Goal: Task Accomplishment & Management: Complete application form

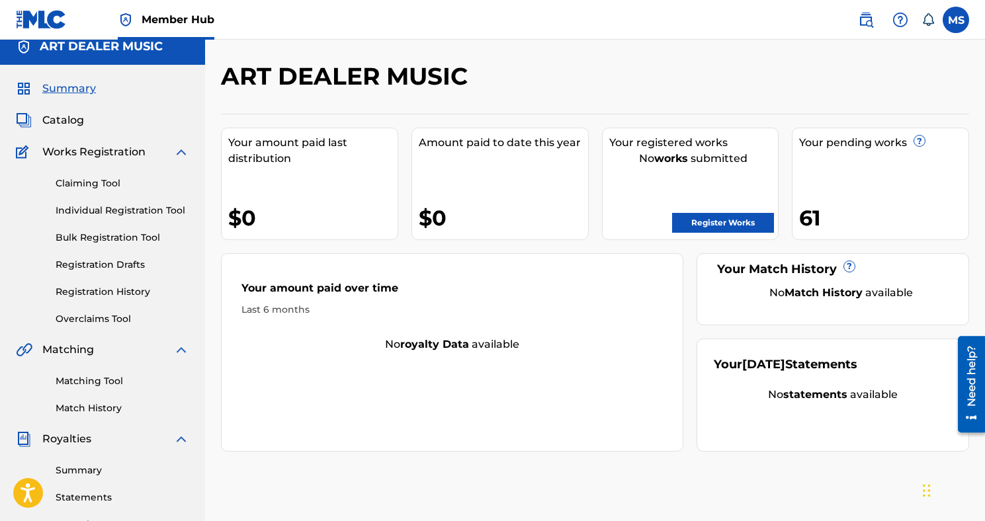
scroll to position [12, 0]
click at [114, 179] on link "Claiming Tool" at bounding box center [123, 183] width 134 height 14
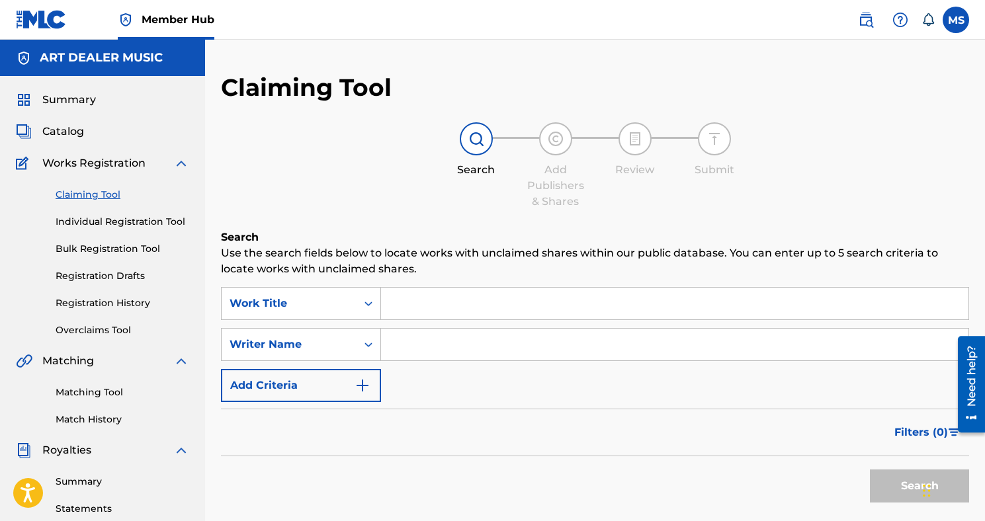
click at [440, 302] on input "Search Form" at bounding box center [674, 304] width 587 height 32
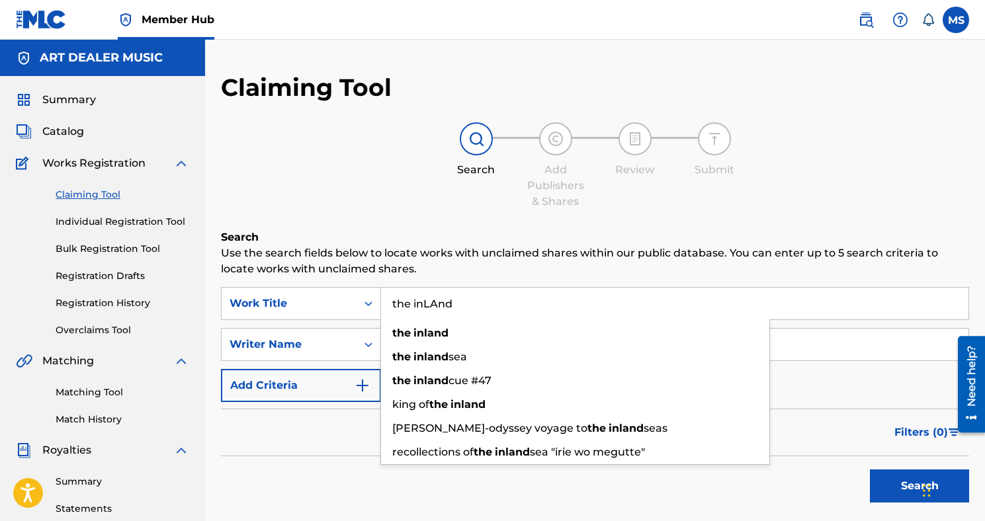
type input "the inLAnd"
click at [307, 458] on div "Search" at bounding box center [595, 482] width 748 height 53
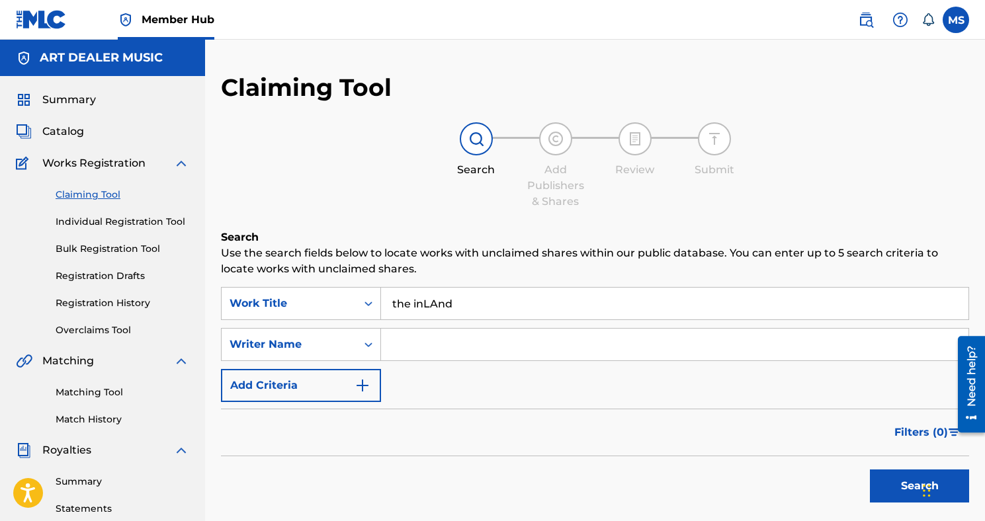
click at [423, 349] on input "Search Form" at bounding box center [674, 345] width 587 height 32
type input "[PERSON_NAME]"
click at [786, 383] on div "SearchWithCriteria8f47721d-86da-4294-9086-e91cc2364d54 Work Title the inLAnd Se…" at bounding box center [595, 344] width 748 height 115
click at [874, 473] on button "Search" at bounding box center [919, 486] width 99 height 33
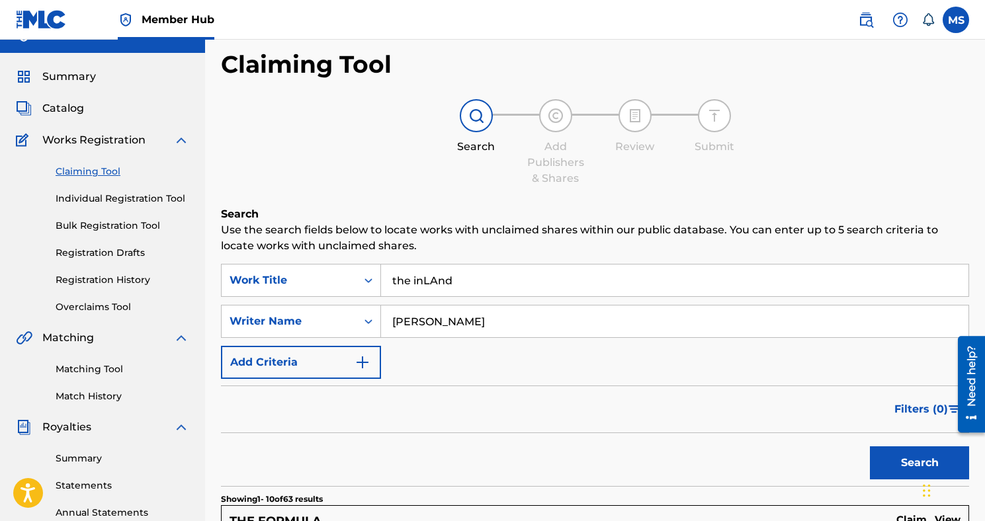
scroll to position [7, 0]
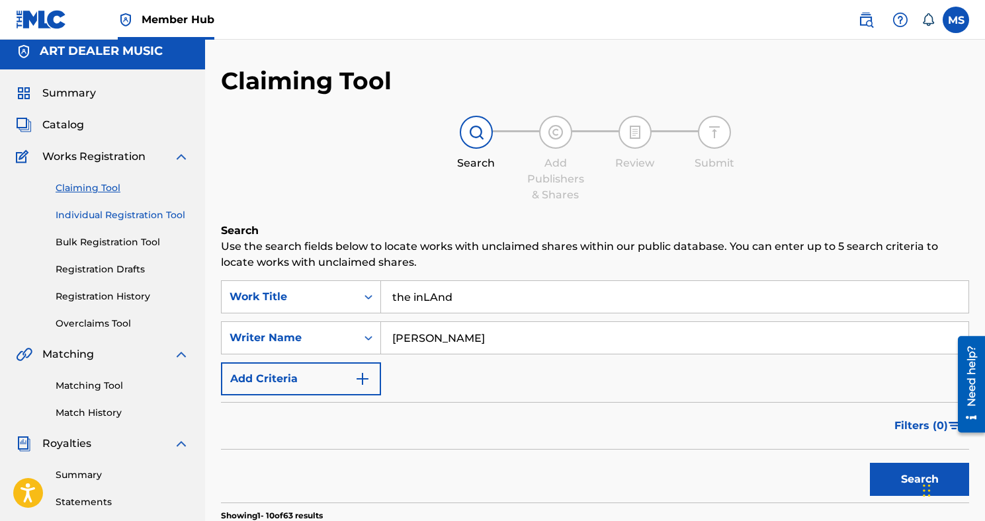
click at [103, 209] on link "Individual Registration Tool" at bounding box center [123, 215] width 134 height 14
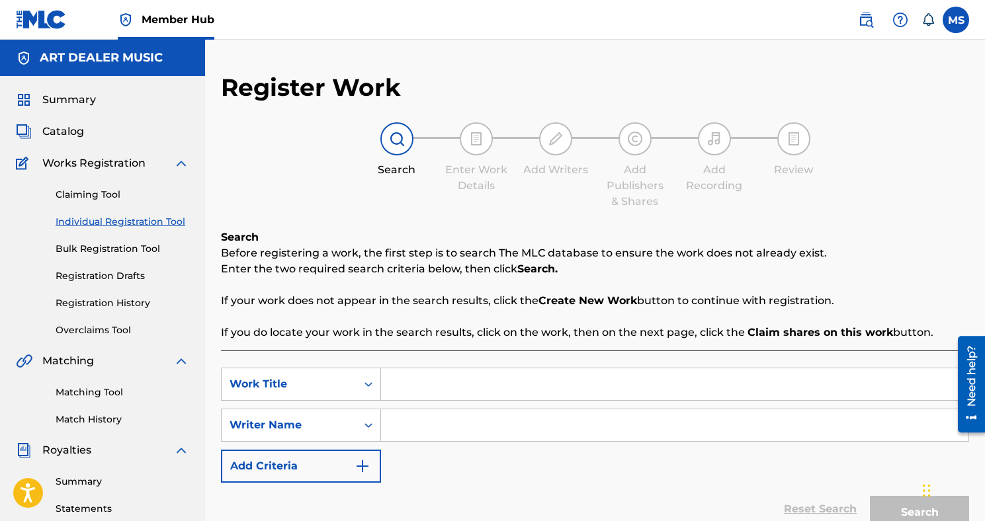
click at [473, 380] on input "Search Form" at bounding box center [674, 384] width 587 height 32
type input "the inLAnd"
click at [439, 432] on input "Search Form" at bounding box center [674, 425] width 587 height 32
type input "m"
type input "K"
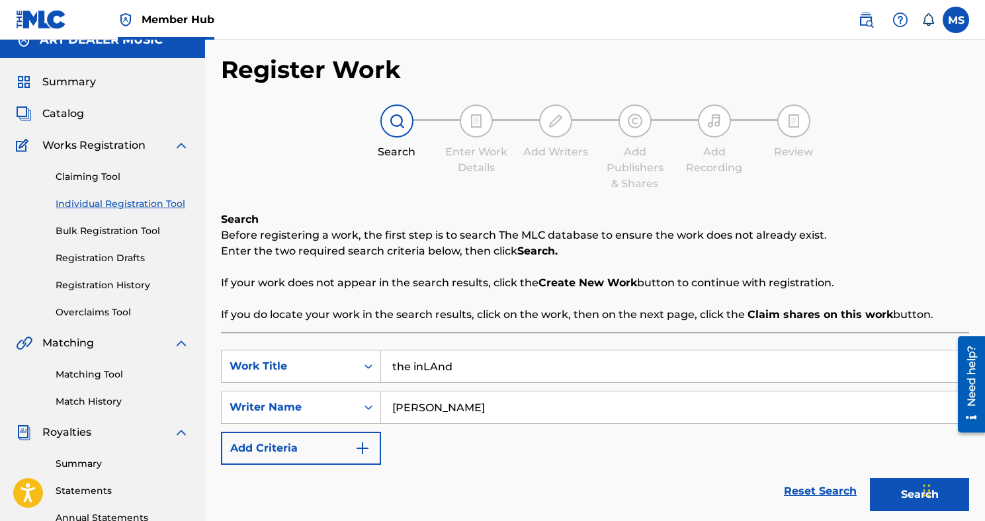
scroll to position [22, 0]
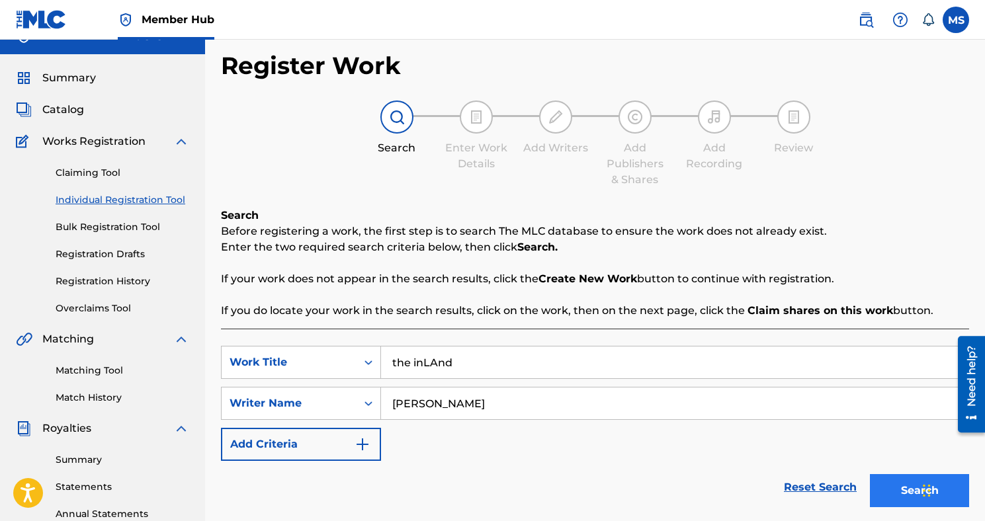
type input "[PERSON_NAME]"
click at [893, 493] on button "Search" at bounding box center [919, 490] width 99 height 33
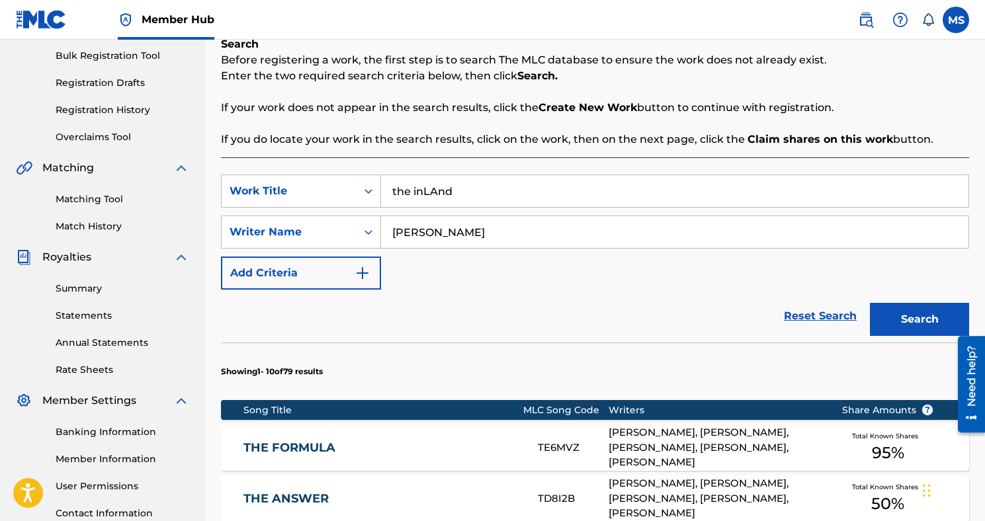
scroll to position [245, 0]
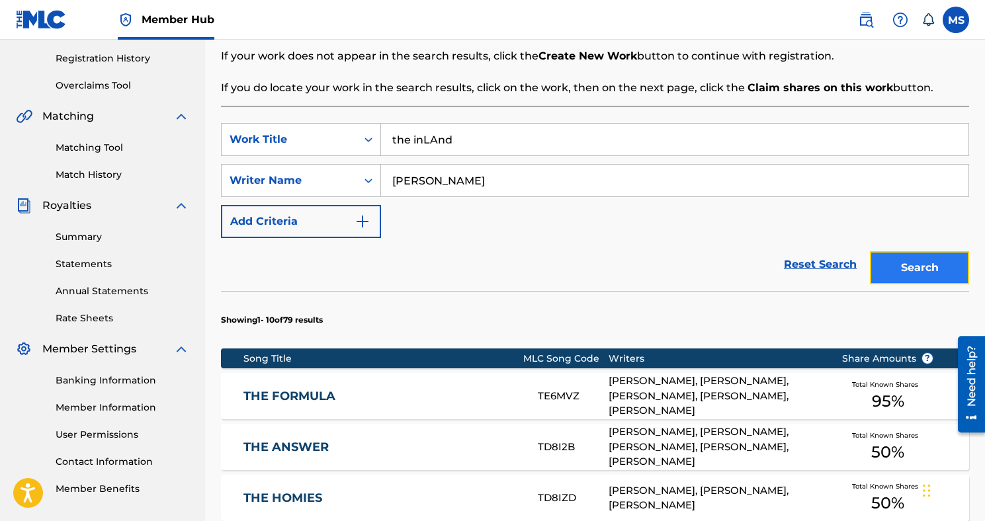
click at [915, 266] on button "Search" at bounding box center [919, 267] width 99 height 33
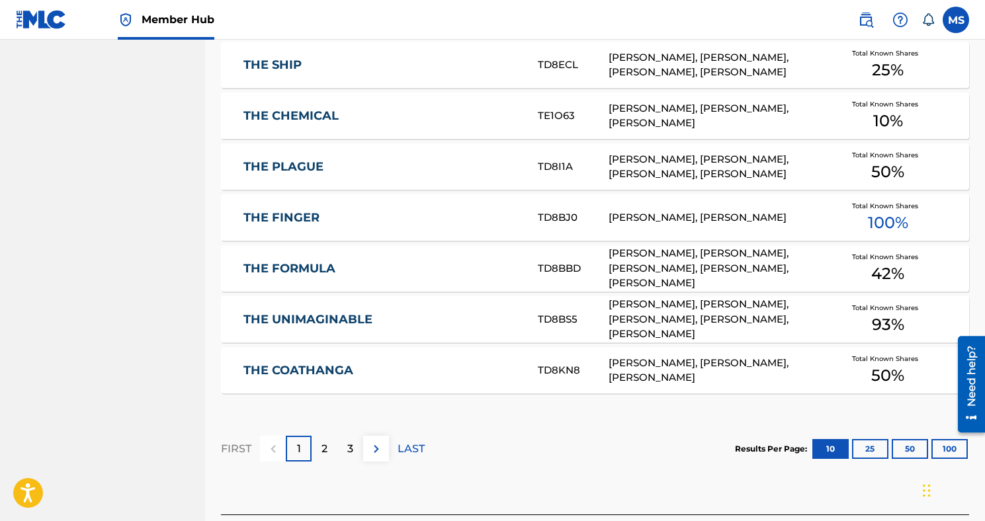
scroll to position [833, 0]
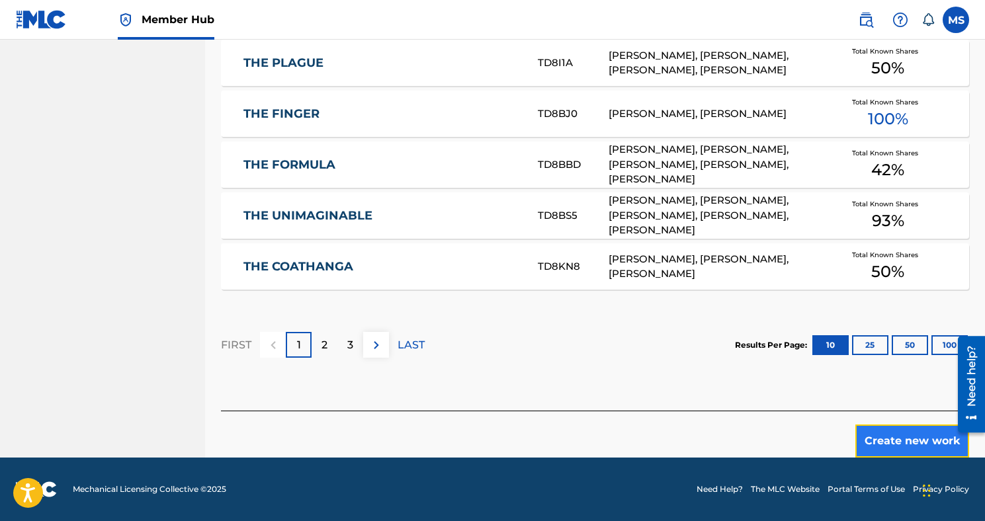
click at [910, 434] on button "Create new work" at bounding box center [912, 441] width 114 height 33
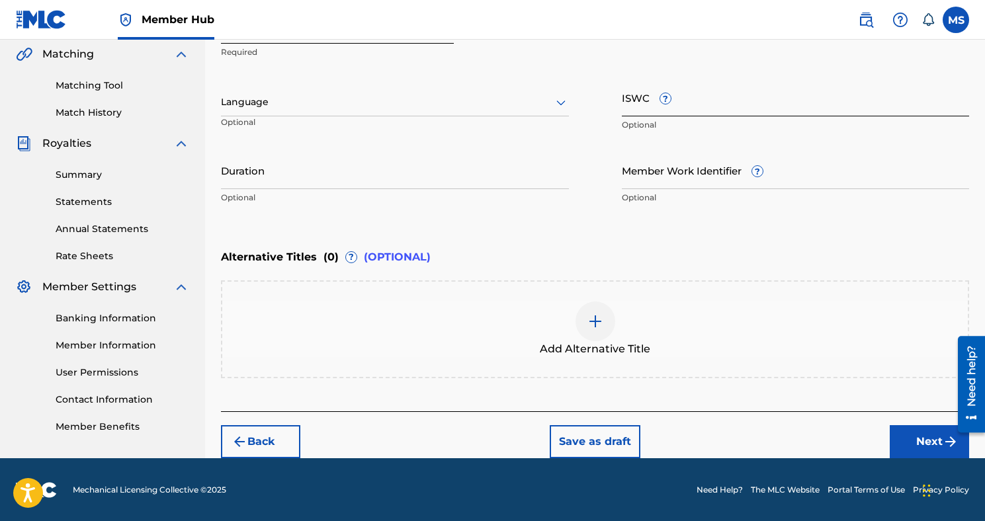
click at [624, 99] on input "ISWC ?" at bounding box center [796, 98] width 348 height 38
paste input "T3145158976"
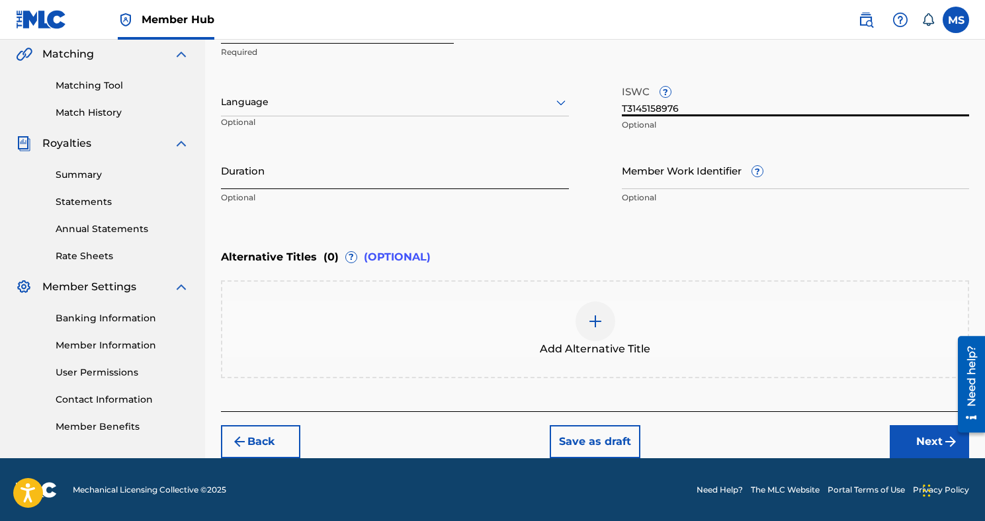
type input "T3145158976"
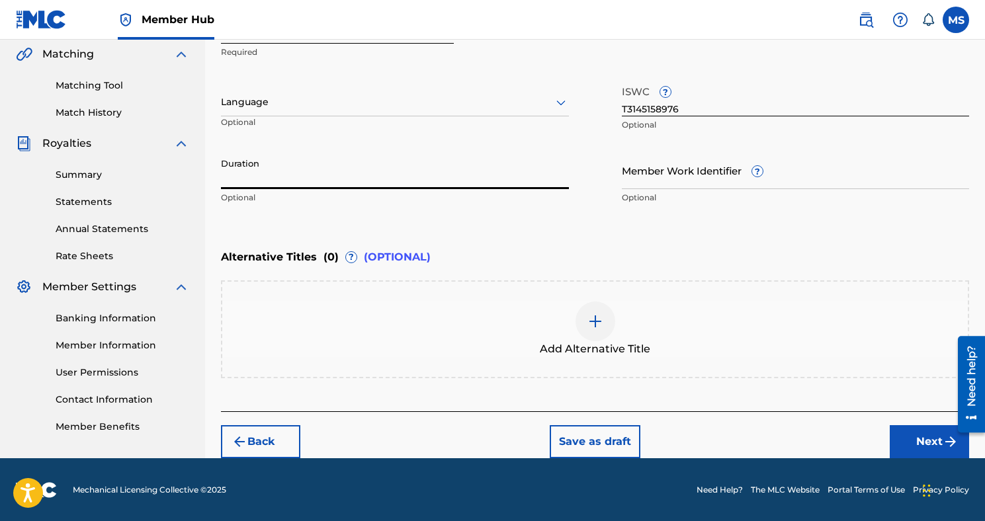
click at [546, 186] on input "Duration" at bounding box center [395, 170] width 348 height 38
click at [925, 432] on button "Next" at bounding box center [928, 441] width 79 height 33
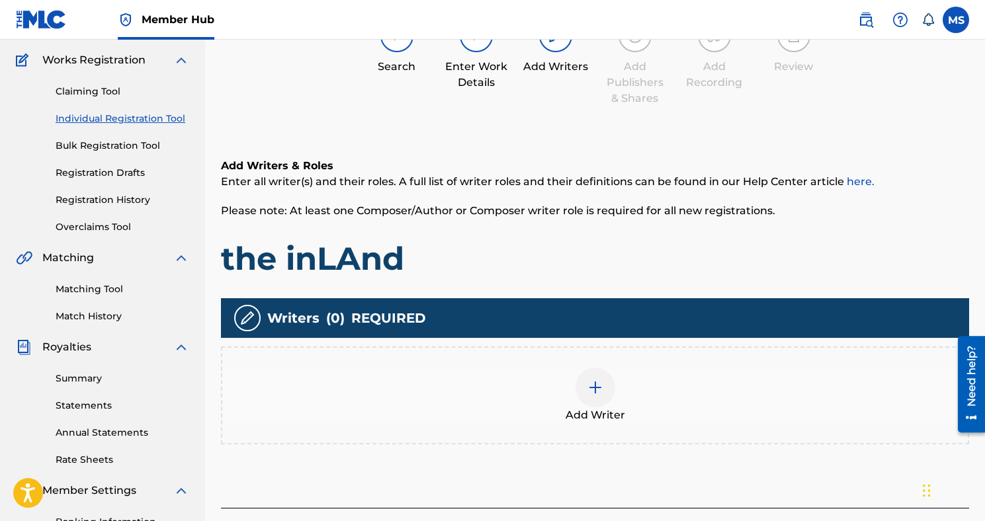
scroll to position [126, 0]
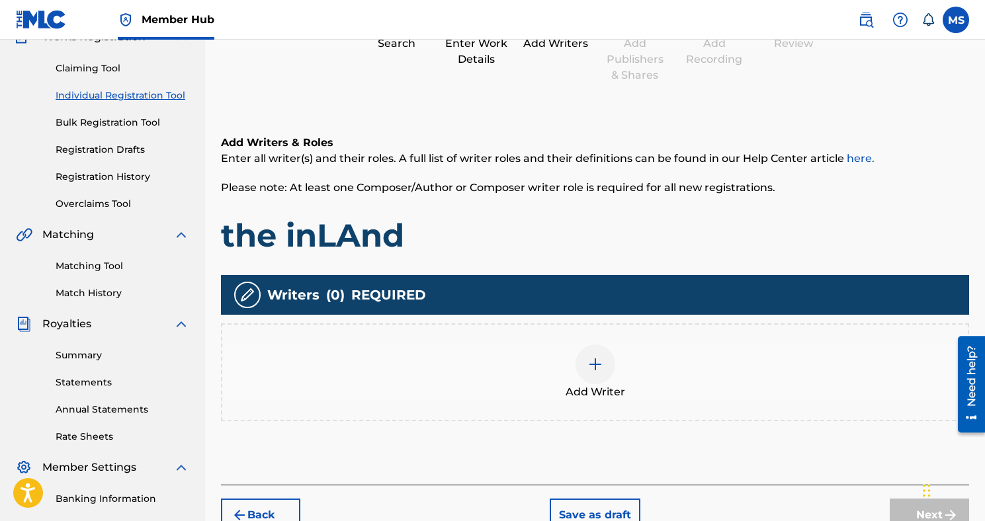
click at [589, 381] on div at bounding box center [595, 365] width 40 height 40
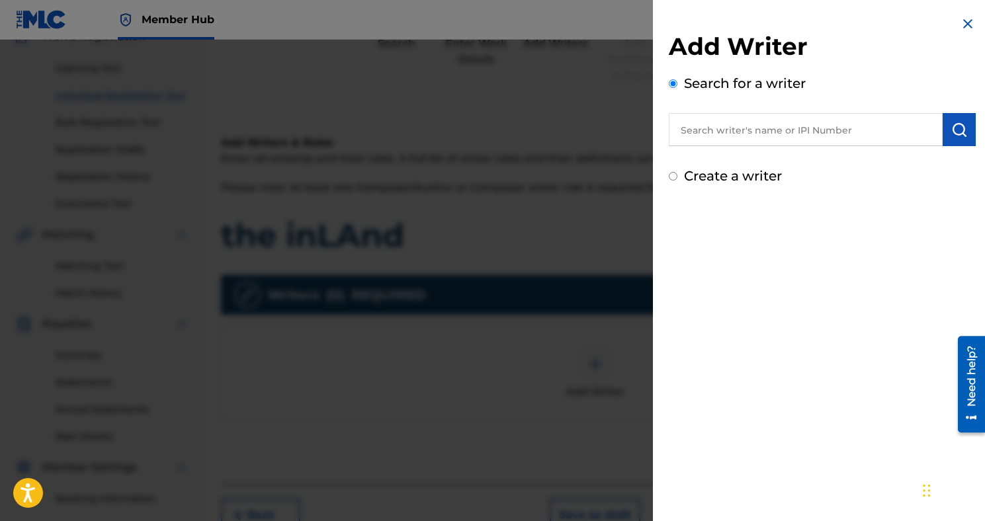
click at [740, 126] on input "text" at bounding box center [806, 129] width 274 height 33
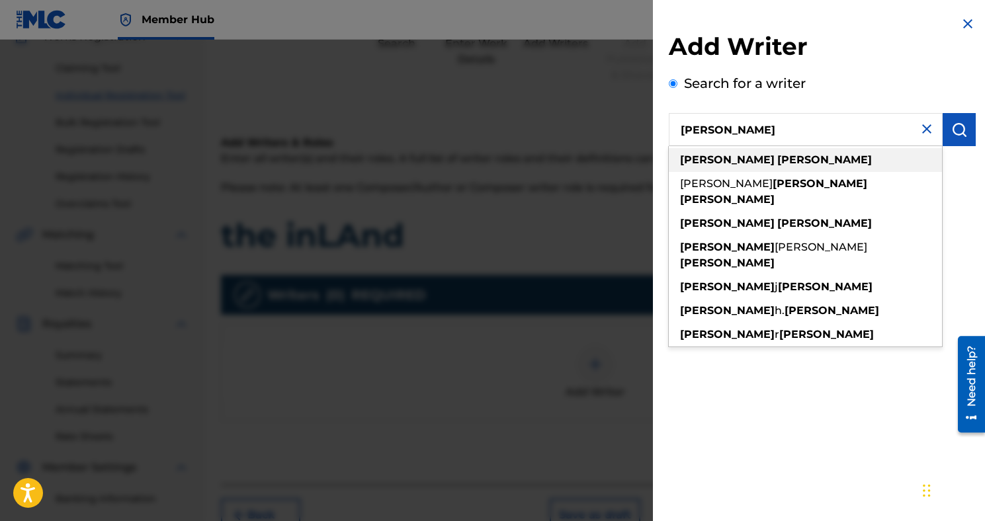
type input "[PERSON_NAME]"
click at [777, 158] on strong "[PERSON_NAME]" at bounding box center [824, 159] width 95 height 13
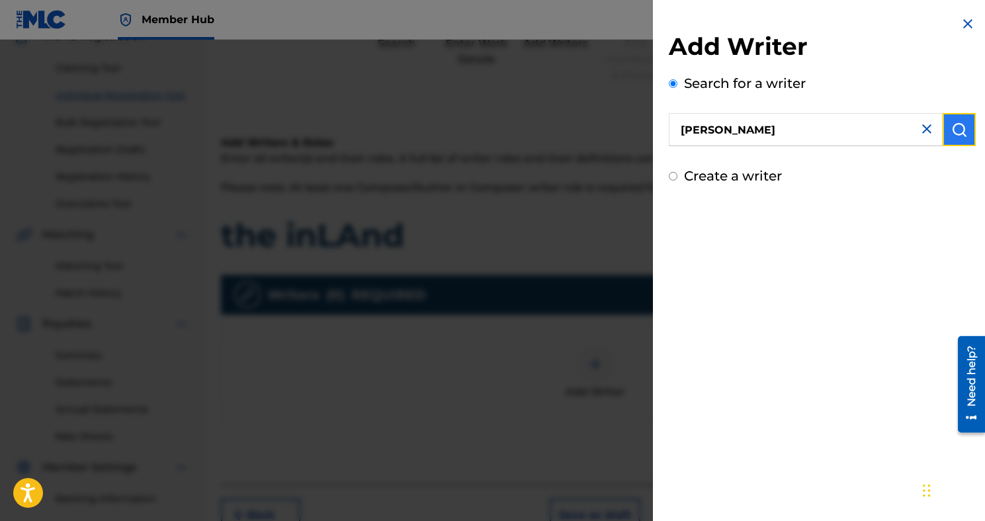
click at [950, 139] on button "submit" at bounding box center [958, 129] width 33 height 33
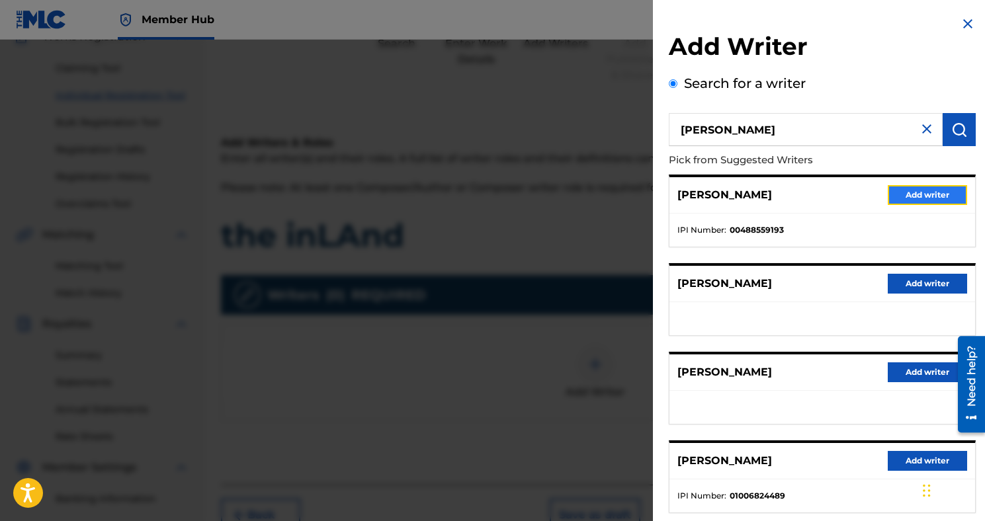
click at [902, 202] on button "Add writer" at bounding box center [926, 195] width 79 height 20
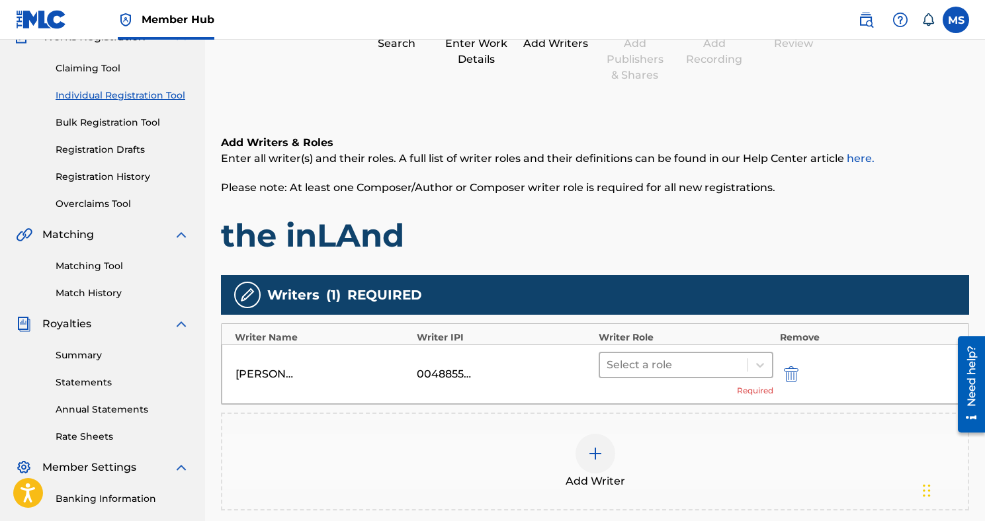
click at [723, 365] on div at bounding box center [673, 365] width 134 height 19
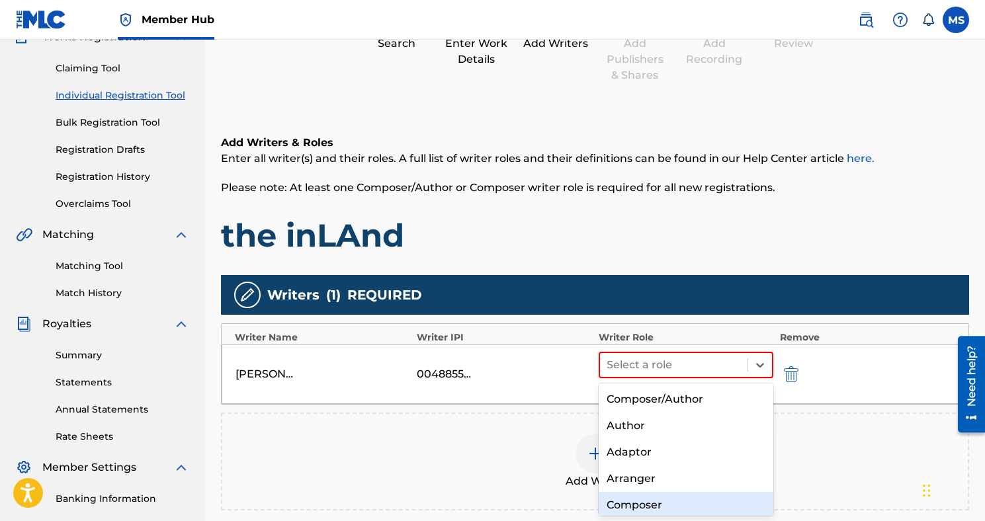
click at [688, 497] on div "Composer" at bounding box center [685, 505] width 175 height 26
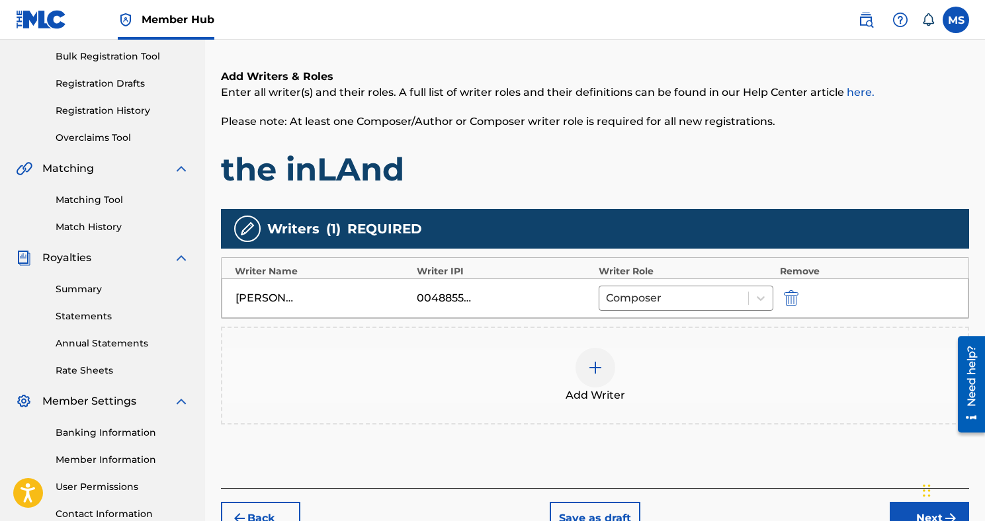
scroll to position [214, 0]
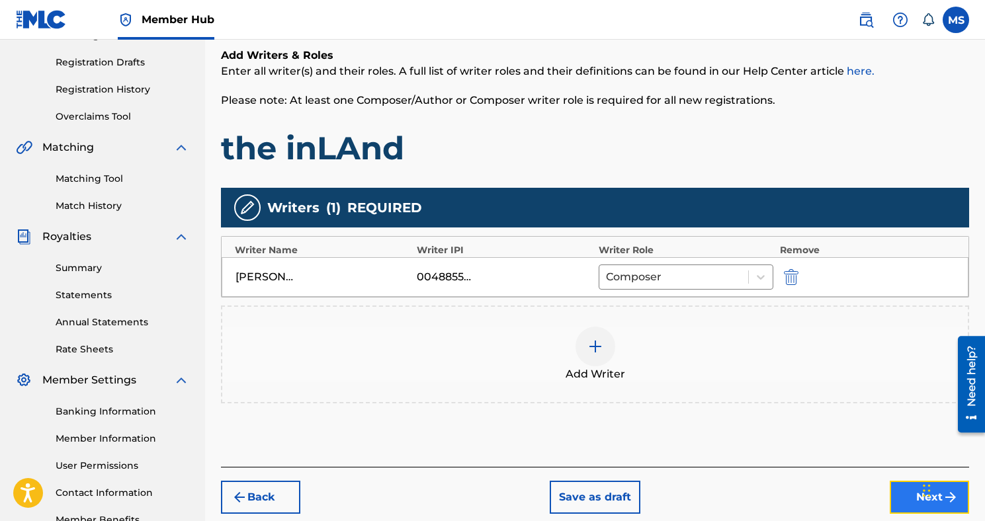
click at [895, 503] on button "Next" at bounding box center [928, 497] width 79 height 33
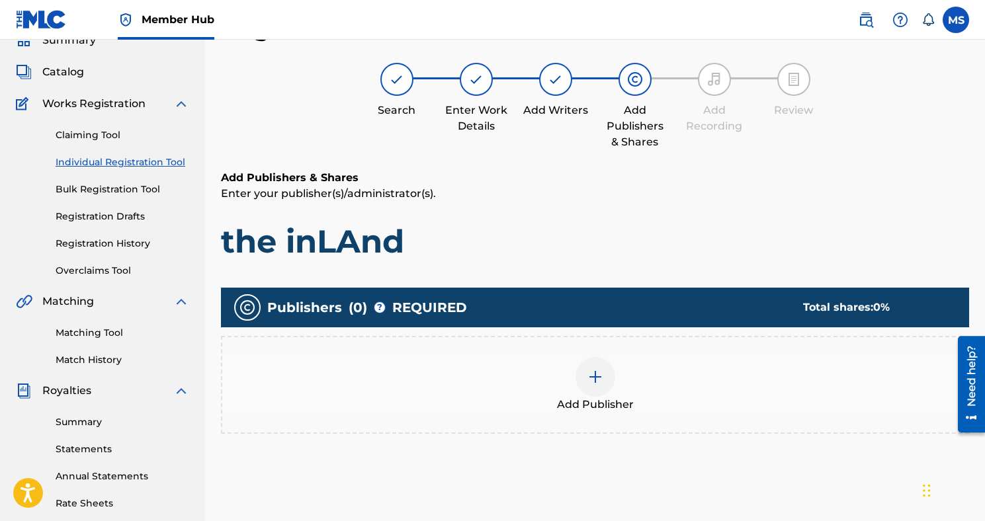
scroll to position [60, 0]
click at [588, 400] on span "Add Publisher" at bounding box center [595, 405] width 77 height 16
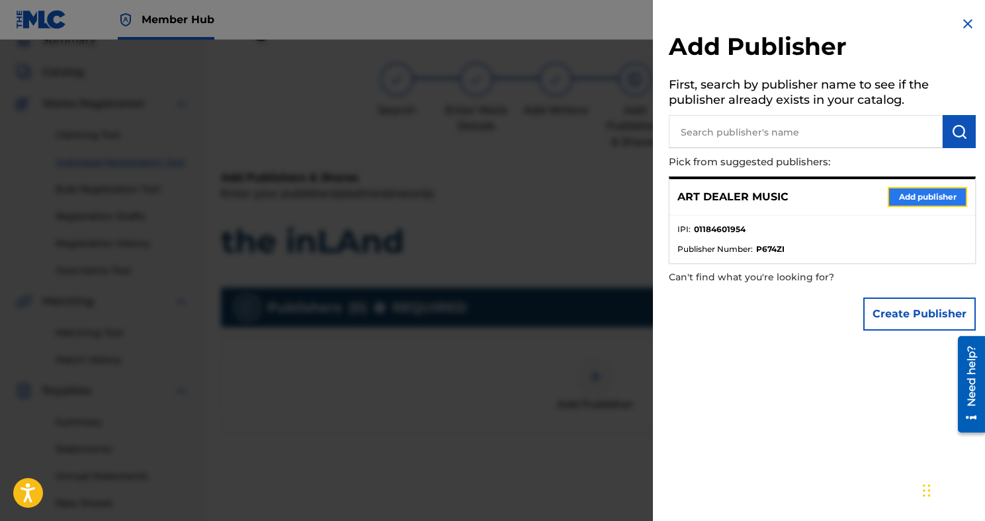
click at [897, 204] on button "Add publisher" at bounding box center [926, 197] width 79 height 20
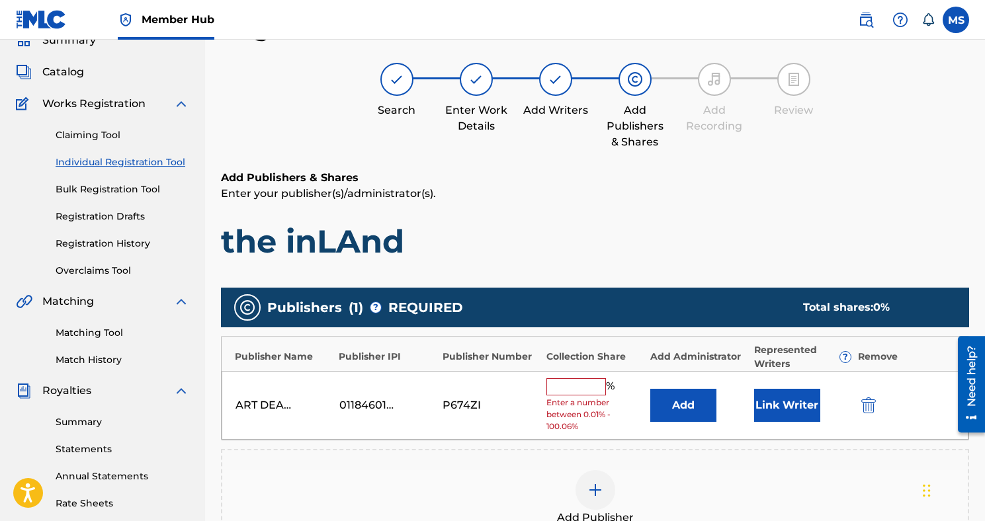
click at [567, 390] on input "text" at bounding box center [576, 386] width 60 height 17
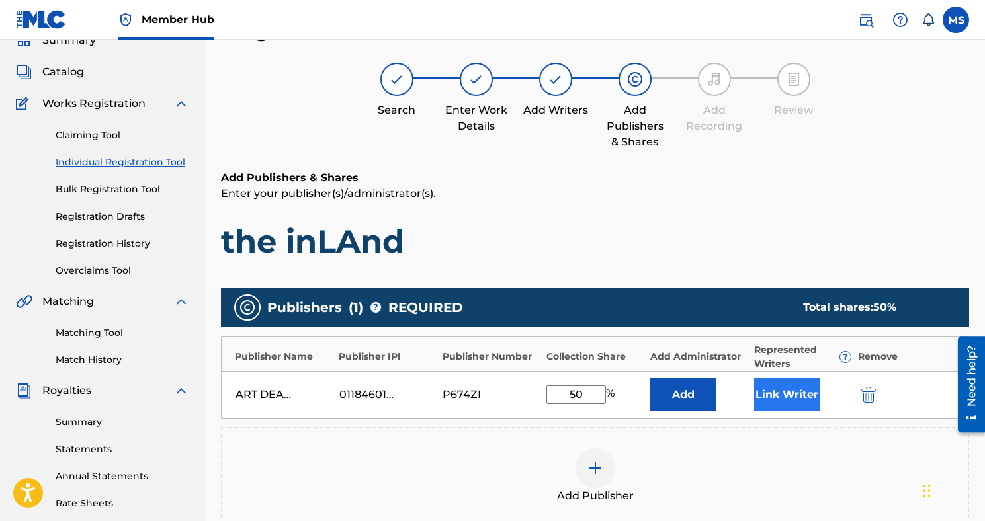
type input "50"
click at [777, 387] on button "Link Writer" at bounding box center [787, 394] width 66 height 33
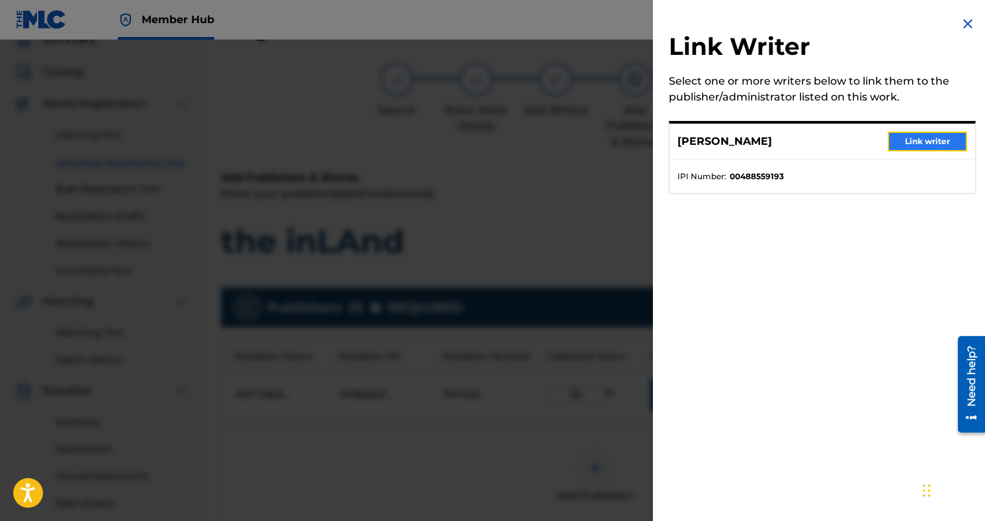
click at [932, 146] on button "Link writer" at bounding box center [926, 142] width 79 height 20
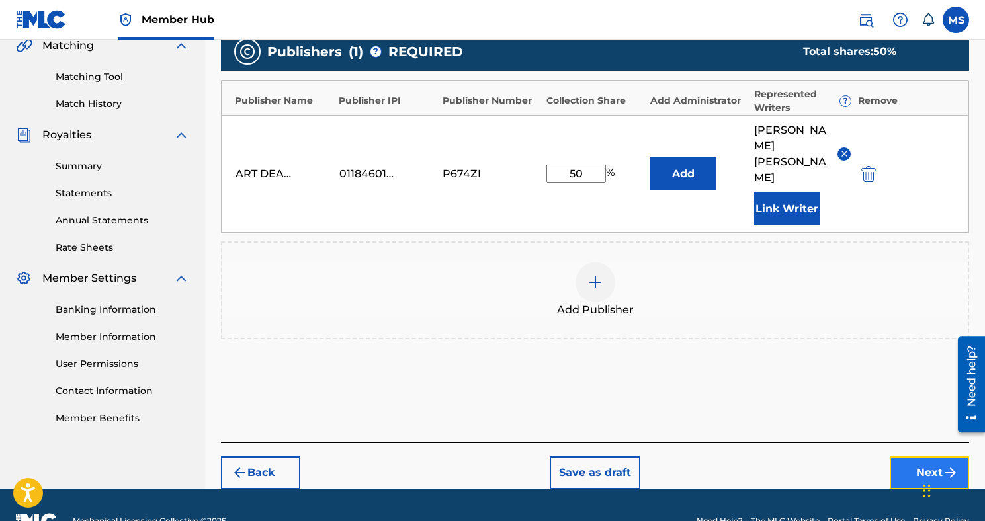
click at [901, 456] on button "Next" at bounding box center [928, 472] width 79 height 33
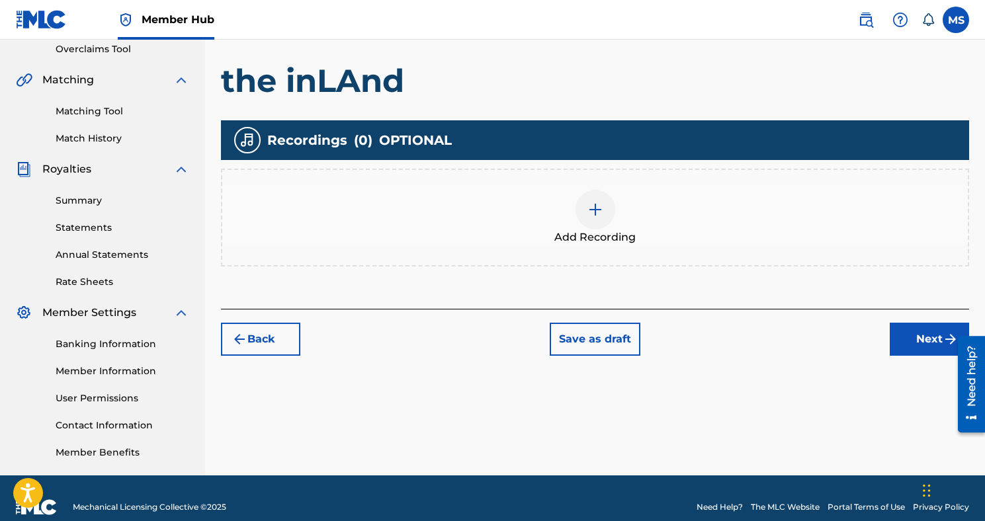
scroll to position [299, 0]
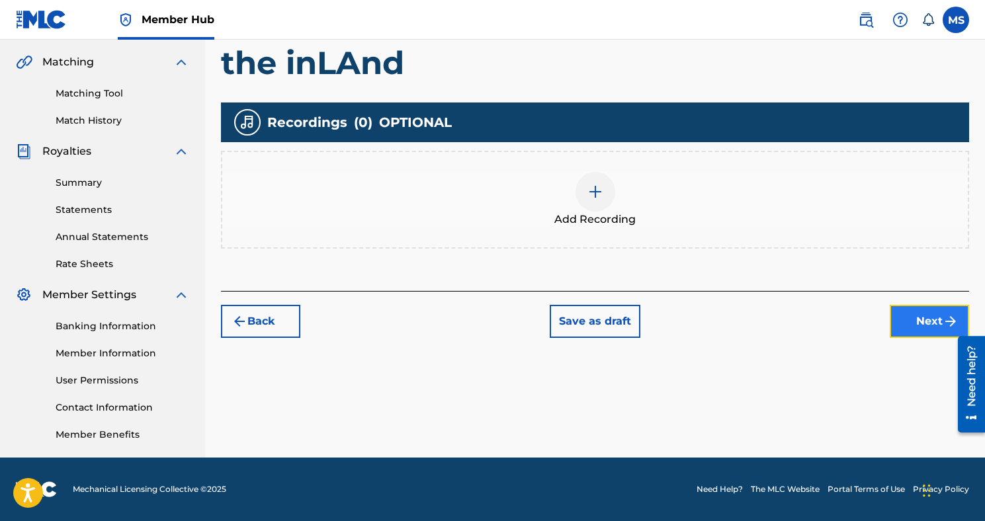
click at [924, 316] on button "Next" at bounding box center [928, 321] width 79 height 33
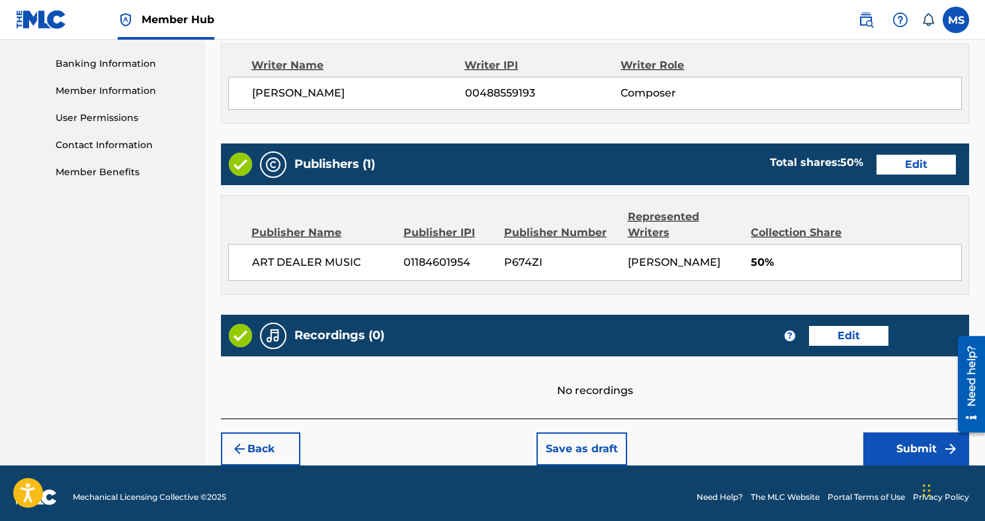
scroll to position [569, 0]
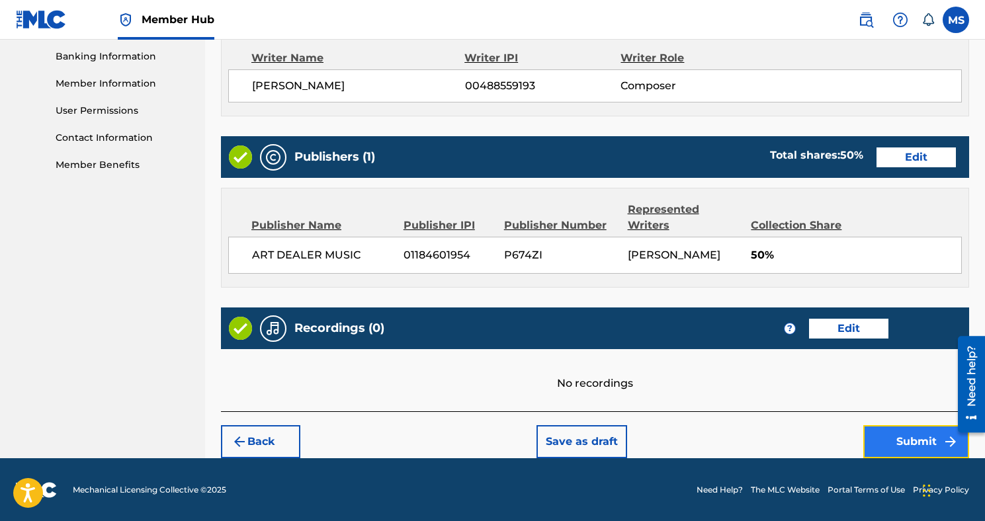
click at [871, 431] on button "Submit" at bounding box center [916, 441] width 106 height 33
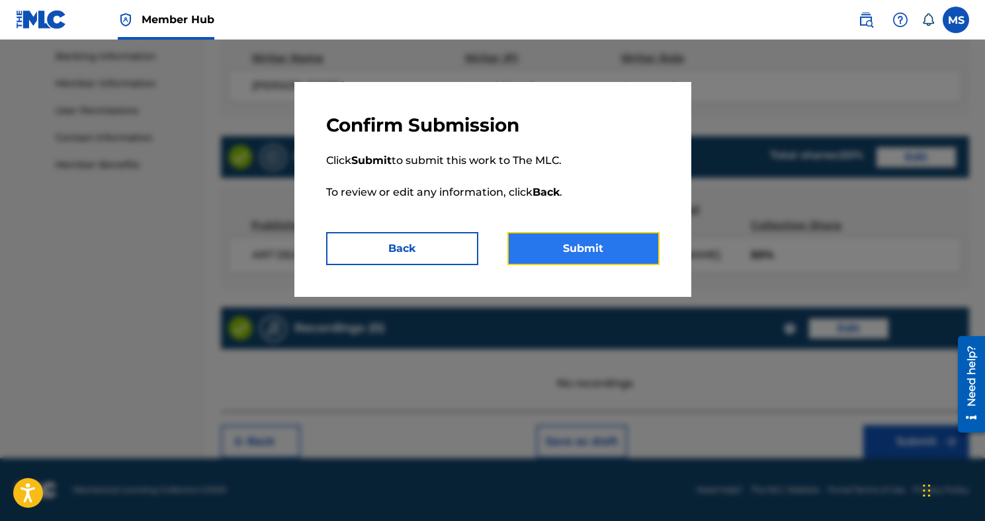
click at [567, 250] on button "Submit" at bounding box center [583, 248] width 152 height 33
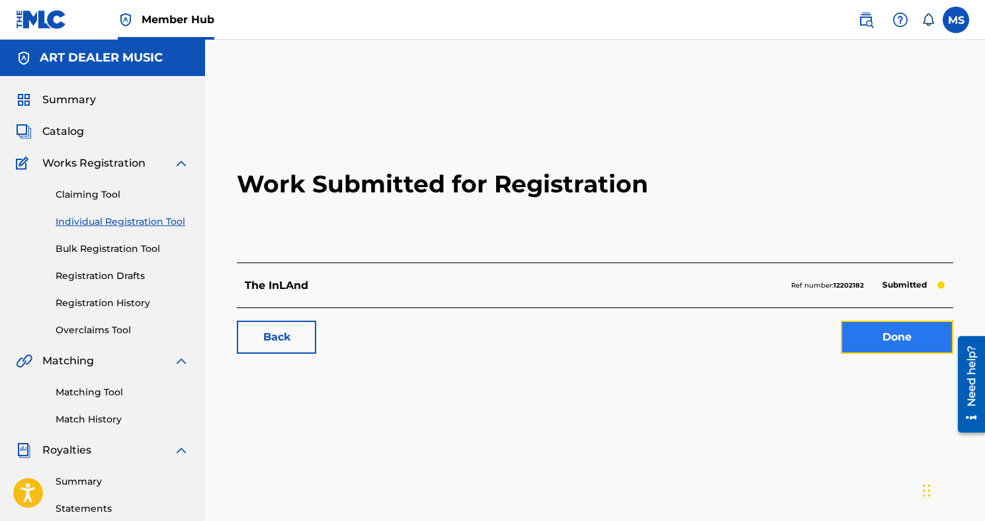
click at [931, 334] on link "Done" at bounding box center [897, 337] width 112 height 33
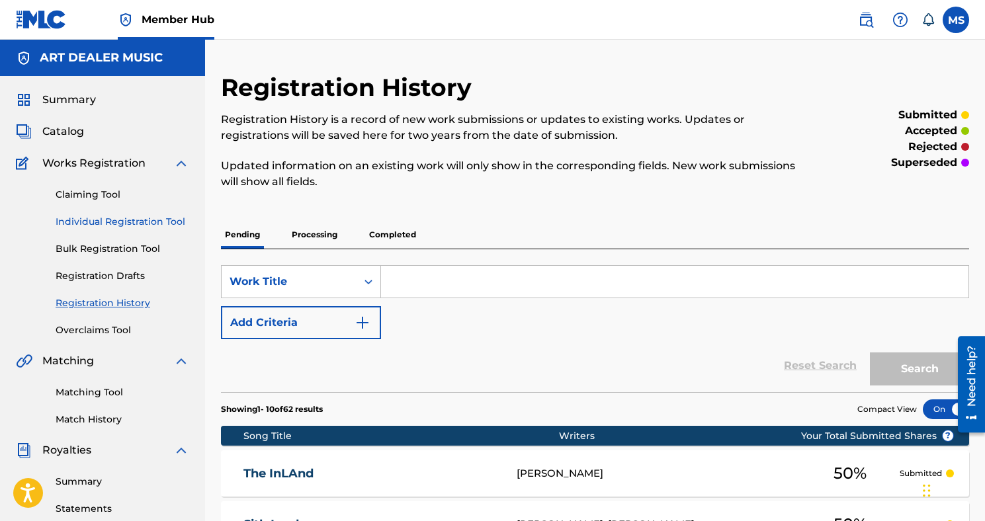
click at [155, 222] on link "Individual Registration Tool" at bounding box center [123, 222] width 134 height 14
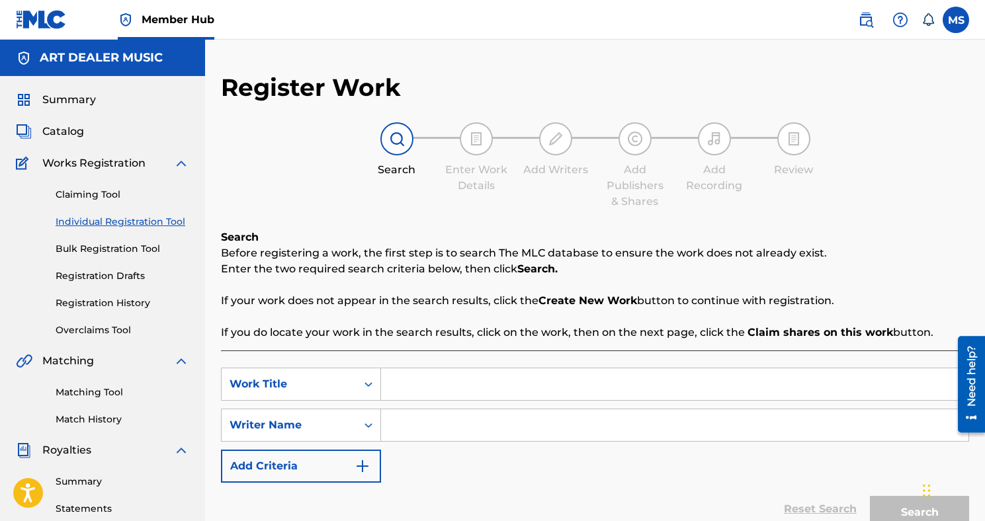
click at [417, 377] on input "Search Form" at bounding box center [674, 384] width 587 height 32
type input "Keep It A Buck"
click at [486, 415] on input "Search Form" at bounding box center [674, 425] width 587 height 32
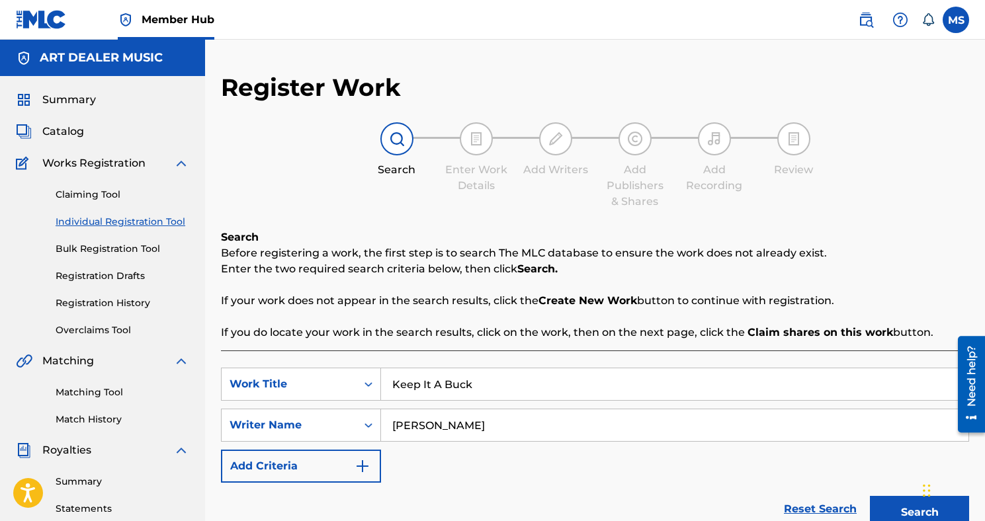
scroll to position [17, 0]
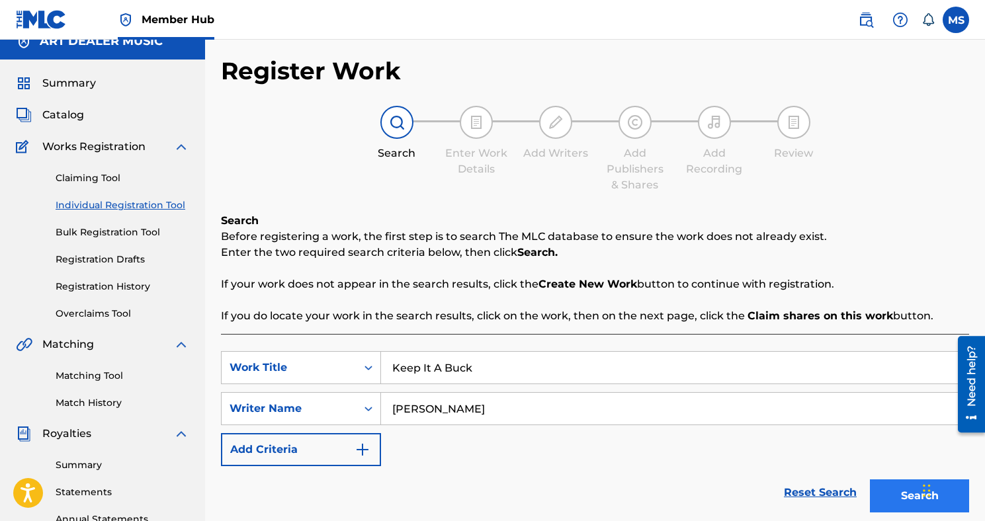
type input "[PERSON_NAME]"
click at [901, 486] on button "Search" at bounding box center [919, 495] width 99 height 33
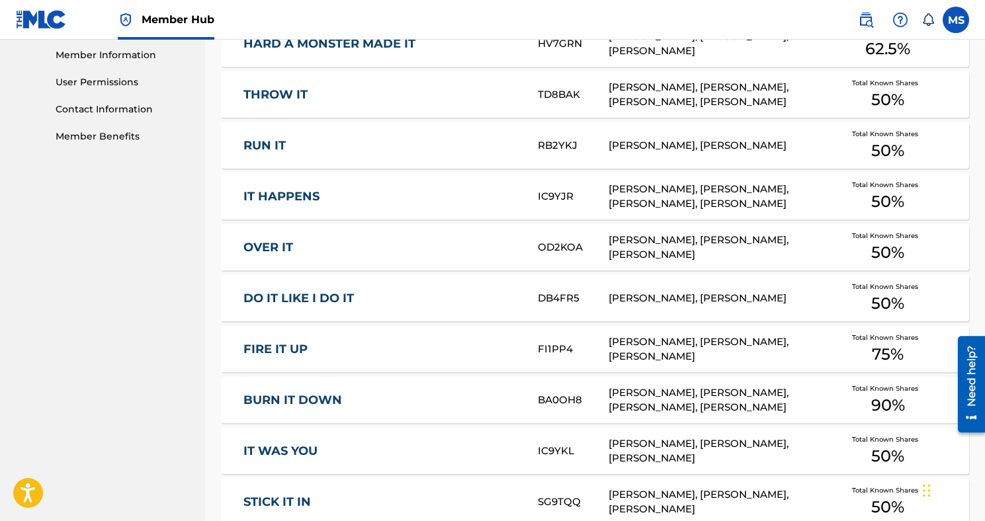
scroll to position [833, 0]
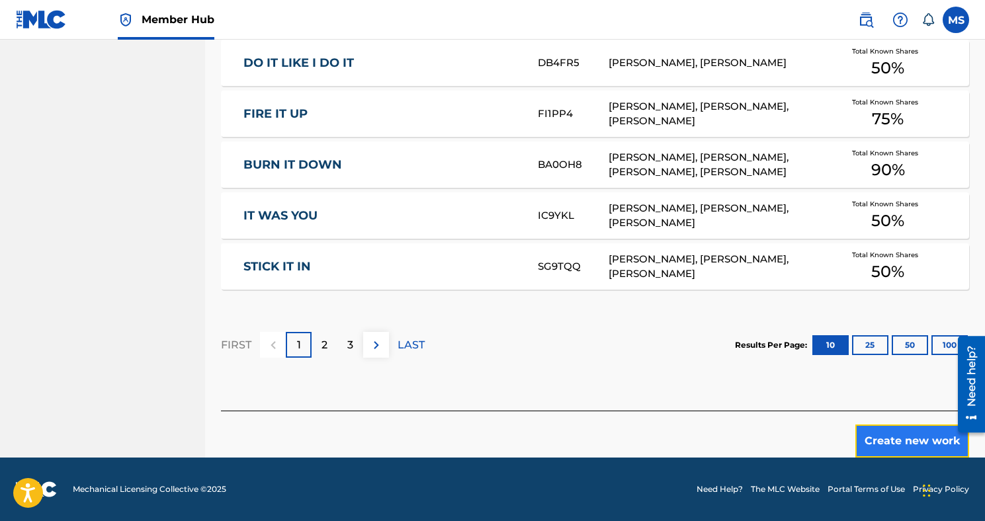
click at [909, 444] on button "Create new work" at bounding box center [912, 441] width 114 height 33
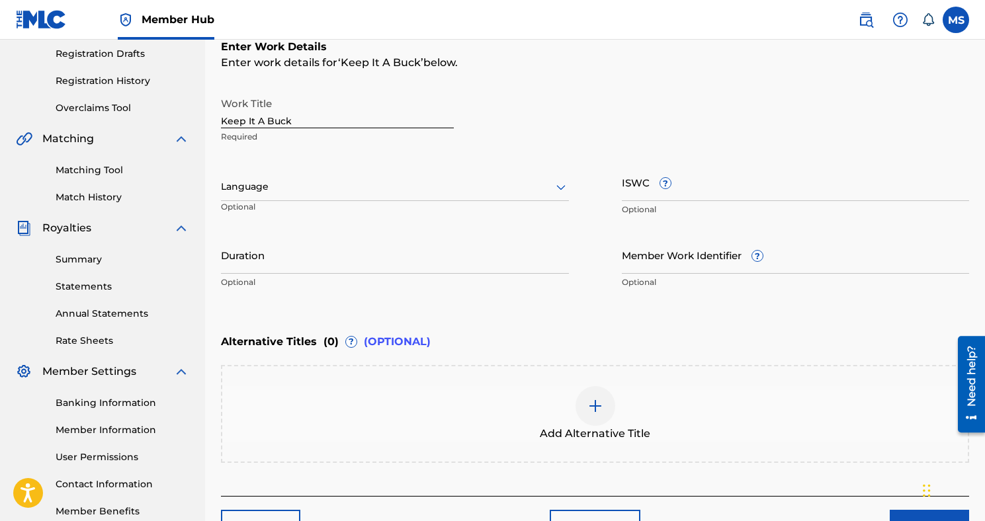
scroll to position [210, 0]
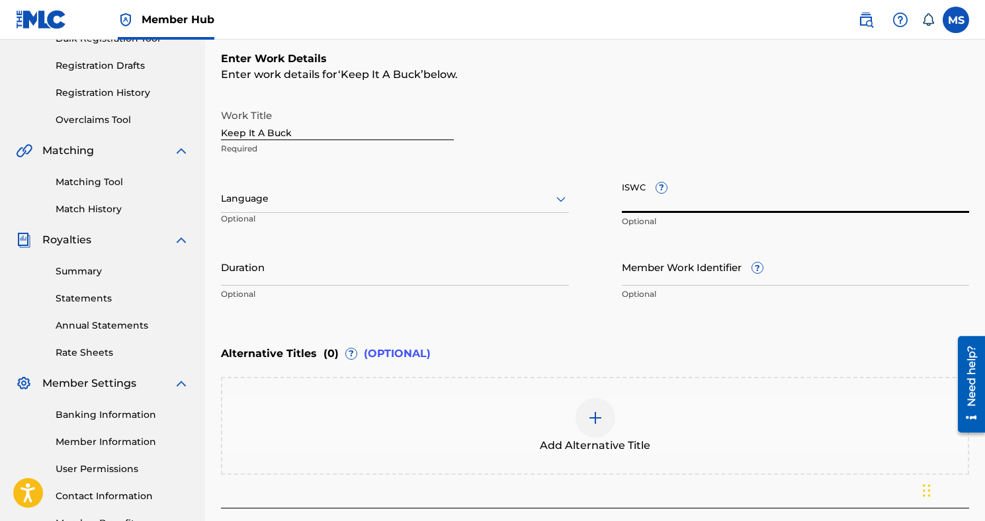
click at [702, 190] on input "ISWC ?" at bounding box center [796, 194] width 348 height 38
paste input "T3145159208"
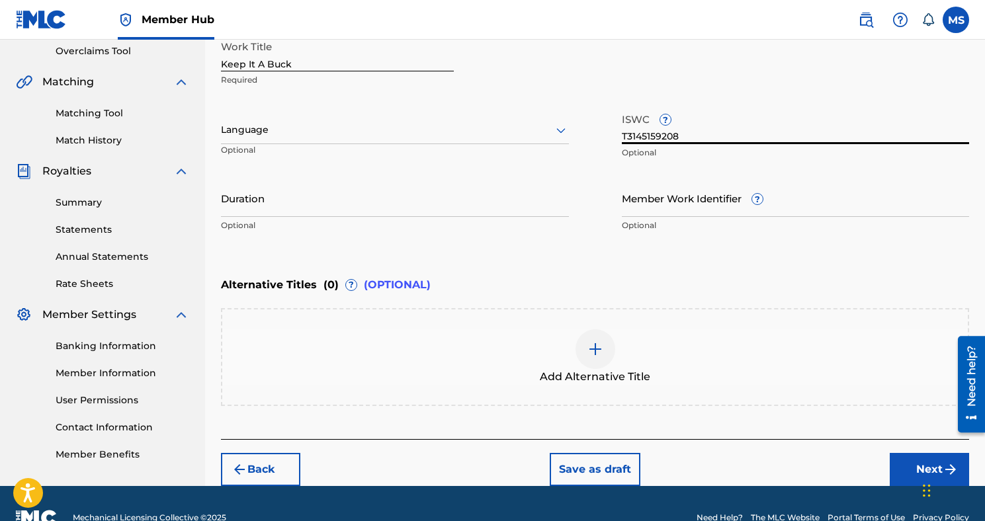
scroll to position [307, 0]
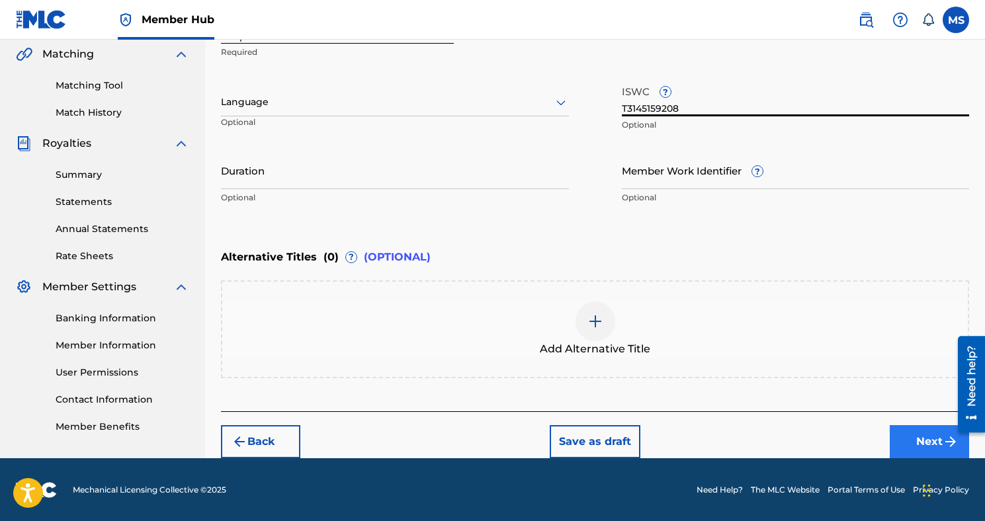
type input "T3145159208"
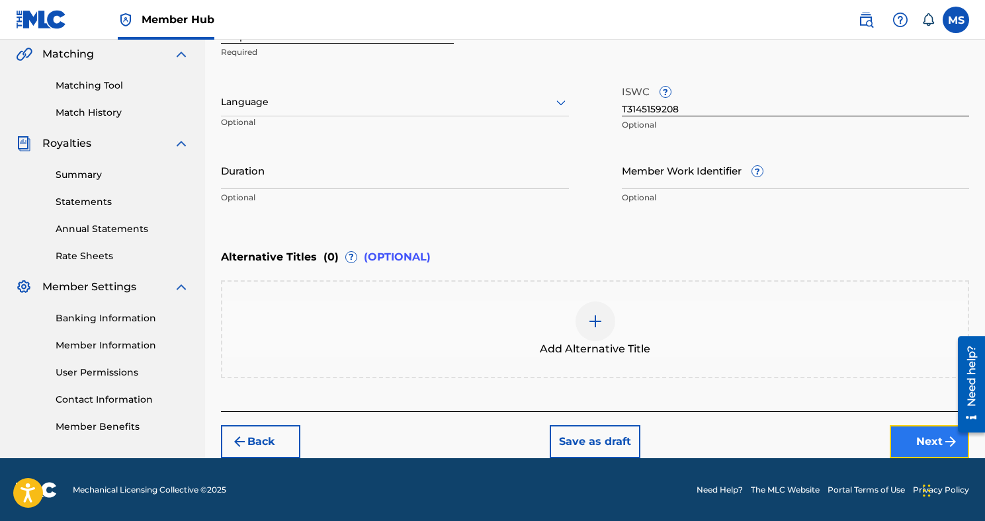
click at [915, 425] on button "Next" at bounding box center [928, 441] width 79 height 33
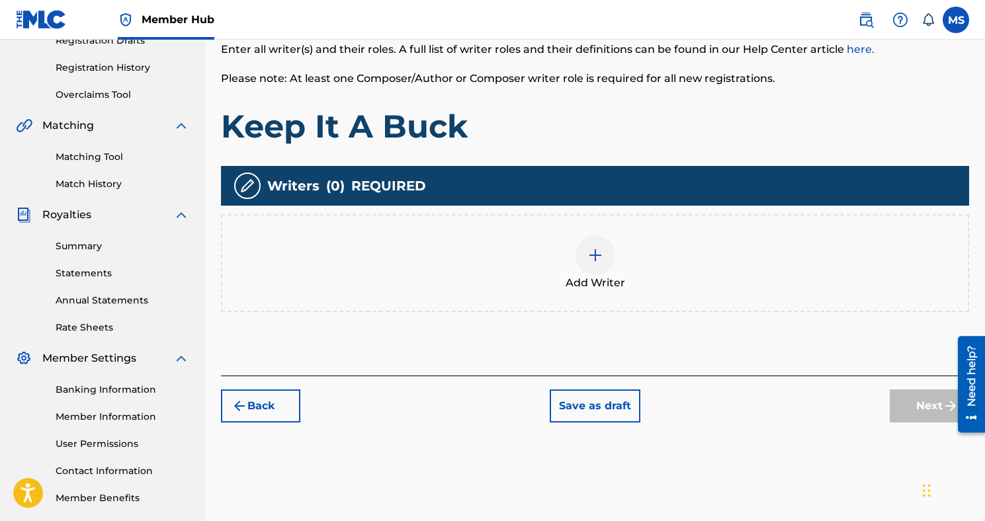
scroll to position [299, 0]
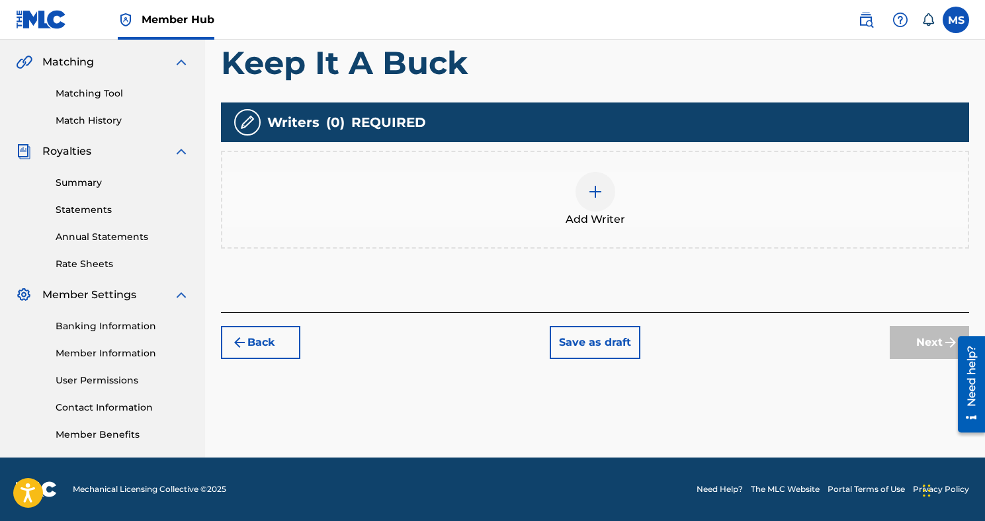
click at [587, 200] on div at bounding box center [595, 192] width 40 height 40
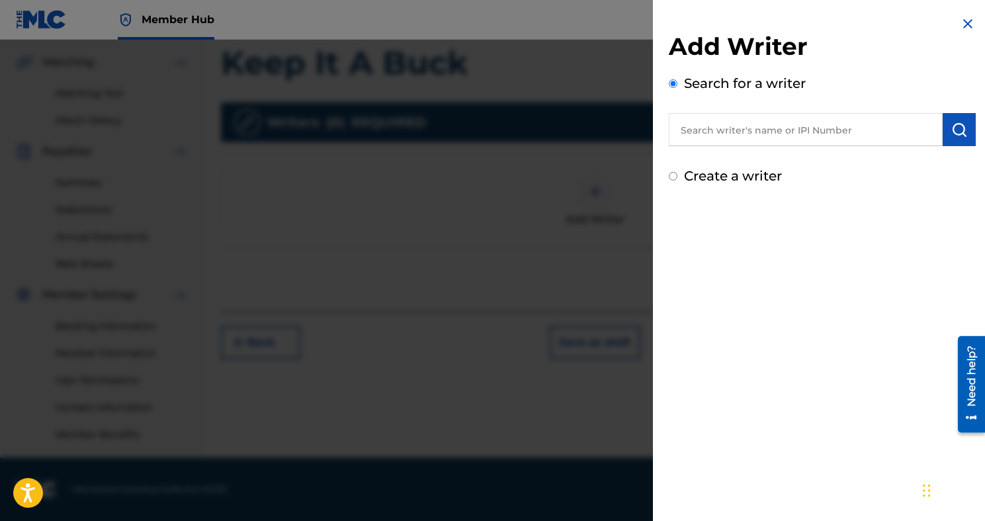
click at [721, 142] on input "text" at bounding box center [806, 129] width 274 height 33
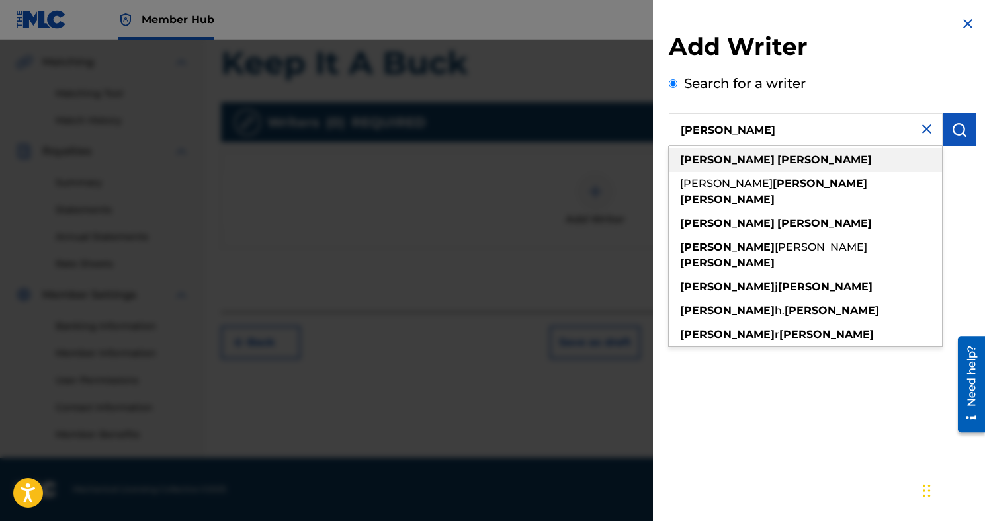
type input "[PERSON_NAME]"
click at [779, 157] on div "[PERSON_NAME]" at bounding box center [805, 160] width 273 height 24
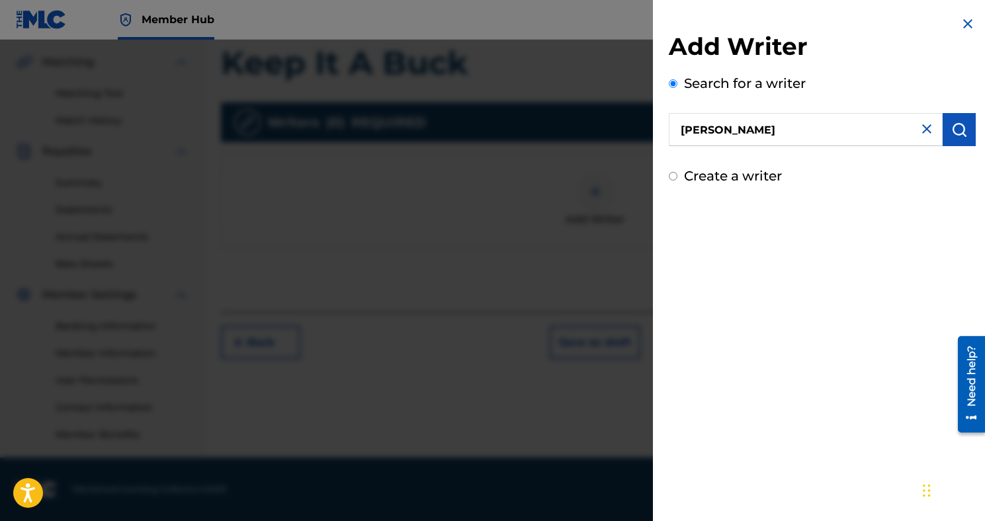
click at [859, 126] on input "[PERSON_NAME]" at bounding box center [806, 129] width 274 height 33
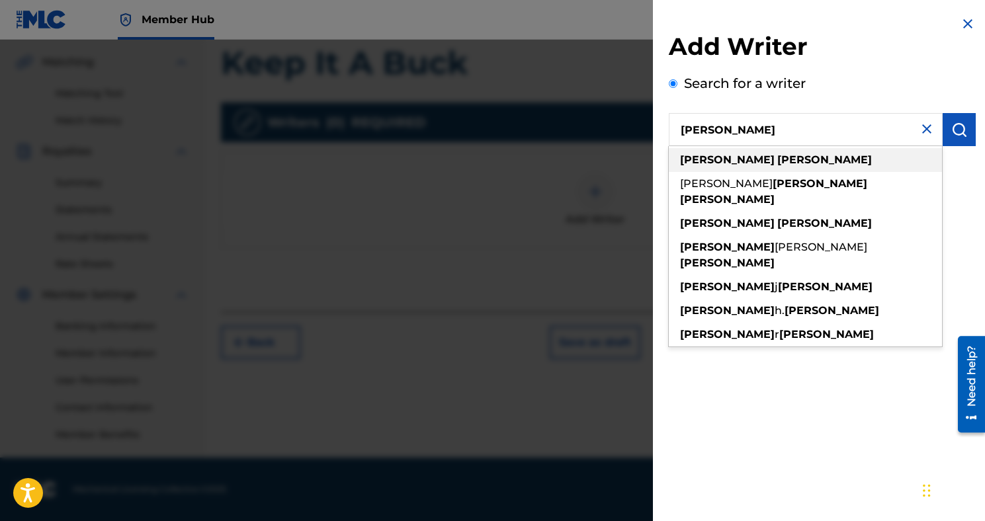
click at [835, 155] on div "[PERSON_NAME]" at bounding box center [805, 160] width 273 height 24
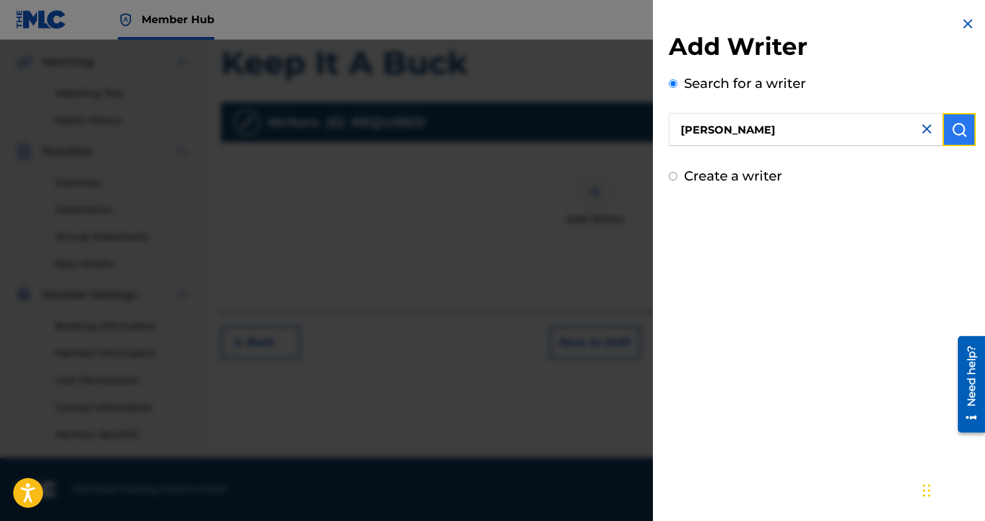
click at [950, 142] on button "submit" at bounding box center [958, 129] width 33 height 33
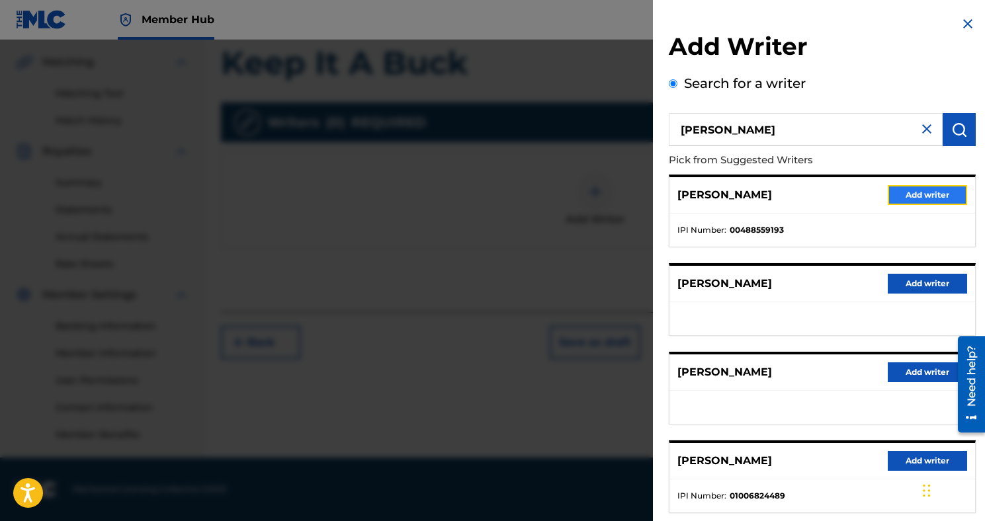
click at [901, 196] on button "Add writer" at bounding box center [926, 195] width 79 height 20
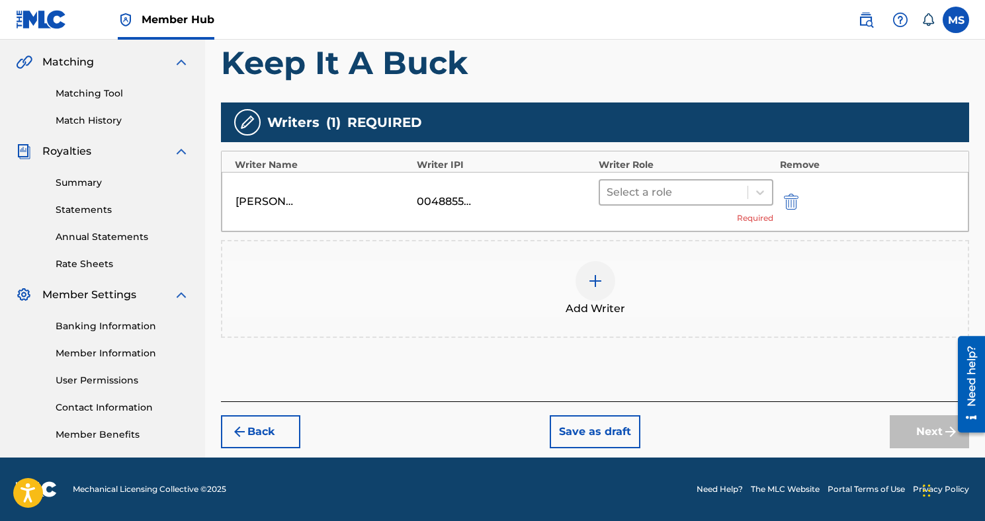
click at [714, 188] on div at bounding box center [673, 192] width 134 height 19
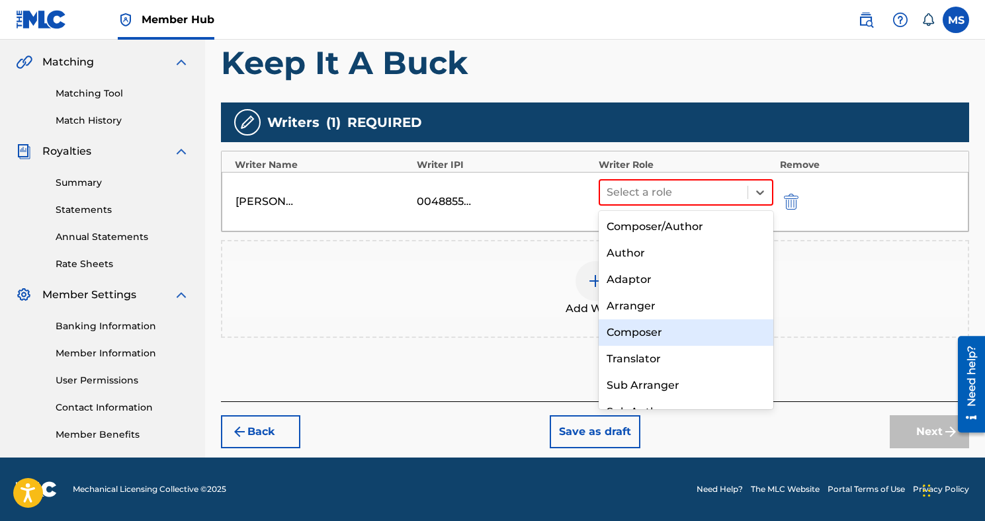
click at [668, 329] on div "Composer" at bounding box center [685, 332] width 175 height 26
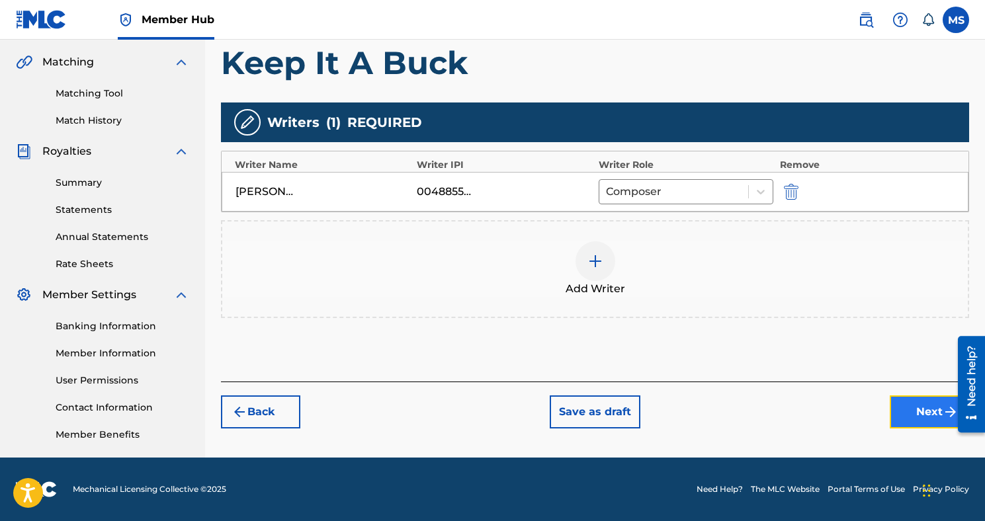
click at [909, 396] on button "Next" at bounding box center [928, 411] width 79 height 33
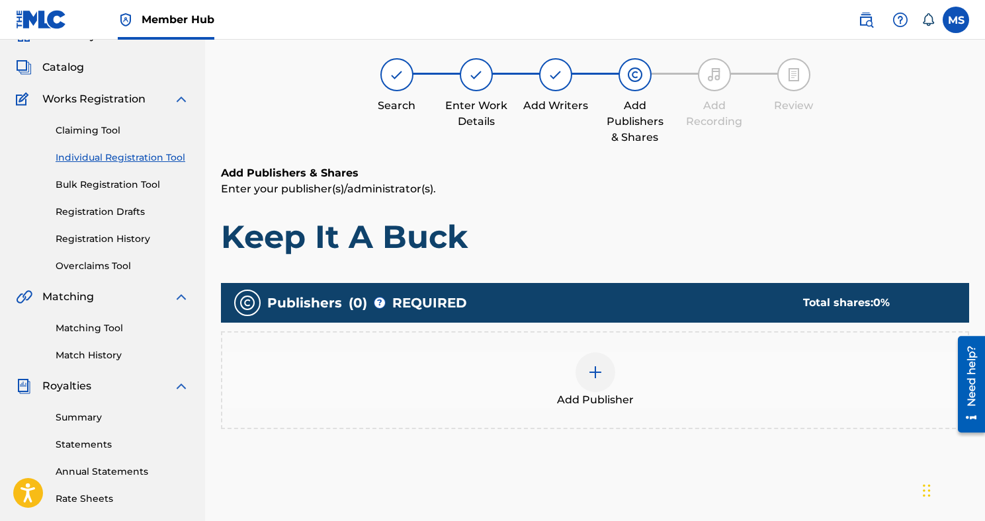
scroll to position [60, 0]
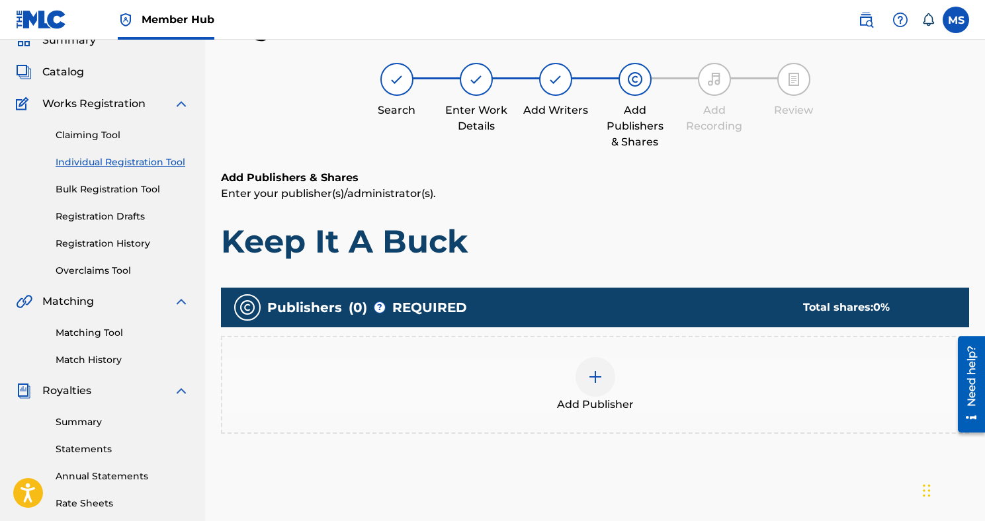
click at [591, 378] on img at bounding box center [595, 377] width 16 height 16
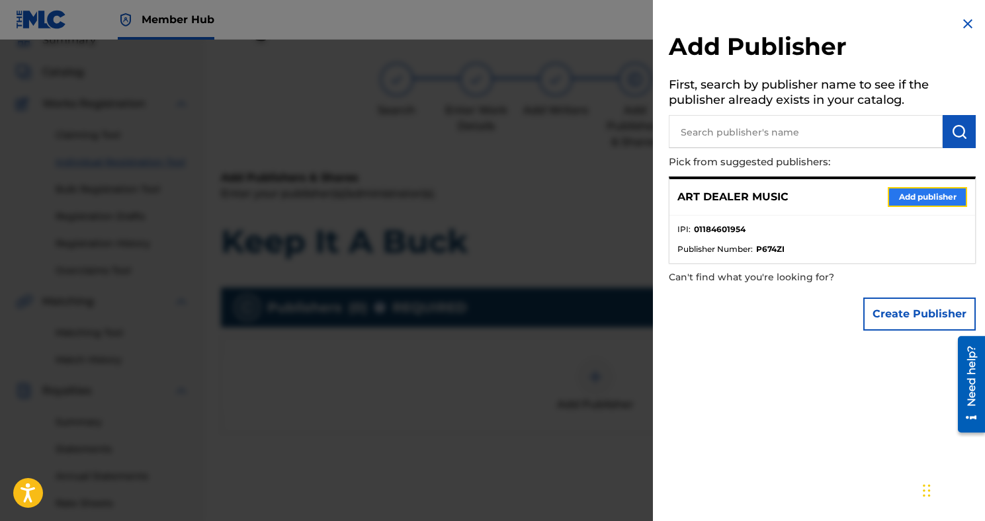
click at [909, 187] on button "Add publisher" at bounding box center [926, 197] width 79 height 20
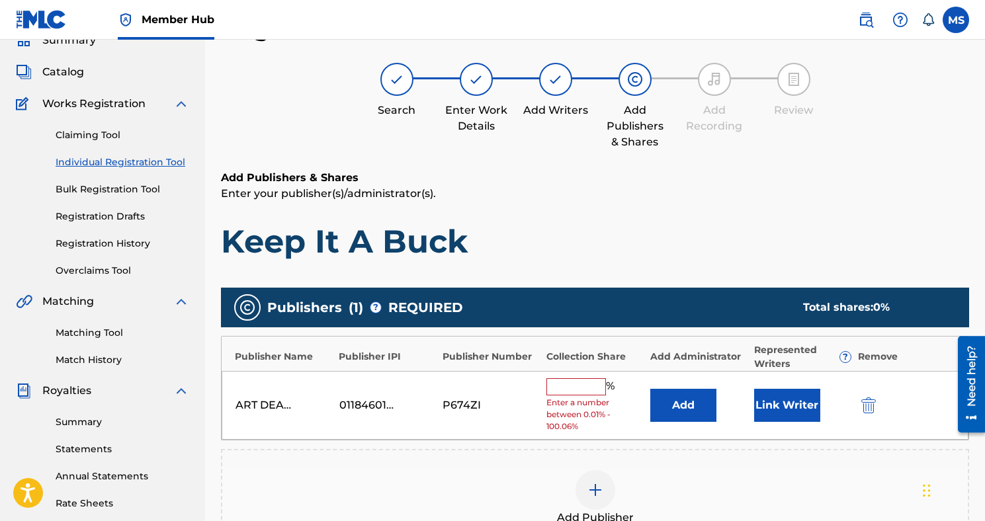
click at [574, 383] on input "text" at bounding box center [576, 386] width 60 height 17
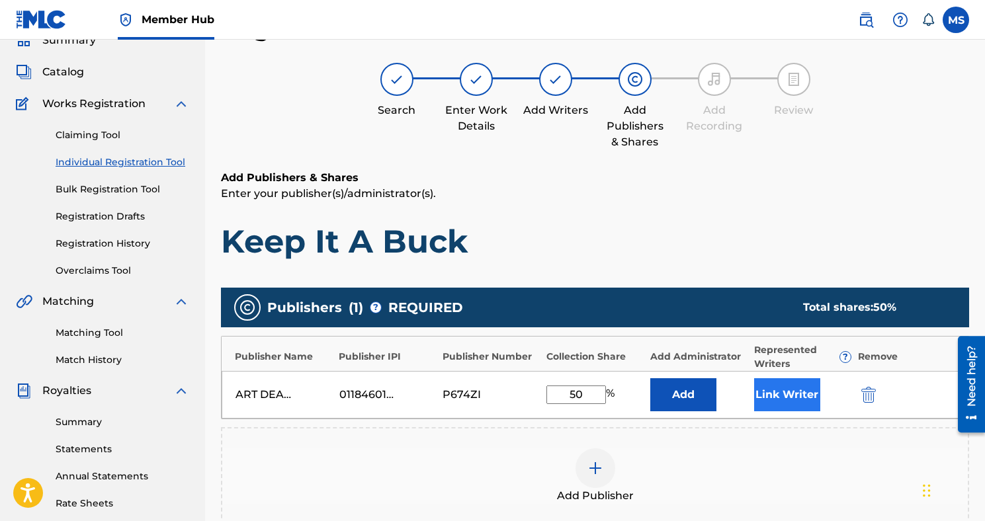
type input "50"
click at [764, 390] on button "Link Writer" at bounding box center [787, 394] width 66 height 33
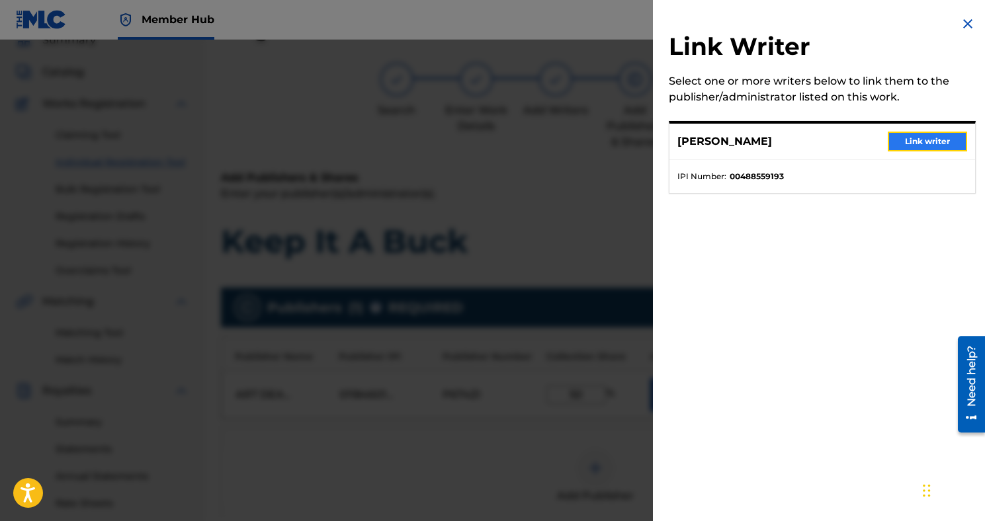
click at [917, 142] on button "Link writer" at bounding box center [926, 142] width 79 height 20
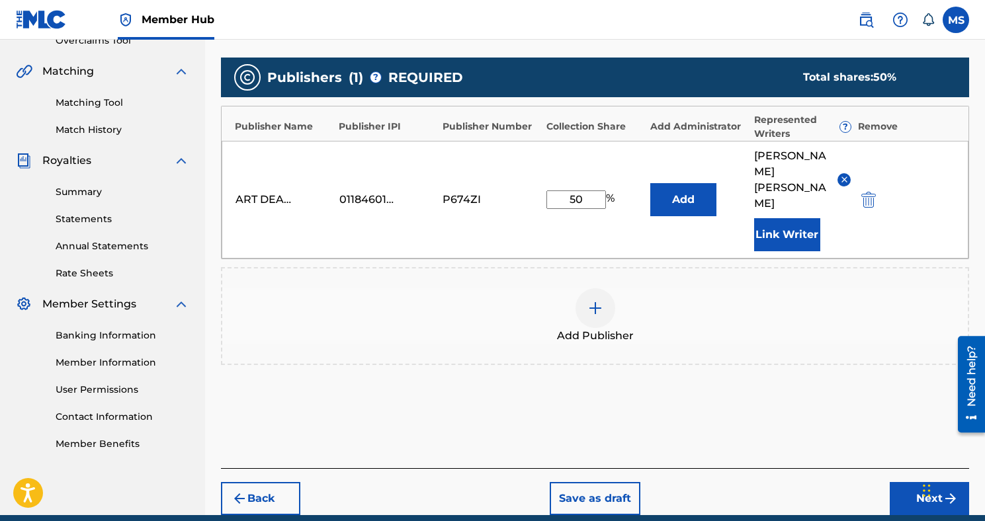
scroll to position [315, 0]
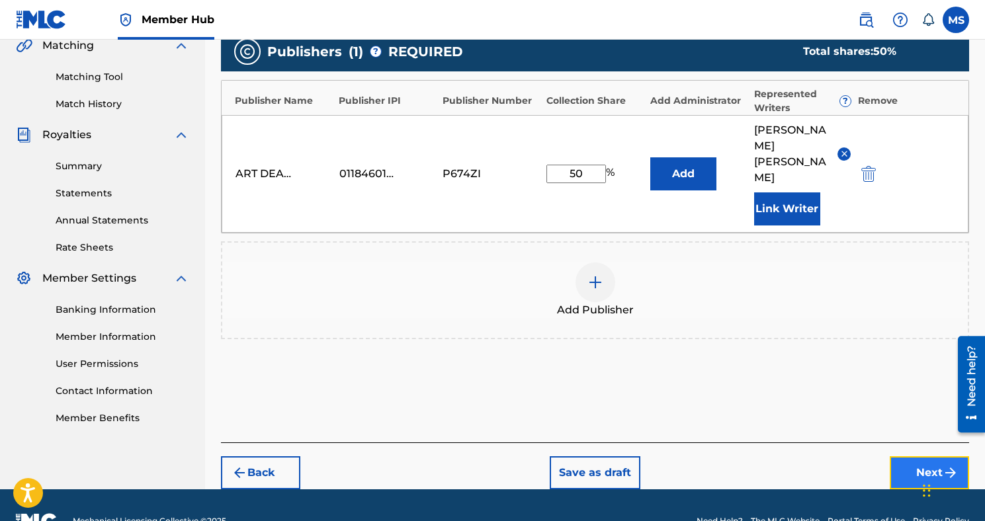
click at [922, 456] on button "Next" at bounding box center [928, 472] width 79 height 33
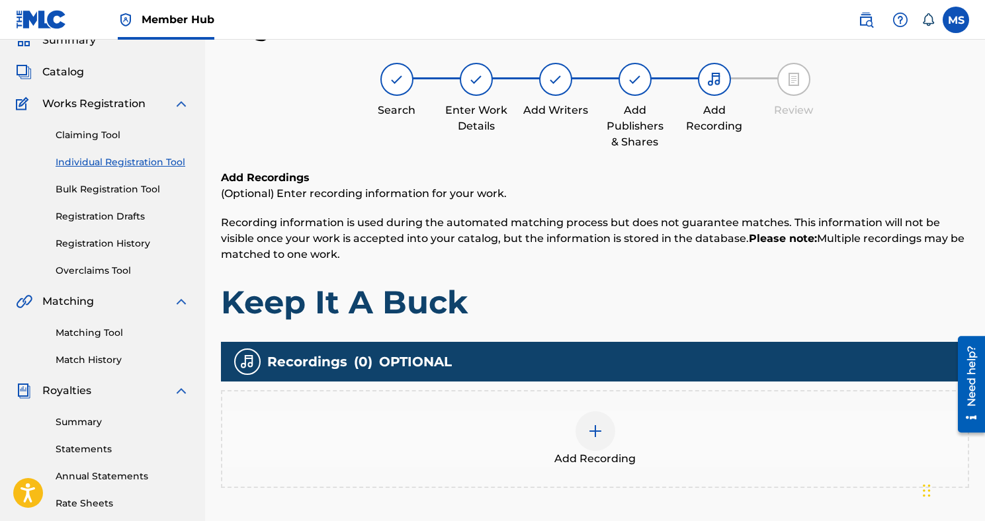
scroll to position [299, 0]
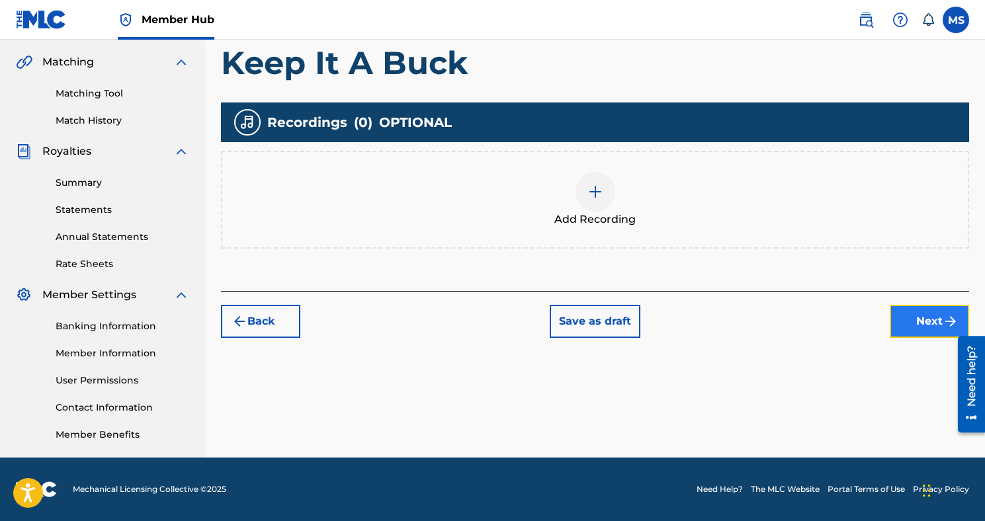
click at [910, 320] on button "Next" at bounding box center [928, 321] width 79 height 33
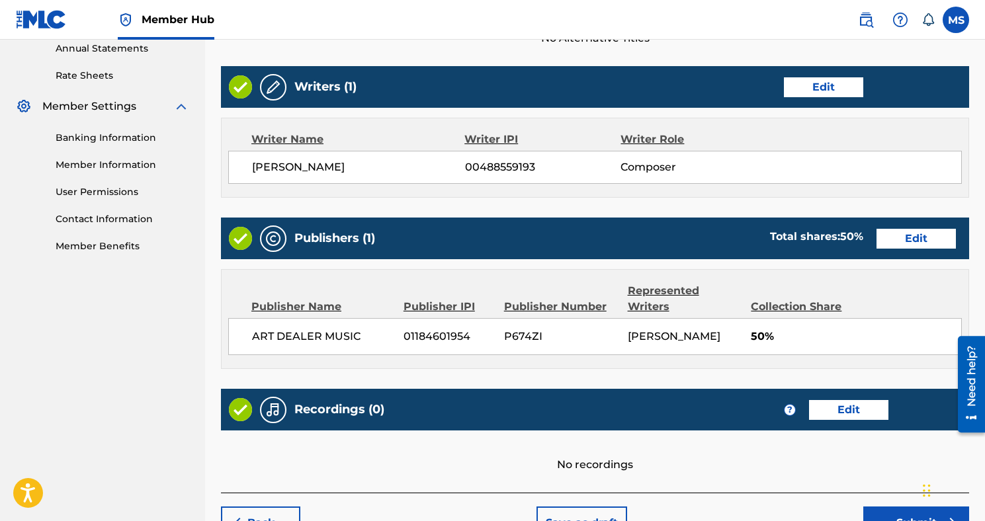
scroll to position [569, 0]
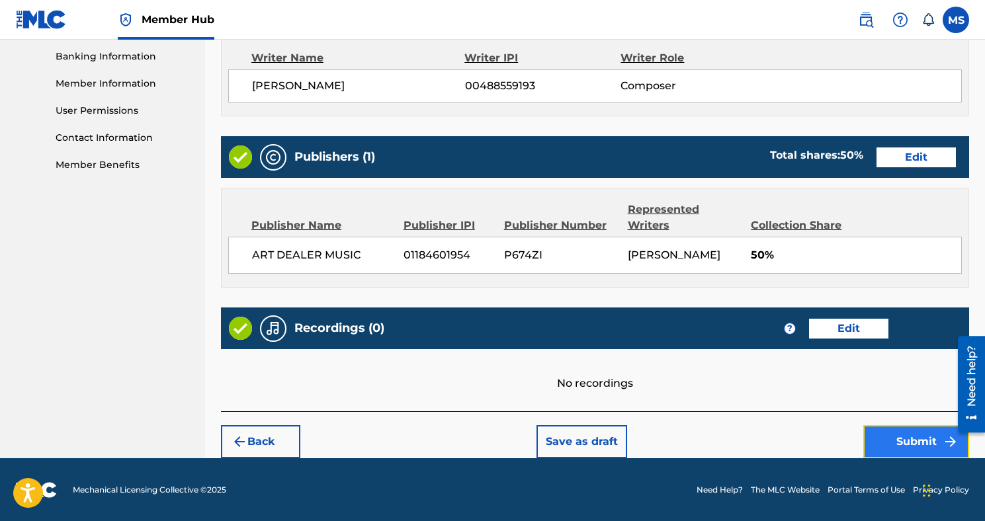
click at [907, 442] on button "Submit" at bounding box center [916, 441] width 106 height 33
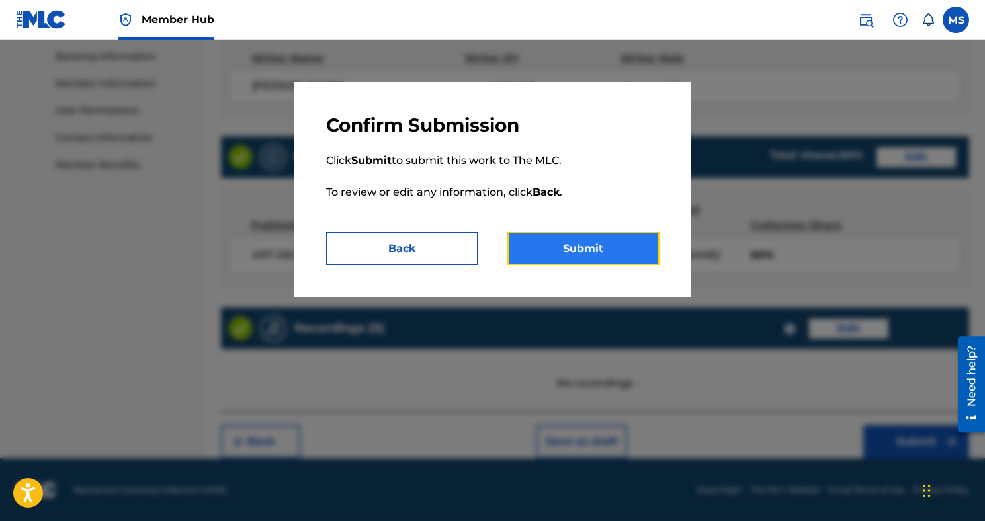
click at [626, 243] on button "Submit" at bounding box center [583, 248] width 152 height 33
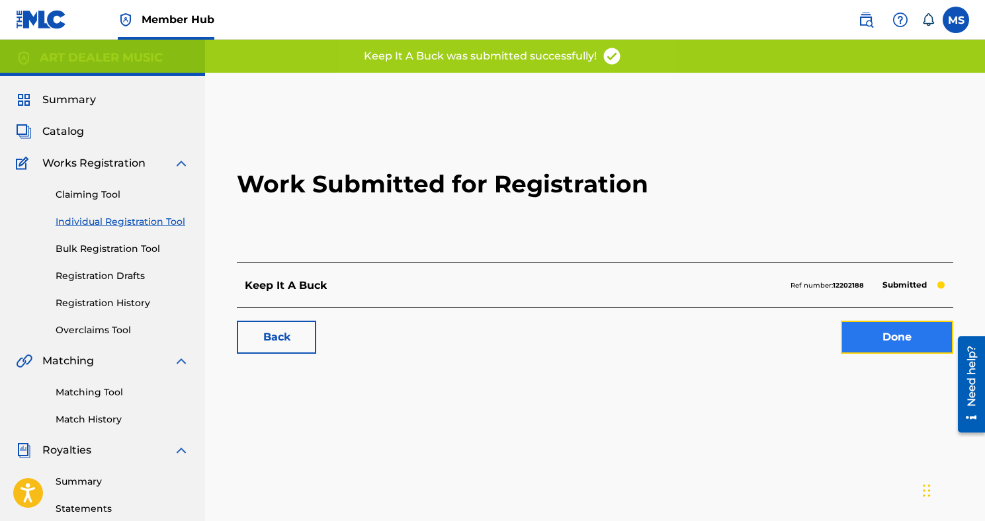
click at [868, 334] on link "Done" at bounding box center [897, 337] width 112 height 33
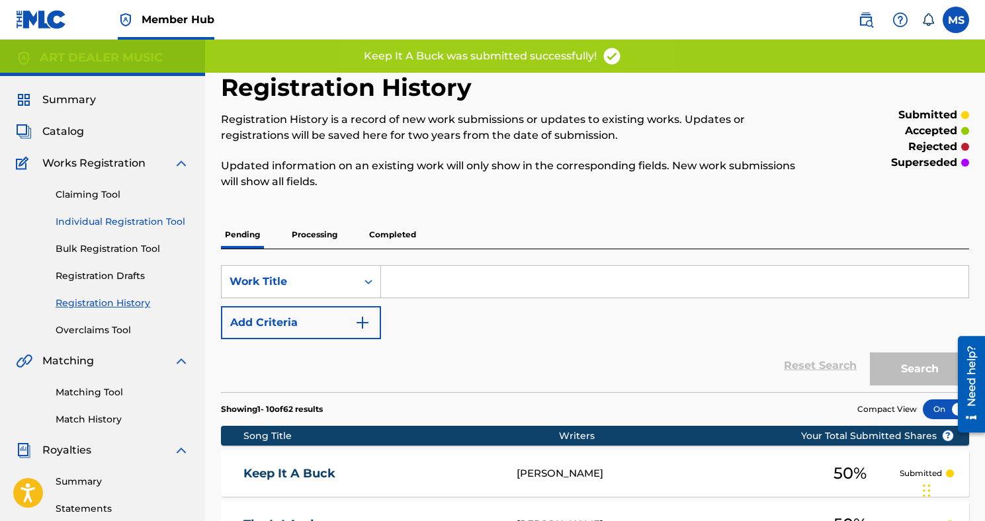
click at [112, 216] on link "Individual Registration Tool" at bounding box center [123, 222] width 134 height 14
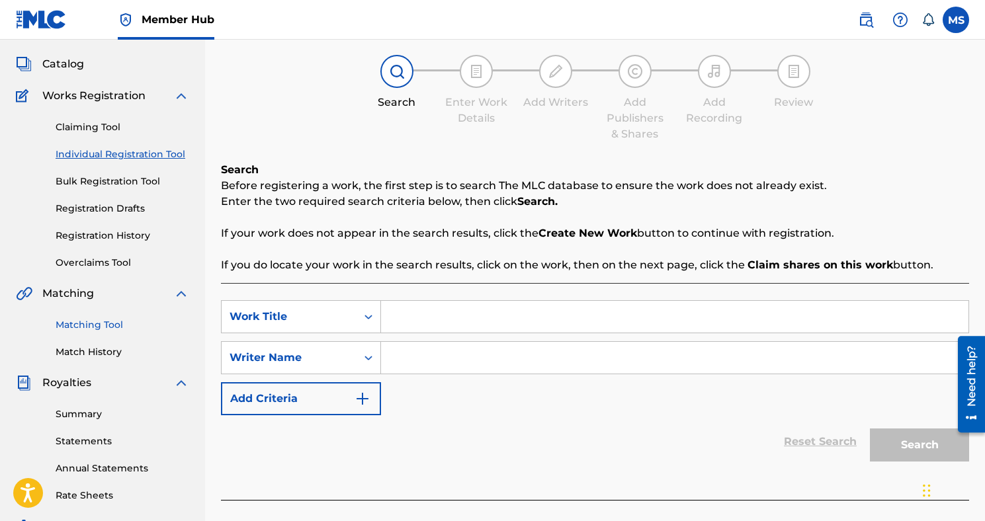
scroll to position [83, 0]
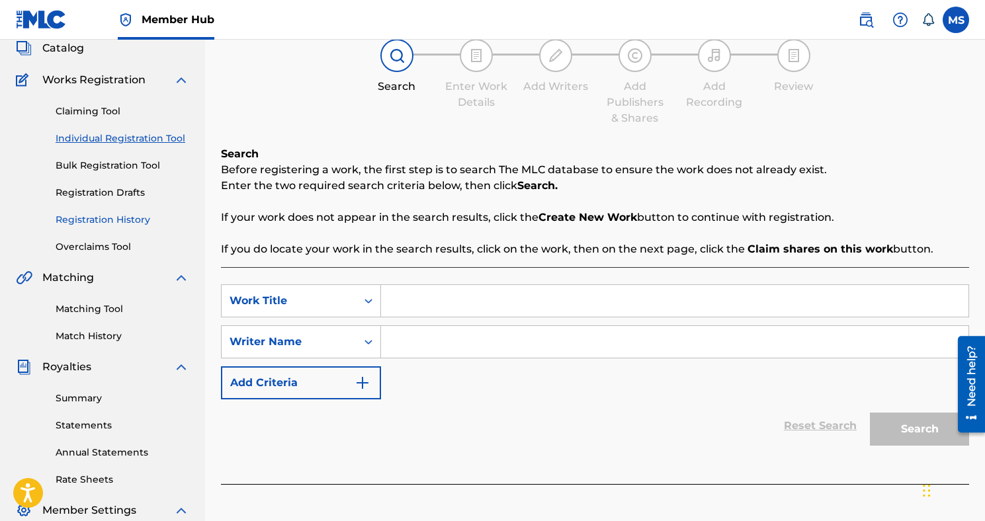
click at [127, 218] on link "Registration History" at bounding box center [123, 220] width 134 height 14
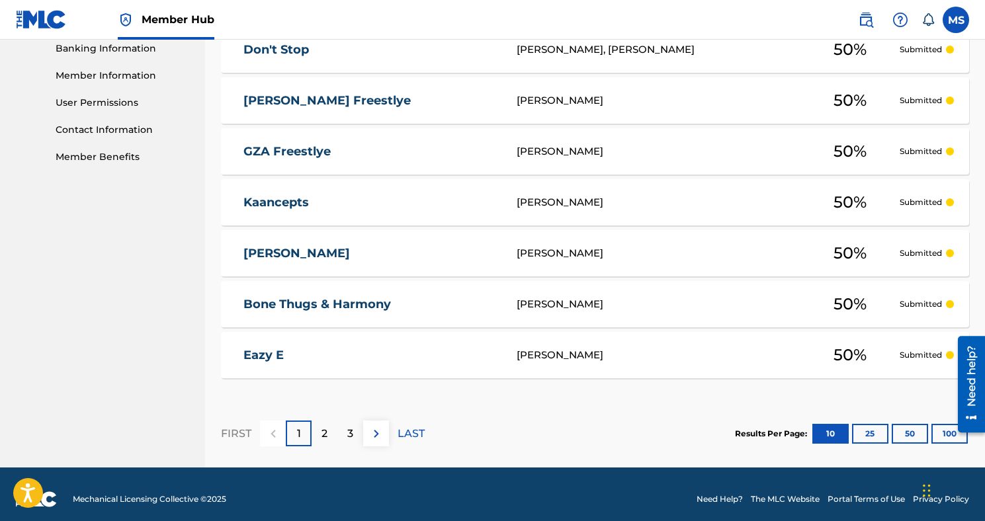
scroll to position [587, 0]
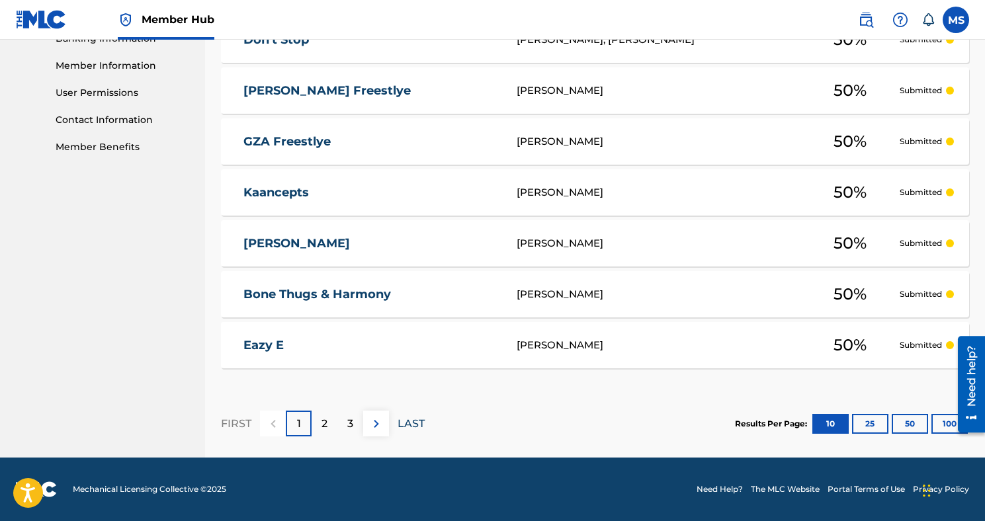
click at [411, 421] on p "LAST" at bounding box center [410, 424] width 27 height 16
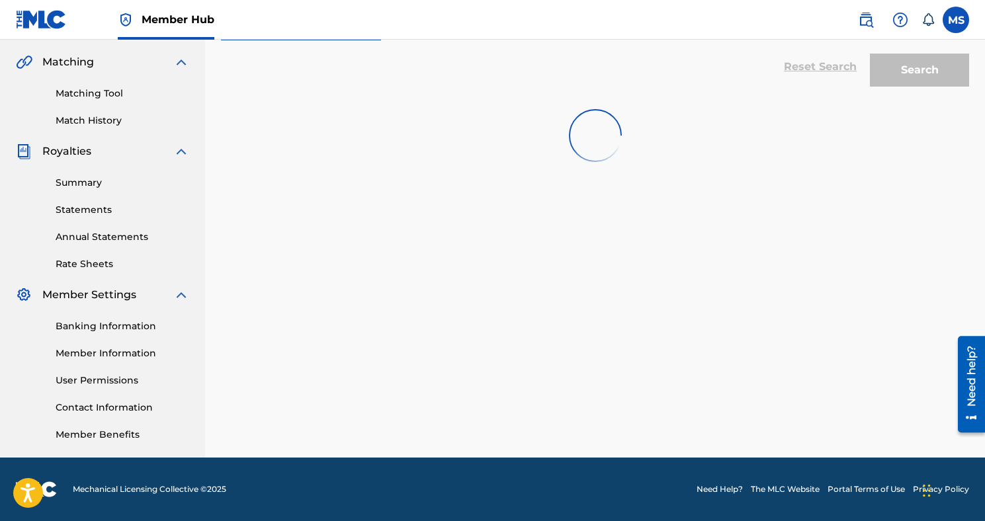
scroll to position [299, 0]
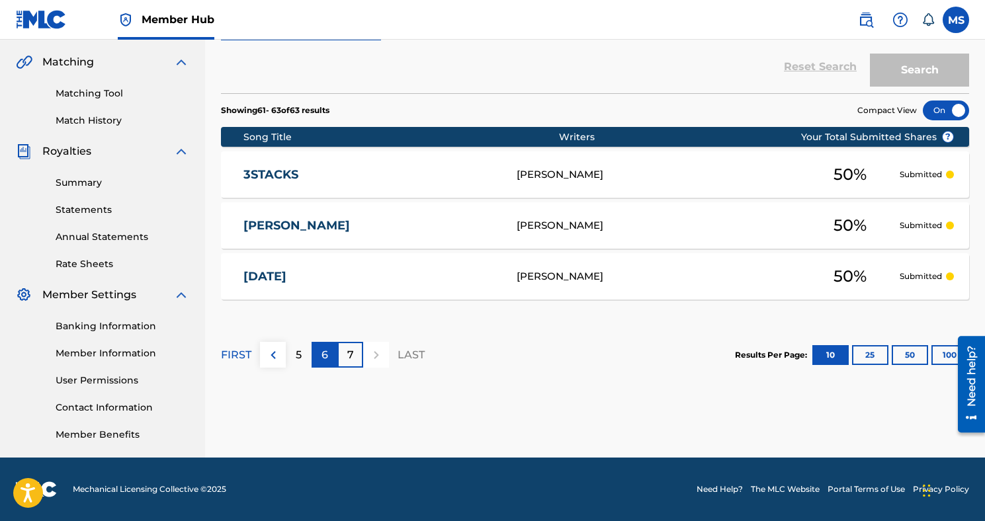
click at [331, 356] on div "6" at bounding box center [324, 355] width 26 height 26
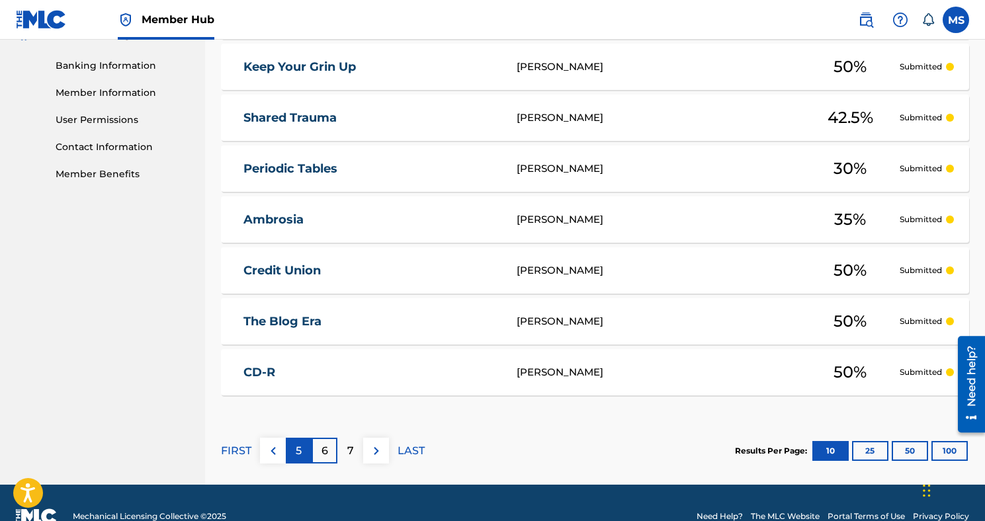
click at [307, 445] on div "5" at bounding box center [299, 451] width 26 height 26
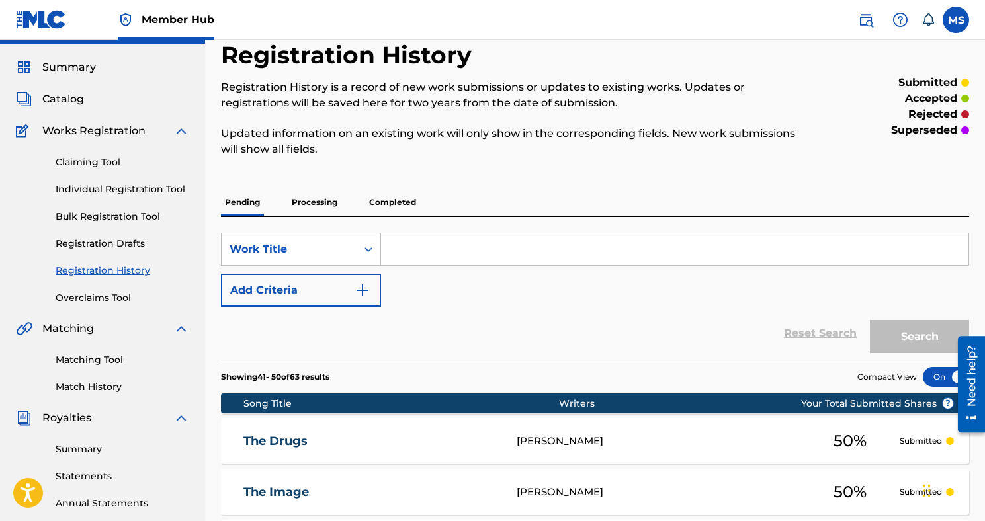
scroll to position [34, 0]
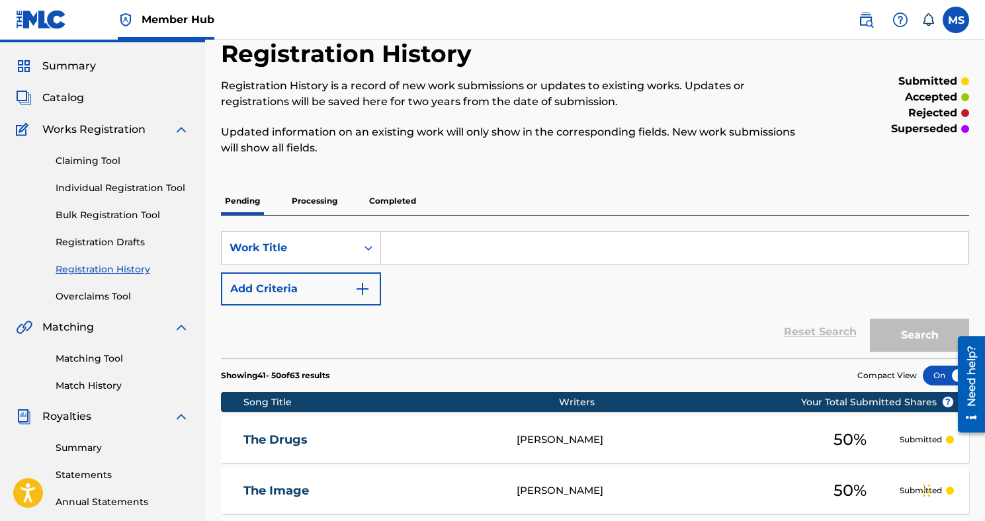
click at [323, 203] on p "Processing" at bounding box center [315, 201] width 54 height 28
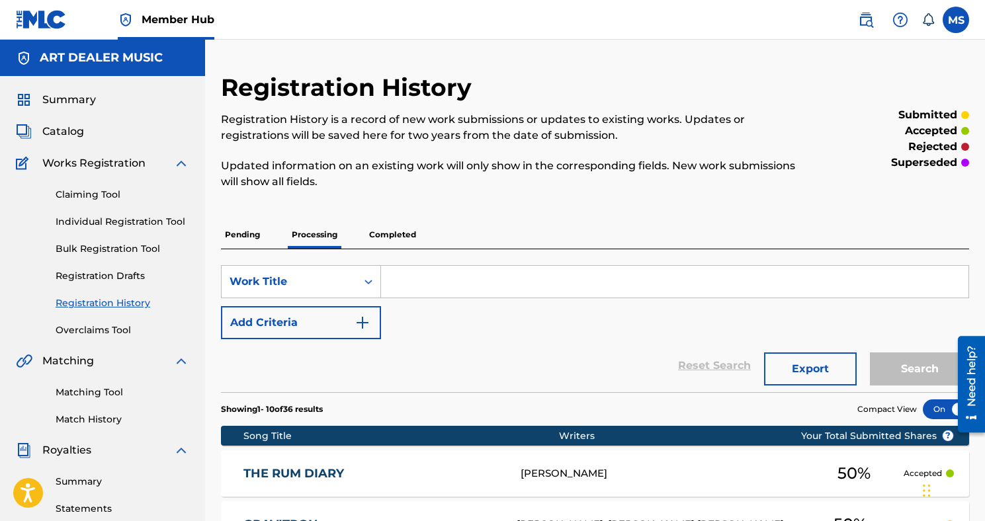
click at [114, 214] on div "Claiming Tool Individual Registration Tool Bulk Registration Tool Registration …" at bounding box center [102, 254] width 173 height 166
click at [116, 222] on link "Individual Registration Tool" at bounding box center [123, 222] width 134 height 14
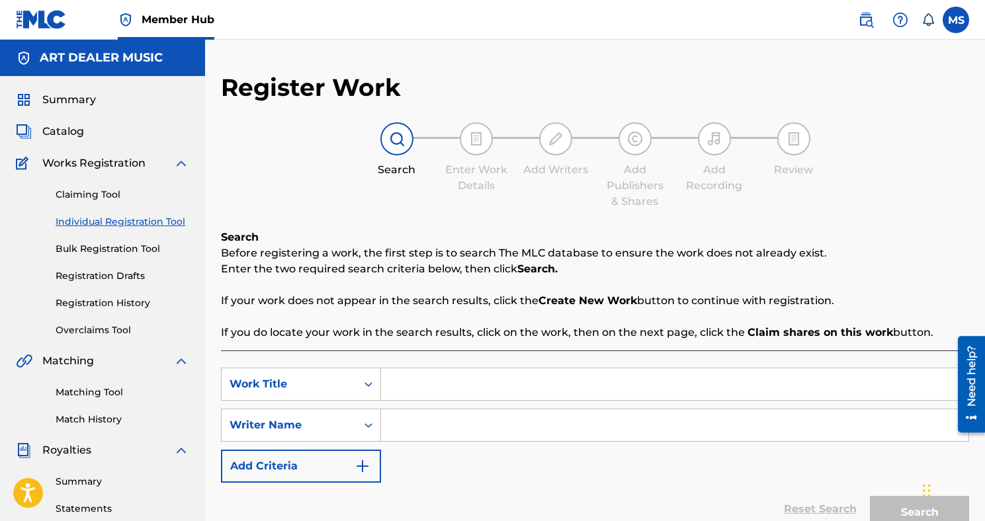
click at [470, 377] on input "Search Form" at bounding box center [674, 384] width 587 height 32
type input "SHIT DON'T STOP"
click at [479, 434] on input "Search Form" at bounding box center [674, 425] width 587 height 32
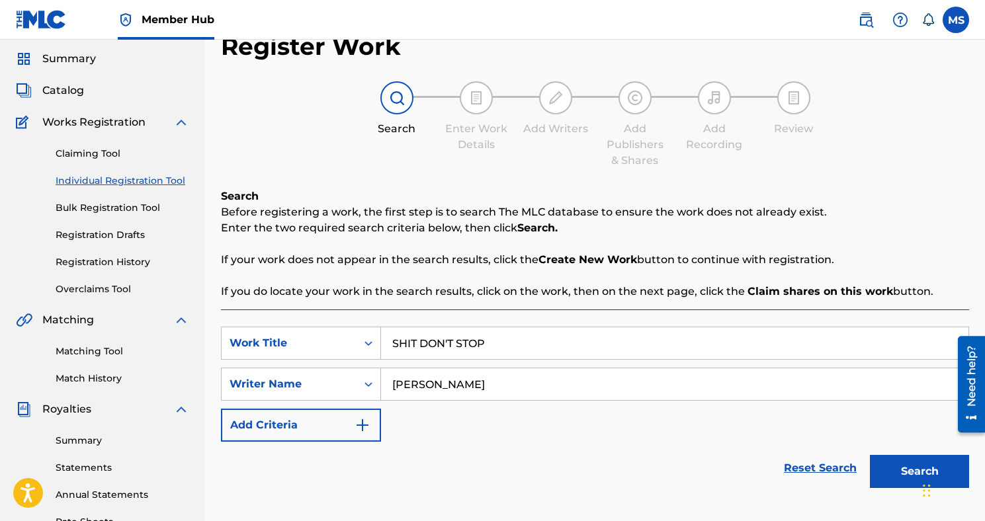
scroll to position [46, 0]
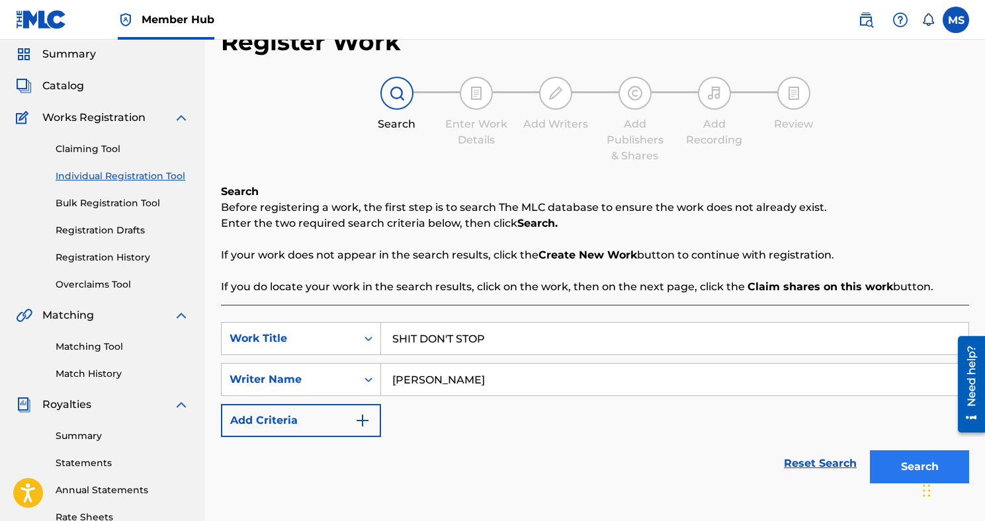
type input "[PERSON_NAME]"
click at [889, 462] on button "Search" at bounding box center [919, 466] width 99 height 33
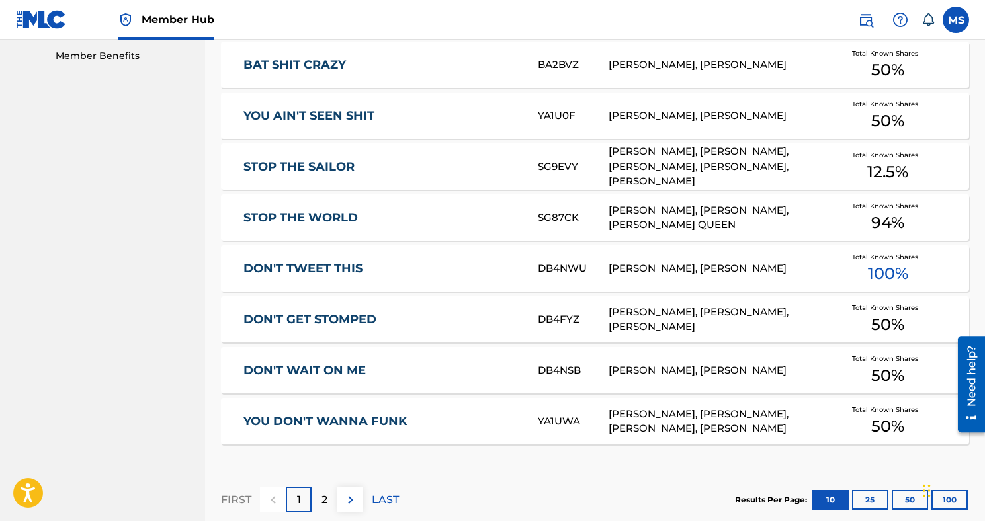
scroll to position [833, 0]
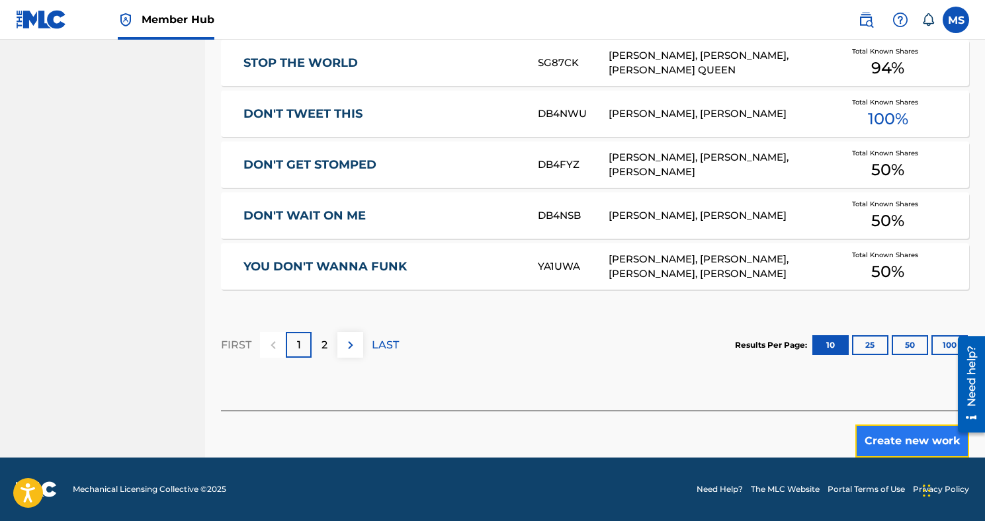
click at [878, 429] on button "Create new work" at bounding box center [912, 441] width 114 height 33
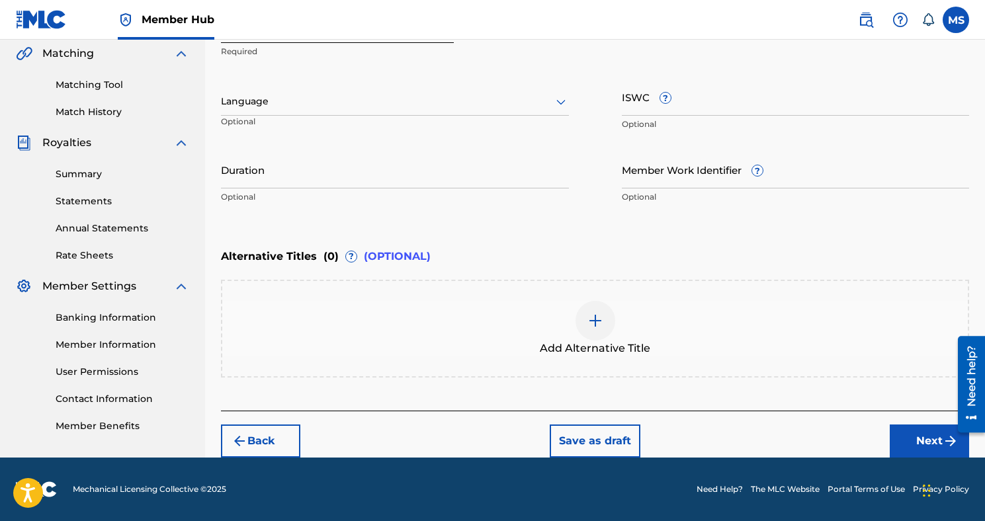
scroll to position [307, 0]
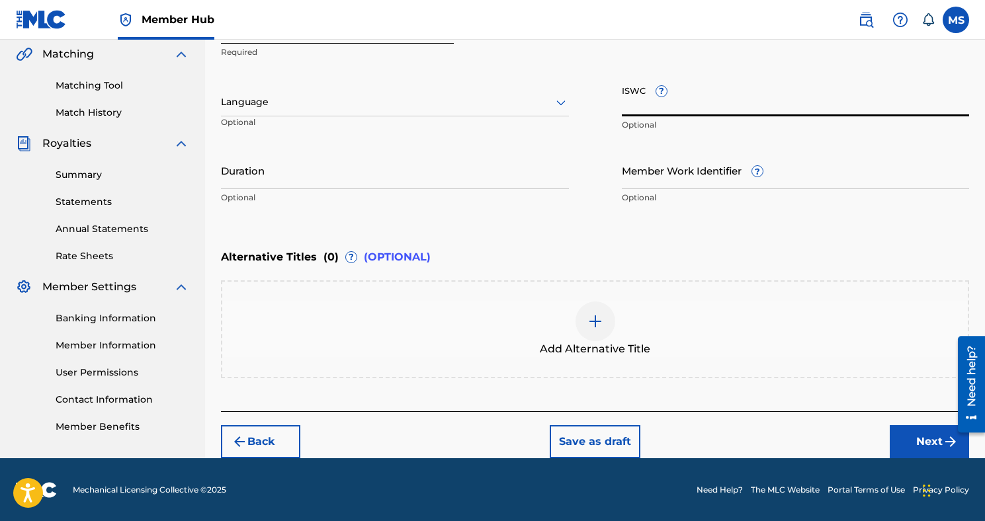
click at [632, 103] on input "ISWC ?" at bounding box center [796, 98] width 348 height 38
click at [655, 103] on input "ISWC ?" at bounding box center [796, 98] width 348 height 38
paste input "T3145158818"
type input "T3145158818"
click at [903, 433] on button "Next" at bounding box center [928, 441] width 79 height 33
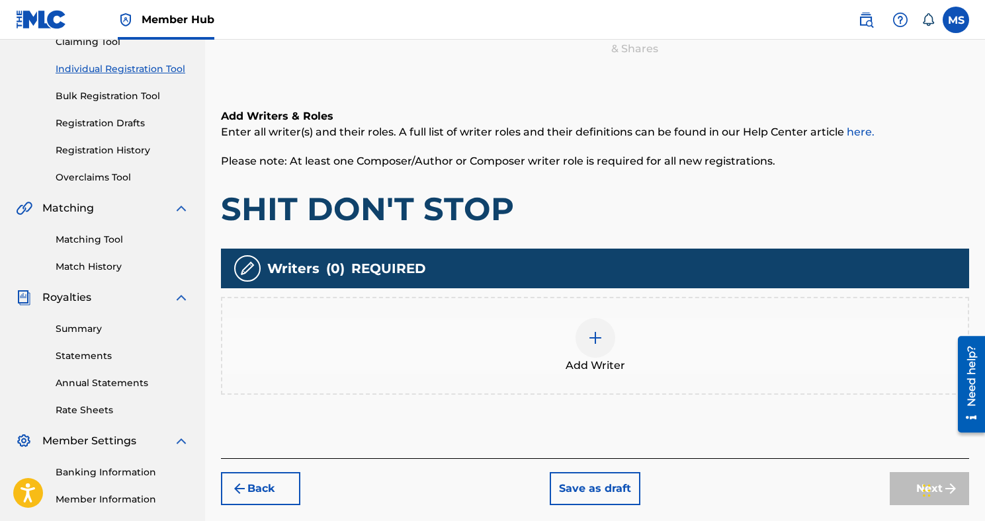
scroll to position [205, 0]
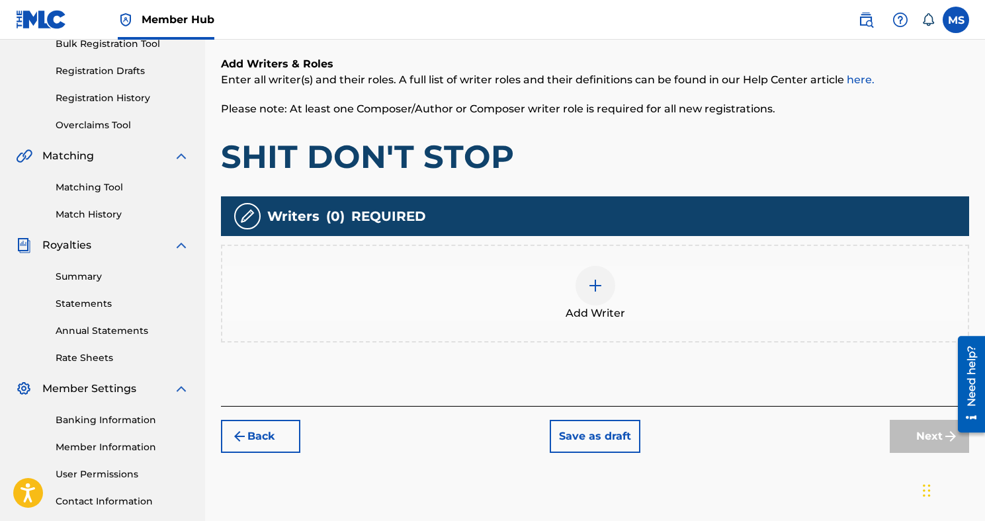
click at [600, 276] on div at bounding box center [595, 286] width 40 height 40
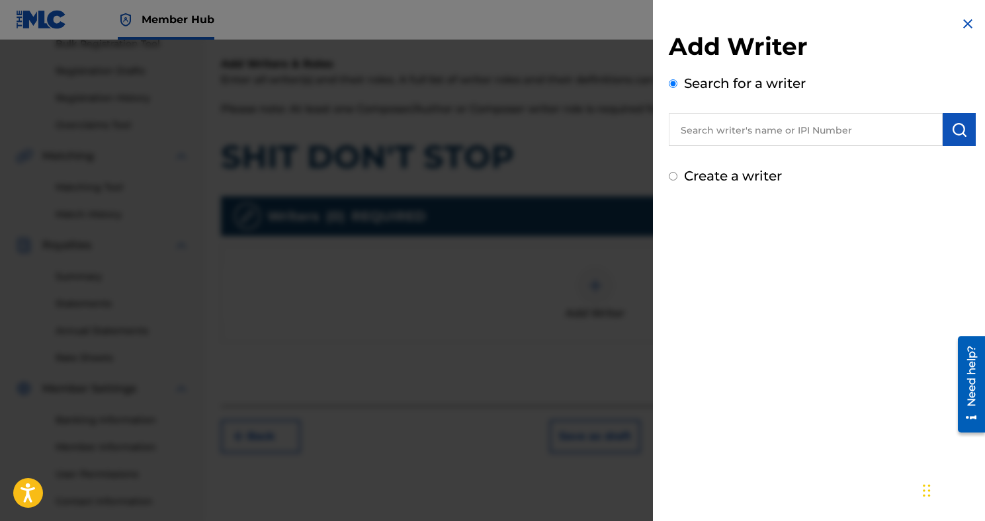
click at [732, 129] on input "text" at bounding box center [806, 129] width 274 height 33
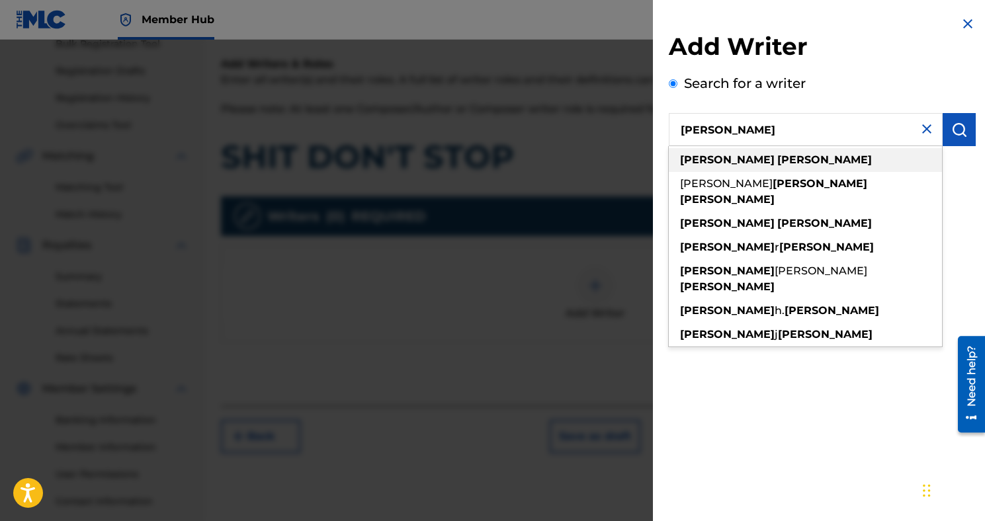
type input "[PERSON_NAME]"
click at [806, 158] on div "[PERSON_NAME]" at bounding box center [805, 160] width 273 height 24
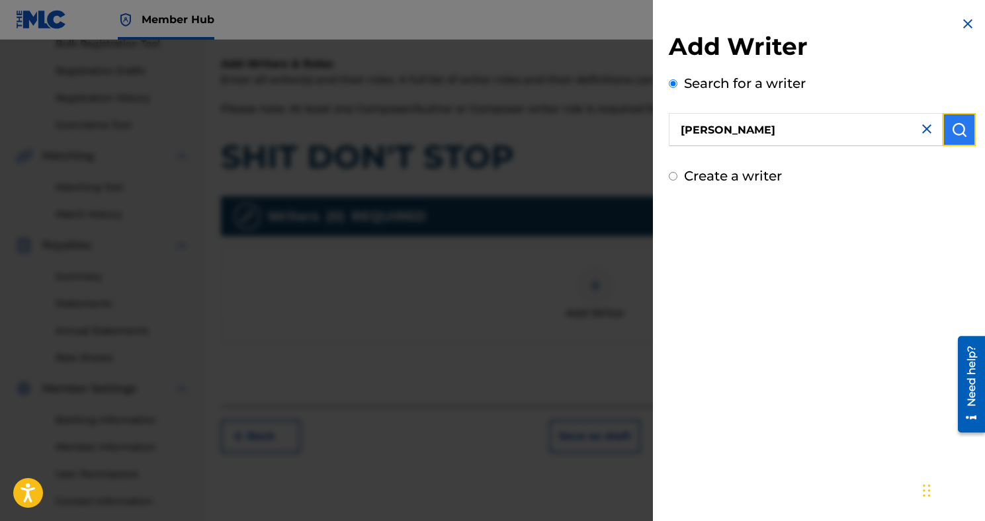
click at [951, 136] on img "submit" at bounding box center [959, 130] width 16 height 16
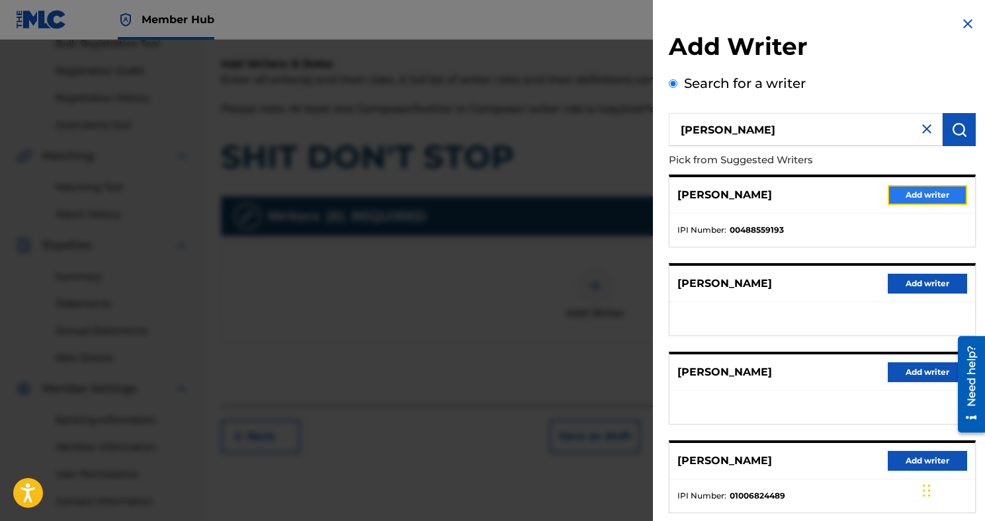
click at [921, 198] on button "Add writer" at bounding box center [926, 195] width 79 height 20
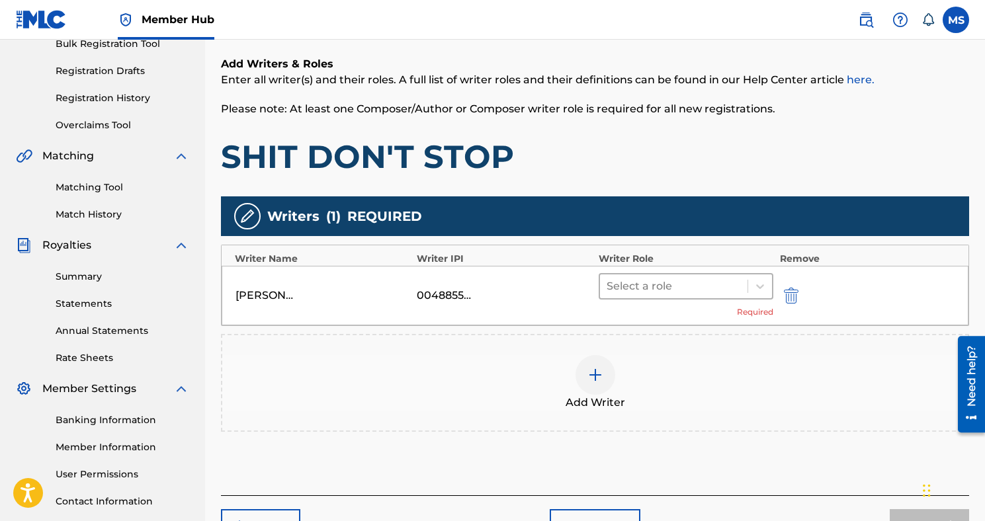
click at [760, 298] on div "Select a role" at bounding box center [685, 286] width 175 height 26
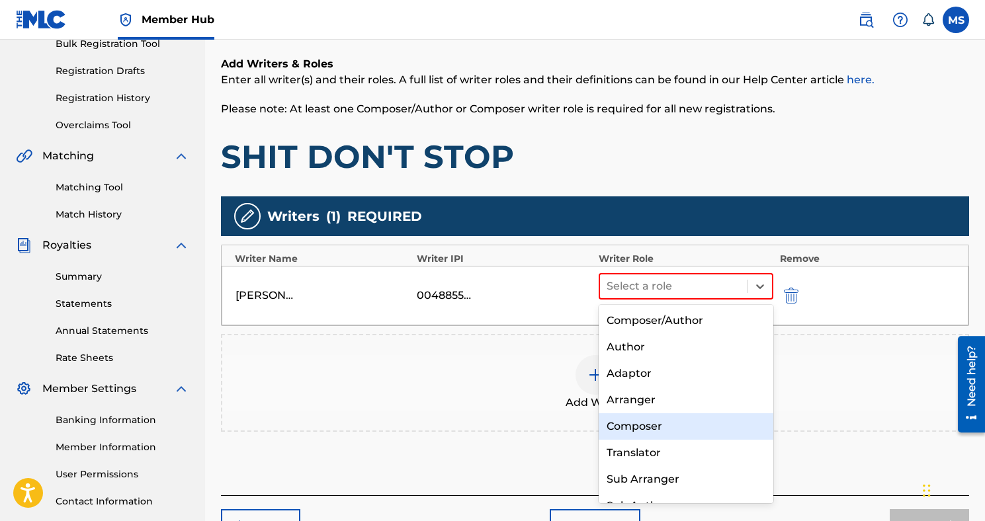
click at [690, 431] on div "Composer" at bounding box center [685, 426] width 175 height 26
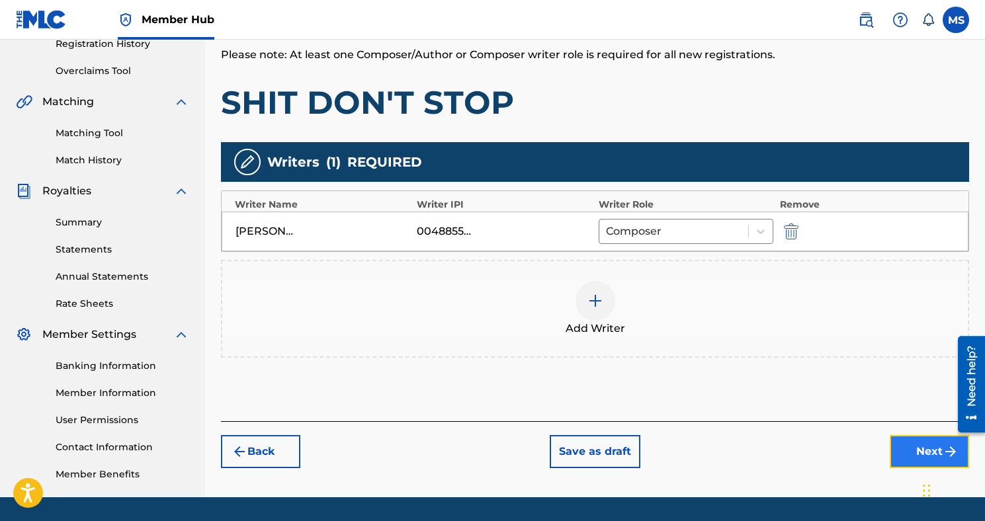
click at [898, 451] on button "Next" at bounding box center [928, 451] width 79 height 33
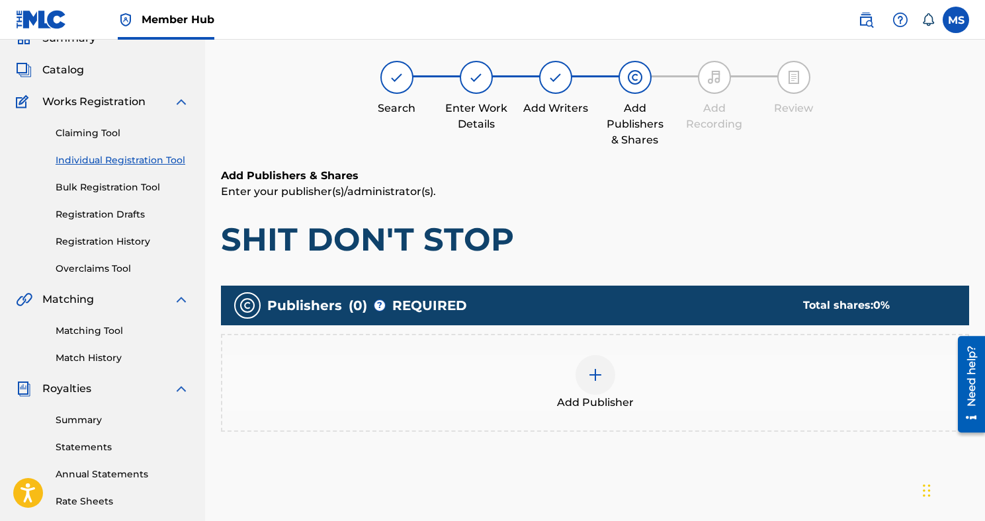
scroll to position [60, 0]
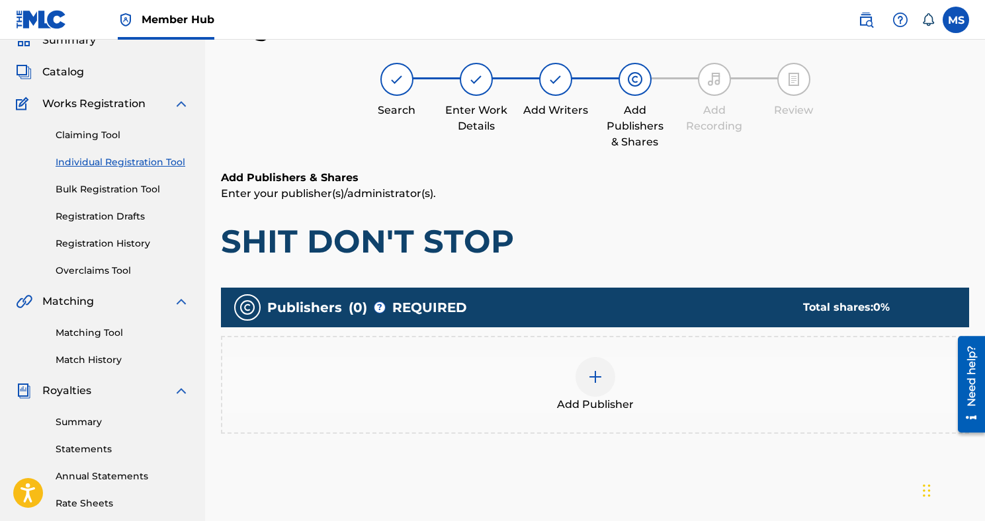
click at [597, 374] on img at bounding box center [595, 377] width 16 height 16
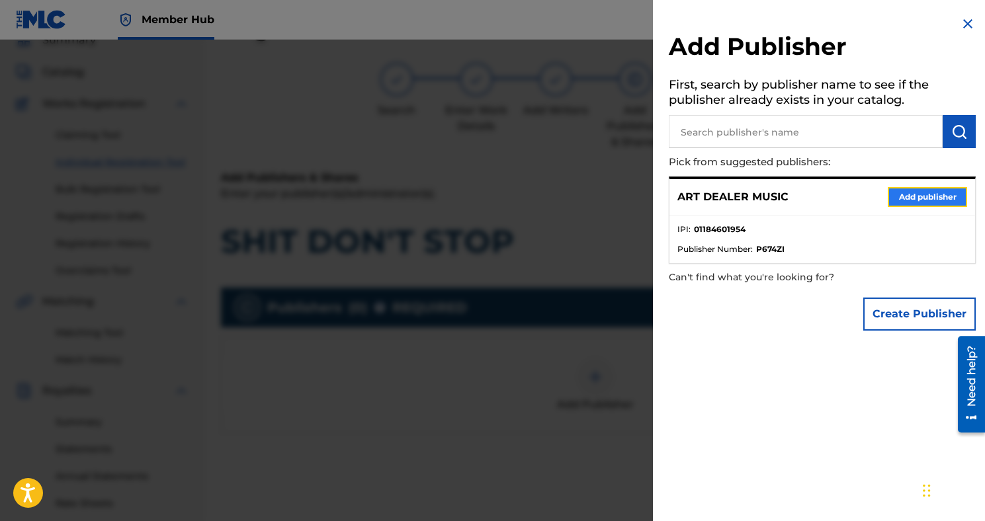
click at [889, 194] on button "Add publisher" at bounding box center [926, 197] width 79 height 20
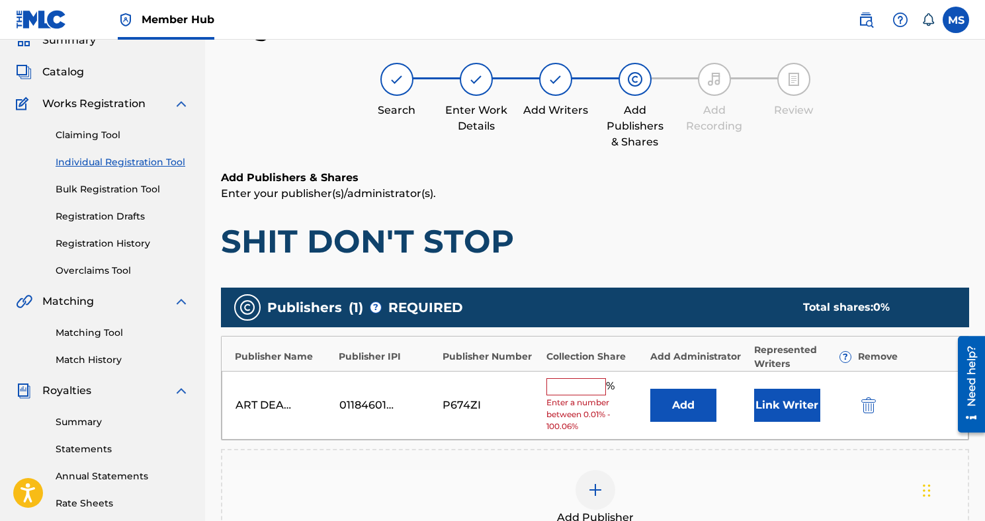
click at [581, 390] on input "text" at bounding box center [576, 386] width 60 height 17
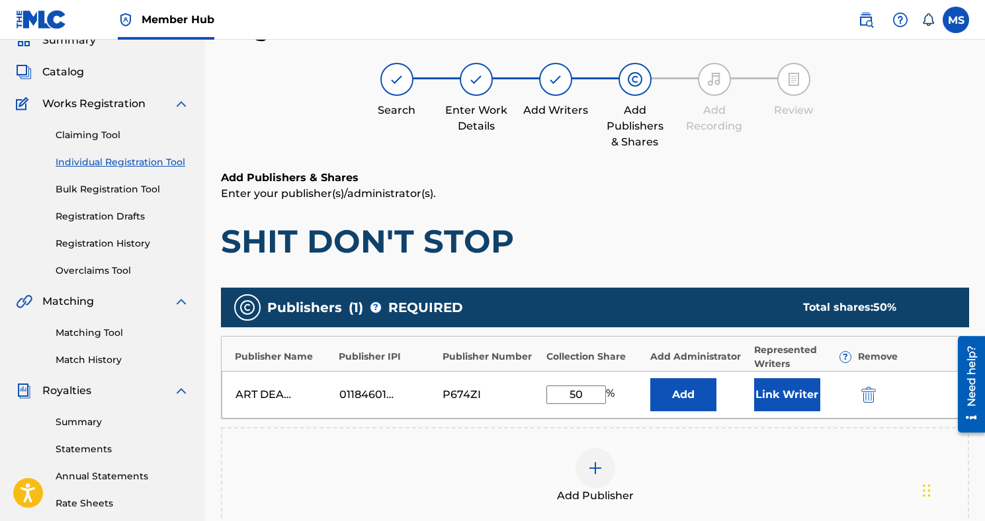
type input "50"
click at [828, 406] on div "Link Writer" at bounding box center [802, 394] width 97 height 33
click at [810, 398] on button "Link Writer" at bounding box center [787, 394] width 66 height 33
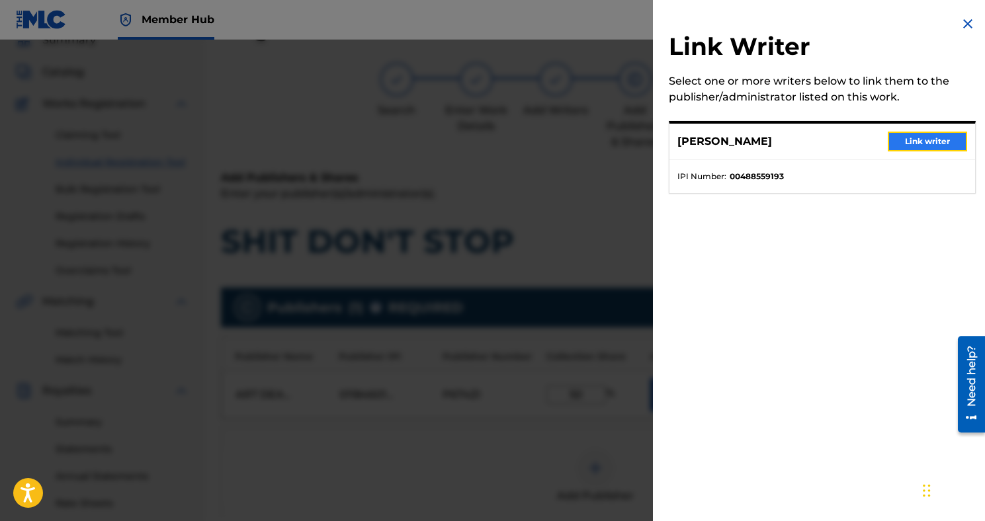
click at [911, 147] on button "Link writer" at bounding box center [926, 142] width 79 height 20
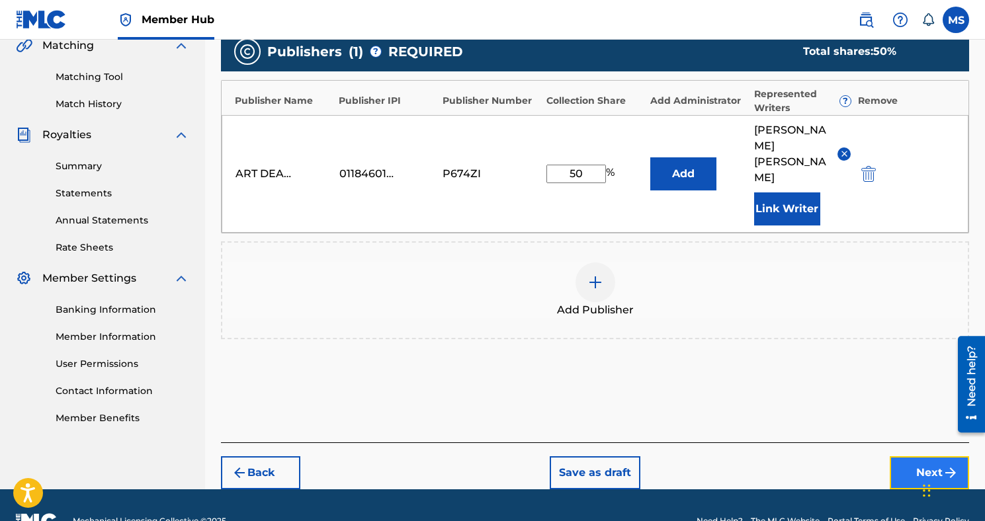
click at [903, 456] on button "Next" at bounding box center [928, 472] width 79 height 33
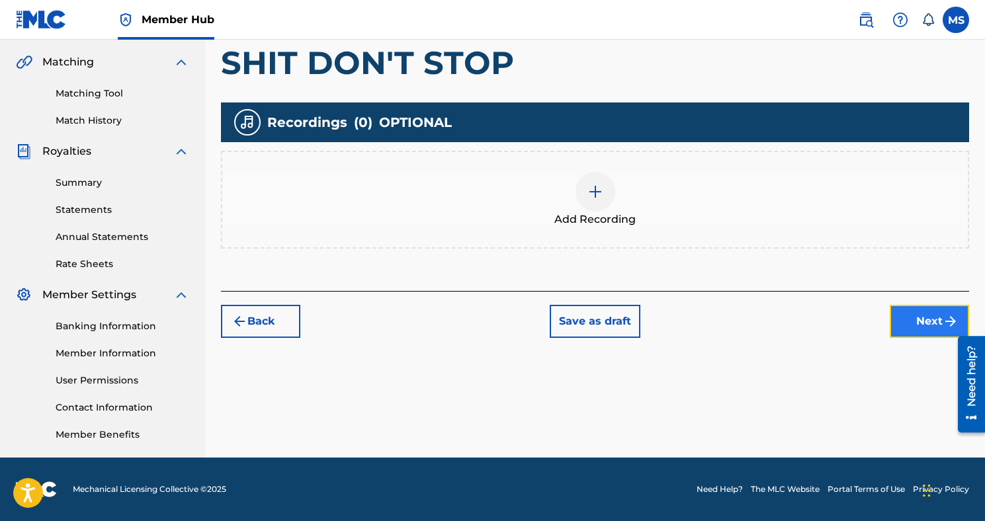
click at [903, 327] on button "Next" at bounding box center [928, 321] width 79 height 33
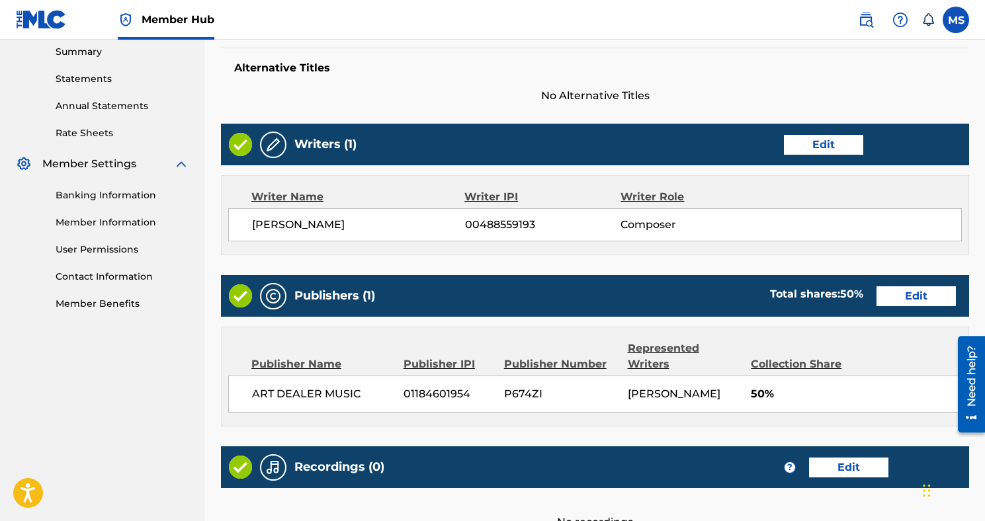
scroll to position [569, 0]
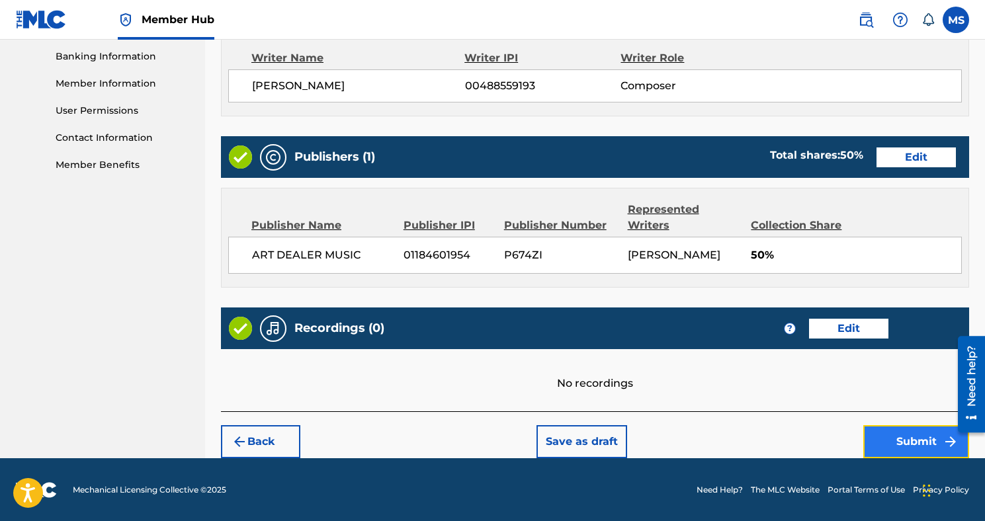
click at [880, 442] on button "Submit" at bounding box center [916, 441] width 106 height 33
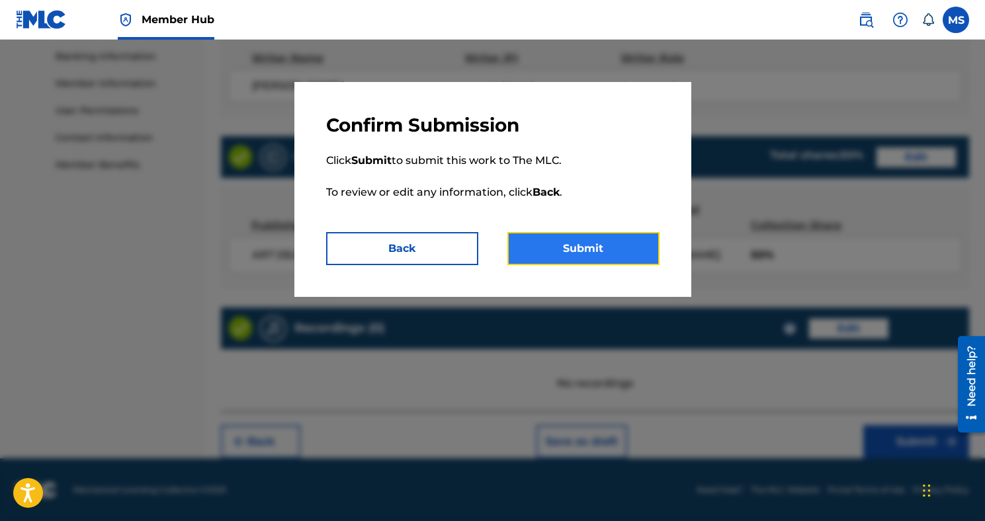
click at [595, 241] on button "Submit" at bounding box center [583, 248] width 152 height 33
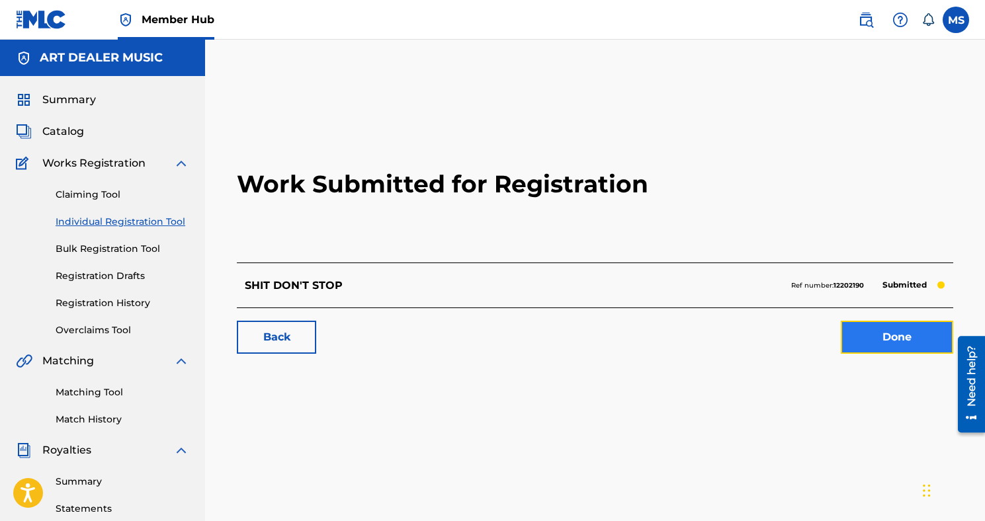
click at [891, 329] on link "Done" at bounding box center [897, 337] width 112 height 33
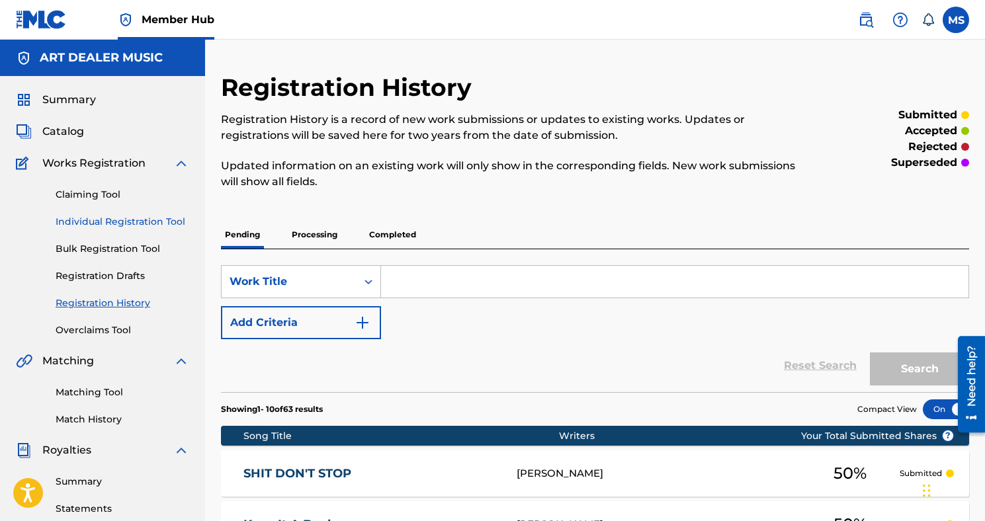
click at [109, 217] on link "Individual Registration Tool" at bounding box center [123, 222] width 134 height 14
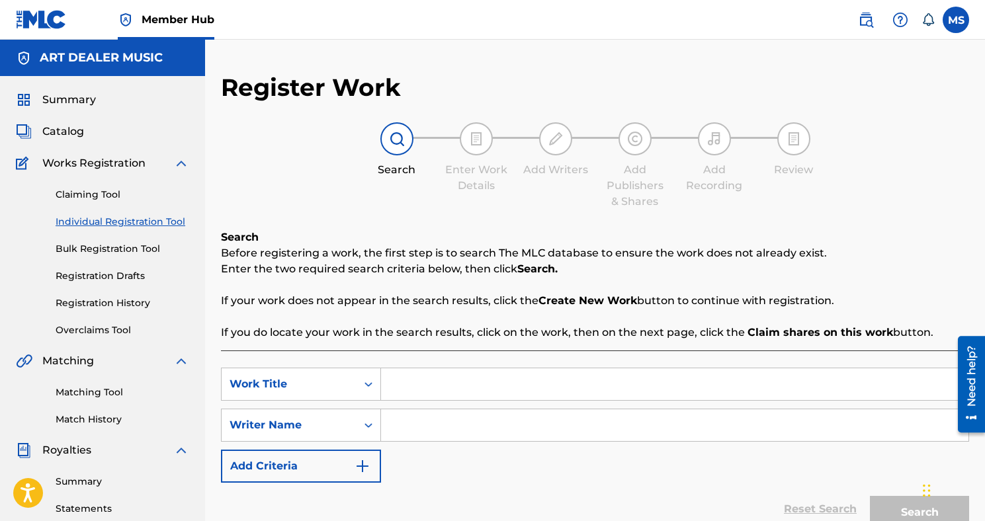
click at [415, 376] on input "Search Form" at bounding box center [674, 384] width 587 height 32
type input "SUMMER BREAK"
click at [409, 426] on input "Search Form" at bounding box center [674, 425] width 587 height 32
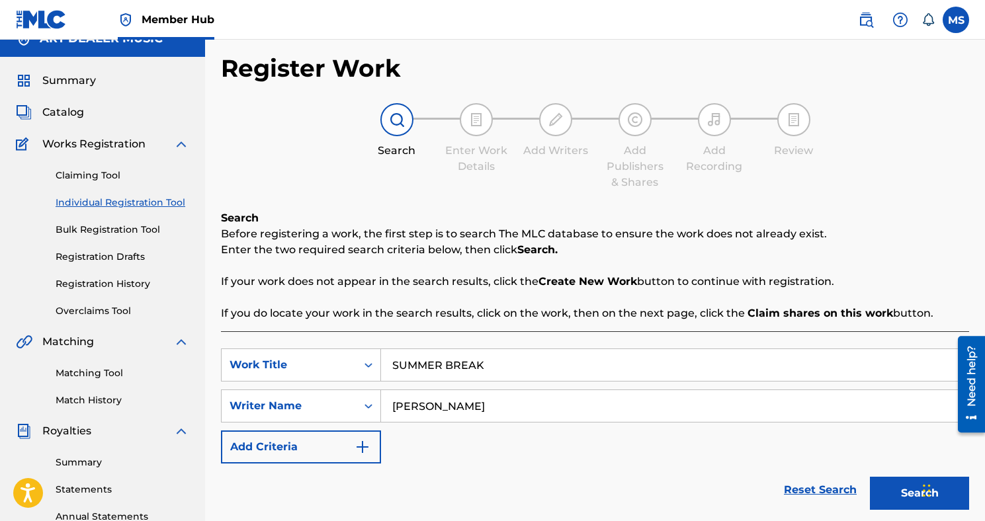
scroll to position [22, 0]
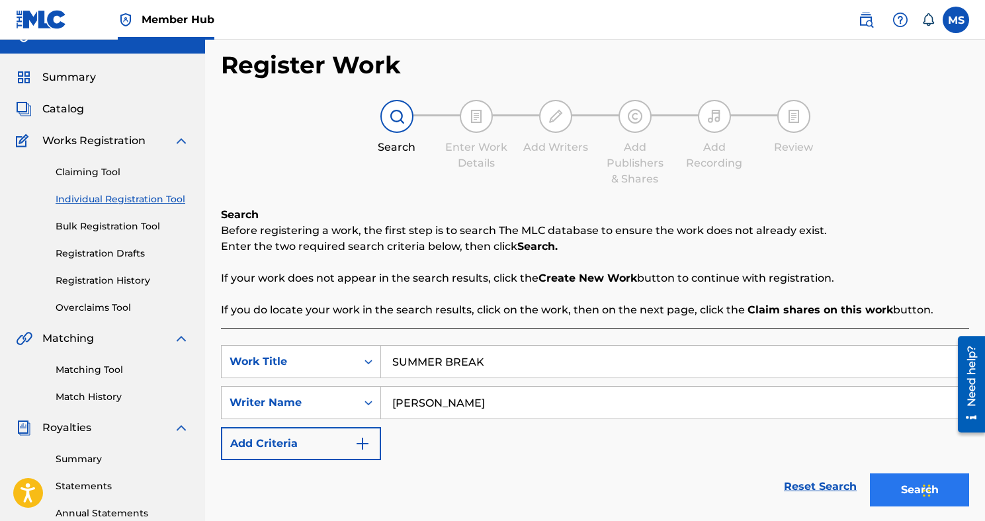
type input "[PERSON_NAME]"
click at [880, 496] on button "Search" at bounding box center [919, 489] width 99 height 33
click at [904, 495] on button "Search" at bounding box center [919, 489] width 99 height 33
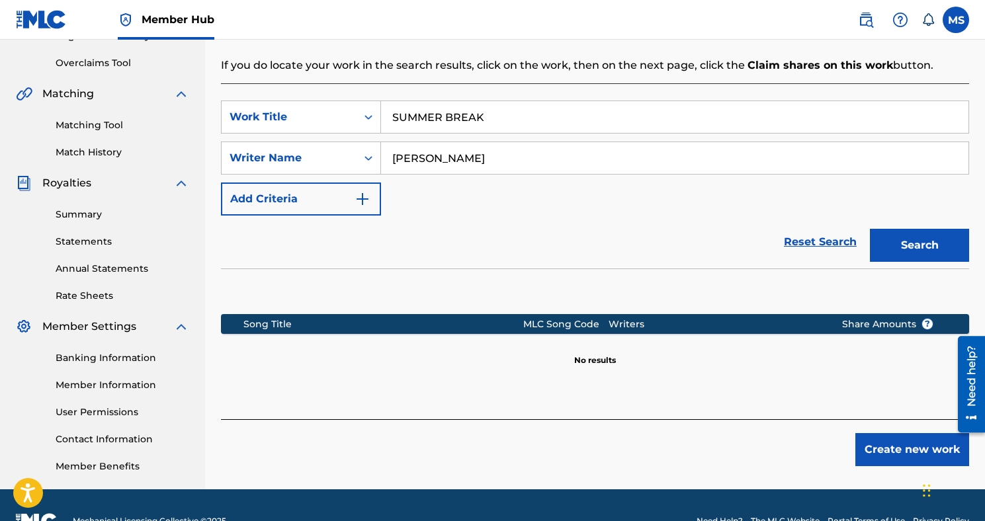
scroll to position [299, 0]
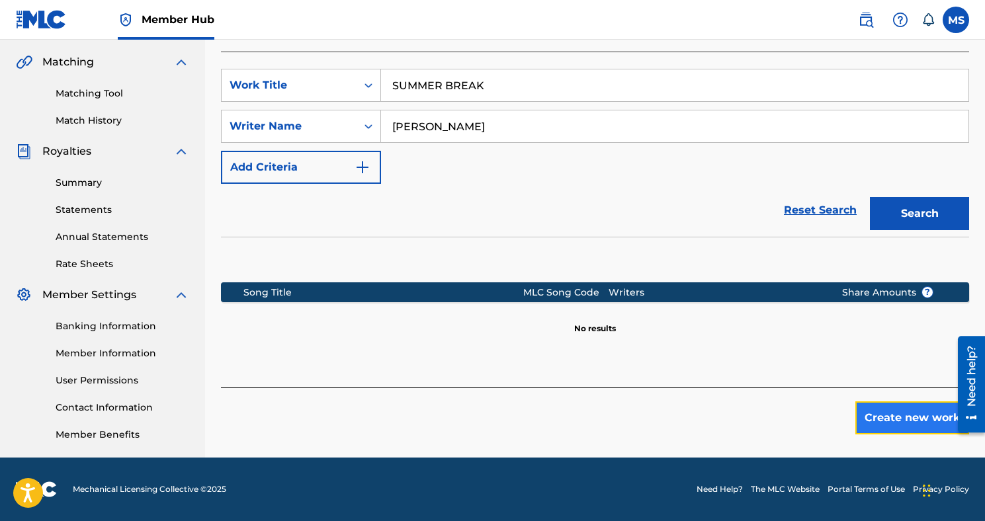
click at [869, 432] on button "Create new work" at bounding box center [912, 417] width 114 height 33
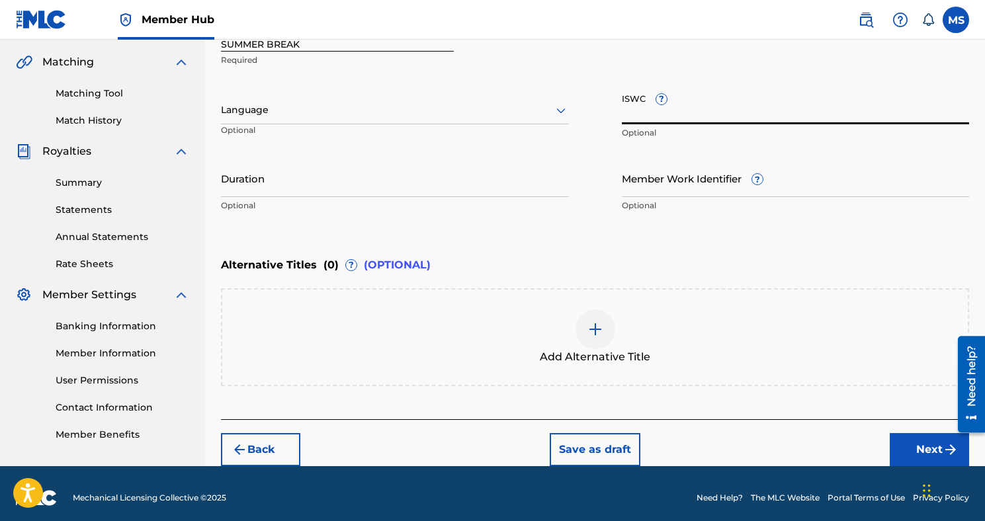
click at [643, 109] on input "ISWC ?" at bounding box center [796, 106] width 348 height 38
paste input "T3145158818"
type input "T3145158818"
drag, startPoint x: 686, startPoint y: 114, endPoint x: 562, endPoint y: 113, distance: 123.7
click at [573, 114] on div "Work Title SUMMER BREAK Required Language Optional ISWC ? T3145158818 Optional …" at bounding box center [595, 116] width 748 height 205
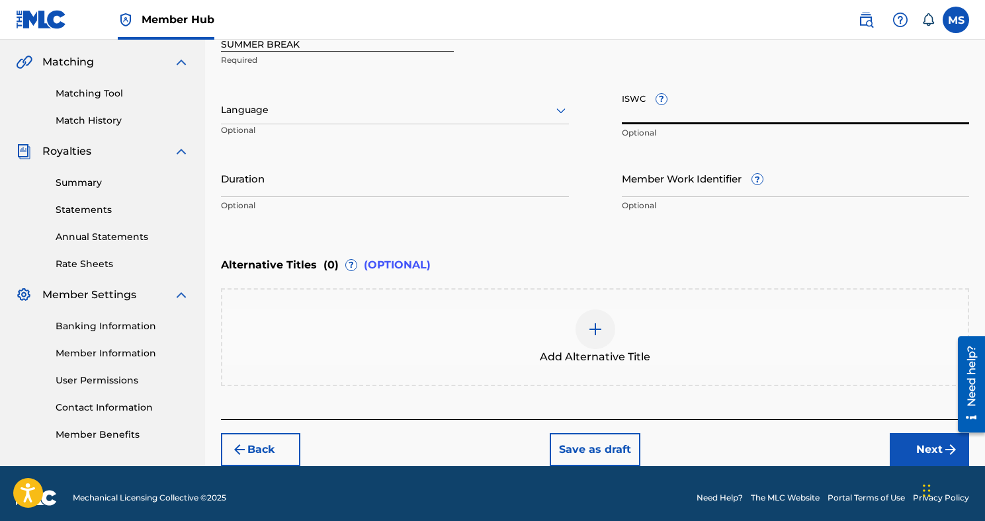
paste input "T3145158874"
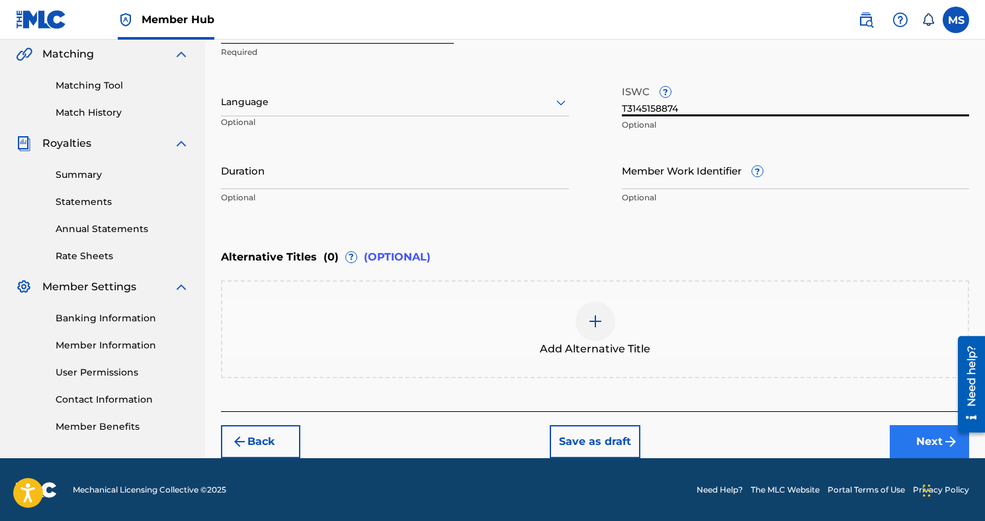
type input "T3145158874"
click at [889, 438] on button "Next" at bounding box center [928, 441] width 79 height 33
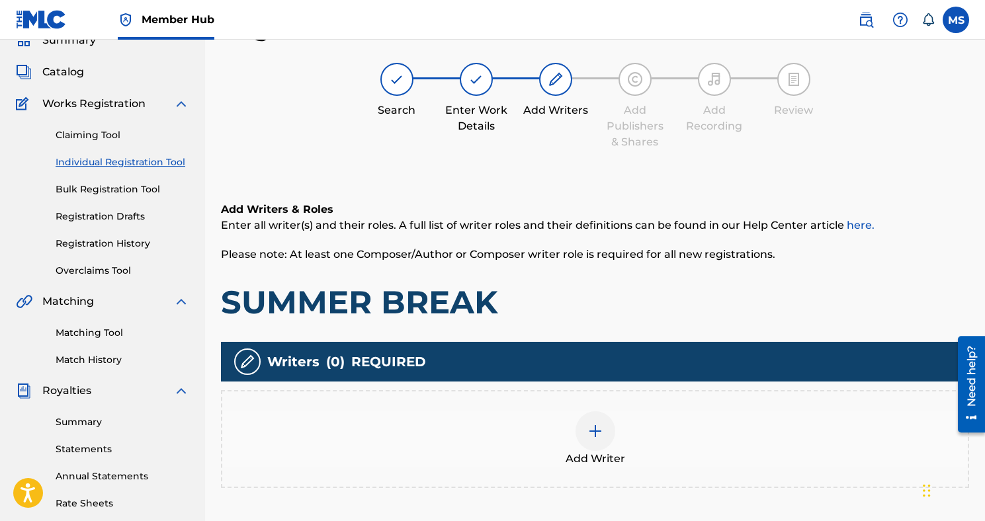
scroll to position [60, 0]
click at [592, 429] on img at bounding box center [595, 431] width 16 height 16
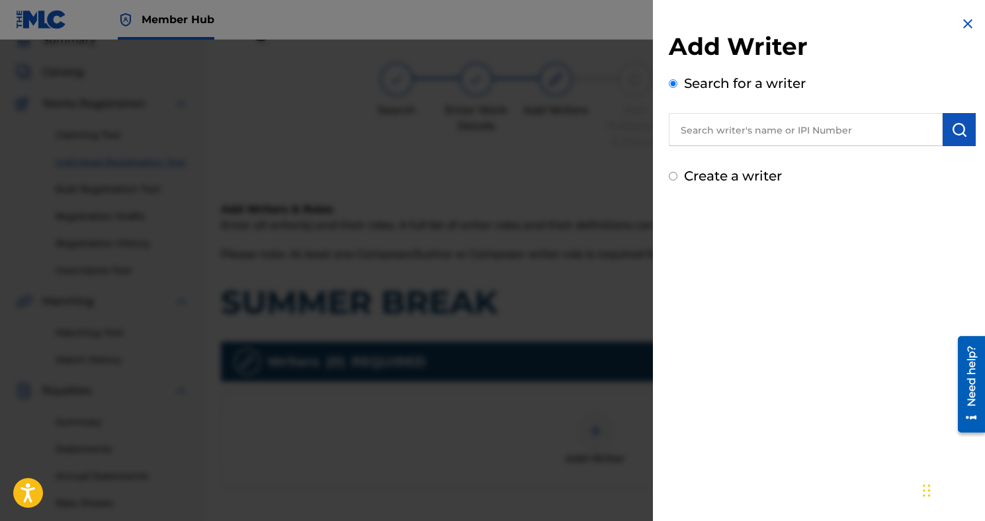
click at [831, 124] on input "text" at bounding box center [806, 129] width 274 height 33
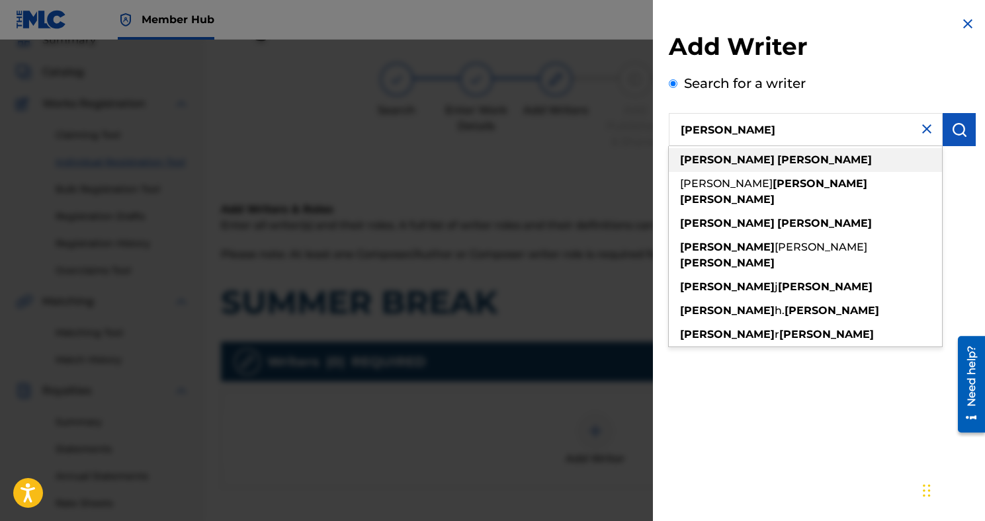
type input "[PERSON_NAME]"
click at [824, 163] on div "[PERSON_NAME]" at bounding box center [805, 160] width 273 height 24
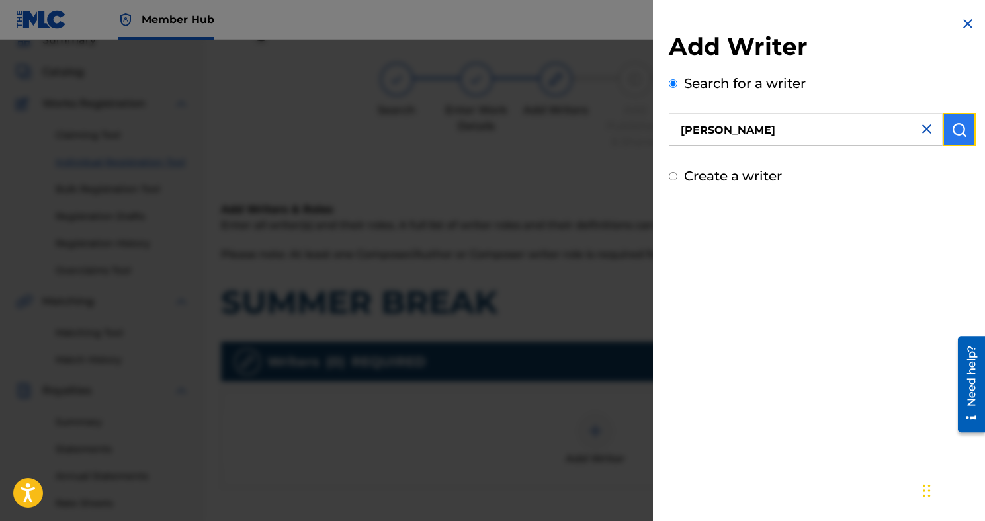
click at [951, 130] on img "submit" at bounding box center [959, 130] width 16 height 16
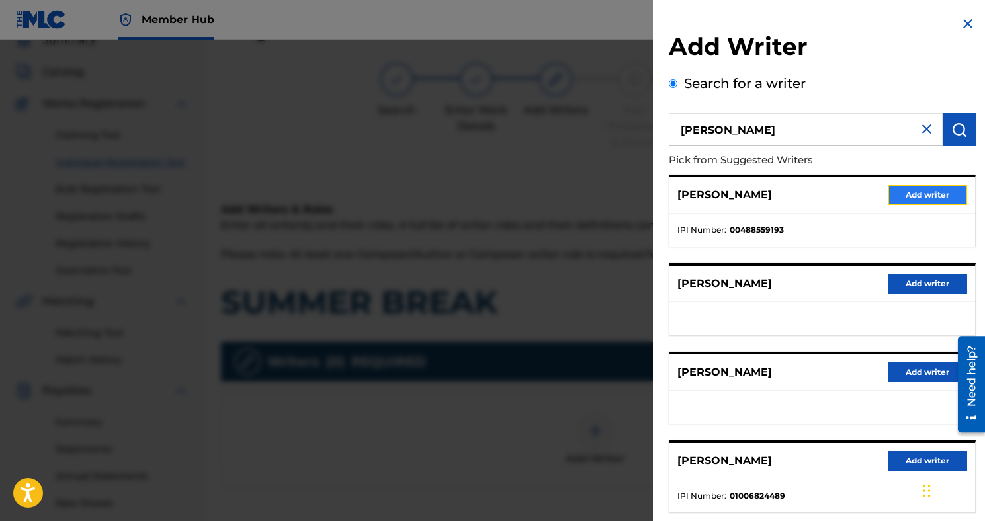
click at [901, 190] on button "Add writer" at bounding box center [926, 195] width 79 height 20
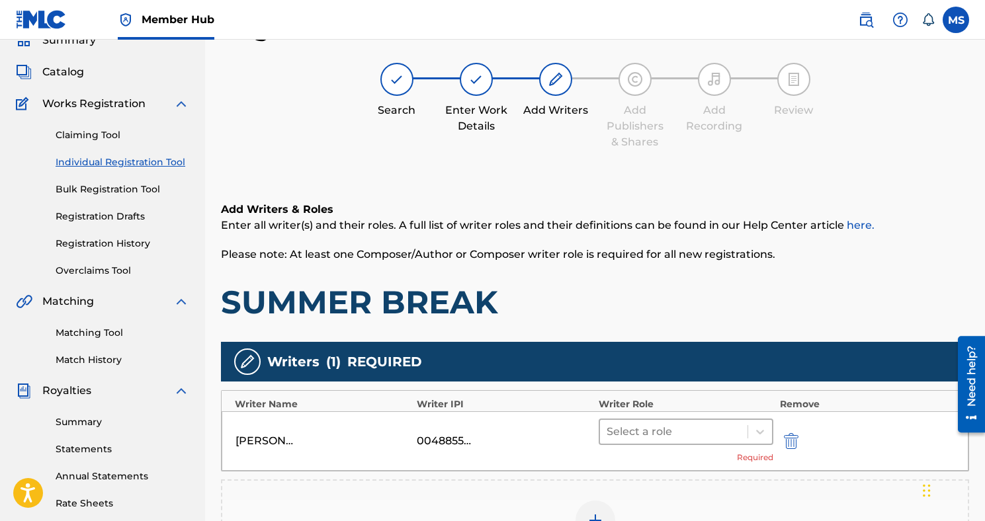
click at [690, 427] on div at bounding box center [673, 432] width 134 height 19
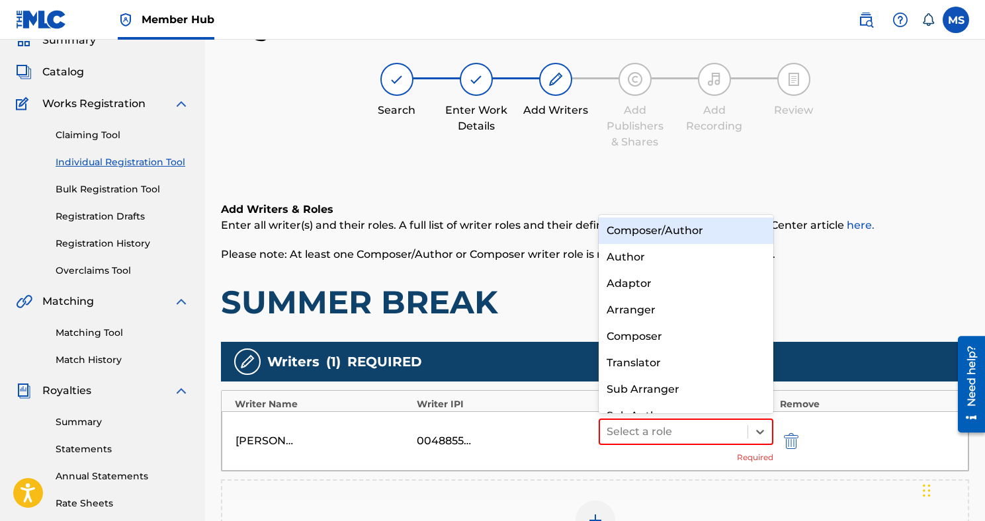
scroll to position [19, 0]
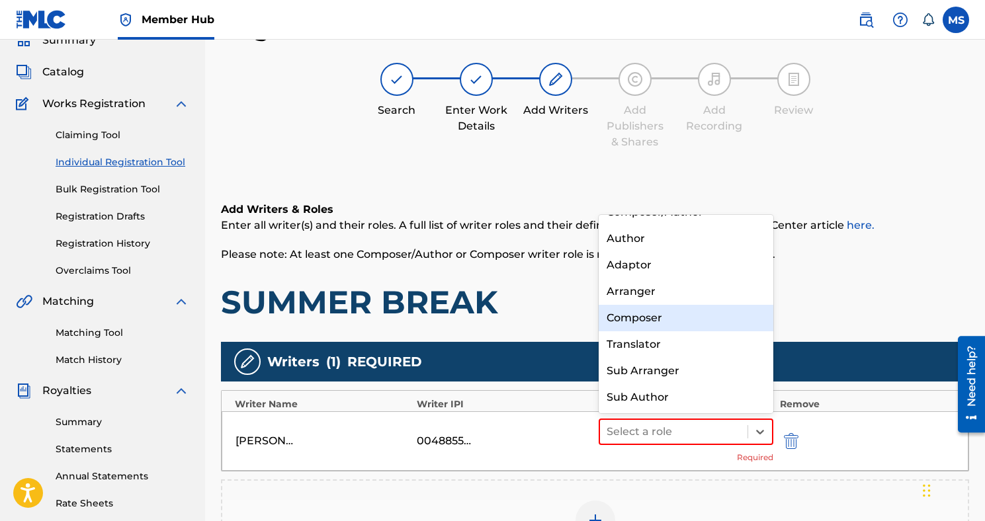
click at [689, 328] on div "Composer" at bounding box center [685, 318] width 175 height 26
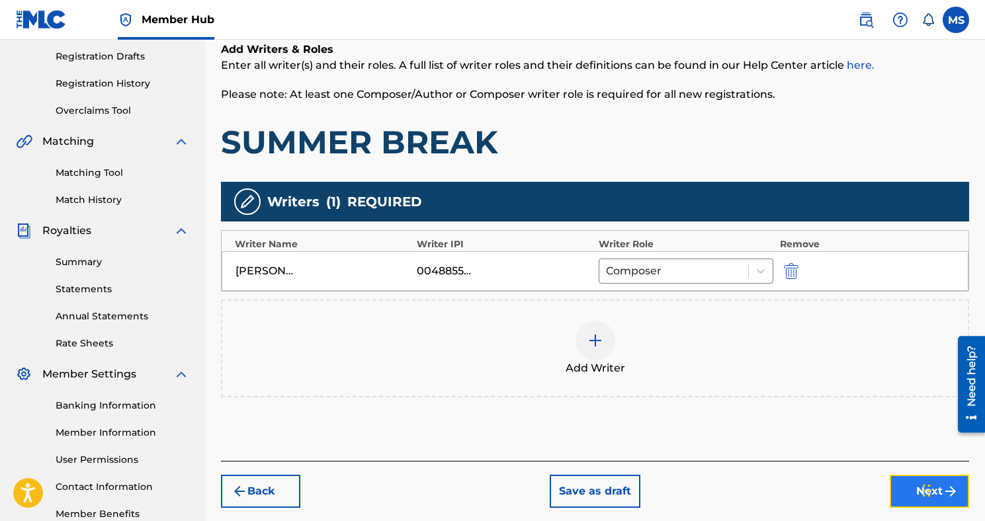
click at [903, 495] on button "Next" at bounding box center [928, 491] width 79 height 33
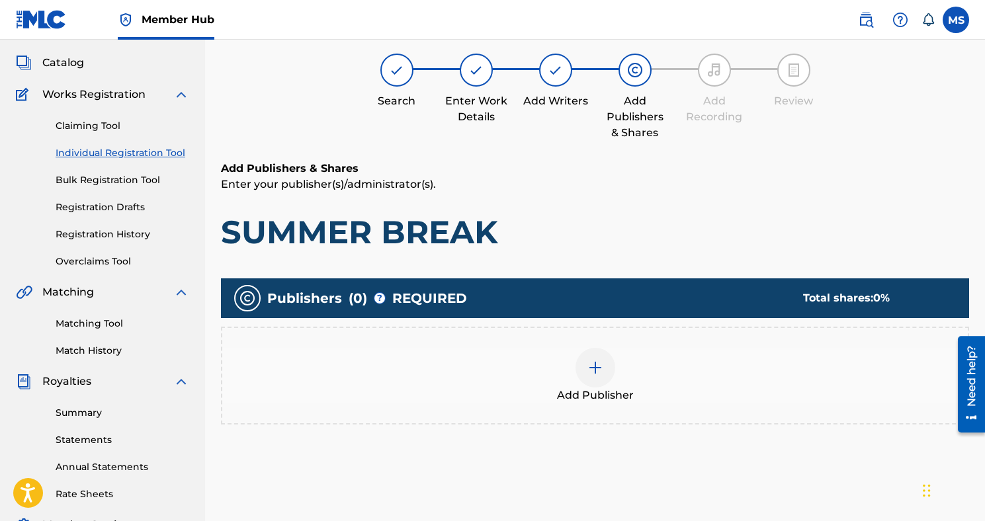
scroll to position [60, 0]
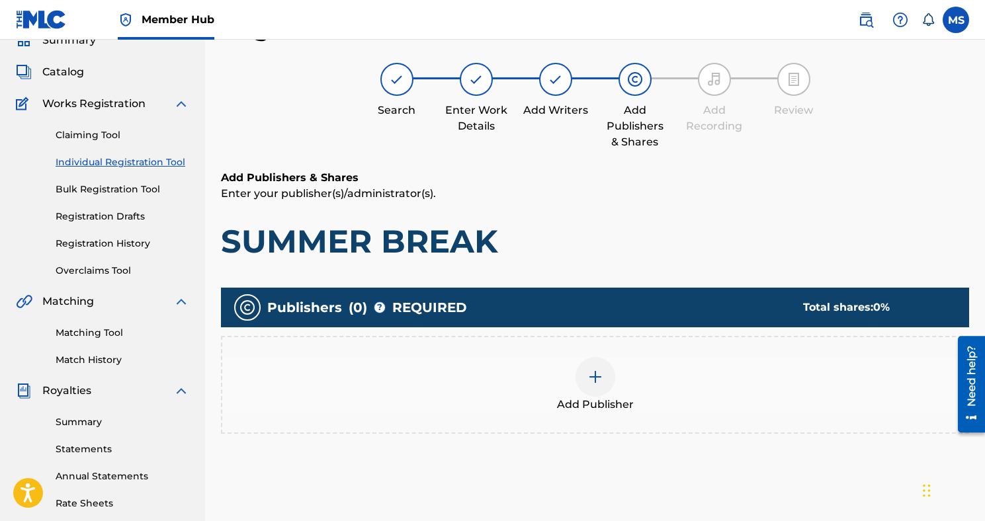
click at [598, 370] on img at bounding box center [595, 377] width 16 height 16
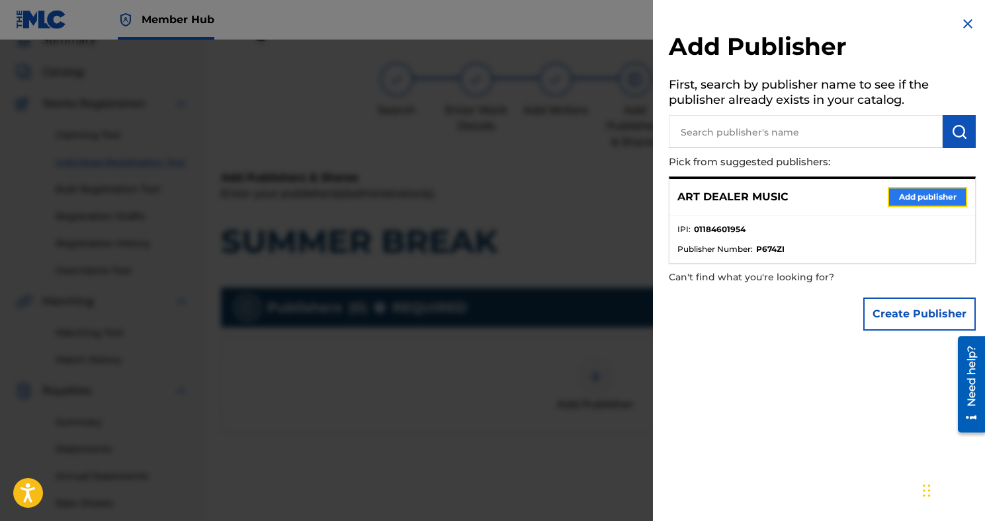
click at [897, 202] on button "Add publisher" at bounding box center [926, 197] width 79 height 20
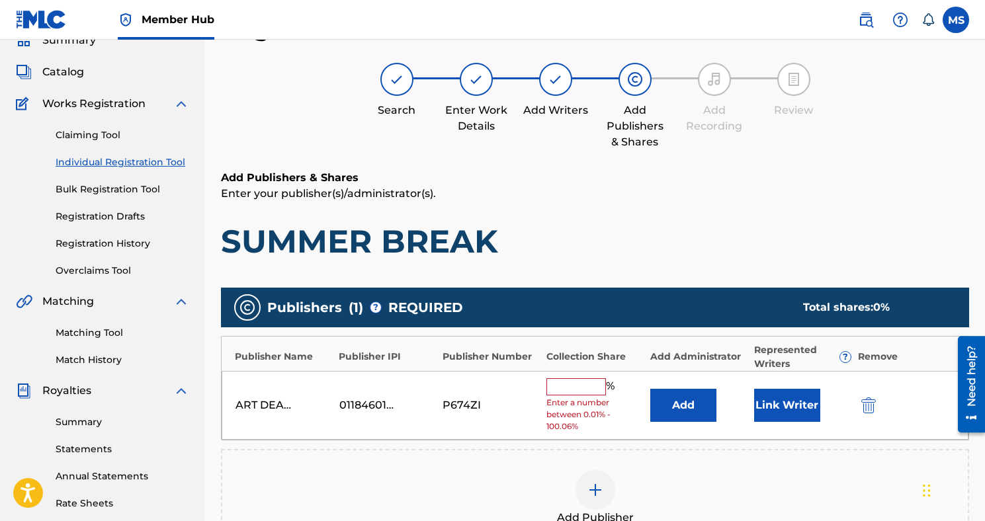
click at [594, 384] on input "text" at bounding box center [576, 386] width 60 height 17
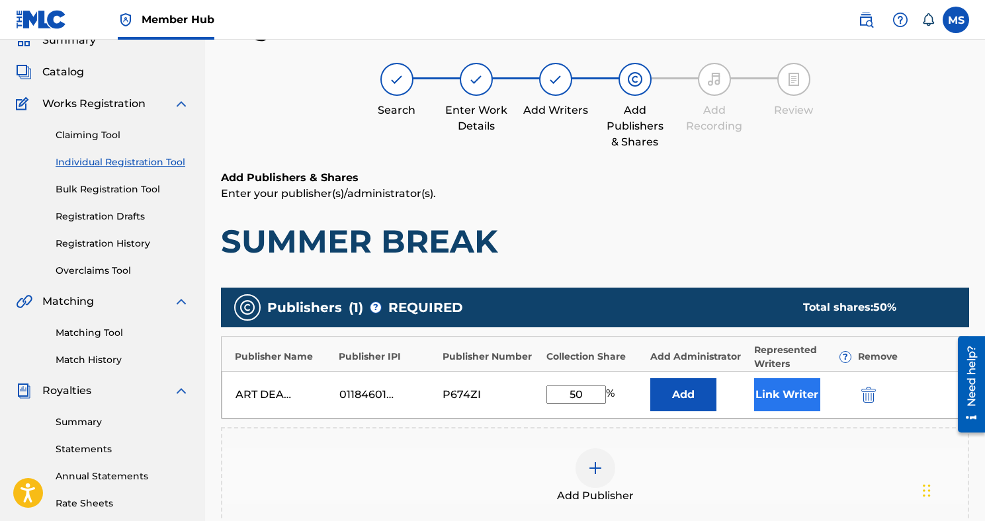
type input "50"
click at [808, 381] on button "Link Writer" at bounding box center [787, 394] width 66 height 33
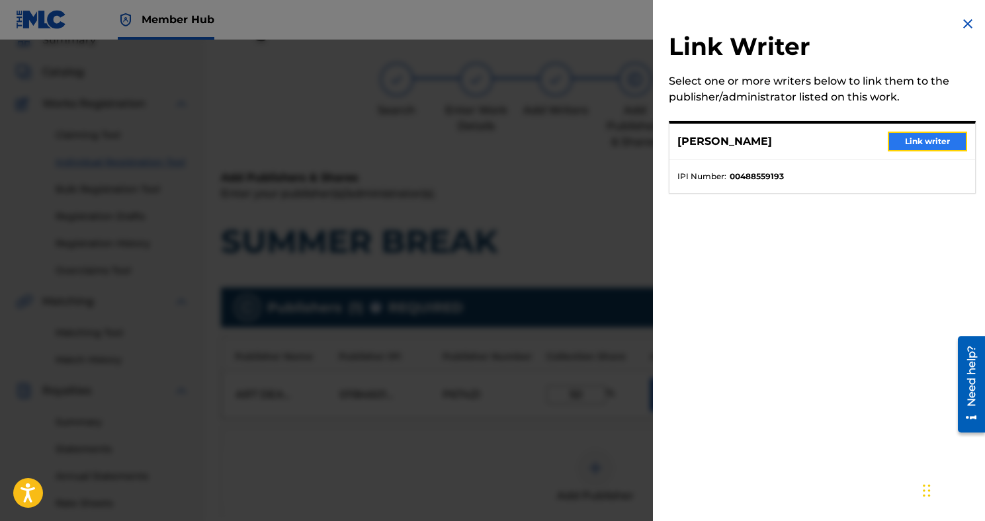
click at [893, 147] on button "Link writer" at bounding box center [926, 142] width 79 height 20
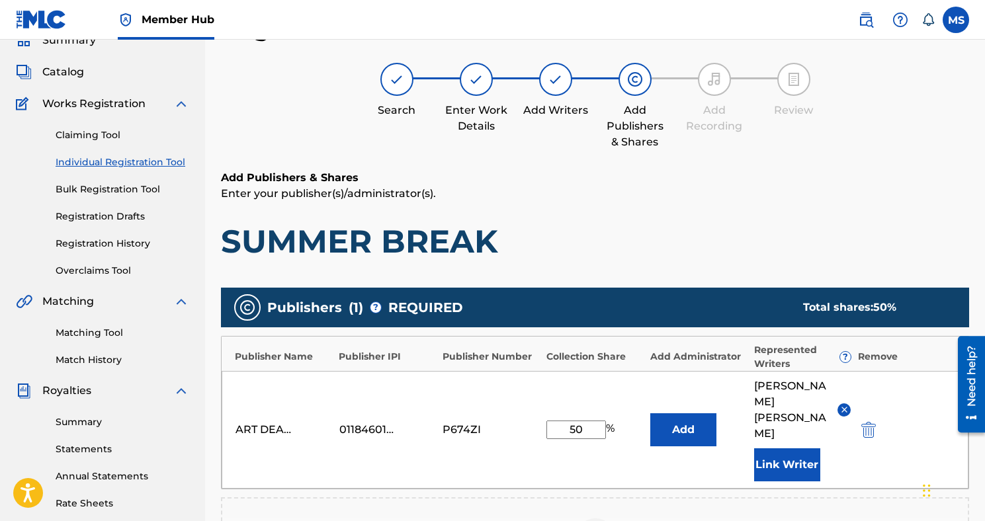
scroll to position [315, 0]
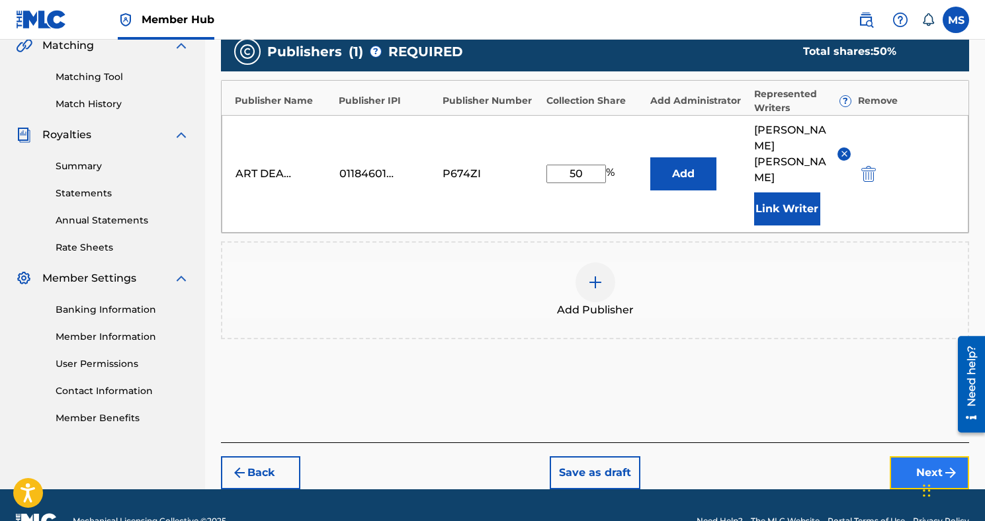
click at [905, 456] on button "Next" at bounding box center [928, 472] width 79 height 33
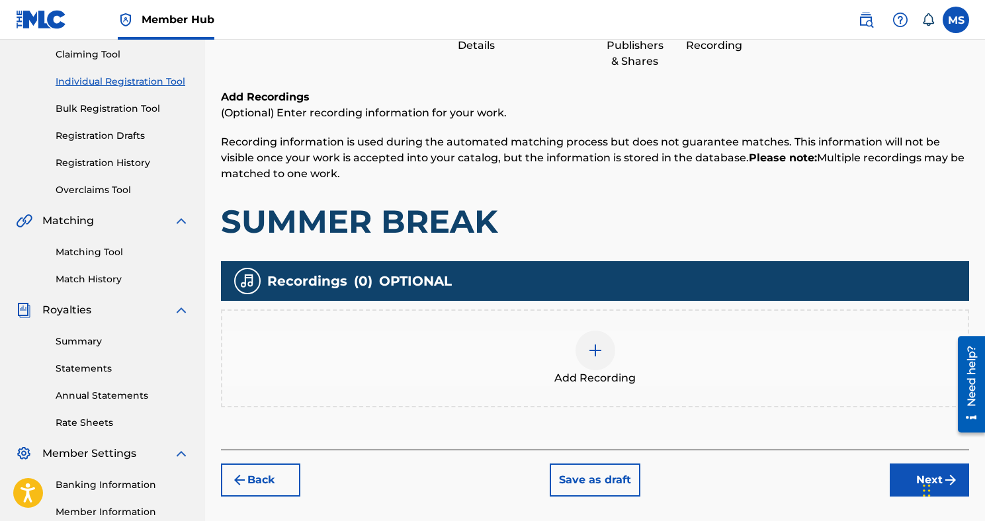
scroll to position [299, 0]
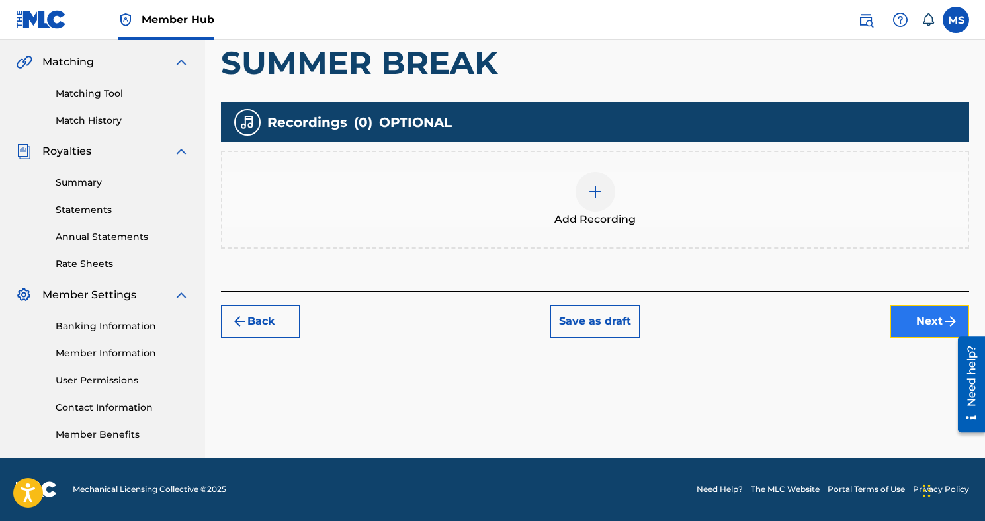
click at [927, 329] on button "Next" at bounding box center [928, 321] width 79 height 33
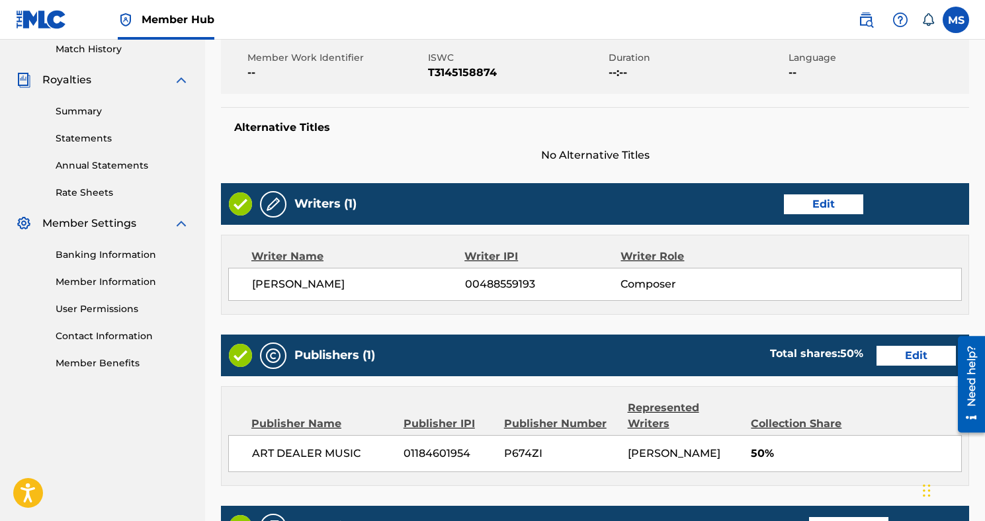
scroll to position [569, 0]
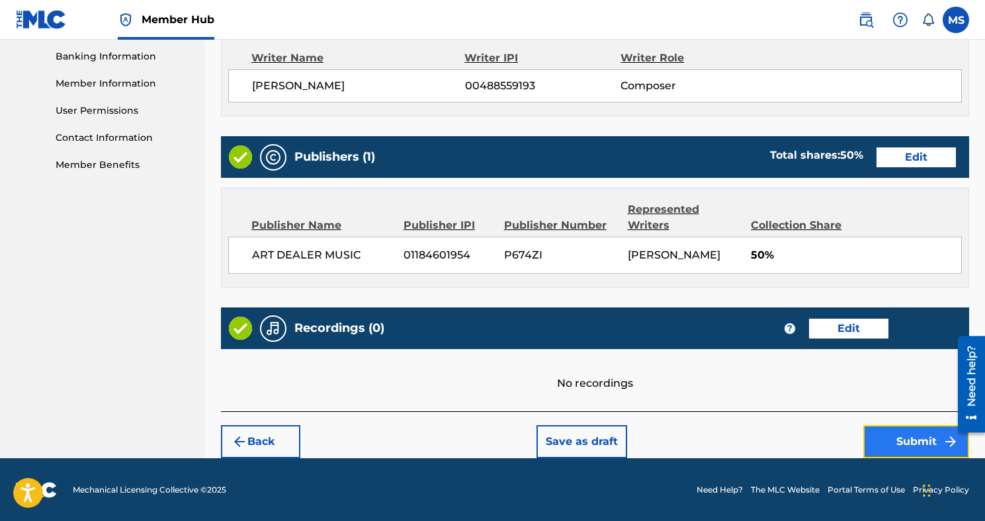
click at [880, 434] on button "Submit" at bounding box center [916, 441] width 106 height 33
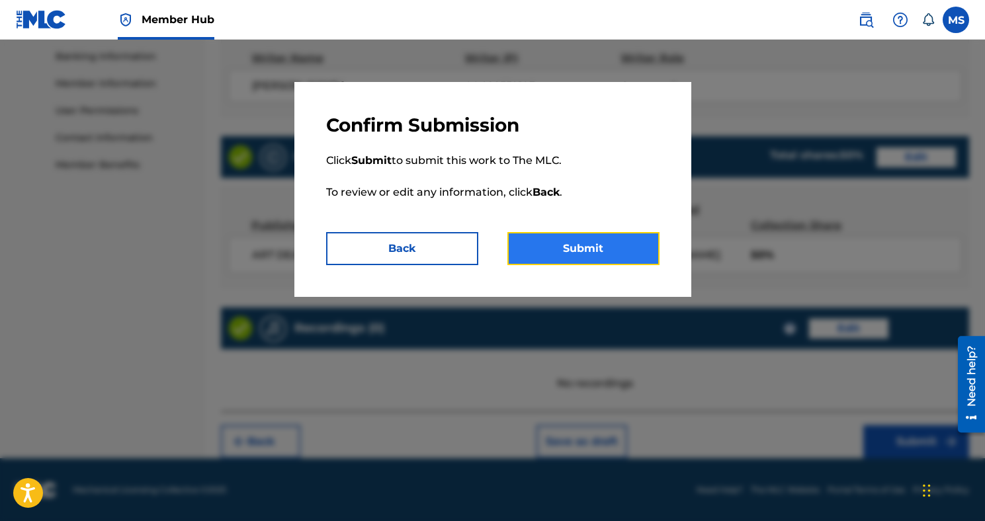
click at [632, 241] on button "Submit" at bounding box center [583, 248] width 152 height 33
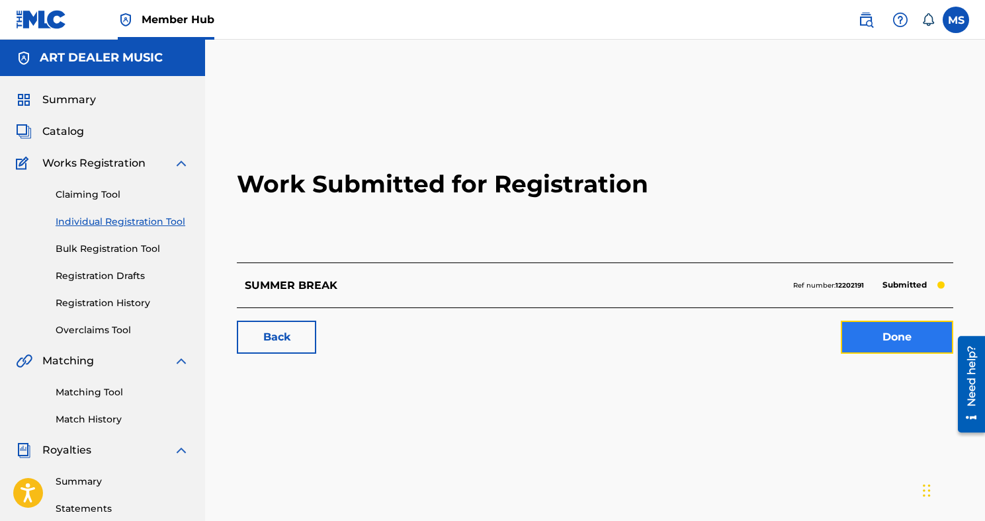
click at [928, 333] on link "Done" at bounding box center [897, 337] width 112 height 33
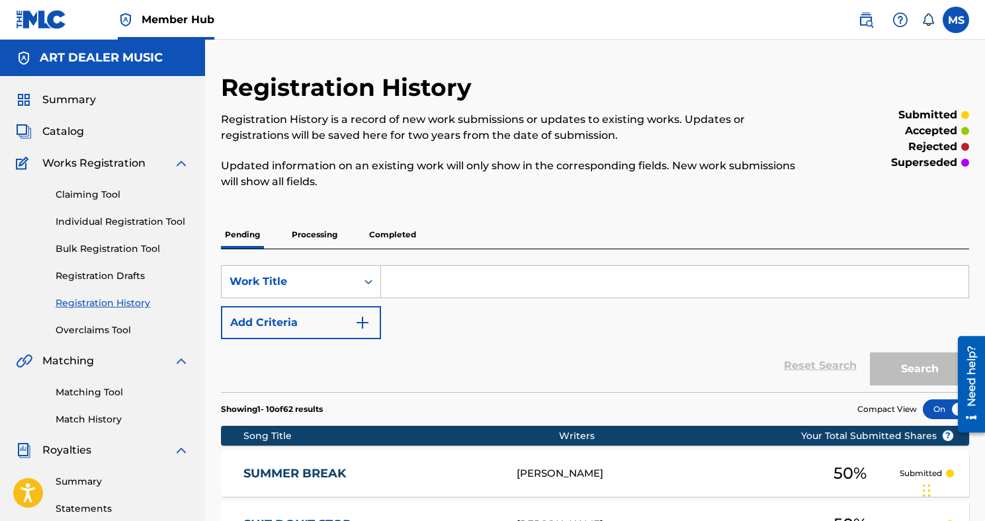
click at [76, 214] on div "Claiming Tool Individual Registration Tool Bulk Registration Tool Registration …" at bounding box center [102, 254] width 173 height 166
click at [85, 223] on link "Individual Registration Tool" at bounding box center [123, 222] width 134 height 14
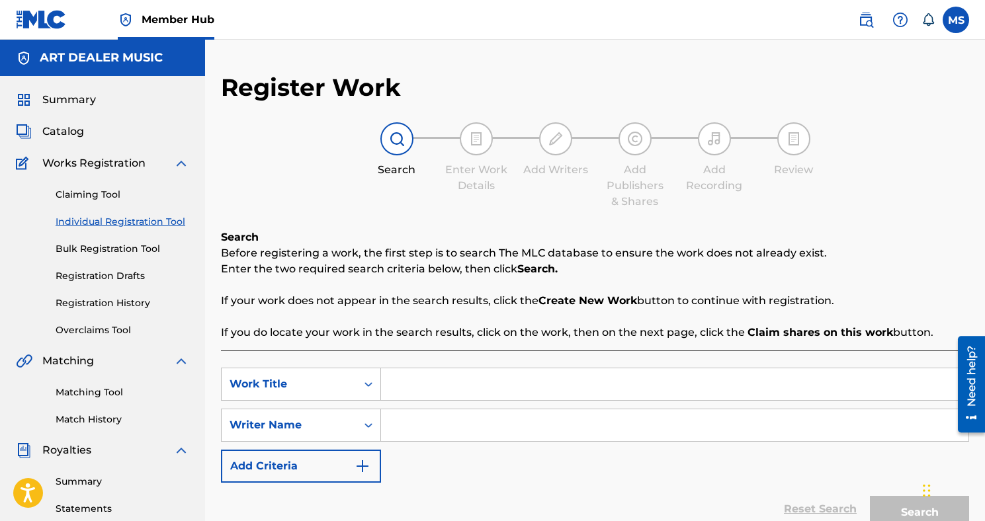
click at [415, 386] on input "Search Form" at bounding box center [674, 384] width 587 height 32
click at [436, 382] on input "THA" at bounding box center [674, 384] width 587 height 32
type input "THA FRONT YARD"
click at [436, 431] on input "Search Form" at bounding box center [674, 425] width 587 height 32
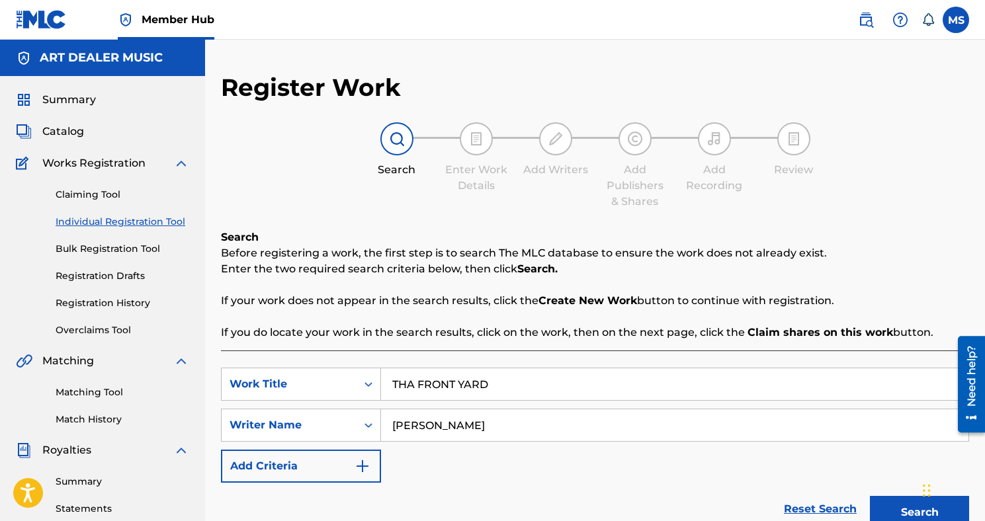
scroll to position [47, 0]
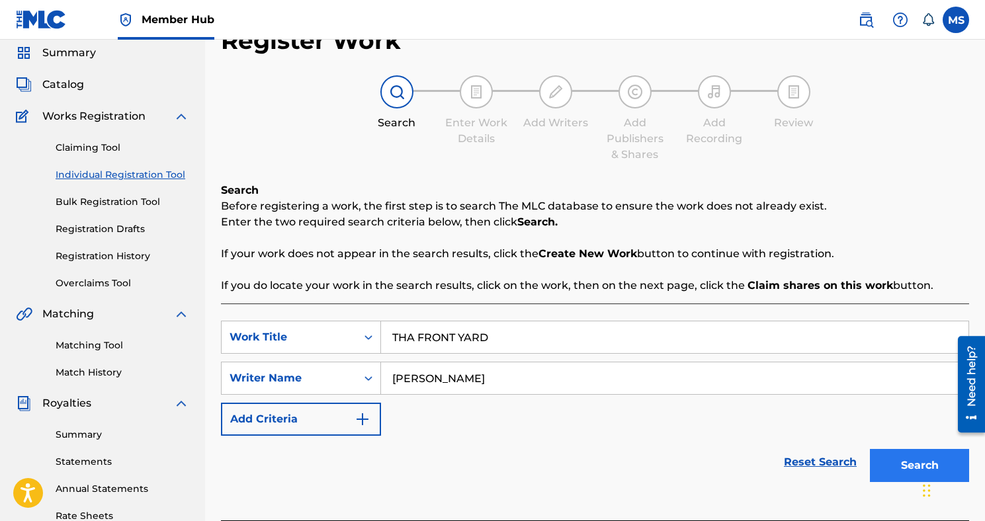
type input "[PERSON_NAME]"
click at [880, 464] on button "Search" at bounding box center [919, 465] width 99 height 33
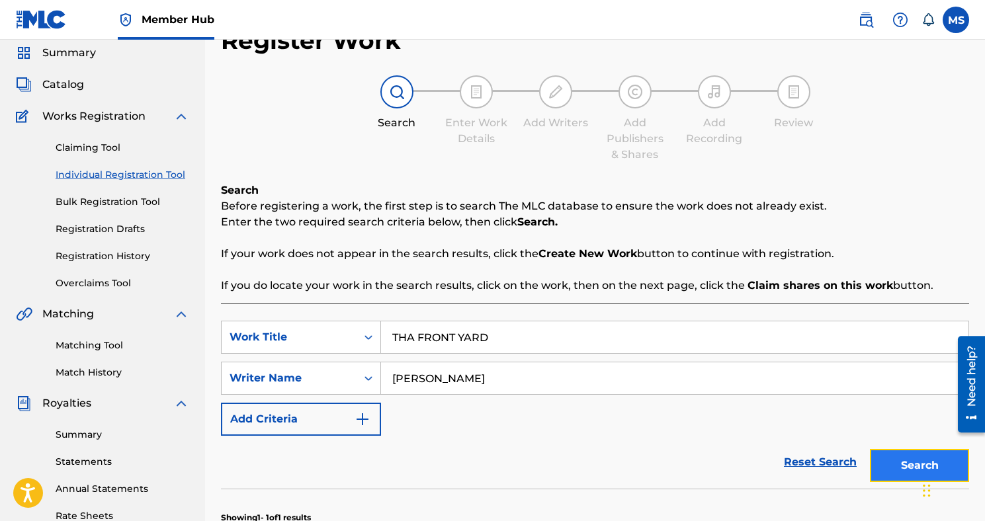
click at [891, 460] on button "Search" at bounding box center [919, 465] width 99 height 33
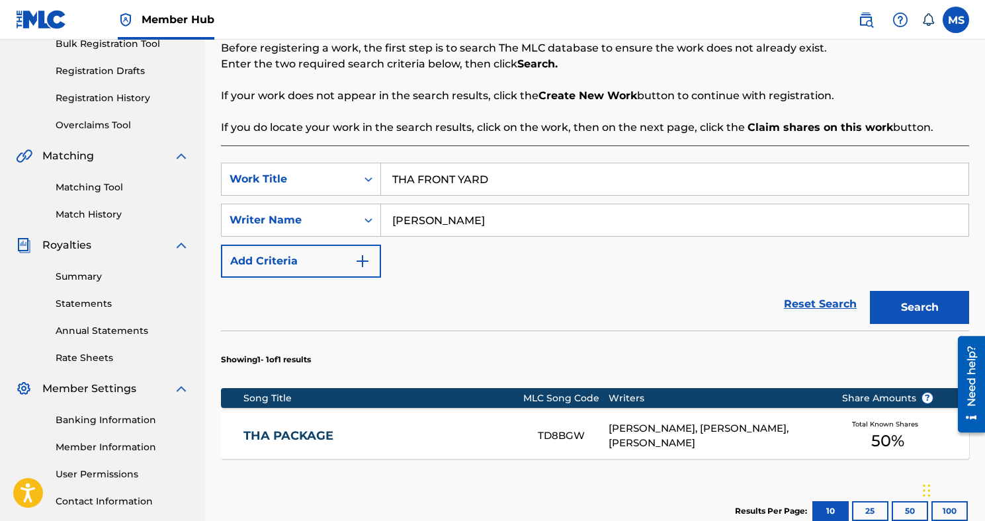
scroll to position [368, 0]
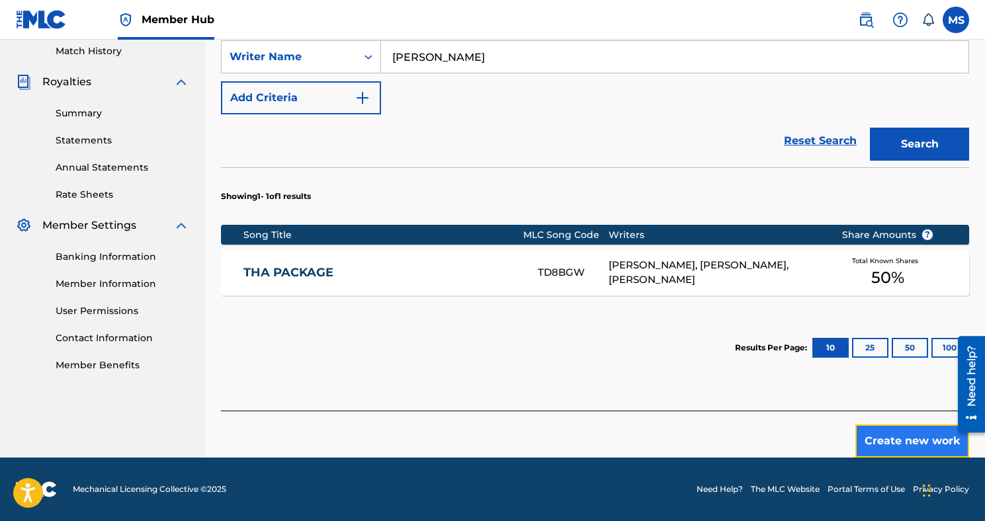
click at [876, 445] on button "Create new work" at bounding box center [912, 441] width 114 height 33
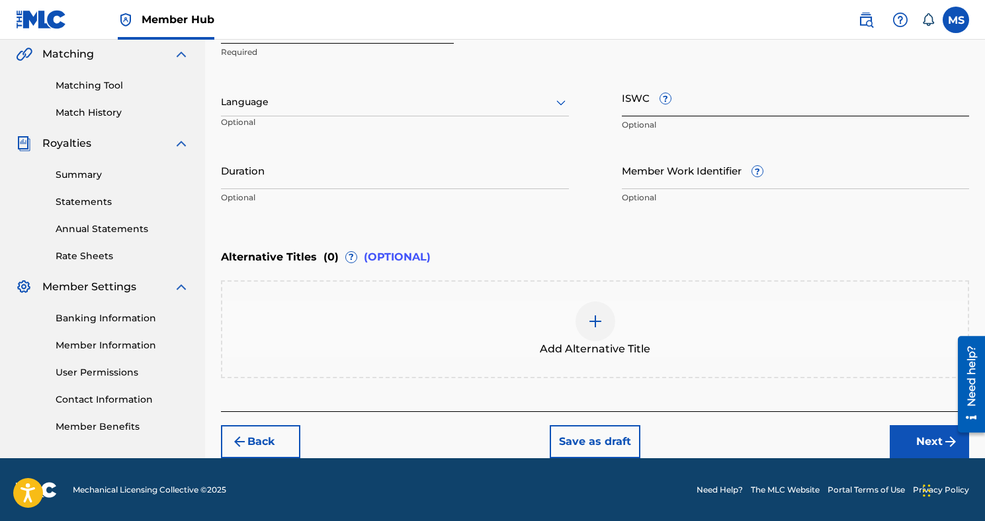
click at [634, 111] on input "ISWC ?" at bounding box center [796, 98] width 348 height 38
paste input "T3145158921"
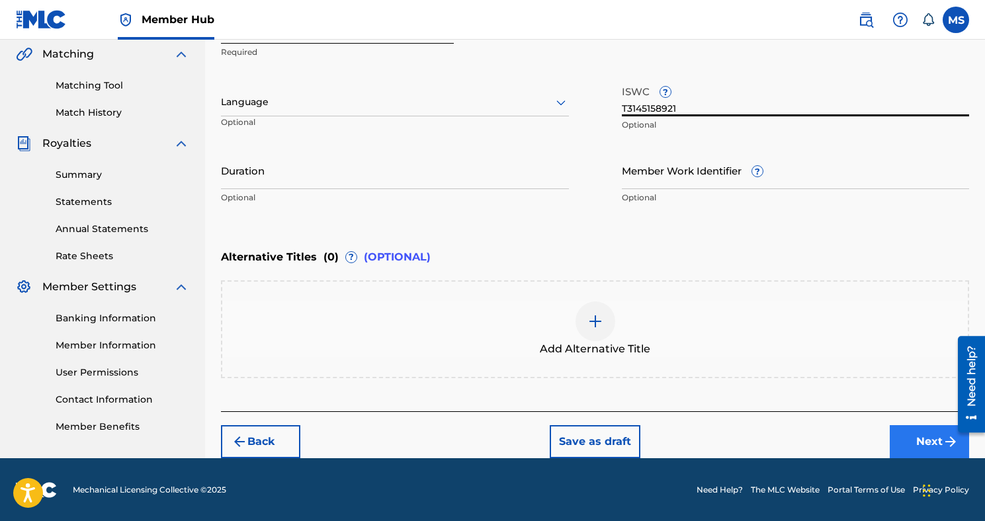
type input "T3145158921"
click at [933, 451] on button "Next" at bounding box center [928, 441] width 79 height 33
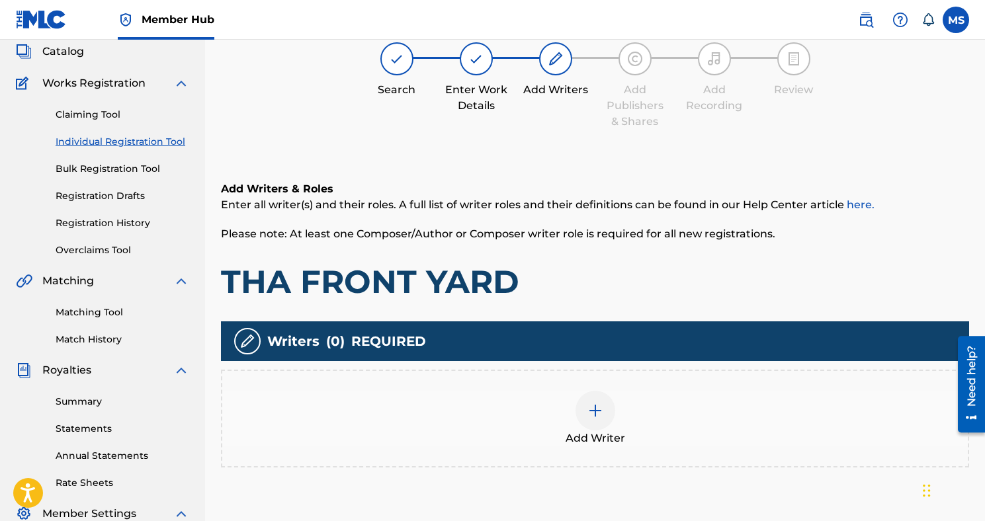
scroll to position [93, 0]
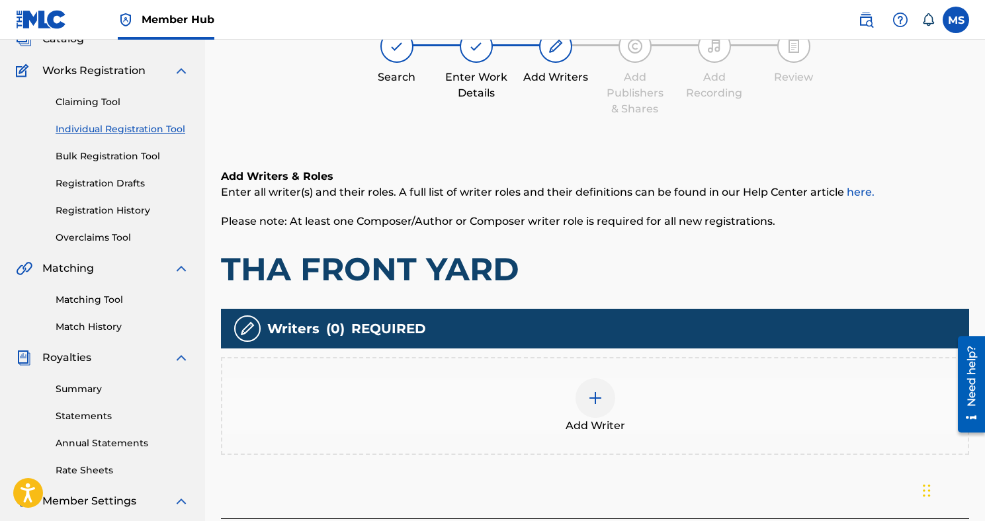
click at [595, 396] on img at bounding box center [595, 398] width 16 height 16
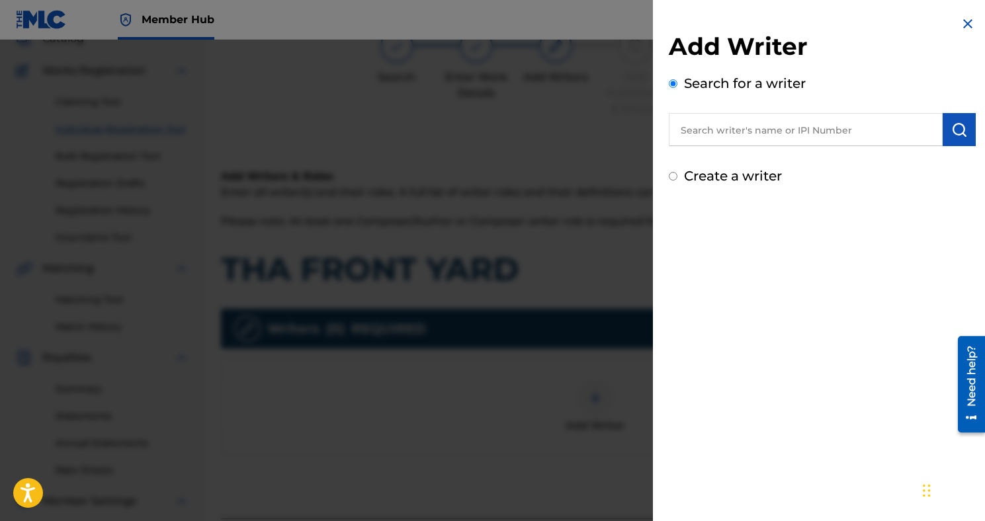
click at [747, 127] on input "text" at bounding box center [806, 129] width 274 height 33
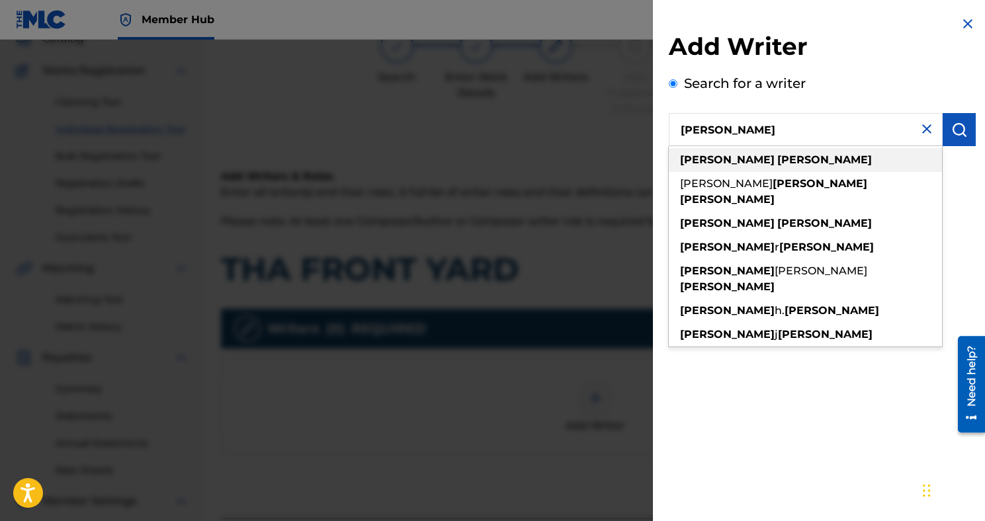
type input "[PERSON_NAME]"
click at [777, 157] on strong "[PERSON_NAME]" at bounding box center [824, 159] width 95 height 13
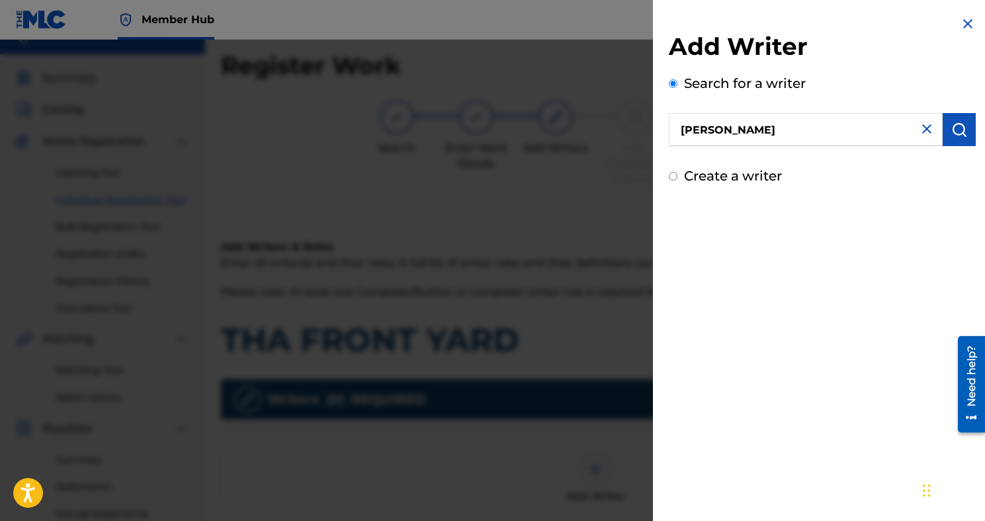
scroll to position [16, 0]
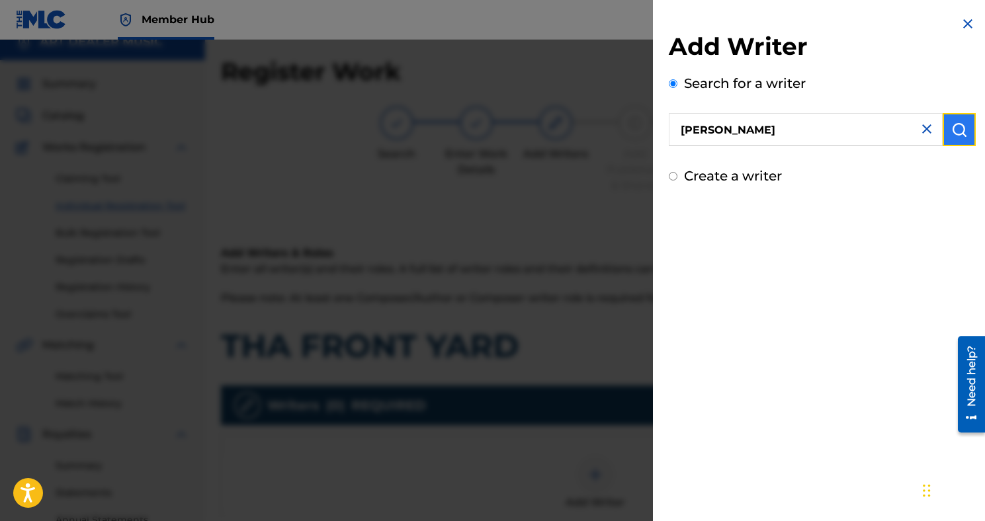
click at [943, 133] on button "submit" at bounding box center [958, 129] width 33 height 33
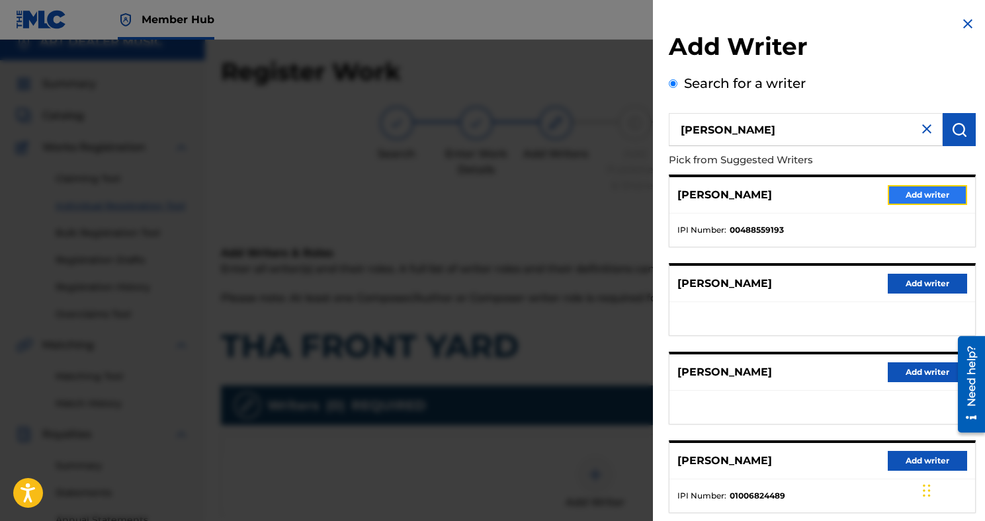
click at [894, 195] on button "Add writer" at bounding box center [926, 195] width 79 height 20
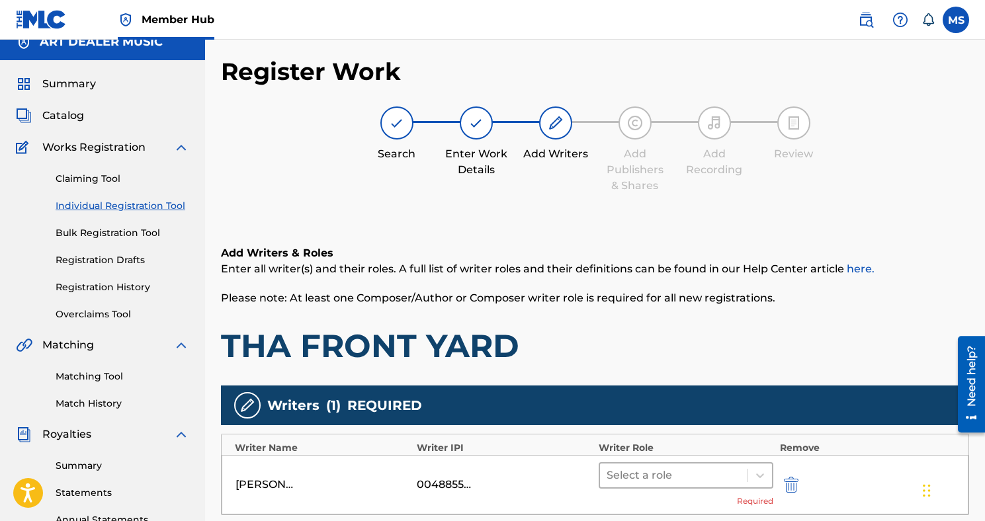
click at [658, 483] on div at bounding box center [673, 475] width 134 height 19
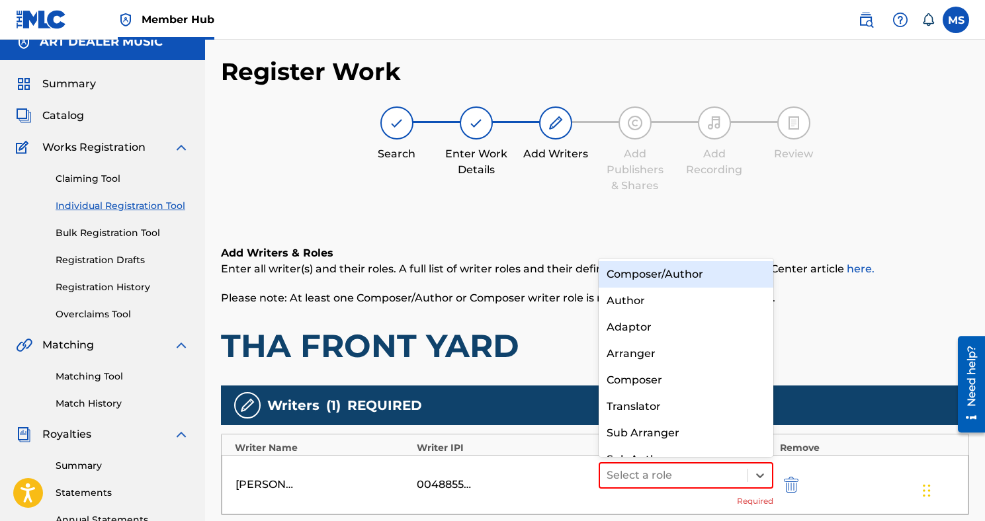
scroll to position [19, 0]
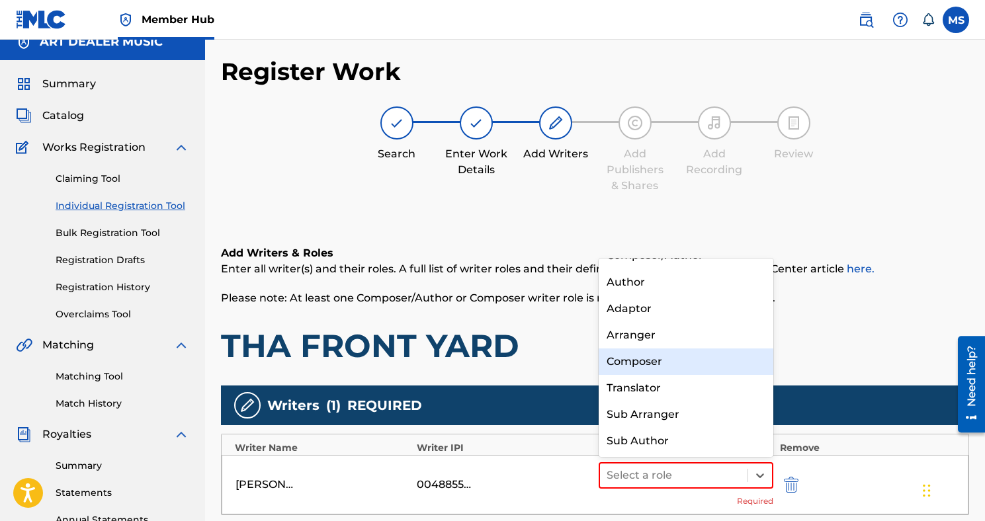
click at [660, 371] on div "Composer" at bounding box center [685, 362] width 175 height 26
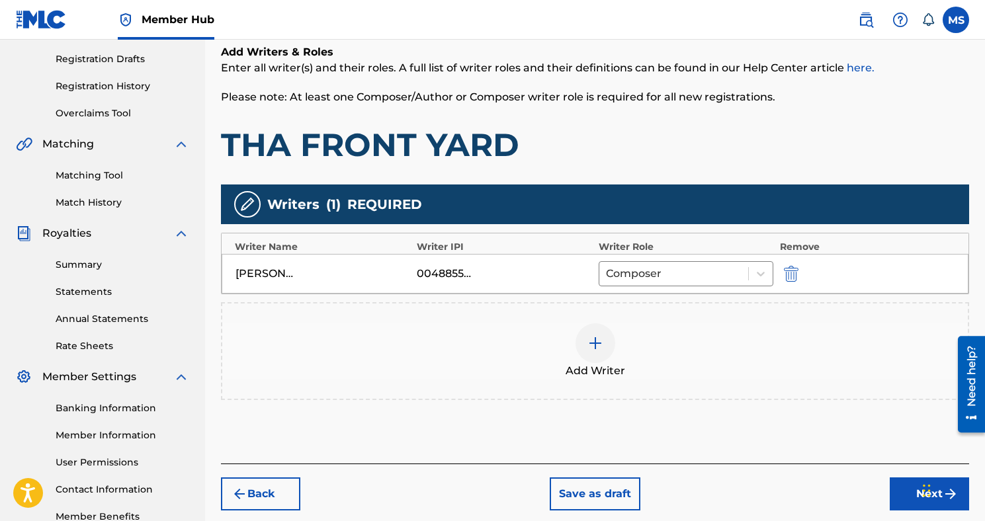
scroll to position [229, 0]
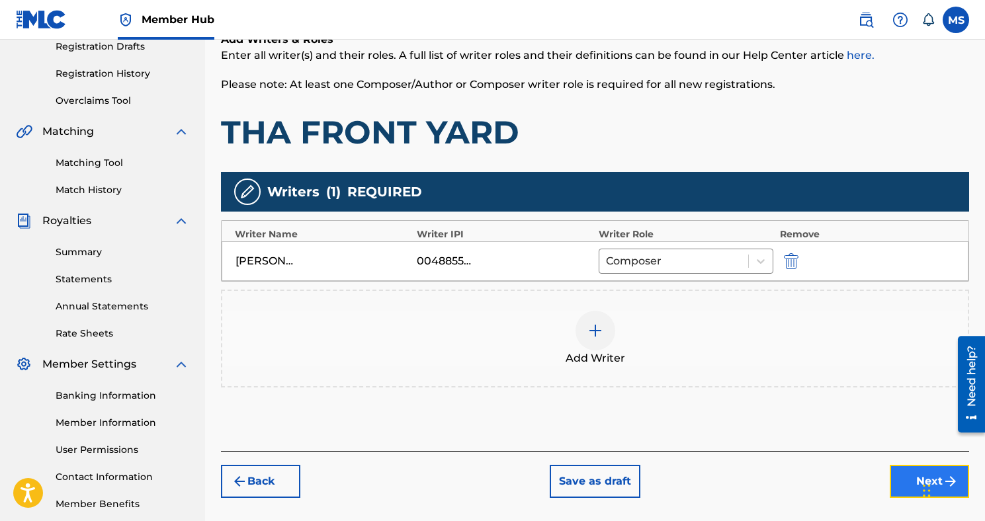
click at [901, 469] on button "Next" at bounding box center [928, 481] width 79 height 33
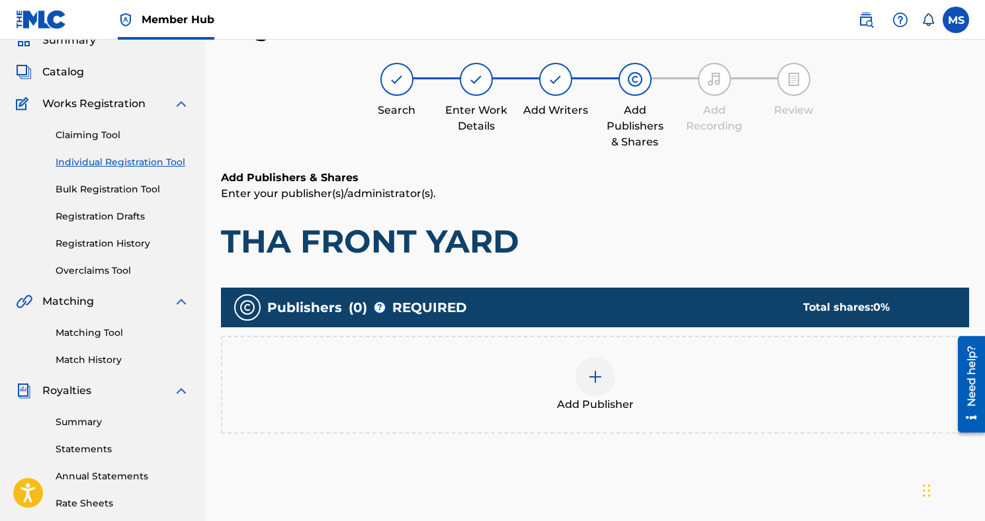
scroll to position [99, 0]
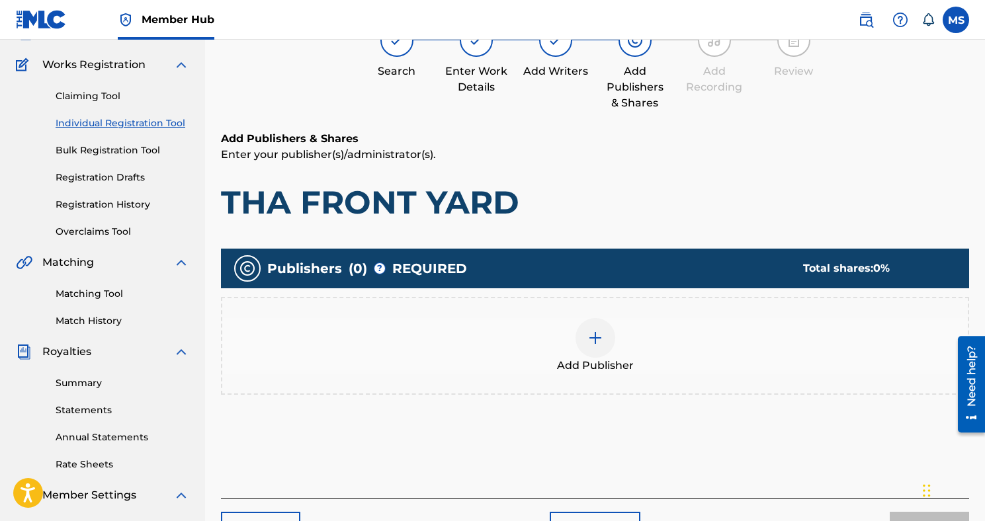
click at [595, 331] on img at bounding box center [595, 338] width 16 height 16
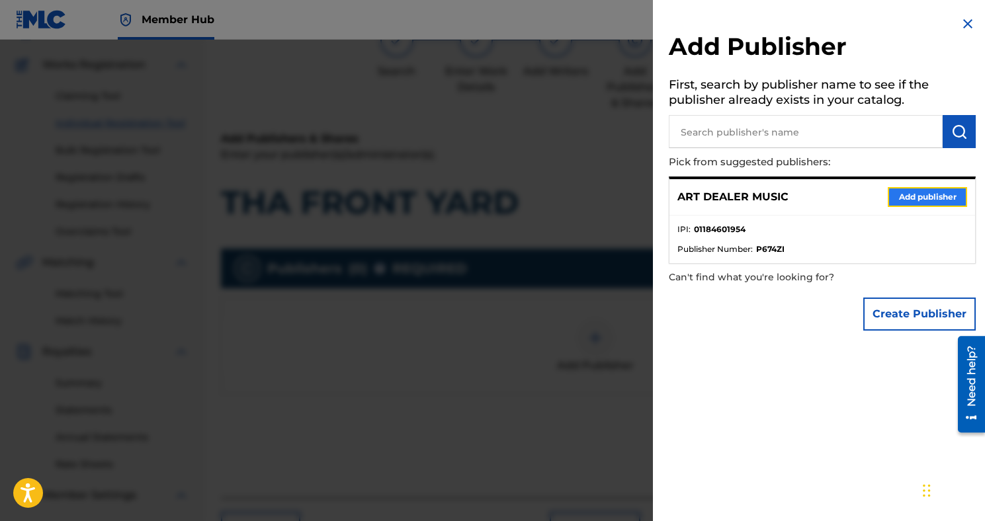
click at [898, 189] on button "Add publisher" at bounding box center [926, 197] width 79 height 20
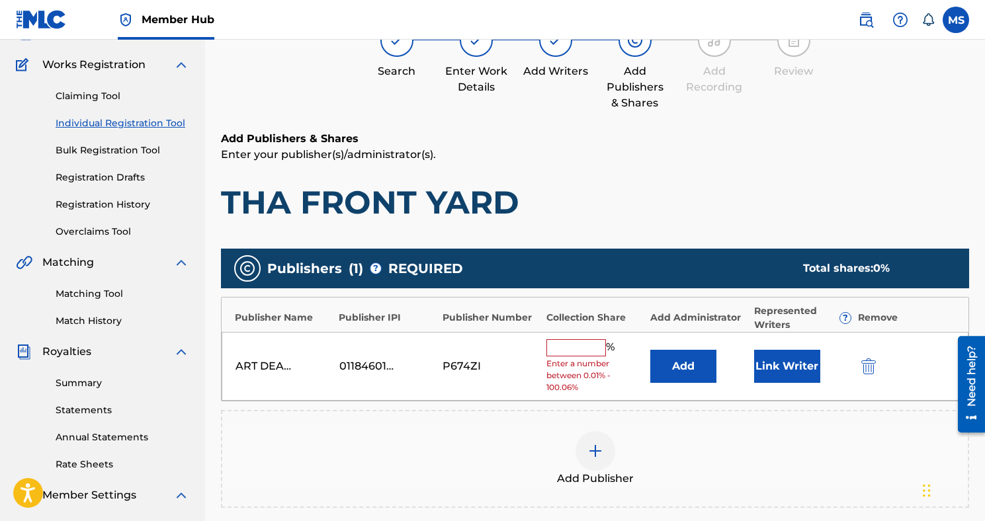
click at [586, 349] on input "text" at bounding box center [576, 347] width 60 height 17
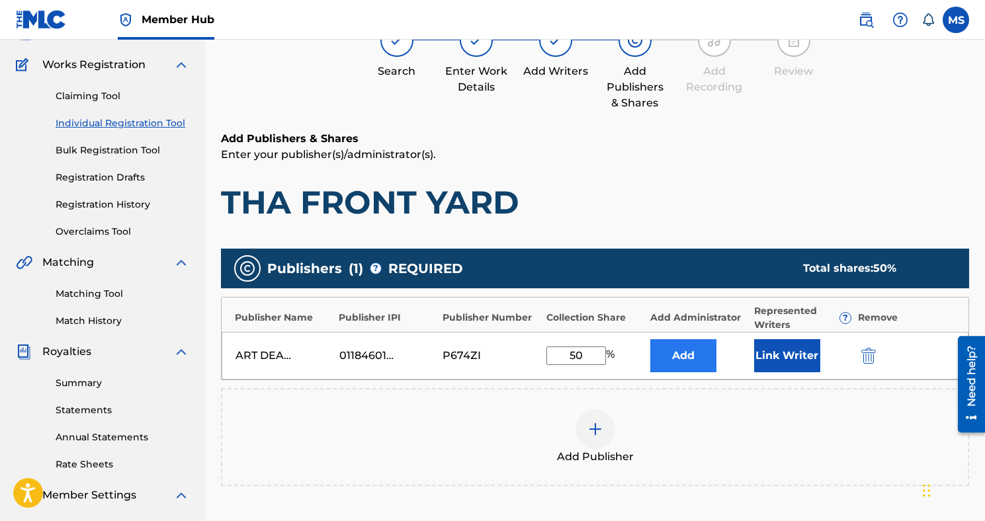
type input "5"
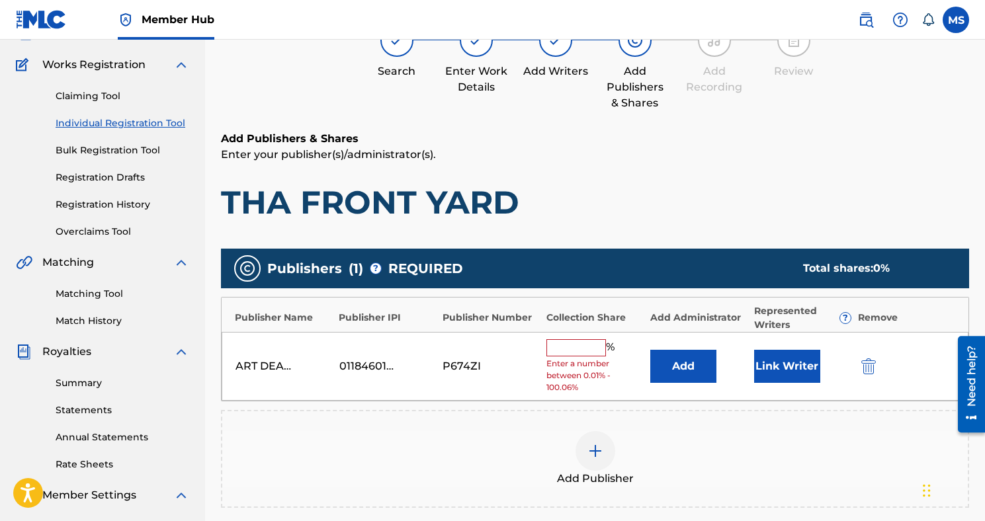
type input "4"
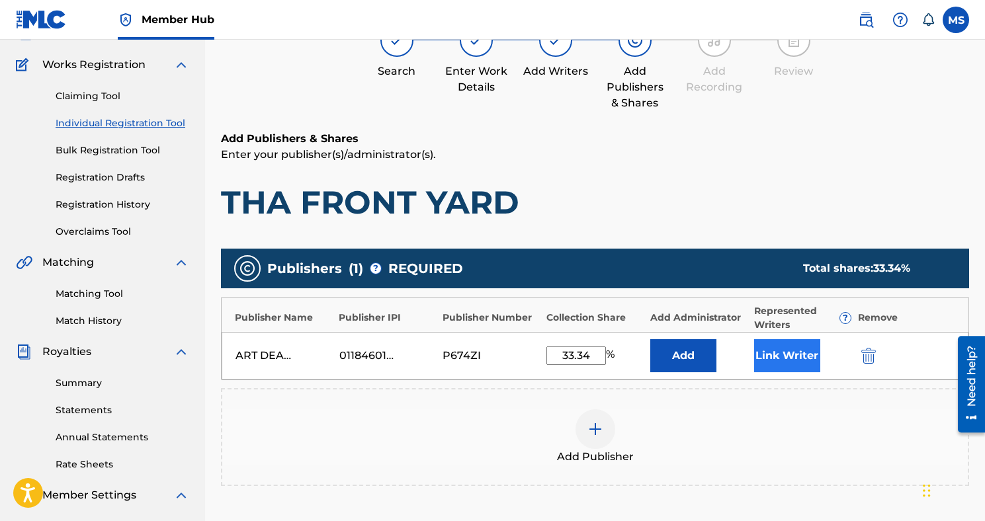
type input "33.34"
click at [794, 359] on button "Link Writer" at bounding box center [787, 355] width 66 height 33
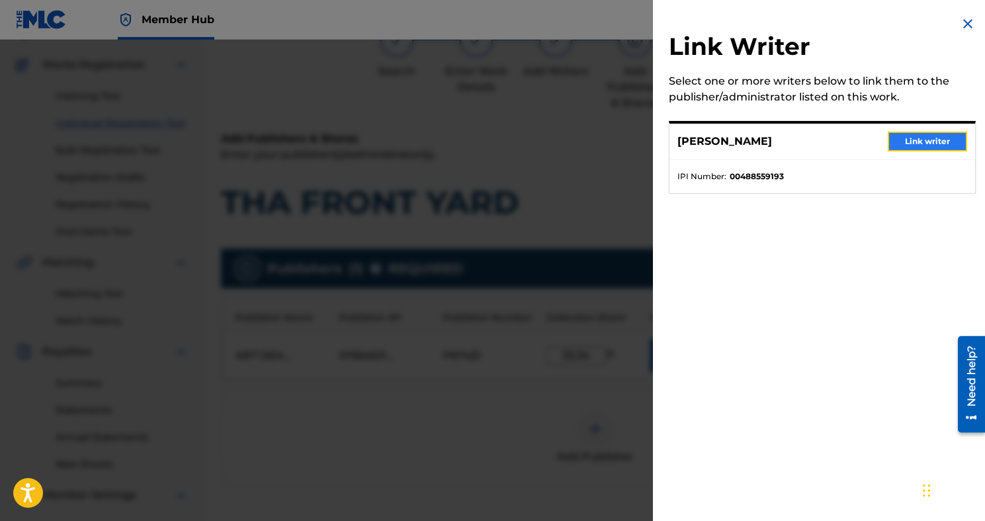
click at [900, 147] on button "Link writer" at bounding box center [926, 142] width 79 height 20
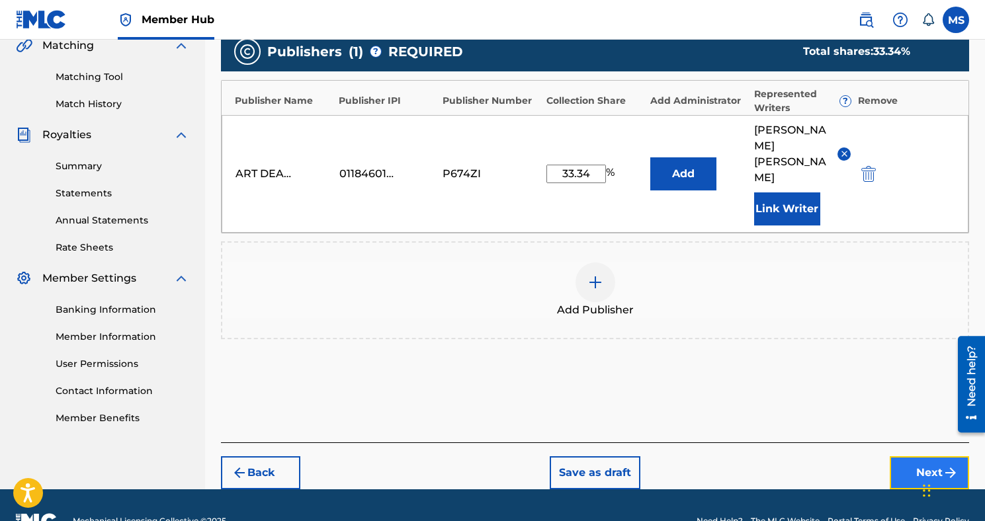
click at [907, 456] on button "Next" at bounding box center [928, 472] width 79 height 33
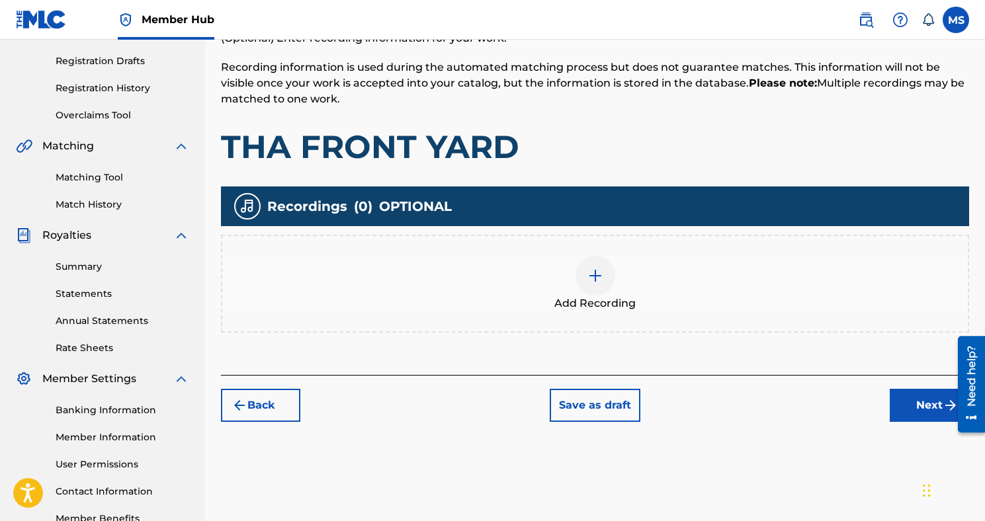
scroll to position [234, 0]
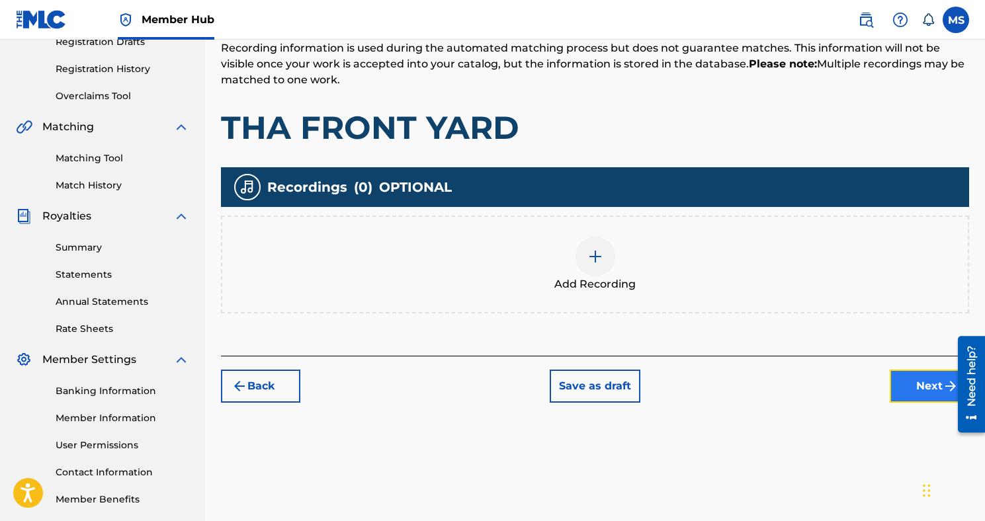
click at [897, 380] on button "Next" at bounding box center [928, 386] width 79 height 33
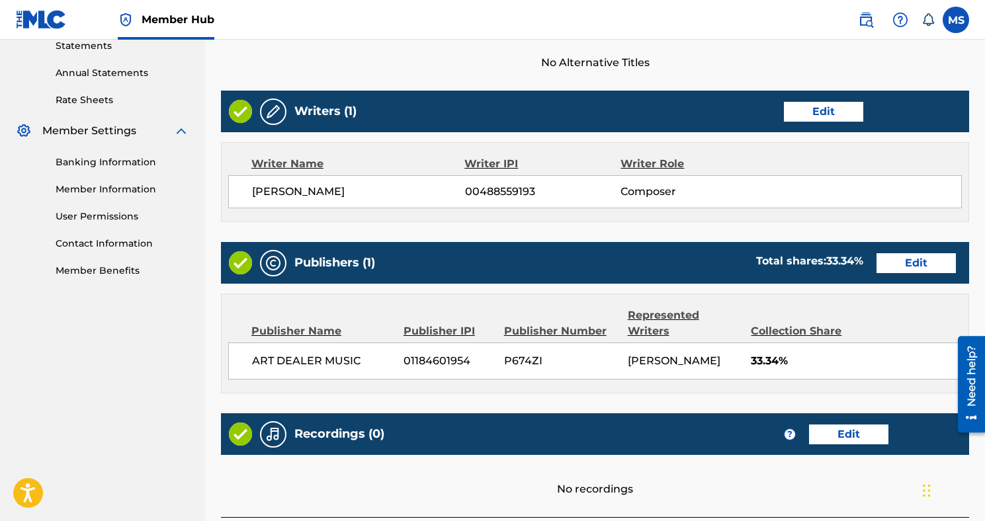
scroll to position [559, 0]
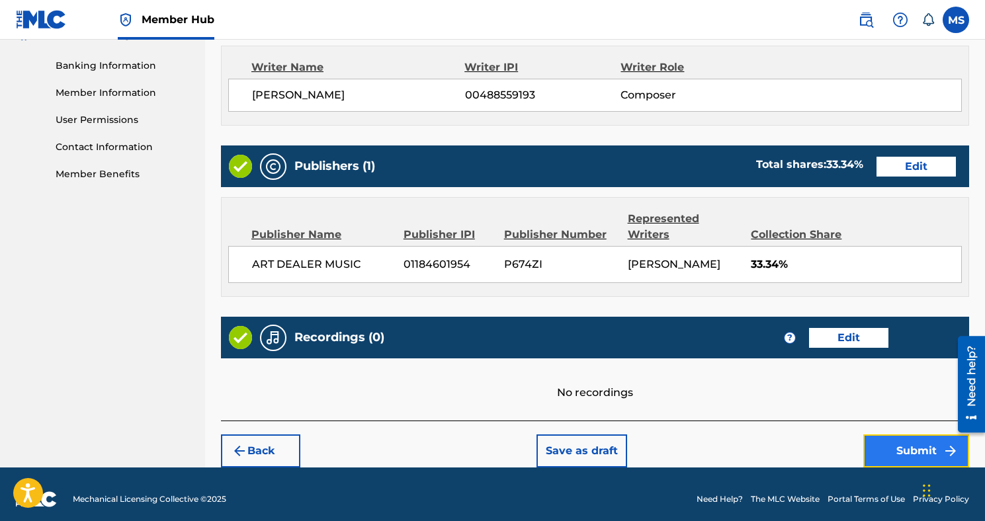
click at [889, 438] on button "Submit" at bounding box center [916, 450] width 106 height 33
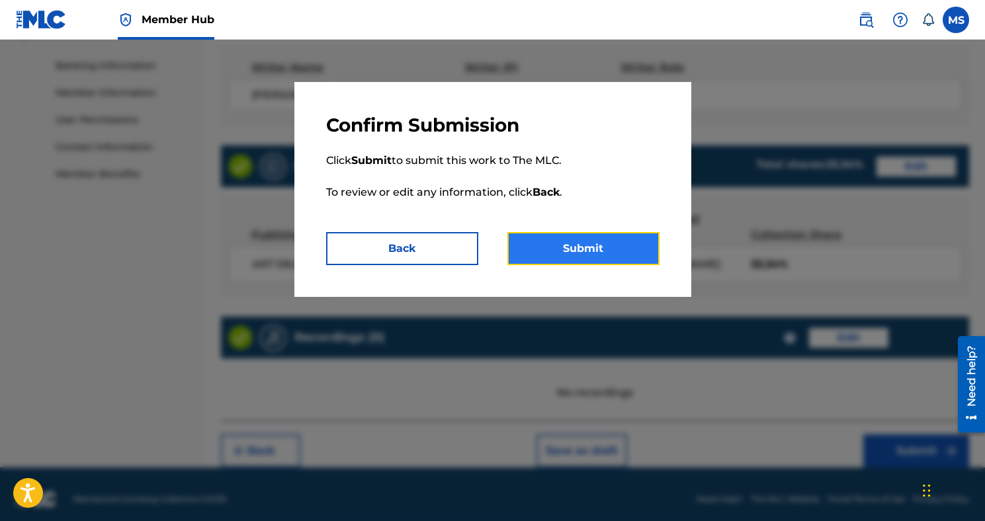
click at [552, 247] on button "Submit" at bounding box center [583, 248] width 152 height 33
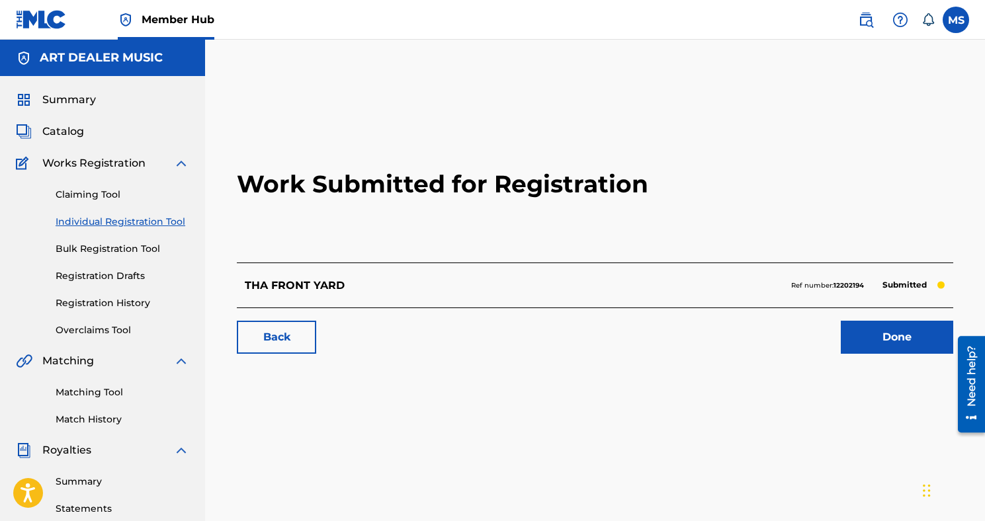
scroll to position [3, 0]
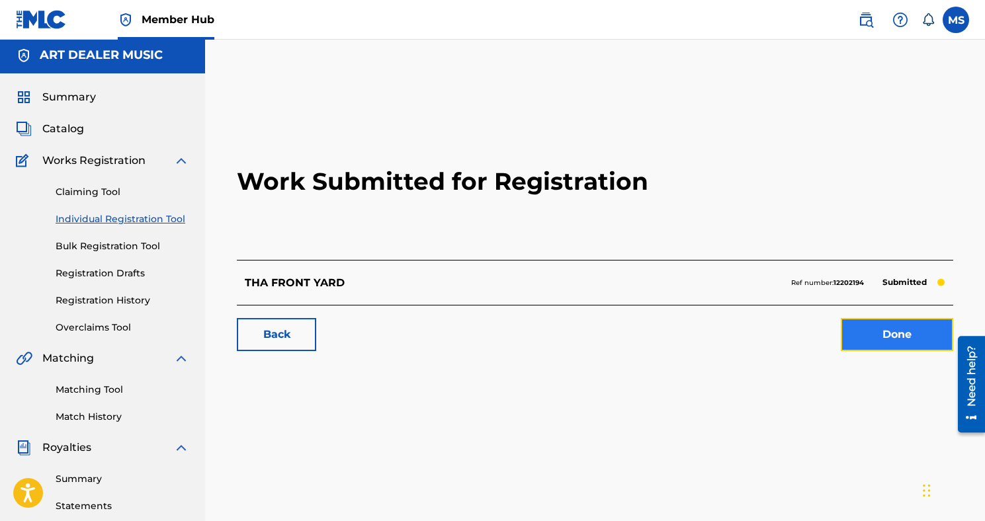
click at [883, 328] on link "Done" at bounding box center [897, 334] width 112 height 33
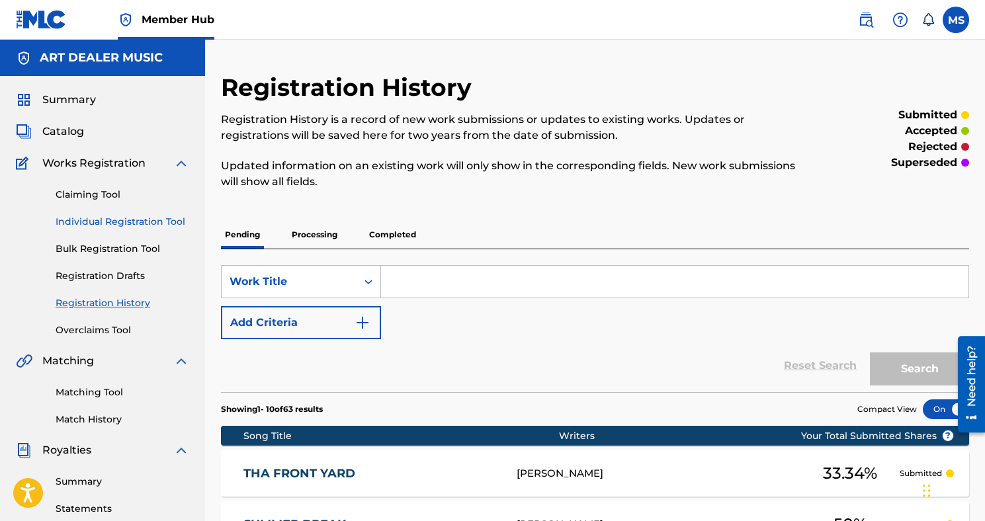
click at [101, 223] on link "Individual Registration Tool" at bounding box center [123, 222] width 134 height 14
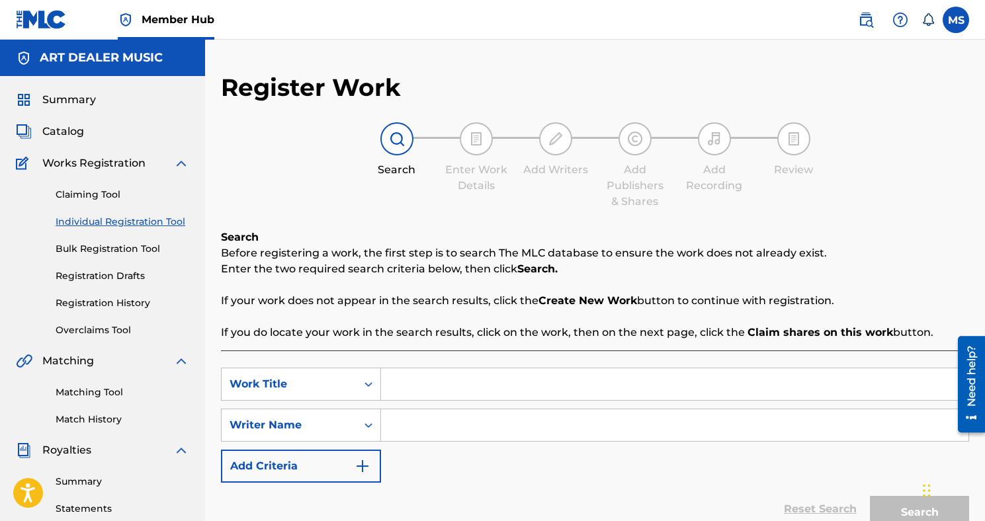
click at [408, 386] on input "Search Form" at bounding box center [674, 384] width 587 height 32
type input "[GEOGRAPHIC_DATA], [GEOGRAPHIC_DATA] [GEOGRAPHIC_DATA]"
click at [409, 425] on input "Search Form" at bounding box center [674, 425] width 587 height 32
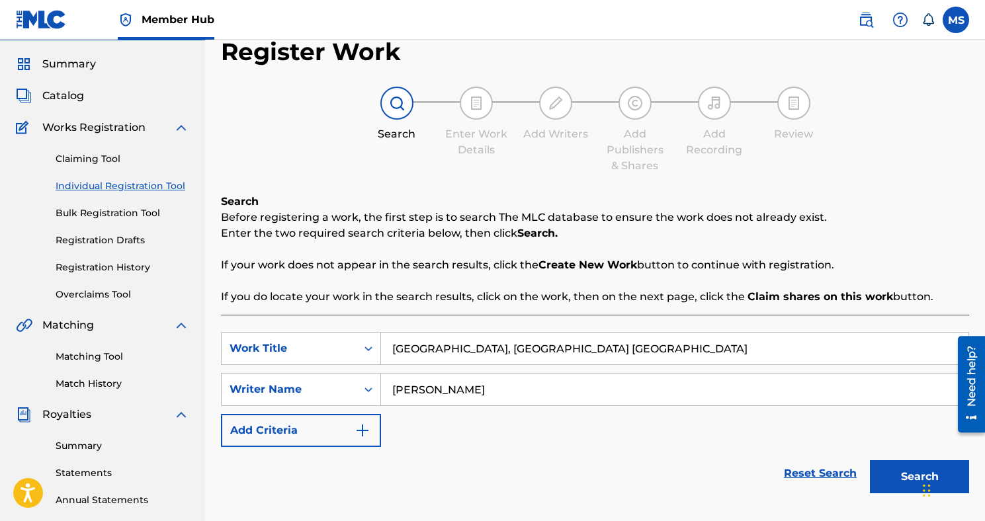
scroll to position [77, 0]
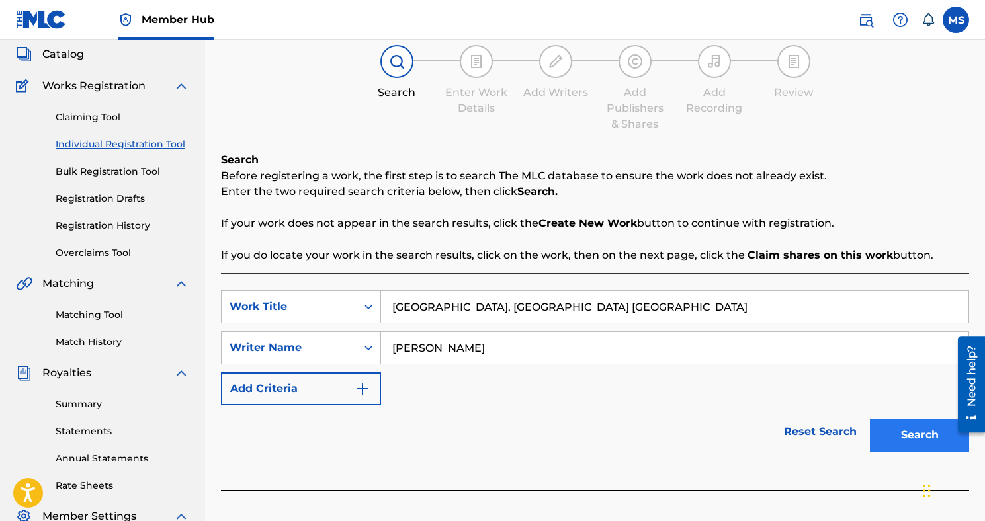
type input "[PERSON_NAME]"
click at [886, 424] on button "Search" at bounding box center [919, 435] width 99 height 33
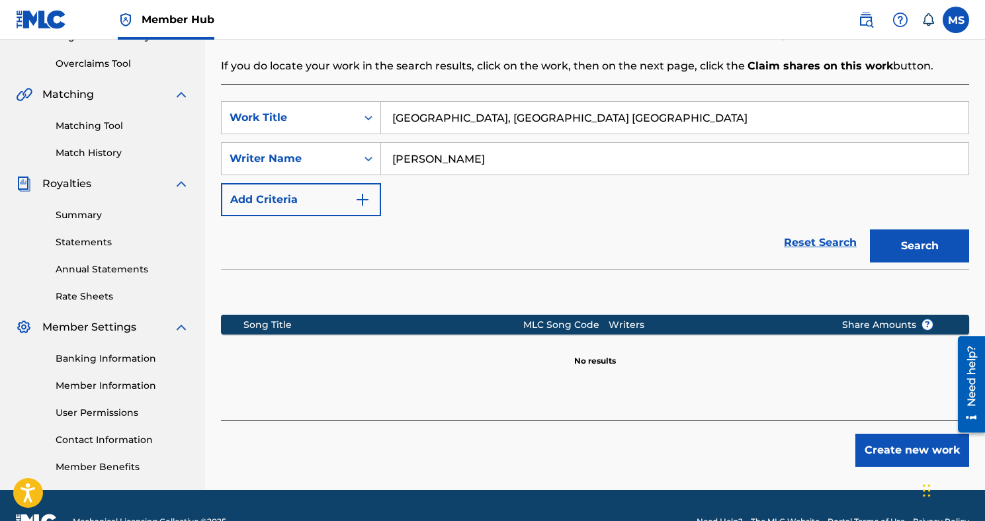
scroll to position [299, 0]
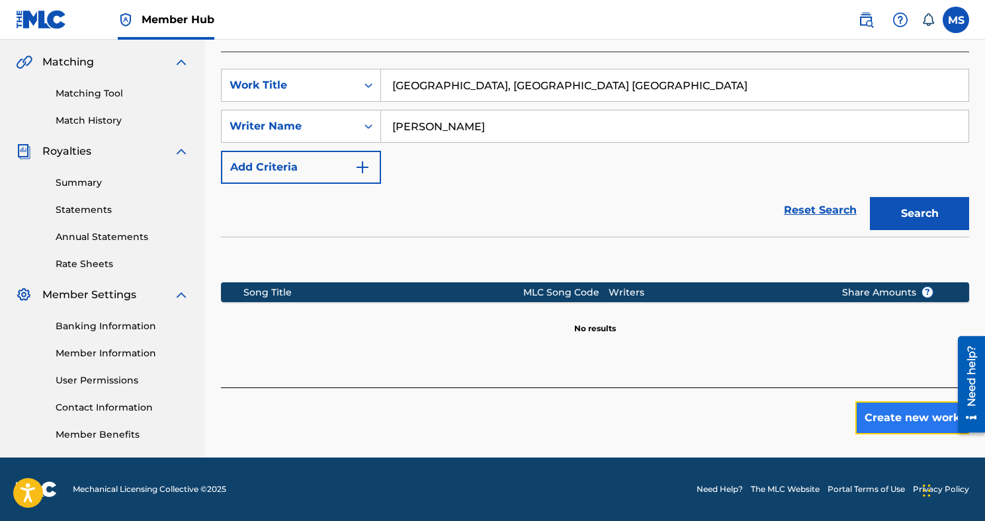
click at [907, 409] on button "Create new work" at bounding box center [912, 417] width 114 height 33
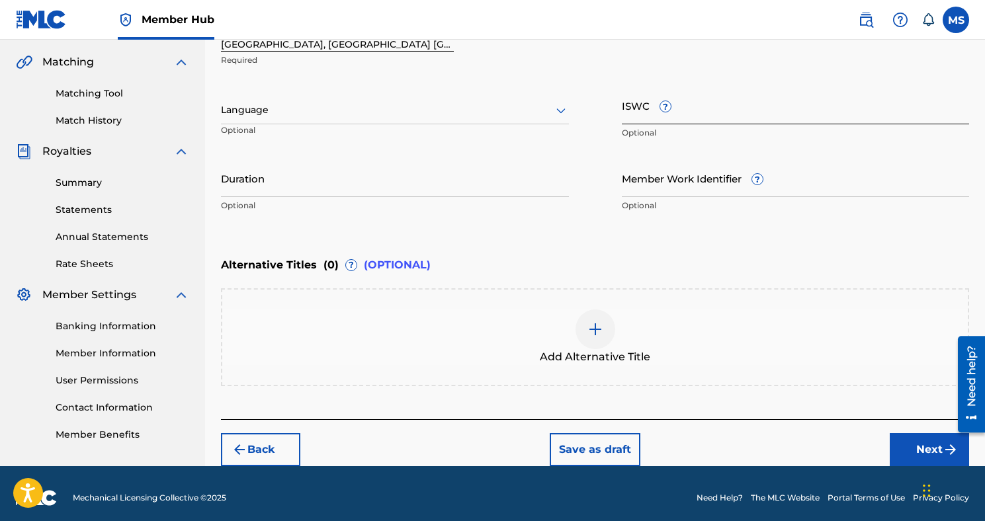
click at [652, 114] on input "ISWC ?" at bounding box center [796, 106] width 348 height 38
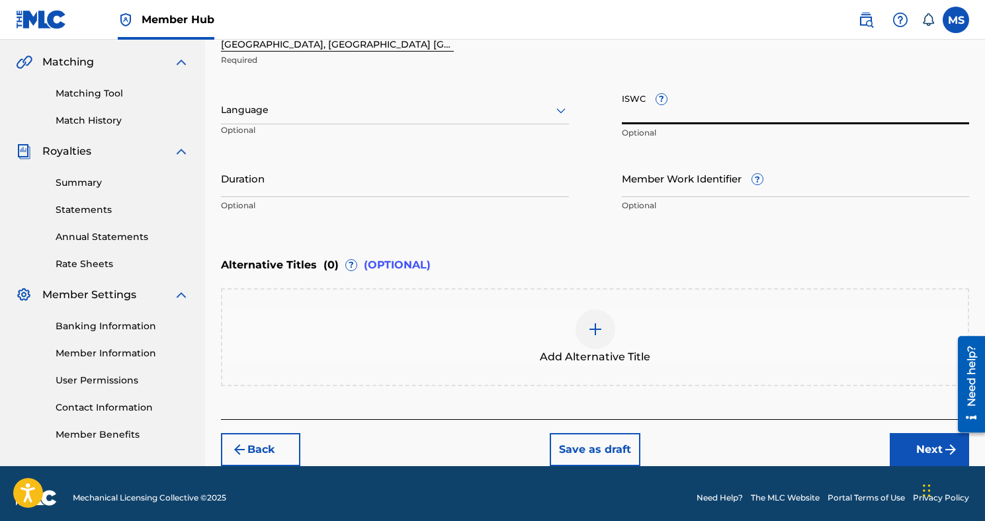
paste input "T3145149146"
type input "T3145149146"
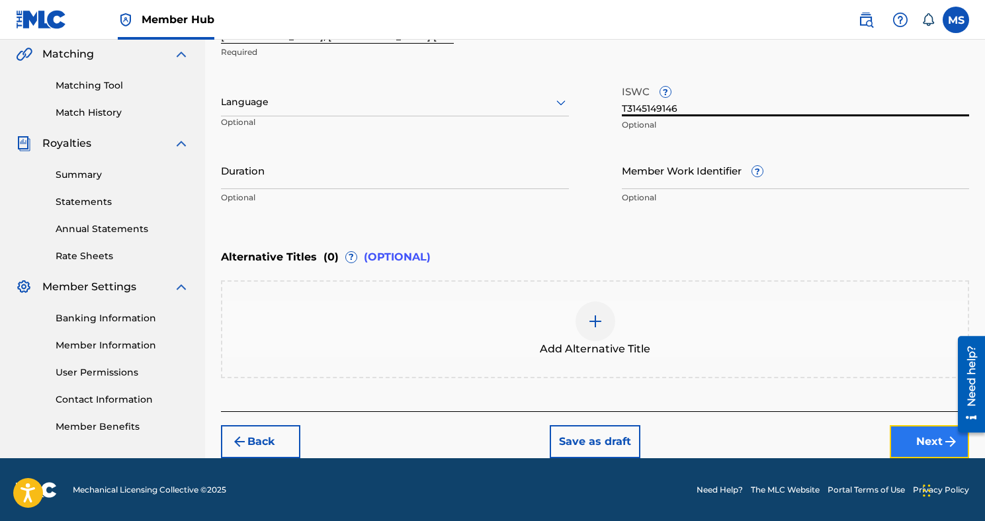
click at [923, 435] on button "Next" at bounding box center [928, 441] width 79 height 33
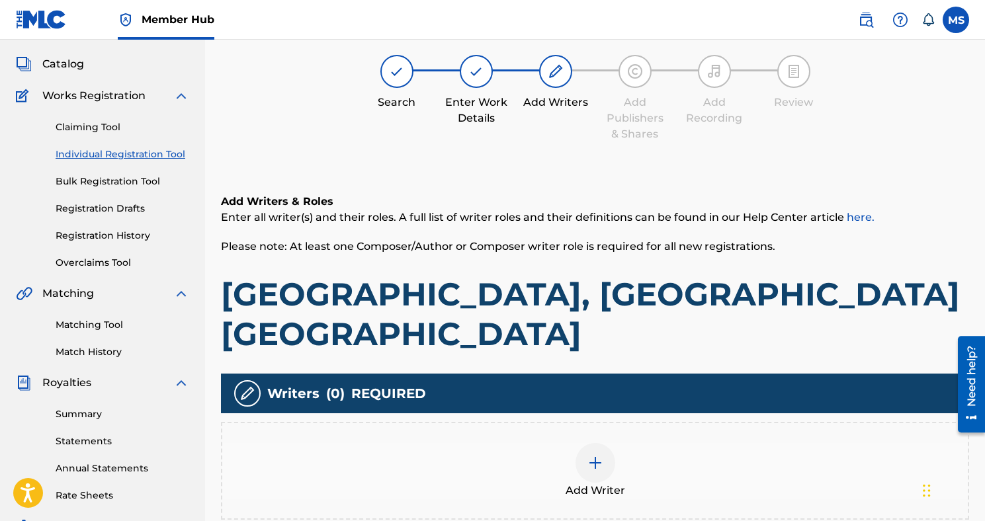
scroll to position [60, 0]
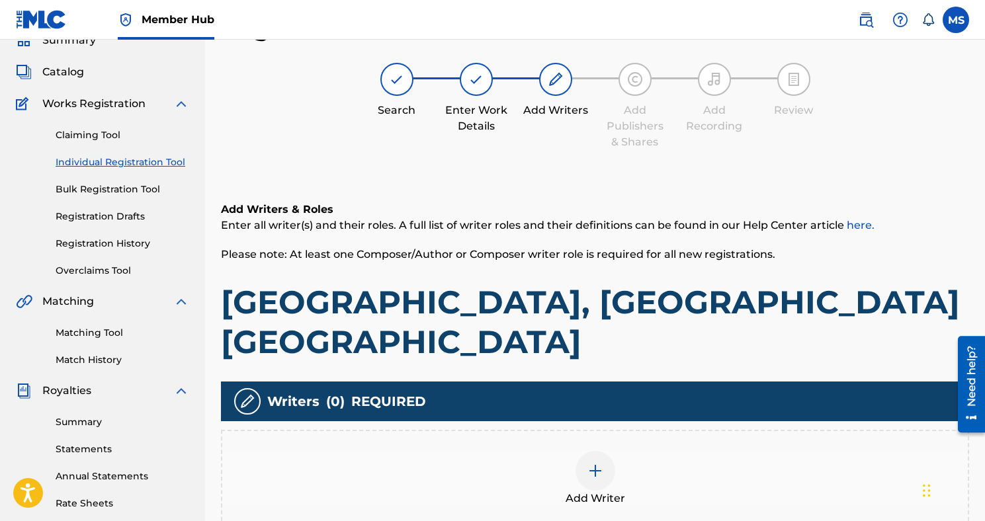
click at [580, 451] on div at bounding box center [595, 471] width 40 height 40
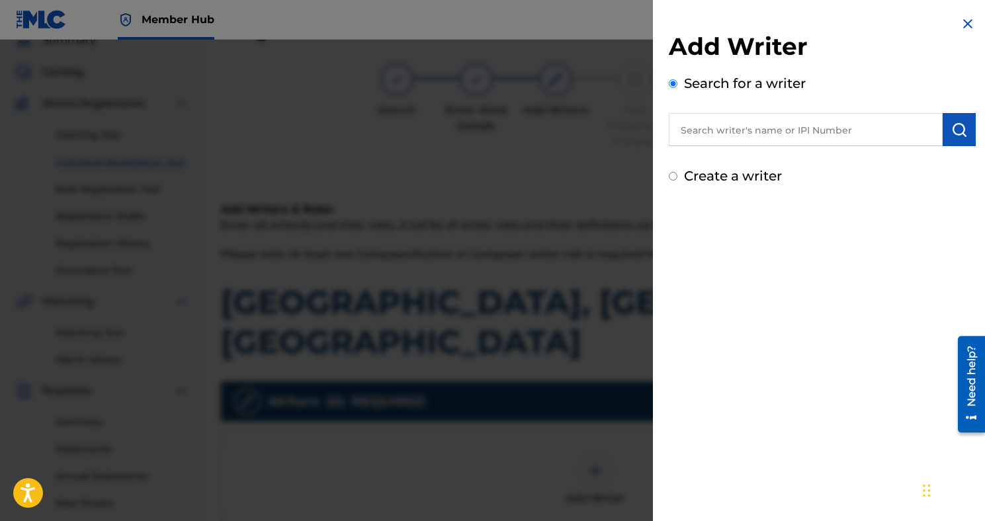
click at [755, 135] on input "text" at bounding box center [806, 129] width 274 height 33
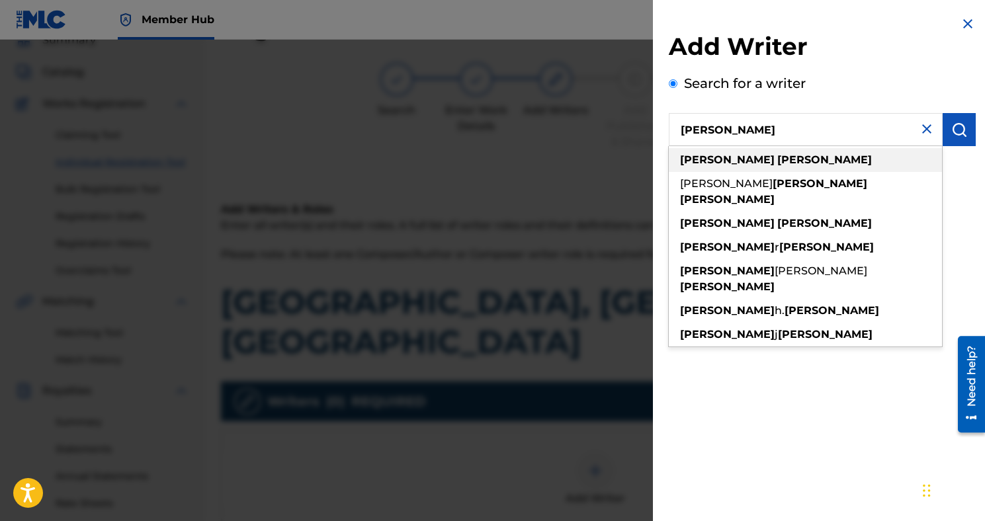
type input "[PERSON_NAME]"
click at [782, 167] on div "[PERSON_NAME]" at bounding box center [805, 160] width 273 height 24
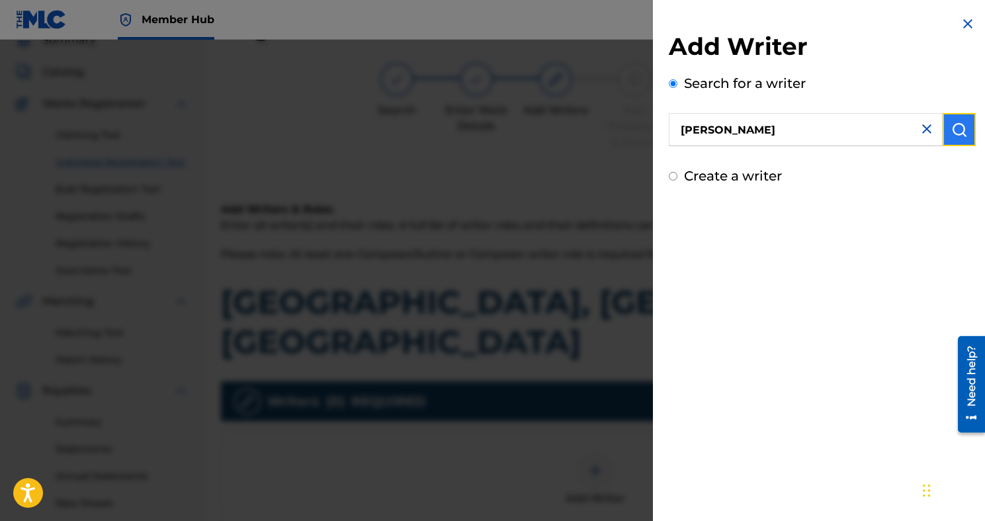
click at [954, 134] on img "submit" at bounding box center [959, 130] width 16 height 16
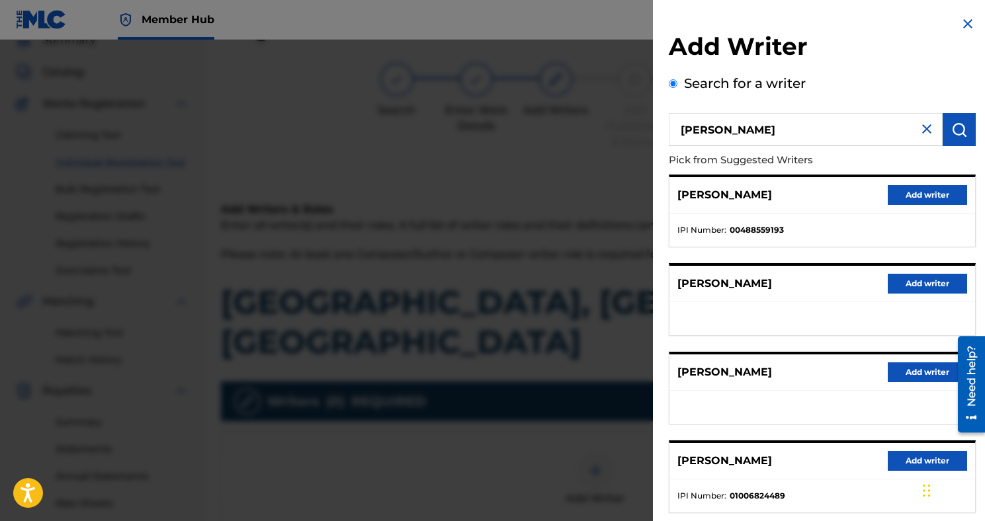
click at [909, 184] on div "[PERSON_NAME] Add writer" at bounding box center [822, 195] width 306 height 36
click at [909, 188] on button "Add writer" at bounding box center [926, 195] width 79 height 20
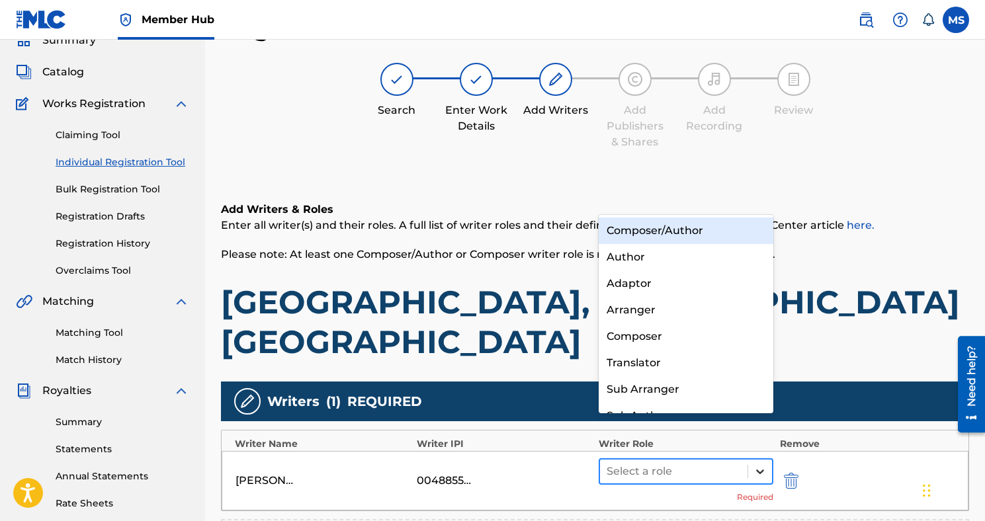
click at [762, 465] on icon at bounding box center [759, 471] width 13 height 13
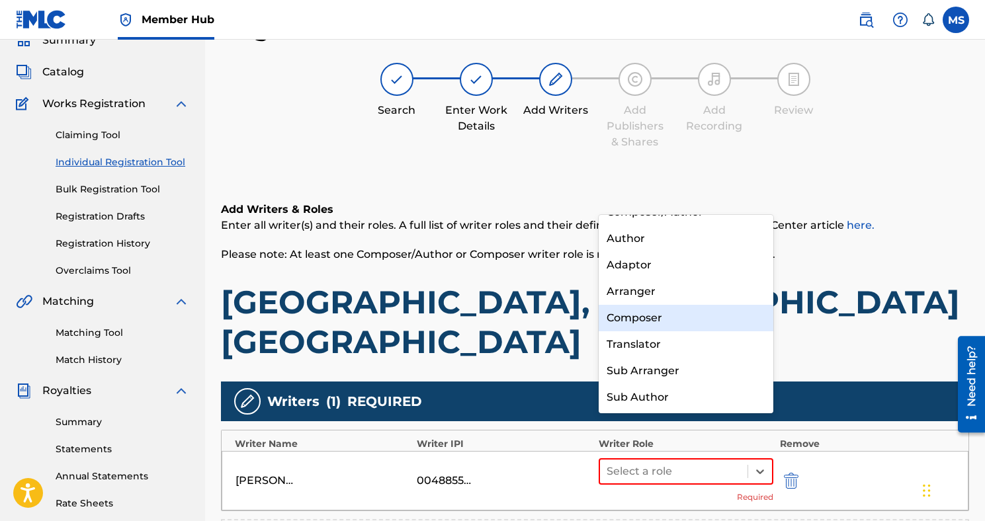
click at [679, 327] on div "Composer" at bounding box center [685, 318] width 175 height 26
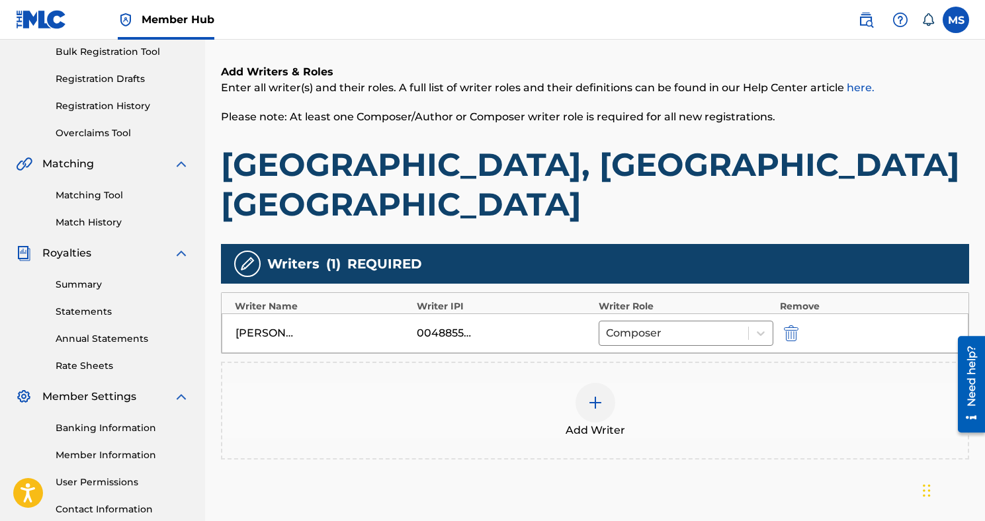
scroll to position [202, 0]
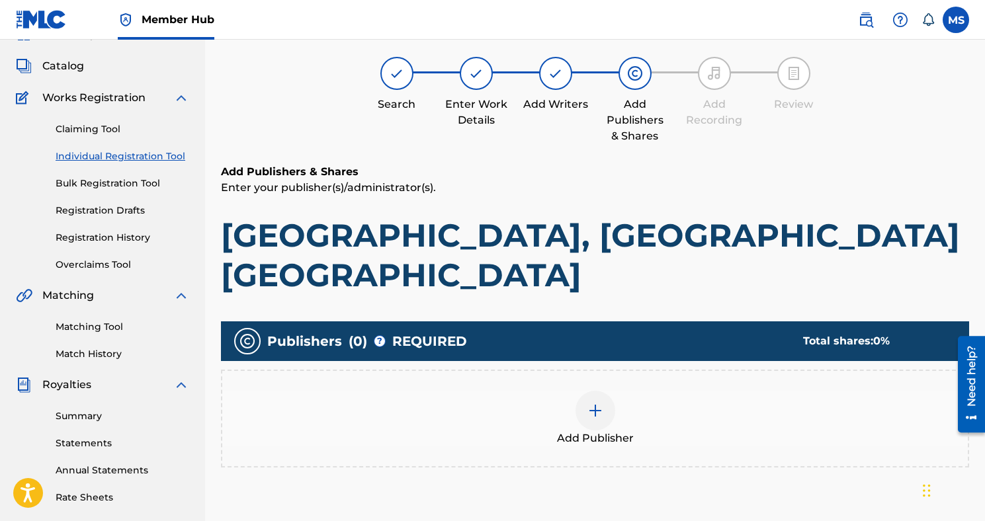
scroll to position [60, 0]
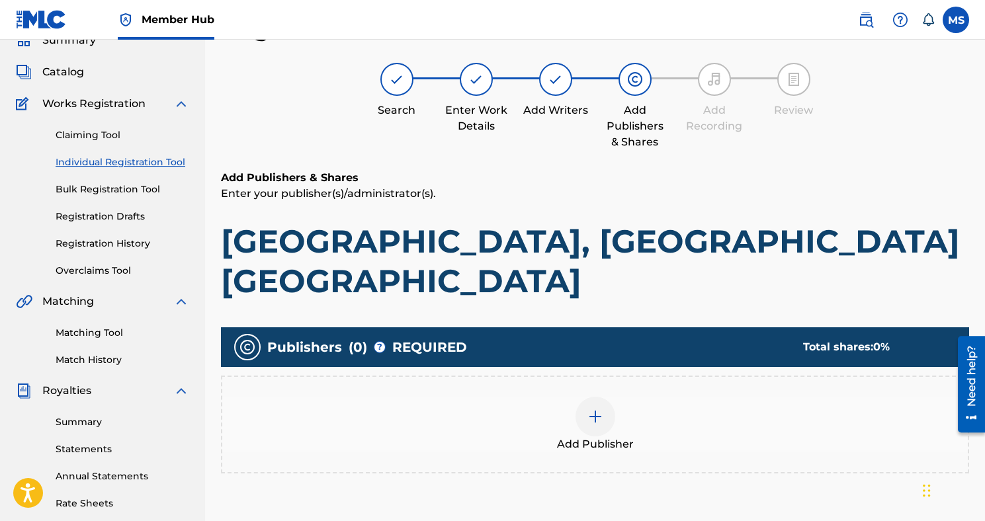
click at [596, 409] on img at bounding box center [595, 417] width 16 height 16
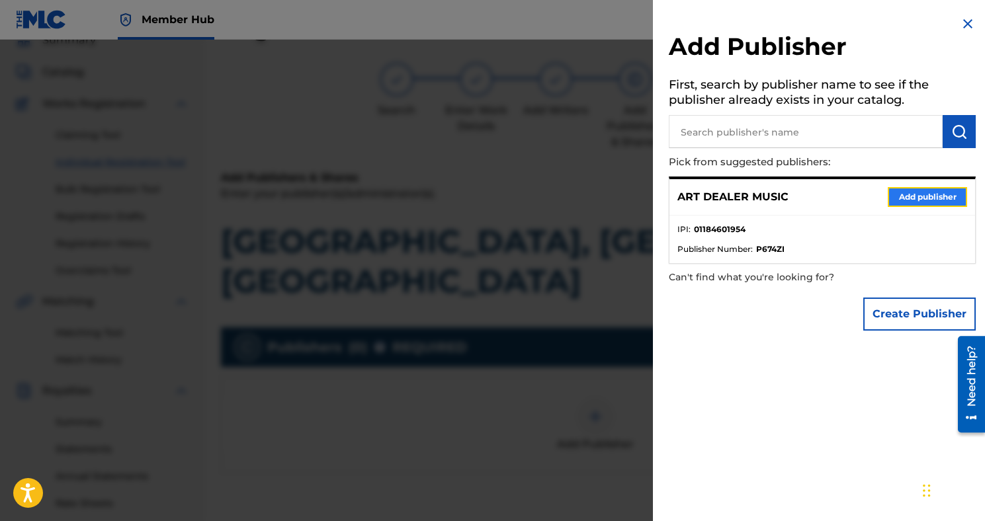
click at [901, 200] on button "Add publisher" at bounding box center [926, 197] width 79 height 20
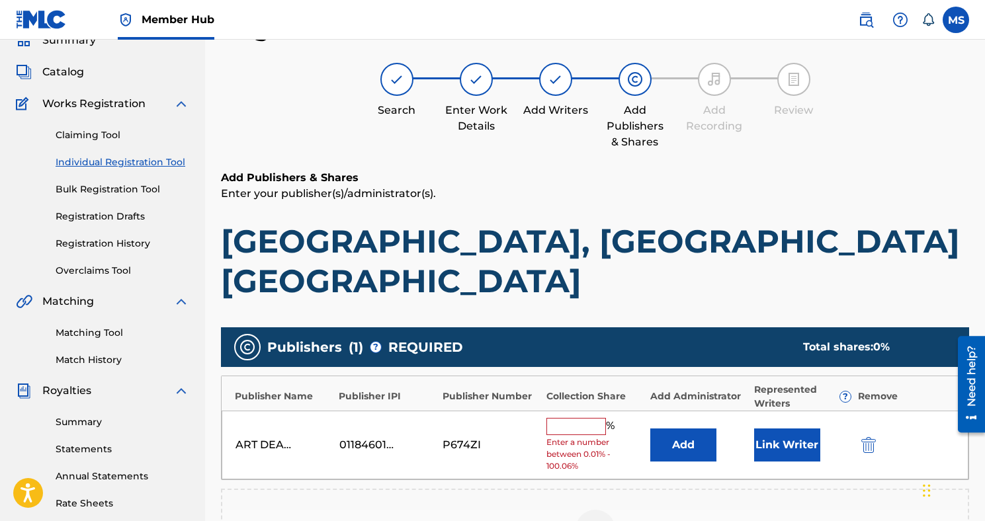
click at [590, 418] on input "text" at bounding box center [576, 426] width 60 height 17
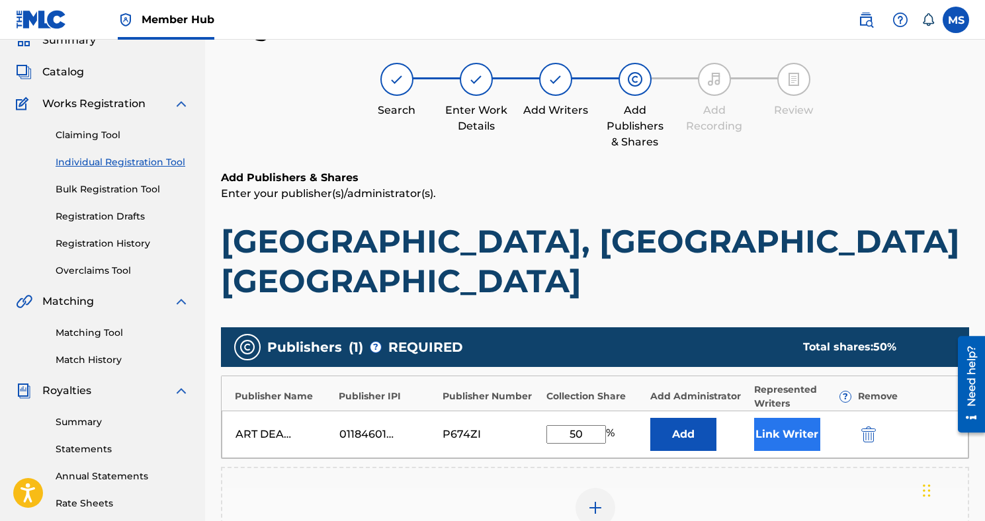
type input "50"
click at [795, 418] on button "Link Writer" at bounding box center [787, 434] width 66 height 33
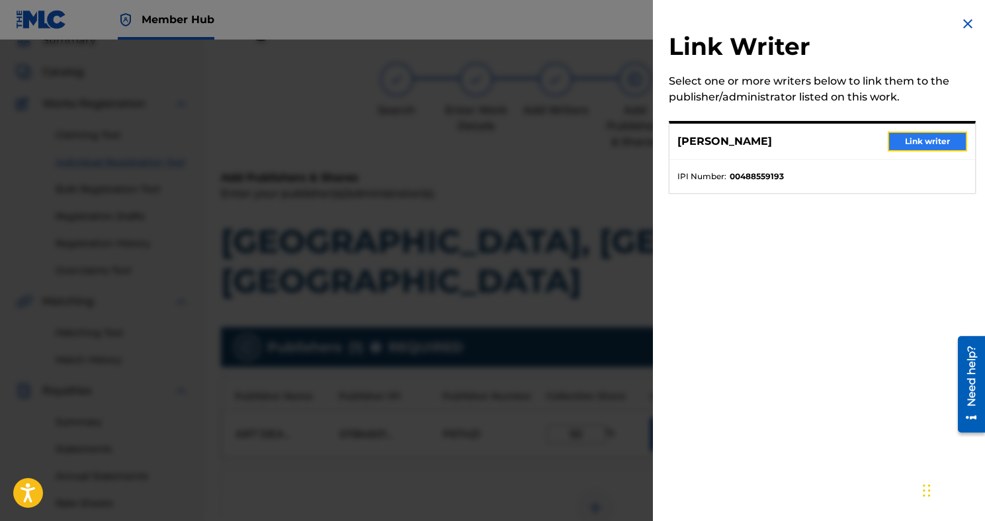
click at [918, 143] on button "Link writer" at bounding box center [926, 142] width 79 height 20
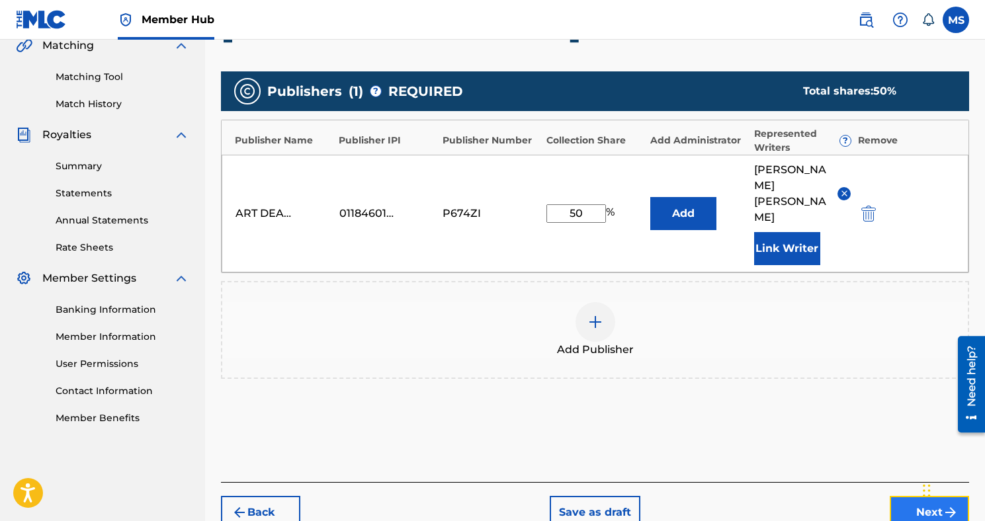
click at [901, 496] on button "Next" at bounding box center [928, 512] width 79 height 33
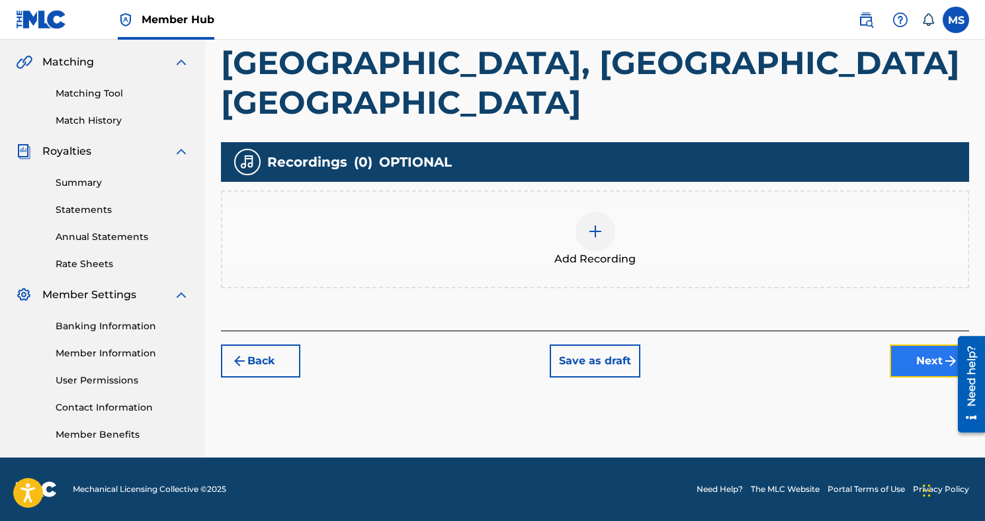
click at [902, 345] on button "Next" at bounding box center [928, 361] width 79 height 33
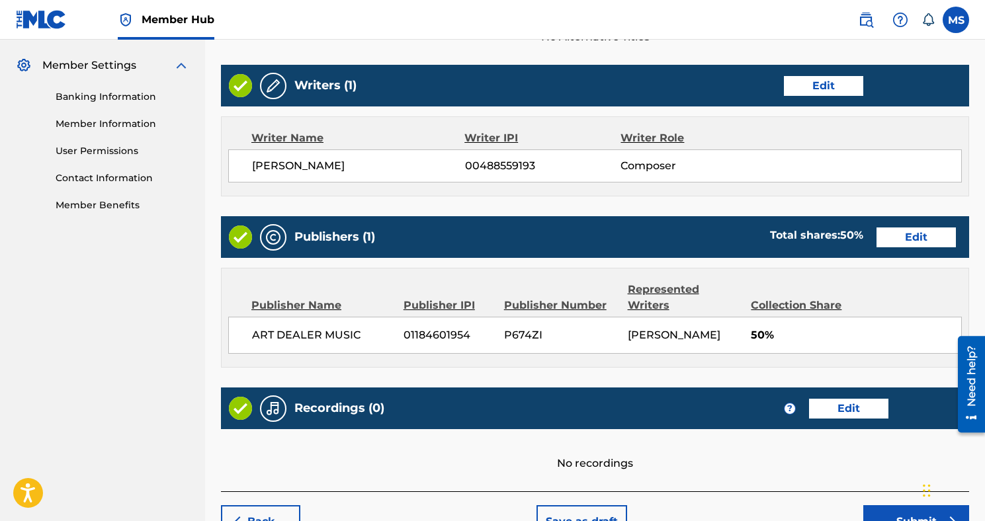
scroll to position [569, 0]
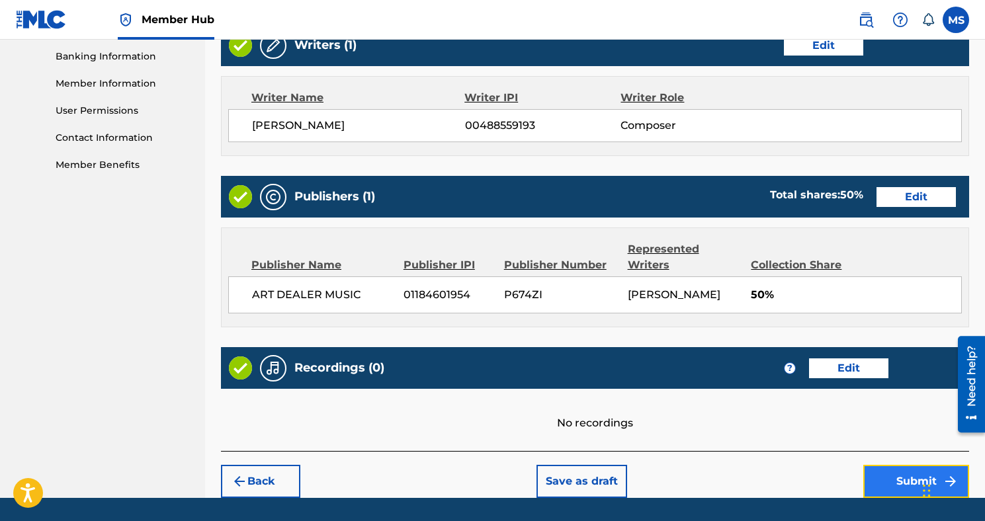
click at [911, 465] on button "Submit" at bounding box center [916, 481] width 106 height 33
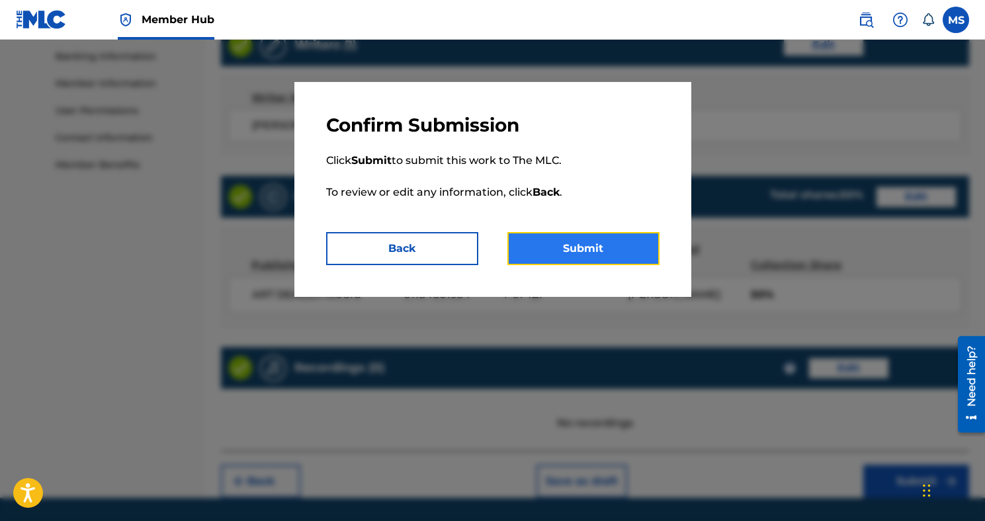
click at [608, 234] on button "Submit" at bounding box center [583, 248] width 152 height 33
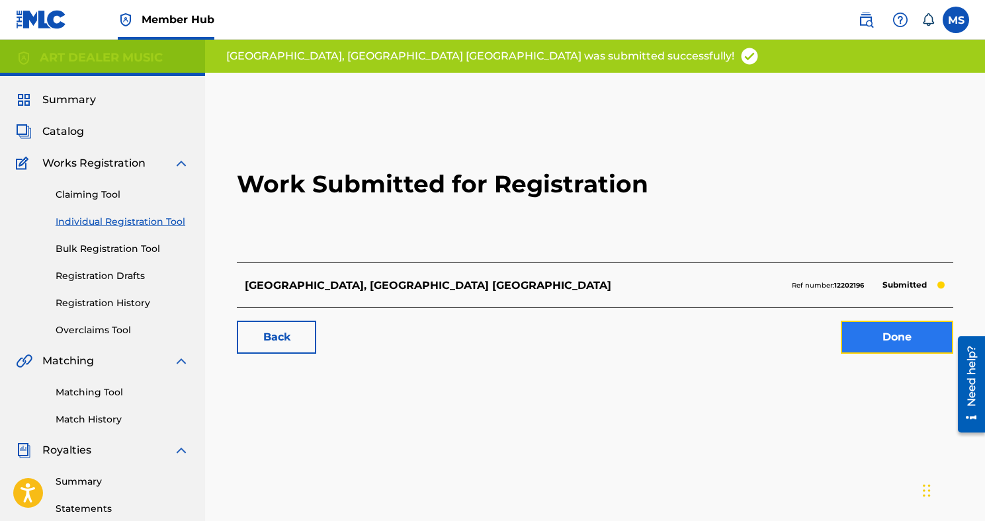
click at [872, 333] on link "Done" at bounding box center [897, 337] width 112 height 33
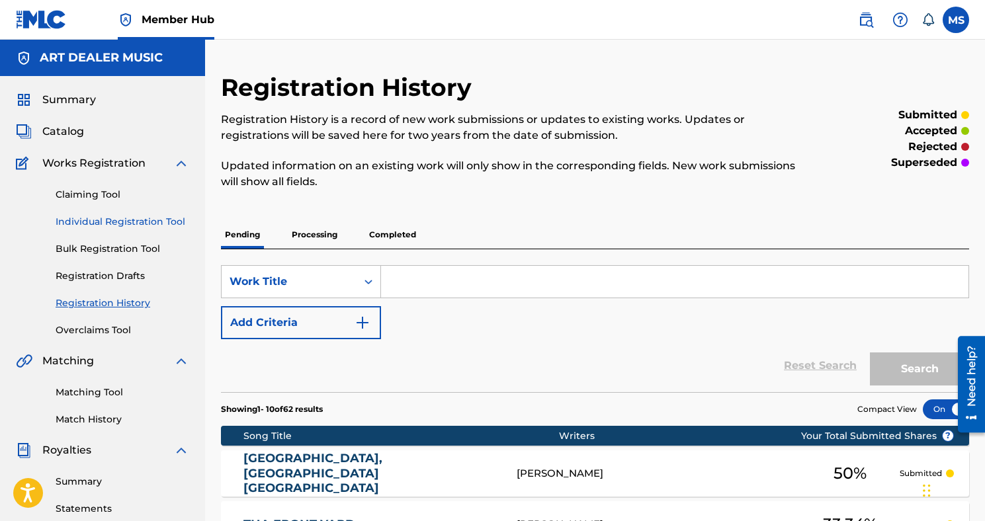
click at [126, 218] on link "Individual Registration Tool" at bounding box center [123, 222] width 134 height 14
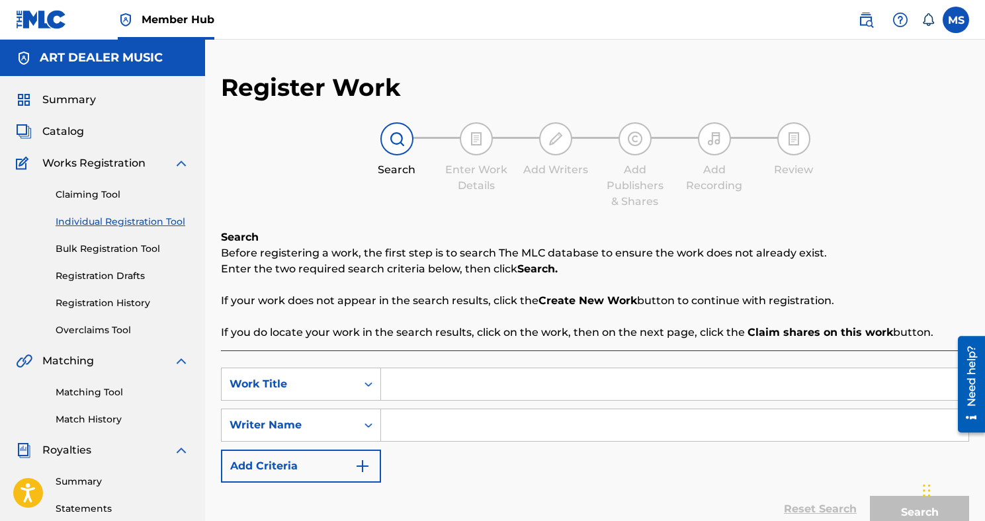
click at [454, 389] on input "Search Form" at bounding box center [674, 384] width 587 height 32
type input "Stimulus Package"
click at [452, 421] on input "Search Form" at bounding box center [674, 425] width 587 height 32
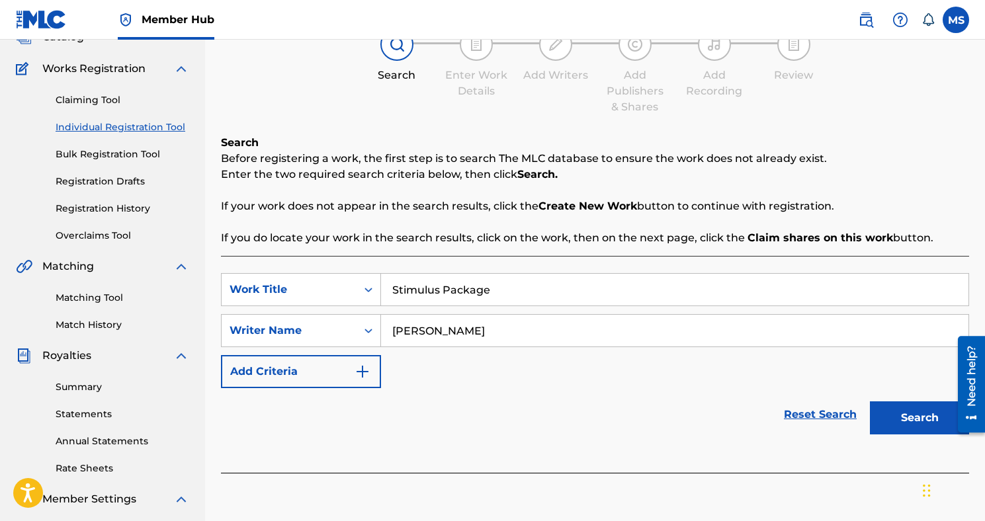
scroll to position [125, 0]
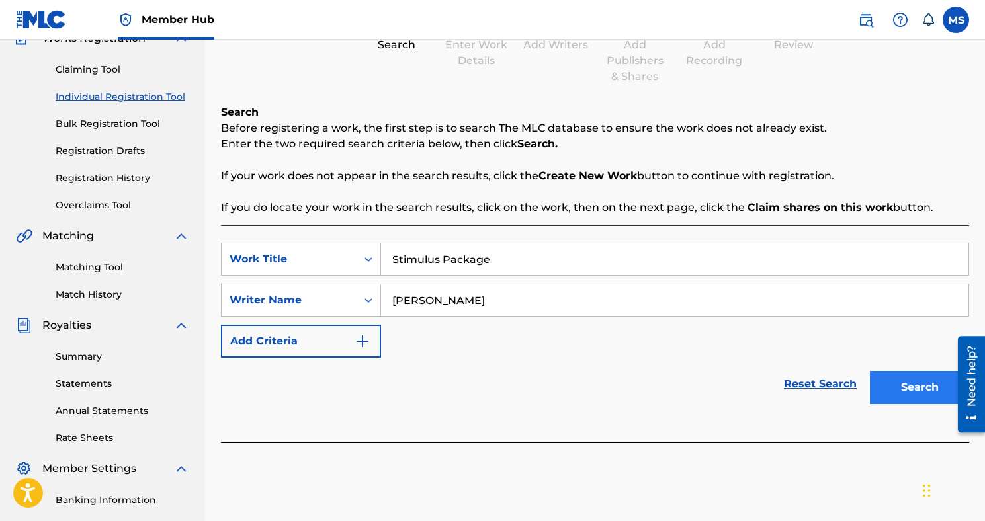
type input "[PERSON_NAME]"
click at [895, 392] on button "Search" at bounding box center [919, 387] width 99 height 33
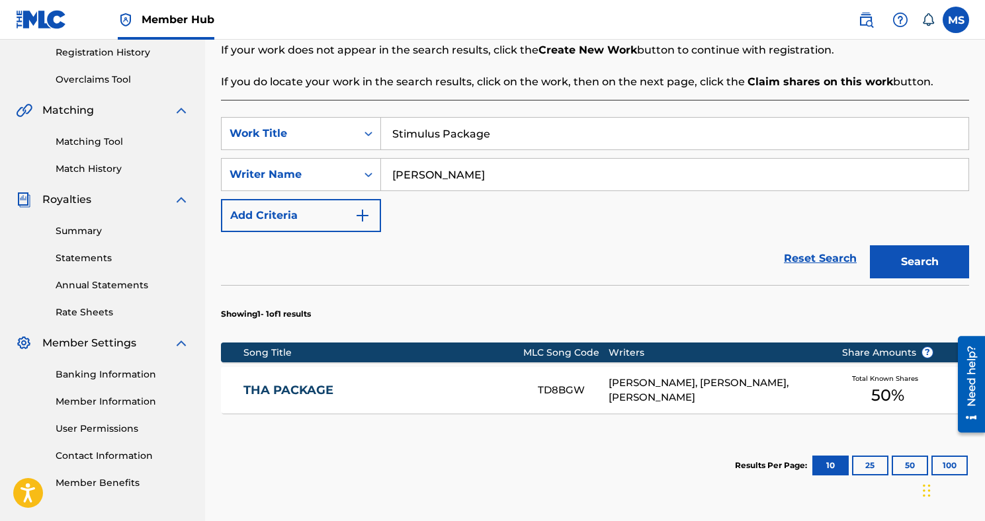
scroll to position [360, 0]
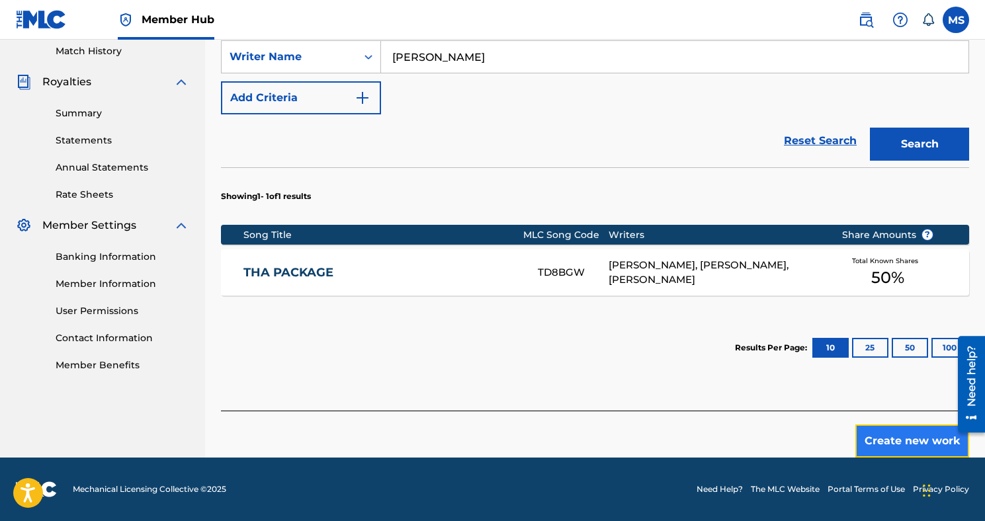
click at [885, 446] on button "Create new work" at bounding box center [912, 441] width 114 height 33
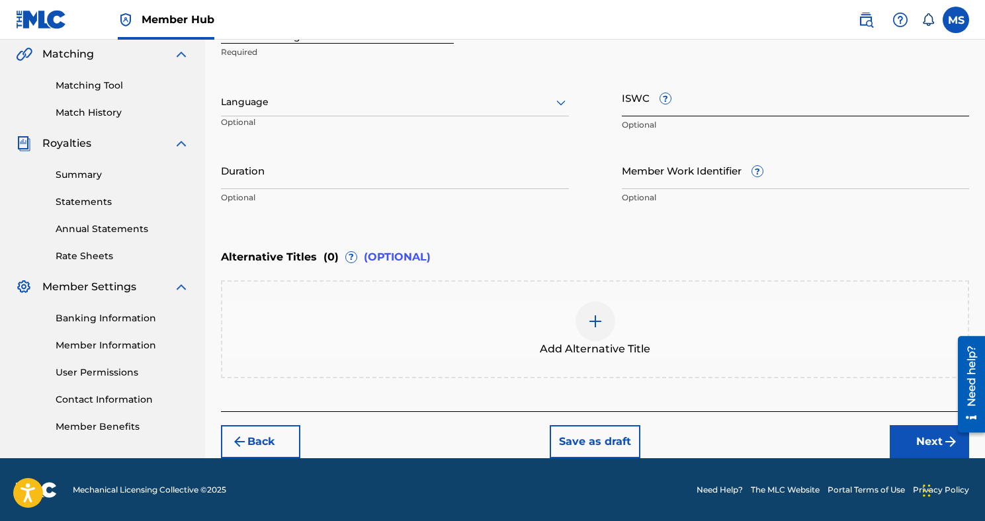
click at [689, 114] on input "ISWC ?" at bounding box center [796, 98] width 348 height 38
paste input "T3145159060"
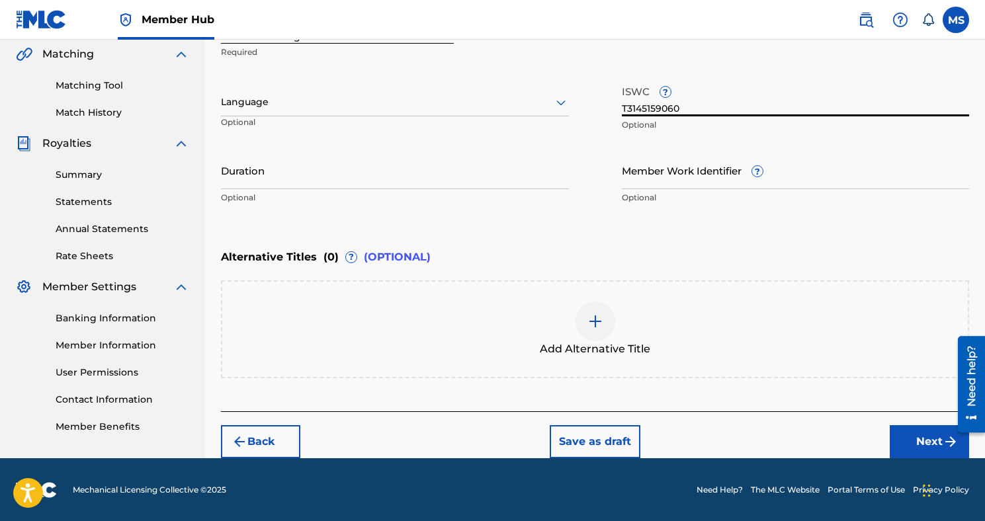
type input "T3145159060"
click at [902, 436] on button "Next" at bounding box center [928, 441] width 79 height 33
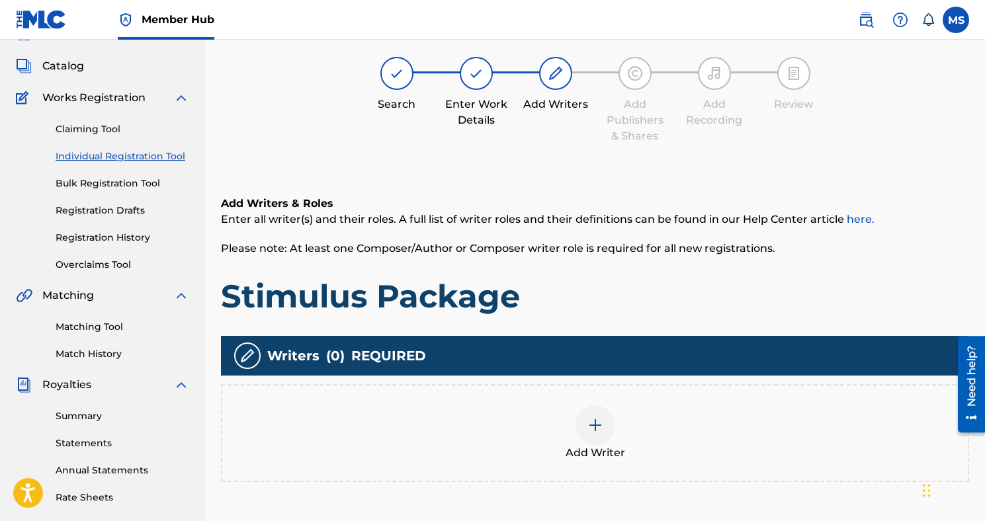
scroll to position [60, 0]
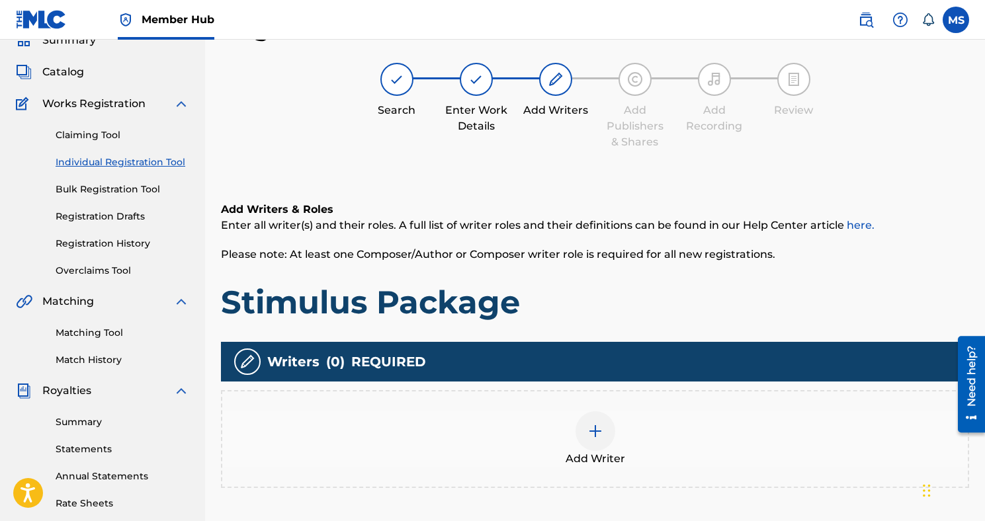
click at [616, 425] on div "Add Writer" at bounding box center [594, 439] width 745 height 56
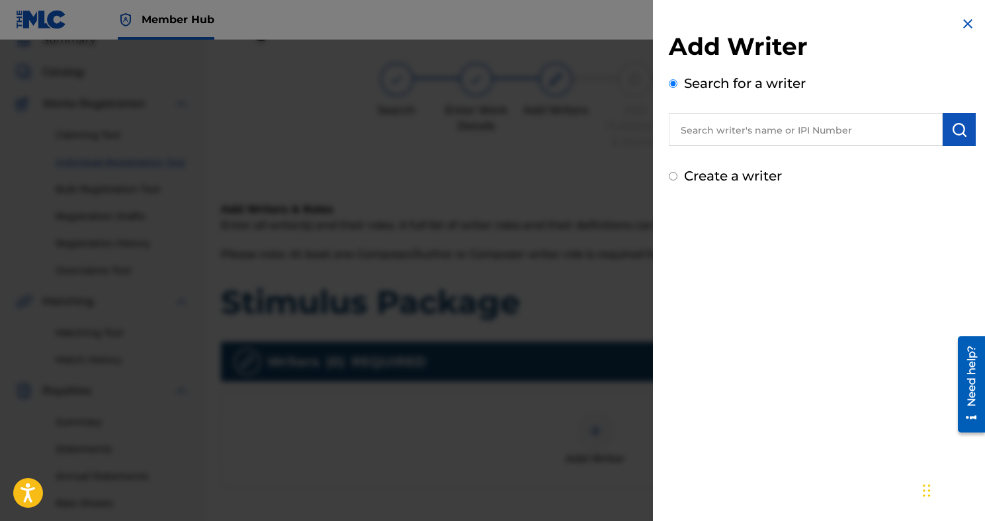
click at [726, 136] on input "text" at bounding box center [806, 129] width 274 height 33
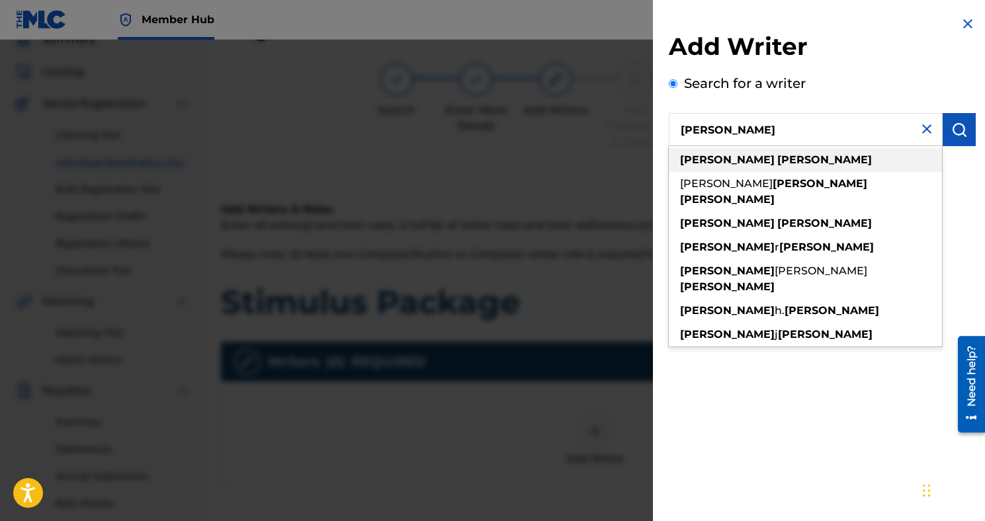
type input "[PERSON_NAME]"
click at [733, 149] on div "[PERSON_NAME]" at bounding box center [805, 160] width 273 height 24
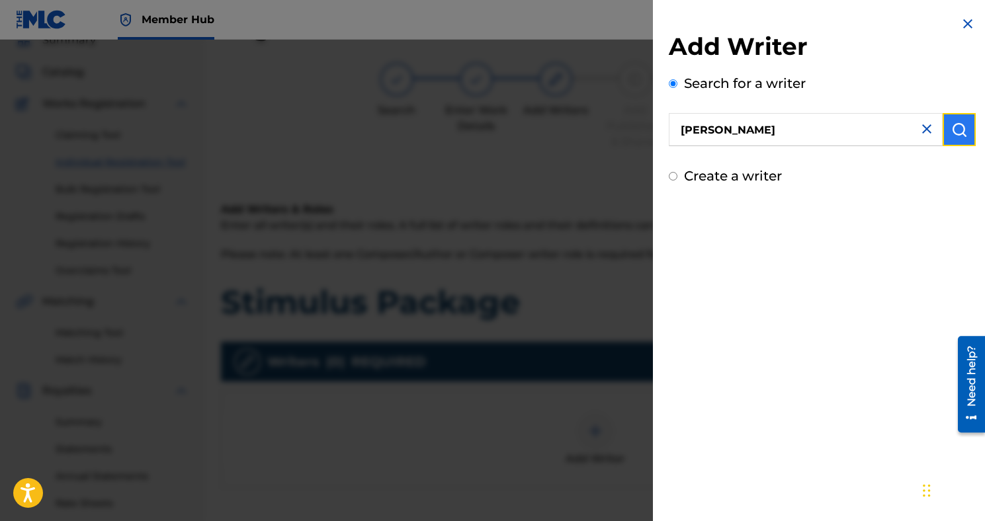
click at [951, 134] on img "submit" at bounding box center [959, 130] width 16 height 16
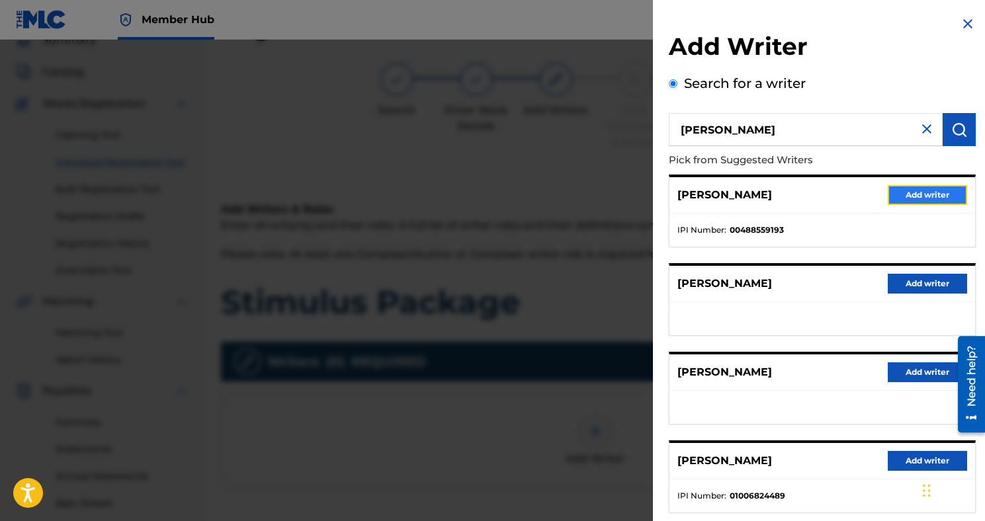
click at [901, 197] on button "Add writer" at bounding box center [926, 195] width 79 height 20
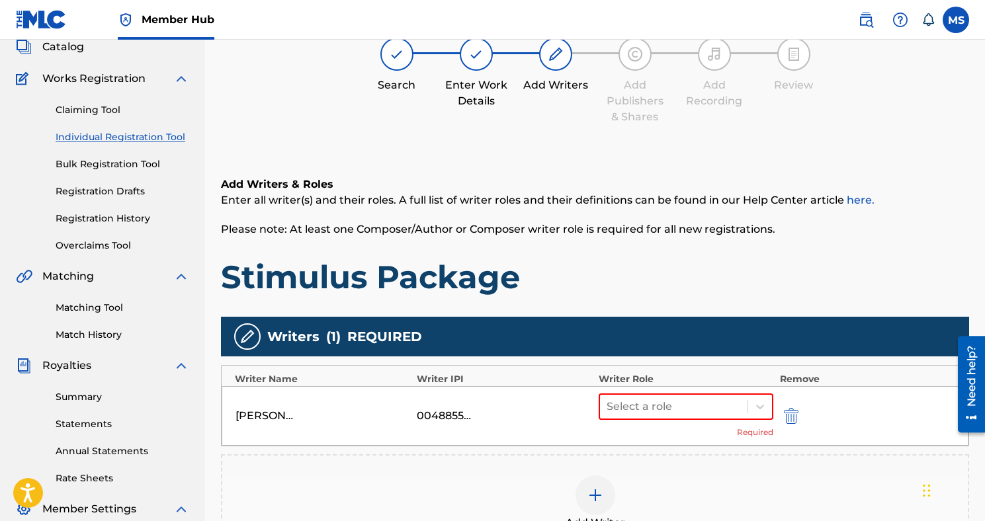
scroll to position [130, 0]
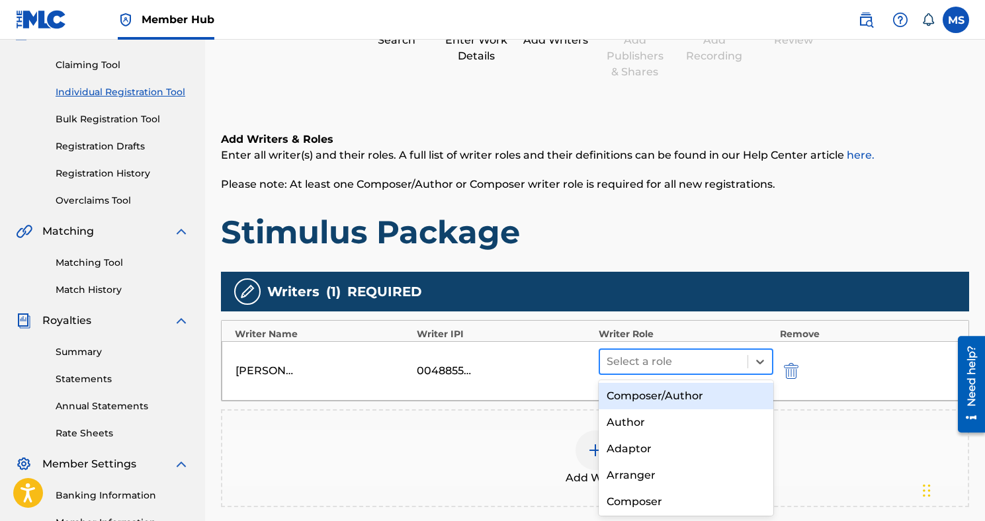
click at [745, 362] on div "Select a role" at bounding box center [673, 362] width 147 height 24
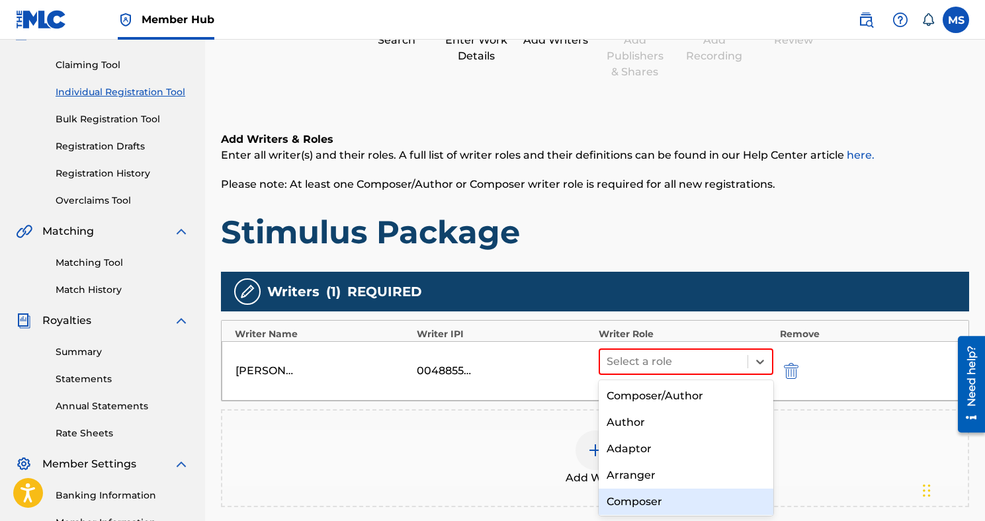
click at [681, 497] on div "Composer" at bounding box center [685, 502] width 175 height 26
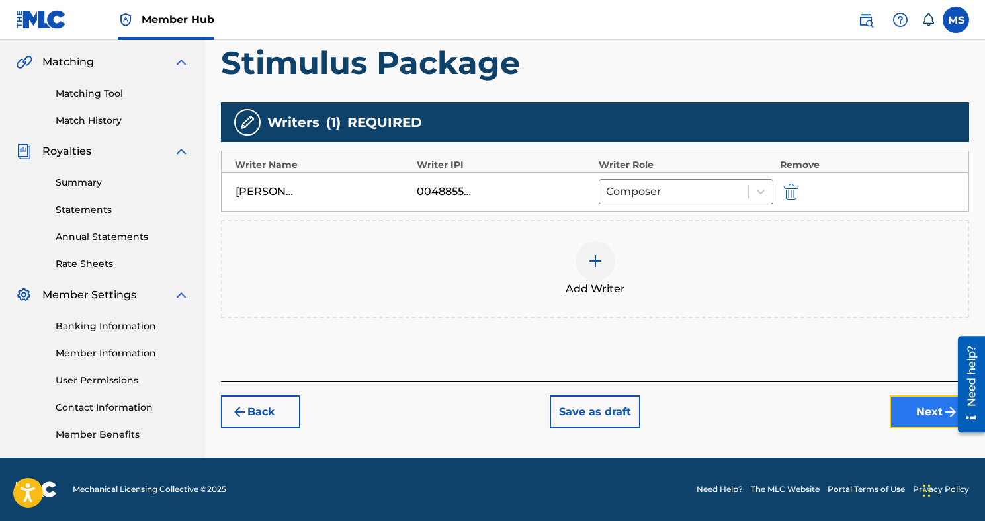
click at [897, 411] on button "Next" at bounding box center [928, 411] width 79 height 33
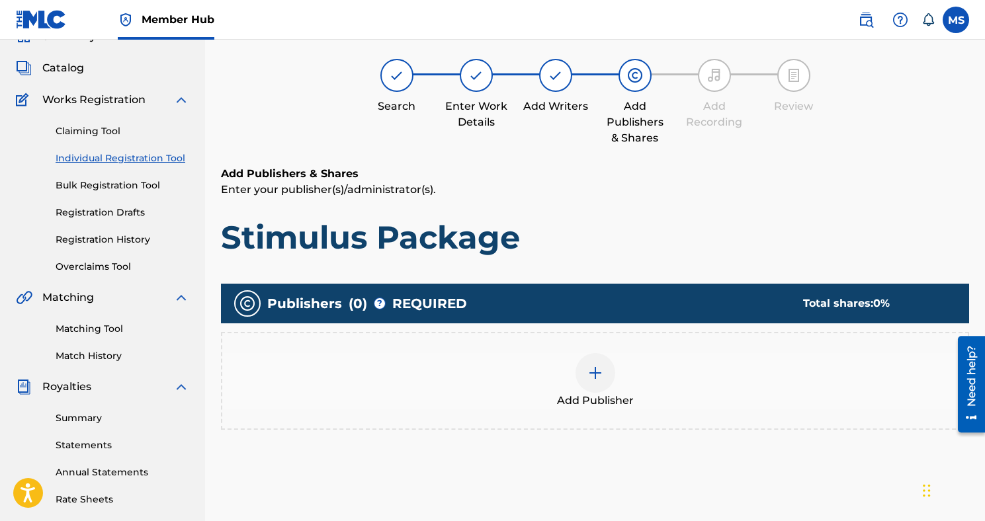
scroll to position [60, 0]
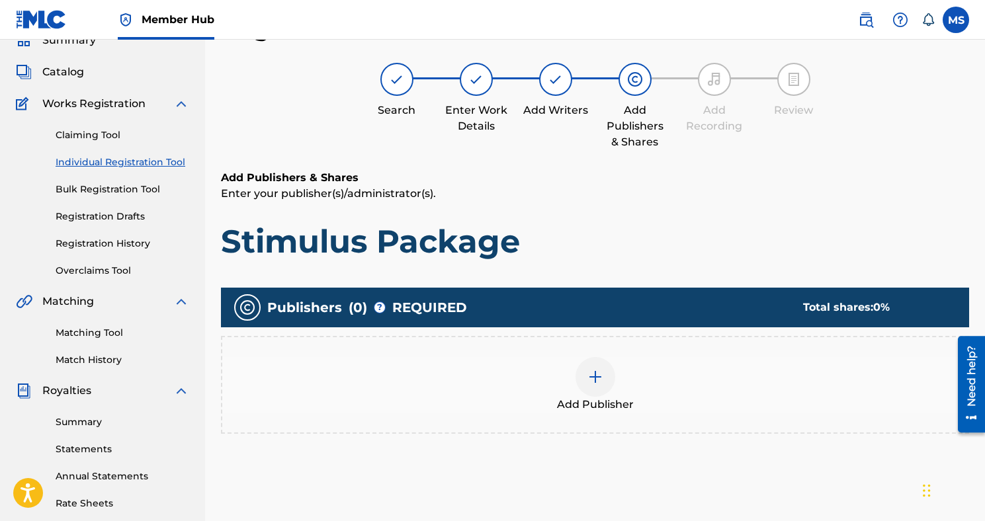
click at [608, 372] on div at bounding box center [595, 377] width 40 height 40
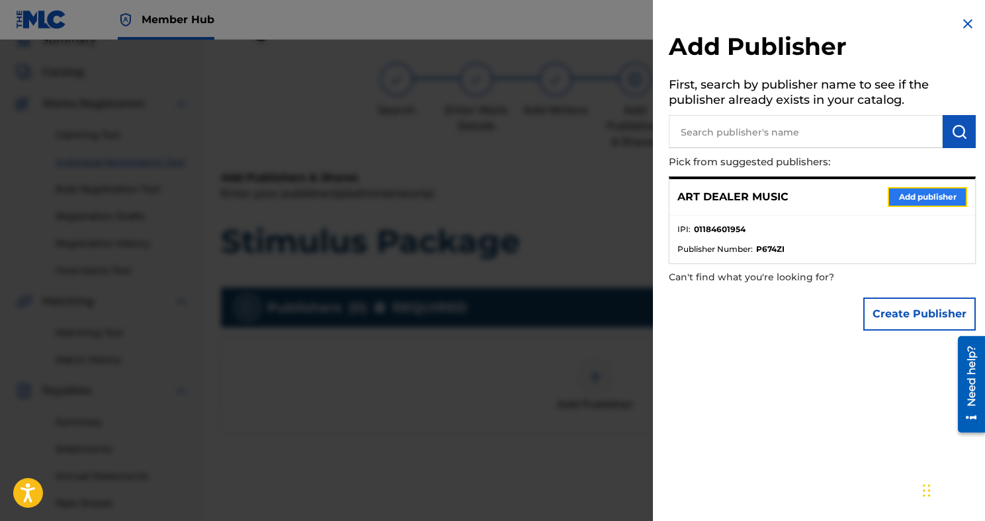
click at [899, 191] on button "Add publisher" at bounding box center [926, 197] width 79 height 20
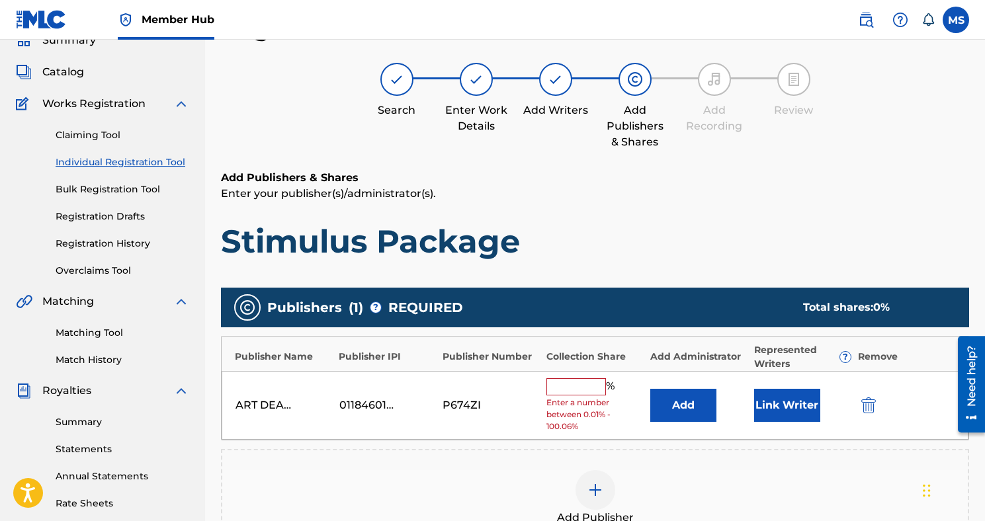
click at [597, 380] on input "text" at bounding box center [576, 386] width 60 height 17
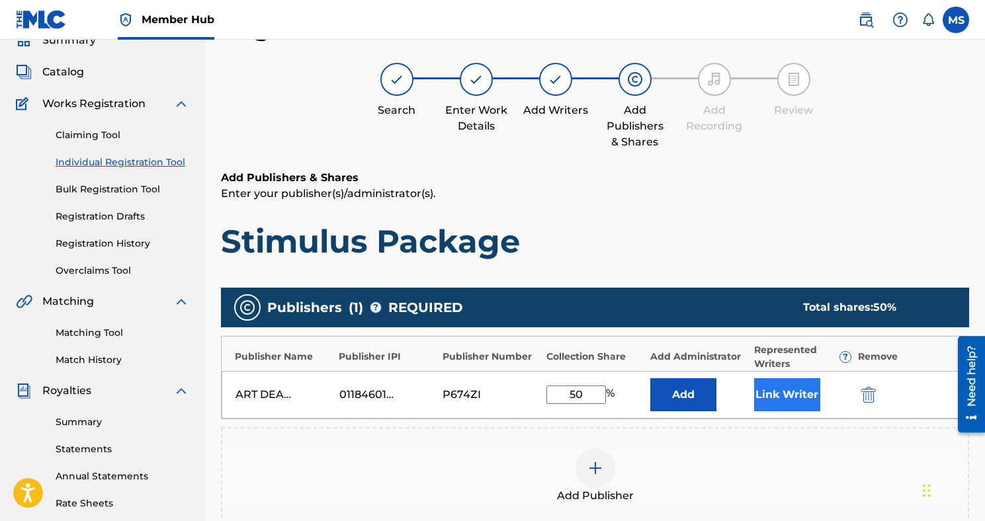
type input "50"
click at [806, 396] on button "Link Writer" at bounding box center [787, 394] width 66 height 33
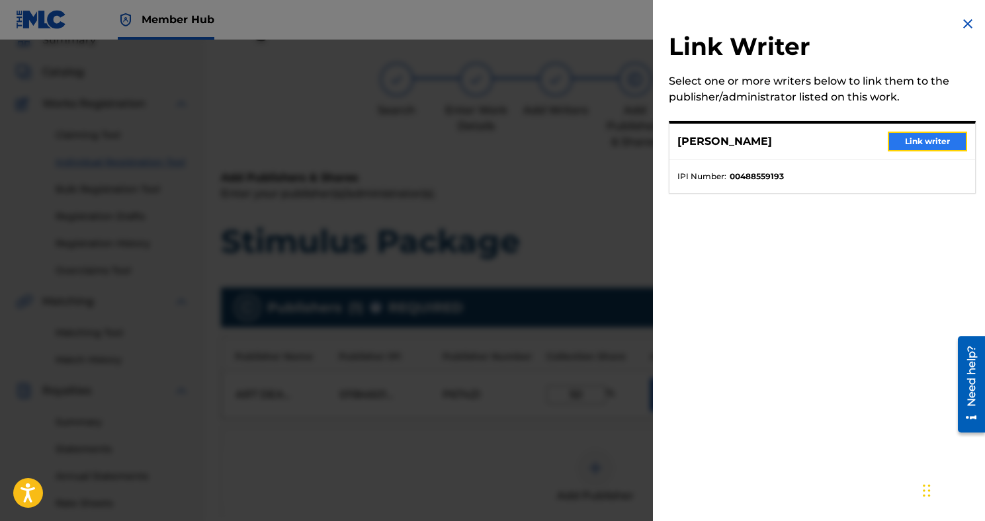
click at [922, 142] on button "Link writer" at bounding box center [926, 142] width 79 height 20
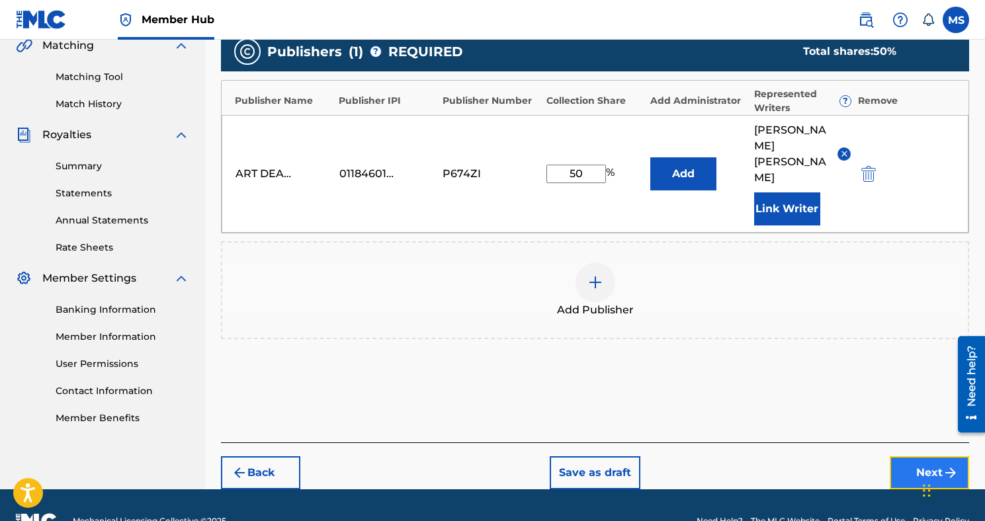
click at [895, 456] on button "Next" at bounding box center [928, 472] width 79 height 33
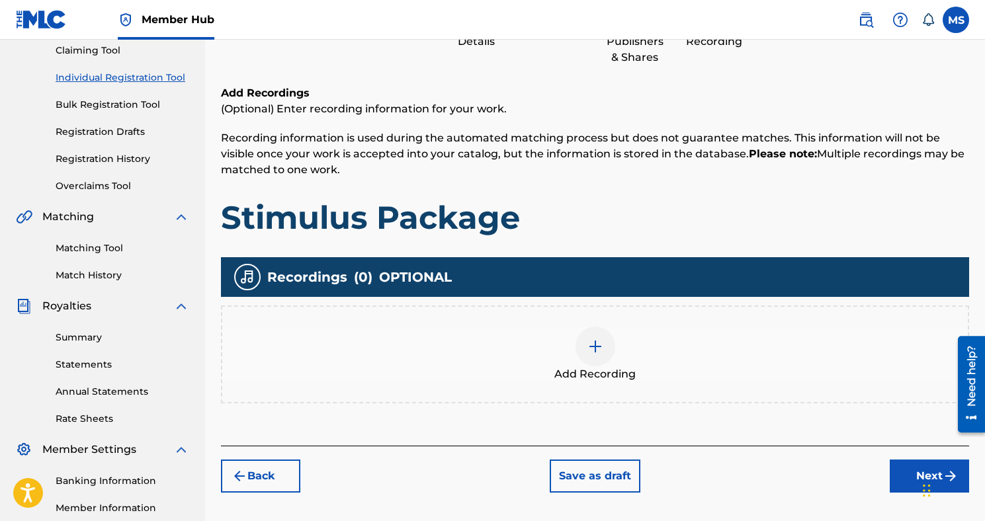
scroll to position [299, 0]
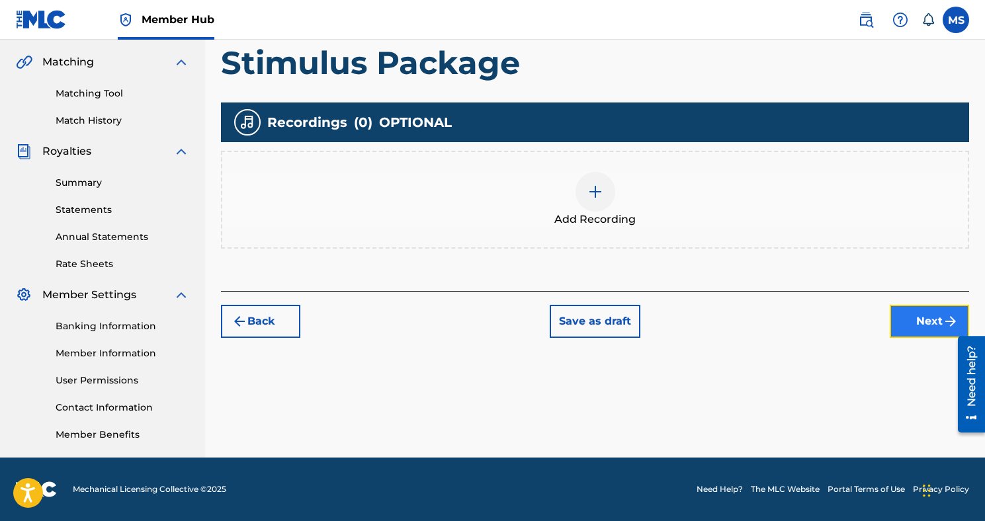
click at [900, 327] on button "Next" at bounding box center [928, 321] width 79 height 33
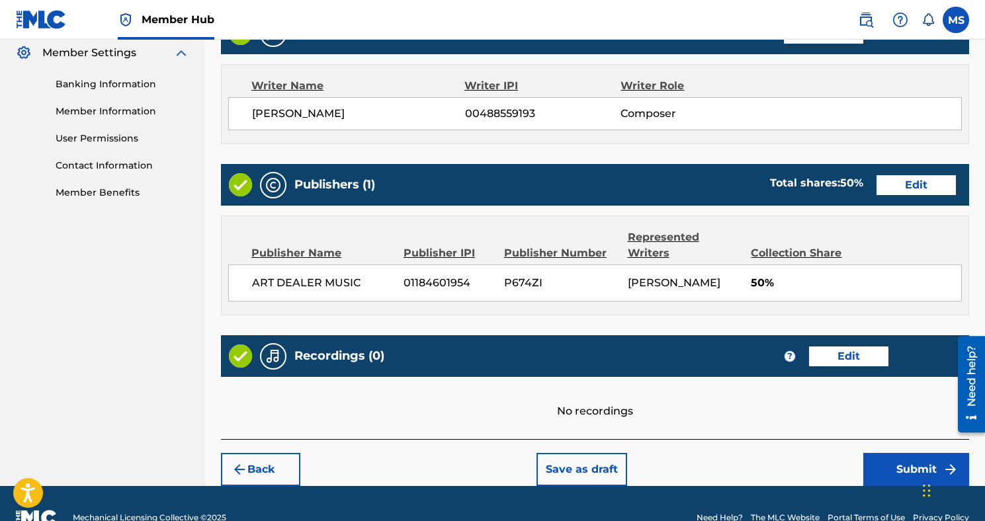
scroll to position [569, 0]
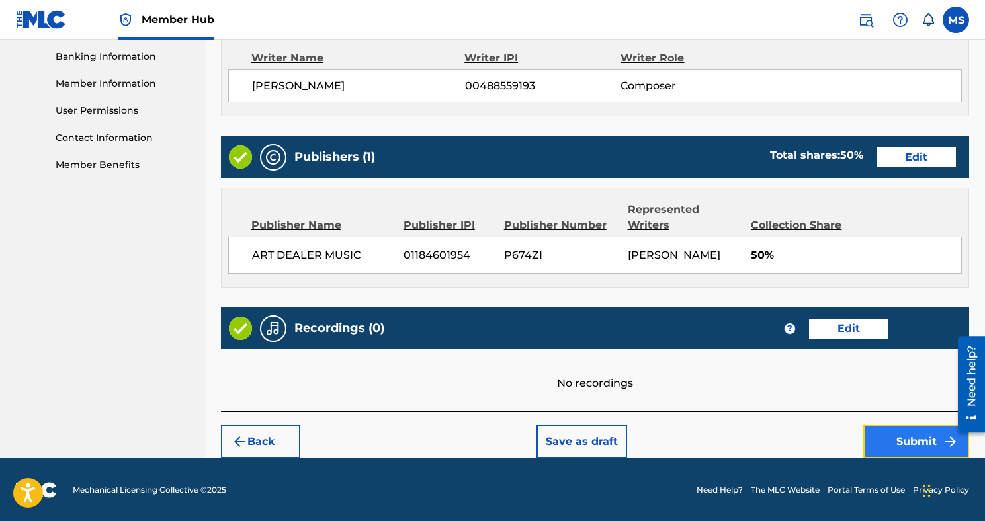
click at [895, 443] on button "Submit" at bounding box center [916, 441] width 106 height 33
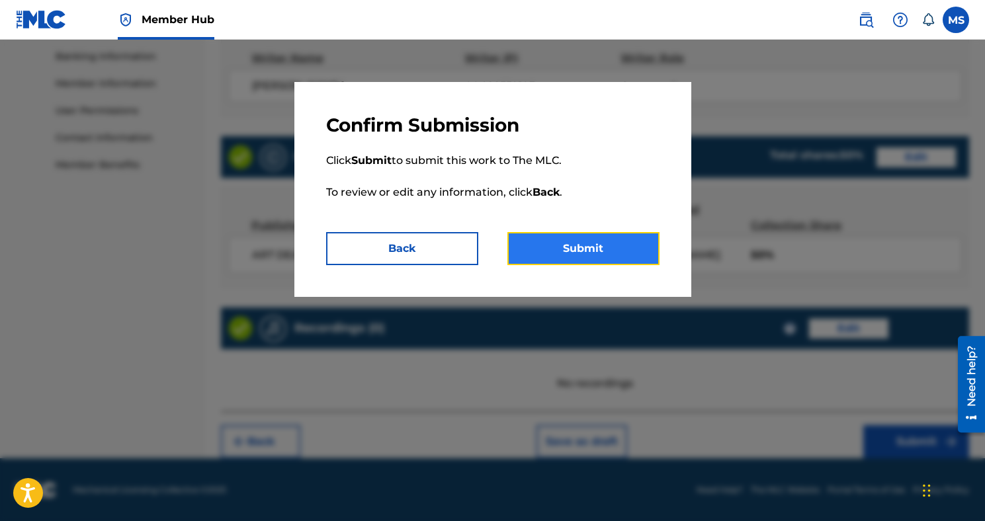
click at [581, 254] on button "Submit" at bounding box center [583, 248] width 152 height 33
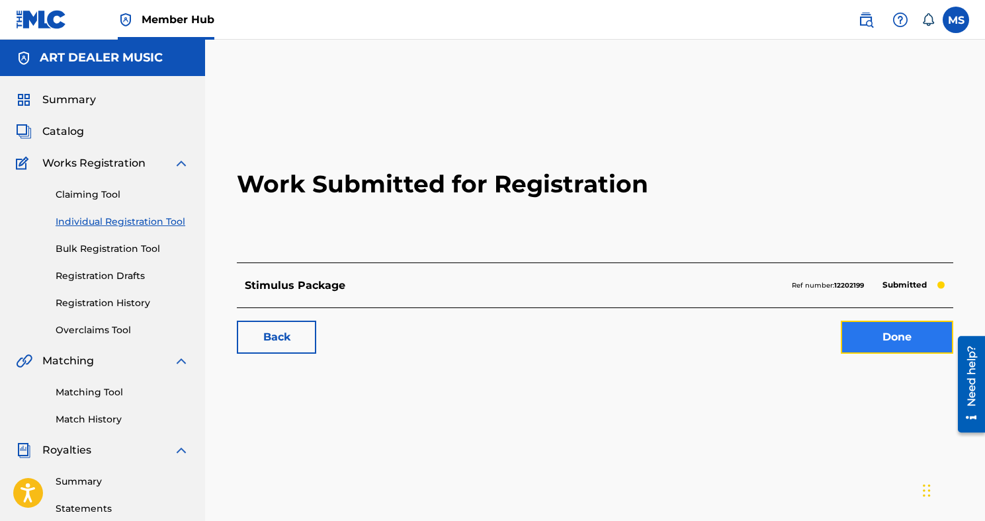
click at [916, 337] on link "Done" at bounding box center [897, 337] width 112 height 33
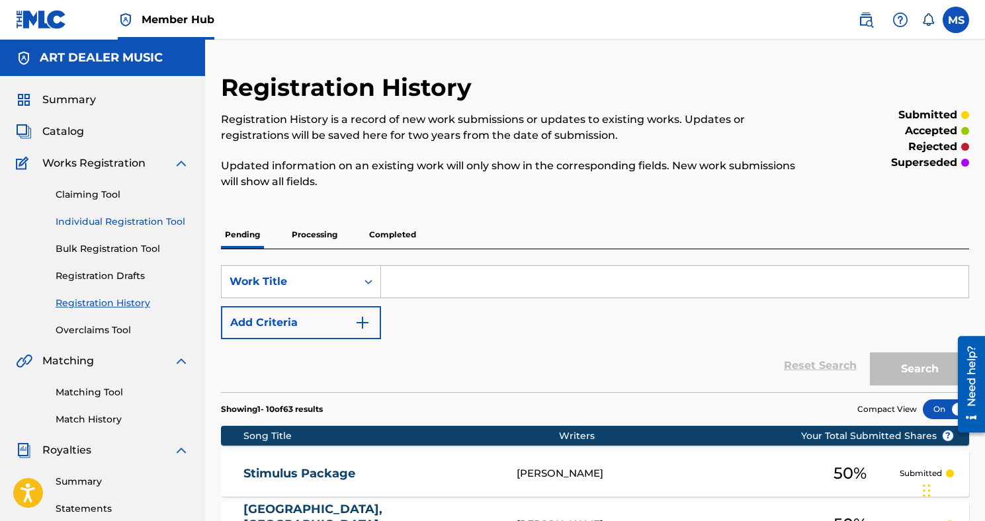
click at [79, 218] on link "Individual Registration Tool" at bounding box center [123, 222] width 134 height 14
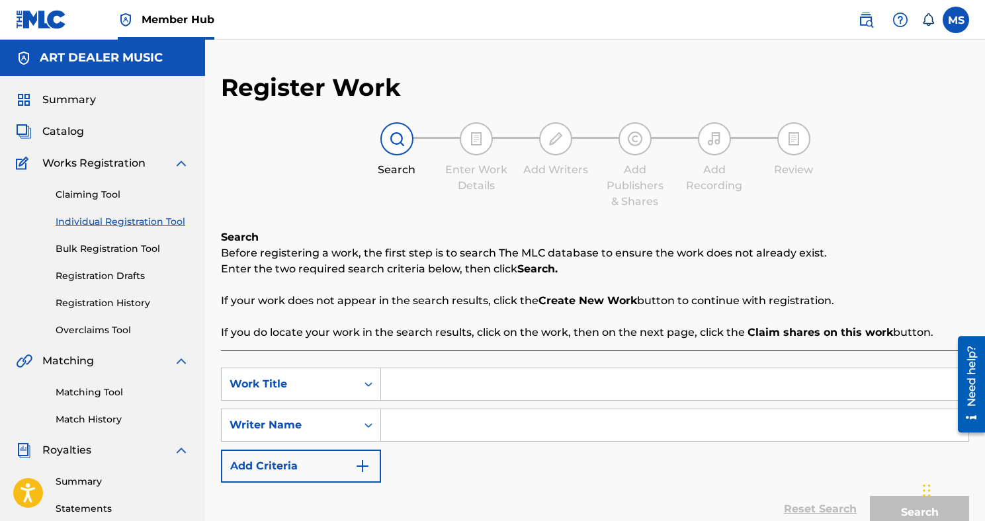
click at [470, 386] on input "Search Form" at bounding box center [674, 384] width 587 height 32
type input "RED HEADED STEPCHILD"
click at [538, 427] on input "Search Form" at bounding box center [674, 425] width 587 height 32
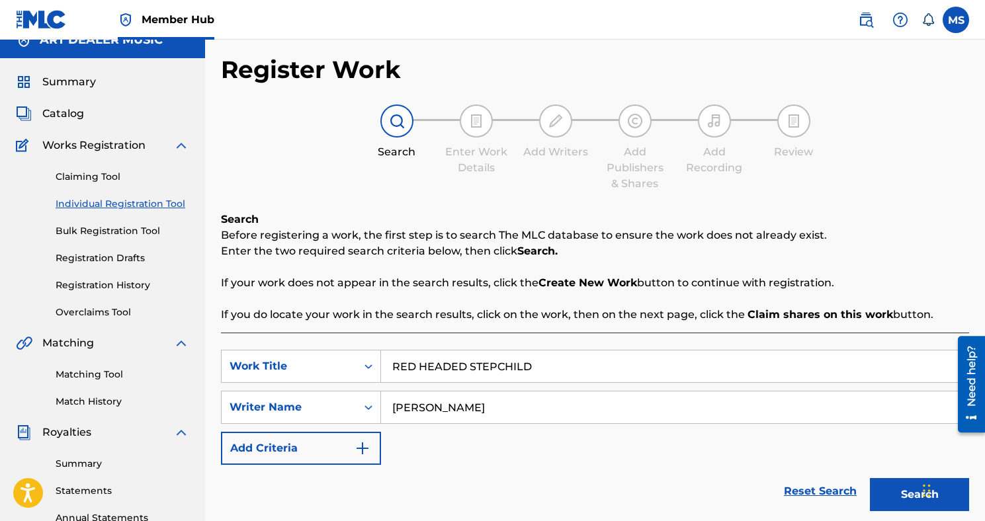
scroll to position [20, 0]
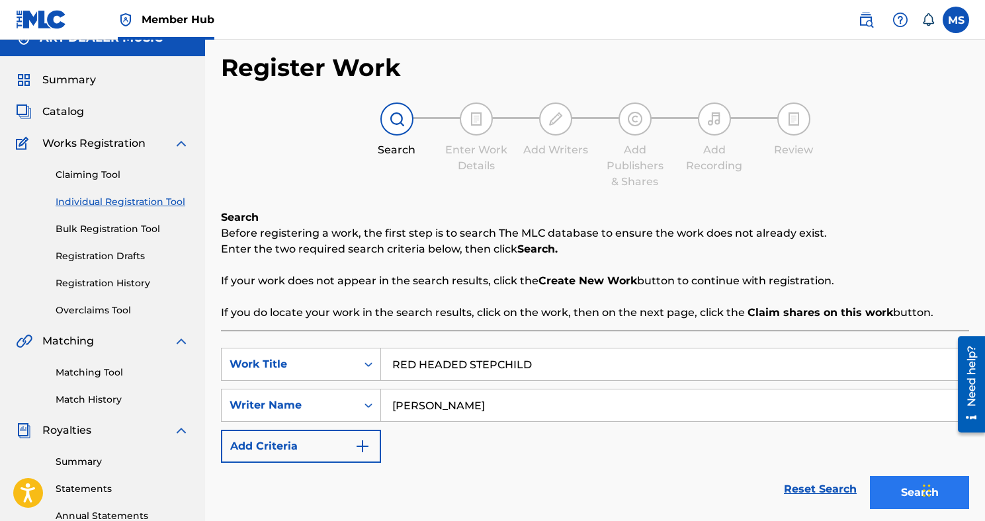
type input "[PERSON_NAME]"
click at [909, 498] on button "Search" at bounding box center [919, 492] width 99 height 33
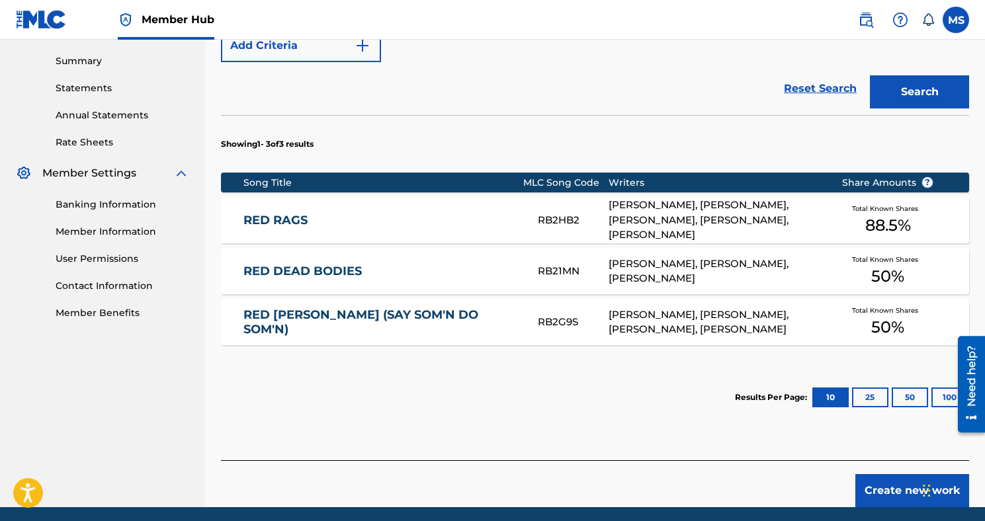
scroll to position [470, 0]
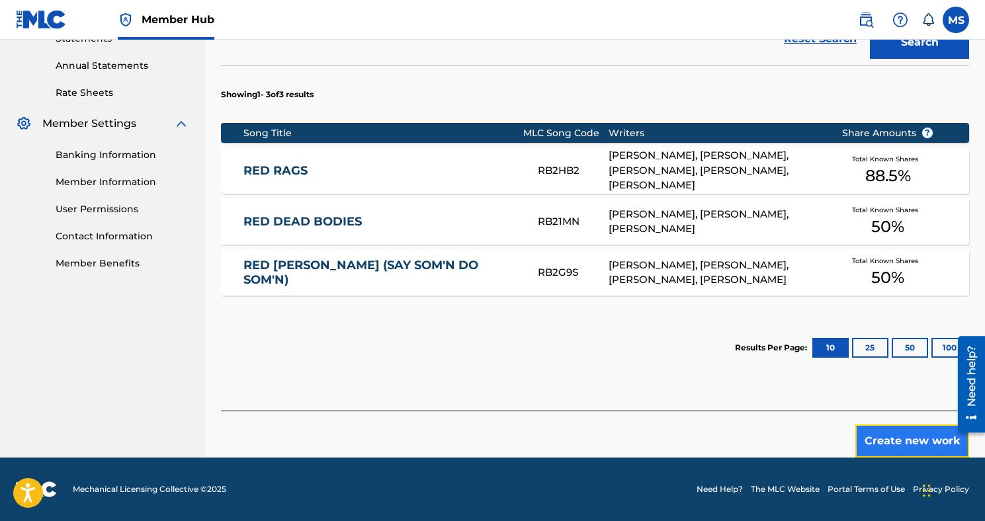
click at [873, 432] on button "Create new work" at bounding box center [912, 441] width 114 height 33
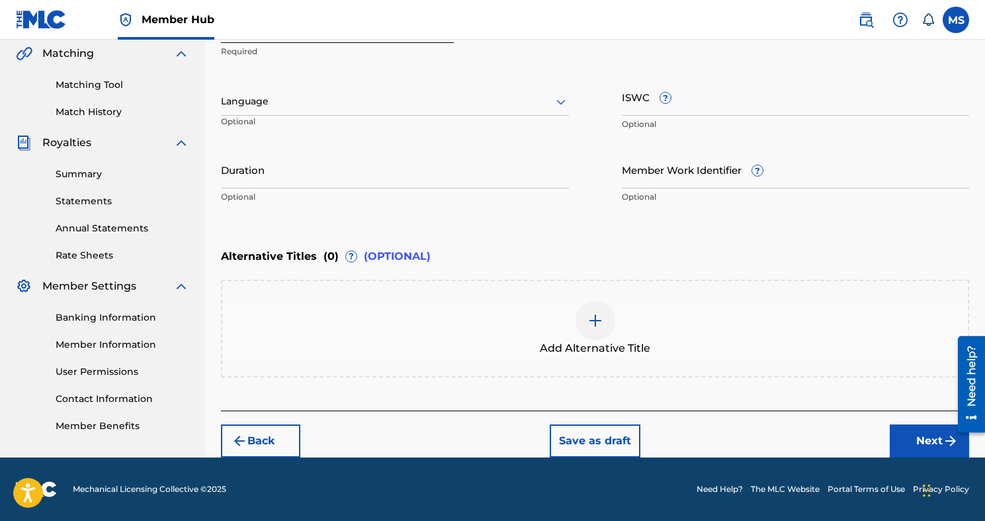
scroll to position [307, 0]
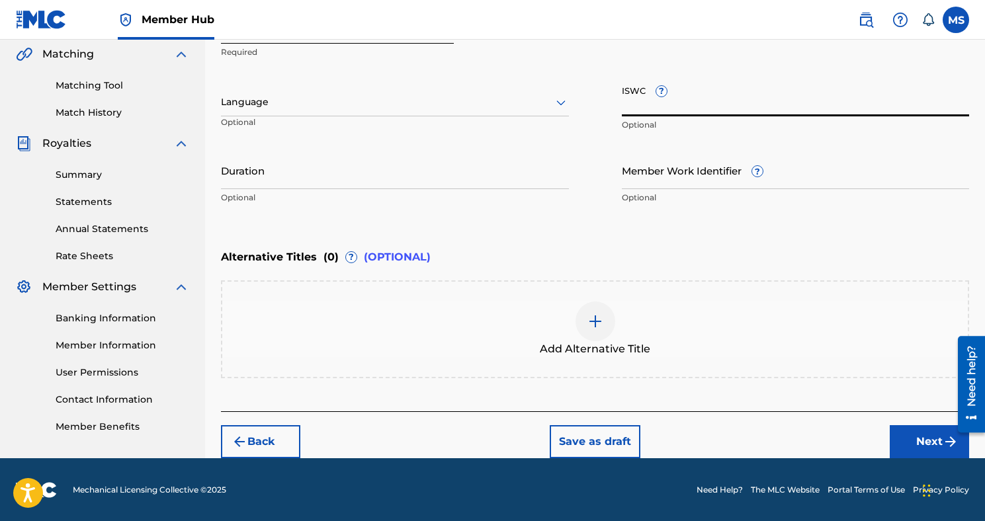
click at [639, 100] on input "ISWC ?" at bounding box center [796, 98] width 348 height 38
paste input "T3145149099"
type input "T3145149099"
click at [915, 436] on button "Next" at bounding box center [928, 441] width 79 height 33
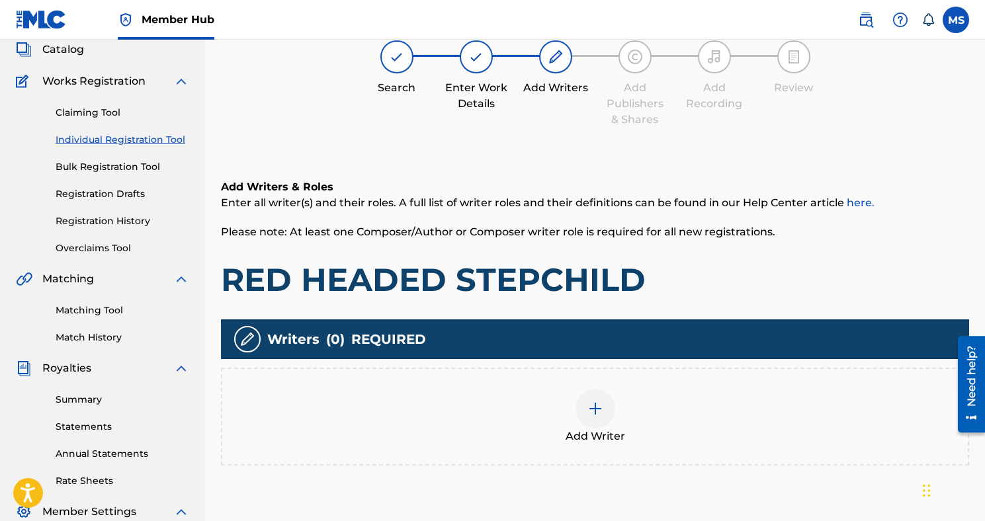
scroll to position [110, 0]
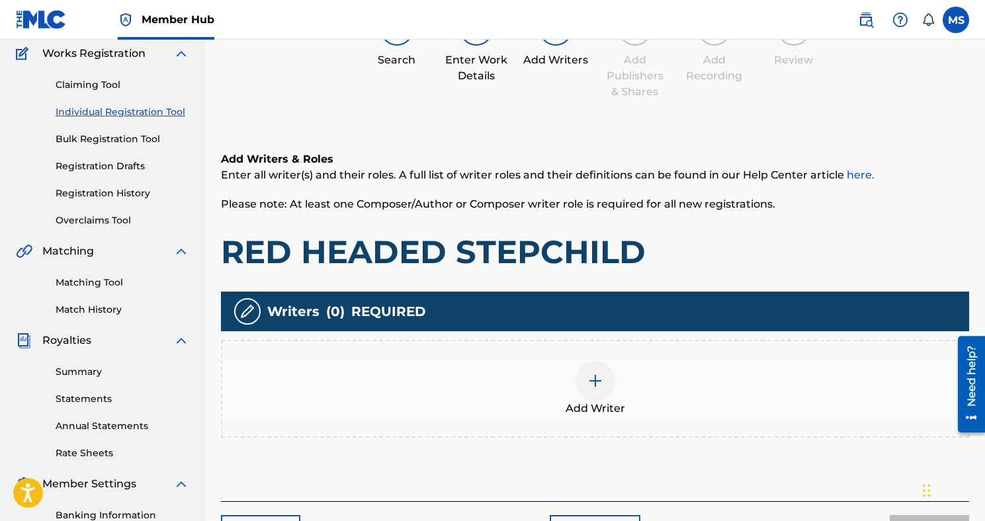
click at [606, 386] on div at bounding box center [595, 381] width 40 height 40
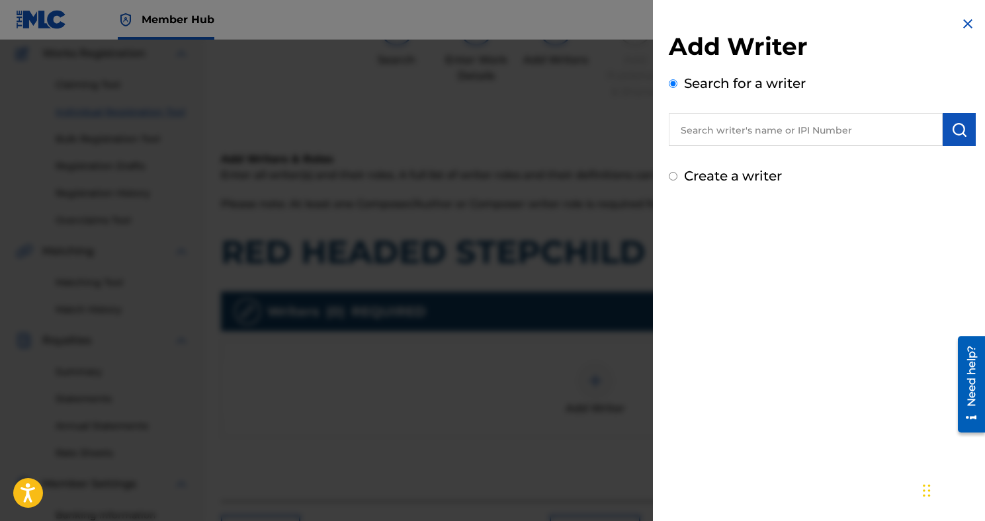
click at [726, 118] on input "text" at bounding box center [806, 129] width 274 height 33
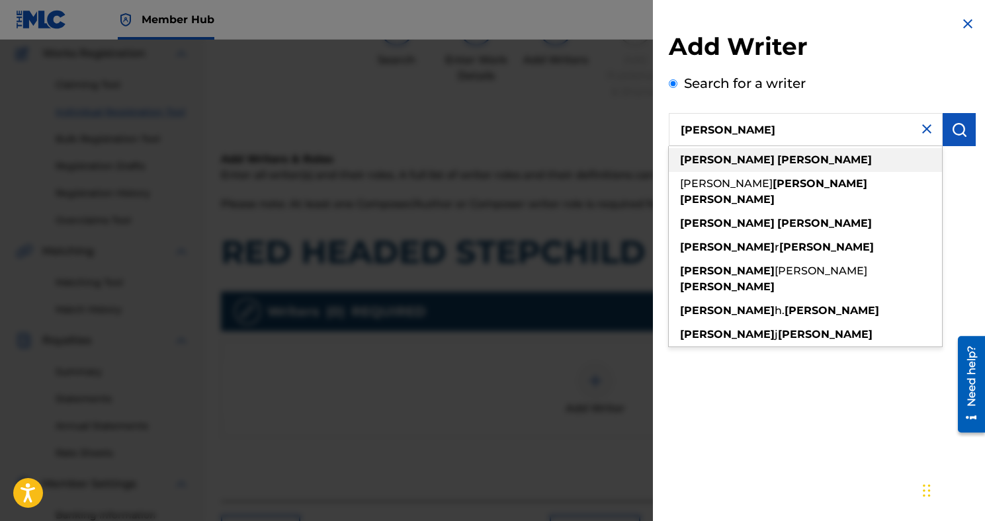
click at [772, 179] on strong "[PERSON_NAME]" at bounding box center [819, 183] width 95 height 13
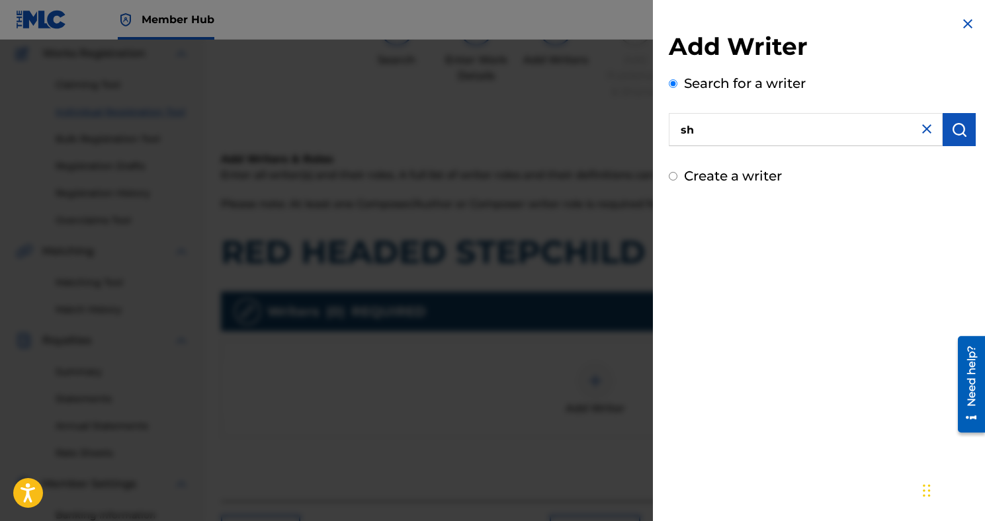
type input "s"
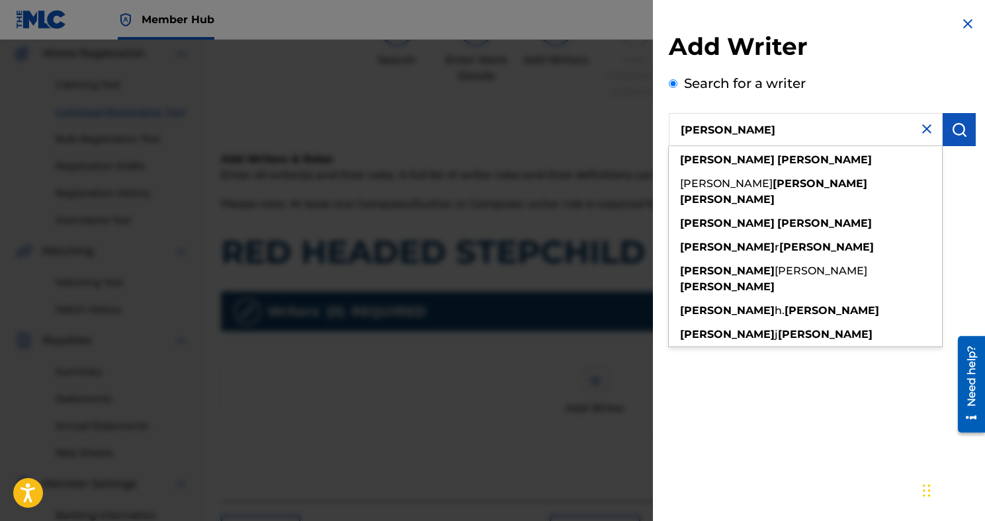
type input "[PERSON_NAME]"
click at [798, 164] on div "[PERSON_NAME]" at bounding box center [805, 160] width 273 height 24
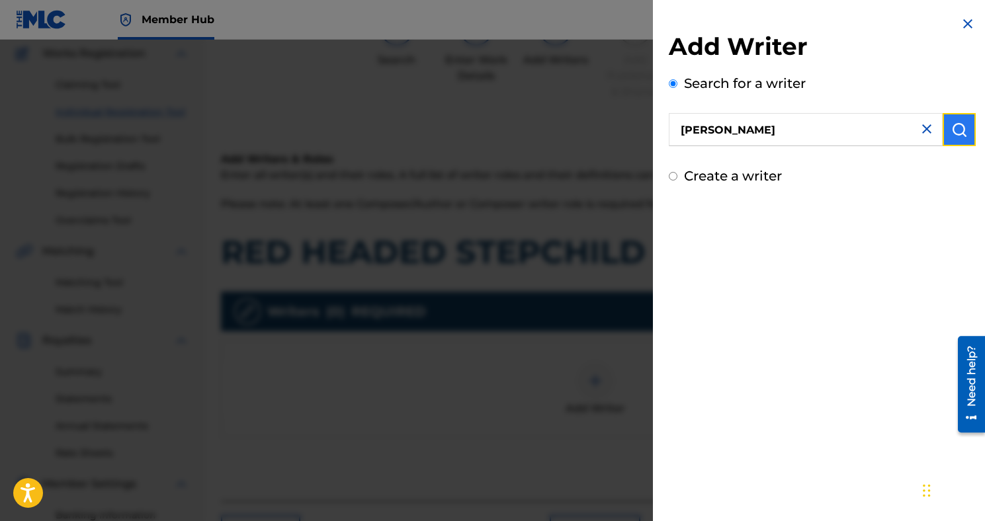
click at [945, 133] on button "submit" at bounding box center [958, 129] width 33 height 33
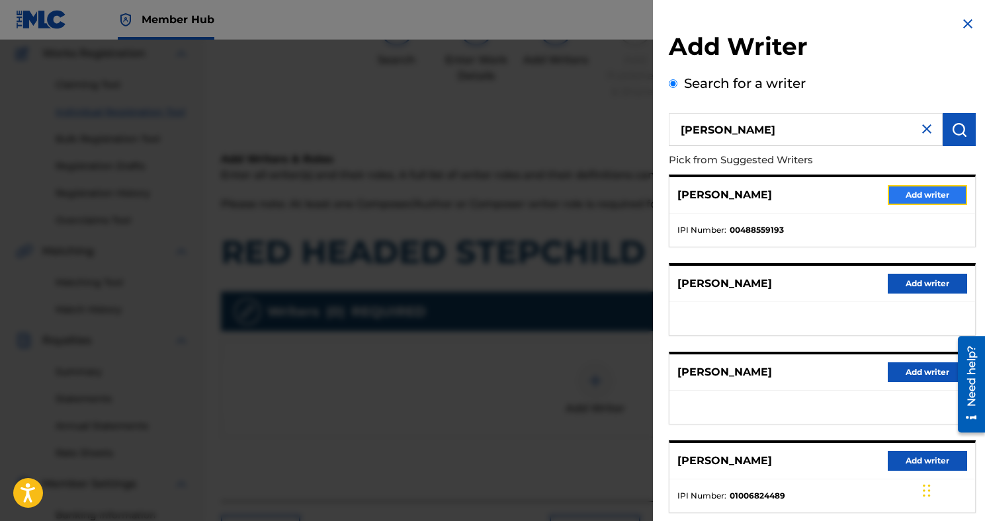
click at [919, 202] on button "Add writer" at bounding box center [926, 195] width 79 height 20
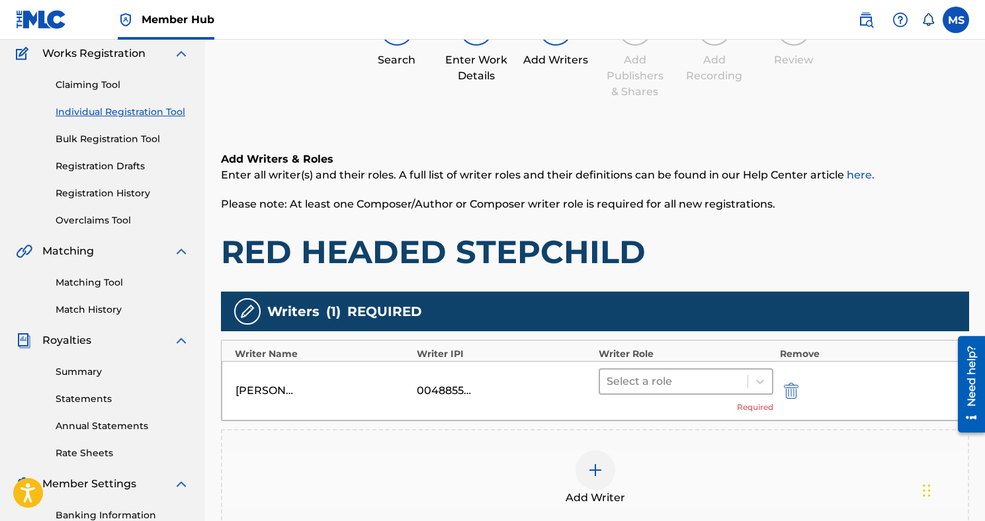
click at [737, 378] on div at bounding box center [673, 381] width 134 height 19
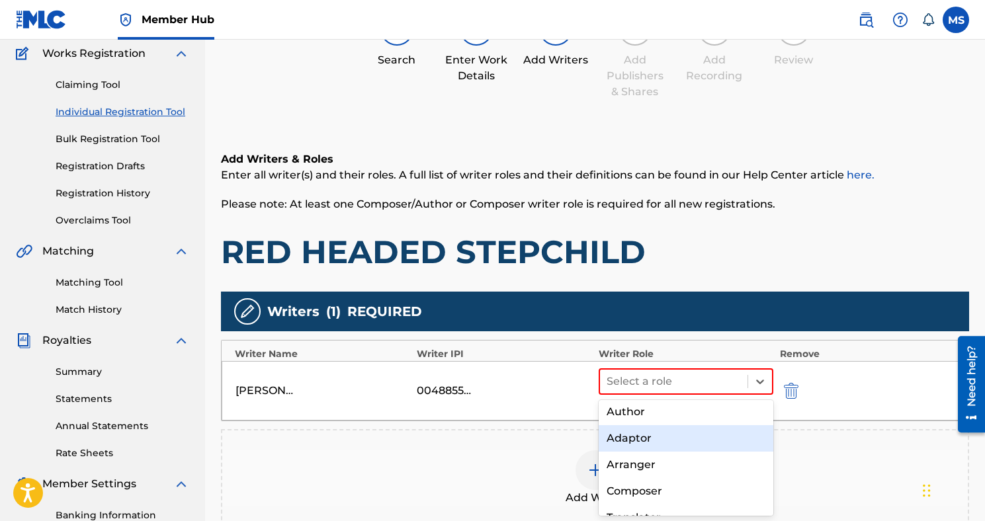
scroll to position [32, 0]
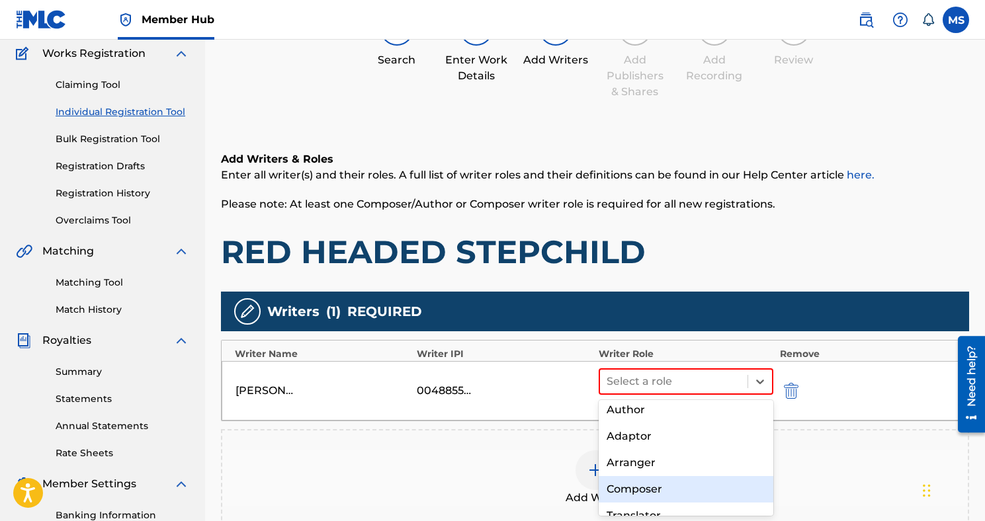
click at [708, 483] on div "Composer" at bounding box center [685, 489] width 175 height 26
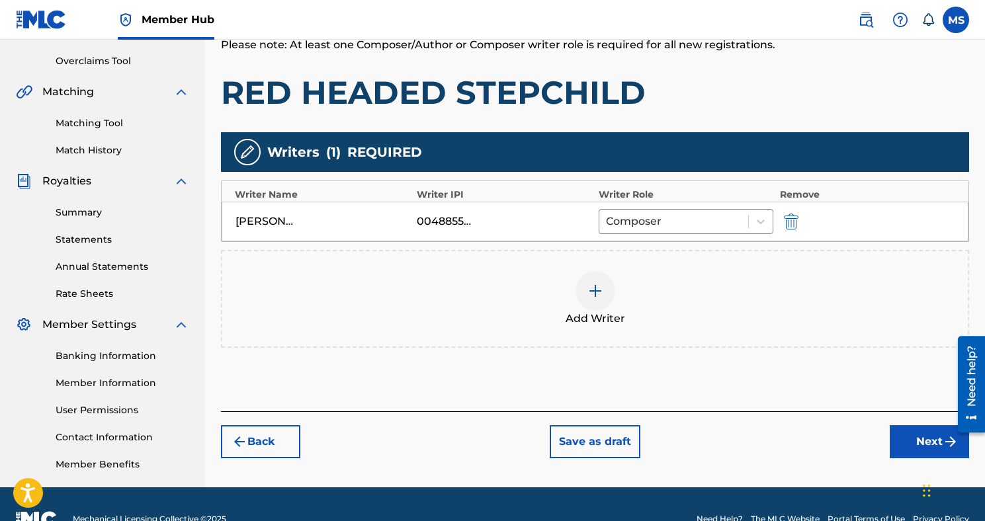
scroll to position [299, 0]
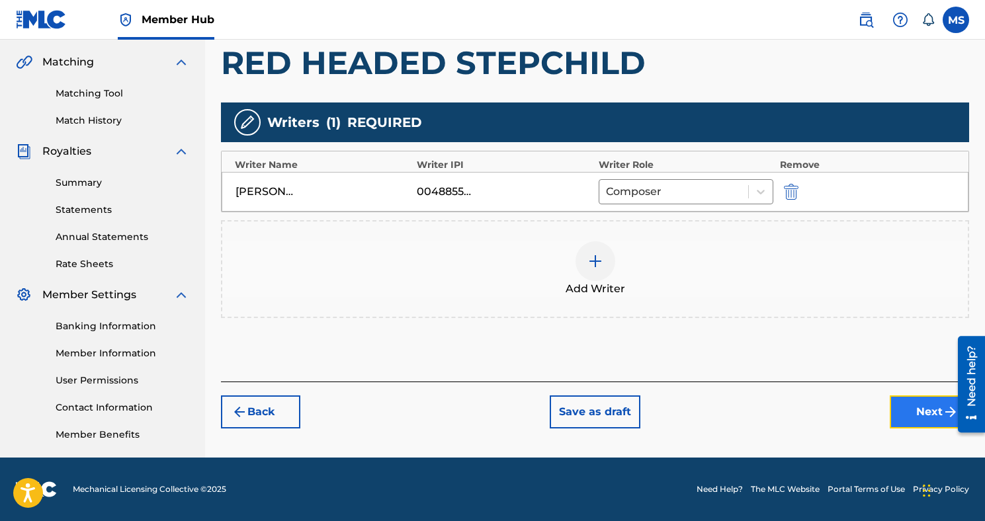
click at [901, 416] on button "Next" at bounding box center [928, 411] width 79 height 33
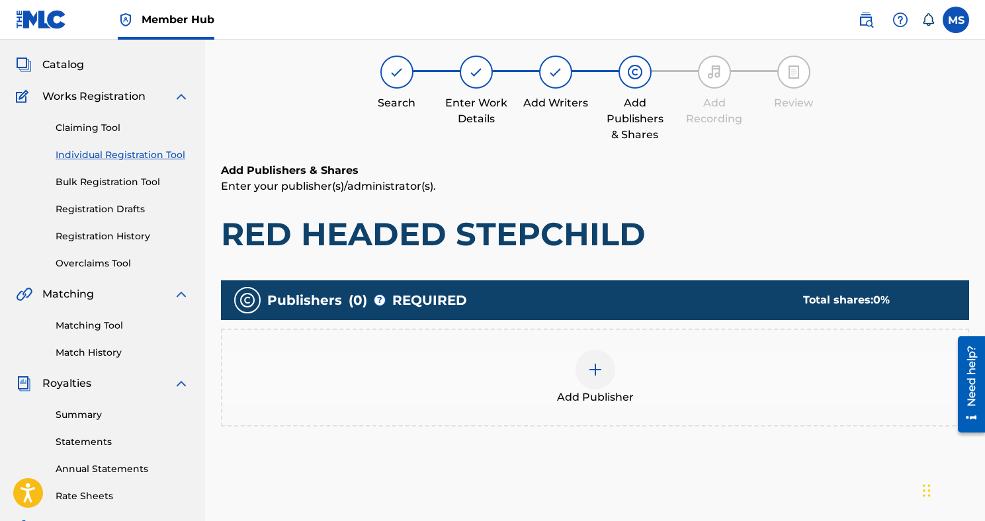
scroll to position [60, 0]
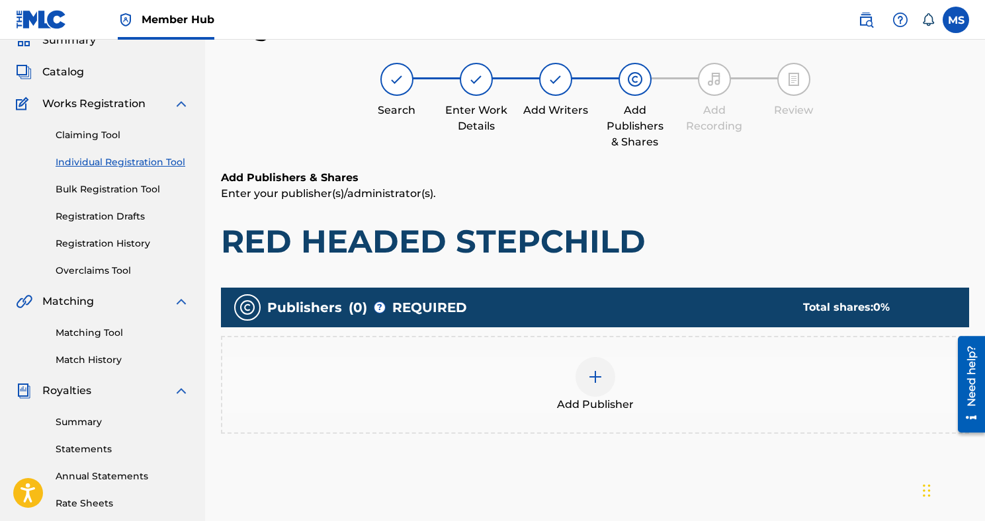
click at [593, 378] on img at bounding box center [595, 377] width 16 height 16
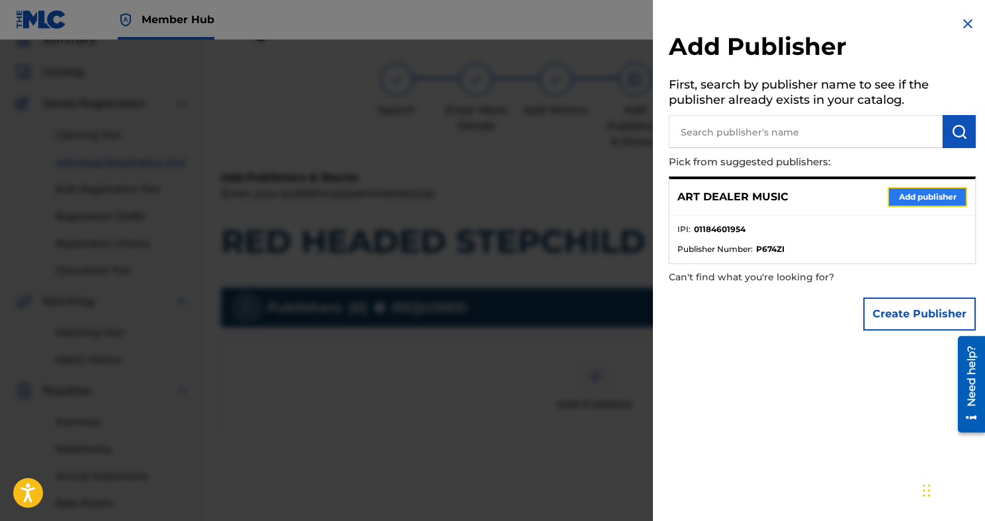
click at [901, 192] on button "Add publisher" at bounding box center [926, 197] width 79 height 20
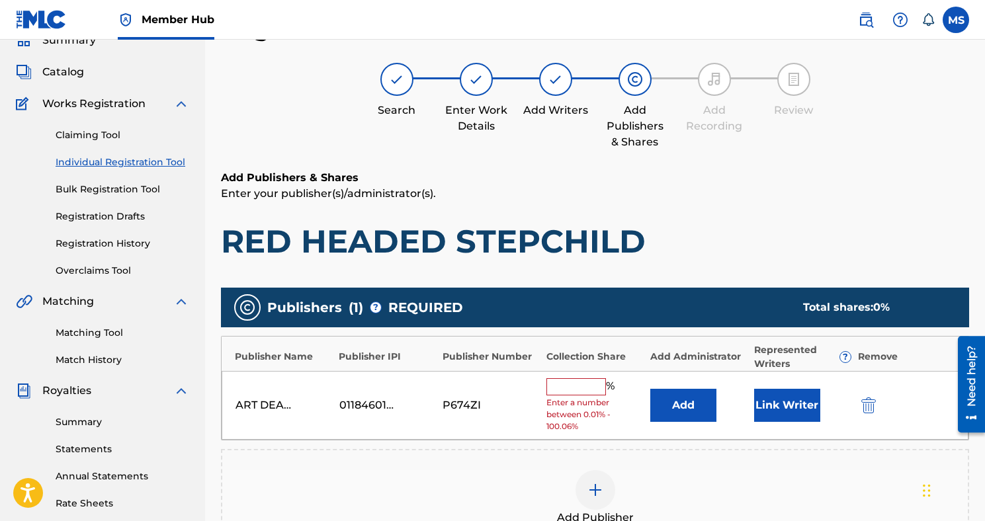
click at [569, 386] on input "text" at bounding box center [576, 386] width 60 height 17
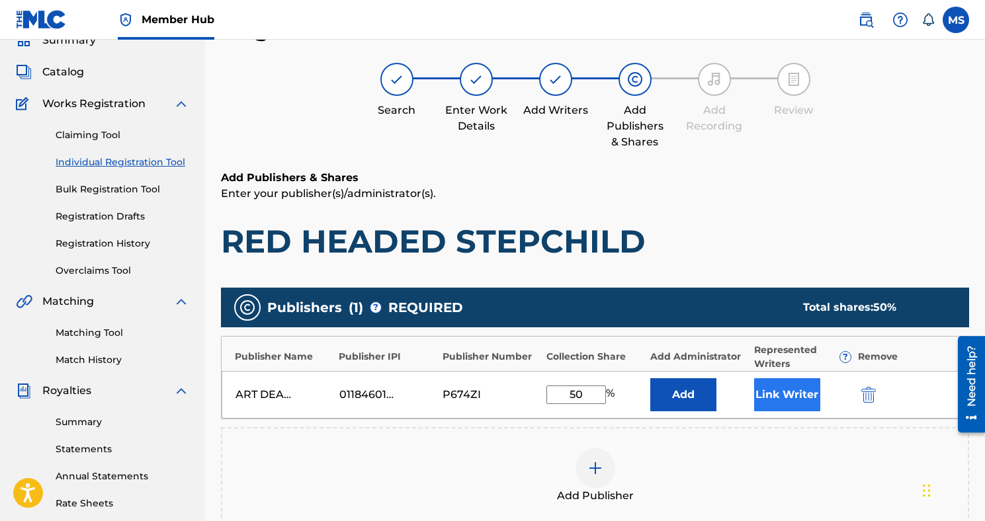
type input "50"
click at [764, 400] on button "Link Writer" at bounding box center [787, 394] width 66 height 33
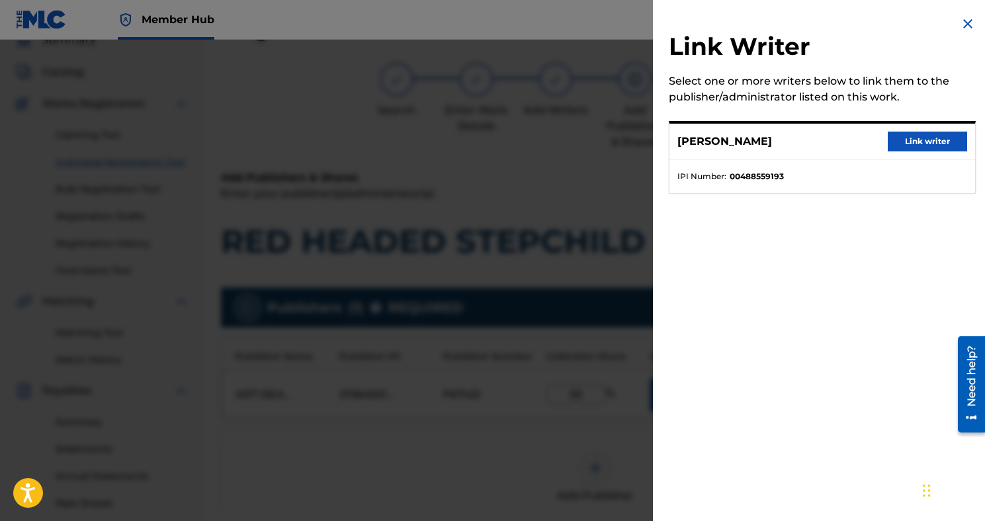
scroll to position [120, 0]
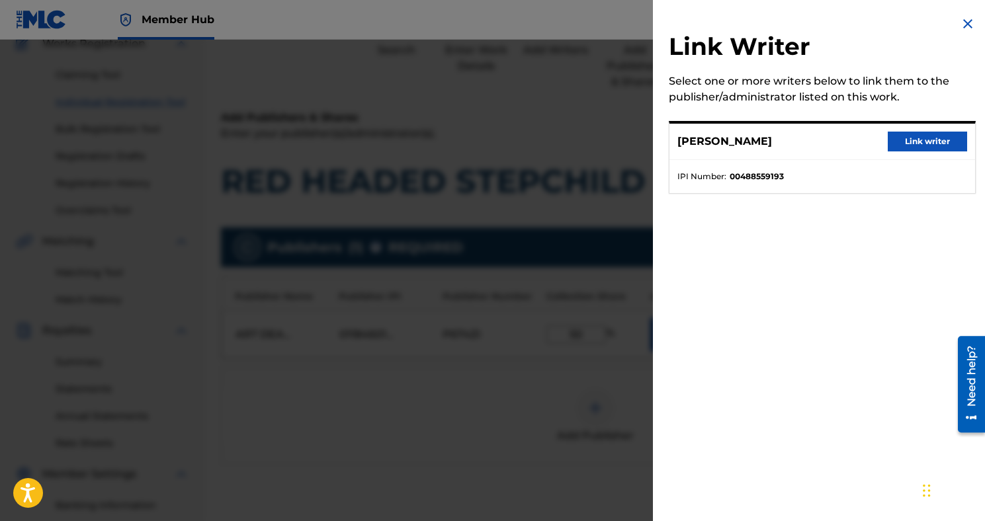
click at [932, 155] on div "[PERSON_NAME] Link writer" at bounding box center [822, 142] width 306 height 36
click at [931, 142] on button "Link writer" at bounding box center [926, 142] width 79 height 20
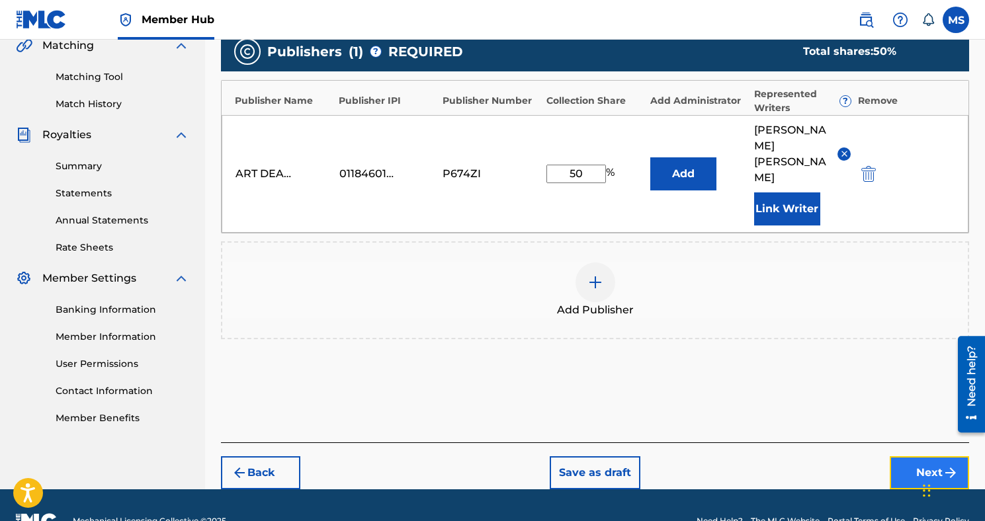
click at [893, 456] on button "Next" at bounding box center [928, 472] width 79 height 33
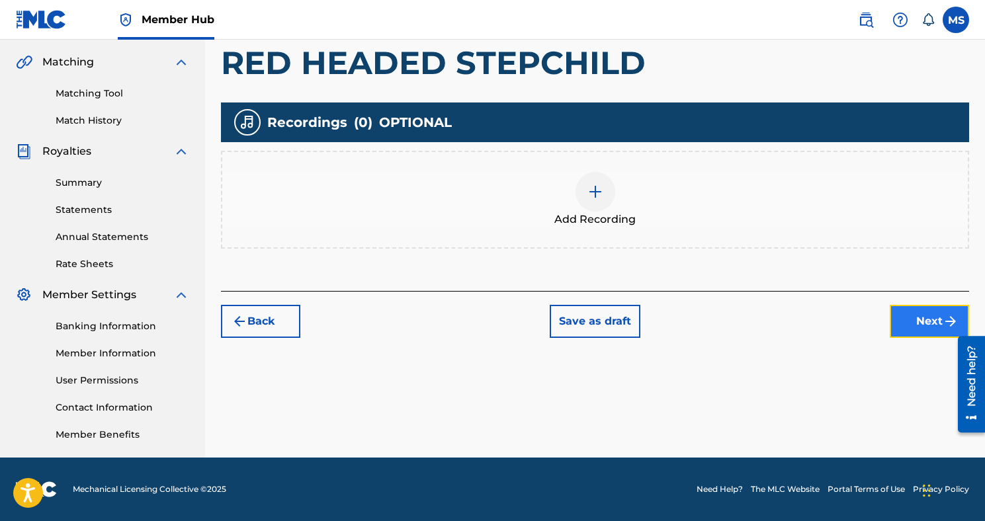
click at [917, 325] on button "Next" at bounding box center [928, 321] width 79 height 33
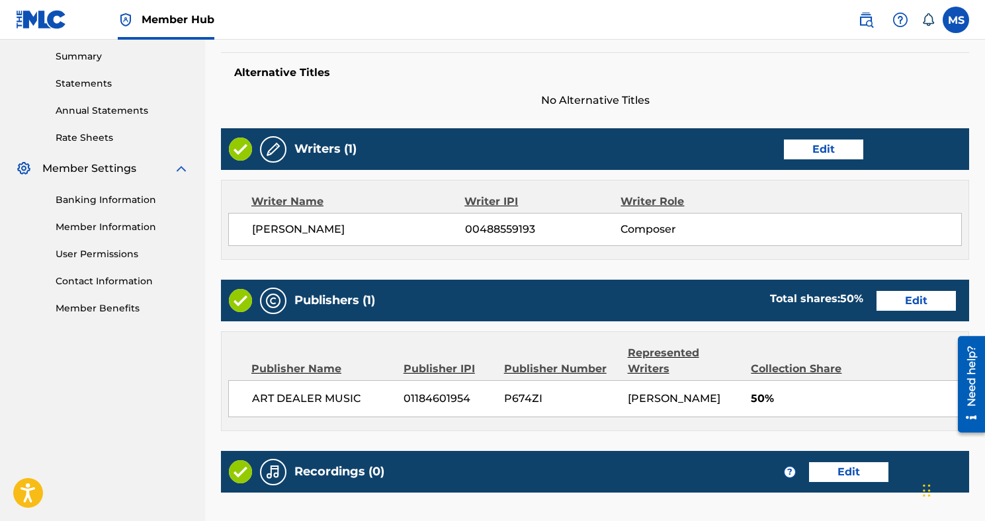
scroll to position [569, 0]
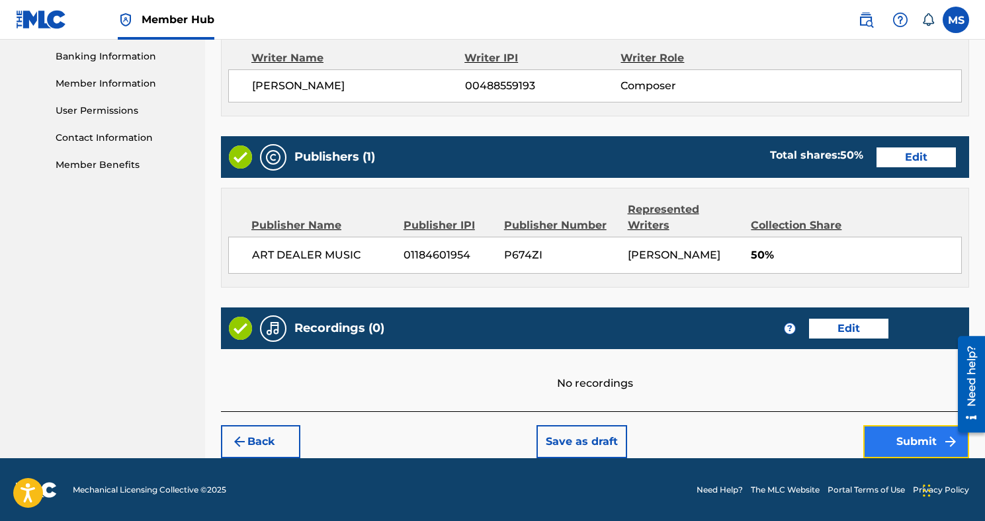
click at [897, 427] on button "Submit" at bounding box center [916, 441] width 106 height 33
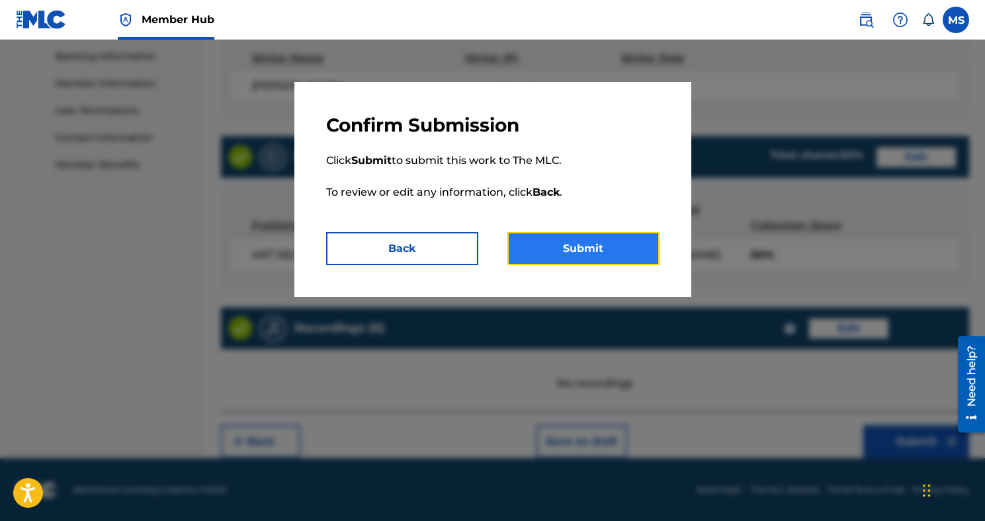
click at [622, 253] on button "Submit" at bounding box center [583, 248] width 152 height 33
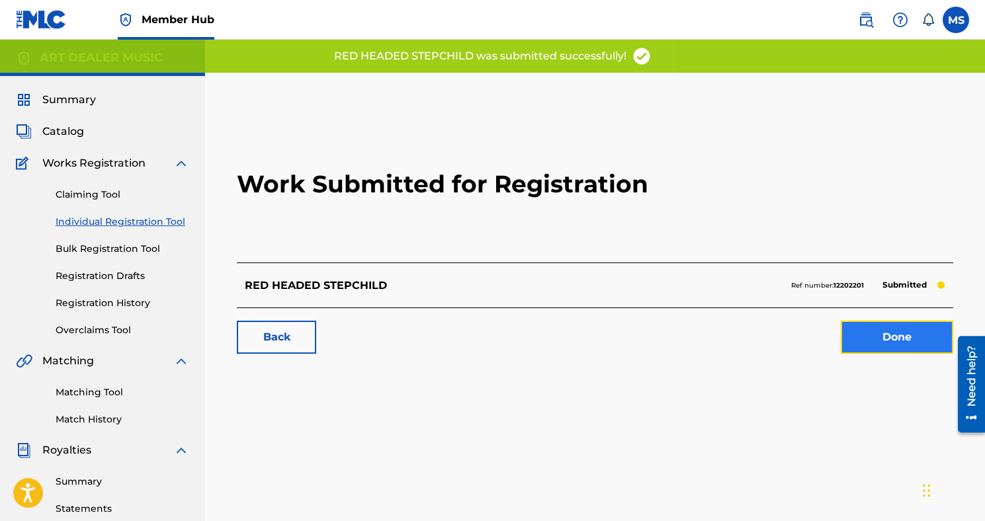
click at [931, 348] on link "Done" at bounding box center [897, 337] width 112 height 33
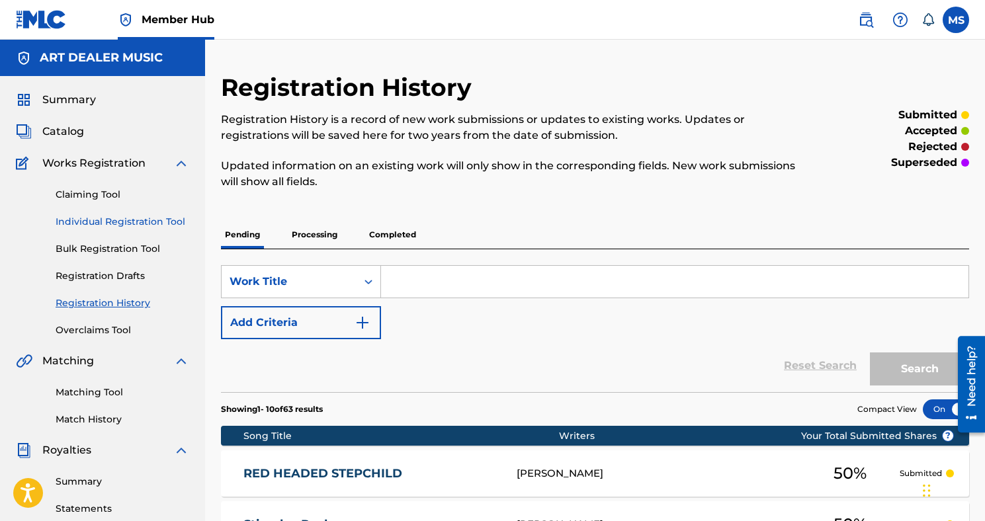
click at [111, 224] on link "Individual Registration Tool" at bounding box center [123, 222] width 134 height 14
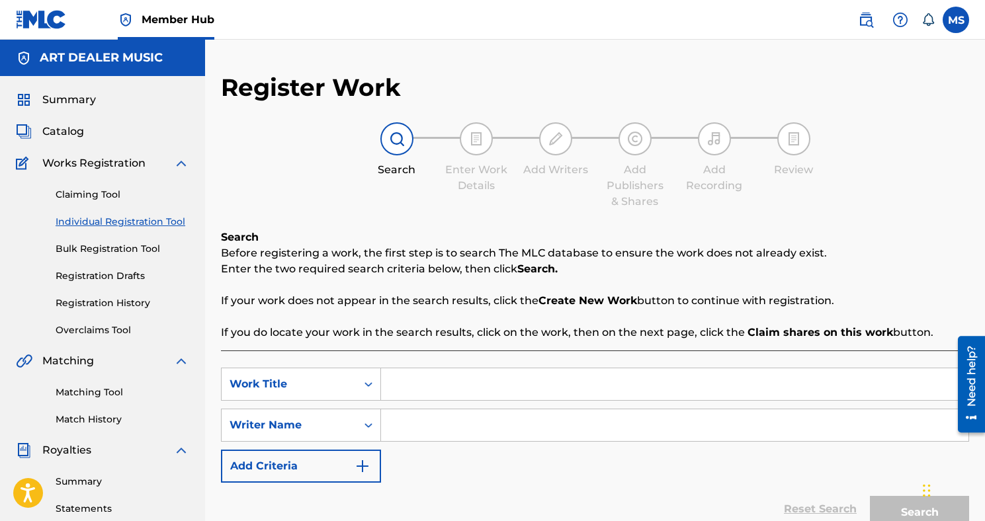
click at [452, 388] on input "Search Form" at bounding box center [674, 384] width 587 height 32
type input "Bless The Dead"
click at [451, 434] on input "Search Form" at bounding box center [674, 425] width 587 height 32
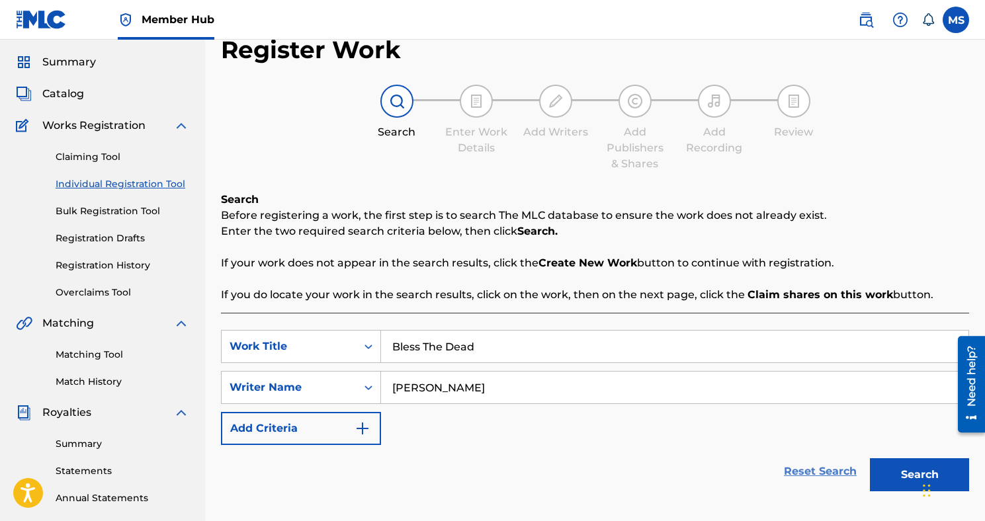
scroll to position [44, 0]
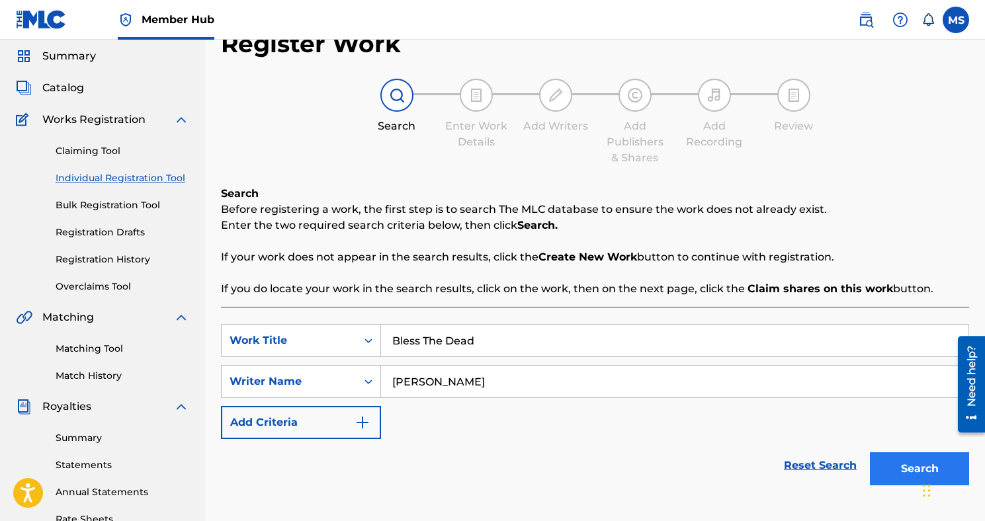
type input "[PERSON_NAME]"
click at [907, 461] on button "Search" at bounding box center [919, 468] width 99 height 33
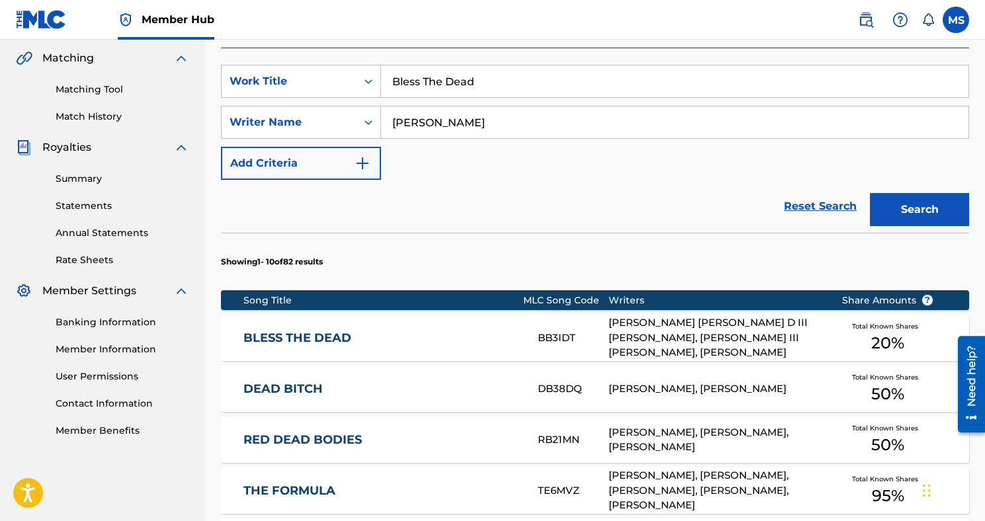
scroll to position [306, 0]
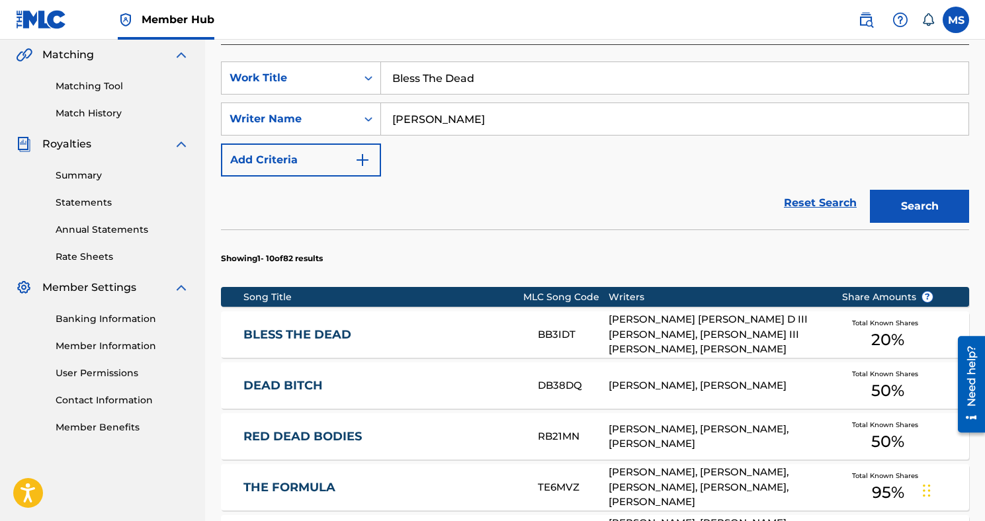
click at [325, 338] on link "BLESS THE DEAD" at bounding box center [381, 334] width 276 height 15
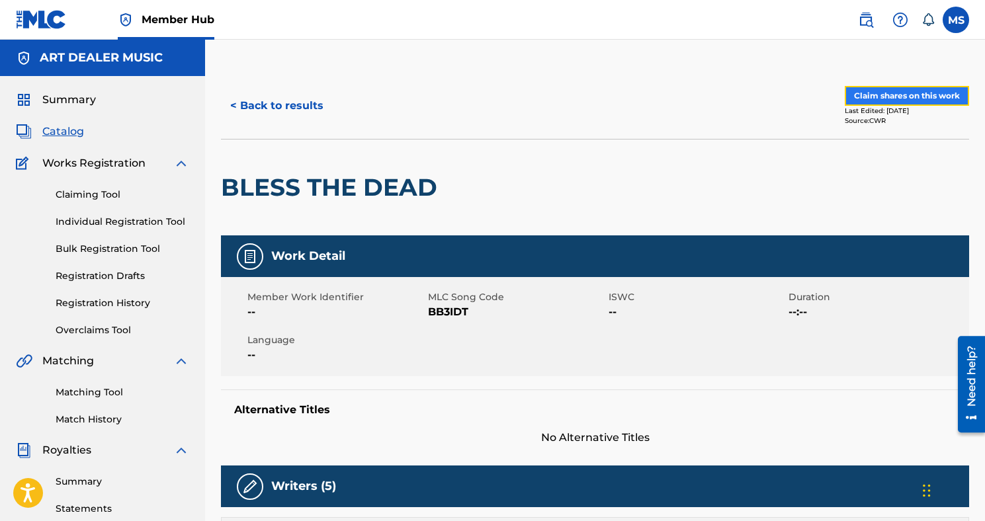
click at [894, 97] on button "Claim shares on this work" at bounding box center [906, 96] width 124 height 20
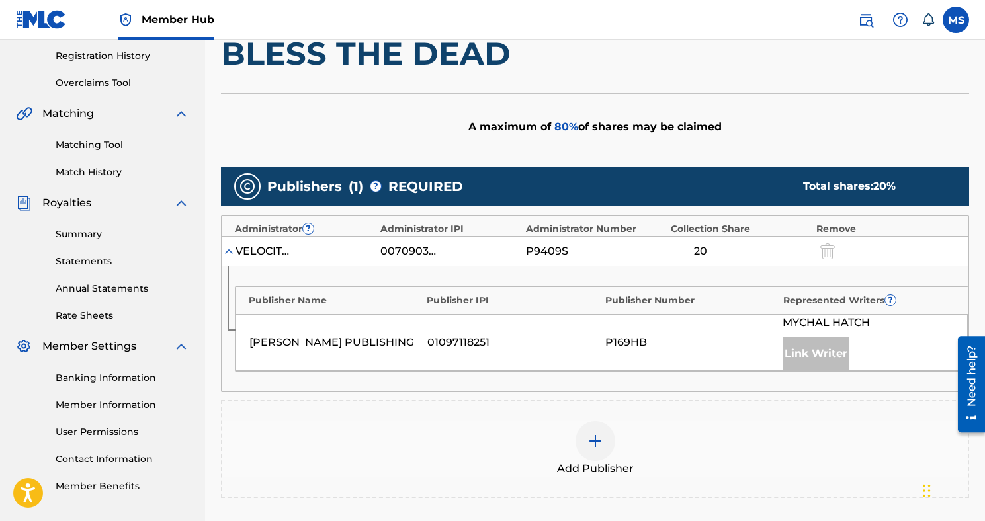
scroll to position [335, 0]
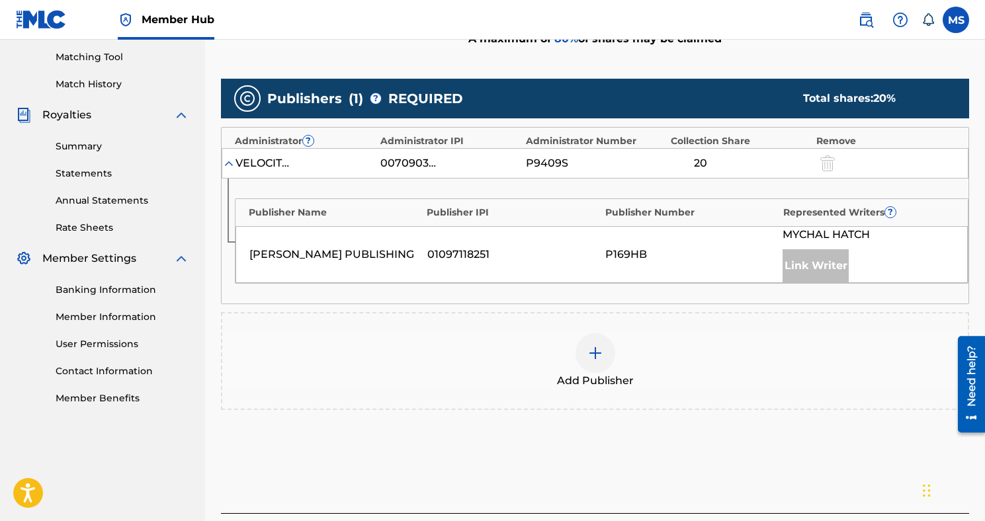
click at [602, 362] on div at bounding box center [595, 353] width 40 height 40
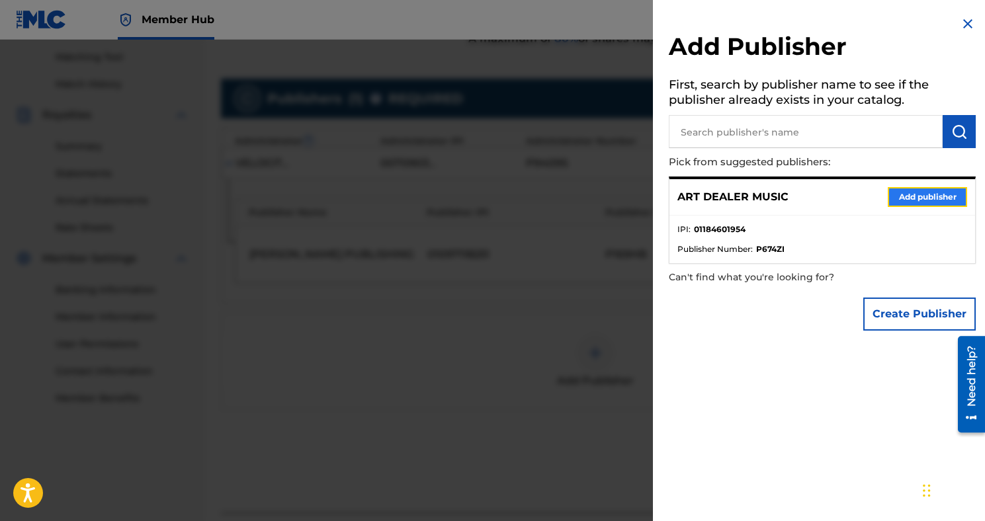
click at [897, 187] on button "Add publisher" at bounding box center [926, 197] width 79 height 20
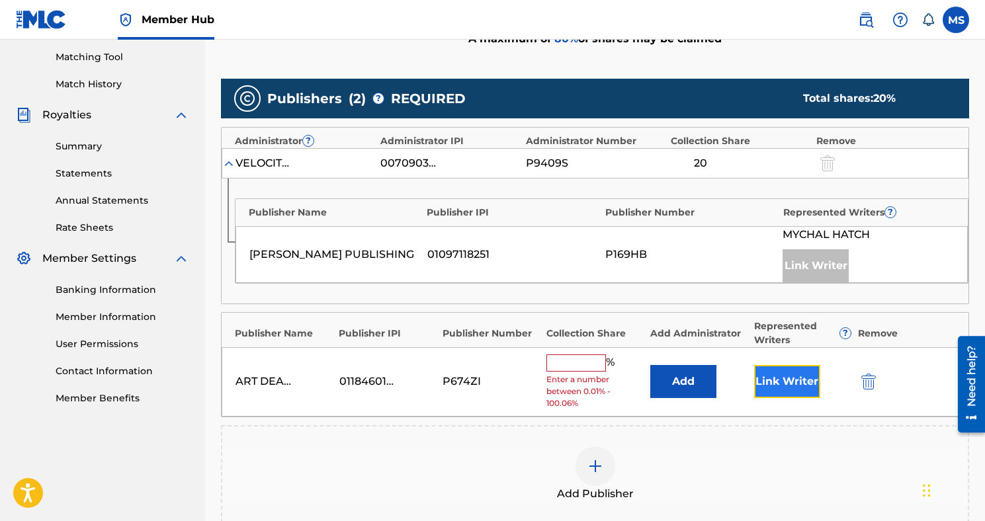
click at [788, 378] on button "Link Writer" at bounding box center [787, 381] width 66 height 33
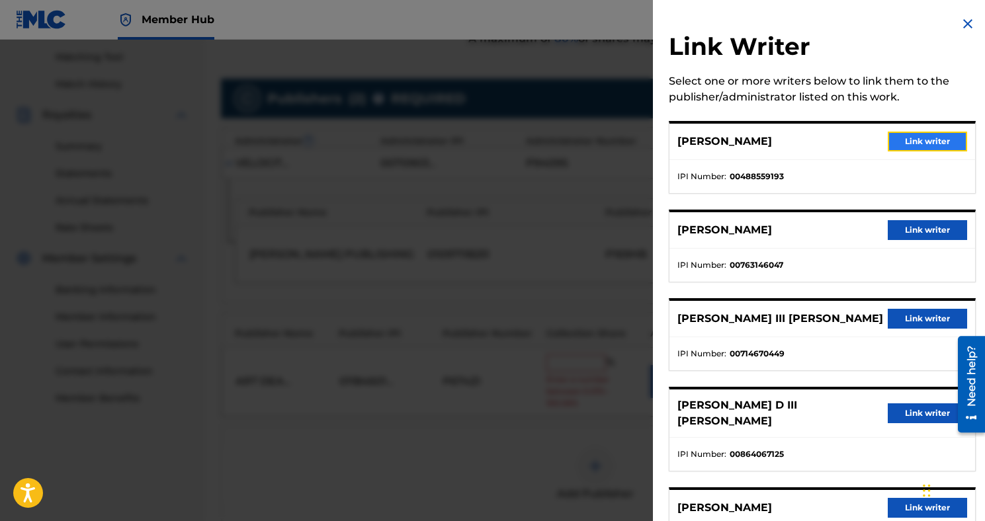
click at [918, 147] on button "Link writer" at bounding box center [926, 142] width 79 height 20
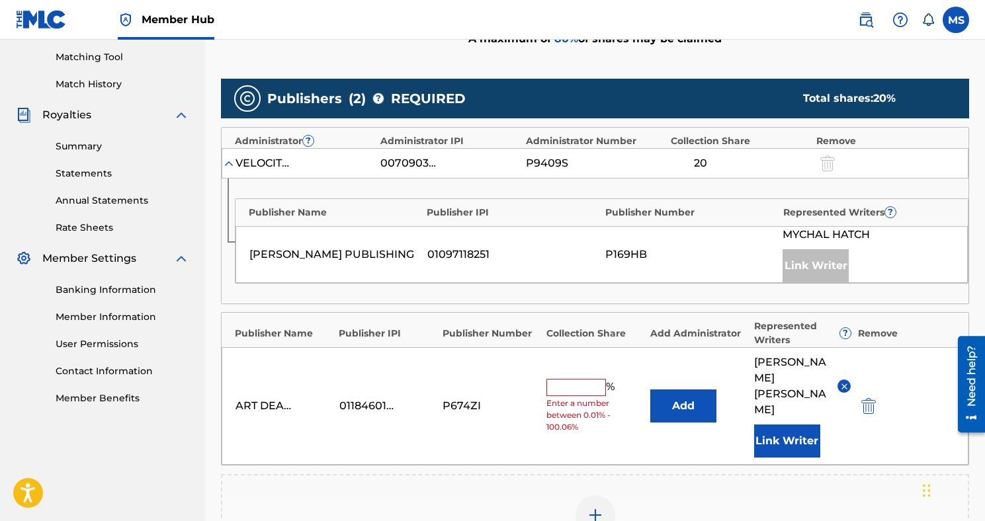
click at [581, 379] on input "text" at bounding box center [576, 387] width 60 height 17
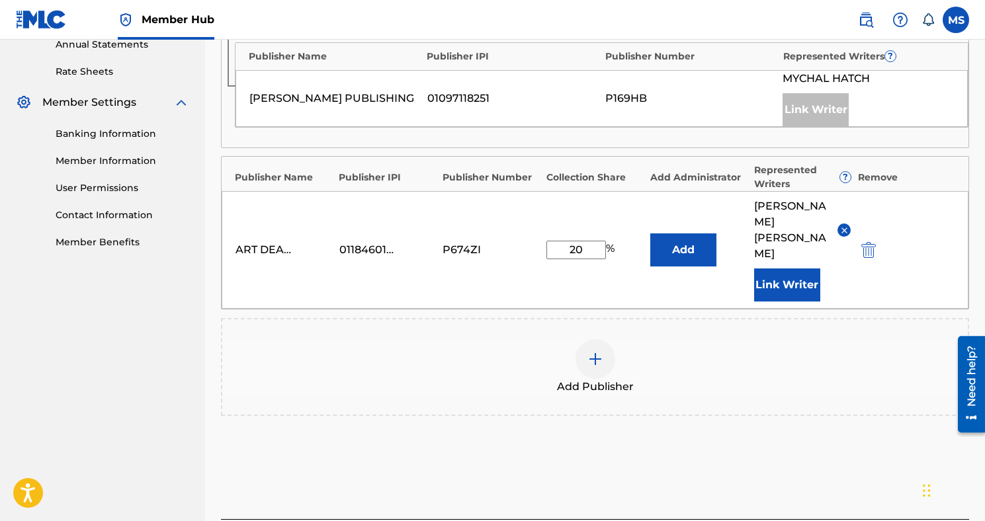
scroll to position [567, 0]
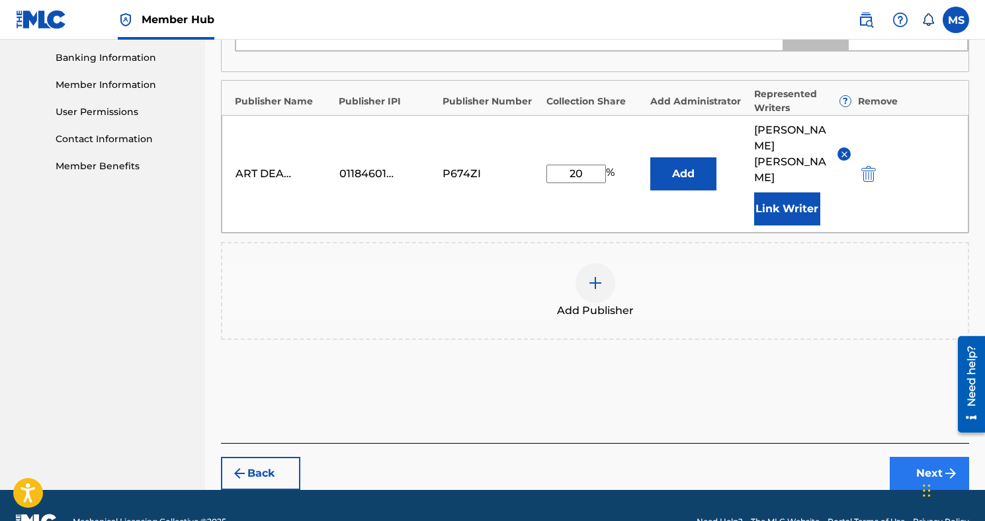
type input "20"
click at [922, 457] on button "Next" at bounding box center [928, 473] width 79 height 33
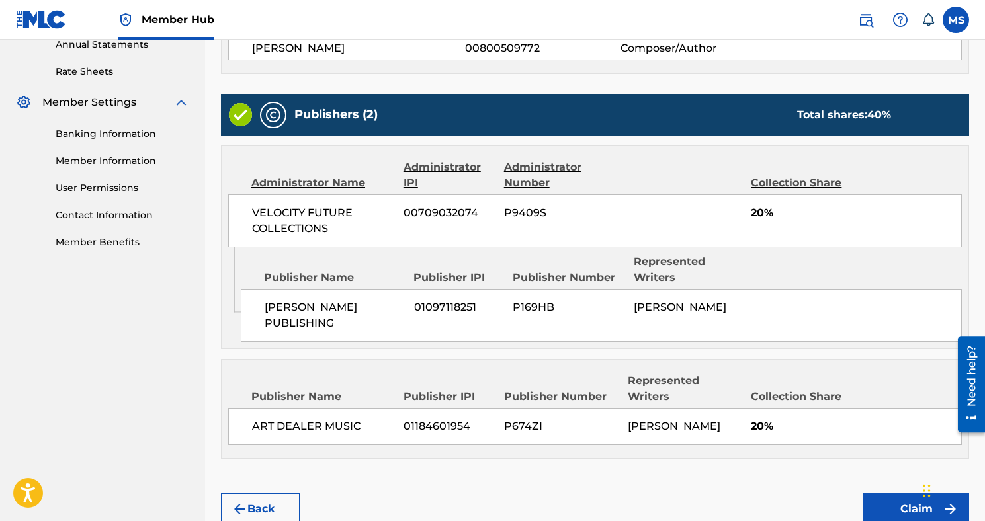
scroll to position [557, 0]
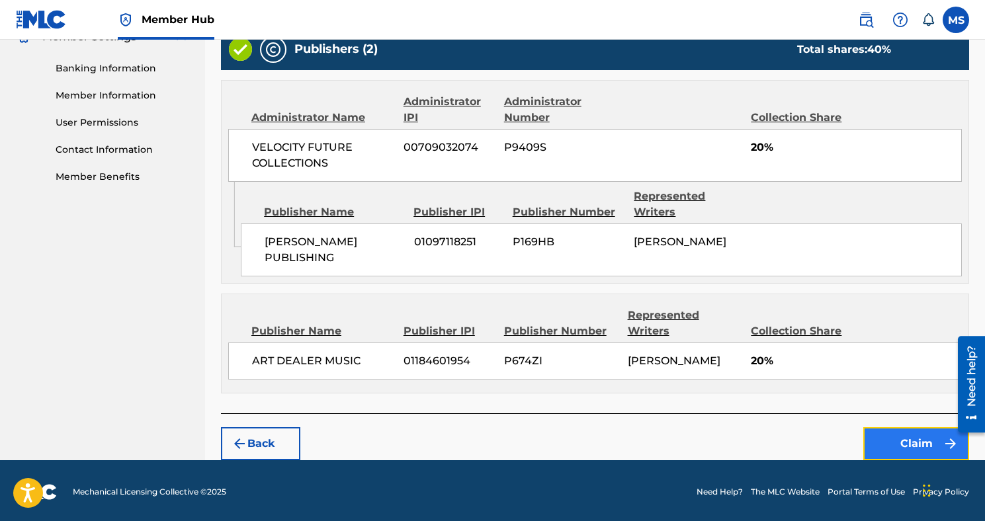
click at [914, 441] on button "Claim" at bounding box center [916, 443] width 106 height 33
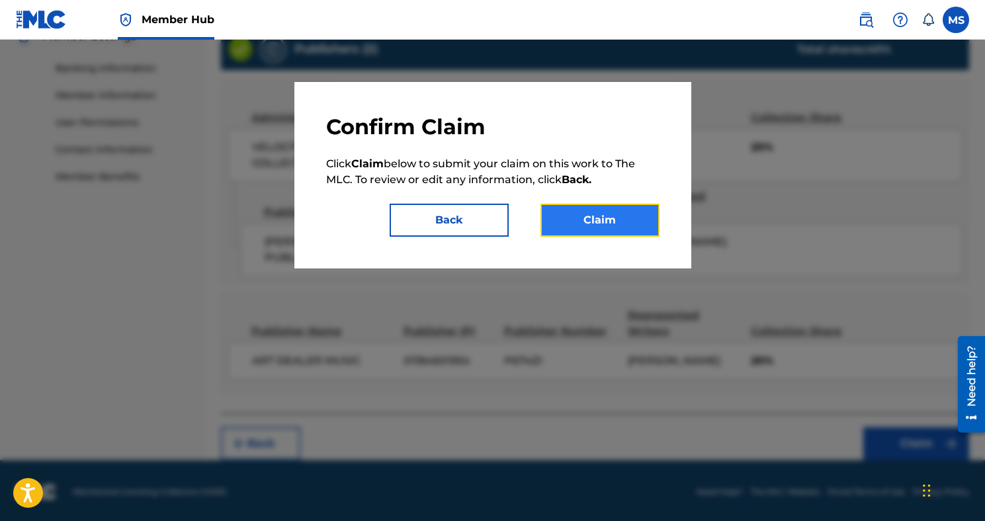
click at [578, 215] on button "Claim" at bounding box center [599, 220] width 119 height 33
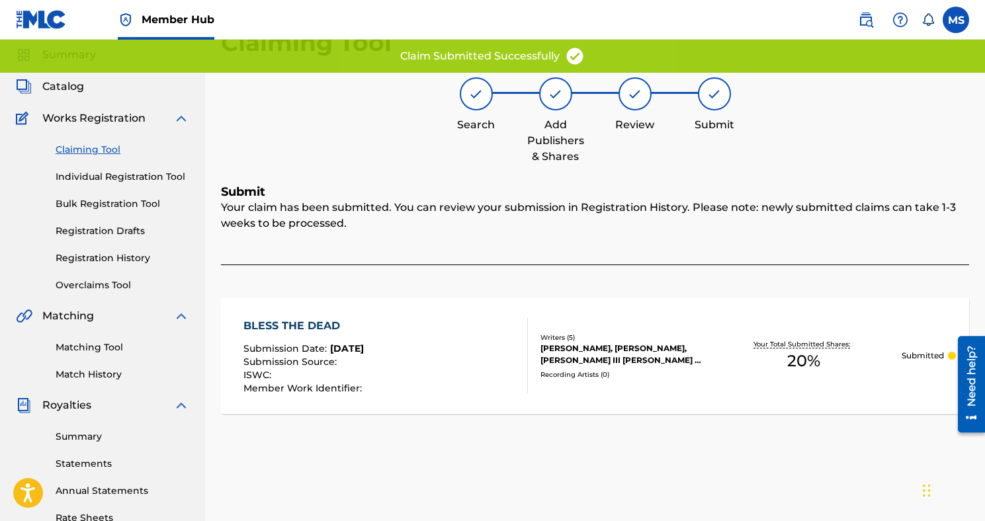
scroll to position [0, 0]
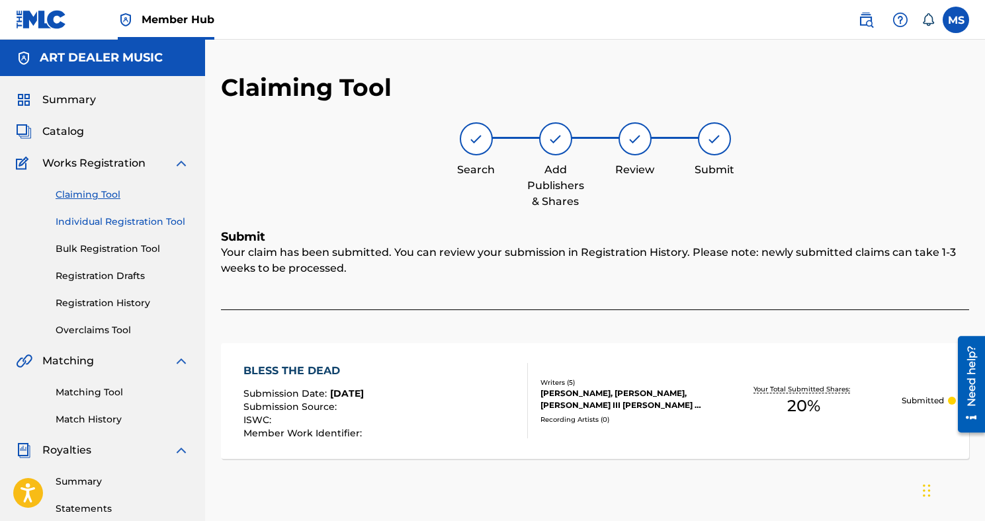
click at [118, 222] on link "Individual Registration Tool" at bounding box center [123, 222] width 134 height 14
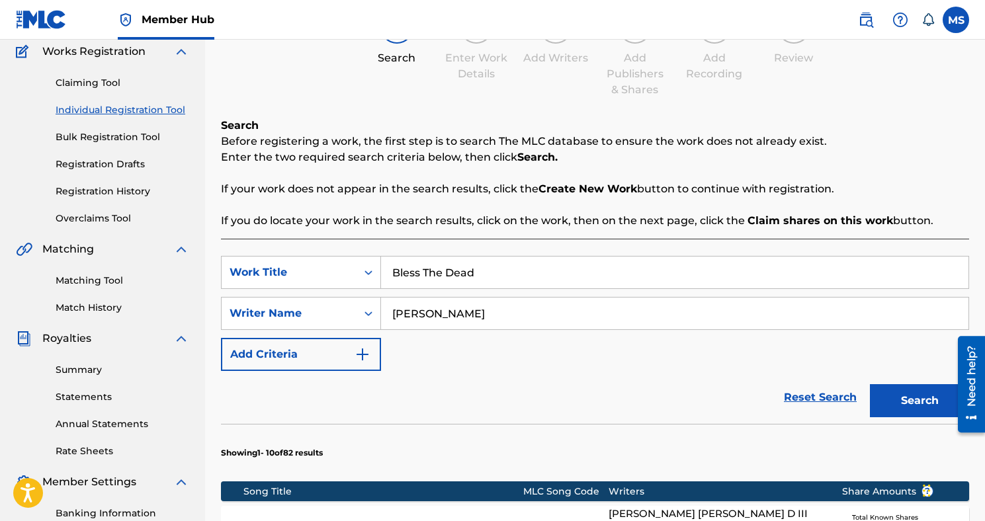
scroll to position [111, 0]
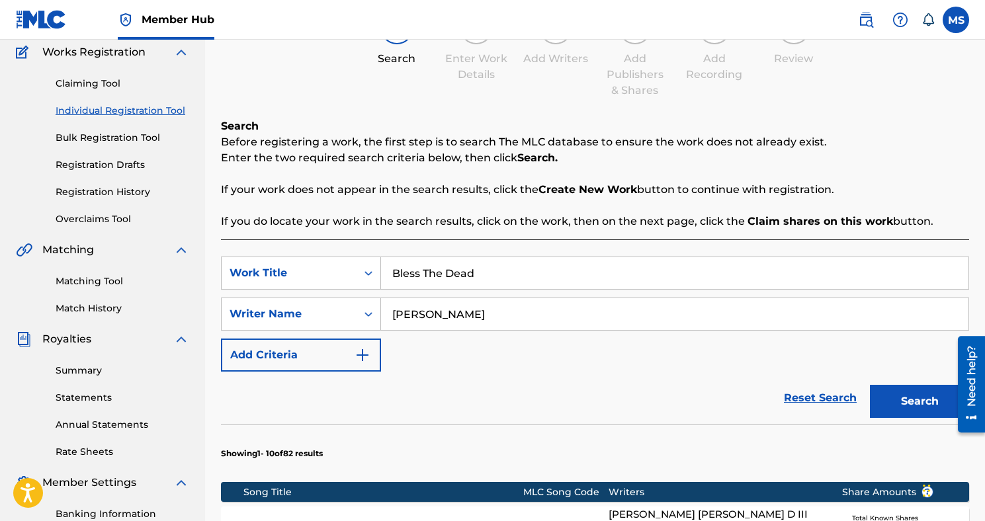
drag, startPoint x: 524, startPoint y: 277, endPoint x: 223, endPoint y: 233, distance: 304.1
type input "Crashed"
click at [900, 407] on button "Search" at bounding box center [919, 401] width 99 height 33
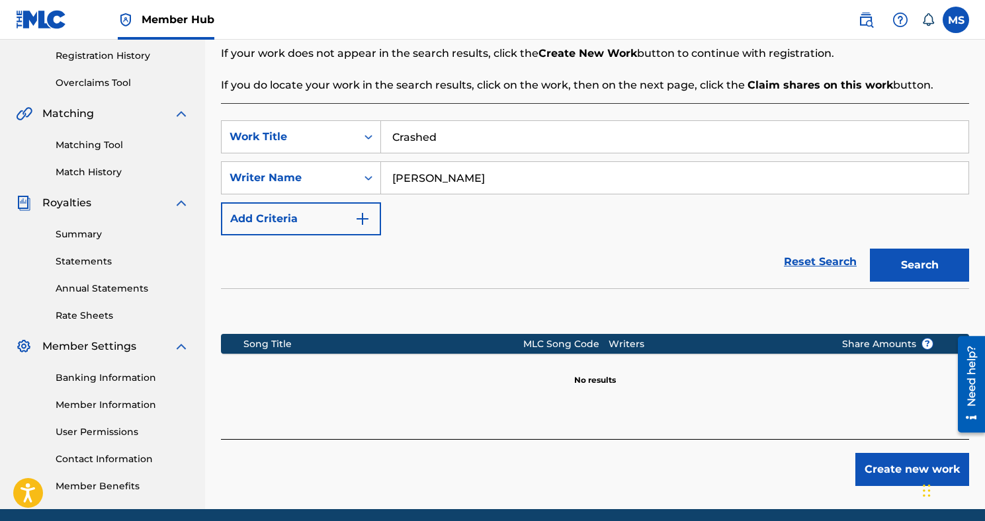
scroll to position [234, 0]
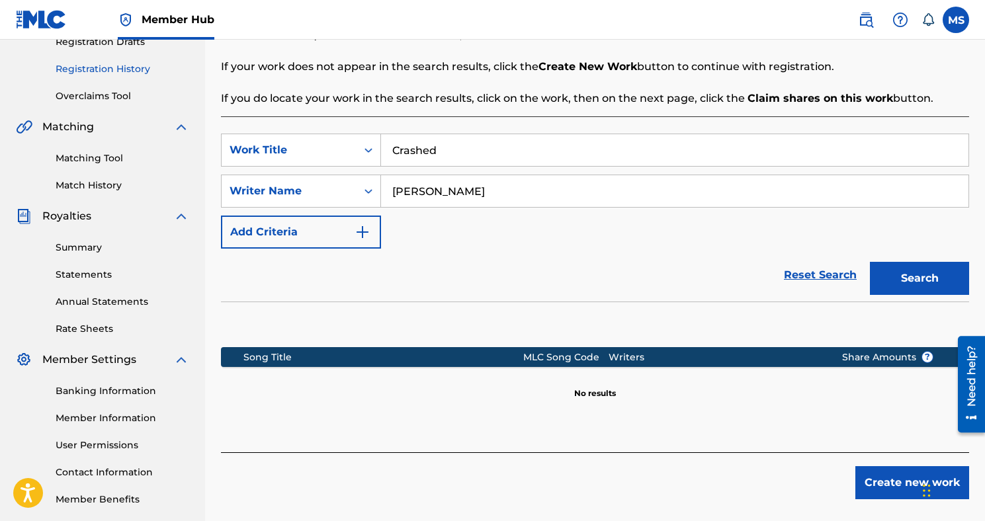
click at [101, 69] on link "Registration History" at bounding box center [123, 69] width 134 height 14
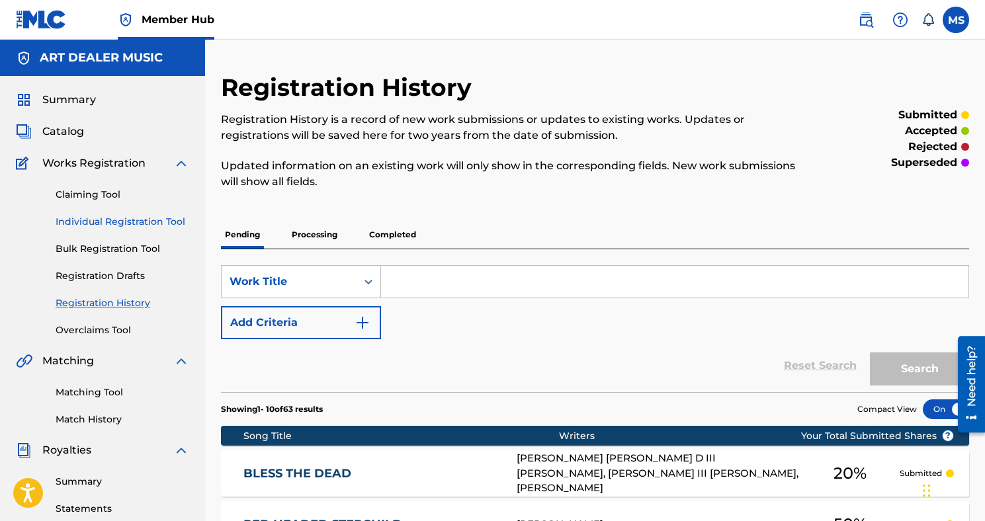
click at [155, 217] on link "Individual Registration Tool" at bounding box center [123, 222] width 134 height 14
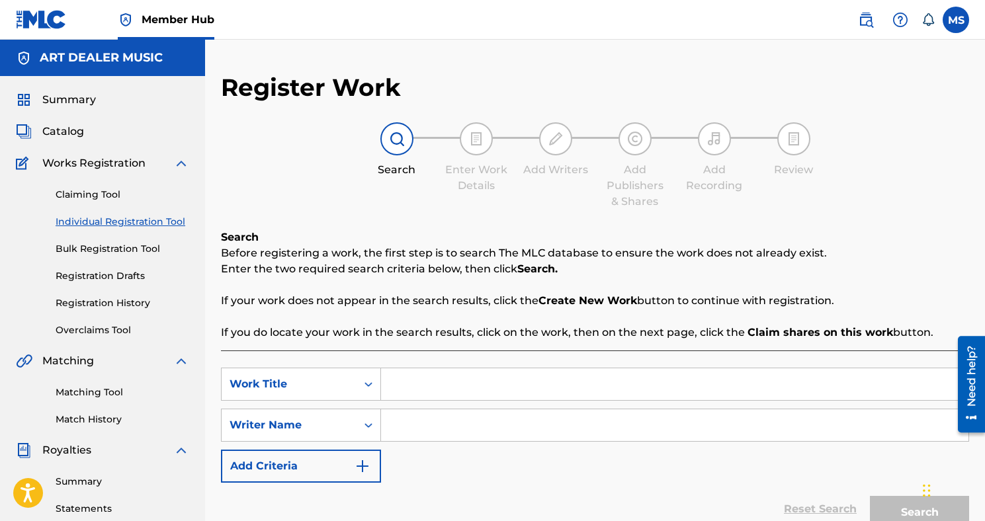
click at [448, 380] on input "Search Form" at bounding box center [674, 384] width 587 height 32
type input "Crashed"
click at [451, 431] on input "Search Form" at bounding box center [674, 425] width 587 height 32
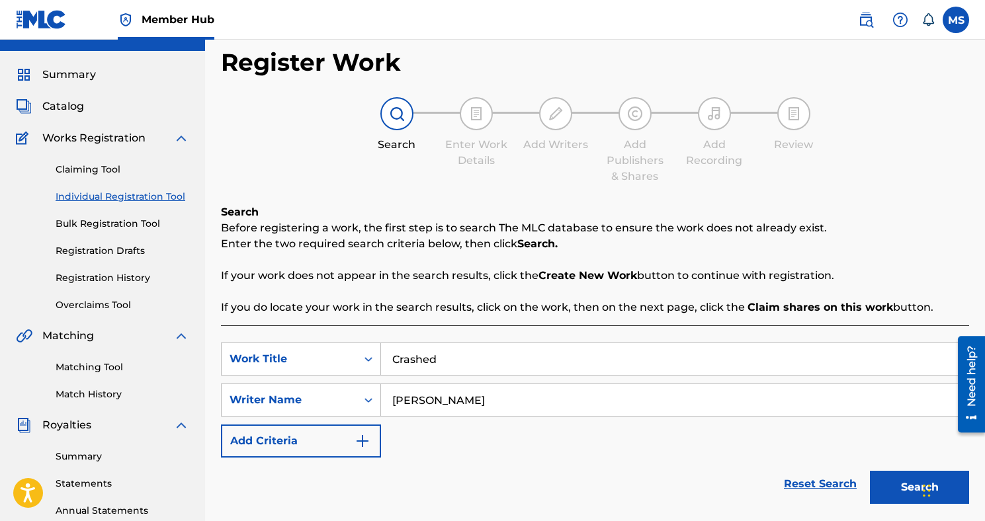
scroll to position [33, 0]
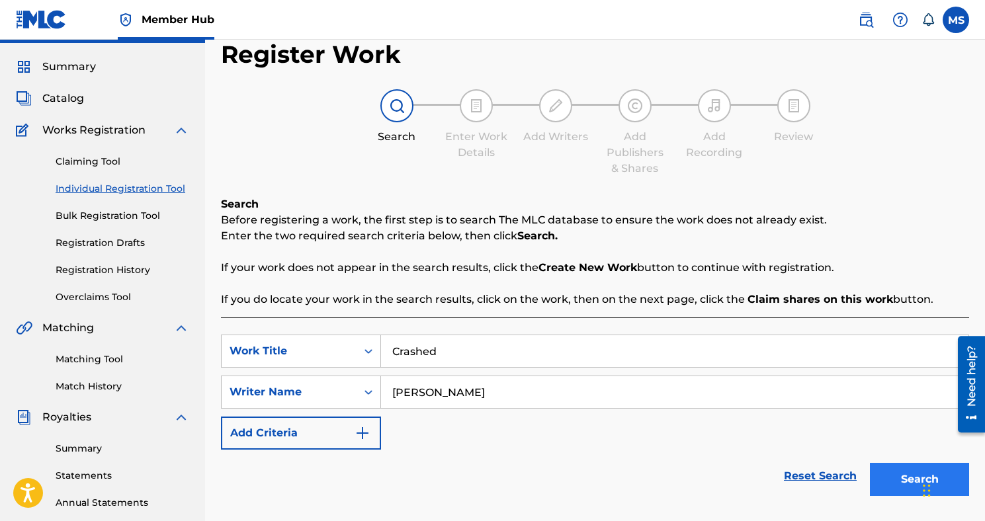
type input "[PERSON_NAME]"
click at [887, 473] on button "Search" at bounding box center [919, 479] width 99 height 33
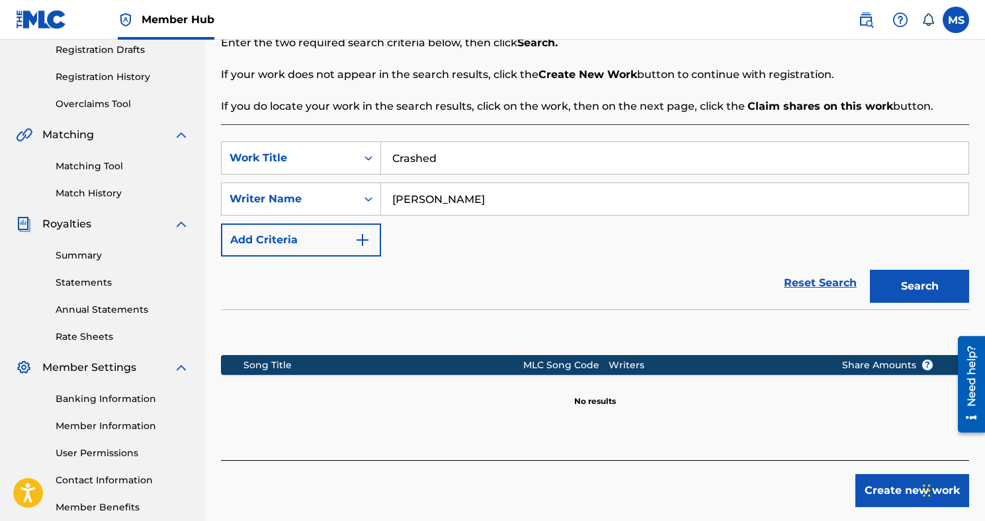
scroll to position [226, 0]
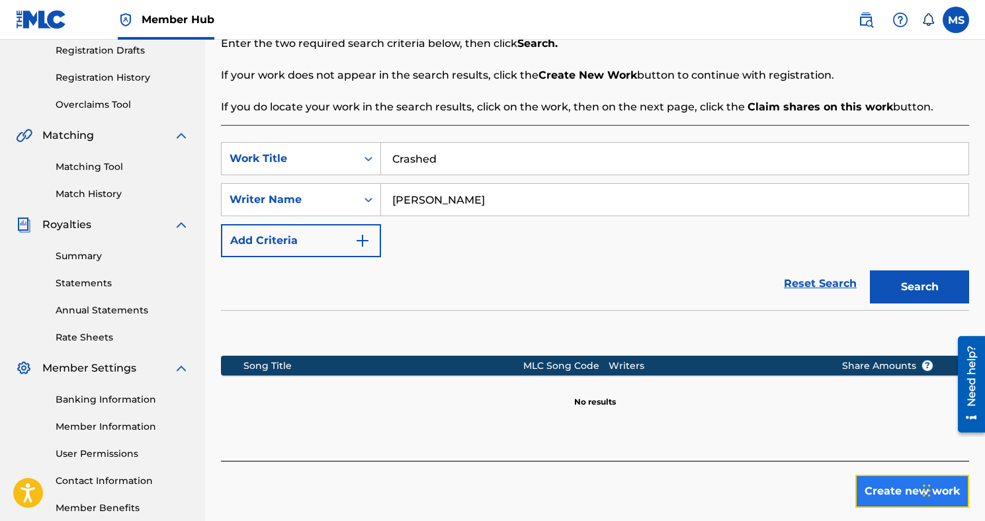
click at [906, 485] on button "Create new work" at bounding box center [912, 491] width 114 height 33
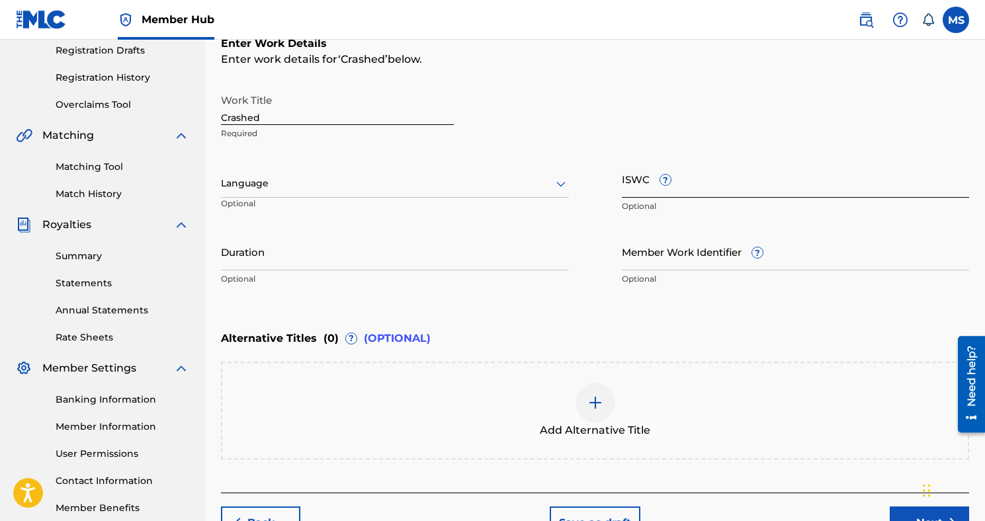
click at [632, 189] on input "ISWC ?" at bounding box center [796, 179] width 348 height 38
paste input "T3145158852"
type input "T3145158852"
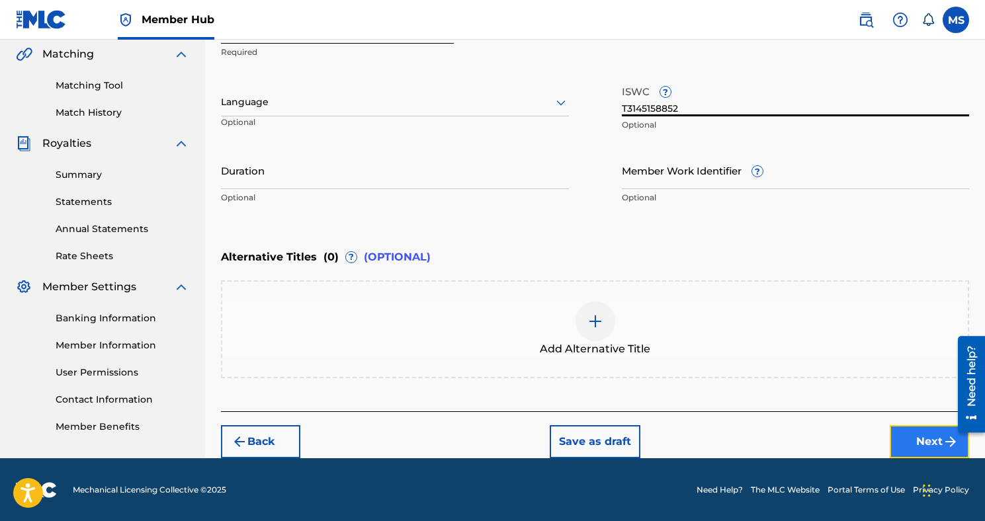
click at [898, 426] on button "Next" at bounding box center [928, 441] width 79 height 33
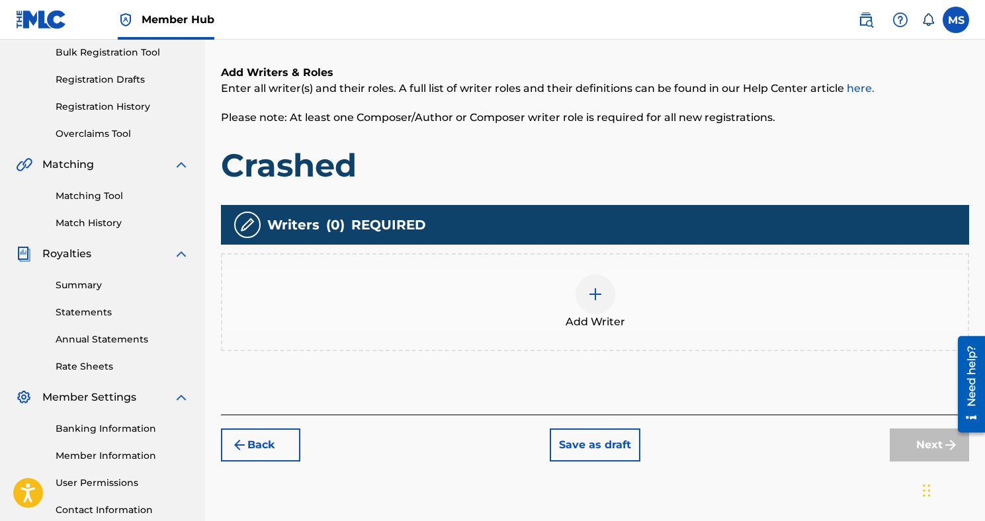
scroll to position [199, 0]
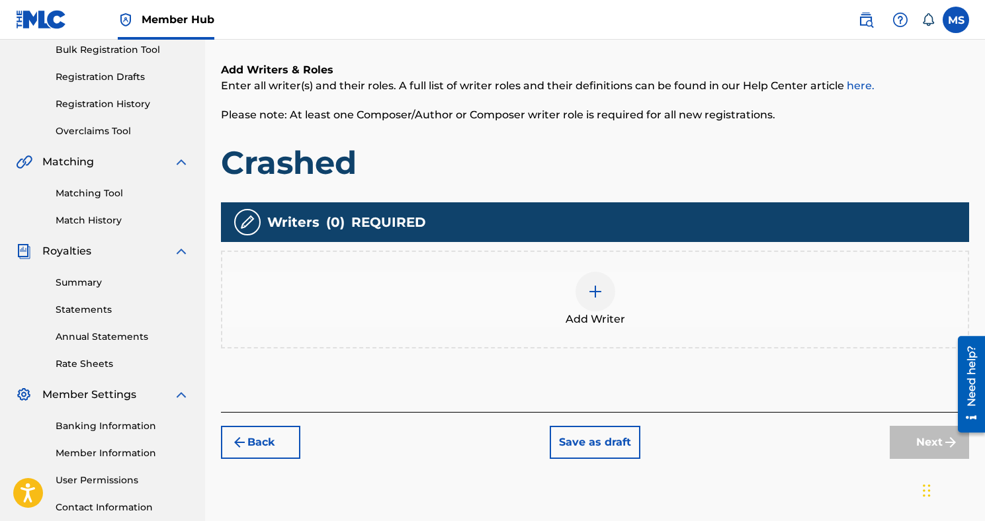
click at [602, 299] on div at bounding box center [595, 292] width 40 height 40
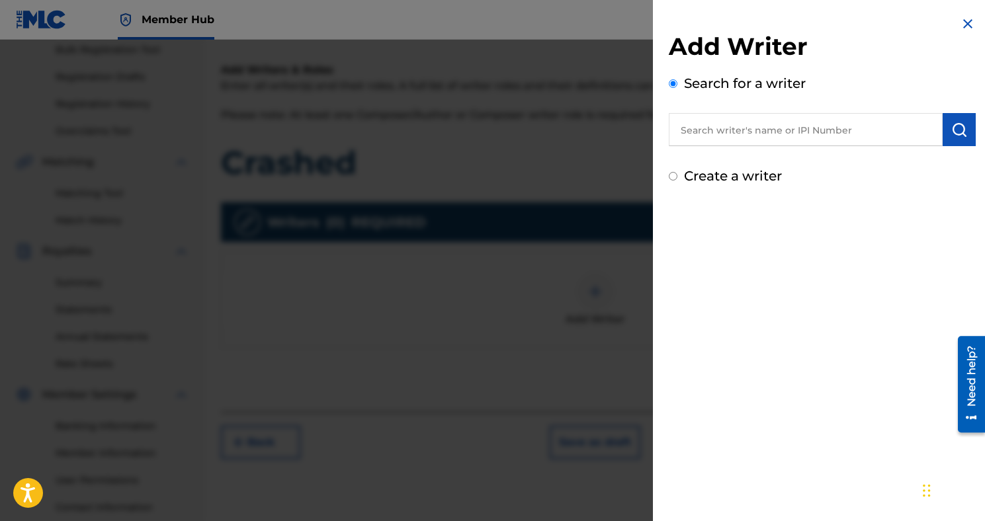
click at [749, 146] on div "Add Writer Search for a writer Create a writer" at bounding box center [822, 109] width 307 height 154
click at [737, 119] on input "text" at bounding box center [806, 129] width 274 height 33
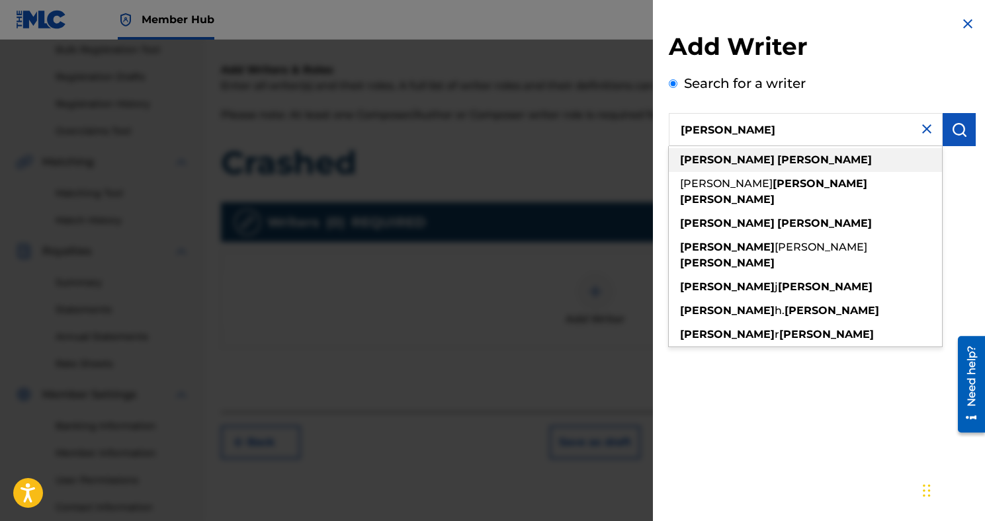
type input "[PERSON_NAME]"
click at [777, 163] on strong "[PERSON_NAME]" at bounding box center [824, 159] width 95 height 13
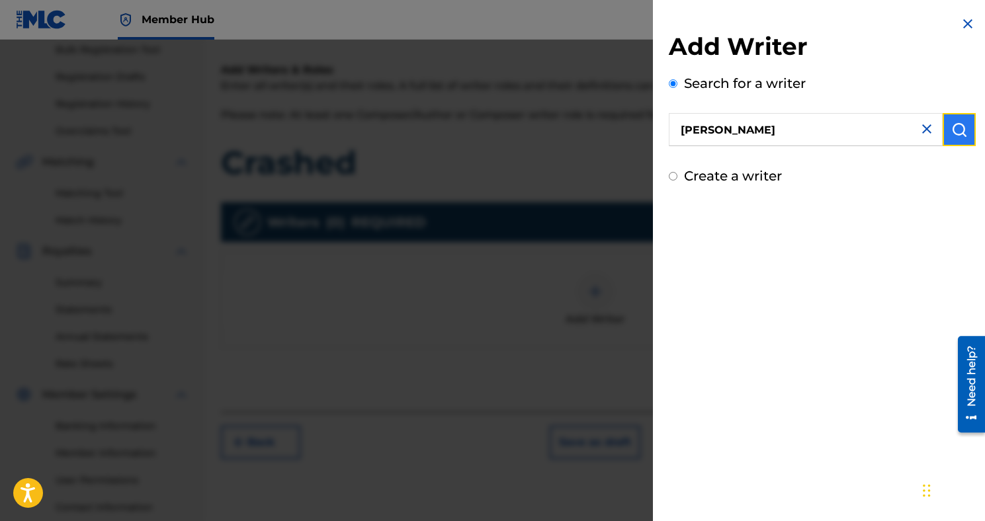
click at [956, 133] on img "submit" at bounding box center [959, 130] width 16 height 16
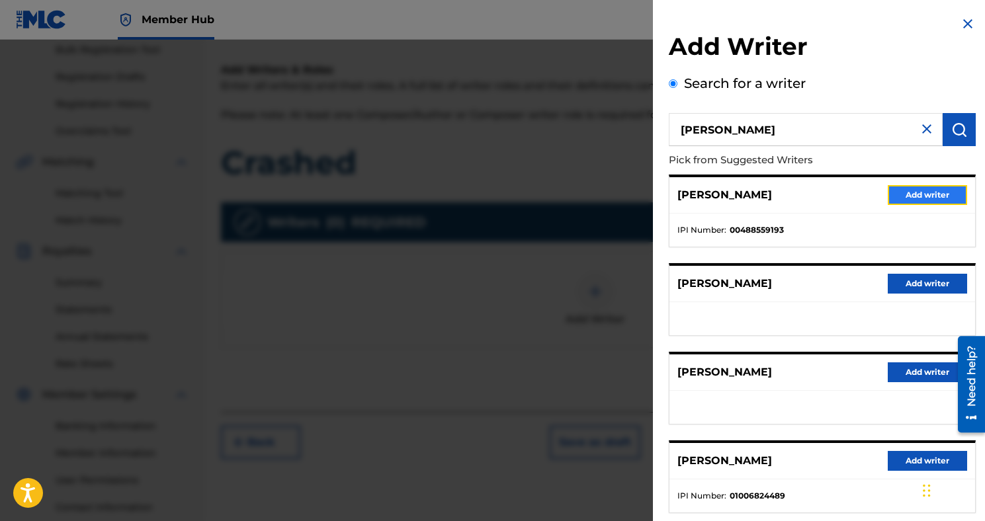
click at [929, 193] on button "Add writer" at bounding box center [926, 195] width 79 height 20
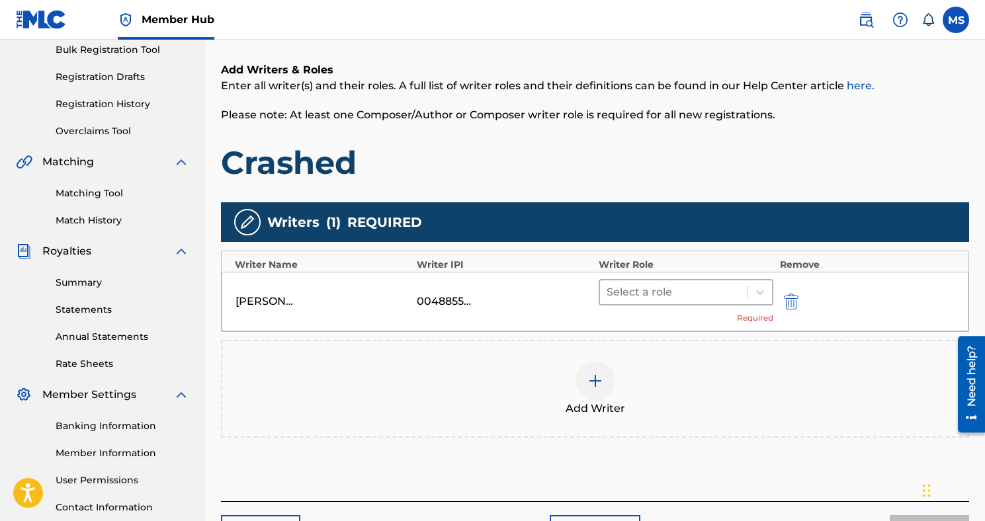
click at [634, 293] on div at bounding box center [673, 292] width 134 height 19
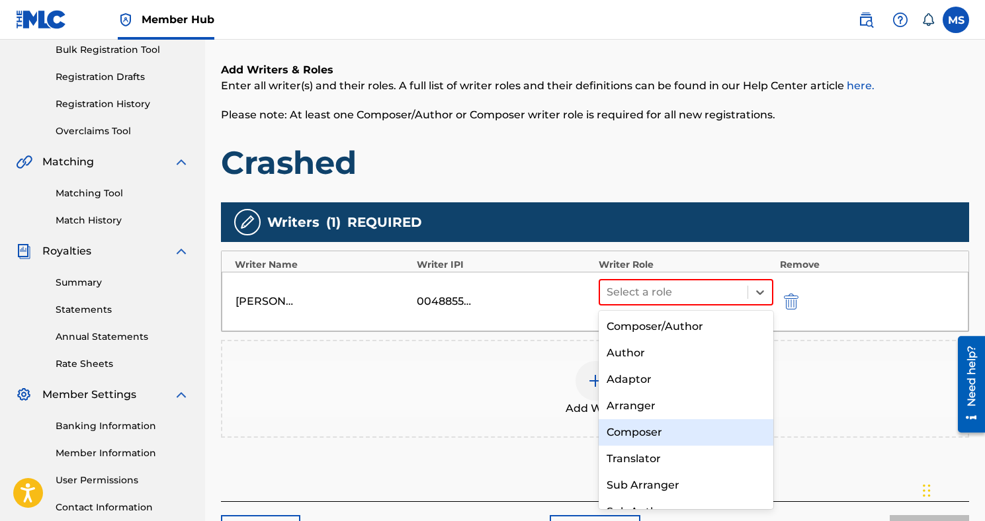
click at [645, 427] on div "Composer" at bounding box center [685, 432] width 175 height 26
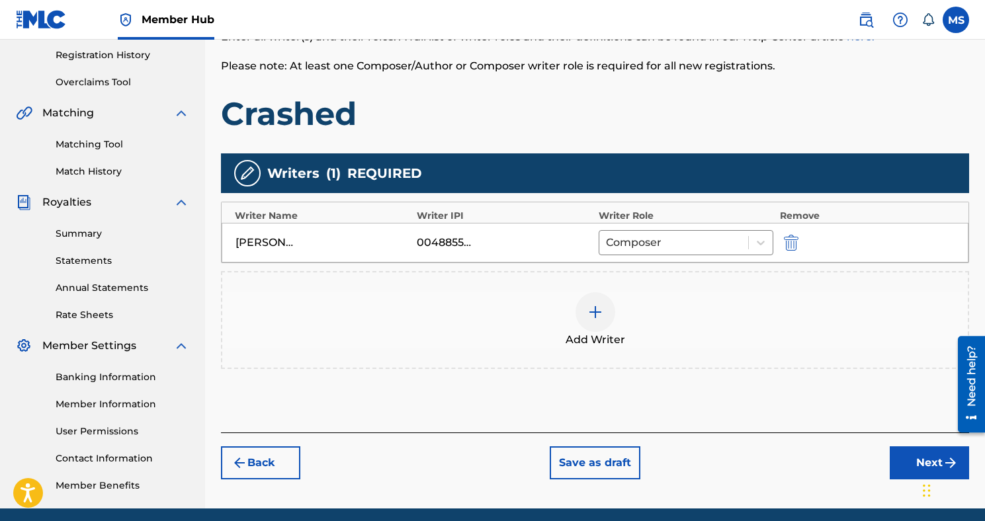
scroll to position [254, 0]
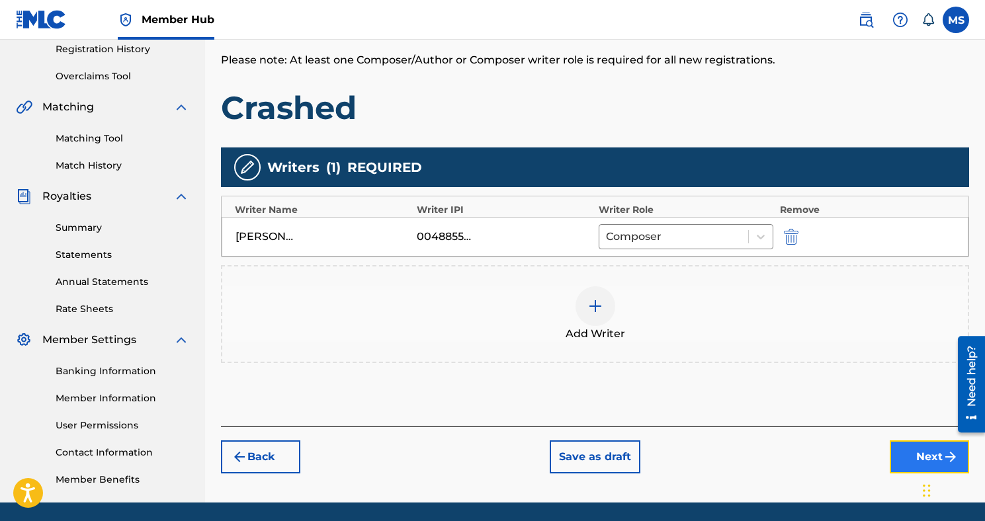
click at [903, 448] on button "Next" at bounding box center [928, 456] width 79 height 33
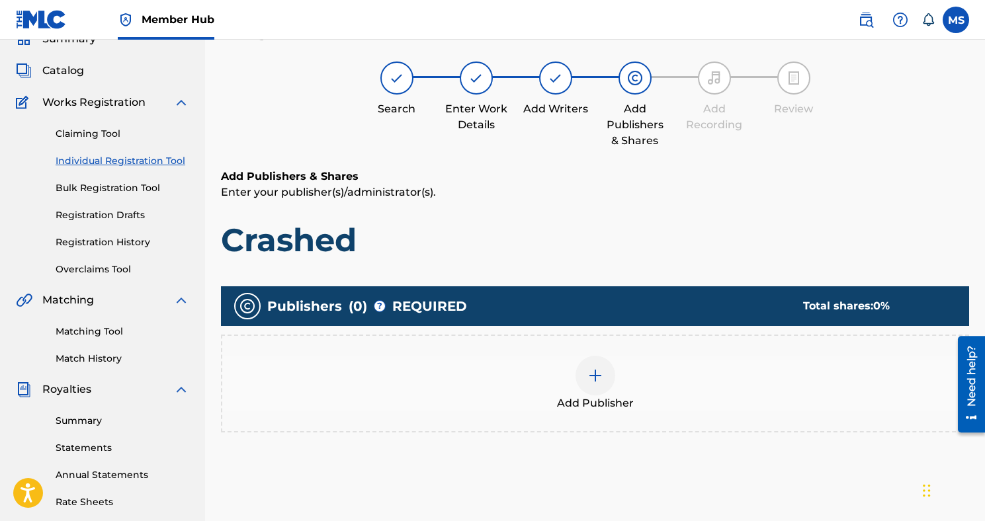
scroll to position [60, 0]
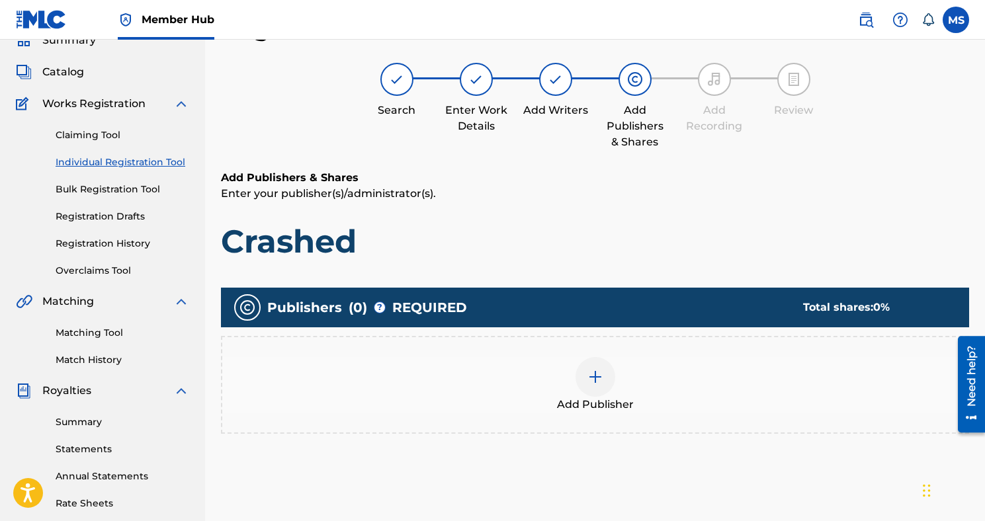
click at [604, 366] on div at bounding box center [595, 377] width 40 height 40
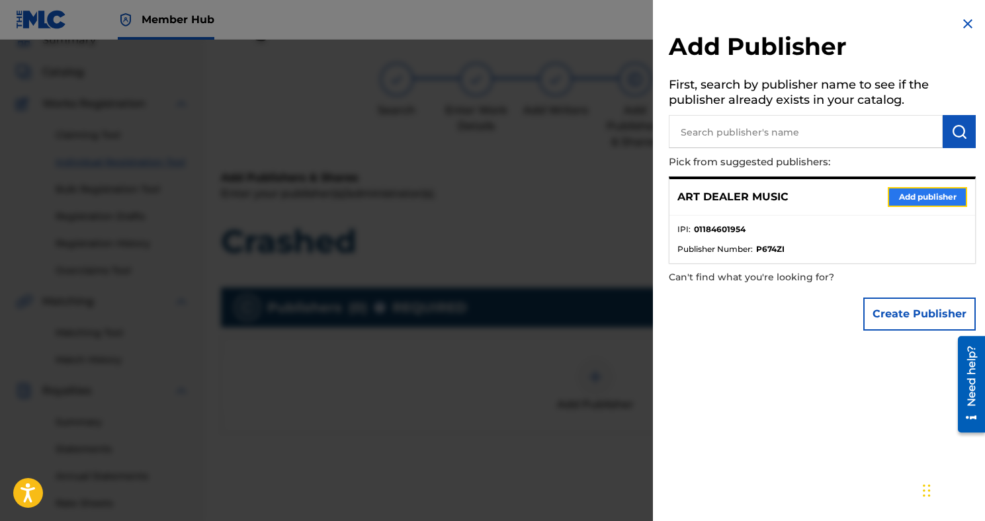
click at [903, 190] on button "Add publisher" at bounding box center [926, 197] width 79 height 20
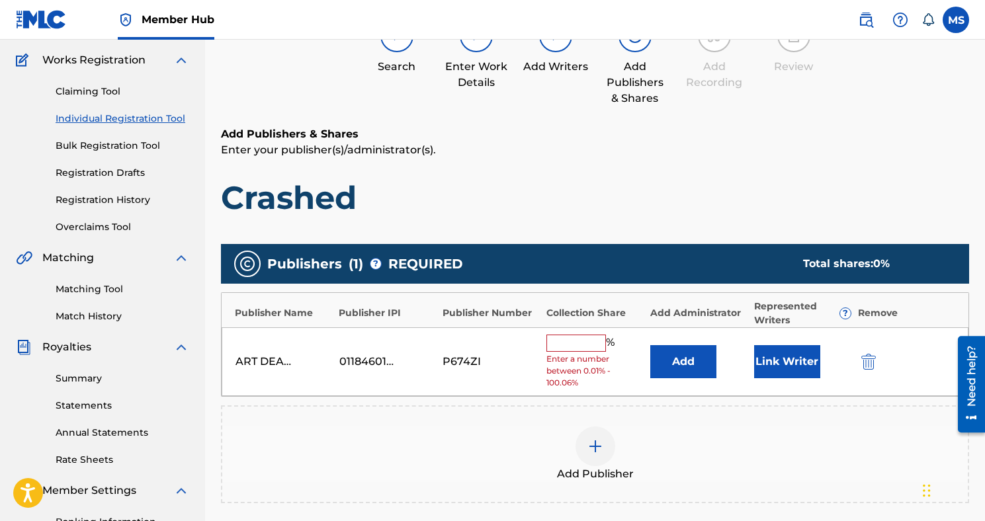
scroll to position [110, 0]
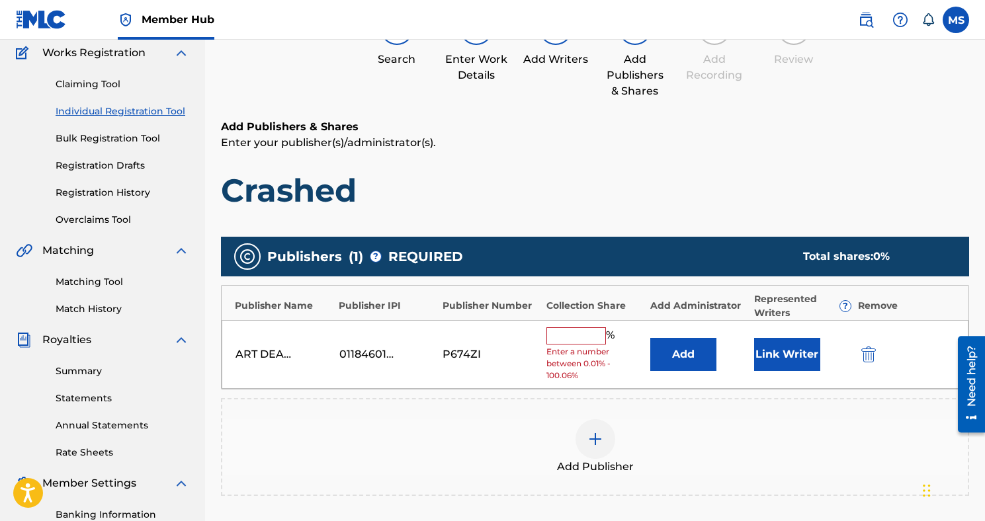
click at [573, 332] on input "text" at bounding box center [576, 335] width 60 height 17
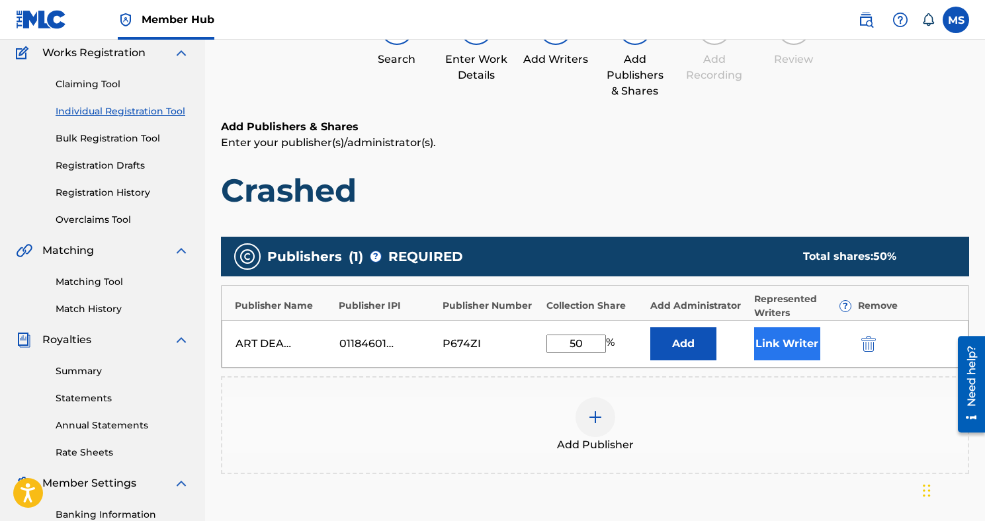
type input "50"
click at [774, 349] on button "Link Writer" at bounding box center [787, 343] width 66 height 33
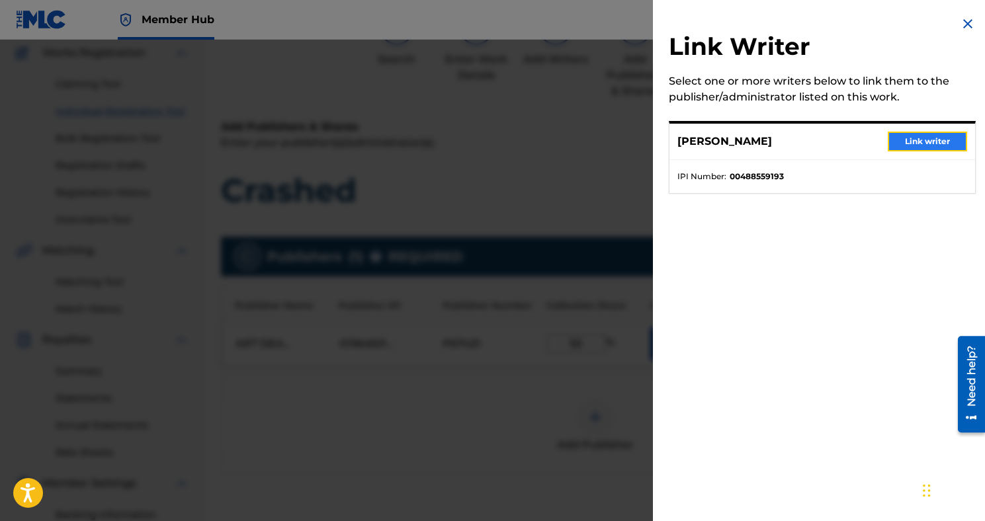
click at [938, 135] on button "Link writer" at bounding box center [926, 142] width 79 height 20
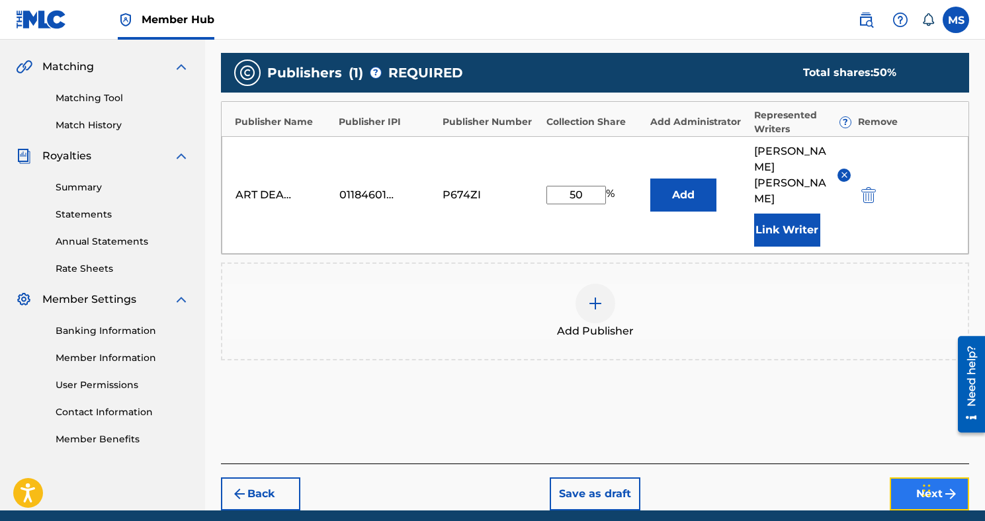
click at [900, 477] on button "Next" at bounding box center [928, 493] width 79 height 33
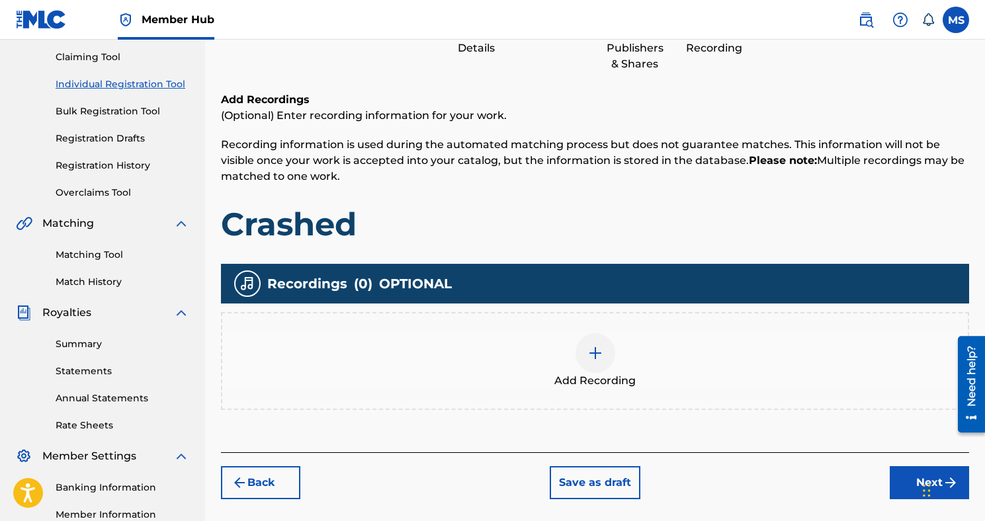
scroll to position [141, 0]
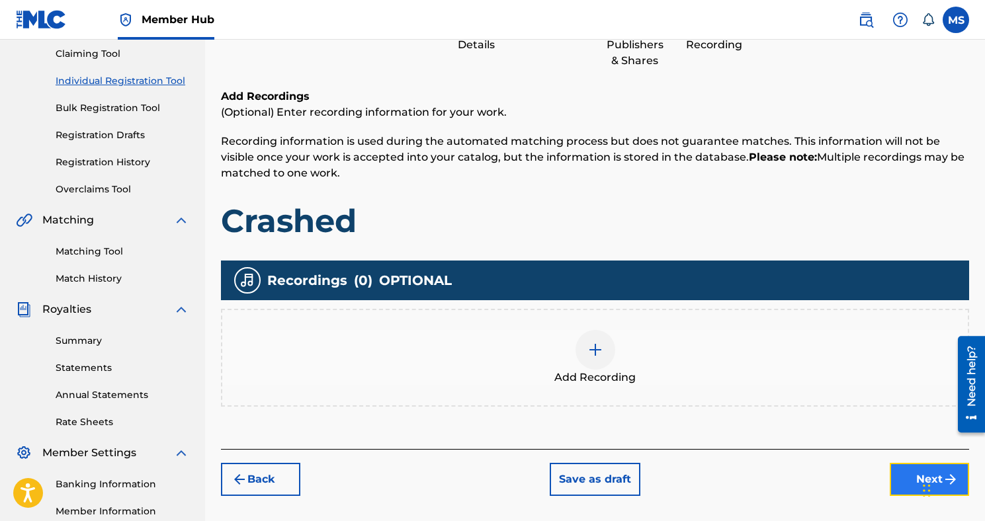
click at [917, 489] on button "Next" at bounding box center [928, 479] width 79 height 33
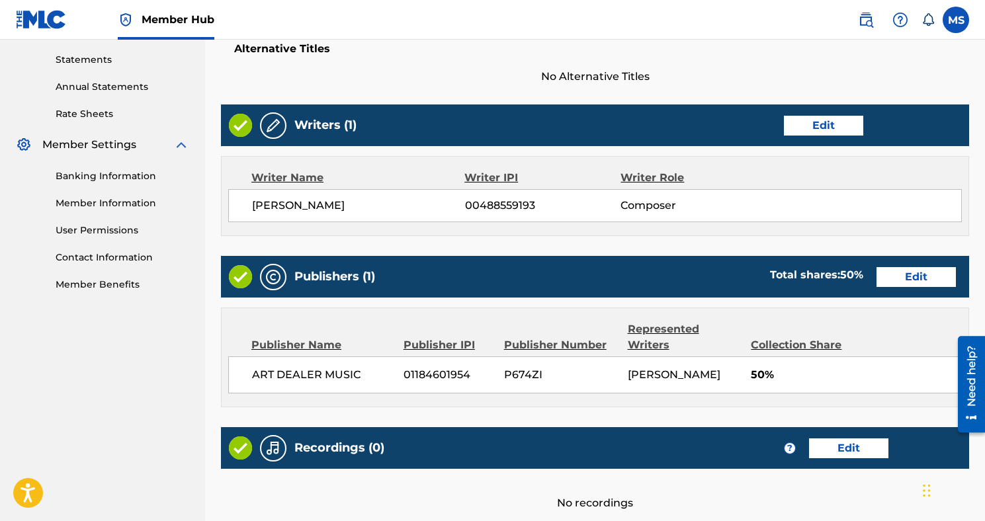
scroll to position [569, 0]
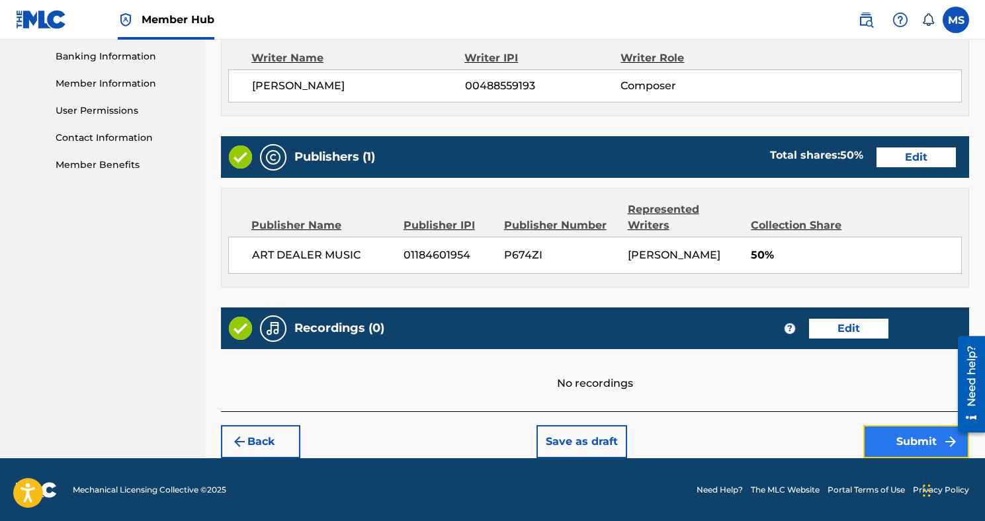
click at [905, 447] on button "Submit" at bounding box center [916, 441] width 106 height 33
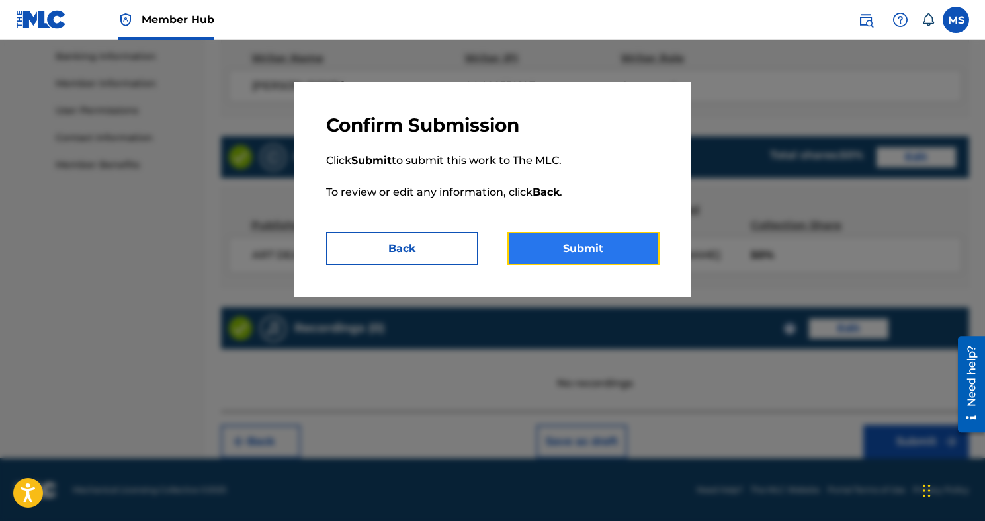
click at [623, 251] on button "Submit" at bounding box center [583, 248] width 152 height 33
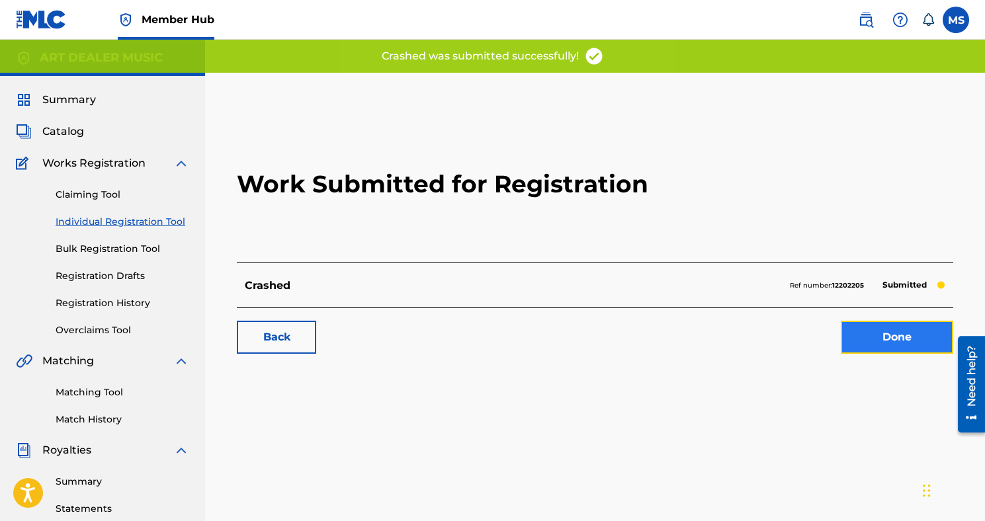
click at [874, 342] on link "Done" at bounding box center [897, 337] width 112 height 33
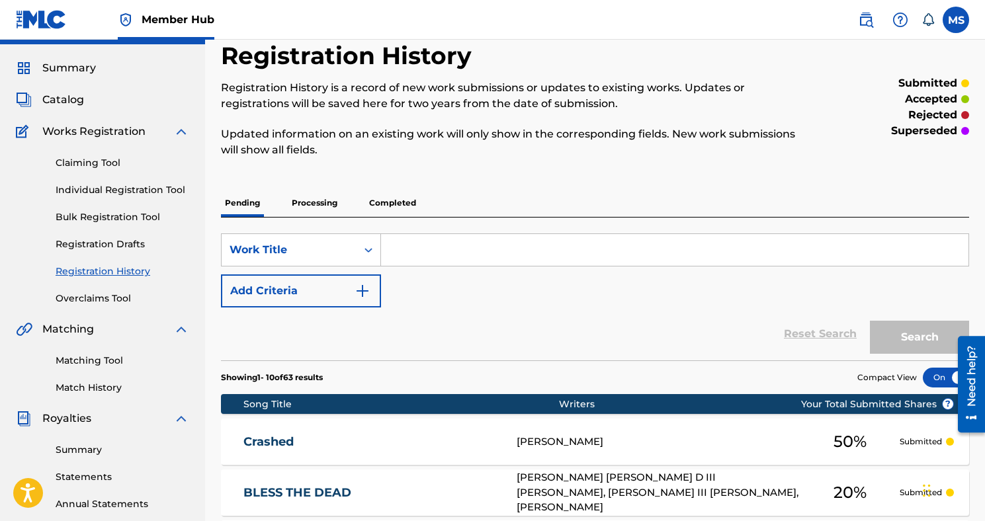
scroll to position [40, 0]
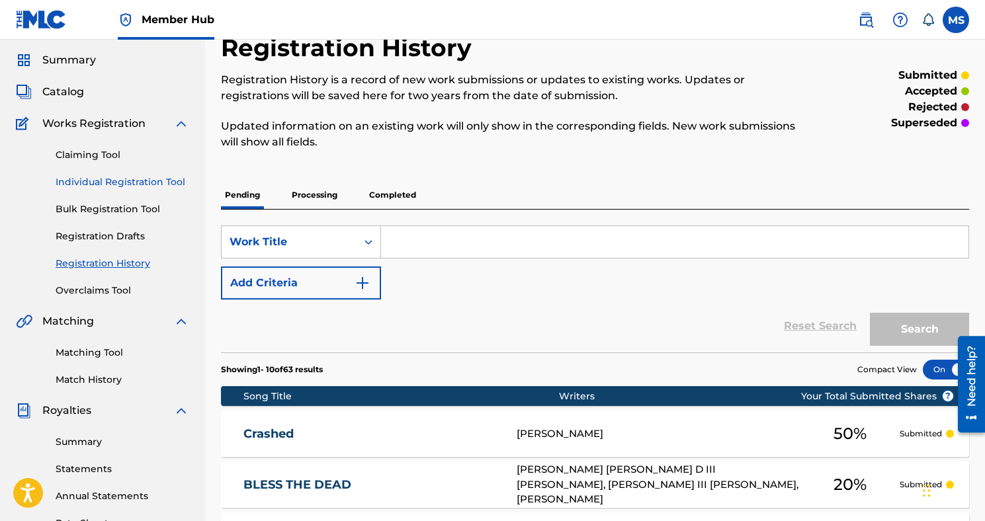
click at [157, 178] on link "Individual Registration Tool" at bounding box center [123, 182] width 134 height 14
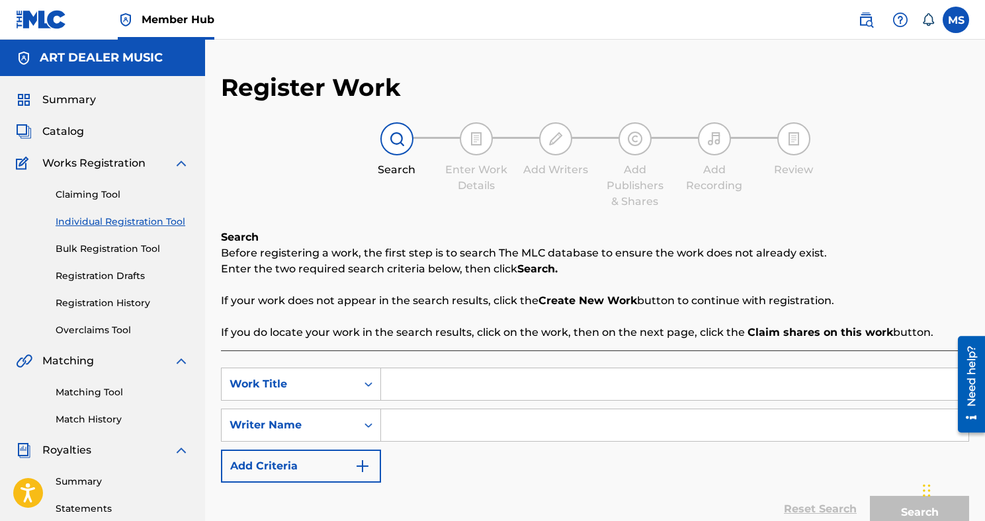
click at [422, 385] on input "Search Form" at bounding box center [674, 384] width 587 height 32
type input "Had To Do It Myself"
click at [440, 420] on input "Search Form" at bounding box center [674, 425] width 587 height 32
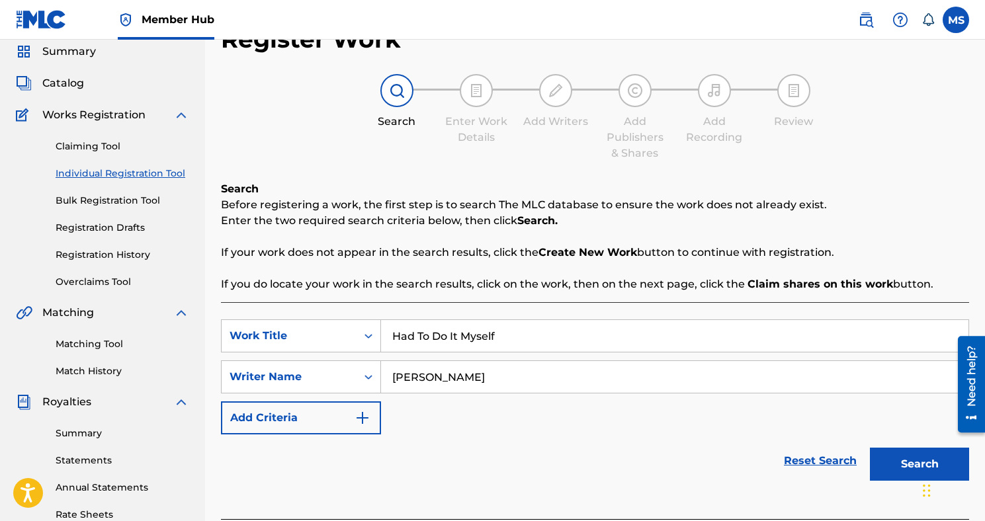
scroll to position [52, 0]
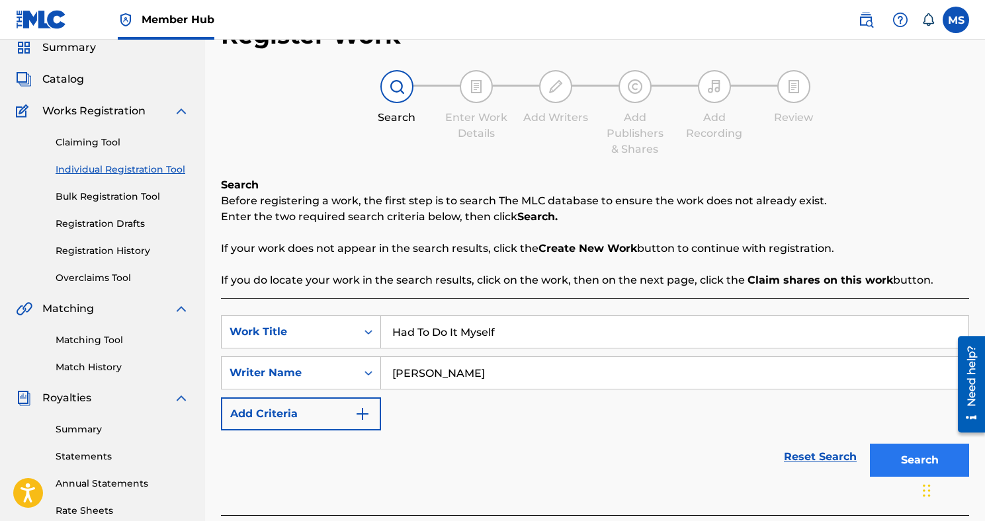
type input "[PERSON_NAME]"
click at [911, 458] on button "Search" at bounding box center [919, 460] width 99 height 33
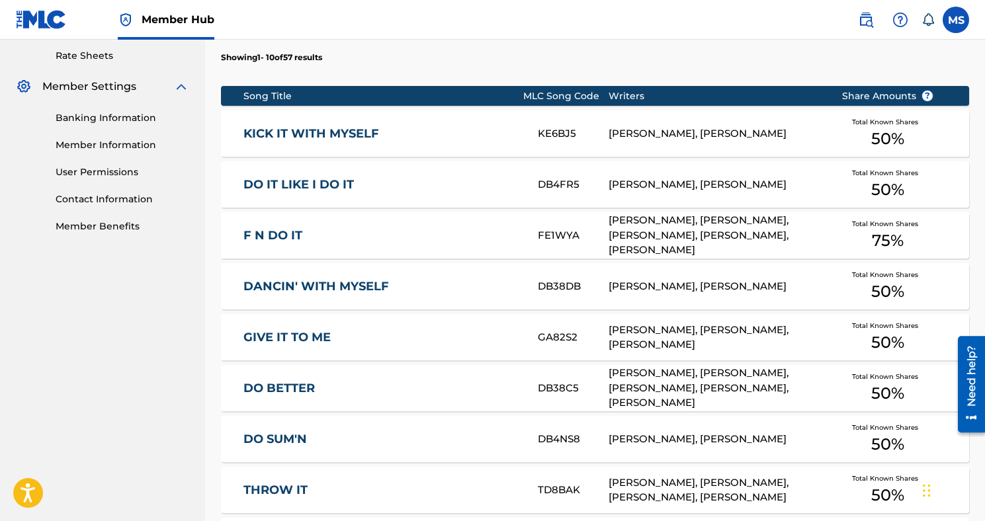
scroll to position [833, 0]
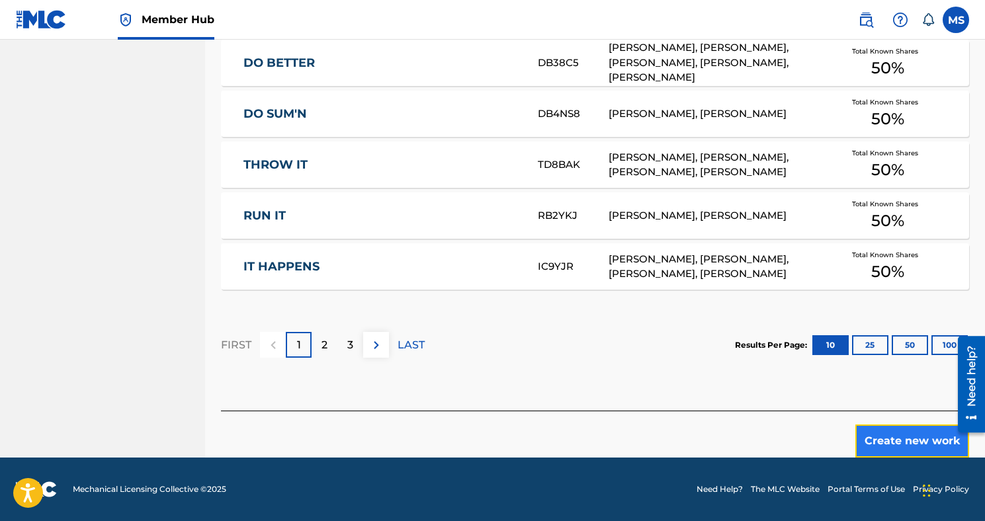
click at [903, 437] on button "Create new work" at bounding box center [912, 441] width 114 height 33
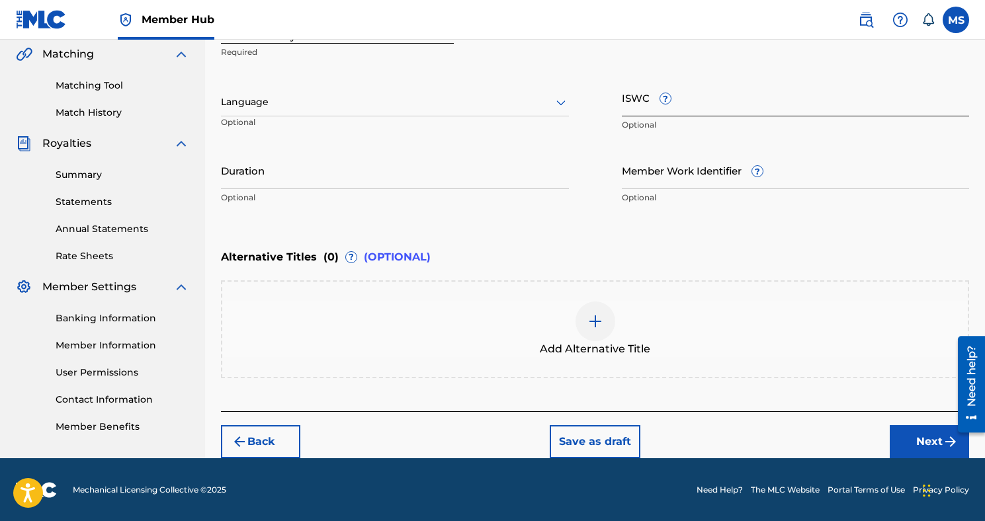
click at [644, 100] on input "ISWC ?" at bounding box center [796, 98] width 348 height 38
paste input "T3145149408"
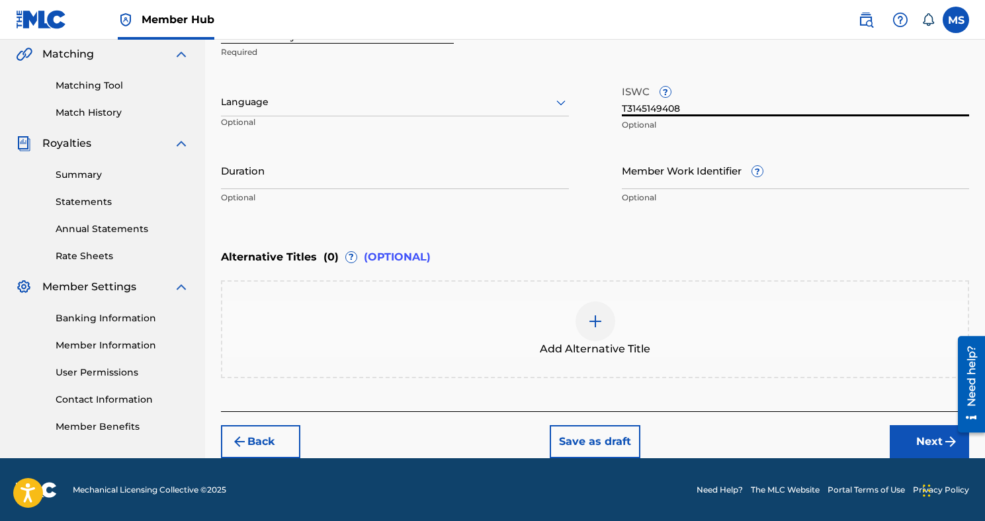
type input "T3145149408"
click at [915, 444] on button "Next" at bounding box center [928, 441] width 79 height 33
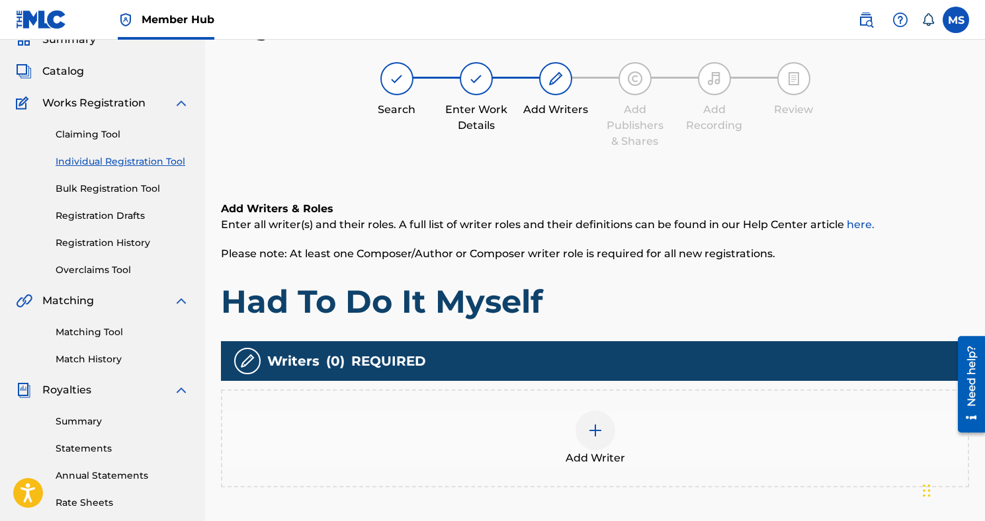
scroll to position [60, 0]
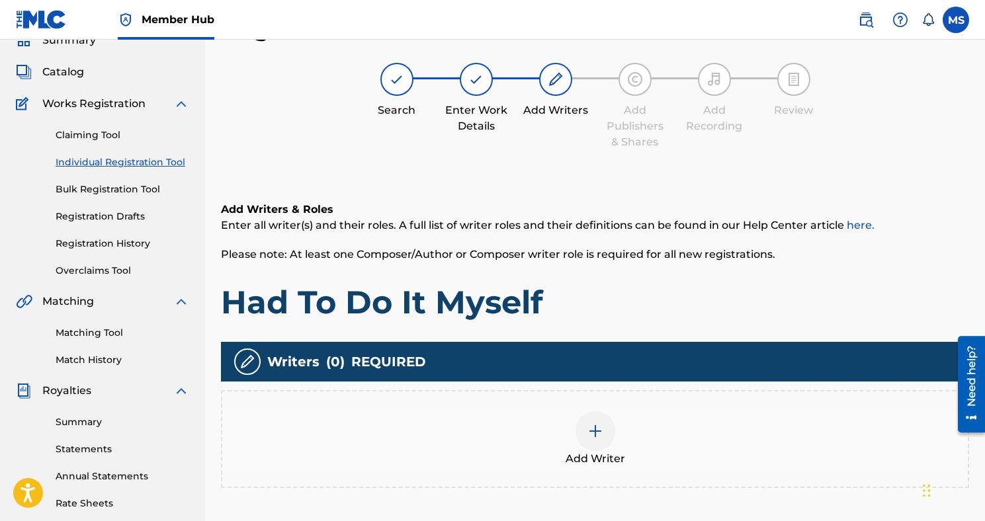
click at [579, 436] on div at bounding box center [595, 431] width 40 height 40
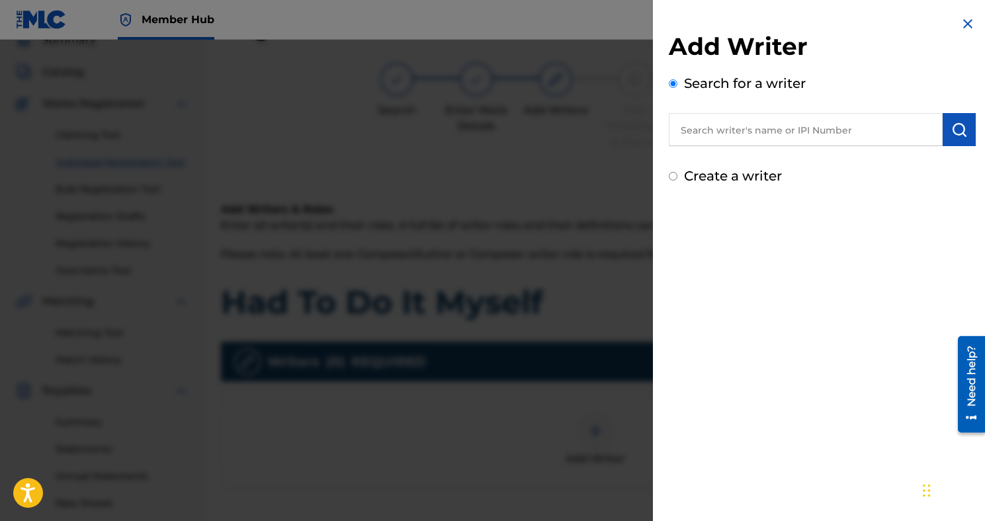
click at [754, 130] on input "text" at bounding box center [806, 129] width 274 height 33
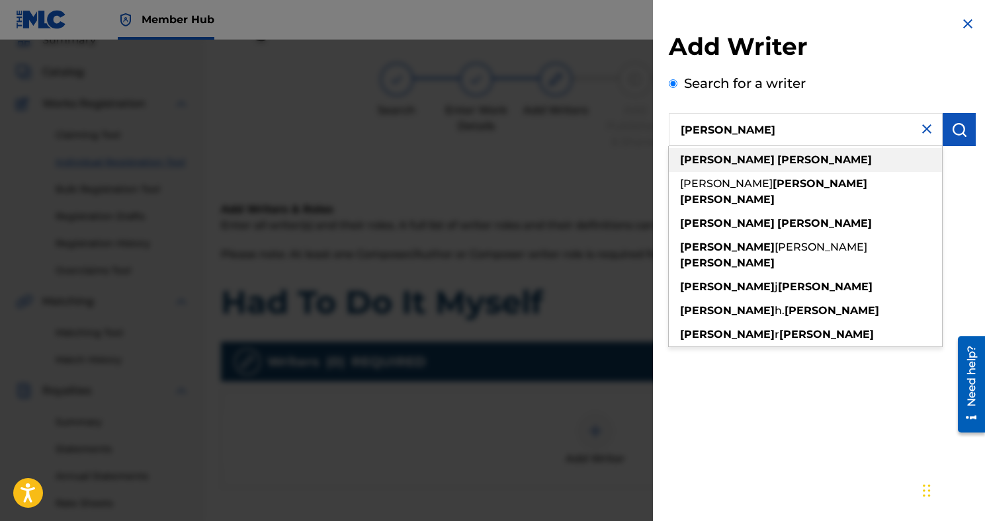
type input "[PERSON_NAME]"
click at [757, 170] on div "[PERSON_NAME]" at bounding box center [805, 160] width 273 height 24
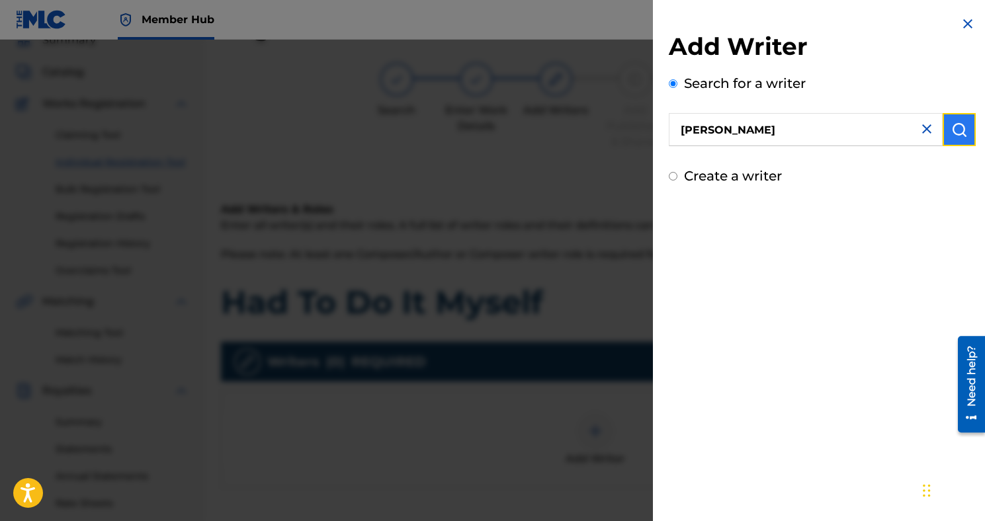
click at [951, 126] on img "submit" at bounding box center [959, 130] width 16 height 16
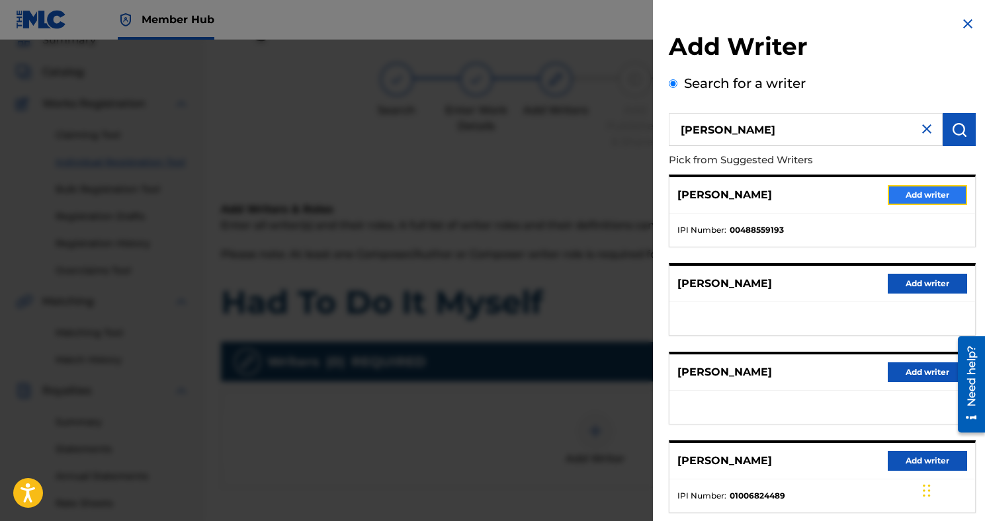
click at [902, 200] on button "Add writer" at bounding box center [926, 195] width 79 height 20
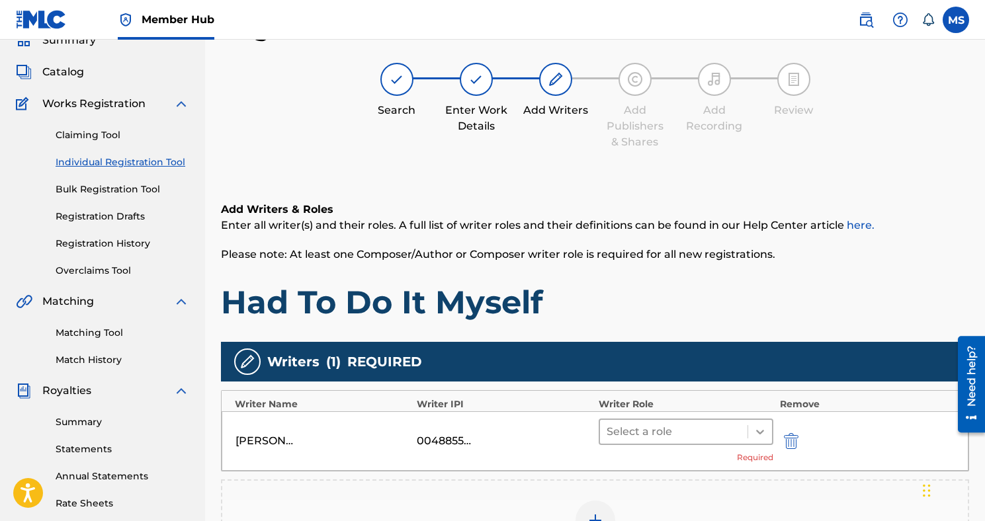
click at [767, 426] on div at bounding box center [760, 432] width 24 height 24
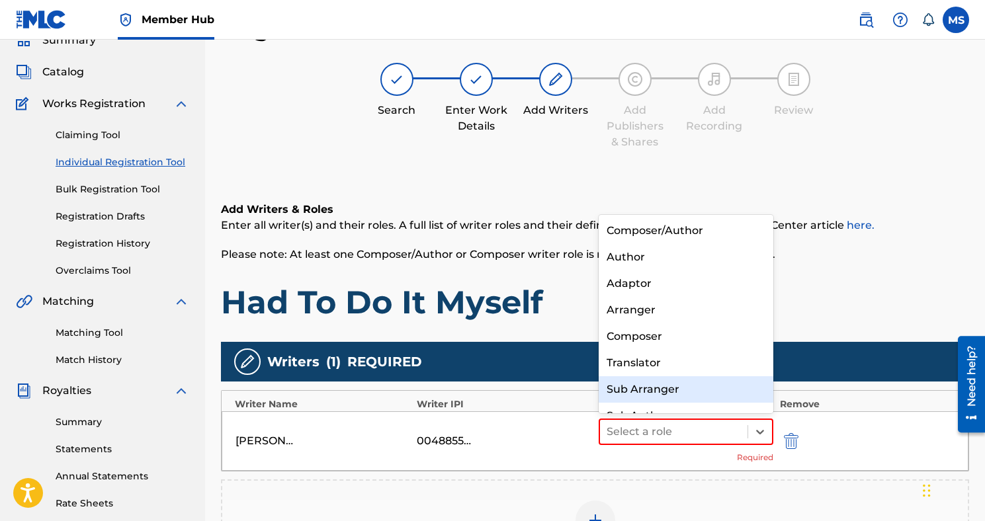
scroll to position [19, 0]
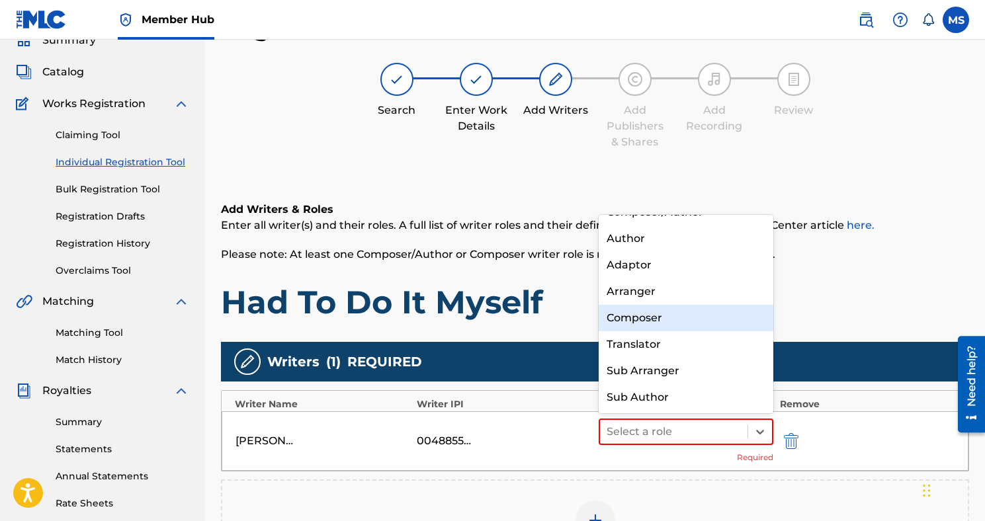
click at [708, 330] on div "Composer" at bounding box center [685, 318] width 175 height 26
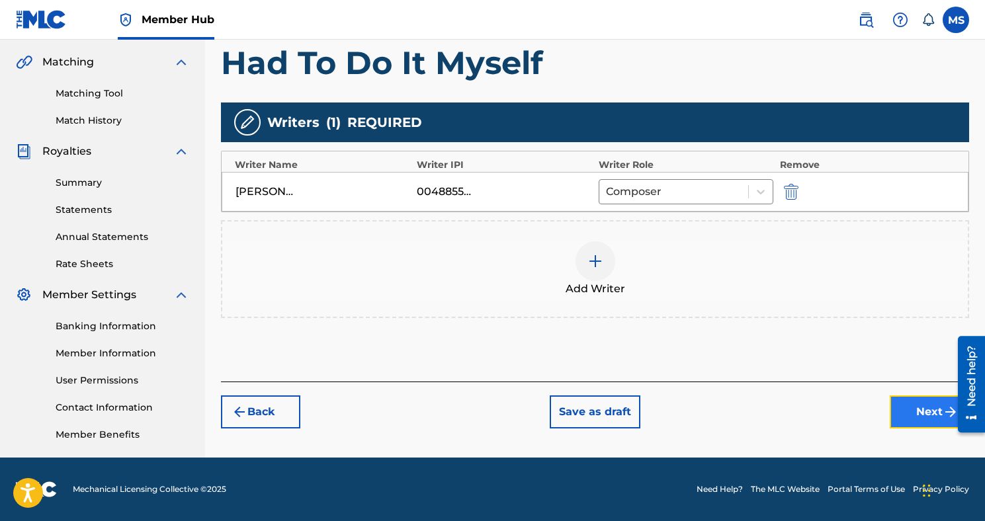
click at [897, 399] on button "Next" at bounding box center [928, 411] width 79 height 33
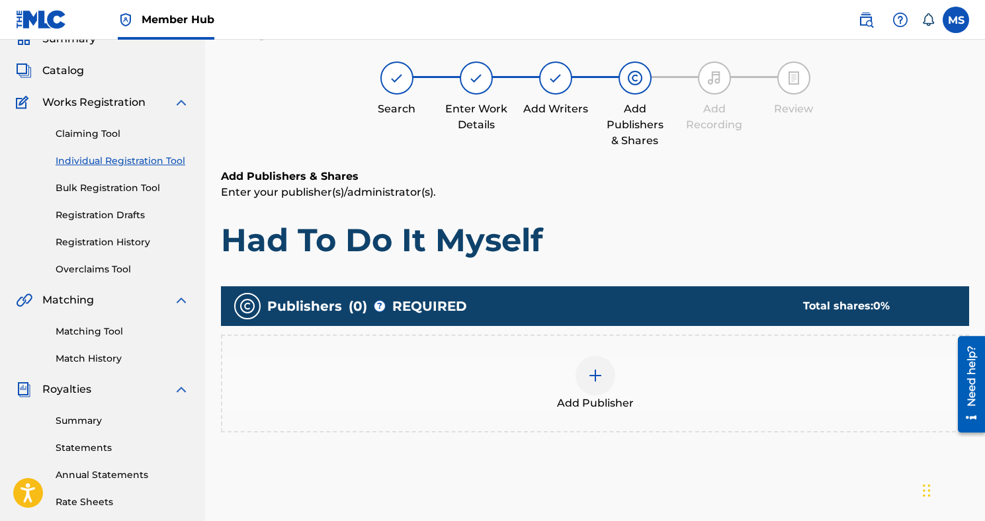
scroll to position [60, 0]
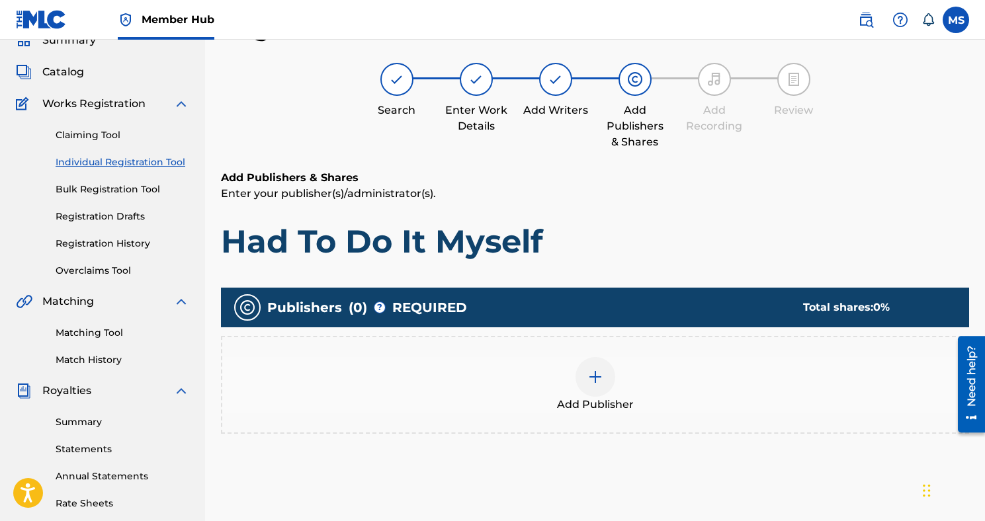
click at [606, 376] on div at bounding box center [595, 377] width 40 height 40
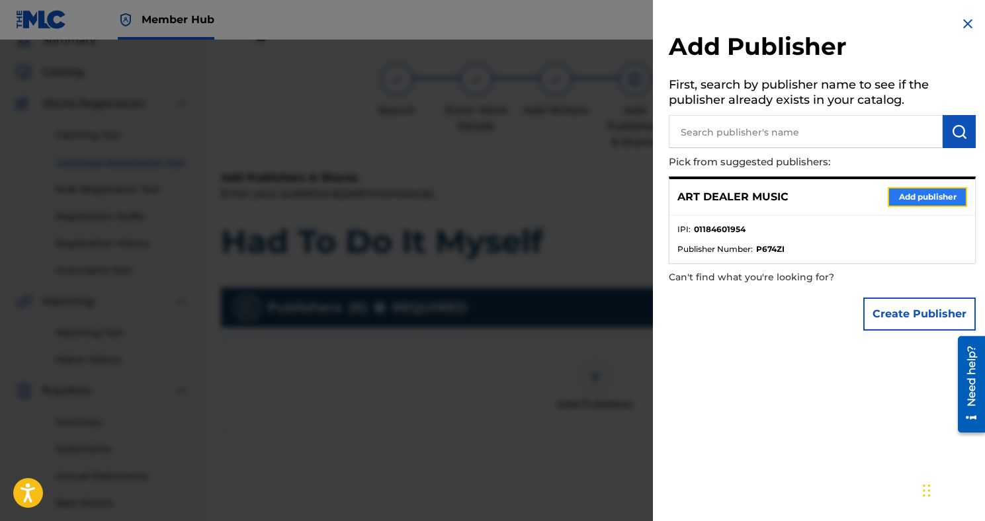
click at [893, 195] on button "Add publisher" at bounding box center [926, 197] width 79 height 20
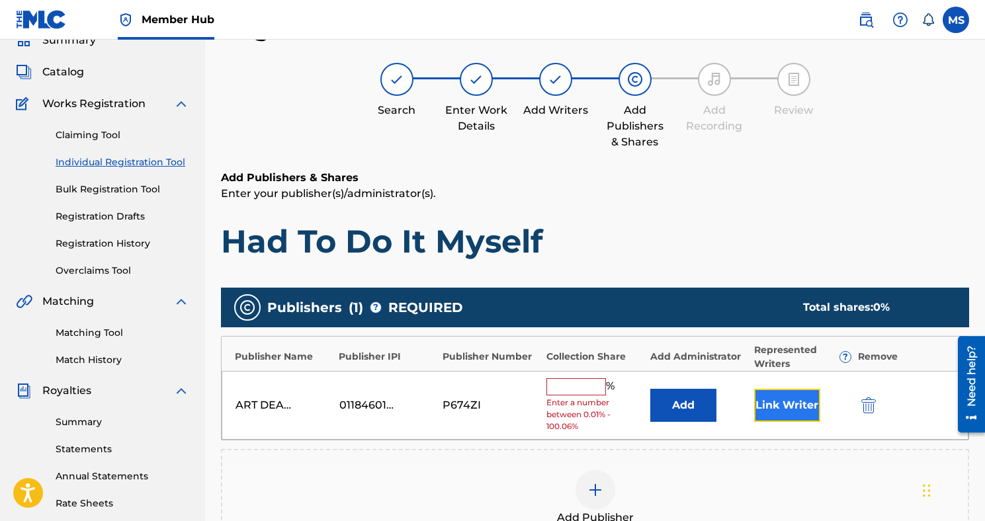
click at [782, 394] on button "Link Writer" at bounding box center [787, 405] width 66 height 33
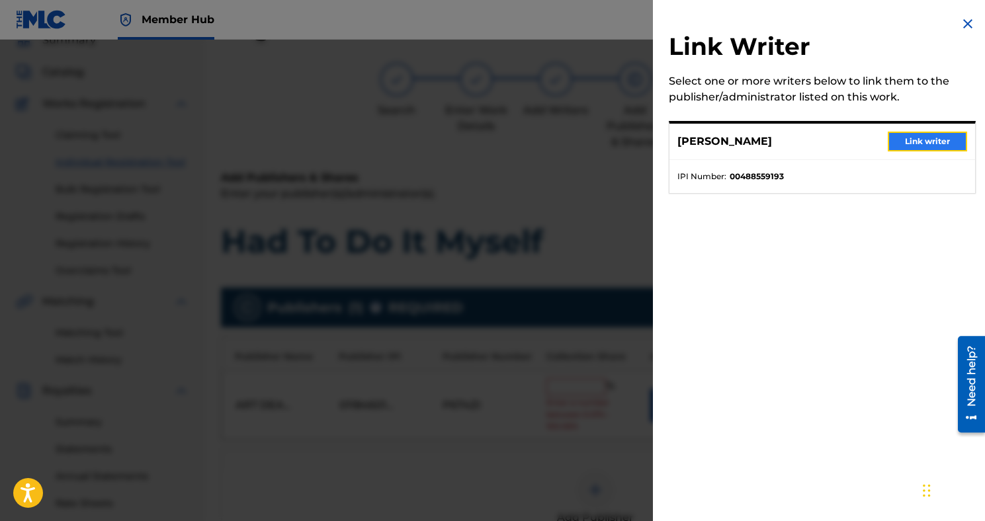
click at [940, 139] on button "Link writer" at bounding box center [926, 142] width 79 height 20
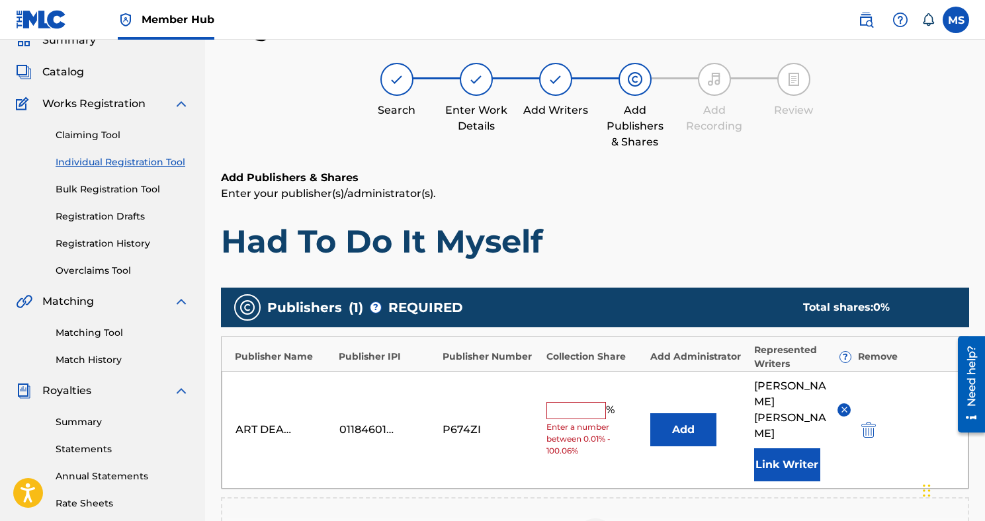
click at [584, 402] on input "text" at bounding box center [576, 410] width 60 height 17
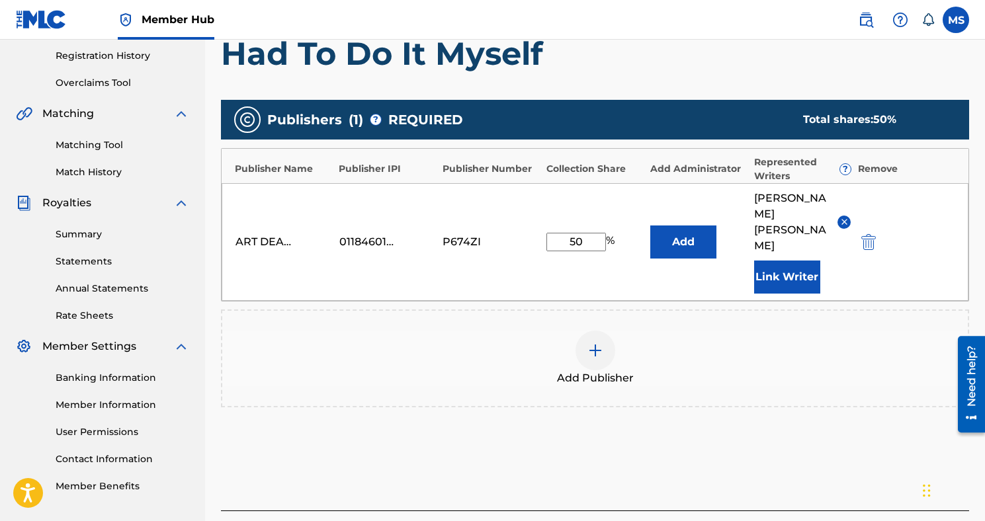
type input "50"
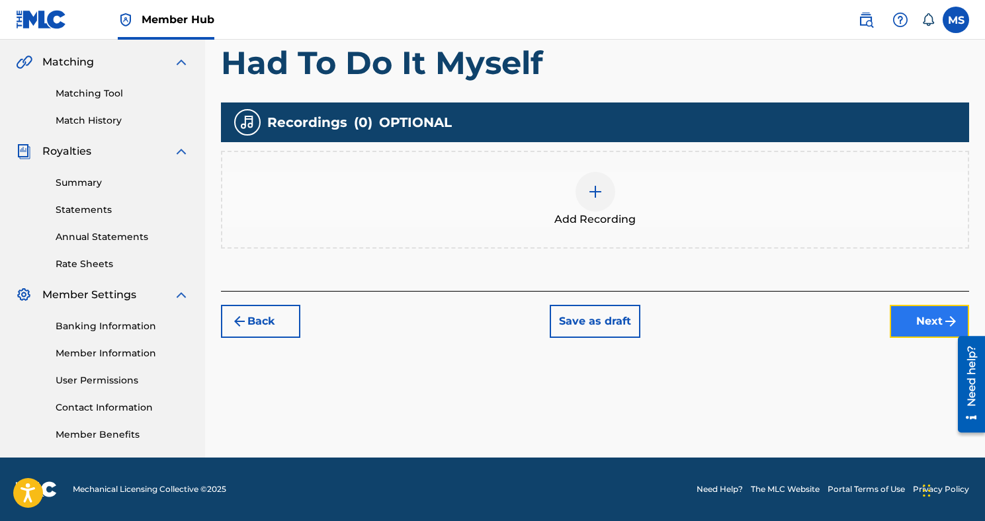
click at [929, 329] on button "Next" at bounding box center [928, 321] width 79 height 33
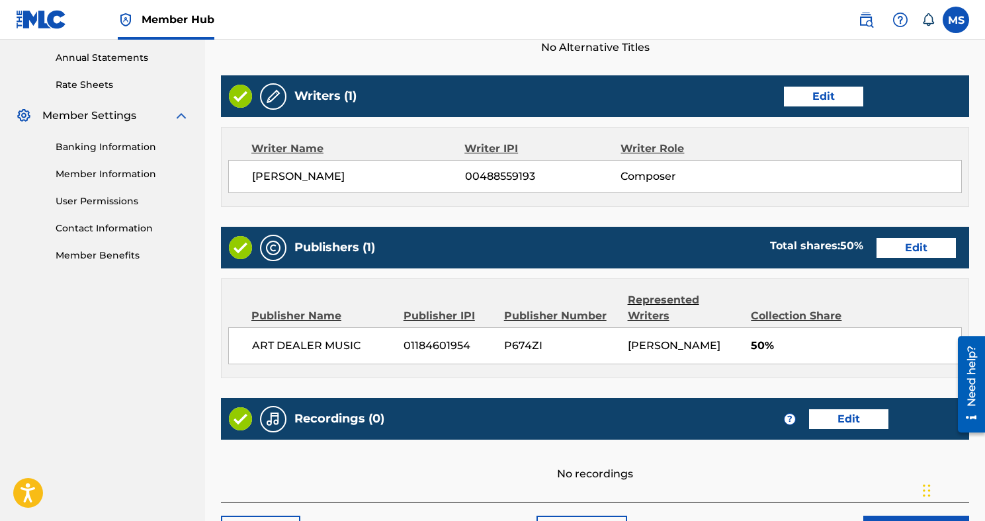
scroll to position [569, 0]
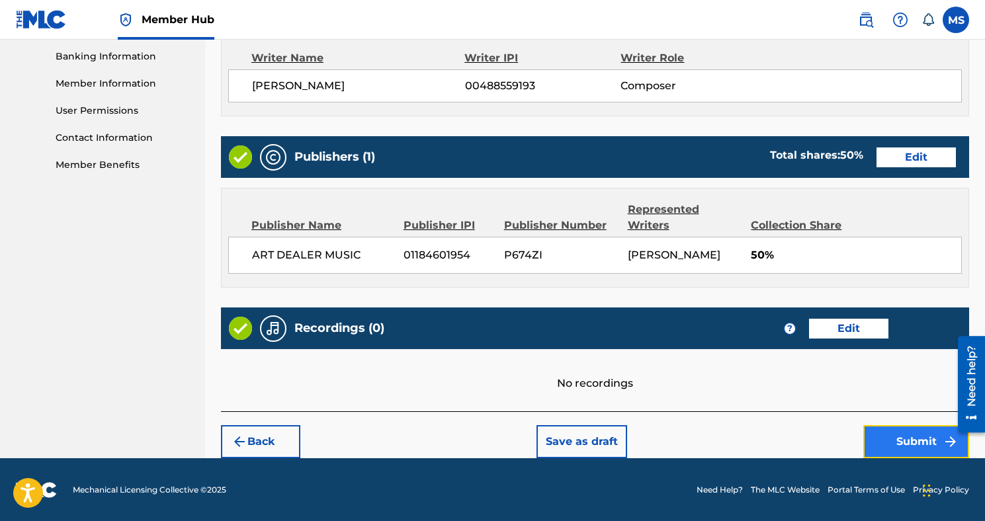
click at [907, 438] on button "Submit" at bounding box center [916, 441] width 106 height 33
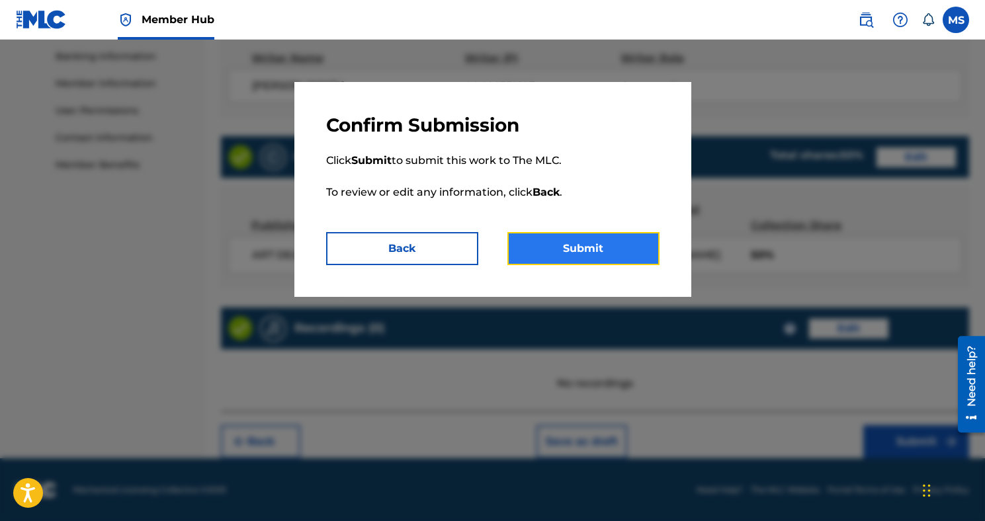
click at [638, 247] on button "Submit" at bounding box center [583, 248] width 152 height 33
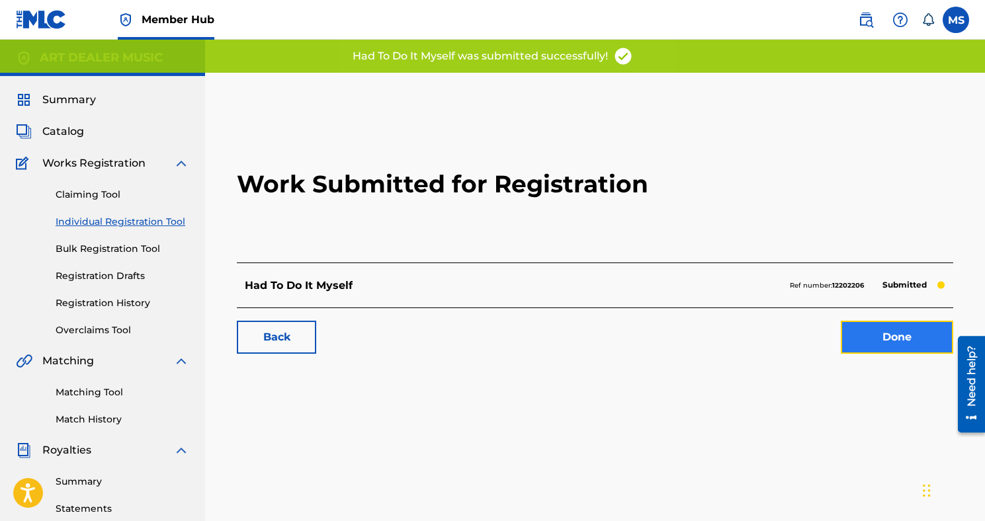
click at [909, 352] on link "Done" at bounding box center [897, 337] width 112 height 33
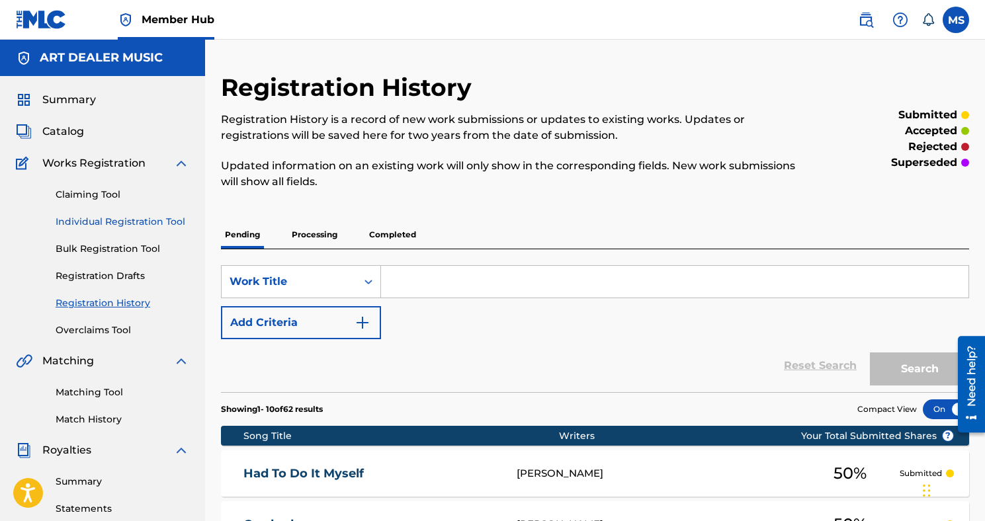
click at [126, 224] on link "Individual Registration Tool" at bounding box center [123, 222] width 134 height 14
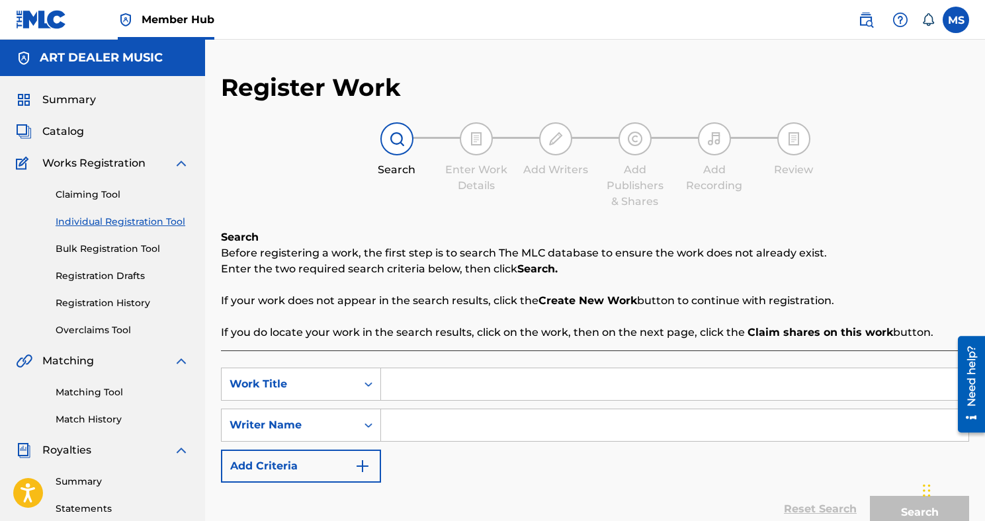
click at [423, 390] on input "Search Form" at bounding box center [674, 384] width 587 height 32
type input "On And On"
click at [432, 425] on input "Search Form" at bounding box center [674, 425] width 587 height 32
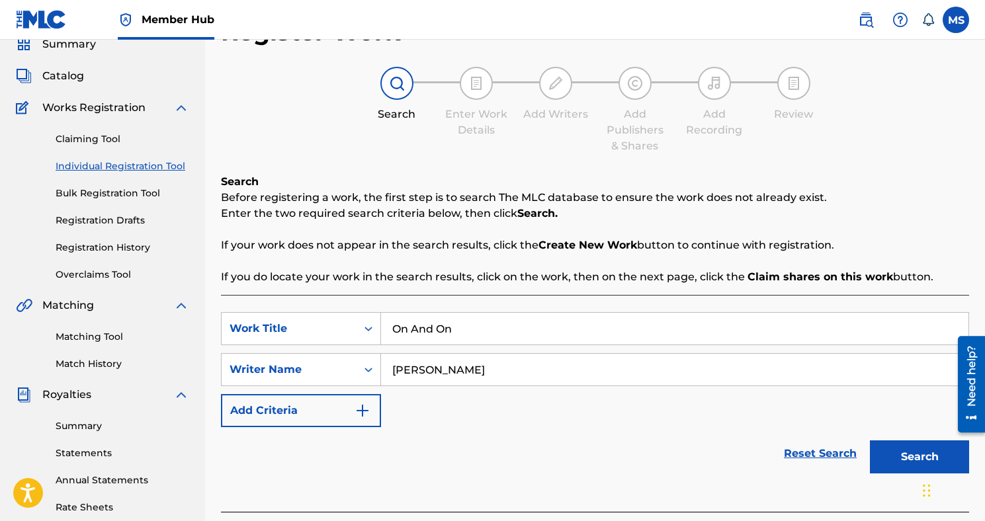
scroll to position [65, 0]
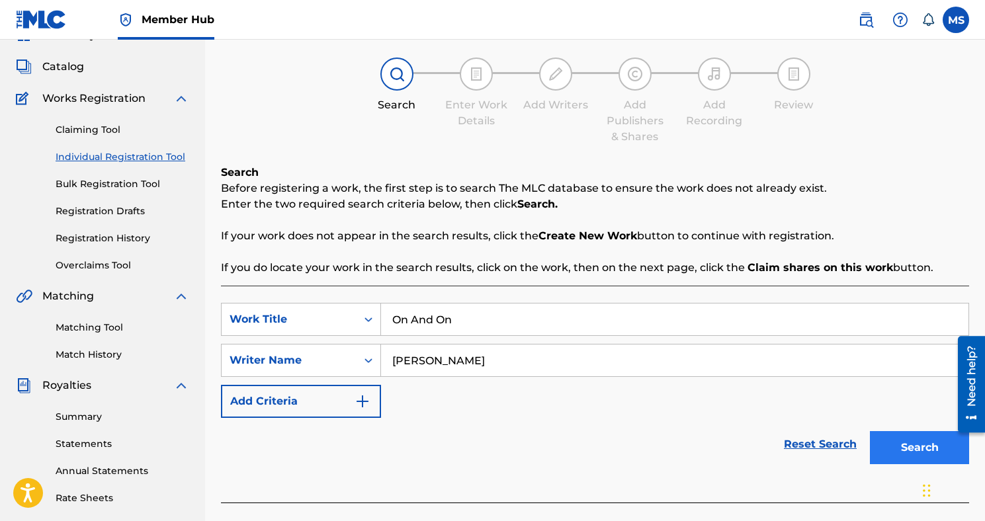
type input "[PERSON_NAME]"
click at [870, 447] on button "Search" at bounding box center [919, 447] width 99 height 33
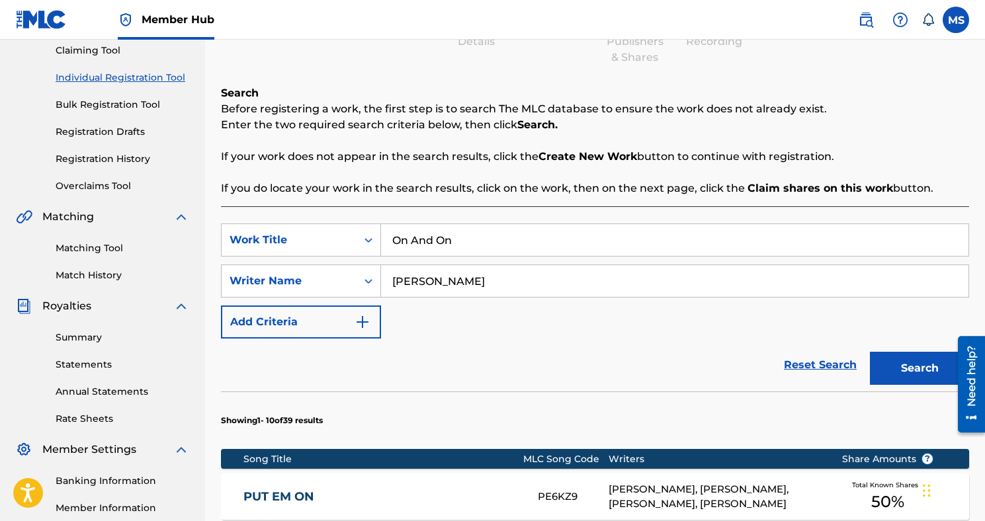
scroll to position [152, 0]
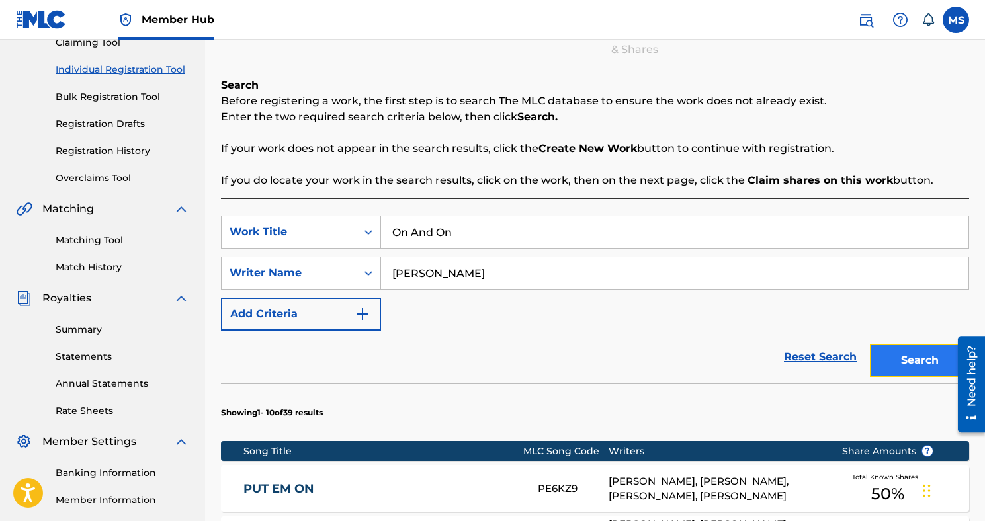
click at [897, 356] on button "Search" at bounding box center [919, 360] width 99 height 33
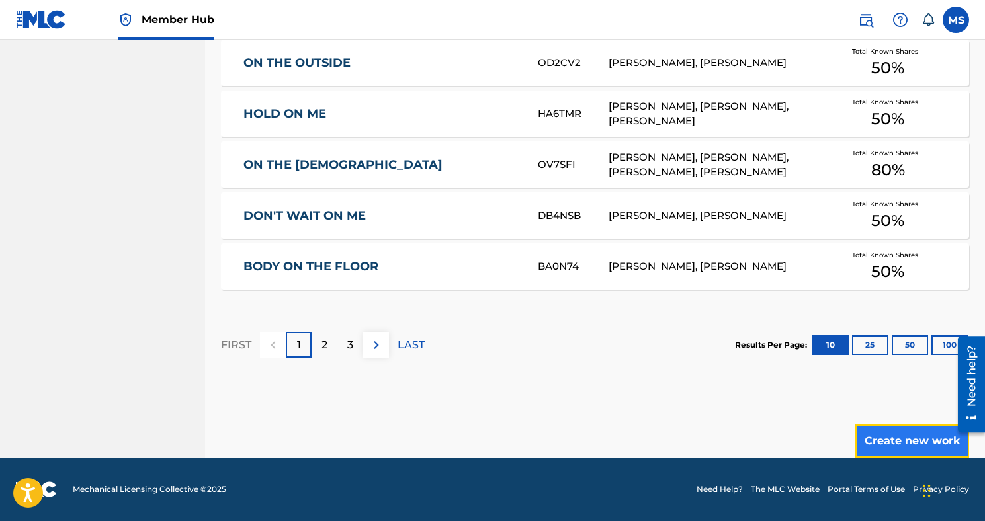
click at [874, 430] on button "Create new work" at bounding box center [912, 441] width 114 height 33
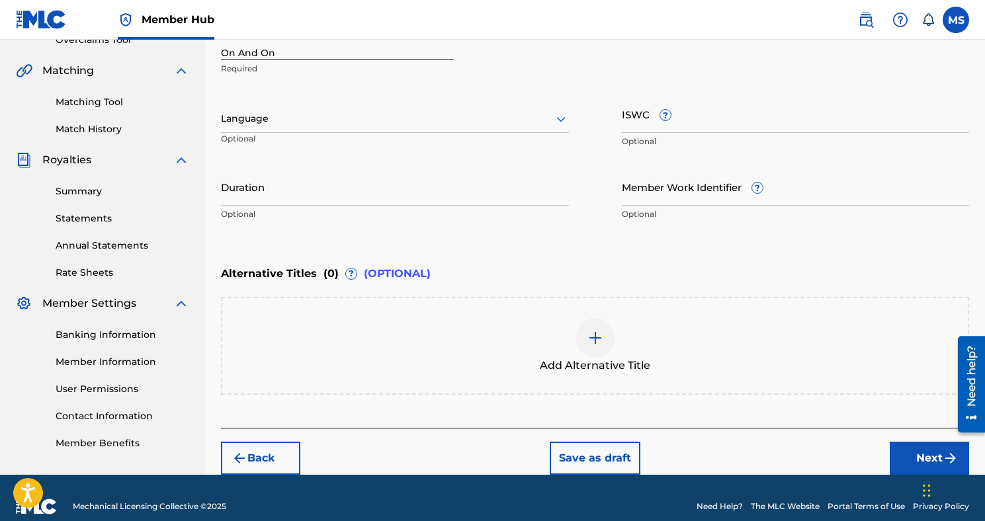
scroll to position [290, 0]
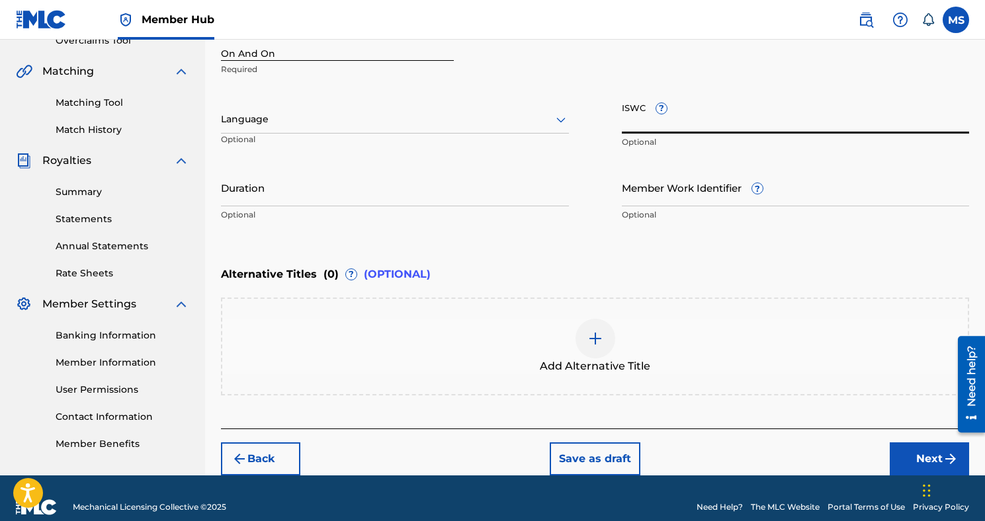
click at [655, 109] on input "ISWC ?" at bounding box center [796, 115] width 348 height 38
paste input "T3145158681"
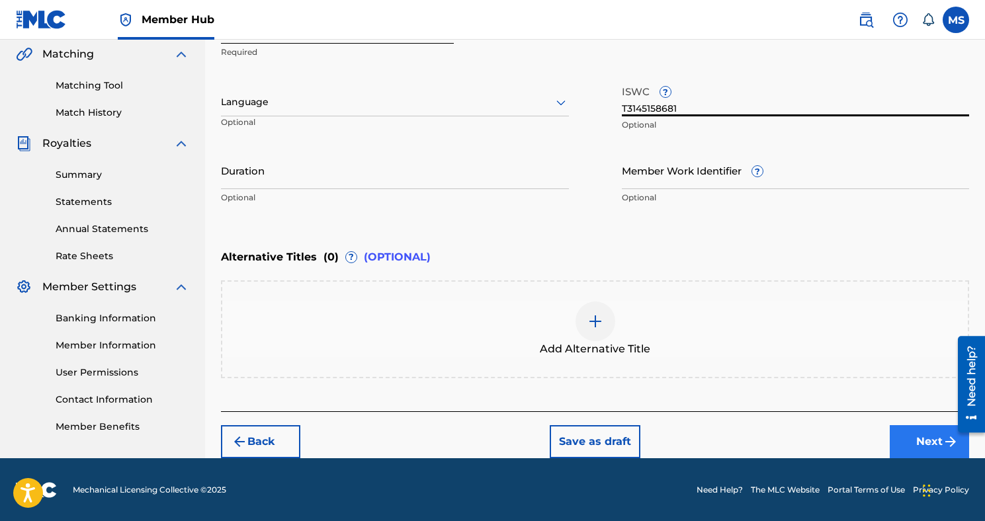
type input "T3145158681"
click at [922, 433] on button "Next" at bounding box center [928, 441] width 79 height 33
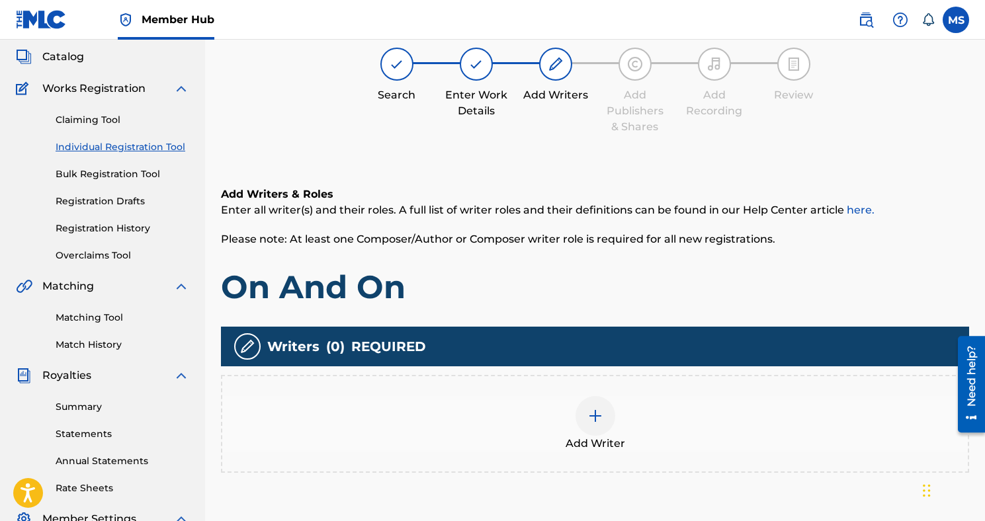
scroll to position [87, 0]
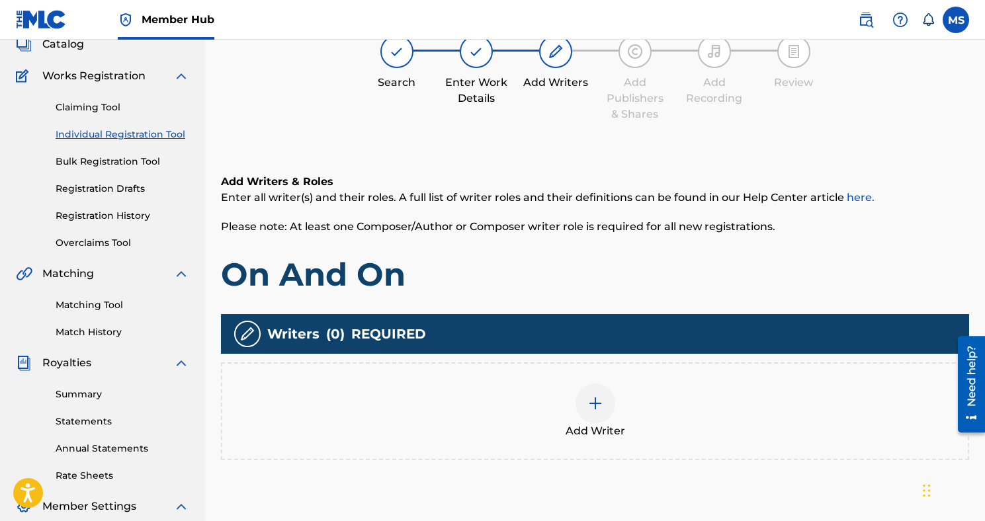
click at [618, 395] on div "Add Writer" at bounding box center [594, 412] width 745 height 56
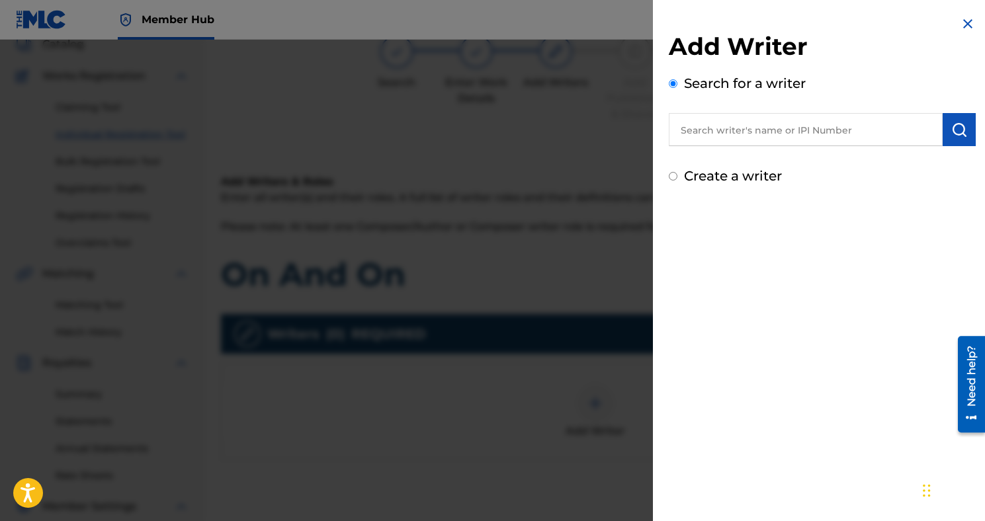
click at [760, 137] on input "text" at bounding box center [806, 129] width 274 height 33
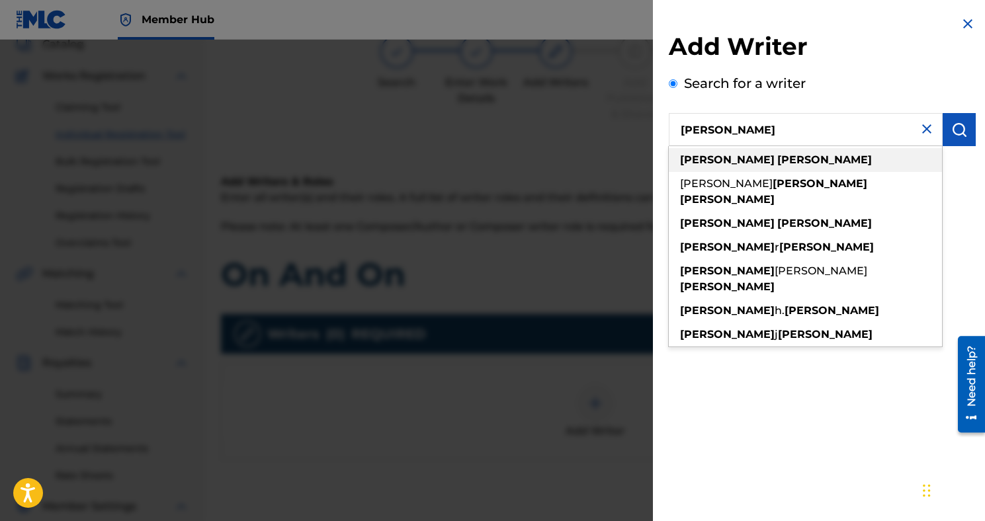
type input "[PERSON_NAME]"
click at [744, 170] on div "[PERSON_NAME]" at bounding box center [805, 160] width 273 height 24
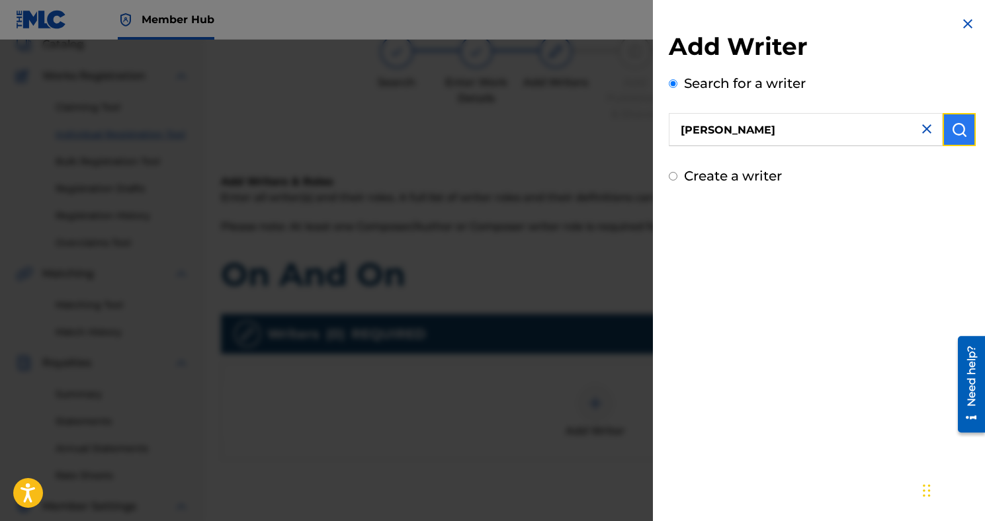
click at [951, 133] on img "submit" at bounding box center [959, 130] width 16 height 16
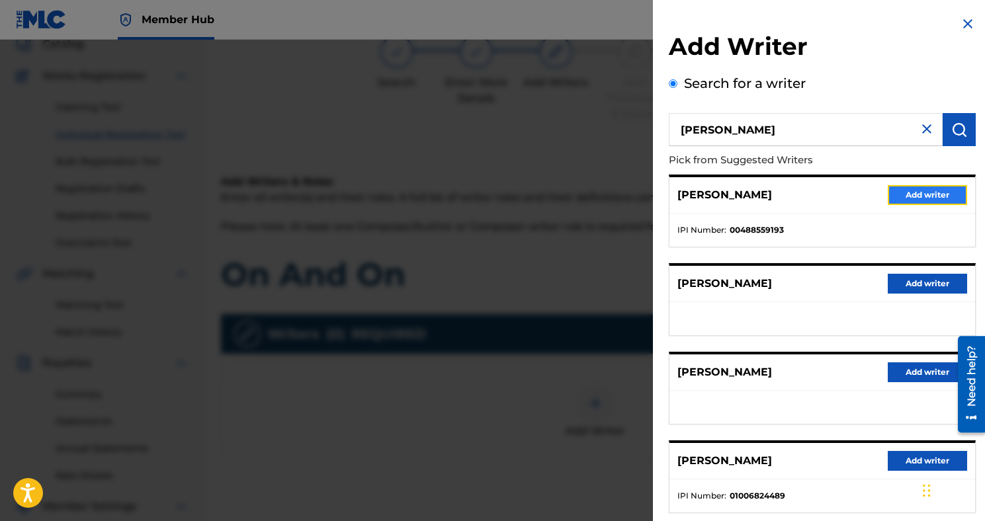
click at [912, 194] on button "Add writer" at bounding box center [926, 195] width 79 height 20
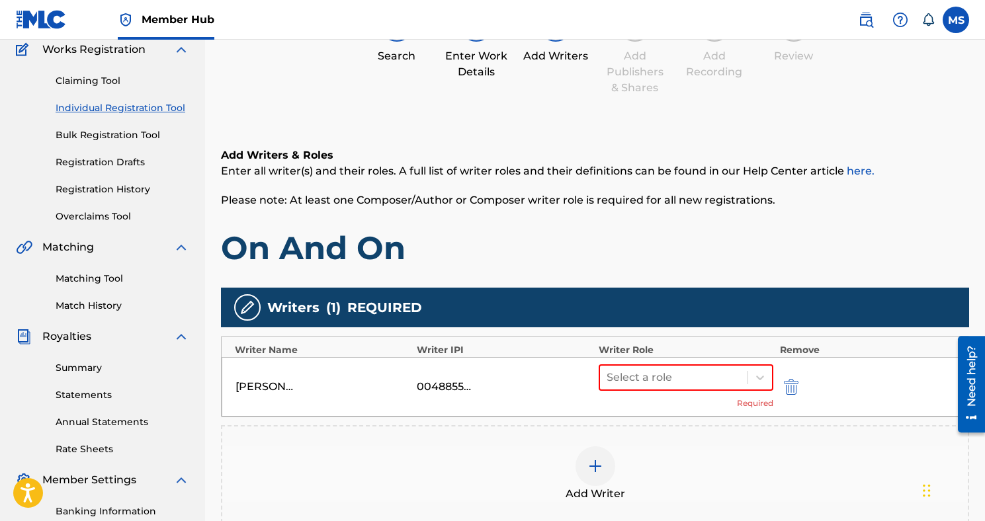
scroll to position [147, 0]
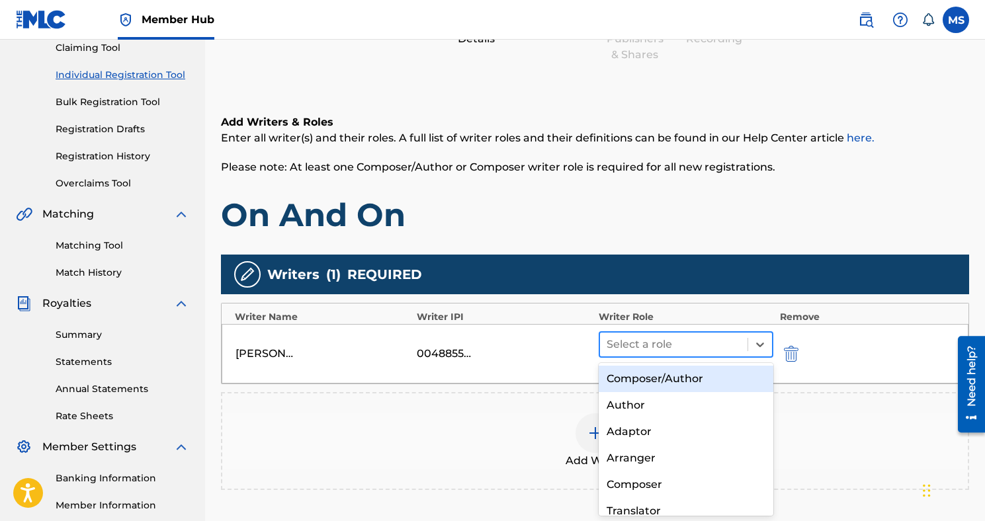
click at [702, 342] on div at bounding box center [673, 344] width 134 height 19
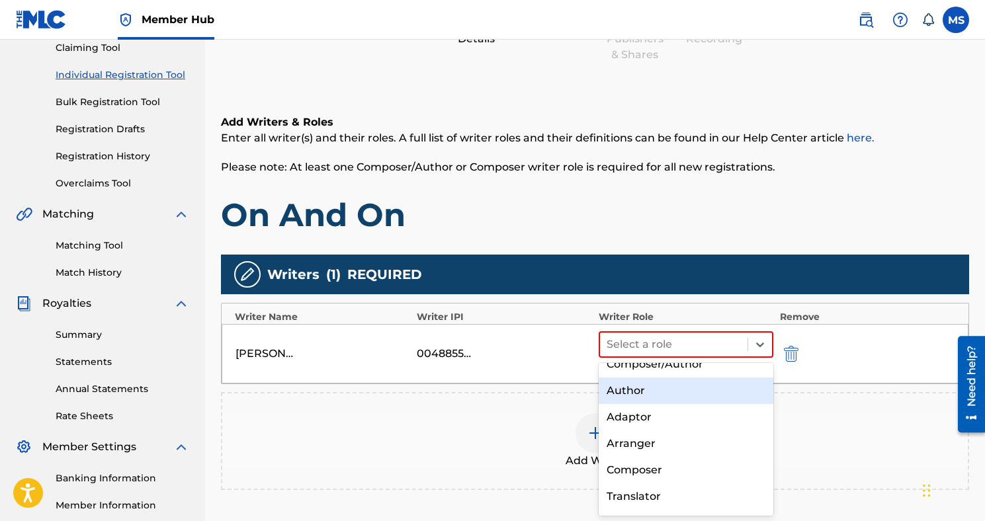
scroll to position [13, 0]
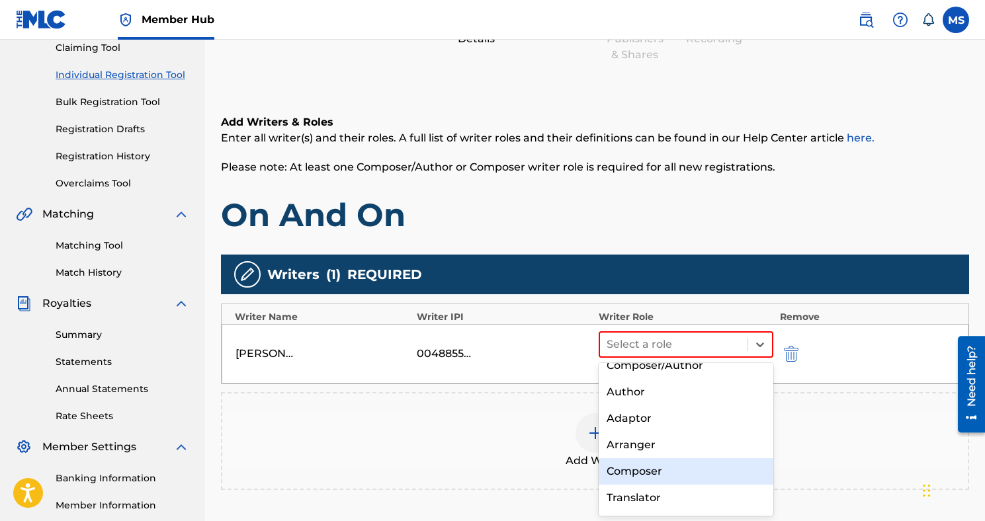
click at [671, 466] on div "Composer" at bounding box center [685, 471] width 175 height 26
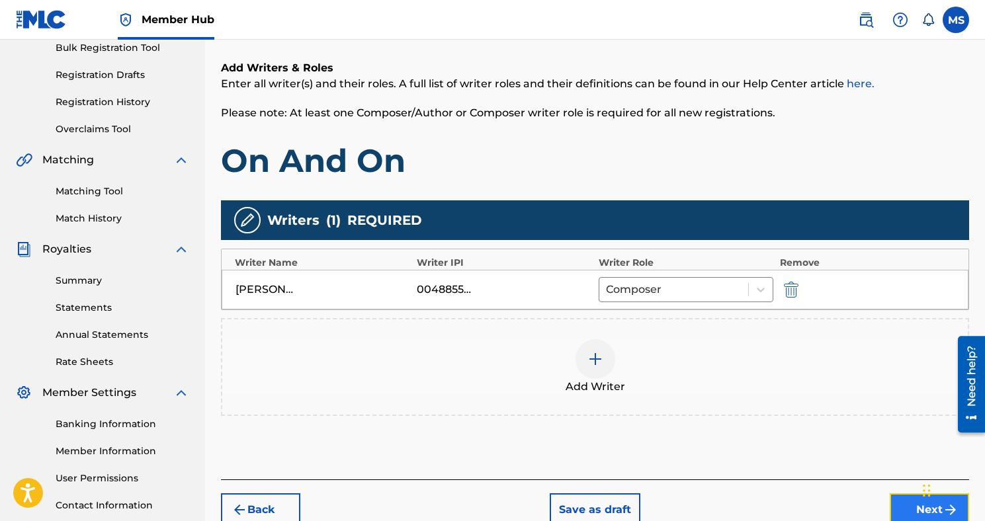
click at [900, 501] on button "Next" at bounding box center [928, 509] width 79 height 33
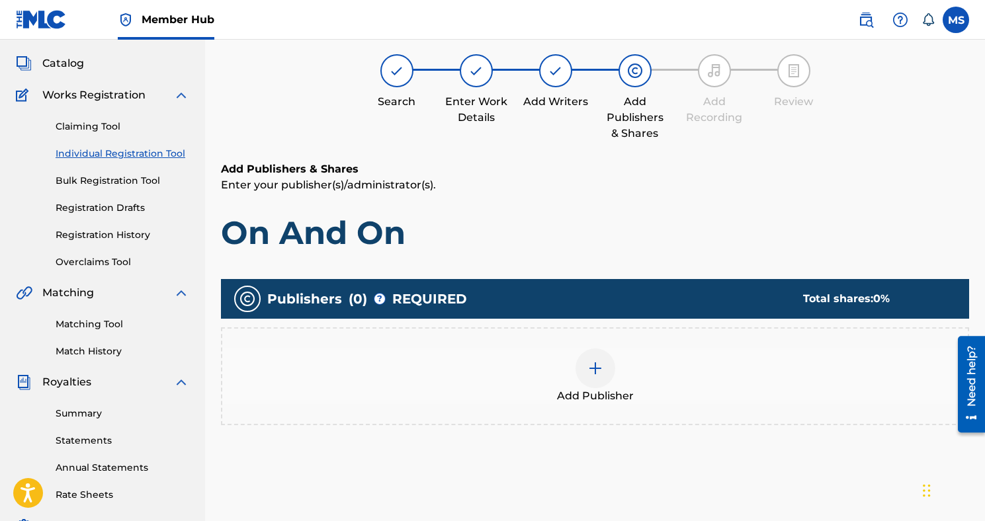
scroll to position [60, 0]
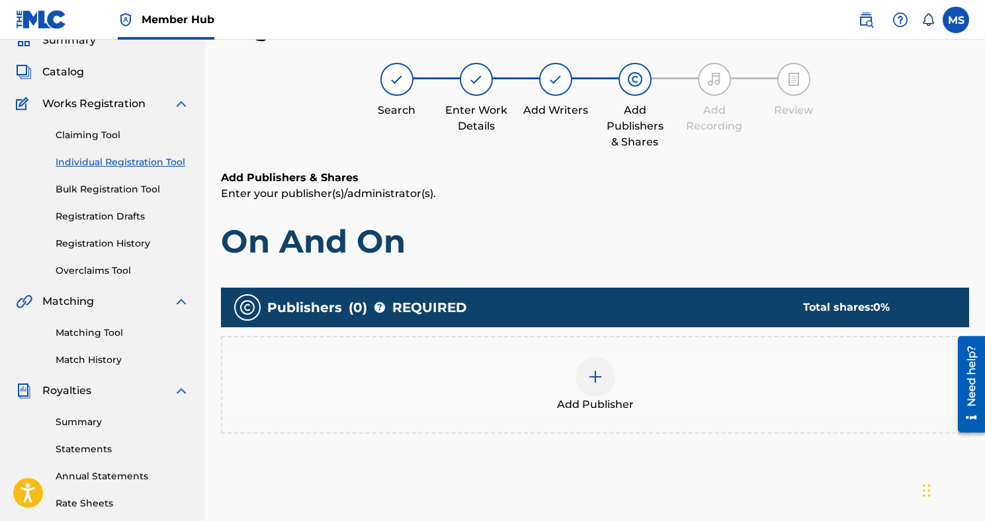
click at [590, 366] on div at bounding box center [595, 377] width 40 height 40
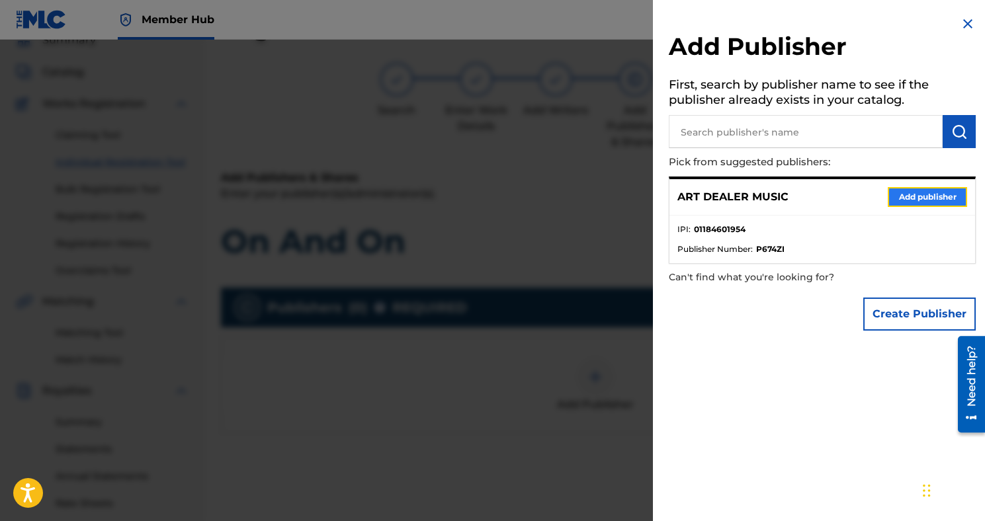
click at [897, 187] on button "Add publisher" at bounding box center [926, 197] width 79 height 20
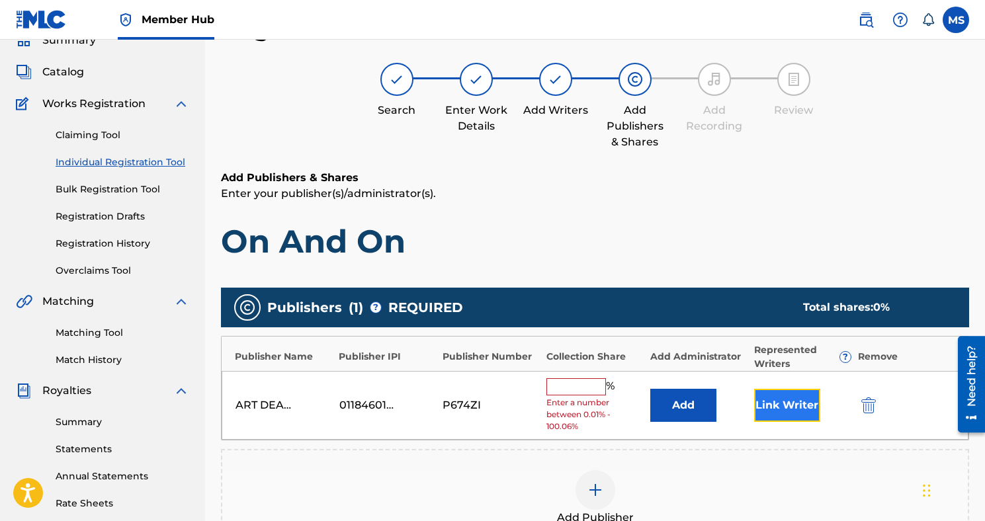
click at [792, 393] on button "Link Writer" at bounding box center [787, 405] width 66 height 33
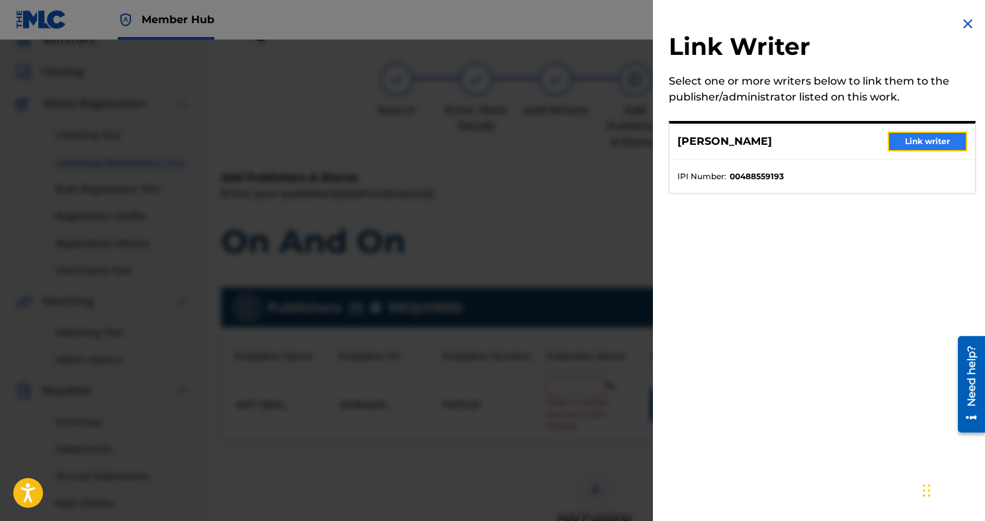
click at [898, 138] on button "Link writer" at bounding box center [926, 142] width 79 height 20
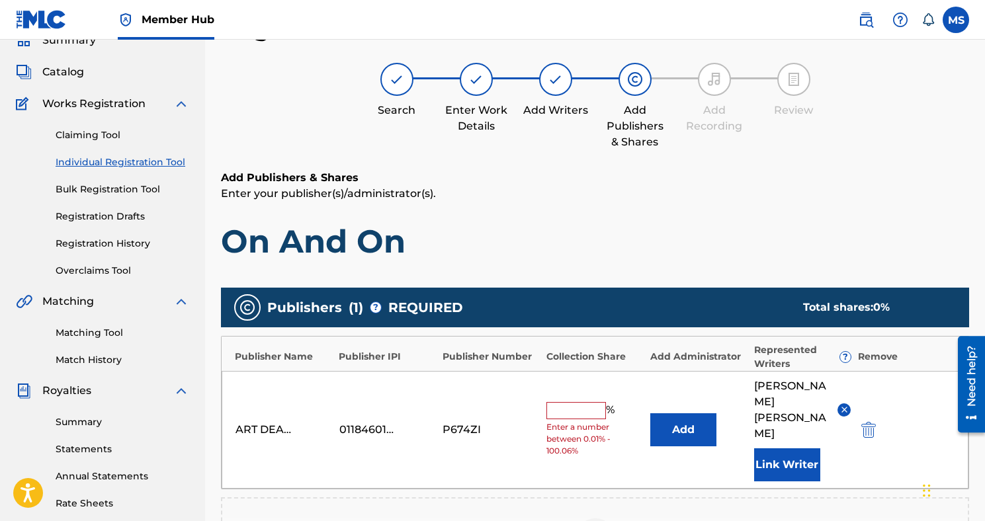
click at [591, 402] on input "text" at bounding box center [576, 410] width 60 height 17
type input "25"
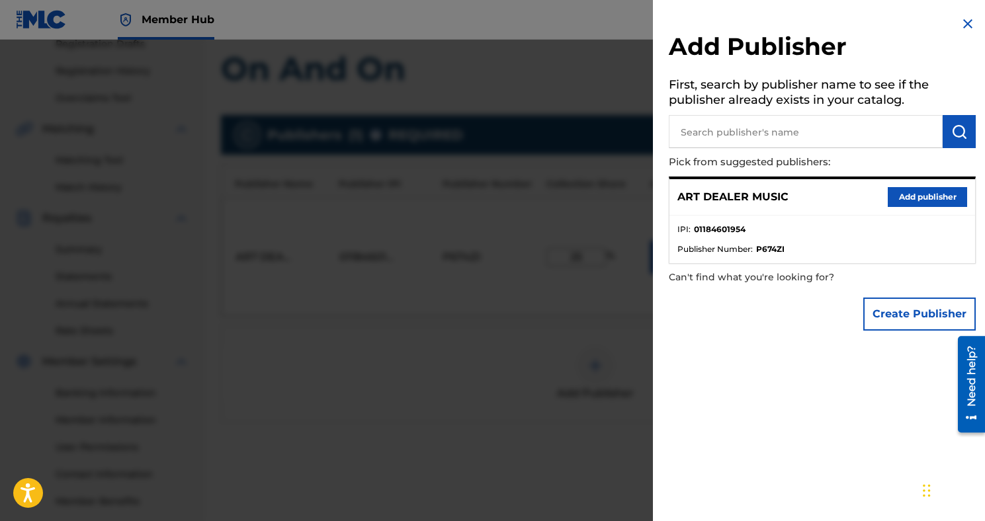
scroll to position [236, 0]
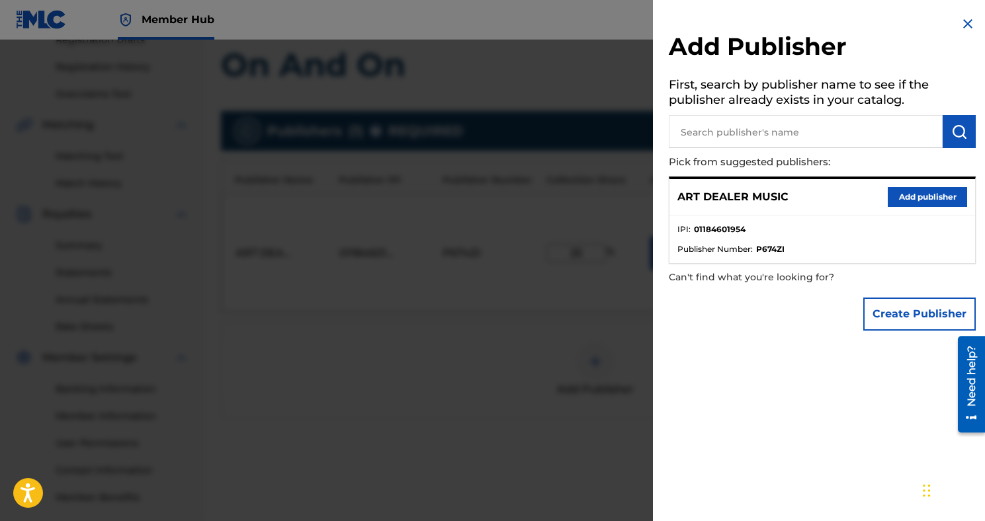
click at [962, 26] on img at bounding box center [968, 24] width 16 height 16
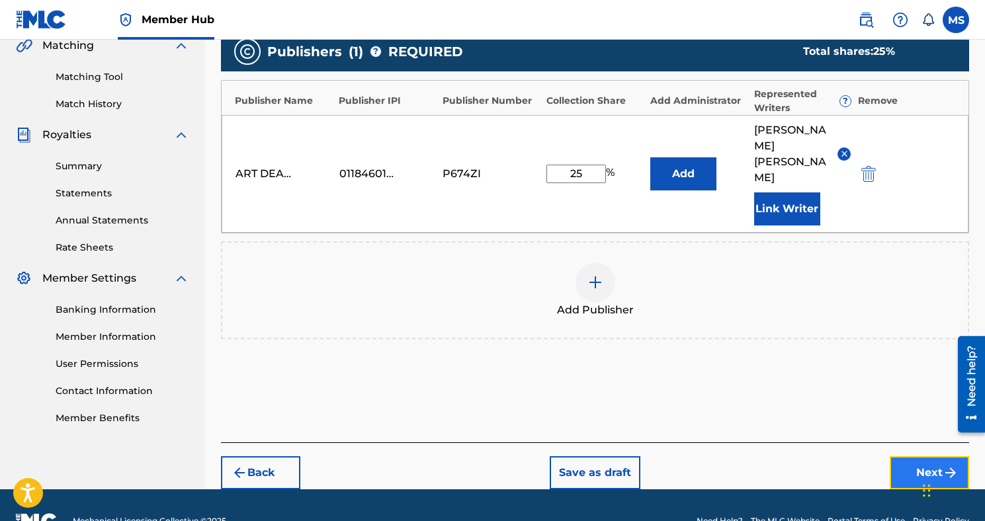
click at [923, 456] on button "Next" at bounding box center [928, 472] width 79 height 33
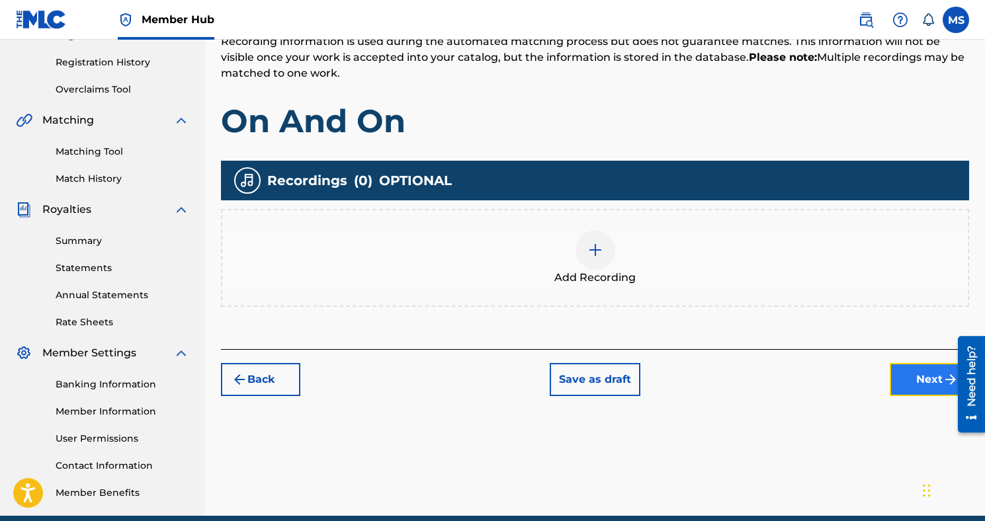
click at [920, 388] on button "Next" at bounding box center [928, 379] width 79 height 33
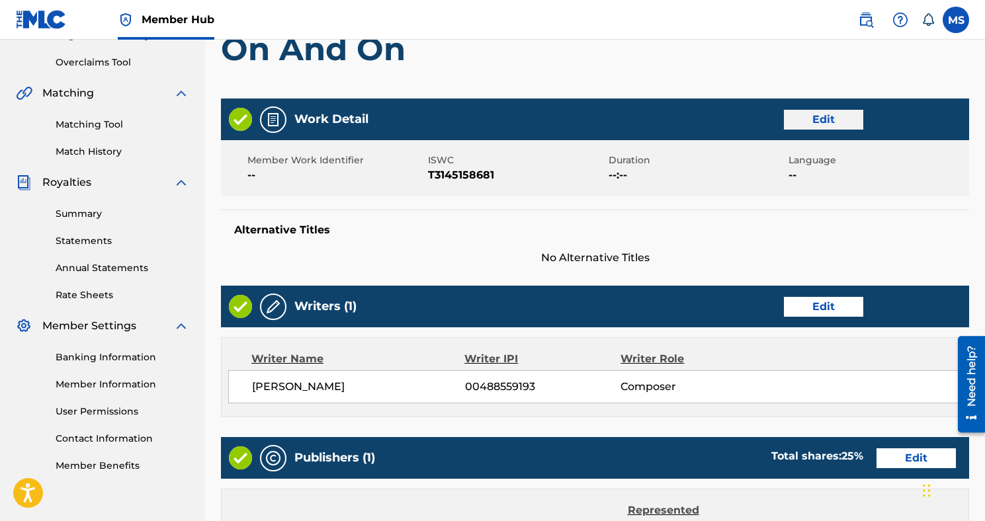
scroll to position [569, 0]
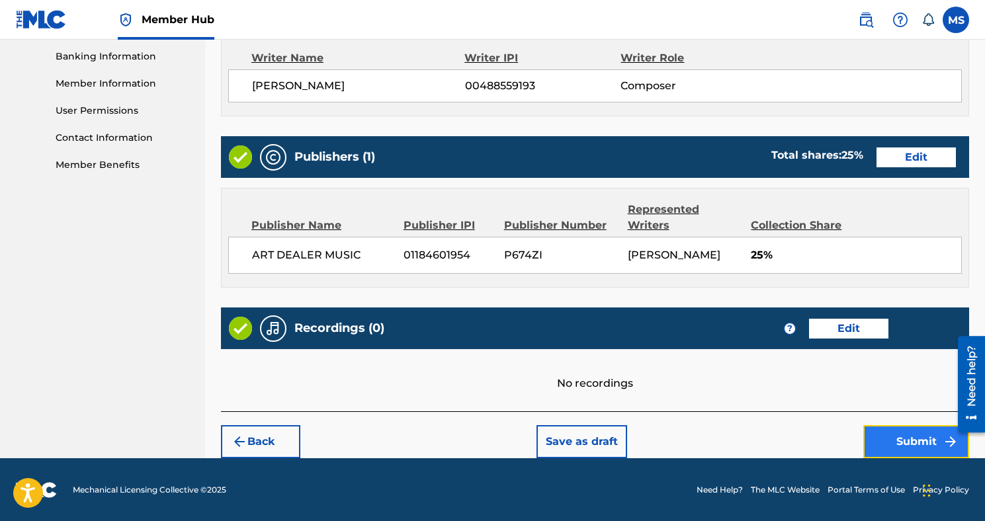
click at [905, 426] on button "Submit" at bounding box center [916, 441] width 106 height 33
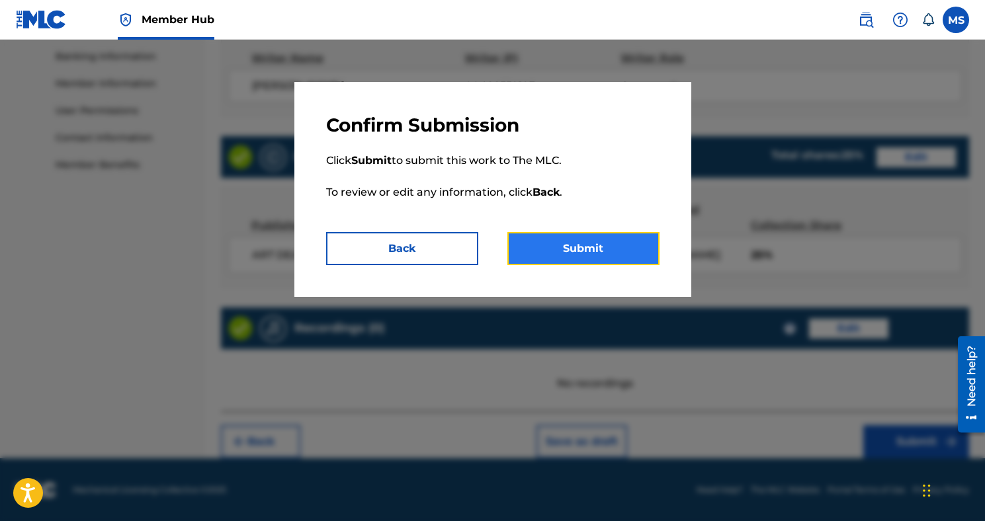
click at [596, 260] on button "Submit" at bounding box center [583, 248] width 152 height 33
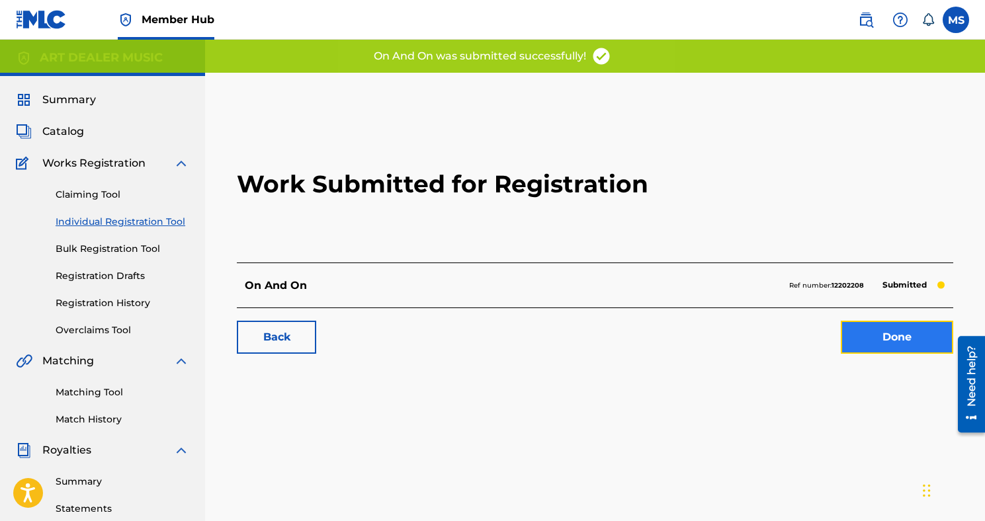
click at [868, 327] on link "Done" at bounding box center [897, 337] width 112 height 33
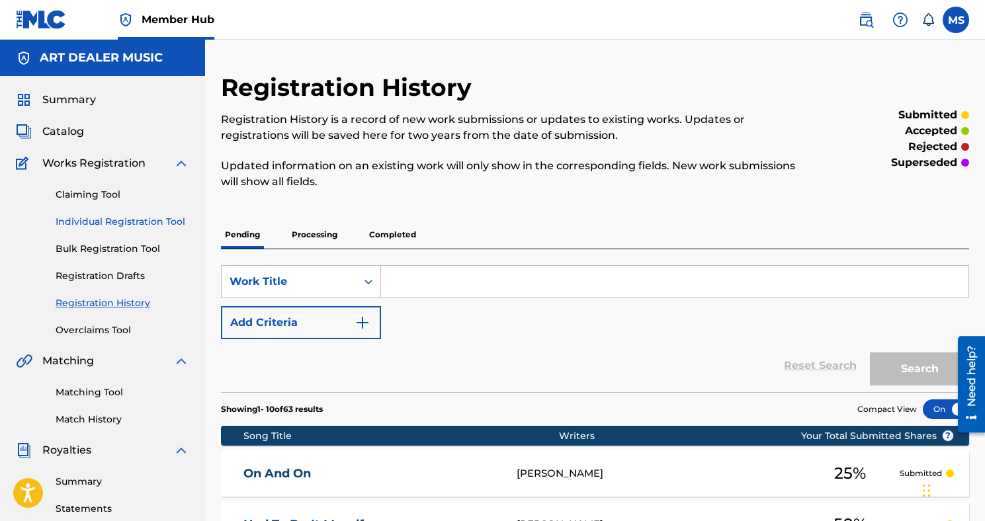
click at [170, 224] on link "Individual Registration Tool" at bounding box center [123, 222] width 134 height 14
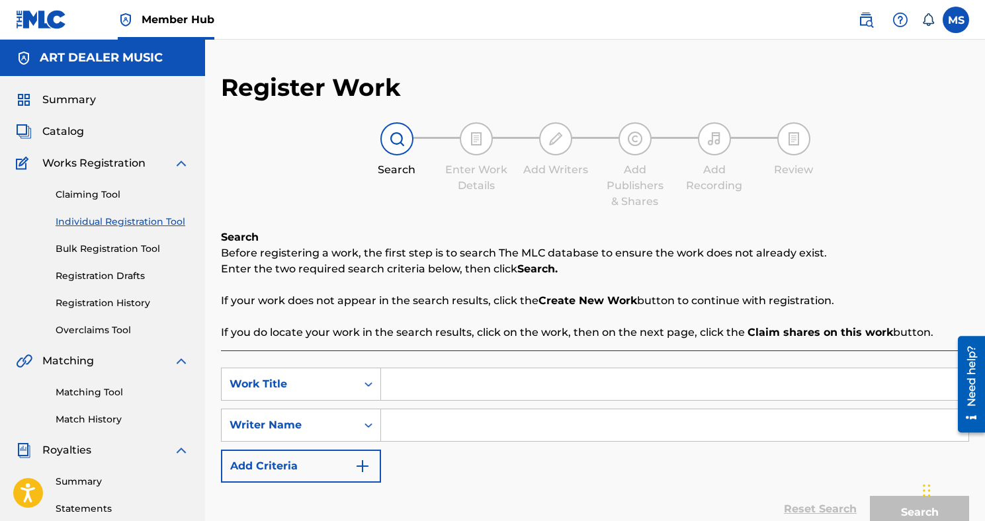
click at [437, 391] on input "Search Form" at bounding box center [674, 384] width 587 height 32
type input "ON AND ON"
click at [438, 426] on input "Search Form" at bounding box center [674, 425] width 587 height 32
type input "M"
drag, startPoint x: 516, startPoint y: 386, endPoint x: 298, endPoint y: 380, distance: 218.3
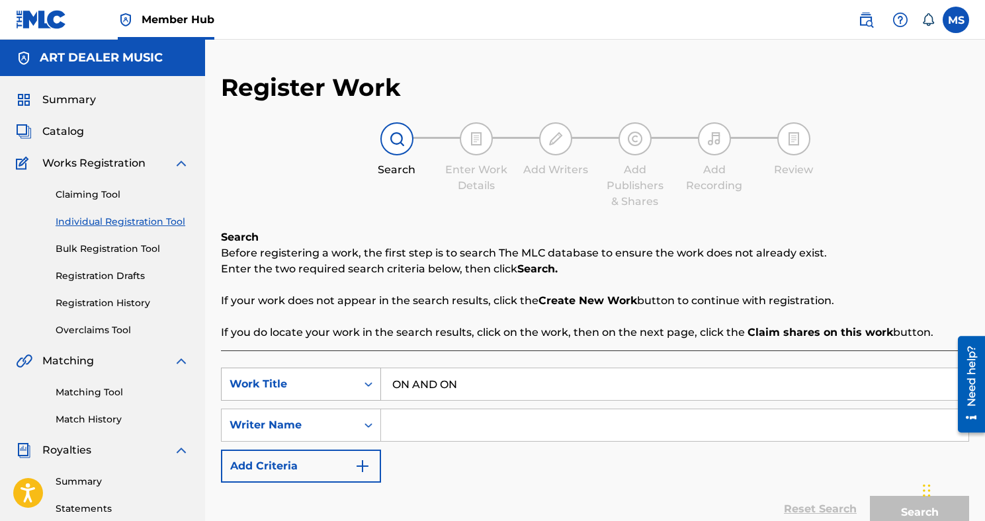
click at [300, 381] on div "SearchWithCriteria9c7725e1-7088-4072-a297-e8e6a6bc7899 Work Title ON AND ON" at bounding box center [595, 384] width 748 height 33
type input "MF MENACE"
click at [408, 434] on input "Search Form" at bounding box center [674, 425] width 587 height 32
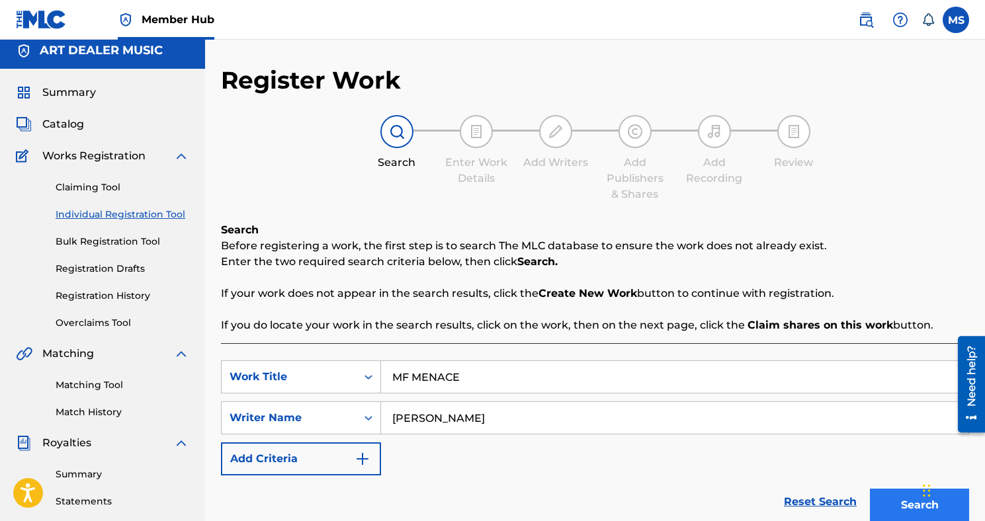
type input "[PERSON_NAME]"
click at [889, 502] on button "Search" at bounding box center [919, 505] width 99 height 33
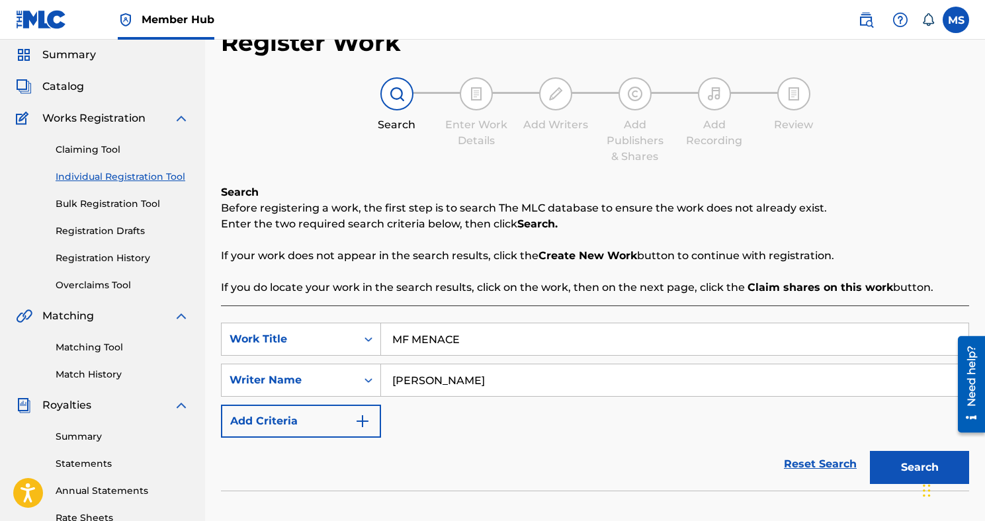
scroll to position [48, 0]
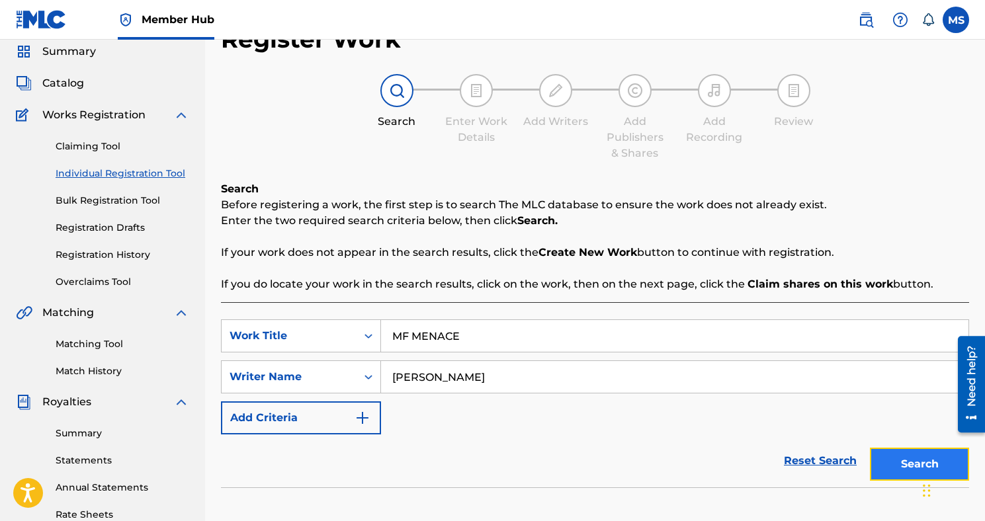
click at [891, 463] on button "Search" at bounding box center [919, 464] width 99 height 33
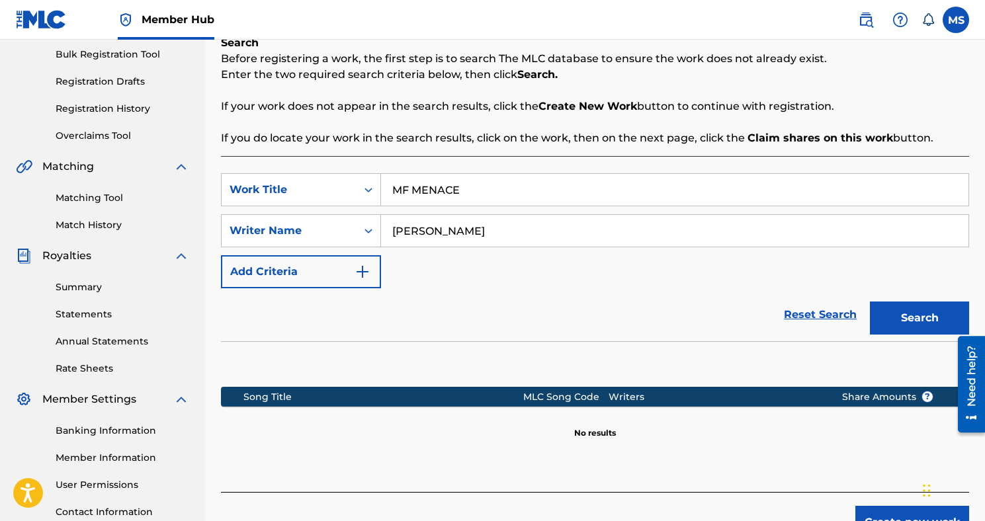
scroll to position [270, 0]
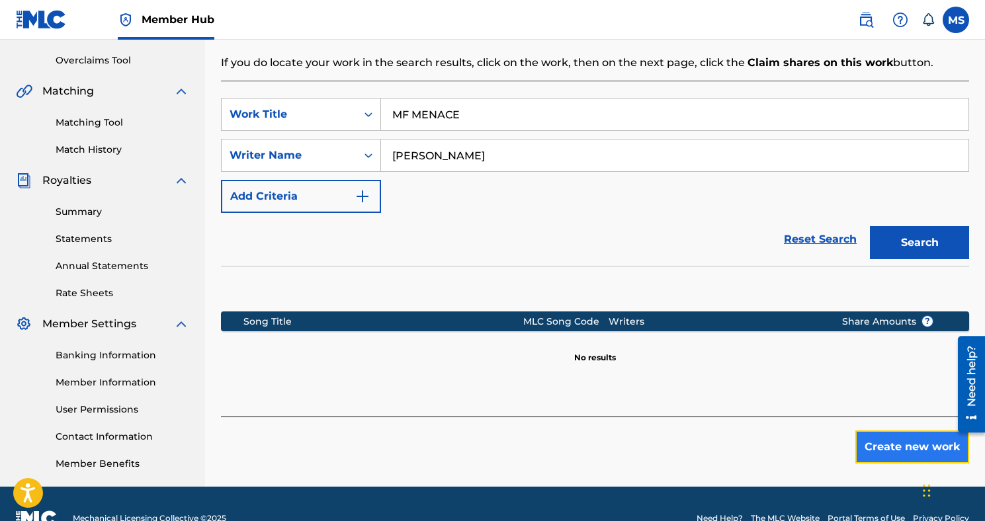
click at [874, 450] on button "Create new work" at bounding box center [912, 447] width 114 height 33
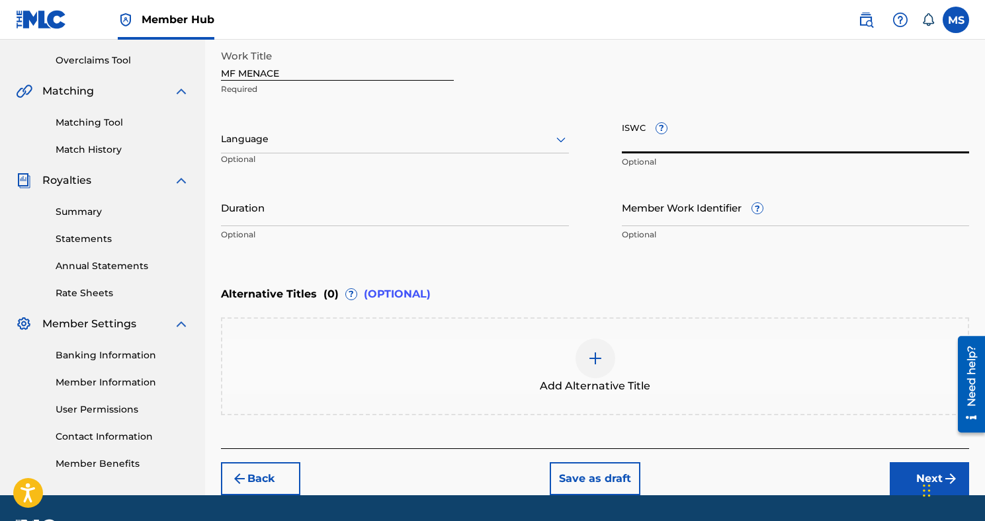
click at [640, 137] on input "ISWC ?" at bounding box center [796, 135] width 348 height 38
paste input "T3145148905"
type input "T3145148905"
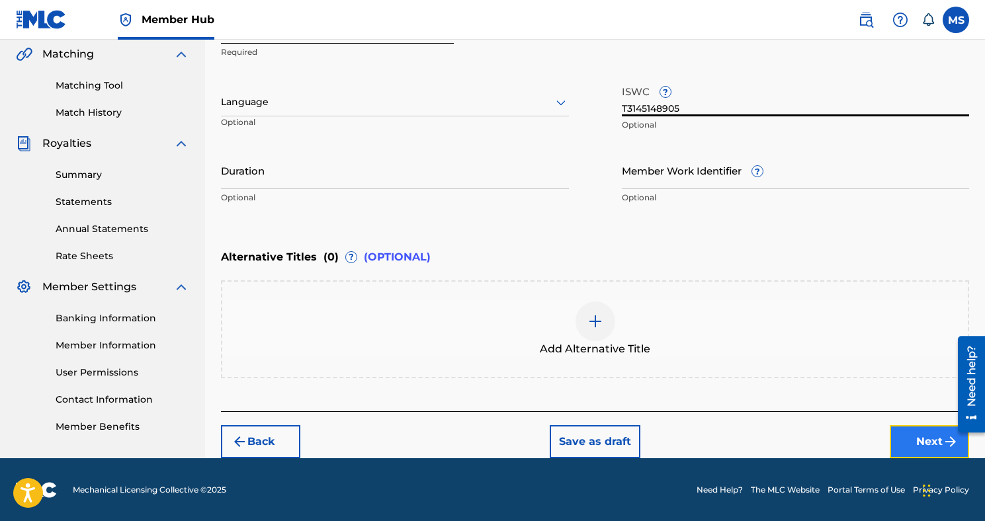
click at [920, 431] on button "Next" at bounding box center [928, 441] width 79 height 33
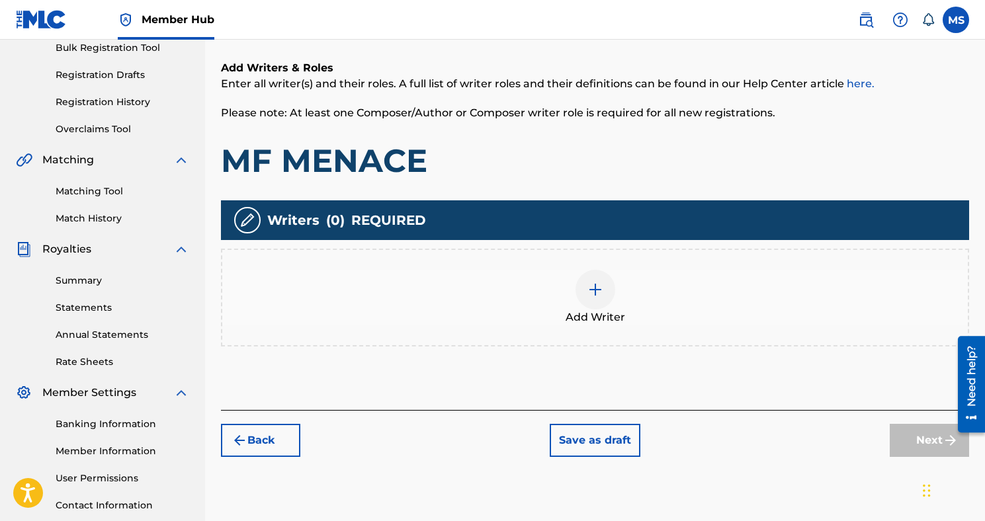
scroll to position [229, 0]
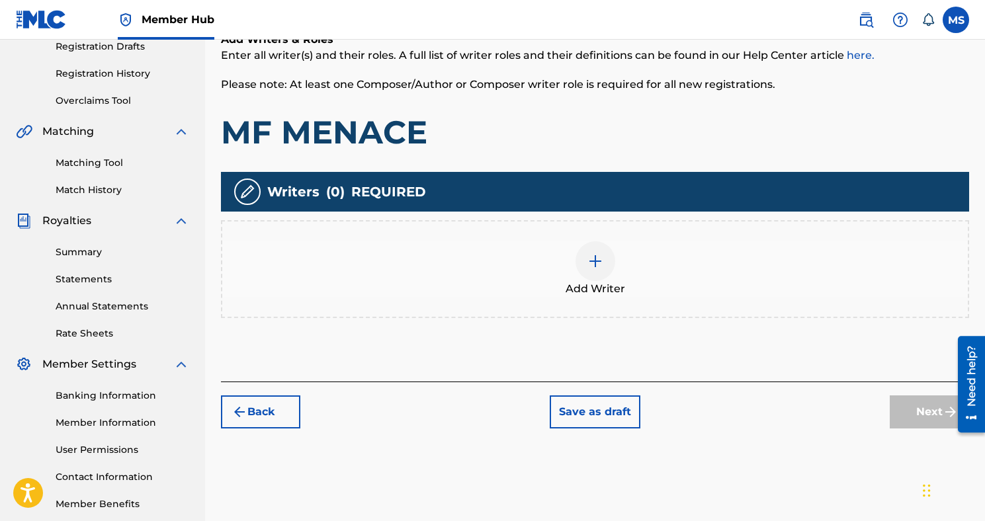
click at [587, 252] on div at bounding box center [595, 261] width 40 height 40
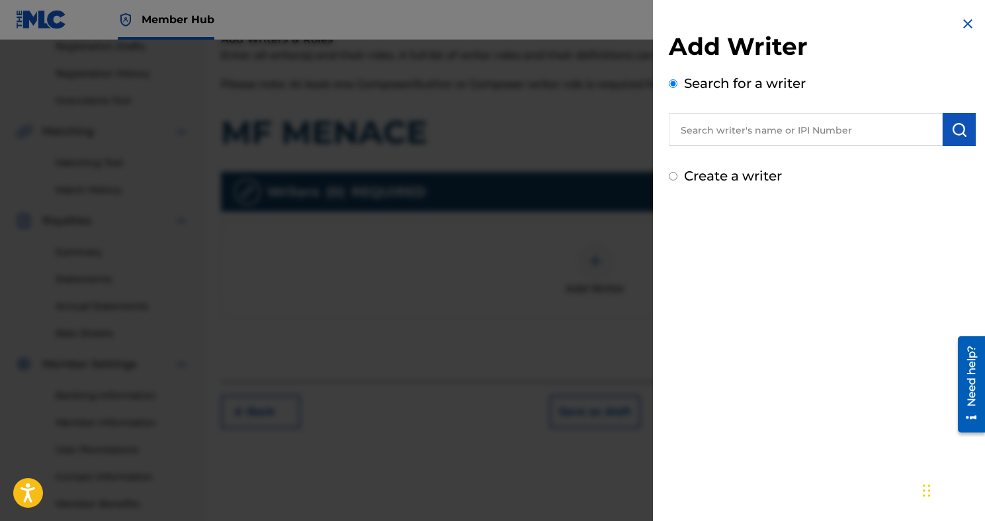
click at [721, 140] on input "text" at bounding box center [806, 129] width 274 height 33
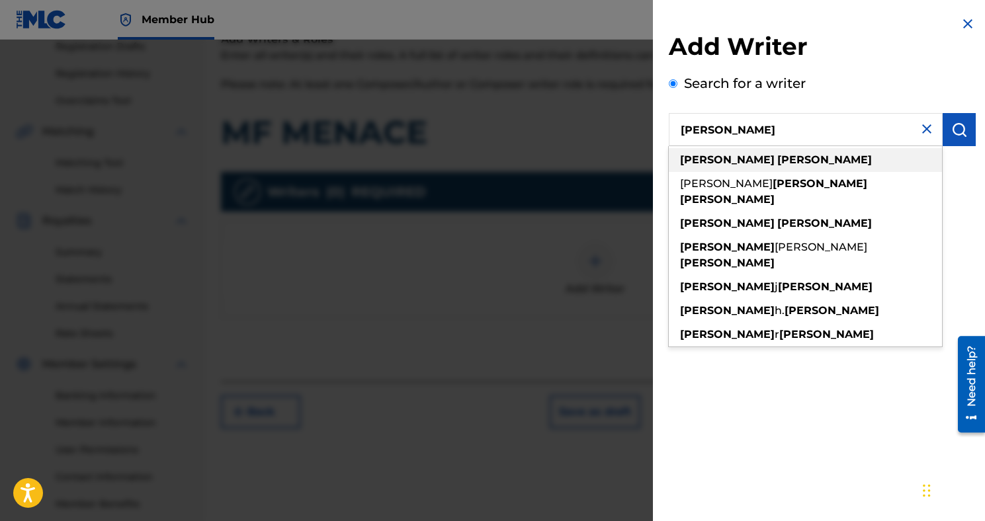
type input "[PERSON_NAME]"
click at [742, 167] on div "[PERSON_NAME]" at bounding box center [805, 160] width 273 height 24
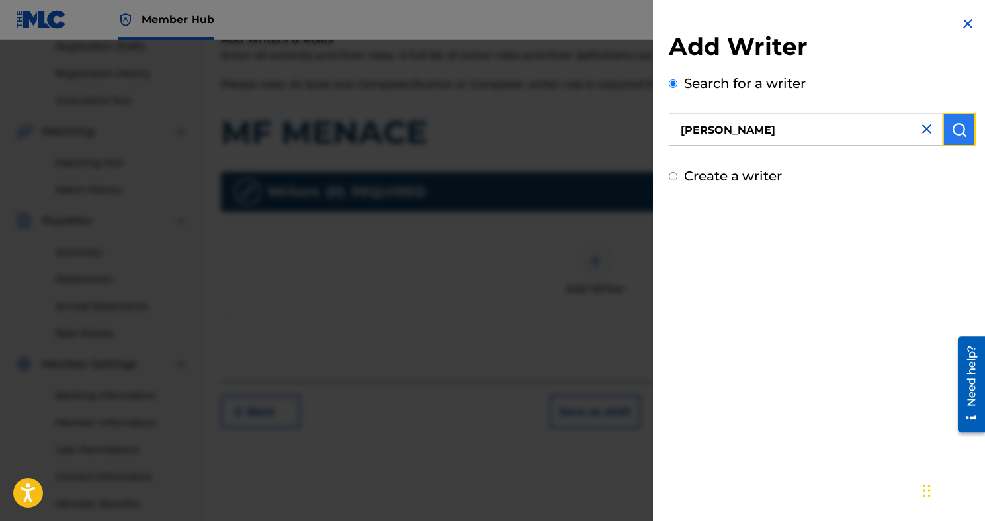
click at [951, 135] on img "submit" at bounding box center [959, 130] width 16 height 16
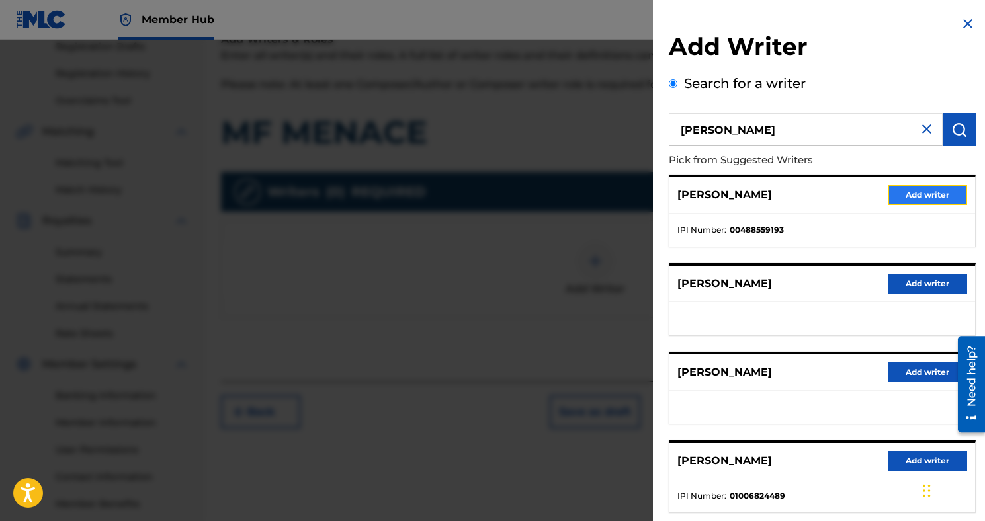
click at [902, 188] on button "Add writer" at bounding box center [926, 195] width 79 height 20
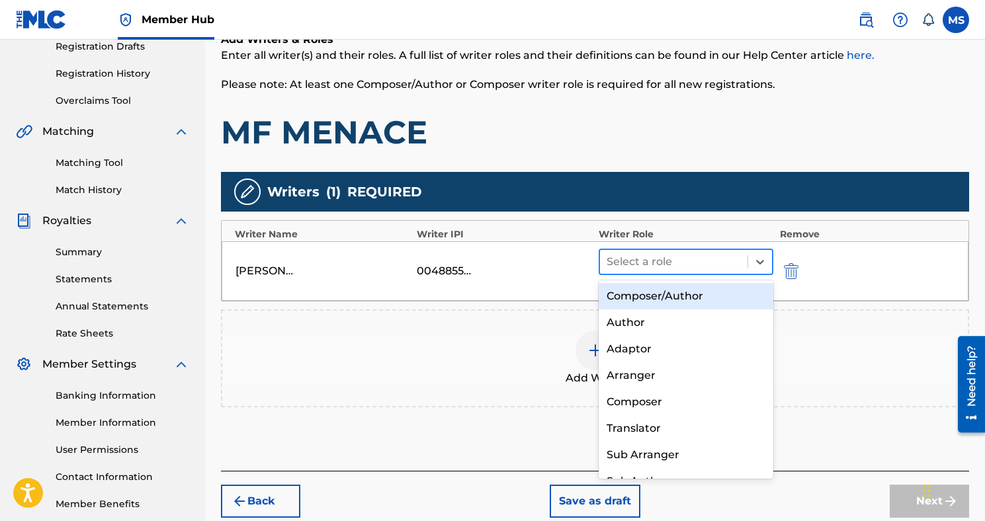
click at [727, 254] on div at bounding box center [673, 262] width 134 height 19
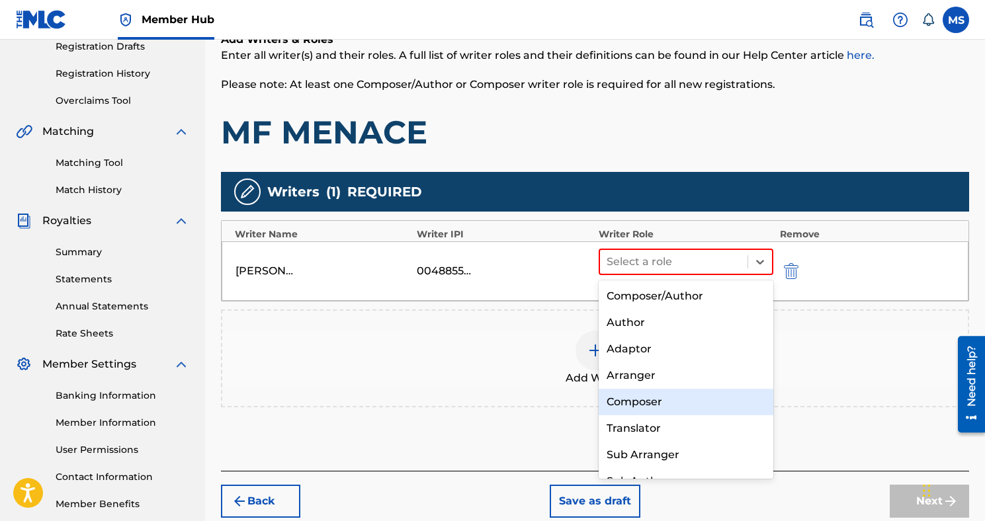
click at [692, 400] on div "Composer" at bounding box center [685, 402] width 175 height 26
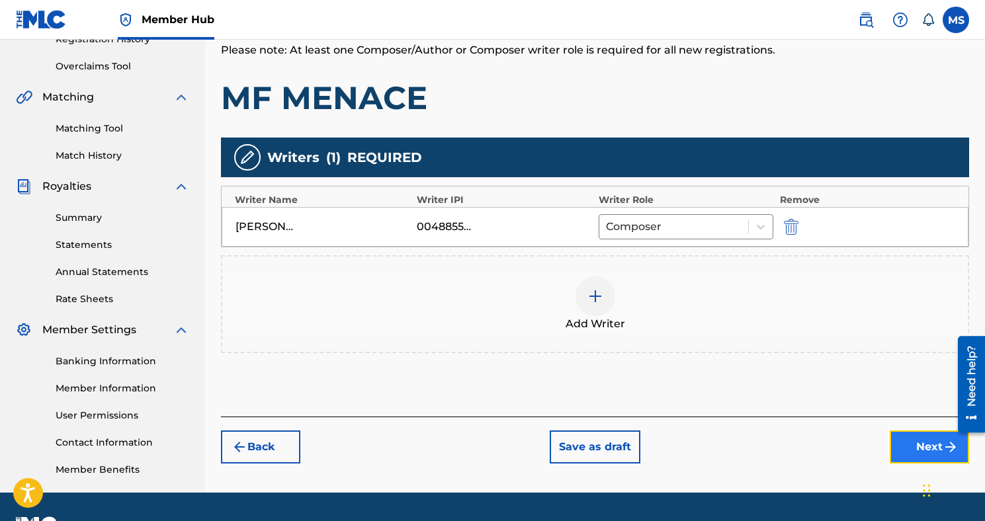
click at [902, 439] on button "Next" at bounding box center [928, 447] width 79 height 33
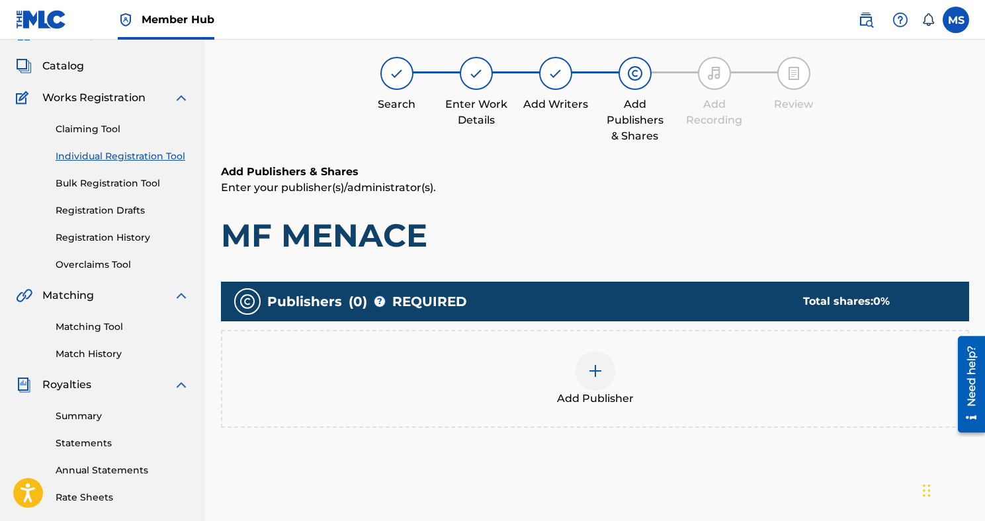
scroll to position [60, 0]
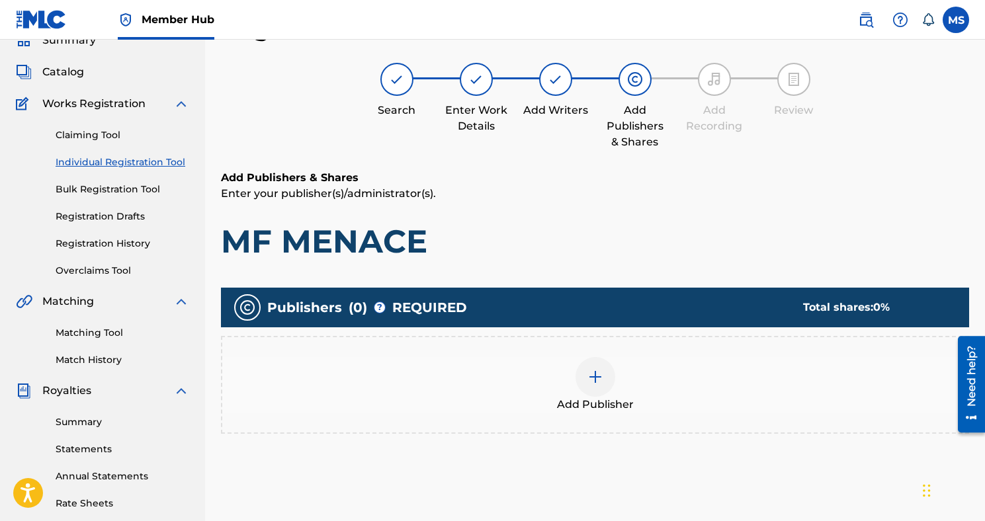
click at [615, 375] on div "Add Publisher" at bounding box center [594, 385] width 745 height 56
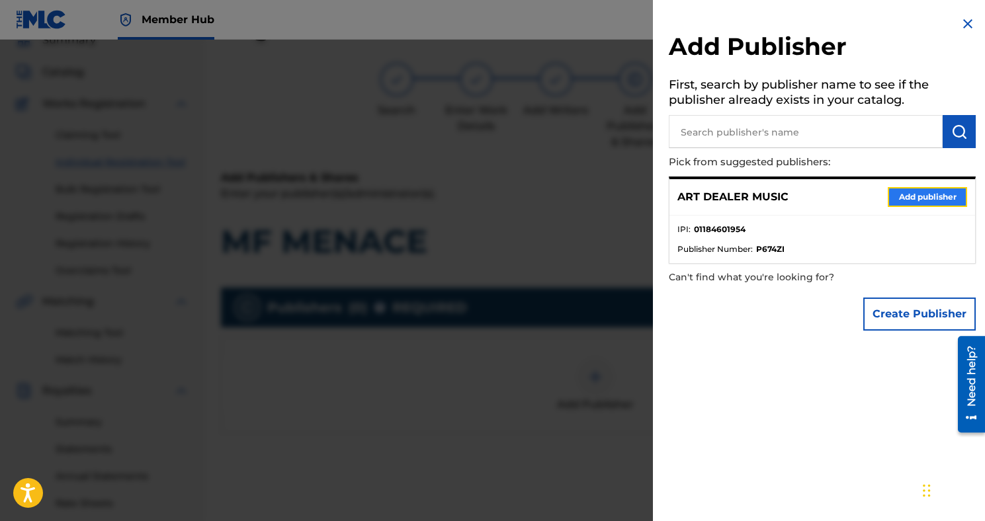
click at [919, 196] on button "Add publisher" at bounding box center [926, 197] width 79 height 20
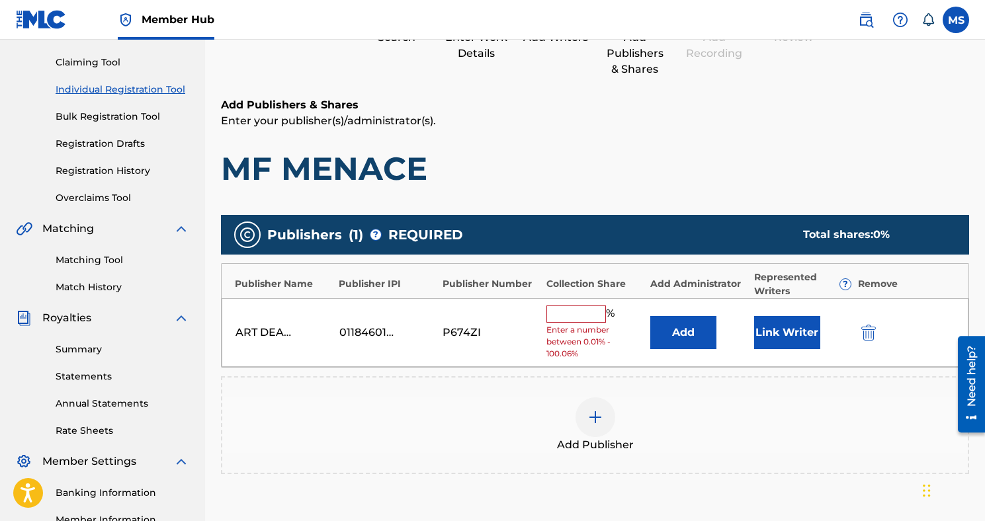
scroll to position [139, 0]
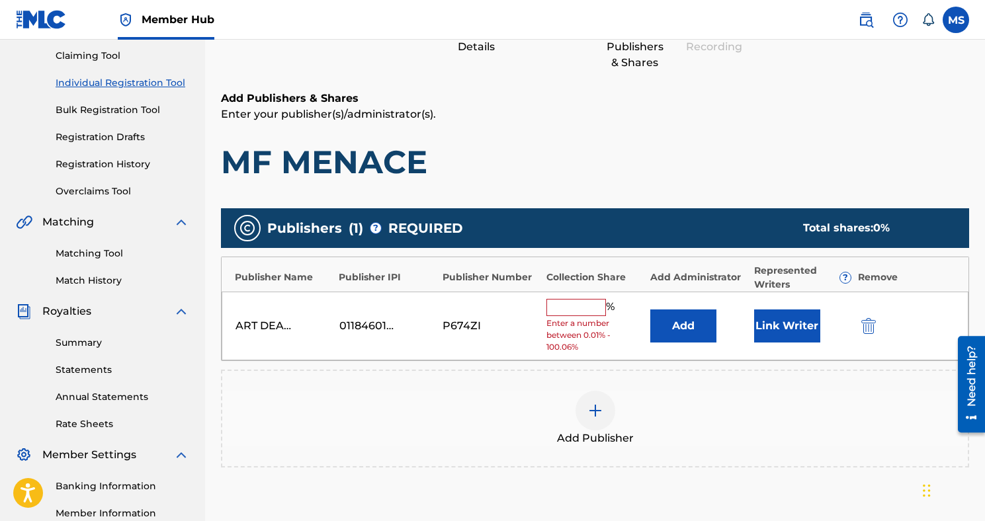
click at [589, 304] on input "text" at bounding box center [576, 307] width 60 height 17
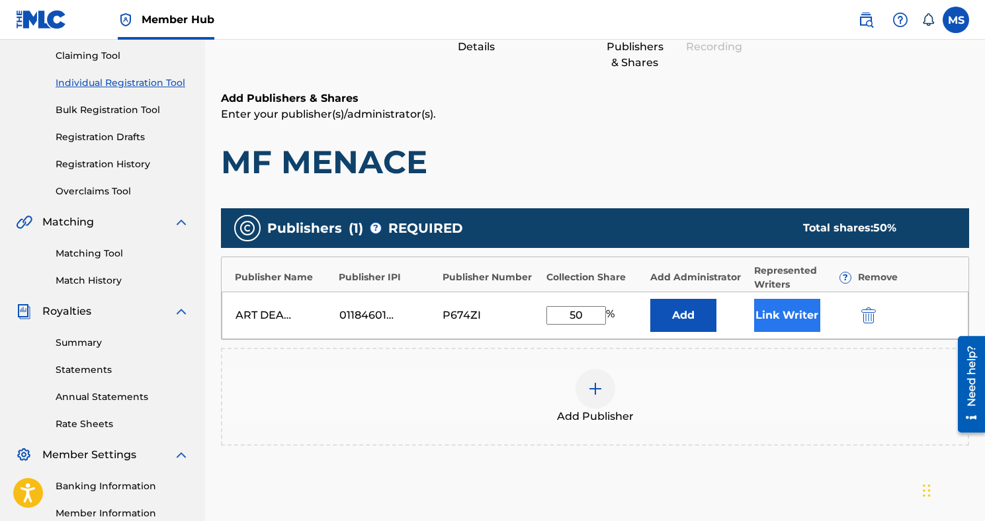
type input "50"
click at [768, 320] on button "Link Writer" at bounding box center [787, 315] width 66 height 33
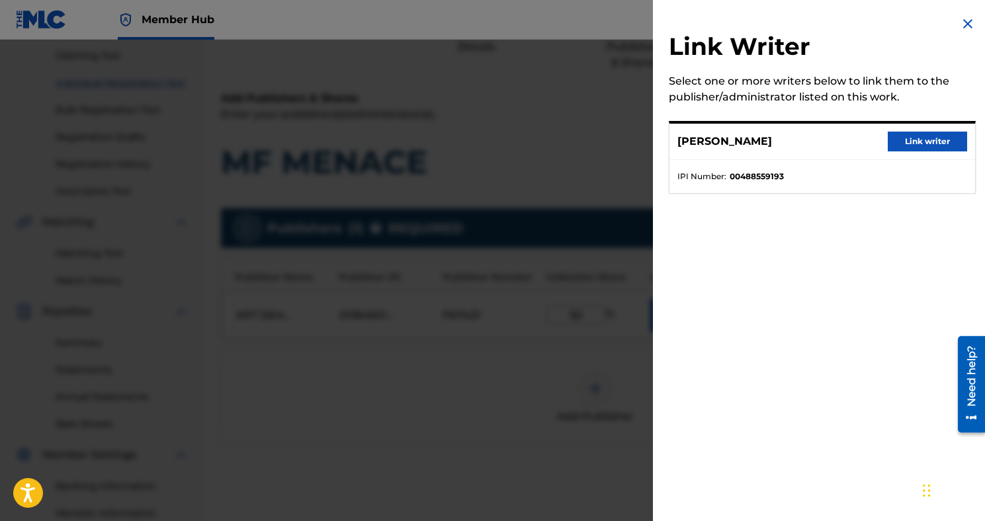
click at [898, 152] on div "[PERSON_NAME] Link writer" at bounding box center [822, 142] width 306 height 36
click at [922, 128] on div "[PERSON_NAME] Link writer" at bounding box center [822, 142] width 306 height 36
click at [922, 135] on button "Link writer" at bounding box center [926, 142] width 79 height 20
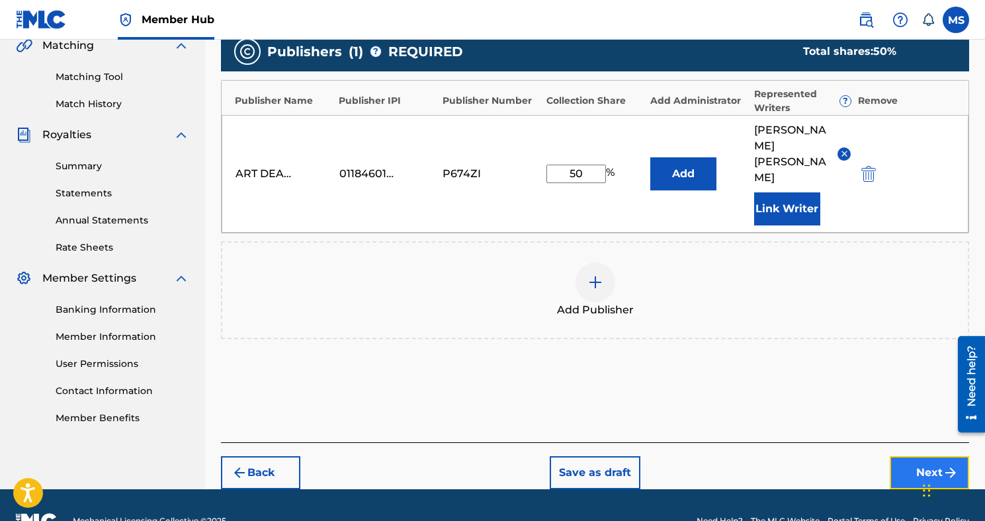
click at [925, 456] on button "Next" at bounding box center [928, 472] width 79 height 33
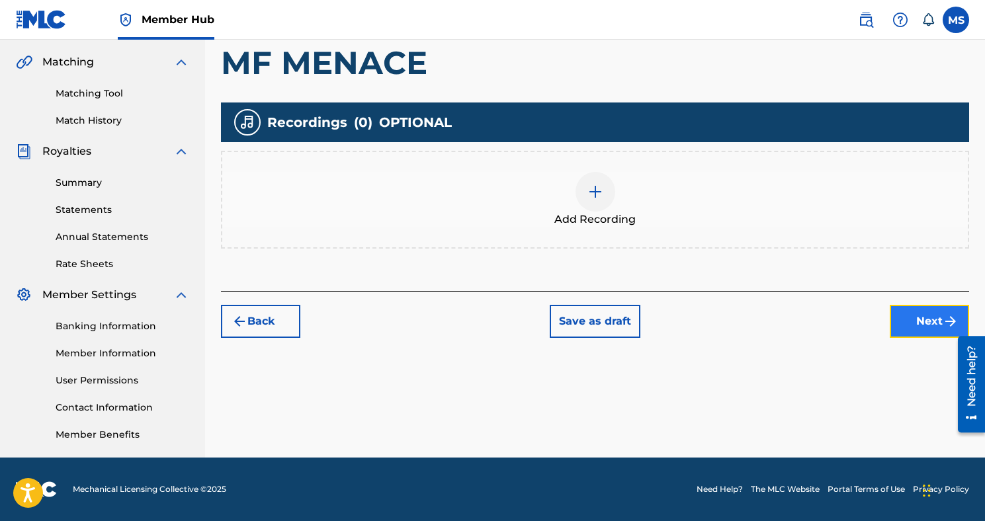
click at [911, 324] on button "Next" at bounding box center [928, 321] width 79 height 33
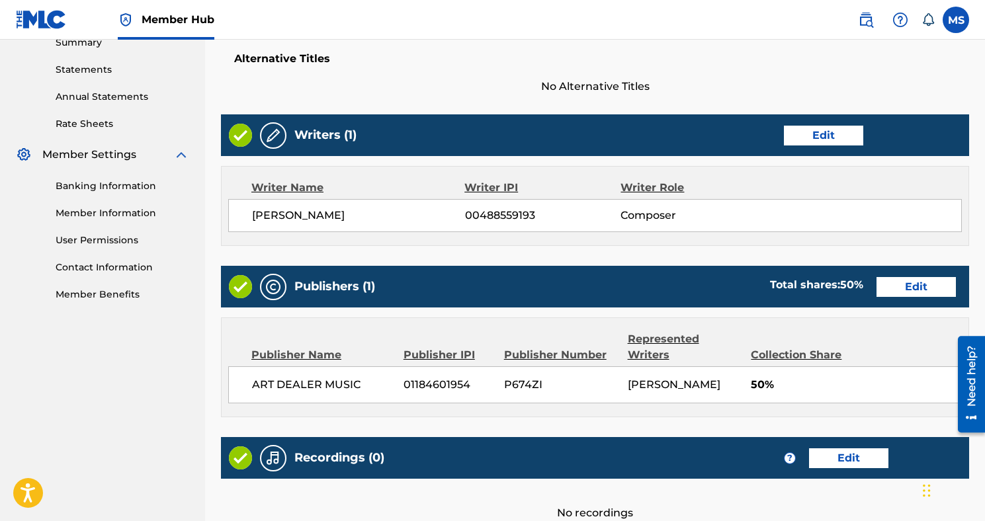
scroll to position [569, 0]
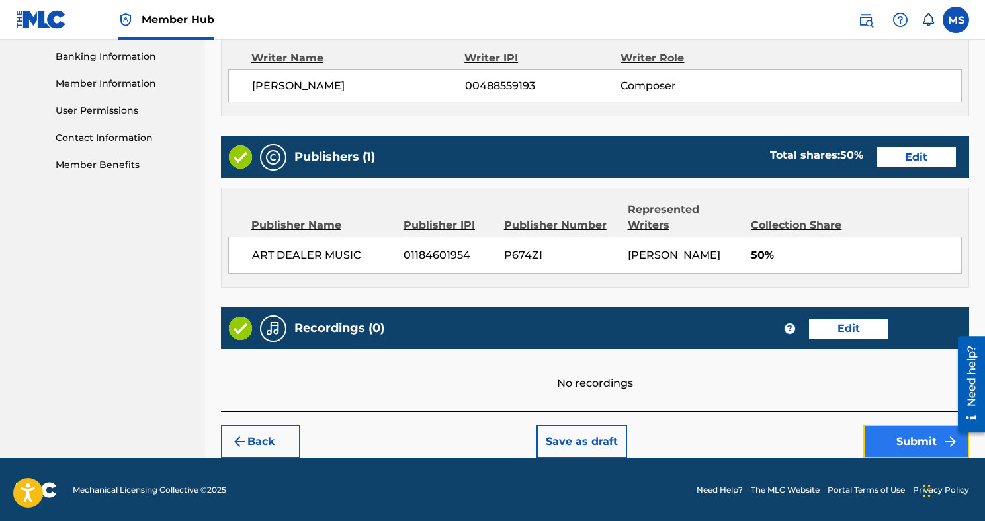
click at [911, 442] on button "Submit" at bounding box center [916, 441] width 106 height 33
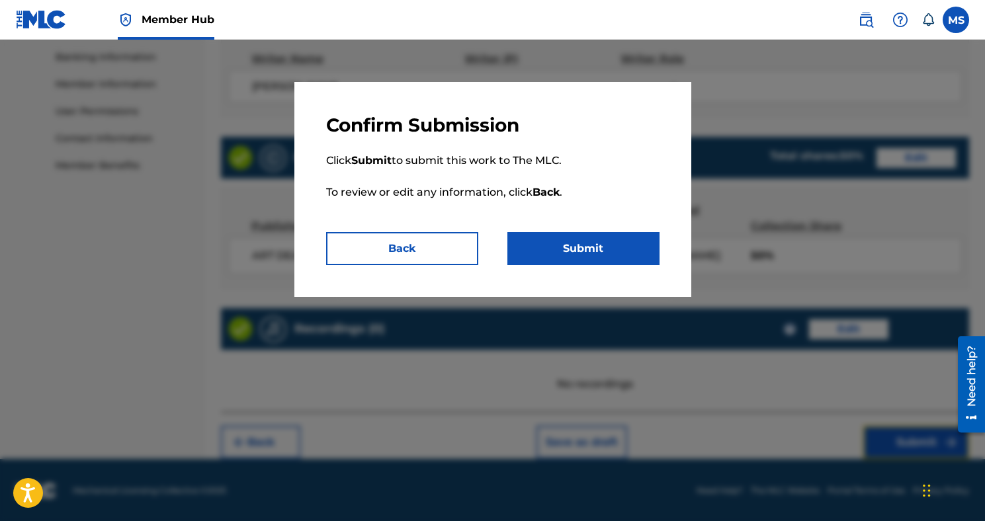
scroll to position [567, 0]
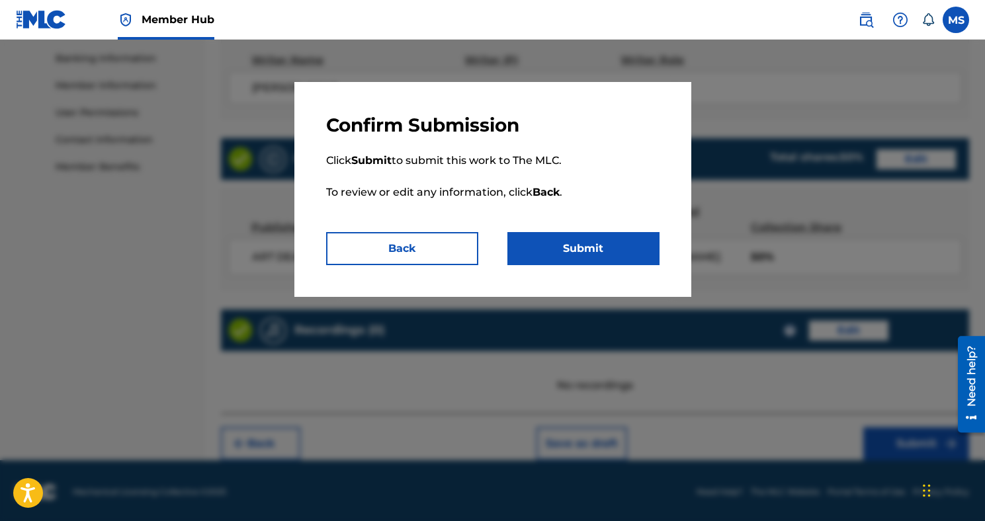
click at [647, 265] on div "Confirm Submission Click Submit to submit this work to The MLC. To review or ed…" at bounding box center [492, 189] width 397 height 215
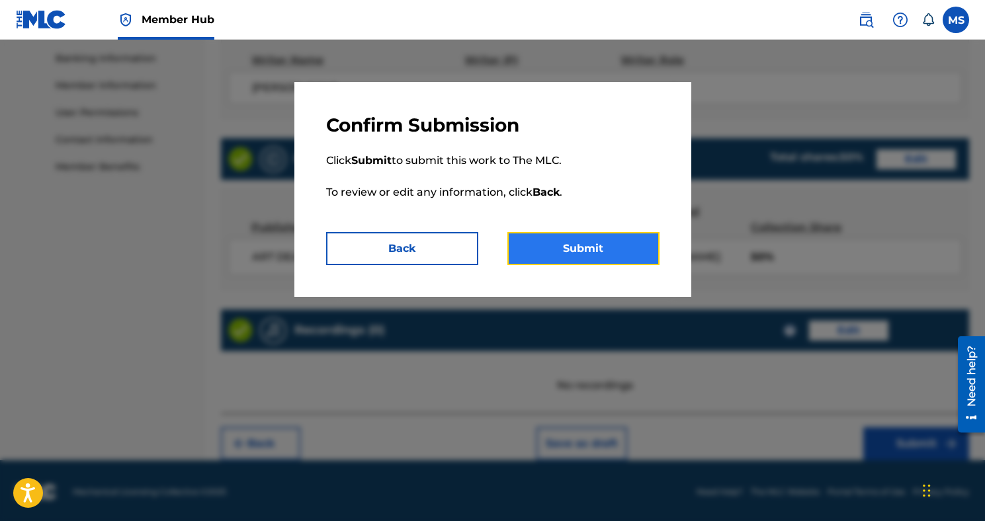
click at [630, 245] on button "Submit" at bounding box center [583, 248] width 152 height 33
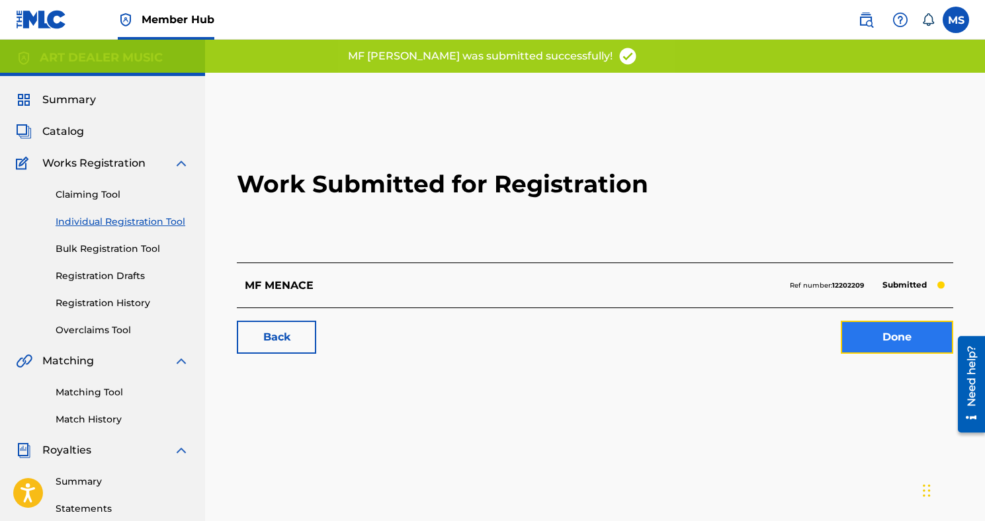
click at [905, 337] on link "Done" at bounding box center [897, 337] width 112 height 33
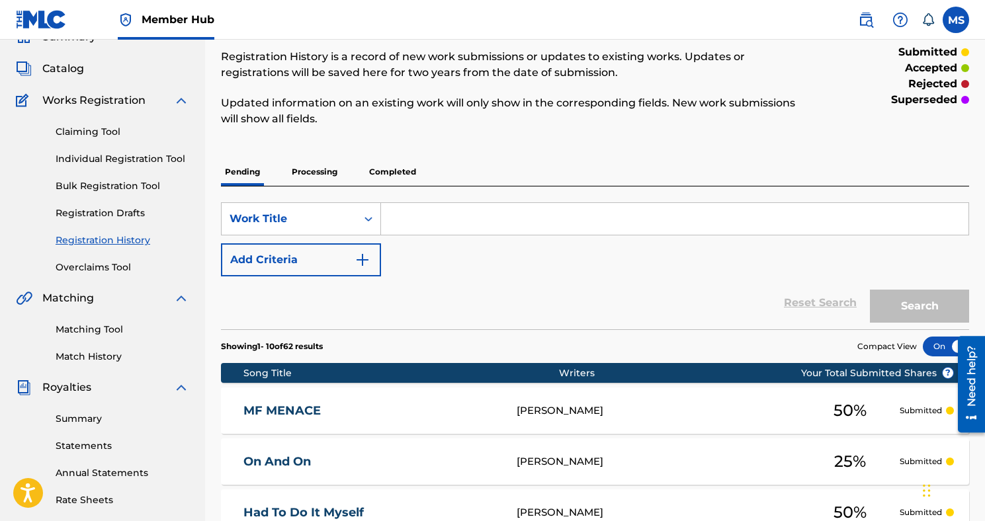
scroll to position [63, 0]
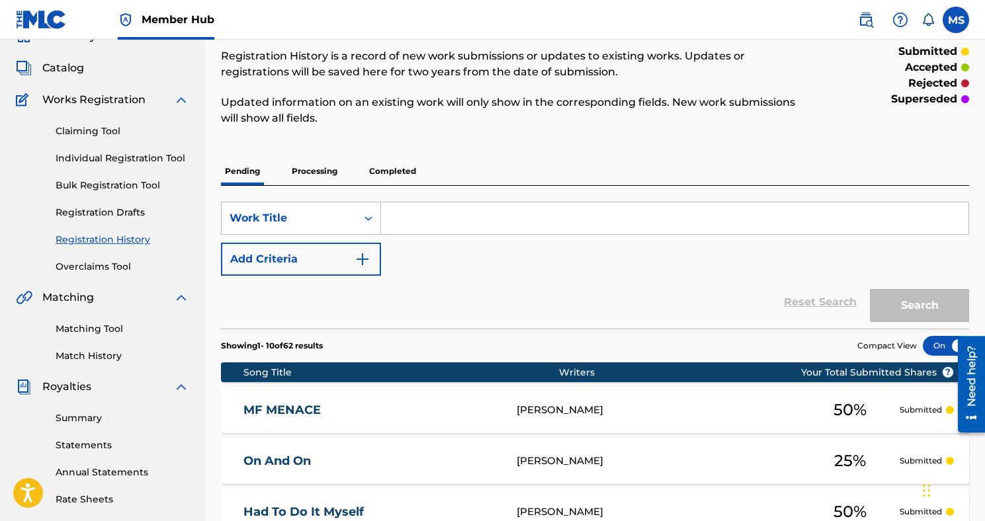
click at [456, 224] on input "Search Form" at bounding box center [674, 218] width 587 height 32
type input "R"
click at [159, 160] on link "Individual Registration Tool" at bounding box center [123, 158] width 134 height 14
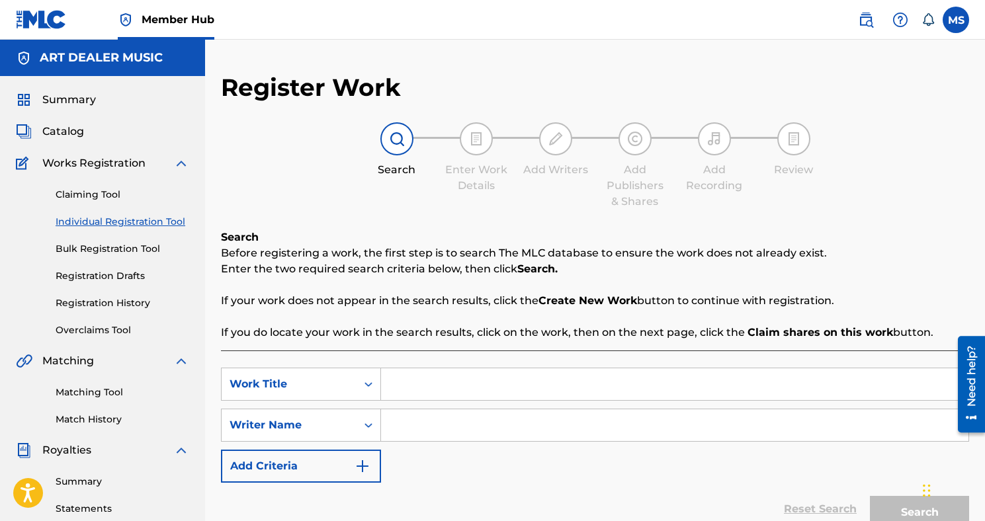
click at [452, 376] on input "Search Form" at bounding box center [674, 384] width 587 height 32
type input "RED HYUNDAI"
click at [466, 422] on input "Search Form" at bounding box center [674, 425] width 587 height 32
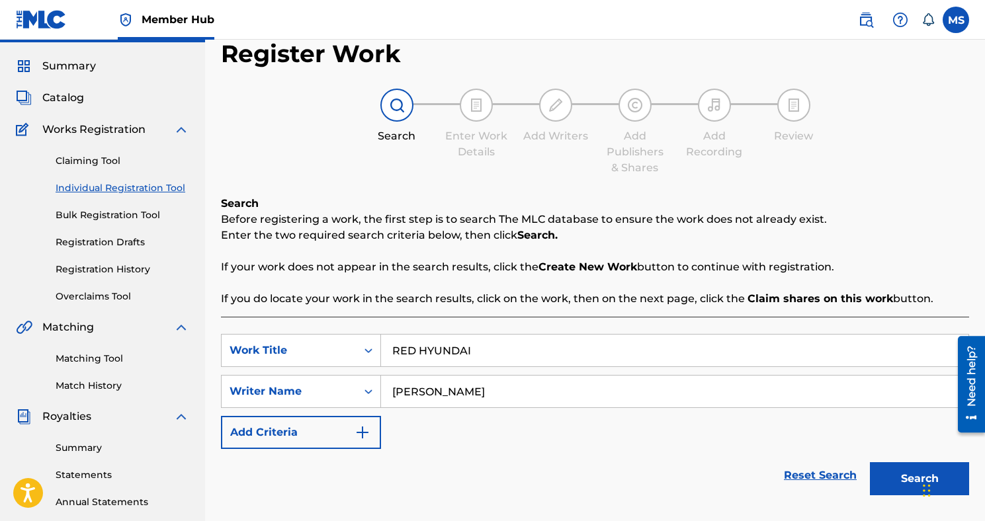
scroll to position [49, 0]
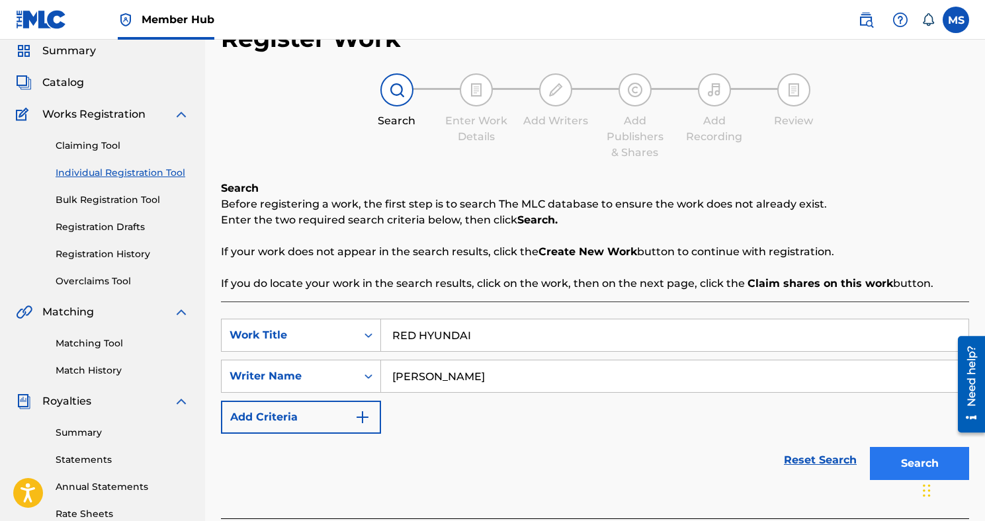
type input "[PERSON_NAME]"
click at [893, 473] on button "Search" at bounding box center [919, 463] width 99 height 33
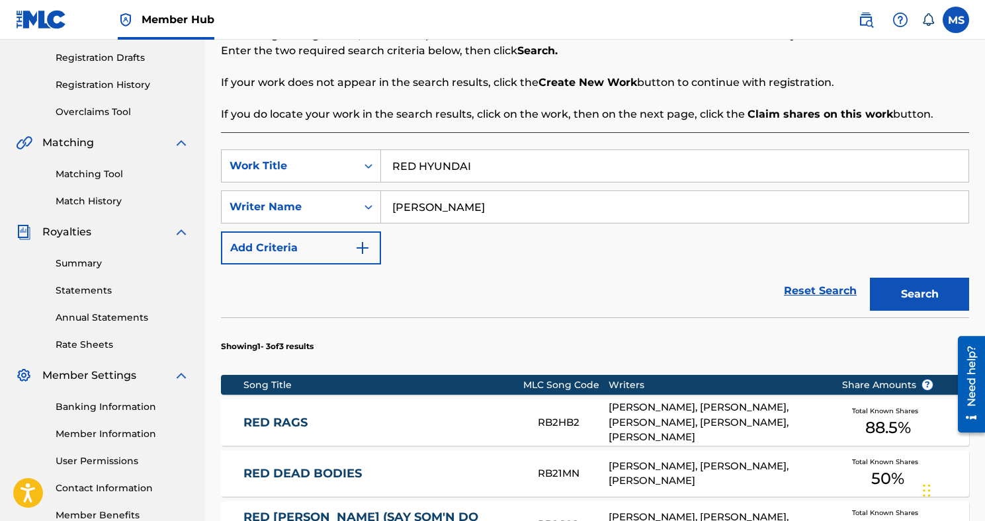
scroll to position [470, 0]
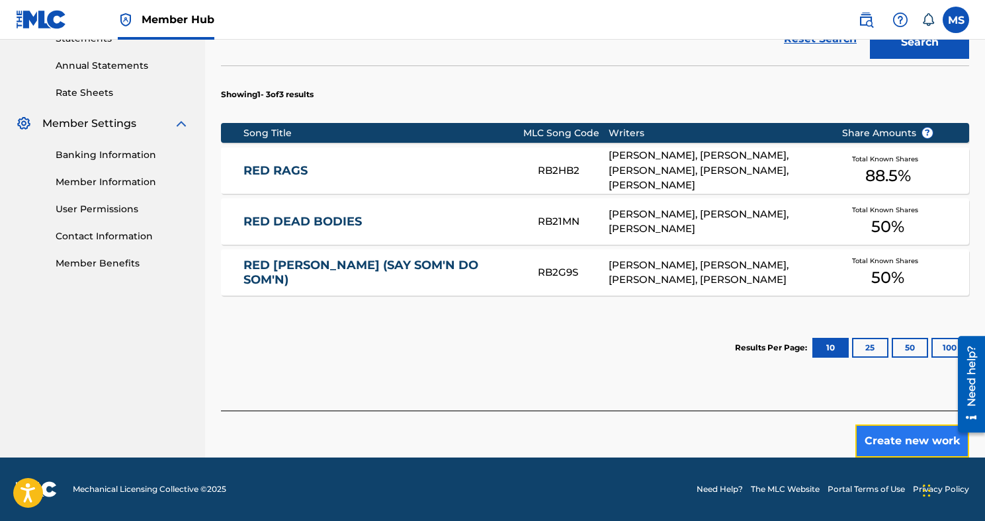
click at [891, 442] on button "Create new work" at bounding box center [912, 441] width 114 height 33
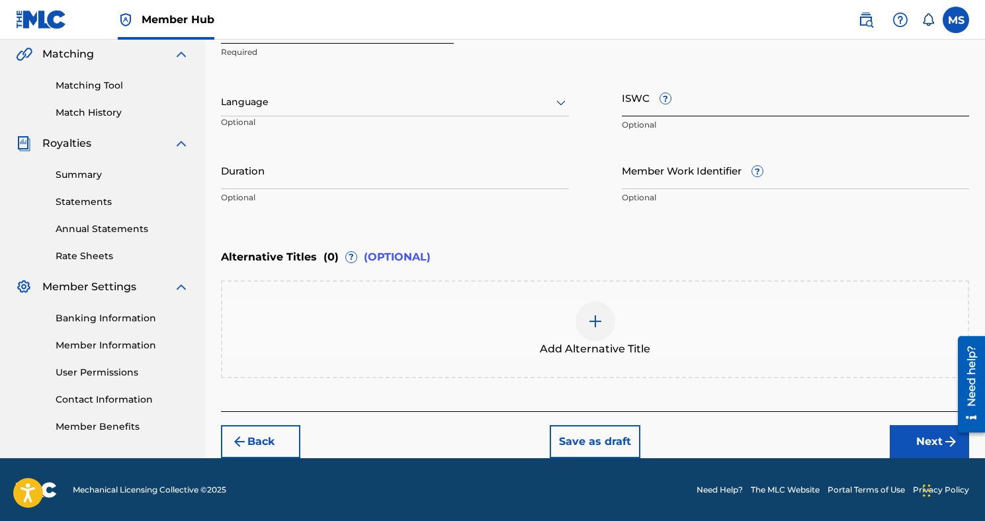
click at [632, 106] on input "ISWC ?" at bounding box center [796, 98] width 348 height 38
paste input "T3145148938"
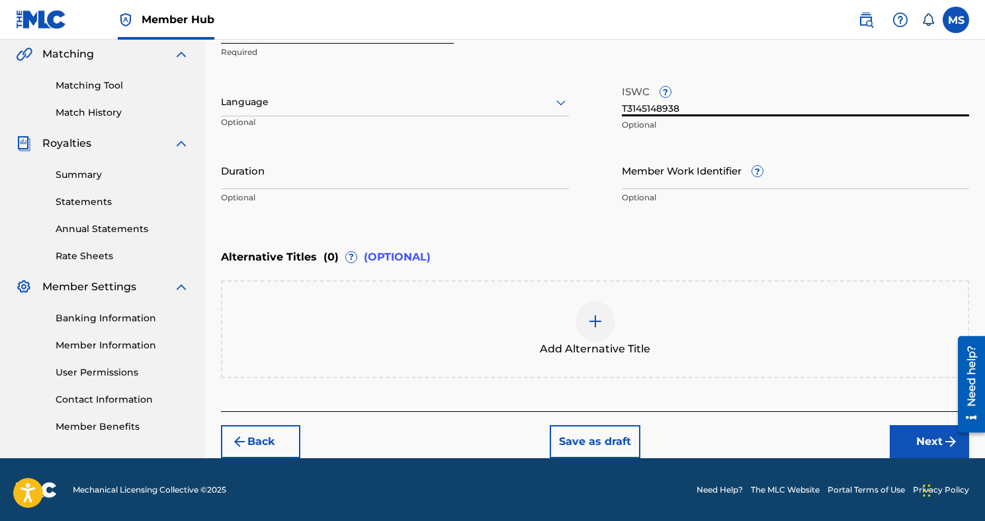
type input "T3145148938"
click at [909, 440] on button "Next" at bounding box center [928, 441] width 79 height 33
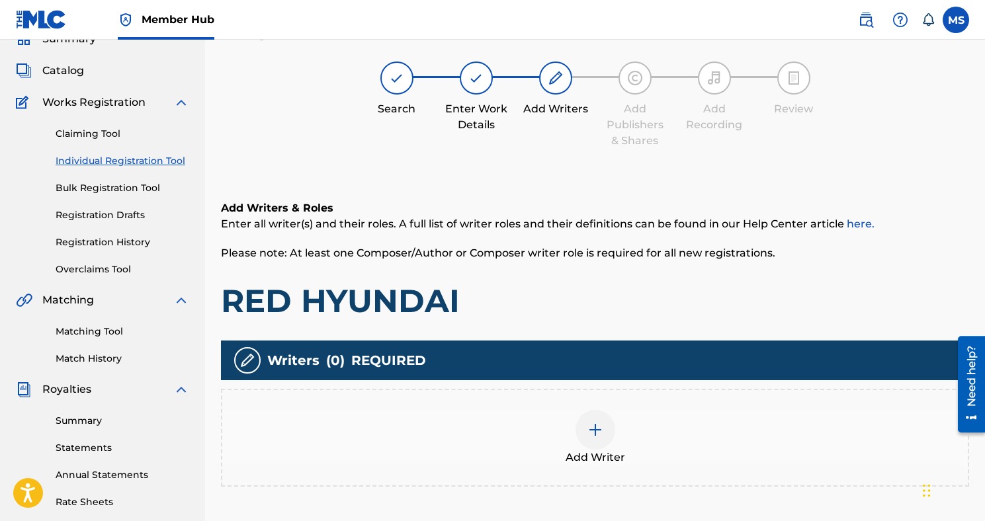
scroll to position [60, 0]
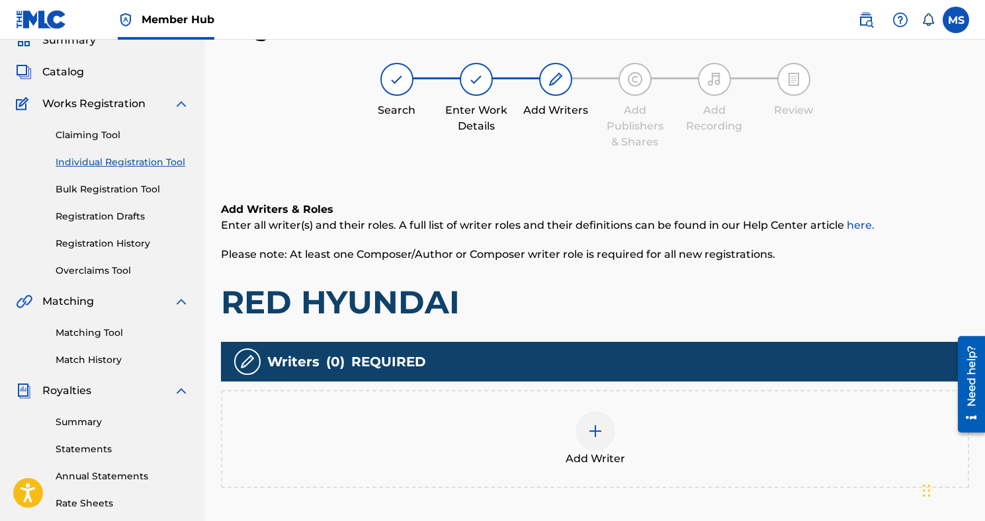
click at [593, 436] on img at bounding box center [595, 431] width 16 height 16
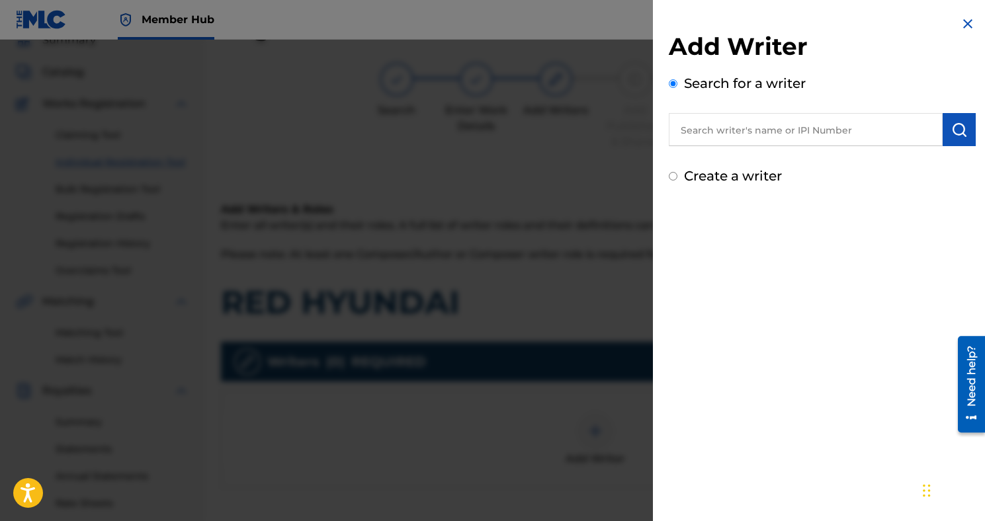
click at [727, 138] on input "text" at bounding box center [806, 129] width 274 height 33
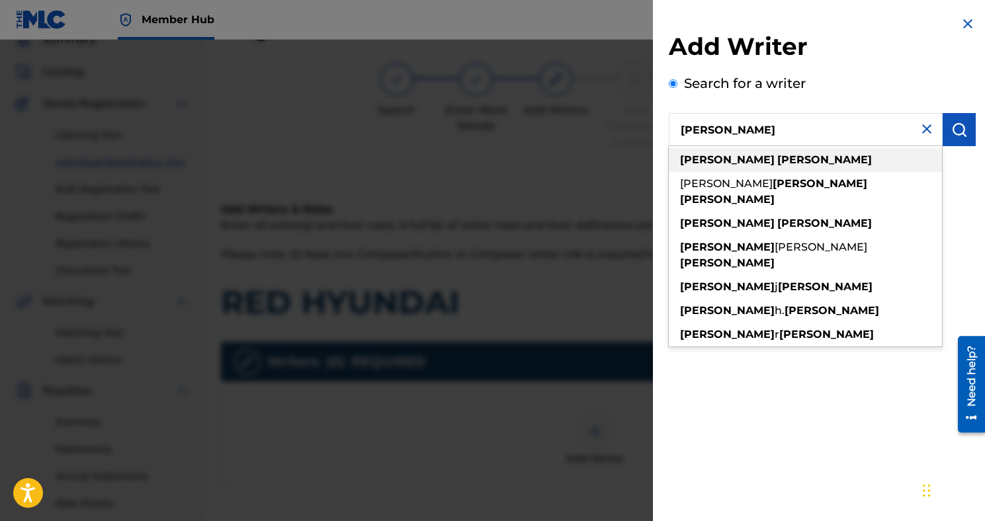
type input "[PERSON_NAME]"
click at [777, 160] on strong "[PERSON_NAME]" at bounding box center [824, 159] width 95 height 13
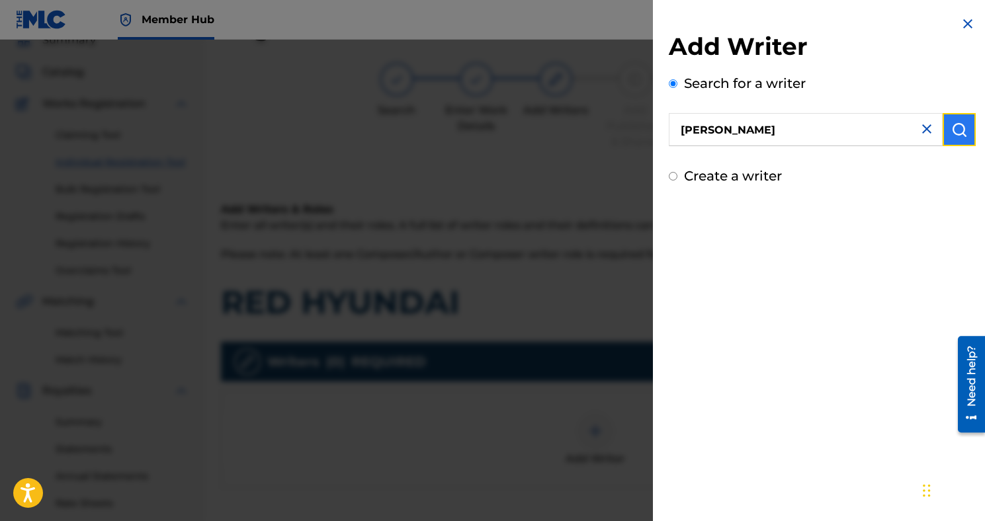
click at [951, 131] on img "submit" at bounding box center [959, 130] width 16 height 16
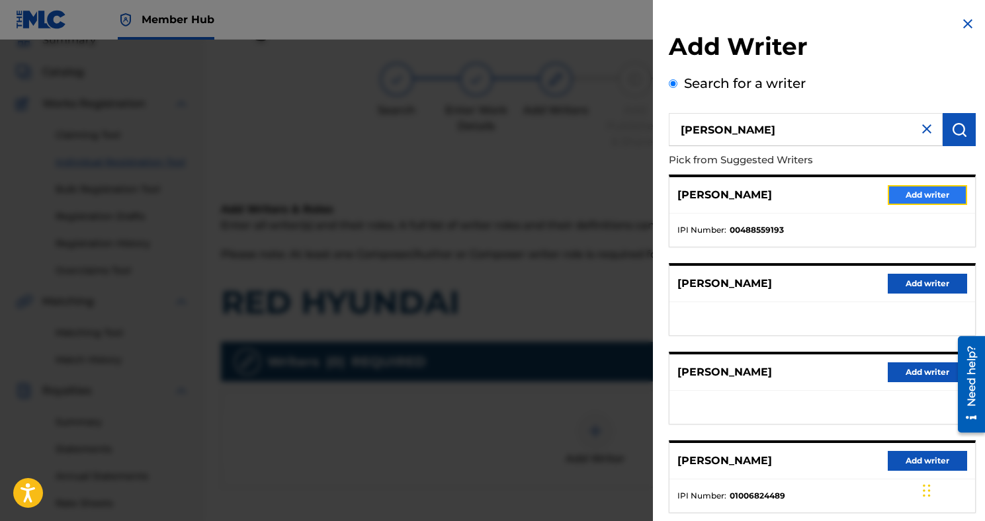
click at [898, 196] on button "Add writer" at bounding box center [926, 195] width 79 height 20
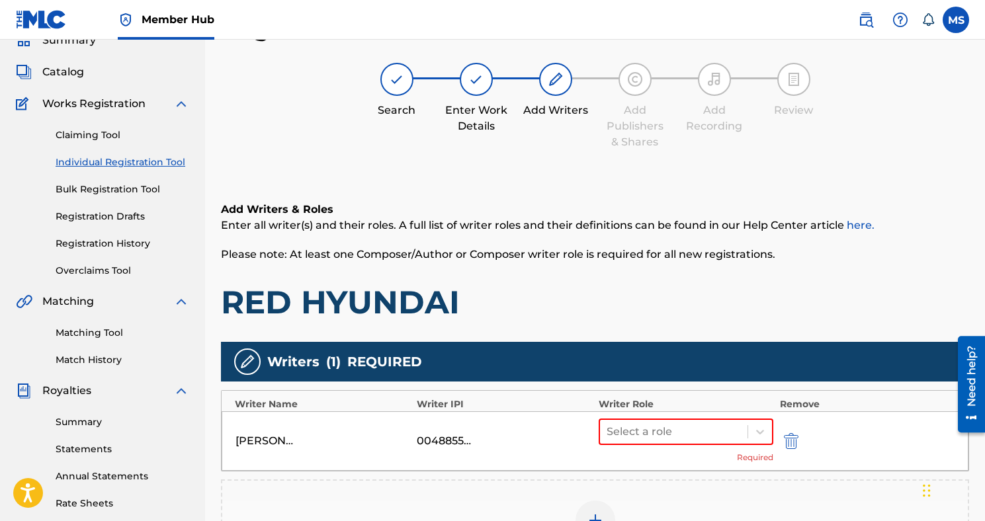
click at [707, 446] on div "Select a role Required" at bounding box center [685, 441] width 175 height 45
click at [722, 444] on div "Select a role" at bounding box center [685, 432] width 175 height 26
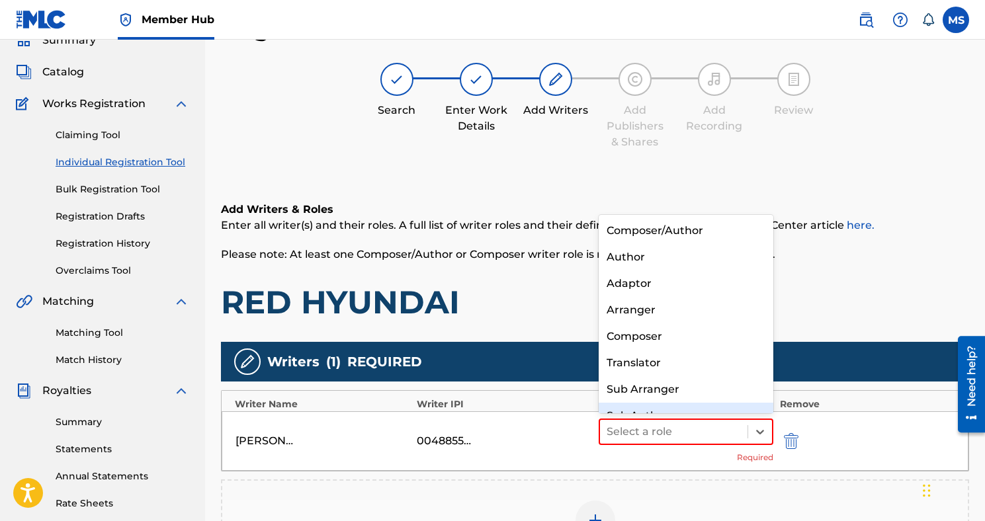
scroll to position [19, 0]
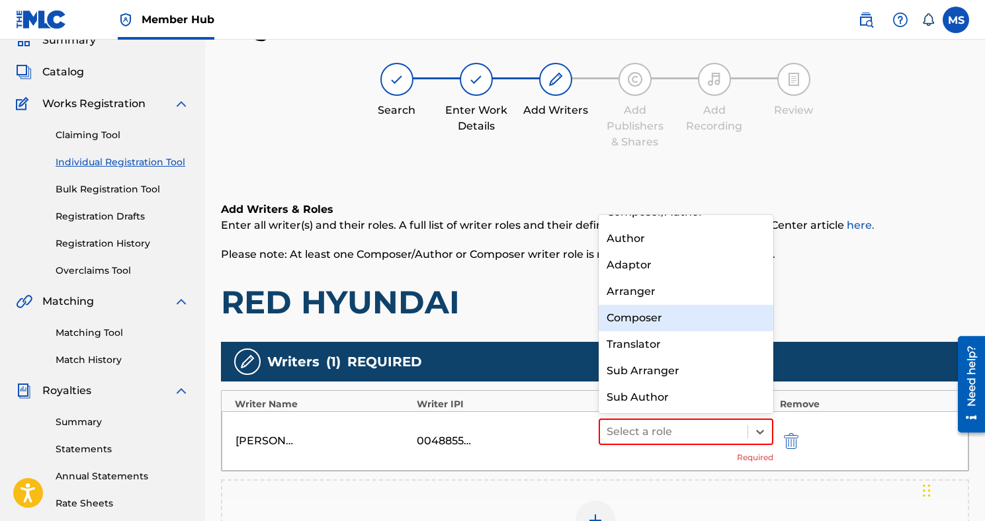
click at [700, 323] on div "Composer" at bounding box center [685, 318] width 175 height 26
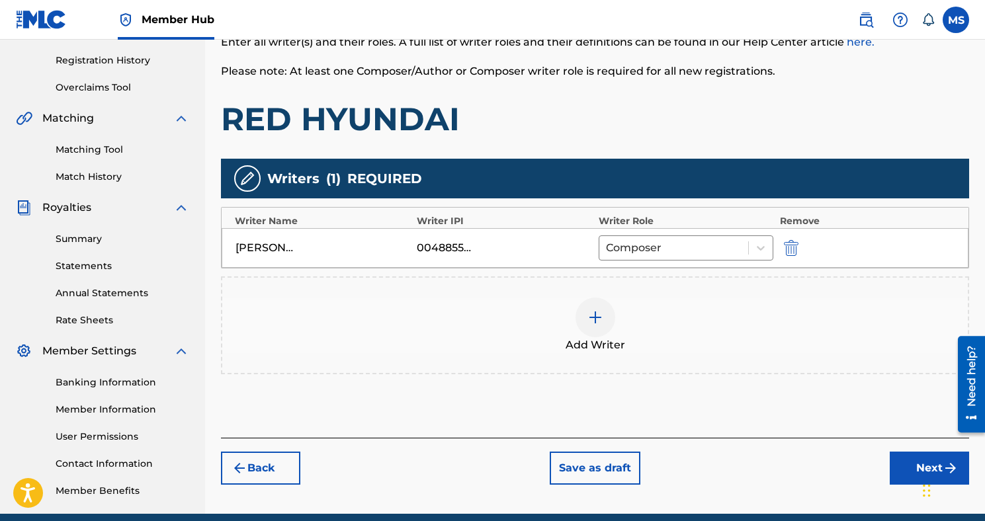
scroll to position [267, 0]
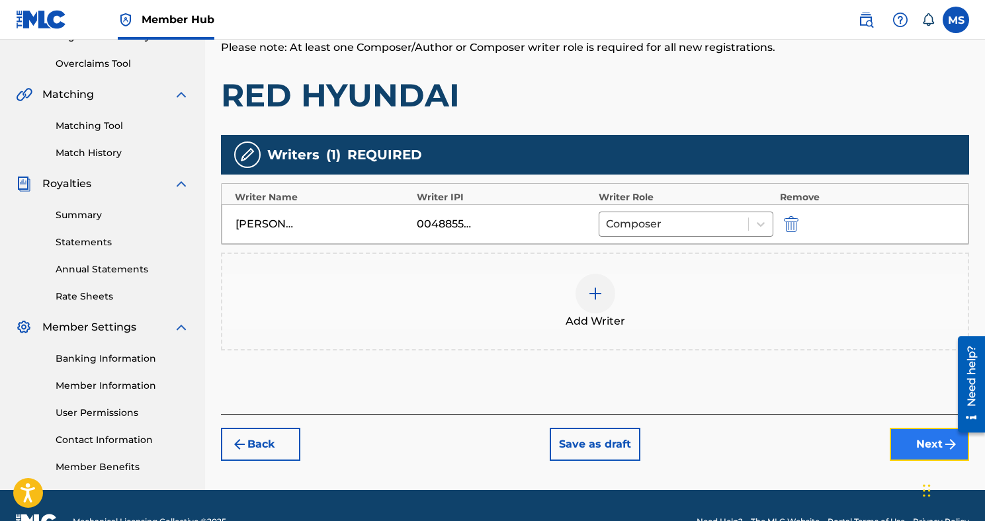
click at [936, 440] on button "Next" at bounding box center [928, 444] width 79 height 33
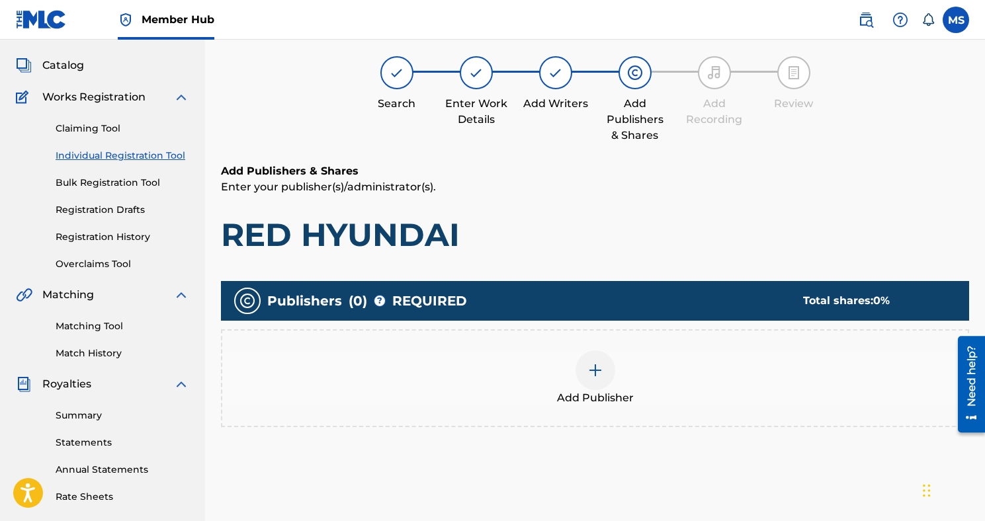
scroll to position [60, 0]
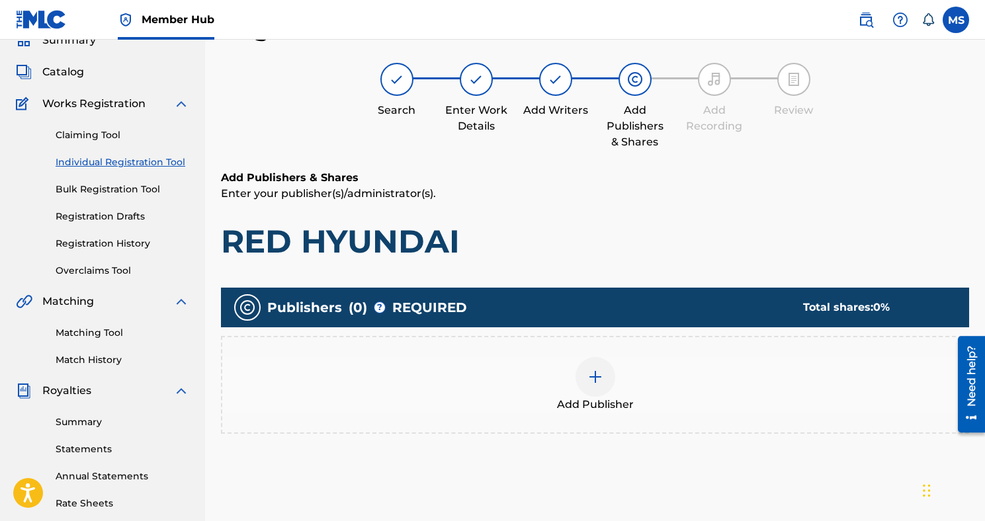
click at [583, 378] on div at bounding box center [595, 377] width 40 height 40
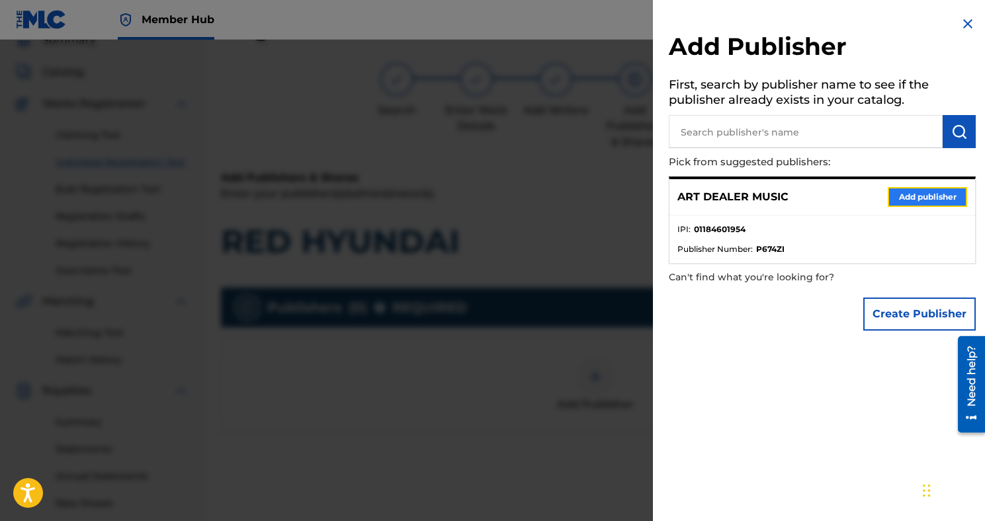
click at [923, 192] on button "Add publisher" at bounding box center [926, 197] width 79 height 20
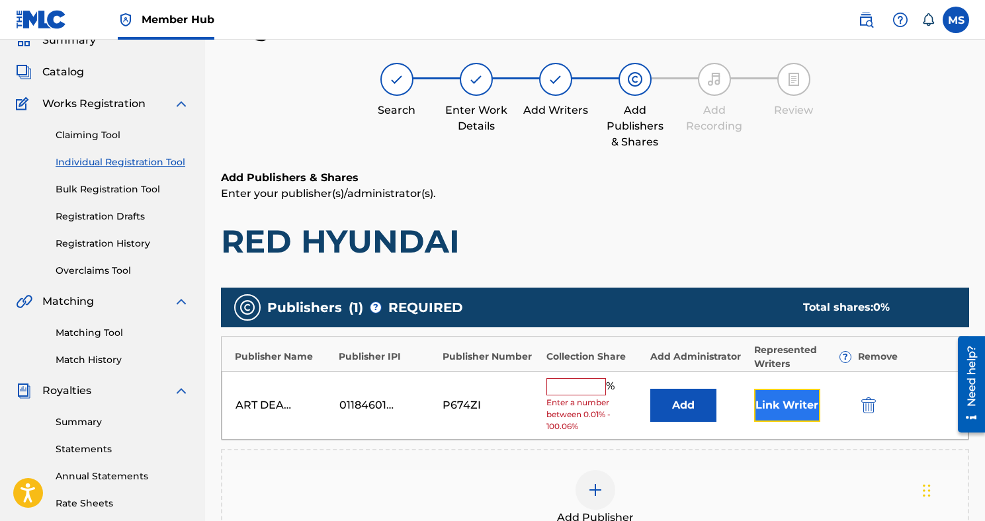
click at [792, 395] on button "Link Writer" at bounding box center [787, 405] width 66 height 33
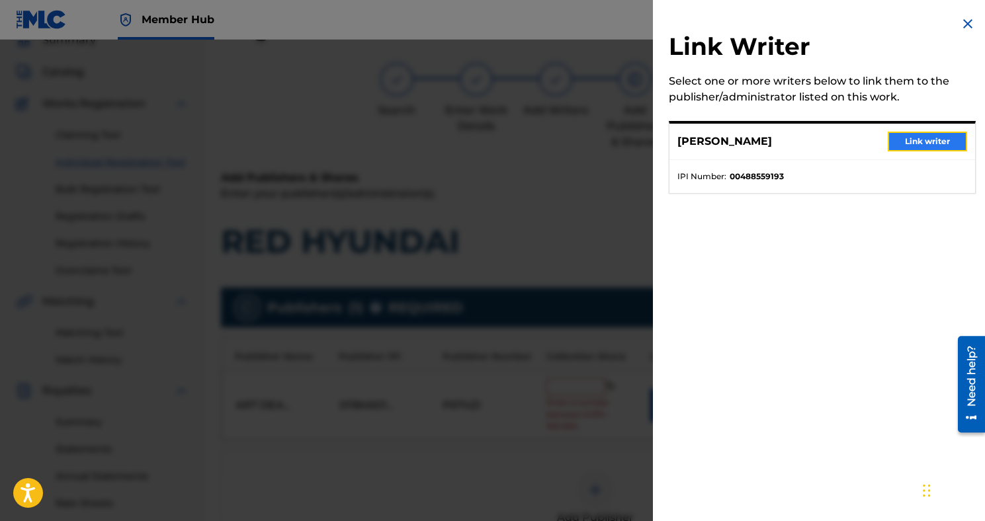
click at [913, 135] on button "Link writer" at bounding box center [926, 142] width 79 height 20
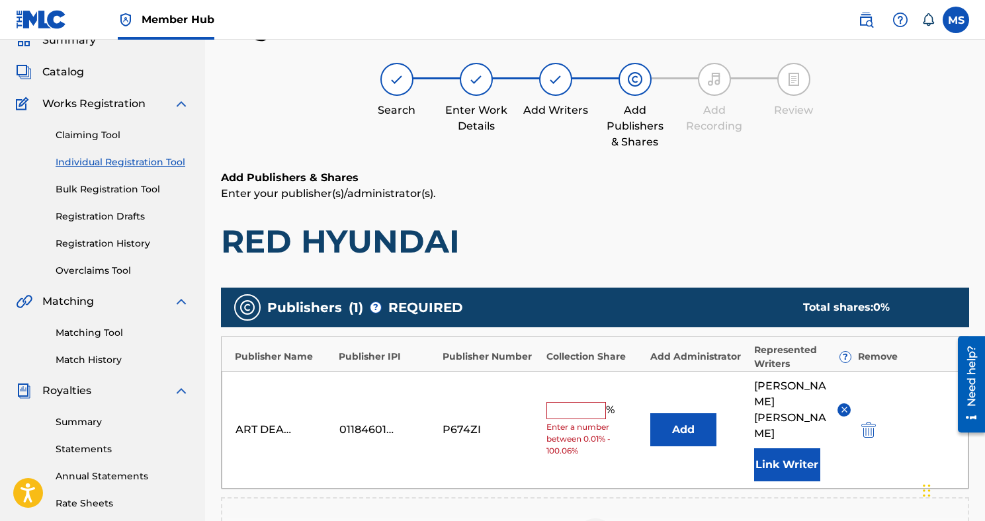
click at [589, 402] on input "text" at bounding box center [576, 410] width 60 height 17
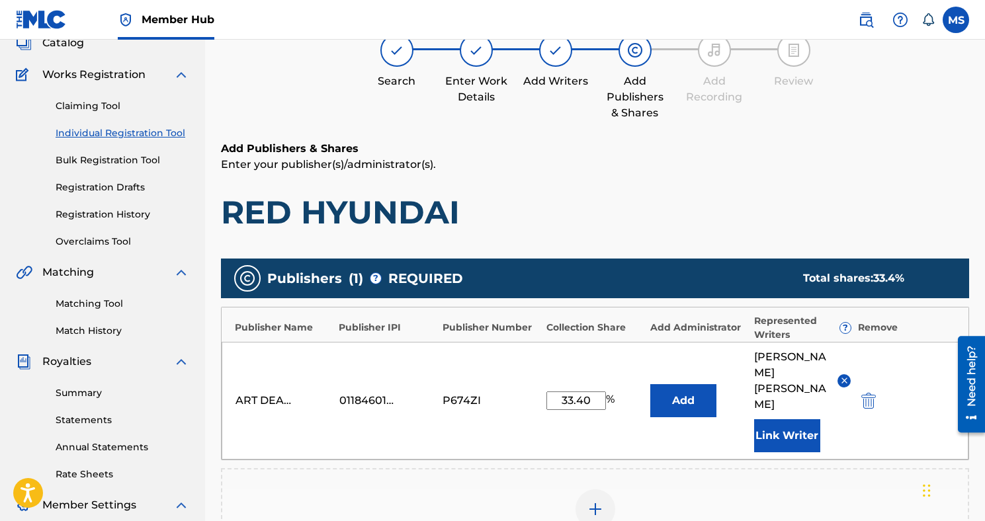
scroll to position [98, 0]
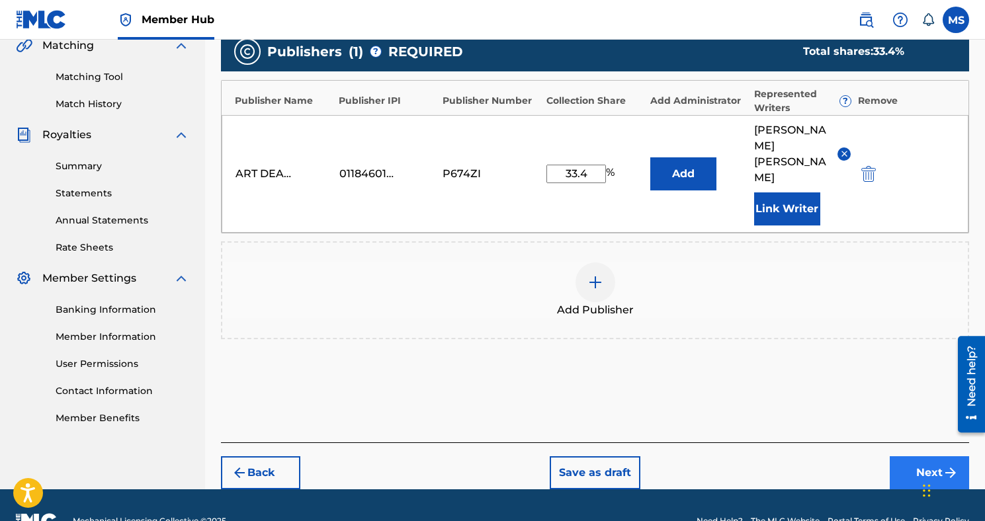
type input "33.4"
click at [909, 456] on button "Next" at bounding box center [928, 472] width 79 height 33
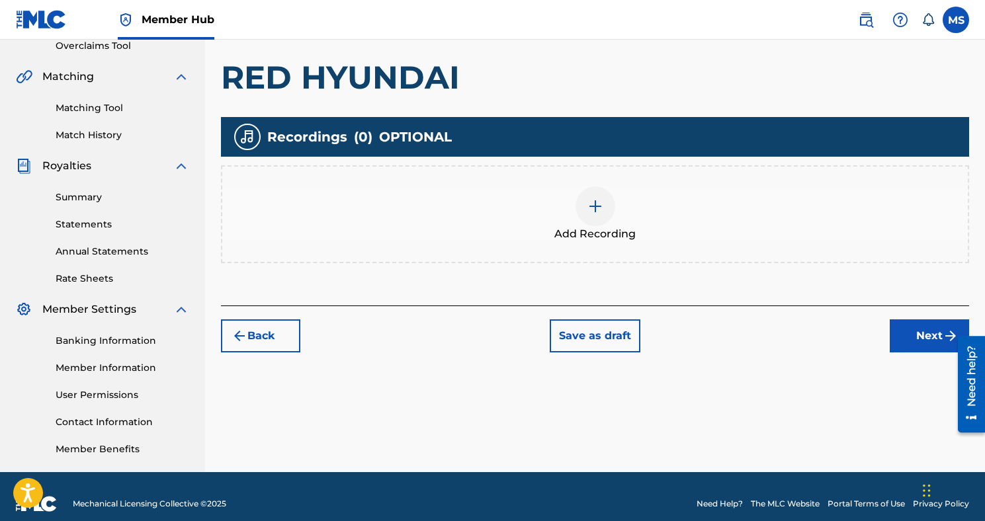
scroll to position [299, 0]
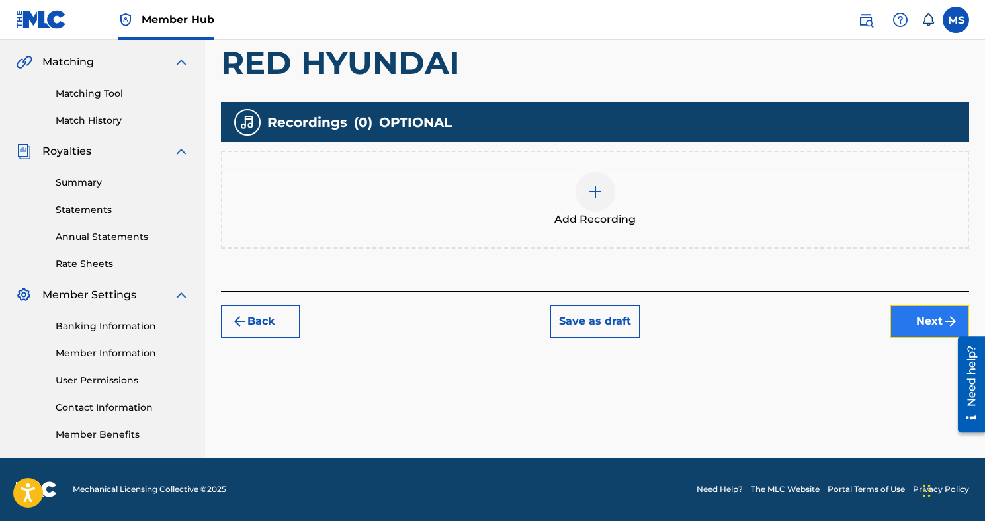
click at [900, 314] on button "Next" at bounding box center [928, 321] width 79 height 33
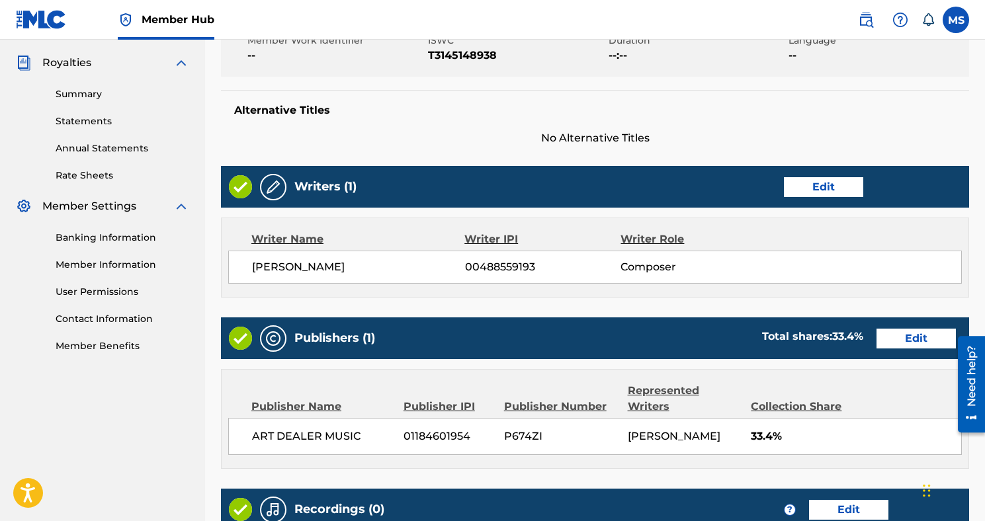
scroll to position [569, 0]
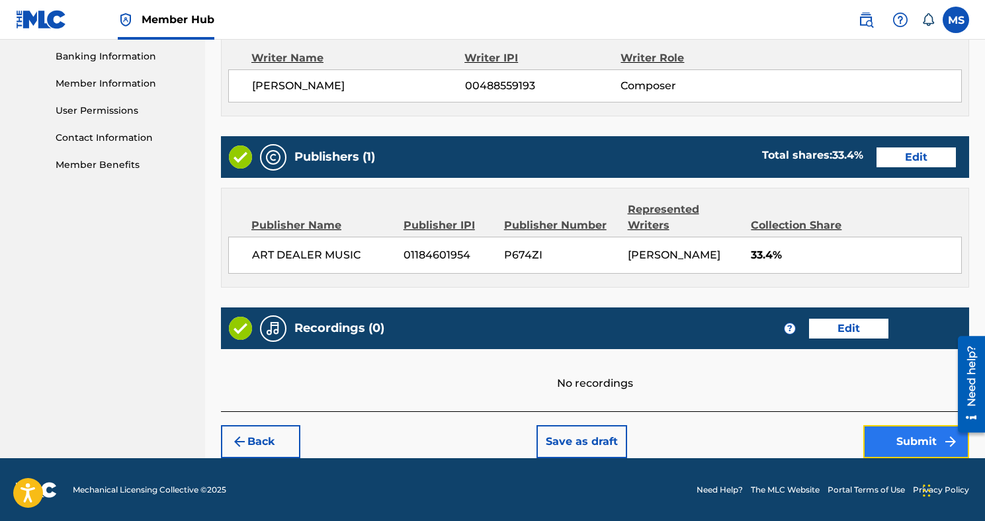
click at [911, 440] on button "Submit" at bounding box center [916, 441] width 106 height 33
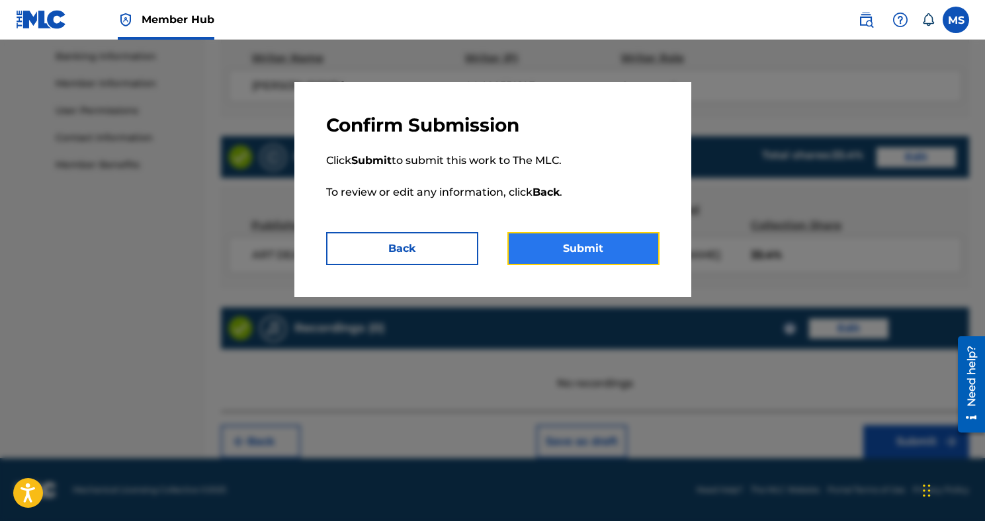
click at [589, 257] on button "Submit" at bounding box center [583, 248] width 152 height 33
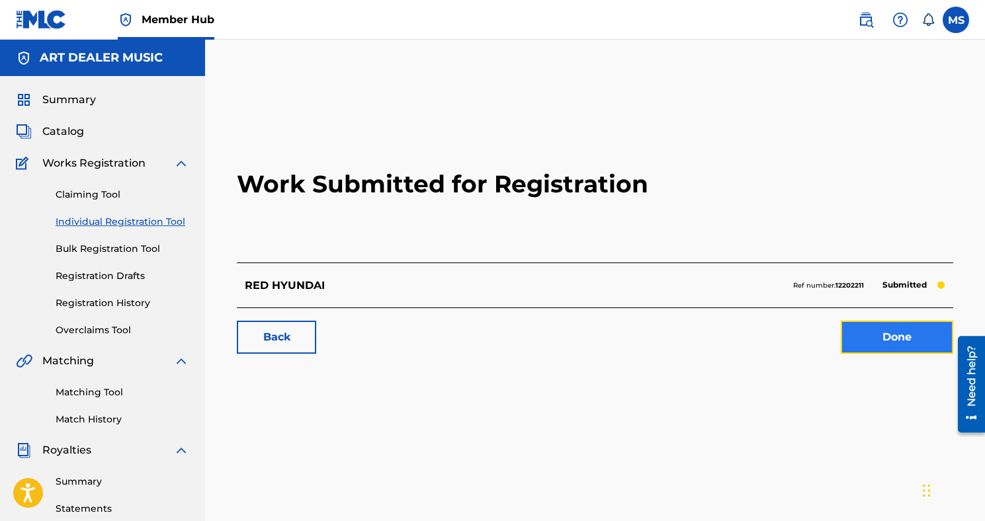
click at [926, 342] on link "Done" at bounding box center [897, 337] width 112 height 33
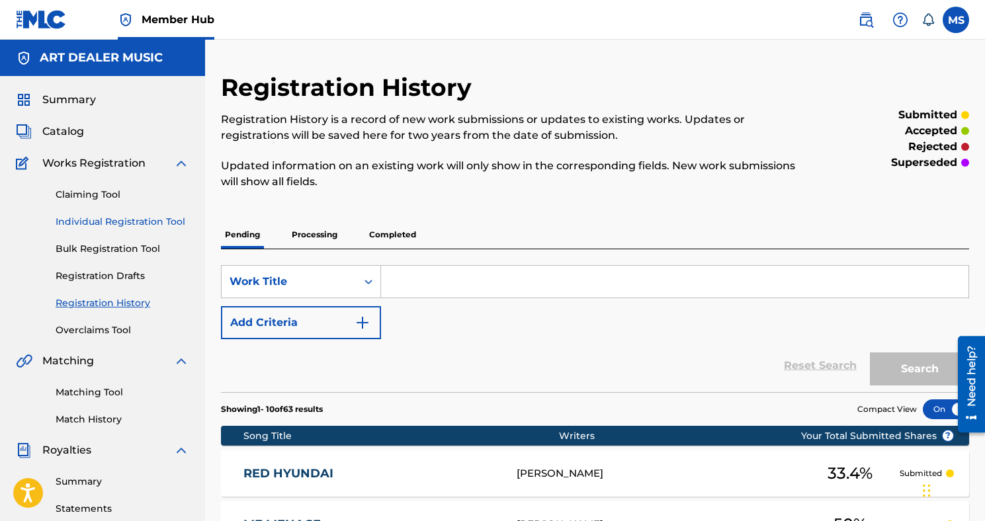
click at [95, 220] on link "Individual Registration Tool" at bounding box center [123, 222] width 134 height 14
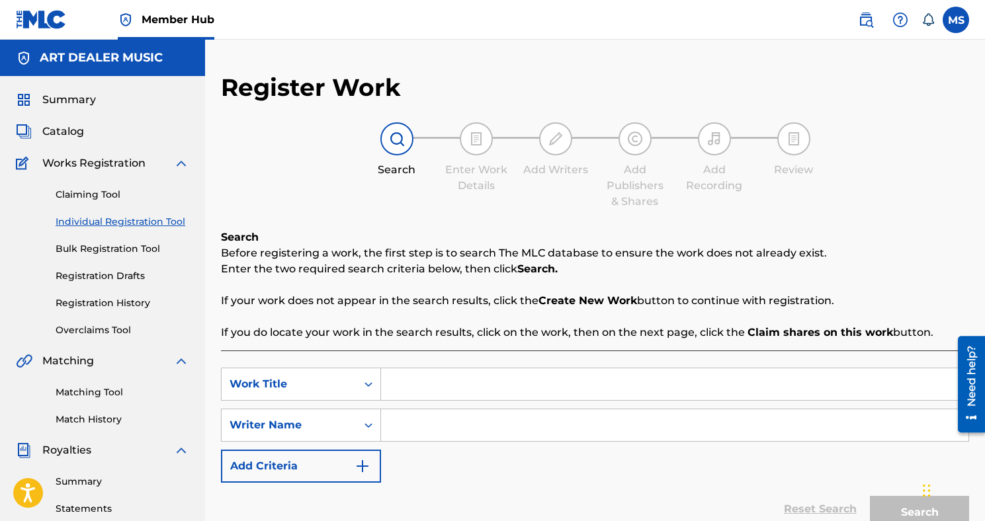
click at [441, 391] on input "Search Form" at bounding box center [674, 384] width 587 height 32
type input "WHY LIE?"
click at [432, 413] on input "Search Form" at bounding box center [674, 425] width 587 height 32
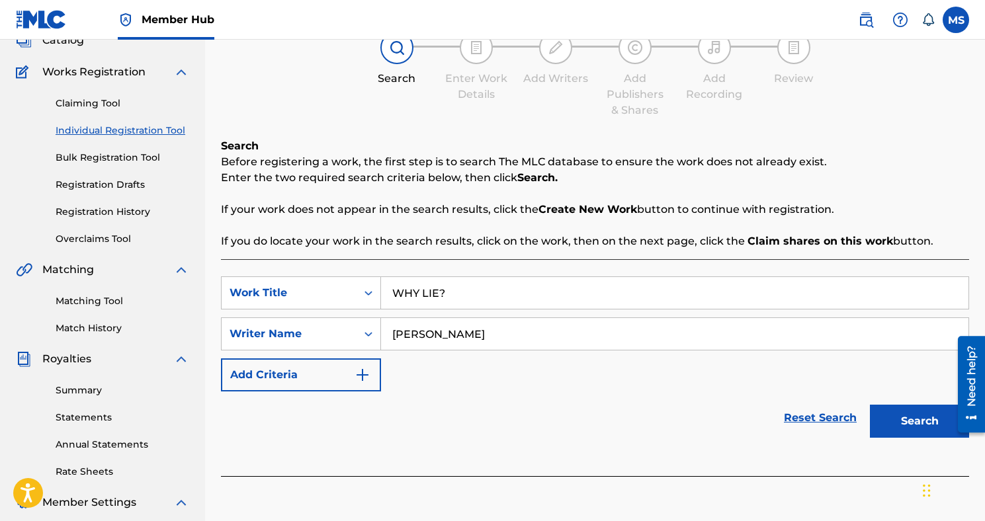
scroll to position [99, 0]
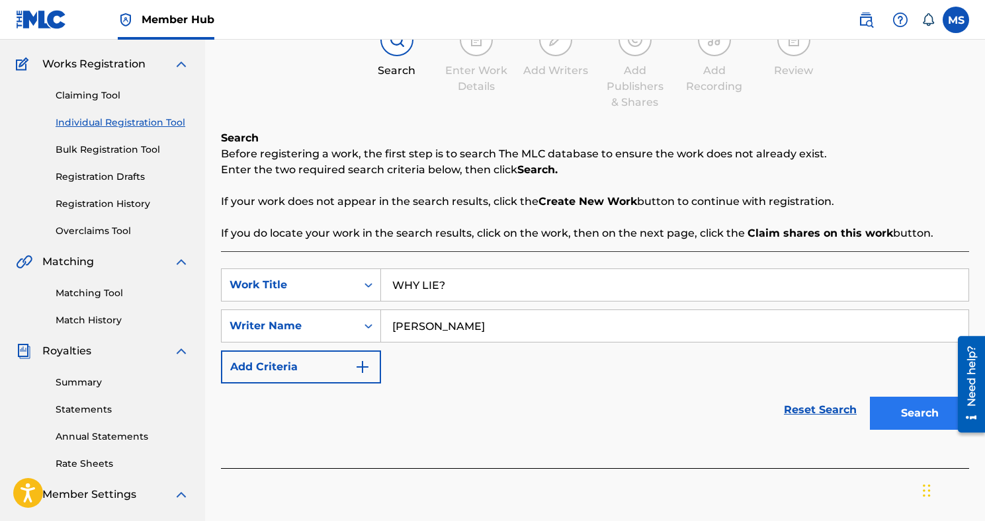
type input "[PERSON_NAME]"
click at [905, 426] on button "Search" at bounding box center [919, 413] width 99 height 33
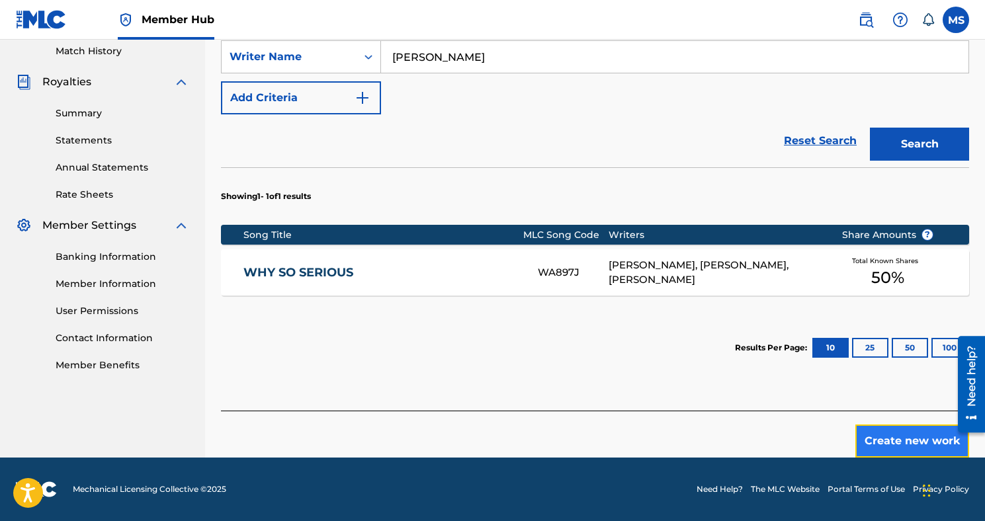
click at [878, 438] on button "Create new work" at bounding box center [912, 441] width 114 height 33
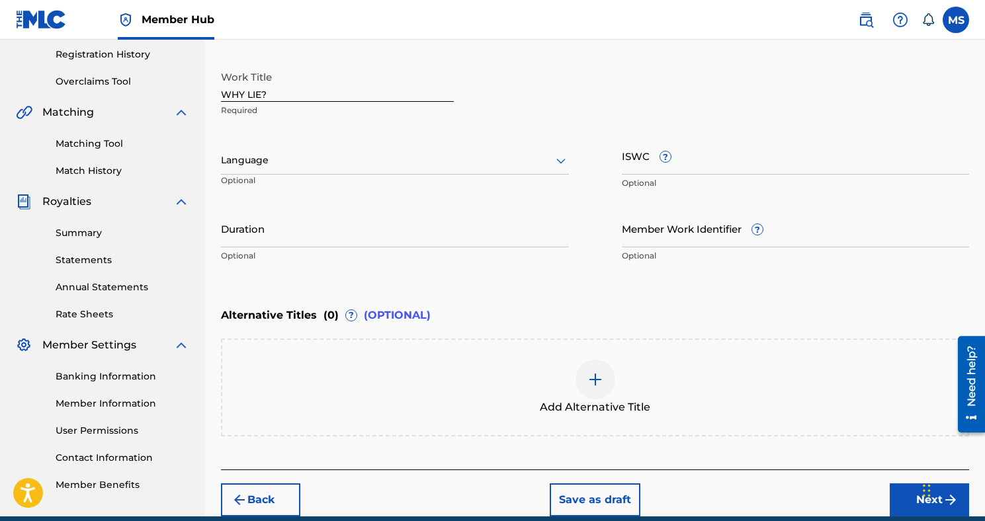
scroll to position [227, 0]
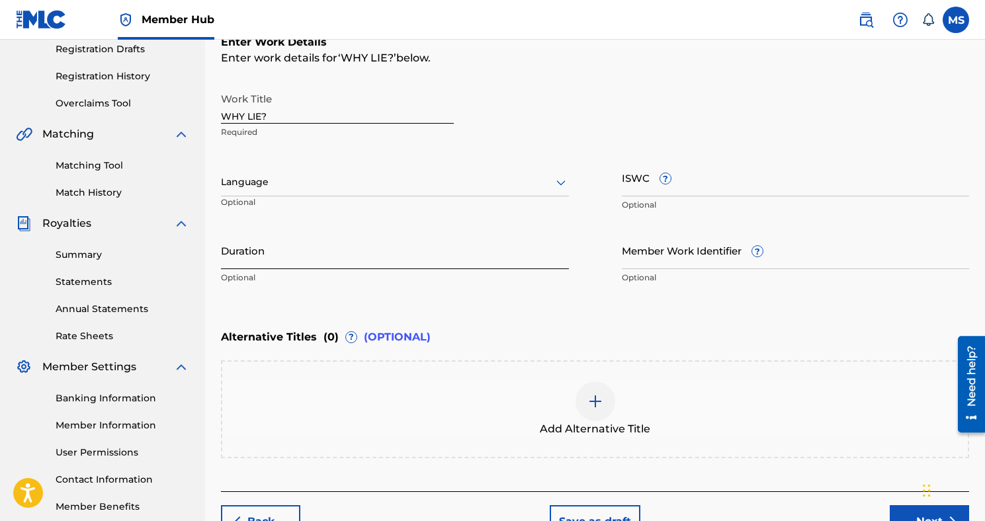
click at [375, 253] on input "Duration" at bounding box center [395, 250] width 348 height 38
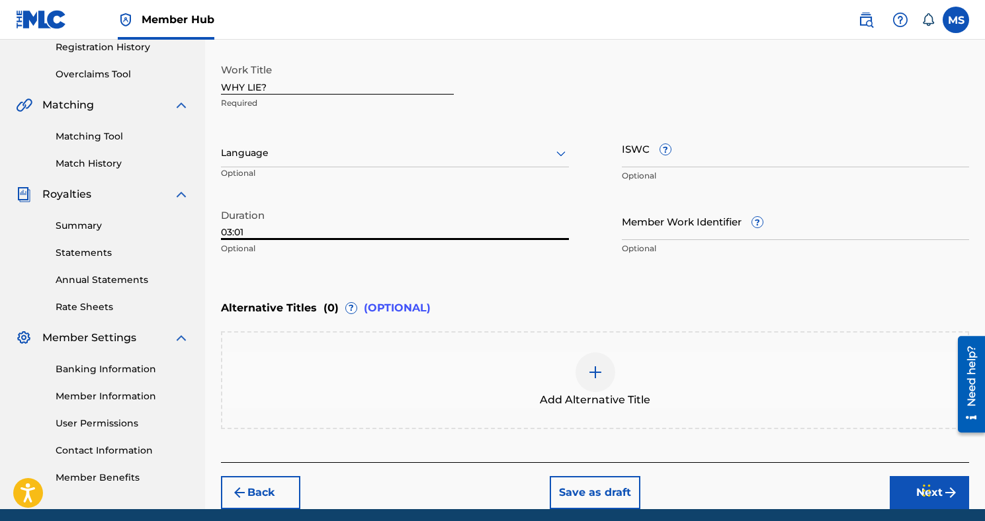
scroll to position [307, 0]
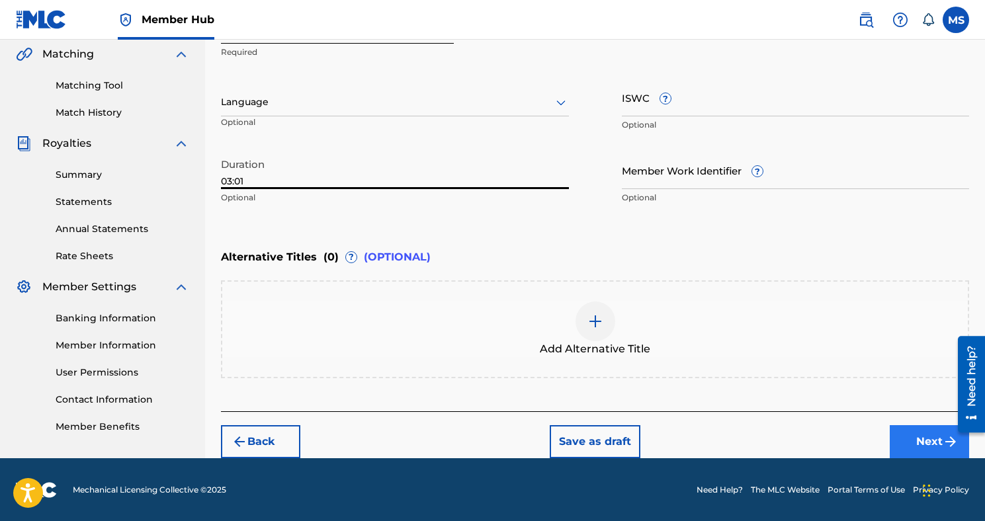
type input "03:01"
click at [905, 436] on button "Next" at bounding box center [928, 441] width 79 height 33
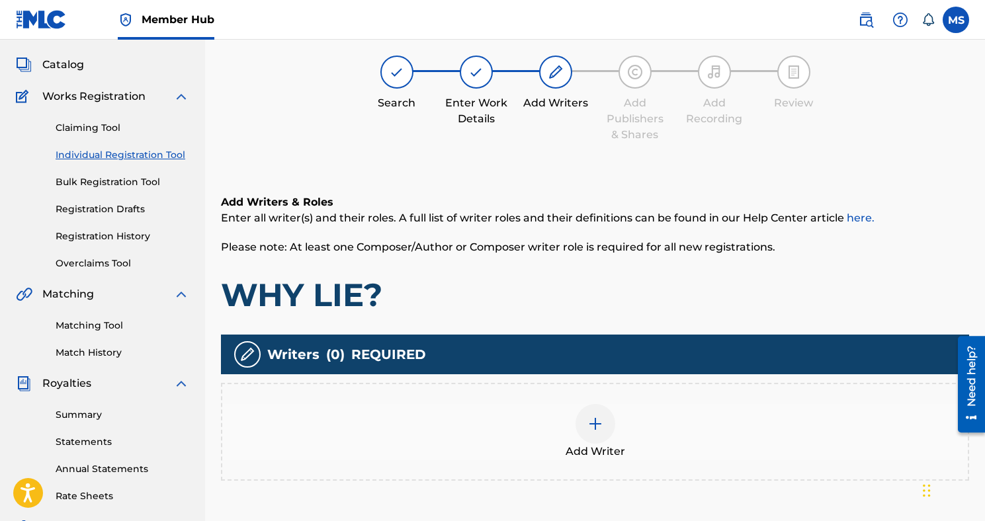
scroll to position [60, 0]
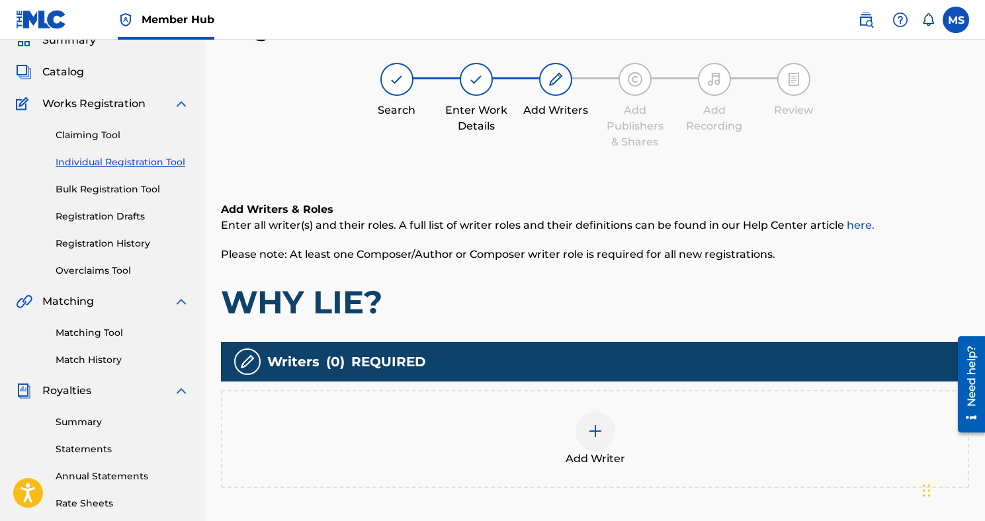
click at [587, 430] on img at bounding box center [595, 431] width 16 height 16
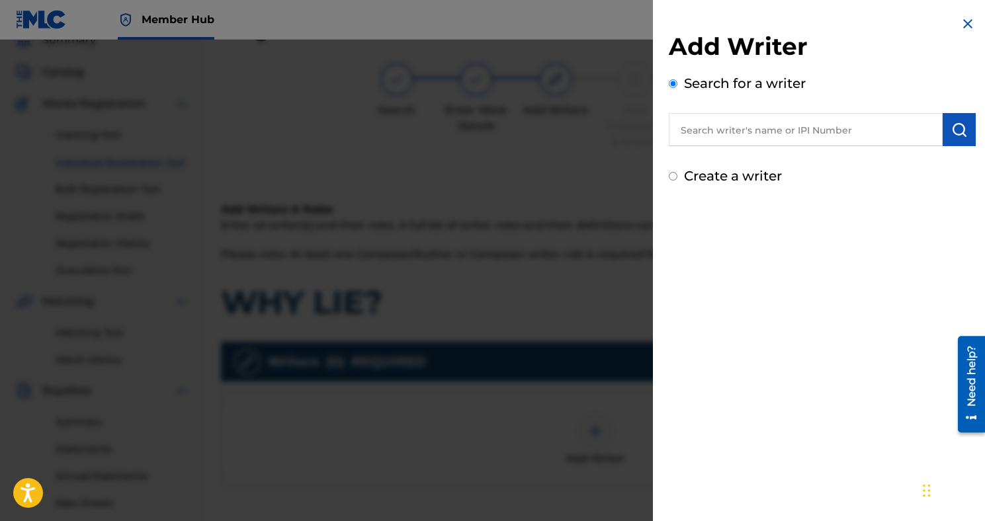
click at [752, 122] on input "text" at bounding box center [806, 129] width 274 height 33
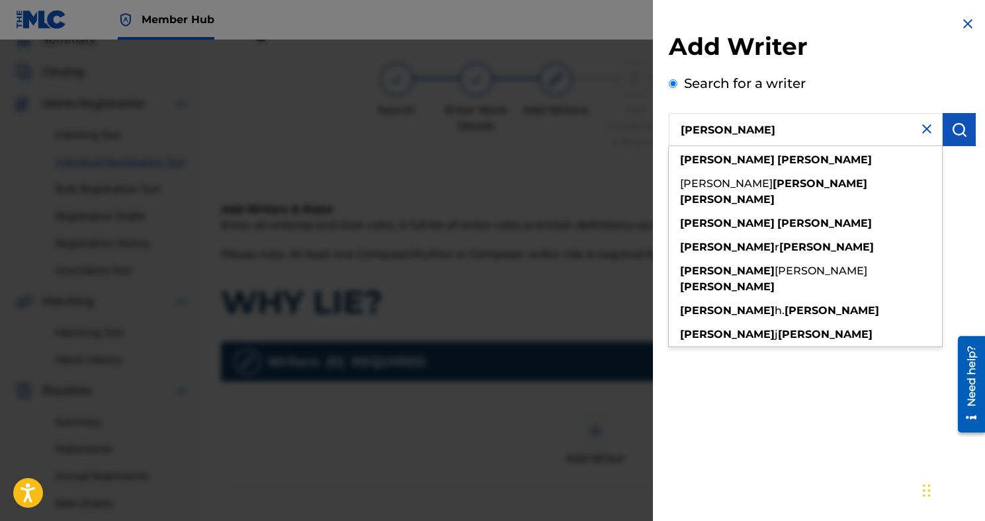
type input "[PERSON_NAME]"
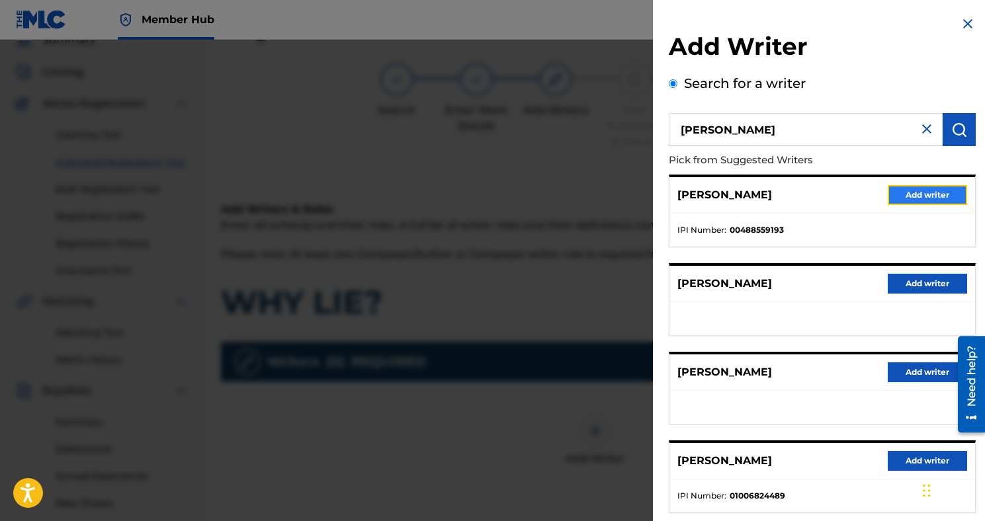
click at [901, 196] on button "Add writer" at bounding box center [926, 195] width 79 height 20
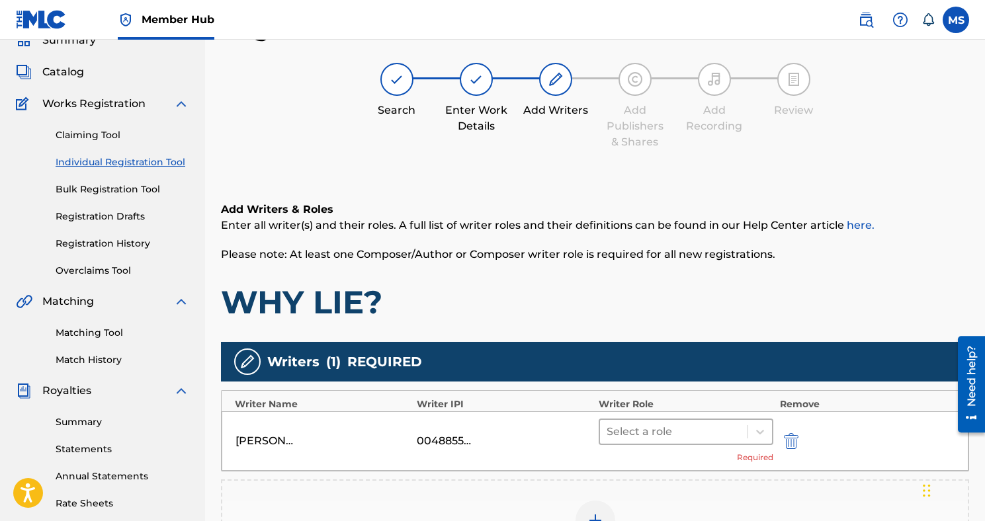
click at [694, 427] on div at bounding box center [673, 432] width 134 height 19
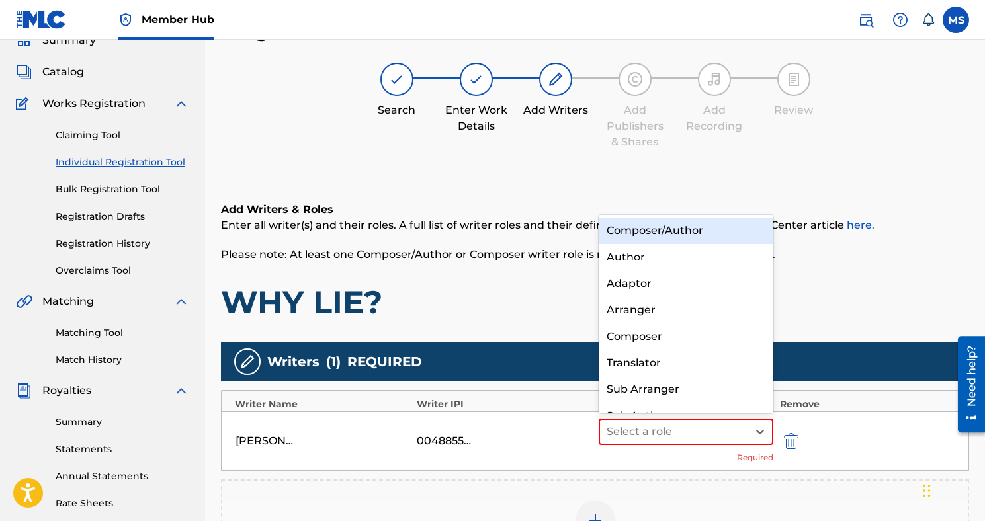
scroll to position [19, 0]
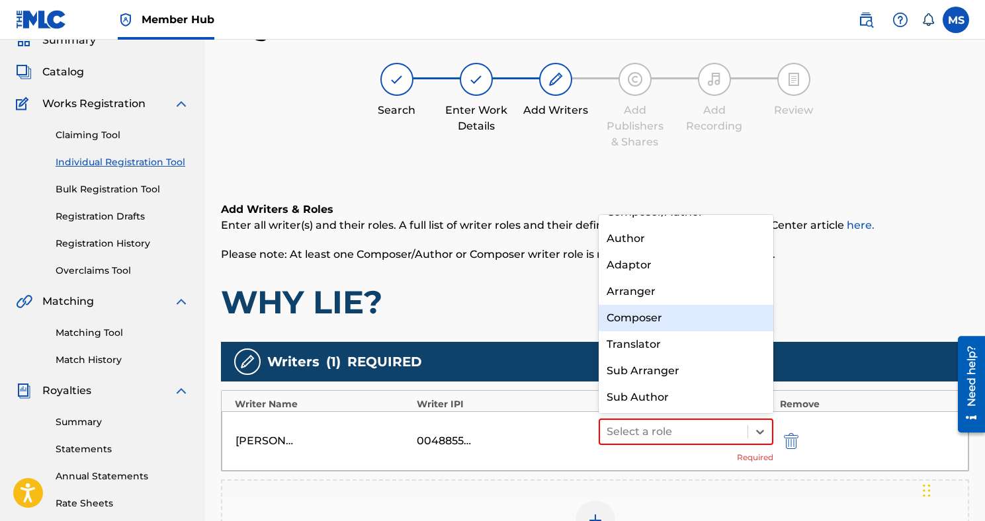
click at [665, 318] on div "Composer" at bounding box center [685, 318] width 175 height 26
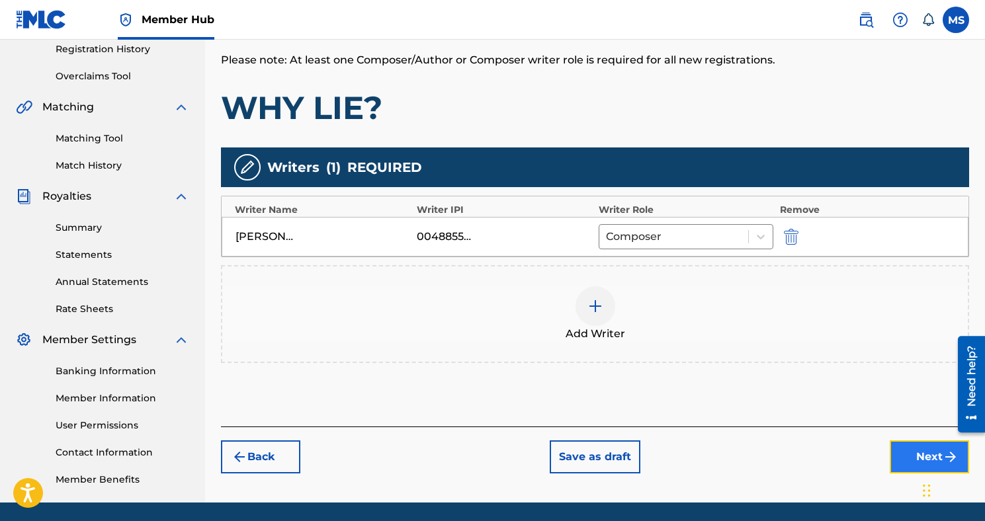
click at [894, 453] on button "Next" at bounding box center [928, 456] width 79 height 33
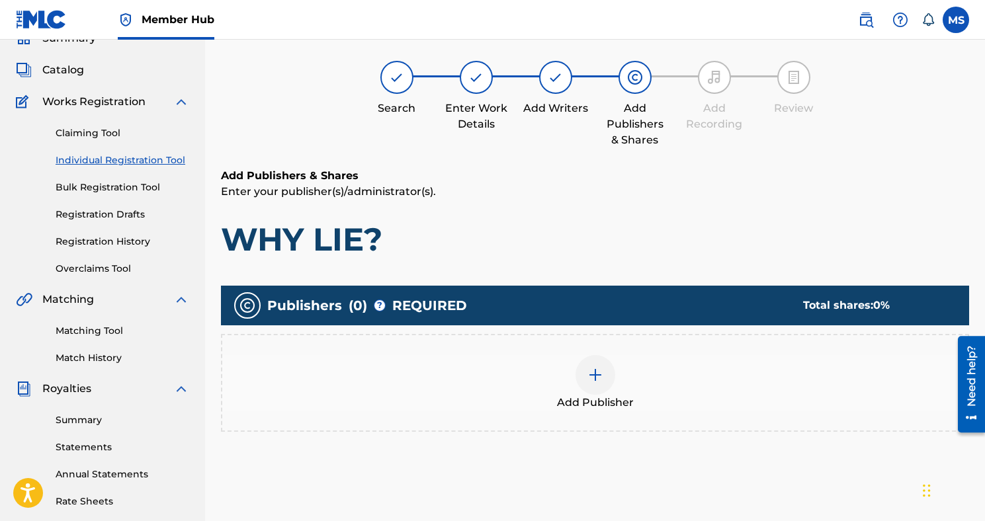
scroll to position [60, 0]
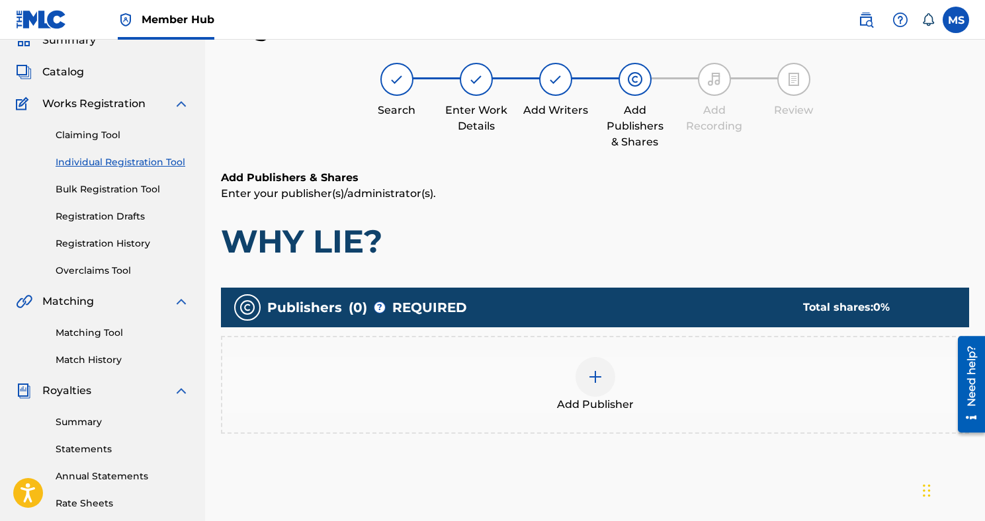
click at [593, 377] on img at bounding box center [595, 377] width 16 height 16
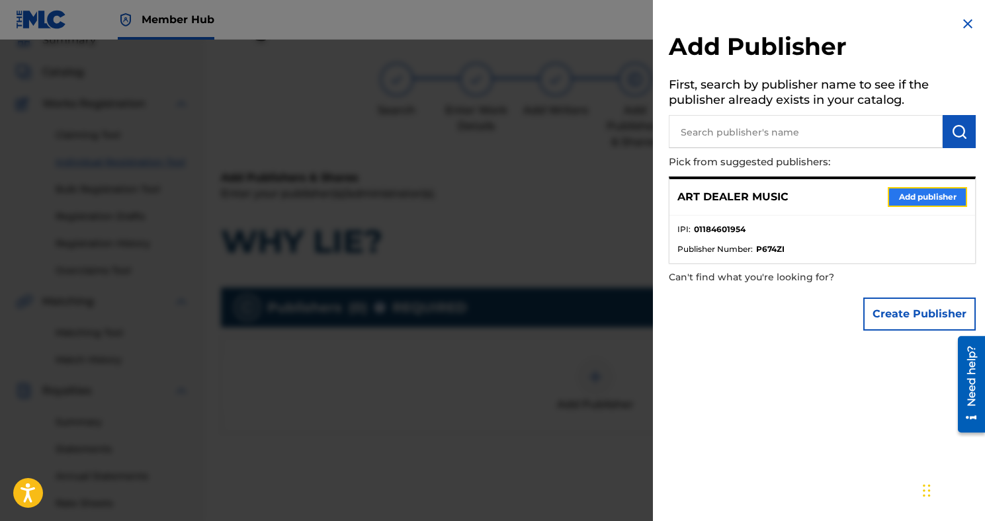
click at [889, 198] on button "Add publisher" at bounding box center [926, 197] width 79 height 20
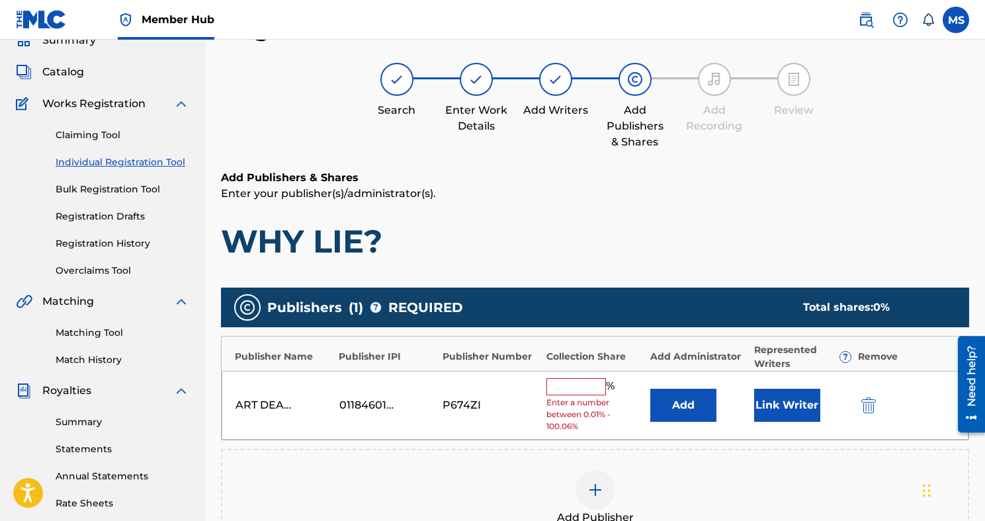
click at [585, 384] on input "text" at bounding box center [576, 386] width 60 height 17
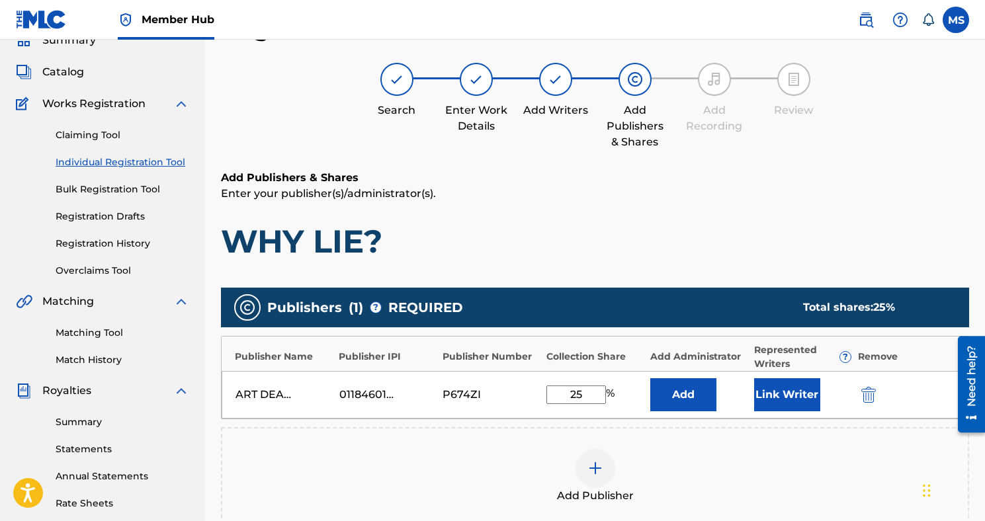
type input "2"
type input "50"
click at [808, 384] on button "Link Writer" at bounding box center [787, 394] width 66 height 33
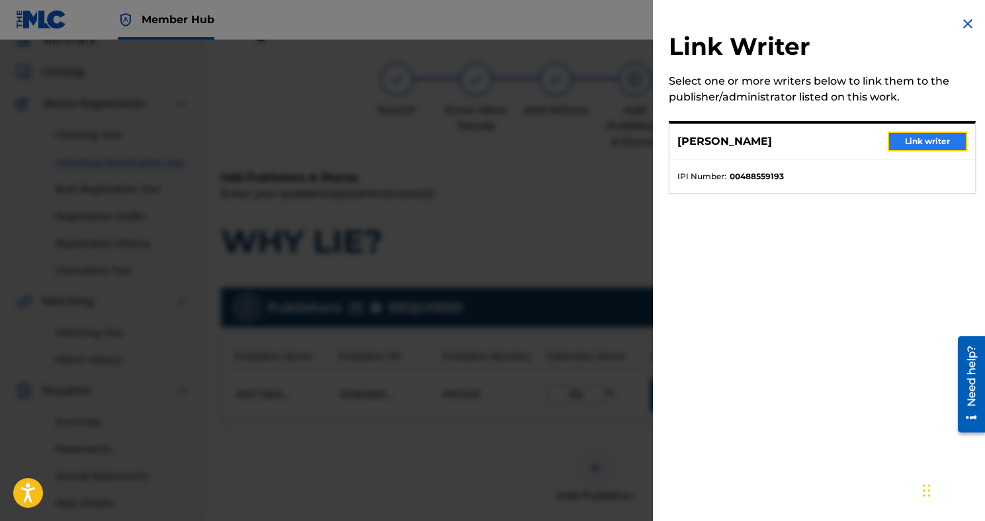
click at [899, 138] on button "Link writer" at bounding box center [926, 142] width 79 height 20
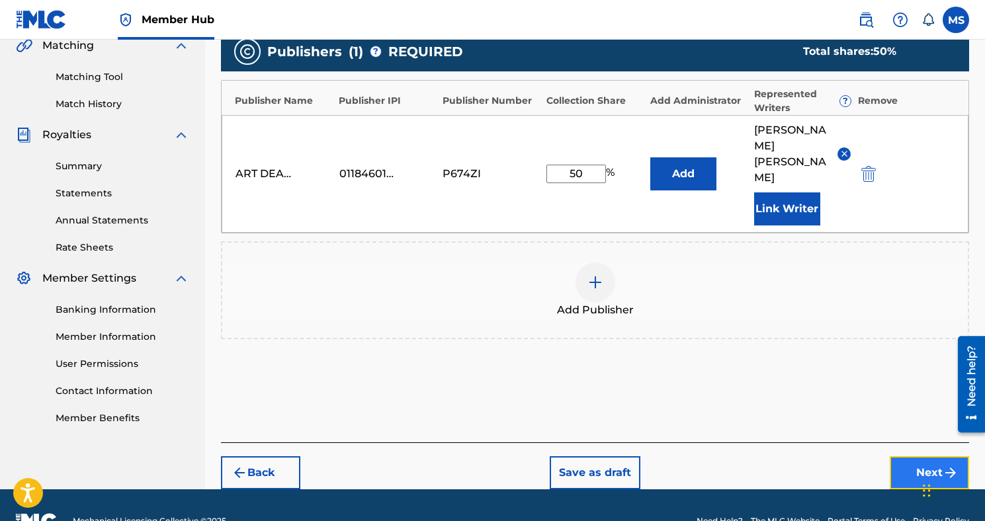
click at [901, 456] on button "Next" at bounding box center [928, 472] width 79 height 33
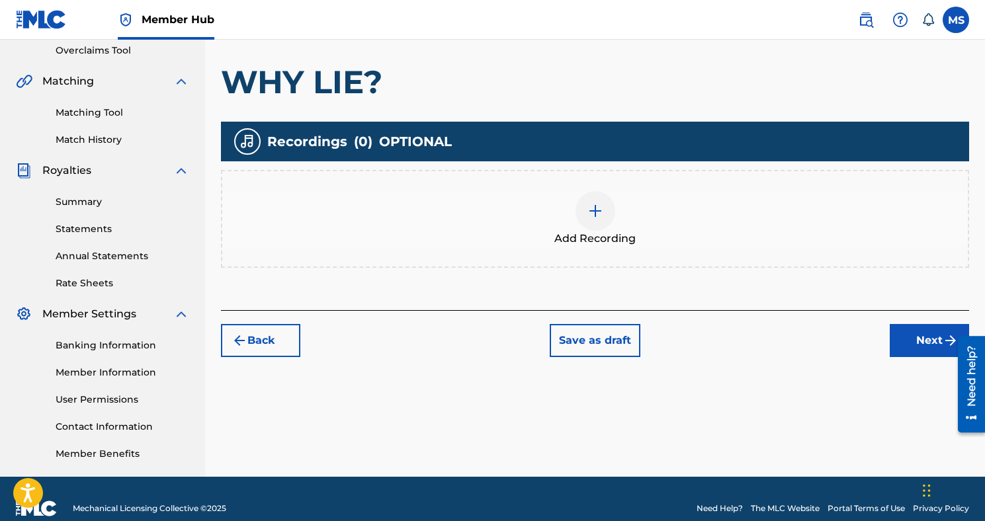
scroll to position [299, 0]
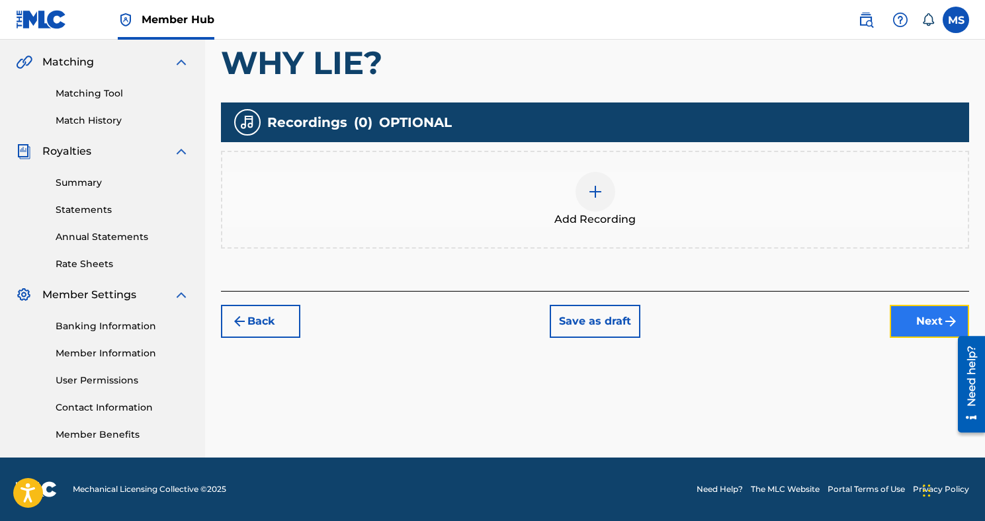
click at [930, 325] on button "Next" at bounding box center [928, 321] width 79 height 33
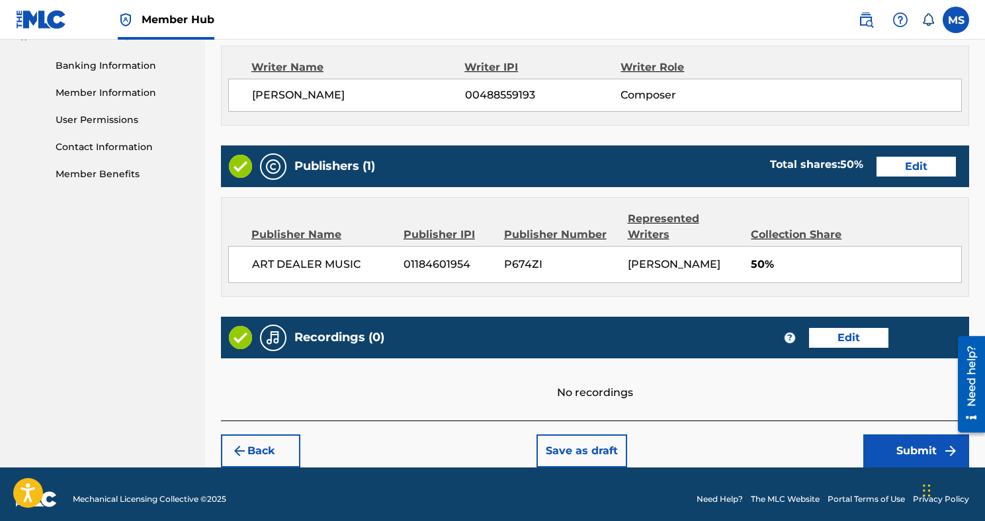
scroll to position [569, 0]
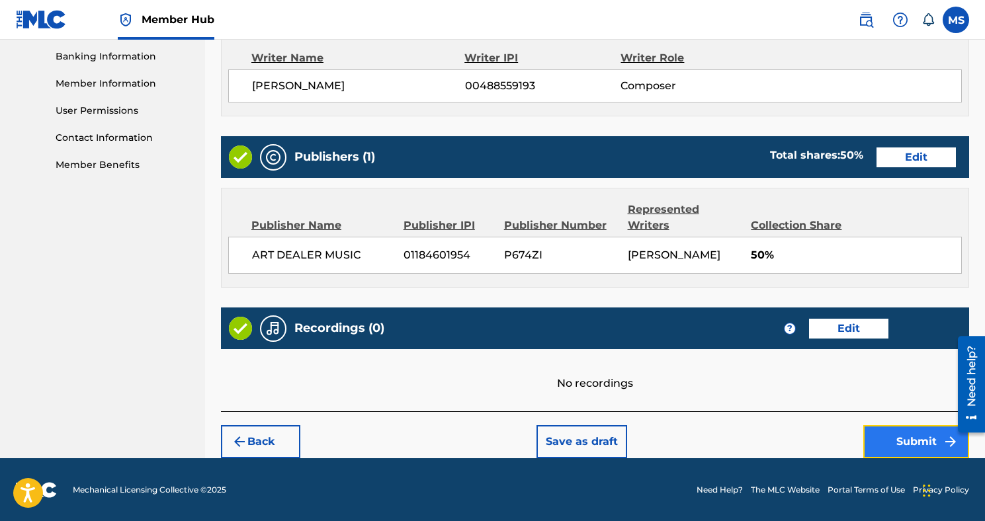
click at [885, 444] on button "Submit" at bounding box center [916, 441] width 106 height 33
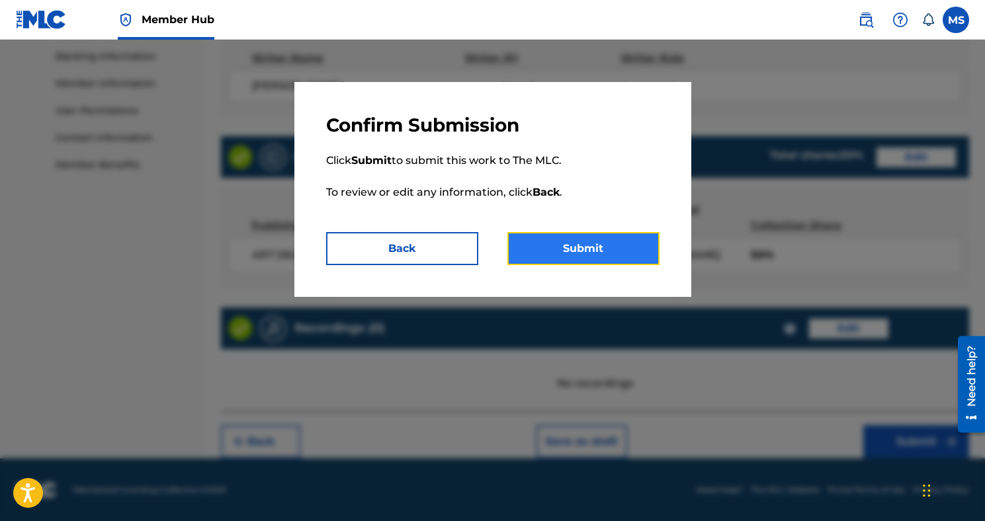
click at [628, 248] on button "Submit" at bounding box center [583, 248] width 152 height 33
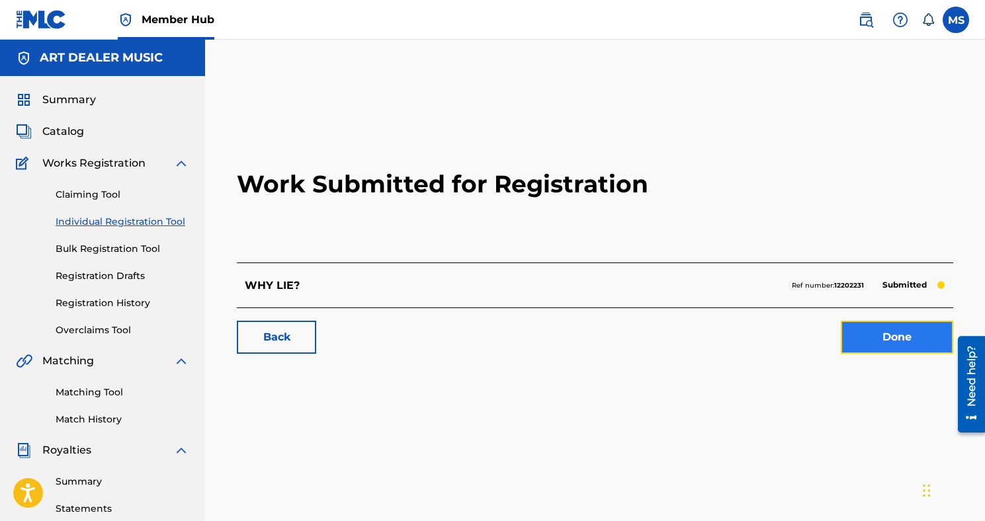
click at [891, 326] on link "Done" at bounding box center [897, 337] width 112 height 33
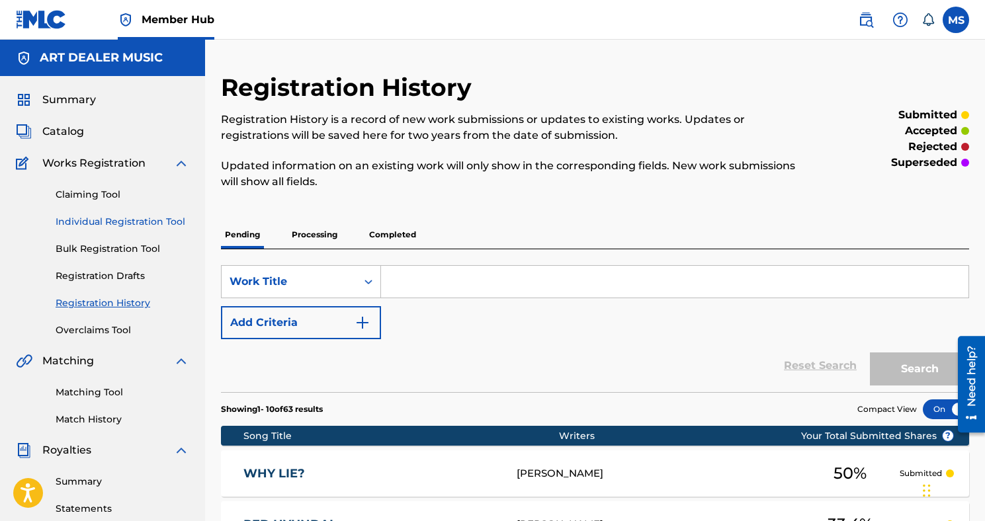
click at [144, 220] on link "Individual Registration Tool" at bounding box center [123, 222] width 134 height 14
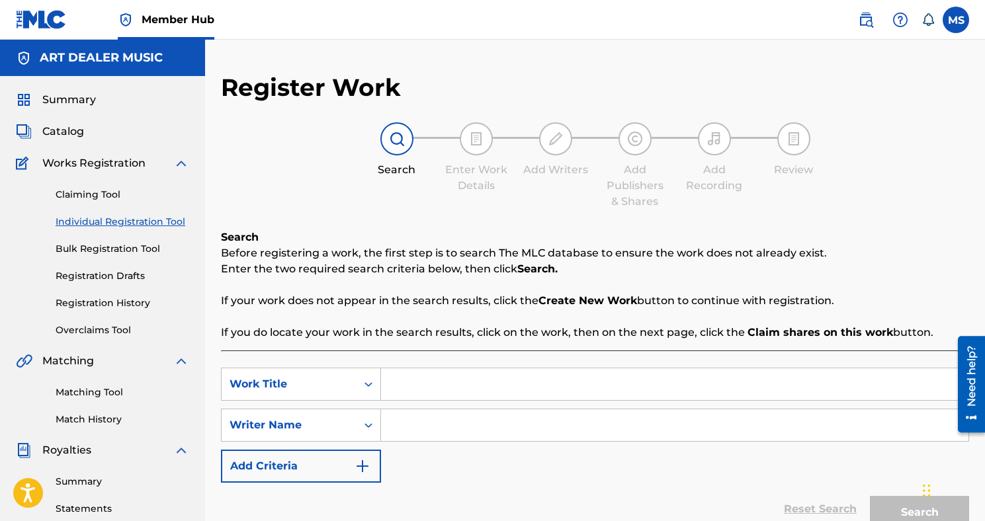
click at [400, 364] on div "SearchWithCriteria9c7725e1-7088-4072-a297-e8e6a6bc7899 Work Title SearchWithCri…" at bounding box center [595, 458] width 748 height 217
click at [403, 384] on input "Search Form" at bounding box center [674, 384] width 587 height 32
type input "STREET CLIENTELE"
click at [521, 430] on input "Search Form" at bounding box center [674, 425] width 587 height 32
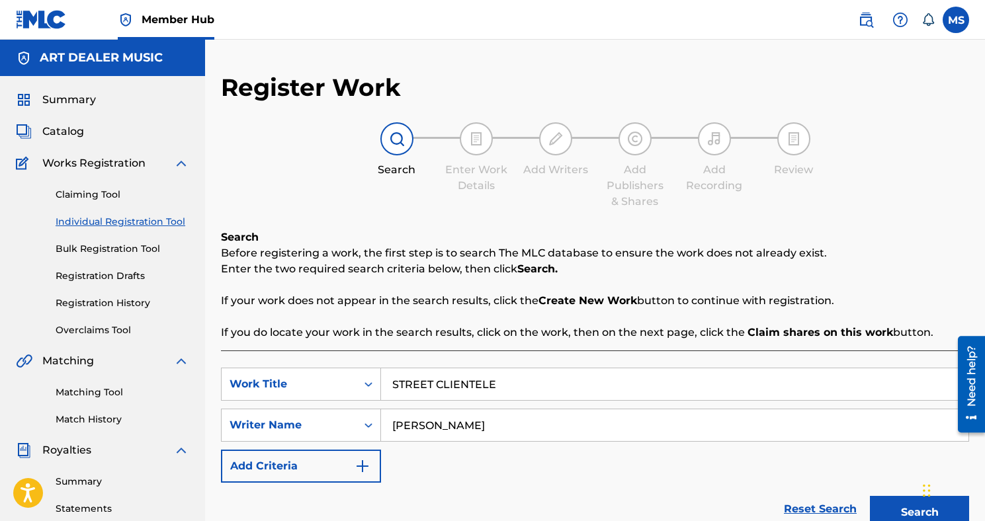
scroll to position [1, 0]
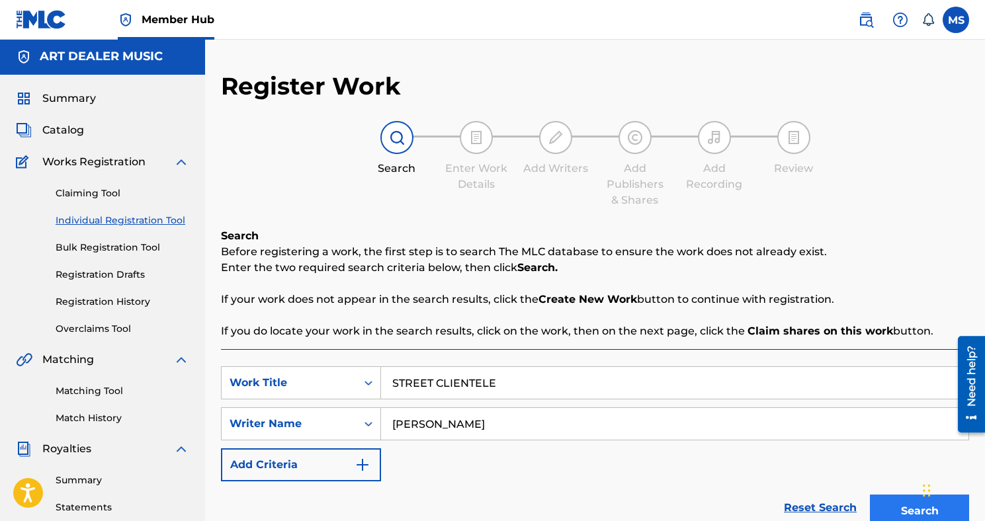
type input "[PERSON_NAME]"
click at [876, 507] on button "Search" at bounding box center [919, 511] width 99 height 33
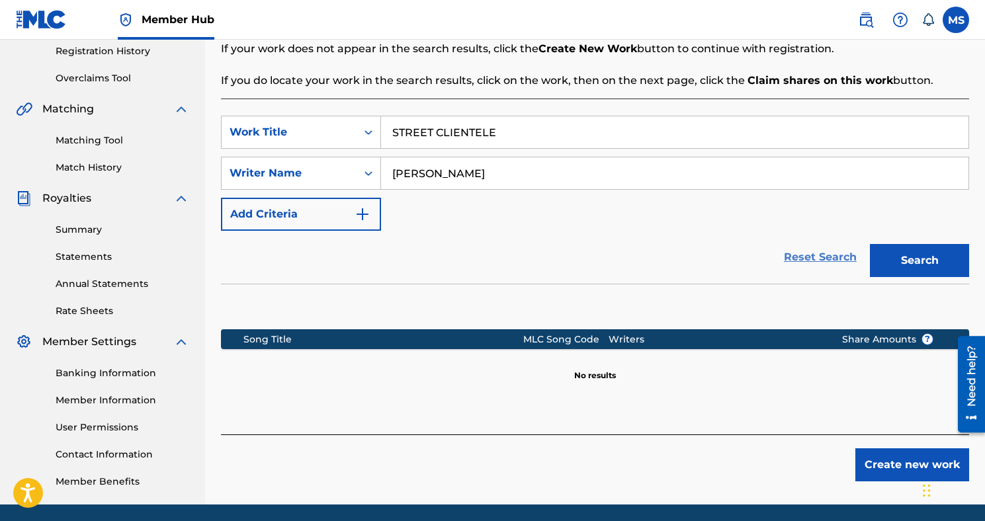
scroll to position [299, 0]
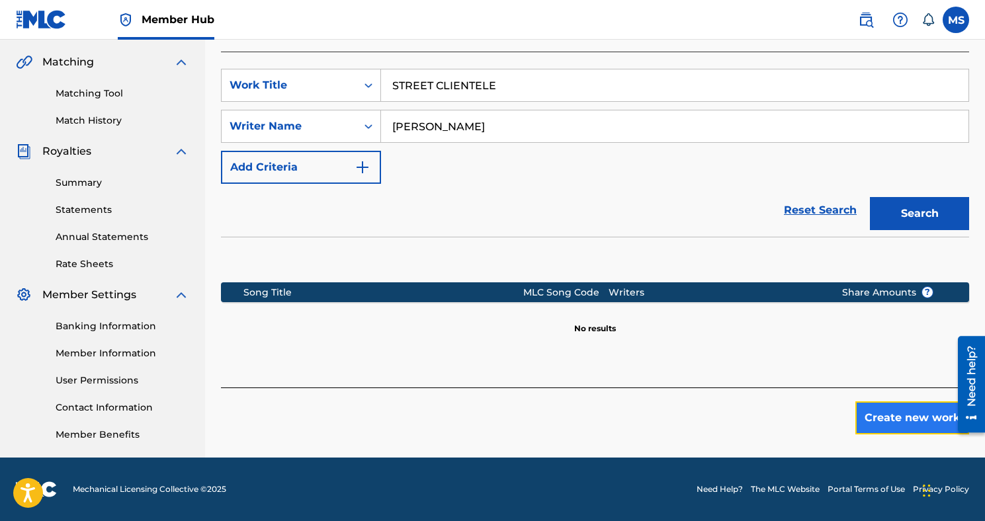
click at [880, 413] on button "Create new work" at bounding box center [912, 417] width 114 height 33
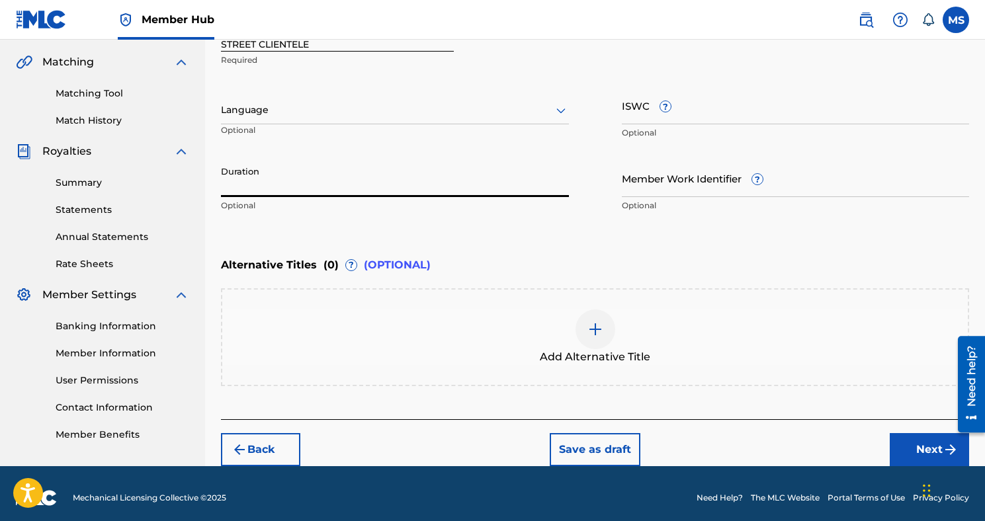
click at [295, 175] on input "Duration" at bounding box center [395, 178] width 348 height 38
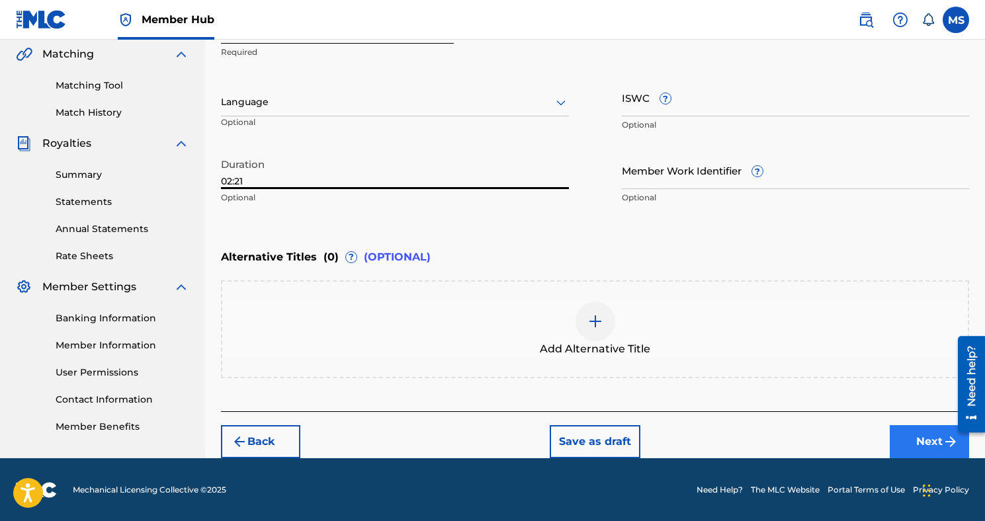
type input "02:21"
click at [922, 436] on button "Next" at bounding box center [928, 441] width 79 height 33
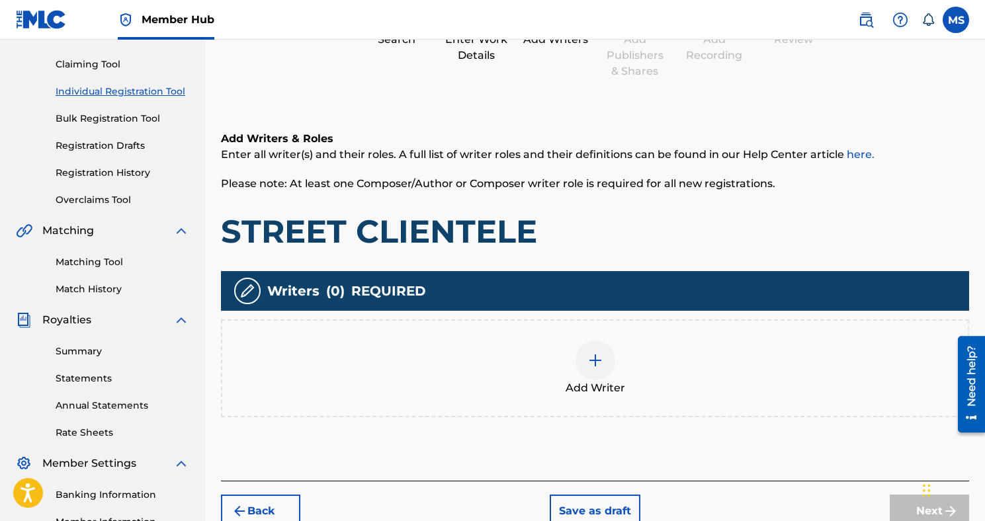
scroll to position [194, 0]
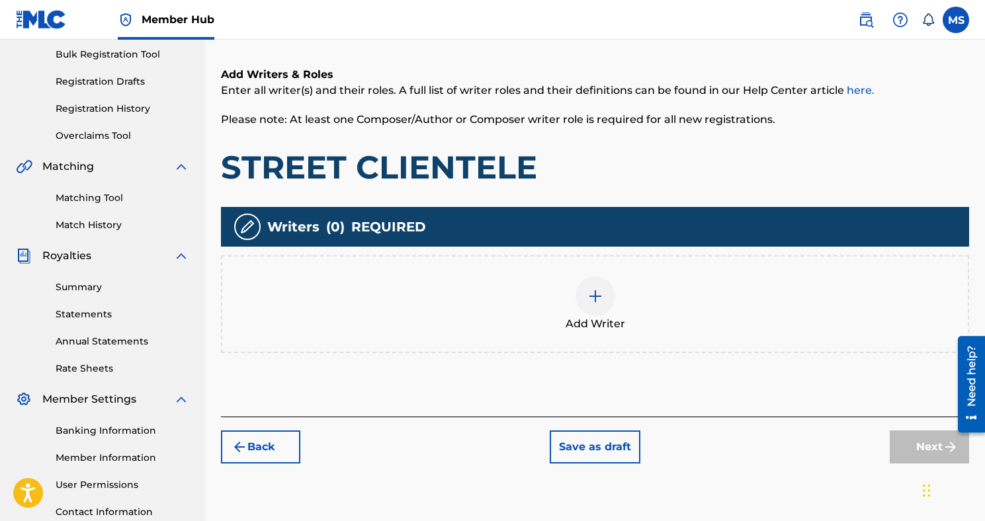
click at [620, 305] on div "Add Writer" at bounding box center [594, 304] width 745 height 56
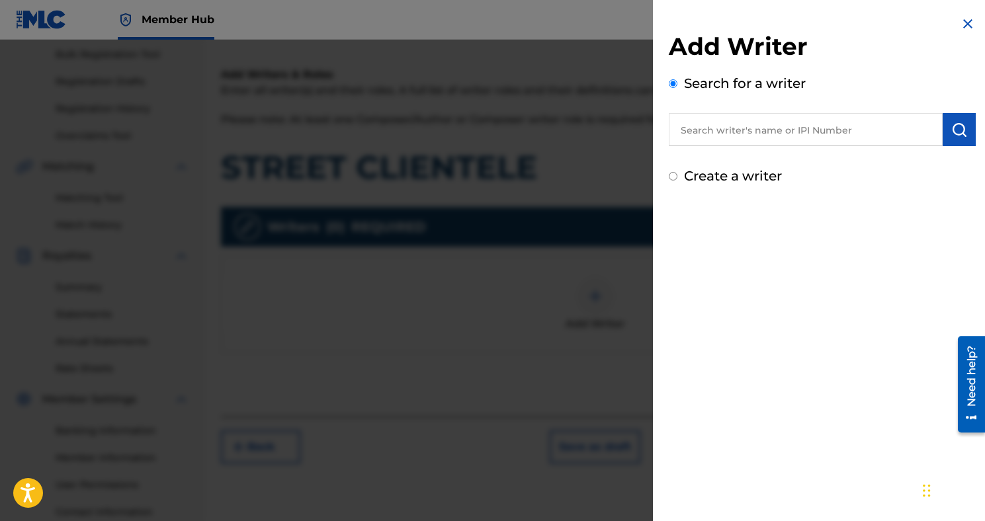
click at [722, 141] on input "text" at bounding box center [806, 129] width 274 height 33
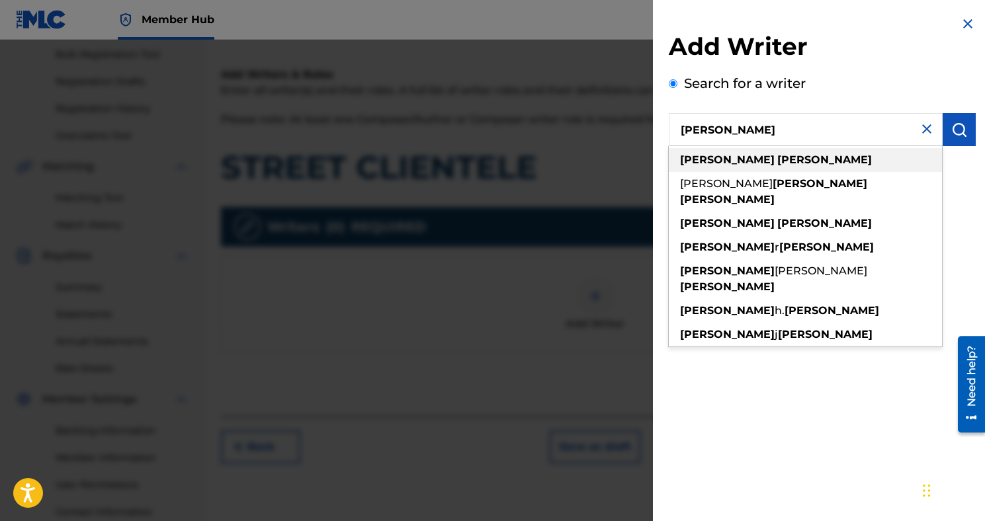
type input "[PERSON_NAME]"
click at [714, 153] on strong "[PERSON_NAME]" at bounding box center [727, 159] width 95 height 13
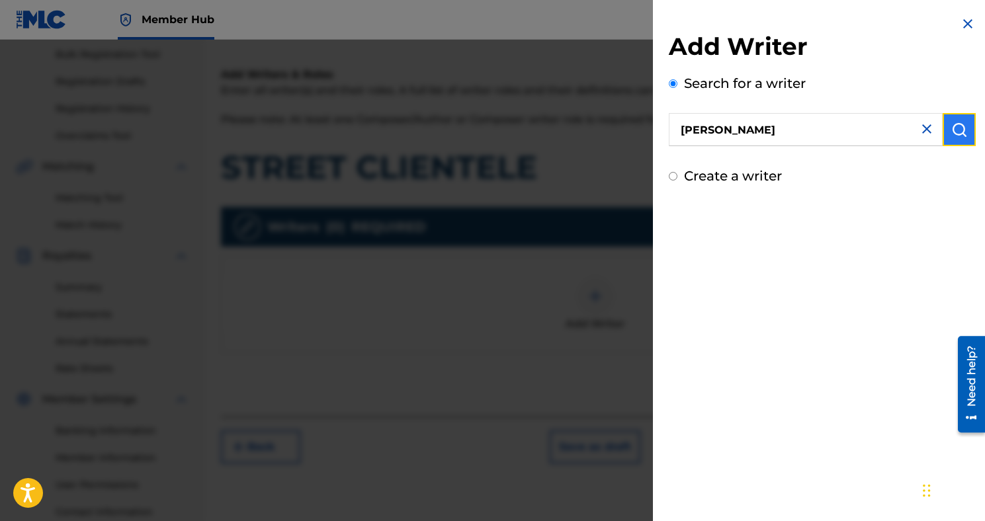
click at [953, 141] on button "submit" at bounding box center [958, 129] width 33 height 33
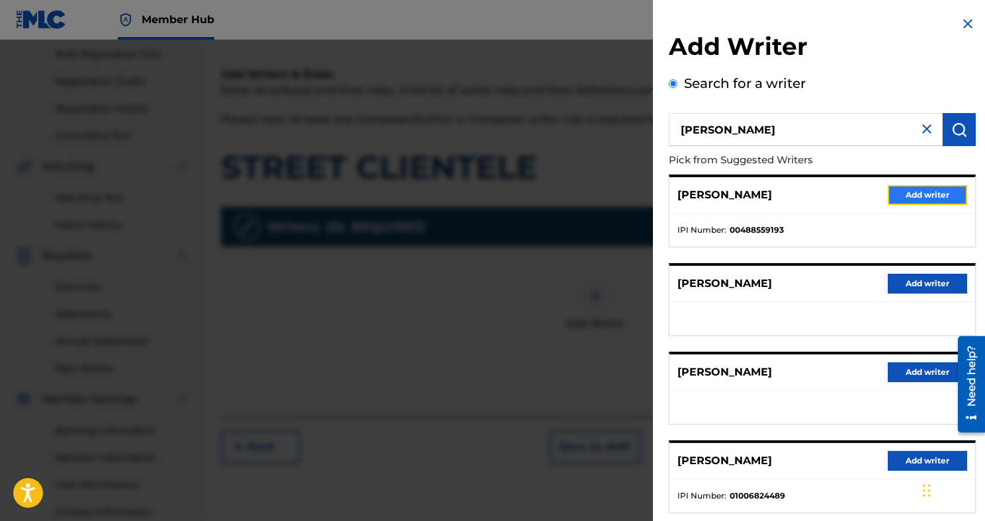
click at [908, 191] on button "Add writer" at bounding box center [926, 195] width 79 height 20
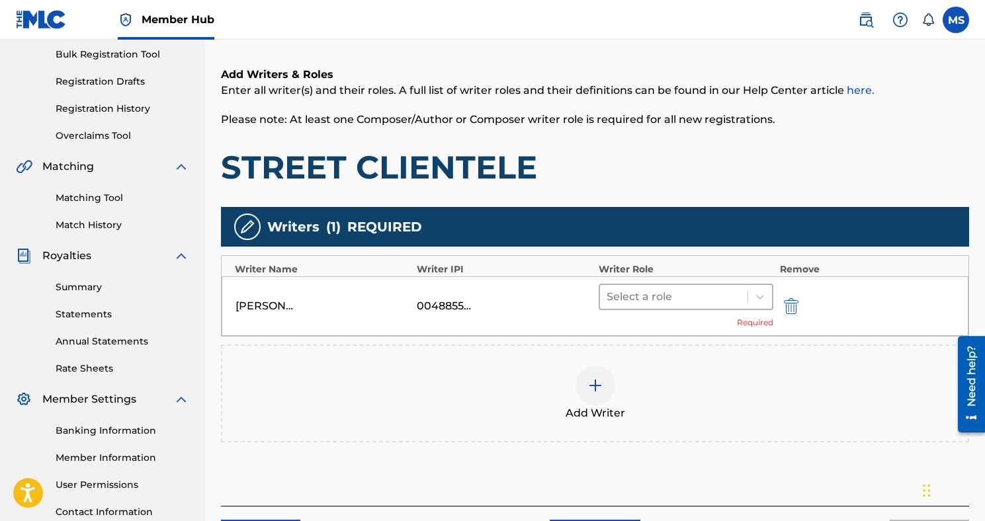
click at [730, 302] on div at bounding box center [673, 297] width 134 height 19
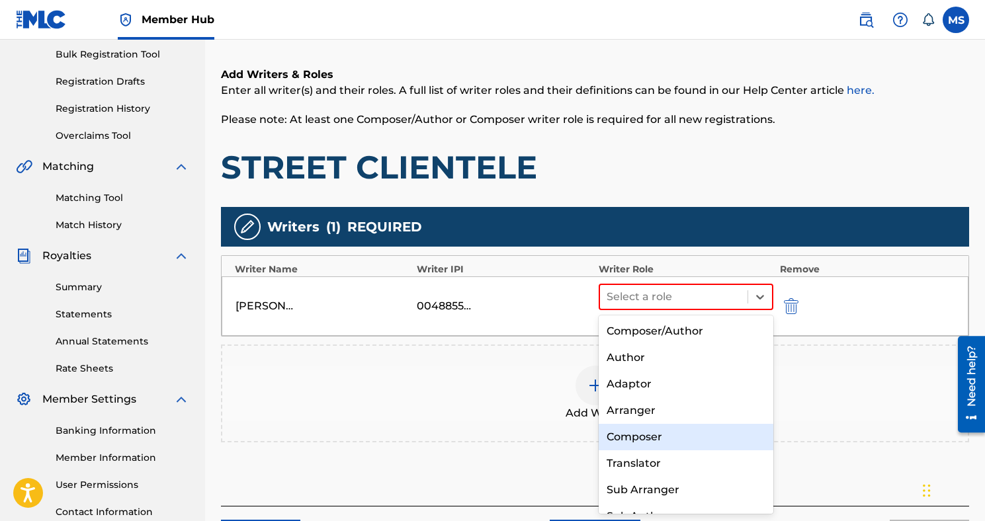
click at [665, 441] on div "Composer" at bounding box center [685, 437] width 175 height 26
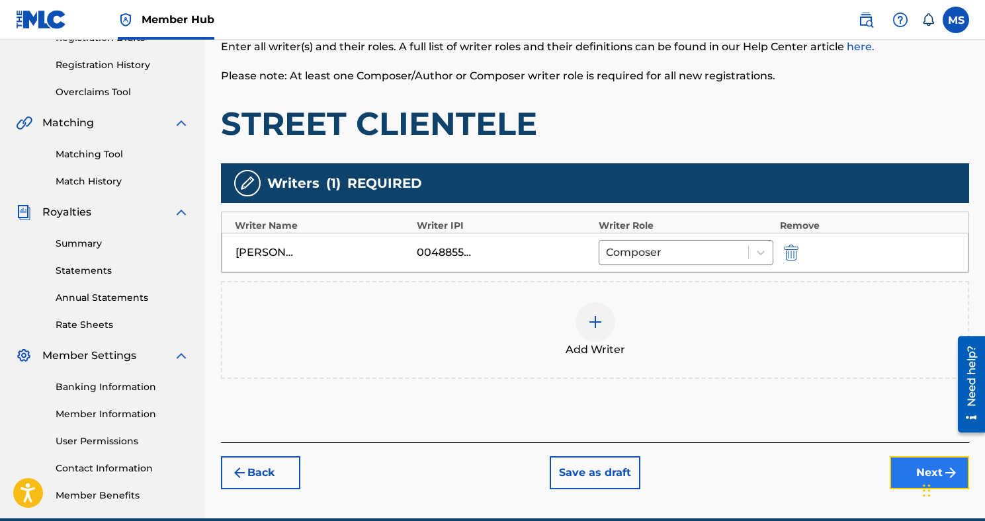
click at [899, 465] on button "Next" at bounding box center [928, 472] width 79 height 33
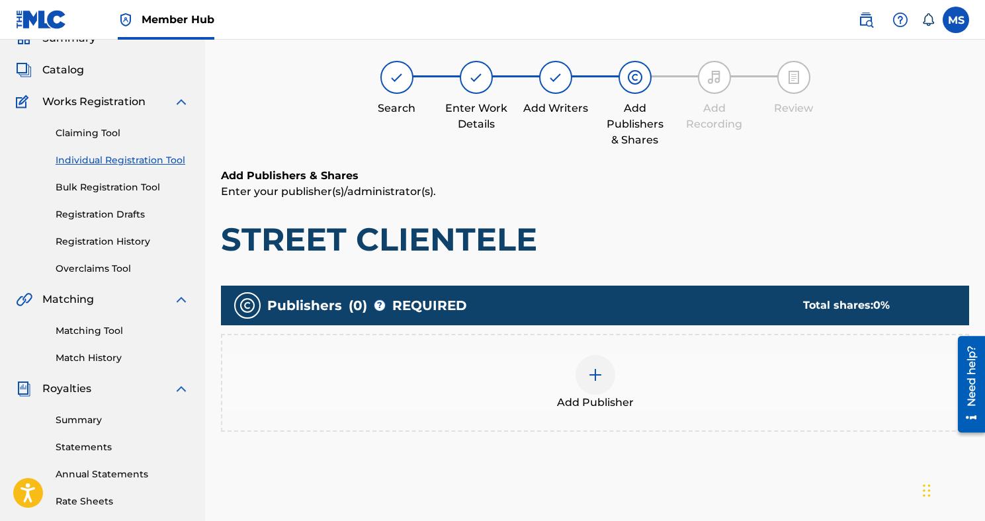
scroll to position [60, 0]
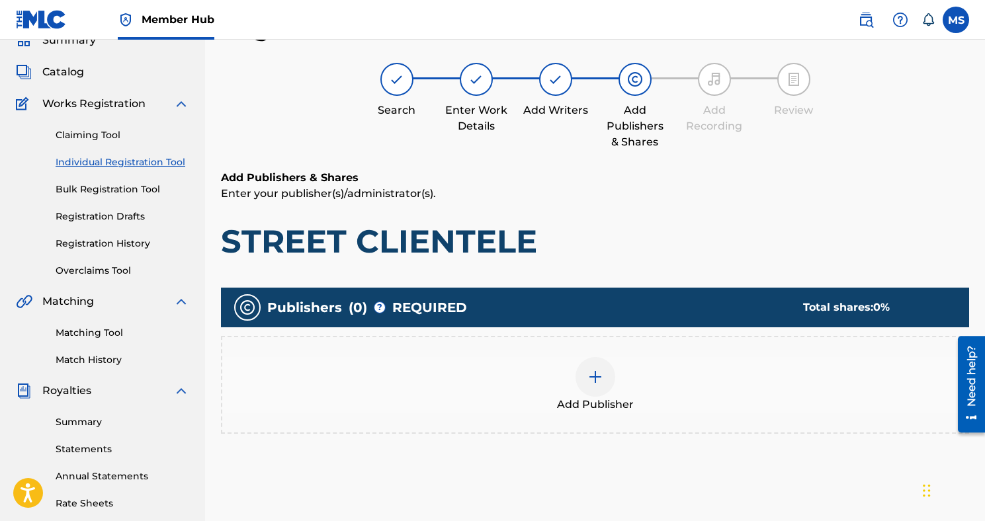
click at [614, 366] on div "Add Publisher" at bounding box center [594, 385] width 745 height 56
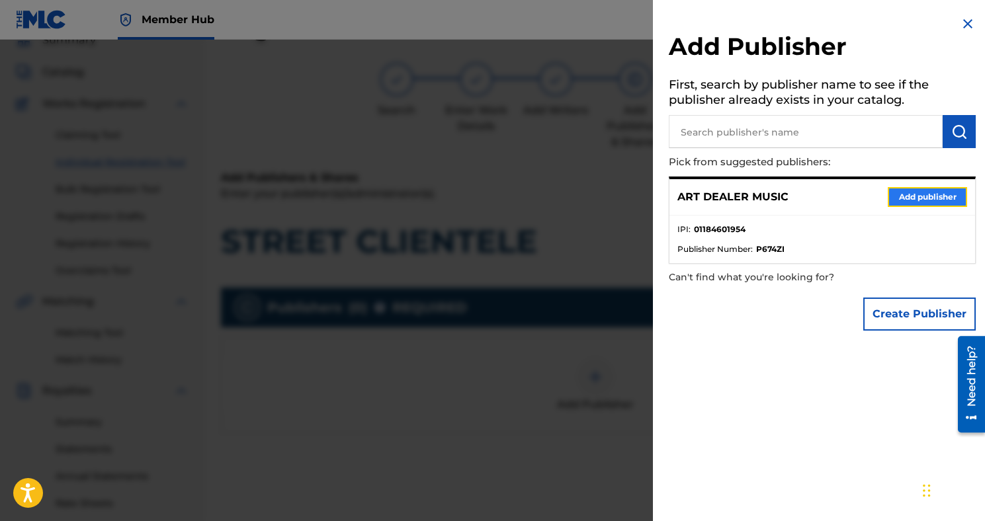
click at [896, 189] on button "Add publisher" at bounding box center [926, 197] width 79 height 20
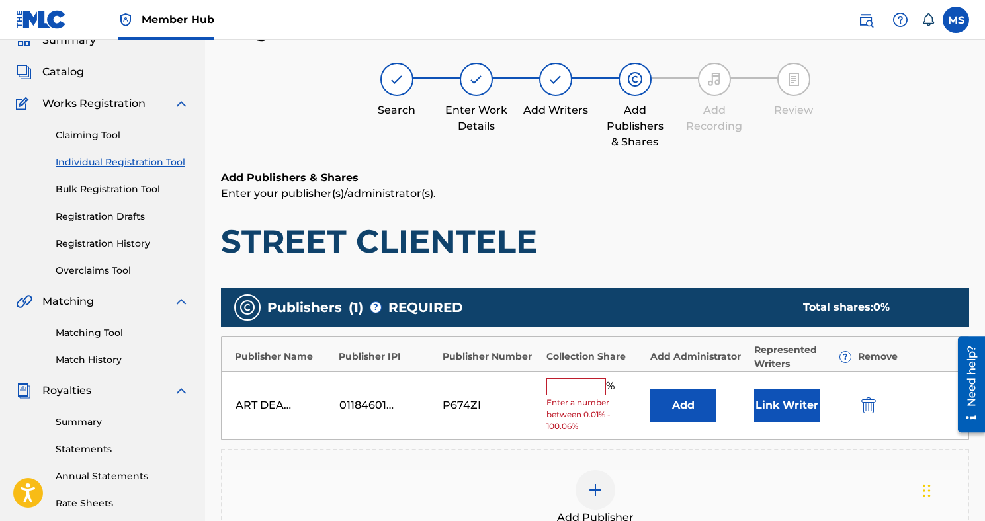
click at [599, 388] on input "text" at bounding box center [576, 386] width 60 height 17
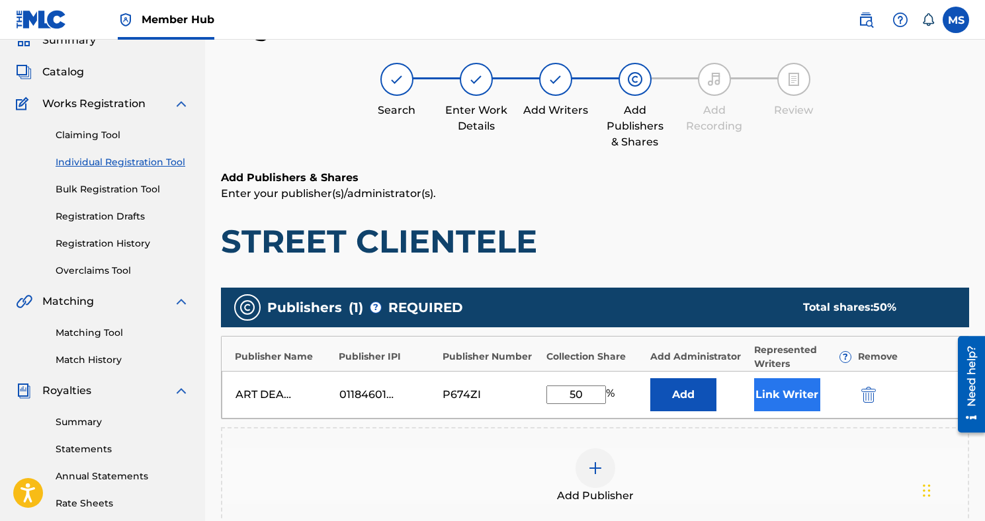
type input "50"
click at [774, 392] on button "Link Writer" at bounding box center [787, 394] width 66 height 33
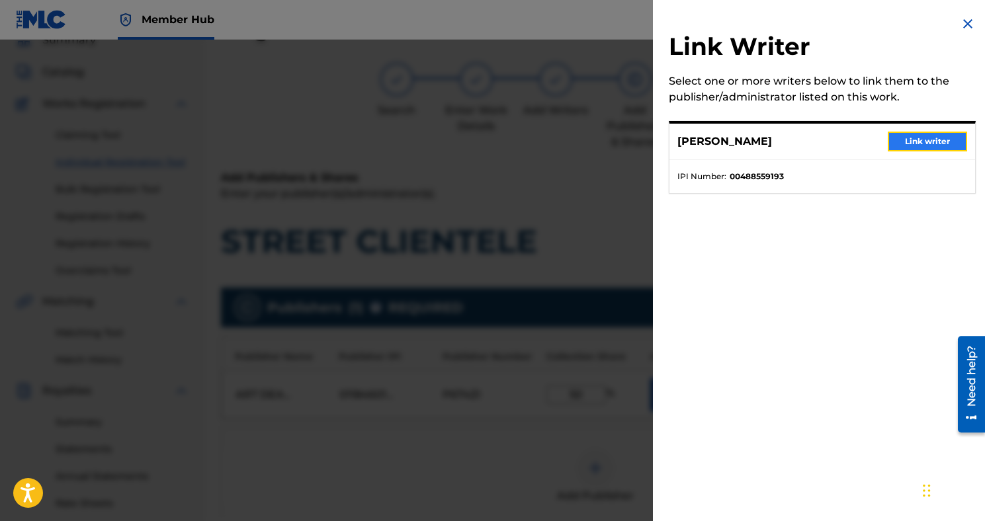
click at [918, 144] on button "Link writer" at bounding box center [926, 142] width 79 height 20
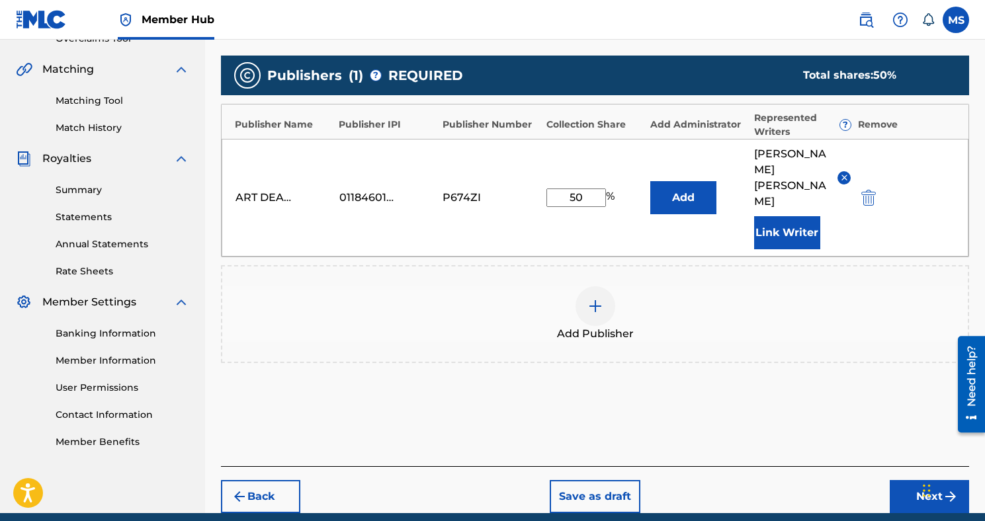
scroll to position [315, 0]
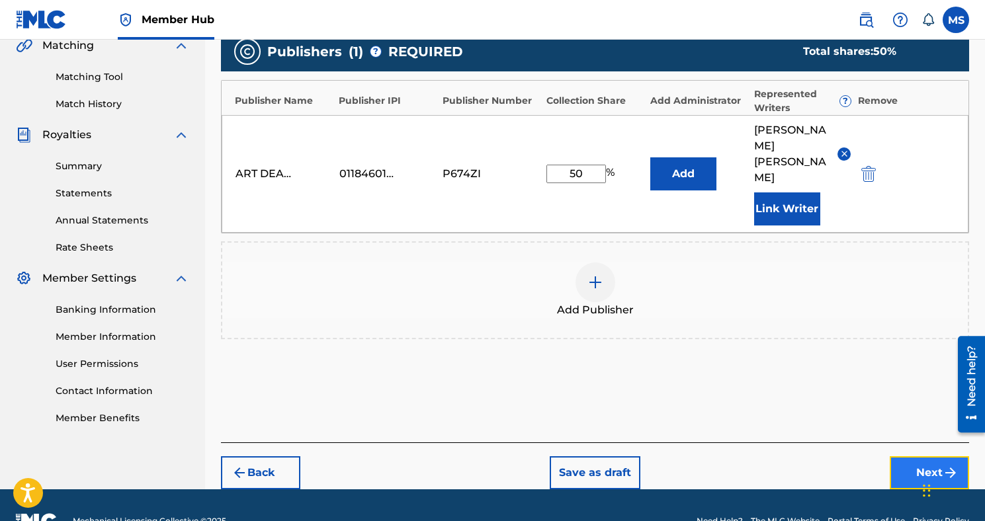
click at [919, 456] on button "Next" at bounding box center [928, 472] width 79 height 33
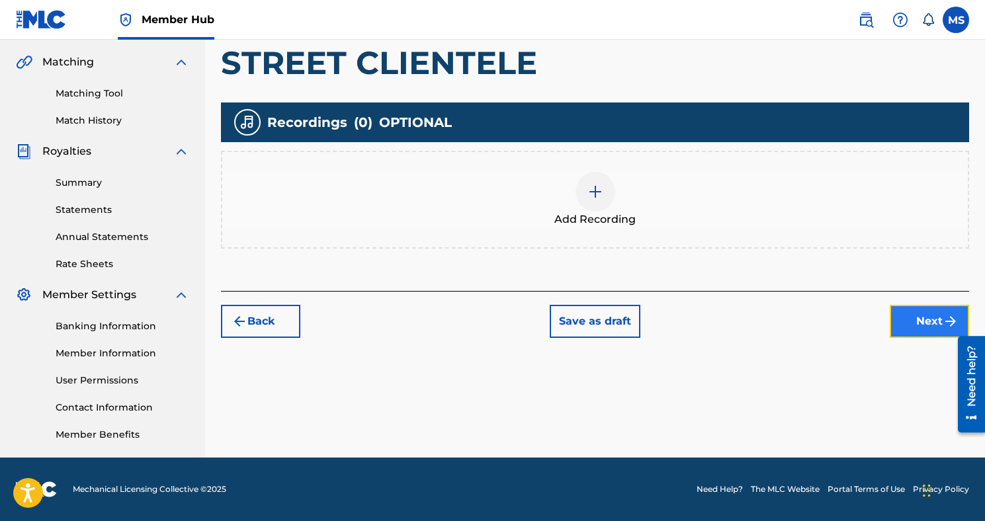
click at [921, 317] on button "Next" at bounding box center [928, 321] width 79 height 33
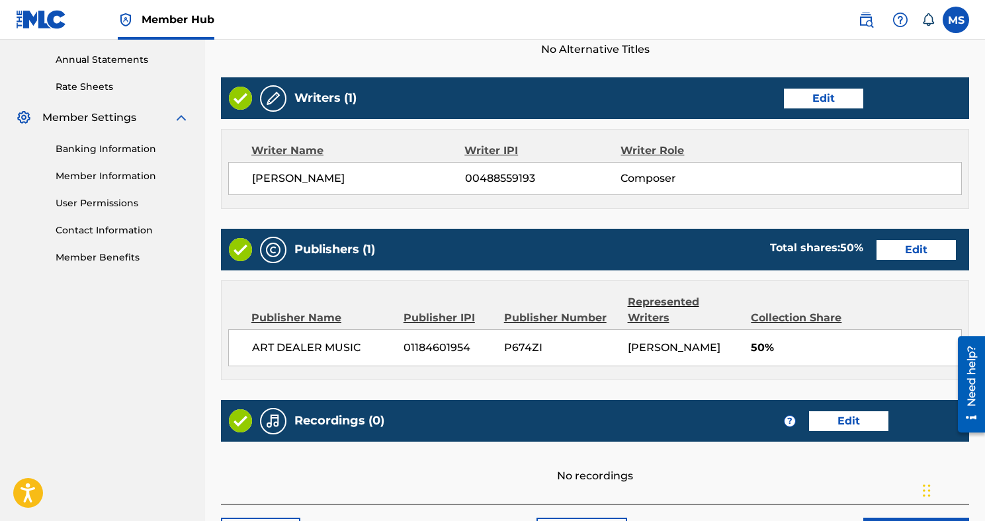
scroll to position [569, 0]
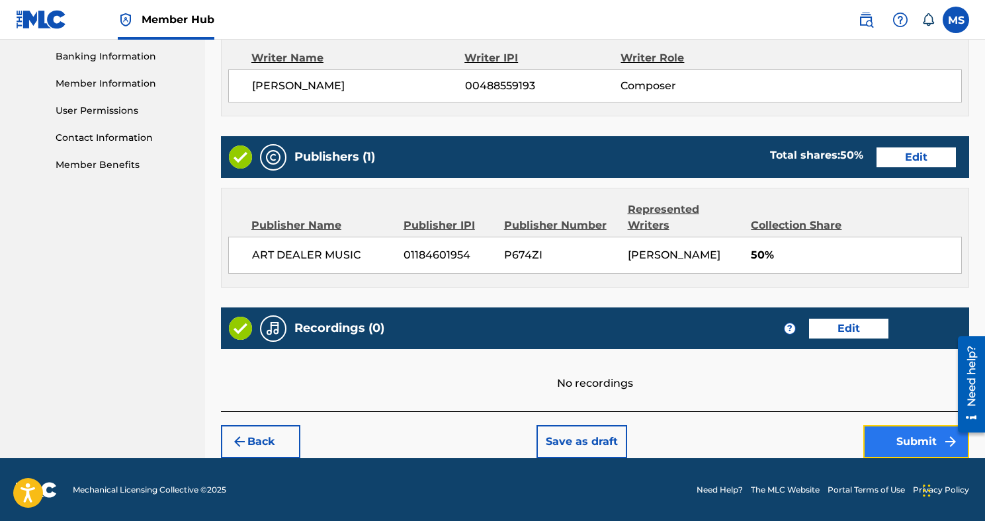
click at [888, 434] on button "Submit" at bounding box center [916, 441] width 106 height 33
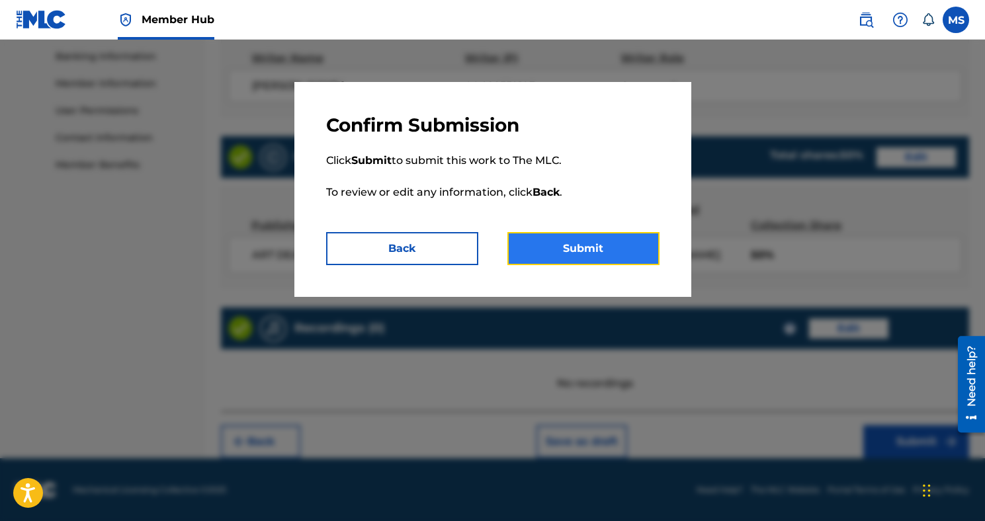
click at [606, 251] on button "Submit" at bounding box center [583, 248] width 152 height 33
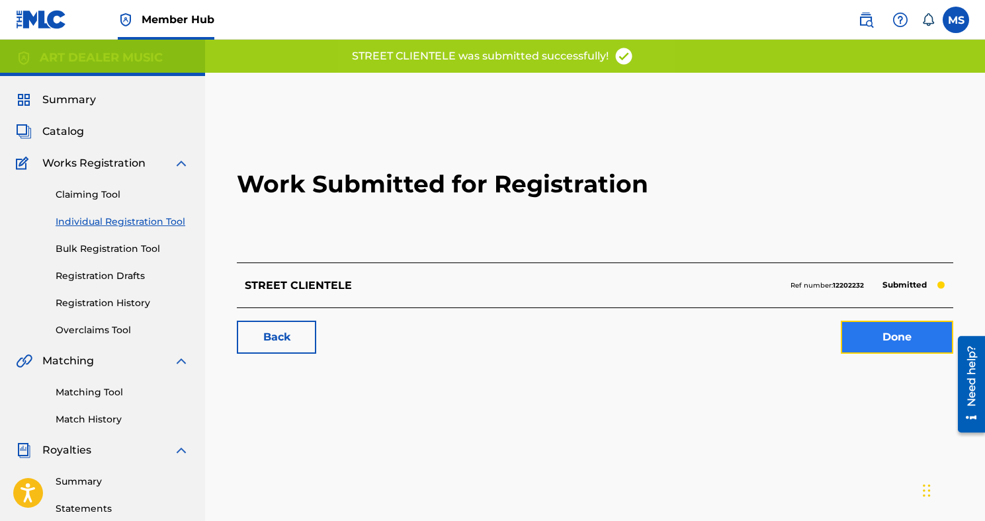
click at [884, 341] on link "Done" at bounding box center [897, 337] width 112 height 33
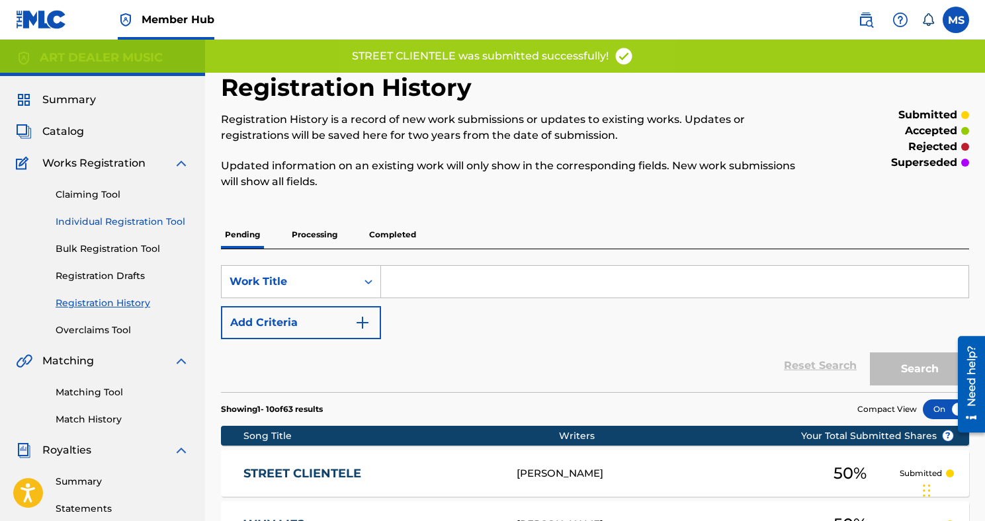
click at [147, 219] on link "Individual Registration Tool" at bounding box center [123, 222] width 134 height 14
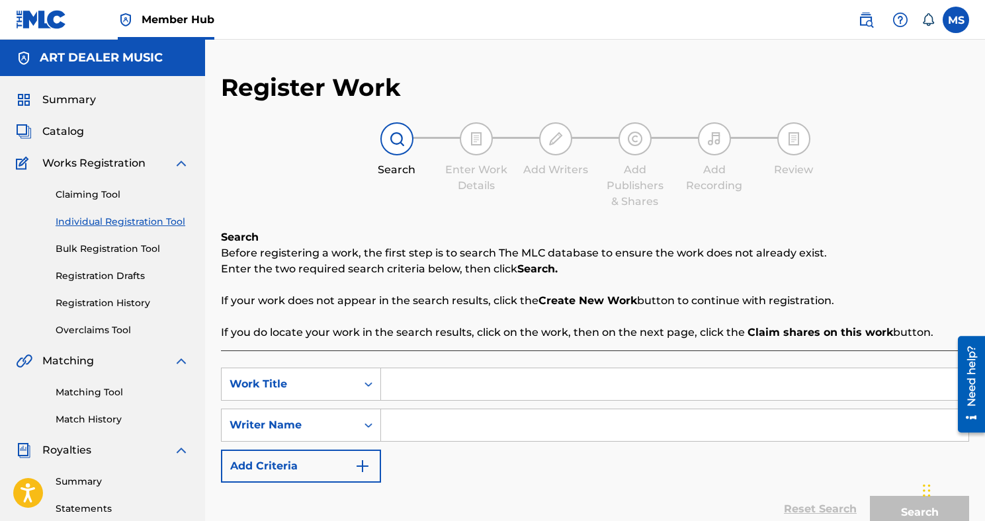
click at [398, 384] on input "Search Form" at bounding box center [674, 384] width 587 height 32
type input "UKNOWUTT!"
click at [395, 423] on input "Search Form" at bounding box center [674, 425] width 587 height 32
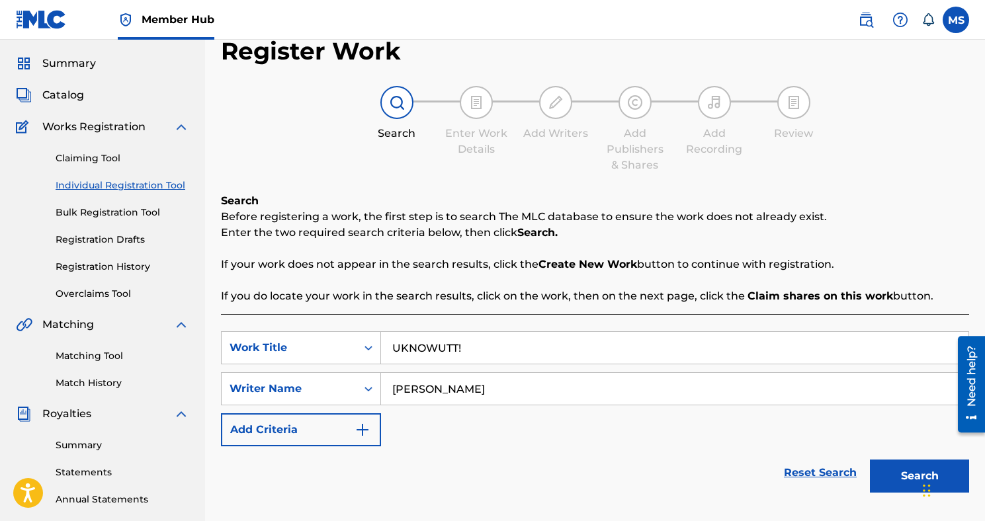
scroll to position [62, 0]
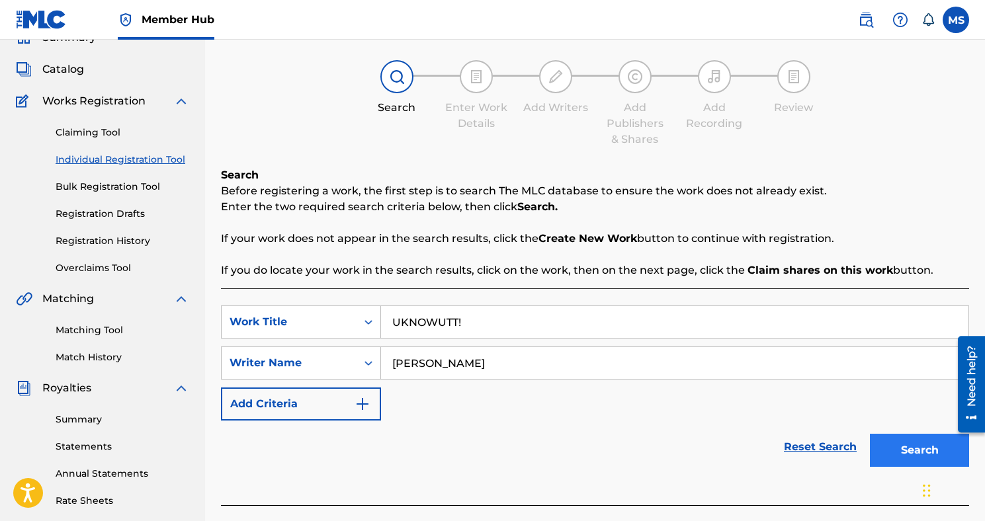
type input "[PERSON_NAME]"
click at [896, 448] on button "Search" at bounding box center [919, 450] width 99 height 33
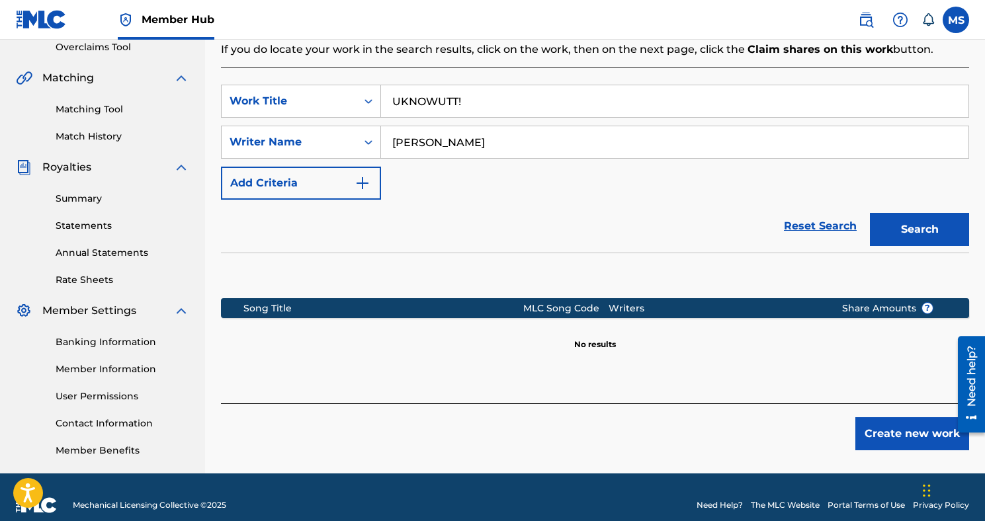
scroll to position [299, 0]
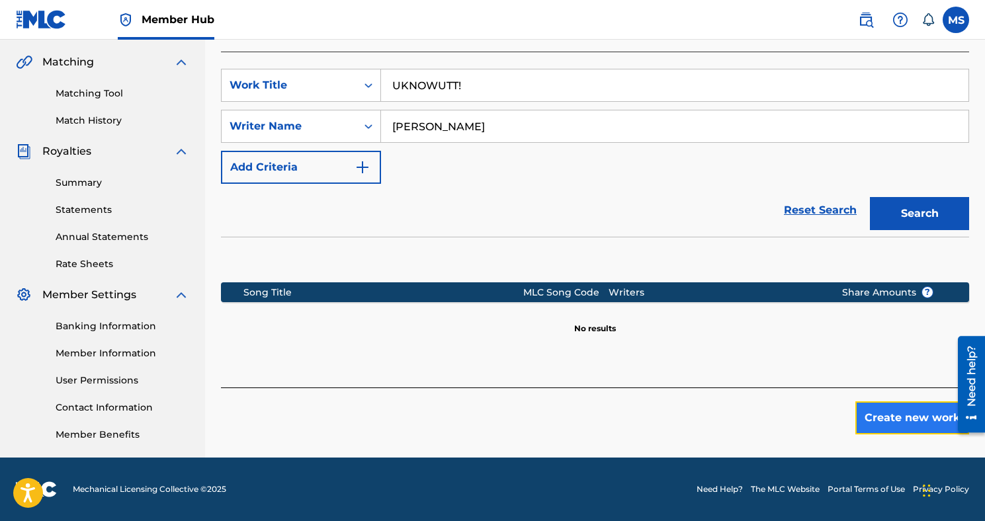
click at [909, 424] on button "Create new work" at bounding box center [912, 417] width 114 height 33
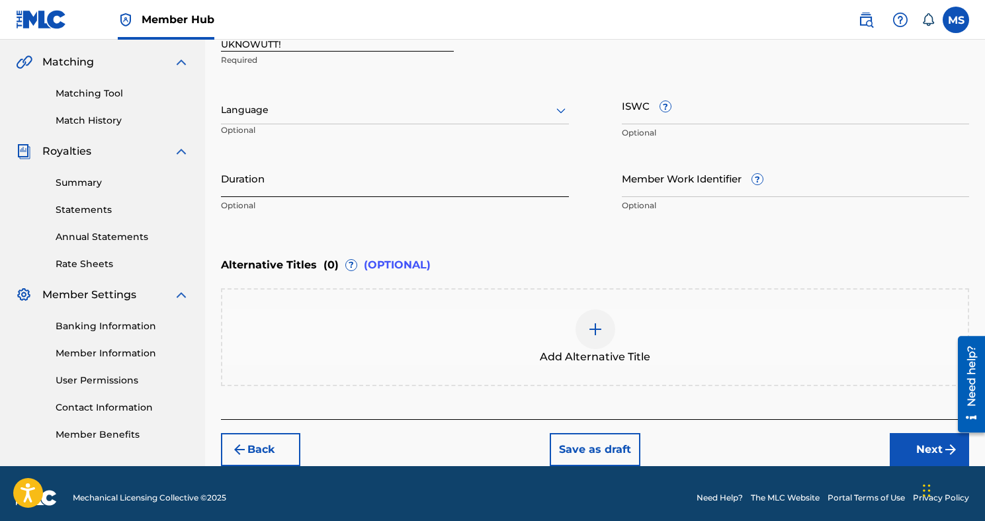
click at [293, 186] on input "Duration" at bounding box center [395, 178] width 348 height 38
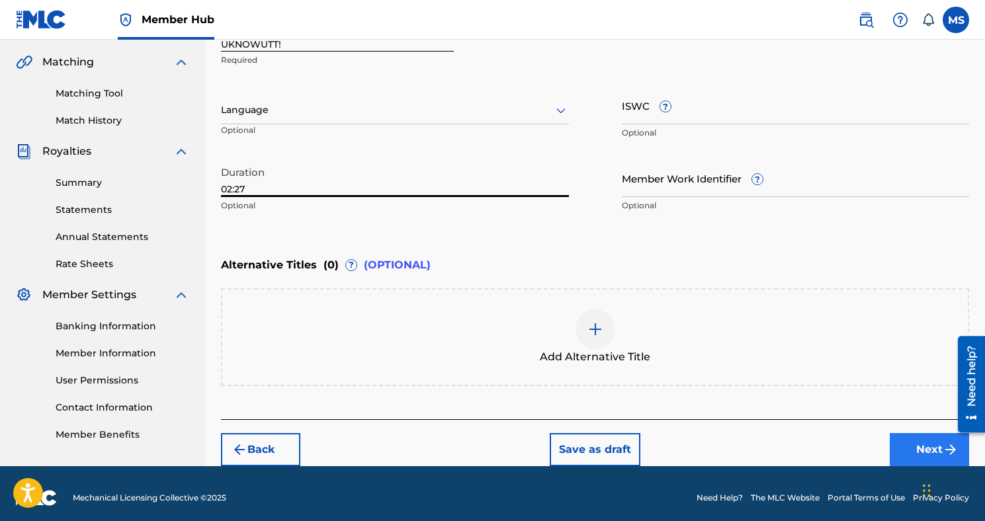
type input "02:27"
click at [921, 441] on button "Next" at bounding box center [928, 449] width 79 height 33
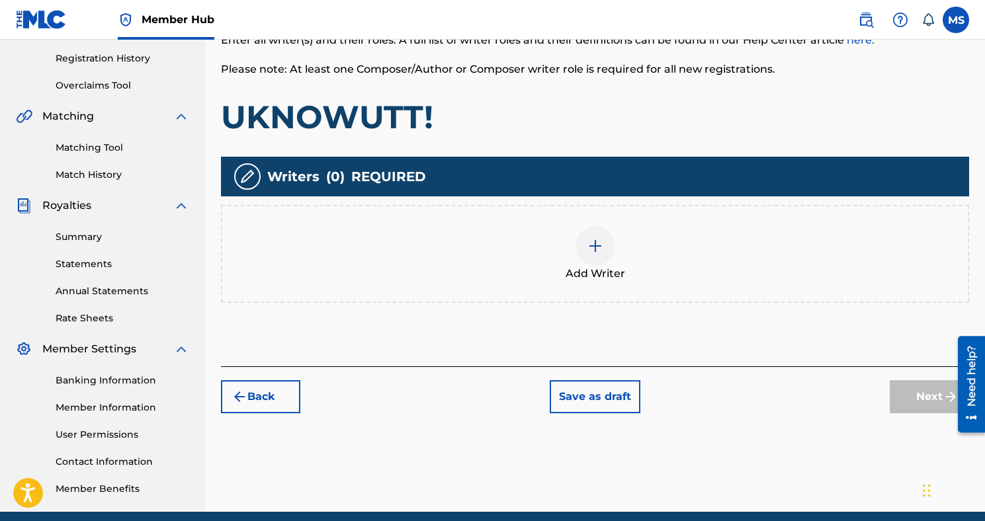
scroll to position [260, 0]
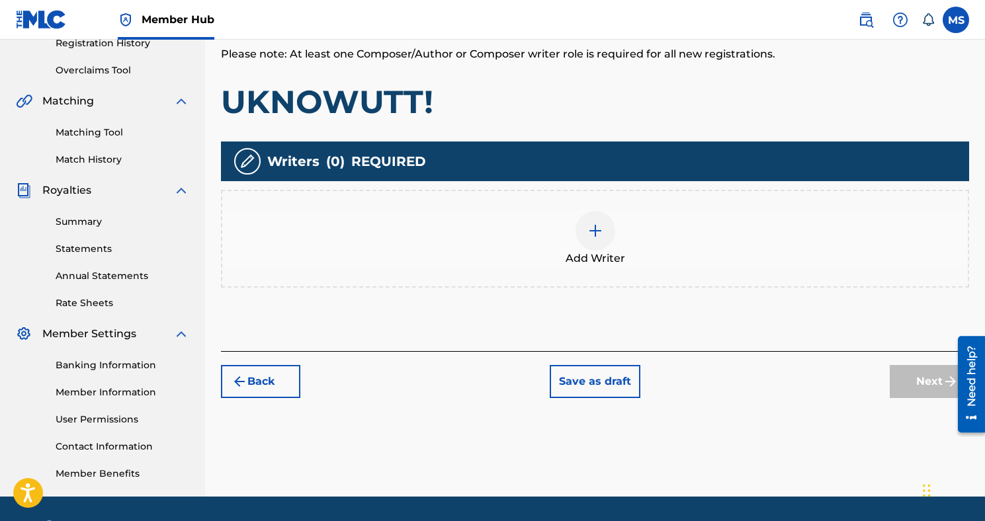
click at [596, 226] on img at bounding box center [595, 231] width 16 height 16
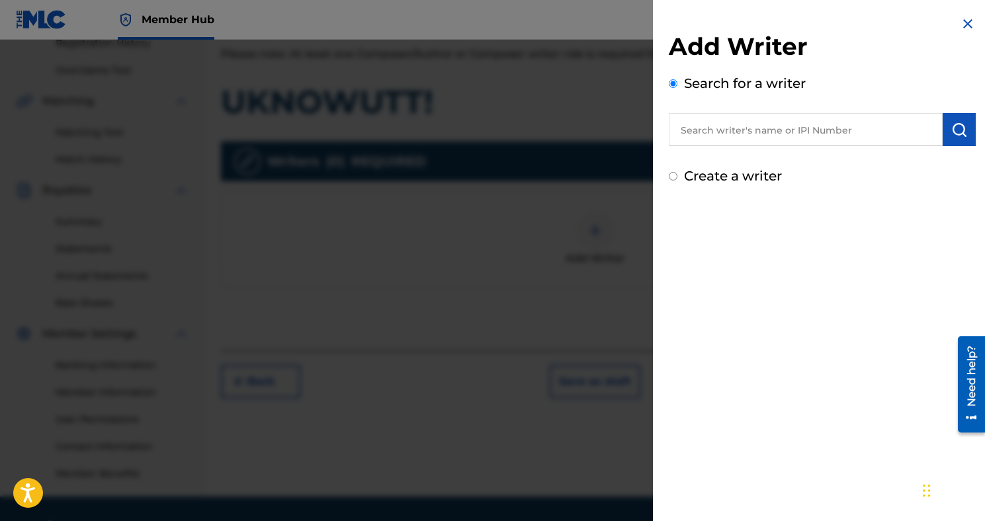
click at [751, 131] on input "text" at bounding box center [806, 129] width 274 height 33
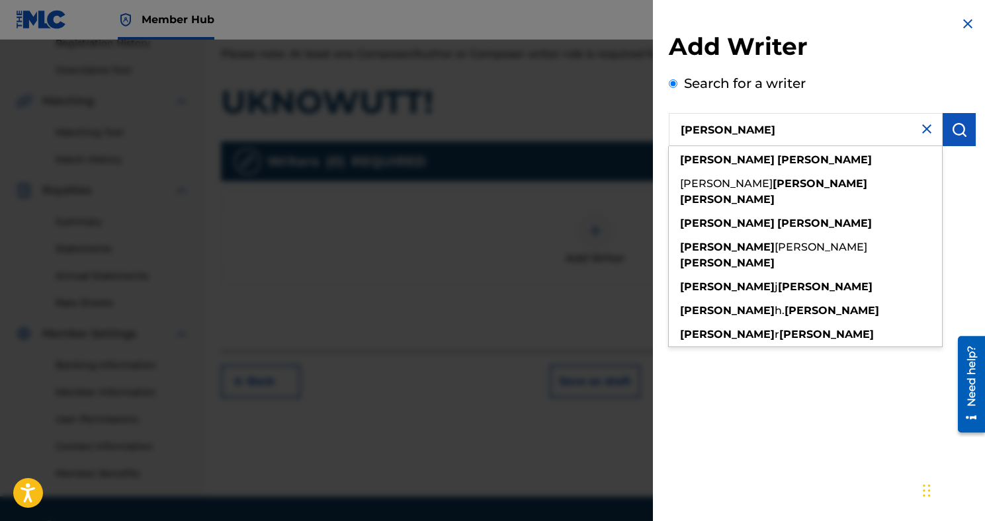
type input "[PERSON_NAME]"
click at [762, 152] on div "[PERSON_NAME]" at bounding box center [805, 160] width 273 height 24
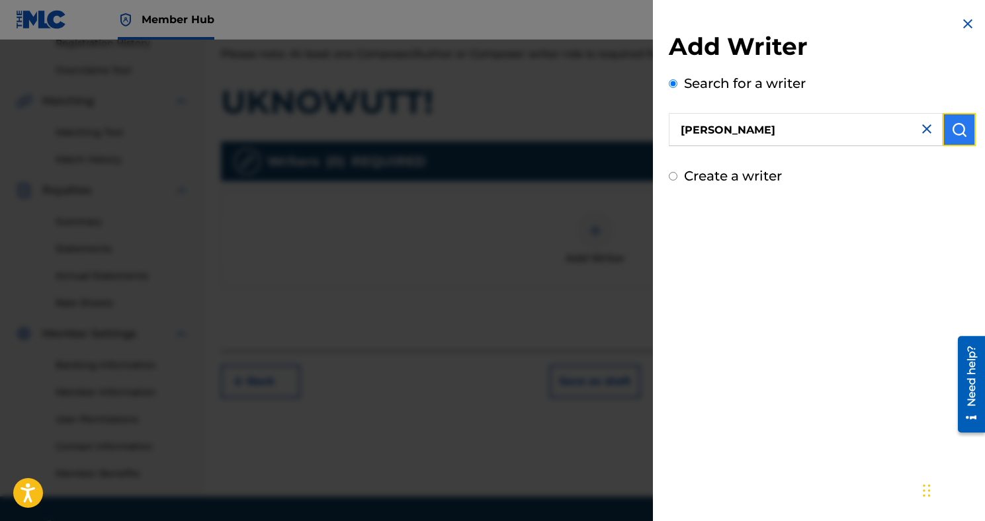
click at [953, 132] on img "submit" at bounding box center [959, 130] width 16 height 16
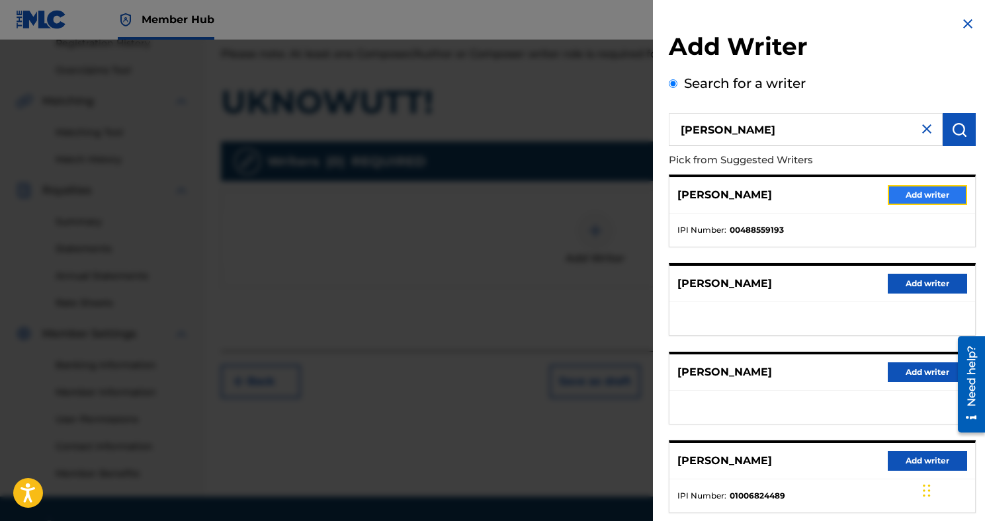
click at [925, 194] on button "Add writer" at bounding box center [926, 195] width 79 height 20
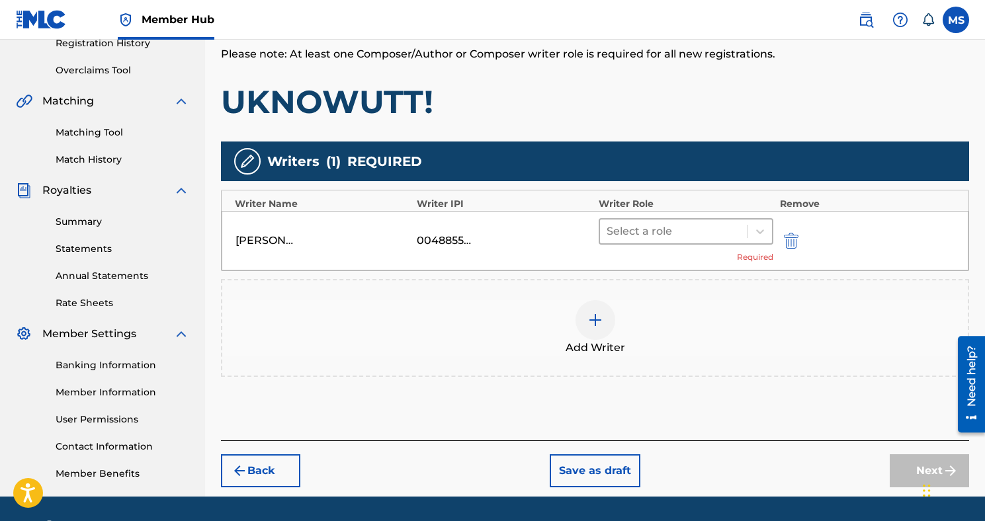
click at [670, 240] on div "Select a role" at bounding box center [673, 232] width 147 height 24
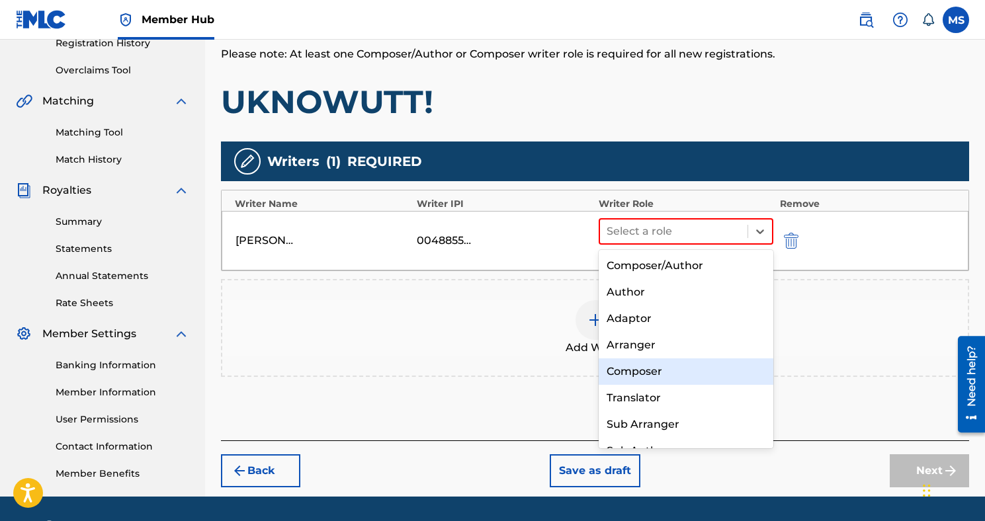
click at [657, 368] on div "Composer" at bounding box center [685, 371] width 175 height 26
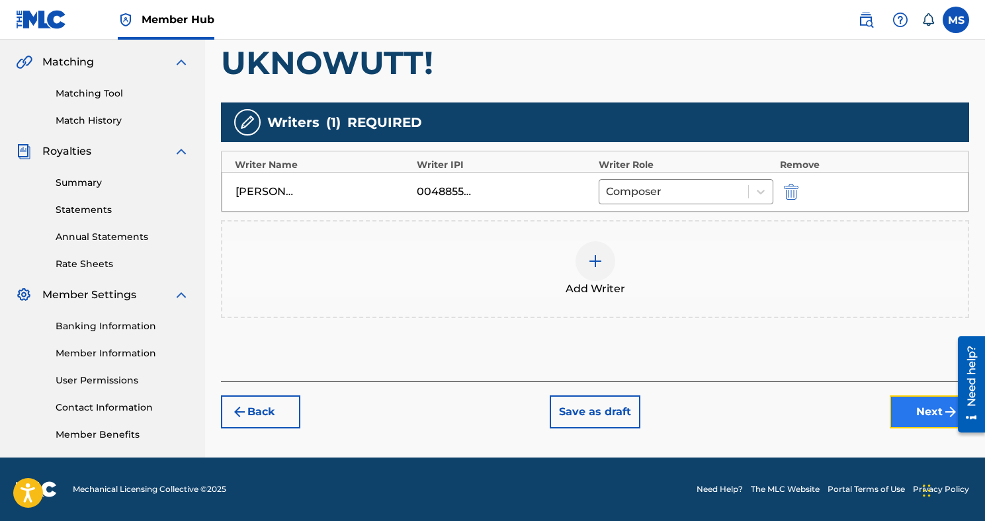
click at [917, 407] on button "Next" at bounding box center [928, 411] width 79 height 33
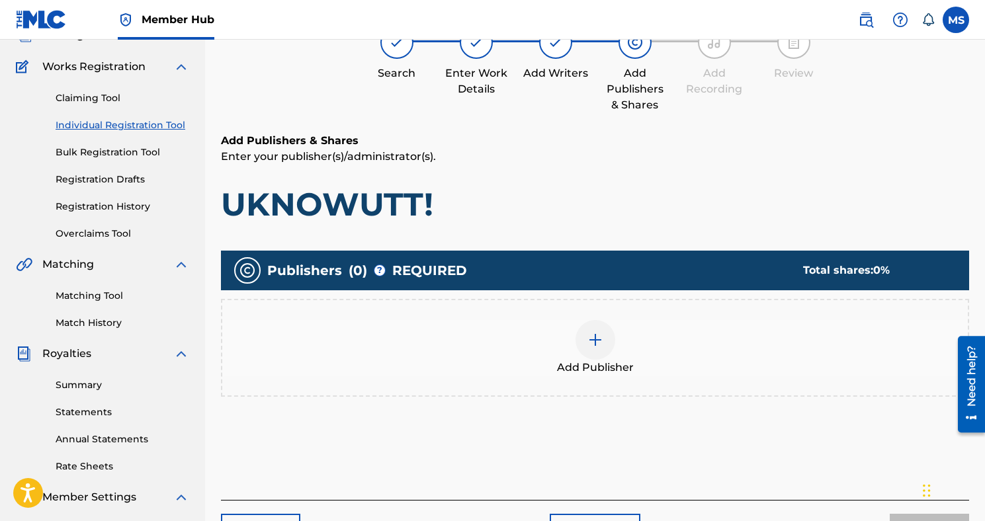
scroll to position [143, 0]
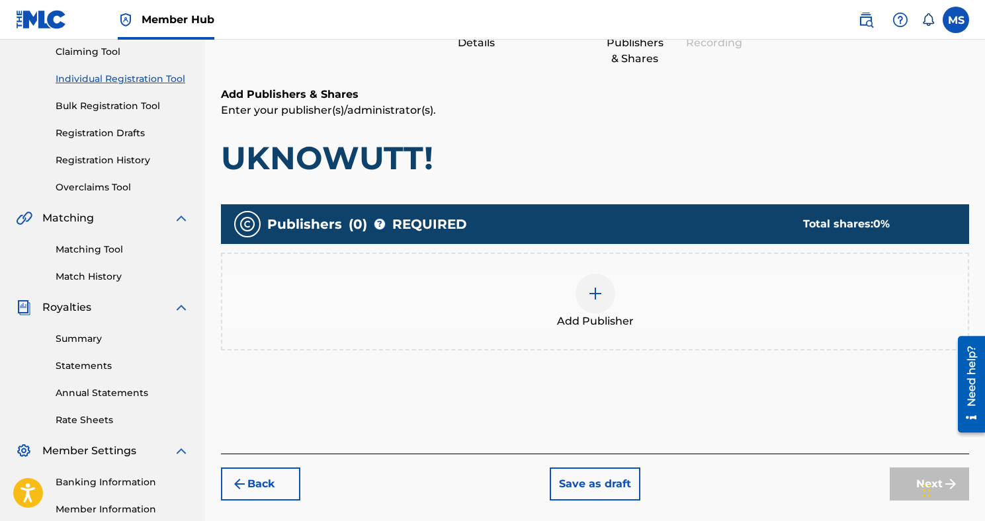
click at [605, 282] on div at bounding box center [595, 294] width 40 height 40
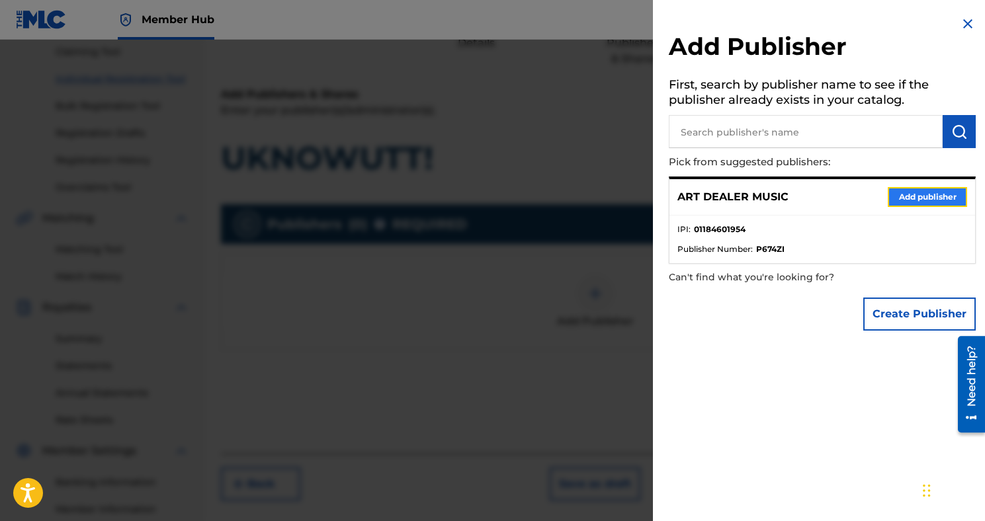
click at [921, 196] on button "Add publisher" at bounding box center [926, 197] width 79 height 20
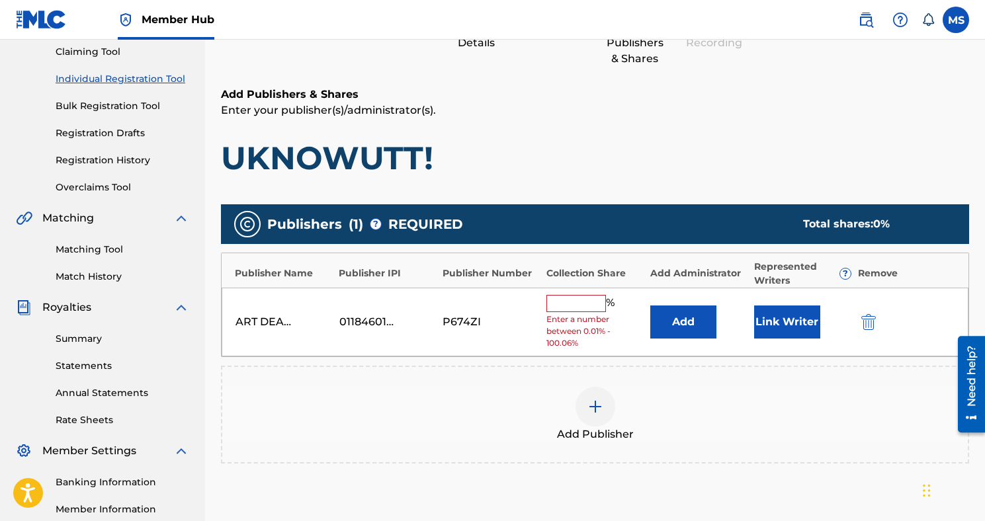
click at [553, 307] on input "text" at bounding box center [576, 303] width 60 height 17
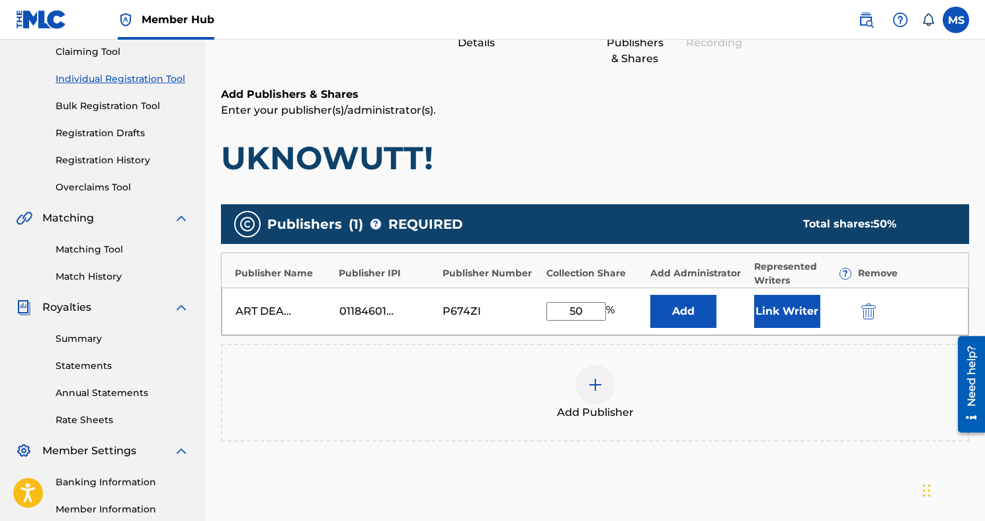
type input "50"
click at [698, 395] on div "Add Publisher" at bounding box center [594, 393] width 745 height 56
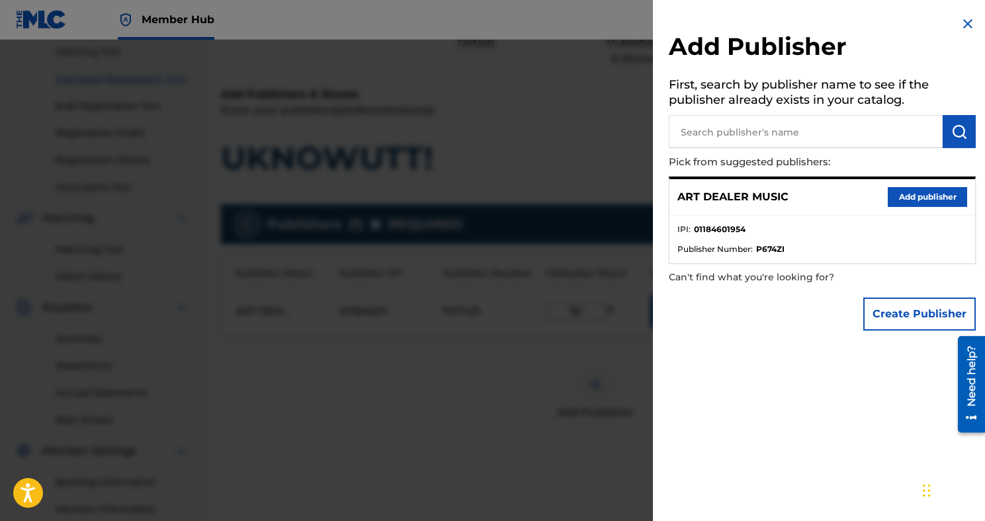
click at [966, 31] on img at bounding box center [968, 24] width 16 height 16
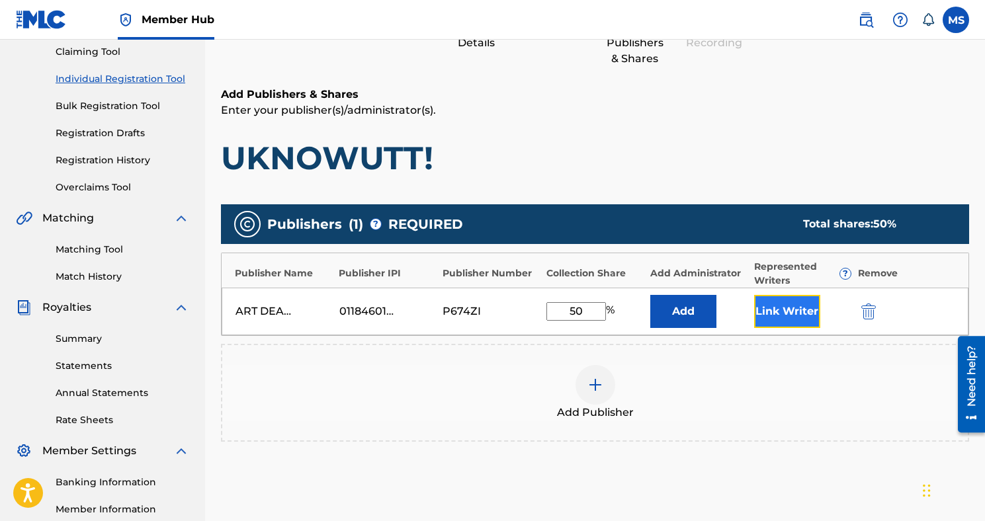
click at [803, 313] on button "Link Writer" at bounding box center [787, 311] width 66 height 33
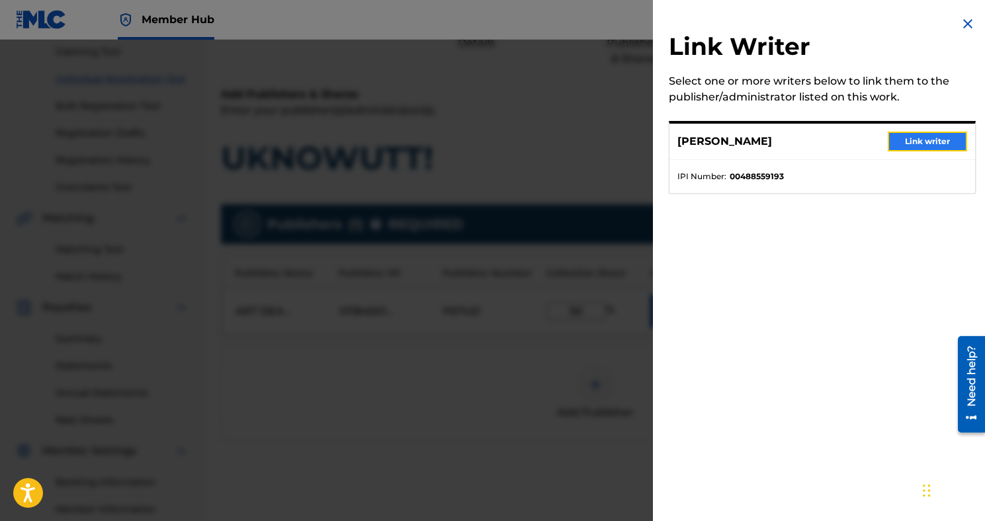
click at [903, 146] on button "Link writer" at bounding box center [926, 142] width 79 height 20
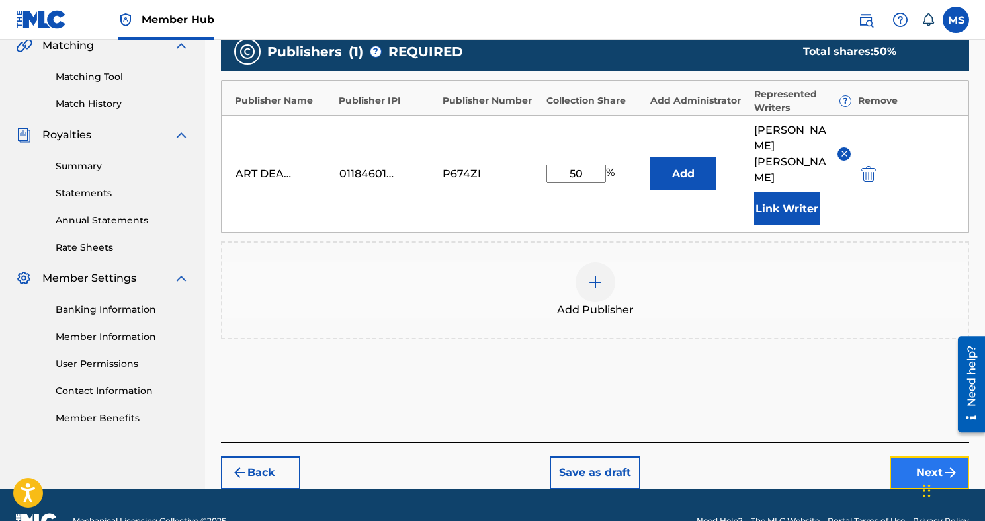
click at [919, 456] on button "Next" at bounding box center [928, 472] width 79 height 33
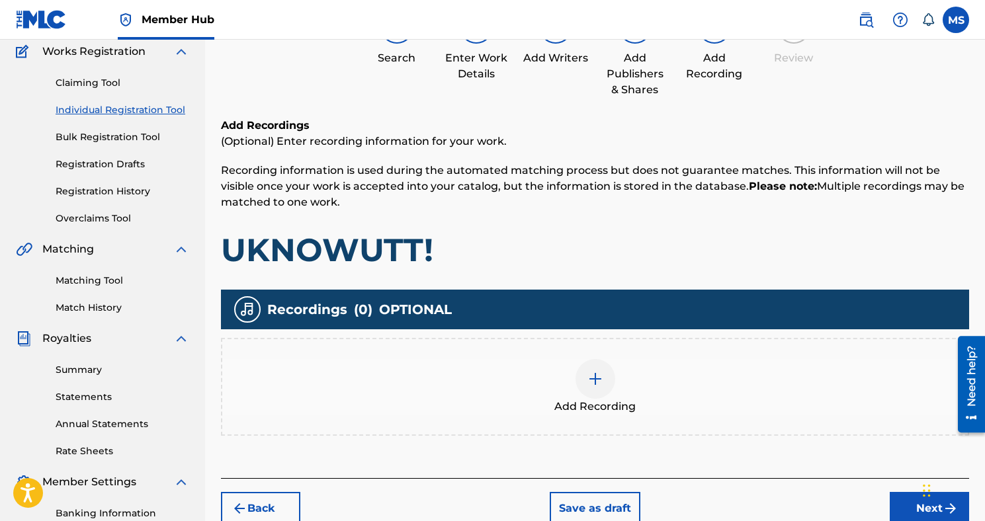
scroll to position [155, 0]
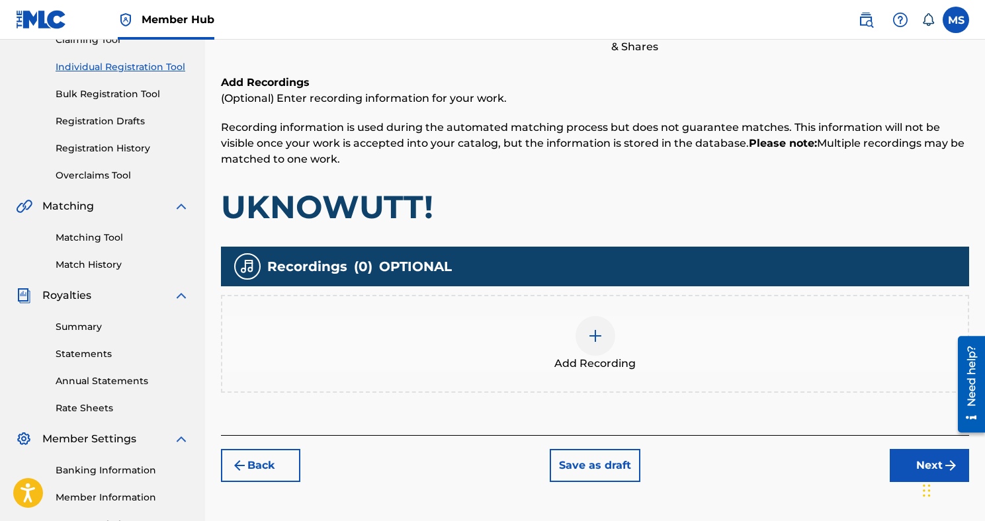
click at [612, 341] on div at bounding box center [595, 336] width 40 height 40
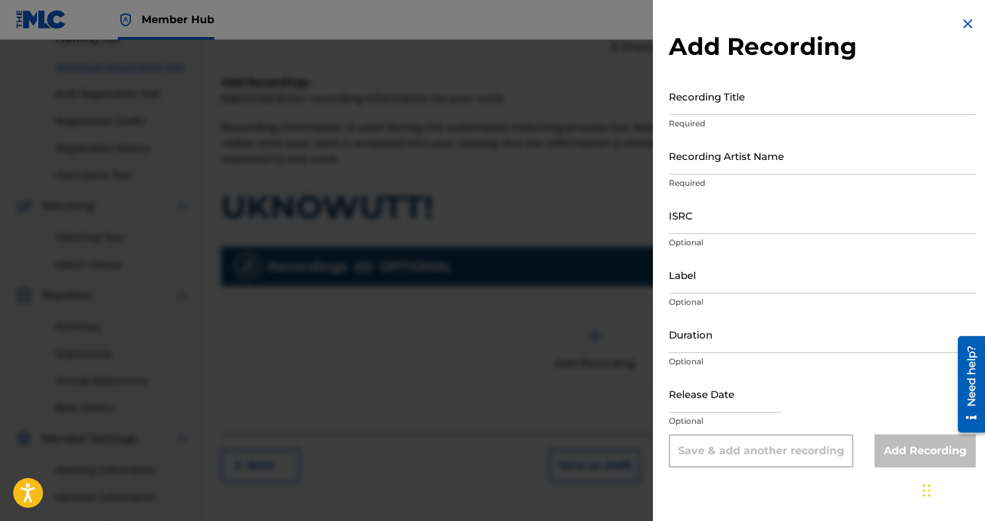
click at [960, 19] on img at bounding box center [968, 24] width 16 height 16
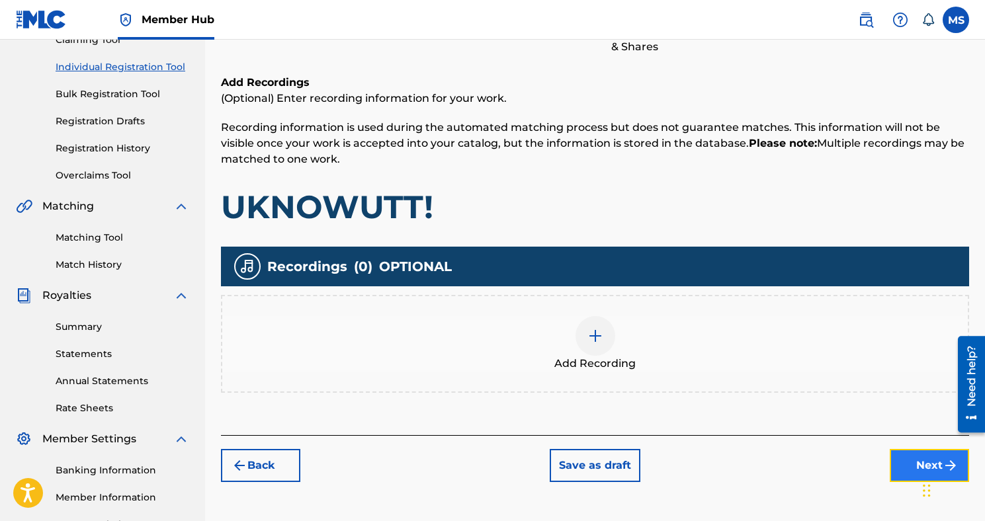
click at [900, 458] on button "Next" at bounding box center [928, 465] width 79 height 33
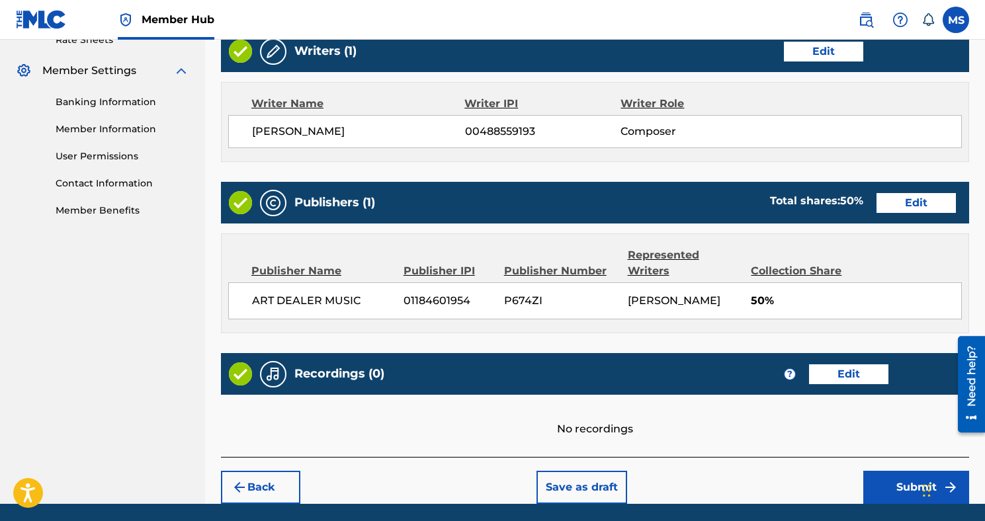
scroll to position [569, 0]
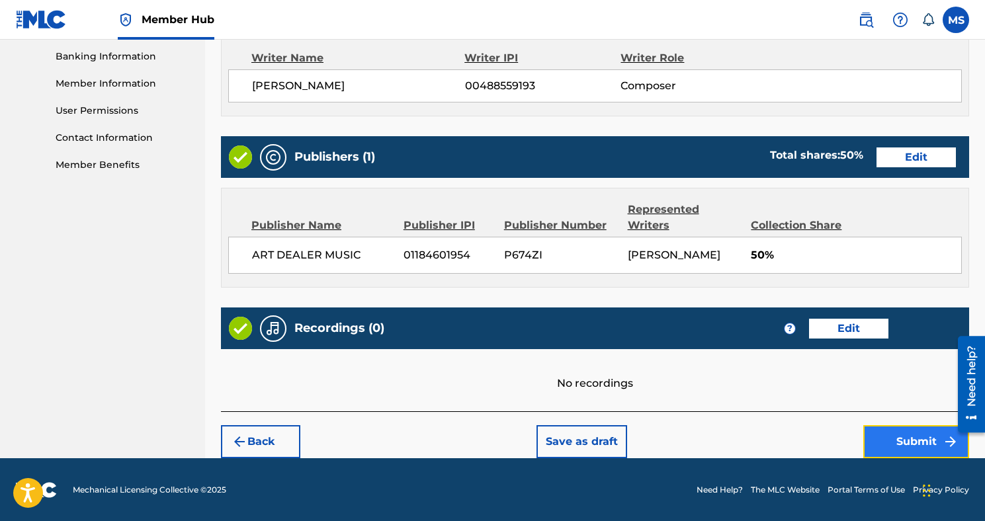
click at [889, 441] on button "Submit" at bounding box center [916, 441] width 106 height 33
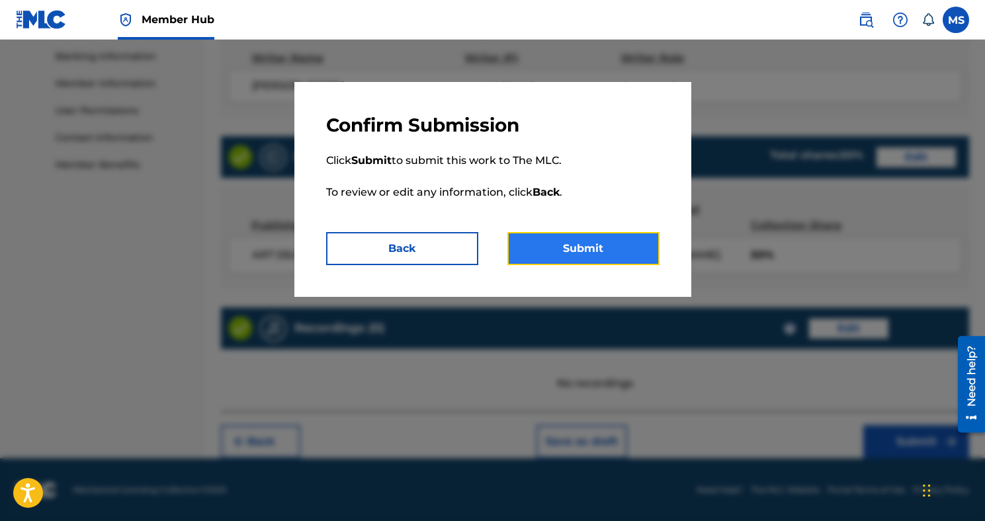
click at [589, 241] on button "Submit" at bounding box center [583, 248] width 152 height 33
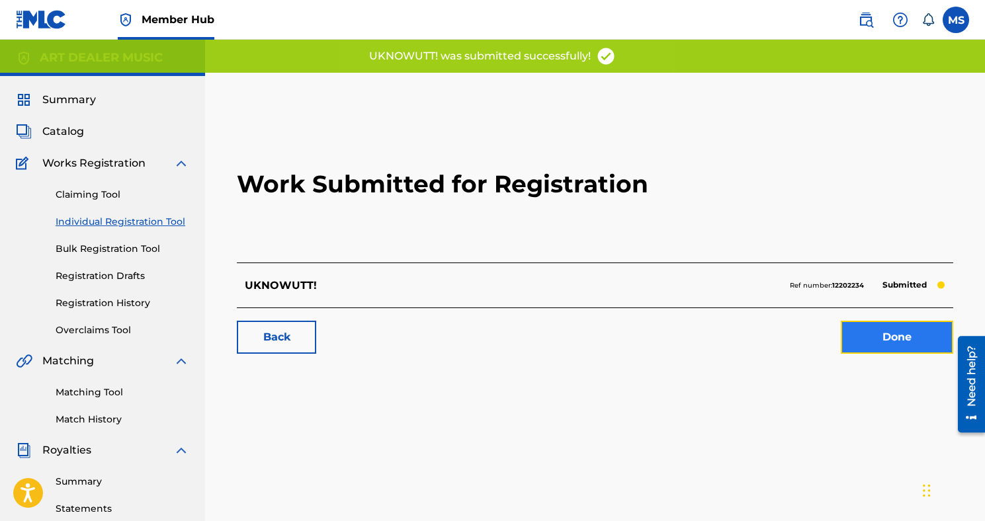
click at [880, 343] on link "Done" at bounding box center [897, 337] width 112 height 33
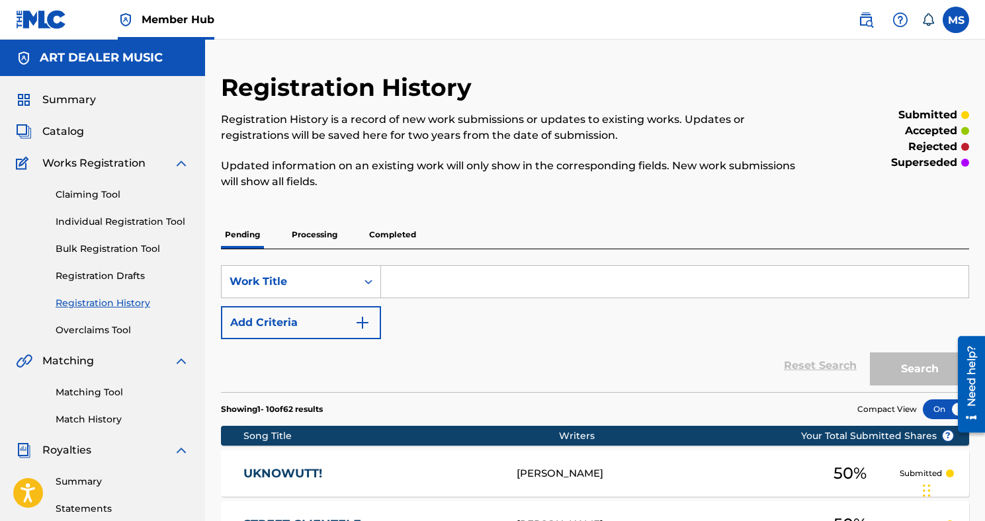
click at [112, 236] on div "Claiming Tool Individual Registration Tool Bulk Registration Tool Registration …" at bounding box center [102, 254] width 173 height 166
click at [106, 225] on link "Individual Registration Tool" at bounding box center [123, 222] width 134 height 14
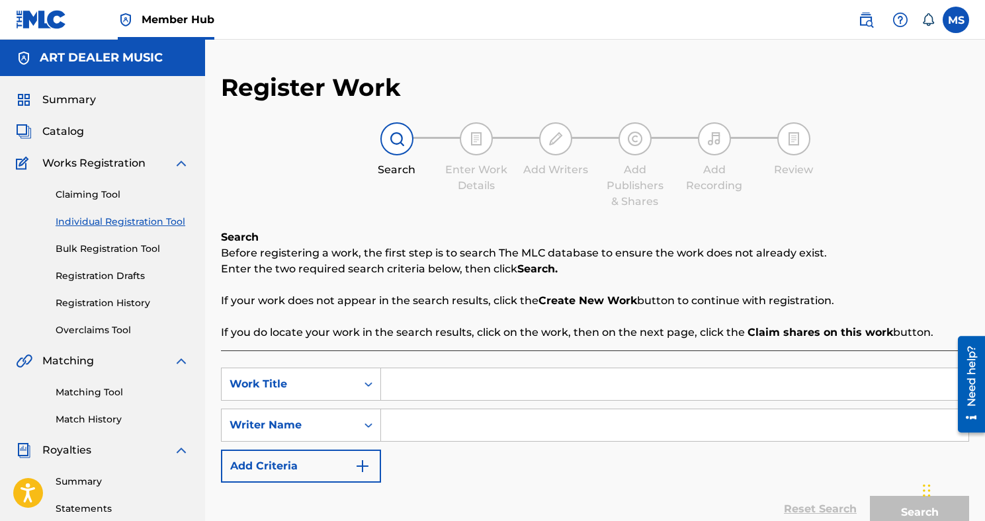
click at [452, 387] on input "Search Form" at bounding box center [674, 384] width 587 height 32
type input "C"
type input "Calligraphy"
click at [450, 435] on input "Search Form" at bounding box center [674, 425] width 587 height 32
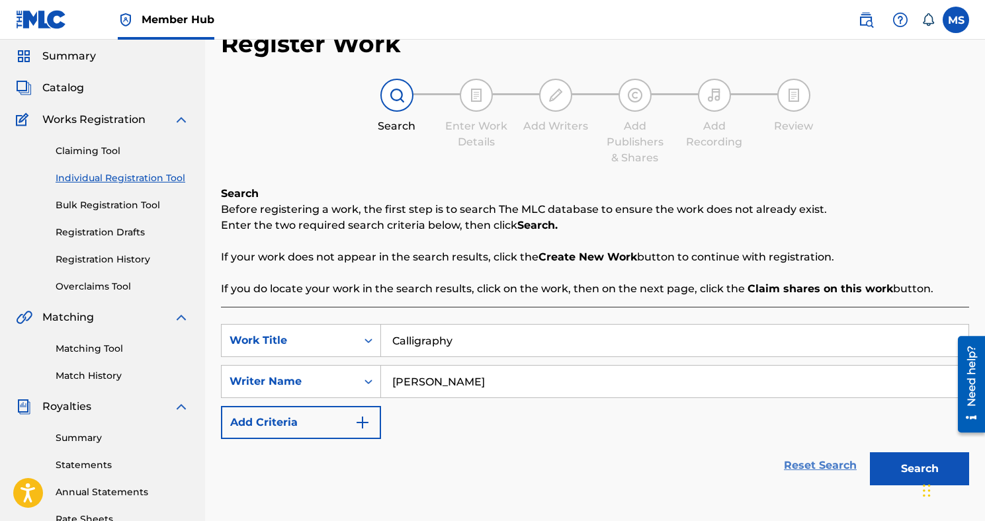
scroll to position [63, 0]
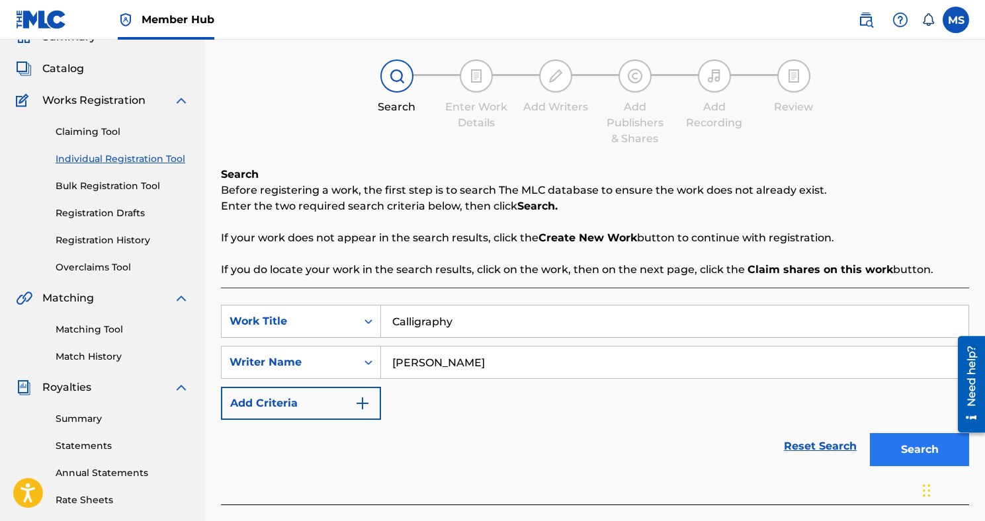
type input "[PERSON_NAME]"
click at [908, 448] on button "Search" at bounding box center [919, 449] width 99 height 33
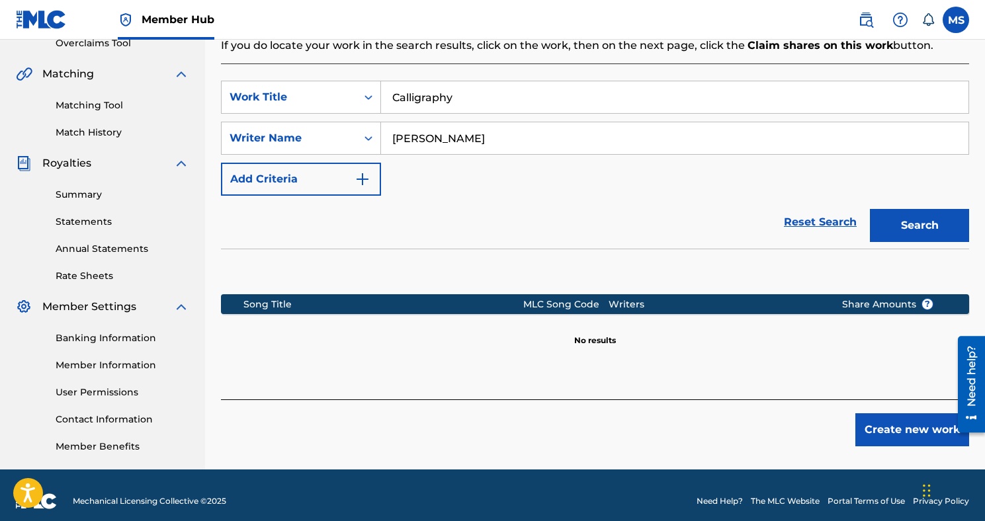
scroll to position [299, 0]
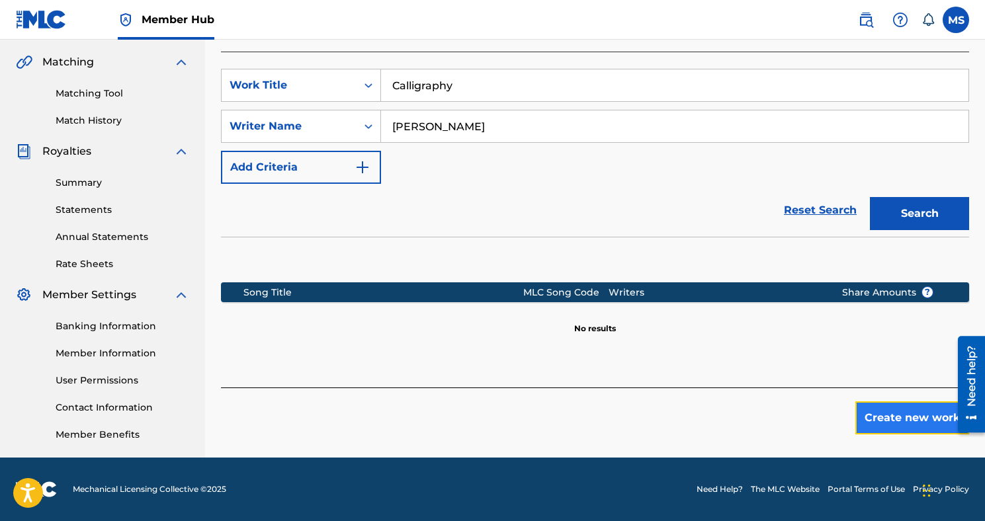
click at [876, 432] on button "Create new work" at bounding box center [912, 417] width 114 height 33
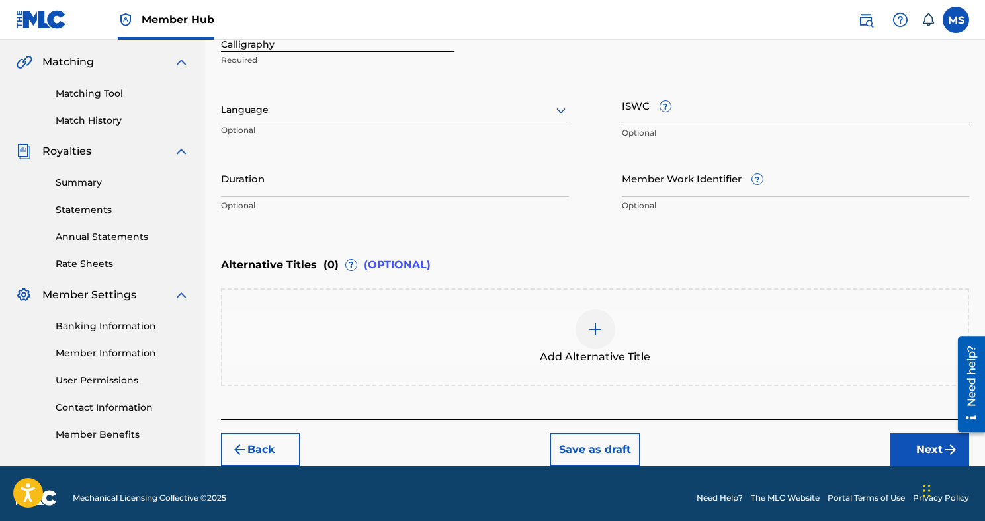
click at [645, 103] on input "ISWC ?" at bounding box center [796, 106] width 348 height 38
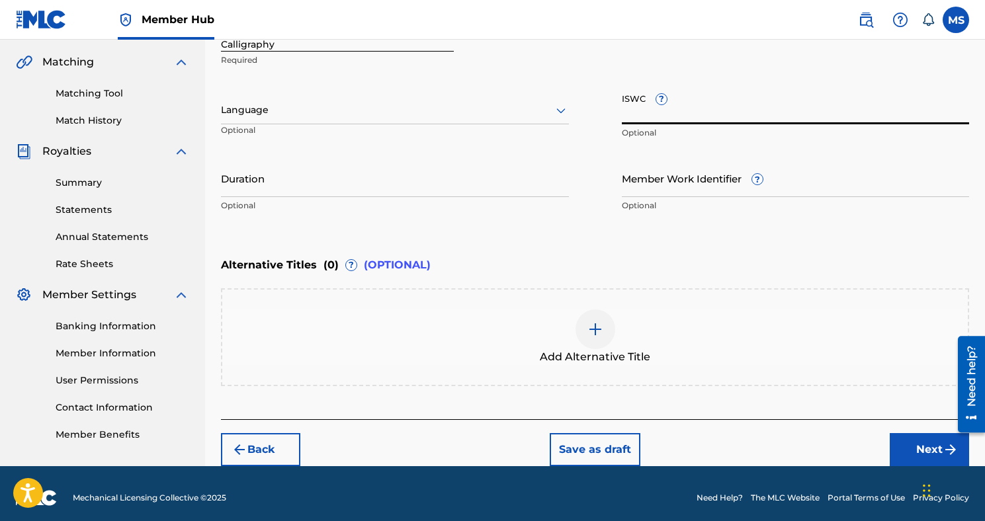
paste input "T3280076640"
type input "T3280076640"
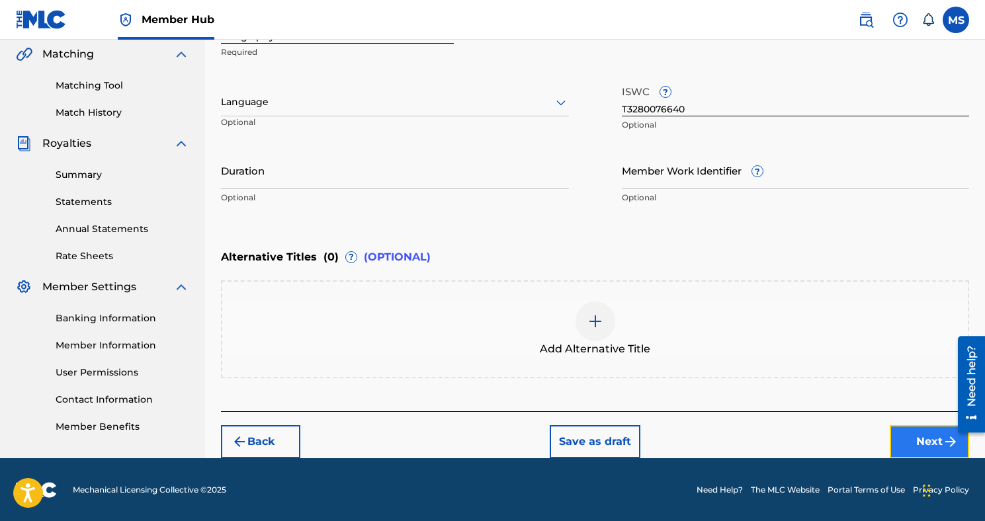
click at [931, 444] on button "Next" at bounding box center [928, 441] width 79 height 33
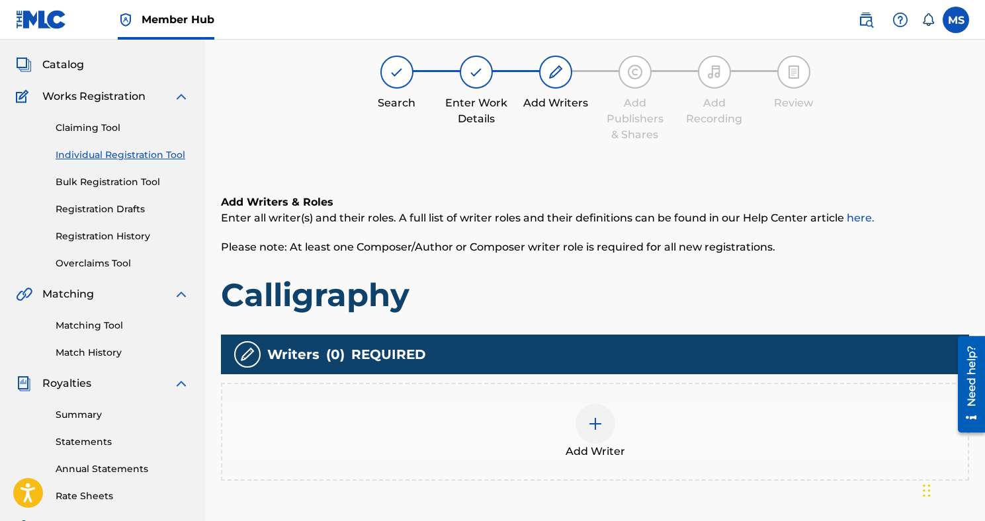
scroll to position [60, 0]
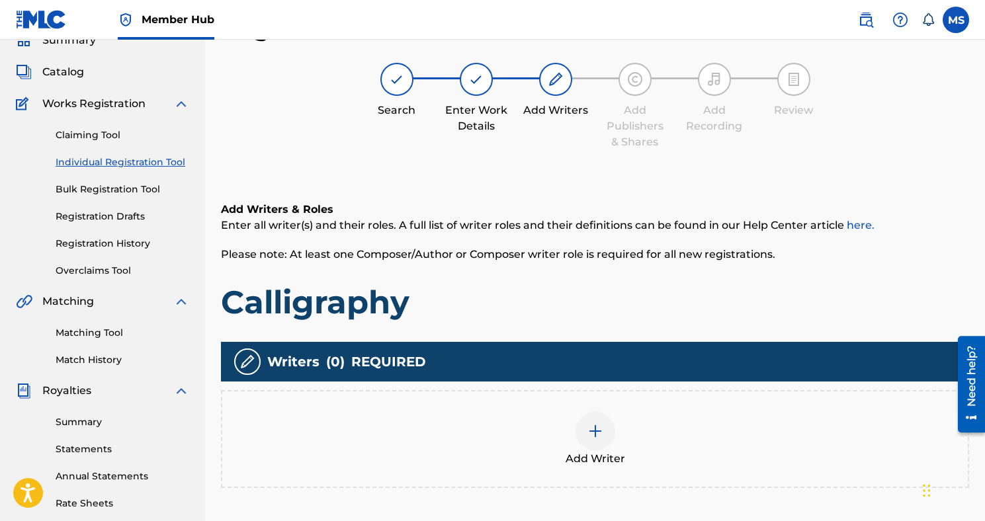
click at [581, 429] on div at bounding box center [595, 431] width 40 height 40
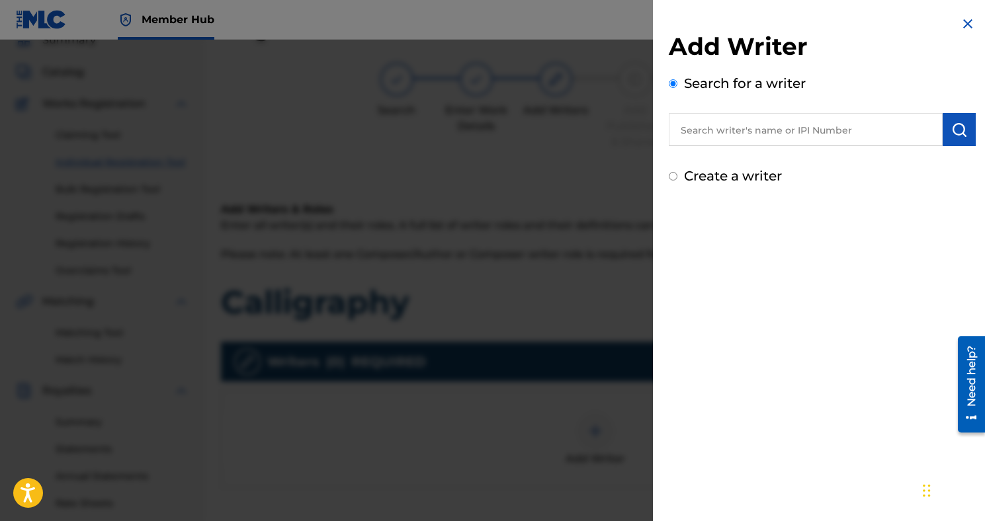
click at [712, 132] on input "text" at bounding box center [806, 129] width 274 height 33
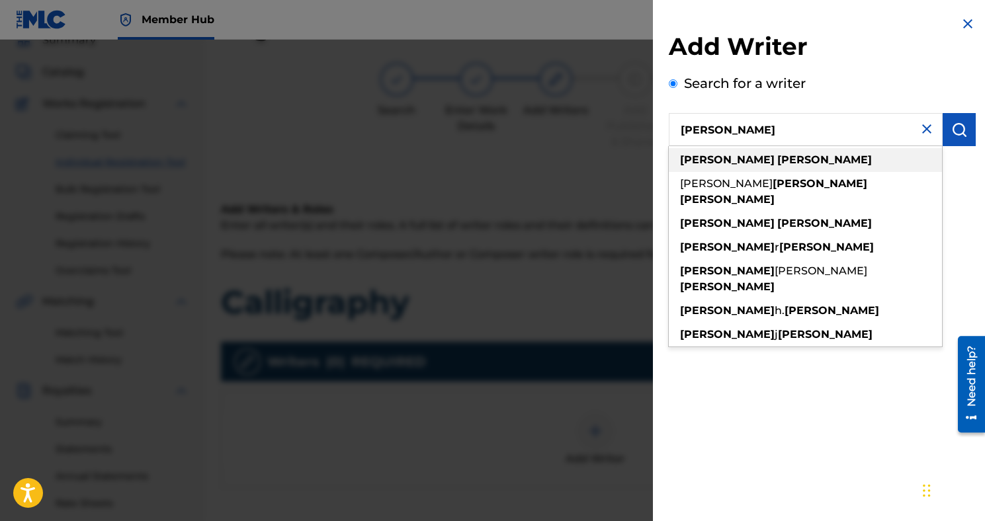
type input "[PERSON_NAME]"
click at [777, 165] on strong "[PERSON_NAME]" at bounding box center [824, 159] width 95 height 13
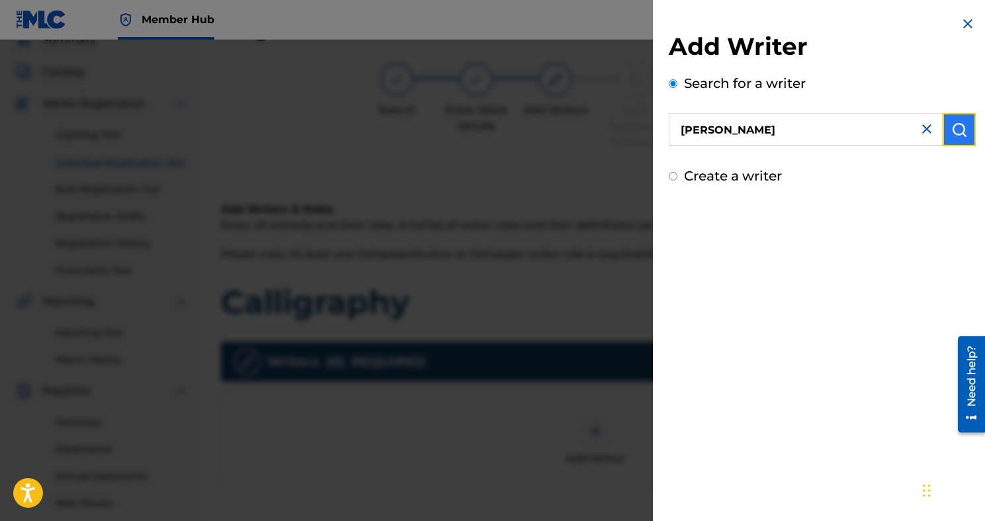
click at [969, 130] on button "submit" at bounding box center [958, 129] width 33 height 33
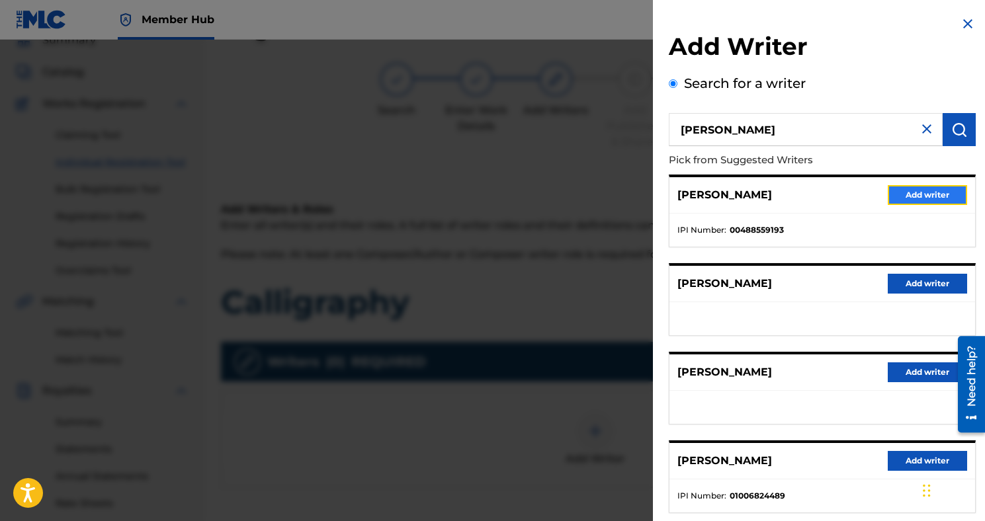
click at [948, 190] on button "Add writer" at bounding box center [926, 195] width 79 height 20
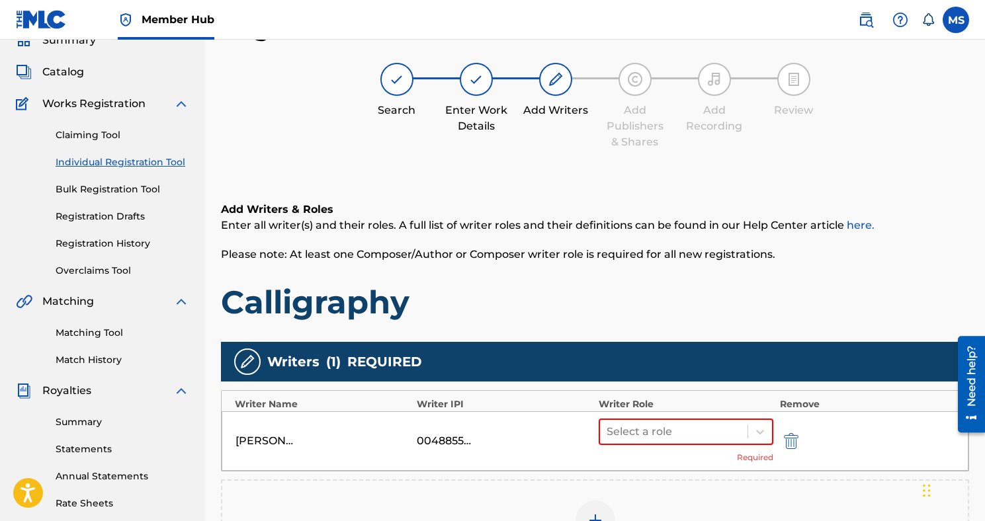
click at [617, 449] on div "Select a role Required" at bounding box center [685, 441] width 175 height 45
click at [624, 447] on div "Select a role Required" at bounding box center [685, 441] width 175 height 45
click at [641, 444] on div "Select a role" at bounding box center [685, 432] width 175 height 26
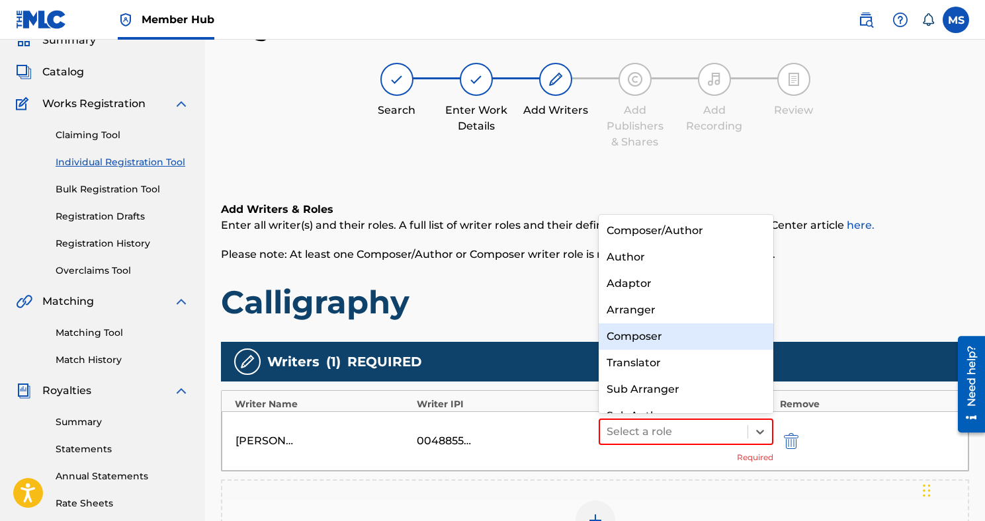
click at [671, 345] on div "Composer" at bounding box center [685, 336] width 175 height 26
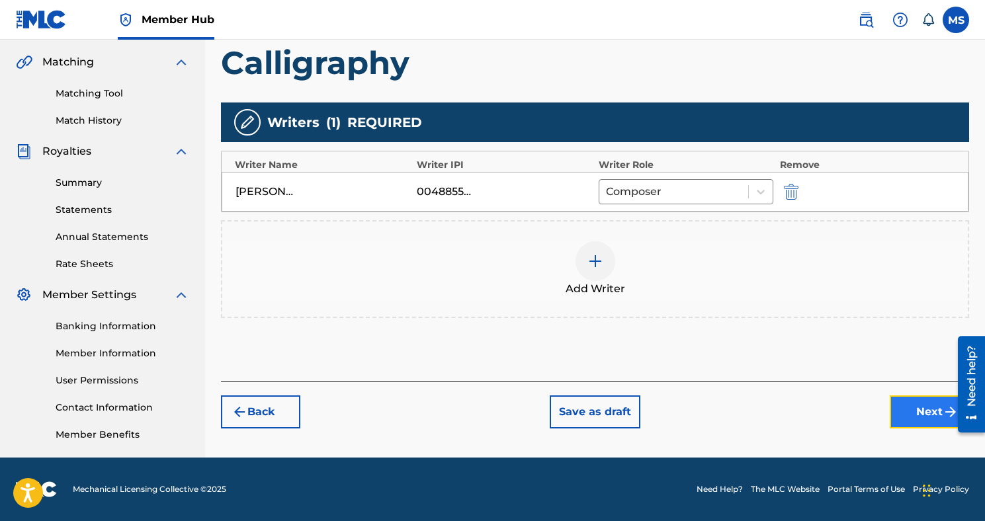
click at [891, 416] on button "Next" at bounding box center [928, 411] width 79 height 33
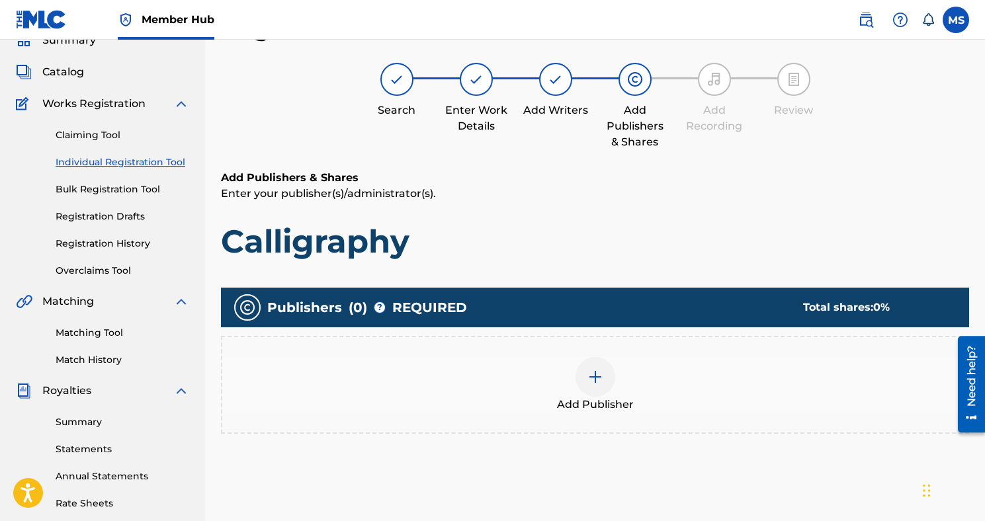
click at [585, 395] on div "Add Publisher" at bounding box center [594, 385] width 745 height 56
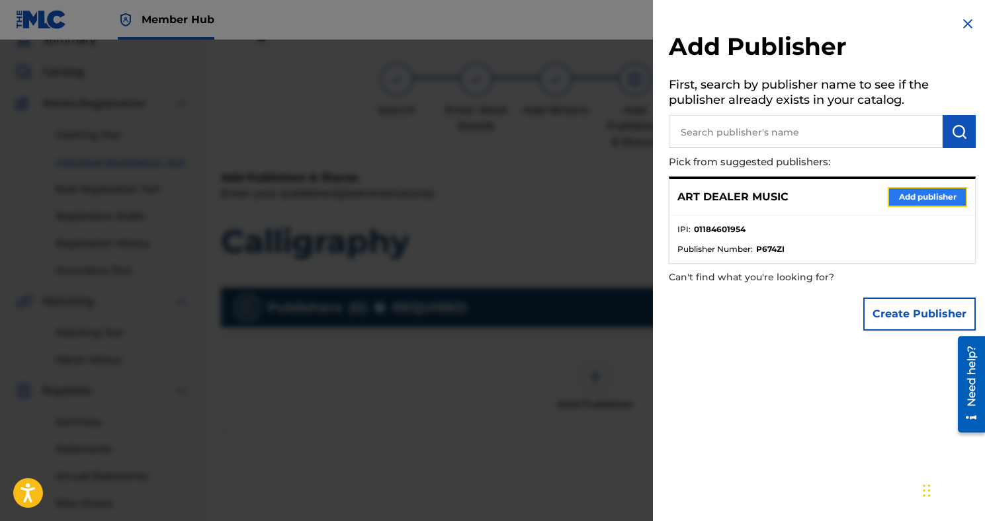
click at [899, 187] on button "Add publisher" at bounding box center [926, 197] width 79 height 20
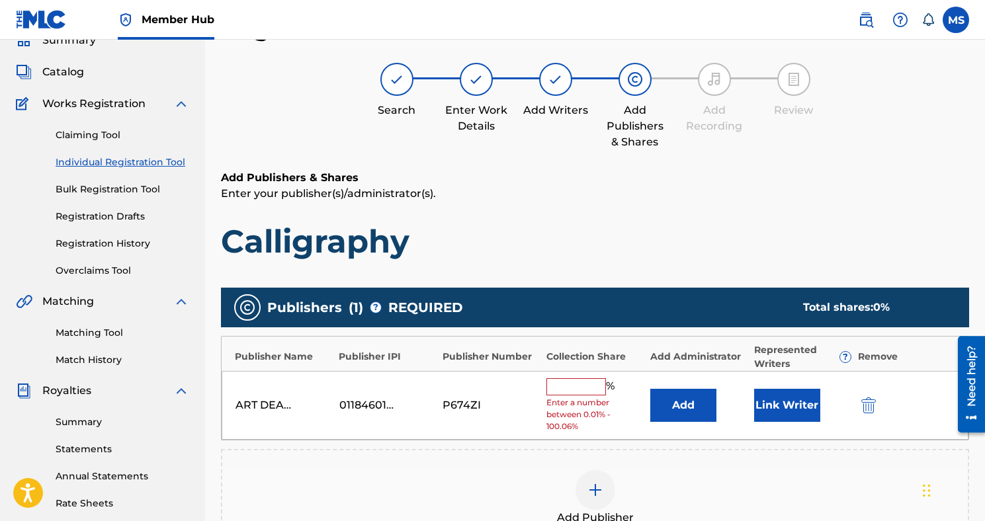
click at [590, 397] on span "Enter a number between 0.01% - 100.06%" at bounding box center [594, 415] width 97 height 36
click at [587, 391] on input "text" at bounding box center [576, 386] width 60 height 17
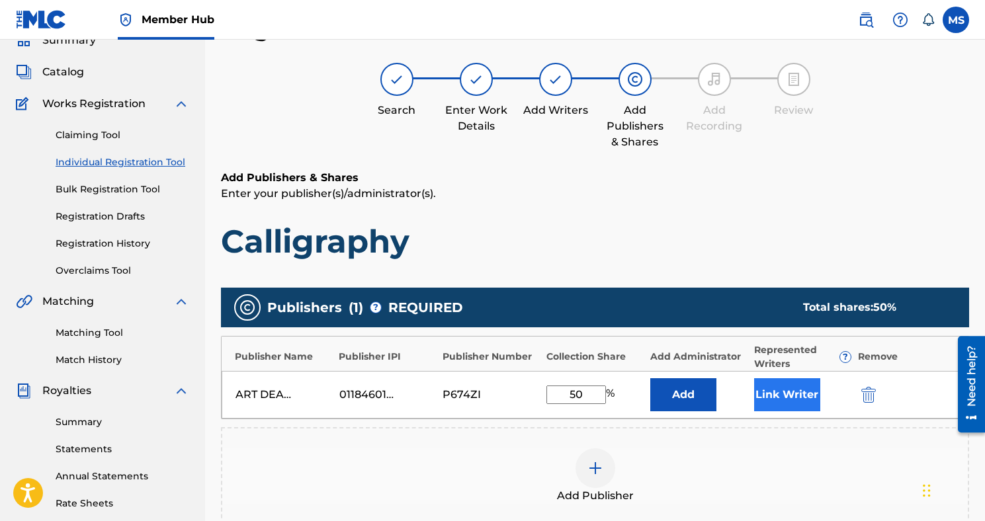
type input "50"
click at [778, 405] on button "Link Writer" at bounding box center [787, 394] width 66 height 33
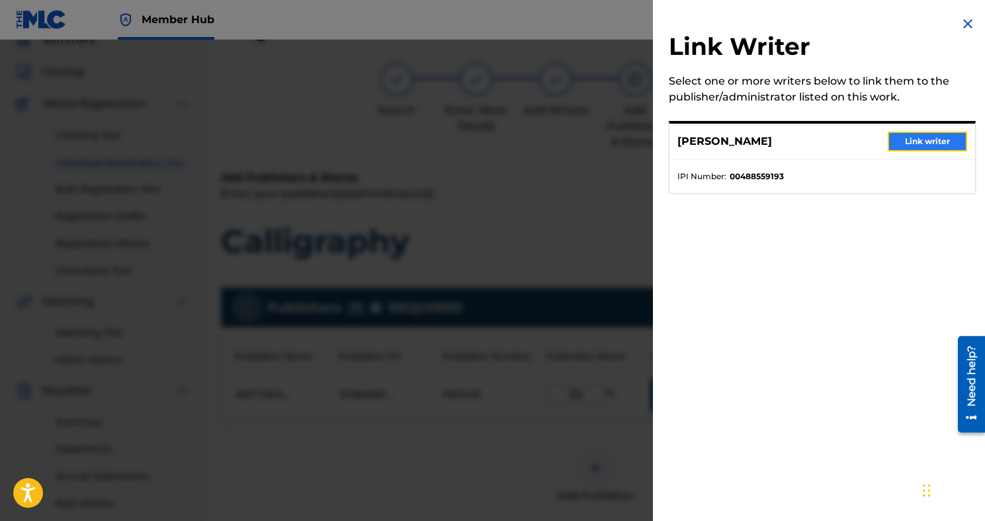
click at [900, 144] on button "Link writer" at bounding box center [926, 142] width 79 height 20
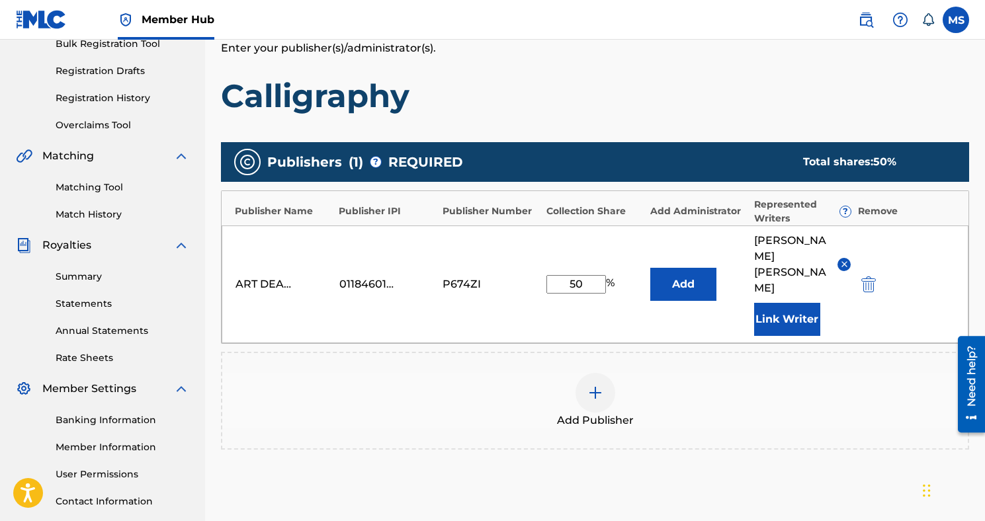
scroll to position [315, 0]
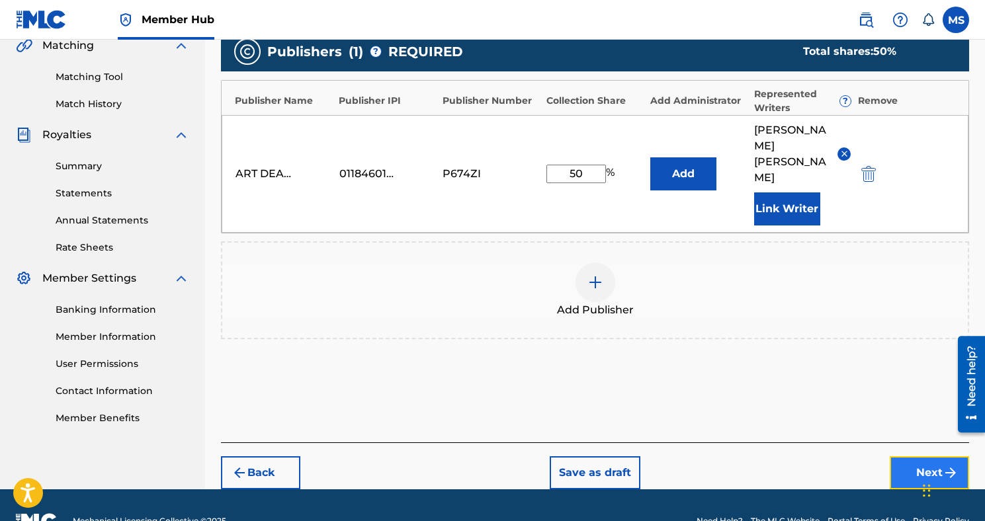
click at [907, 456] on button "Next" at bounding box center [928, 472] width 79 height 33
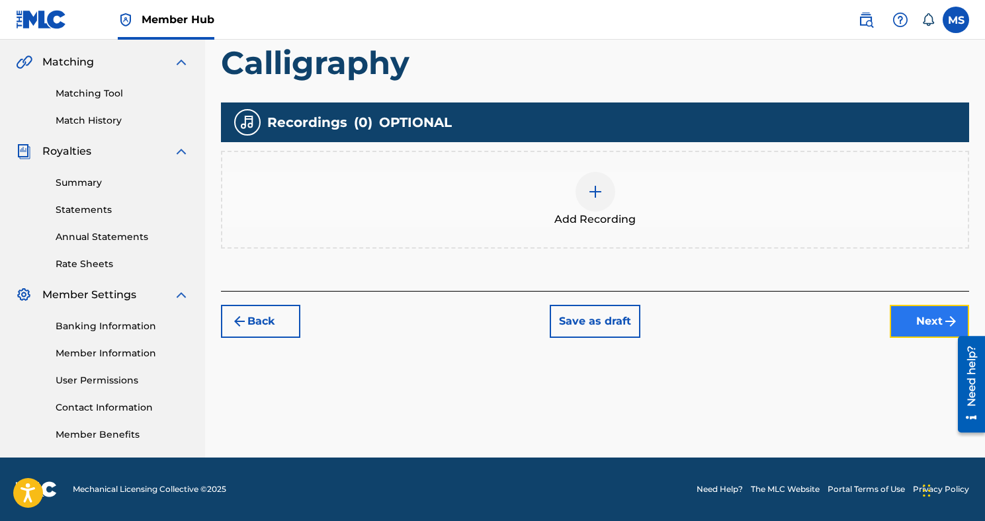
click at [912, 326] on button "Next" at bounding box center [928, 321] width 79 height 33
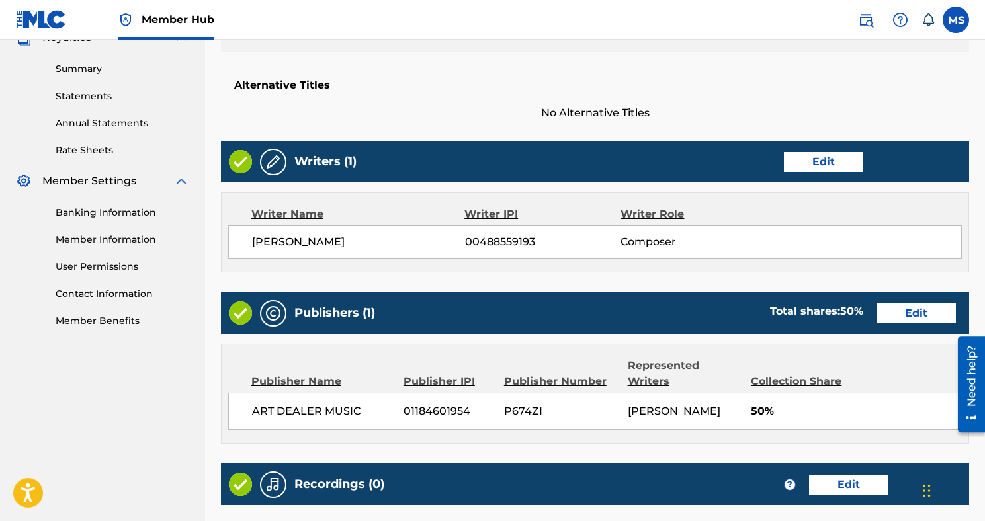
scroll to position [569, 0]
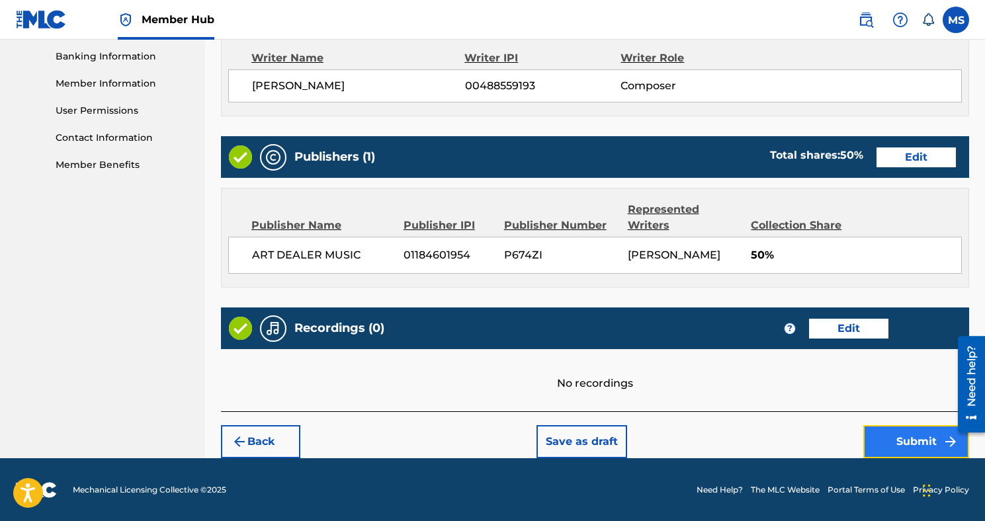
click at [896, 437] on button "Submit" at bounding box center [916, 441] width 106 height 33
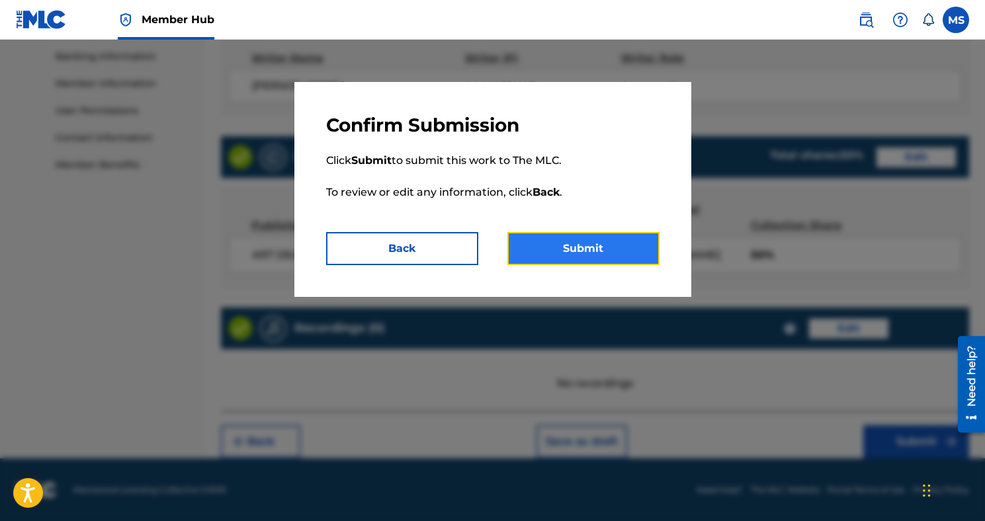
click at [620, 234] on button "Submit" at bounding box center [583, 248] width 152 height 33
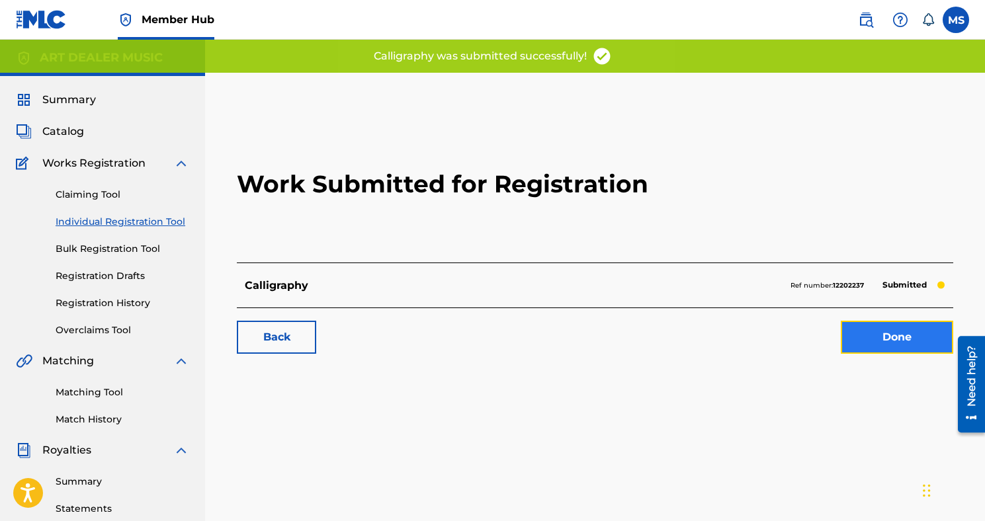
click at [916, 329] on link "Done" at bounding box center [897, 337] width 112 height 33
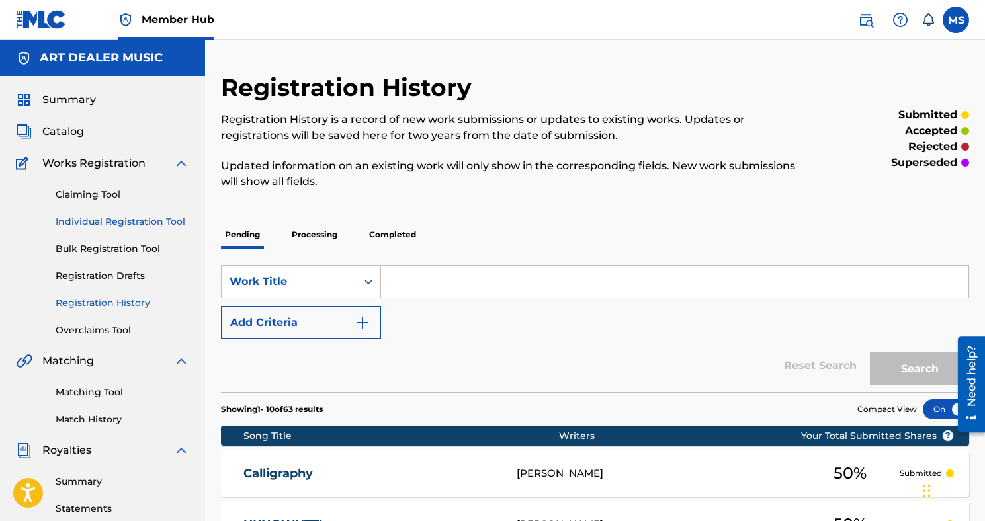
click at [113, 221] on link "Individual Registration Tool" at bounding box center [123, 222] width 134 height 14
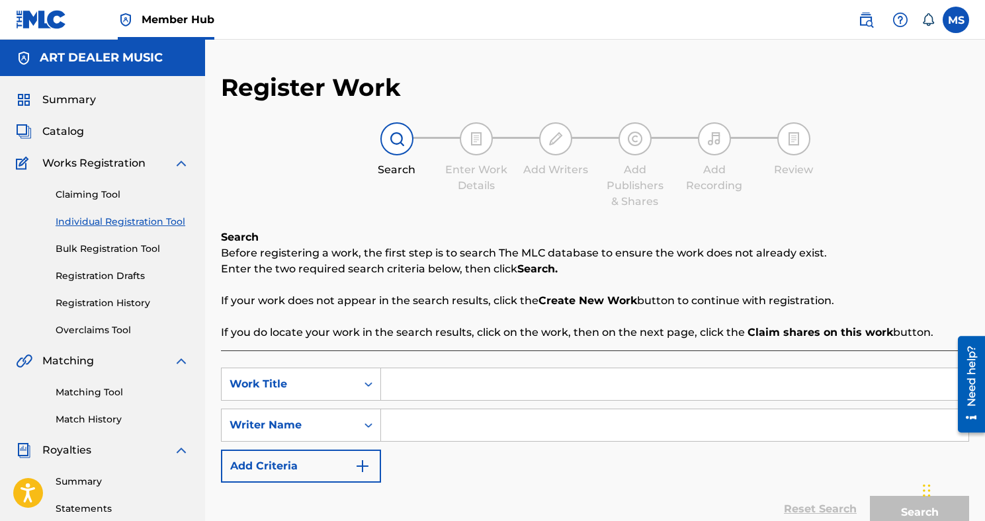
click at [555, 385] on input "Search Form" at bounding box center [674, 384] width 587 height 32
type input "BASELINE"
click at [542, 431] on input "Search Form" at bounding box center [674, 425] width 587 height 32
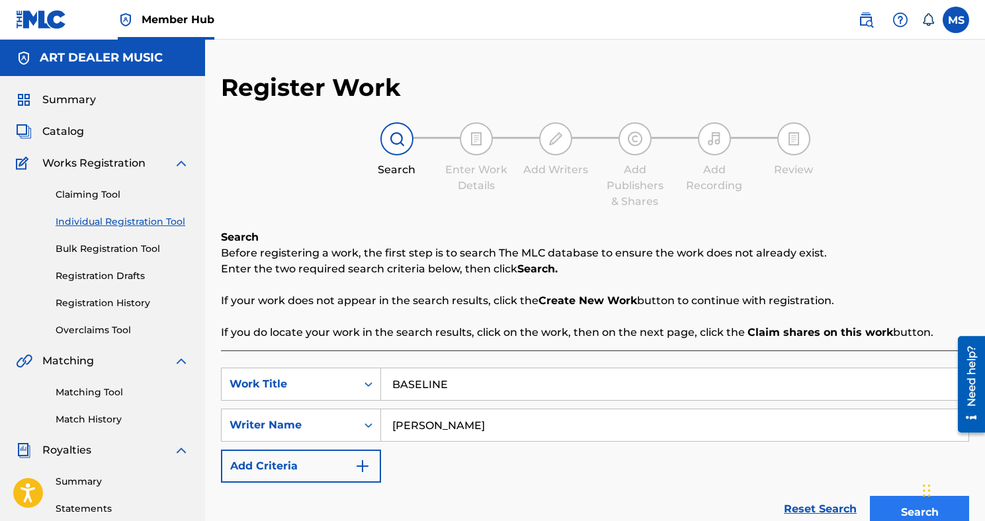
type input "[PERSON_NAME]"
click at [882, 514] on button "Search" at bounding box center [919, 512] width 99 height 33
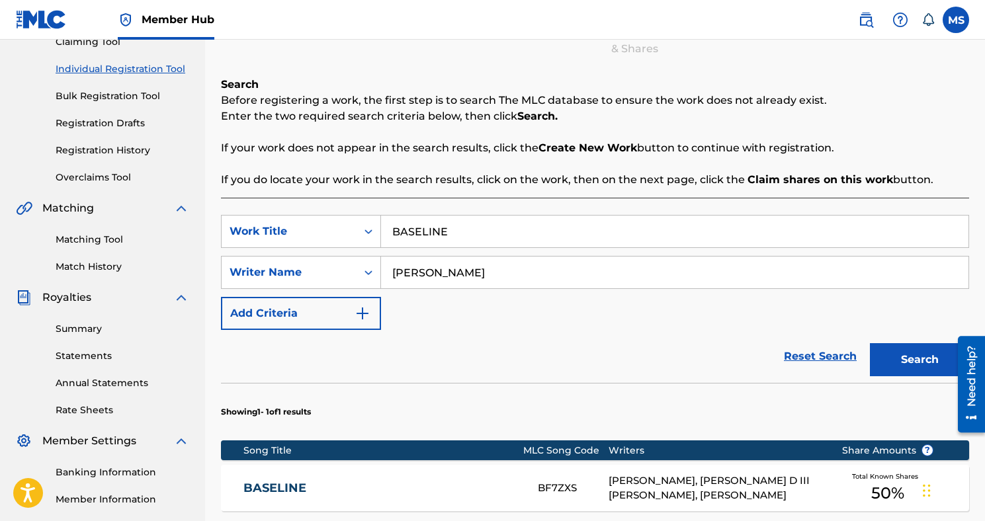
scroll to position [368, 0]
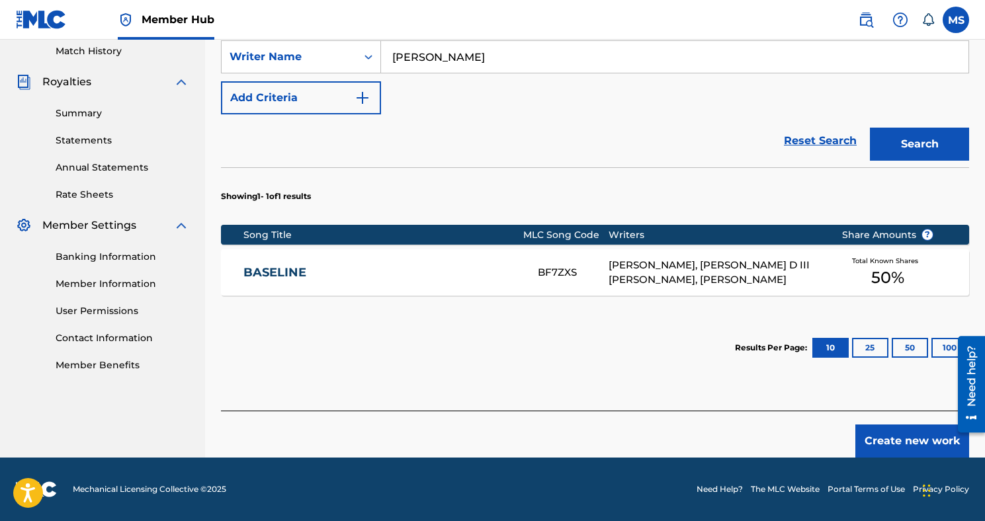
click at [335, 270] on link "BASELINE" at bounding box center [381, 272] width 276 height 15
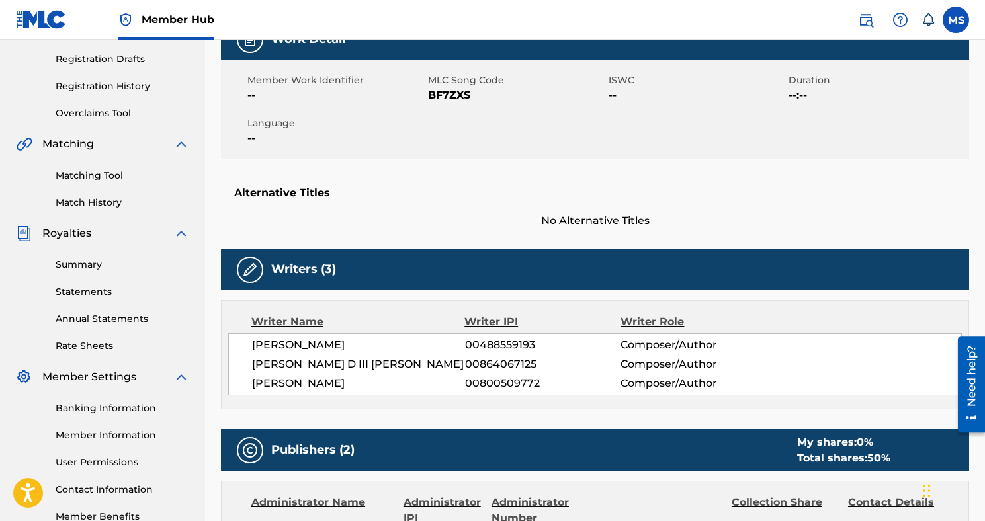
scroll to position [216, 0]
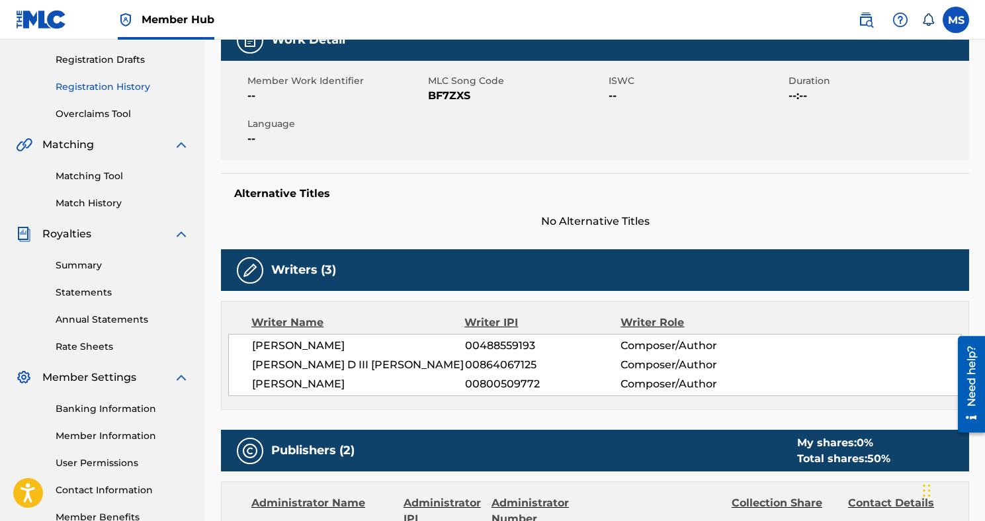
click at [117, 87] on link "Registration History" at bounding box center [123, 87] width 134 height 14
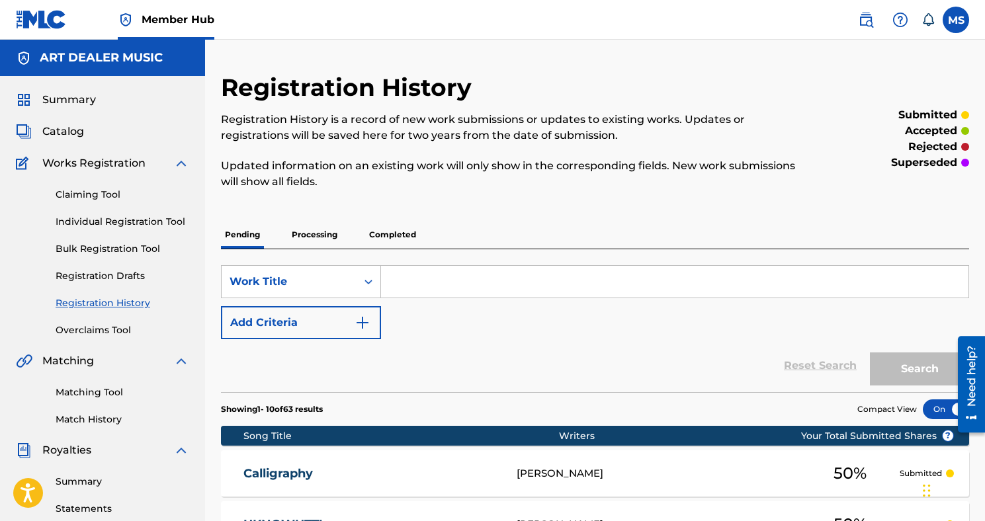
click at [317, 247] on p "Processing" at bounding box center [315, 235] width 54 height 28
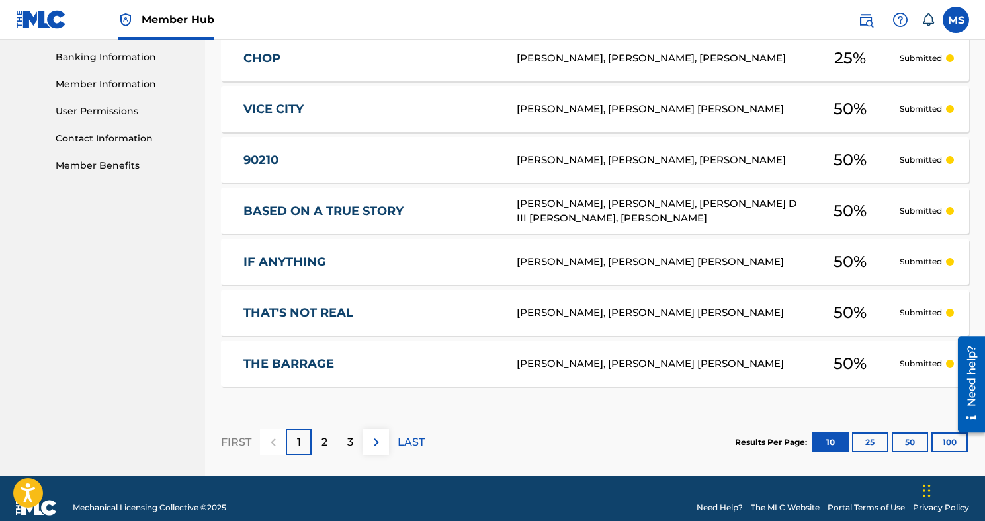
scroll to position [587, 0]
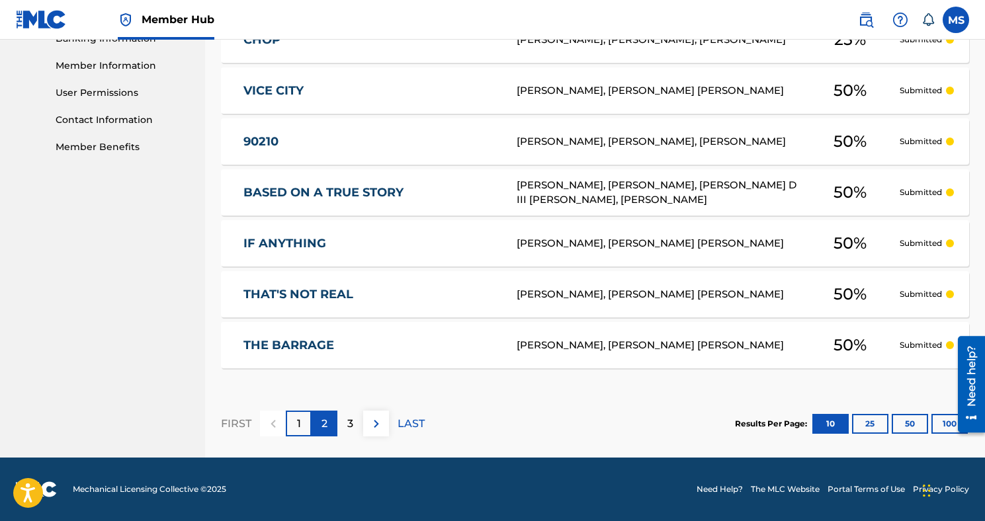
click at [329, 421] on div "2" at bounding box center [324, 424] width 26 height 26
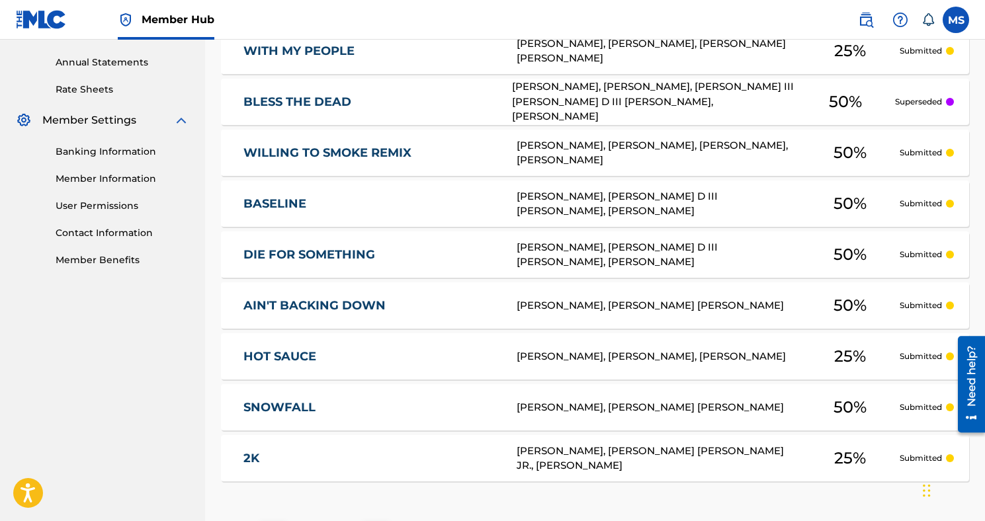
scroll to position [0, 0]
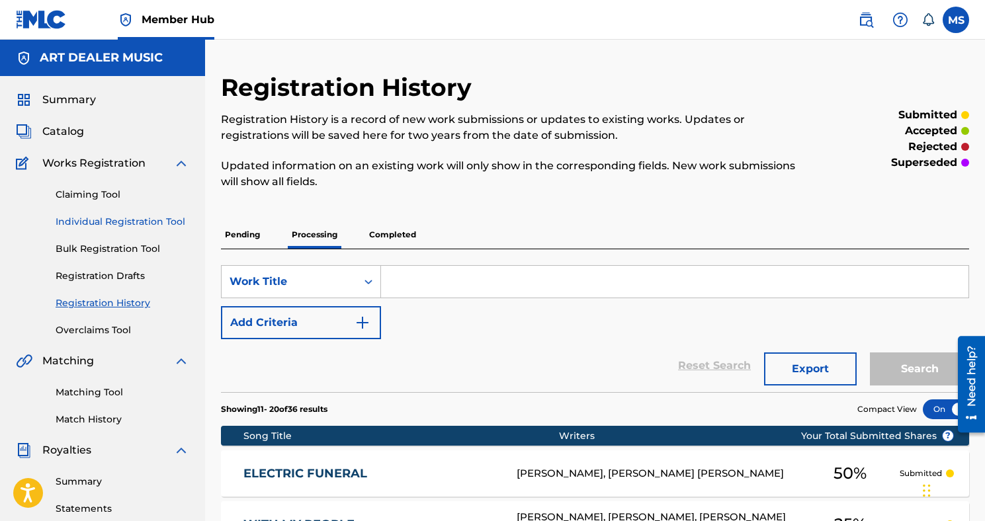
click at [108, 220] on link "Individual Registration Tool" at bounding box center [123, 222] width 134 height 14
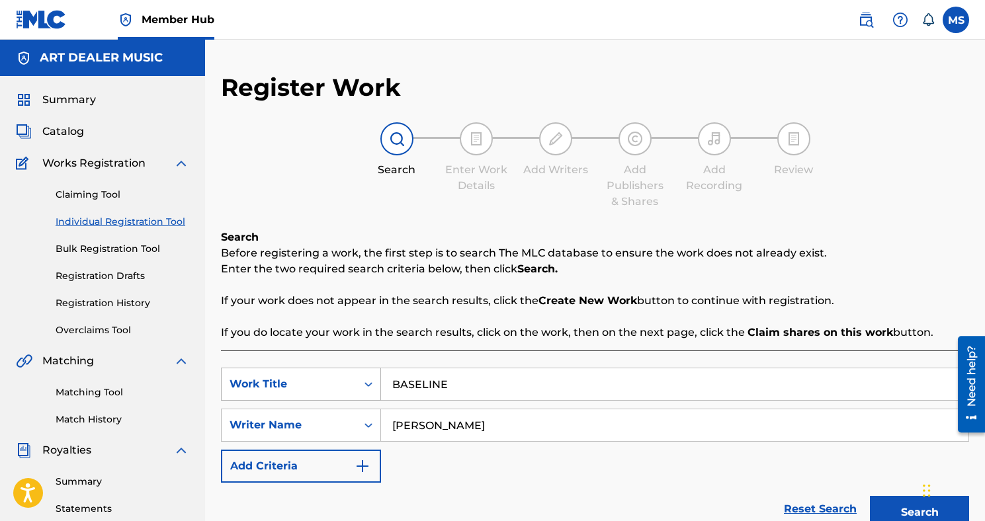
drag, startPoint x: 477, startPoint y: 390, endPoint x: 362, endPoint y: 390, distance: 114.4
click at [362, 390] on div "SearchWithCriteria9c7725e1-7088-4072-a297-e8e6a6bc7899 Work Title BASELINE" at bounding box center [595, 384] width 748 height 33
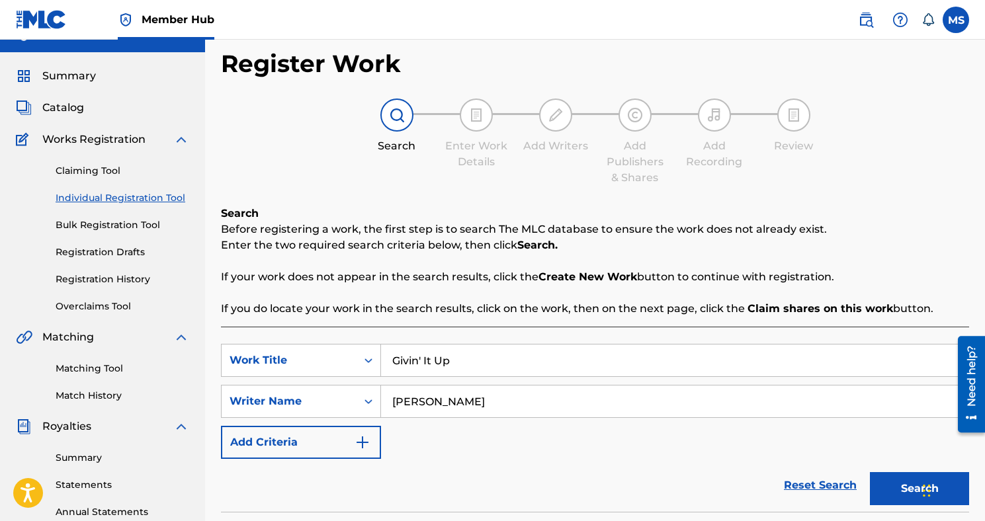
scroll to position [66, 0]
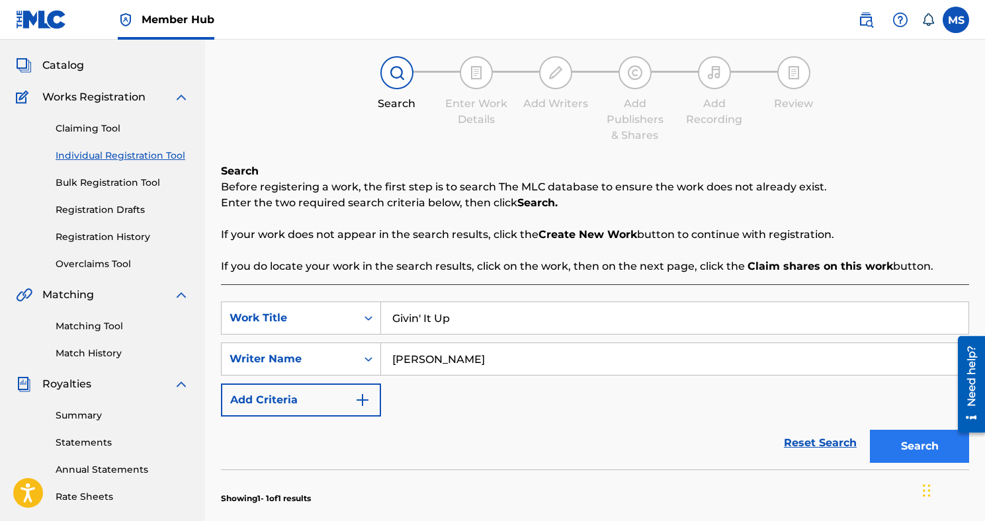
type input "Givin' It Up"
click at [901, 446] on button "Search" at bounding box center [919, 446] width 99 height 33
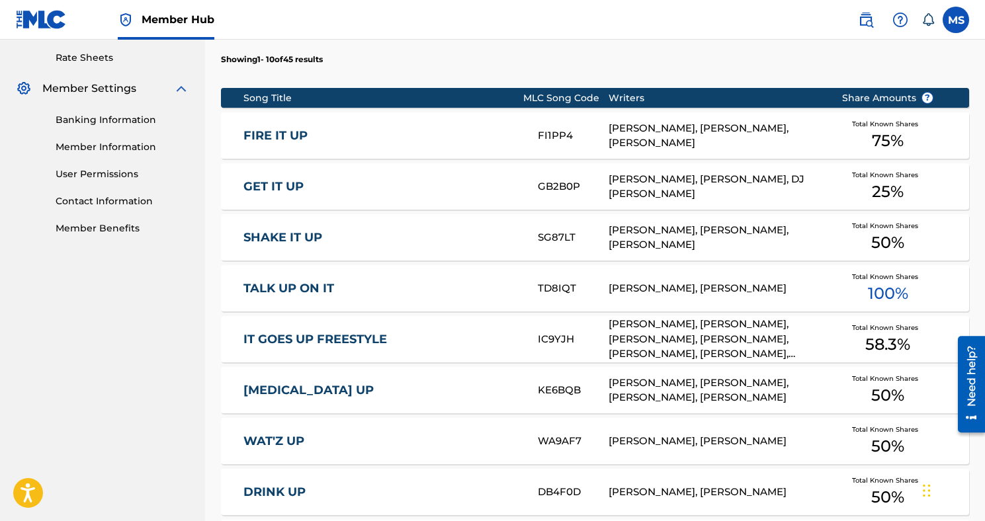
scroll to position [829, 0]
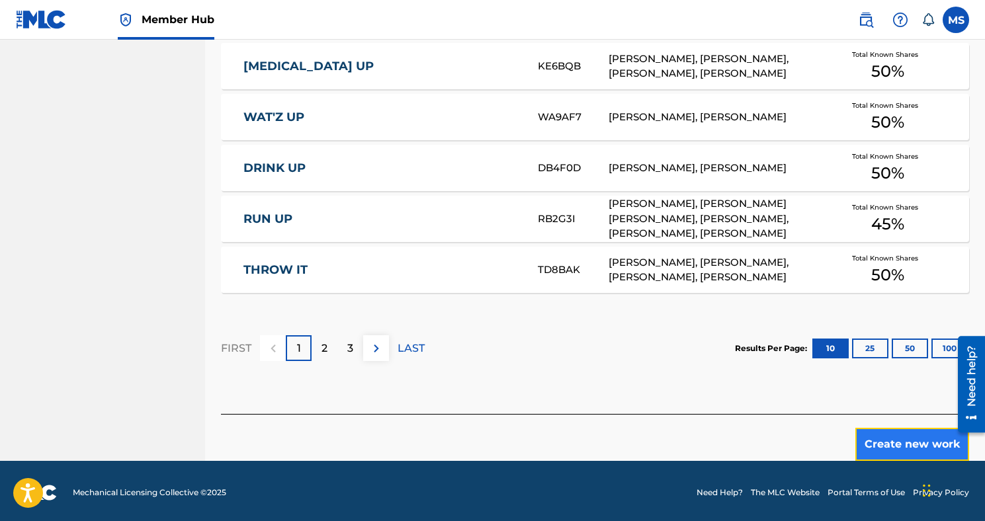
click at [872, 450] on button "Create new work" at bounding box center [912, 444] width 114 height 33
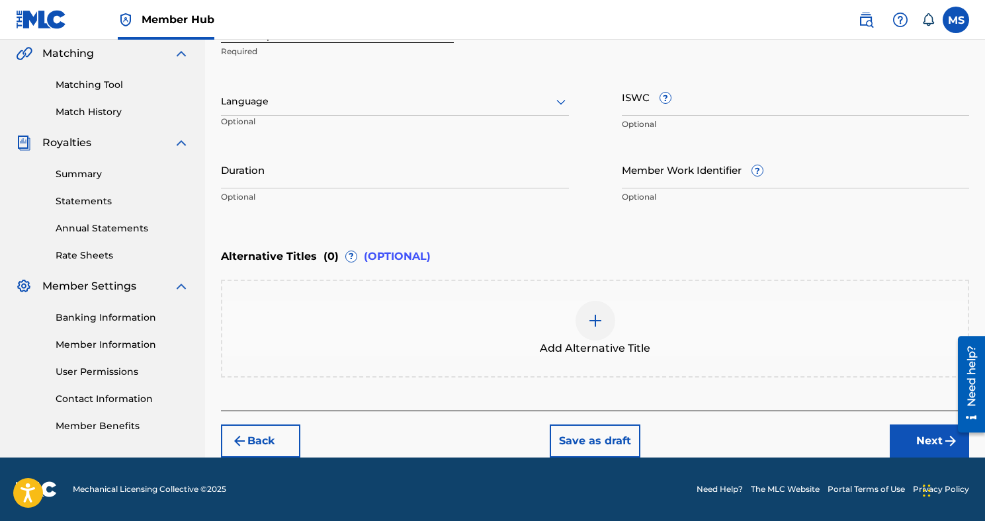
scroll to position [307, 0]
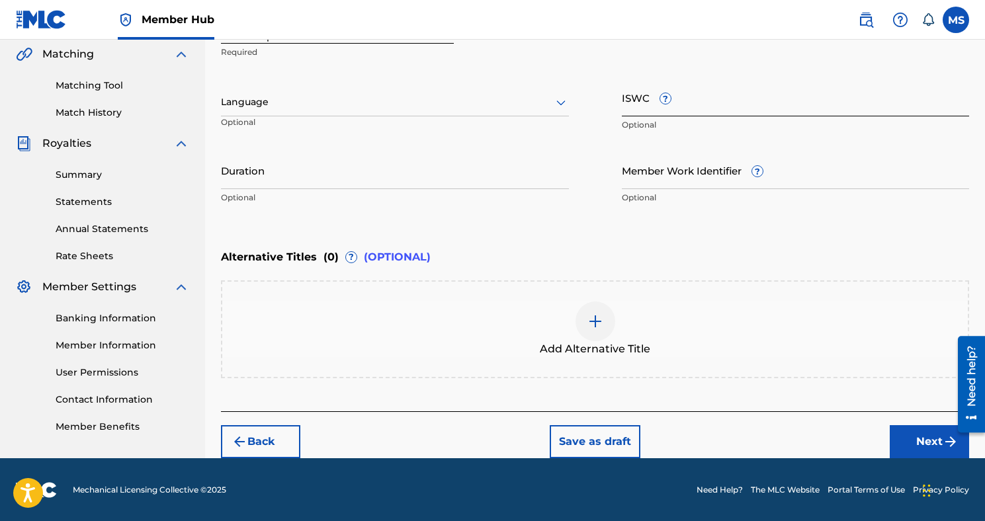
click at [651, 97] on input "ISWC ?" at bounding box center [796, 98] width 348 height 38
paste input "T3267332214"
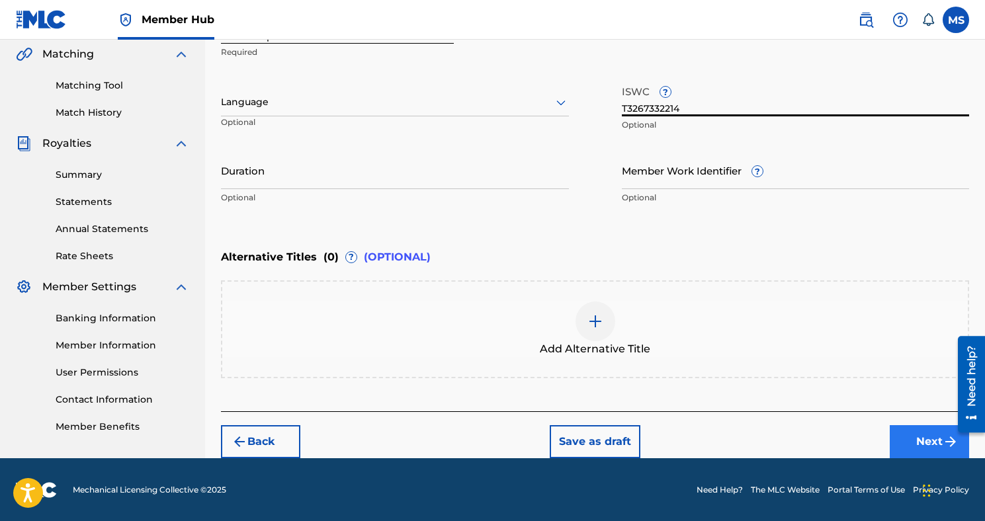
type input "T3267332214"
click at [897, 442] on button "Next" at bounding box center [928, 441] width 79 height 33
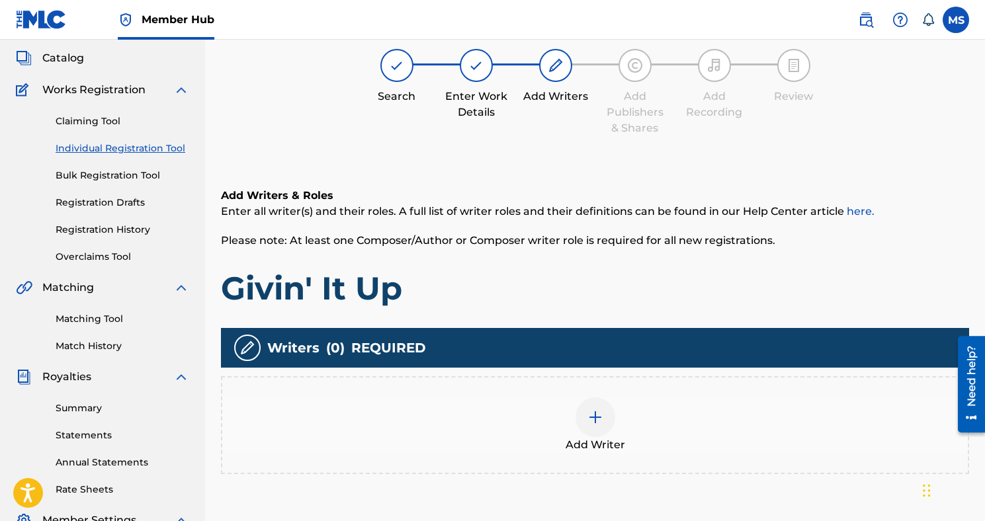
scroll to position [60, 0]
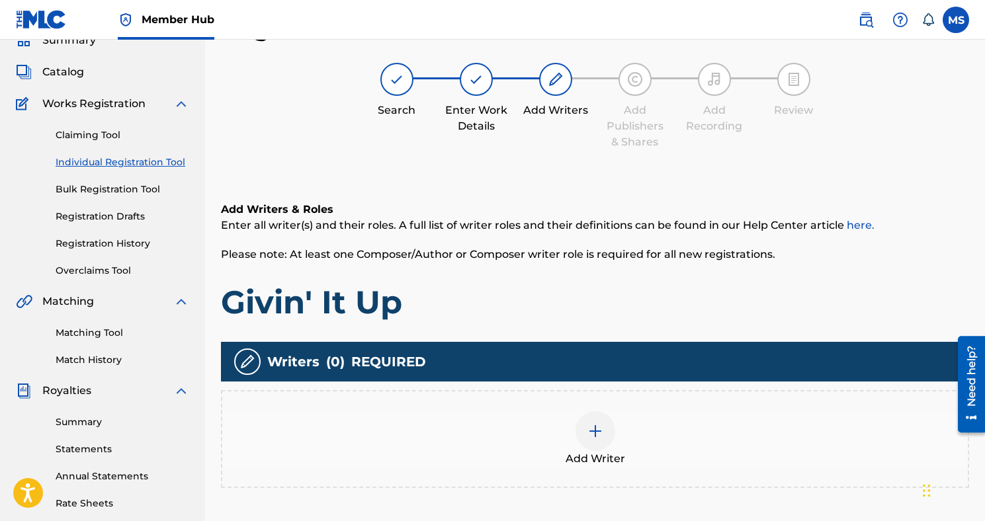
click at [614, 434] on div at bounding box center [595, 431] width 40 height 40
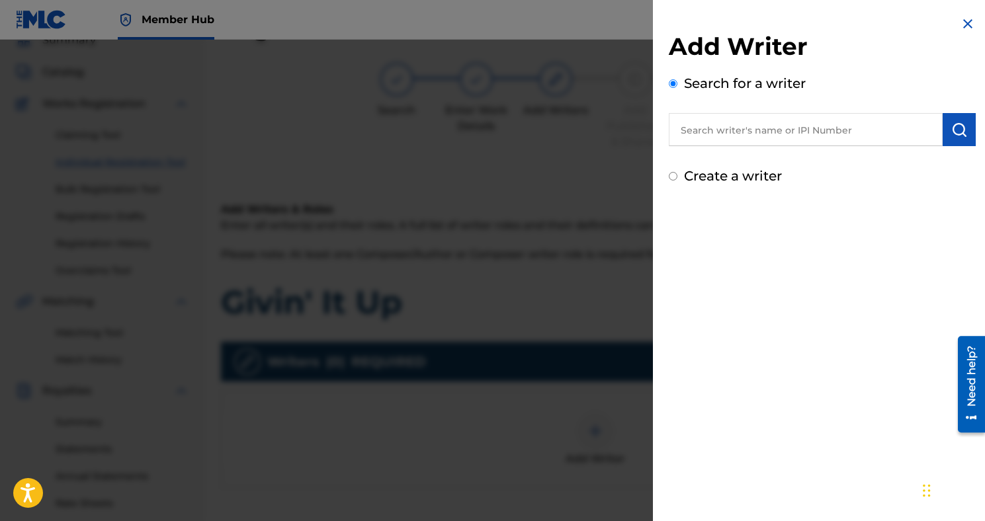
click at [747, 140] on input "text" at bounding box center [806, 129] width 274 height 33
type input "i"
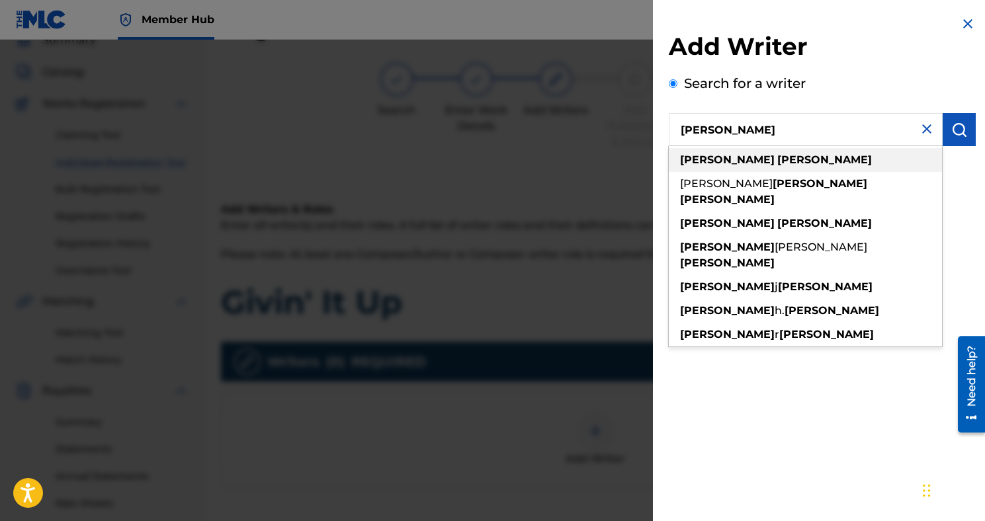
type input "[PERSON_NAME]"
click at [777, 163] on strong "[PERSON_NAME]" at bounding box center [824, 159] width 95 height 13
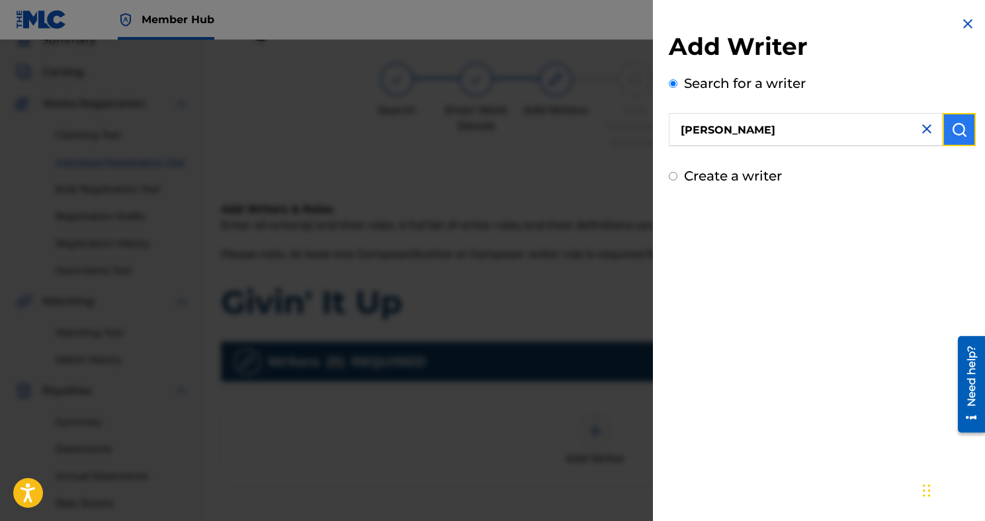
click at [948, 136] on button "submit" at bounding box center [958, 129] width 33 height 33
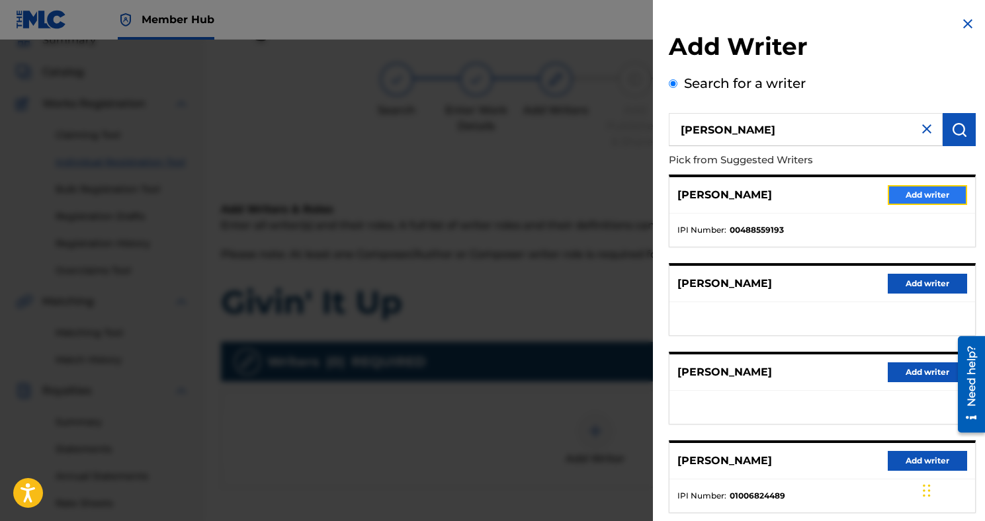
click at [909, 199] on button "Add writer" at bounding box center [926, 195] width 79 height 20
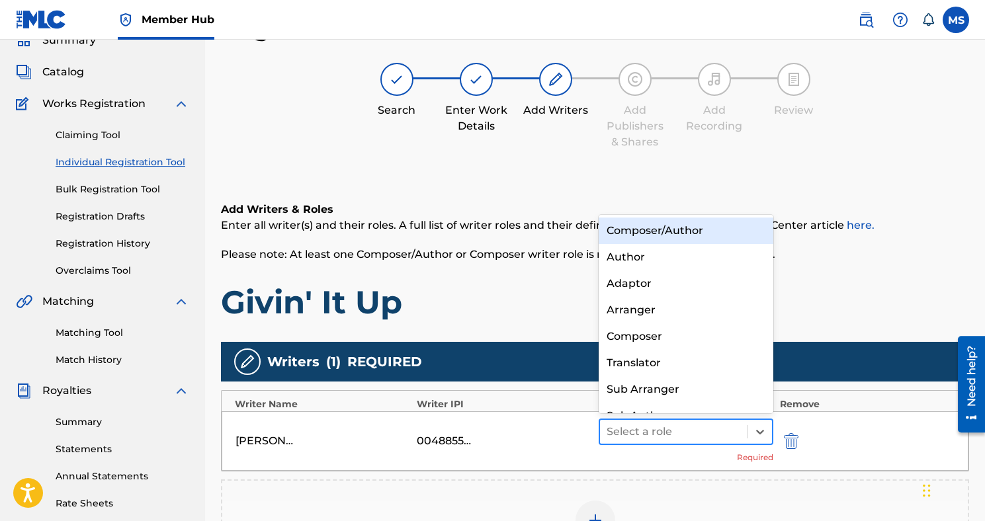
click at [746, 433] on div "Select a role" at bounding box center [673, 432] width 147 height 24
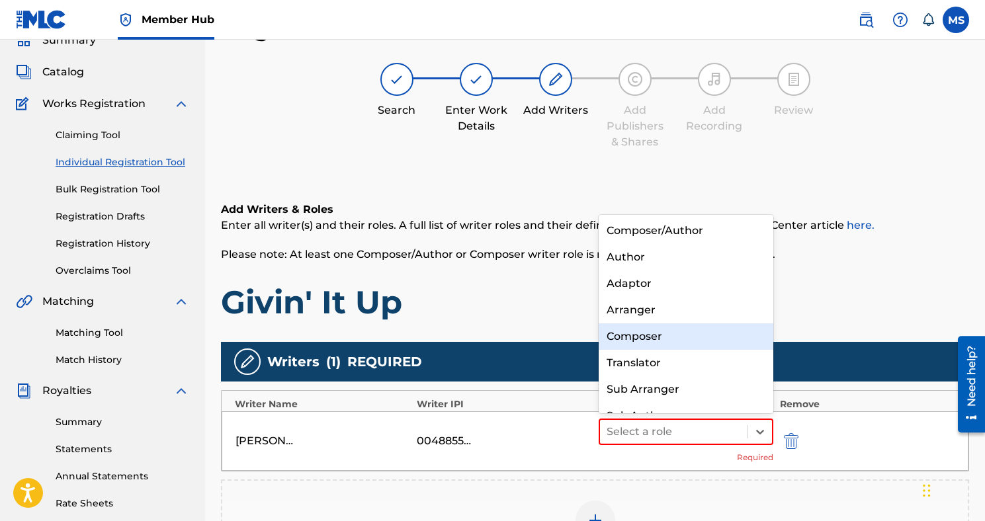
click at [639, 343] on div "Composer" at bounding box center [685, 336] width 175 height 26
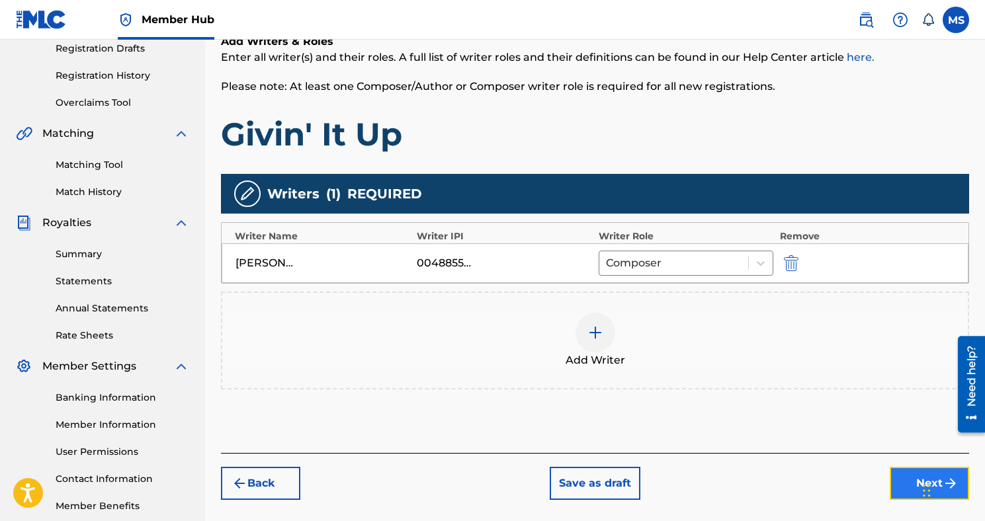
click at [891, 478] on button "Next" at bounding box center [928, 483] width 79 height 33
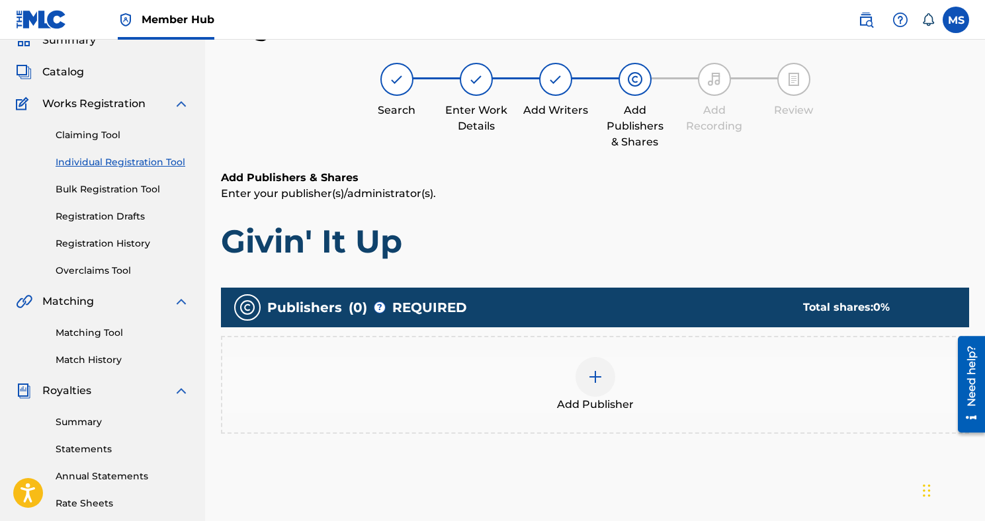
click at [601, 374] on img at bounding box center [595, 377] width 16 height 16
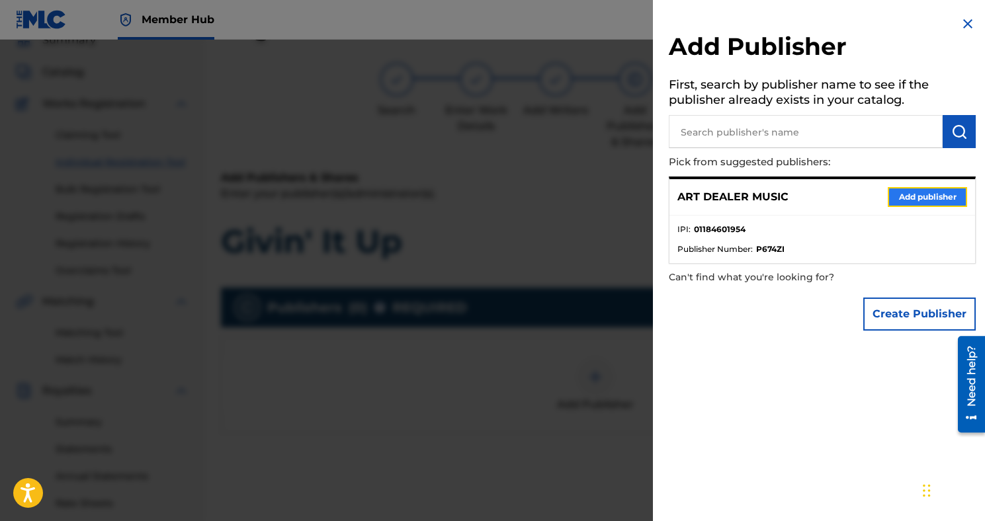
click at [897, 198] on button "Add publisher" at bounding box center [926, 197] width 79 height 20
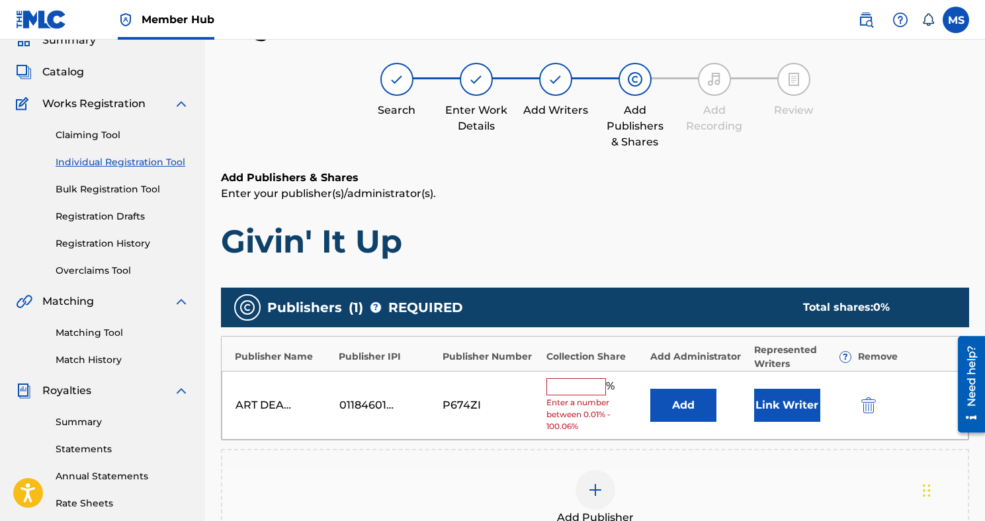
click at [560, 393] on input "text" at bounding box center [576, 386] width 60 height 17
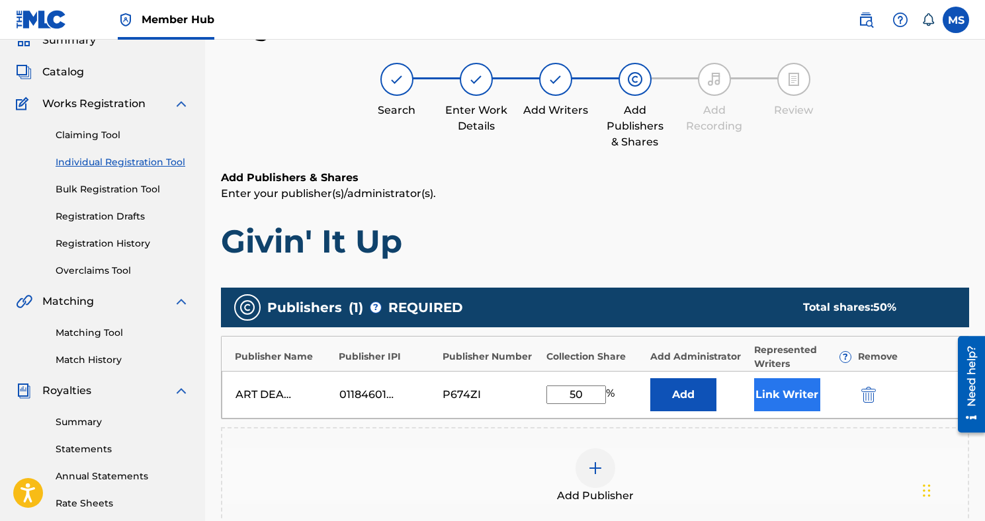
type input "50"
click at [783, 399] on button "Link Writer" at bounding box center [787, 394] width 66 height 33
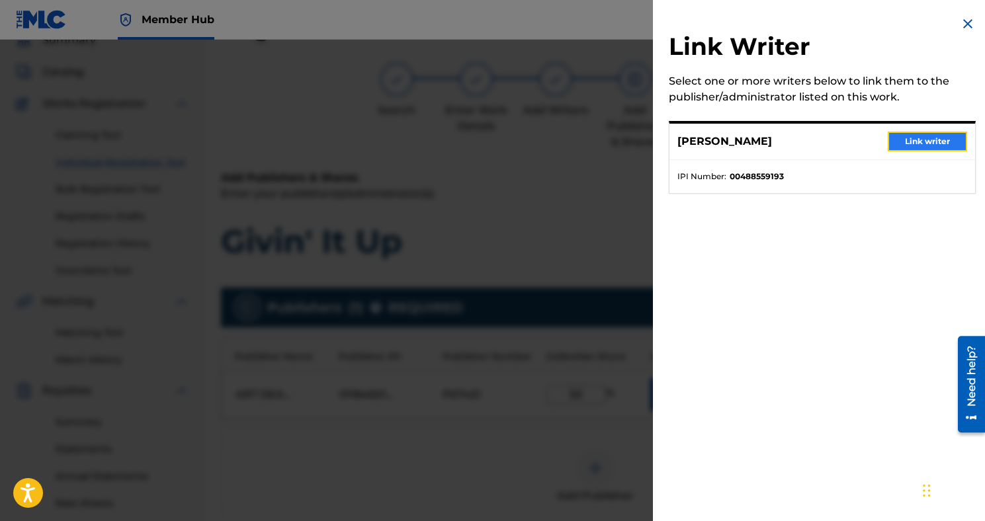
click at [887, 140] on button "Link writer" at bounding box center [926, 142] width 79 height 20
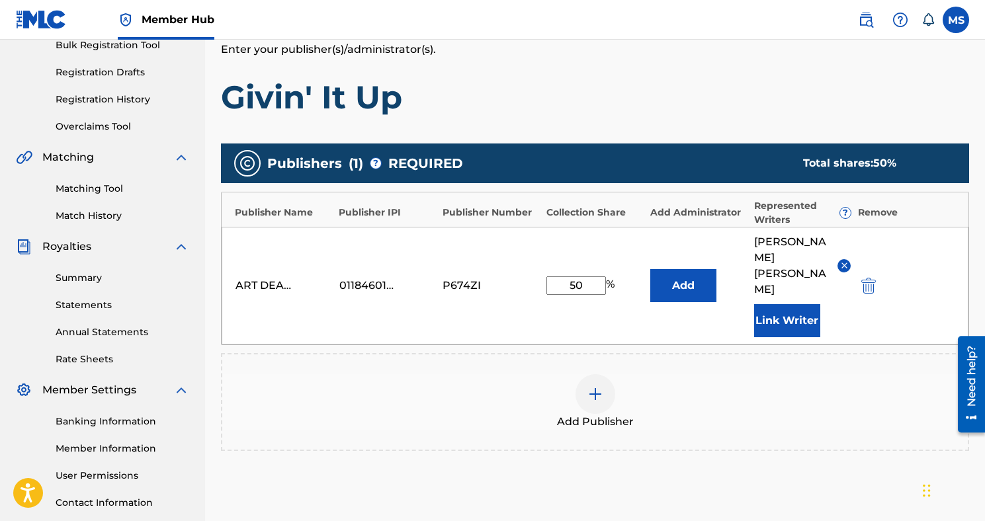
scroll to position [315, 0]
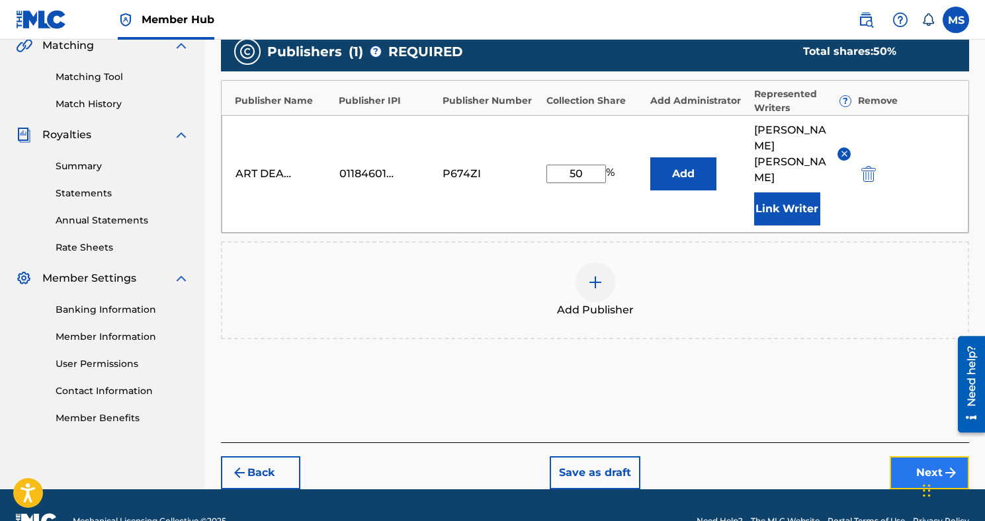
click at [929, 456] on button "Next" at bounding box center [928, 472] width 79 height 33
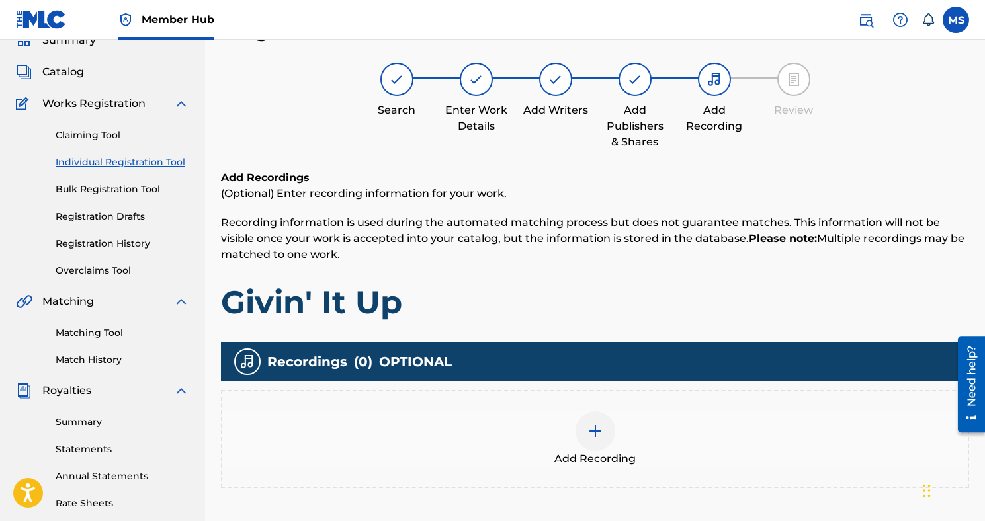
scroll to position [299, 0]
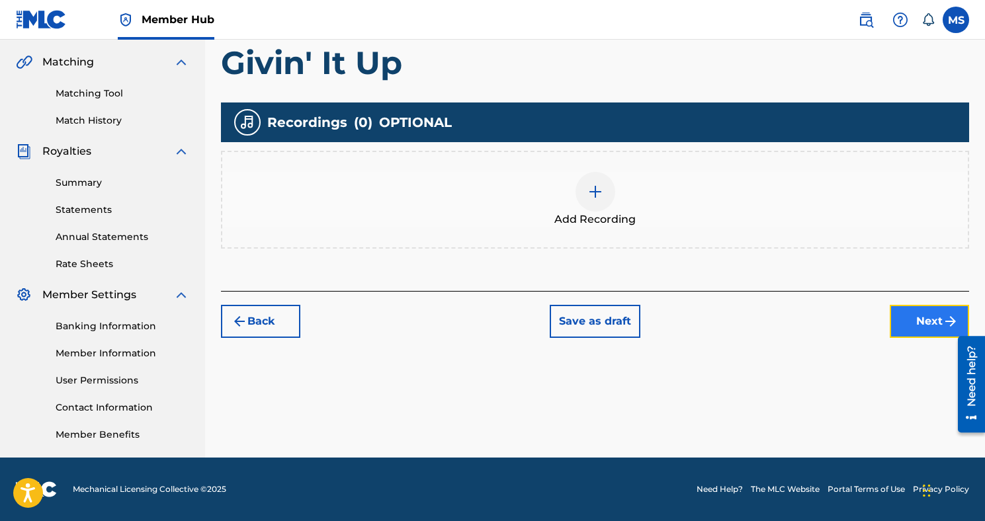
click at [895, 333] on button "Next" at bounding box center [928, 321] width 79 height 33
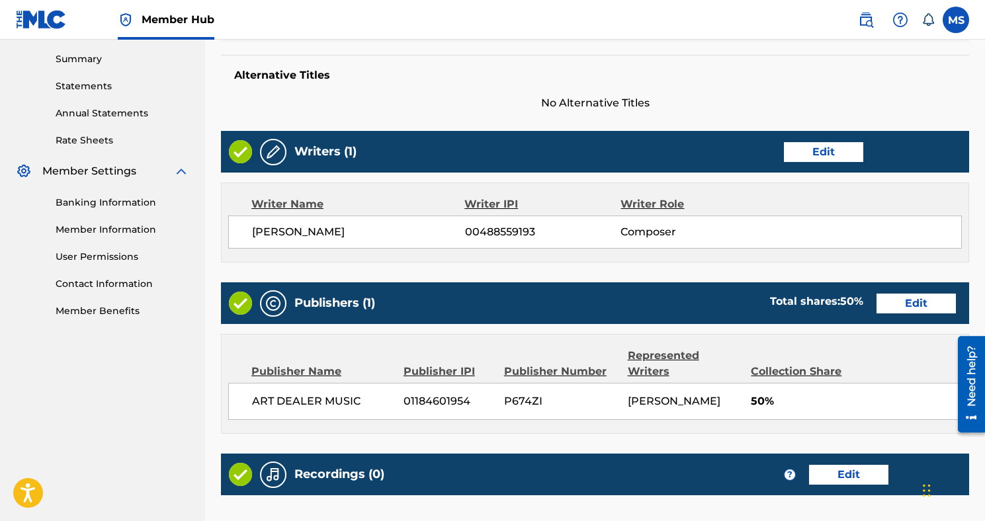
scroll to position [569, 0]
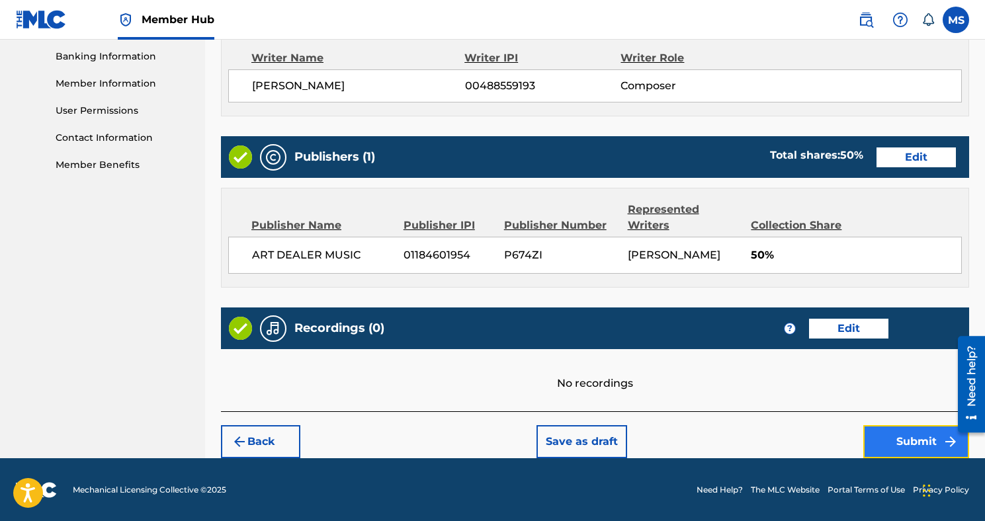
click at [910, 427] on button "Submit" at bounding box center [916, 441] width 106 height 33
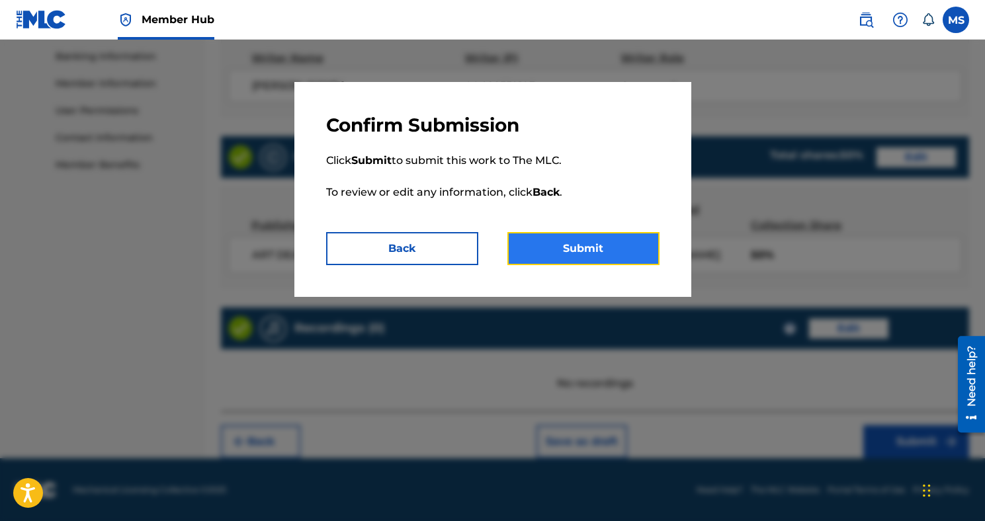
click at [575, 238] on button "Submit" at bounding box center [583, 248] width 152 height 33
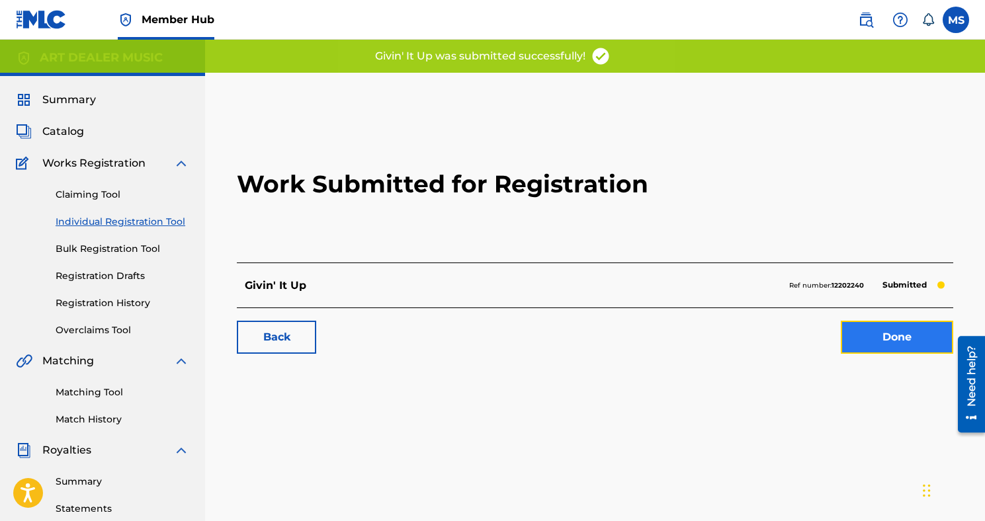
click at [889, 339] on link "Done" at bounding box center [897, 337] width 112 height 33
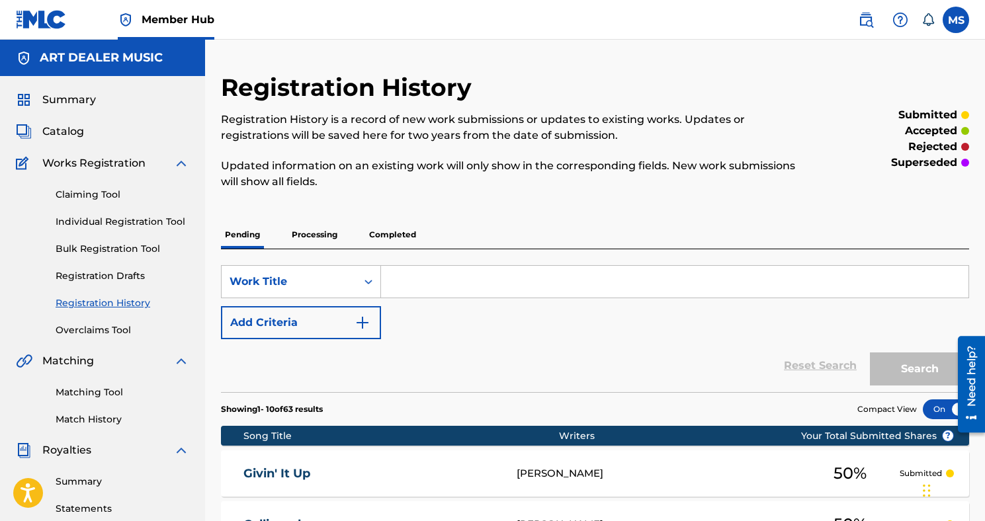
click at [417, 289] on input "Search Form" at bounding box center [674, 282] width 587 height 32
click at [106, 222] on link "Individual Registration Tool" at bounding box center [123, 222] width 134 height 14
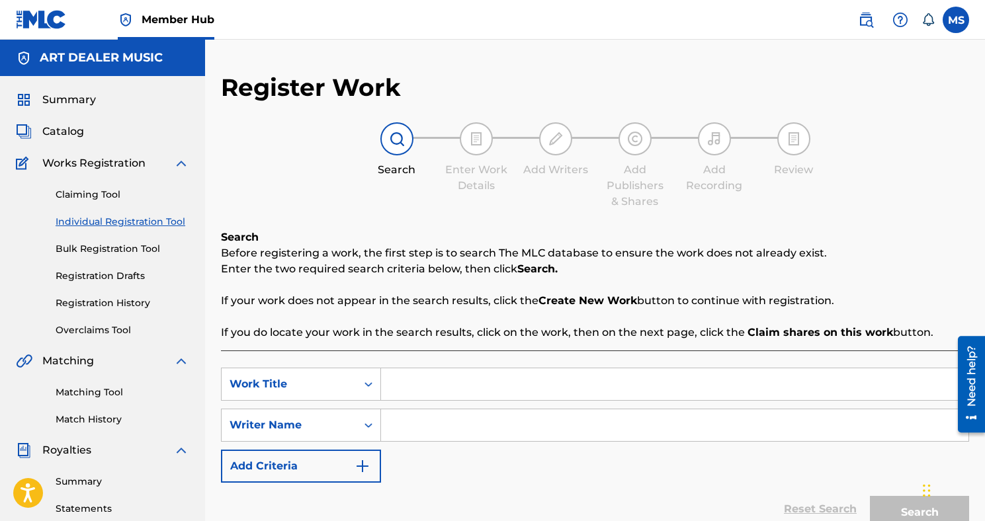
click at [430, 388] on input "Search Form" at bounding box center [674, 384] width 587 height 32
type input "Alpine"
click at [438, 423] on input "Search Form" at bounding box center [674, 425] width 587 height 32
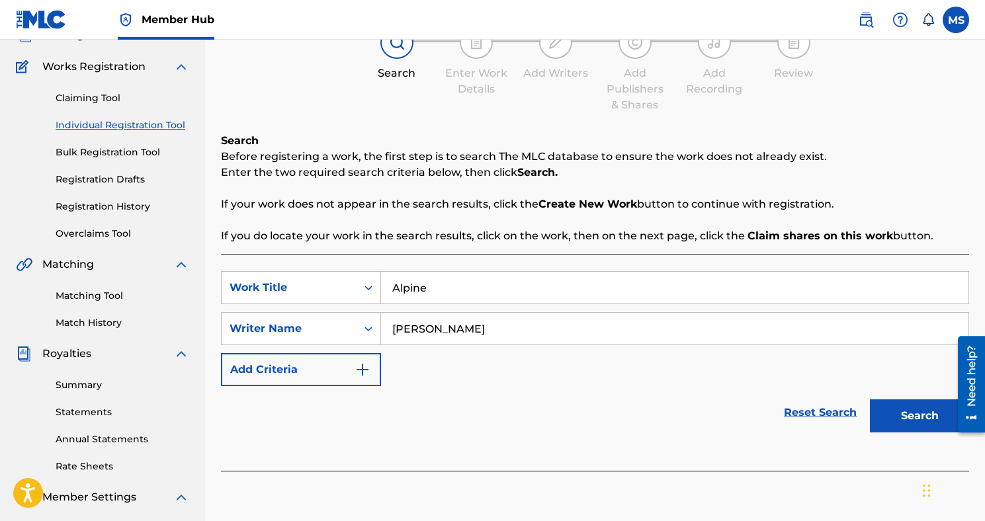
scroll to position [107, 0]
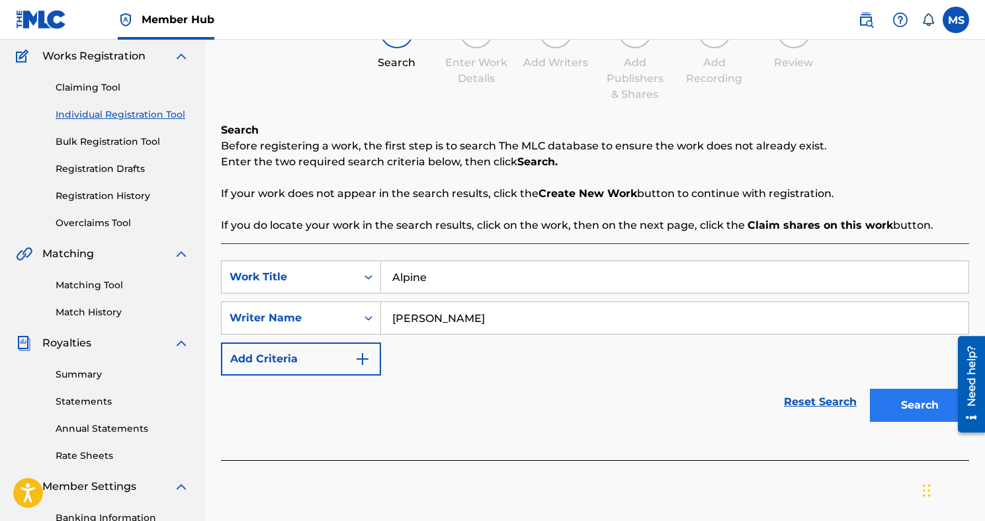
type input "[PERSON_NAME]"
click at [887, 402] on button "Search" at bounding box center [919, 405] width 99 height 33
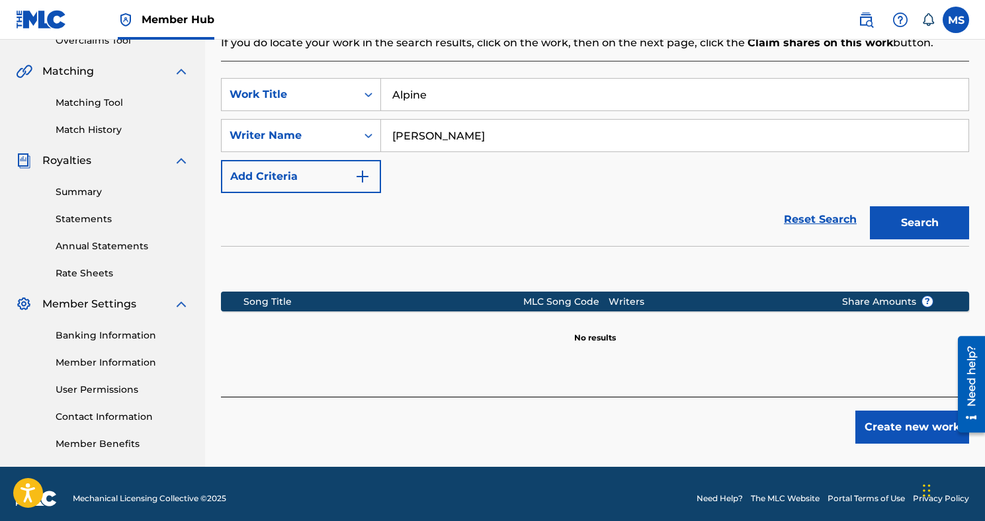
scroll to position [299, 0]
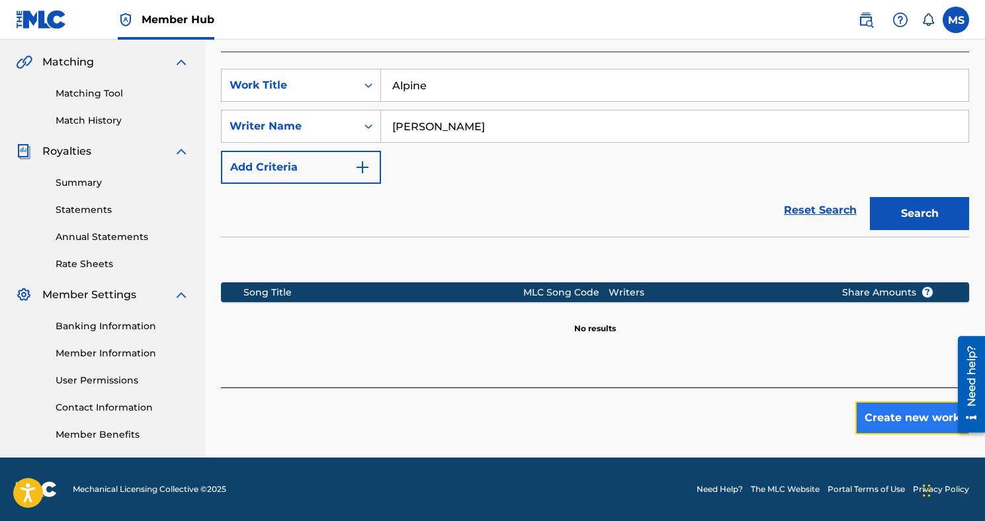
click at [885, 415] on button "Create new work" at bounding box center [912, 417] width 114 height 33
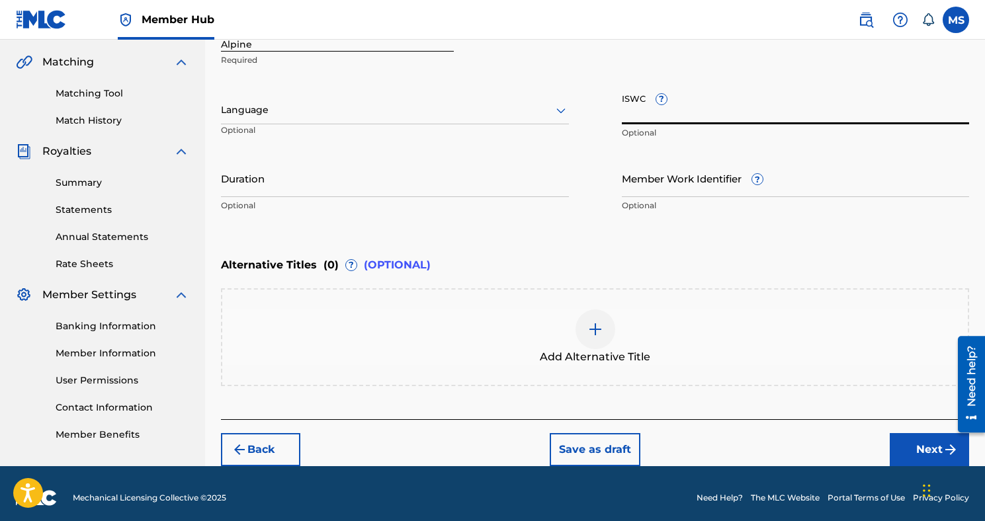
click at [649, 104] on input "ISWC ?" at bounding box center [796, 106] width 348 height 38
paste input "T3256026009"
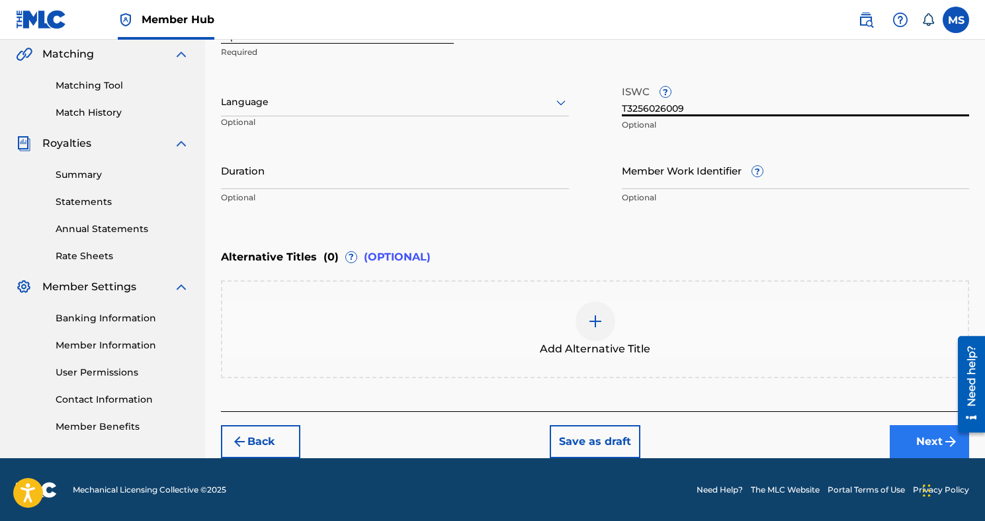
type input "T3256026009"
click at [924, 442] on button "Next" at bounding box center [928, 441] width 79 height 33
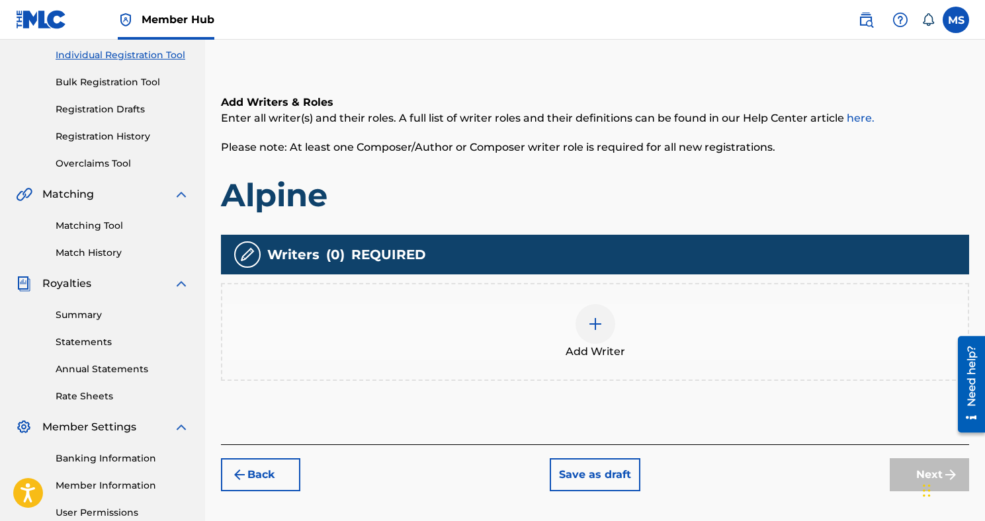
scroll to position [243, 0]
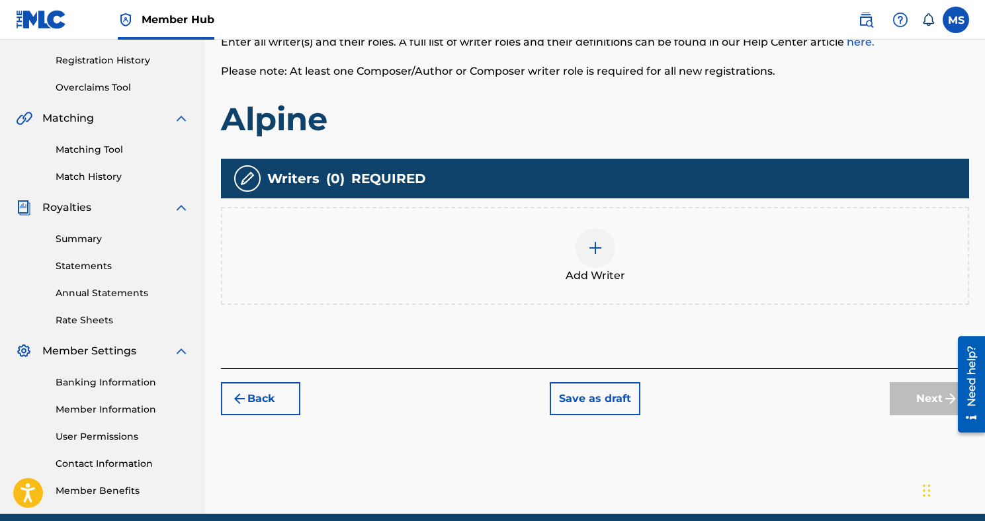
click at [618, 276] on span "Add Writer" at bounding box center [595, 276] width 60 height 16
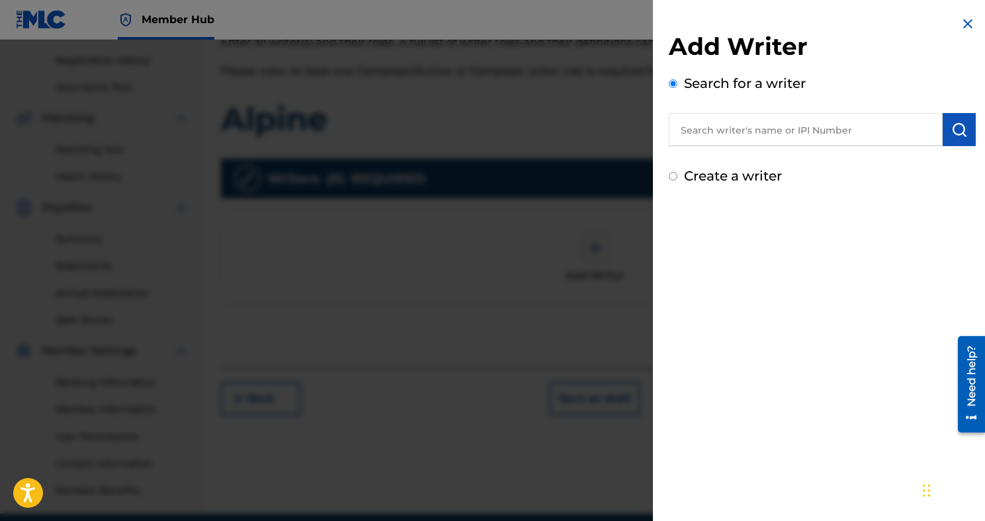
click at [774, 134] on input "text" at bounding box center [806, 129] width 274 height 33
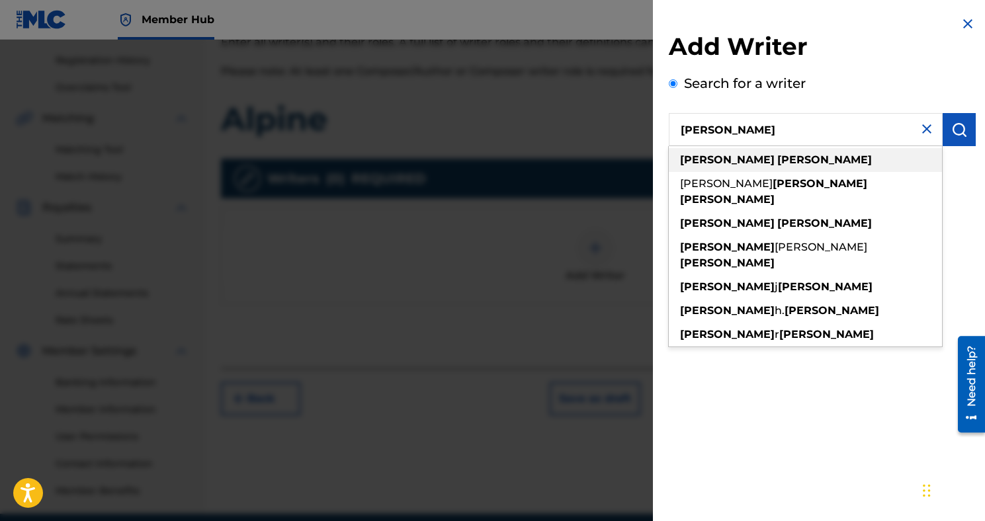
type input "[PERSON_NAME]"
click at [784, 161] on div "[PERSON_NAME]" at bounding box center [805, 160] width 273 height 24
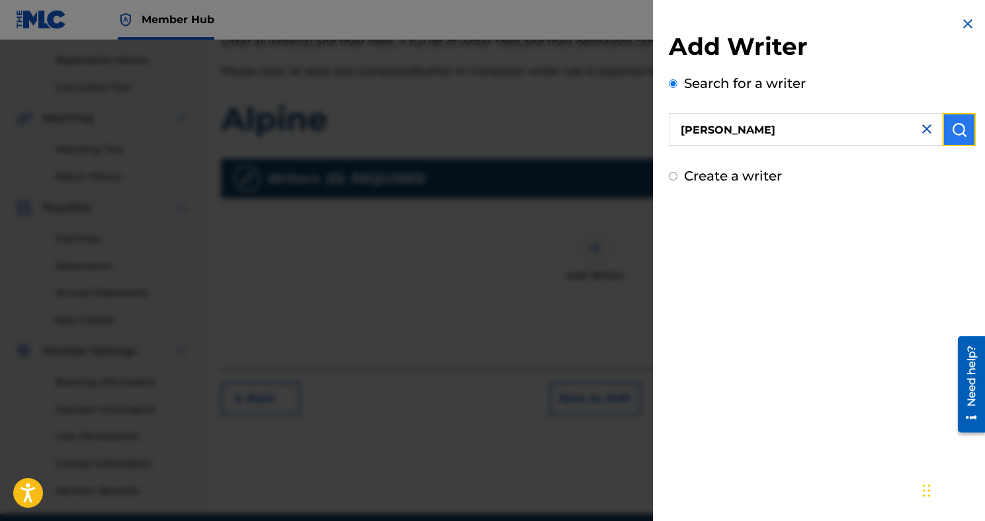
click at [961, 131] on img "submit" at bounding box center [959, 130] width 16 height 16
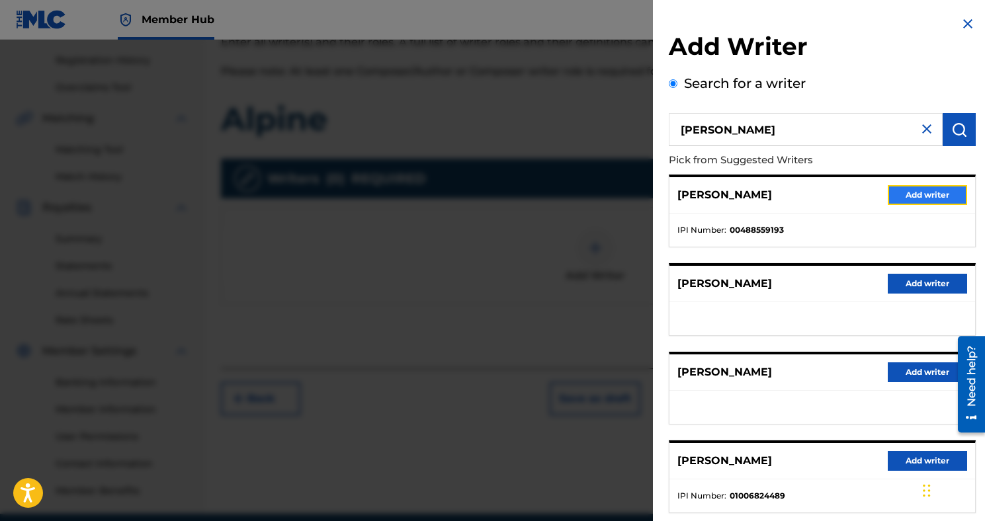
click at [936, 196] on button "Add writer" at bounding box center [926, 195] width 79 height 20
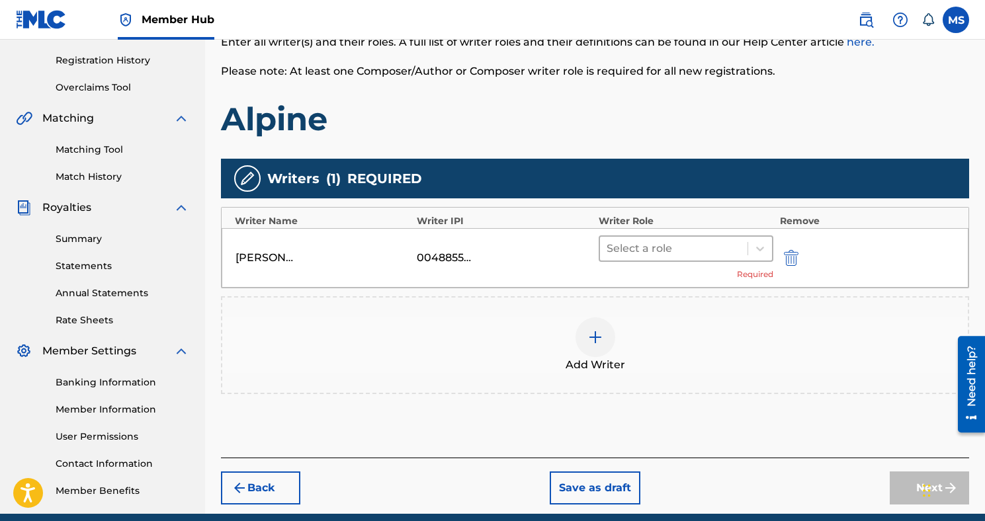
click at [696, 252] on div at bounding box center [673, 248] width 134 height 19
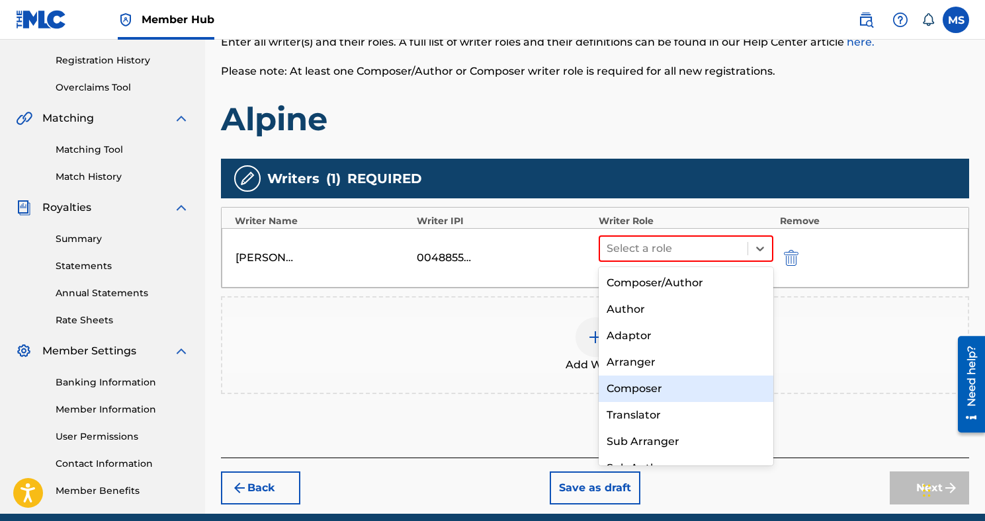
click at [673, 388] on div "Composer" at bounding box center [685, 389] width 175 height 26
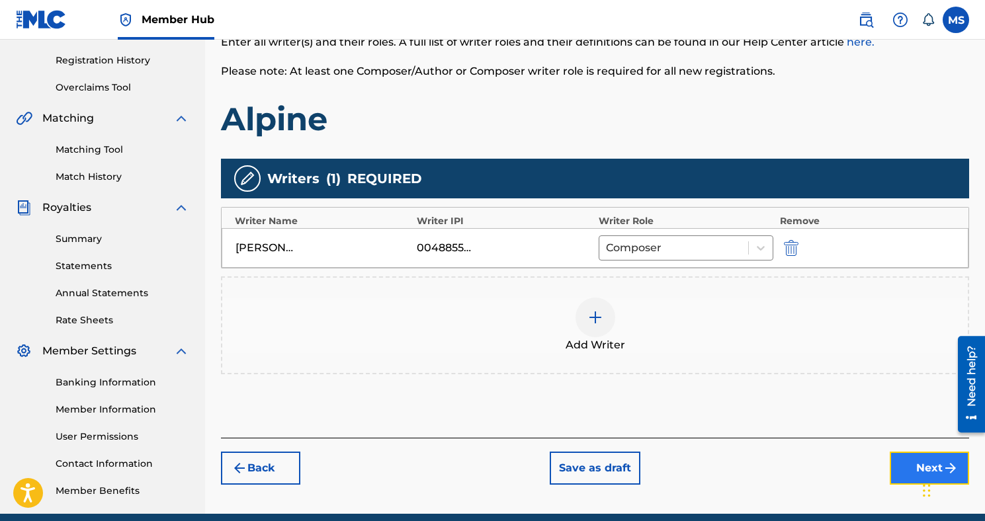
click at [898, 465] on button "Next" at bounding box center [928, 468] width 79 height 33
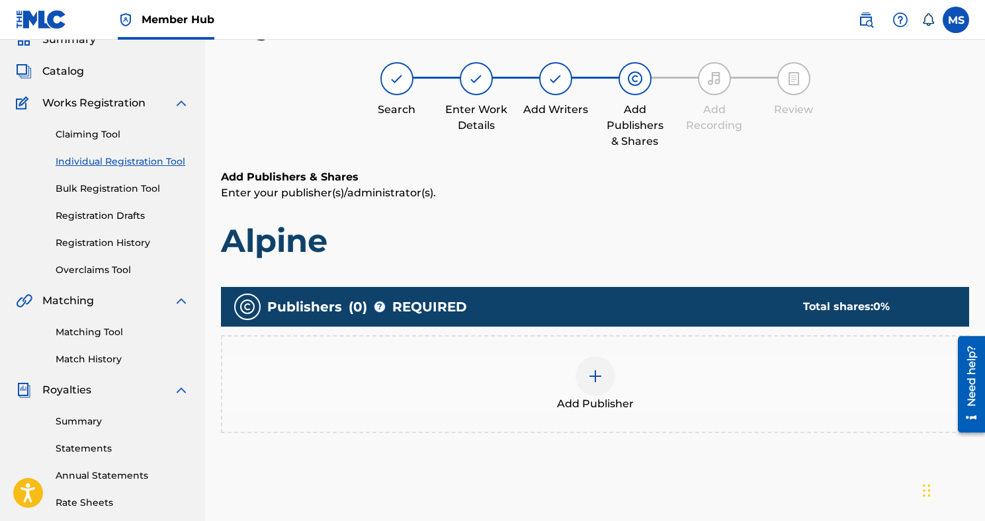
scroll to position [60, 0]
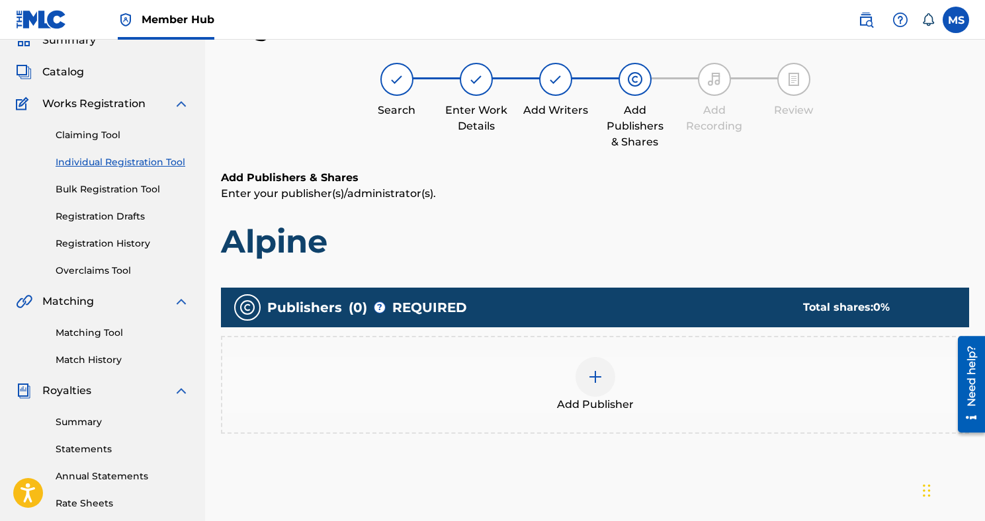
click at [608, 364] on div "Add Publisher" at bounding box center [594, 385] width 745 height 56
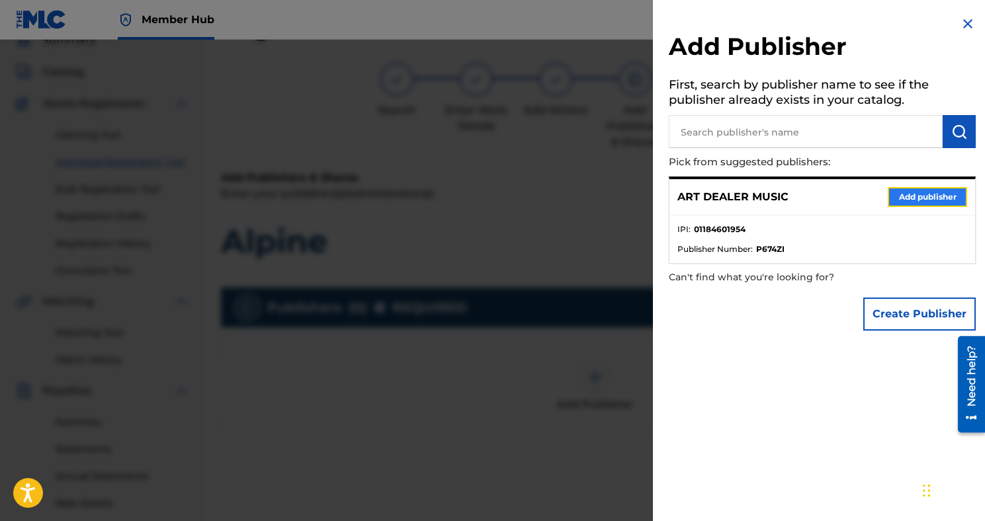
click at [887, 188] on button "Add publisher" at bounding box center [926, 197] width 79 height 20
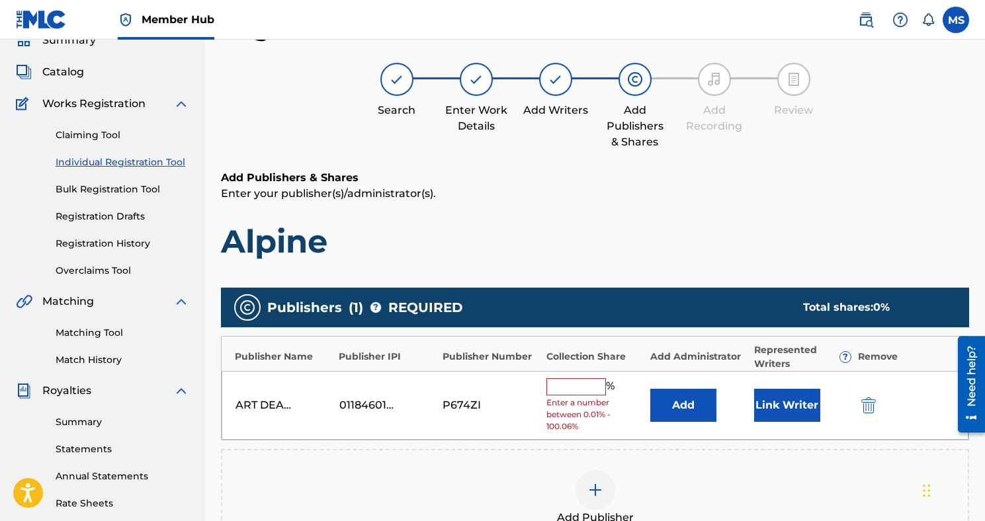
click at [589, 384] on input "text" at bounding box center [576, 386] width 60 height 17
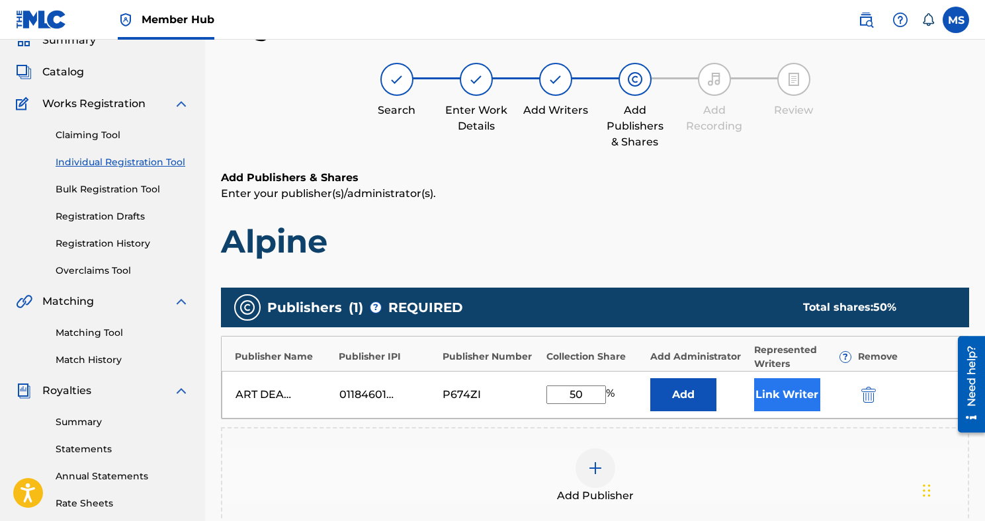
type input "50"
click at [798, 399] on button "Link Writer" at bounding box center [787, 394] width 66 height 33
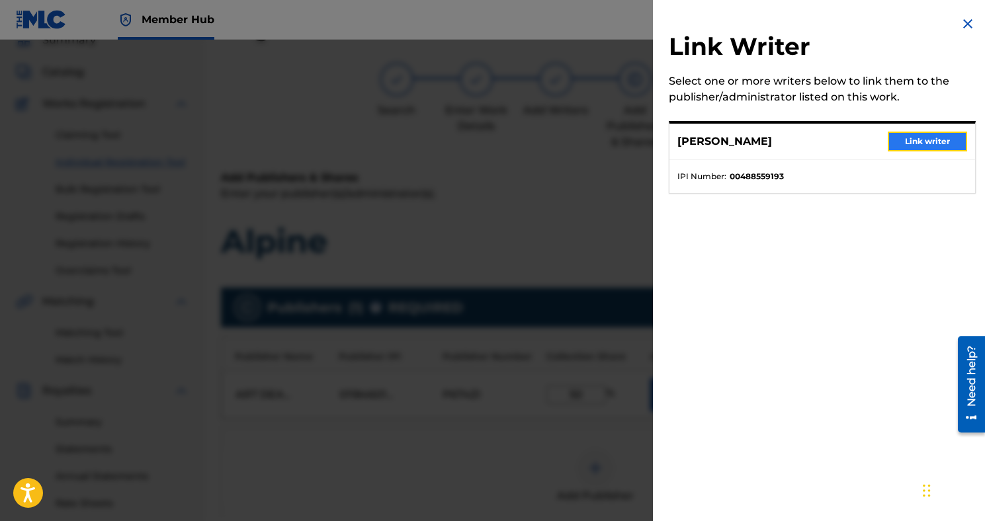
click at [894, 149] on button "Link writer" at bounding box center [926, 142] width 79 height 20
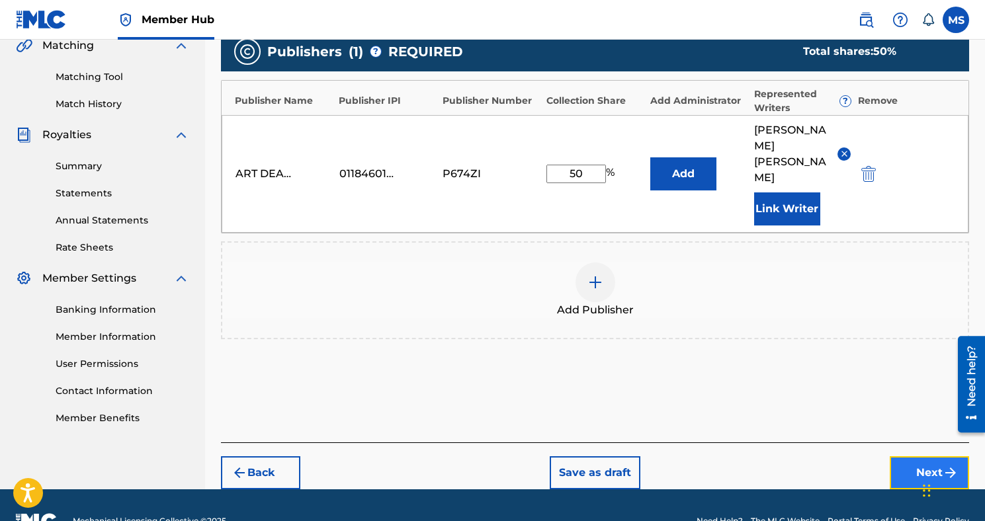
click at [923, 456] on button "Next" at bounding box center [928, 472] width 79 height 33
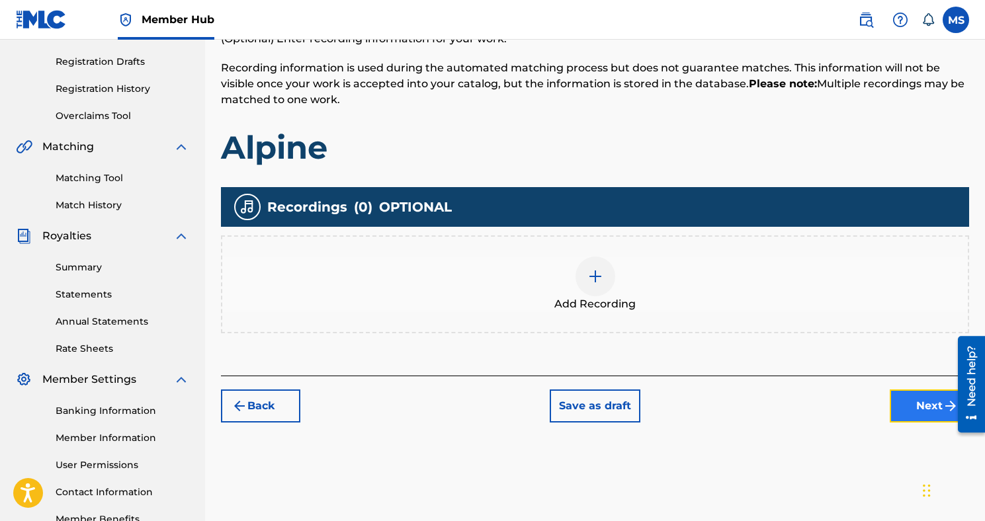
click at [900, 403] on button "Next" at bounding box center [928, 406] width 79 height 33
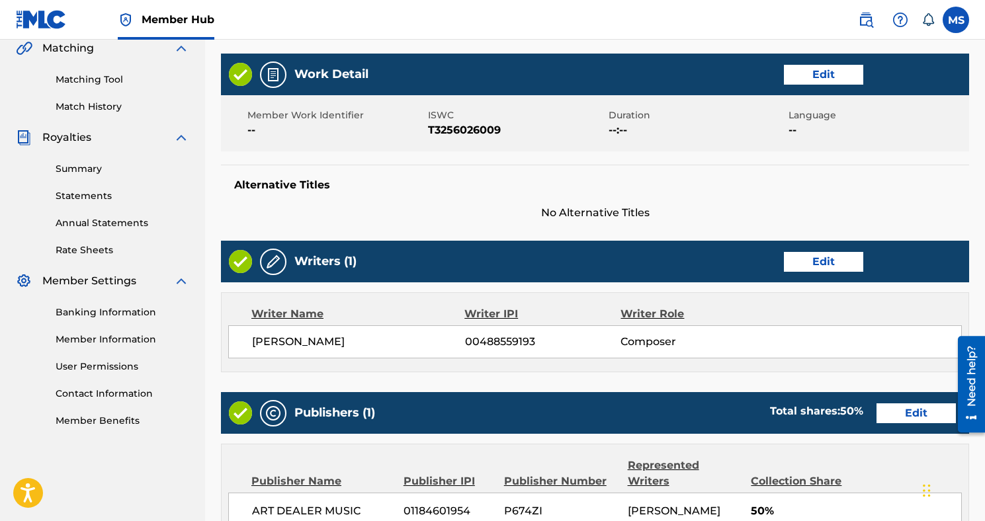
scroll to position [569, 0]
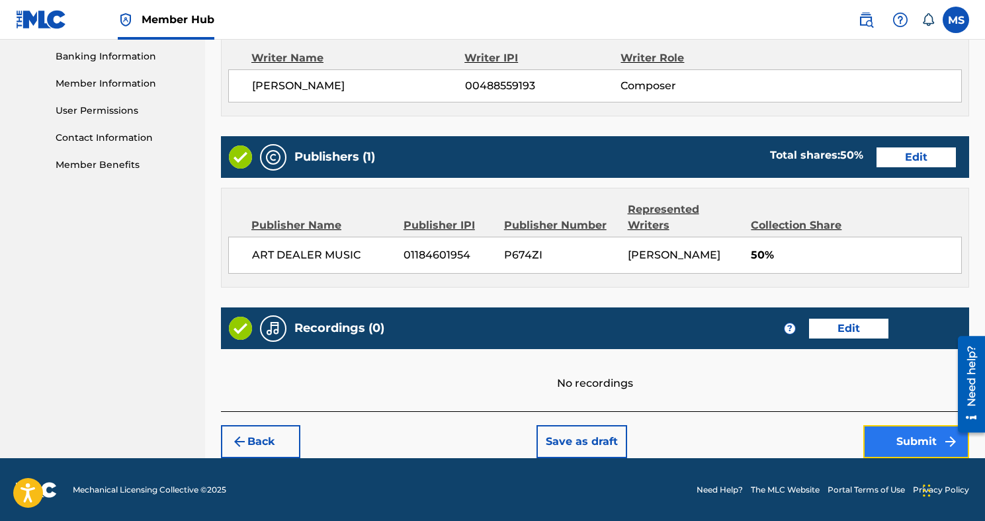
click at [891, 436] on button "Submit" at bounding box center [916, 441] width 106 height 33
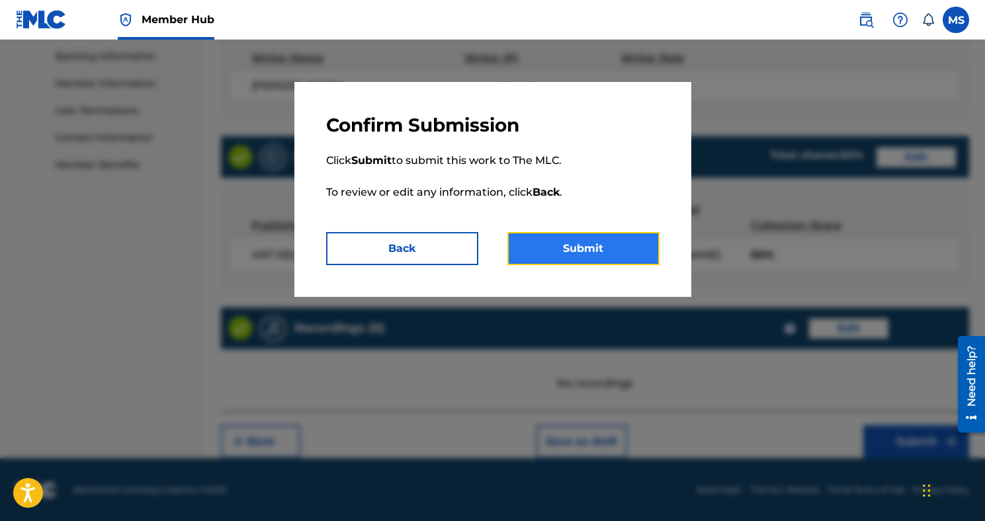
click at [600, 263] on button "Submit" at bounding box center [583, 248] width 152 height 33
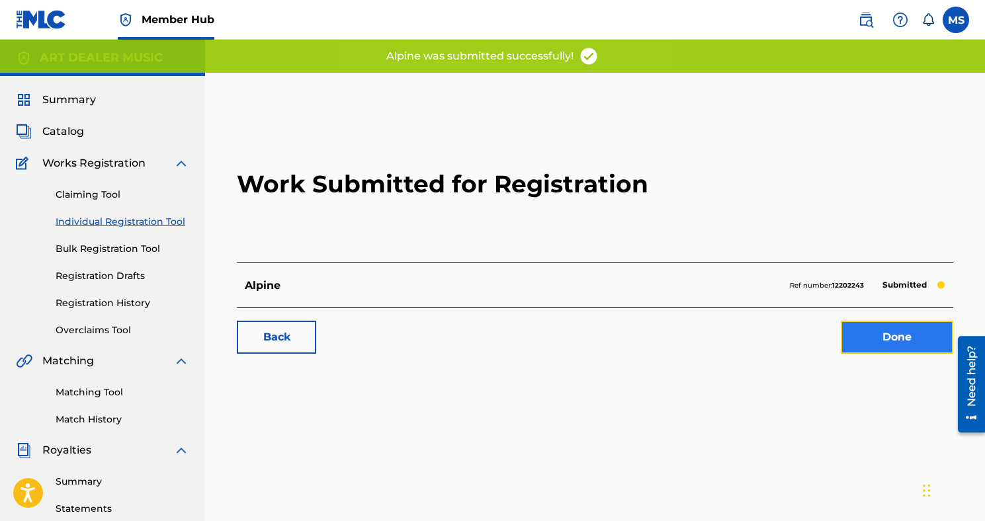
click at [930, 339] on link "Done" at bounding box center [897, 337] width 112 height 33
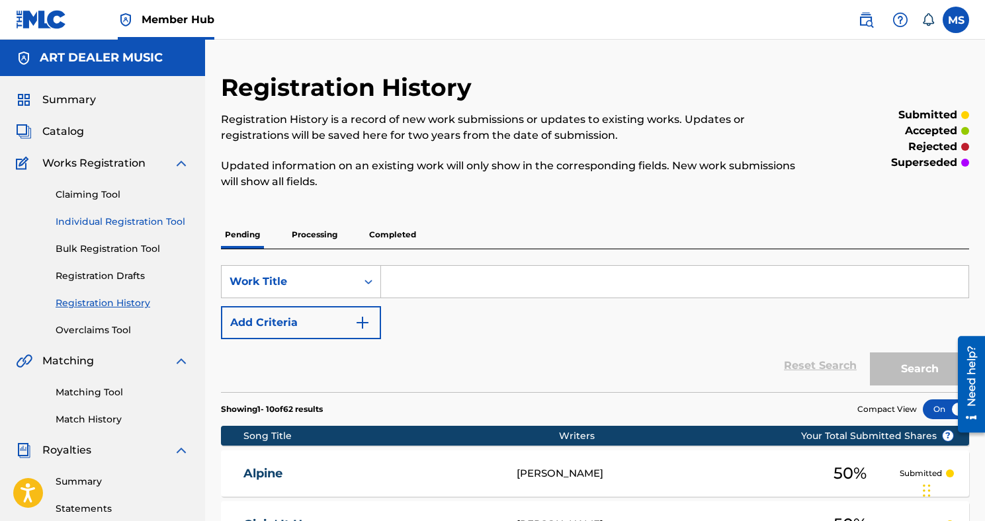
click at [110, 223] on link "Individual Registration Tool" at bounding box center [123, 222] width 134 height 14
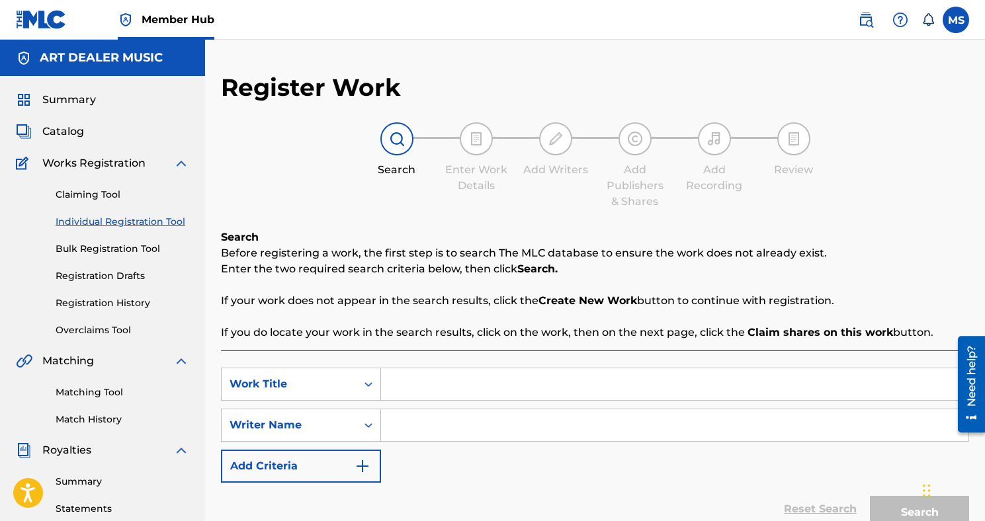
click at [429, 390] on input "Search Form" at bounding box center [674, 384] width 587 height 32
type input "Curb Service"
click at [462, 427] on input "Search Form" at bounding box center [674, 425] width 587 height 32
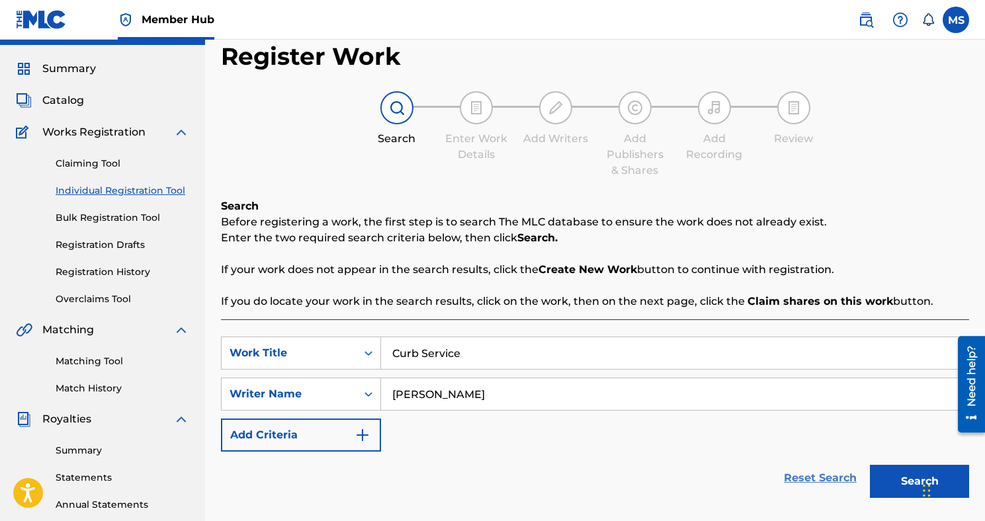
scroll to position [34, 0]
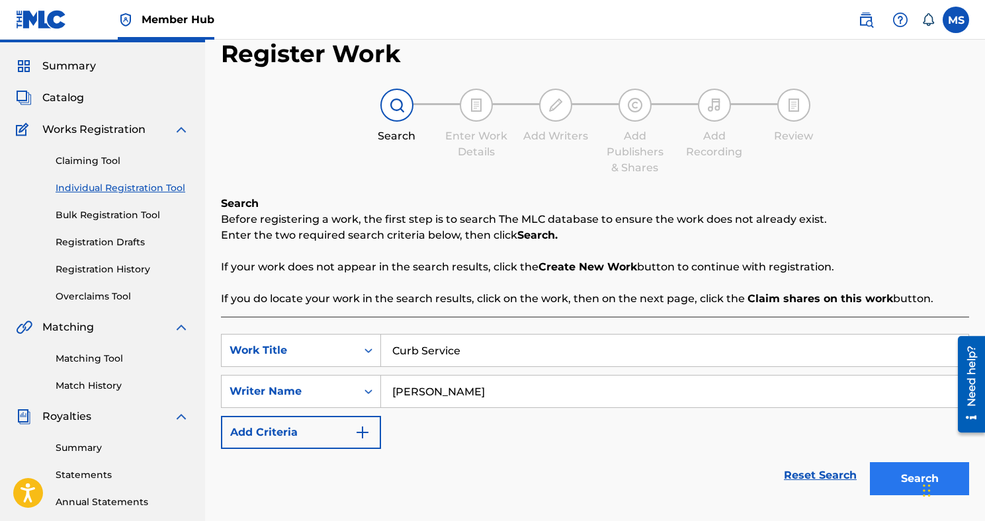
type input "[PERSON_NAME]"
click at [905, 480] on button "Search" at bounding box center [919, 478] width 99 height 33
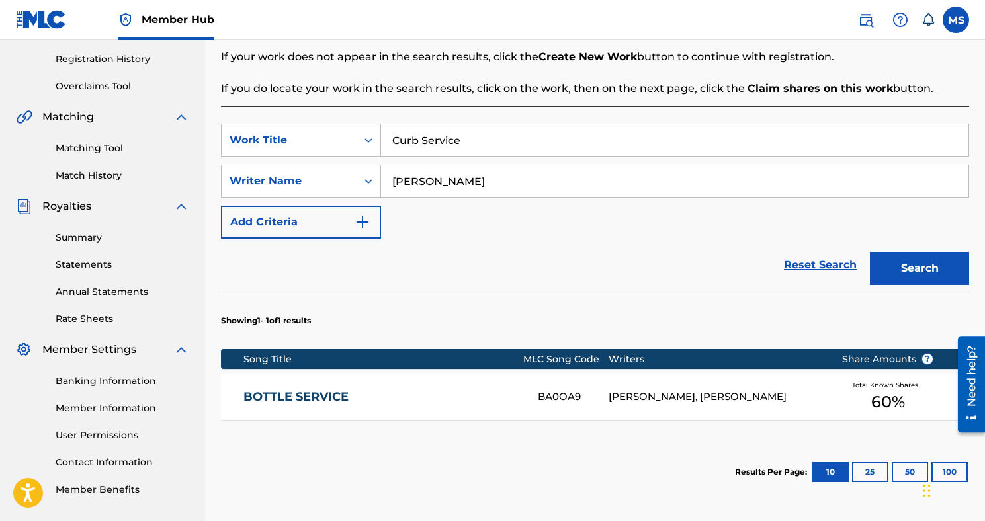
scroll to position [296, 0]
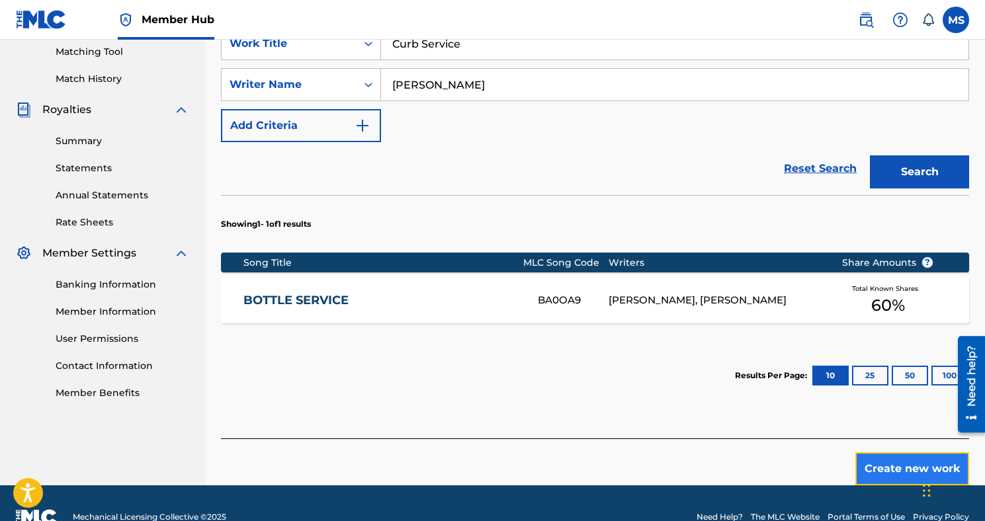
click at [872, 464] on button "Create new work" at bounding box center [912, 468] width 114 height 33
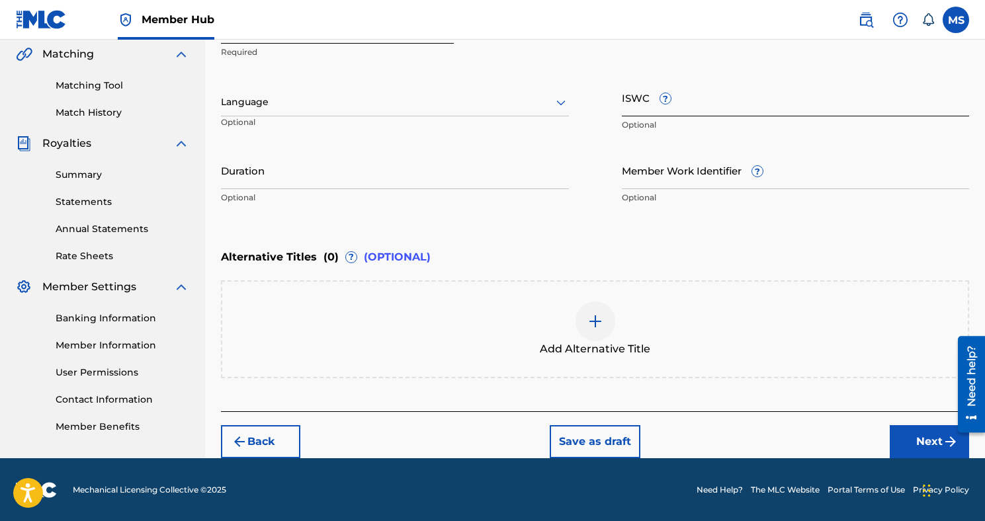
click at [662, 89] on div "ISWC ? Optional" at bounding box center [796, 109] width 348 height 60
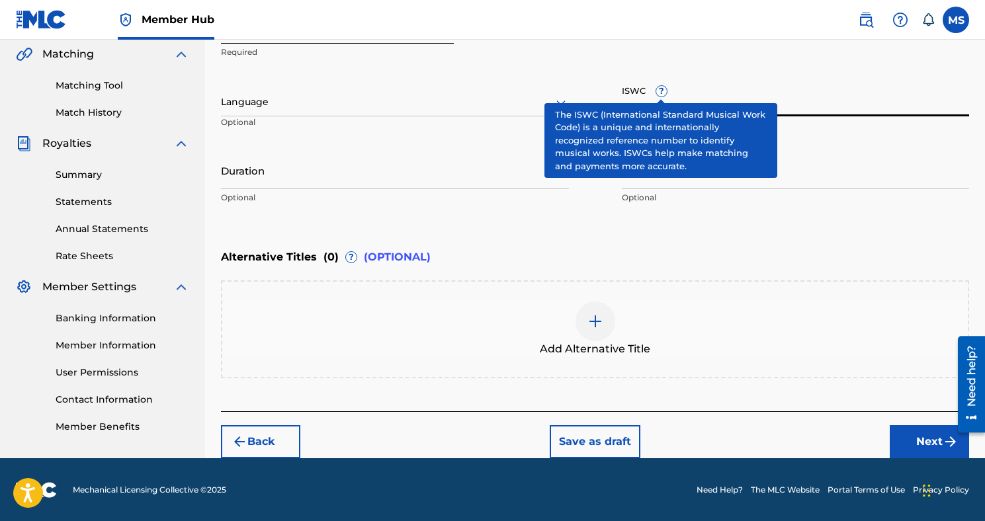
paste input "T3280076424"
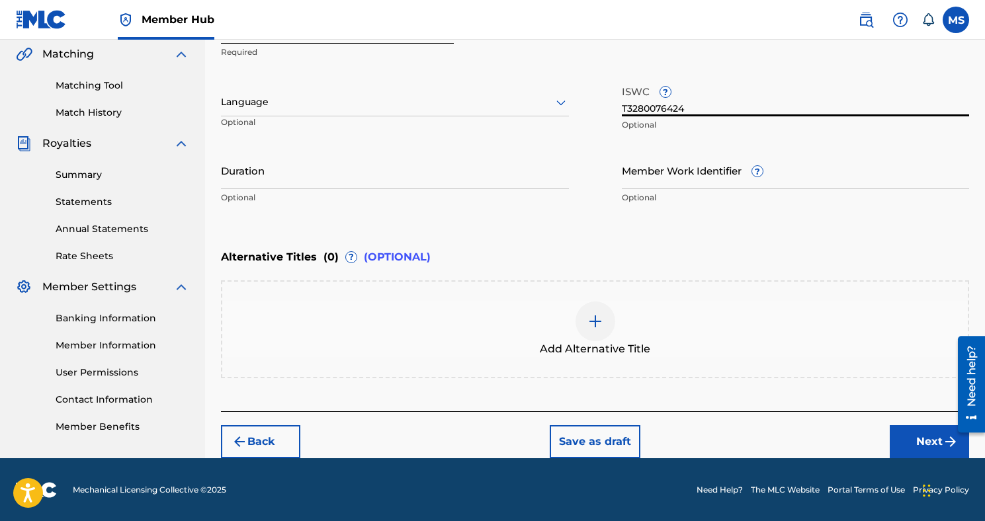
click at [634, 89] on input "T3280076424" at bounding box center [796, 98] width 348 height 38
type input "T3280076424"
click at [909, 440] on button "Next" at bounding box center [928, 441] width 79 height 33
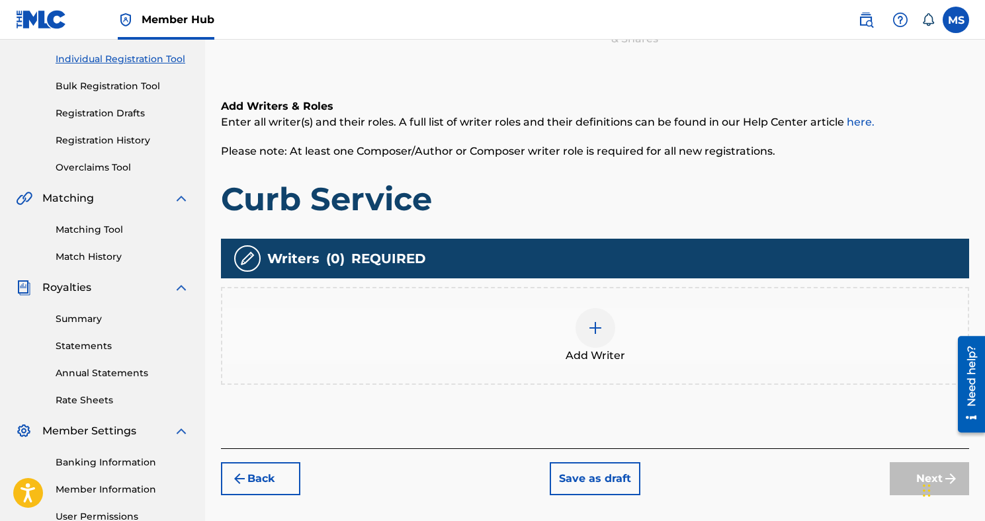
scroll to position [177, 0]
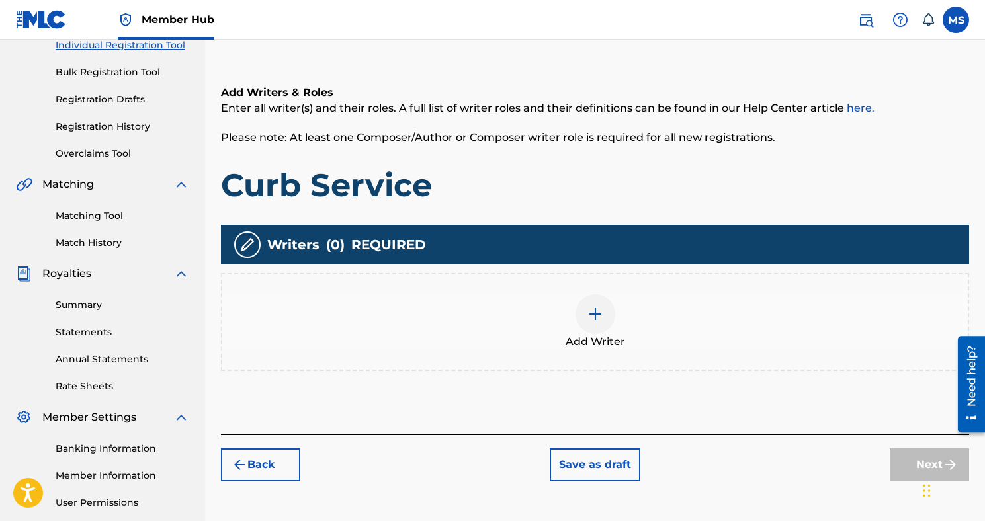
click at [608, 318] on div at bounding box center [595, 314] width 40 height 40
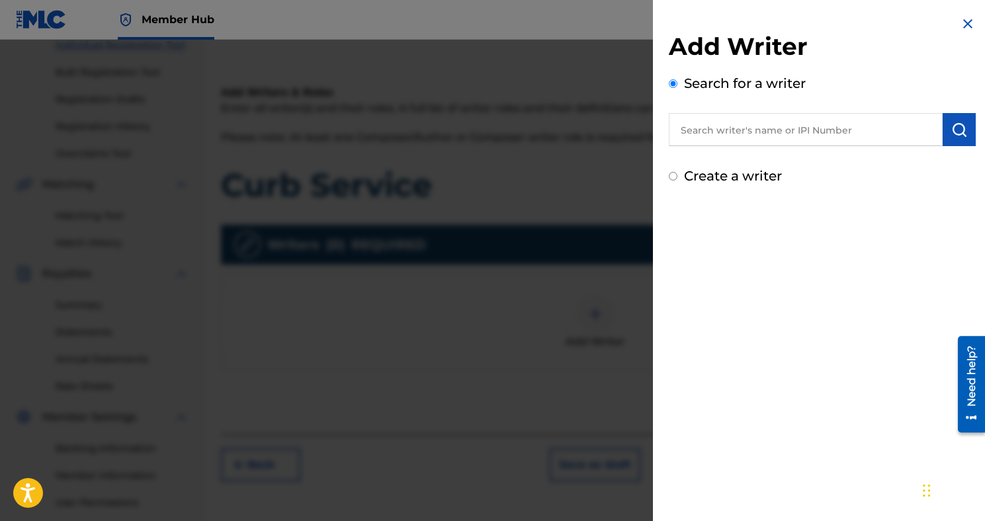
click at [853, 138] on input "text" at bounding box center [806, 129] width 274 height 33
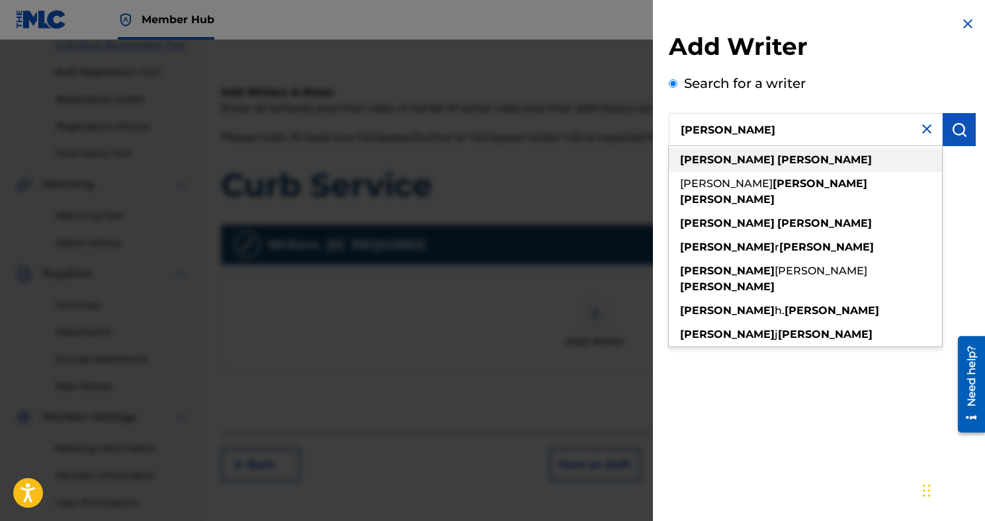
type input "[PERSON_NAME]"
click at [828, 153] on div "[PERSON_NAME]" at bounding box center [805, 160] width 273 height 24
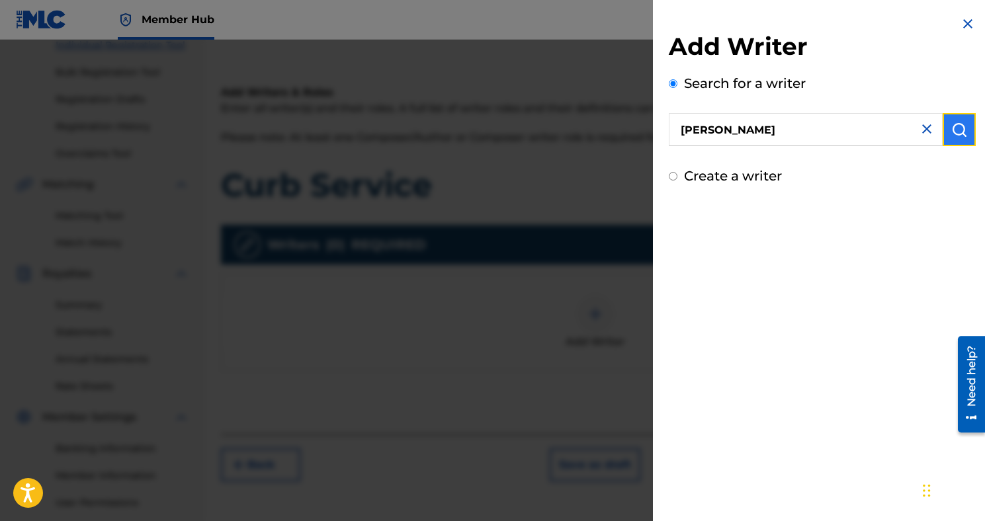
click at [951, 130] on img "submit" at bounding box center [959, 130] width 16 height 16
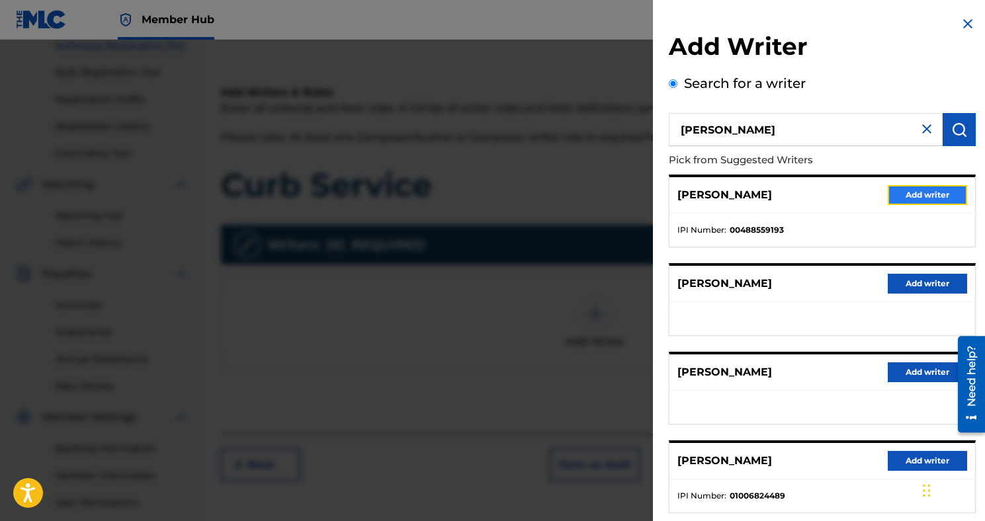
click at [891, 191] on button "Add writer" at bounding box center [926, 195] width 79 height 20
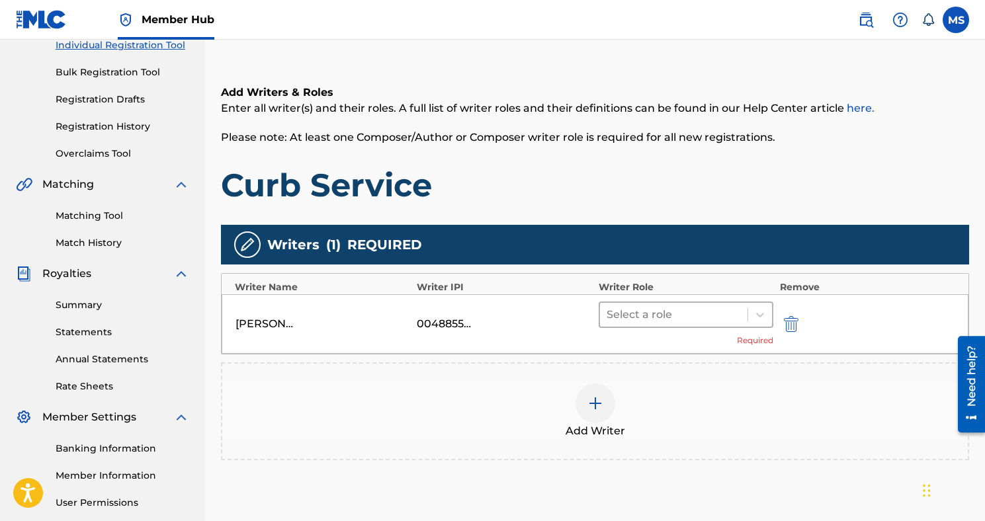
click at [697, 315] on div at bounding box center [673, 315] width 134 height 19
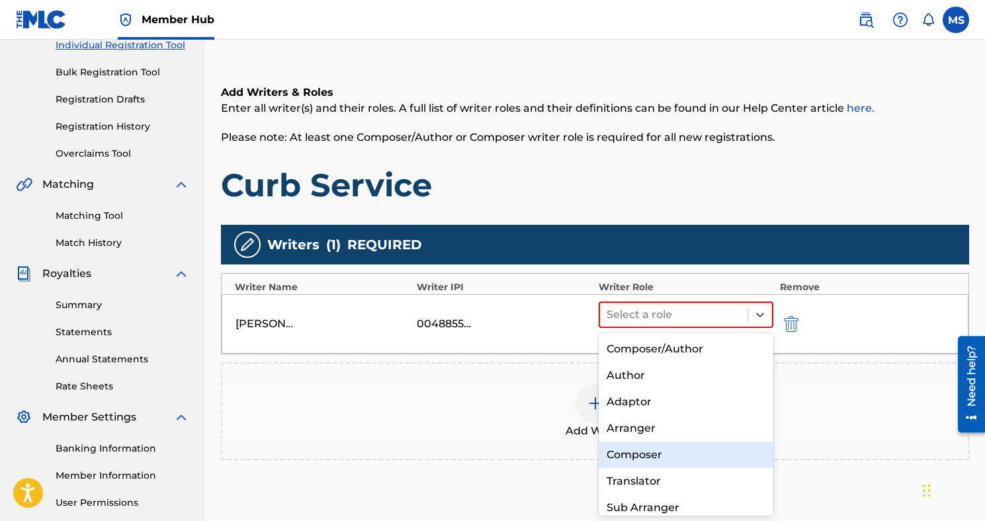
click at [667, 448] on div "Composer" at bounding box center [685, 455] width 175 height 26
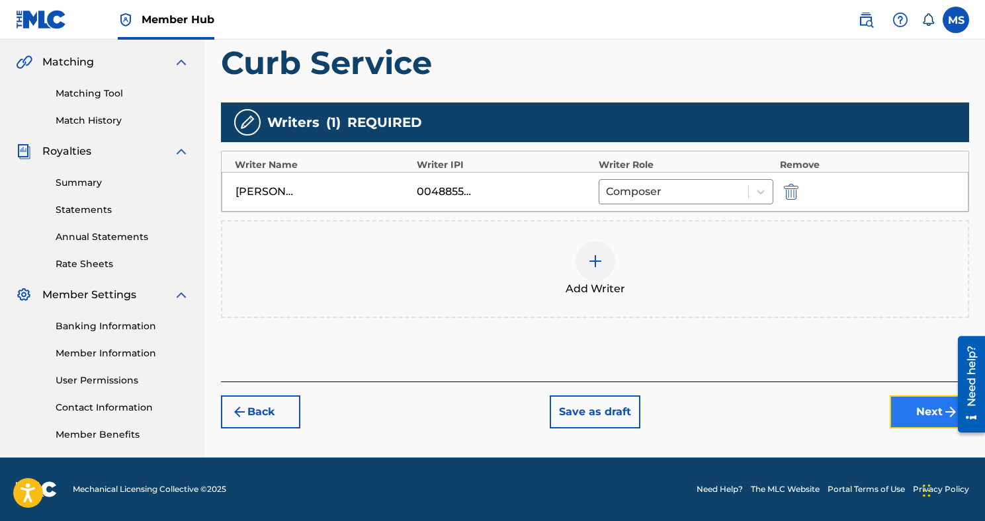
click at [907, 410] on button "Next" at bounding box center [928, 411] width 79 height 33
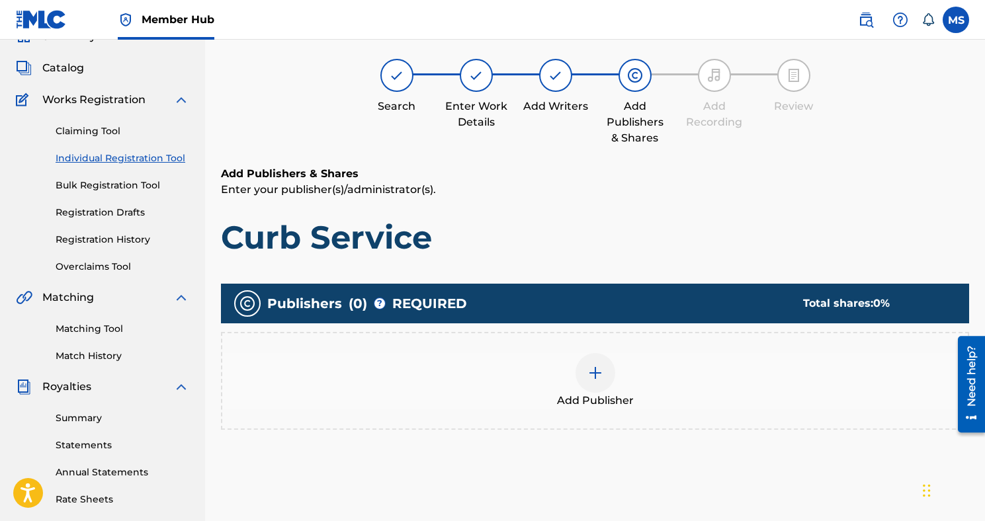
scroll to position [60, 0]
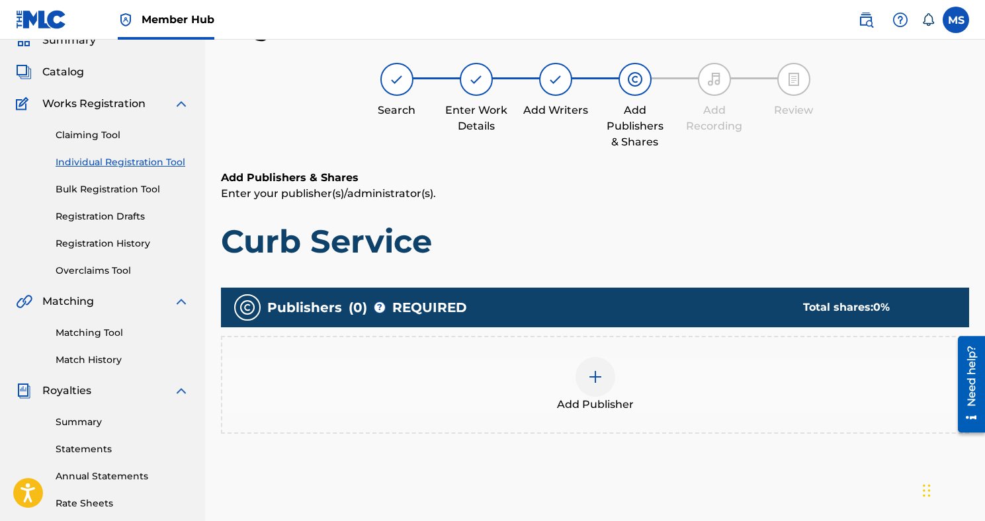
click at [594, 369] on img at bounding box center [595, 377] width 16 height 16
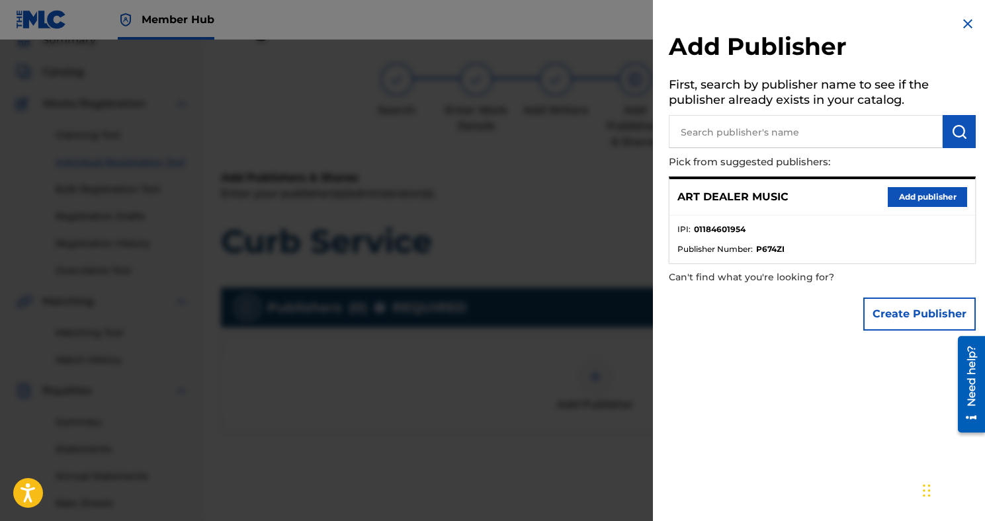
click at [876, 200] on div "ART DEALER MUSIC Add publisher" at bounding box center [822, 197] width 306 height 36
click at [896, 202] on button "Add publisher" at bounding box center [926, 197] width 79 height 20
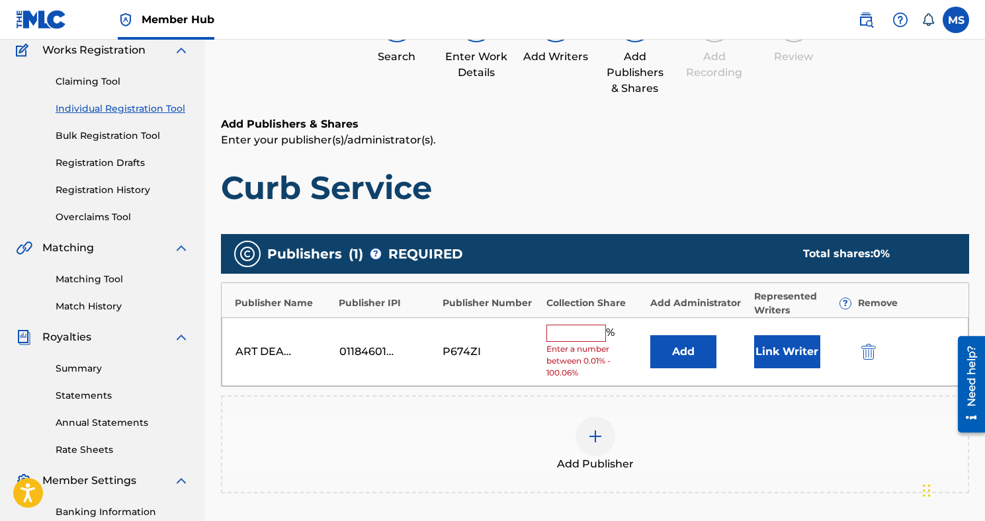
scroll to position [119, 0]
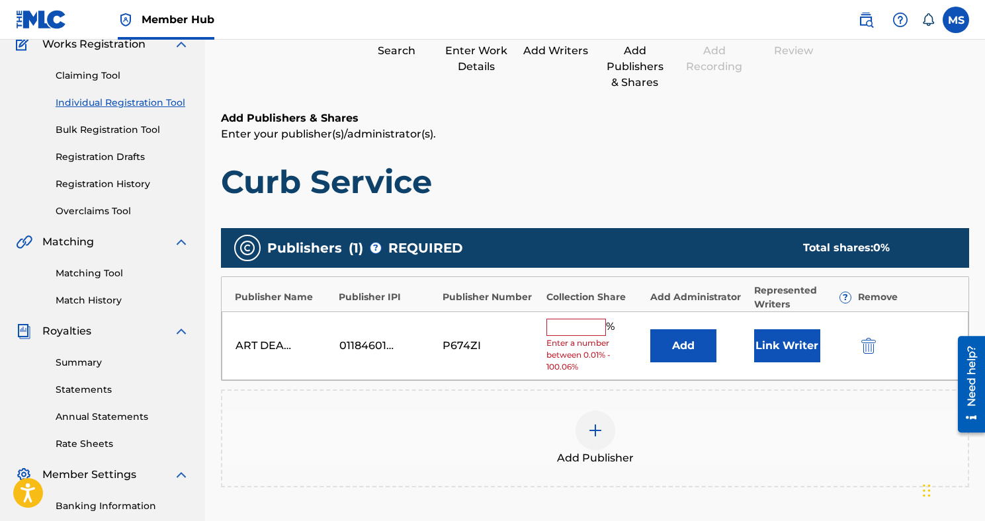
click at [585, 331] on input "text" at bounding box center [576, 327] width 60 height 17
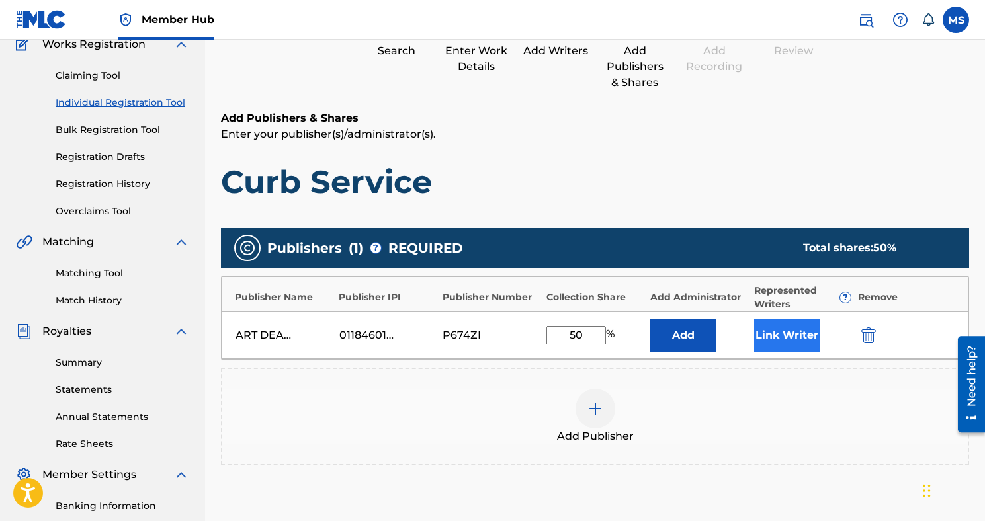
type input "50"
click at [789, 349] on button "Link Writer" at bounding box center [787, 335] width 66 height 33
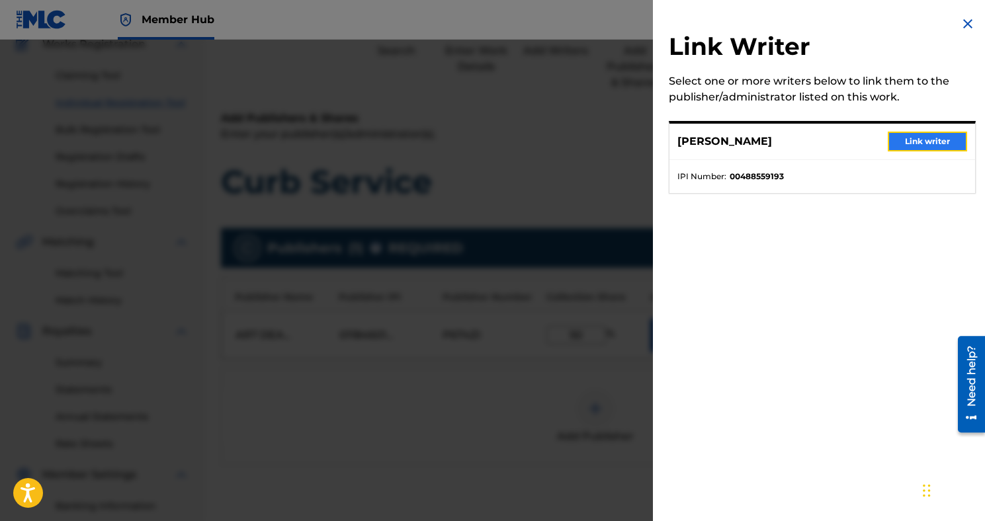
click at [921, 149] on button "Link writer" at bounding box center [926, 142] width 79 height 20
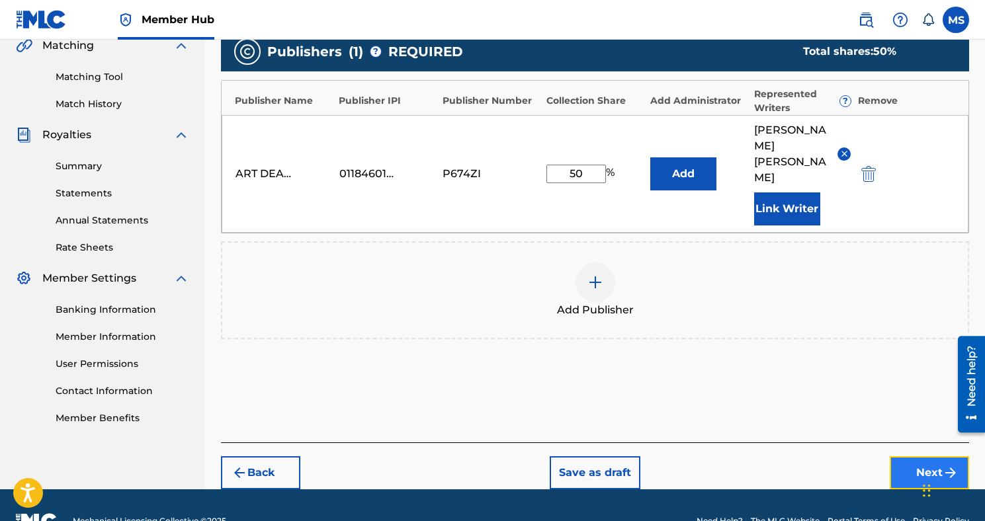
click at [910, 456] on button "Next" at bounding box center [928, 472] width 79 height 33
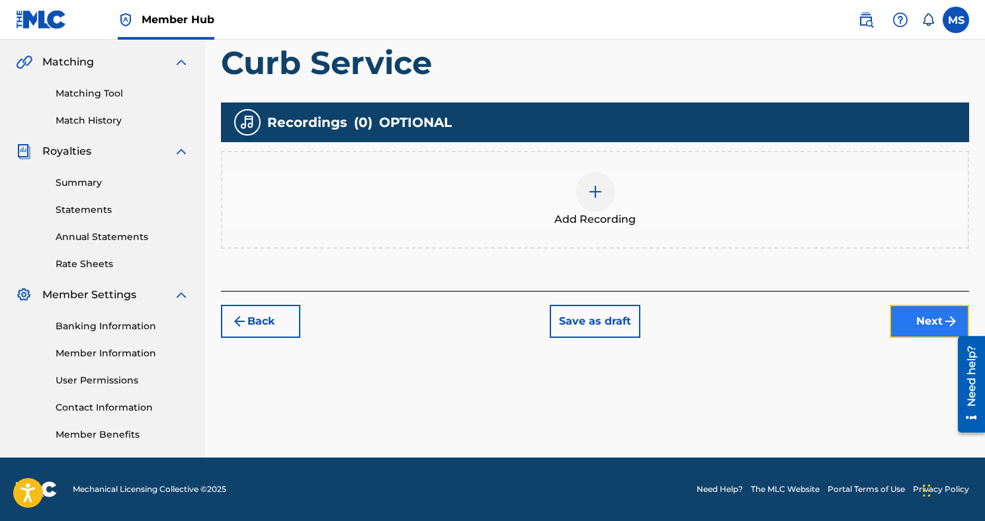
click at [907, 337] on button "Next" at bounding box center [928, 321] width 79 height 33
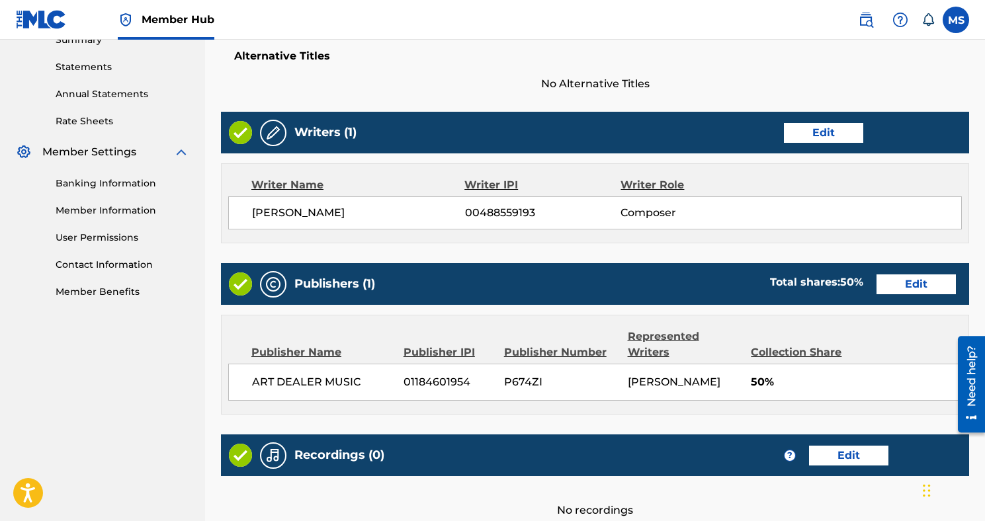
scroll to position [569, 0]
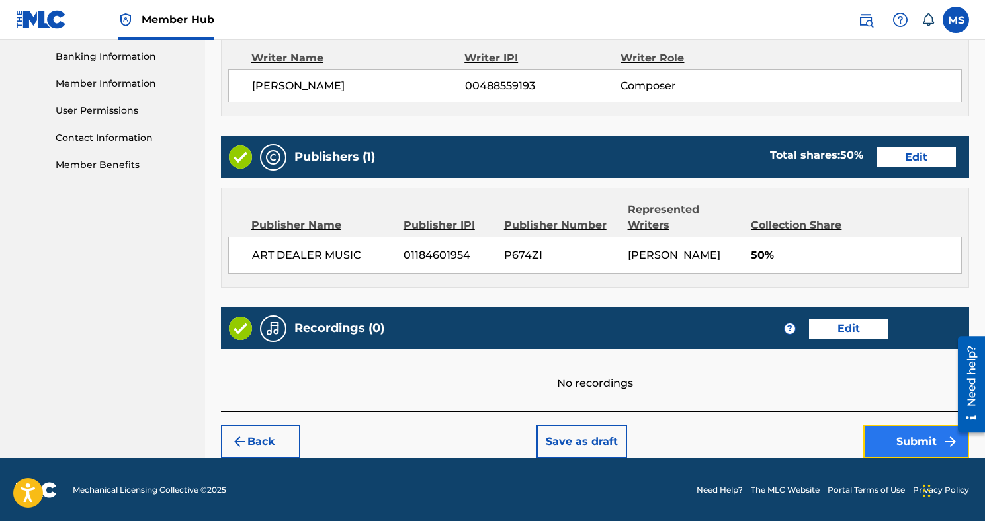
click at [885, 432] on button "Submit" at bounding box center [916, 441] width 106 height 33
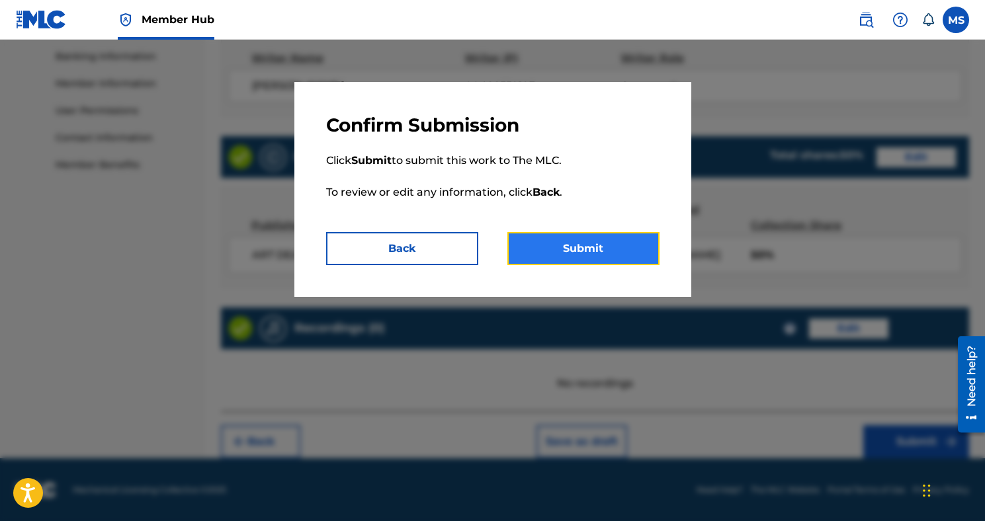
click at [544, 251] on button "Submit" at bounding box center [583, 248] width 152 height 33
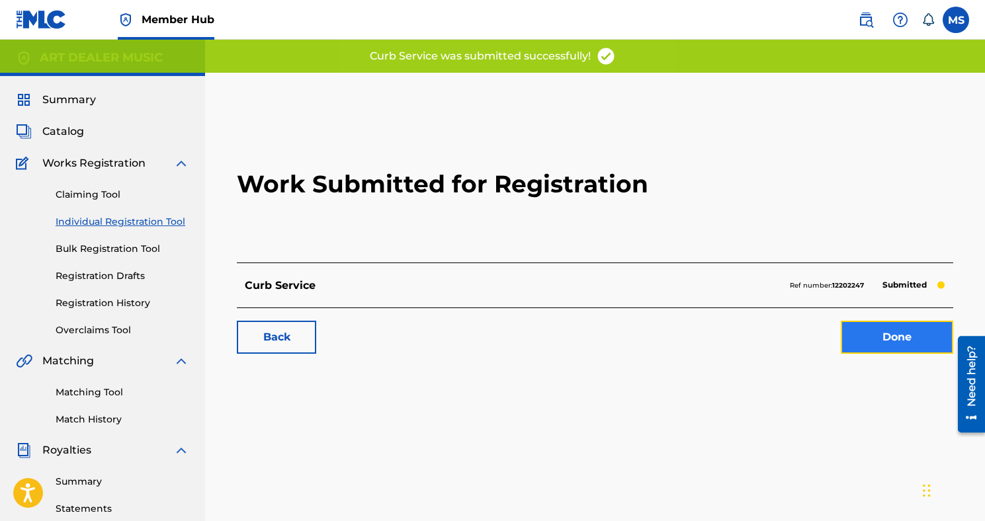
click at [888, 331] on link "Done" at bounding box center [897, 337] width 112 height 33
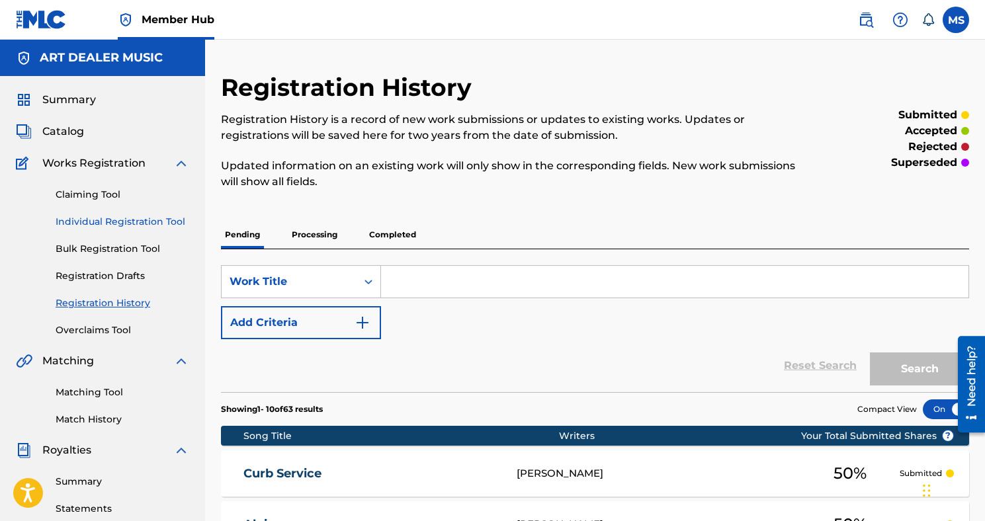
click at [111, 223] on link "Individual Registration Tool" at bounding box center [123, 222] width 134 height 14
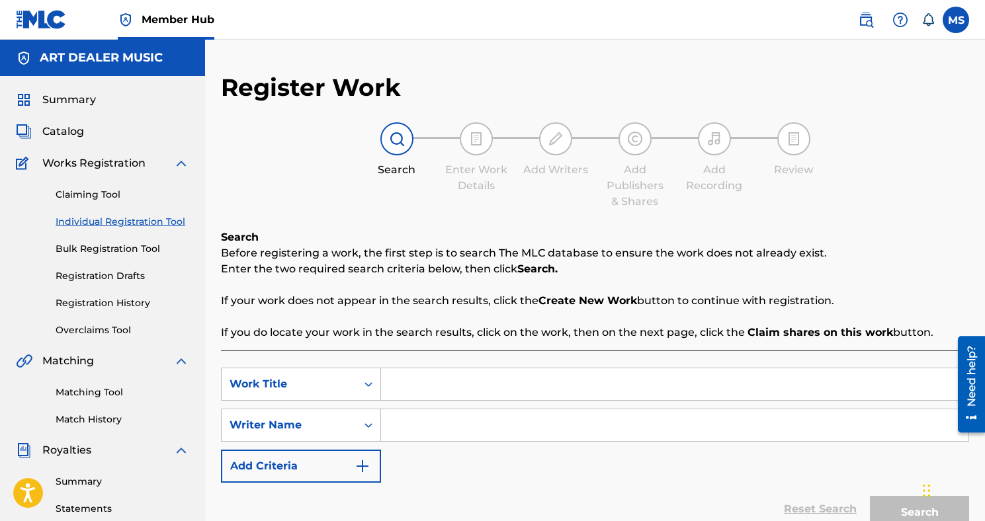
click at [333, 169] on div "Search Enter Work Details Add Writers Add Publishers & Shares Add Recording Rev…" at bounding box center [595, 165] width 748 height 87
click at [402, 391] on input "Search Form" at bounding box center [674, 384] width 587 height 32
type input "G"
type input "Figure 8z"
click at [429, 431] on input "Search Form" at bounding box center [674, 425] width 587 height 32
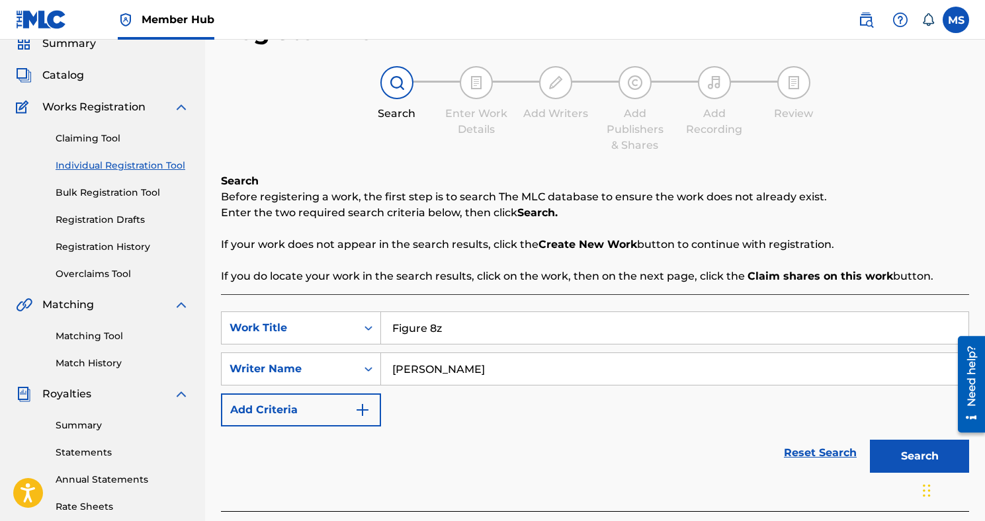
scroll to position [92, 0]
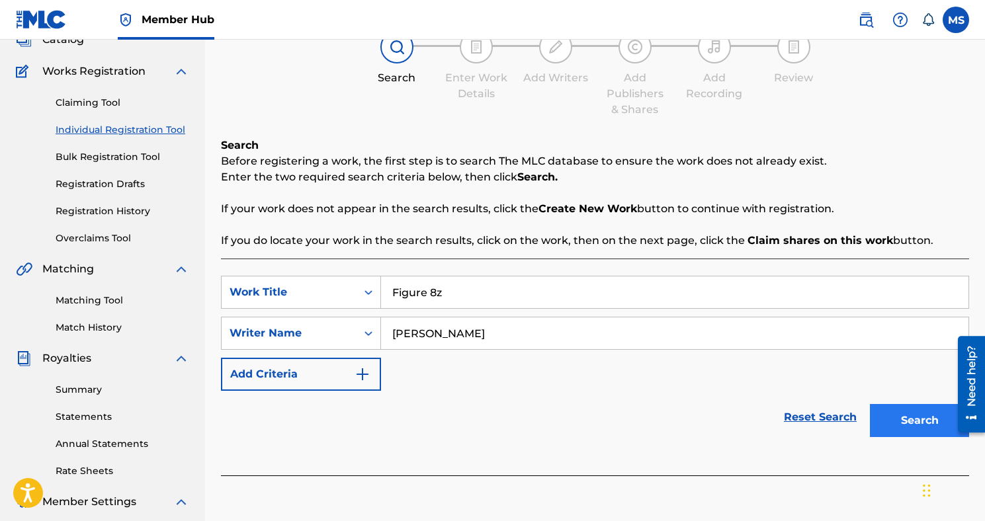
type input "[PERSON_NAME]"
click at [879, 434] on button "Search" at bounding box center [919, 420] width 99 height 33
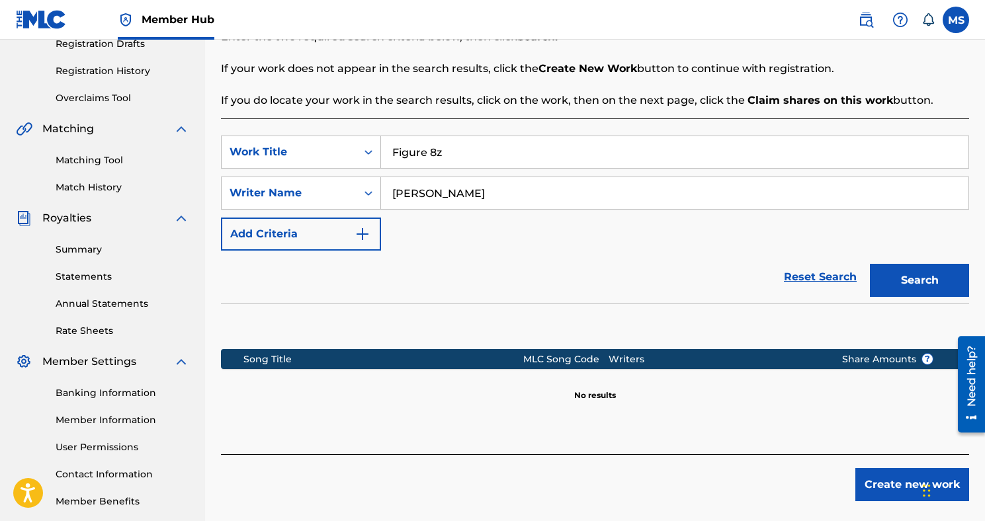
scroll to position [299, 0]
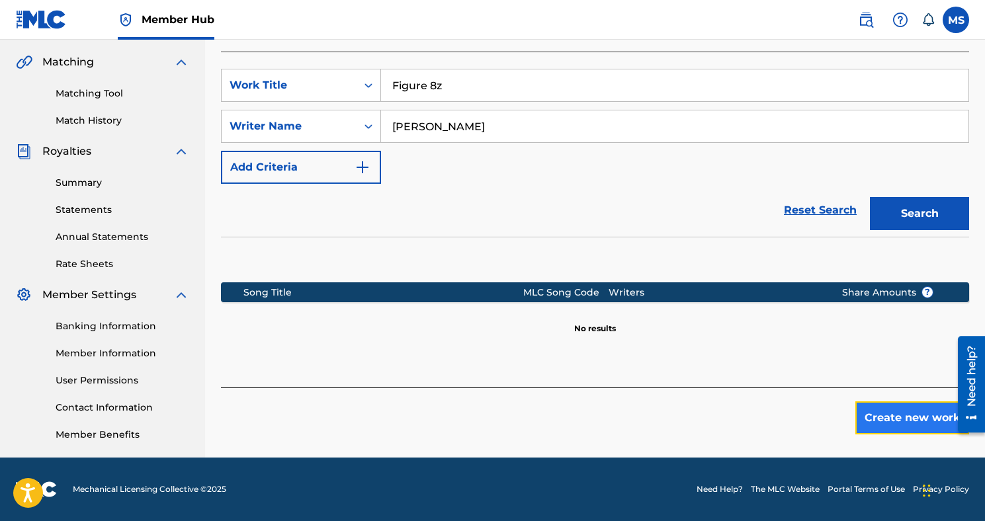
click at [879, 414] on button "Create new work" at bounding box center [912, 417] width 114 height 33
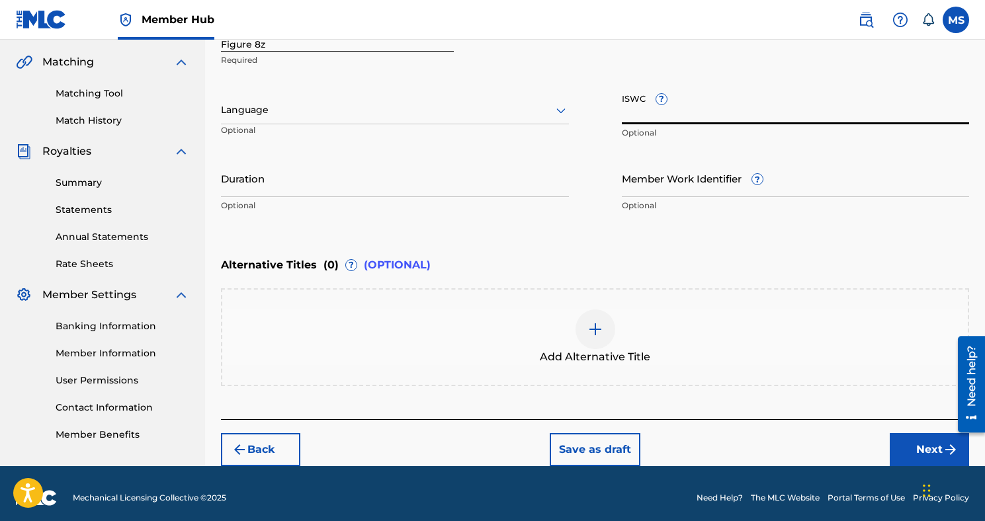
click at [634, 115] on input "ISWC ?" at bounding box center [796, 106] width 348 height 38
paste input "T3280076708"
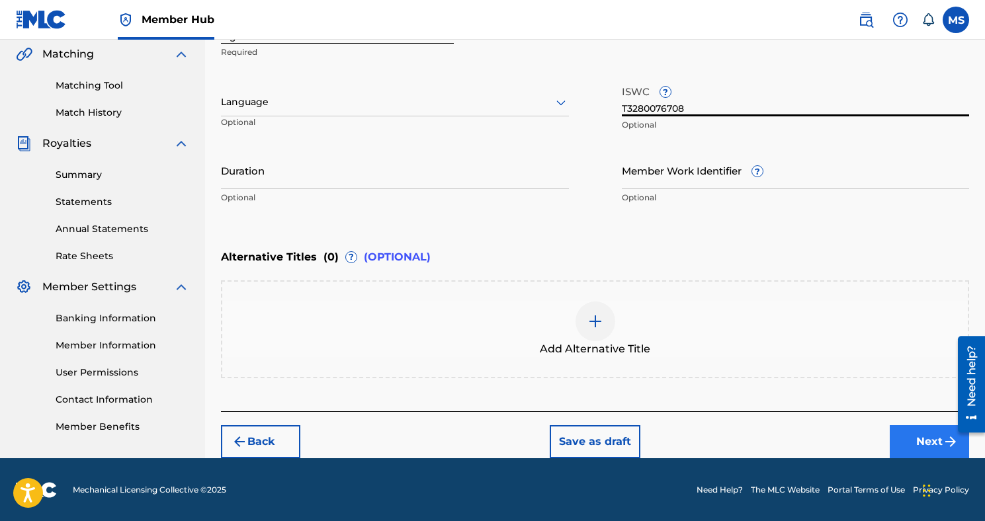
type input "T3280076708"
click at [893, 440] on button "Next" at bounding box center [928, 441] width 79 height 33
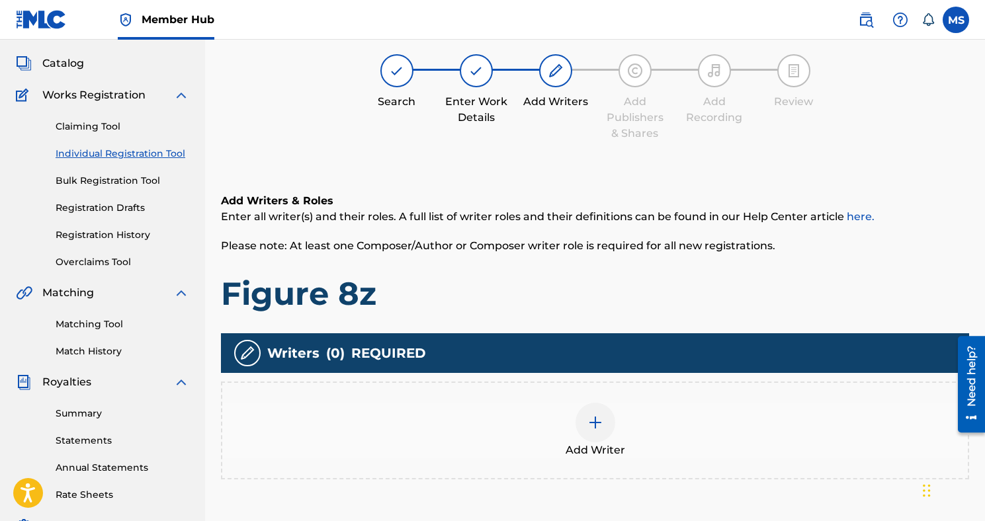
scroll to position [60, 0]
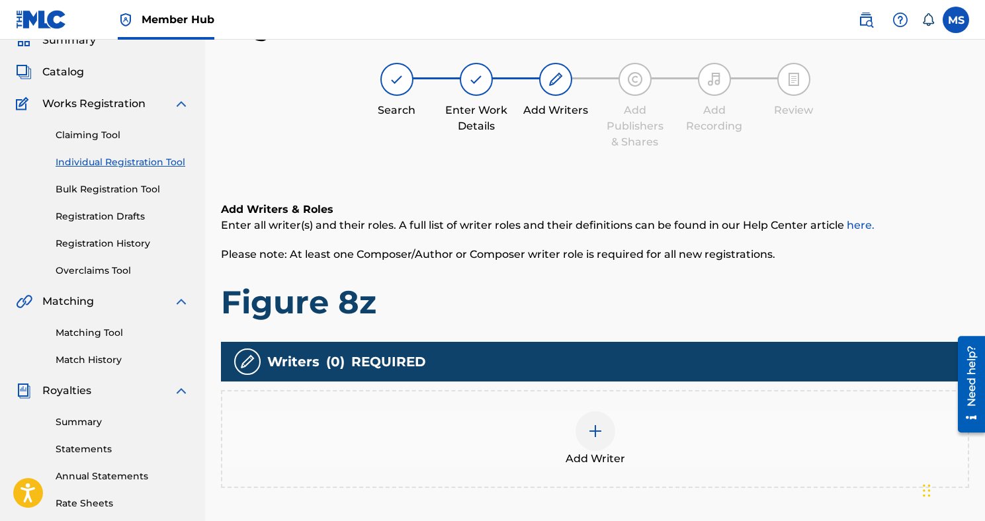
click at [603, 436] on div at bounding box center [595, 431] width 40 height 40
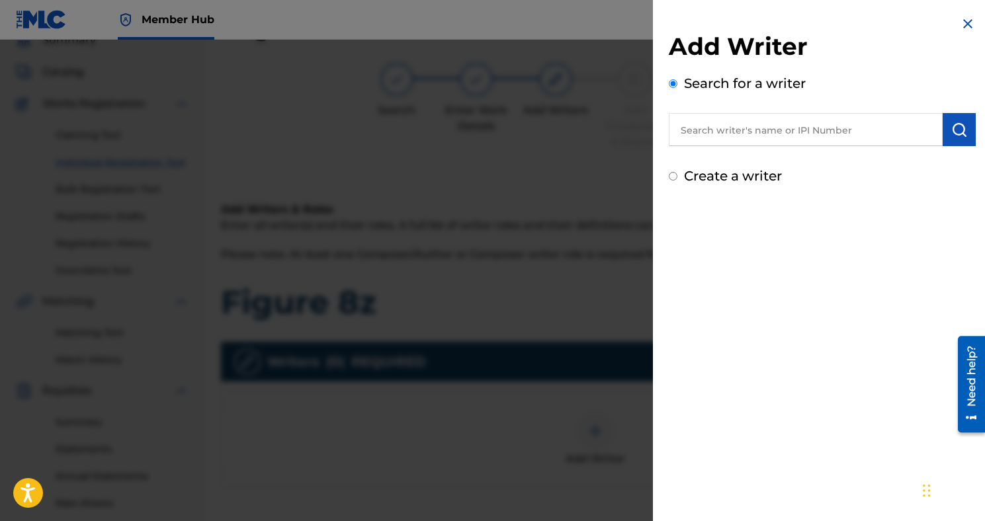
click at [784, 124] on input "text" at bounding box center [806, 129] width 274 height 33
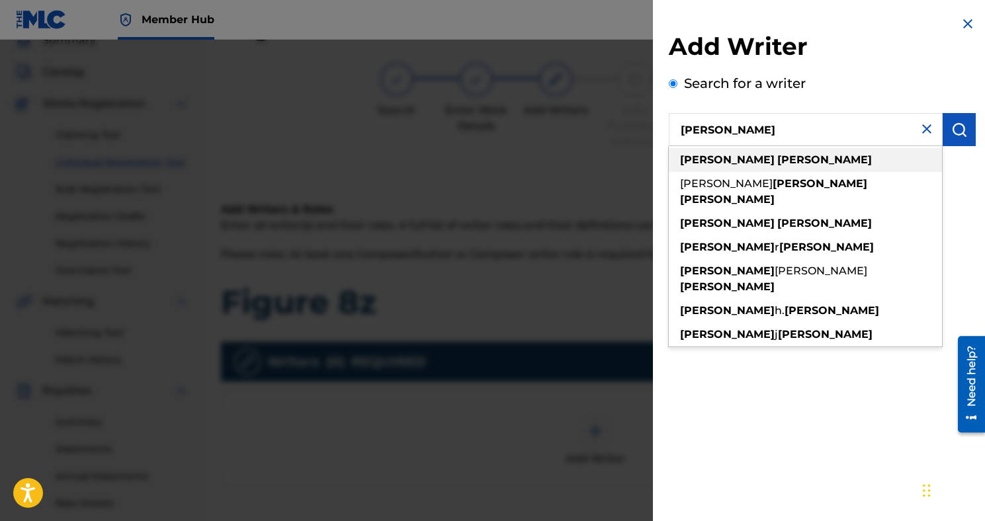
type input "[PERSON_NAME]"
click at [794, 161] on div "[PERSON_NAME]" at bounding box center [805, 160] width 273 height 24
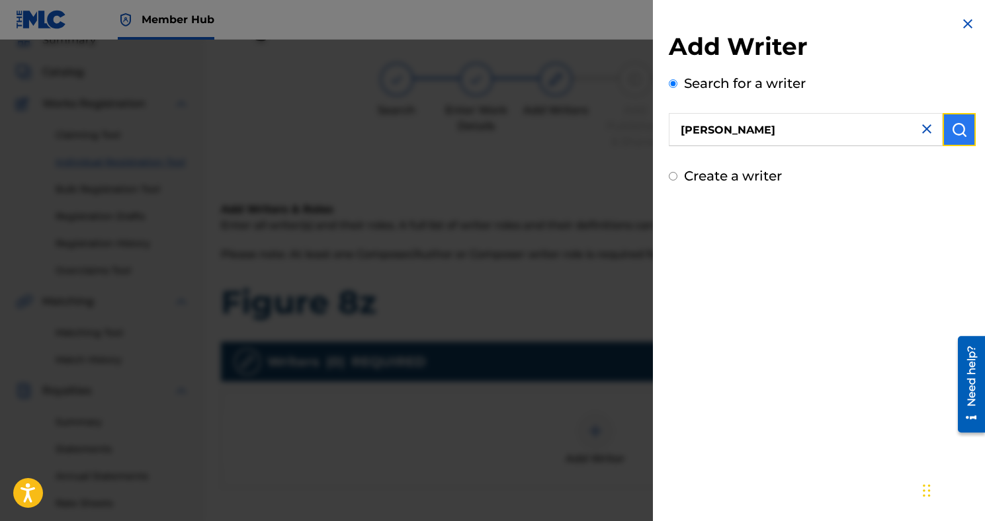
click at [942, 140] on button "submit" at bounding box center [958, 129] width 33 height 33
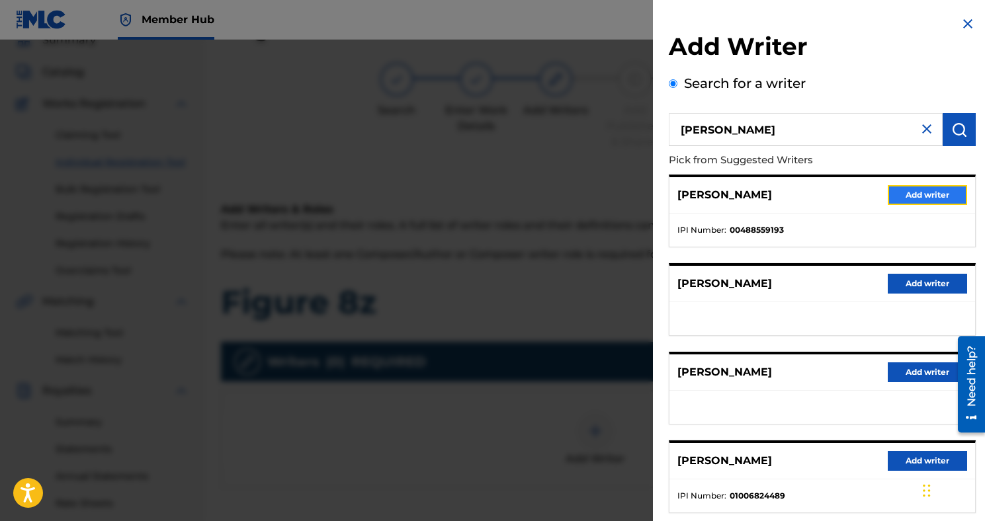
click at [919, 189] on button "Add writer" at bounding box center [926, 195] width 79 height 20
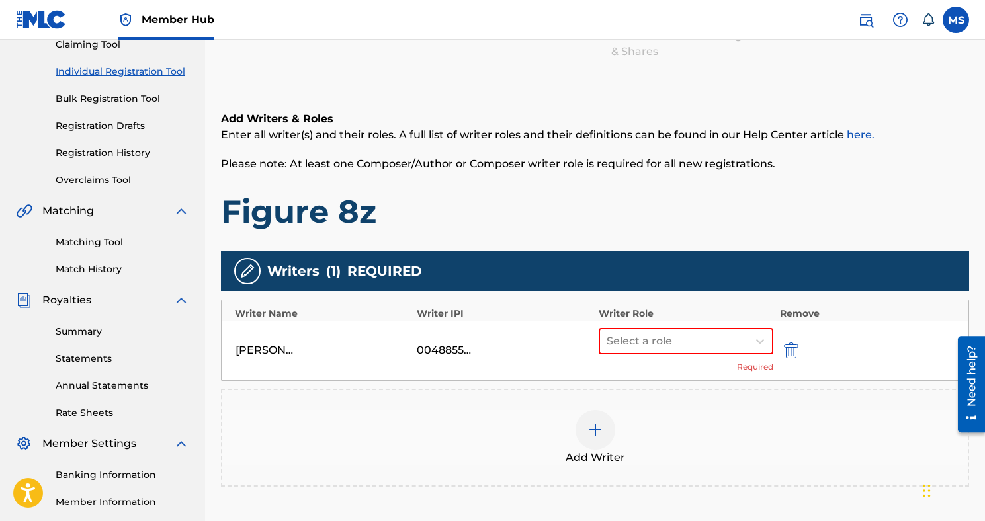
scroll to position [246, 0]
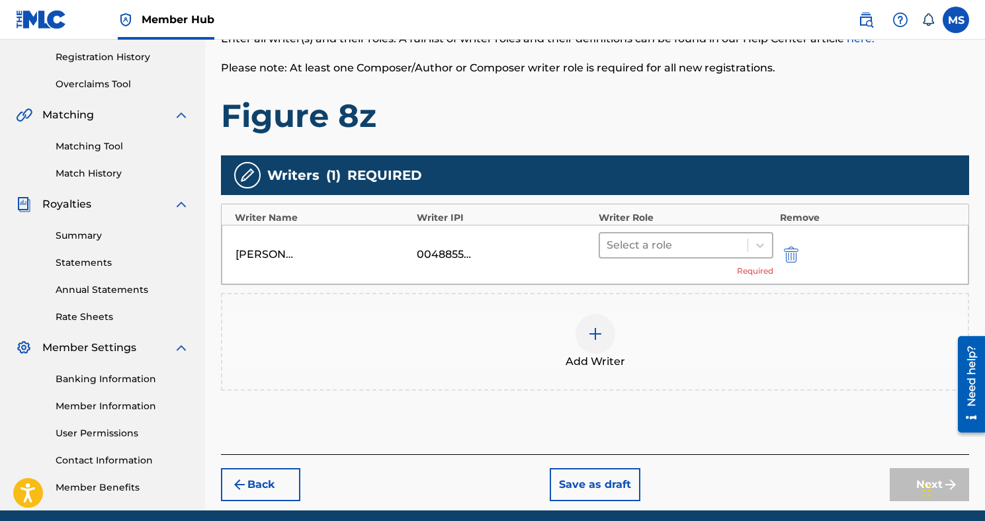
click at [677, 245] on div at bounding box center [673, 245] width 134 height 19
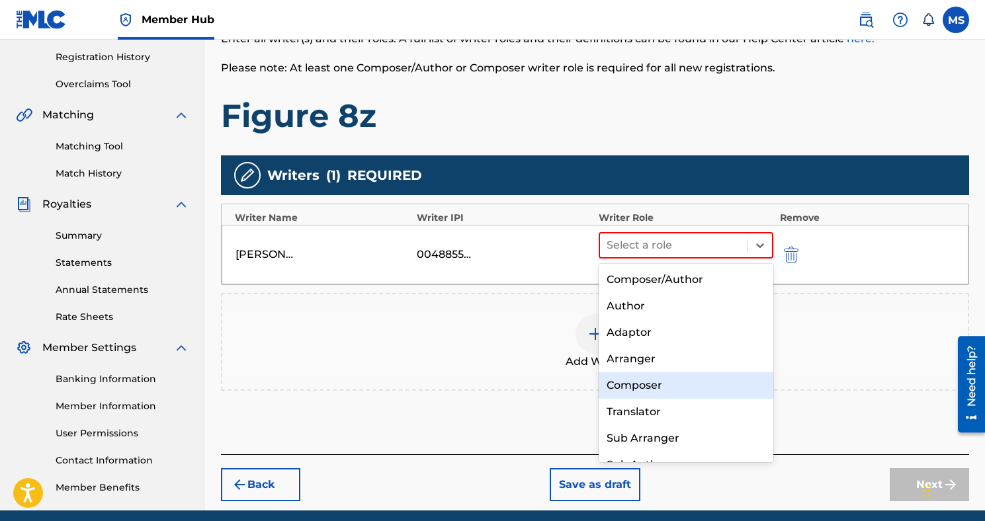
click at [661, 376] on div "Composer" at bounding box center [685, 385] width 175 height 26
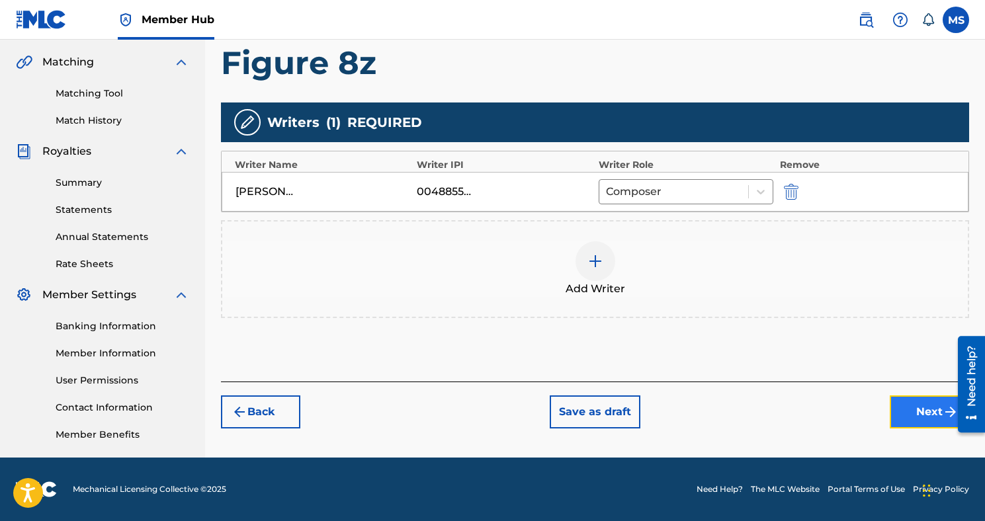
click at [912, 408] on button "Next" at bounding box center [928, 411] width 79 height 33
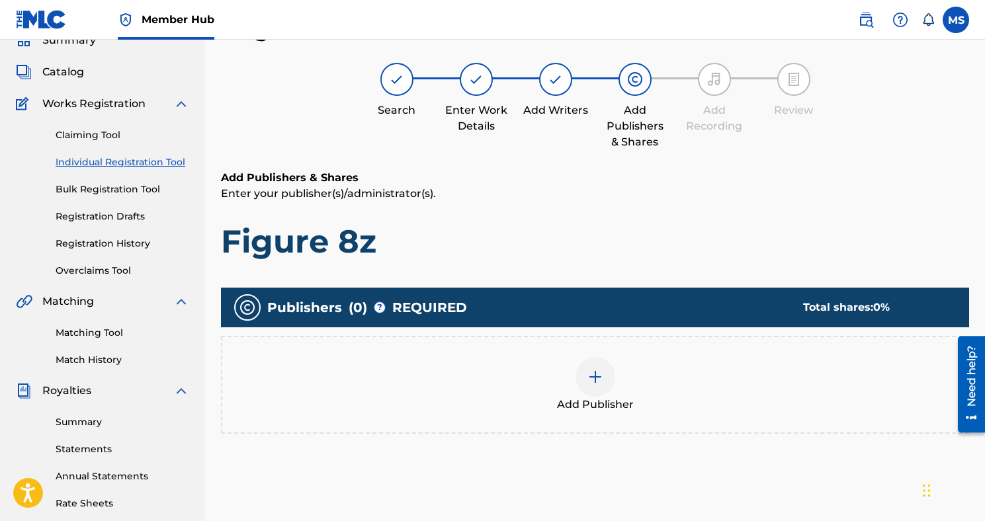
scroll to position [60, 0]
click at [602, 364] on div at bounding box center [595, 377] width 40 height 40
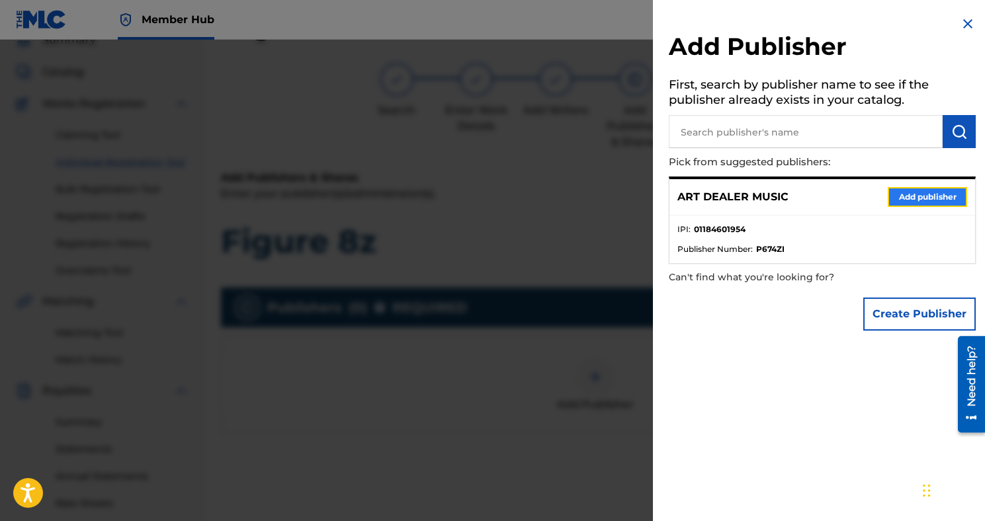
click at [913, 192] on button "Add publisher" at bounding box center [926, 197] width 79 height 20
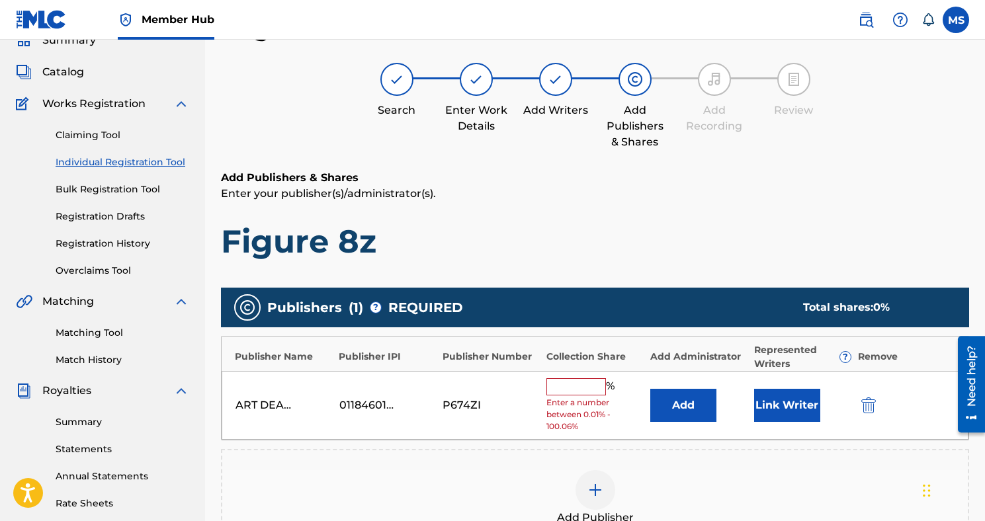
click at [592, 387] on input "text" at bounding box center [576, 386] width 60 height 17
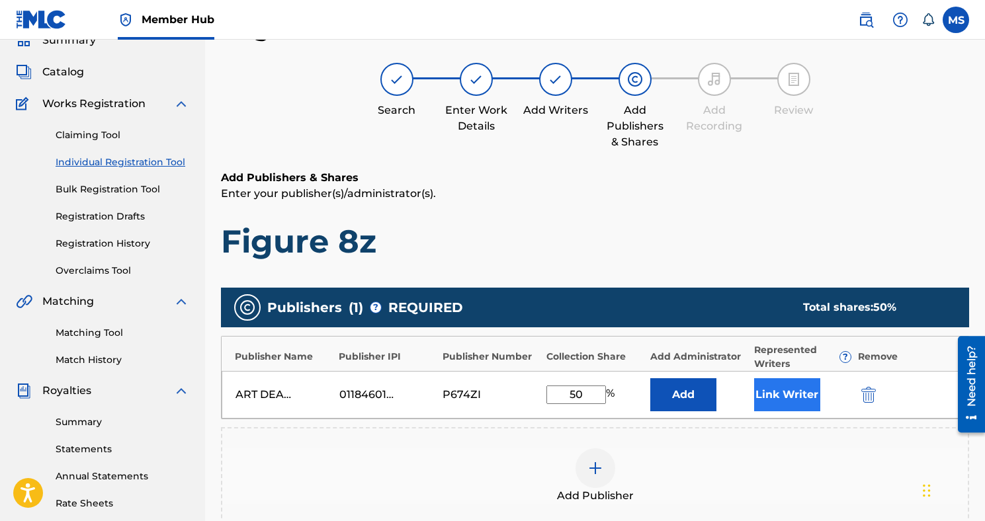
type input "50"
click at [780, 388] on button "Link Writer" at bounding box center [787, 394] width 66 height 33
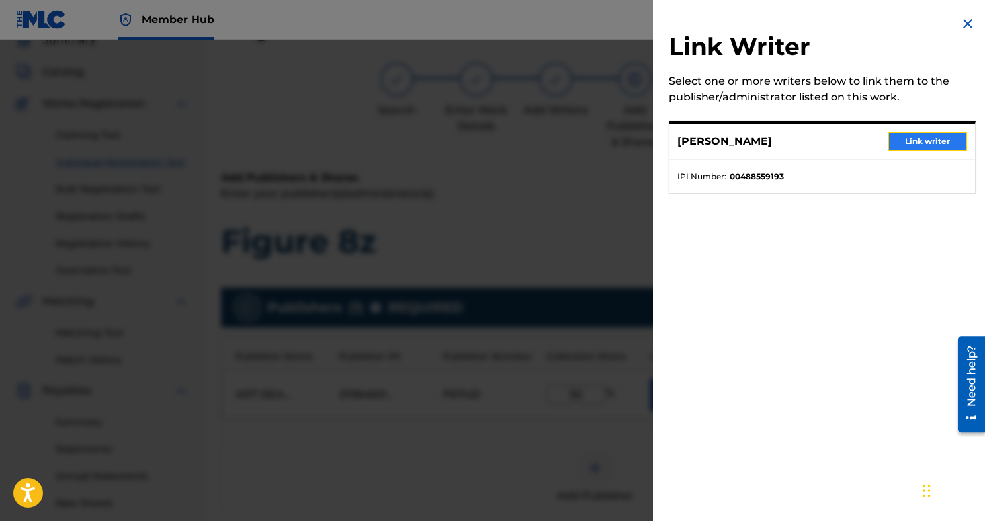
click at [904, 139] on button "Link writer" at bounding box center [926, 142] width 79 height 20
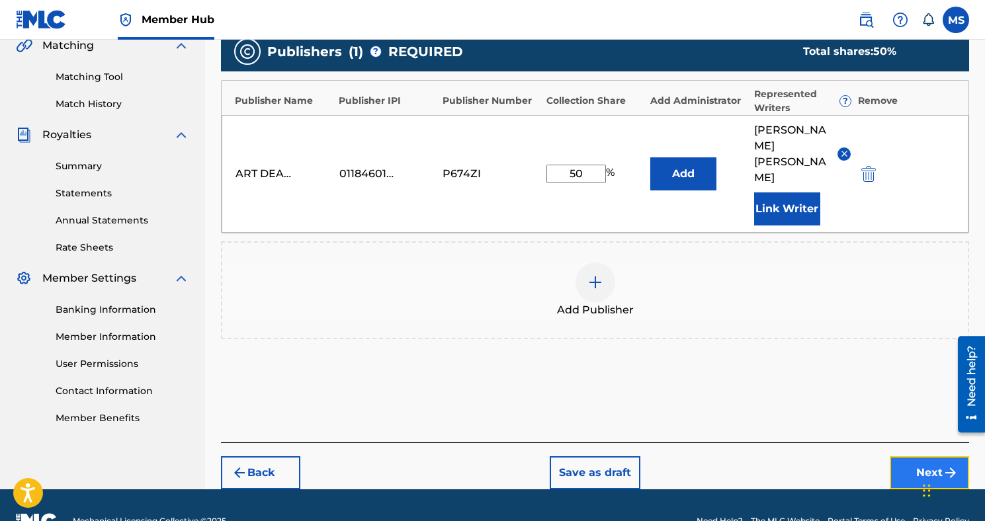
click at [918, 456] on button "Next" at bounding box center [928, 472] width 79 height 33
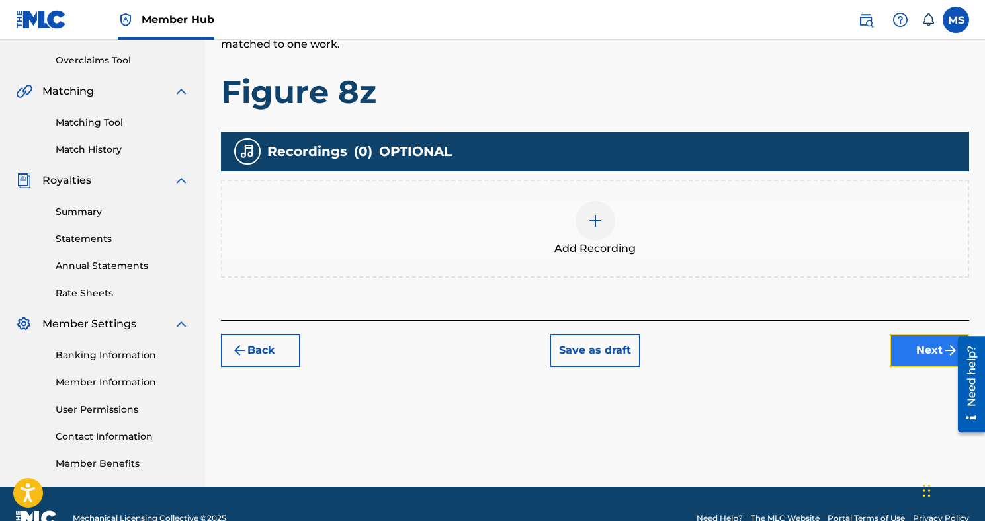
click at [917, 354] on button "Next" at bounding box center [928, 350] width 79 height 33
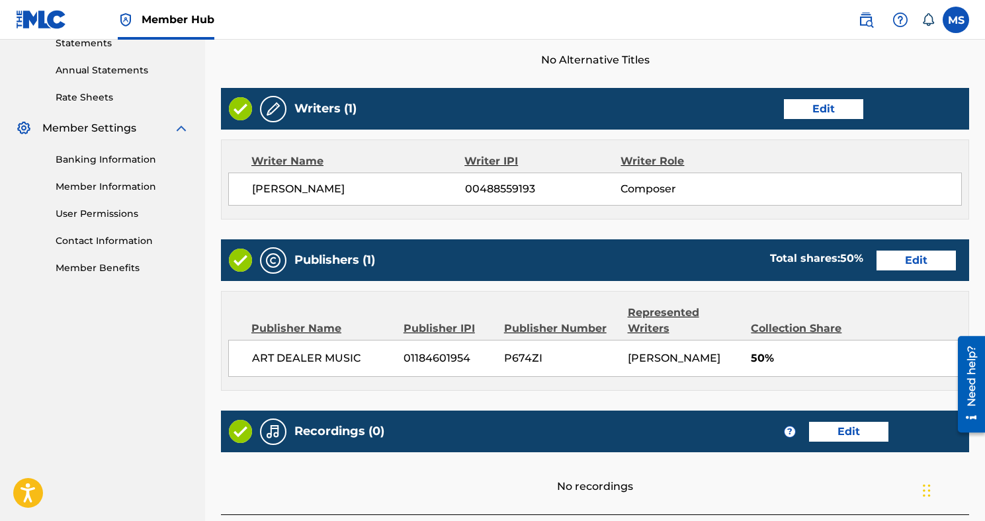
scroll to position [569, 0]
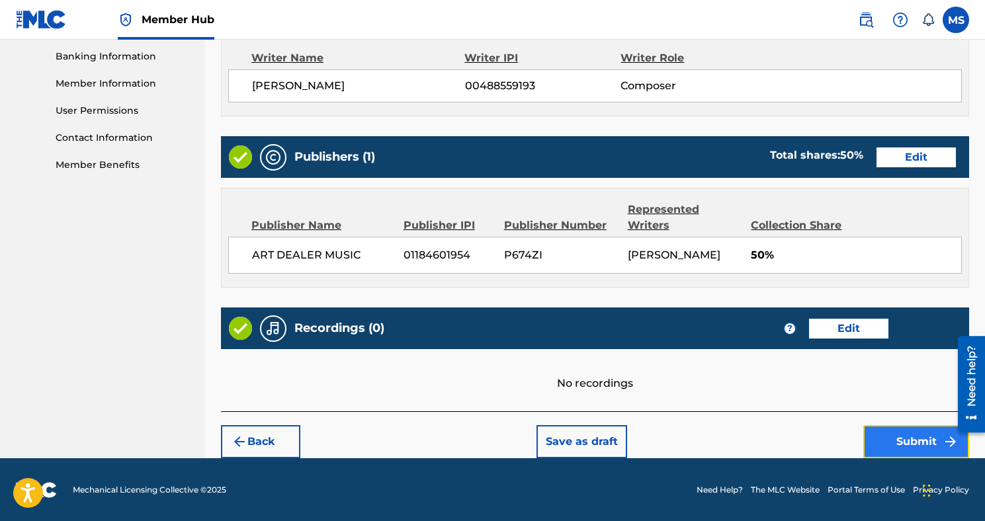
click at [906, 426] on button "Submit" at bounding box center [916, 441] width 106 height 33
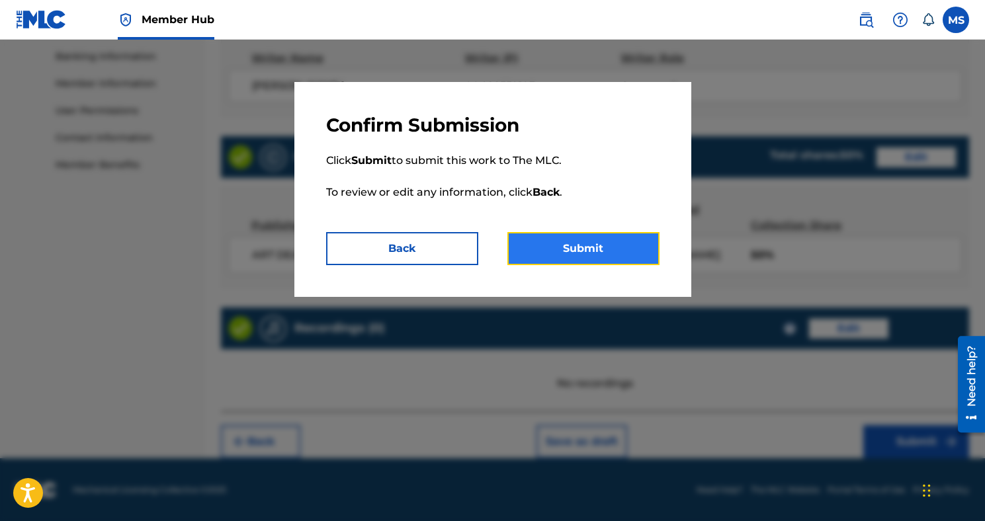
click at [645, 259] on button "Submit" at bounding box center [583, 248] width 152 height 33
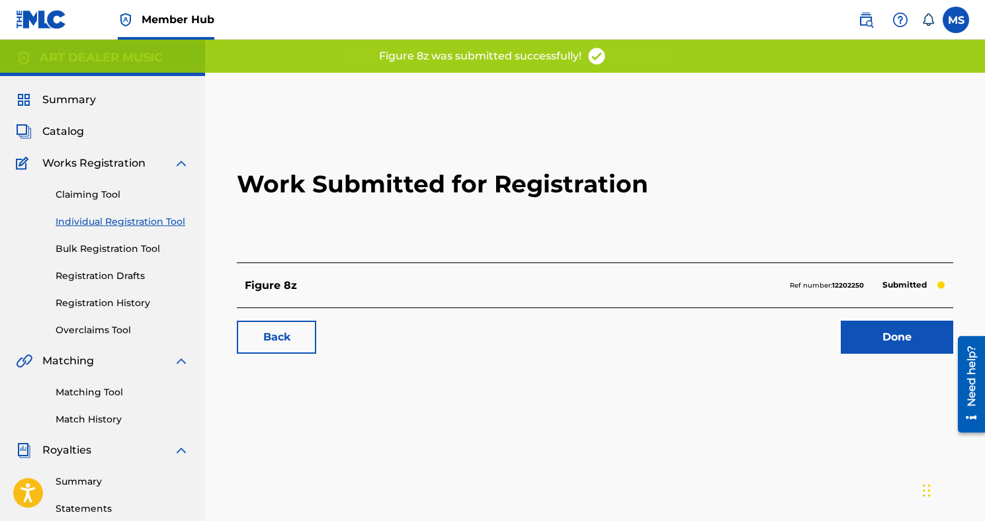
click at [884, 313] on div "Back Done" at bounding box center [595, 331] width 716 height 46
click at [884, 330] on link "Done" at bounding box center [897, 337] width 112 height 33
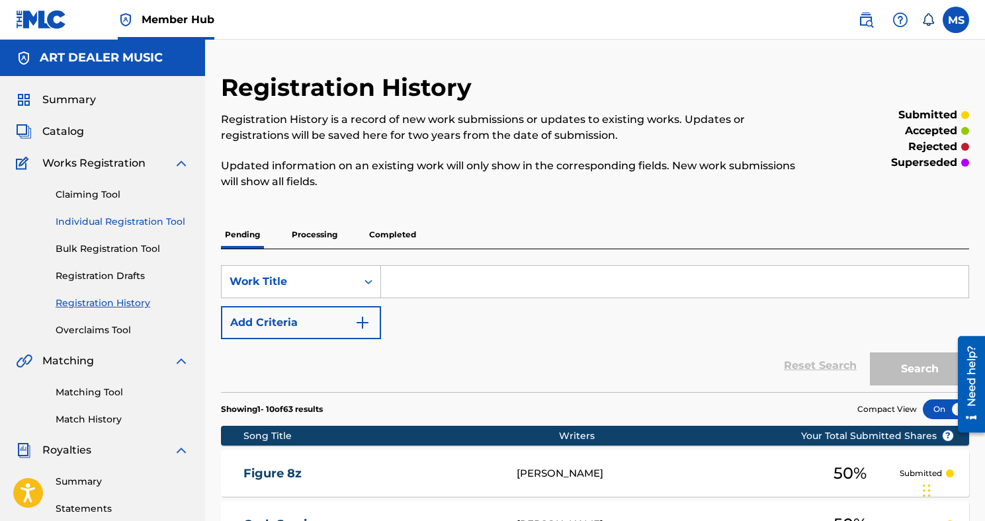
click at [93, 221] on link "Individual Registration Tool" at bounding box center [123, 222] width 134 height 14
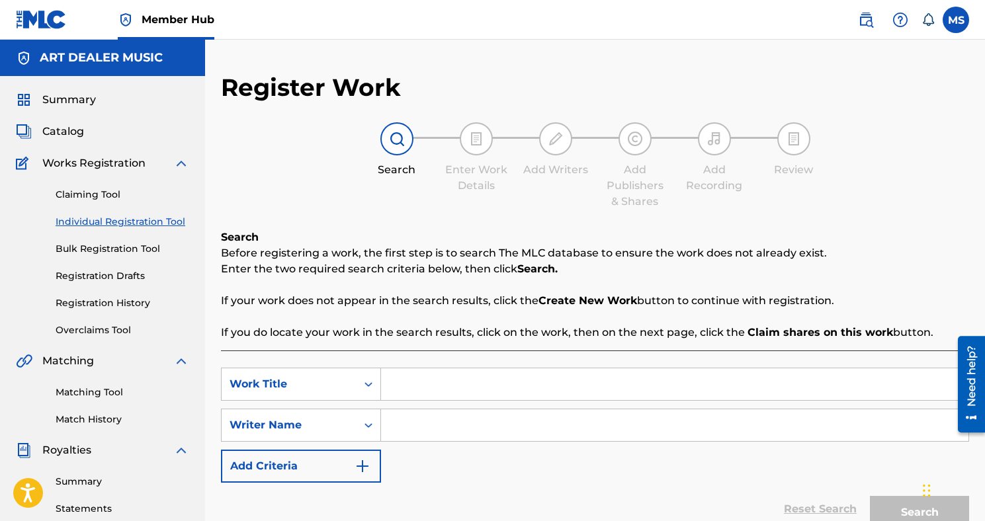
click at [456, 392] on input "Search Form" at bounding box center [674, 384] width 587 height 32
type input "Type Shit"
click at [454, 430] on input "Search Form" at bounding box center [674, 425] width 587 height 32
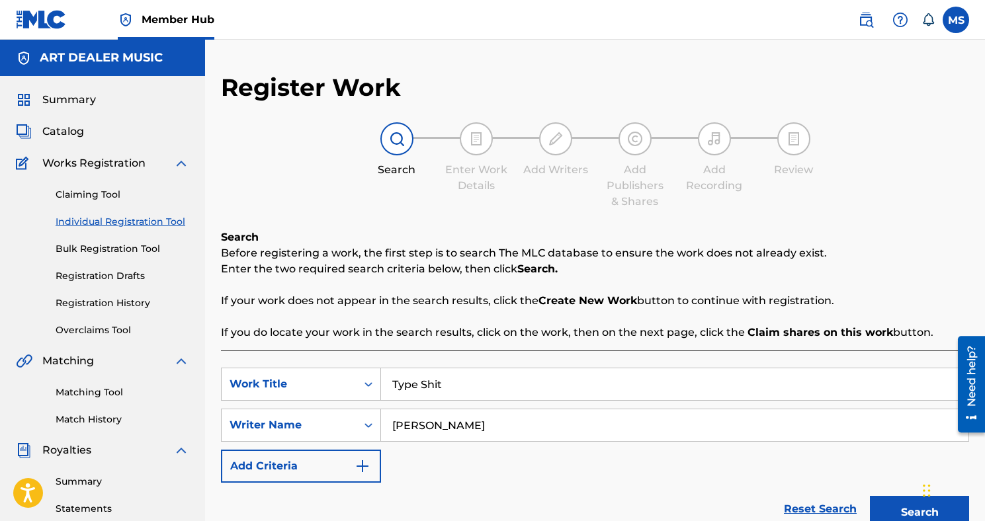
scroll to position [45, 0]
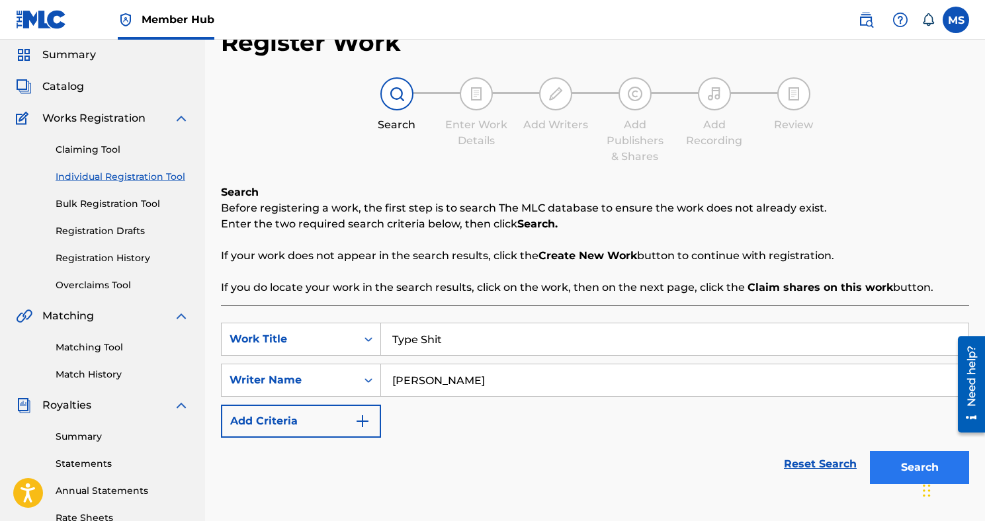
type input "[PERSON_NAME]"
click at [884, 477] on button "Search" at bounding box center [919, 467] width 99 height 33
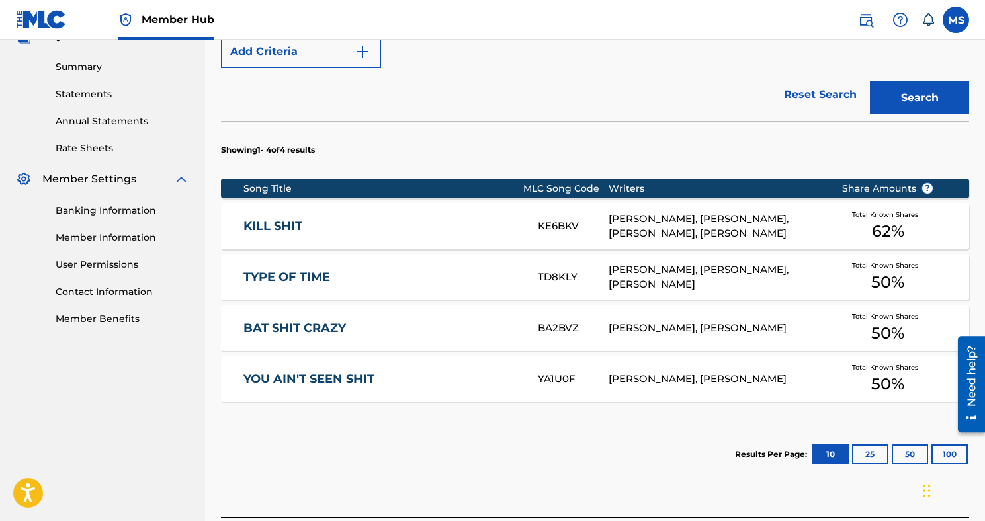
scroll to position [521, 0]
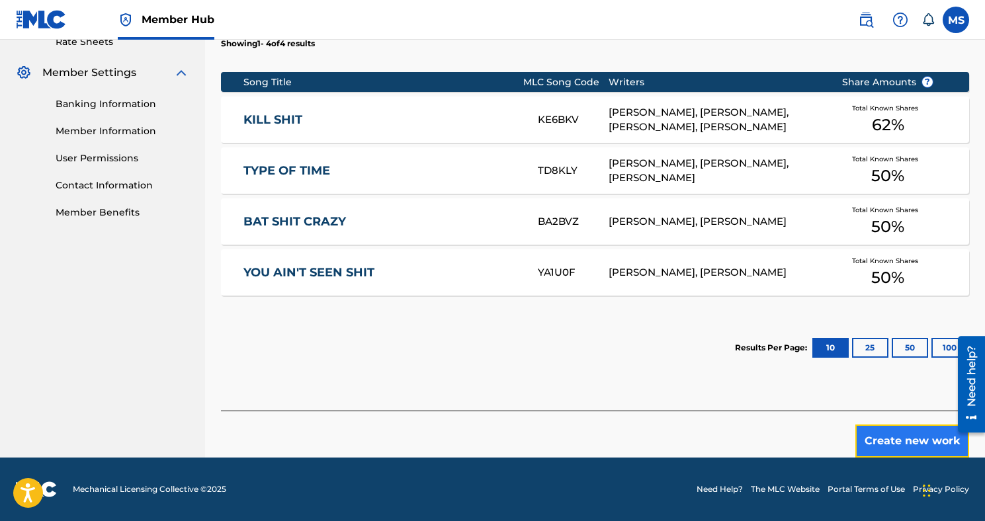
click at [928, 444] on button "Create new work" at bounding box center [912, 441] width 114 height 33
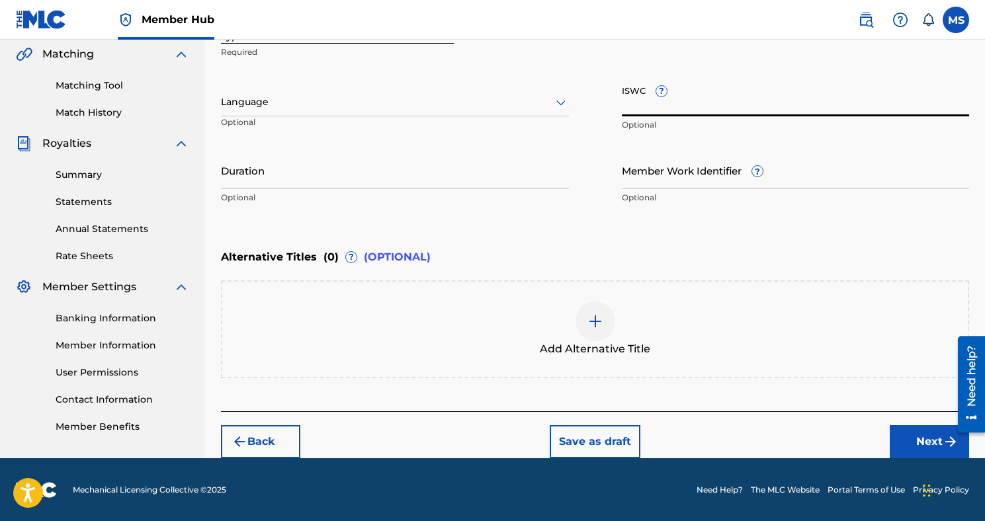
click at [644, 99] on input "ISWC ?" at bounding box center [796, 98] width 348 height 38
paste input "T3266463183"
type input "T3266463183"
click at [898, 438] on button "Next" at bounding box center [928, 441] width 79 height 33
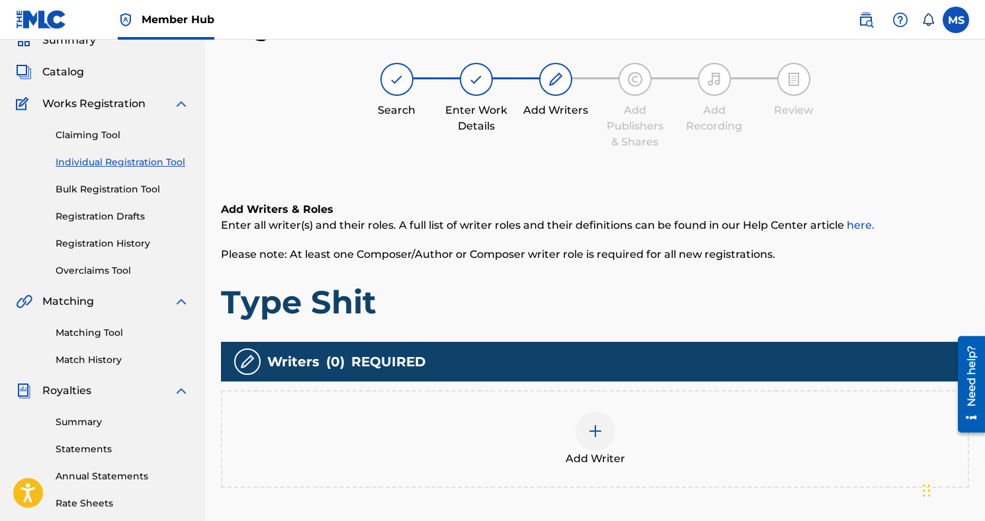
scroll to position [69, 0]
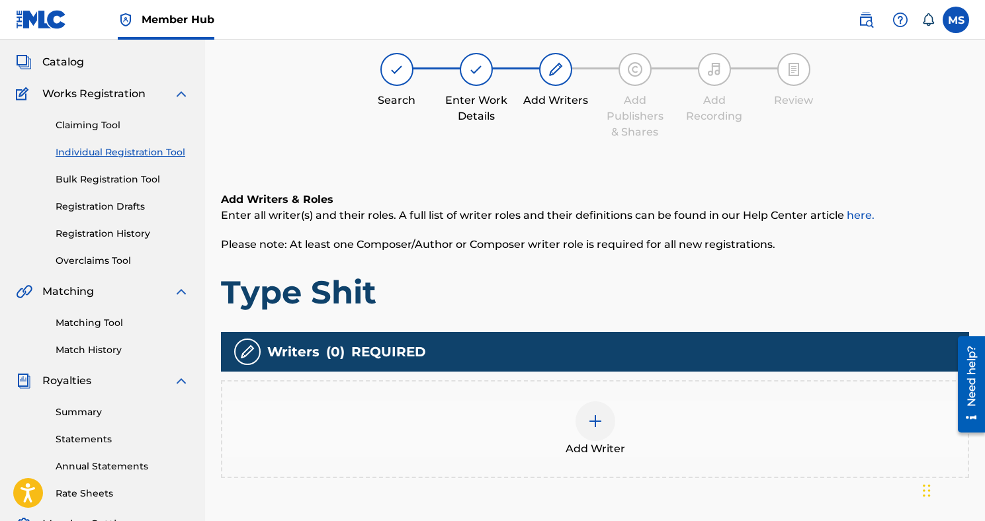
click at [604, 402] on div "Add Writer" at bounding box center [594, 429] width 745 height 56
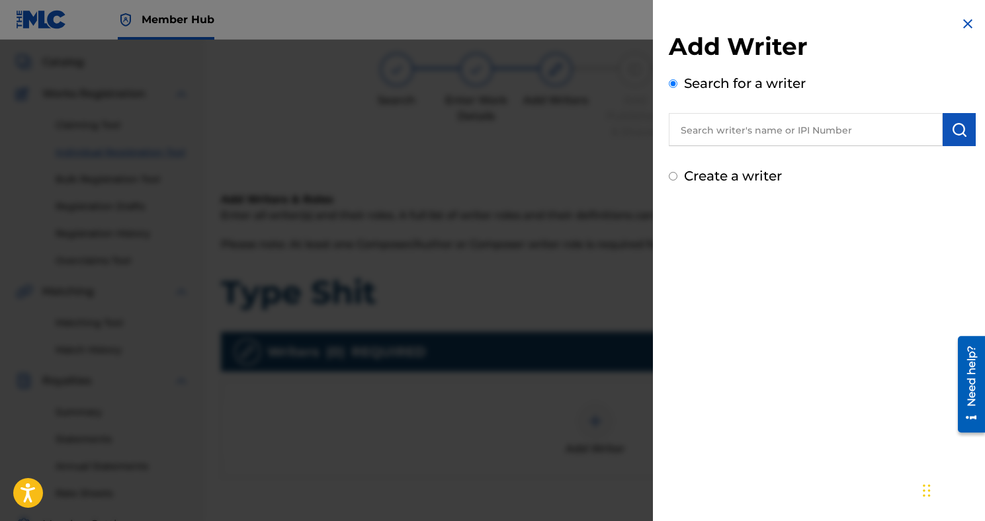
click at [761, 136] on input "text" at bounding box center [806, 129] width 274 height 33
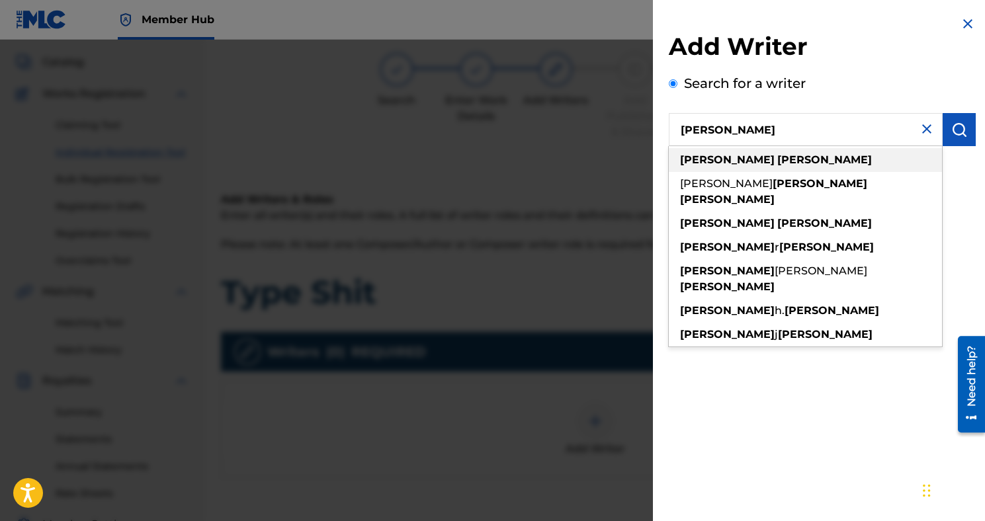
type input "[PERSON_NAME]"
click at [781, 165] on div "[PERSON_NAME]" at bounding box center [805, 160] width 273 height 24
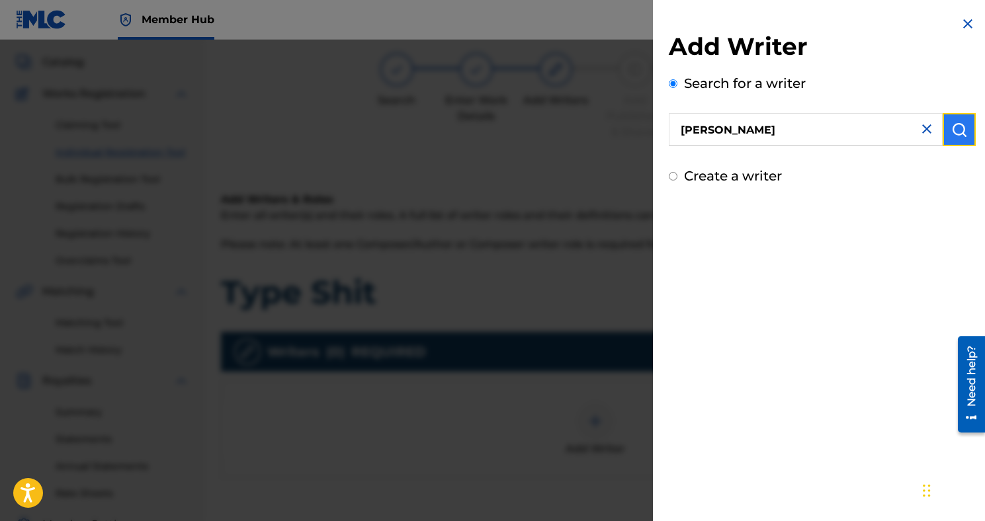
click at [953, 140] on button "submit" at bounding box center [958, 129] width 33 height 33
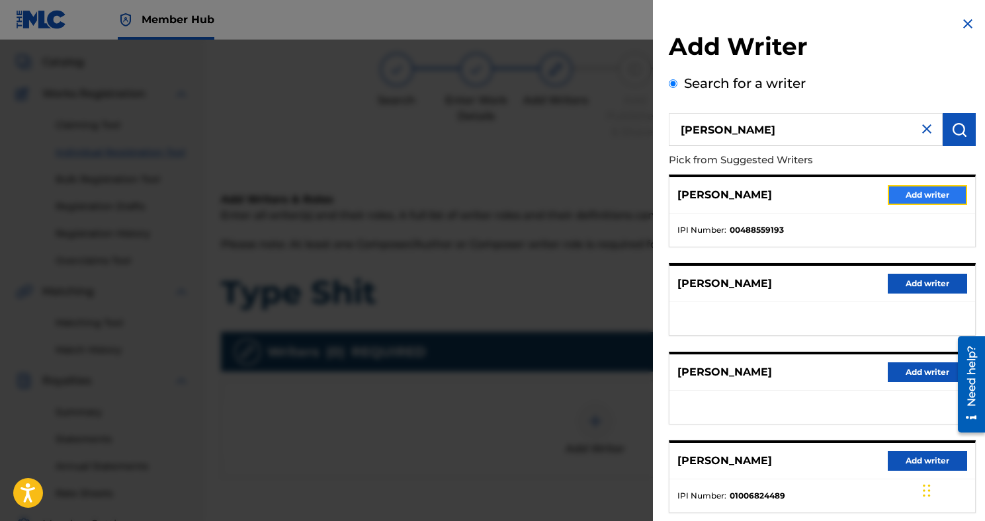
click at [944, 192] on button "Add writer" at bounding box center [926, 195] width 79 height 20
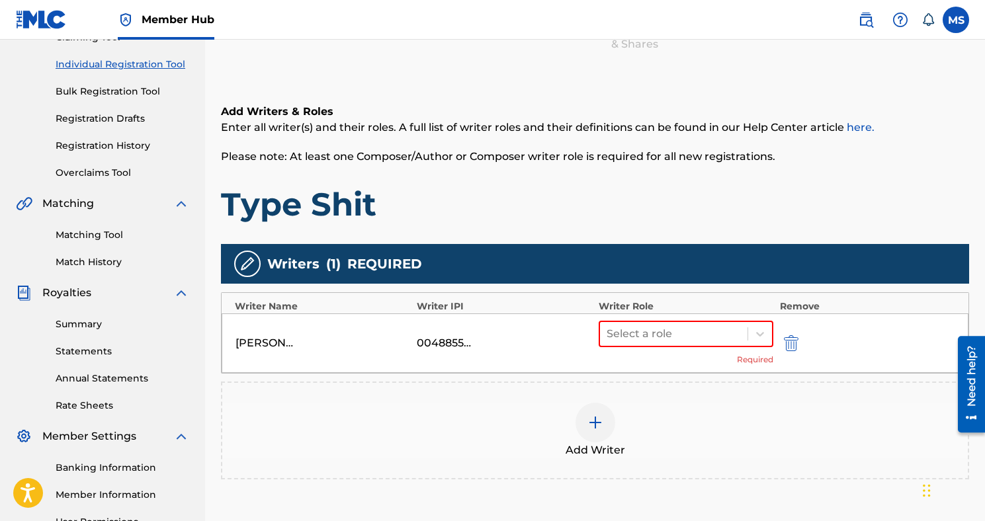
scroll to position [181, 0]
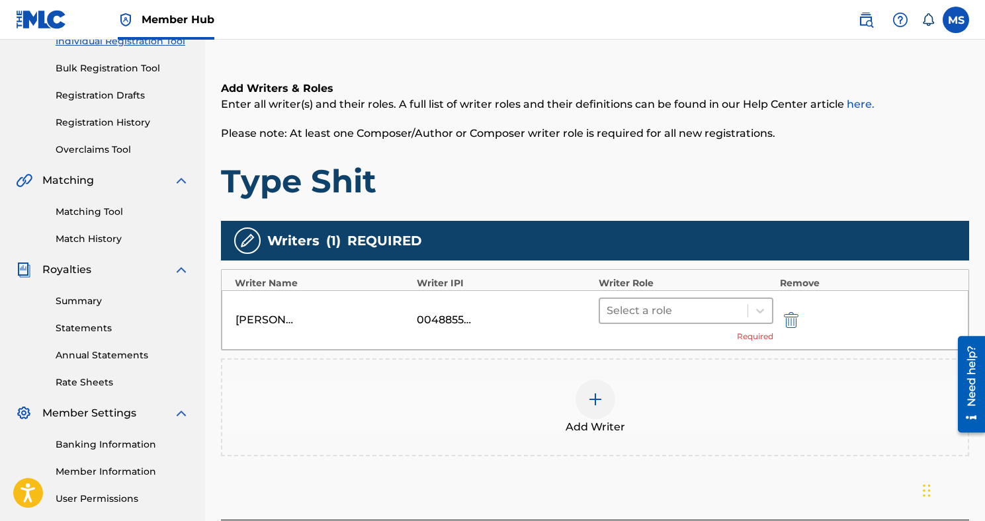
click at [721, 306] on div at bounding box center [673, 311] width 134 height 19
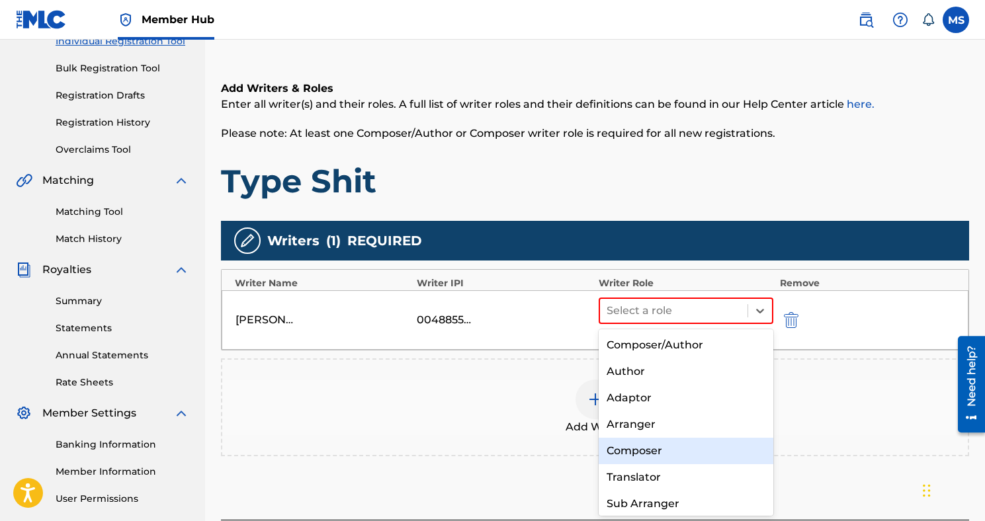
click at [681, 451] on div "Composer" at bounding box center [685, 451] width 175 height 26
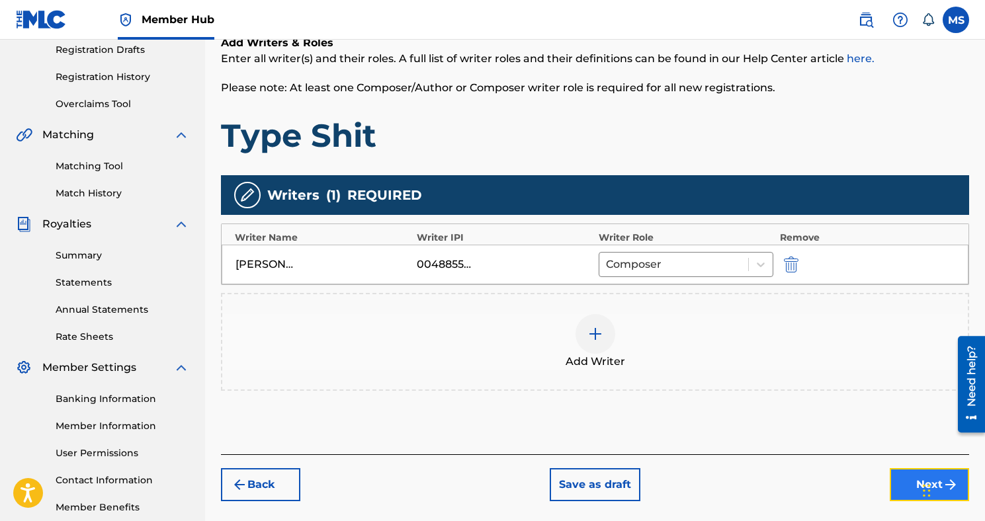
click at [905, 487] on button "Next" at bounding box center [928, 484] width 79 height 33
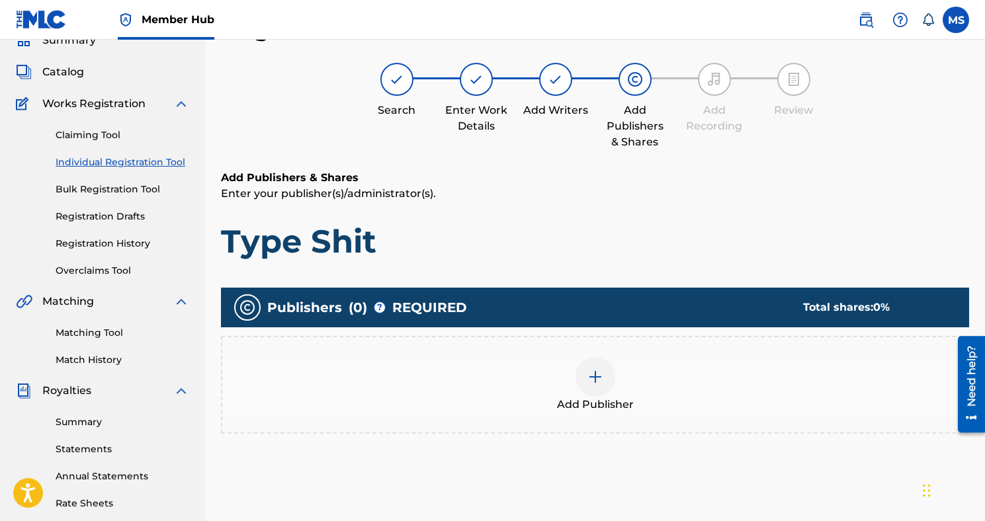
scroll to position [60, 0]
click at [591, 366] on div at bounding box center [595, 377] width 40 height 40
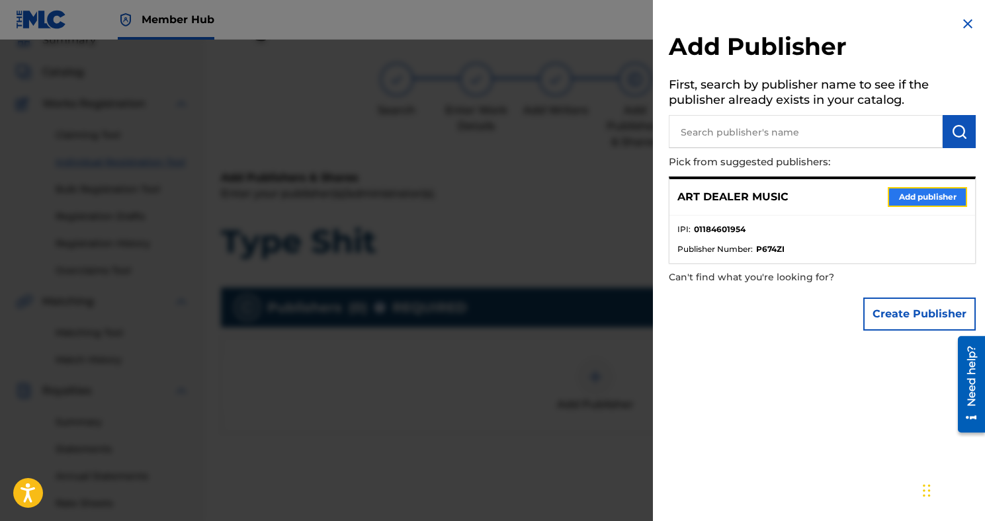
click at [899, 204] on button "Add publisher" at bounding box center [926, 197] width 79 height 20
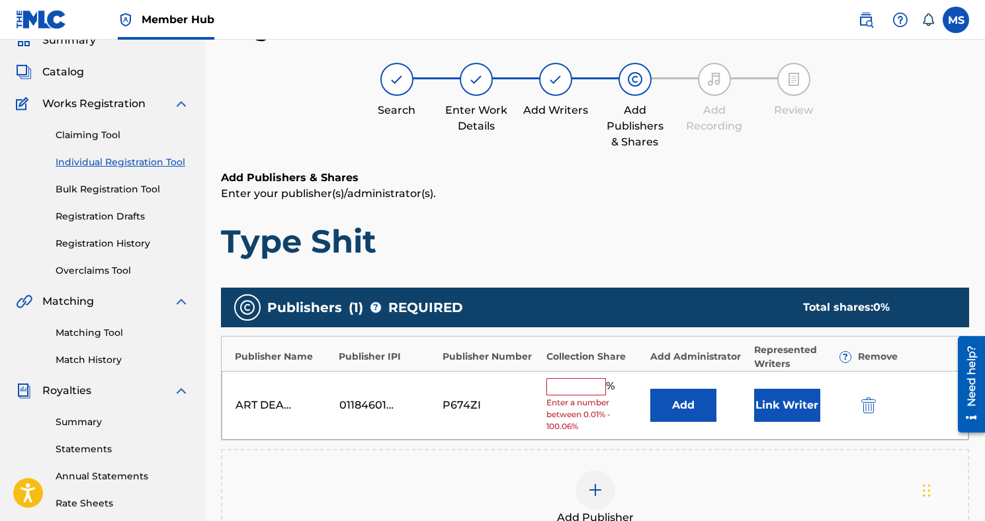
scroll to position [105, 0]
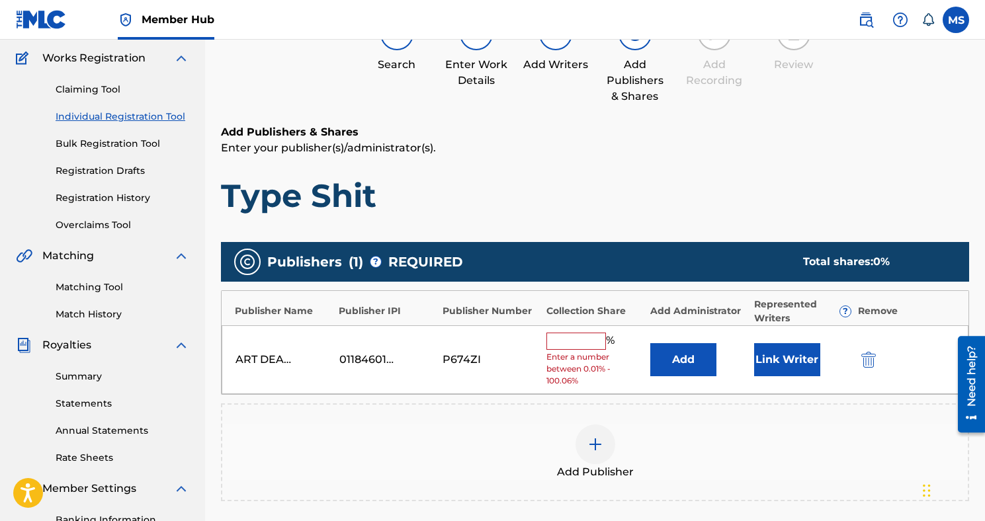
click at [575, 340] on input "text" at bounding box center [576, 341] width 60 height 17
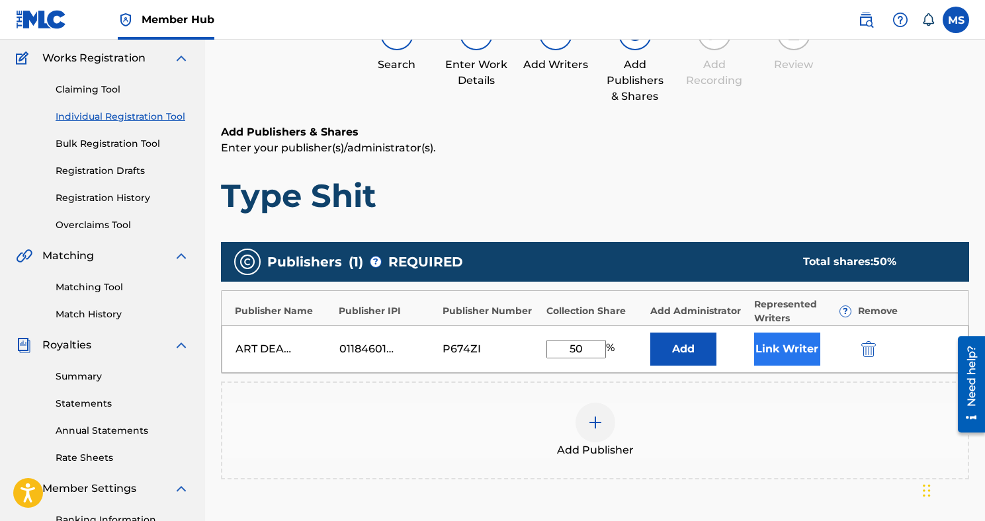
type input "50"
click at [776, 343] on button "Link Writer" at bounding box center [787, 349] width 66 height 33
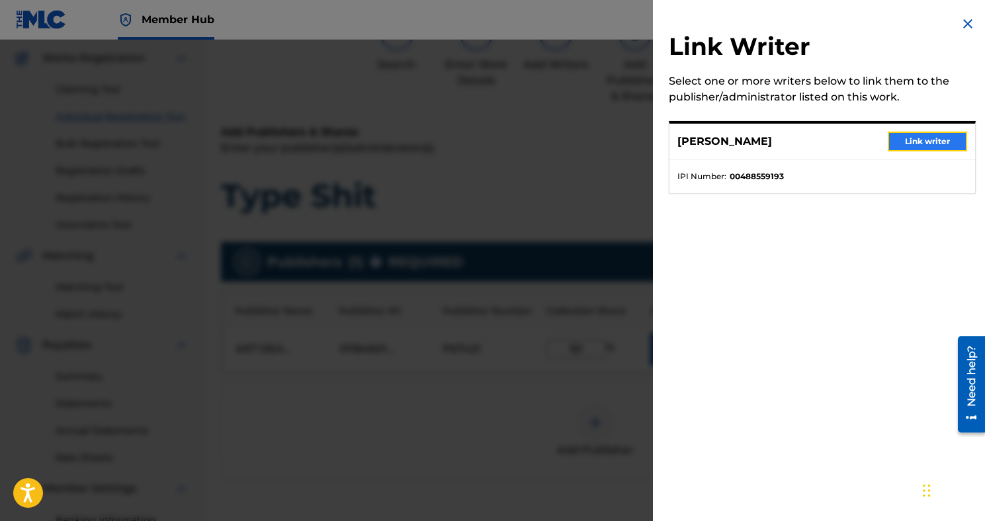
click at [919, 143] on button "Link writer" at bounding box center [926, 142] width 79 height 20
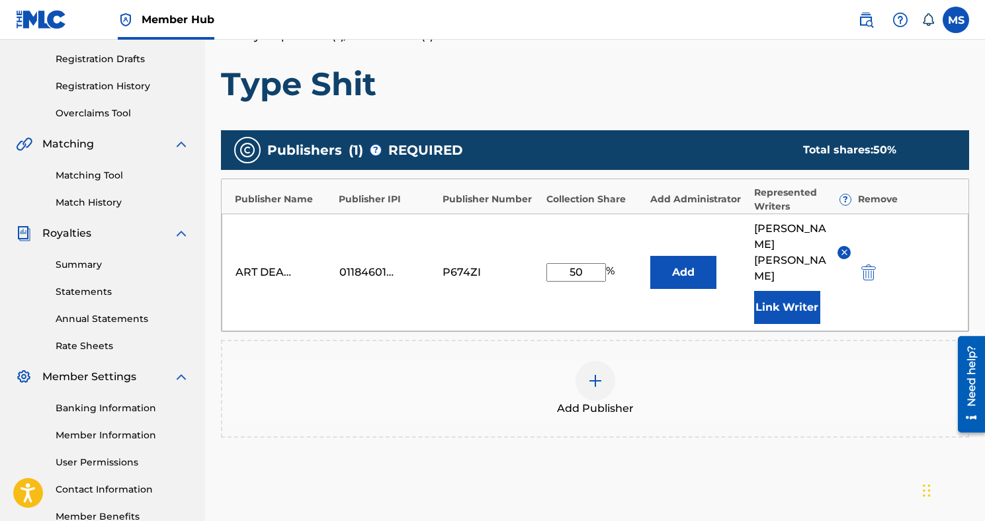
scroll to position [315, 0]
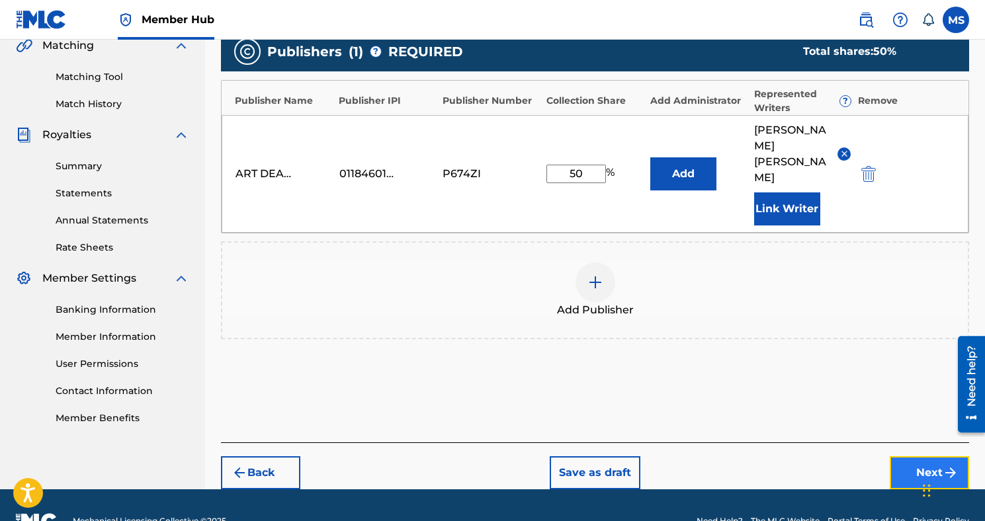
click at [902, 456] on button "Next" at bounding box center [928, 472] width 79 height 33
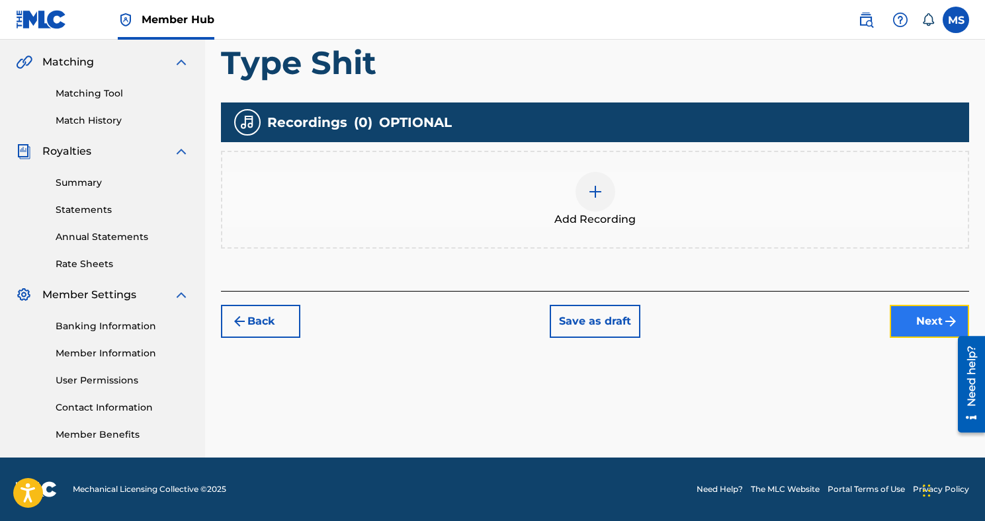
click at [925, 320] on button "Next" at bounding box center [928, 321] width 79 height 33
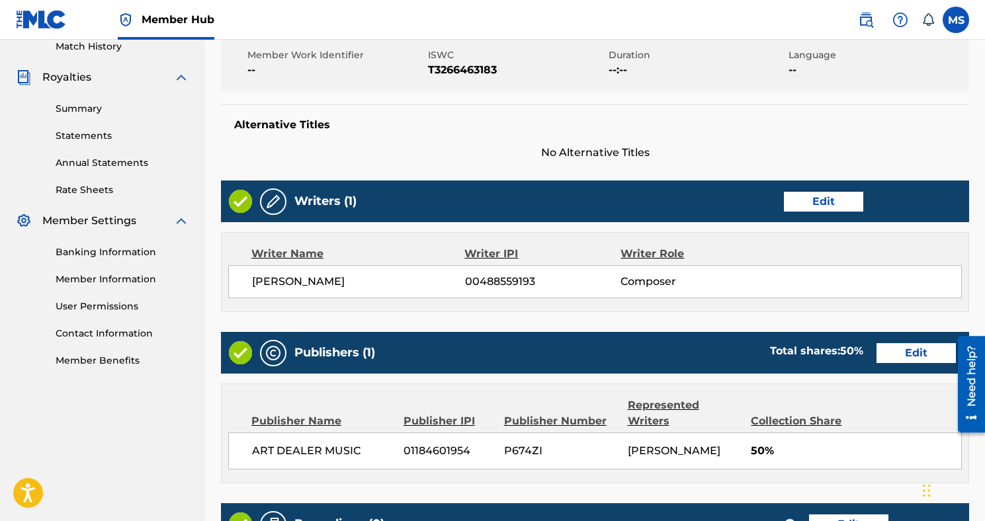
scroll to position [569, 0]
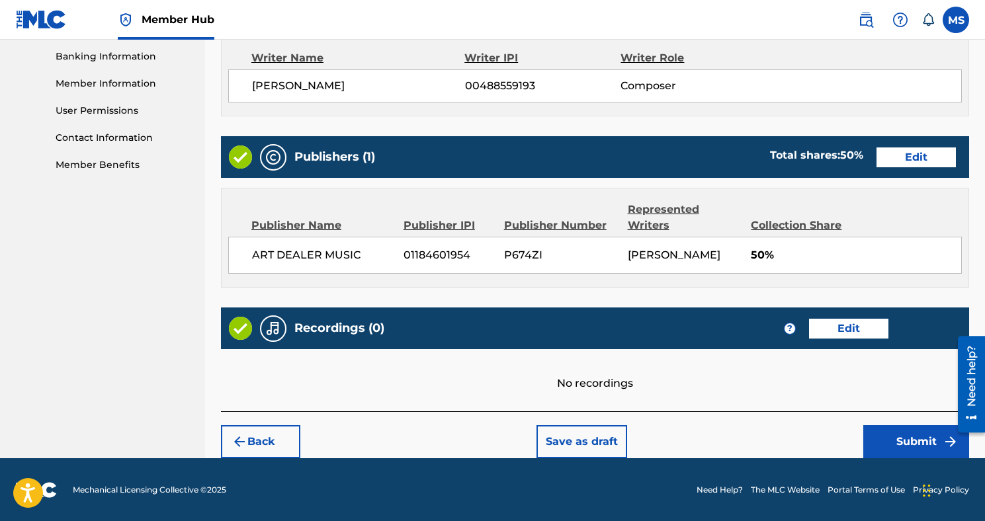
click at [884, 423] on div "Back Save as draft Submit" at bounding box center [595, 434] width 748 height 47
click at [885, 431] on button "Submit" at bounding box center [916, 441] width 106 height 33
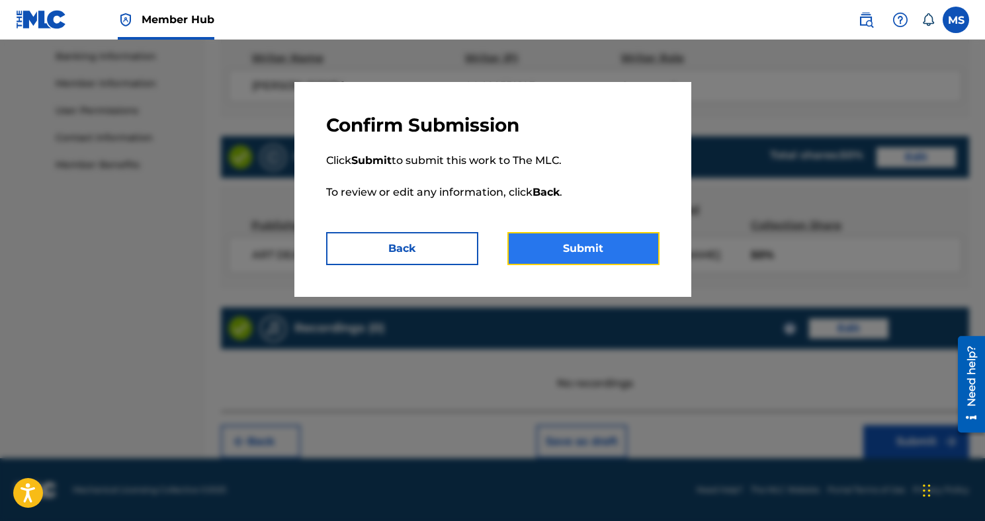
click at [591, 245] on button "Submit" at bounding box center [583, 248] width 152 height 33
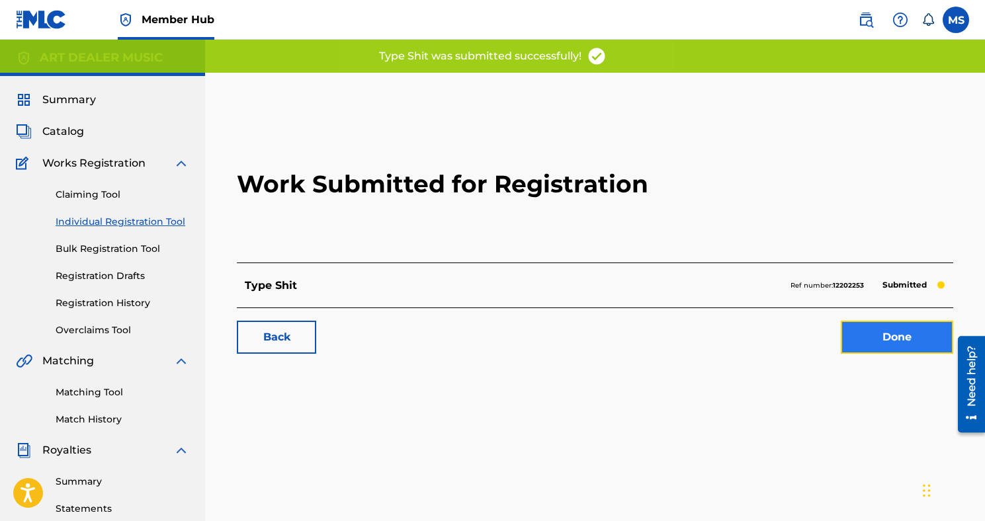
click at [917, 346] on link "Done" at bounding box center [897, 337] width 112 height 33
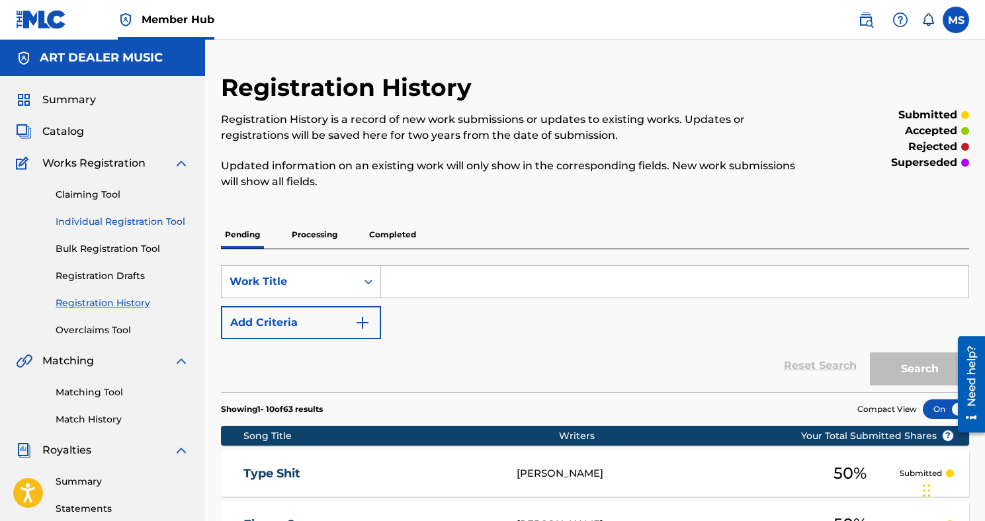
click at [84, 224] on link "Individual Registration Tool" at bounding box center [123, 222] width 134 height 14
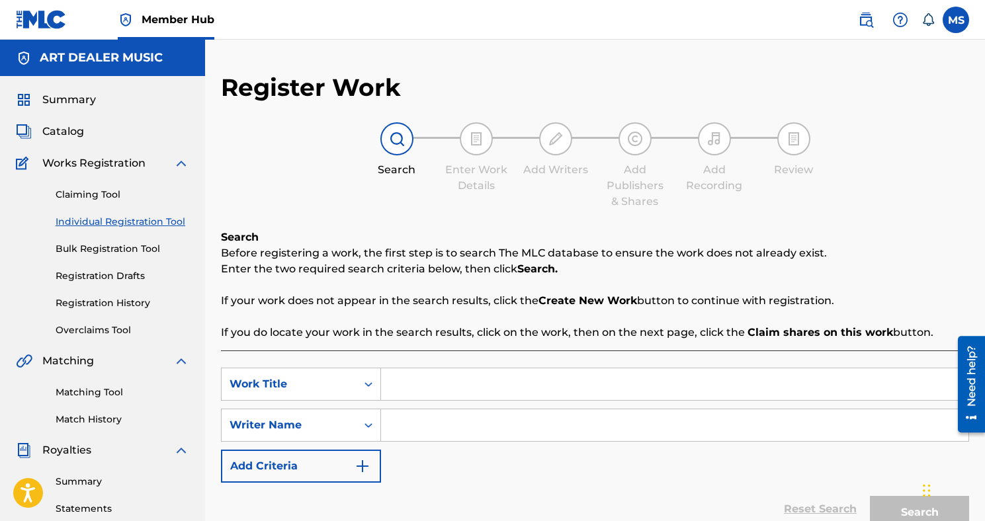
click at [397, 386] on input "Search Form" at bounding box center [674, 384] width 587 height 32
type input "Broken En Two"
click at [448, 442] on div "SearchWithCriteria9c7725e1-7088-4072-a297-e8e6a6bc7899 Work Title Broken En Two…" at bounding box center [595, 425] width 748 height 115
click at [448, 438] on input "Search Form" at bounding box center [674, 425] width 587 height 32
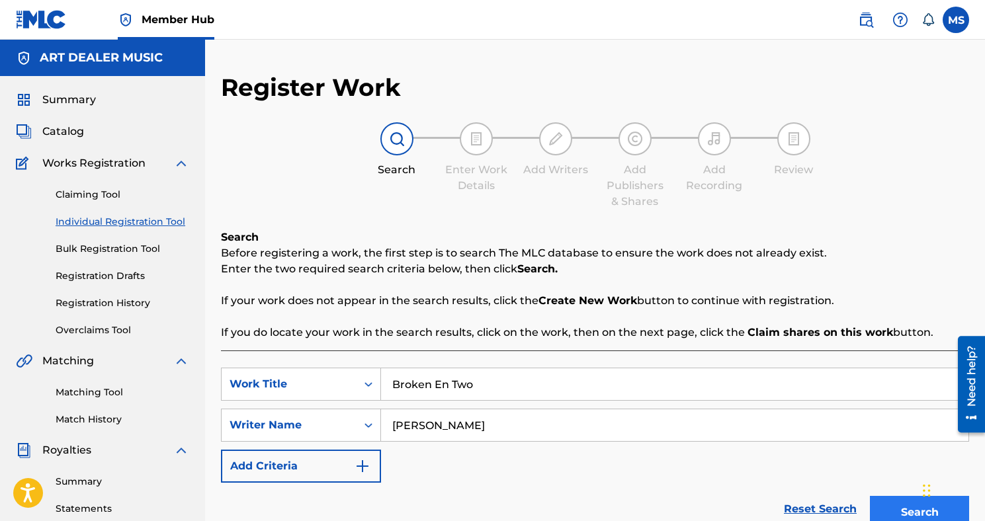
type input "[PERSON_NAME]"
click at [917, 511] on button "Search" at bounding box center [919, 512] width 99 height 33
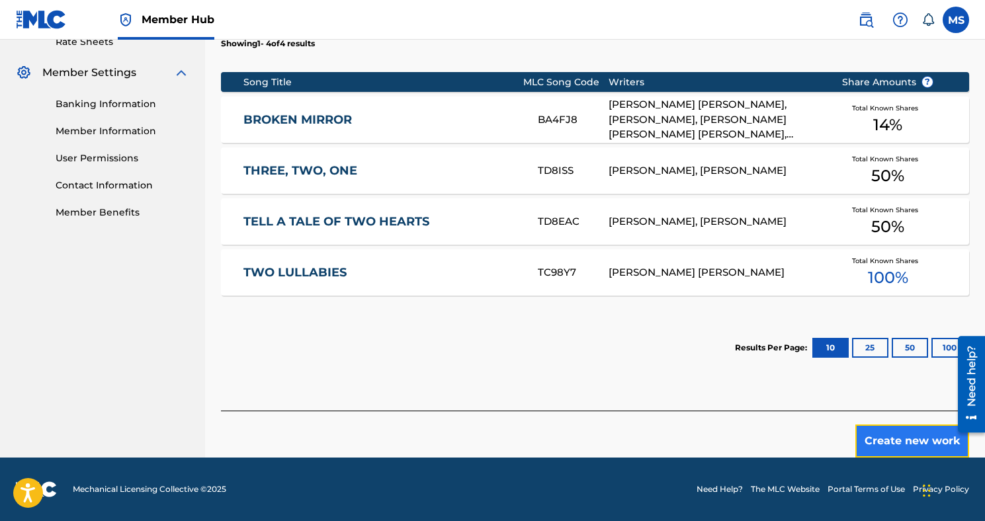
click at [874, 425] on button "Create new work" at bounding box center [912, 441] width 114 height 33
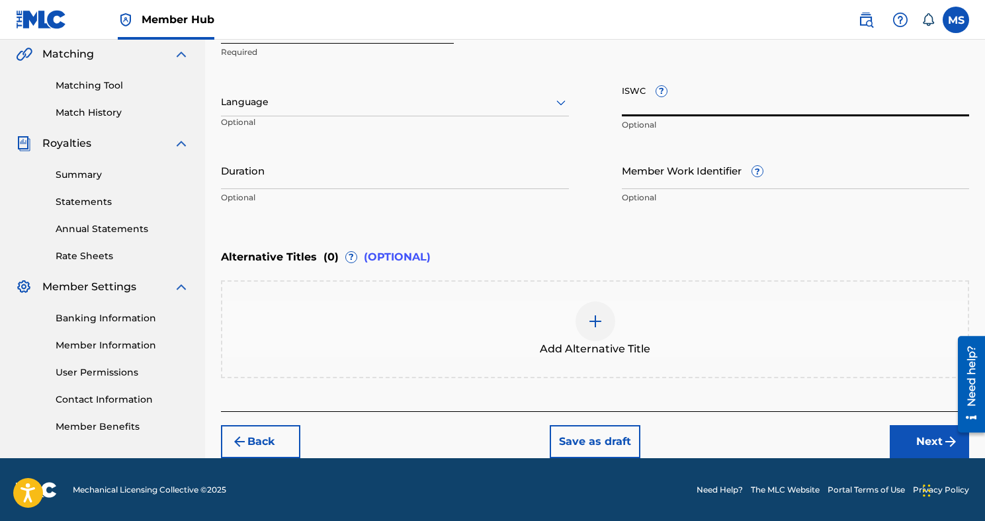
click at [639, 98] on input "ISWC ?" at bounding box center [796, 98] width 348 height 38
paste input "T3280076253"
type input "T3280076253"
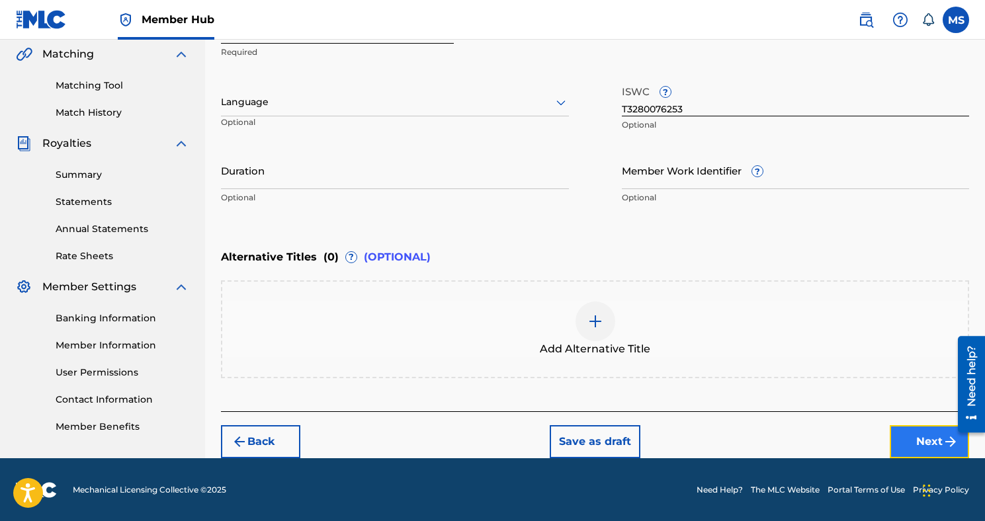
click at [905, 440] on button "Next" at bounding box center [928, 441] width 79 height 33
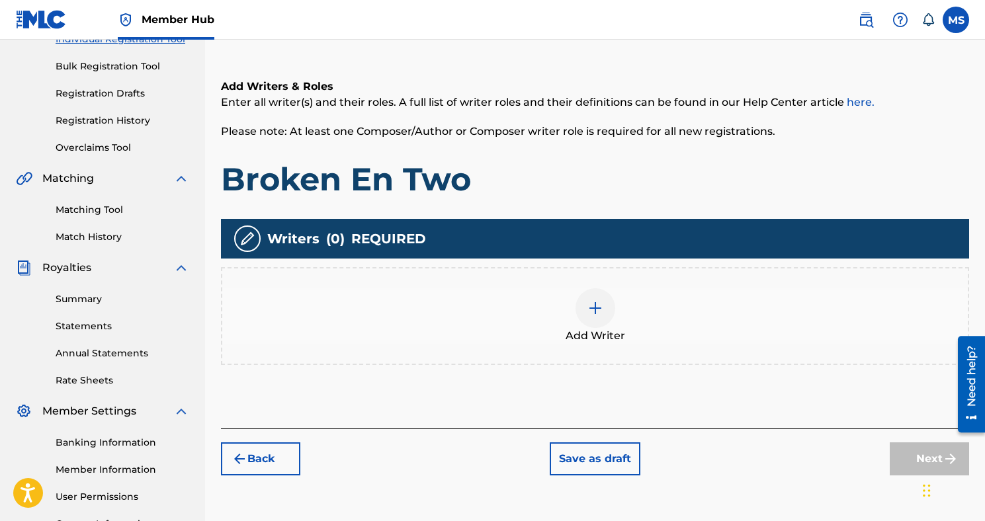
scroll to position [299, 0]
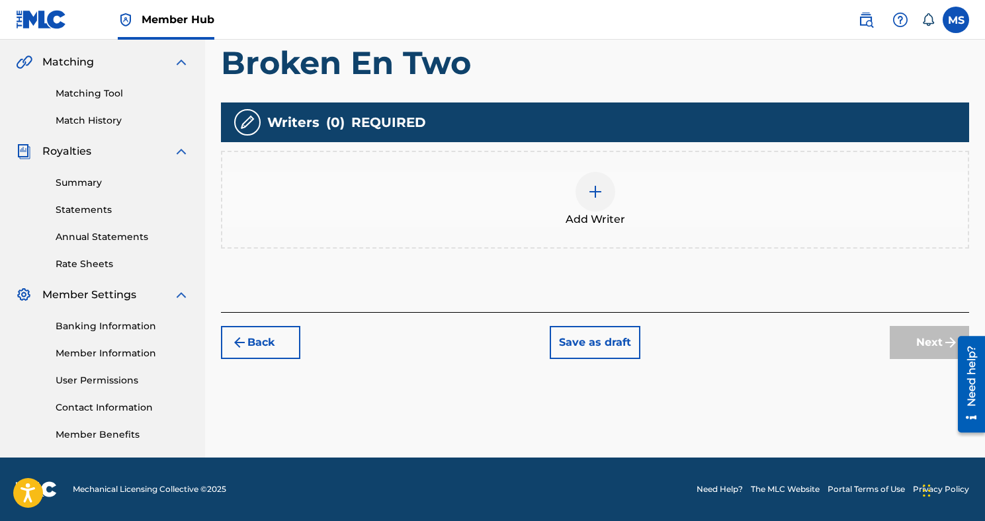
click at [587, 190] on img at bounding box center [595, 192] width 16 height 16
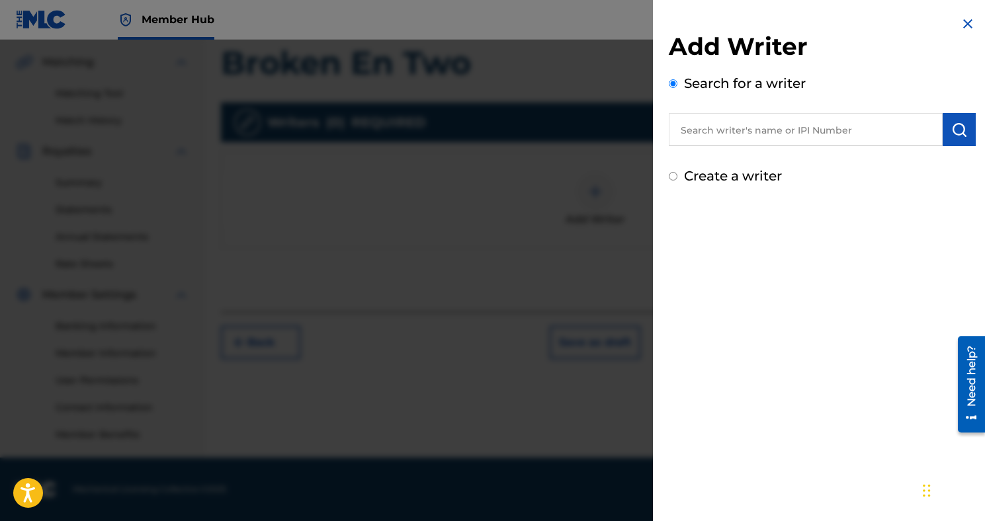
click at [739, 135] on input "text" at bounding box center [806, 129] width 274 height 33
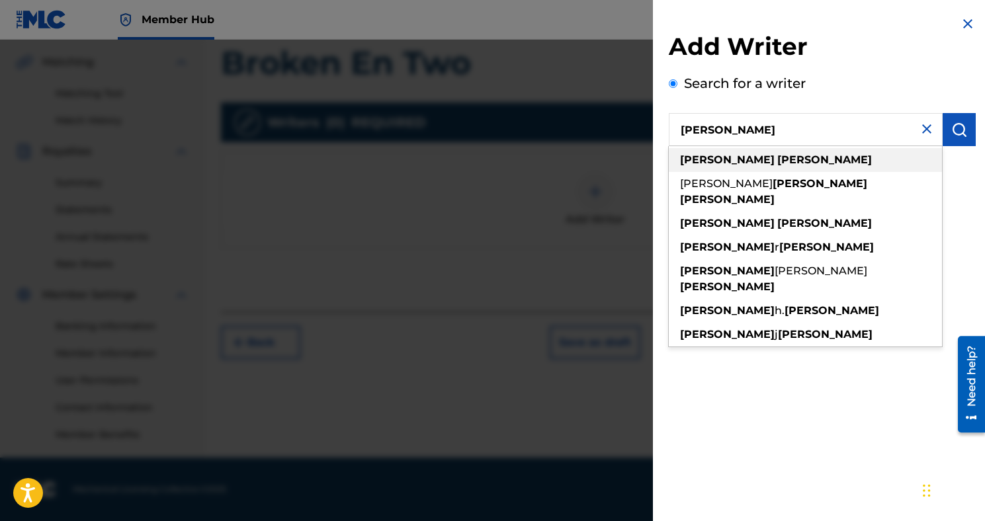
type input "[PERSON_NAME]"
click at [777, 155] on strong "[PERSON_NAME]" at bounding box center [824, 159] width 95 height 13
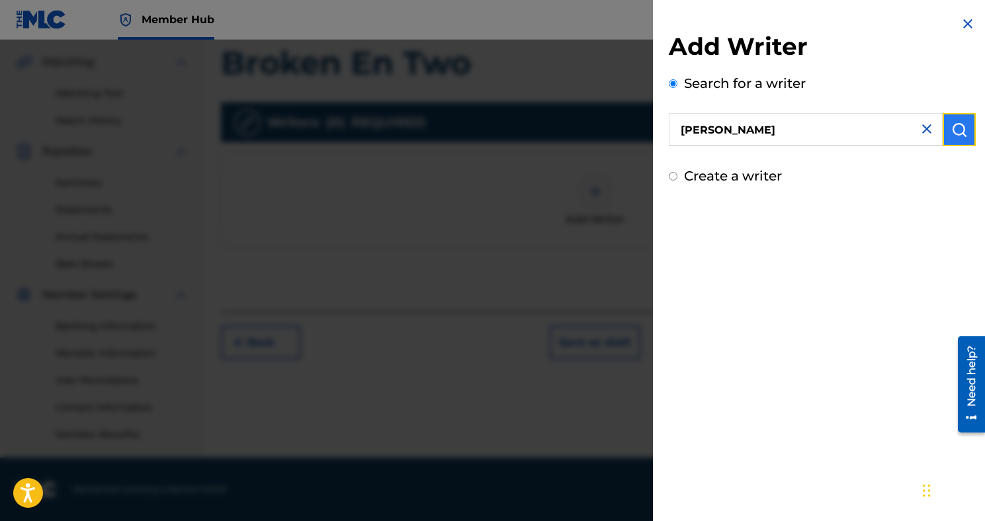
click at [948, 138] on button "submit" at bounding box center [958, 129] width 33 height 33
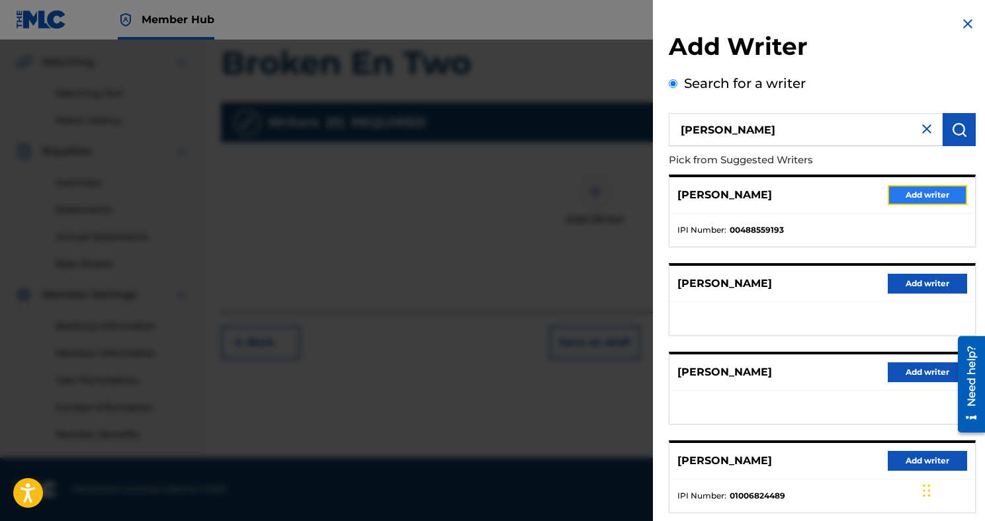
click at [901, 198] on button "Add writer" at bounding box center [926, 195] width 79 height 20
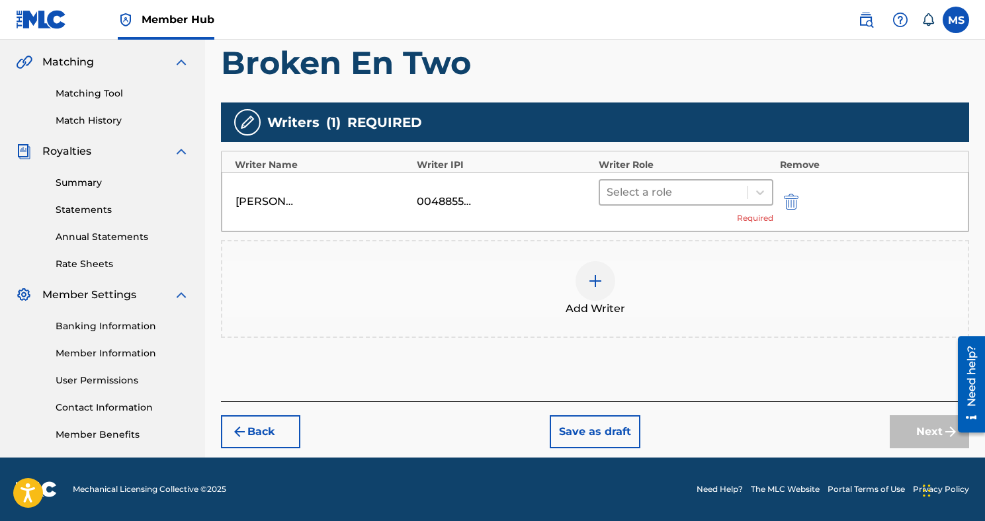
click at [744, 197] on div "Select a role" at bounding box center [673, 193] width 147 height 24
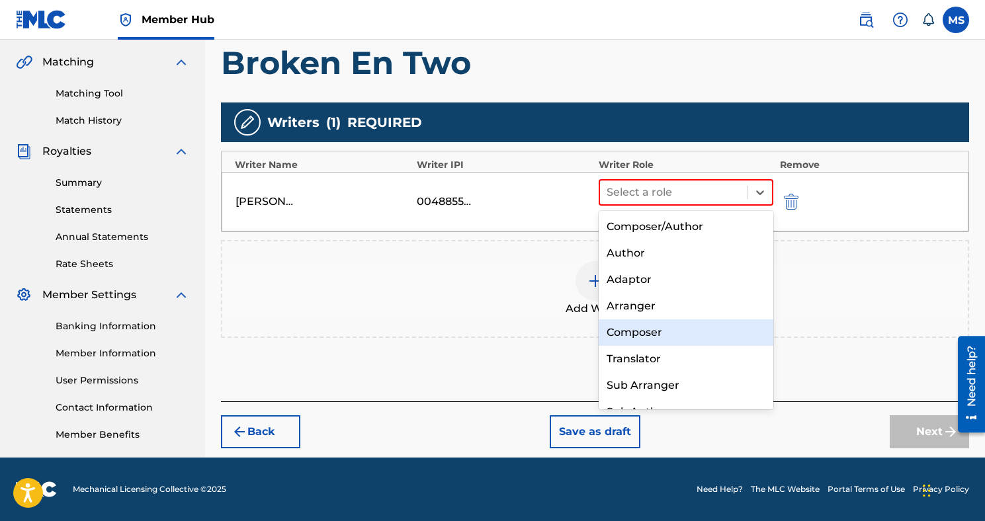
click at [670, 327] on div "Composer" at bounding box center [685, 332] width 175 height 26
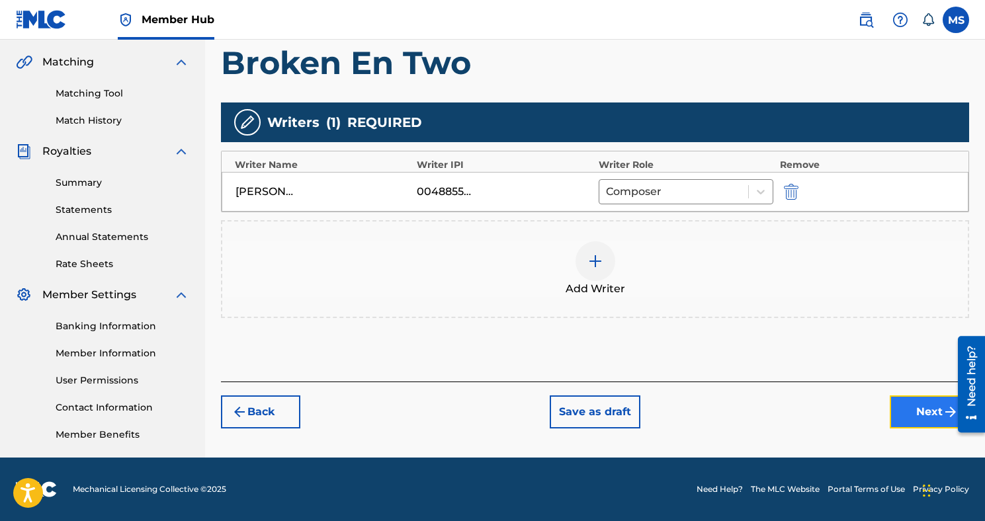
click at [916, 416] on button "Next" at bounding box center [928, 411] width 79 height 33
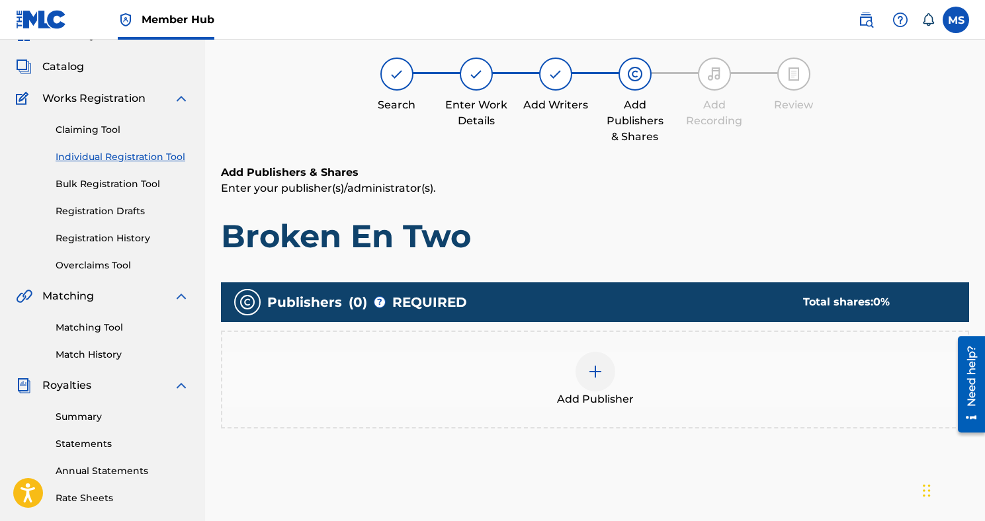
scroll to position [60, 0]
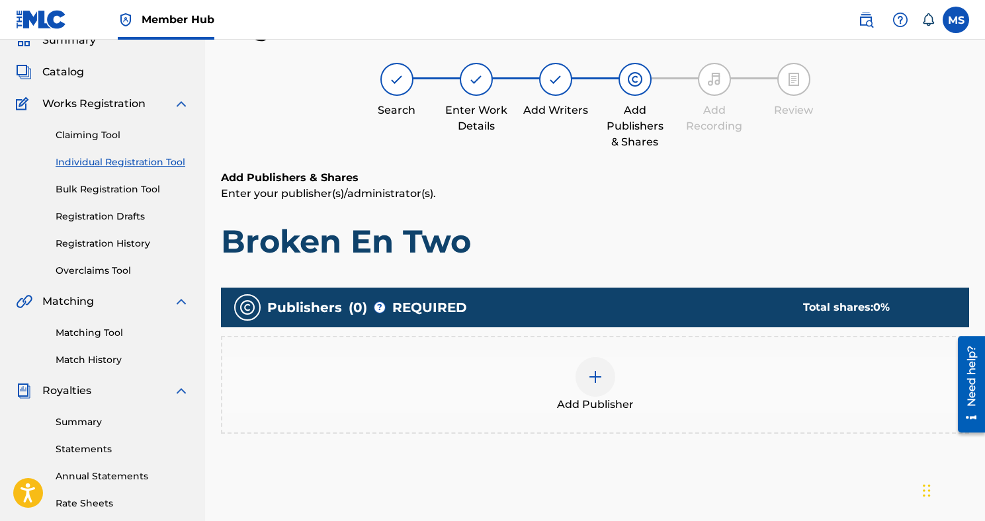
click at [620, 368] on div "Add Publisher" at bounding box center [594, 385] width 745 height 56
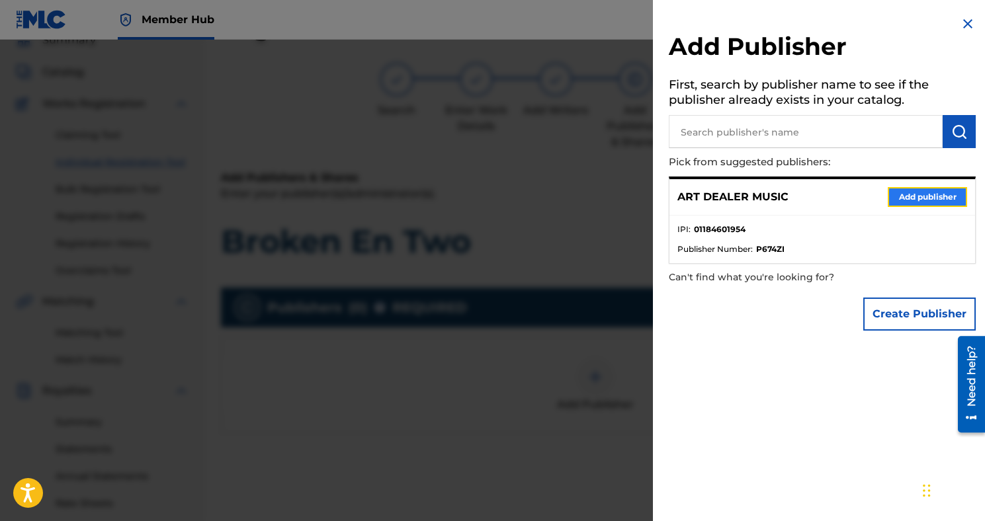
click at [897, 195] on button "Add publisher" at bounding box center [926, 197] width 79 height 20
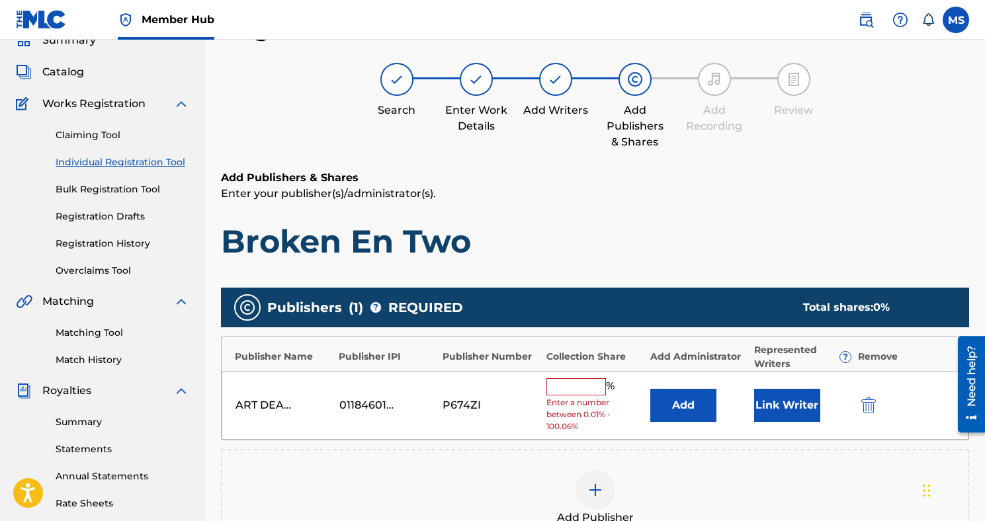
click at [593, 387] on input "text" at bounding box center [576, 386] width 60 height 17
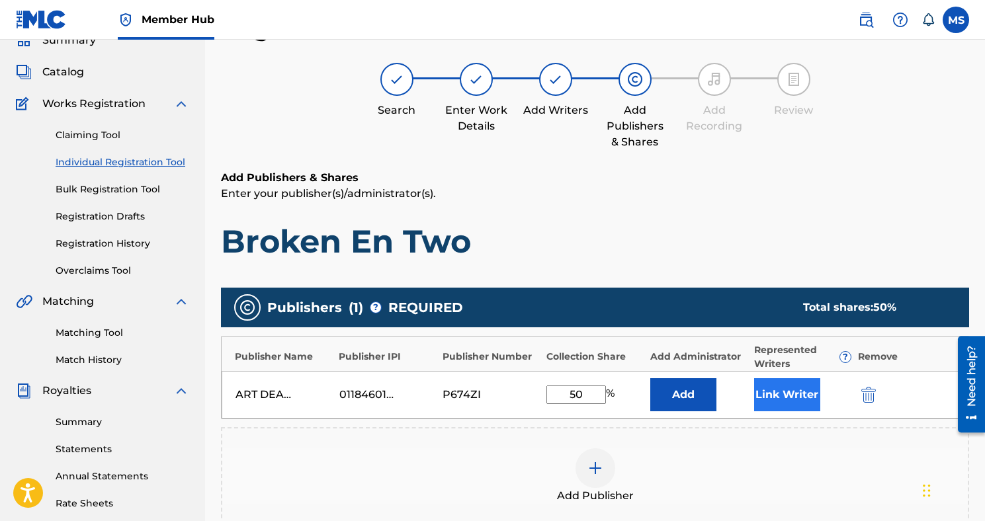
type input "50"
click at [809, 391] on button "Link Writer" at bounding box center [787, 394] width 66 height 33
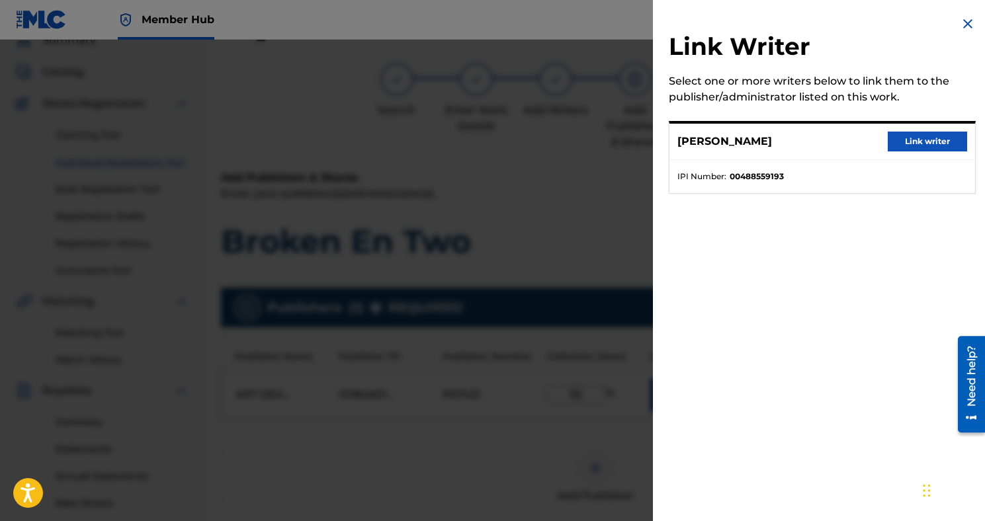
click at [814, 142] on div "[PERSON_NAME] Link writer" at bounding box center [822, 142] width 306 height 36
click at [890, 140] on button "Link writer" at bounding box center [926, 142] width 79 height 20
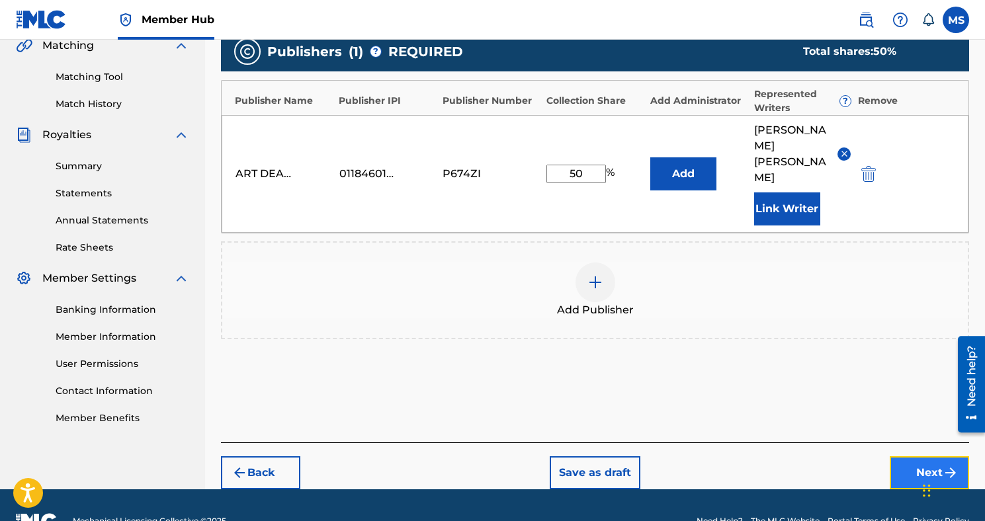
click at [905, 456] on button "Next" at bounding box center [928, 472] width 79 height 33
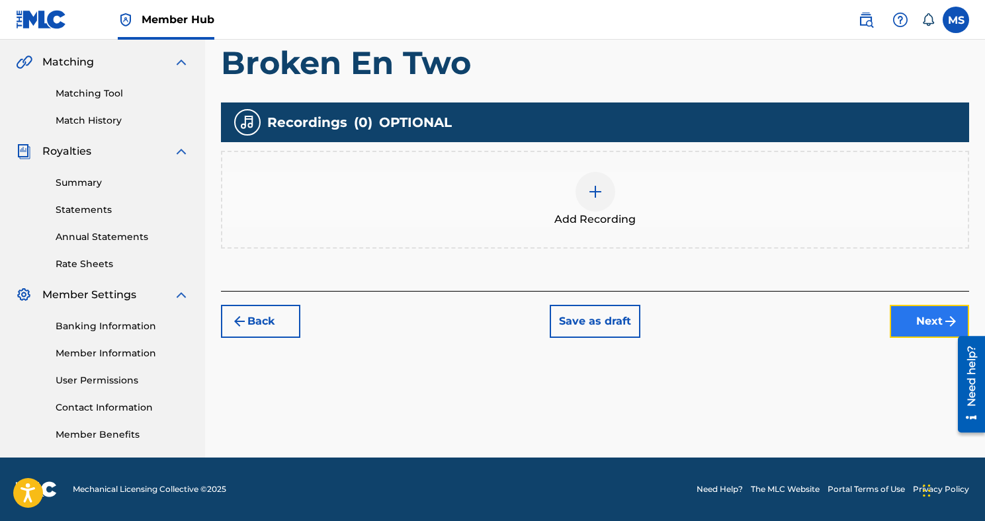
click at [898, 309] on button "Next" at bounding box center [928, 321] width 79 height 33
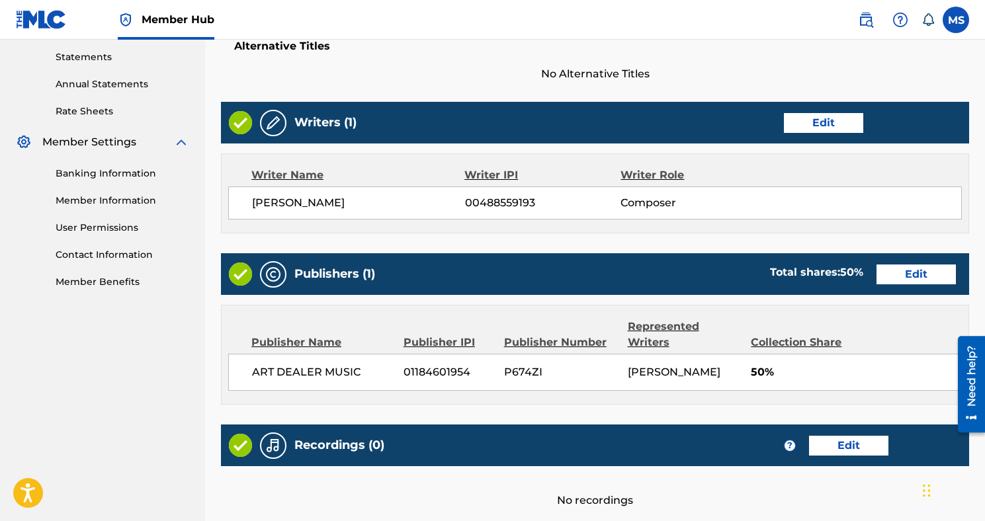
scroll to position [569, 0]
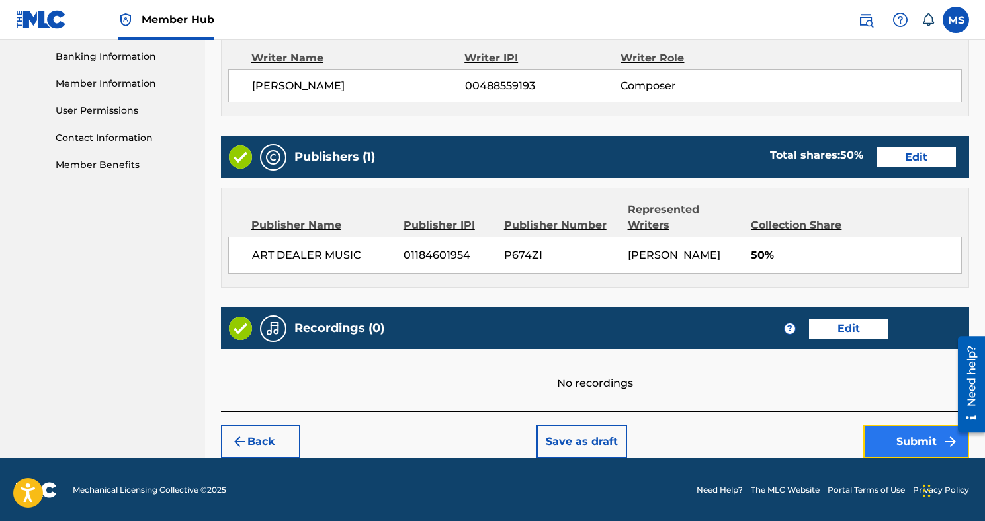
click at [904, 433] on button "Submit" at bounding box center [916, 441] width 106 height 33
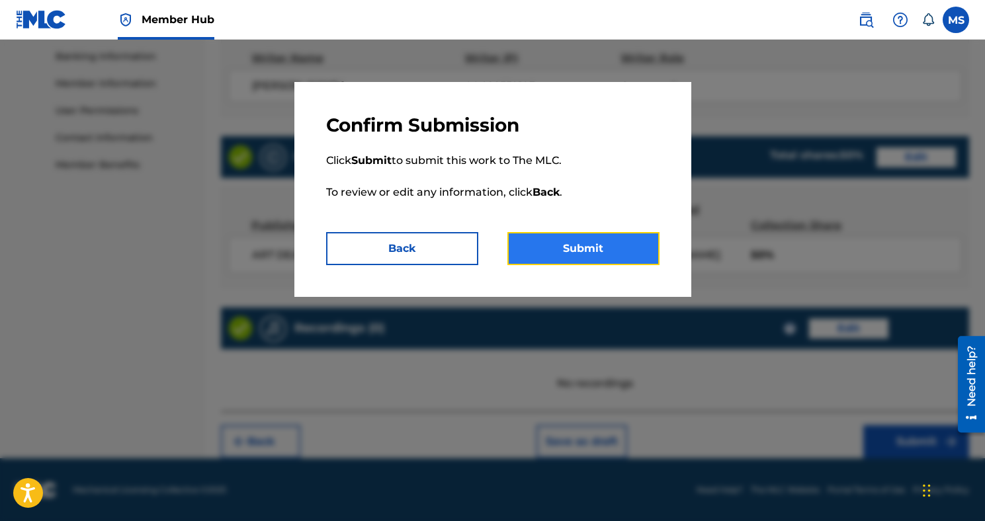
click at [638, 249] on button "Submit" at bounding box center [583, 248] width 152 height 33
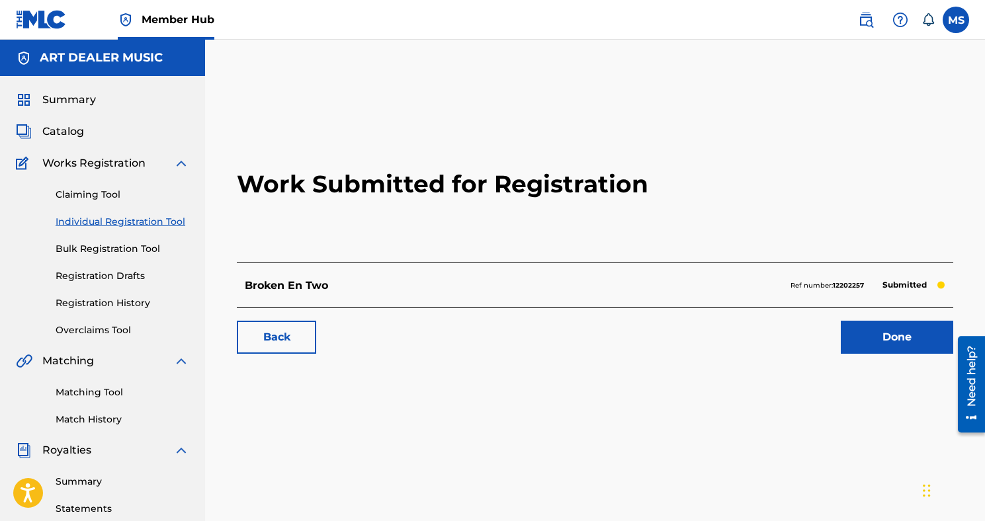
drag, startPoint x: 877, startPoint y: 323, endPoint x: 287, endPoint y: 7, distance: 669.2
click at [919, 350] on link "Done" at bounding box center [897, 337] width 112 height 33
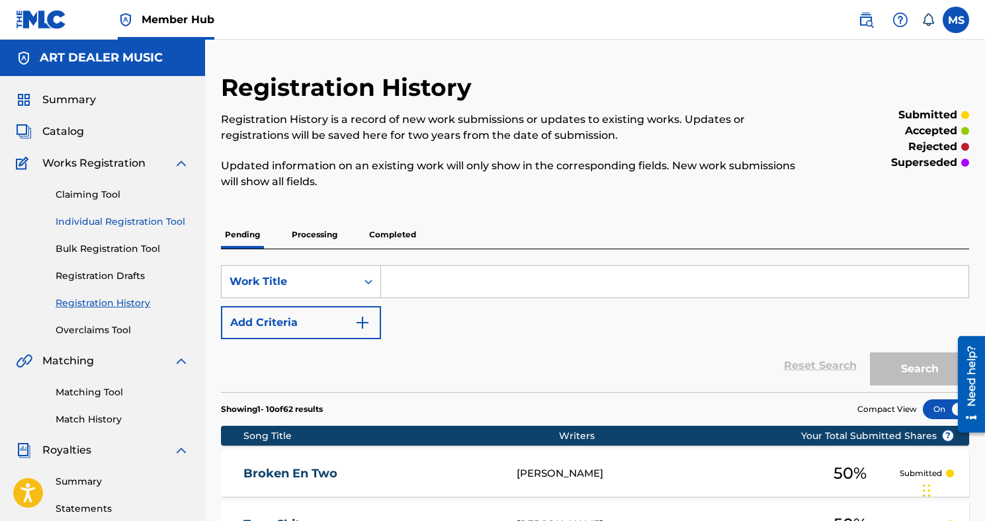
click at [114, 217] on link "Individual Registration Tool" at bounding box center [123, 222] width 134 height 14
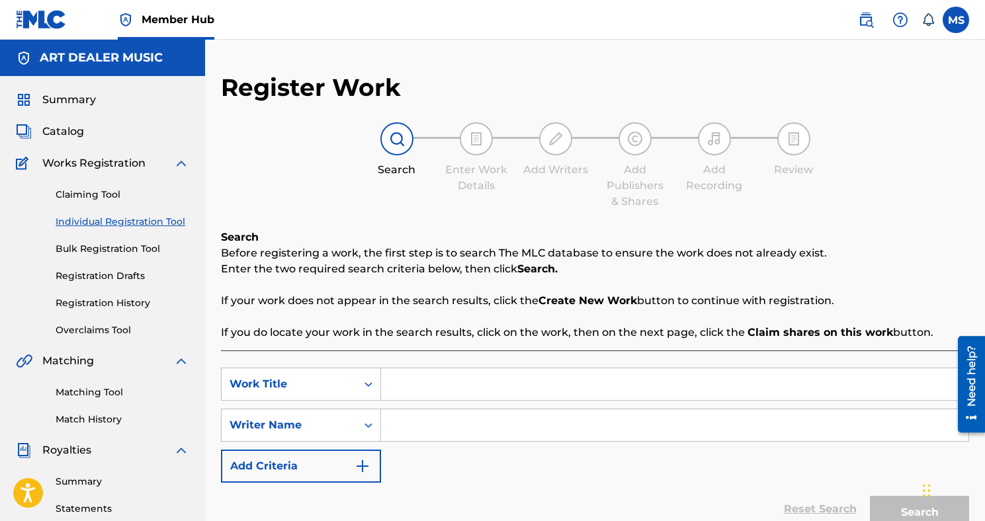
click at [411, 379] on input "Search Form" at bounding box center [674, 384] width 587 height 32
type input "Arrogant"
click at [432, 439] on input "Search Form" at bounding box center [674, 425] width 587 height 32
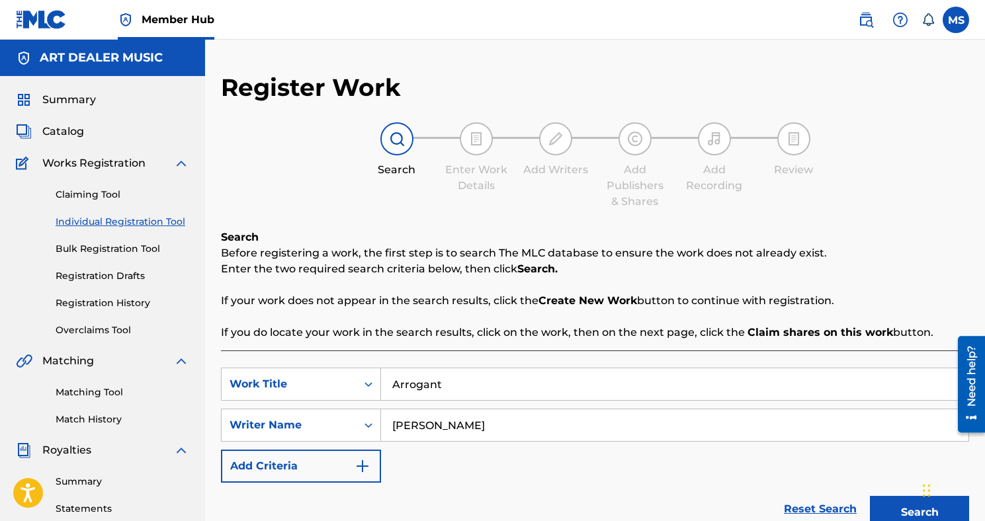
scroll to position [29, 0]
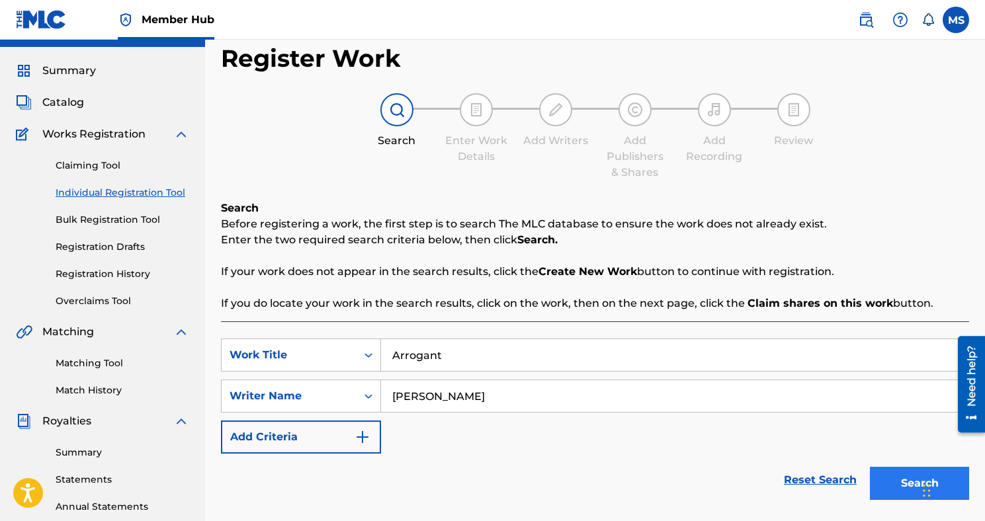
type input "[PERSON_NAME]"
click at [885, 490] on button "Search" at bounding box center [919, 483] width 99 height 33
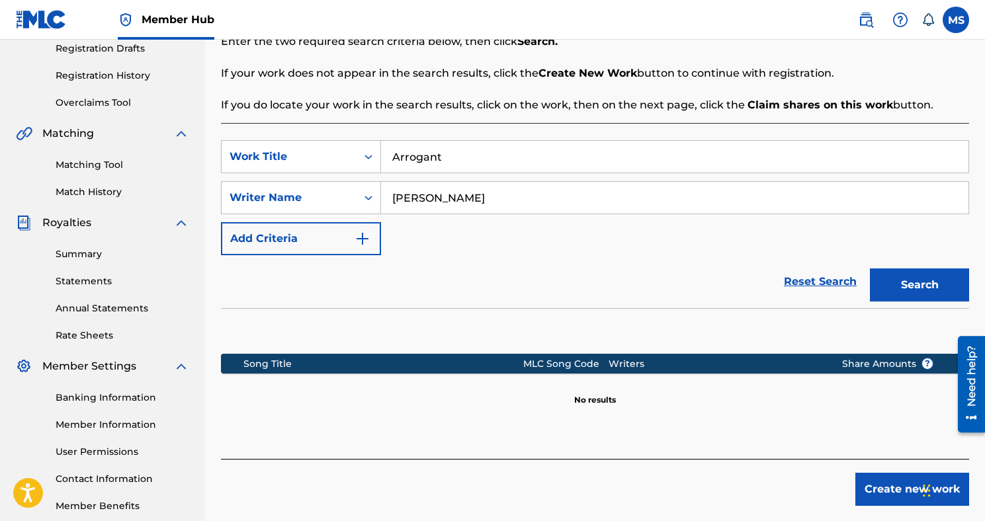
scroll to position [299, 0]
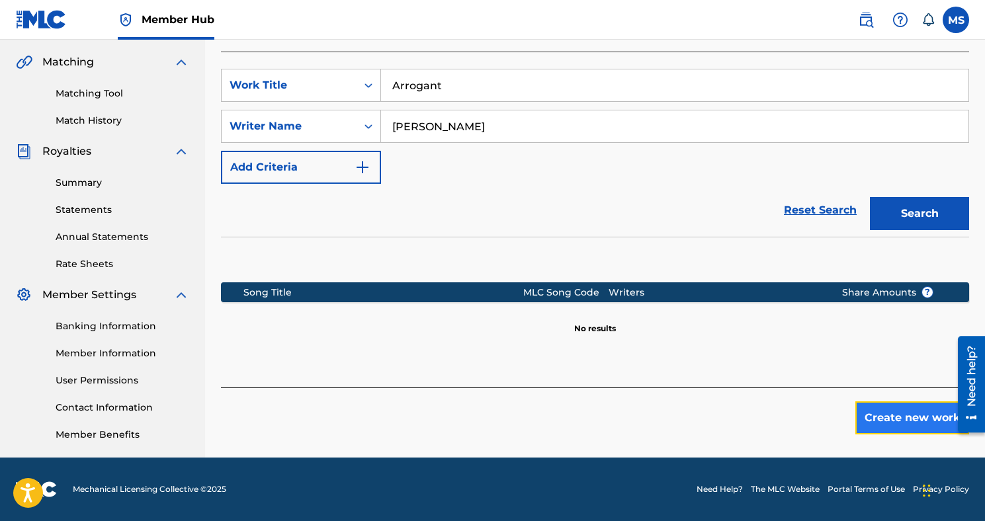
click at [904, 414] on button "Create new work" at bounding box center [912, 417] width 114 height 33
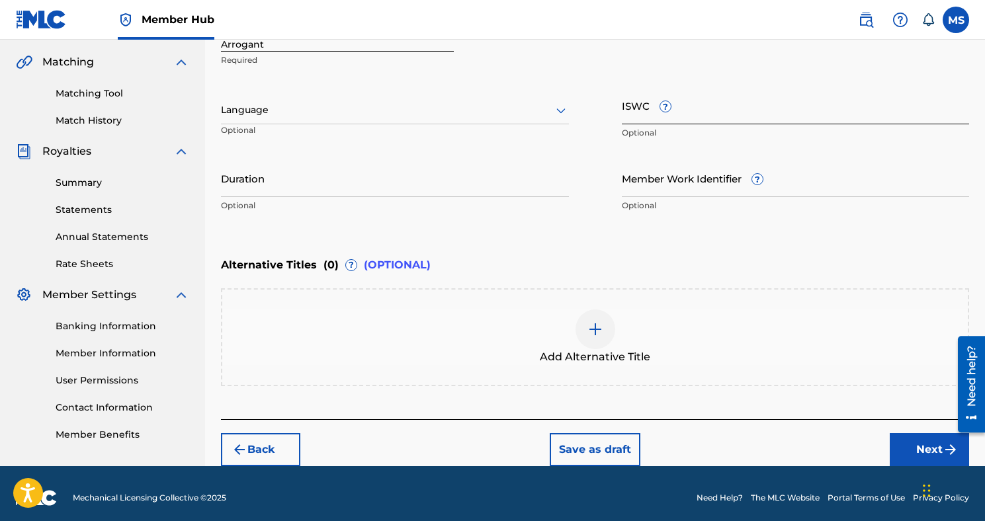
click at [637, 107] on input "ISWC ?" at bounding box center [796, 106] width 348 height 38
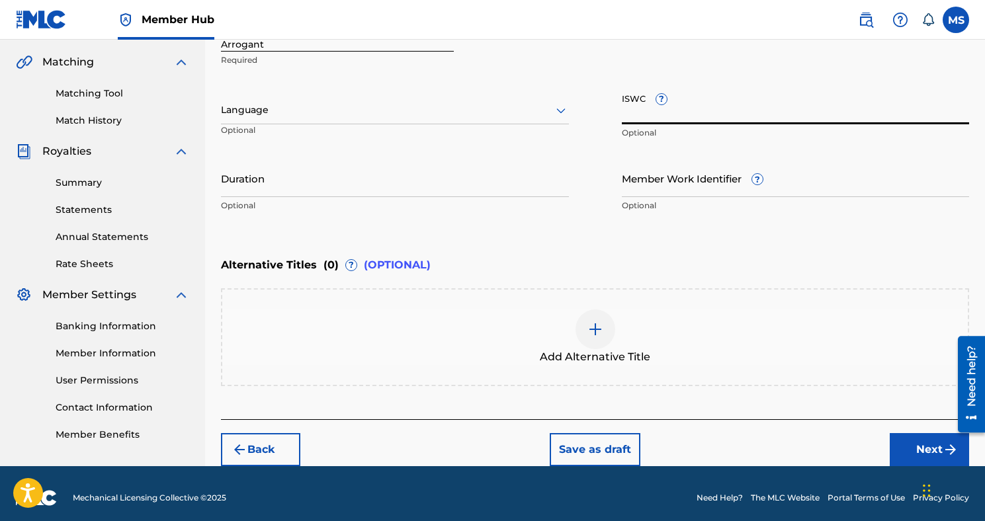
paste input "T3280076537"
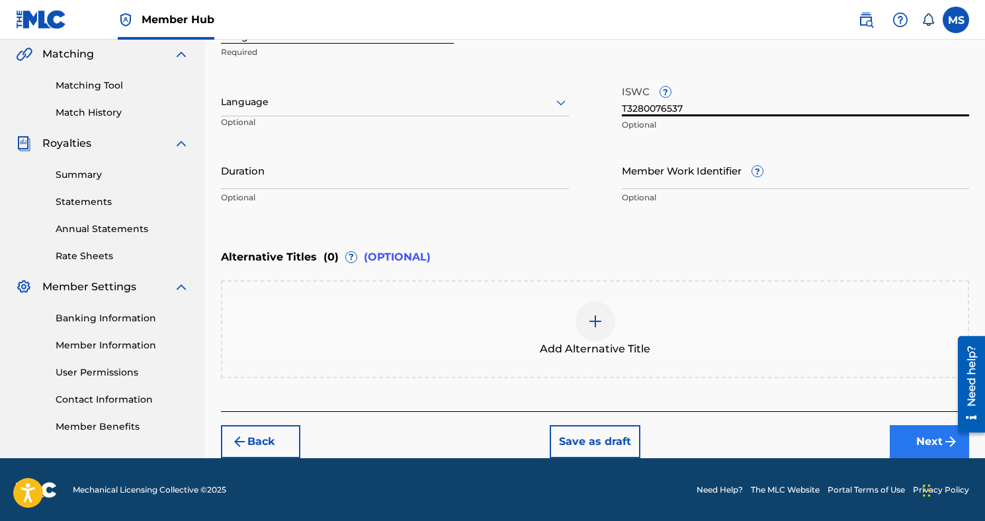
type input "T3280076537"
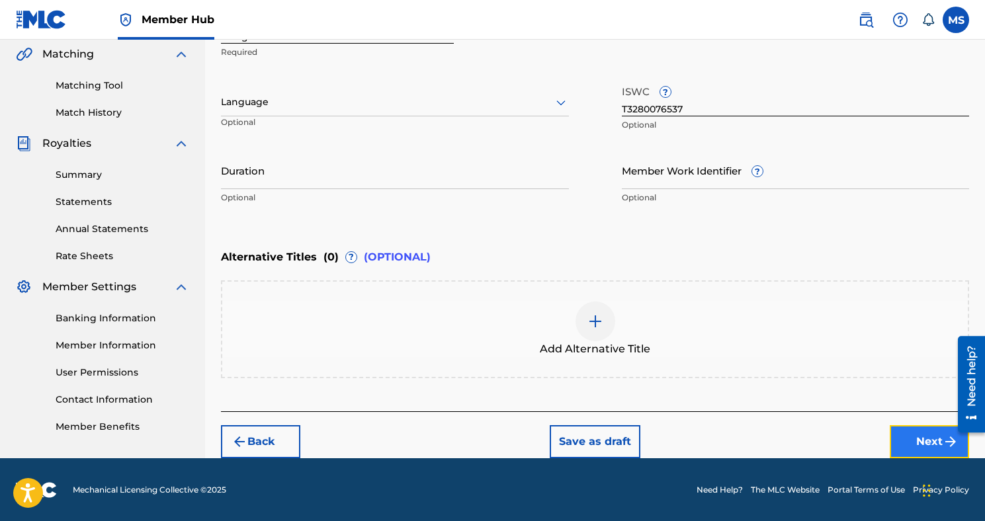
click at [918, 432] on button "Next" at bounding box center [928, 441] width 79 height 33
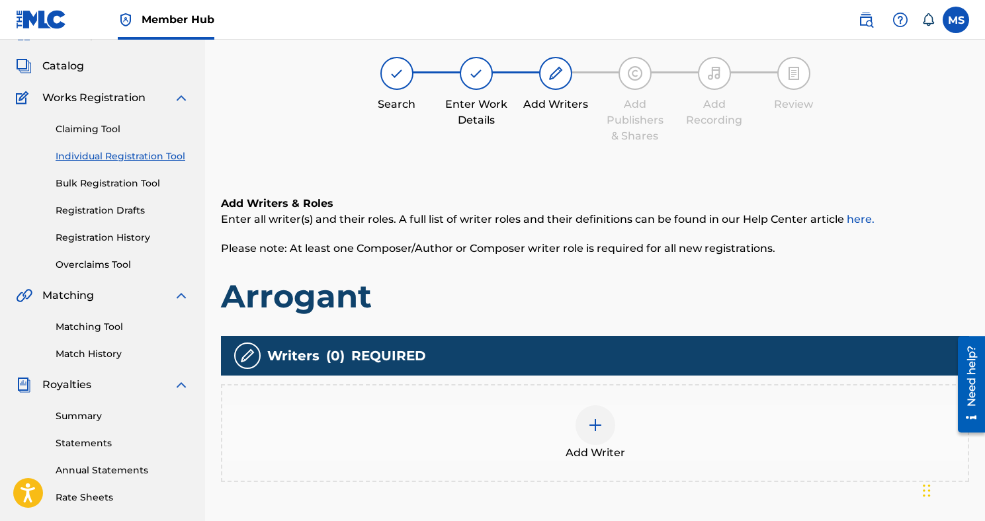
scroll to position [60, 0]
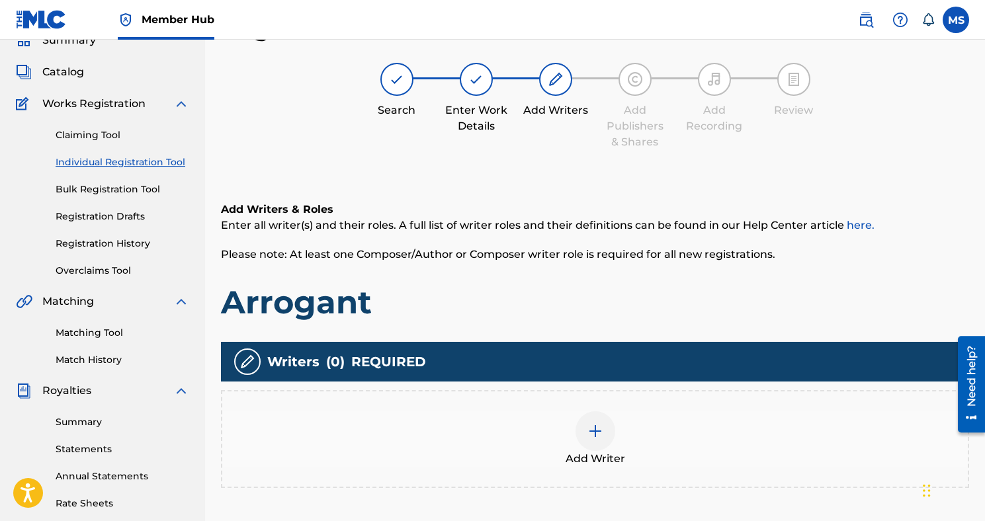
click at [596, 432] on img at bounding box center [595, 431] width 16 height 16
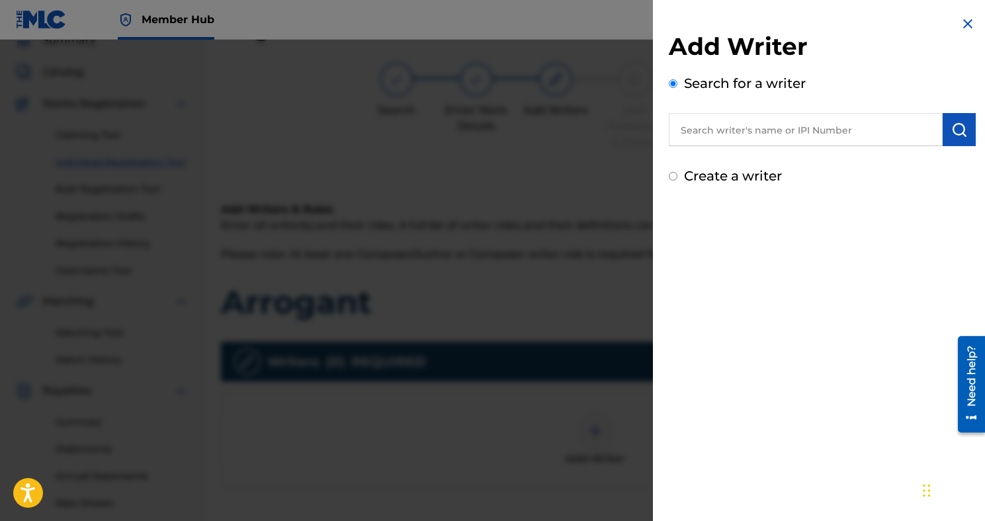
click at [740, 131] on input "text" at bounding box center [806, 129] width 274 height 33
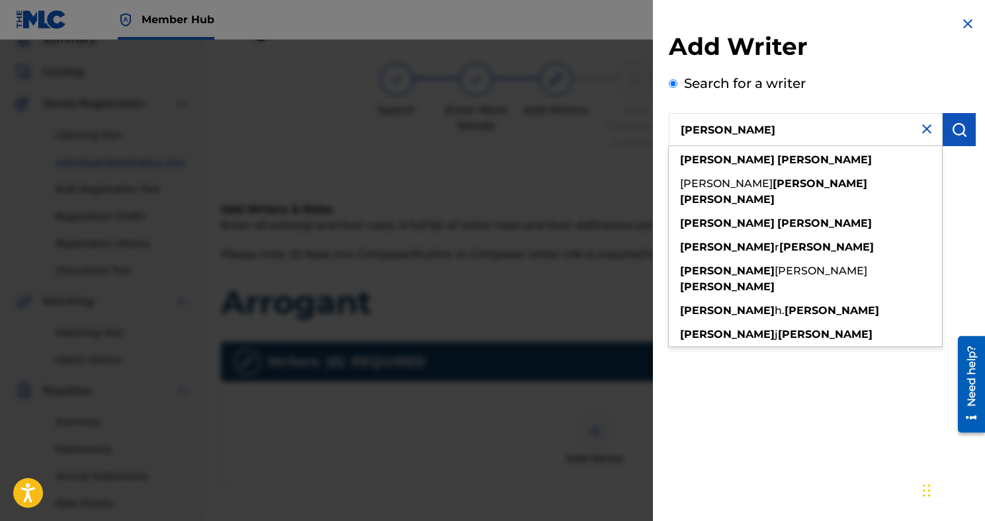
type input "[PERSON_NAME]"
click at [805, 153] on div "[PERSON_NAME]" at bounding box center [805, 160] width 273 height 24
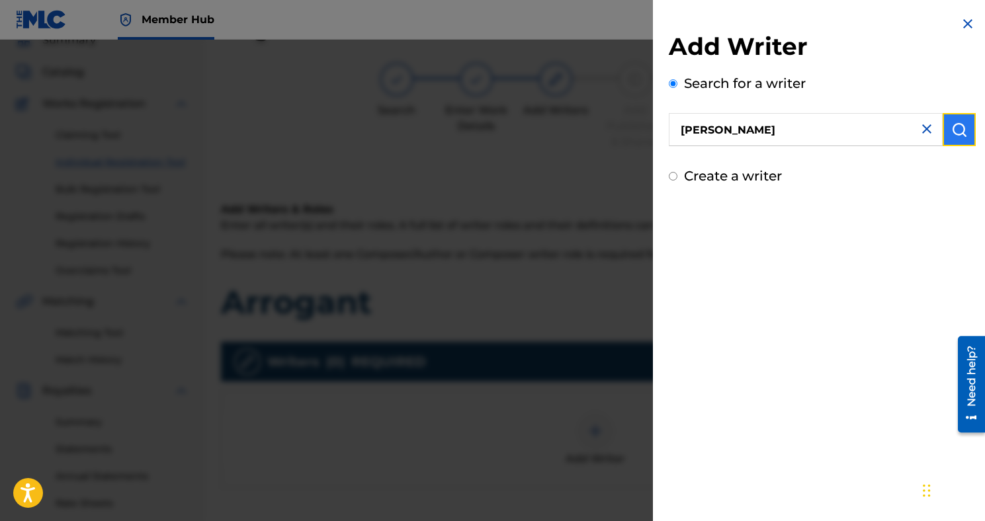
click at [954, 133] on img "submit" at bounding box center [959, 130] width 16 height 16
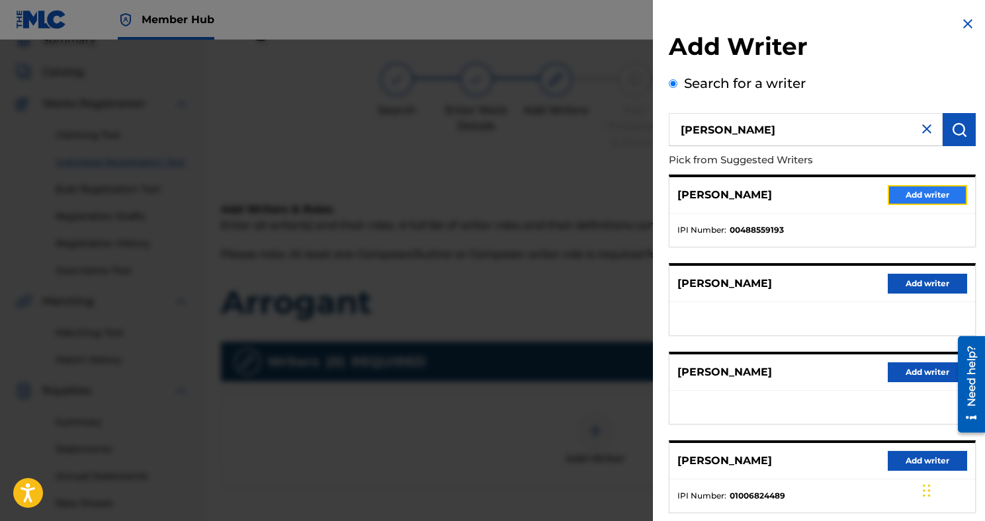
click at [913, 197] on button "Add writer" at bounding box center [926, 195] width 79 height 20
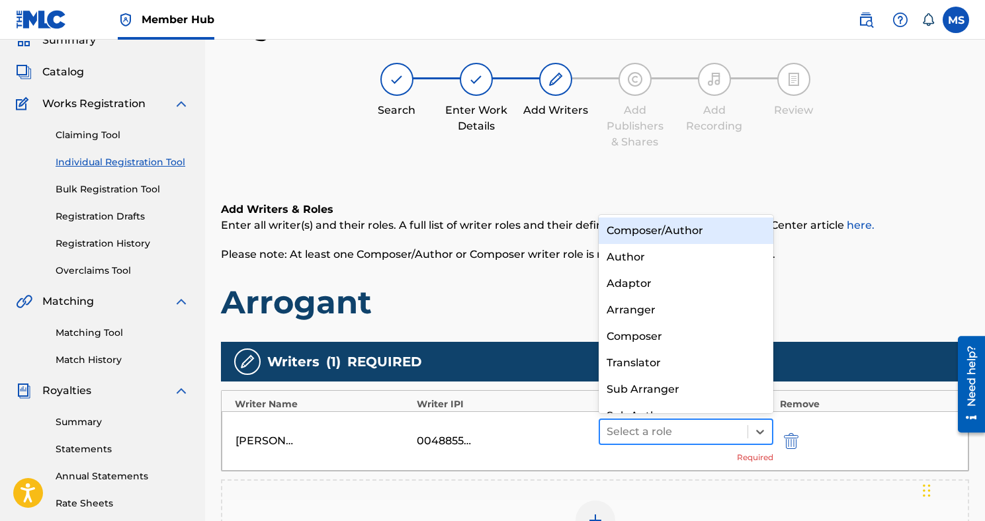
click at [723, 427] on div at bounding box center [673, 432] width 134 height 19
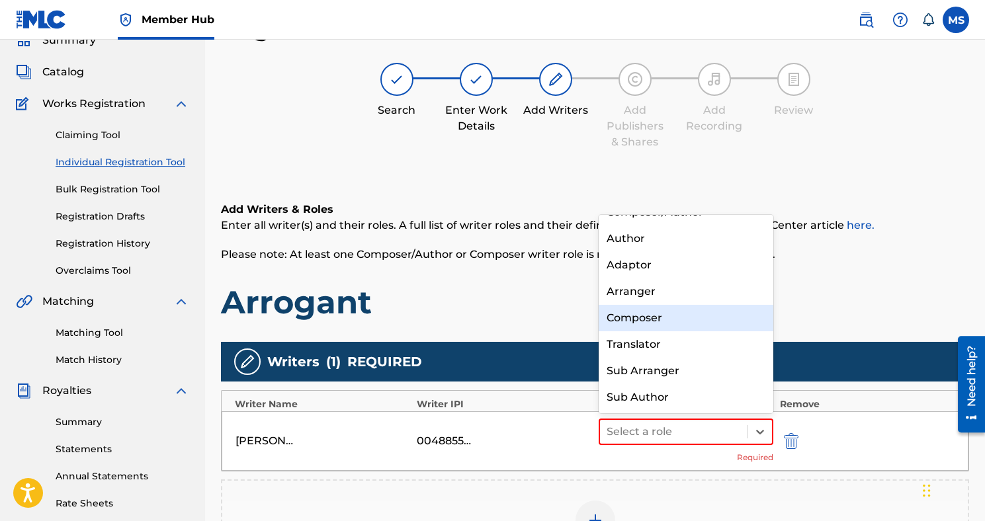
click at [683, 306] on div "Composer" at bounding box center [685, 318] width 175 height 26
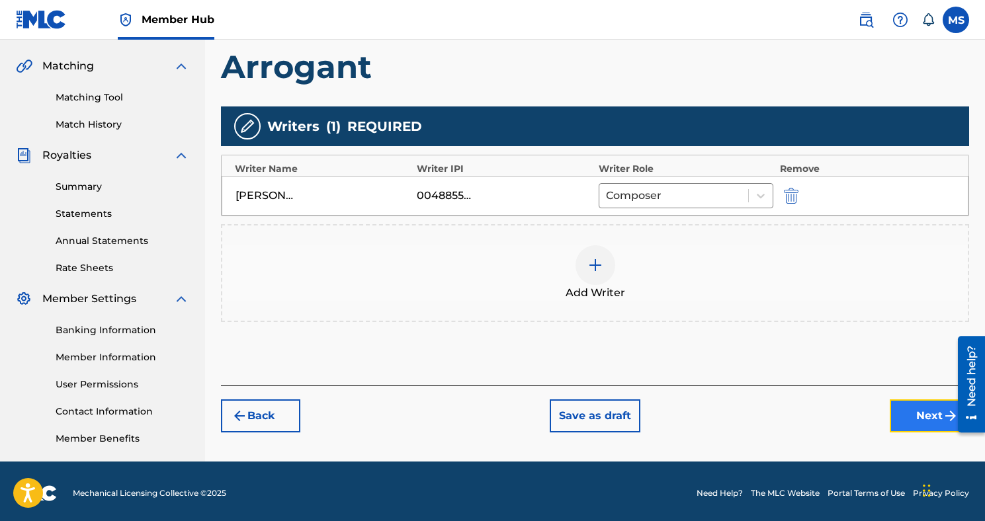
click at [902, 414] on button "Next" at bounding box center [928, 415] width 79 height 33
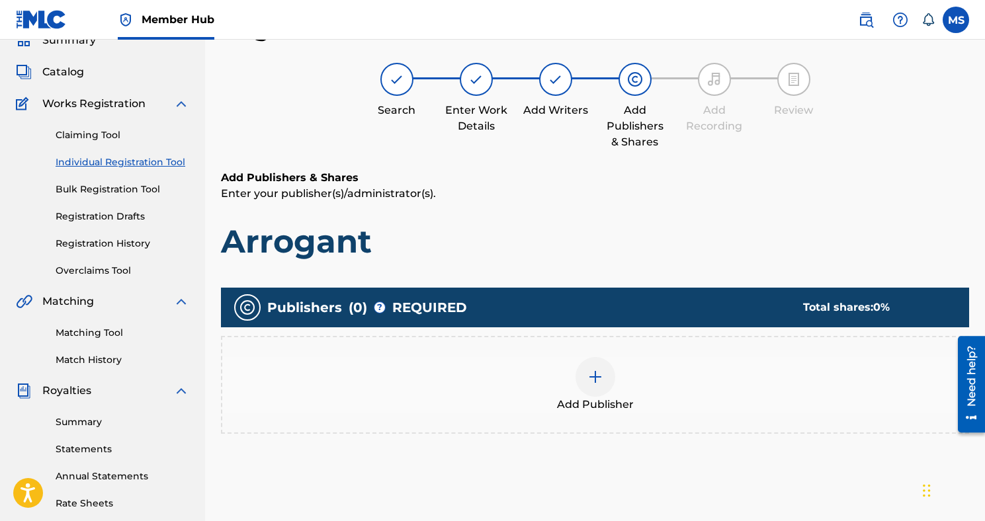
scroll to position [66, 0]
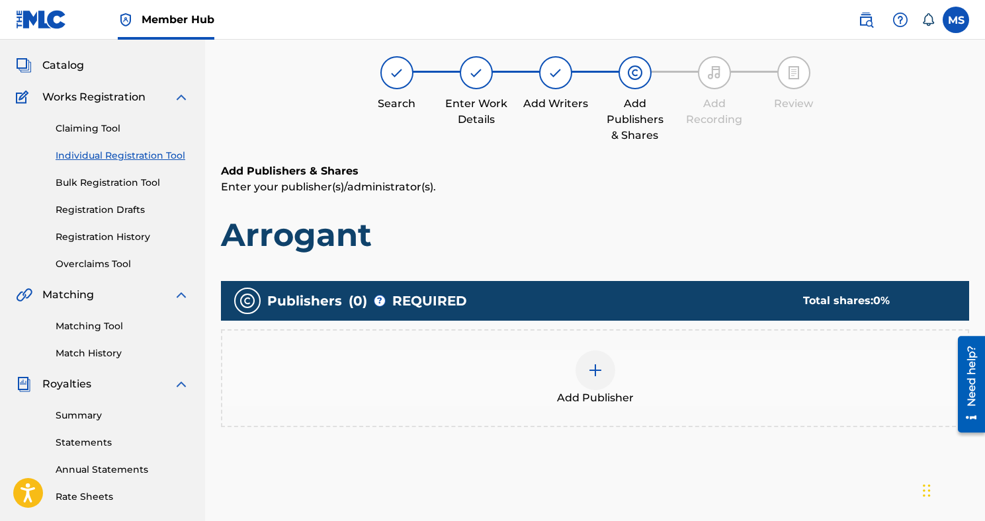
click at [616, 366] on div "Add Publisher" at bounding box center [594, 378] width 745 height 56
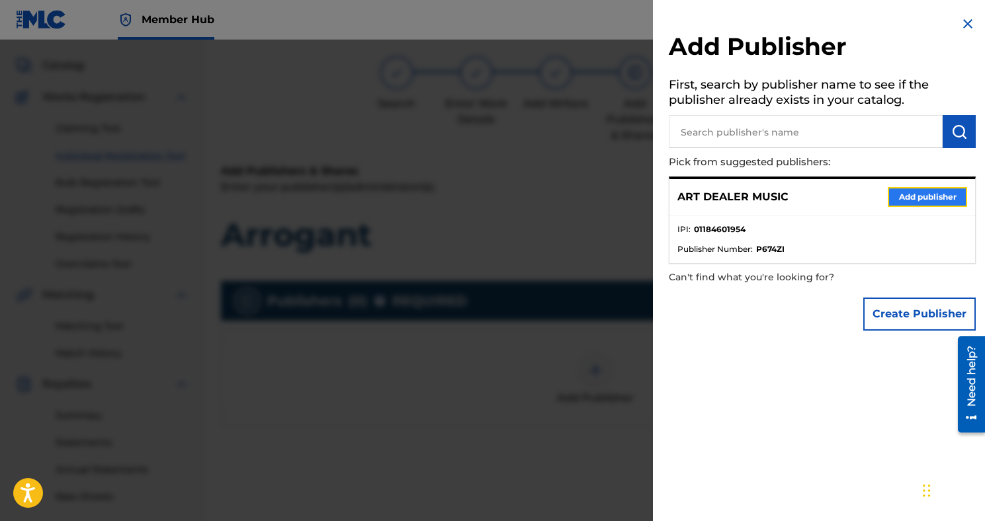
click at [887, 196] on button "Add publisher" at bounding box center [926, 197] width 79 height 20
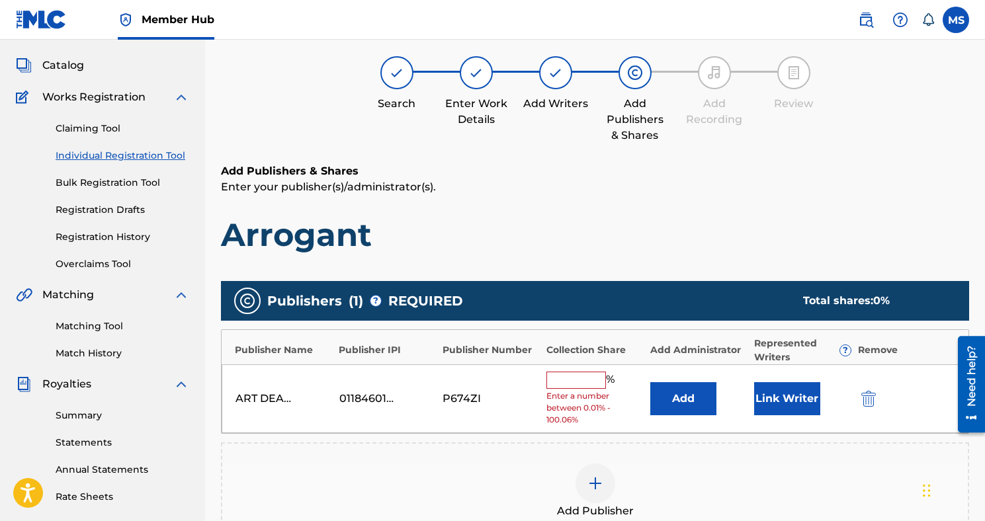
click at [577, 382] on input "text" at bounding box center [576, 380] width 60 height 17
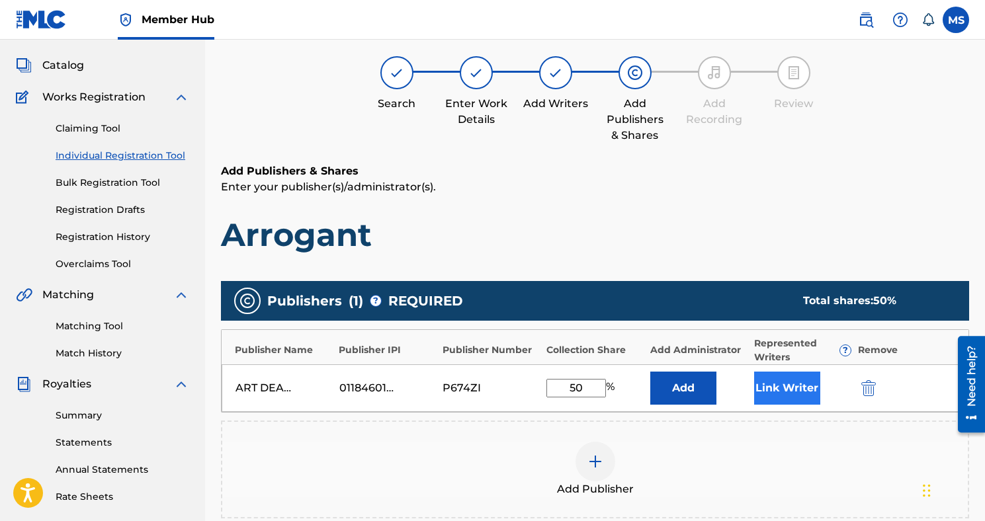
type input "50"
click at [768, 392] on button "Link Writer" at bounding box center [787, 388] width 66 height 33
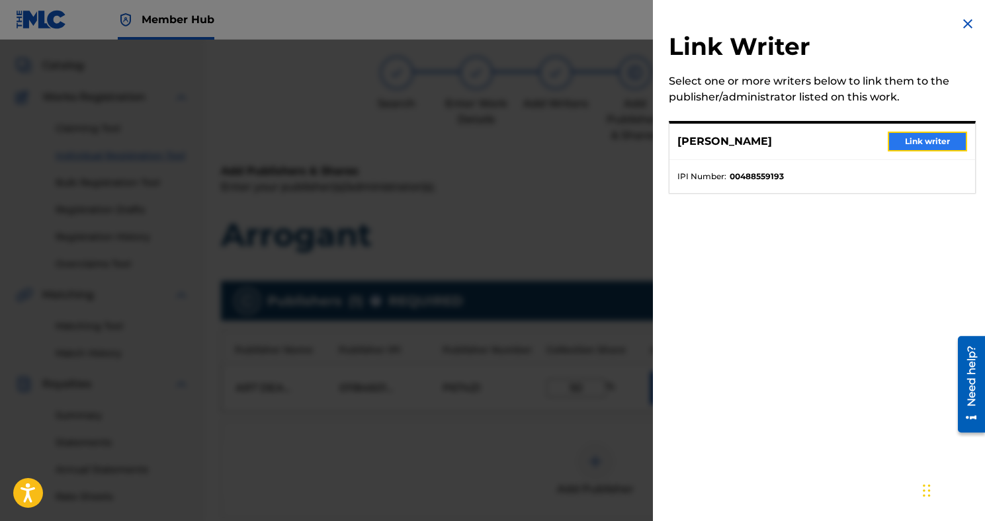
click at [901, 140] on button "Link writer" at bounding box center [926, 142] width 79 height 20
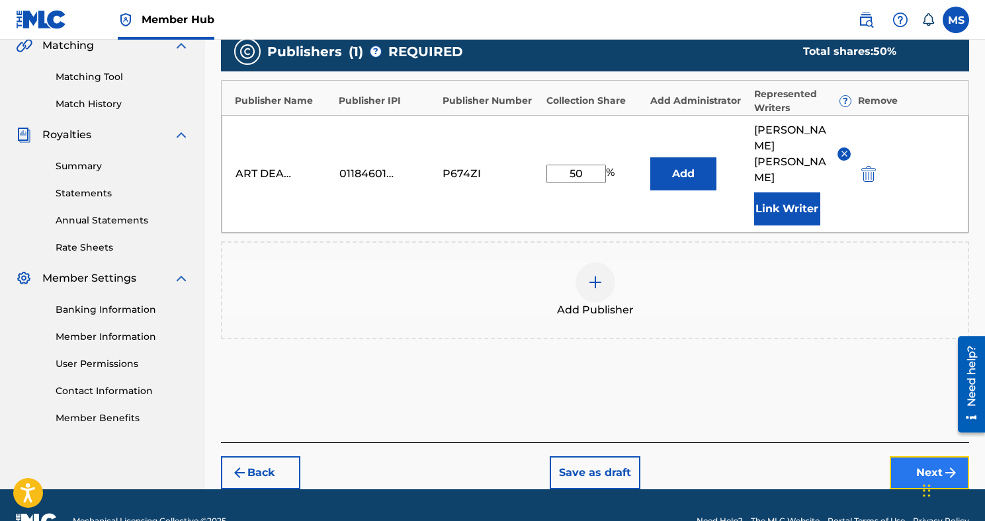
click at [901, 456] on button "Next" at bounding box center [928, 472] width 79 height 33
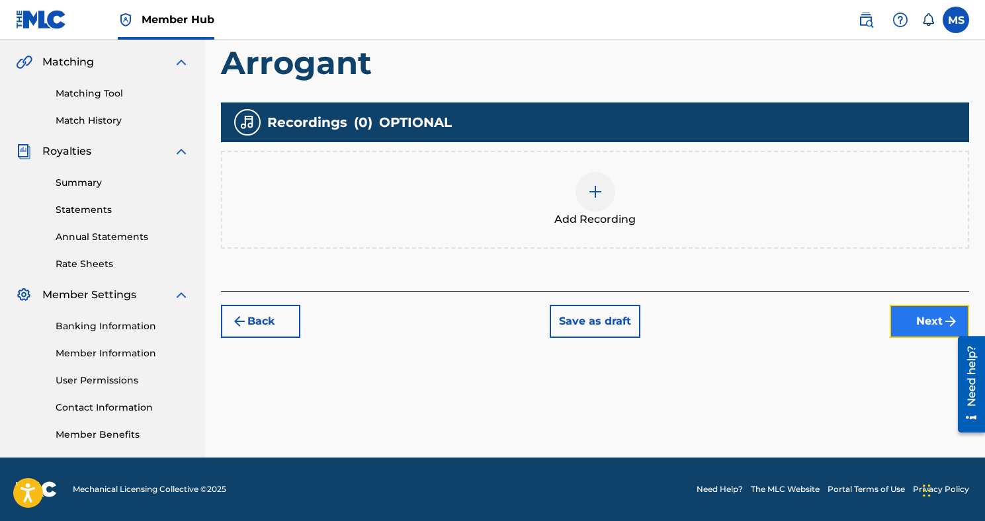
click at [895, 321] on button "Next" at bounding box center [928, 321] width 79 height 33
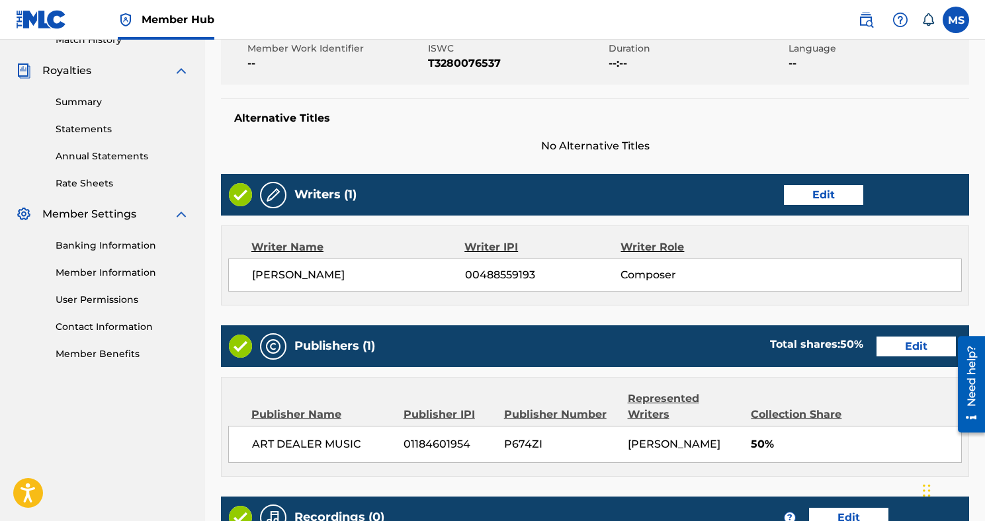
scroll to position [569, 0]
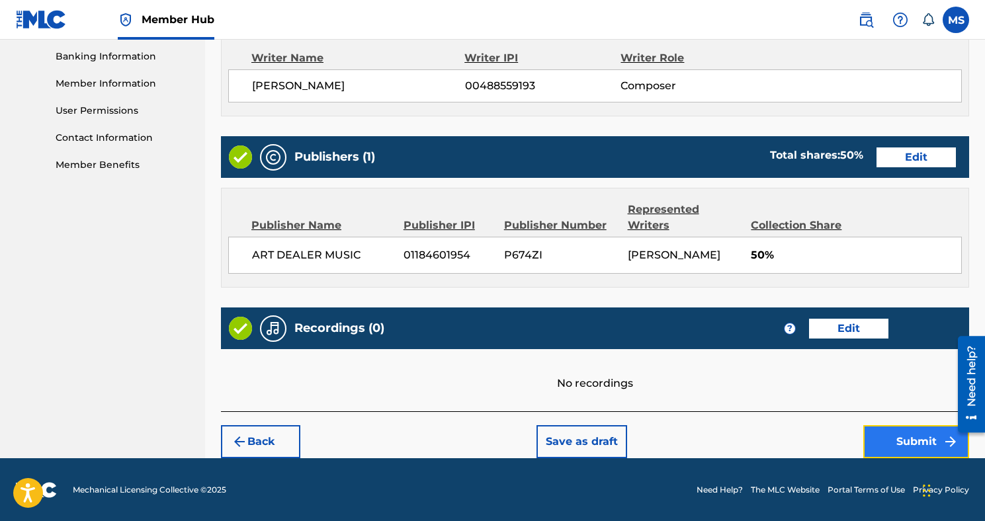
click at [882, 431] on button "Submit" at bounding box center [916, 441] width 106 height 33
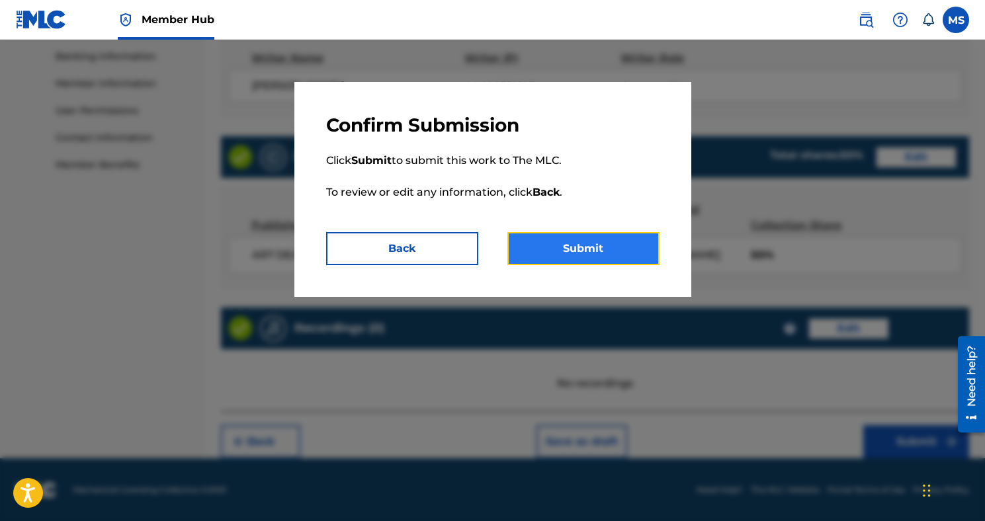
click at [622, 243] on button "Submit" at bounding box center [583, 248] width 152 height 33
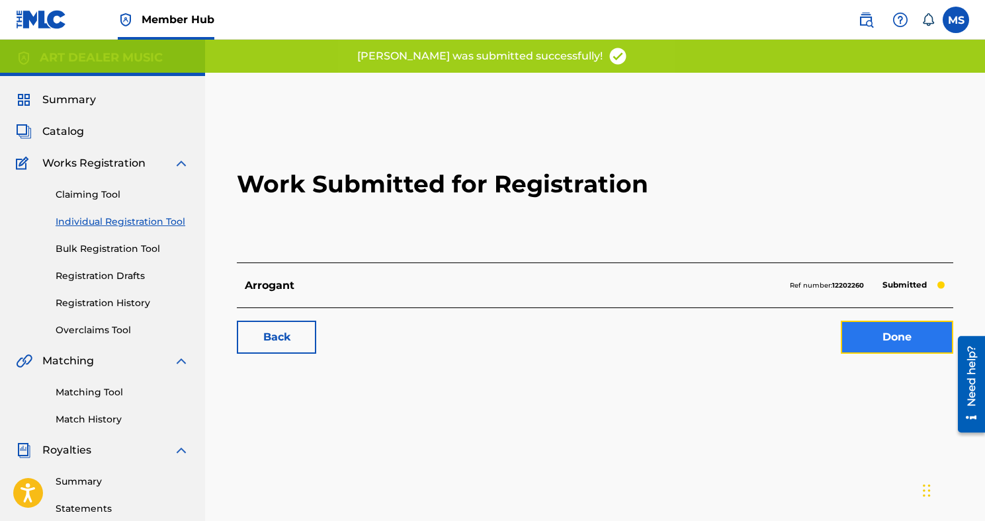
click at [901, 335] on link "Done" at bounding box center [897, 337] width 112 height 33
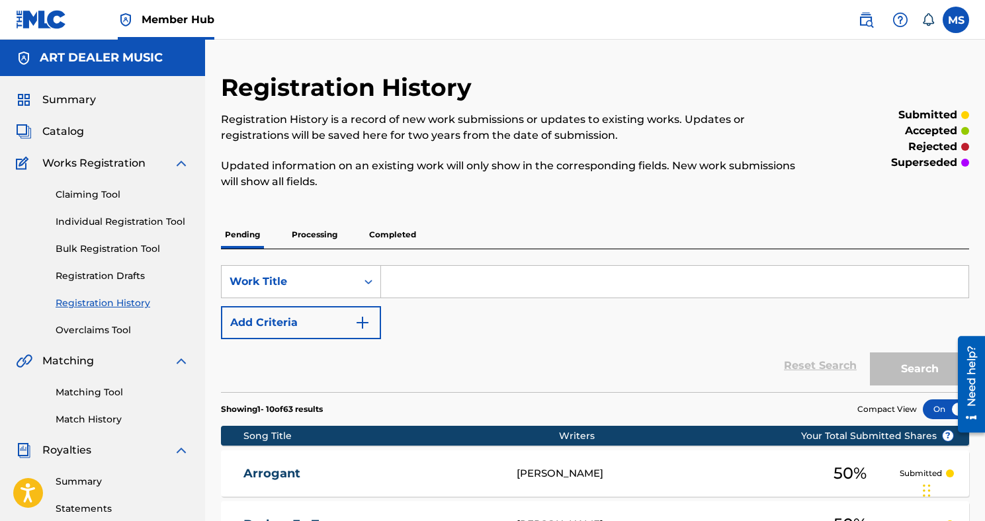
click at [429, 280] on input "Search Form" at bounding box center [674, 282] width 587 height 32
click at [87, 216] on link "Individual Registration Tool" at bounding box center [123, 222] width 134 height 14
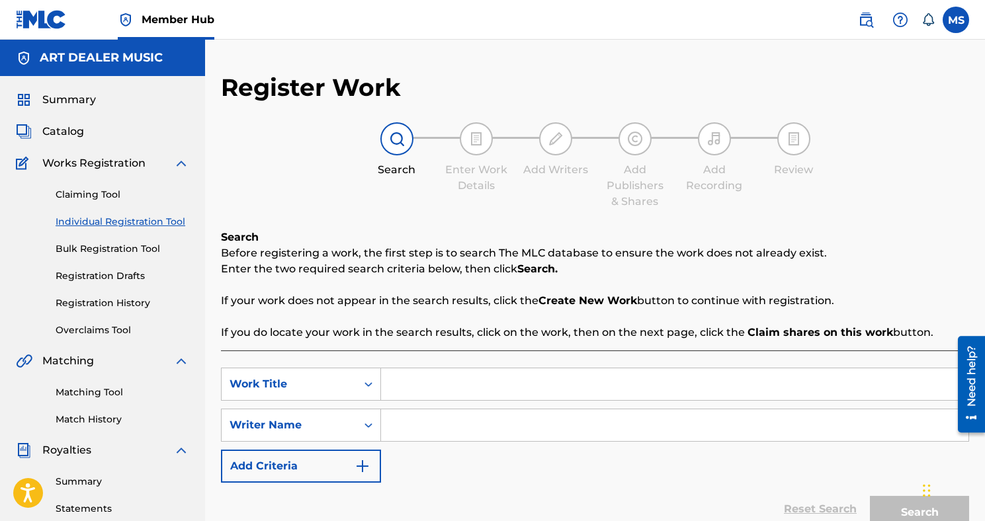
click at [413, 392] on input "Search Form" at bounding box center [674, 384] width 587 height 32
type input "Moonlight"
click at [432, 438] on input "Search Form" at bounding box center [674, 425] width 587 height 32
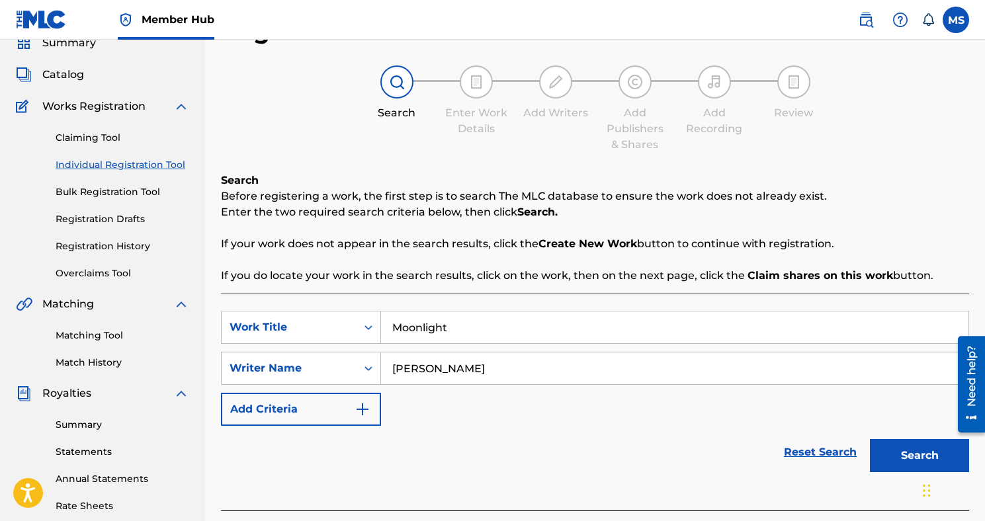
scroll to position [63, 0]
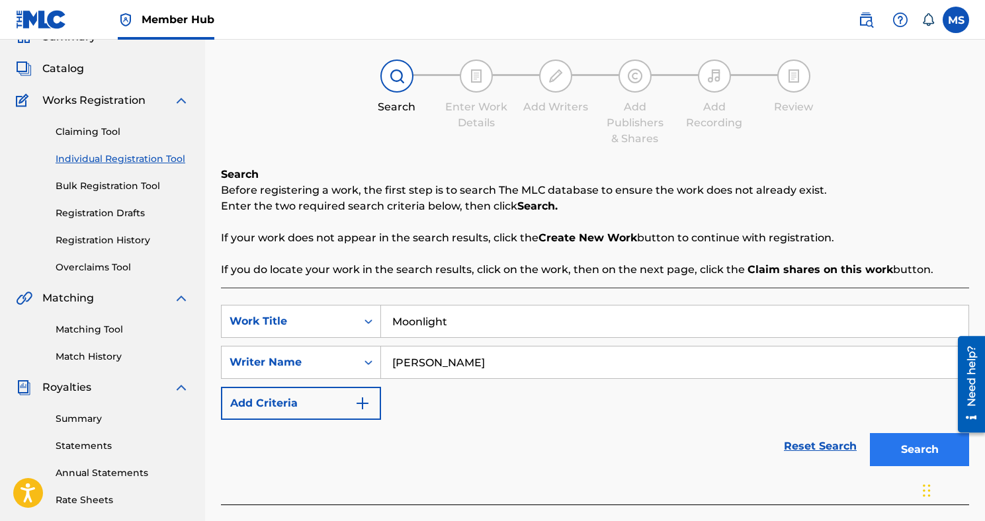
type input "[PERSON_NAME]"
click at [893, 456] on button "Search" at bounding box center [919, 449] width 99 height 33
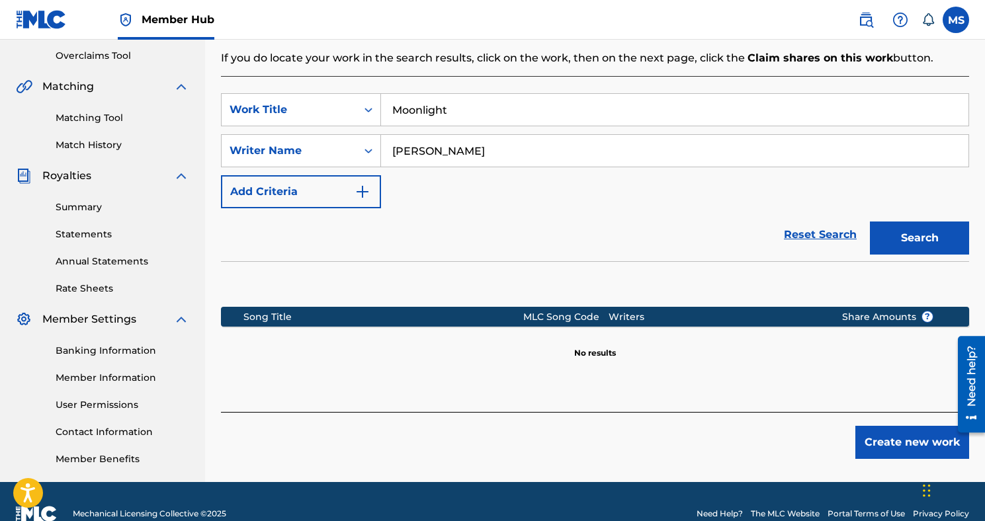
scroll to position [299, 0]
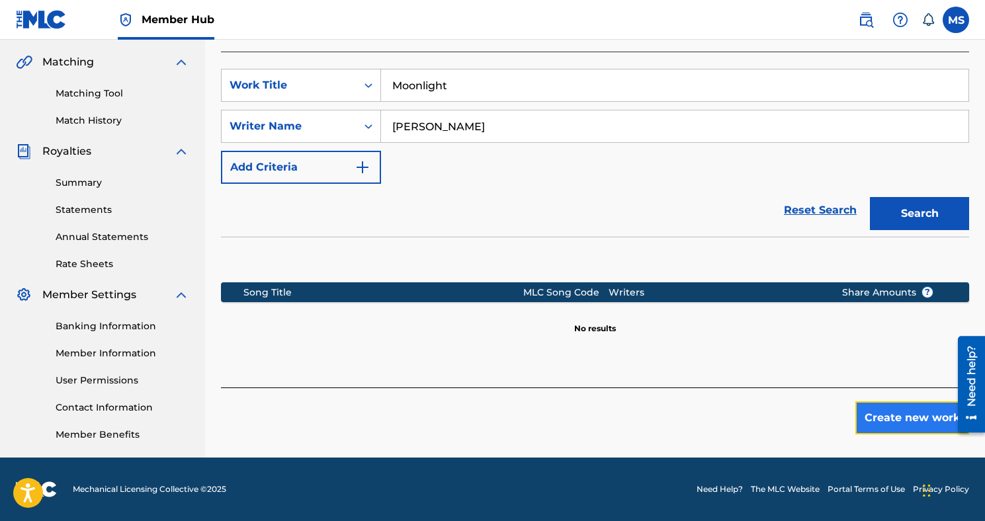
click at [903, 418] on button "Create new work" at bounding box center [912, 417] width 114 height 33
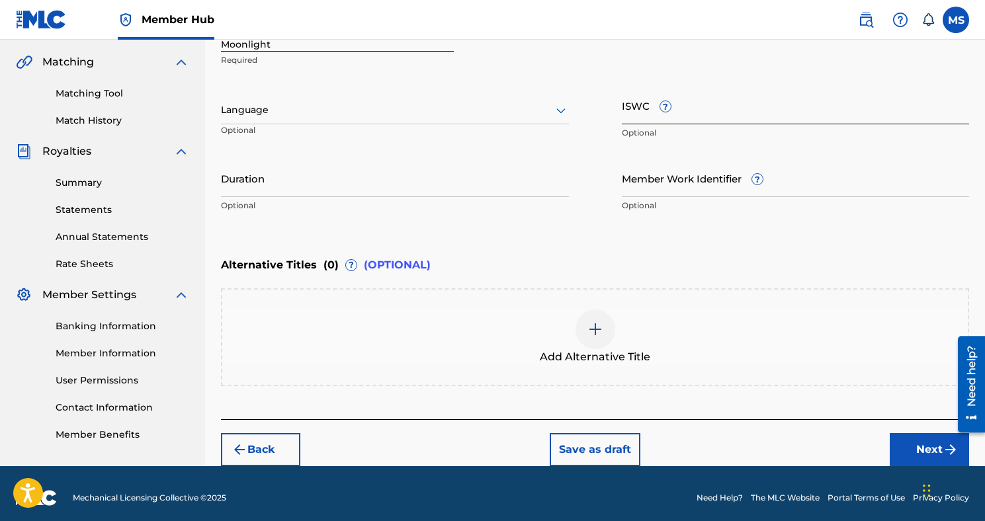
click at [623, 100] on input "ISWC ?" at bounding box center [796, 106] width 348 height 38
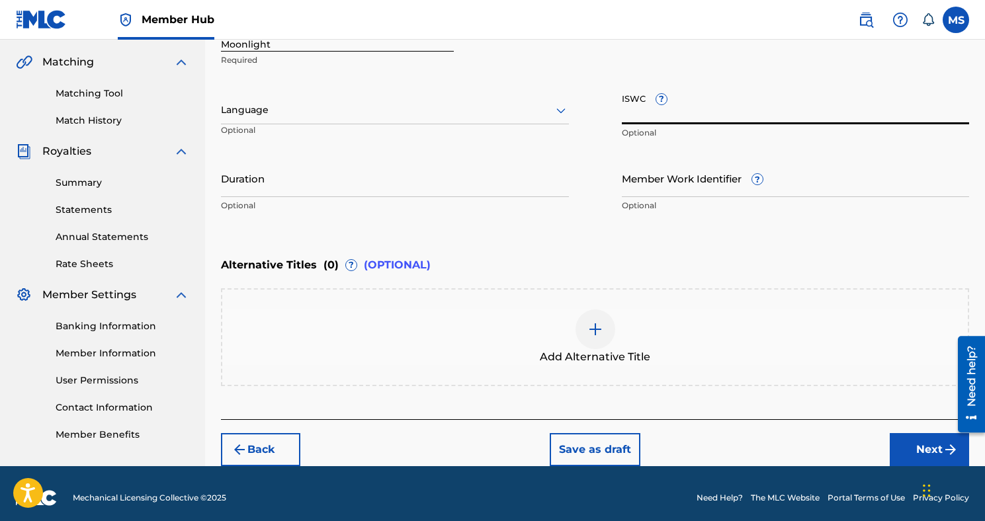
paste input "T3280076275"
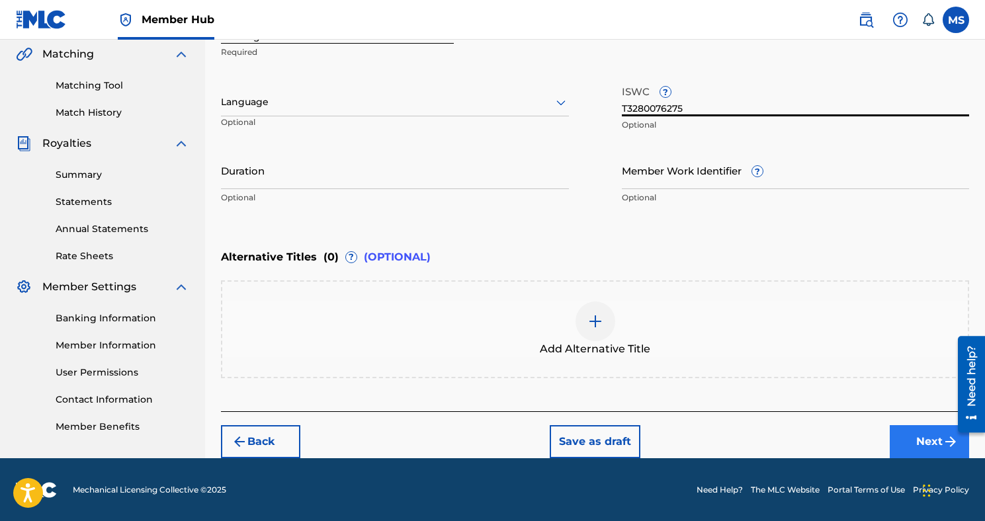
type input "T3280076275"
click at [902, 447] on button "Next" at bounding box center [928, 441] width 79 height 33
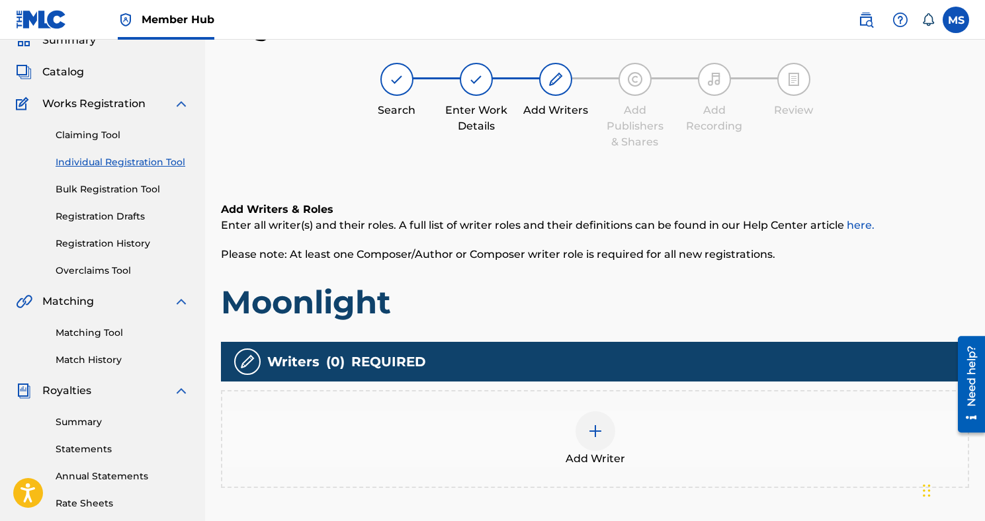
scroll to position [60, 0]
click at [583, 426] on div at bounding box center [595, 431] width 40 height 40
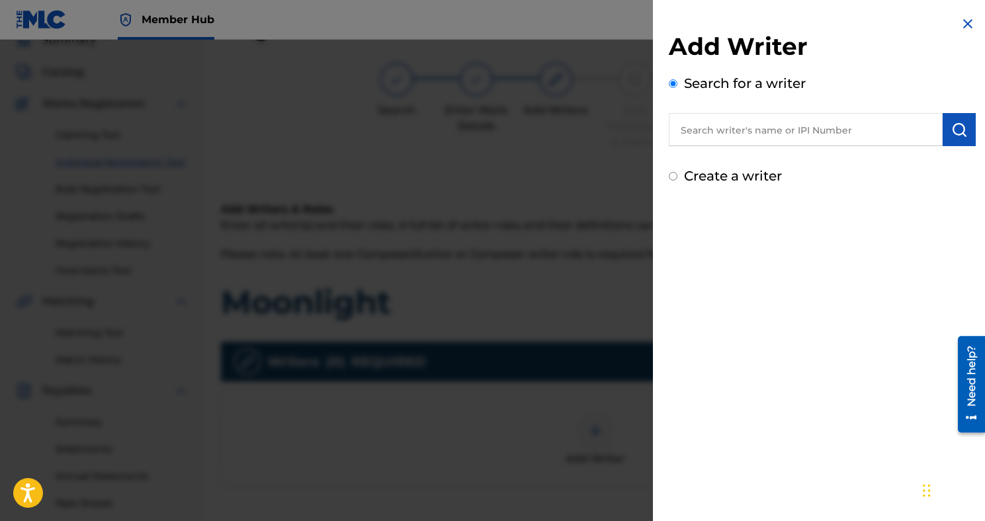
click at [757, 143] on input "text" at bounding box center [806, 129] width 274 height 33
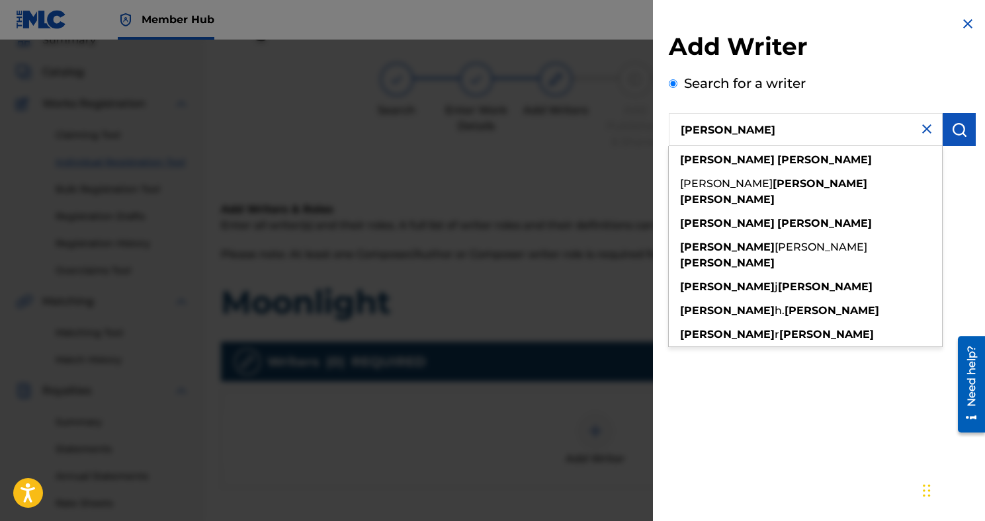
type input "[PERSON_NAME]"
click at [767, 147] on div "[PERSON_NAME] [PERSON_NAME] [PERSON_NAME] [PERSON_NAME] [PERSON_NAME] [PERSON_N…" at bounding box center [805, 246] width 274 height 201
click at [777, 163] on strong "[PERSON_NAME]" at bounding box center [824, 159] width 95 height 13
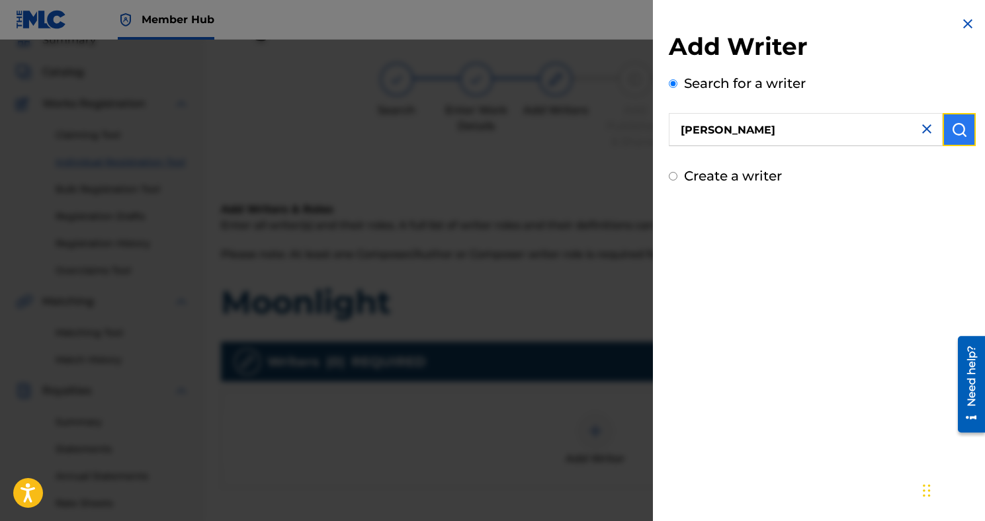
click at [953, 136] on img "submit" at bounding box center [959, 130] width 16 height 16
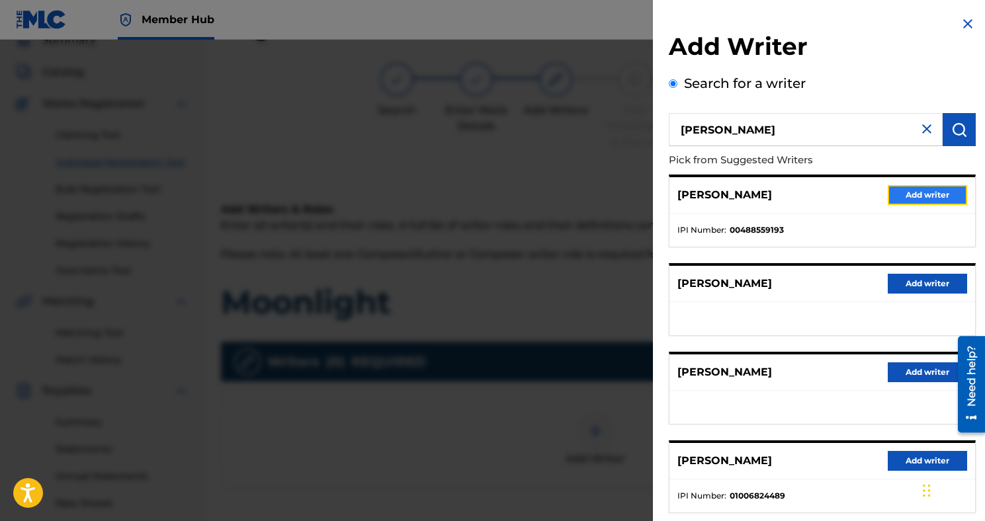
click at [888, 193] on button "Add writer" at bounding box center [926, 195] width 79 height 20
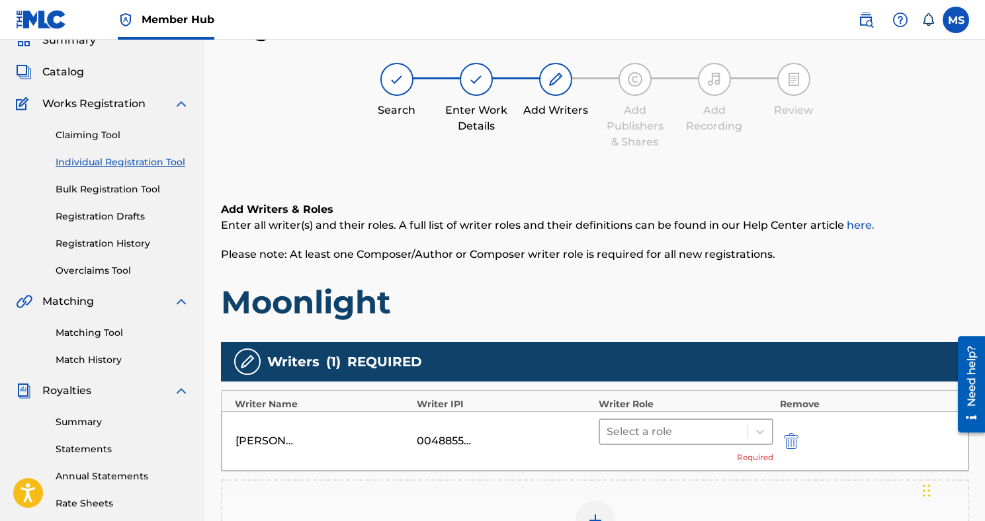
click at [622, 444] on div "Select a role Required" at bounding box center [685, 441] width 175 height 45
click at [628, 437] on div at bounding box center [673, 432] width 134 height 19
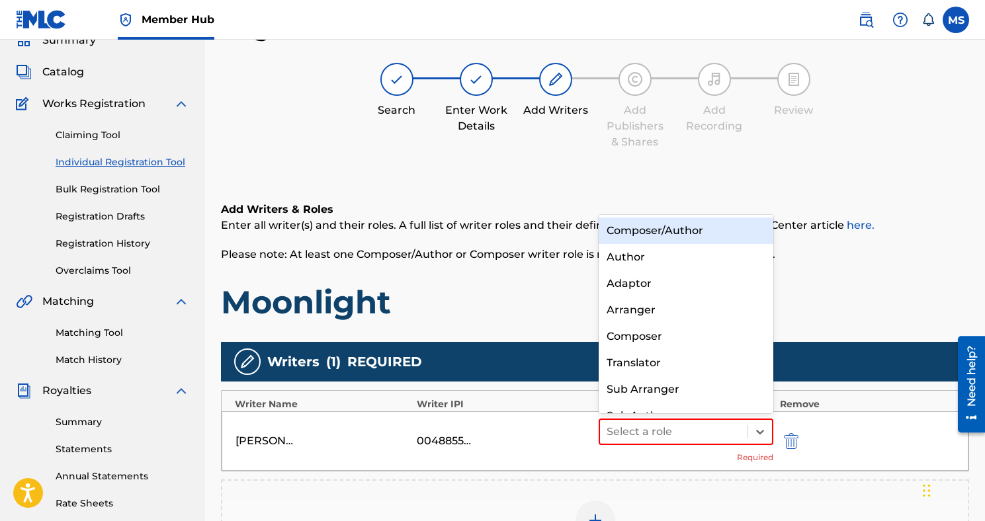
scroll to position [19, 0]
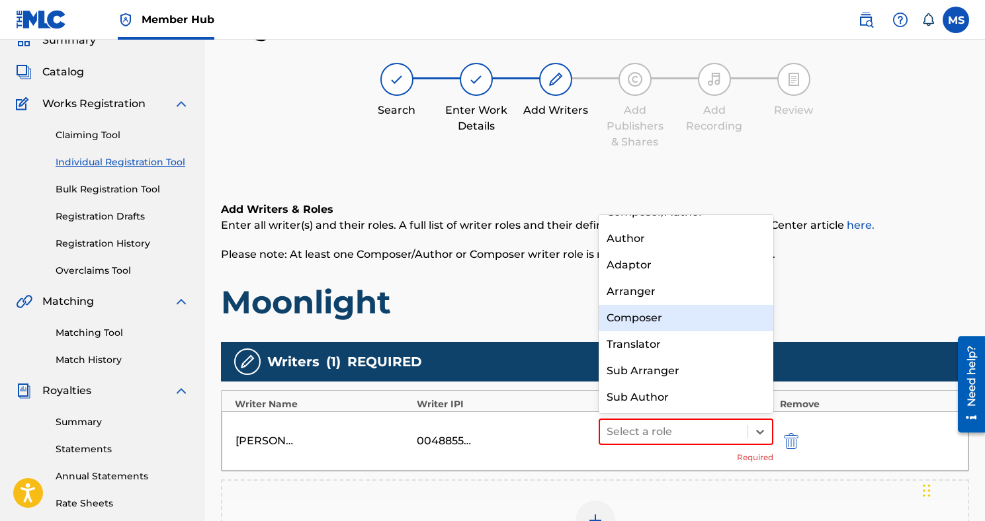
click at [652, 313] on div "Composer" at bounding box center [685, 318] width 175 height 26
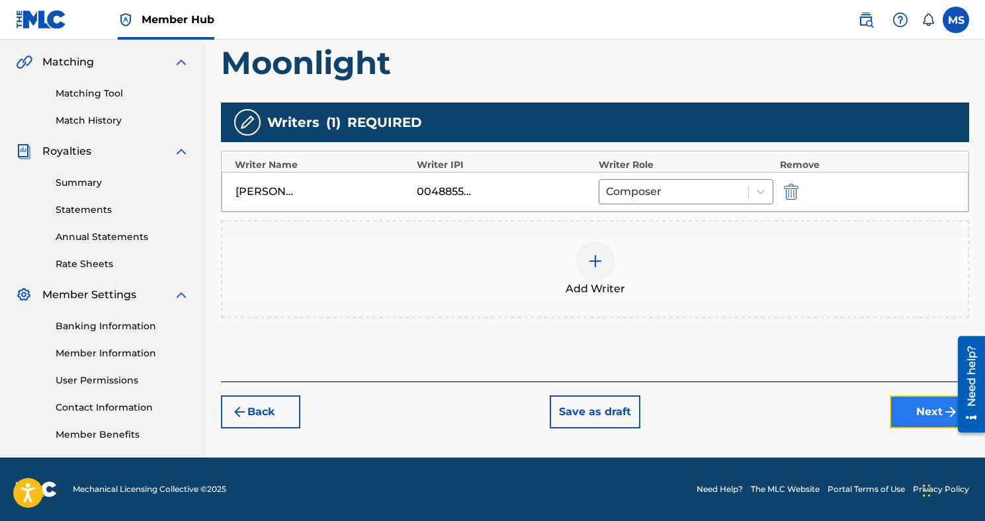
click at [930, 417] on button "Next" at bounding box center [928, 411] width 79 height 33
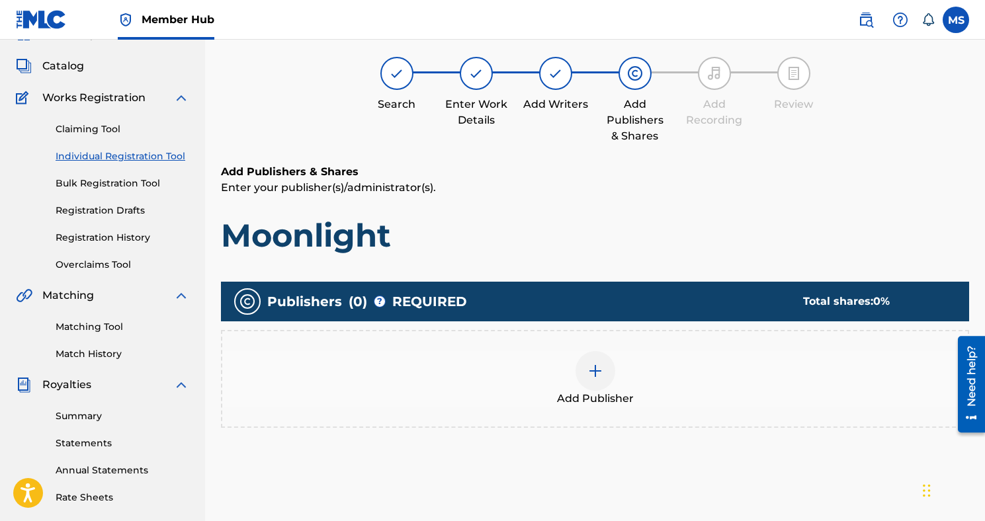
scroll to position [60, 0]
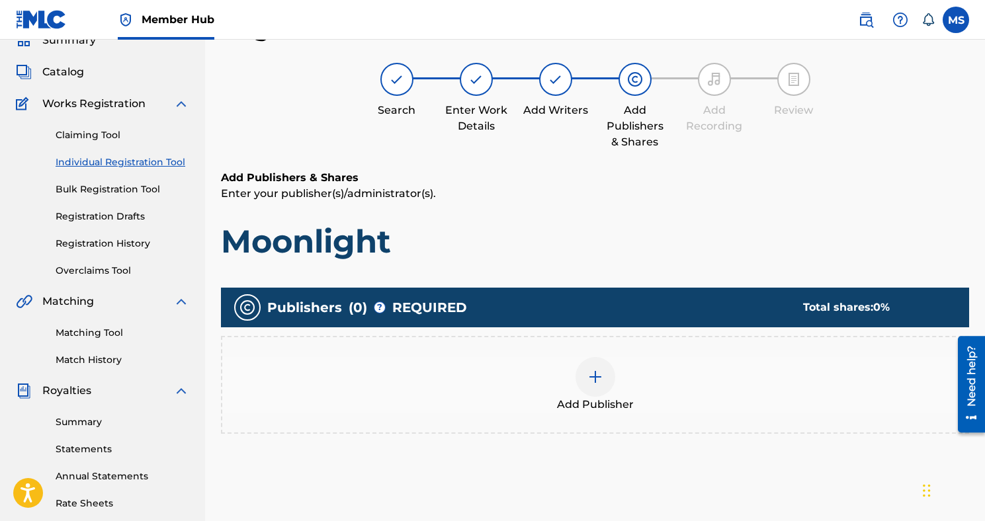
click at [612, 376] on div at bounding box center [595, 377] width 40 height 40
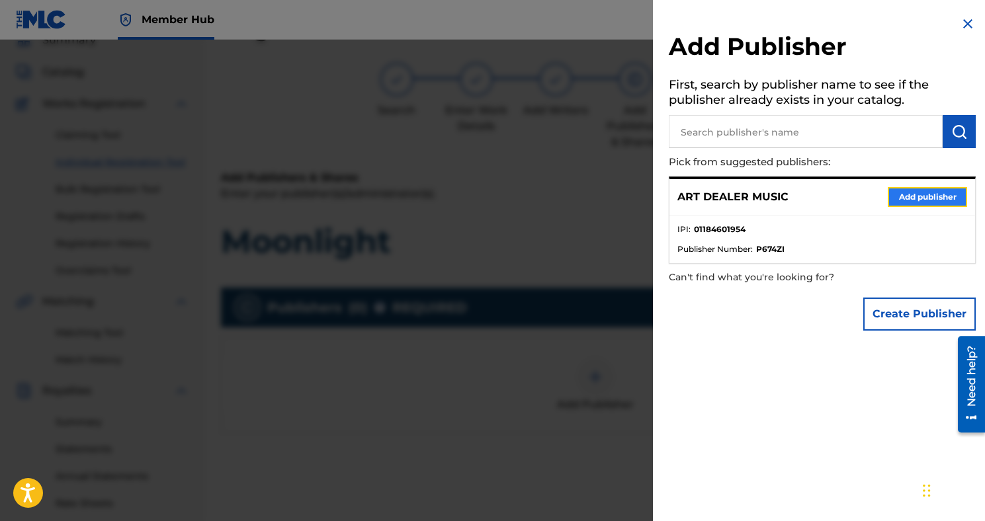
click at [892, 192] on button "Add publisher" at bounding box center [926, 197] width 79 height 20
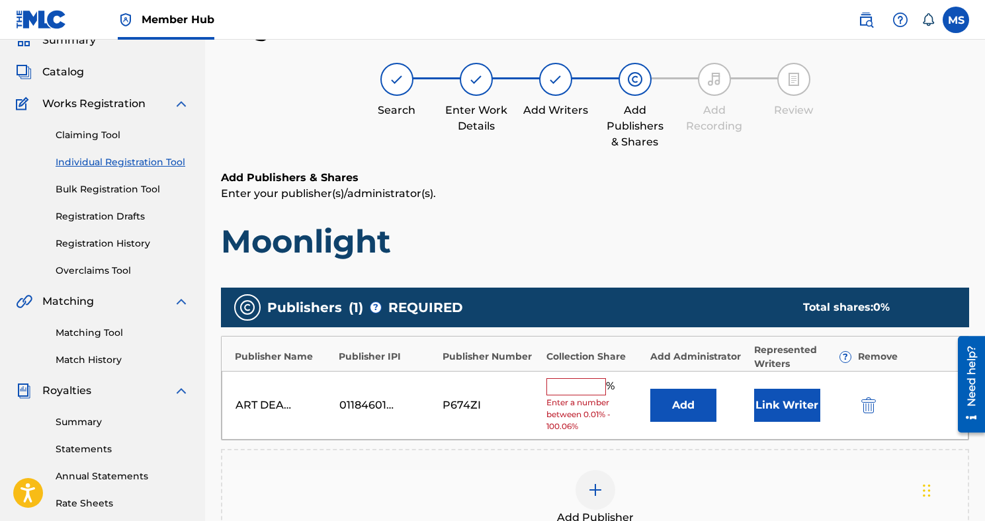
click at [567, 378] on input "text" at bounding box center [576, 386] width 60 height 17
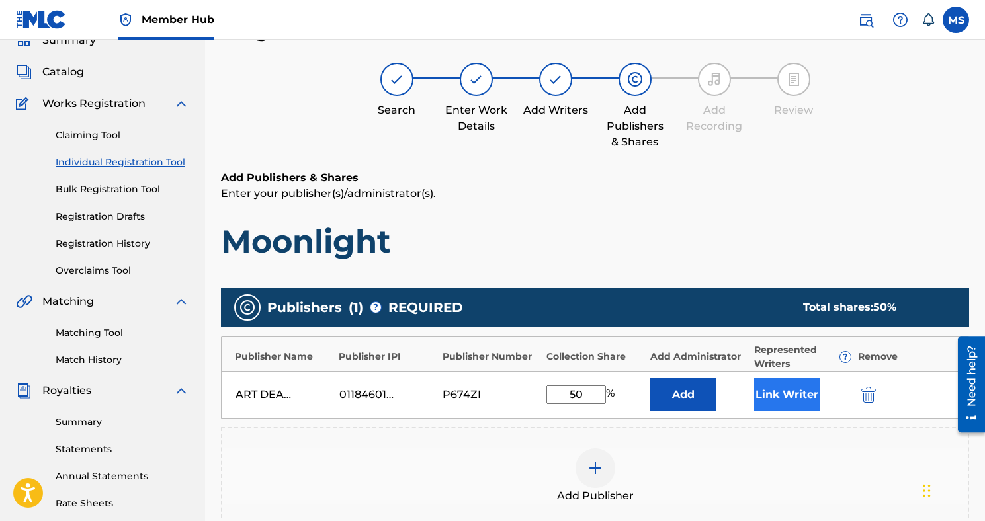
type input "50"
click at [818, 394] on button "Link Writer" at bounding box center [787, 394] width 66 height 33
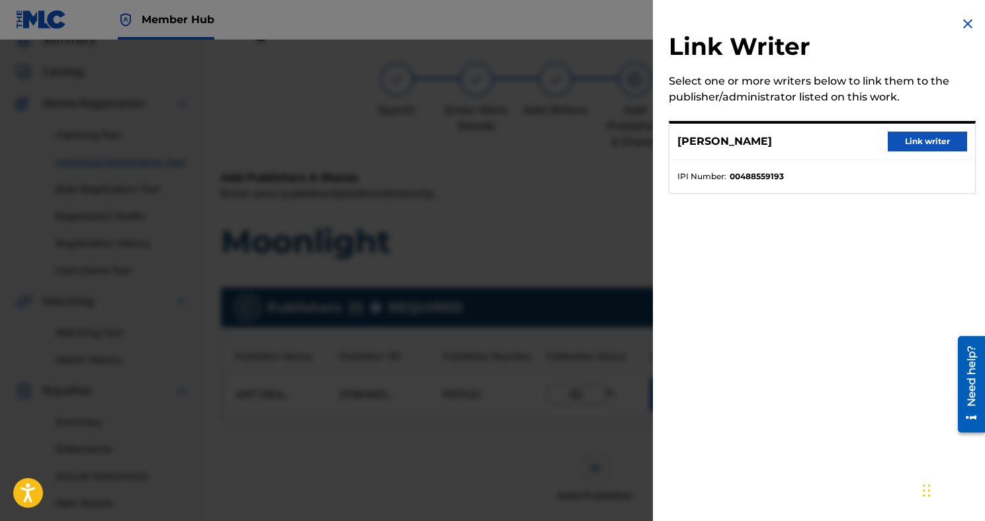
click at [914, 152] on div "[PERSON_NAME] Link writer" at bounding box center [822, 142] width 306 height 36
click at [911, 138] on button "Link writer" at bounding box center [926, 142] width 79 height 20
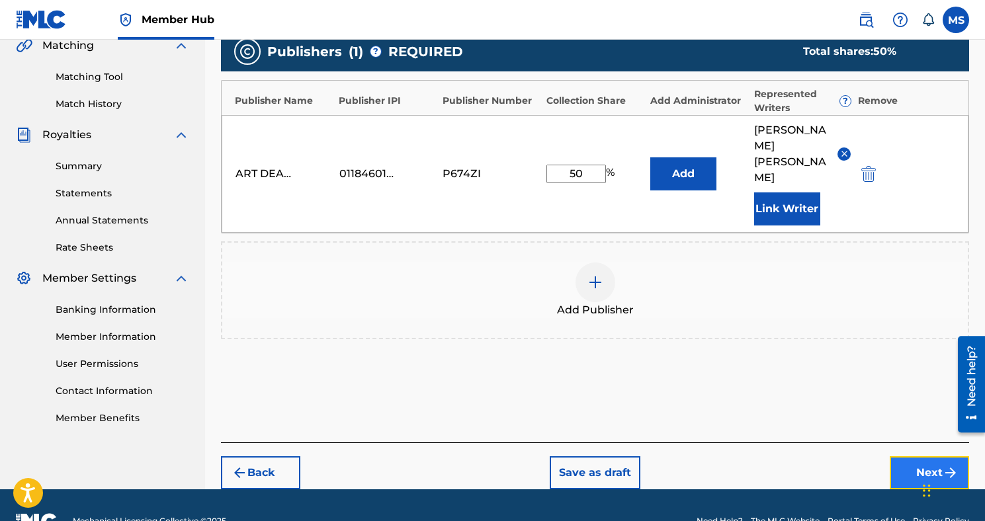
click at [915, 456] on button "Next" at bounding box center [928, 472] width 79 height 33
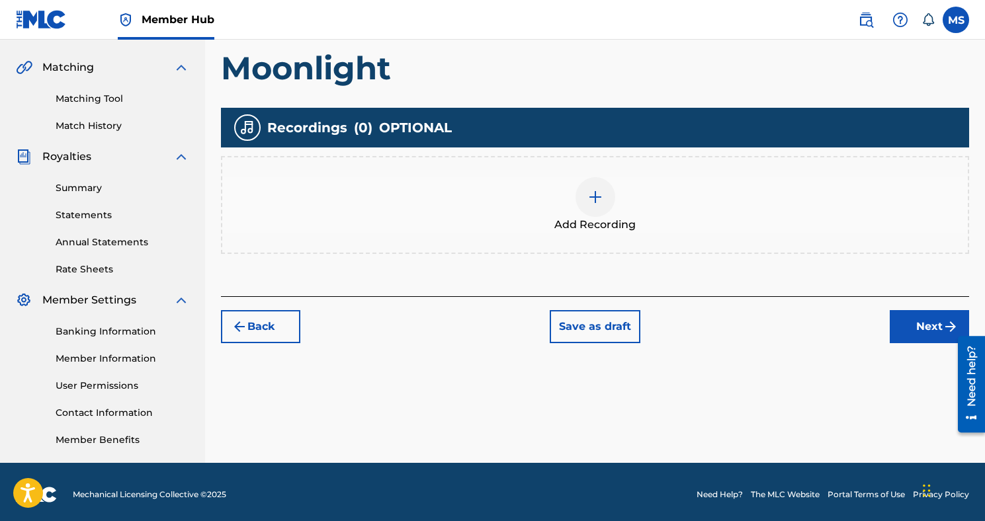
scroll to position [299, 0]
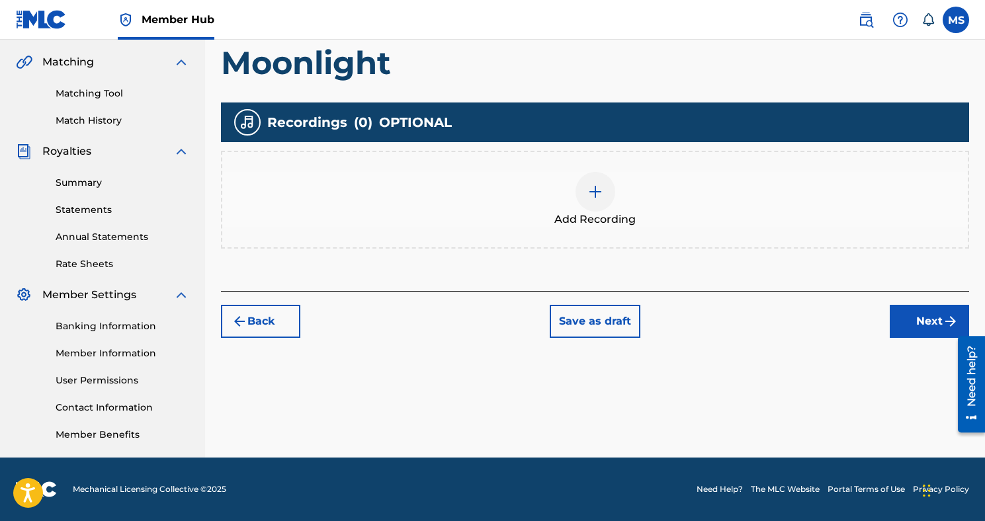
click at [911, 340] on div "Register Work Search Enter Work Details Add Writers Add Publishers & Shares Add…" at bounding box center [595, 116] width 780 height 684
click at [911, 333] on button "Next" at bounding box center [928, 321] width 79 height 33
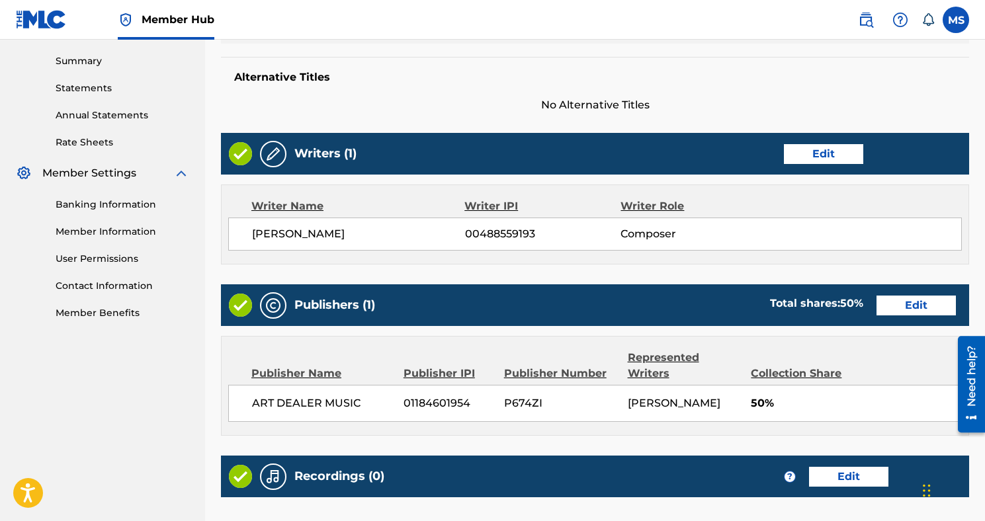
scroll to position [569, 0]
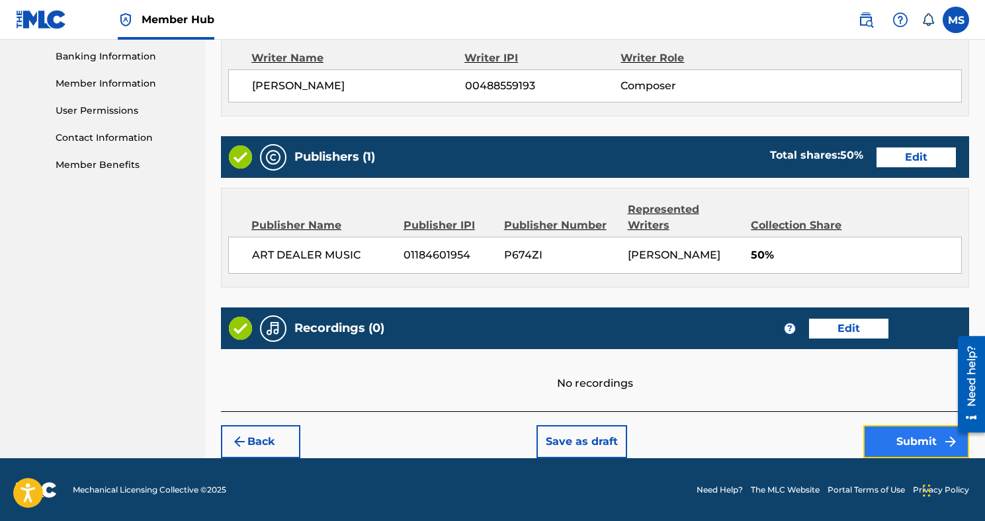
click at [912, 438] on button "Submit" at bounding box center [916, 441] width 106 height 33
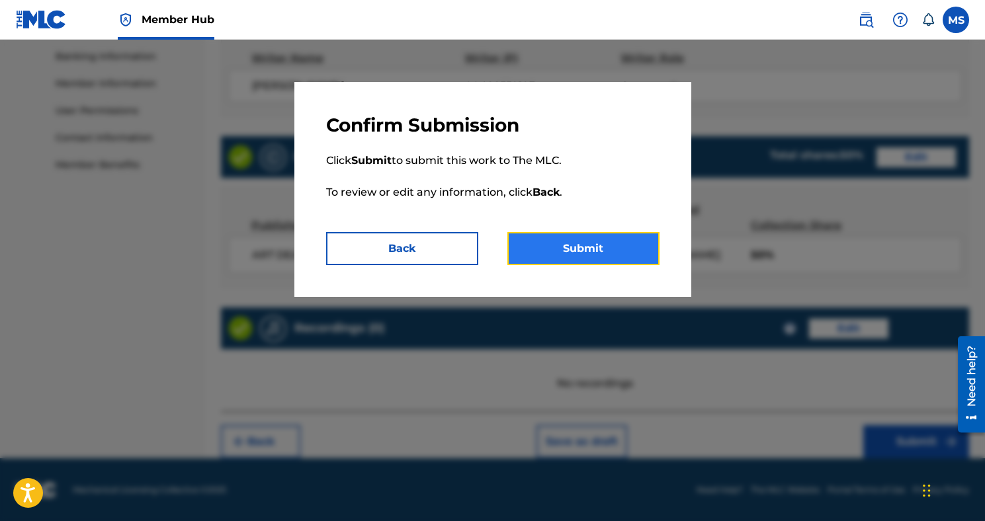
click at [637, 242] on button "Submit" at bounding box center [583, 248] width 152 height 33
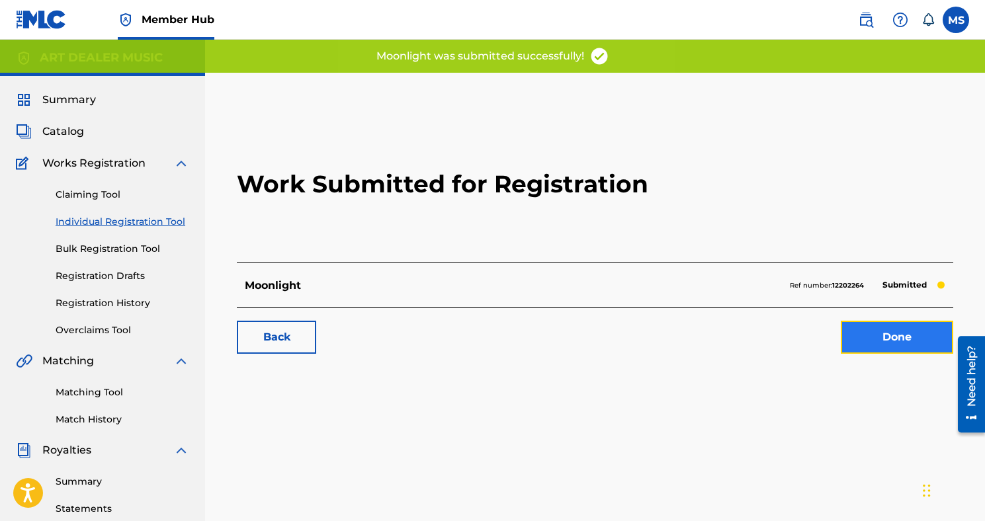
click at [874, 349] on link "Done" at bounding box center [897, 337] width 112 height 33
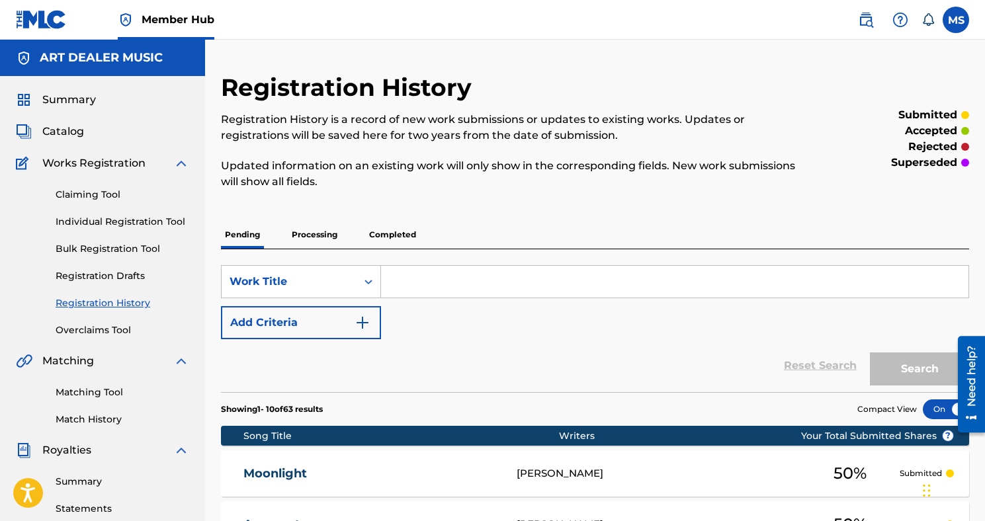
click at [146, 212] on div "Claiming Tool Individual Registration Tool Bulk Registration Tool Registration …" at bounding box center [102, 254] width 173 height 166
click at [145, 231] on div "Claiming Tool Individual Registration Tool Bulk Registration Tool Registration …" at bounding box center [102, 254] width 173 height 166
click at [136, 229] on div "Claiming Tool Individual Registration Tool Bulk Registration Tool Registration …" at bounding box center [102, 254] width 173 height 166
click at [134, 228] on link "Individual Registration Tool" at bounding box center [123, 222] width 134 height 14
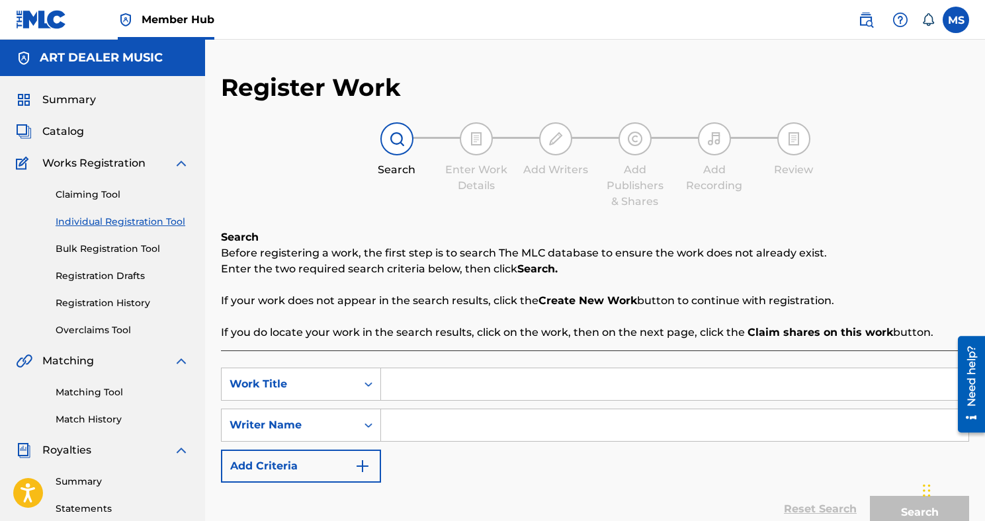
click at [483, 382] on input "Search Form" at bounding box center [674, 384] width 587 height 32
type input "Cream"
click at [489, 419] on input "Search Form" at bounding box center [674, 425] width 587 height 32
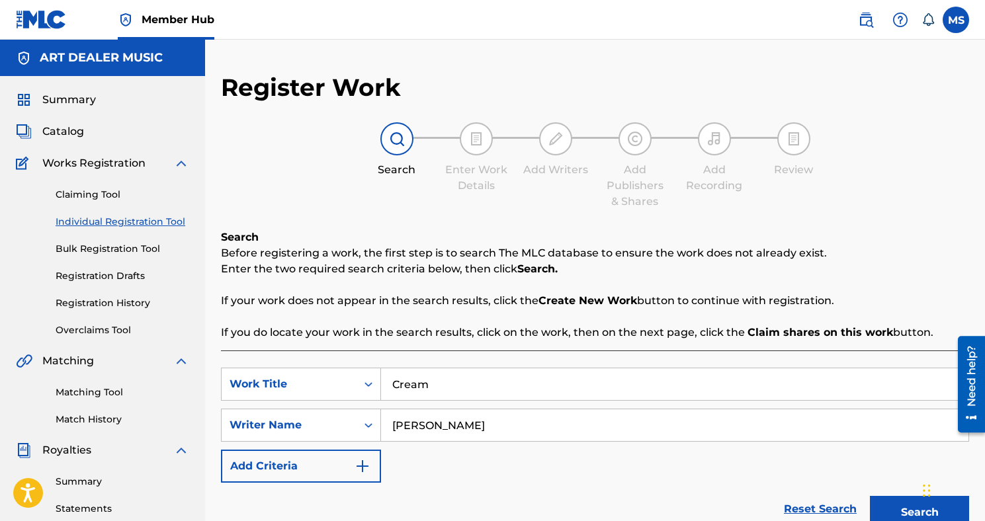
scroll to position [46, 0]
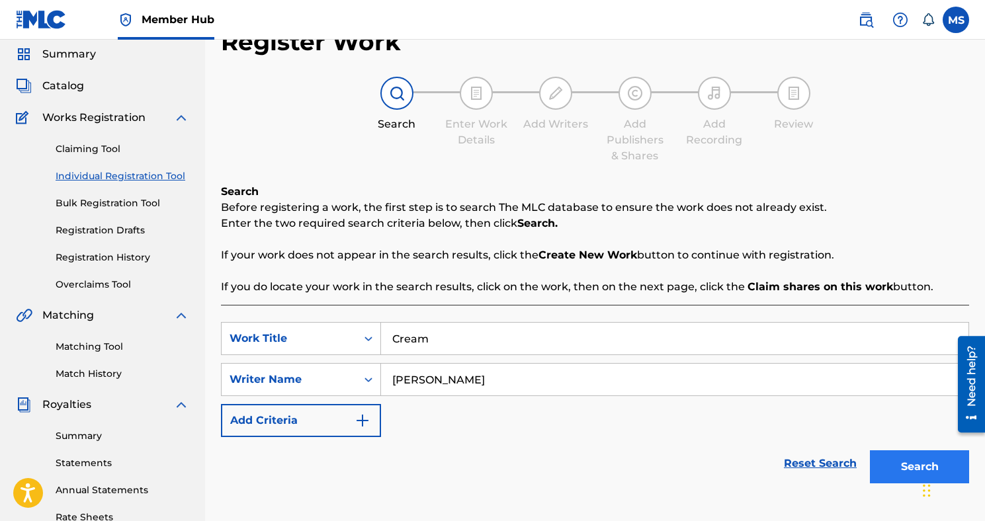
type input "[PERSON_NAME]"
click at [886, 474] on button "Search" at bounding box center [919, 466] width 99 height 33
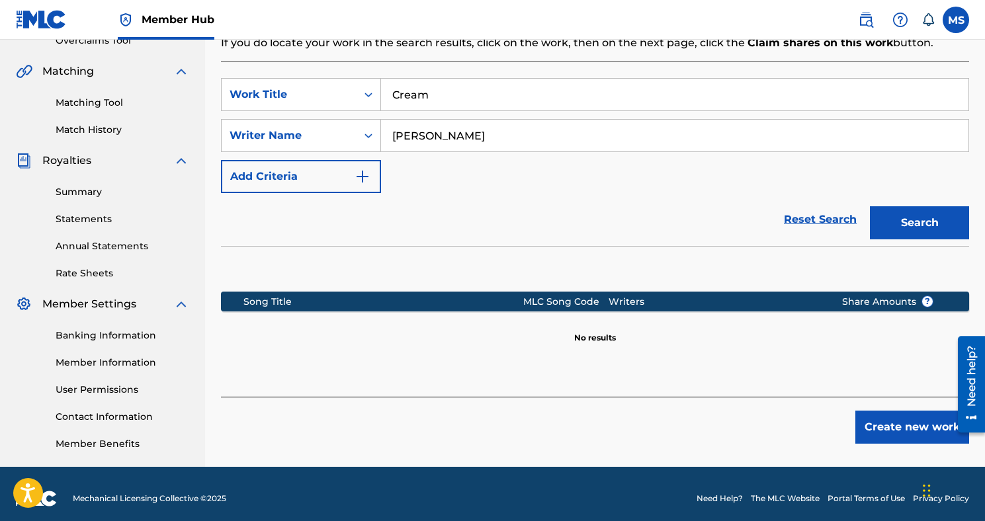
scroll to position [290, 0]
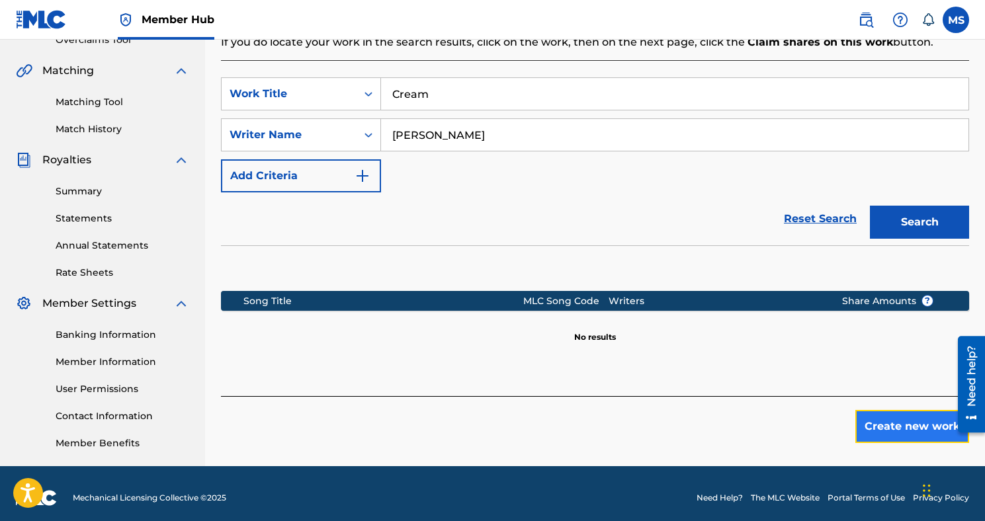
click at [906, 428] on button "Create new work" at bounding box center [912, 426] width 114 height 33
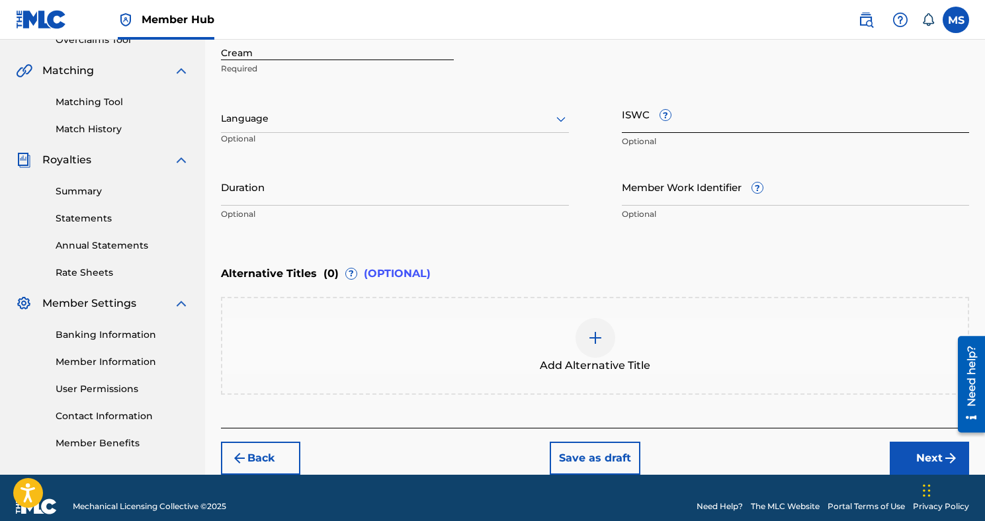
click at [690, 114] on input "ISWC ?" at bounding box center [796, 114] width 348 height 38
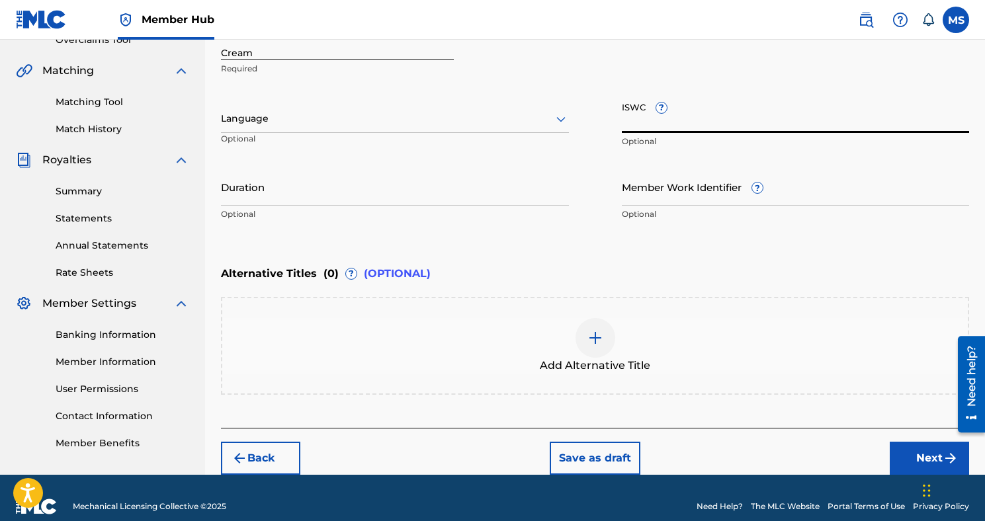
paste input "T3263569871"
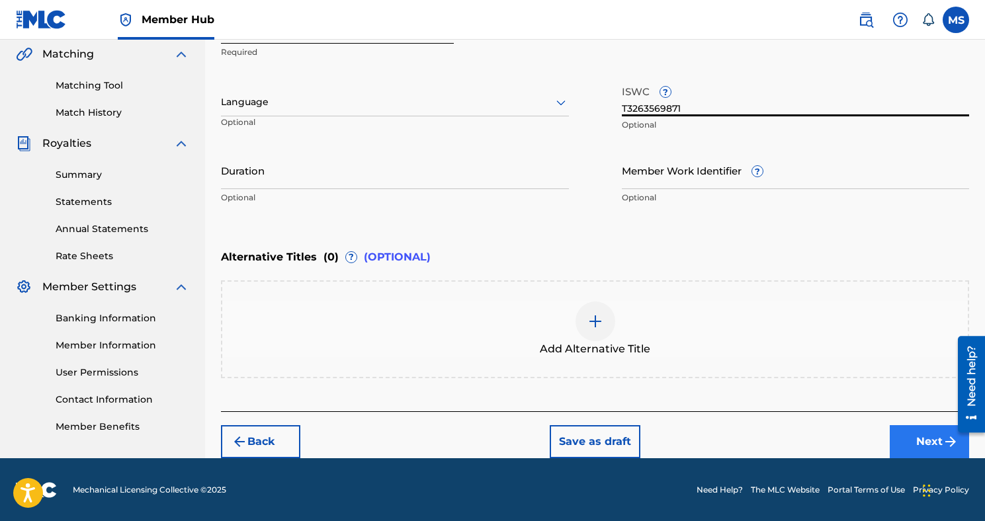
type input "T3263569871"
click at [912, 426] on button "Next" at bounding box center [928, 441] width 79 height 33
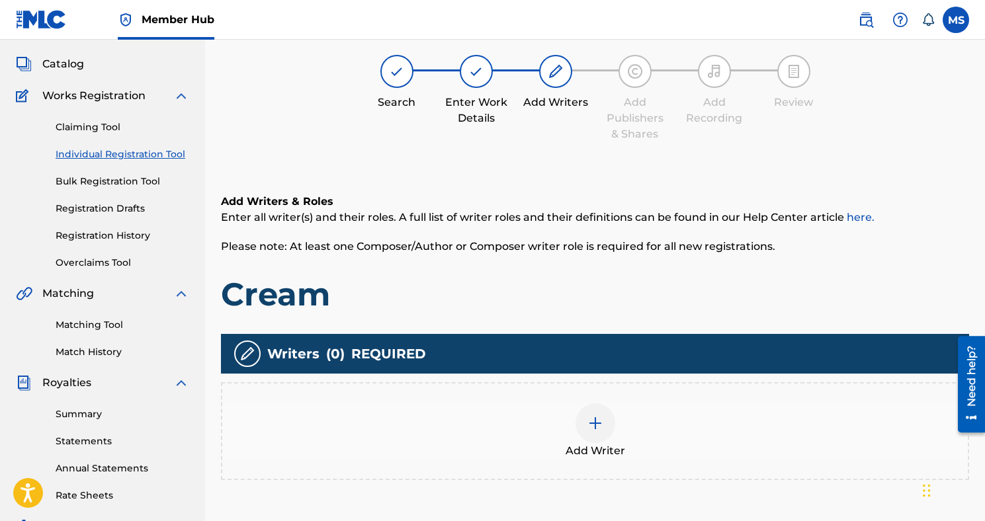
scroll to position [60, 0]
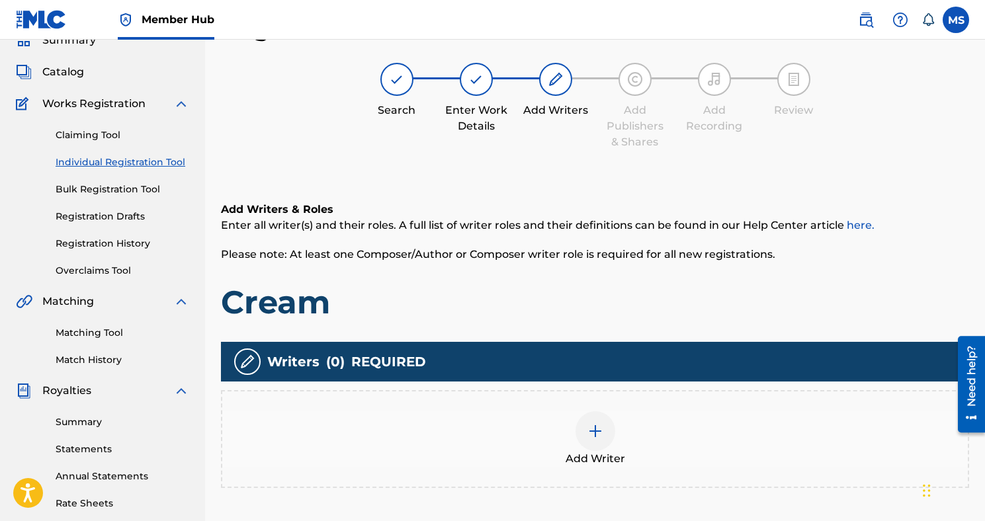
click at [610, 423] on div at bounding box center [595, 431] width 40 height 40
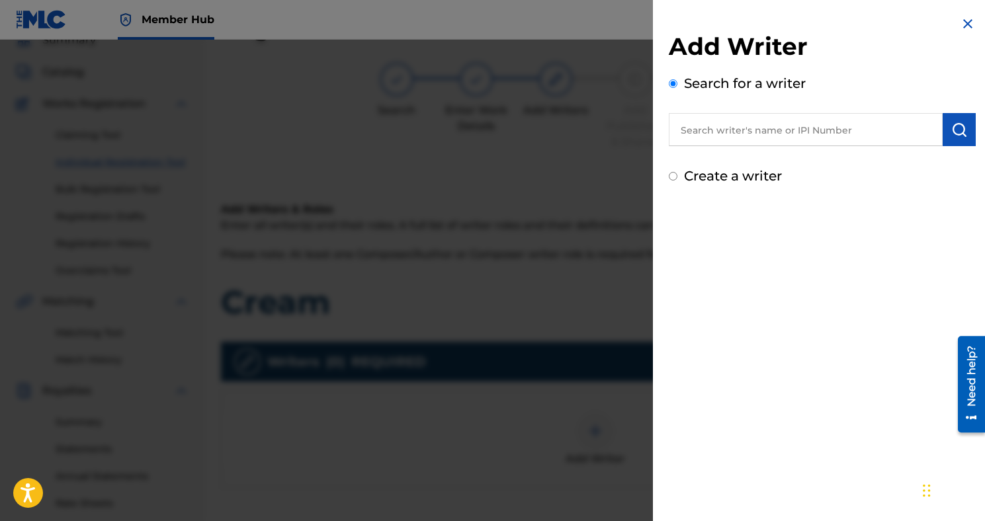
click at [723, 114] on input "text" at bounding box center [806, 129] width 274 height 33
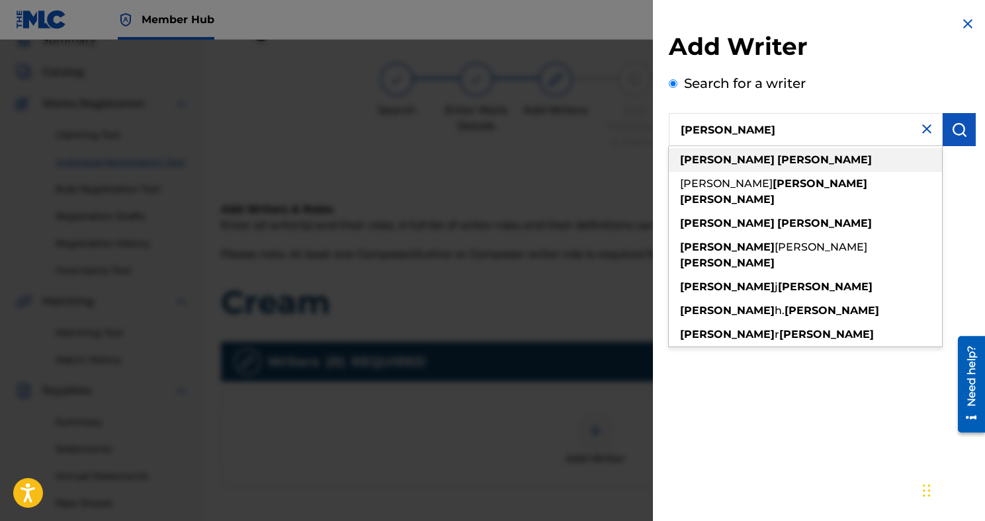
type input "[PERSON_NAME]"
click at [710, 169] on div "[PERSON_NAME]" at bounding box center [805, 160] width 273 height 24
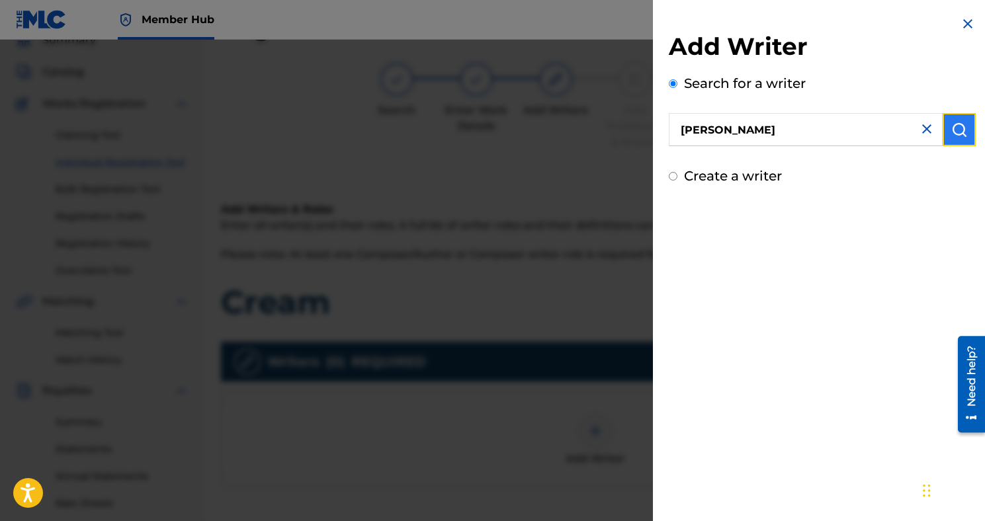
click at [942, 137] on button "submit" at bounding box center [958, 129] width 33 height 33
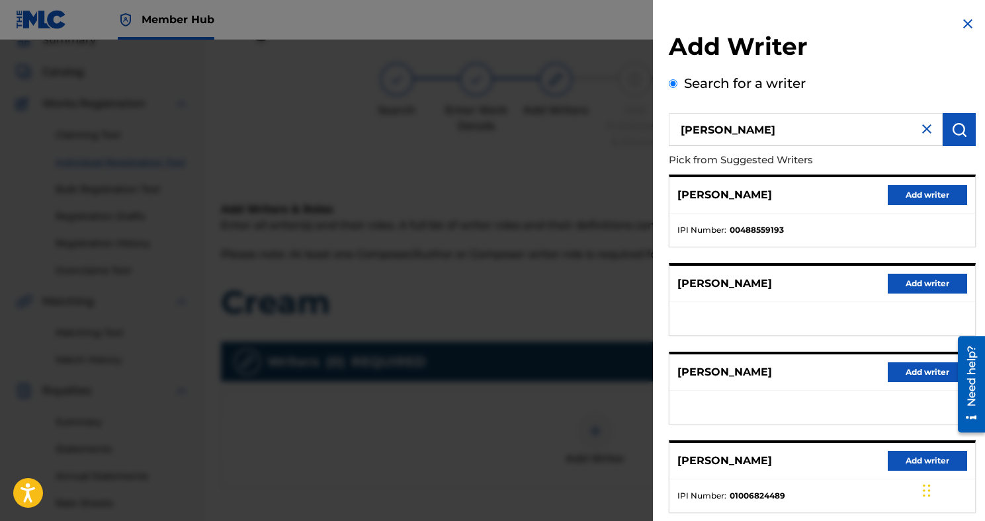
click at [914, 209] on div "[PERSON_NAME] Add writer" at bounding box center [822, 195] width 306 height 36
click at [915, 196] on button "Add writer" at bounding box center [926, 195] width 79 height 20
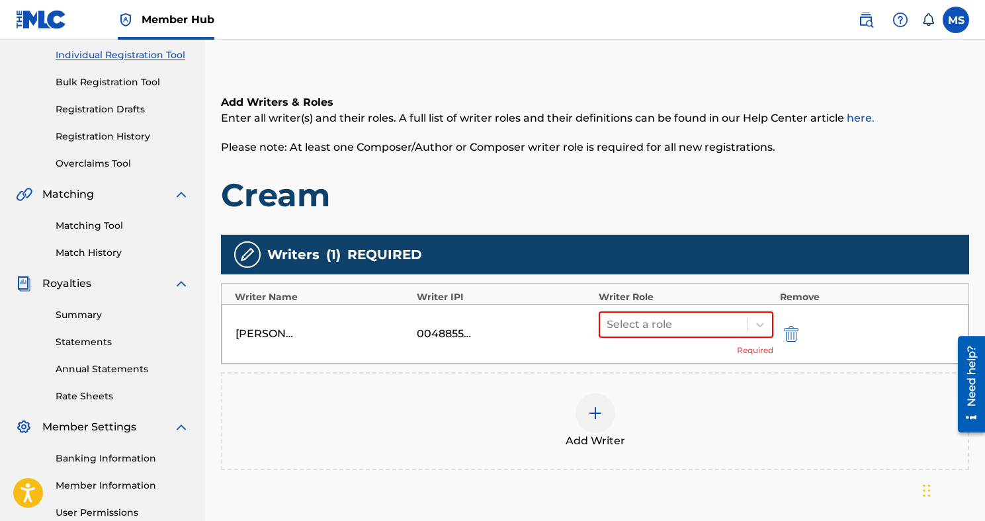
scroll to position [176, 0]
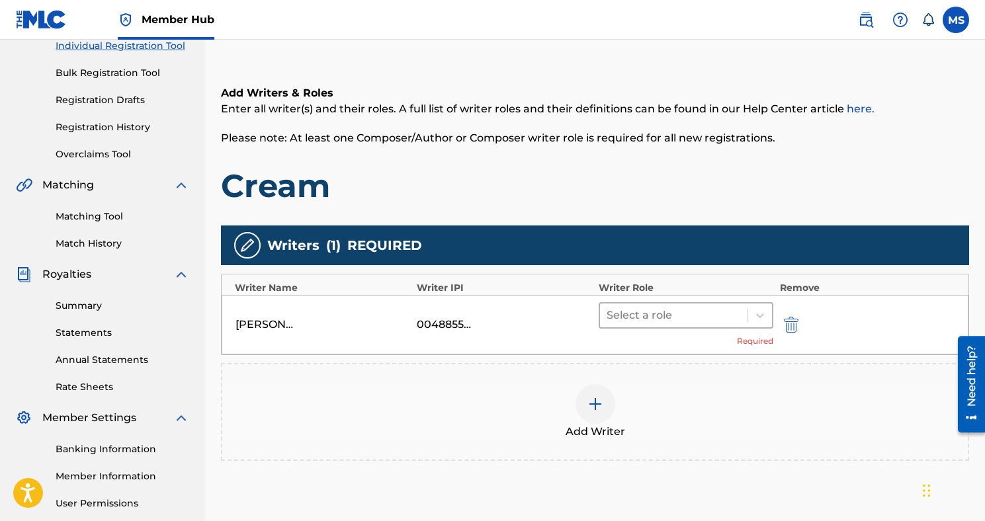
click at [680, 313] on div at bounding box center [673, 315] width 134 height 19
type input "50"
click at [820, 392] on div "Add Writer" at bounding box center [594, 412] width 745 height 56
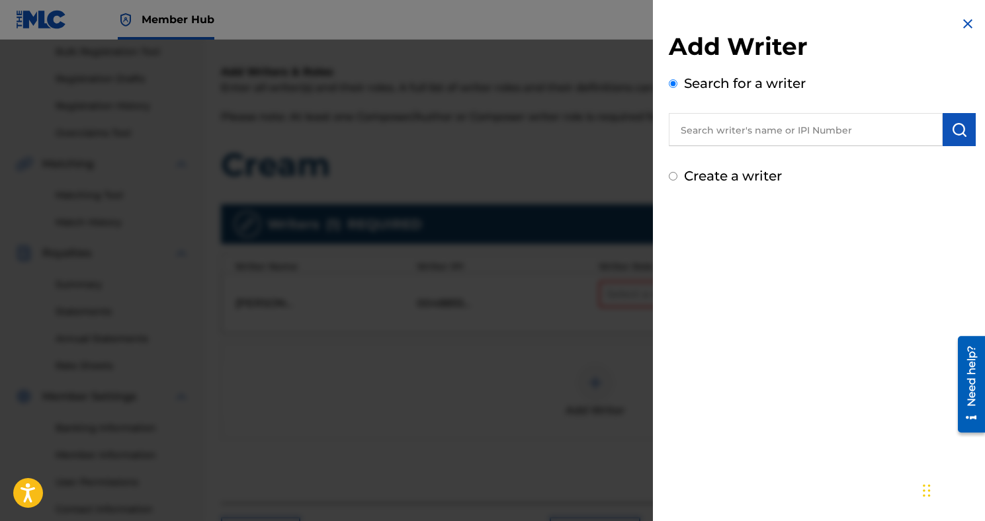
scroll to position [192, 0]
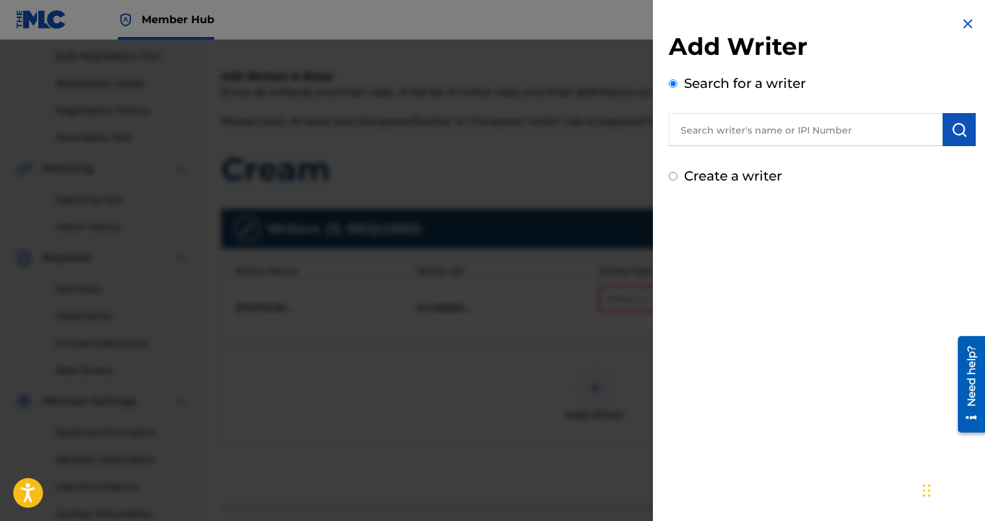
click at [964, 26] on img at bounding box center [968, 24] width 16 height 16
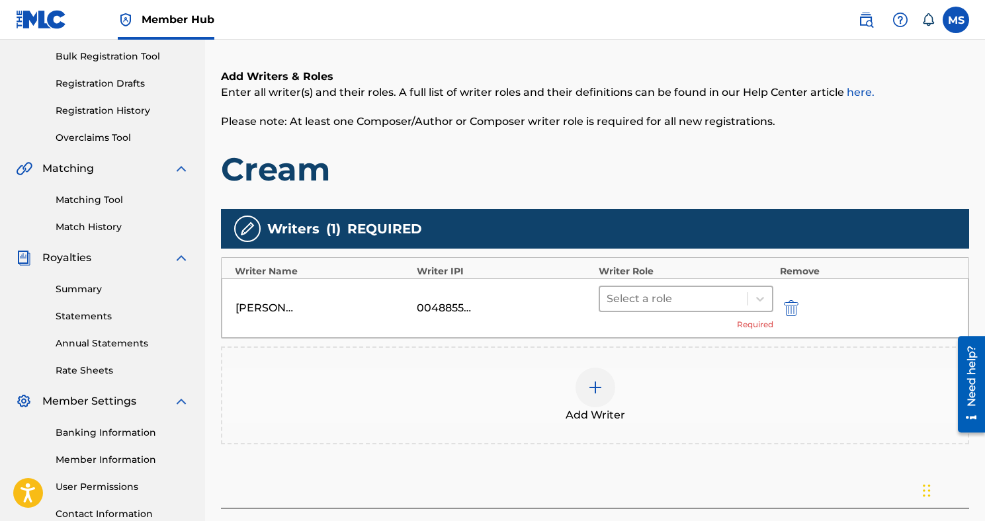
click at [741, 298] on div "Select a role" at bounding box center [673, 299] width 147 height 24
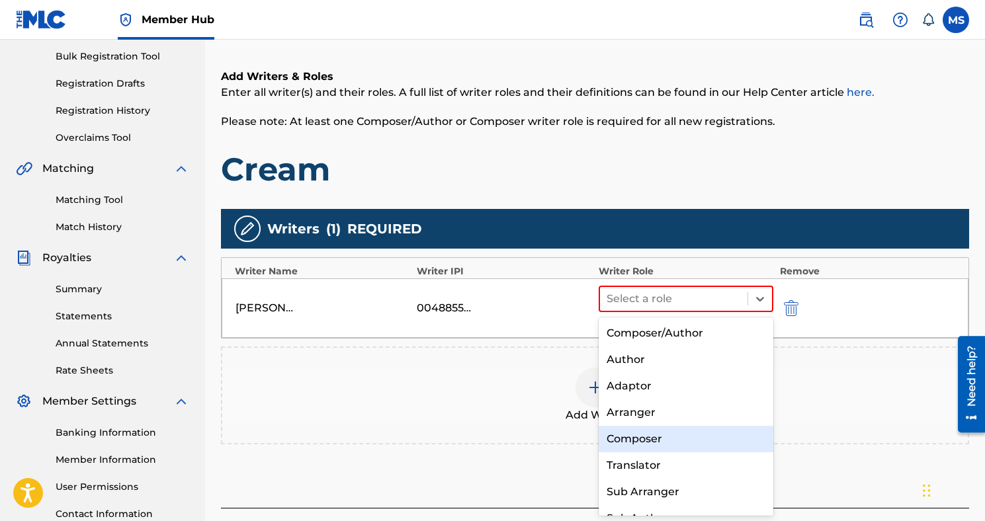
click at [653, 443] on div "Composer" at bounding box center [685, 439] width 175 height 26
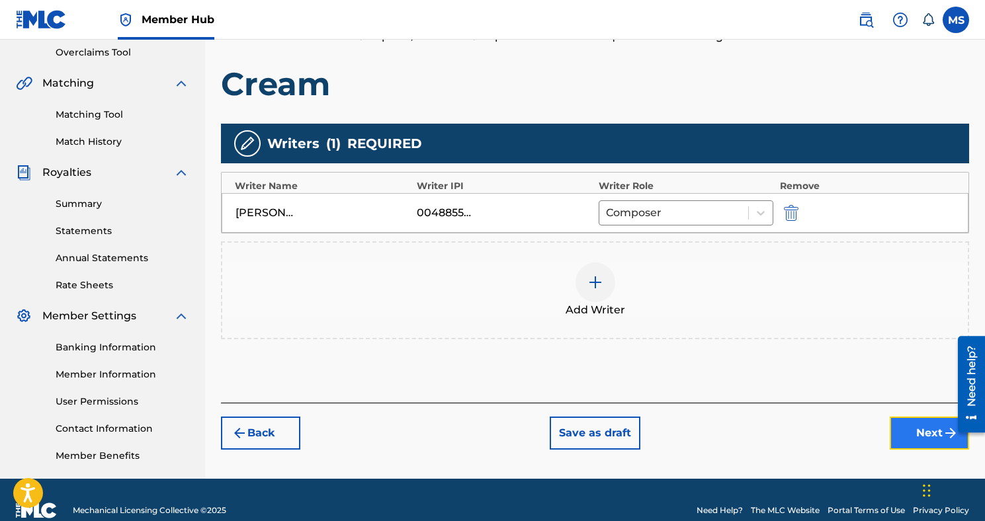
click at [895, 433] on button "Next" at bounding box center [928, 433] width 79 height 33
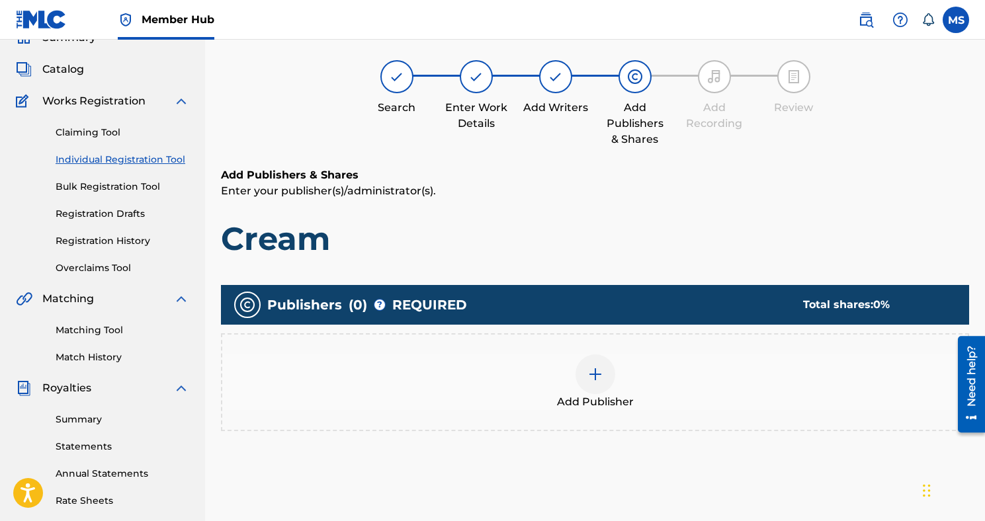
scroll to position [60, 0]
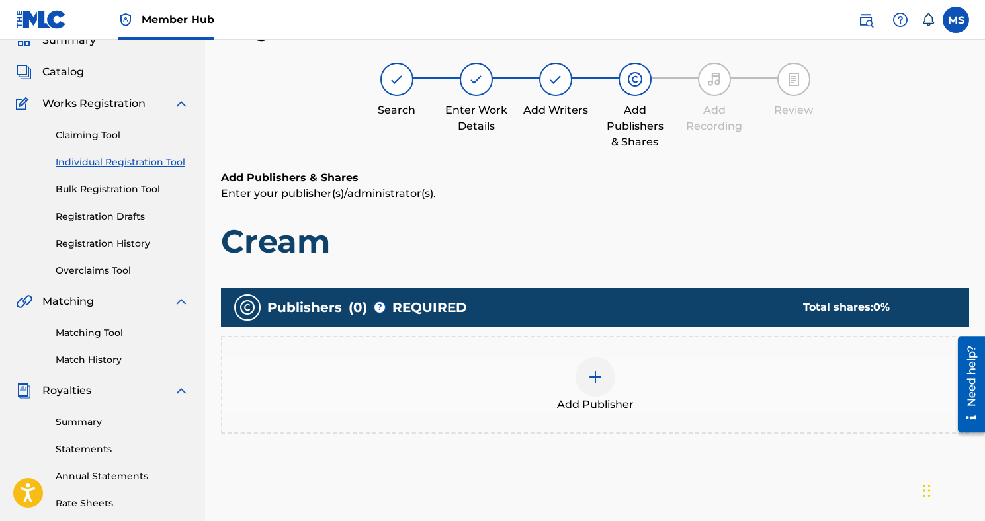
click at [611, 377] on div at bounding box center [595, 377] width 40 height 40
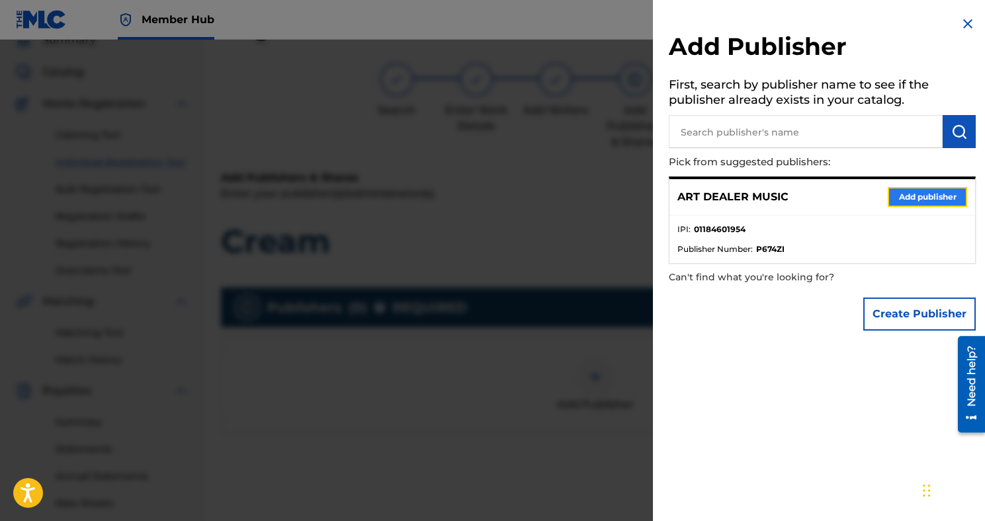
click at [899, 202] on button "Add publisher" at bounding box center [926, 197] width 79 height 20
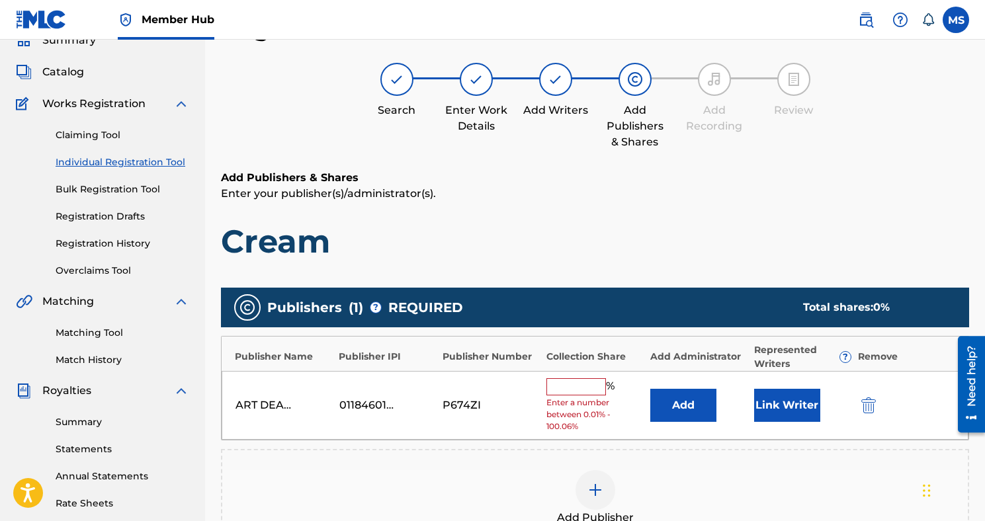
click at [591, 383] on input "text" at bounding box center [576, 386] width 60 height 17
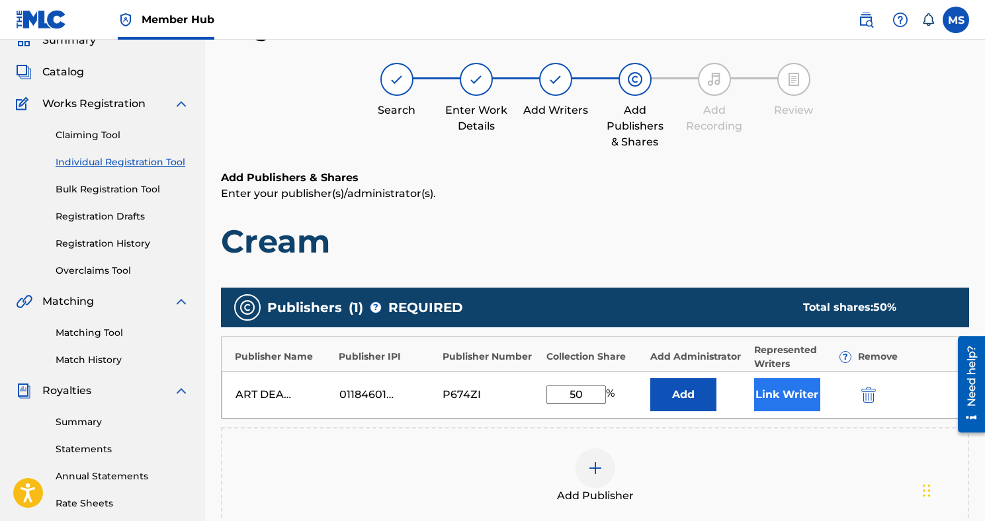
type input "50"
click at [791, 389] on button "Link Writer" at bounding box center [787, 394] width 66 height 33
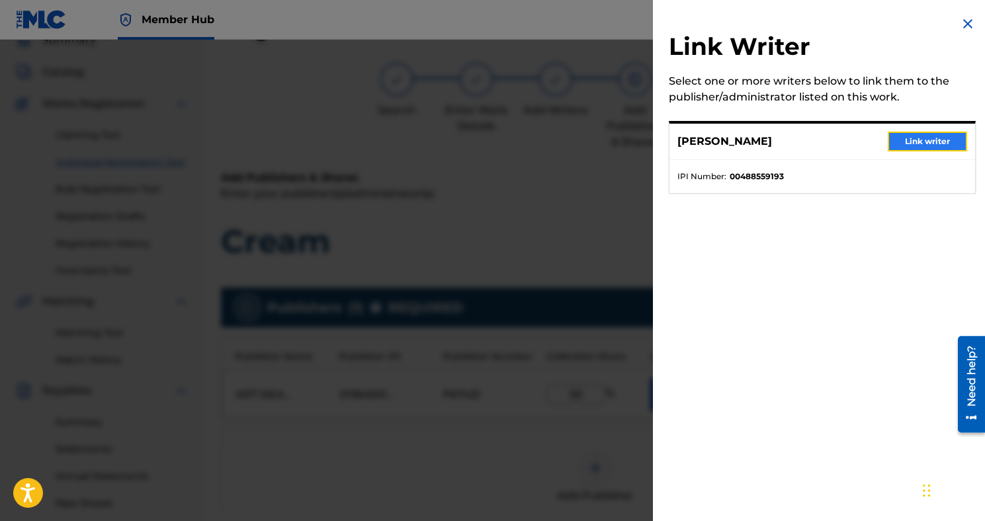
click at [923, 139] on button "Link writer" at bounding box center [926, 142] width 79 height 20
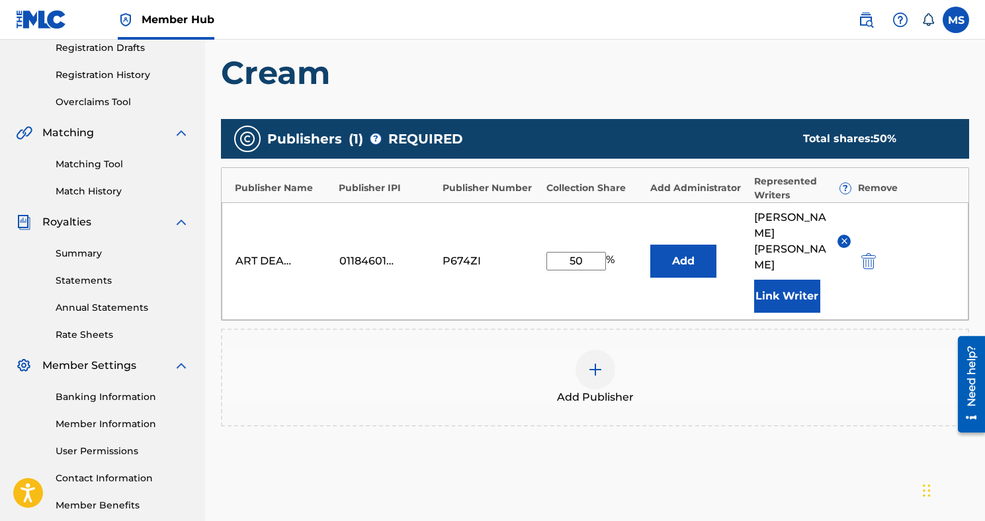
scroll to position [243, 0]
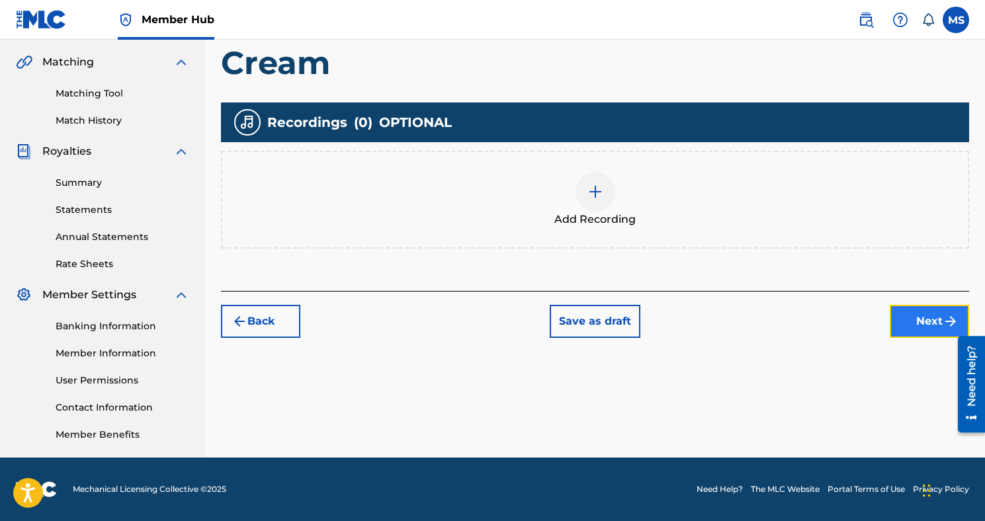
click at [905, 313] on button "Next" at bounding box center [928, 321] width 79 height 33
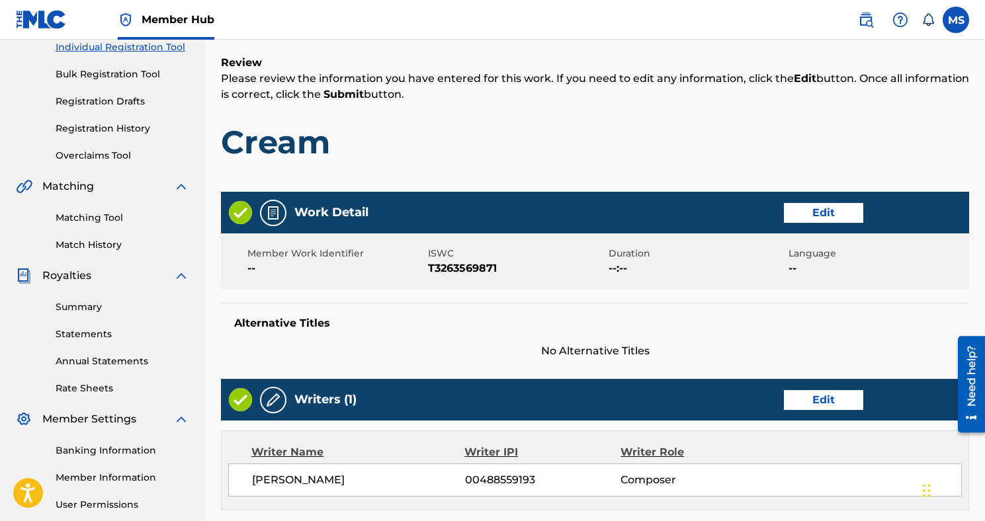
scroll to position [569, 0]
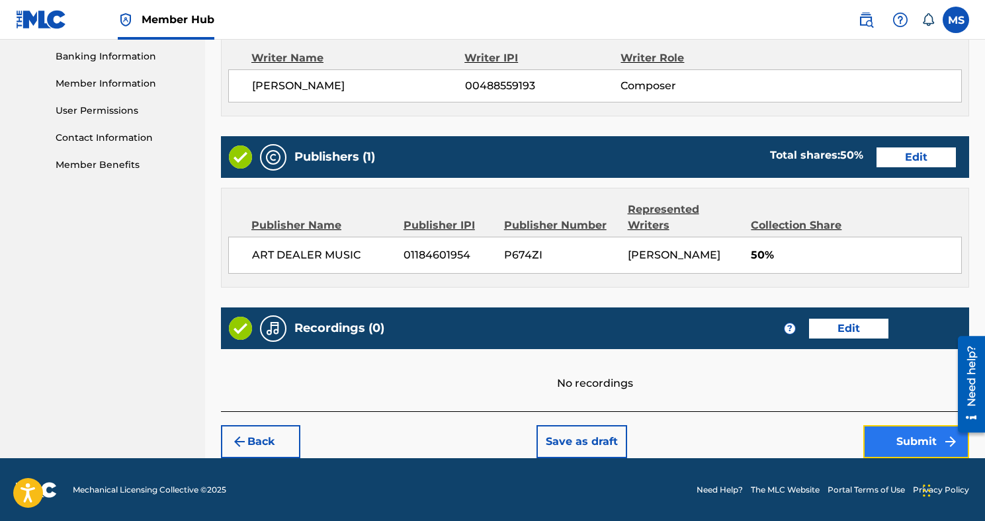
click at [912, 436] on button "Submit" at bounding box center [916, 441] width 106 height 33
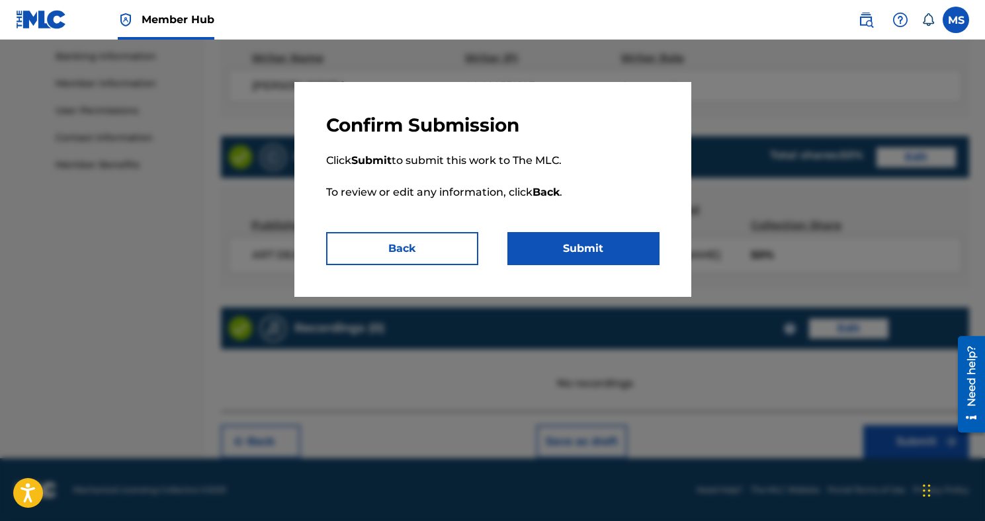
click at [612, 226] on p "Click Submit to submit this work to The MLC. To review or edit any information,…" at bounding box center [492, 184] width 333 height 95
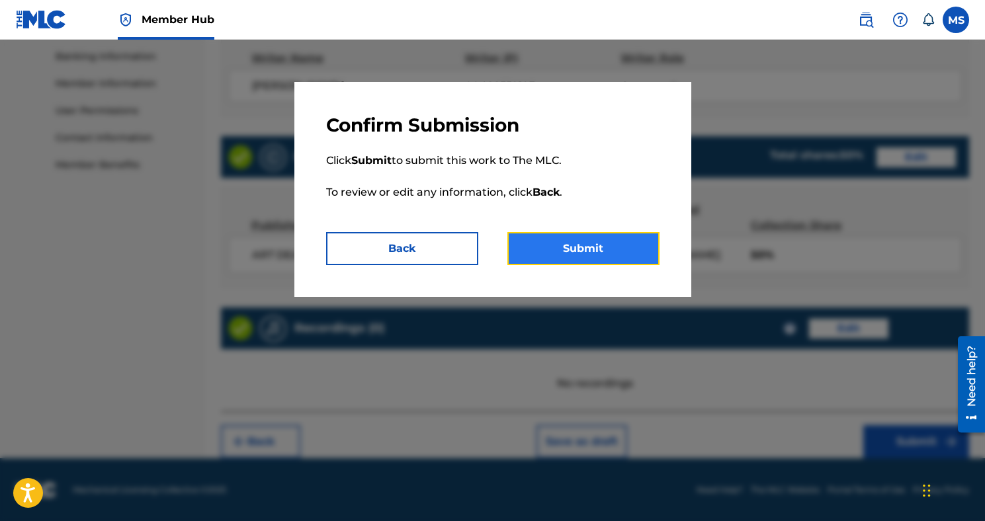
click at [615, 241] on button "Submit" at bounding box center [583, 248] width 152 height 33
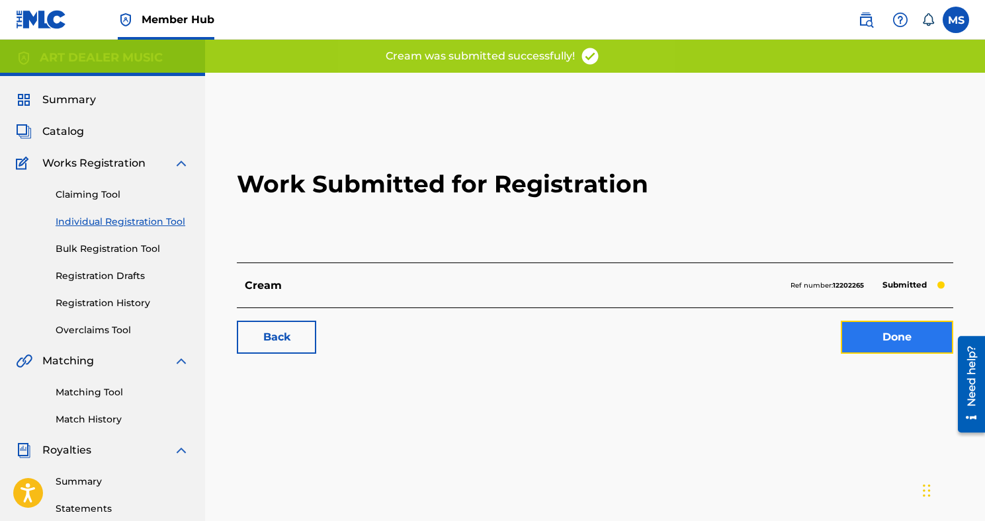
click at [922, 347] on link "Done" at bounding box center [897, 337] width 112 height 33
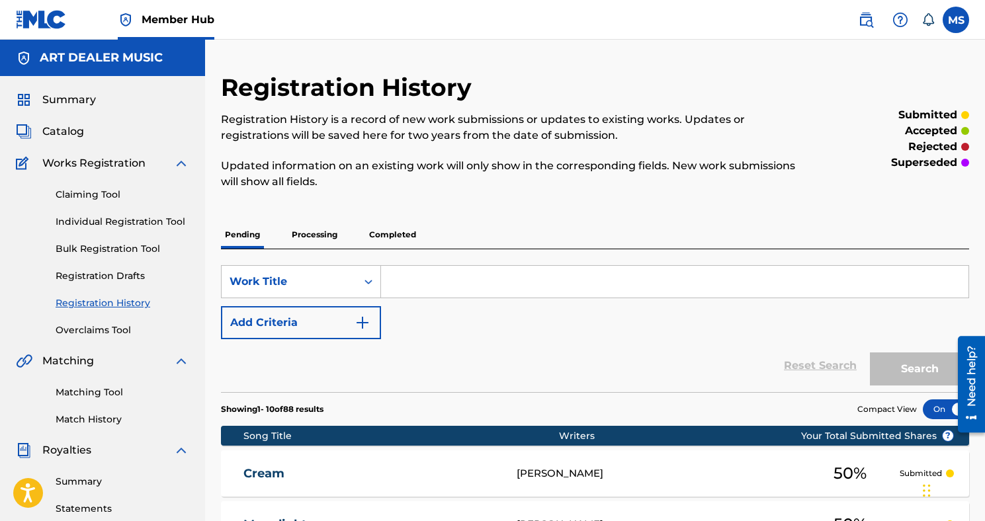
click at [124, 213] on div "Claiming Tool Individual Registration Tool Bulk Registration Tool Registration …" at bounding box center [102, 254] width 173 height 166
click at [132, 226] on link "Individual Registration Tool" at bounding box center [123, 222] width 134 height 14
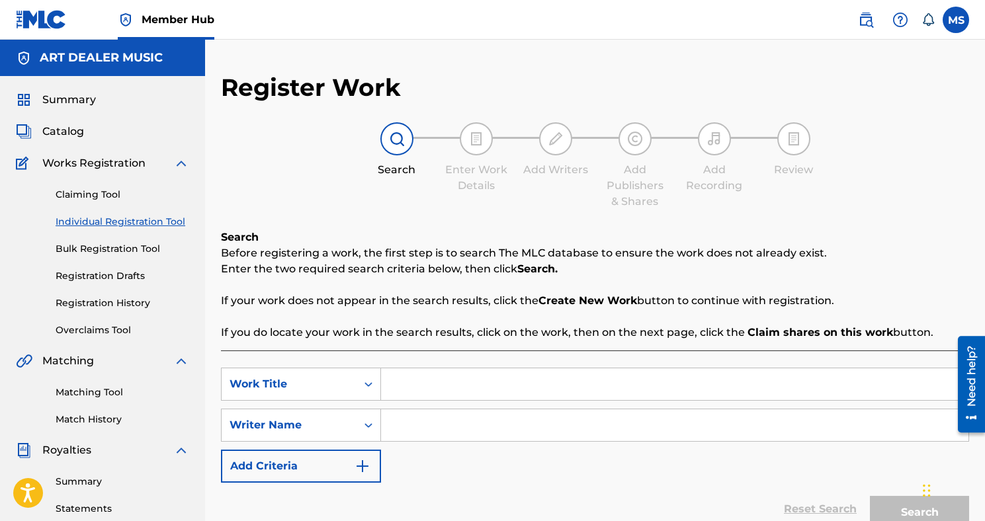
click at [412, 379] on input "Search Form" at bounding box center [674, 384] width 587 height 32
type input "O AND A HALF"
click at [427, 424] on input "Search Form" at bounding box center [674, 425] width 587 height 32
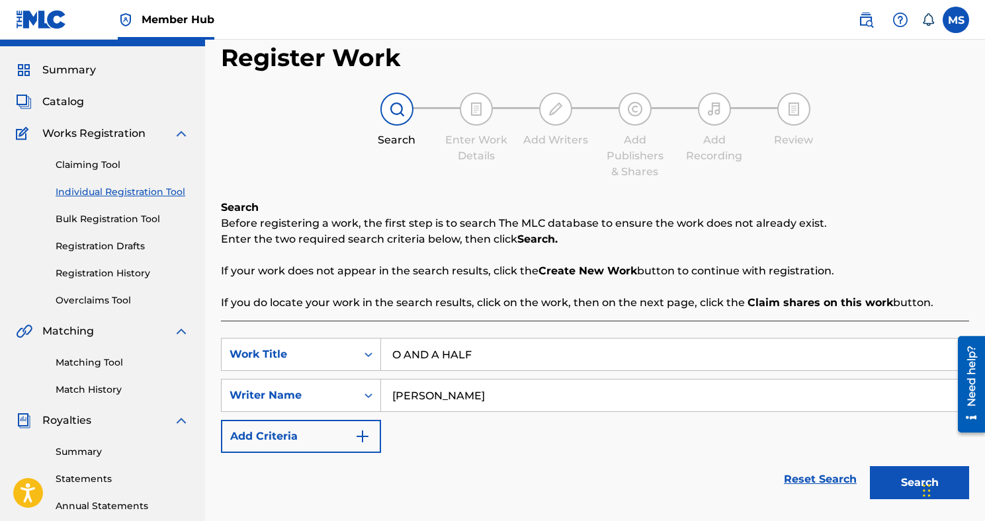
scroll to position [70, 0]
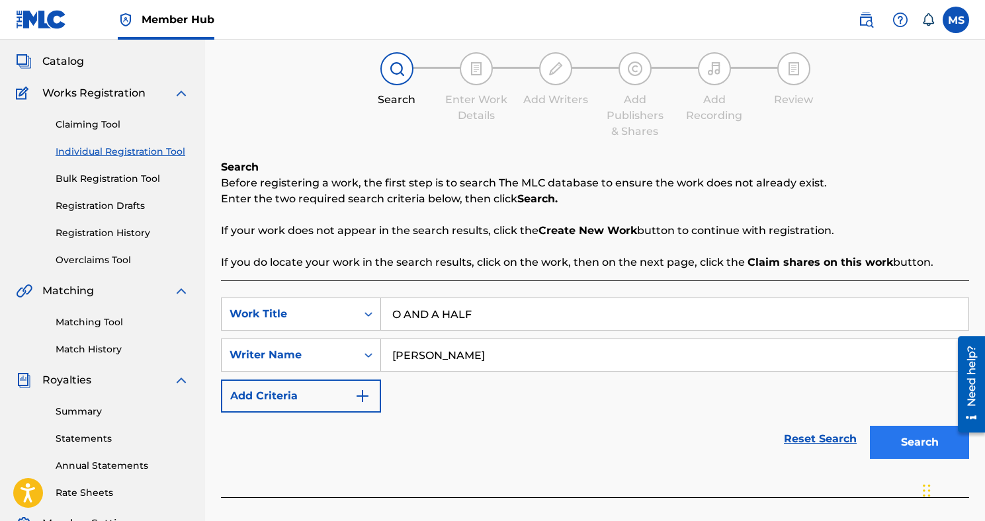
type input "[PERSON_NAME]"
click at [913, 448] on button "Search" at bounding box center [919, 442] width 99 height 33
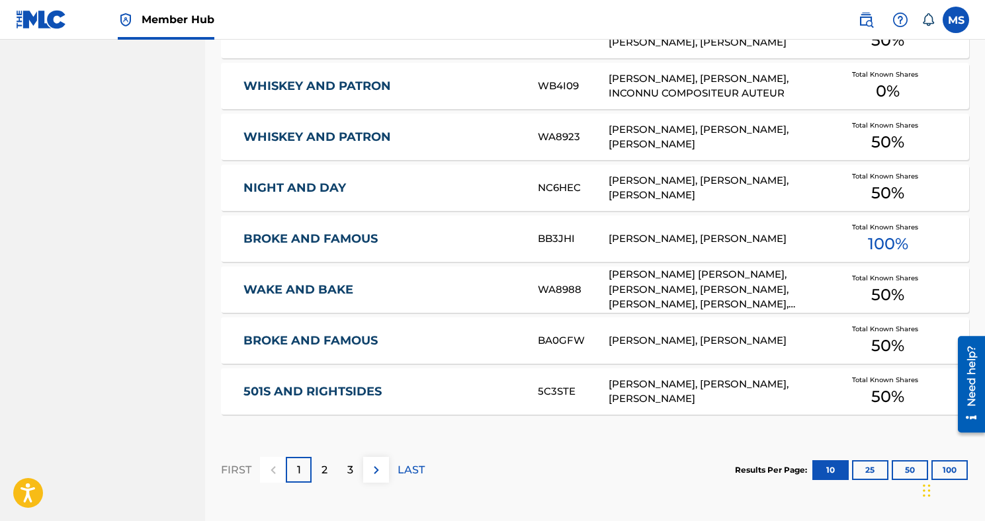
scroll to position [833, 0]
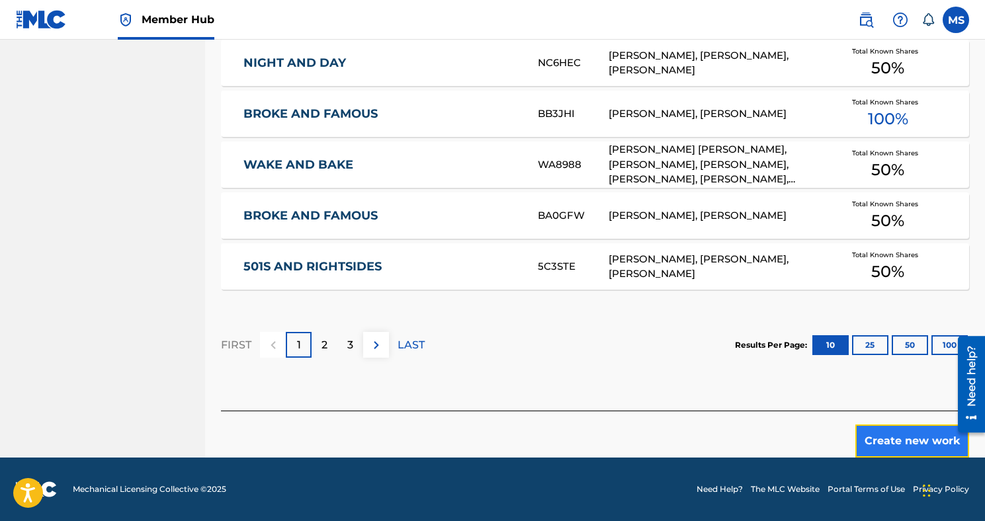
click at [889, 428] on button "Create new work" at bounding box center [912, 441] width 114 height 33
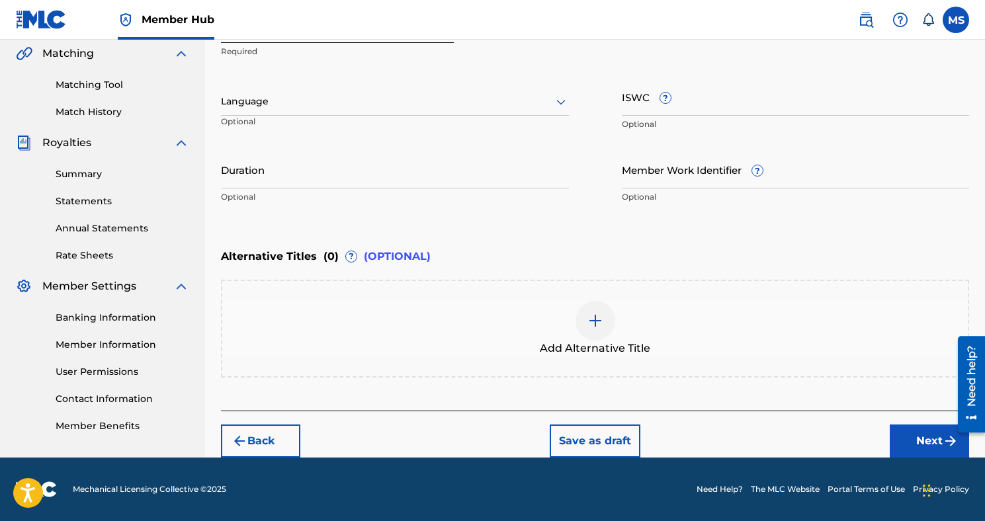
scroll to position [307, 0]
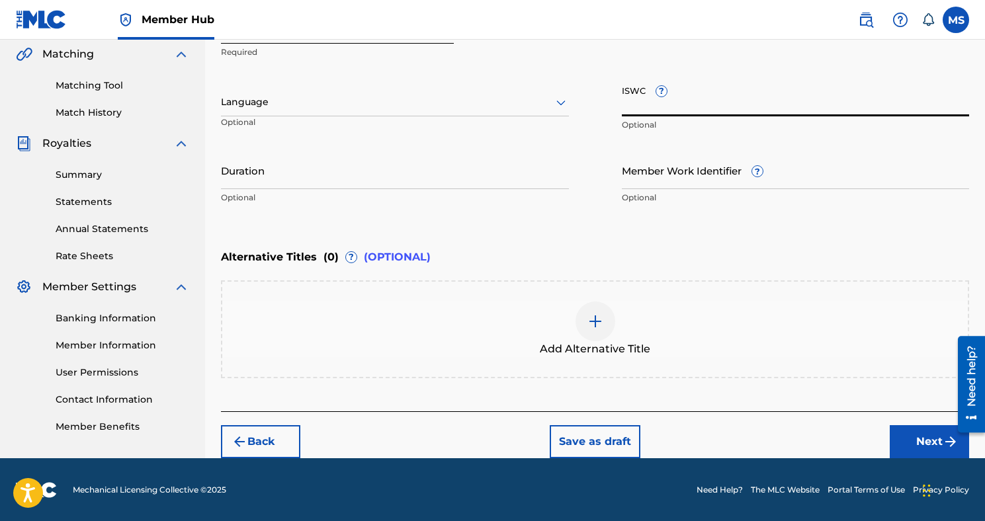
click at [641, 98] on input "ISWC ?" at bounding box center [796, 98] width 348 height 38
paste input "T3280076344"
type input "T3280076344"
click at [885, 427] on div "Back Save as draft Next" at bounding box center [595, 434] width 748 height 47
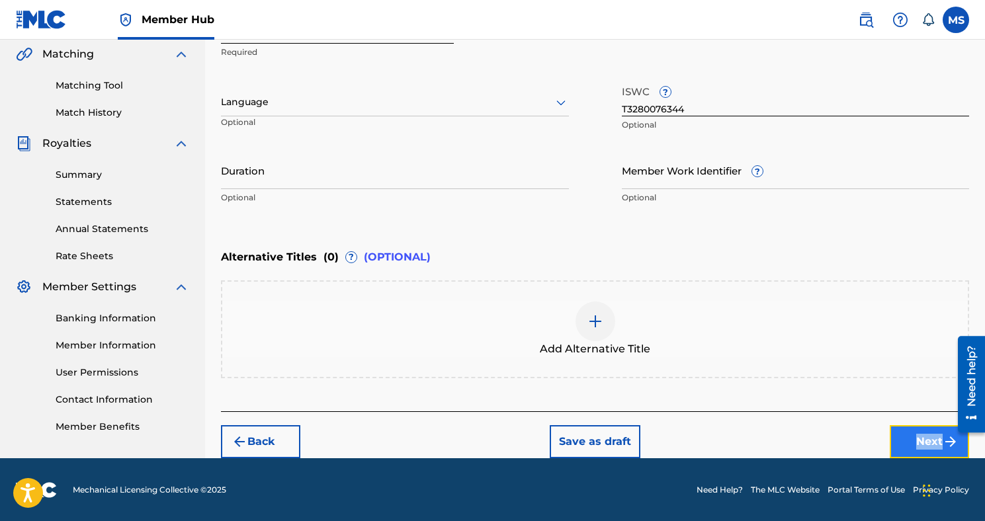
click at [903, 442] on button "Next" at bounding box center [928, 441] width 79 height 33
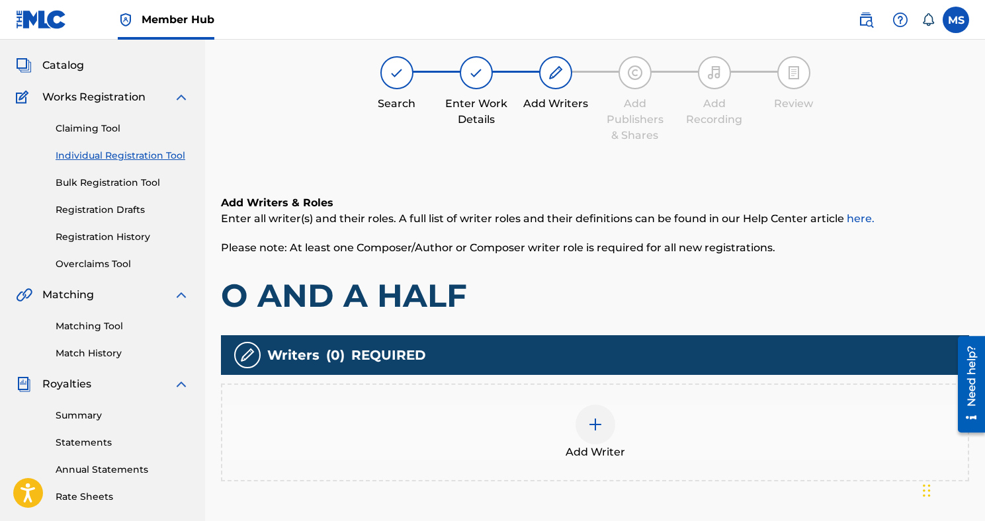
scroll to position [60, 0]
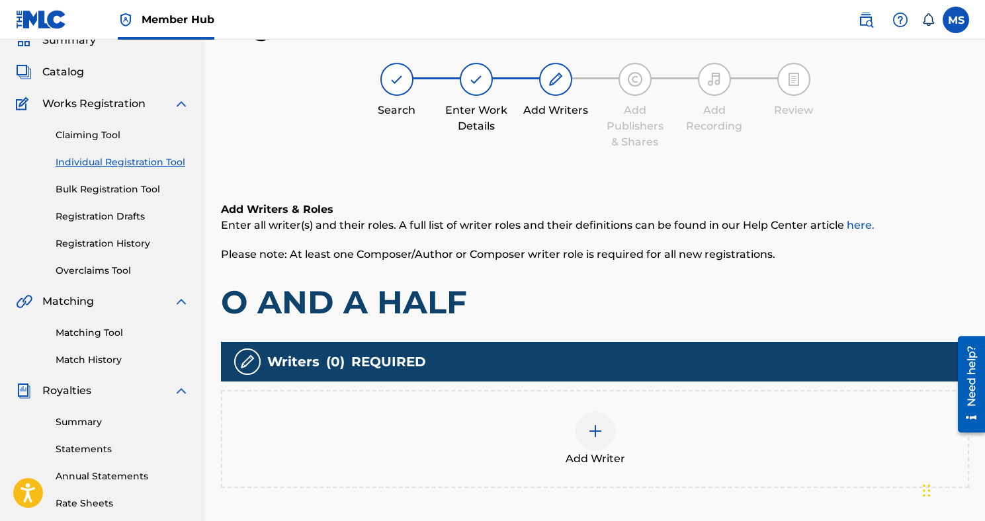
click at [601, 442] on div at bounding box center [595, 431] width 40 height 40
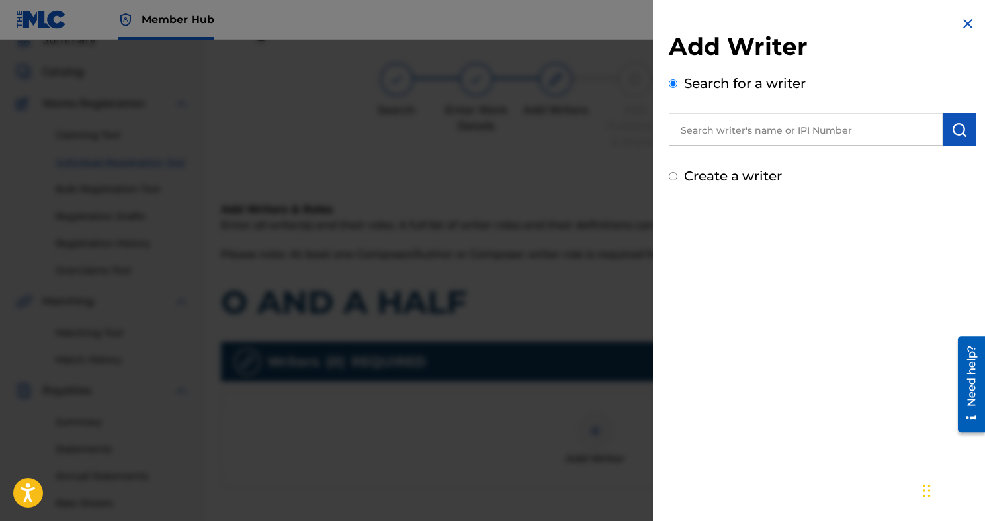
click at [749, 135] on input "text" at bounding box center [806, 129] width 274 height 33
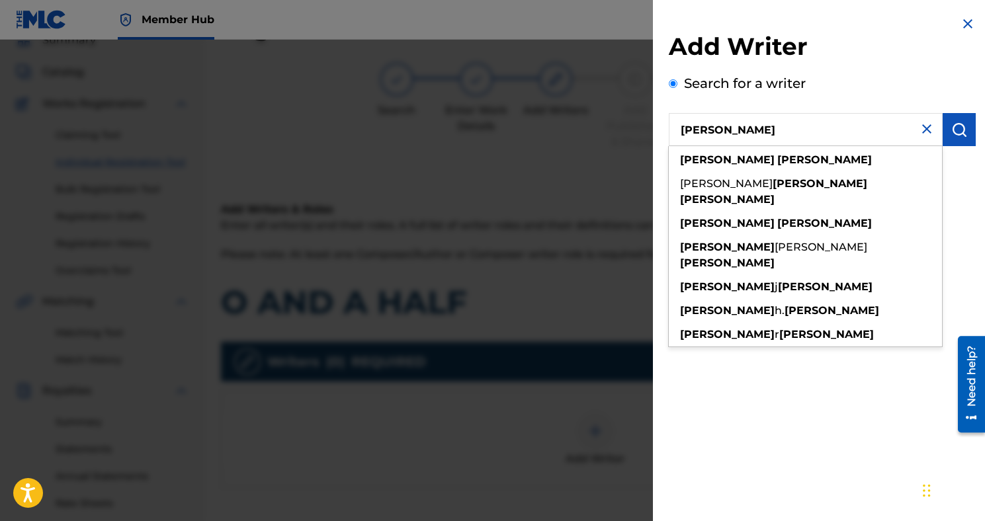
type input "[PERSON_NAME]"
click at [777, 156] on strong "[PERSON_NAME]" at bounding box center [824, 159] width 95 height 13
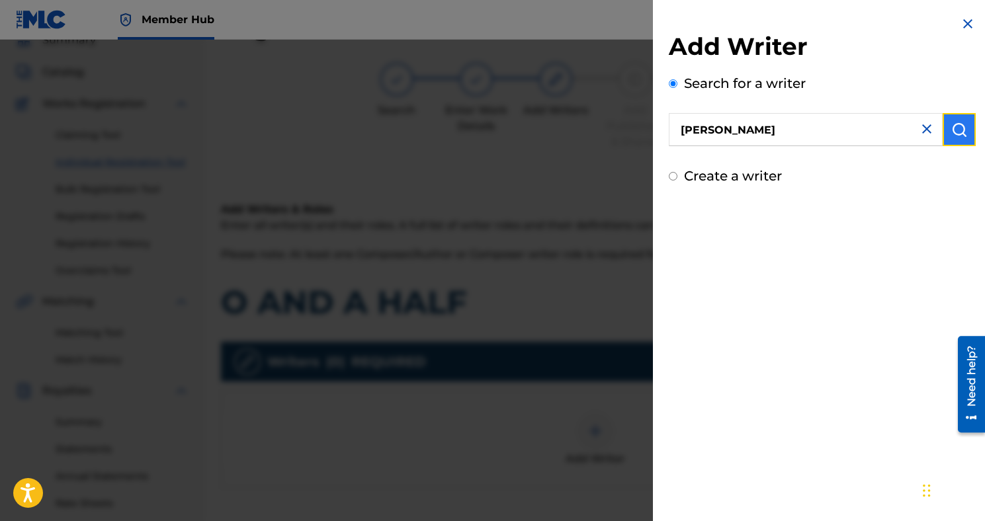
click at [952, 139] on button "submit" at bounding box center [958, 129] width 33 height 33
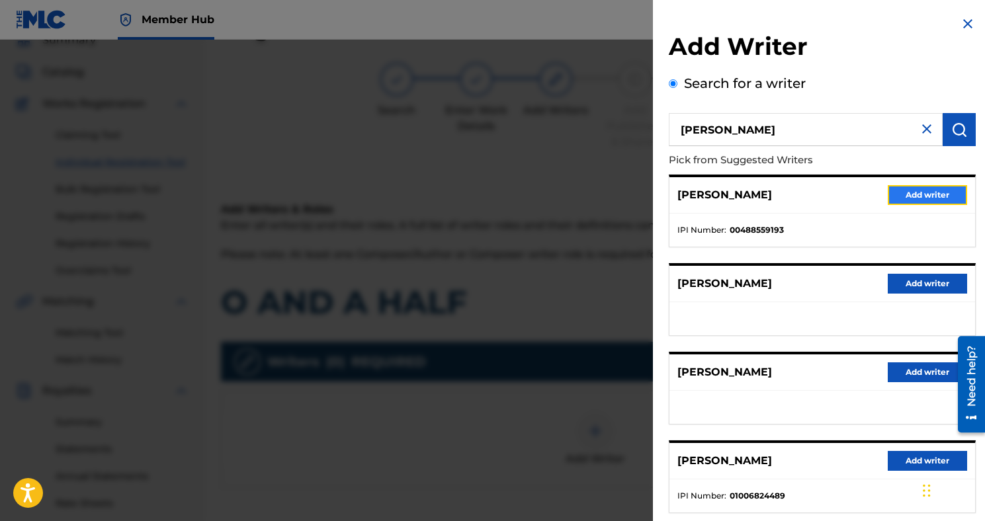
click at [907, 202] on button "Add writer" at bounding box center [926, 195] width 79 height 20
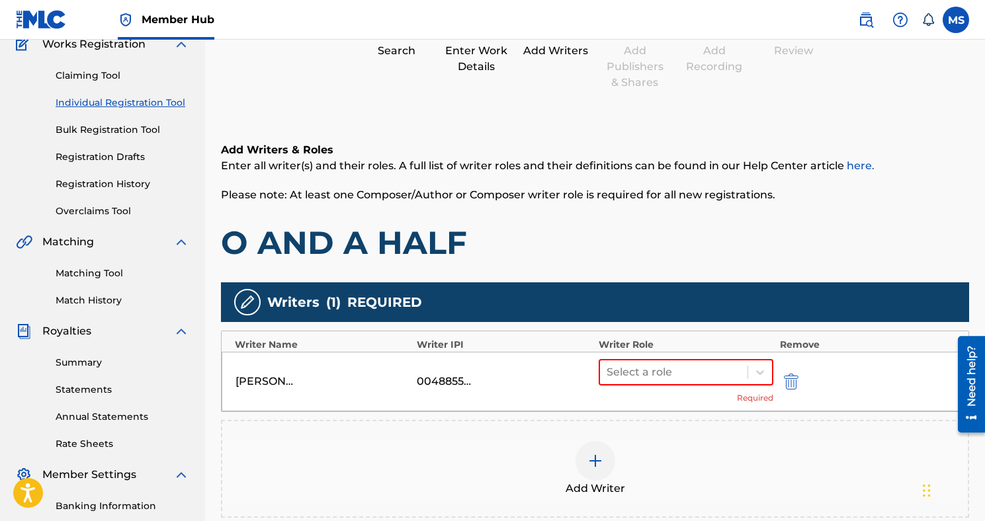
scroll to position [141, 0]
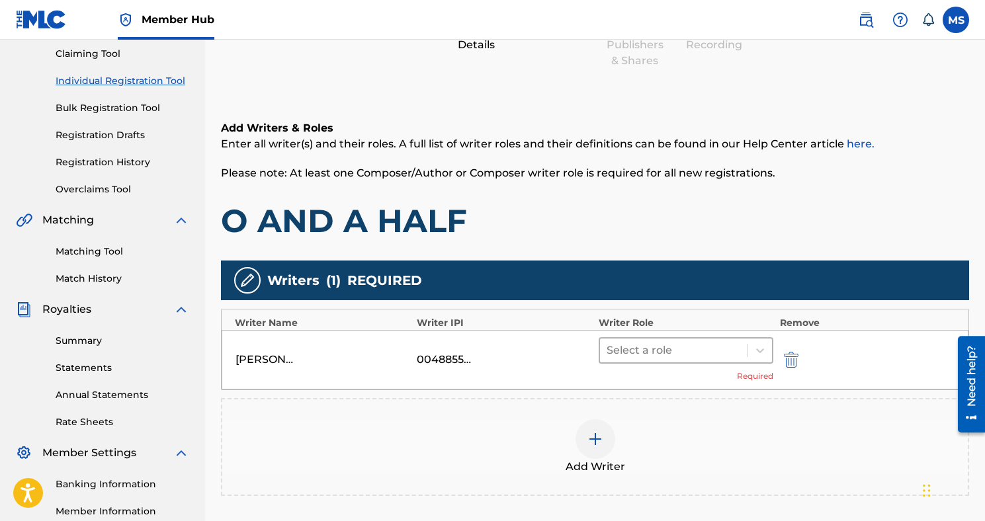
click at [647, 349] on div at bounding box center [673, 350] width 134 height 19
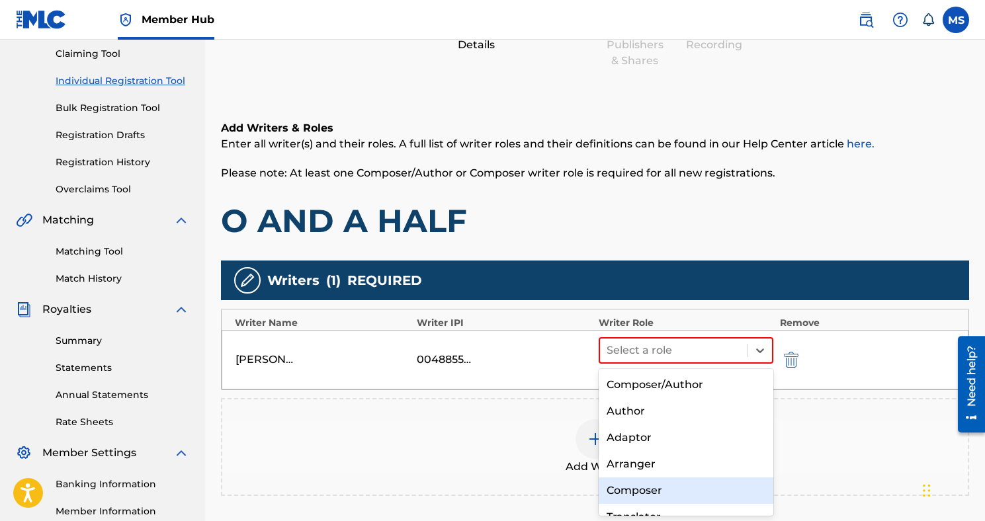
click at [636, 485] on div "Composer" at bounding box center [685, 490] width 175 height 26
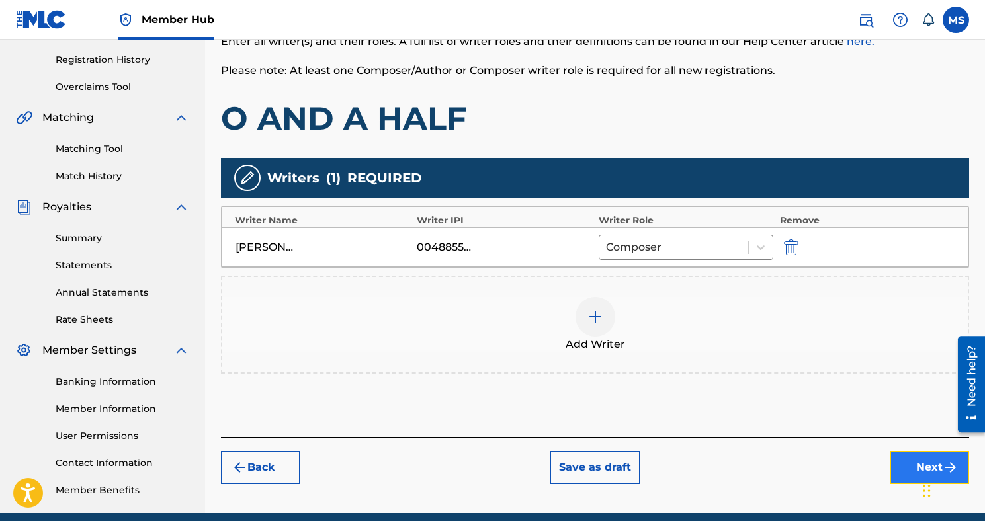
click at [907, 468] on button "Next" at bounding box center [928, 467] width 79 height 33
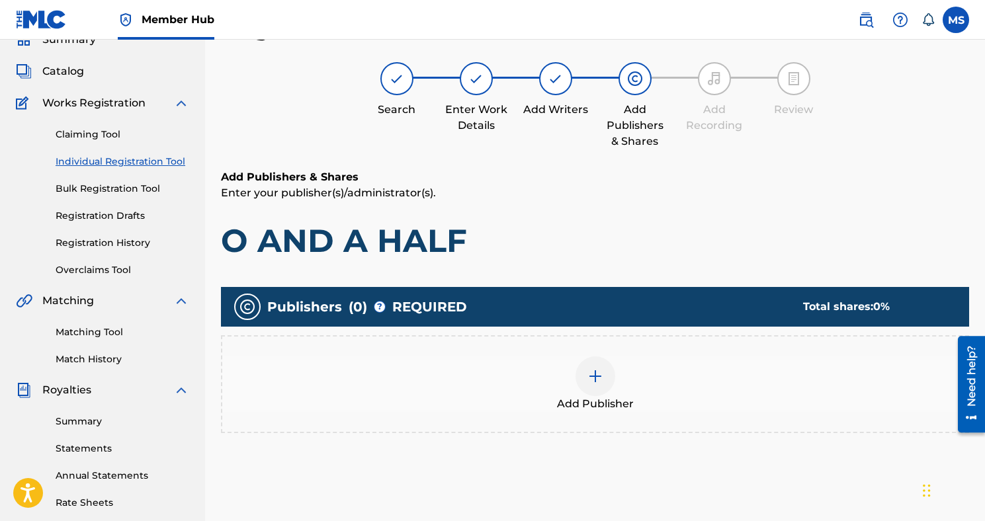
scroll to position [60, 0]
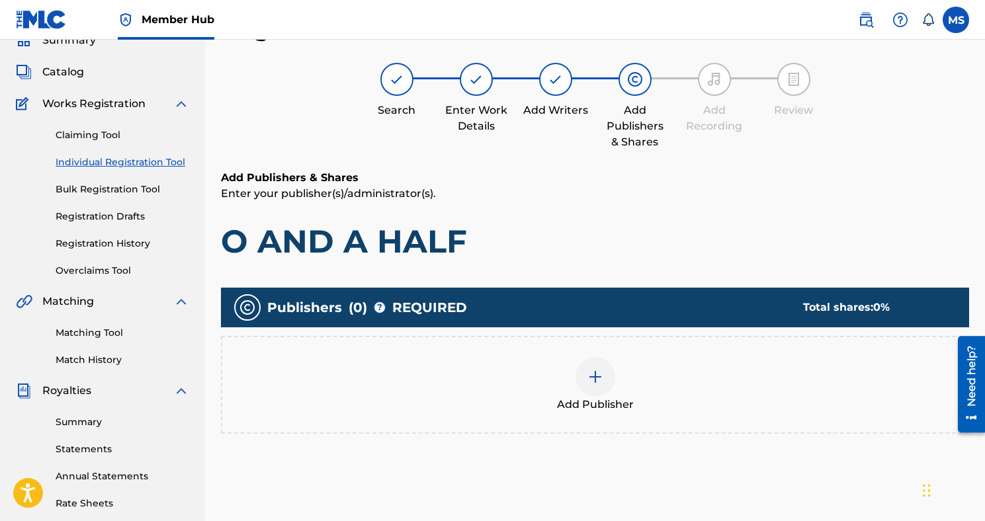
click at [612, 375] on div at bounding box center [595, 377] width 40 height 40
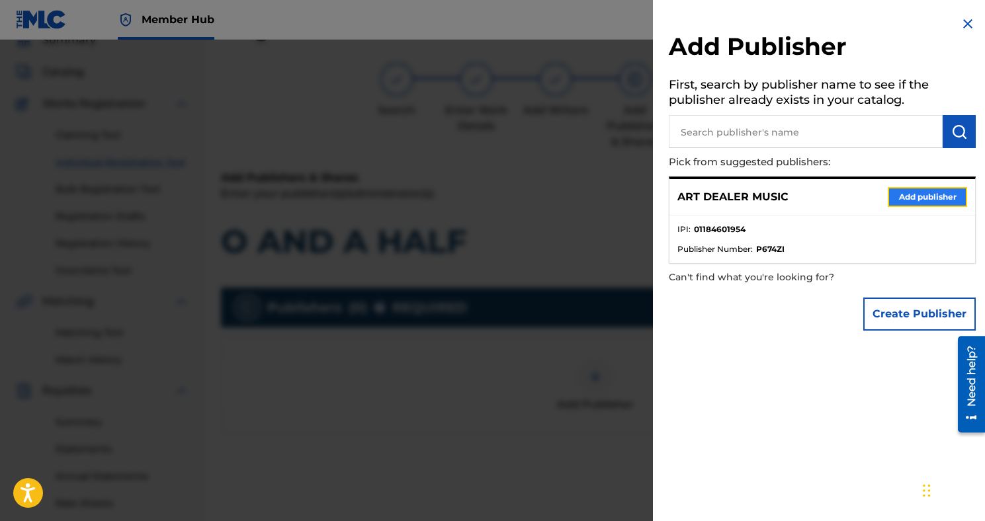
click at [890, 200] on button "Add publisher" at bounding box center [926, 197] width 79 height 20
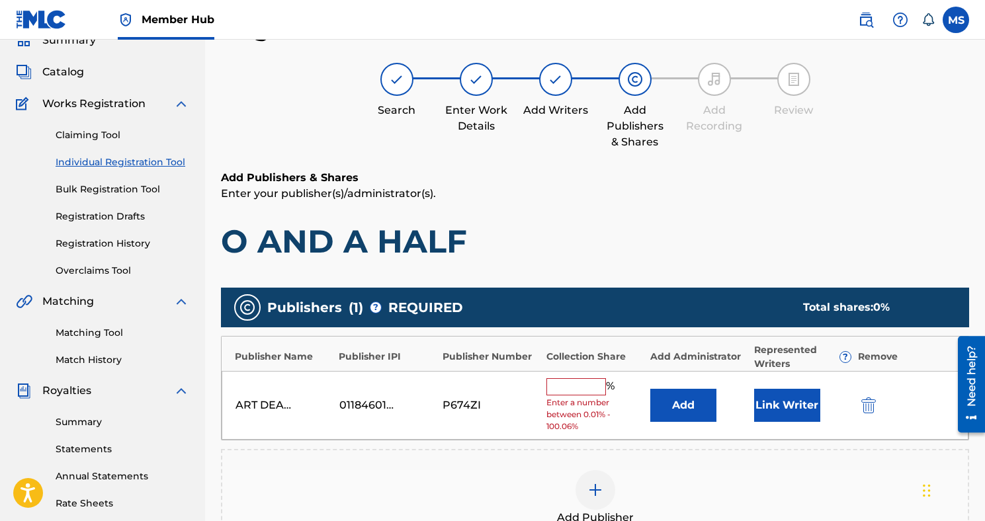
click at [583, 384] on input "text" at bounding box center [576, 386] width 60 height 17
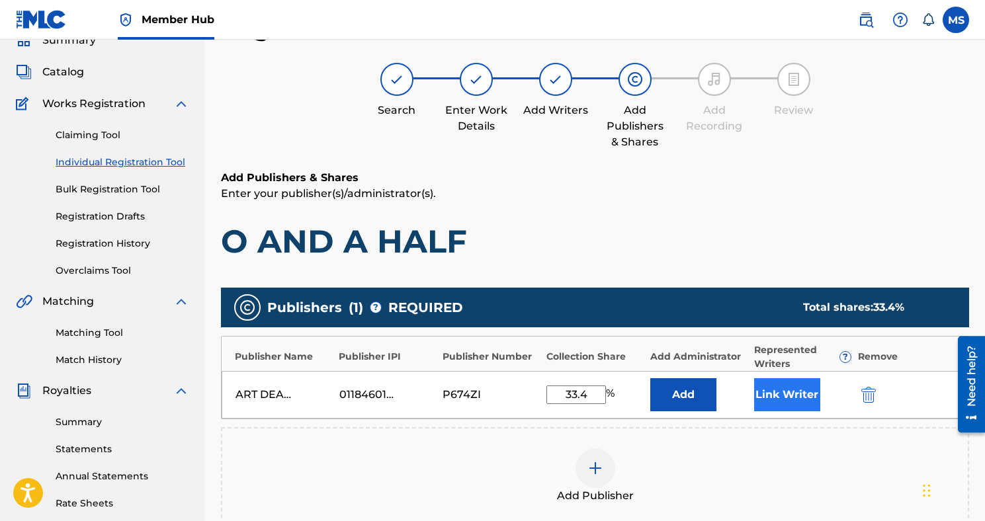
type input "33.4"
click at [761, 396] on button "Link Writer" at bounding box center [787, 394] width 66 height 33
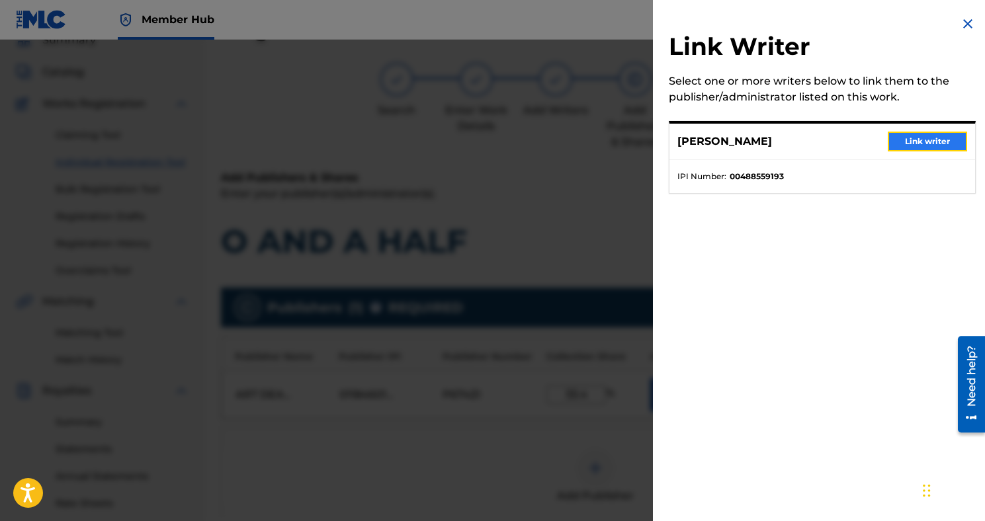
click at [926, 145] on button "Link writer" at bounding box center [926, 142] width 79 height 20
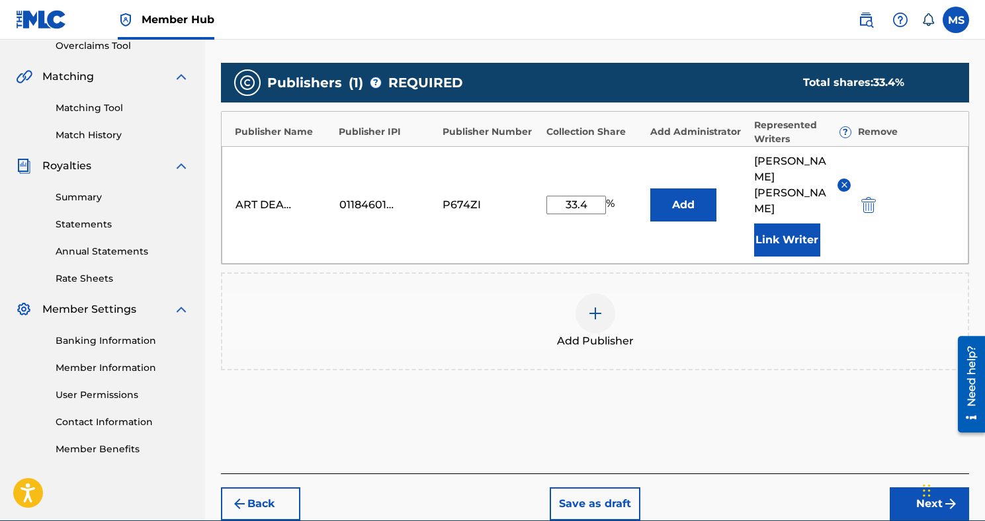
scroll to position [315, 0]
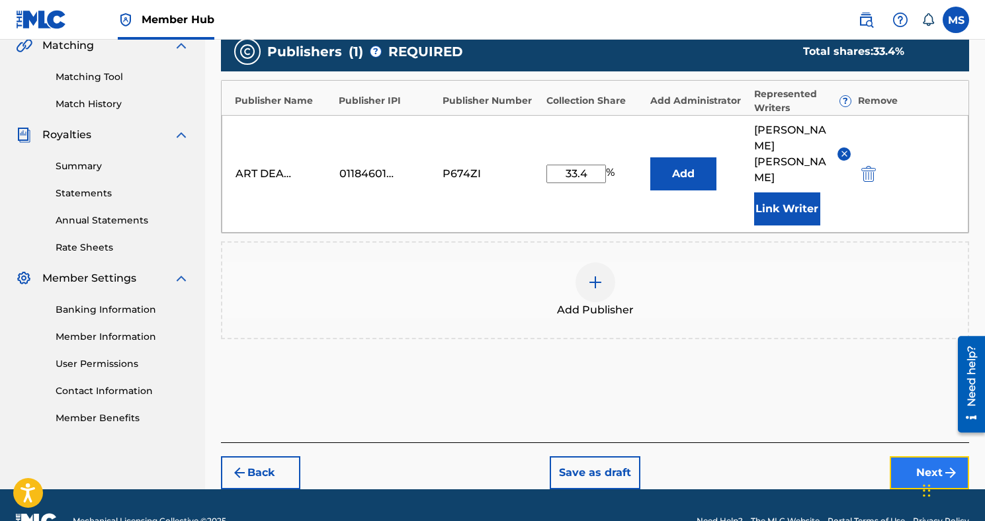
click at [921, 456] on button "Next" at bounding box center [928, 472] width 79 height 33
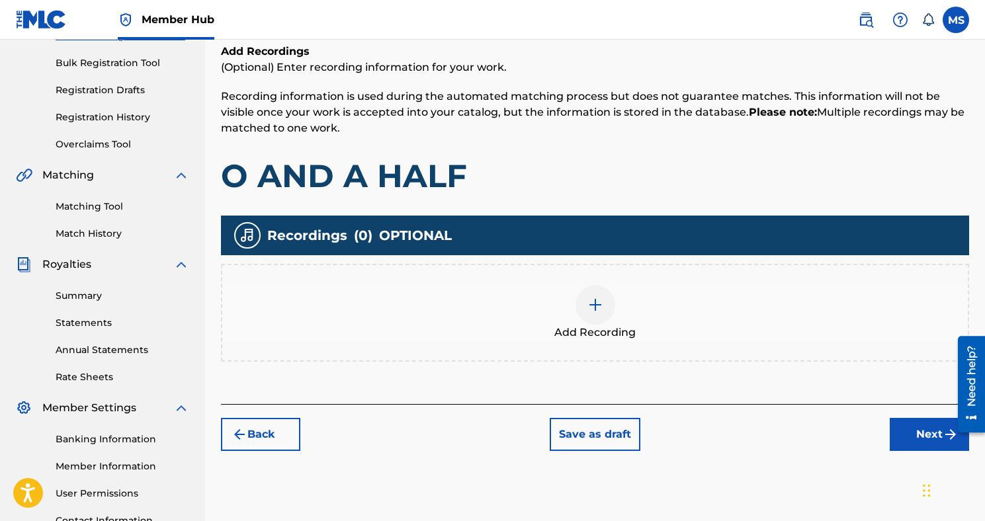
scroll to position [299, 0]
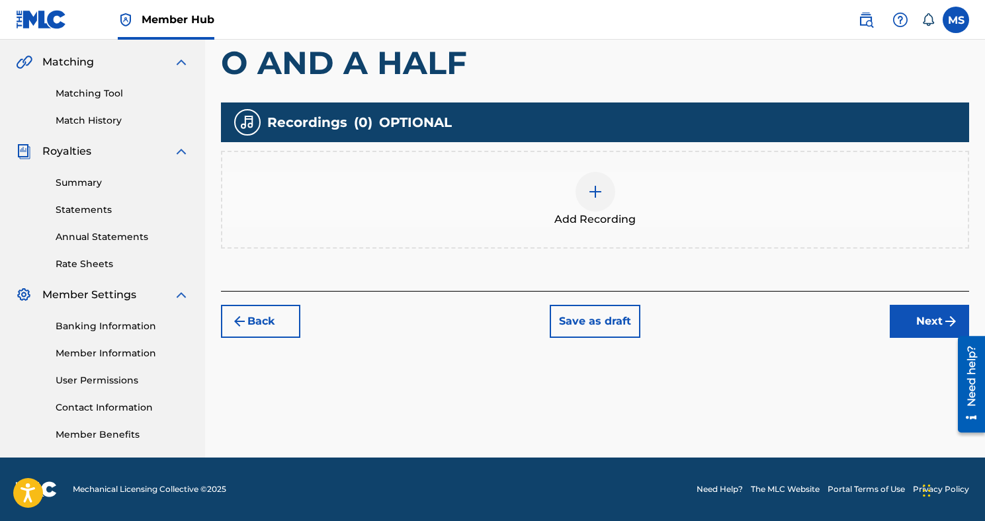
click at [885, 315] on div "Back Save as draft Next" at bounding box center [595, 314] width 748 height 47
click at [899, 317] on button "Next" at bounding box center [928, 321] width 79 height 33
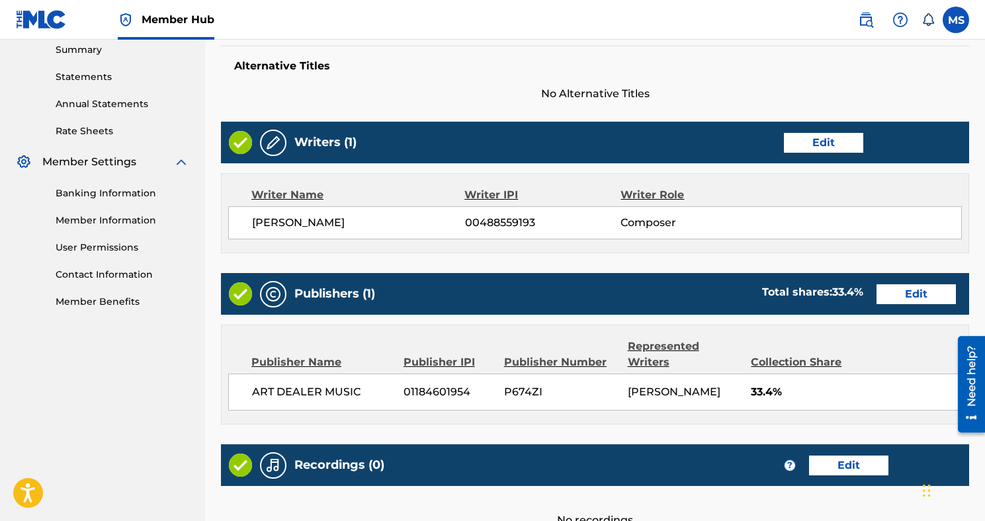
scroll to position [569, 0]
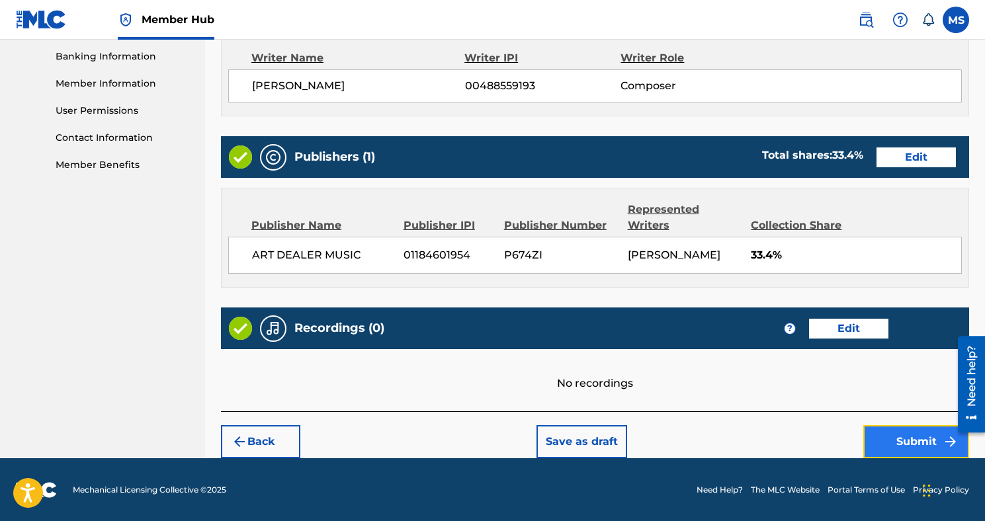
click at [896, 427] on button "Submit" at bounding box center [916, 441] width 106 height 33
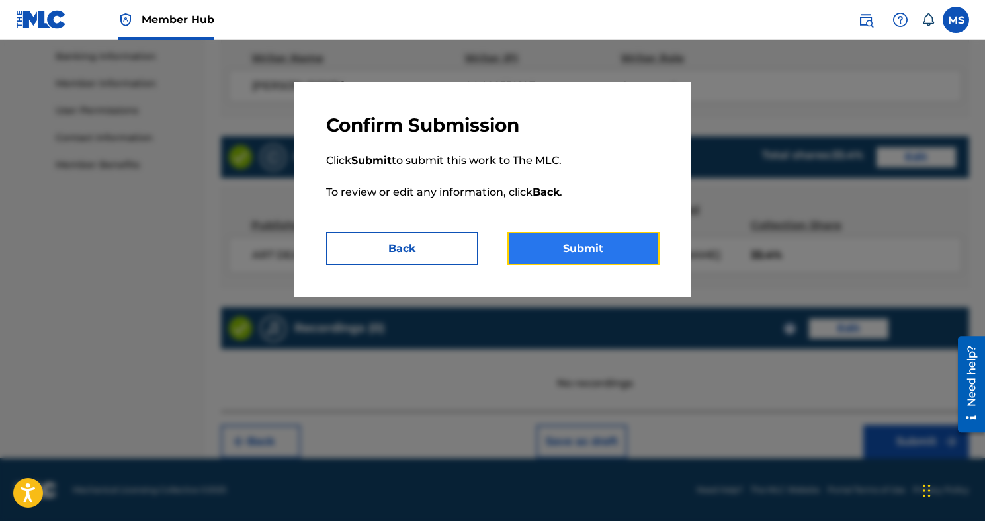
click at [614, 251] on button "Submit" at bounding box center [583, 248] width 152 height 33
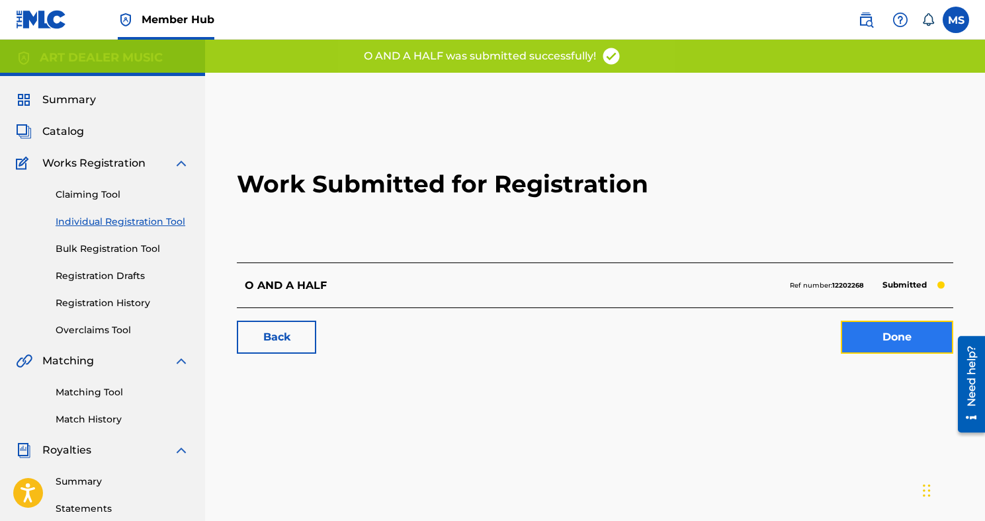
click at [926, 342] on link "Done" at bounding box center [897, 337] width 112 height 33
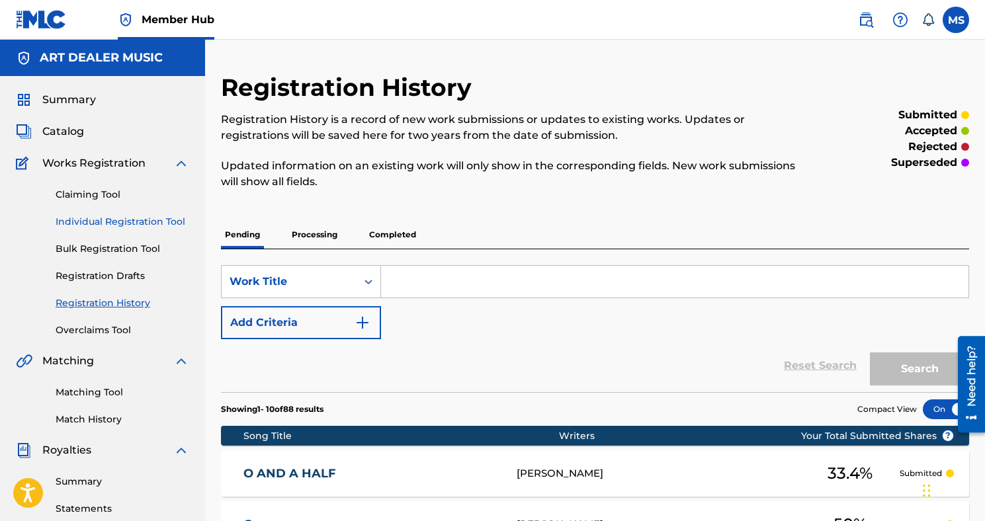
click at [101, 215] on link "Individual Registration Tool" at bounding box center [123, 222] width 134 height 14
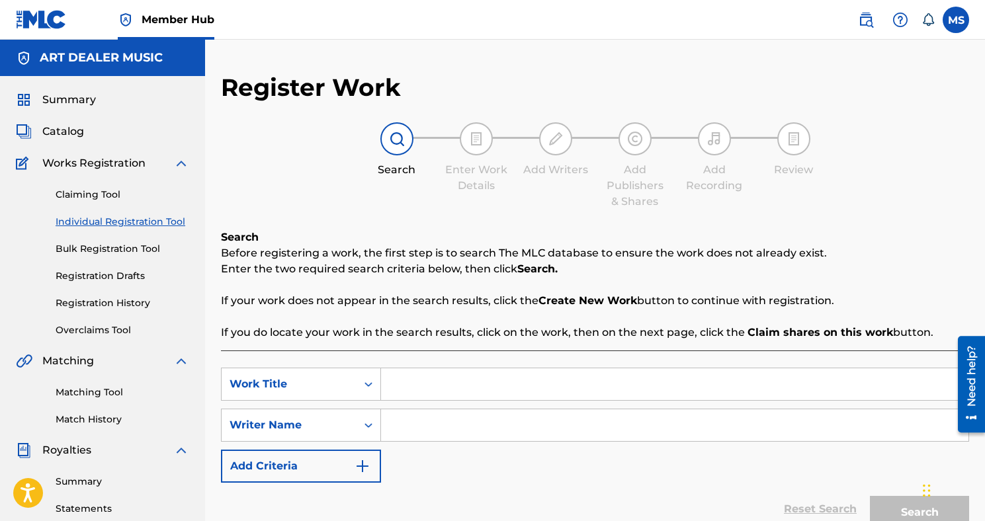
click at [101, 215] on link "Individual Registration Tool" at bounding box center [123, 222] width 134 height 14
click at [412, 389] on input "Search Form" at bounding box center [674, 384] width 587 height 32
type input "Truth Sells"
click at [495, 421] on input "Search Form" at bounding box center [674, 425] width 587 height 32
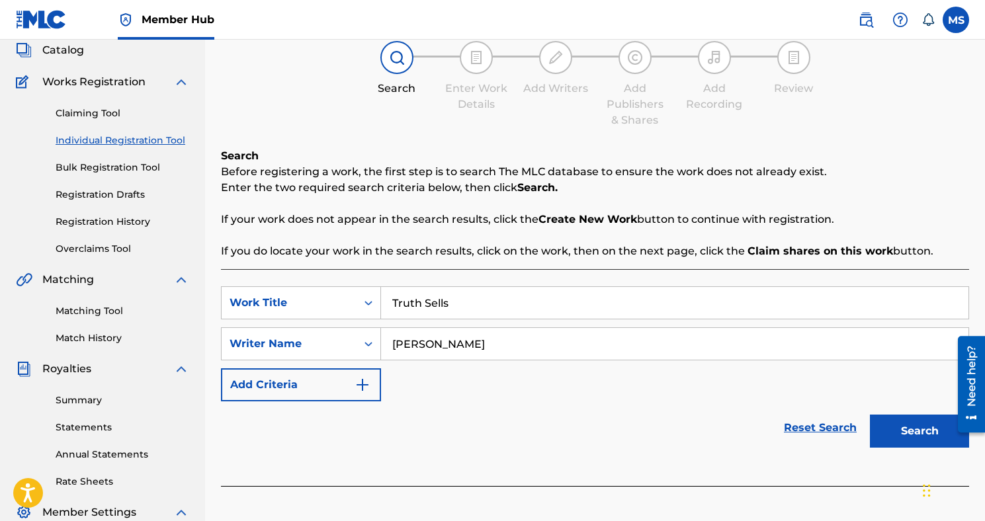
scroll to position [99, 0]
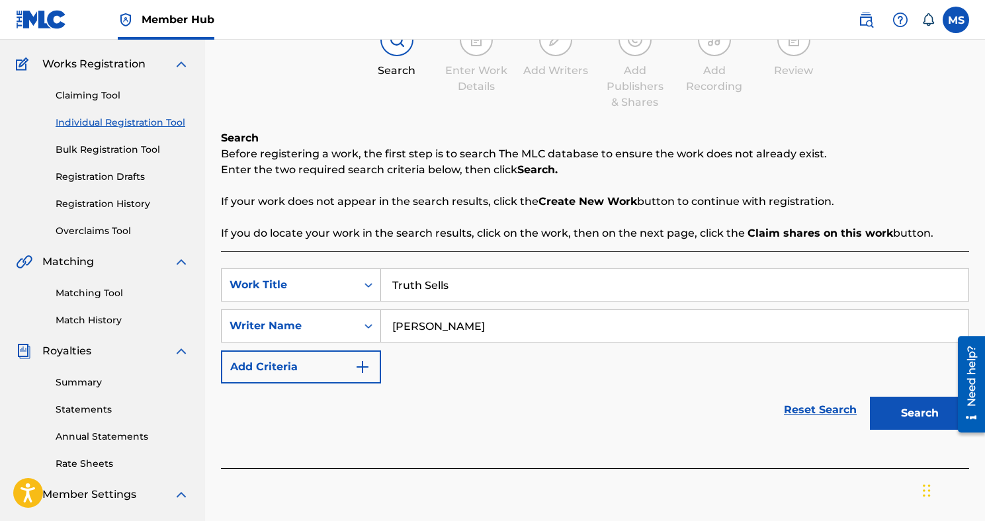
type input "[PERSON_NAME]"
click at [894, 391] on div "Search" at bounding box center [916, 410] width 106 height 53
click at [899, 405] on button "Search" at bounding box center [919, 413] width 99 height 33
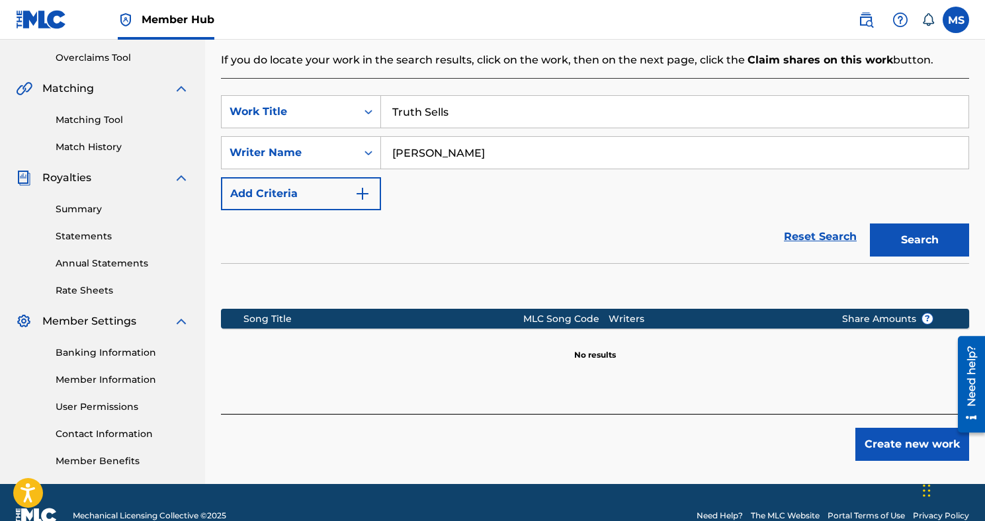
scroll to position [276, 0]
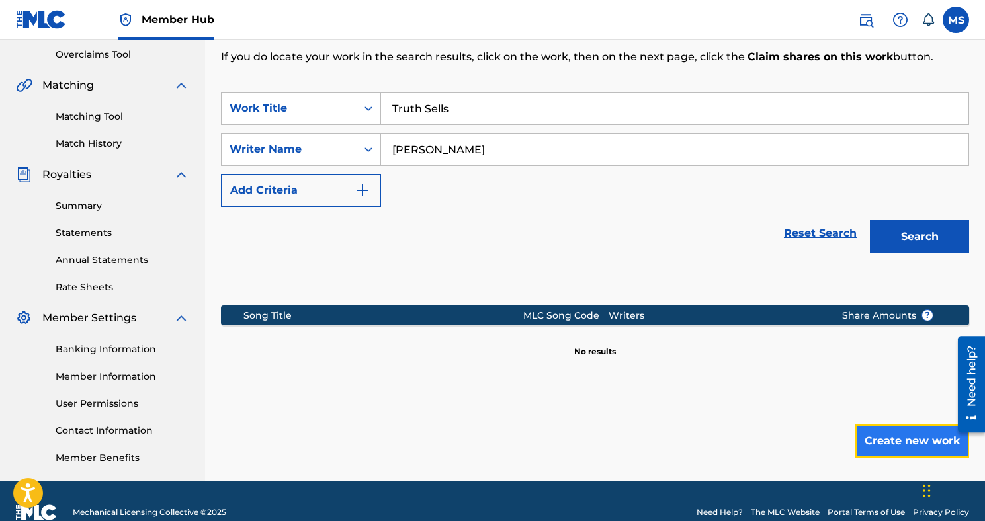
click at [870, 445] on button "Create new work" at bounding box center [912, 441] width 114 height 33
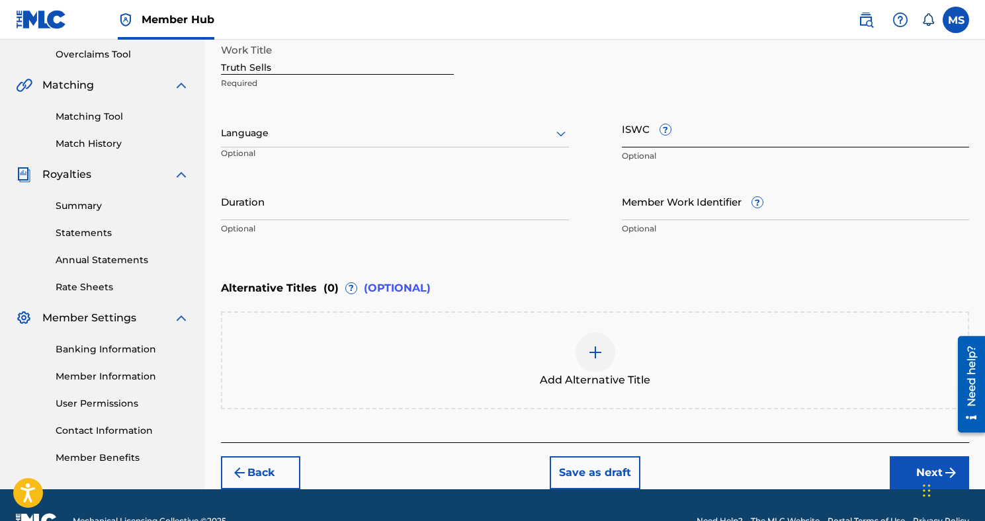
click at [647, 130] on input "ISWC ?" at bounding box center [796, 129] width 348 height 38
paste input "T3280076026"
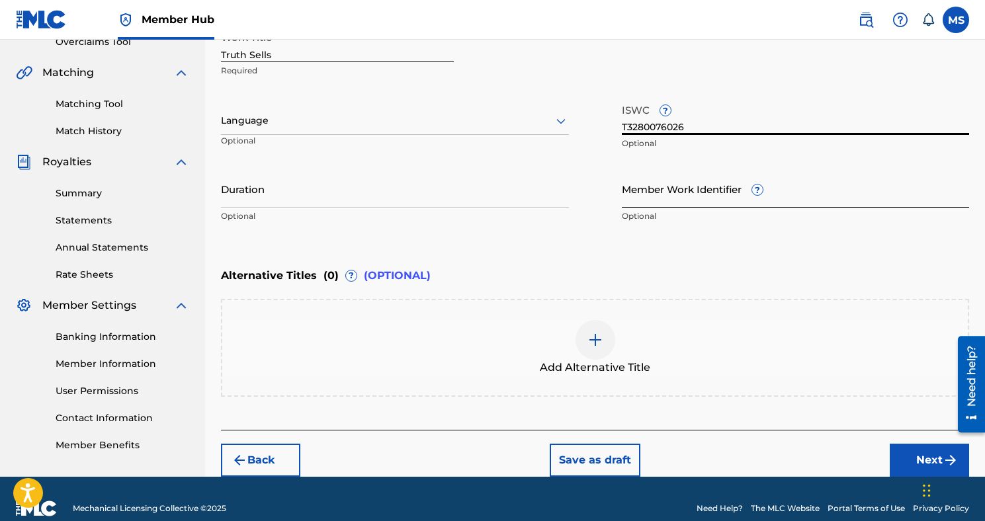
scroll to position [288, 0]
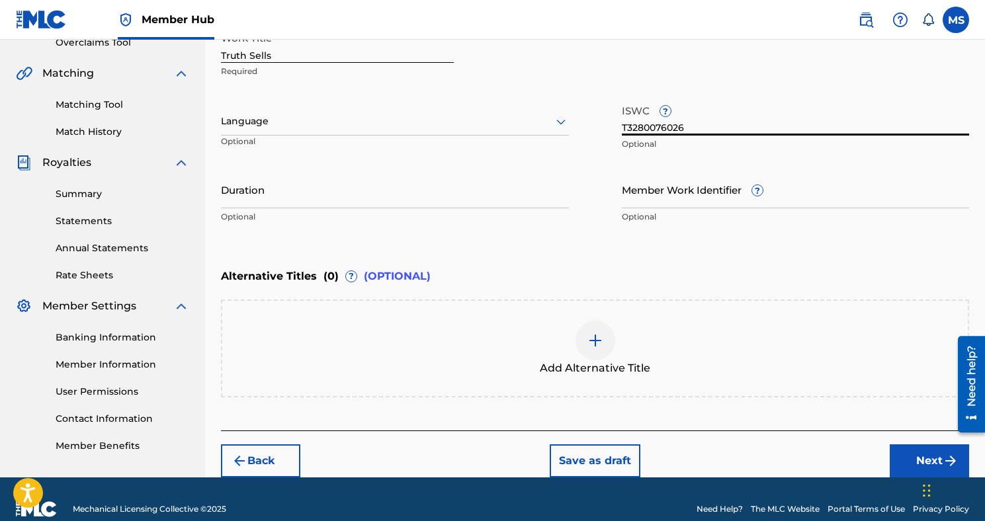
type input "T3280076026"
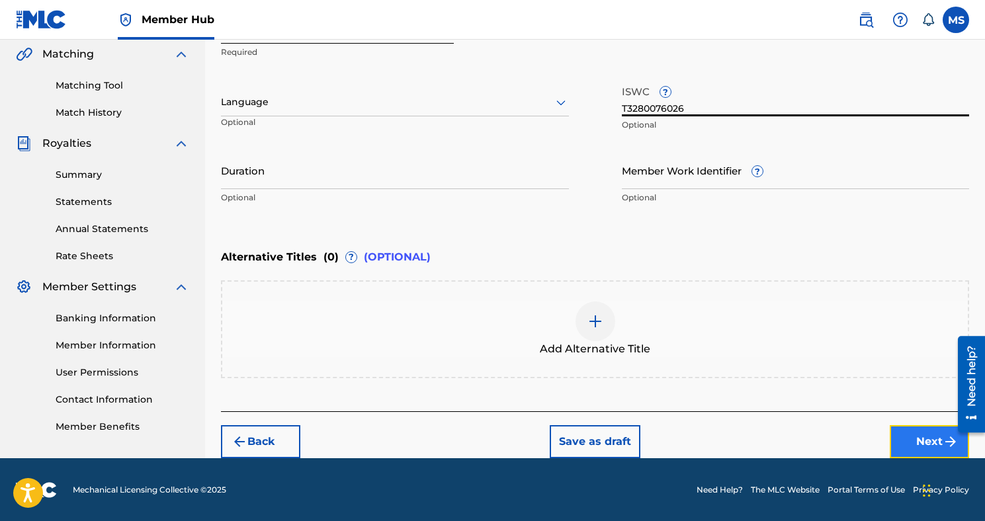
click at [895, 434] on button "Next" at bounding box center [928, 441] width 79 height 33
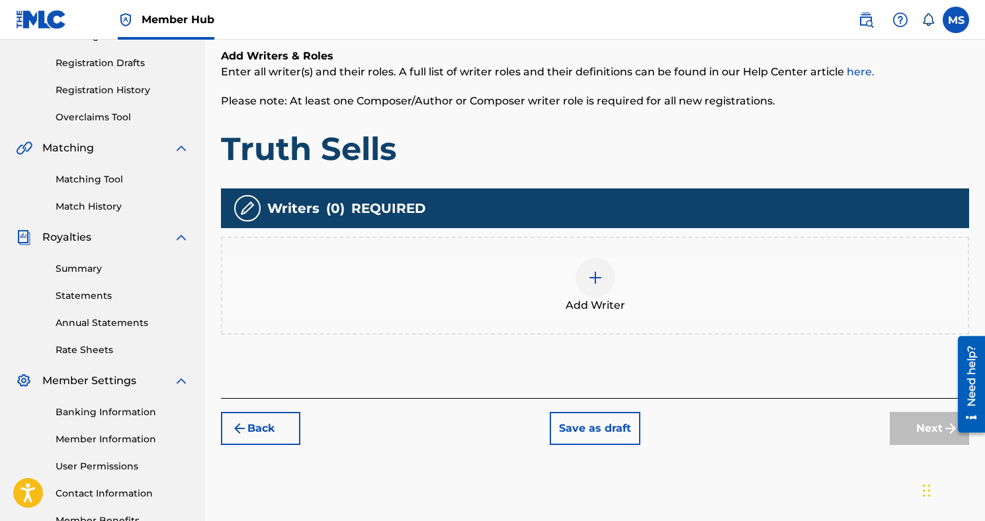
scroll to position [299, 0]
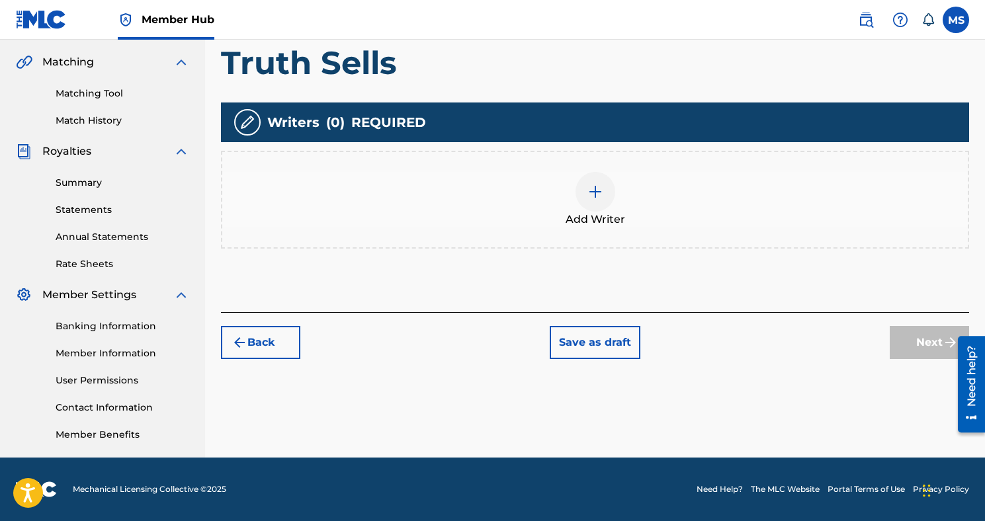
click at [605, 204] on div at bounding box center [595, 192] width 40 height 40
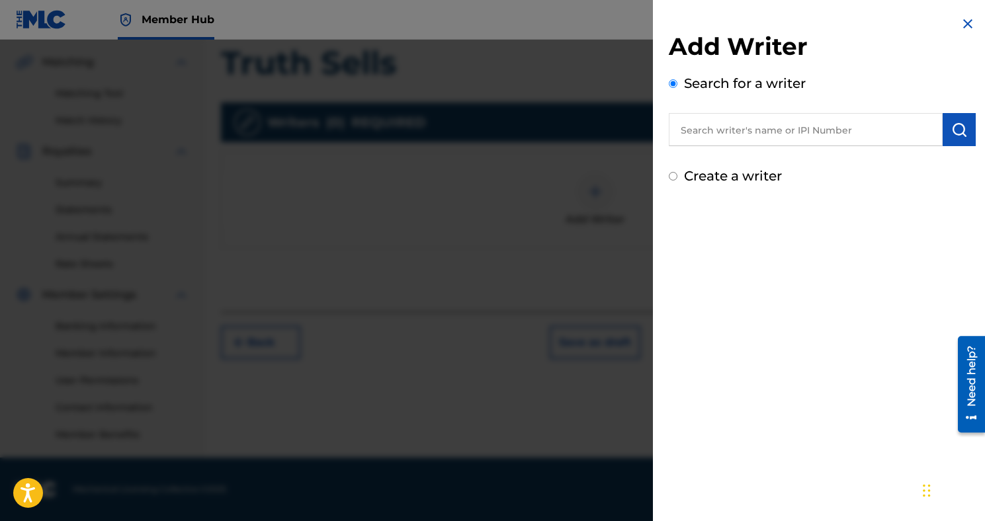
click at [850, 133] on input "text" at bounding box center [806, 129] width 274 height 33
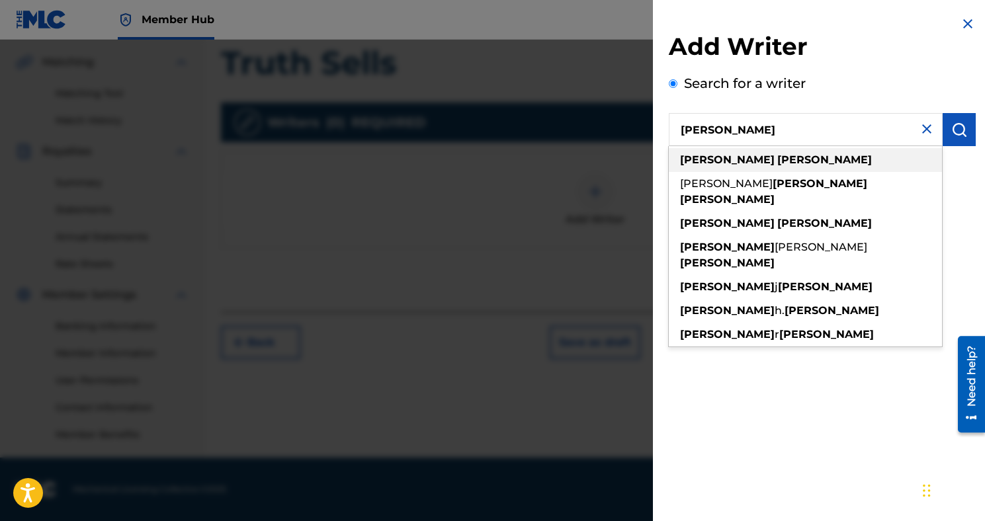
type input "[PERSON_NAME]"
click at [803, 161] on div "[PERSON_NAME]" at bounding box center [805, 160] width 273 height 24
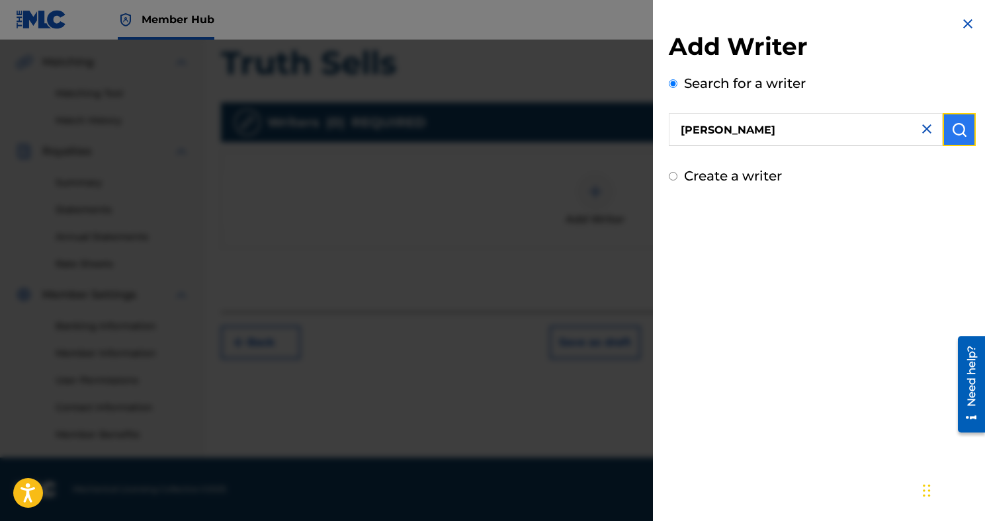
click at [946, 143] on button "submit" at bounding box center [958, 129] width 33 height 33
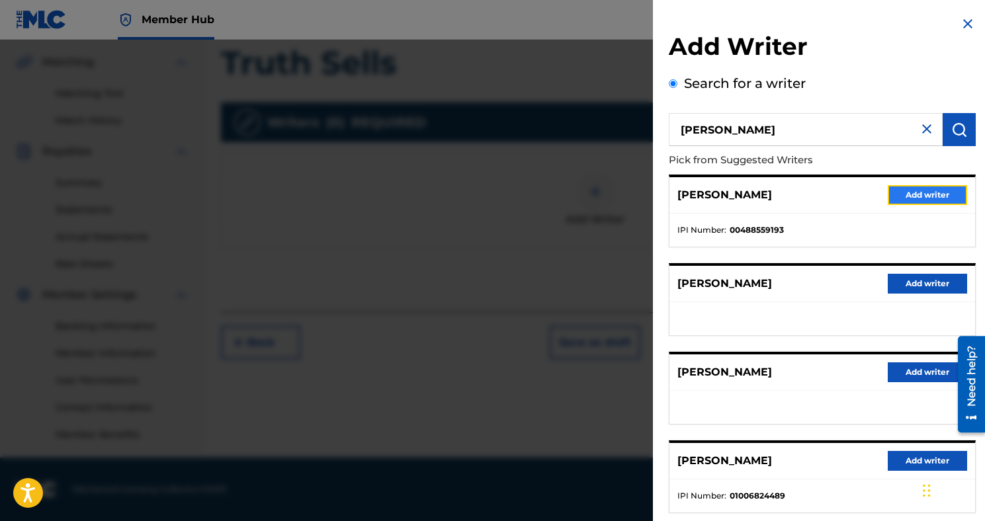
click at [889, 202] on button "Add writer" at bounding box center [926, 195] width 79 height 20
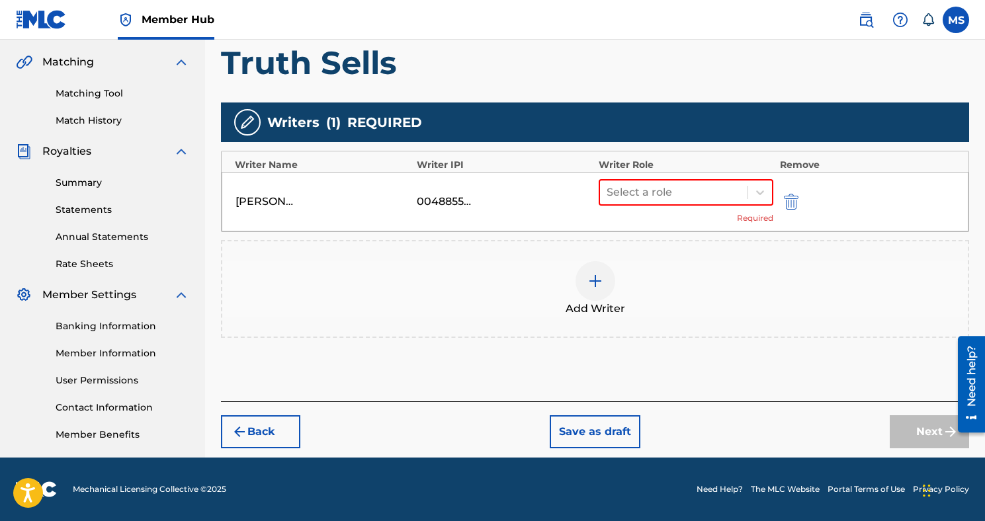
click at [631, 213] on div "Select a role Required" at bounding box center [685, 201] width 175 height 45
click at [637, 202] on div "Select a role" at bounding box center [673, 193] width 147 height 24
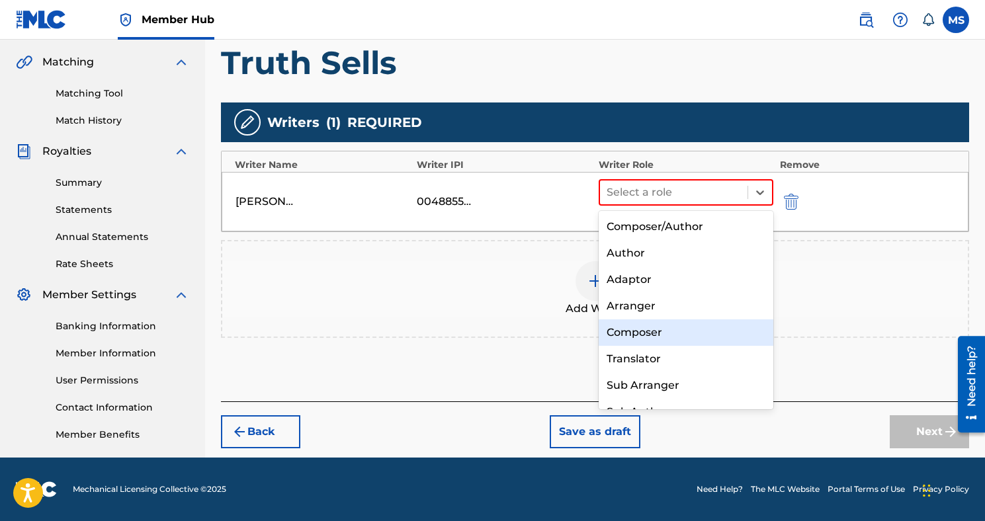
click at [651, 326] on div "Composer" at bounding box center [685, 332] width 175 height 26
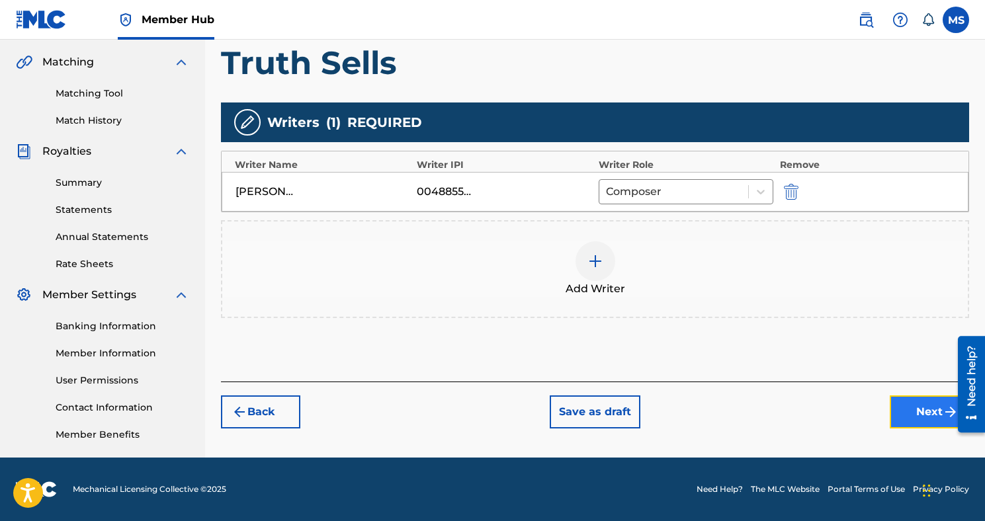
click at [930, 407] on button "Next" at bounding box center [928, 411] width 79 height 33
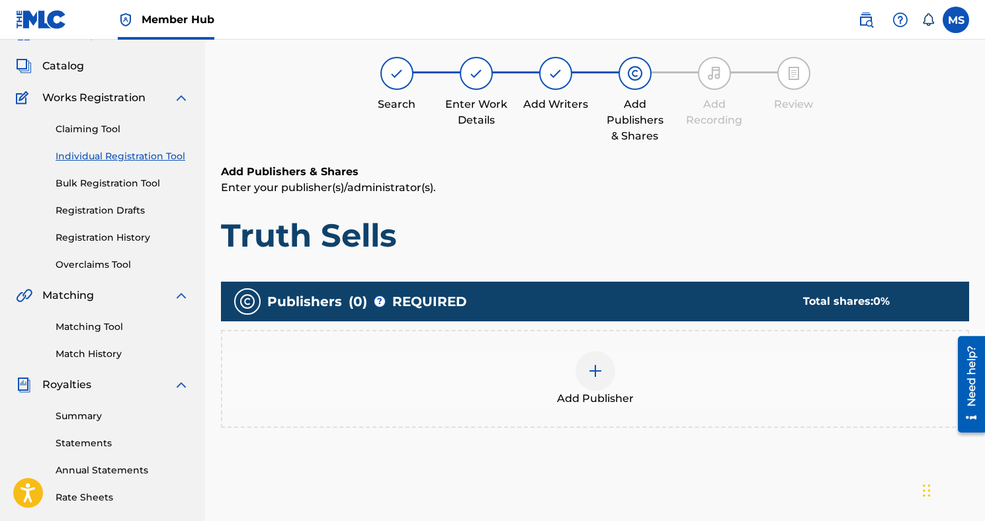
scroll to position [60, 0]
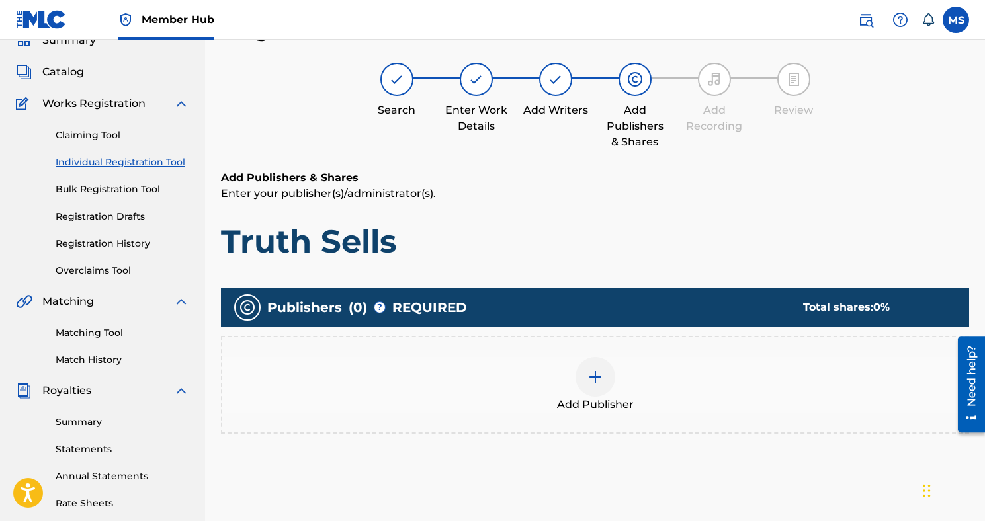
click at [601, 380] on img at bounding box center [595, 377] width 16 height 16
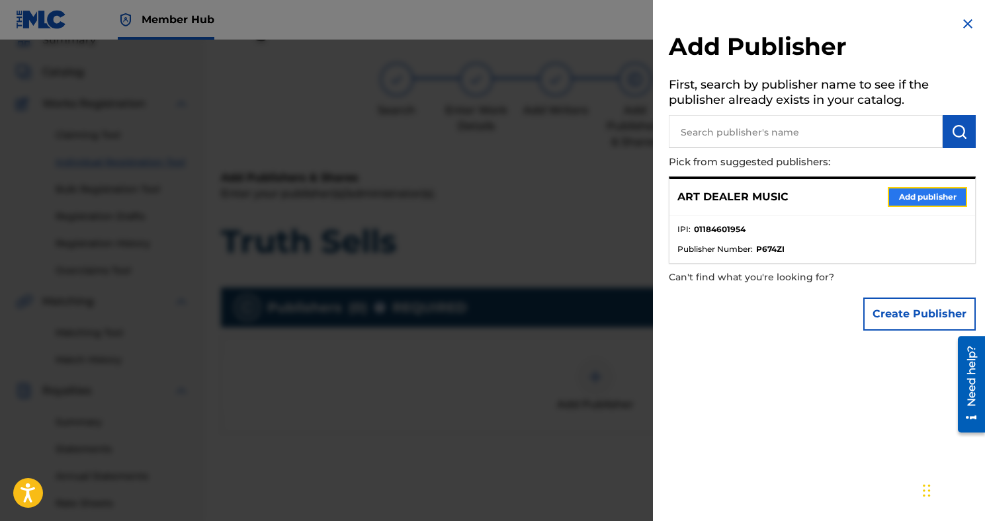
click at [915, 201] on button "Add publisher" at bounding box center [926, 197] width 79 height 20
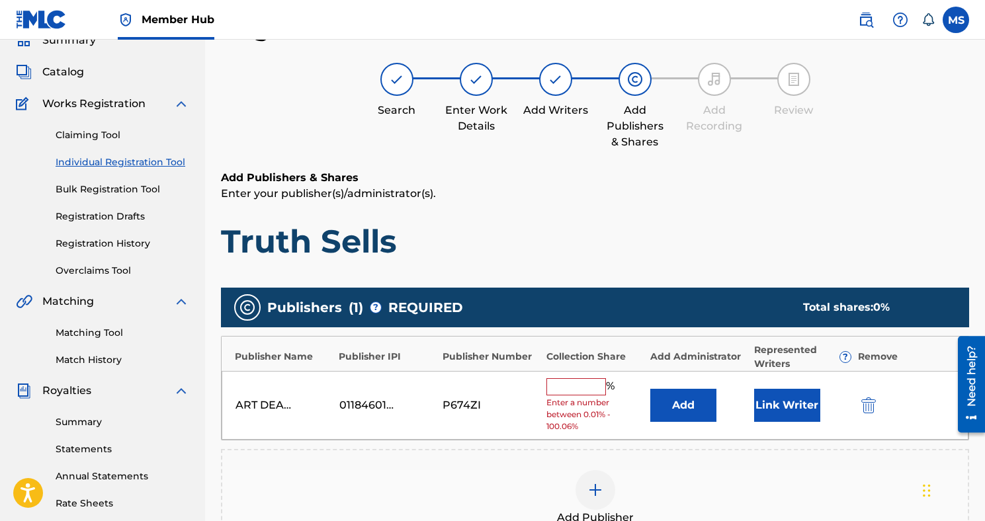
click at [570, 393] on input "text" at bounding box center [576, 386] width 60 height 17
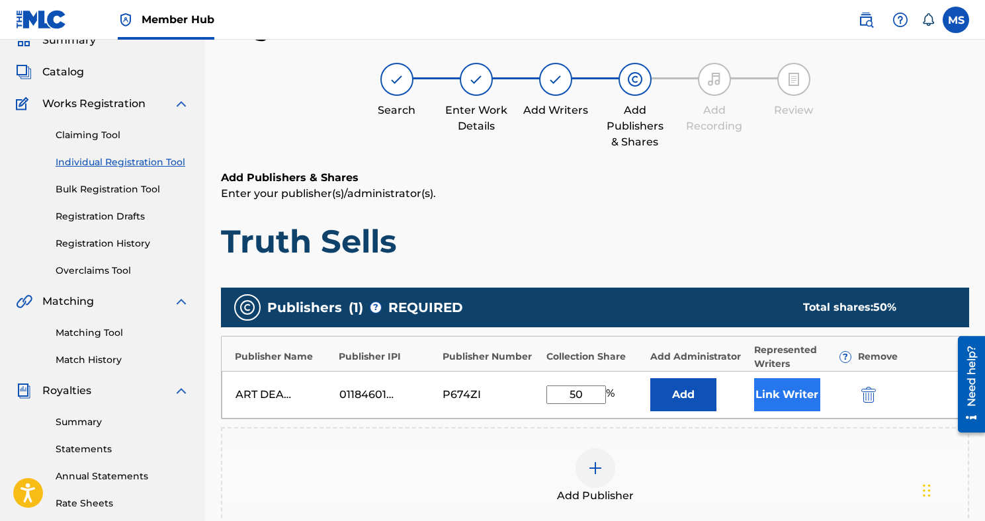
type input "50"
click at [794, 397] on button "Link Writer" at bounding box center [787, 394] width 66 height 33
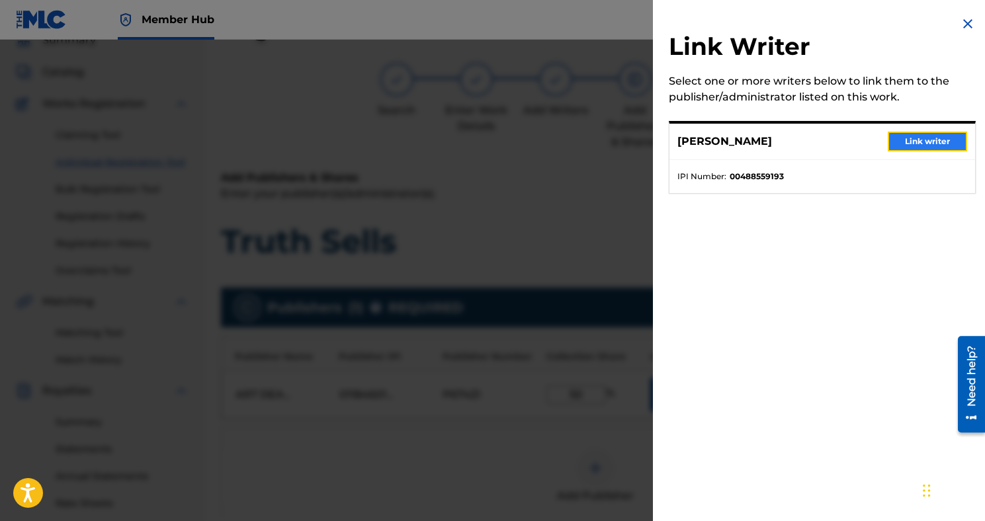
click at [912, 149] on button "Link writer" at bounding box center [926, 142] width 79 height 20
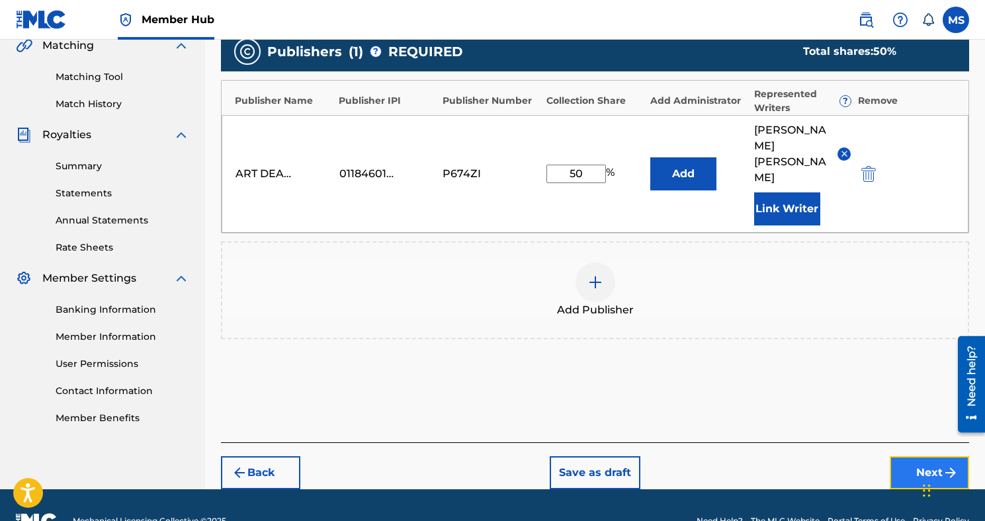
click at [918, 456] on button "Next" at bounding box center [928, 472] width 79 height 33
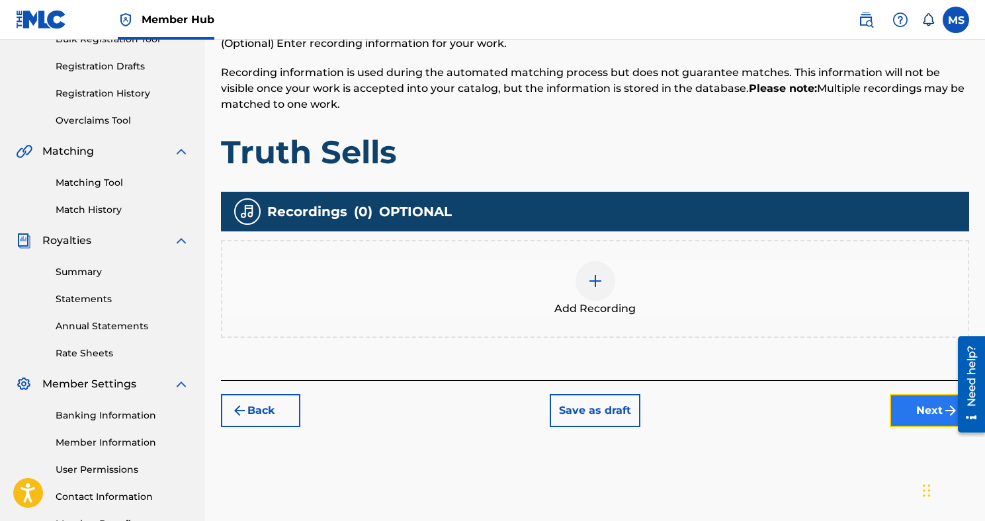
click at [906, 408] on button "Next" at bounding box center [928, 410] width 79 height 33
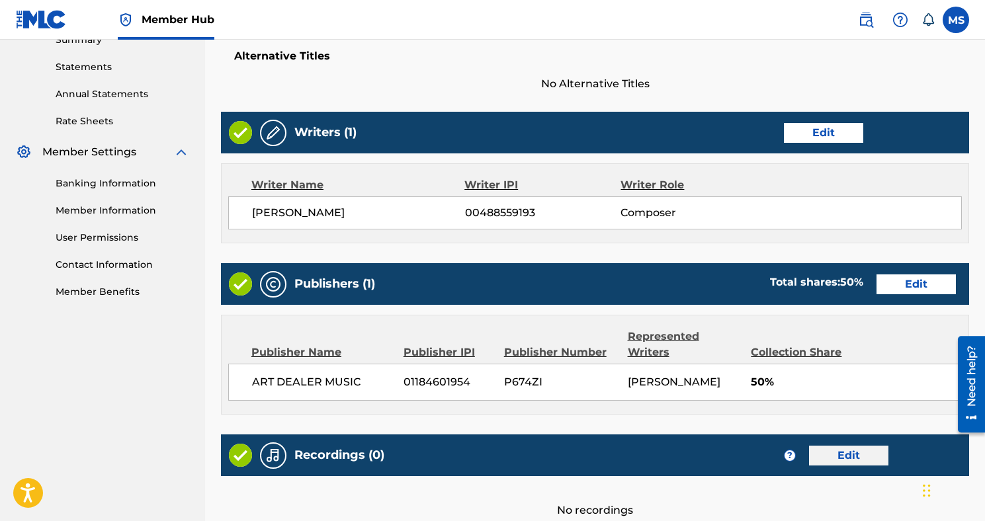
scroll to position [569, 0]
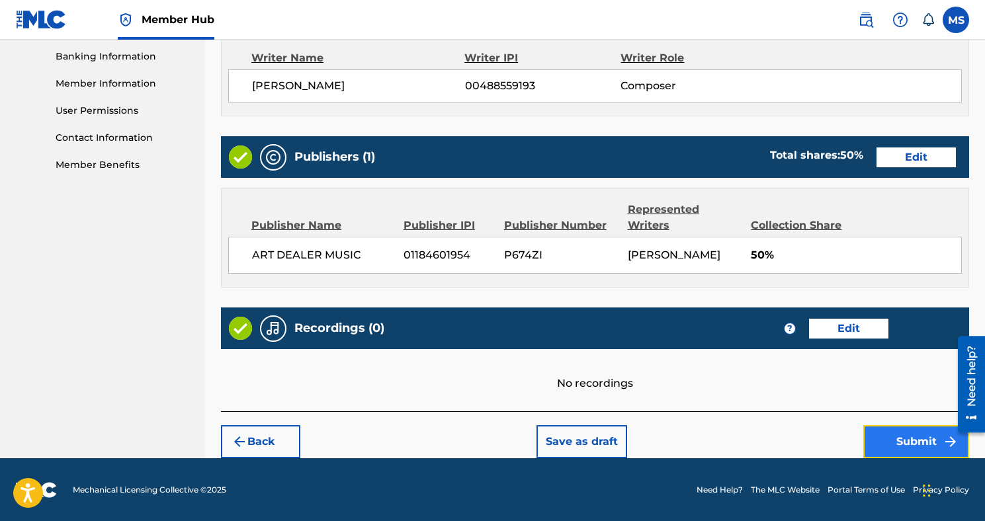
click at [892, 442] on button "Submit" at bounding box center [916, 441] width 106 height 33
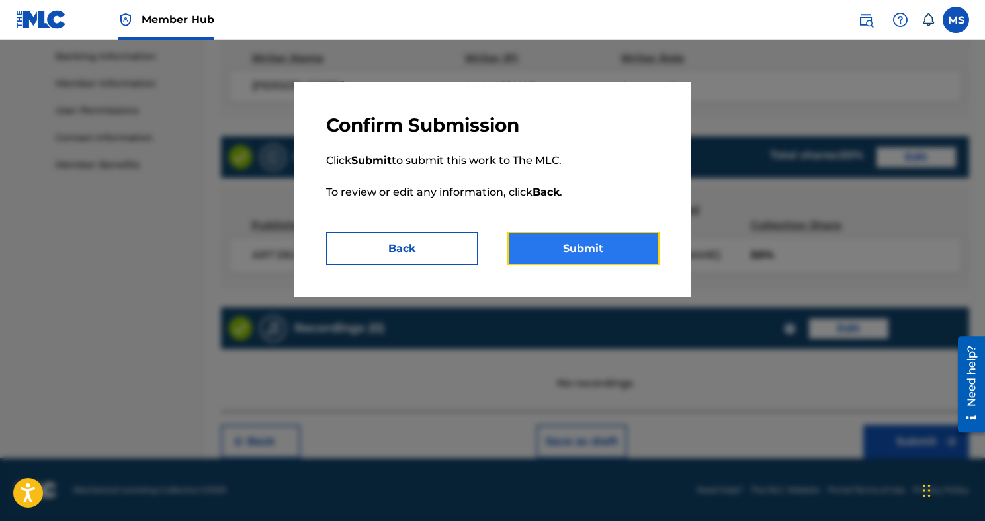
click at [638, 245] on button "Submit" at bounding box center [583, 248] width 152 height 33
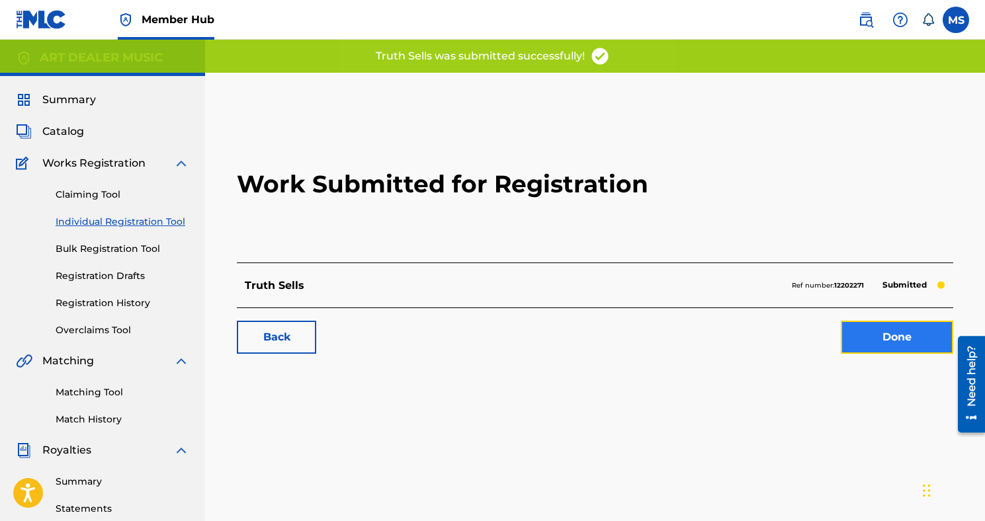
click at [901, 333] on link "Done" at bounding box center [897, 337] width 112 height 33
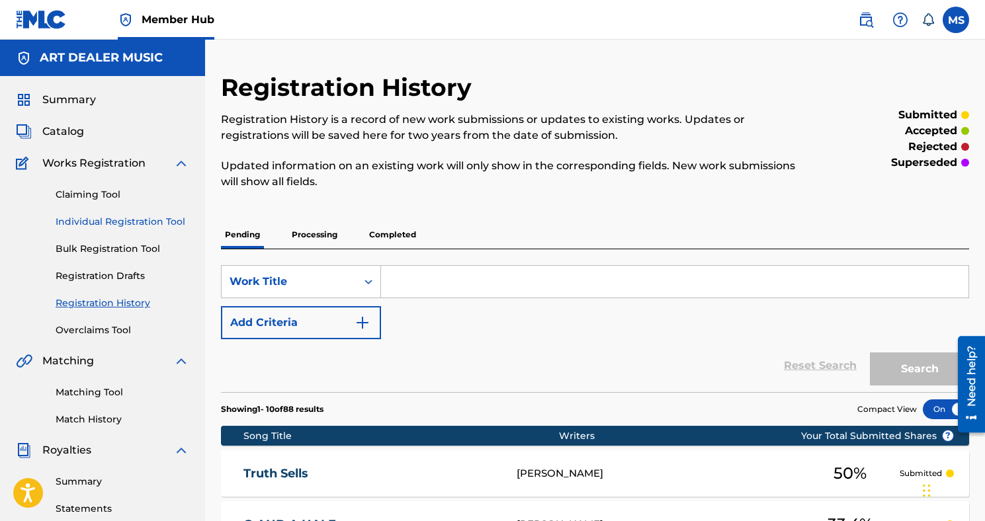
click at [140, 222] on link "Individual Registration Tool" at bounding box center [123, 222] width 134 height 14
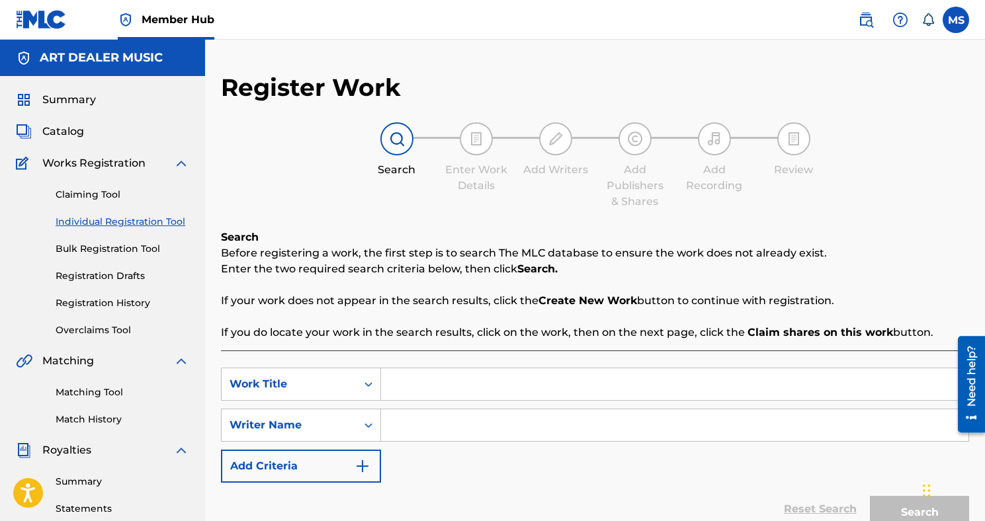
click at [408, 397] on input "Search Form" at bounding box center [674, 384] width 587 height 32
type input "Fighting Temptations"
click at [416, 432] on input "Search Form" at bounding box center [674, 425] width 587 height 32
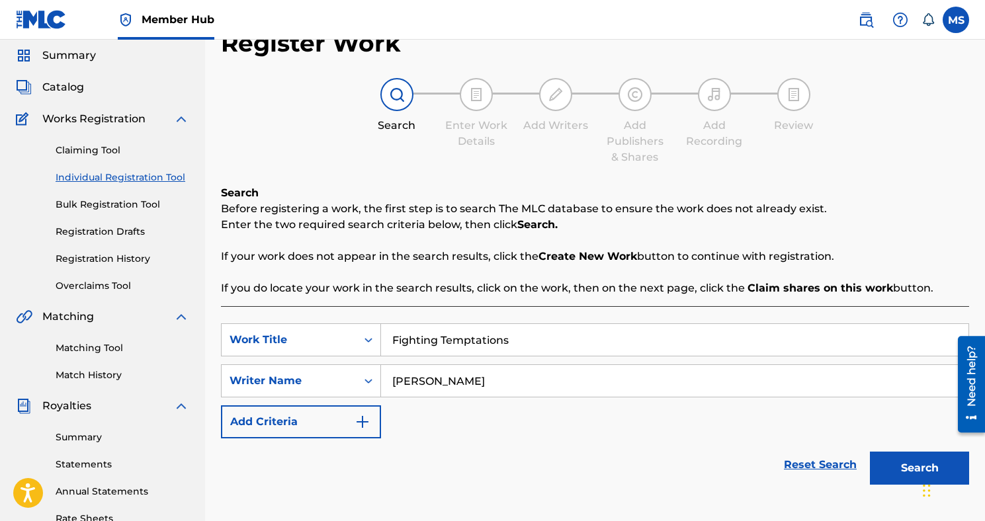
scroll to position [57, 0]
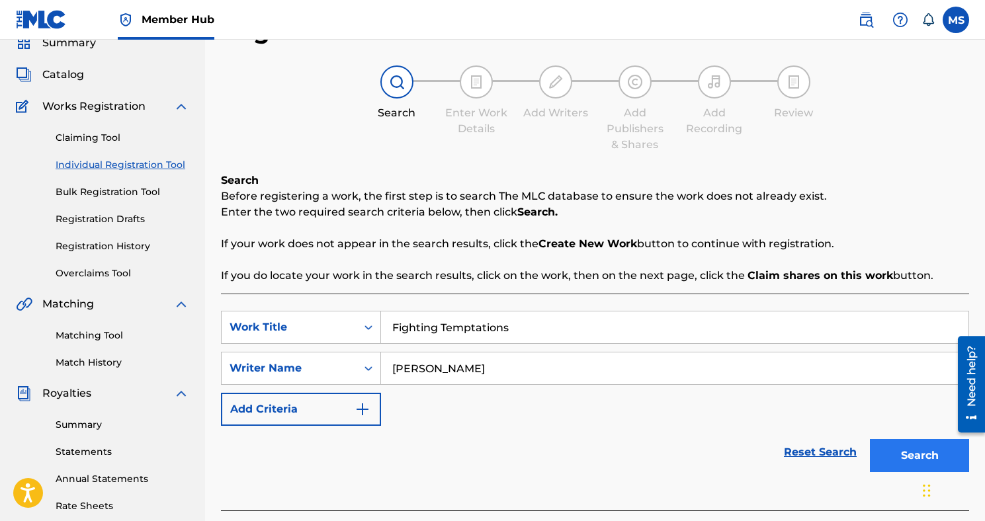
type input "[PERSON_NAME]"
click at [916, 456] on button "Search" at bounding box center [919, 455] width 99 height 33
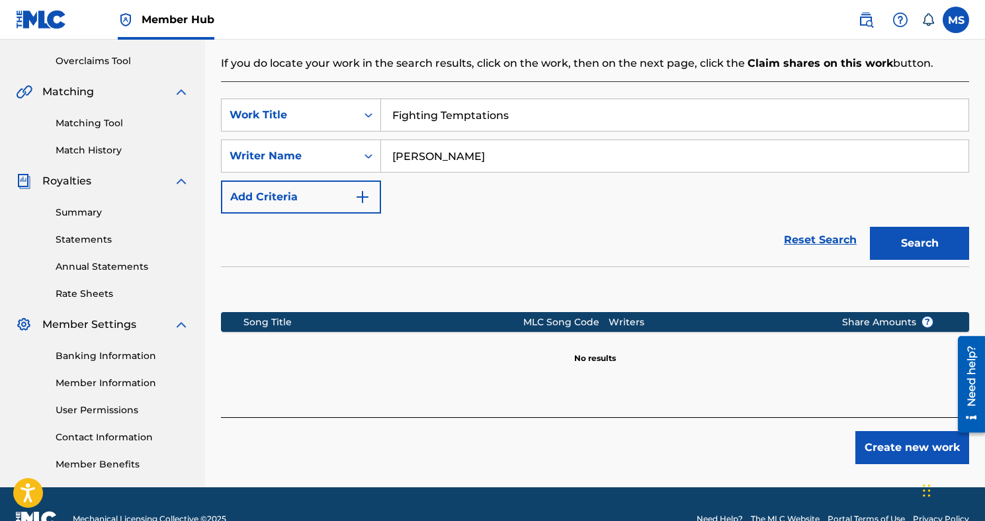
scroll to position [299, 0]
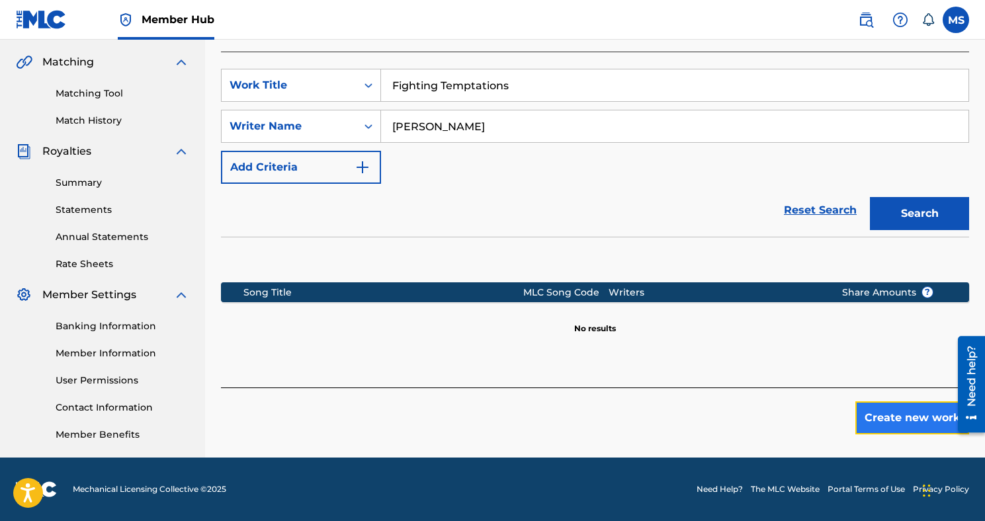
click at [868, 418] on button "Create new work" at bounding box center [912, 417] width 114 height 33
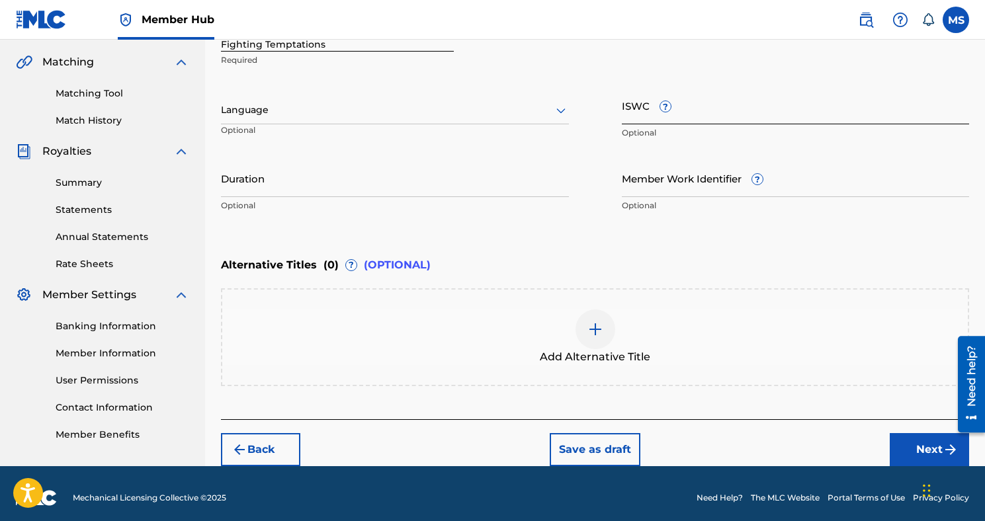
click at [648, 113] on input "ISWC ?" at bounding box center [796, 106] width 348 height 38
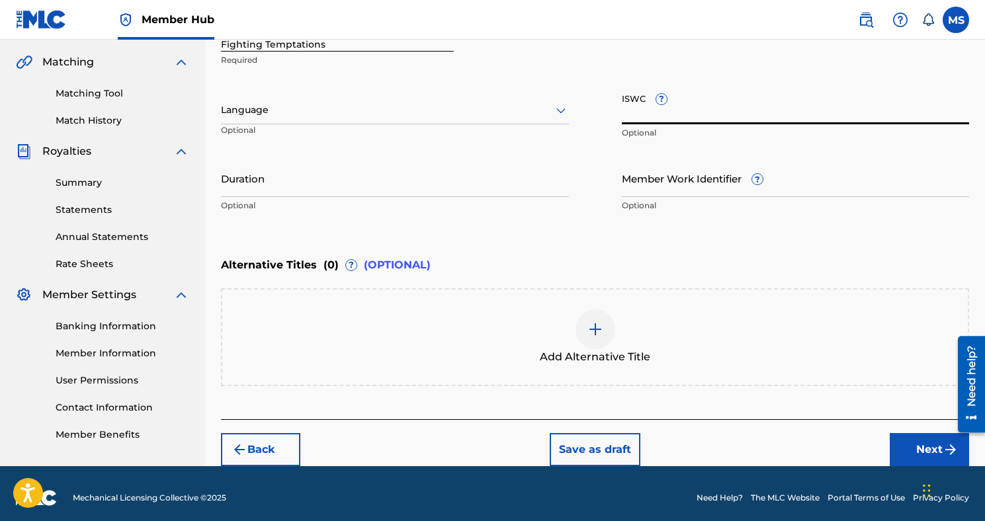
paste input "T3280075863"
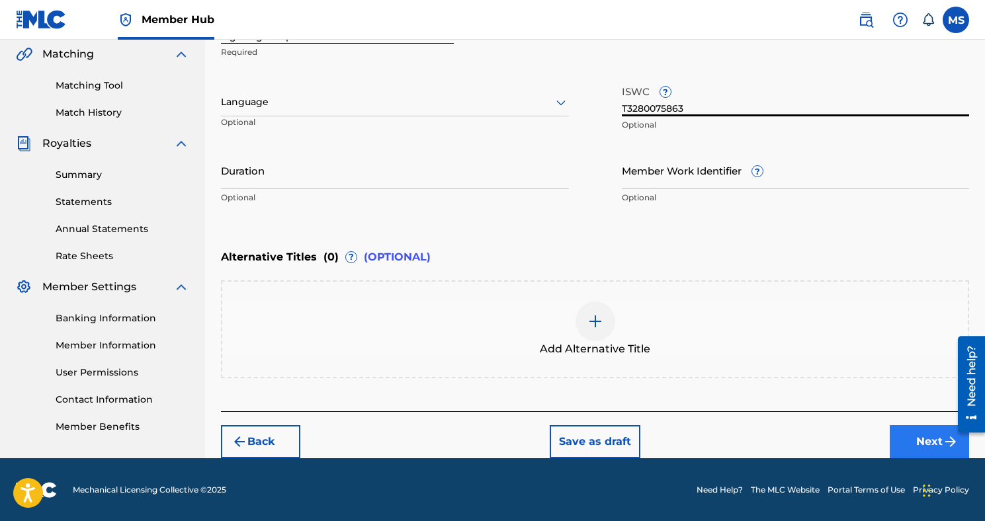
type input "T3280075863"
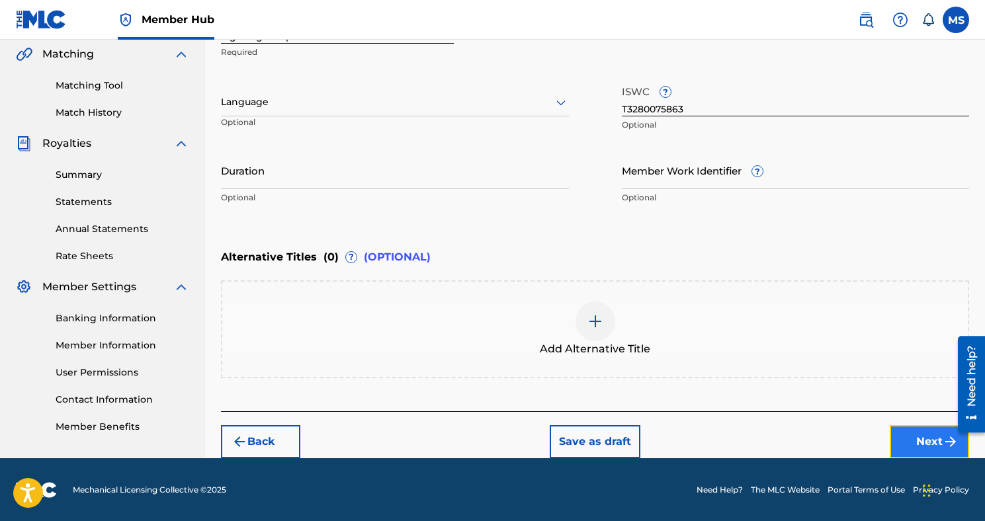
click at [891, 431] on button "Next" at bounding box center [928, 441] width 79 height 33
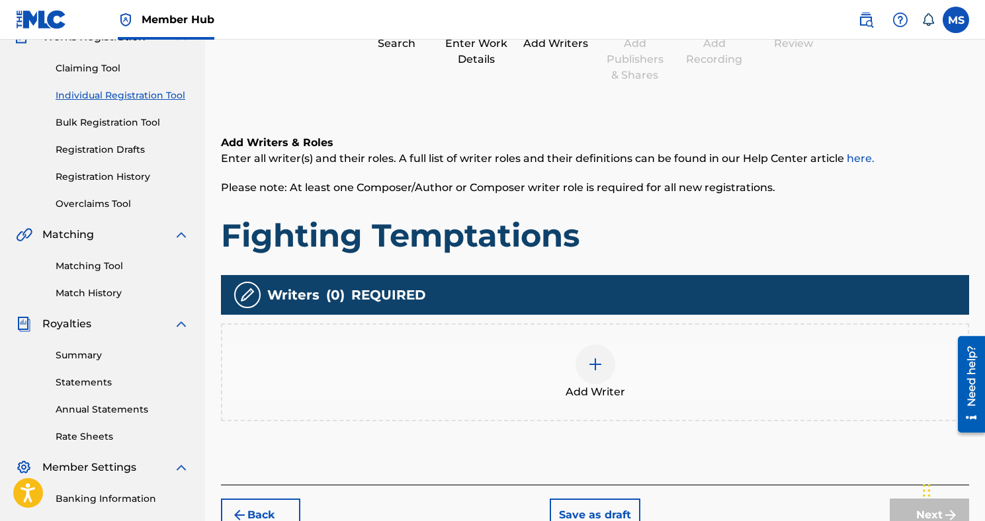
scroll to position [128, 0]
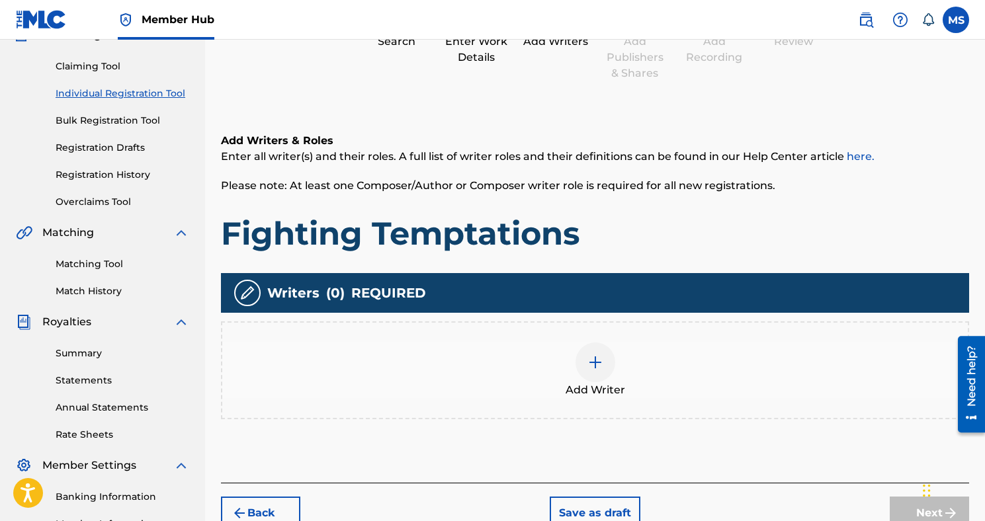
click at [569, 362] on div "Add Writer" at bounding box center [594, 371] width 745 height 56
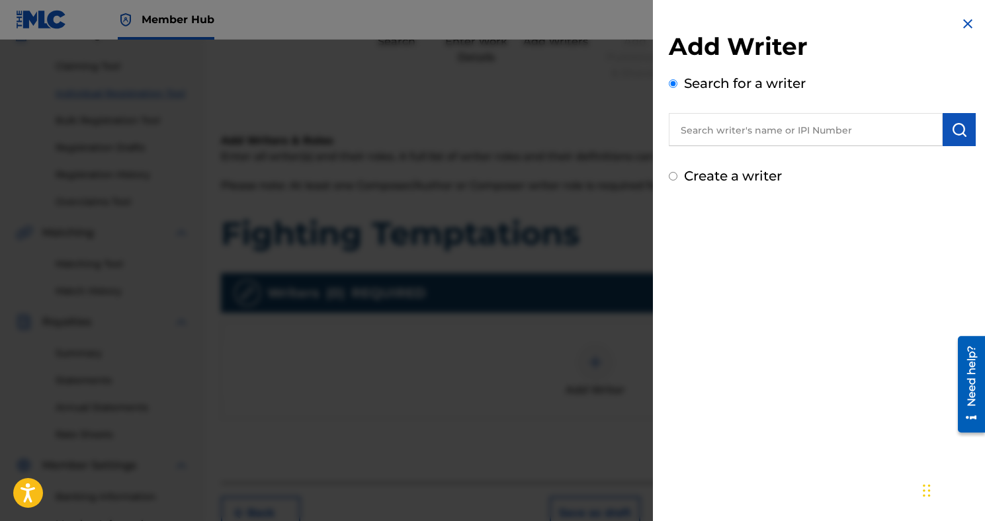
click at [712, 137] on input "text" at bounding box center [806, 129] width 274 height 33
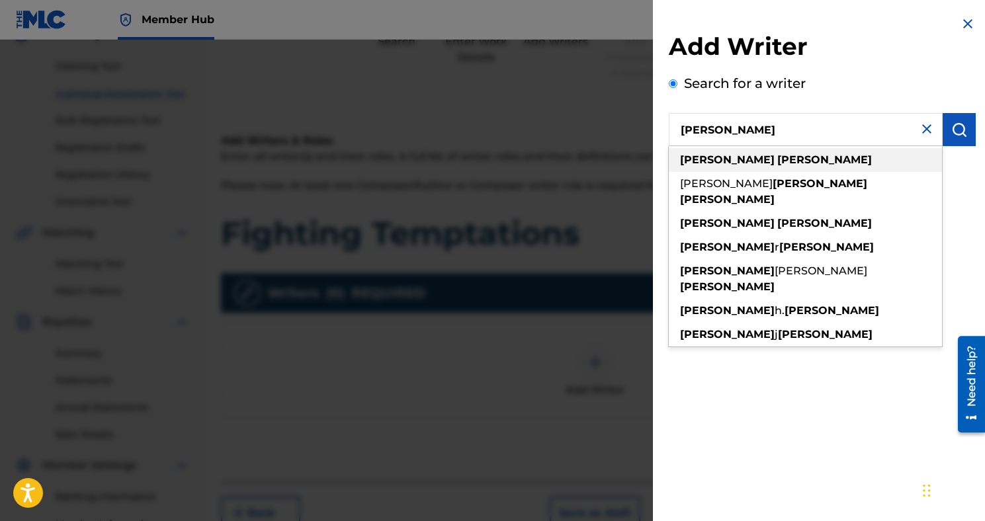
type input "[PERSON_NAME]"
click at [777, 157] on strong "[PERSON_NAME]" at bounding box center [824, 159] width 95 height 13
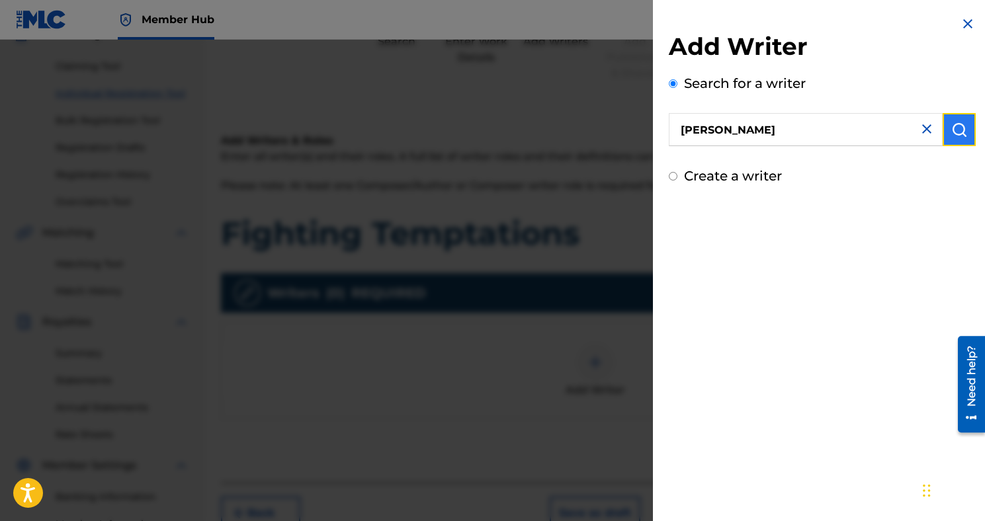
click at [952, 134] on img "submit" at bounding box center [959, 130] width 16 height 16
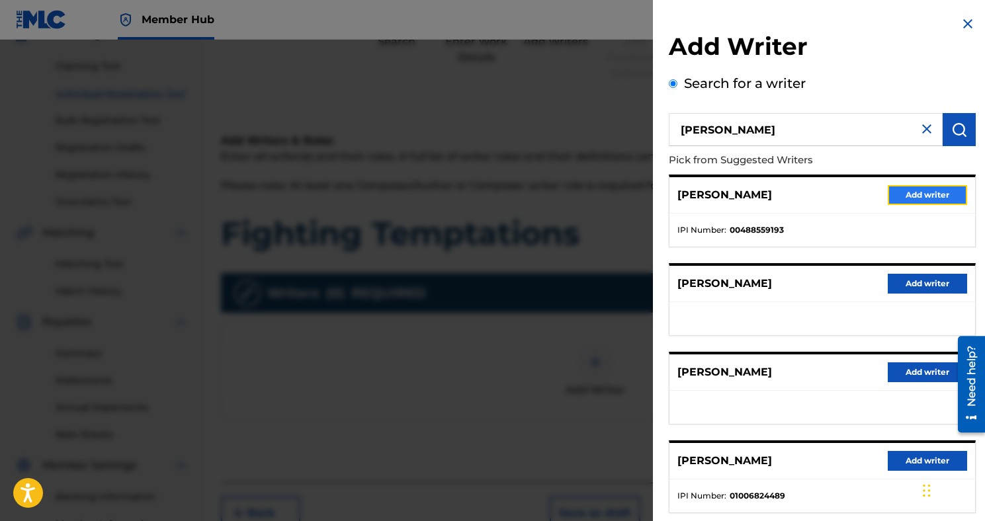
click at [904, 189] on button "Add writer" at bounding box center [926, 195] width 79 height 20
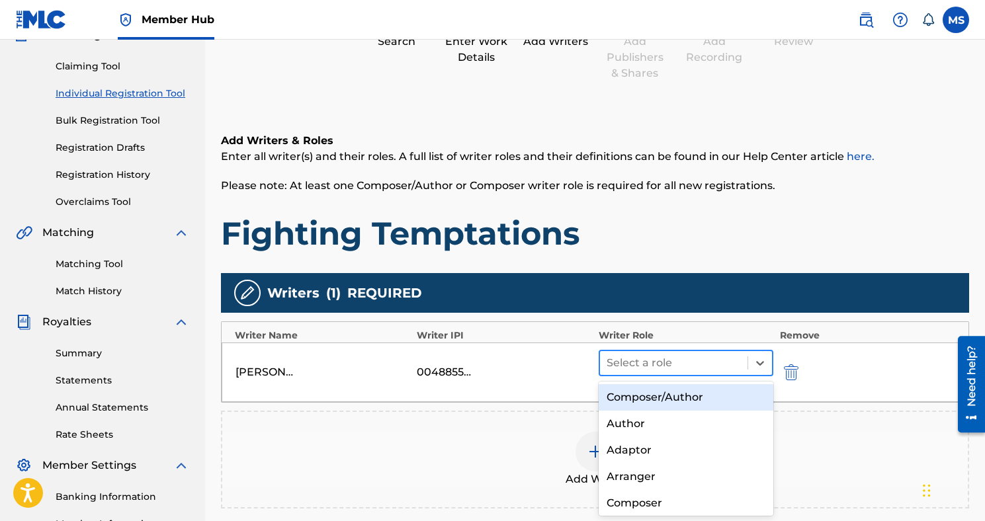
click at [712, 368] on div at bounding box center [673, 363] width 134 height 19
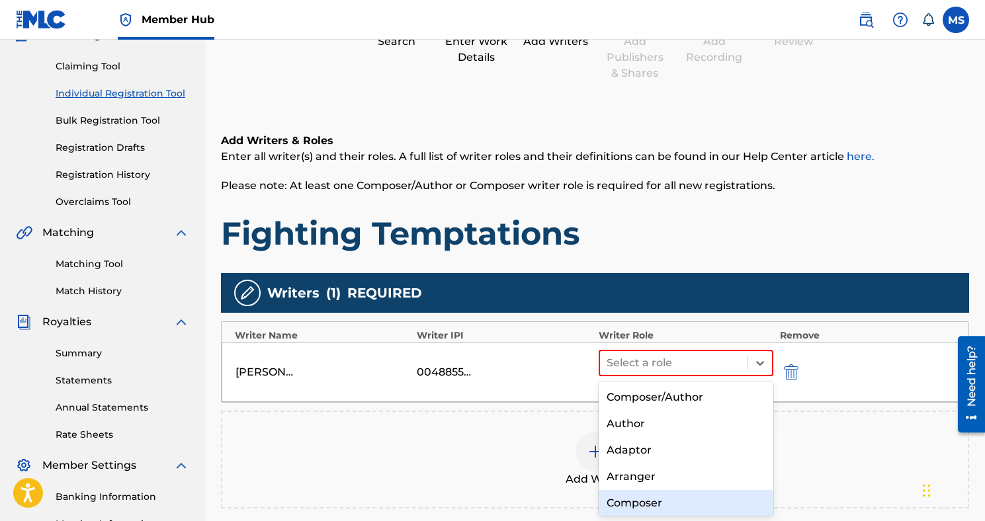
click at [666, 501] on div "Composer" at bounding box center [685, 503] width 175 height 26
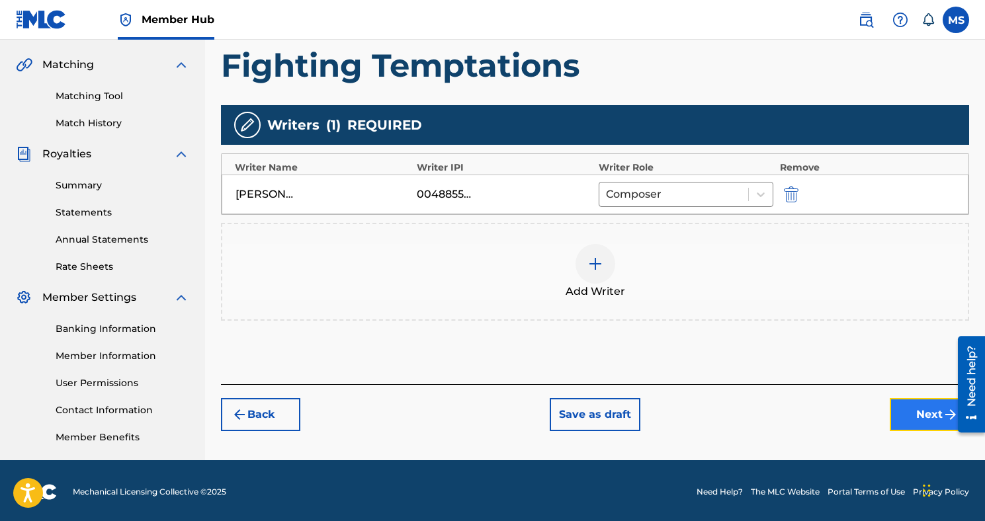
click at [913, 423] on button "Next" at bounding box center [928, 414] width 79 height 33
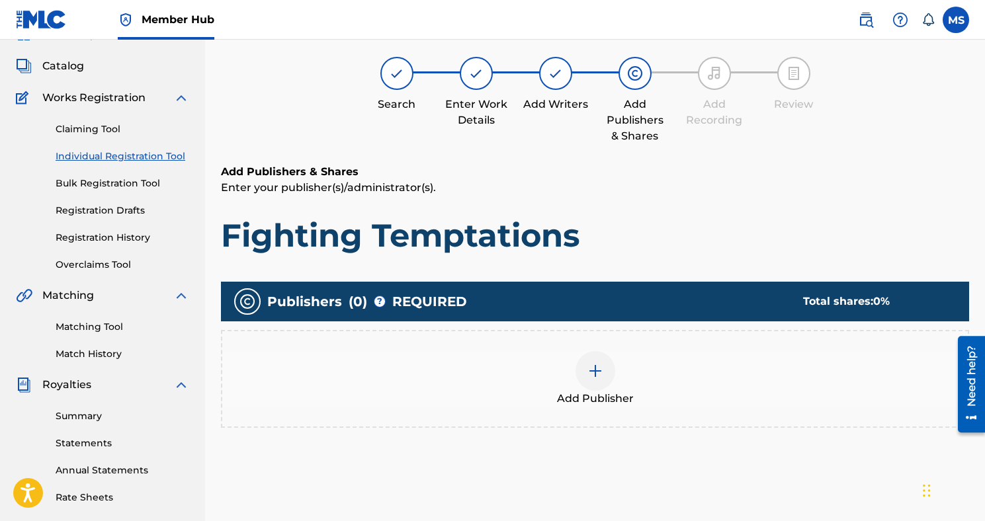
scroll to position [60, 0]
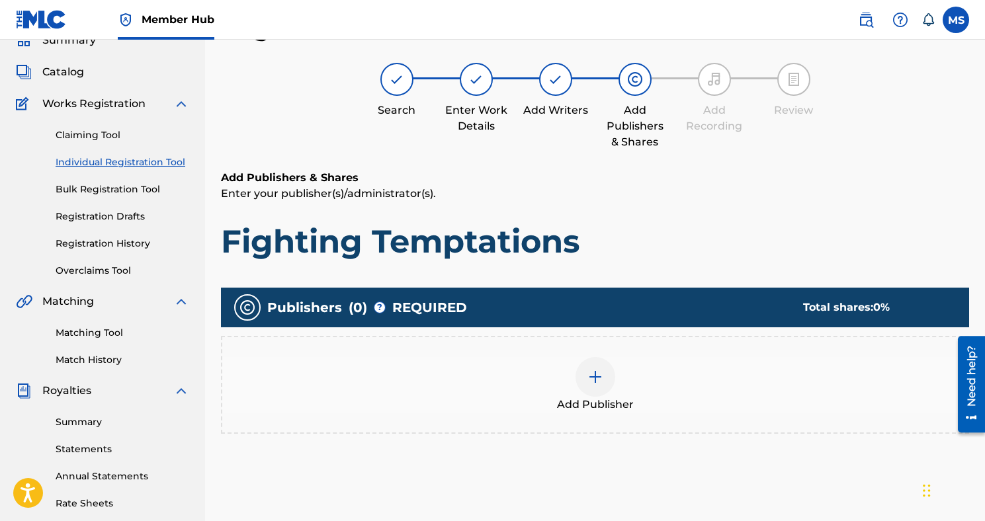
click at [608, 381] on div at bounding box center [595, 377] width 40 height 40
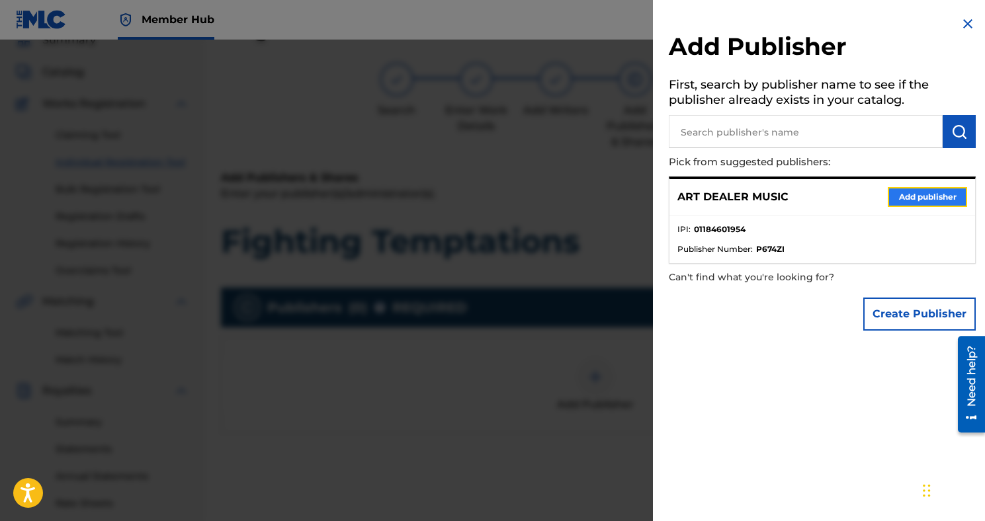
click at [919, 192] on button "Add publisher" at bounding box center [926, 197] width 79 height 20
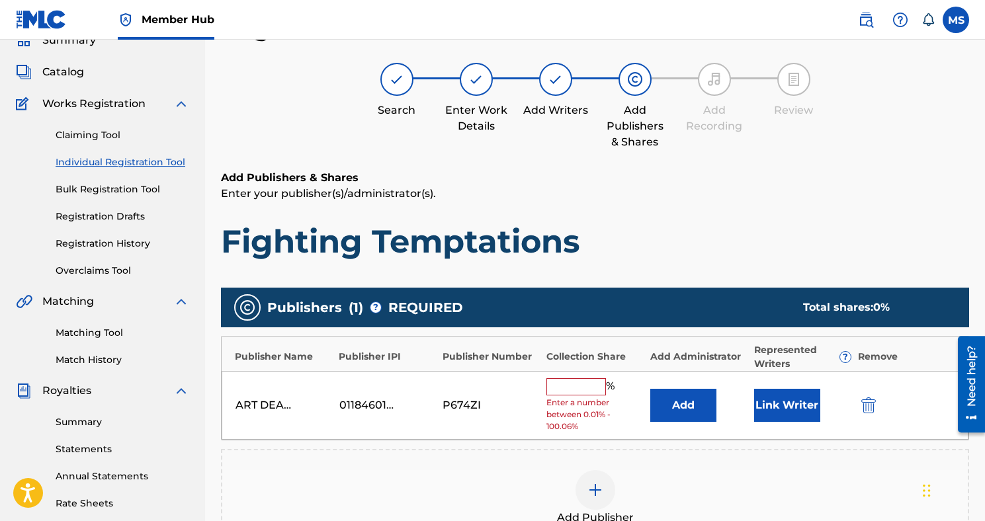
click at [591, 384] on input "text" at bounding box center [576, 386] width 60 height 17
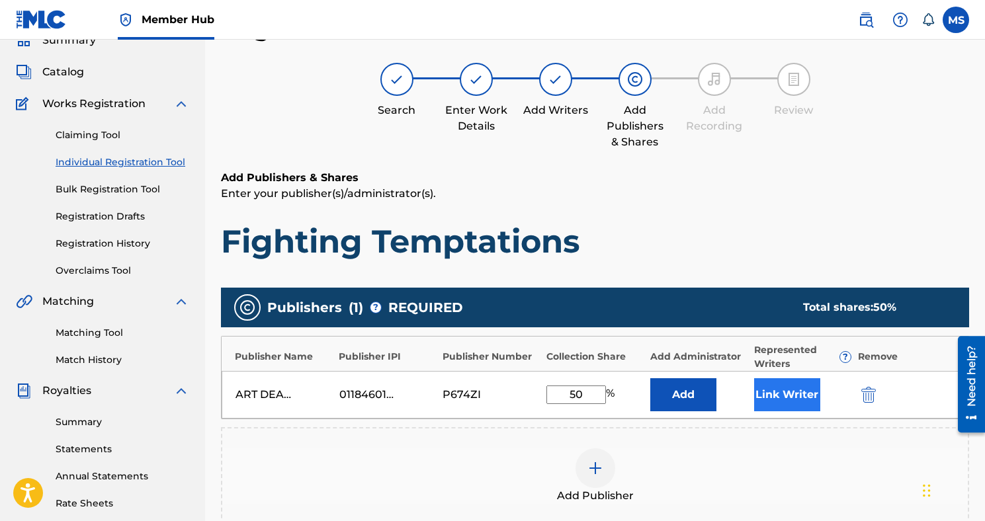
type input "50"
click at [786, 398] on button "Link Writer" at bounding box center [787, 394] width 66 height 33
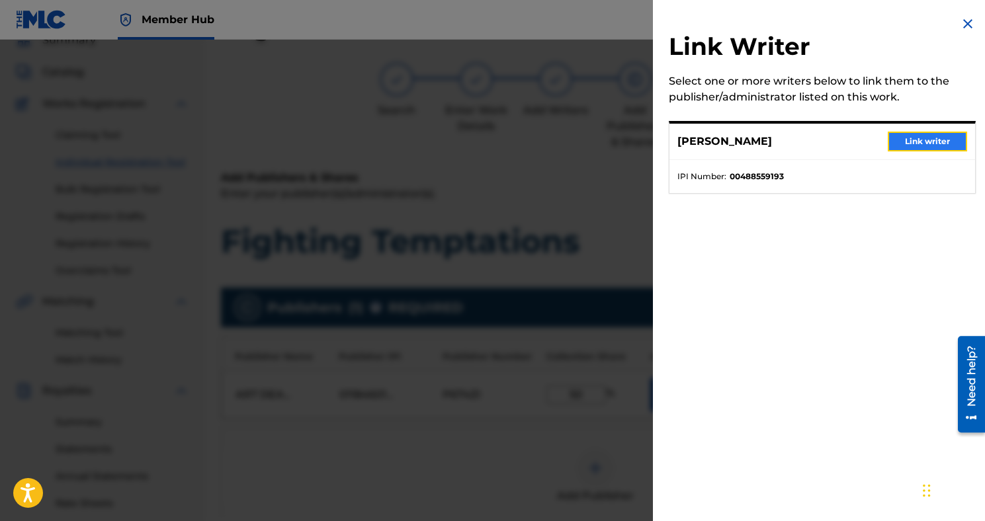
click at [911, 139] on button "Link writer" at bounding box center [926, 142] width 79 height 20
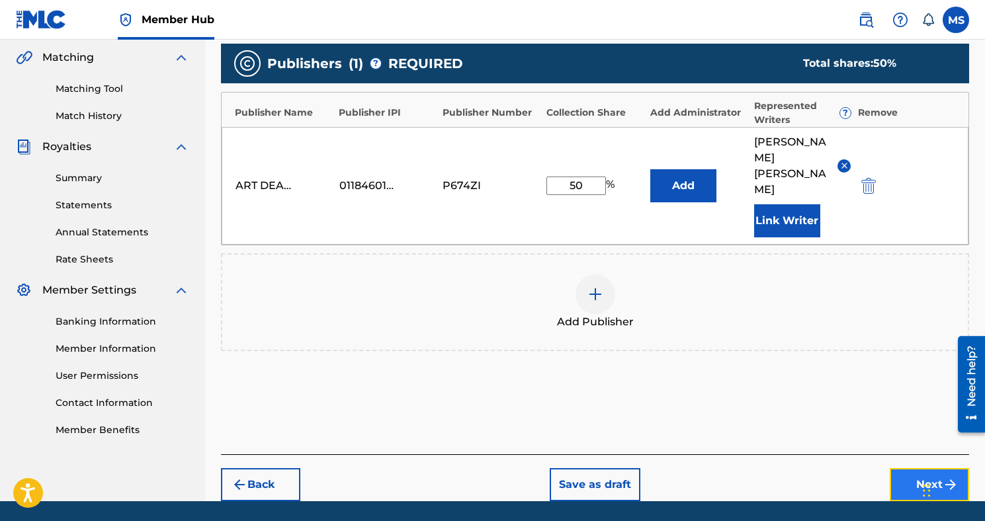
click at [923, 468] on button "Next" at bounding box center [928, 484] width 79 height 33
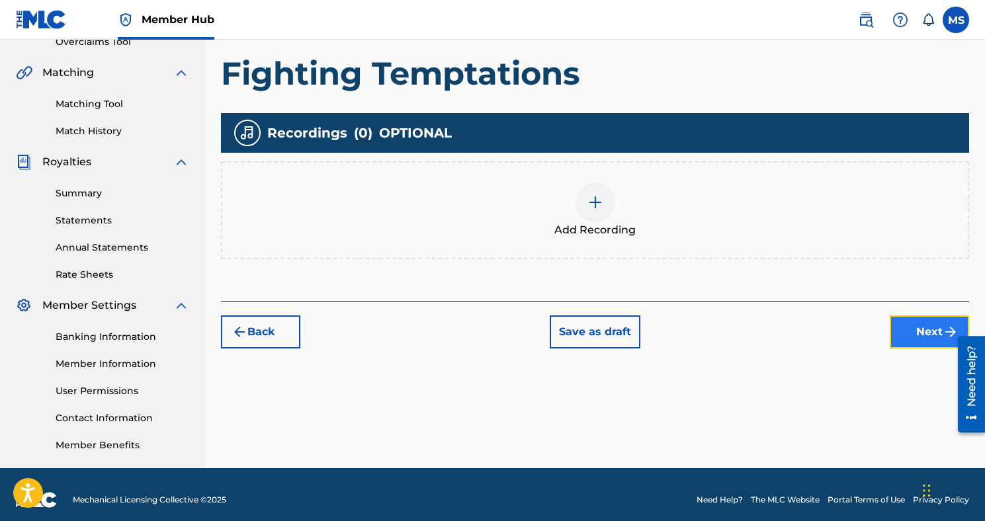
click at [918, 325] on button "Next" at bounding box center [928, 331] width 79 height 33
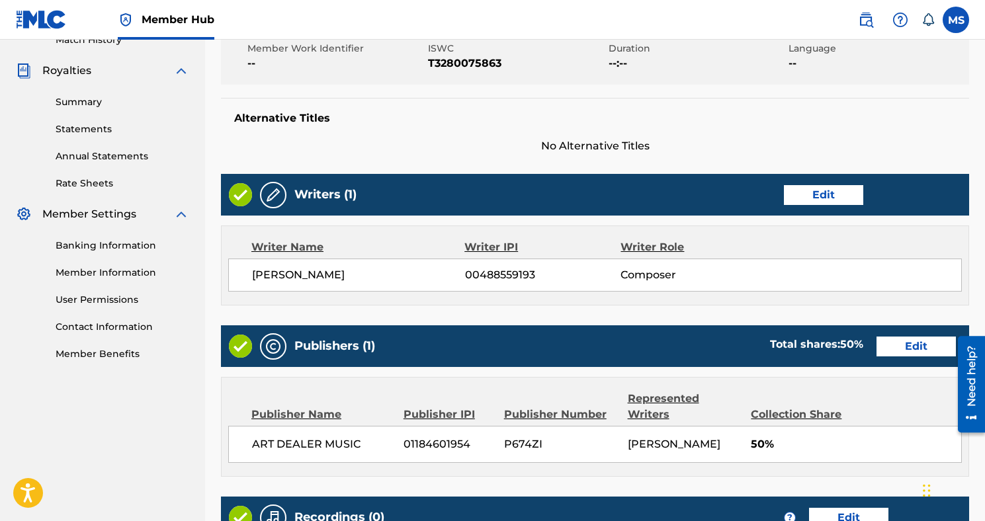
scroll to position [569, 0]
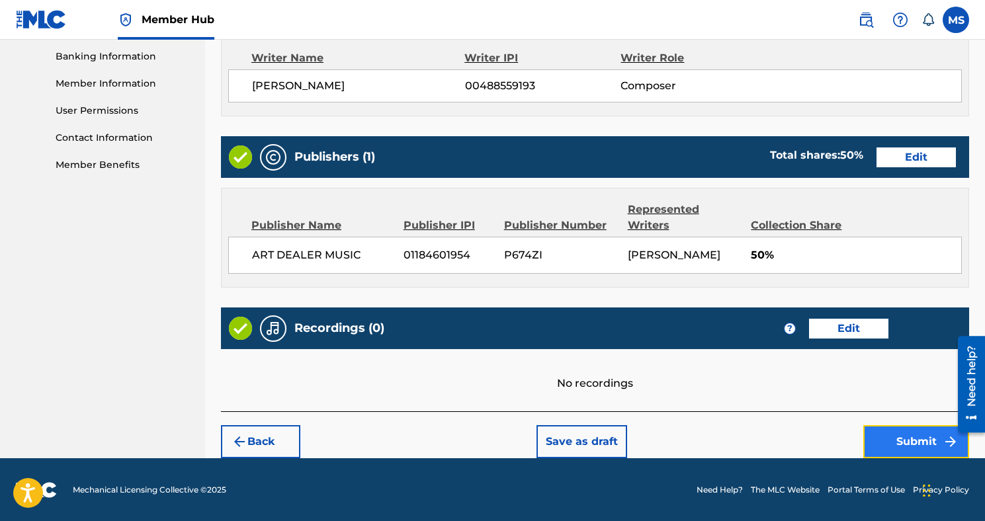
click at [905, 442] on button "Submit" at bounding box center [916, 441] width 106 height 33
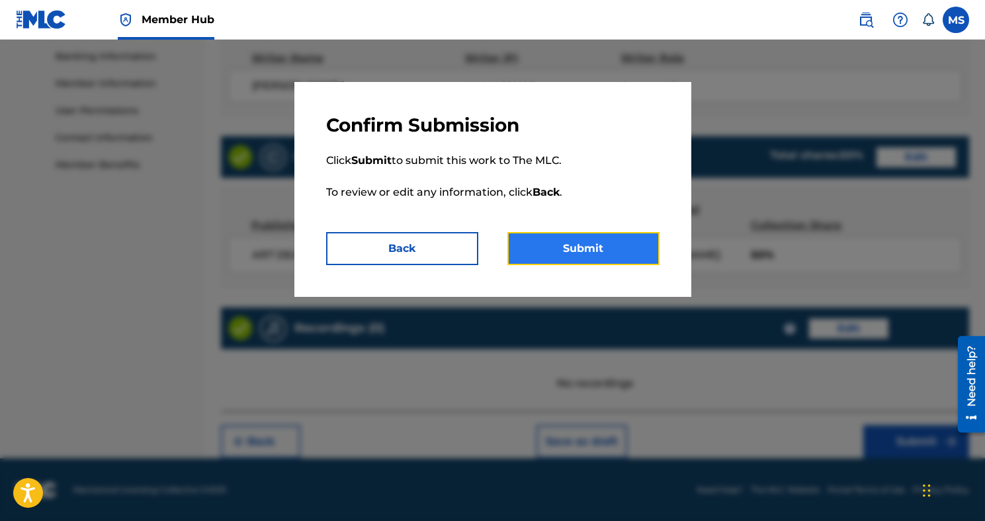
click at [638, 250] on button "Submit" at bounding box center [583, 248] width 152 height 33
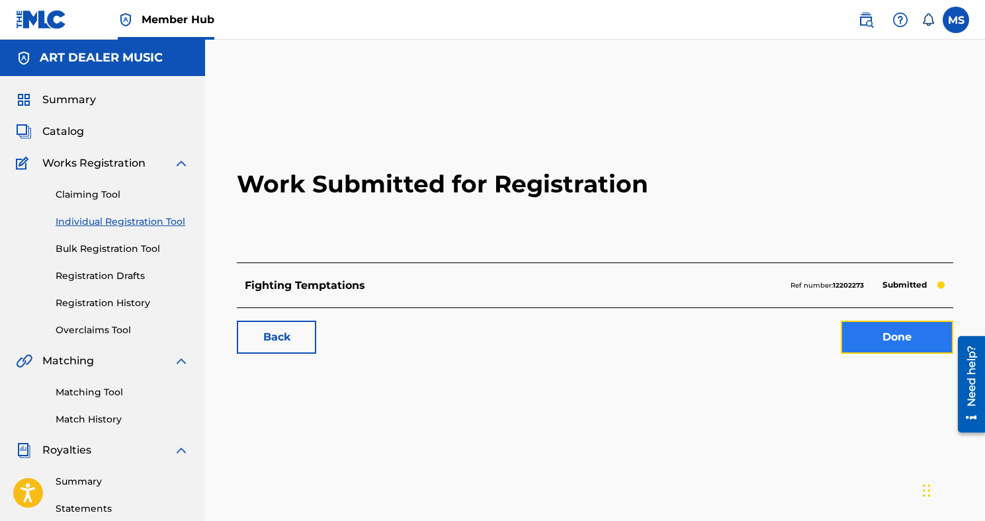
click at [868, 336] on link "Done" at bounding box center [897, 337] width 112 height 33
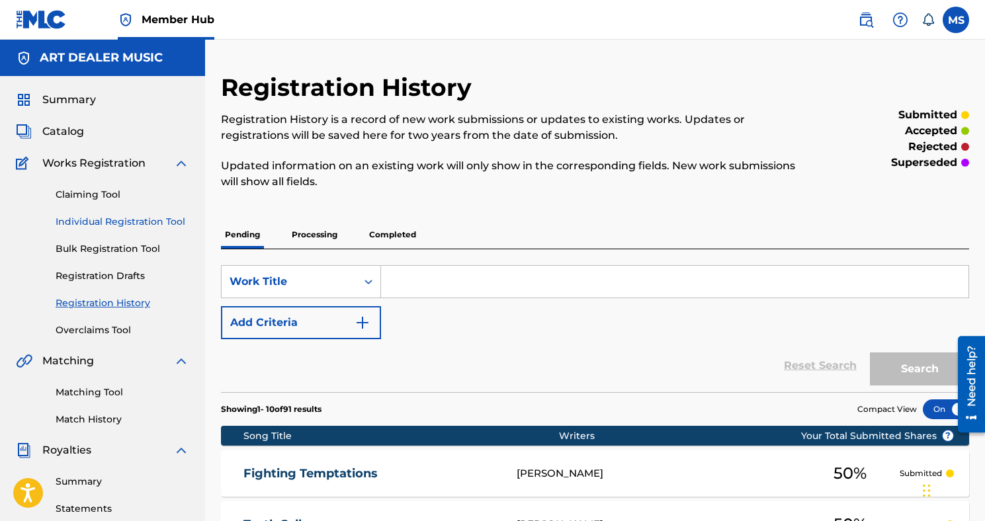
click at [140, 222] on link "Individual Registration Tool" at bounding box center [123, 222] width 134 height 14
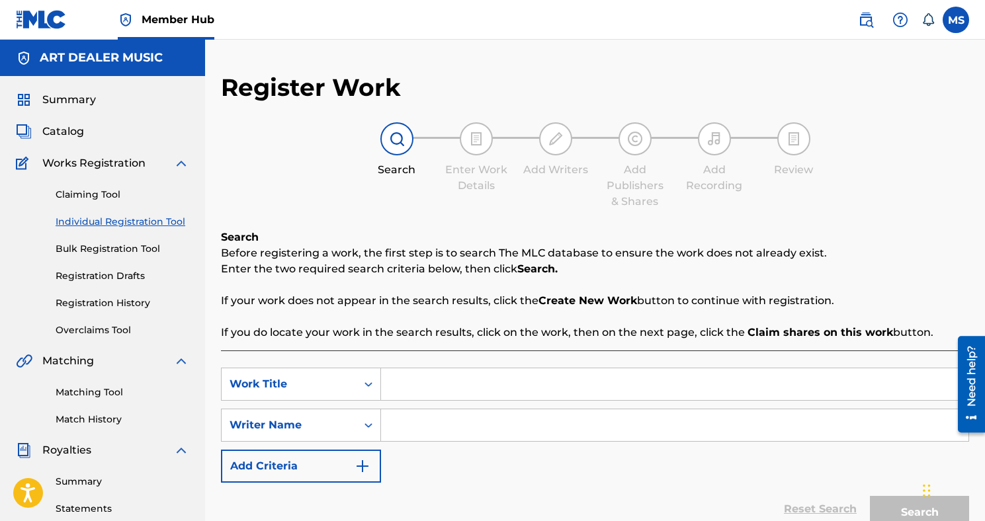
click at [440, 377] on input "Search Form" at bounding box center [674, 384] width 587 height 32
type input "Free Fall"
click at [429, 421] on input "Search Form" at bounding box center [674, 425] width 587 height 32
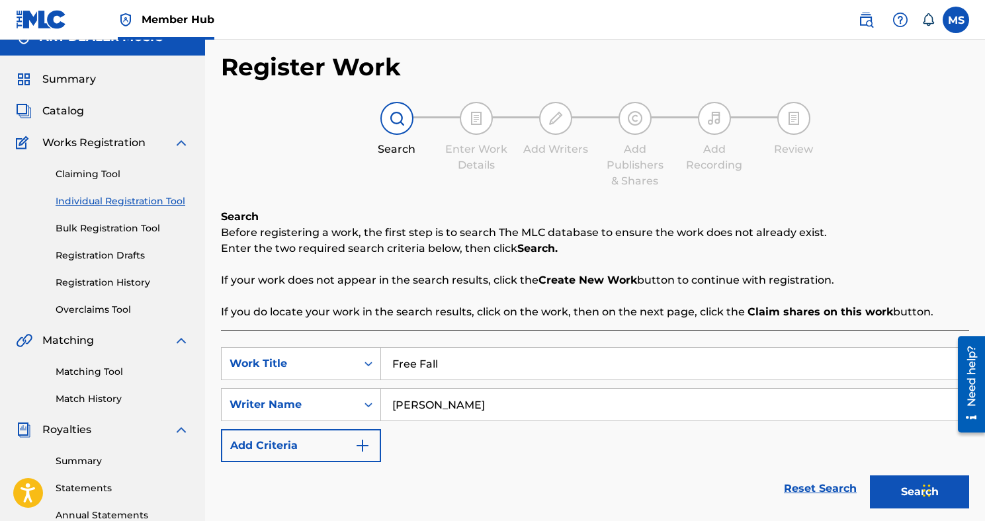
scroll to position [40, 0]
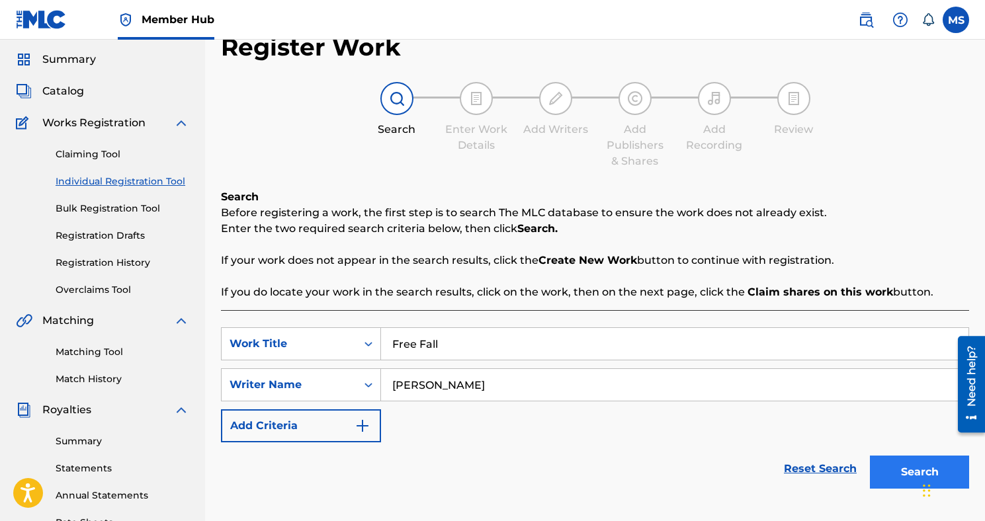
type input "[PERSON_NAME]"
click at [886, 471] on button "Search" at bounding box center [919, 472] width 99 height 33
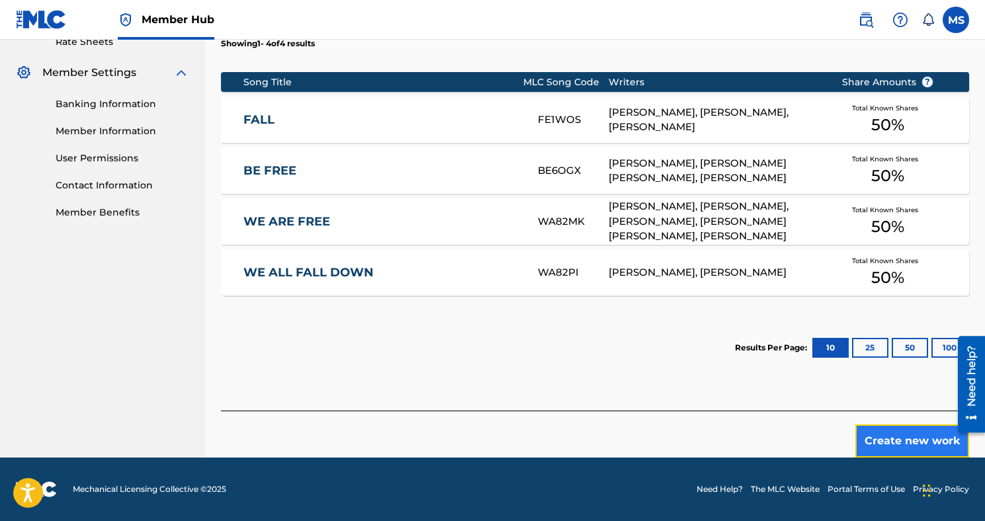
click at [870, 436] on button "Create new work" at bounding box center [912, 441] width 114 height 33
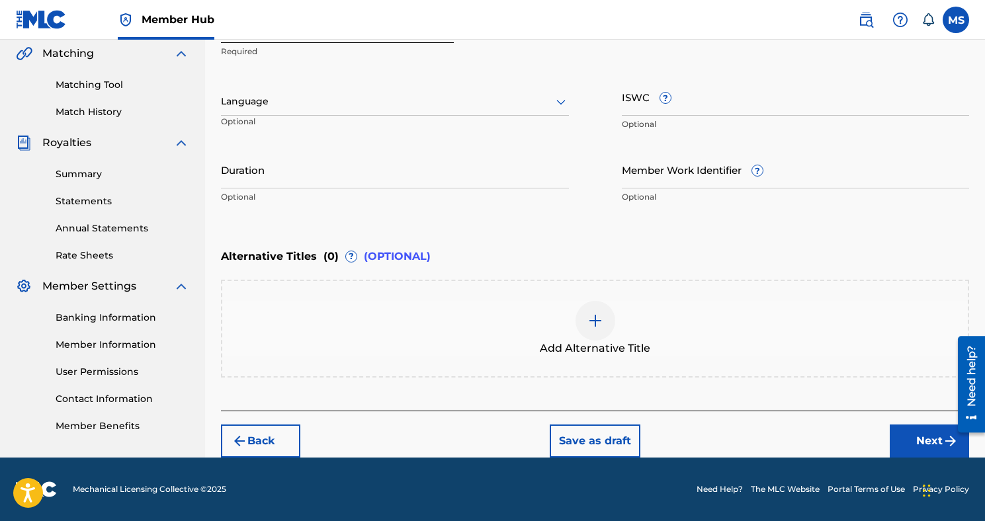
scroll to position [307, 0]
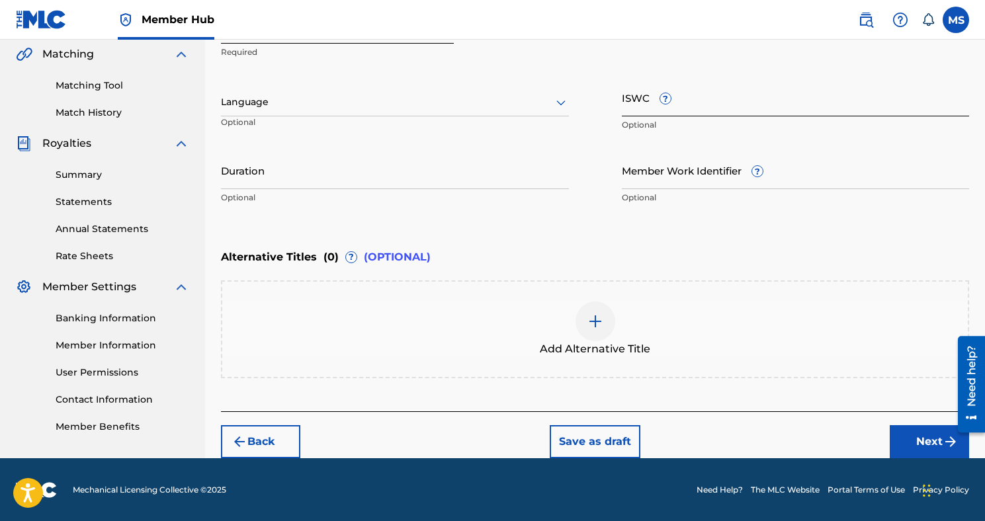
click at [652, 103] on input "ISWC ?" at bounding box center [796, 98] width 348 height 38
paste input "T3280075987"
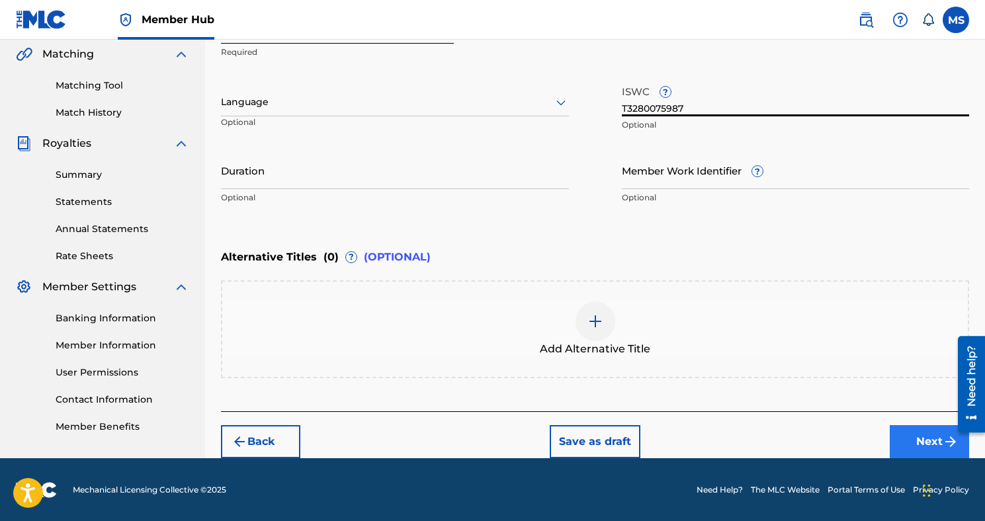
type input "T3280075987"
click at [894, 448] on button "Next" at bounding box center [928, 441] width 79 height 33
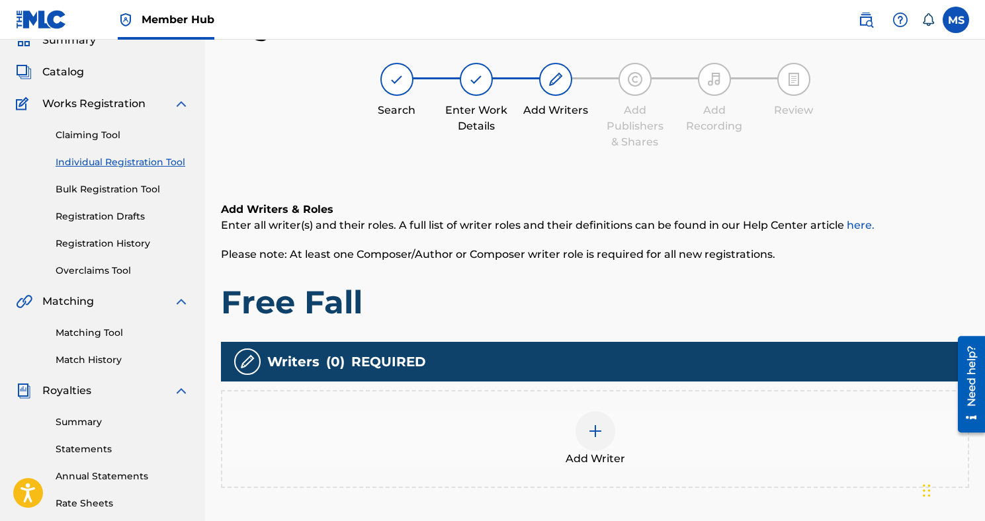
scroll to position [89, 0]
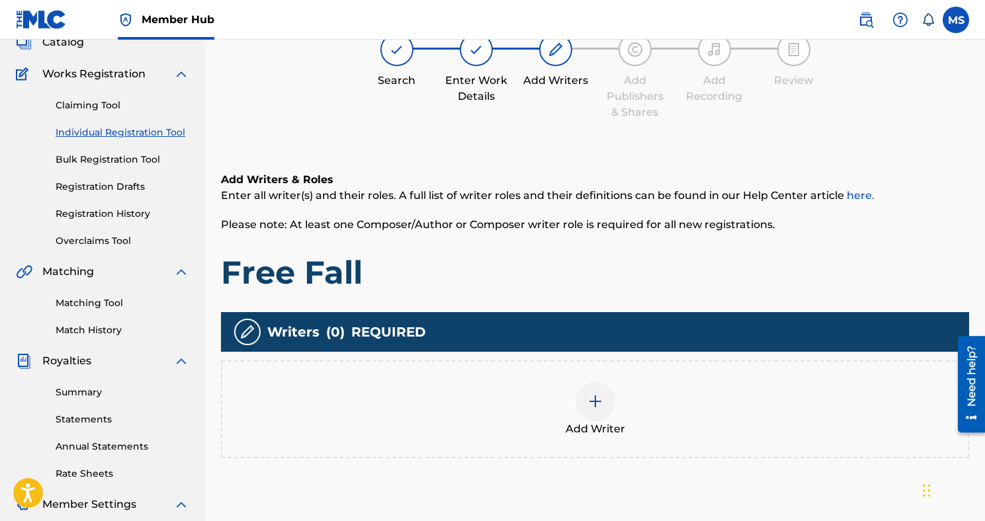
click at [608, 403] on div at bounding box center [595, 402] width 40 height 40
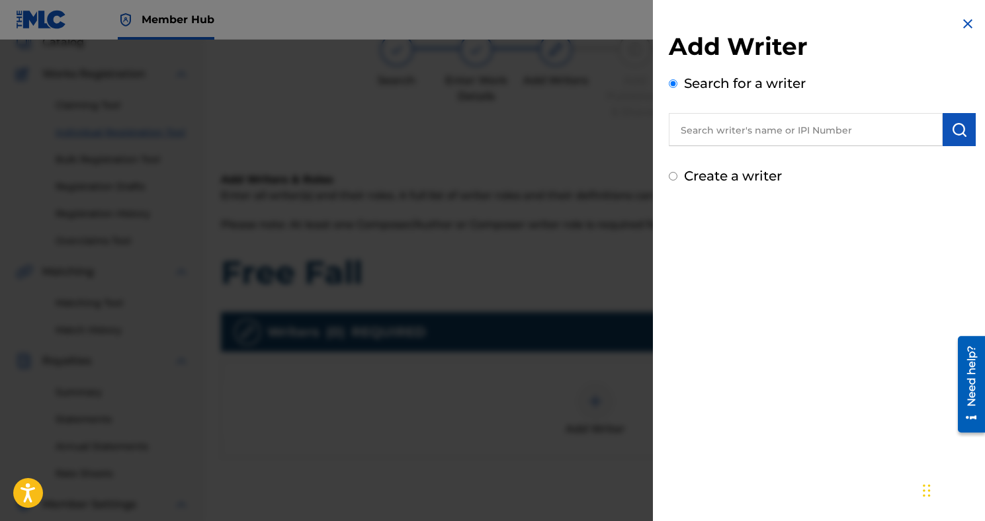
click at [727, 135] on input "text" at bounding box center [806, 129] width 274 height 33
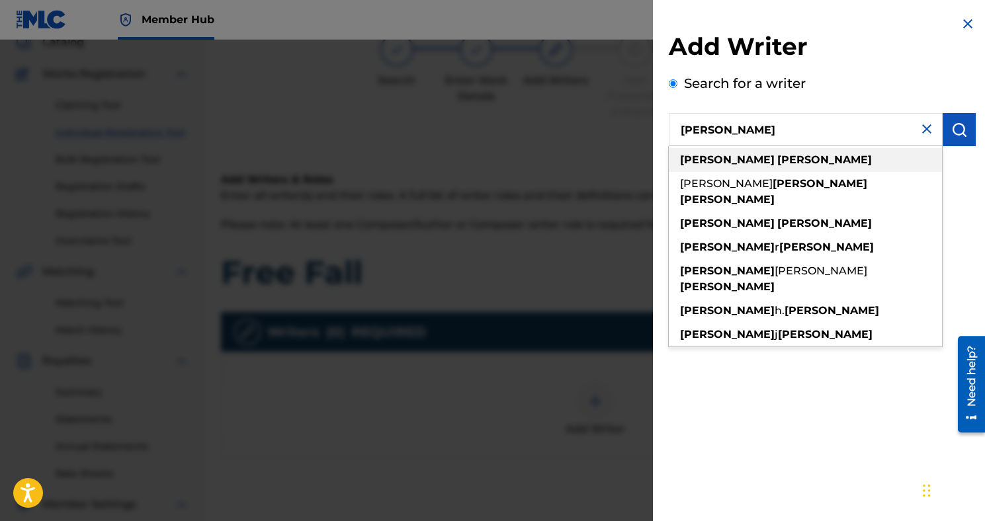
type input "[PERSON_NAME]"
click at [777, 165] on strong "[PERSON_NAME]" at bounding box center [824, 159] width 95 height 13
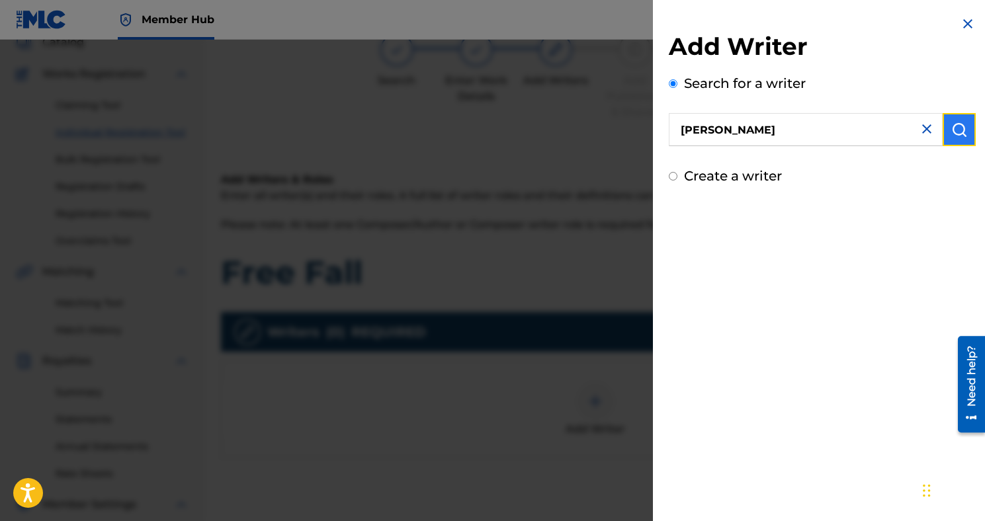
click at [951, 135] on img "submit" at bounding box center [959, 130] width 16 height 16
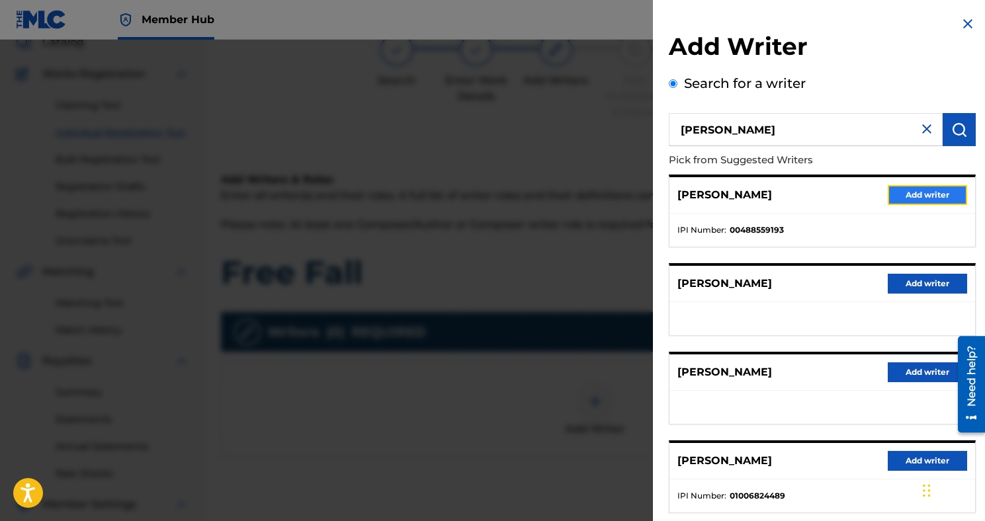
click at [926, 190] on button "Add writer" at bounding box center [926, 195] width 79 height 20
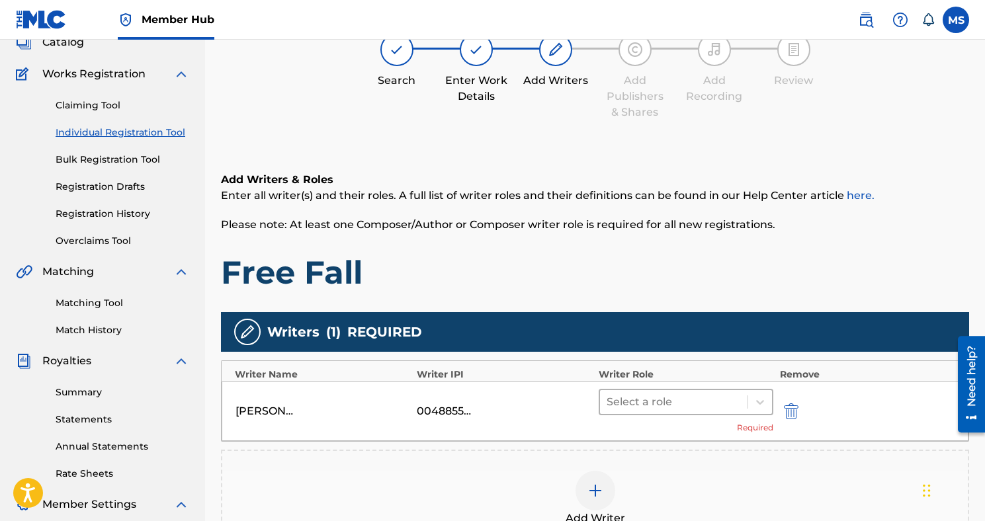
click at [643, 403] on div at bounding box center [673, 402] width 134 height 19
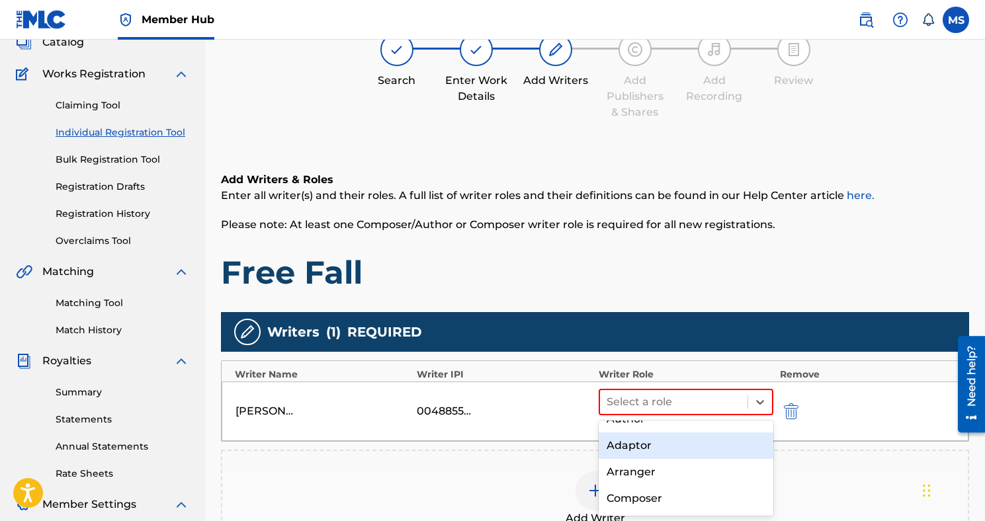
scroll to position [65, 0]
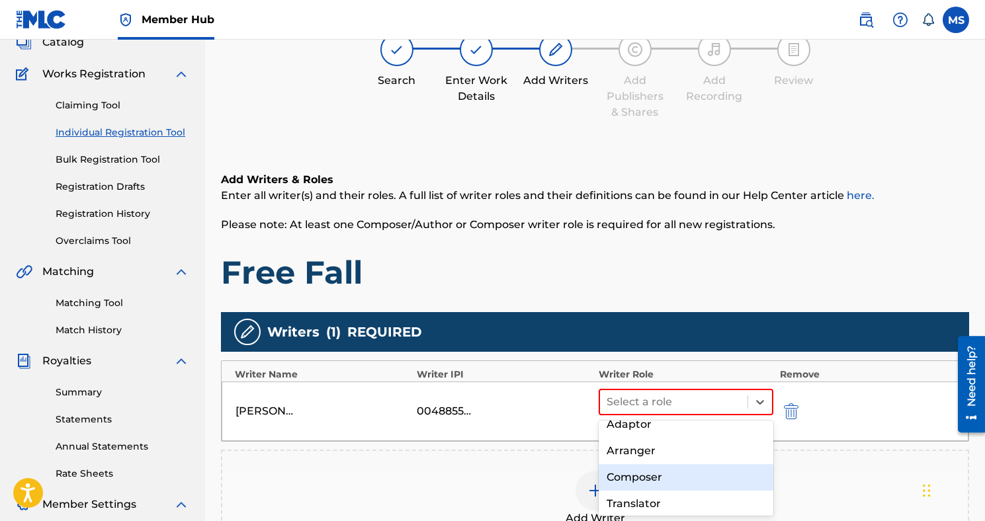
click at [660, 479] on div "Composer" at bounding box center [685, 477] width 175 height 26
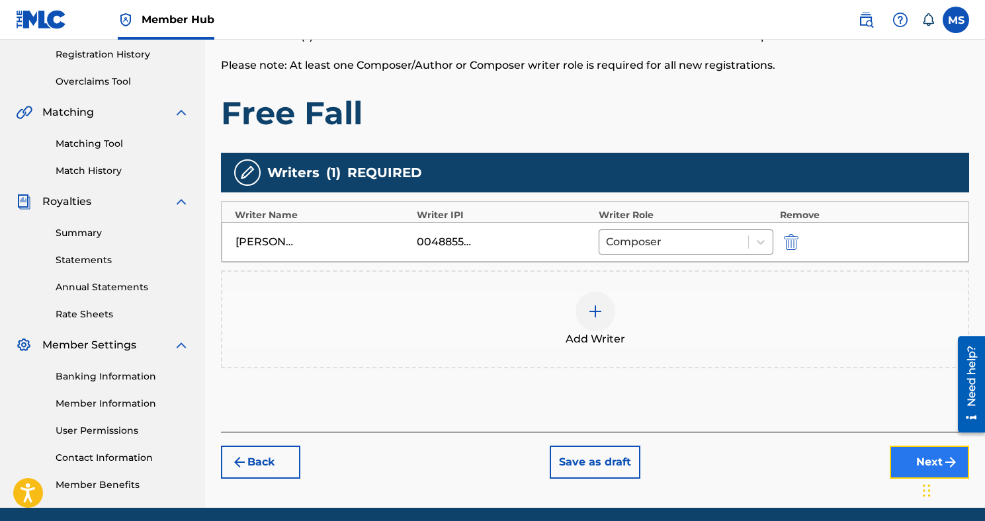
click at [907, 472] on button "Next" at bounding box center [928, 462] width 79 height 33
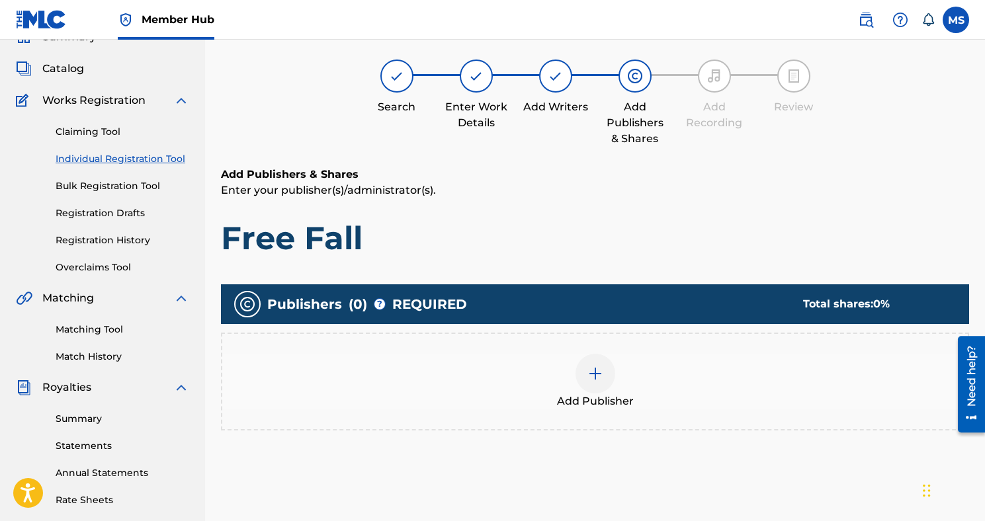
scroll to position [60, 0]
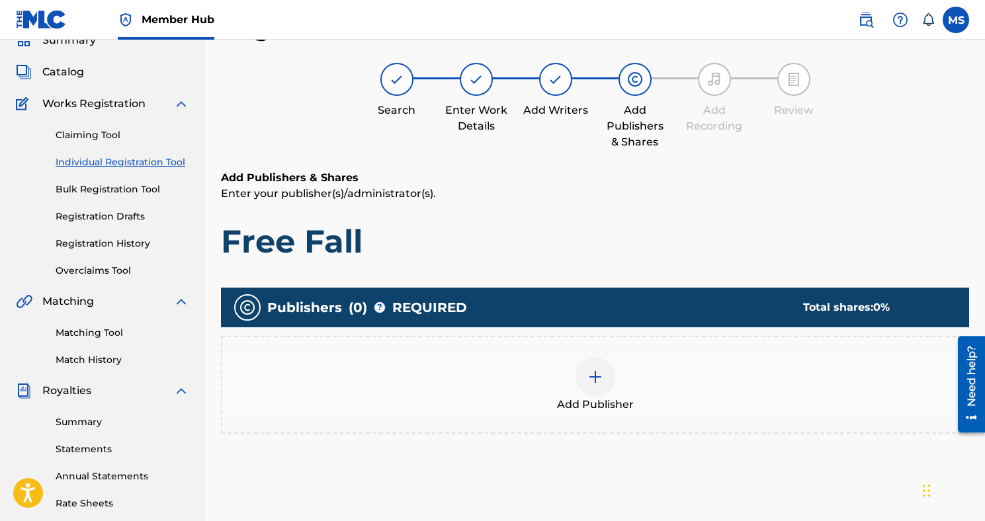
click at [532, 372] on div "Add Publisher" at bounding box center [594, 385] width 745 height 56
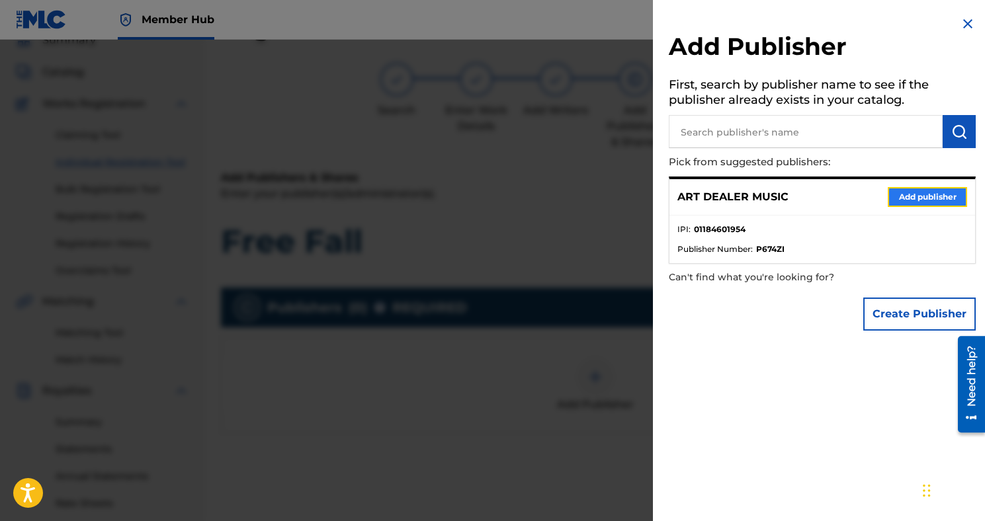
click at [897, 195] on button "Add publisher" at bounding box center [926, 197] width 79 height 20
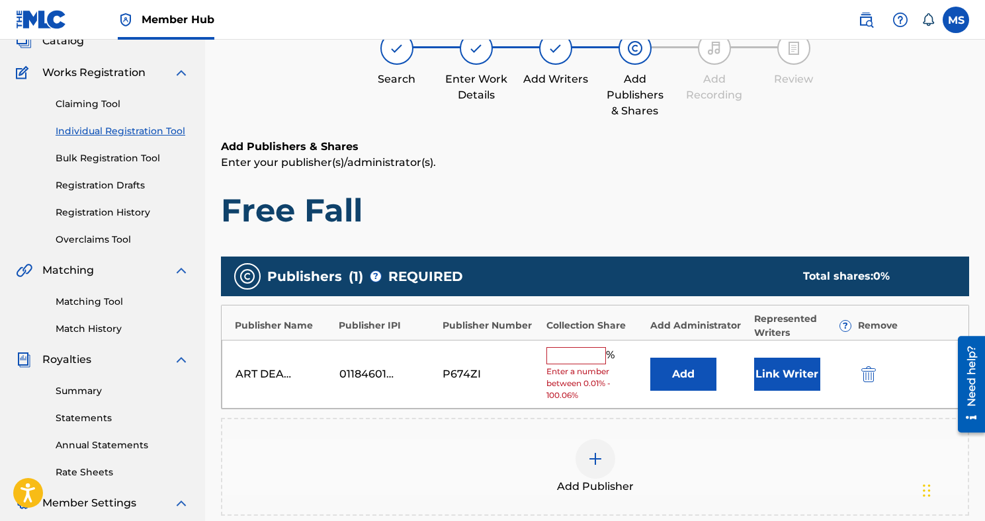
scroll to position [98, 0]
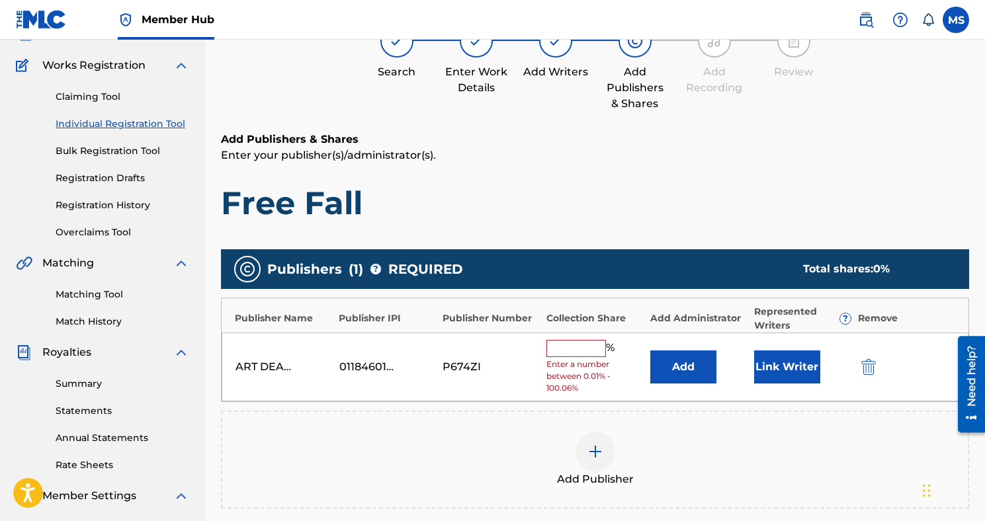
click at [589, 350] on input "text" at bounding box center [576, 348] width 60 height 17
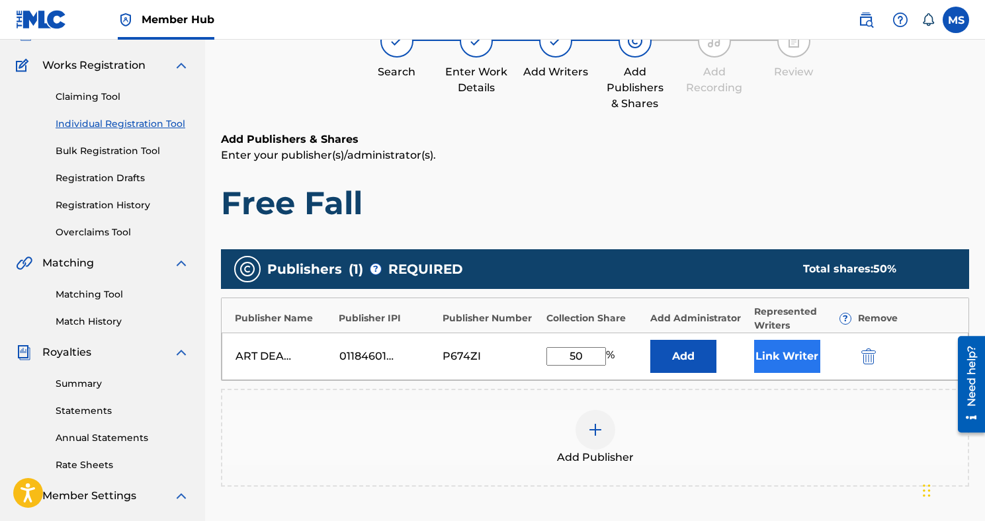
type input "50"
click at [768, 364] on button "Link Writer" at bounding box center [787, 356] width 66 height 33
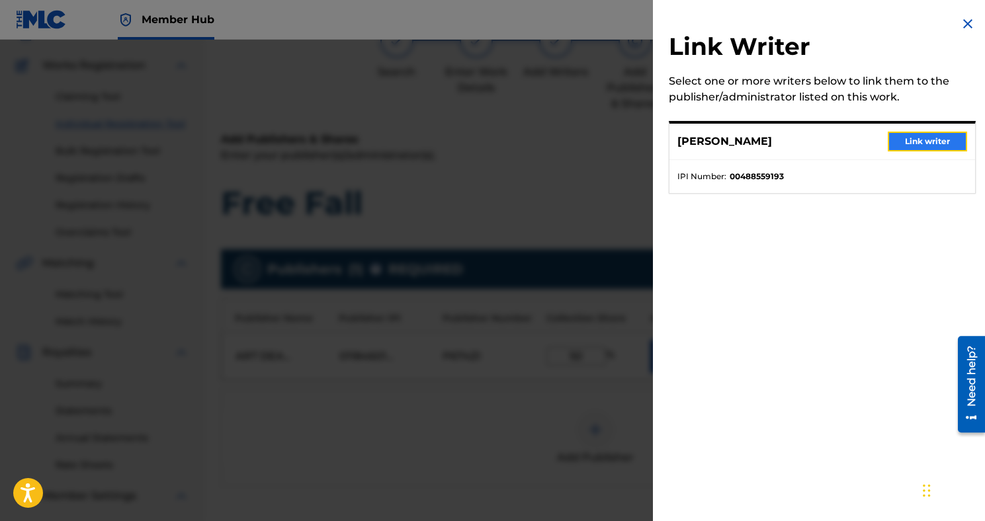
click at [911, 149] on button "Link writer" at bounding box center [926, 142] width 79 height 20
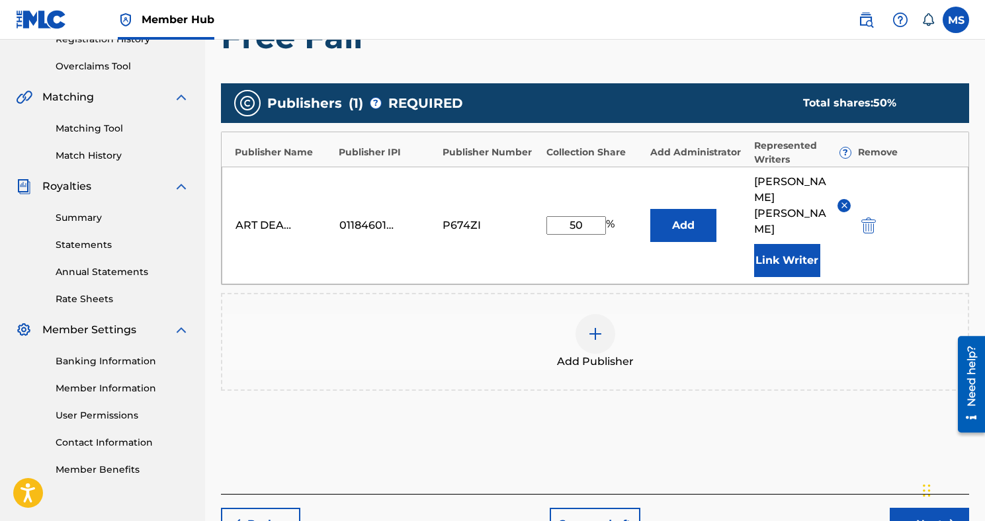
scroll to position [315, 0]
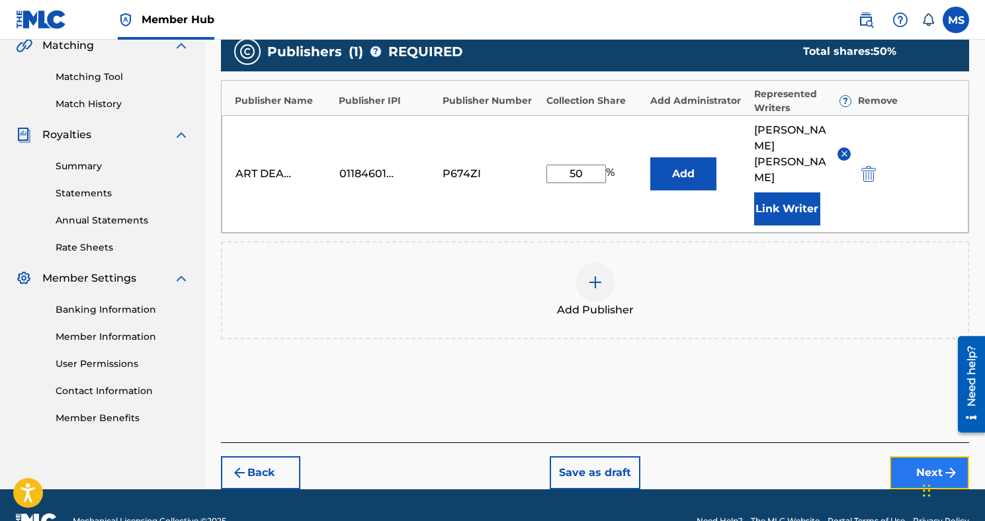
click at [923, 456] on button "Next" at bounding box center [928, 472] width 79 height 33
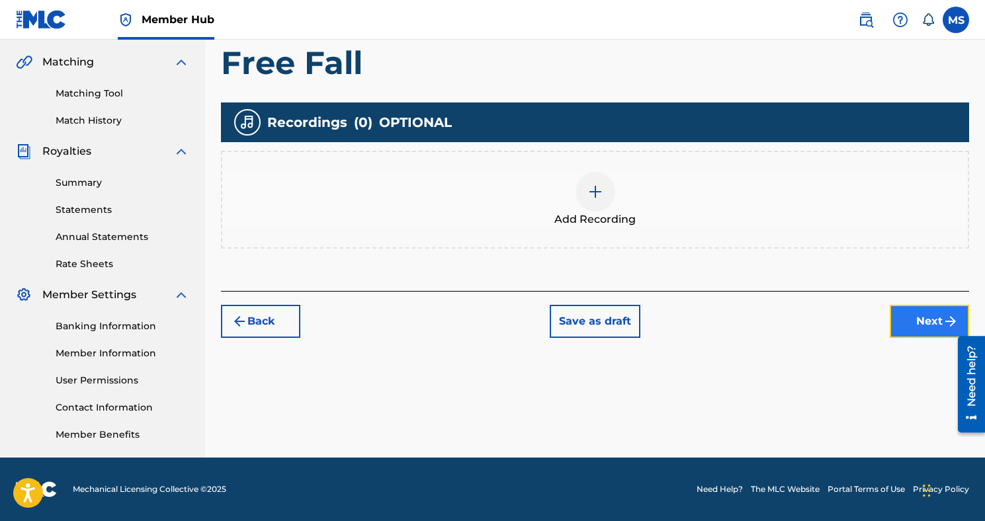
click at [923, 319] on button "Next" at bounding box center [928, 321] width 79 height 33
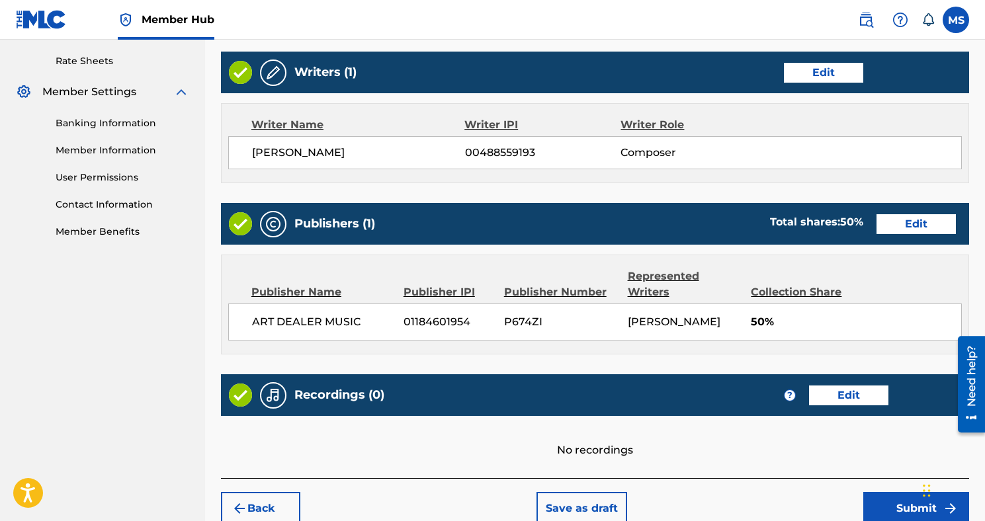
scroll to position [569, 0]
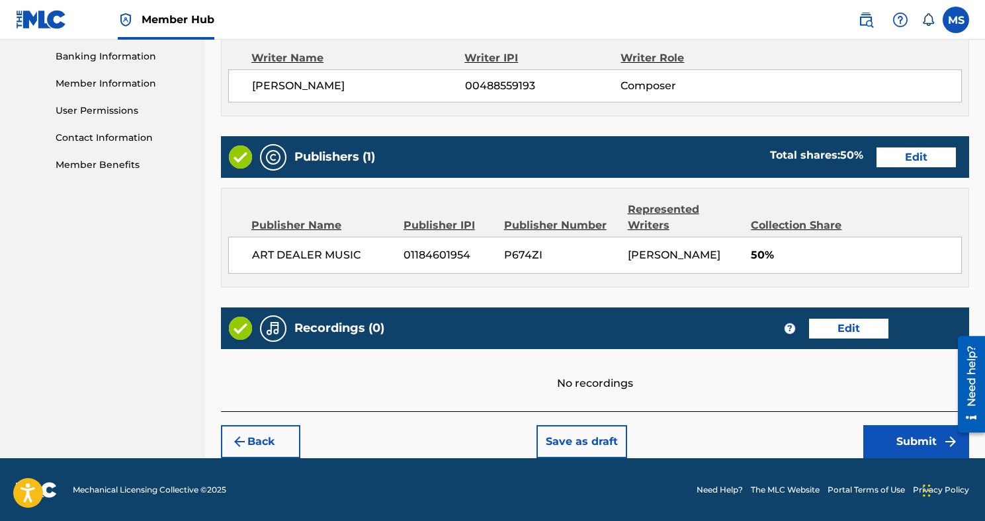
click at [896, 421] on div "Back Save as draft Submit" at bounding box center [595, 434] width 748 height 47
click at [897, 427] on button "Submit" at bounding box center [916, 441] width 106 height 33
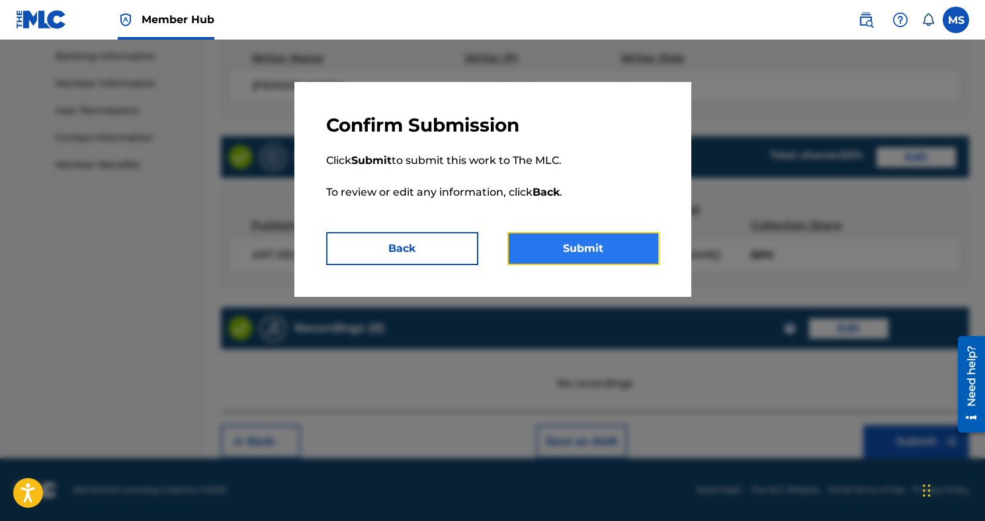
click at [632, 250] on button "Submit" at bounding box center [583, 248] width 152 height 33
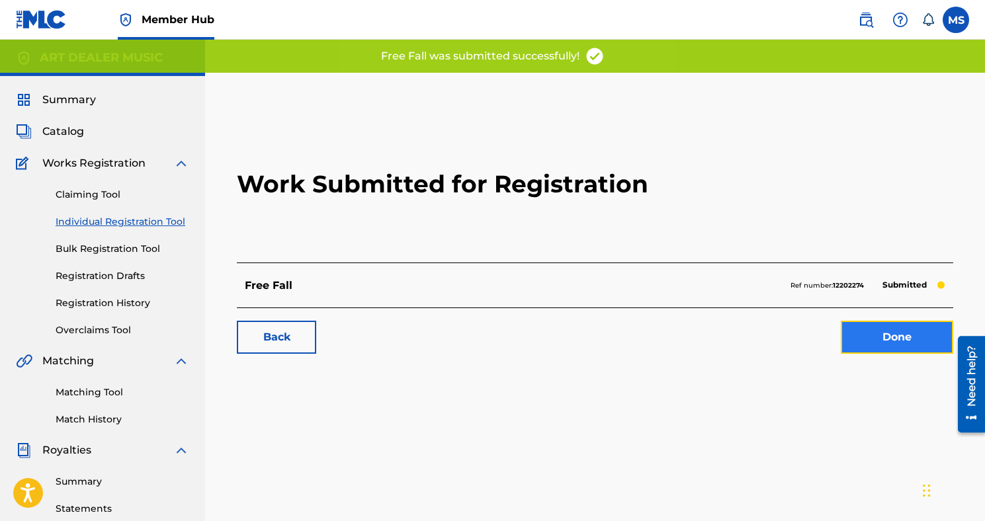
click at [913, 343] on link "Done" at bounding box center [897, 337] width 112 height 33
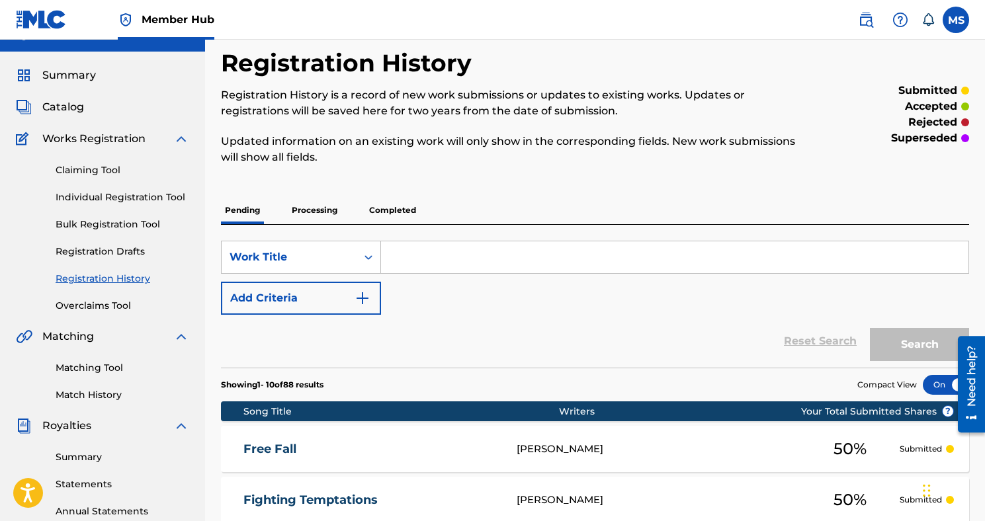
scroll to position [33, 0]
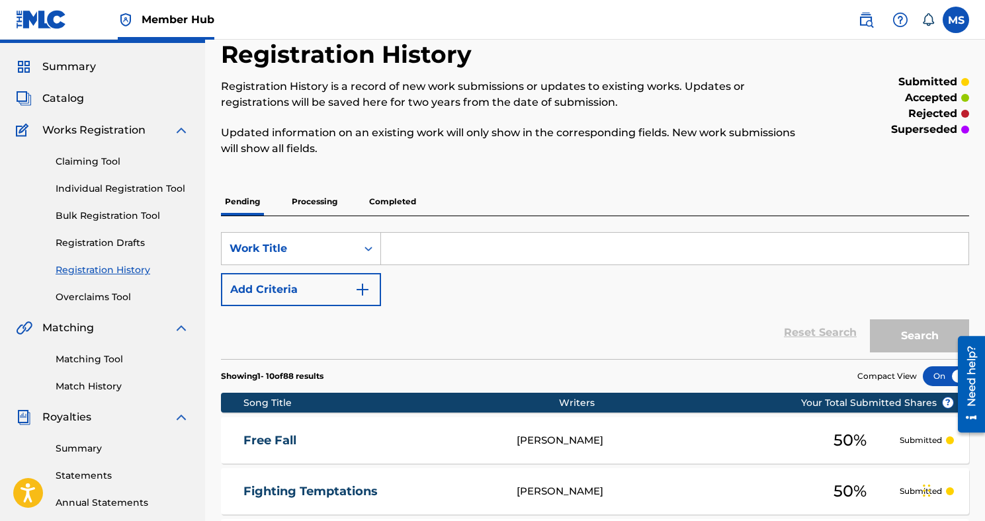
click at [300, 203] on p "Processing" at bounding box center [315, 202] width 54 height 28
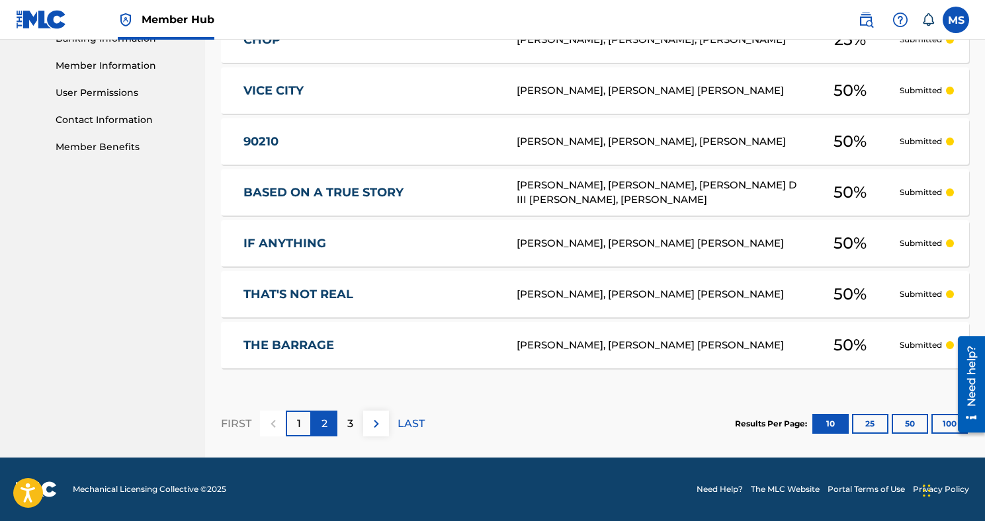
click at [313, 426] on div "2" at bounding box center [324, 424] width 26 height 26
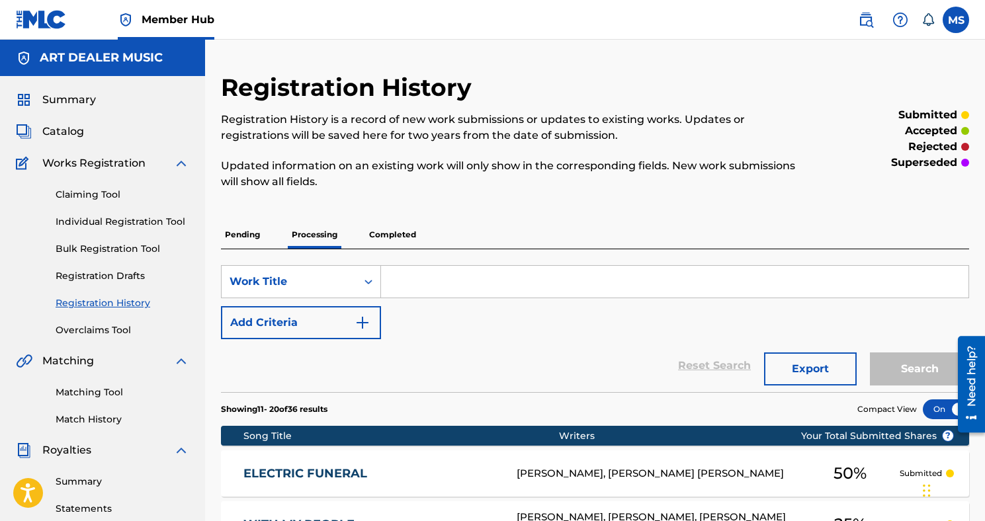
click at [256, 237] on p "Pending" at bounding box center [242, 235] width 43 height 28
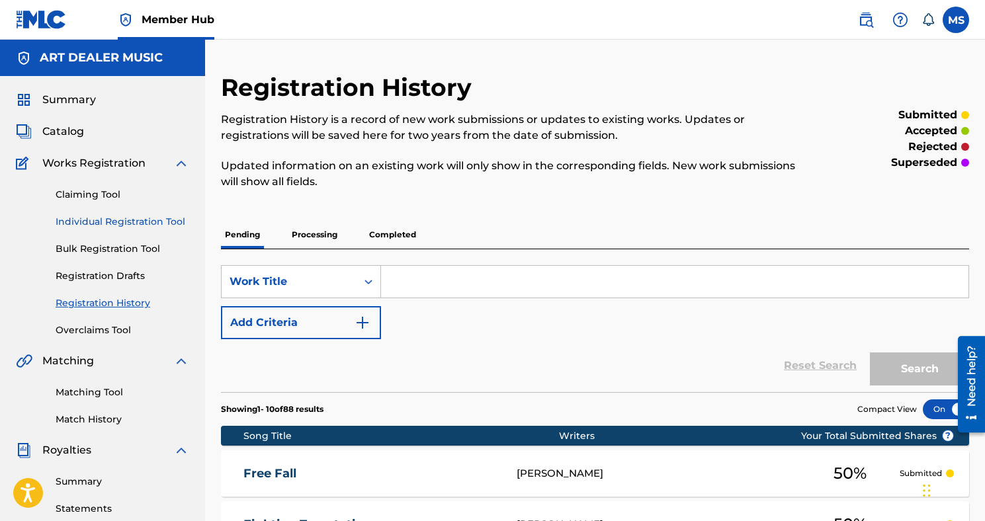
click at [106, 222] on link "Individual Registration Tool" at bounding box center [123, 222] width 134 height 14
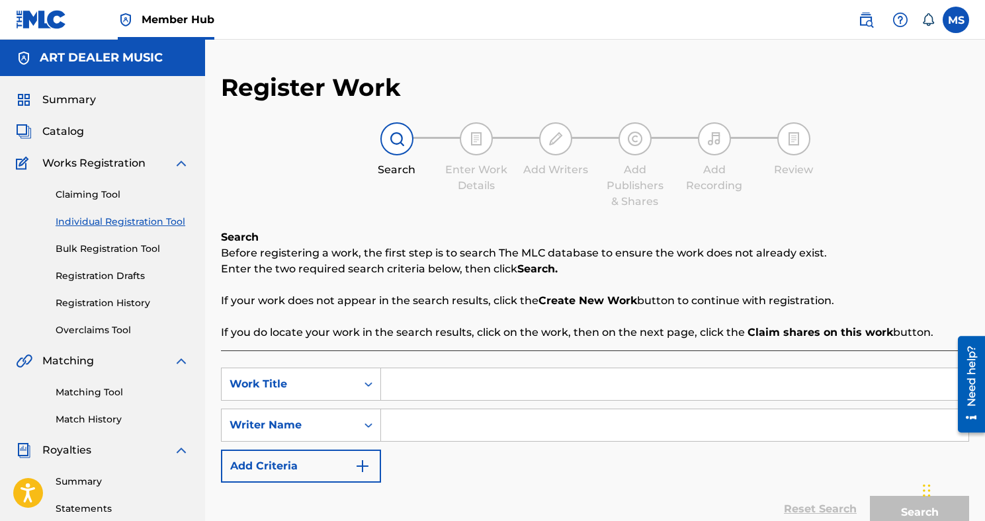
click at [440, 380] on input "Search Form" at bounding box center [674, 384] width 587 height 32
type input "Angelic"
click at [462, 423] on input "Search Form" at bounding box center [674, 425] width 587 height 32
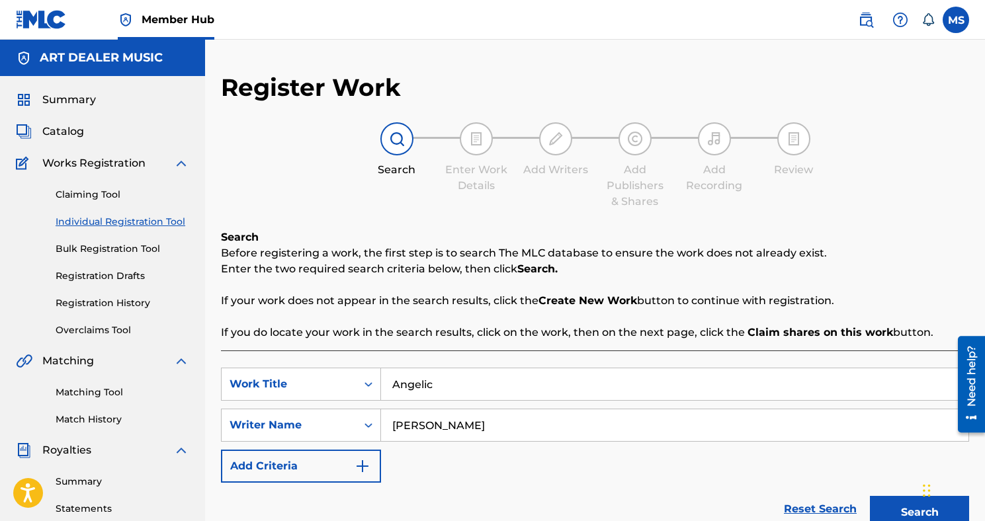
scroll to position [39, 0]
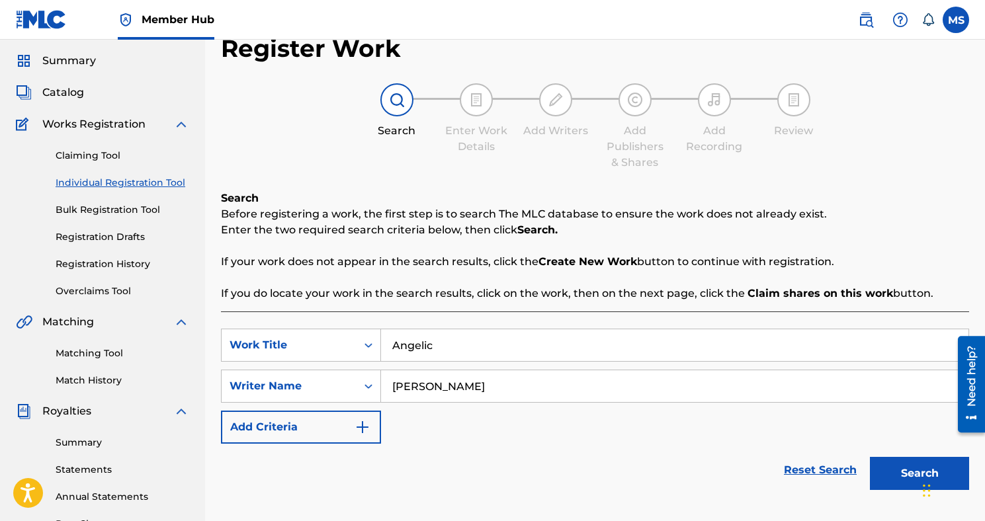
type input "[PERSON_NAME]"
click at [923, 472] on div "Chat Widget" at bounding box center [948, 489] width 66 height 63
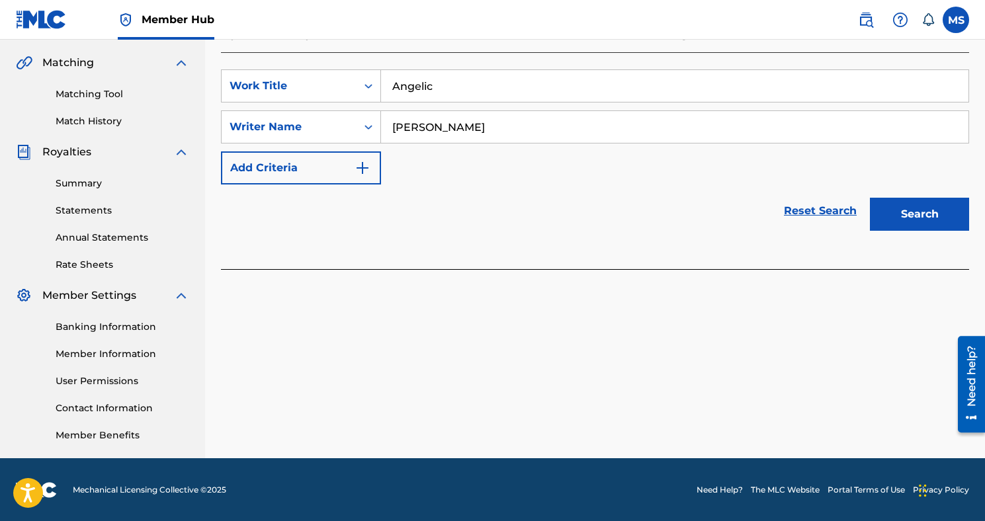
scroll to position [299, 0]
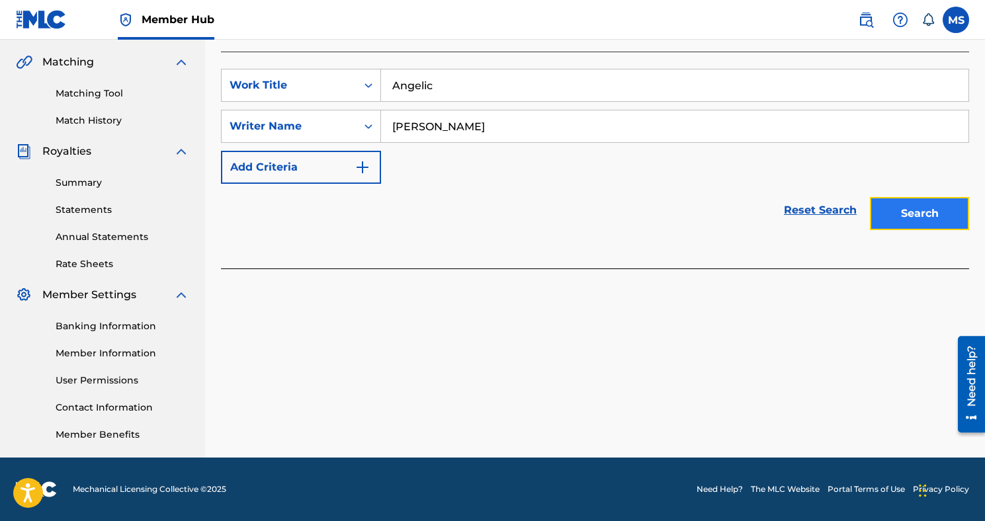
click at [892, 208] on button "Search" at bounding box center [919, 213] width 99 height 33
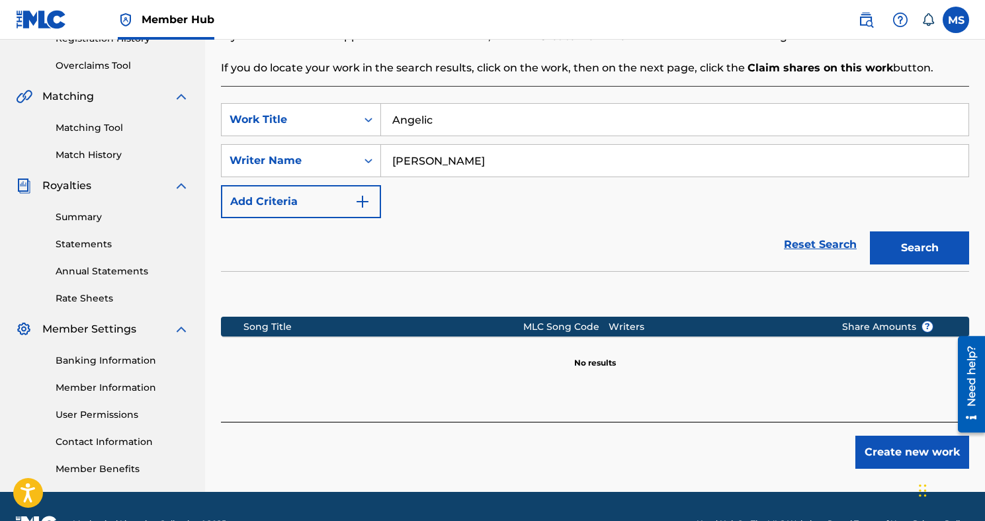
scroll to position [257, 0]
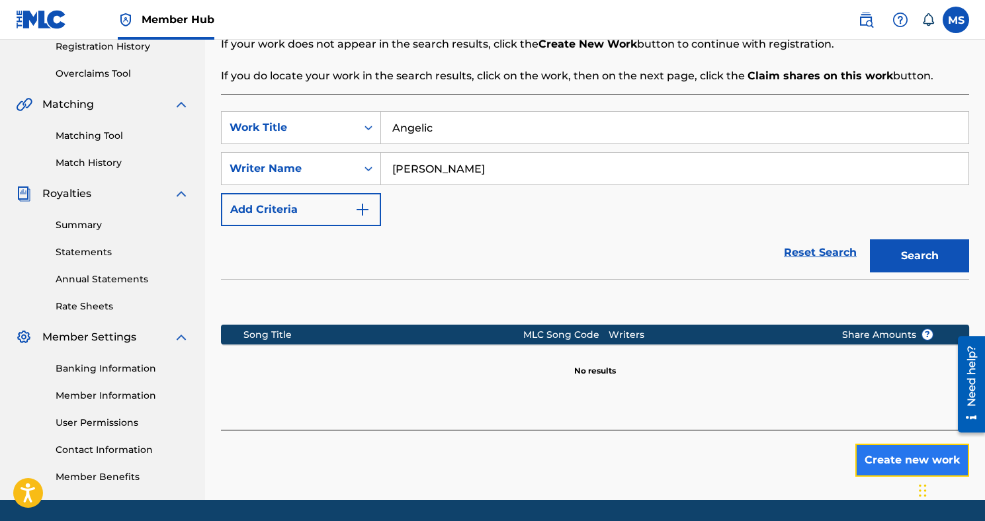
click at [889, 473] on button "Create new work" at bounding box center [912, 460] width 114 height 33
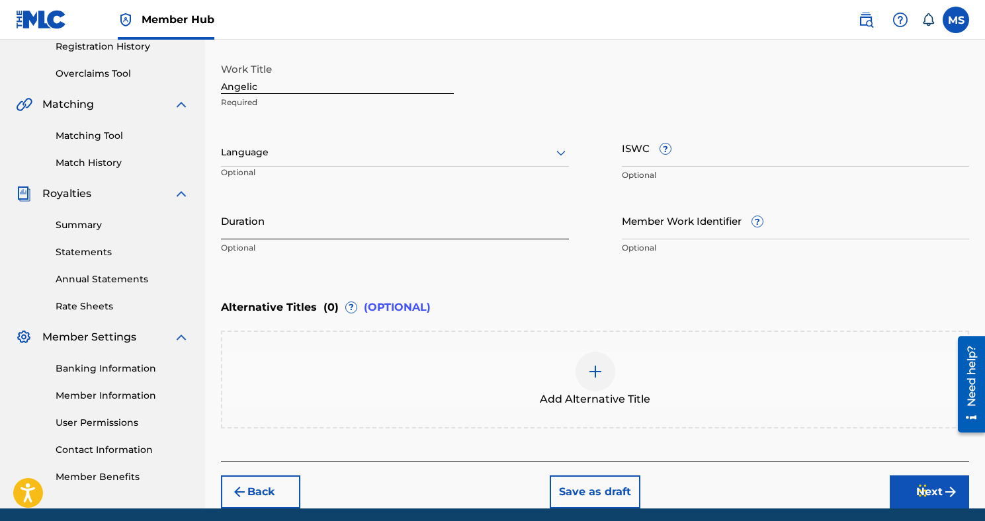
click at [457, 219] on input "Duration" at bounding box center [395, 221] width 348 height 38
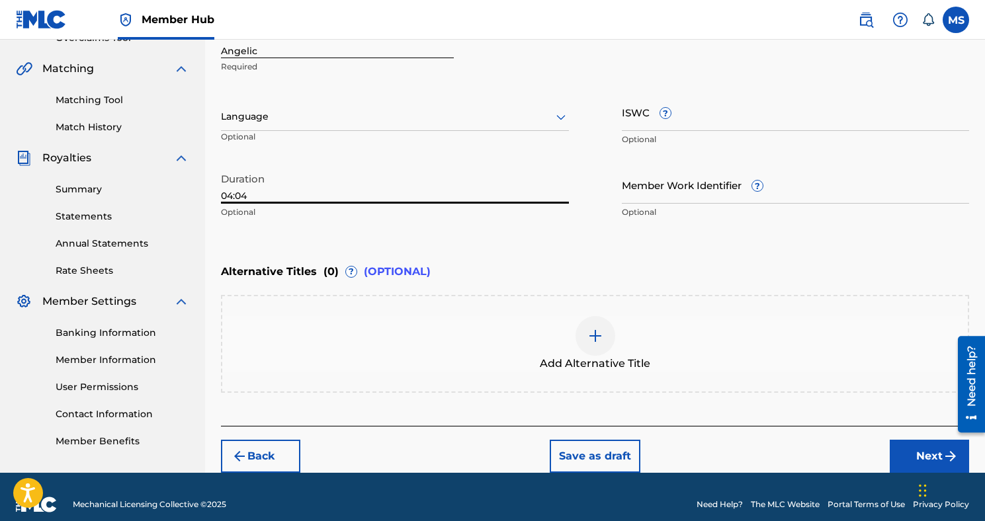
scroll to position [307, 0]
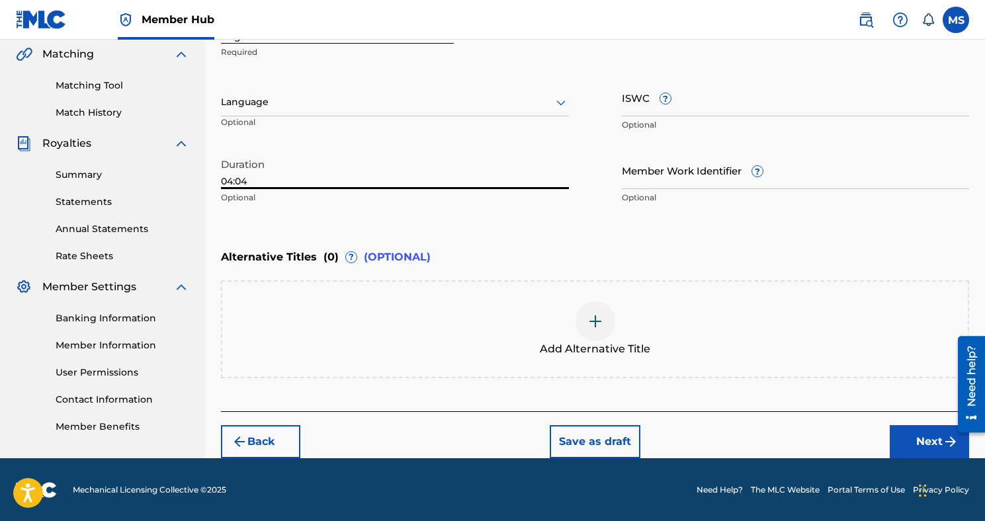
type input "04:04"
click at [886, 435] on div "Back Save as draft Next" at bounding box center [595, 434] width 748 height 47
click at [918, 444] on button "Next" at bounding box center [928, 441] width 79 height 33
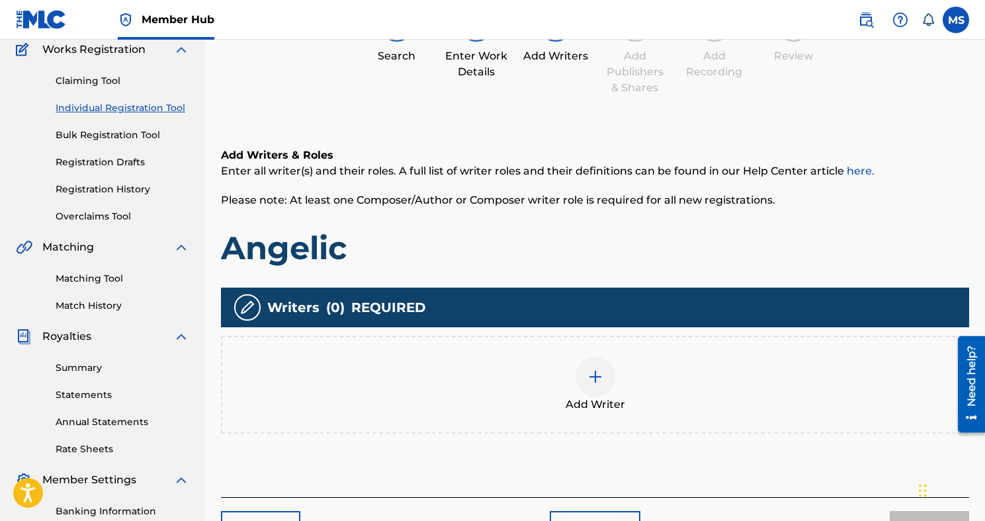
scroll to position [133, 0]
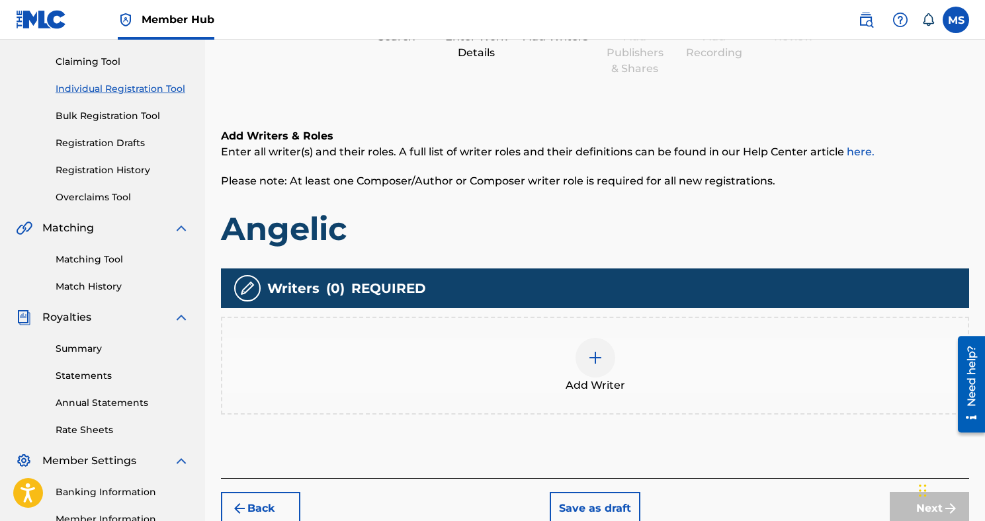
click at [604, 347] on div at bounding box center [595, 358] width 40 height 40
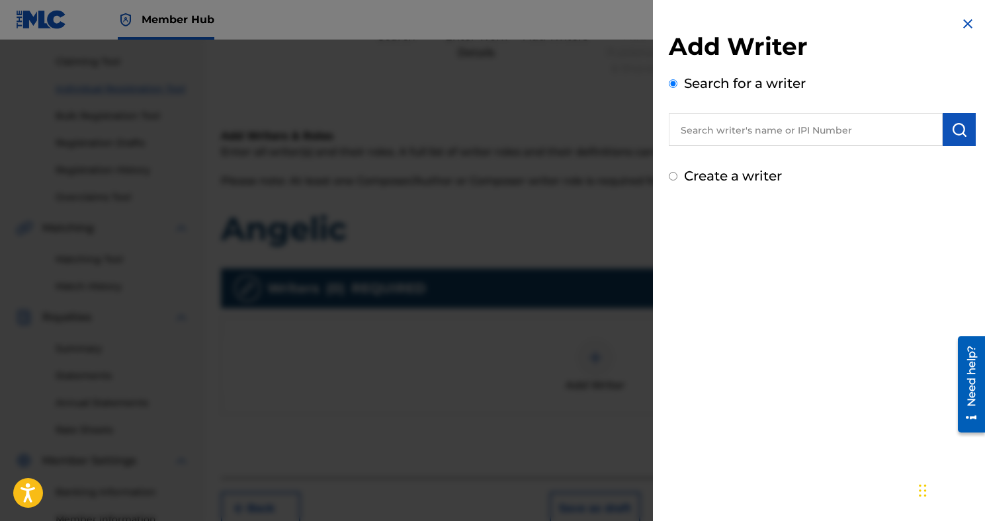
click at [766, 115] on input "text" at bounding box center [806, 129] width 274 height 33
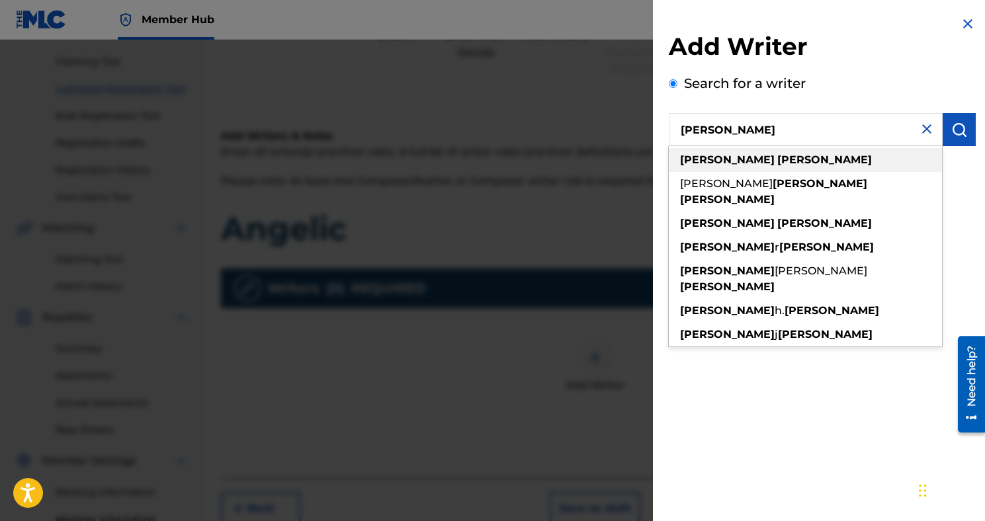
type input "[PERSON_NAME]"
click at [777, 161] on strong "[PERSON_NAME]" at bounding box center [824, 159] width 95 height 13
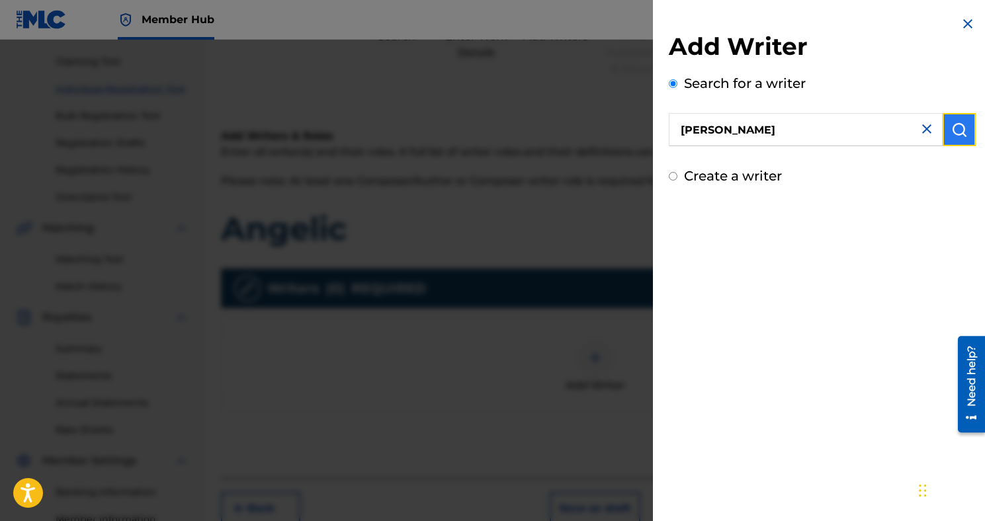
click at [966, 129] on button "submit" at bounding box center [958, 129] width 33 height 33
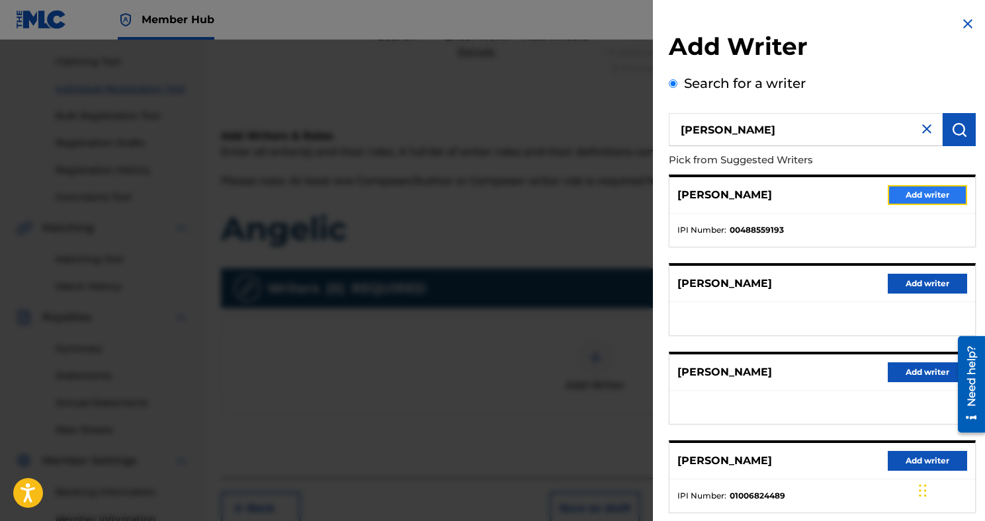
click at [906, 191] on button "Add writer" at bounding box center [926, 195] width 79 height 20
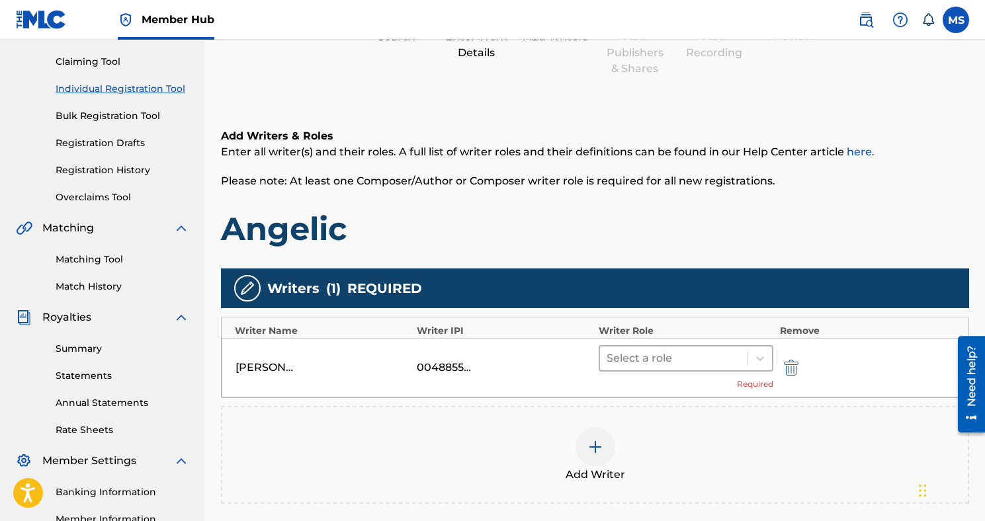
click at [704, 364] on div at bounding box center [673, 358] width 134 height 19
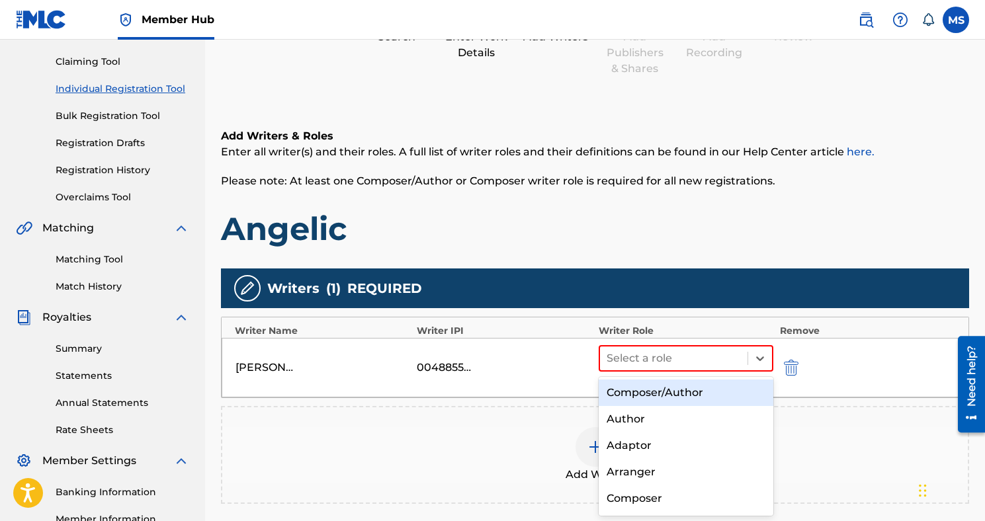
click at [677, 403] on div "Composer/Author" at bounding box center [685, 393] width 175 height 26
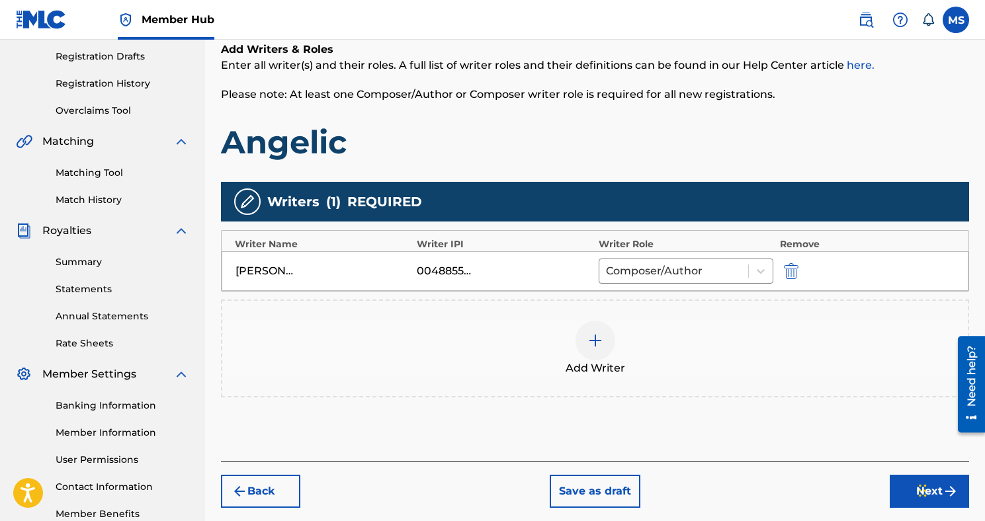
scroll to position [266, 0]
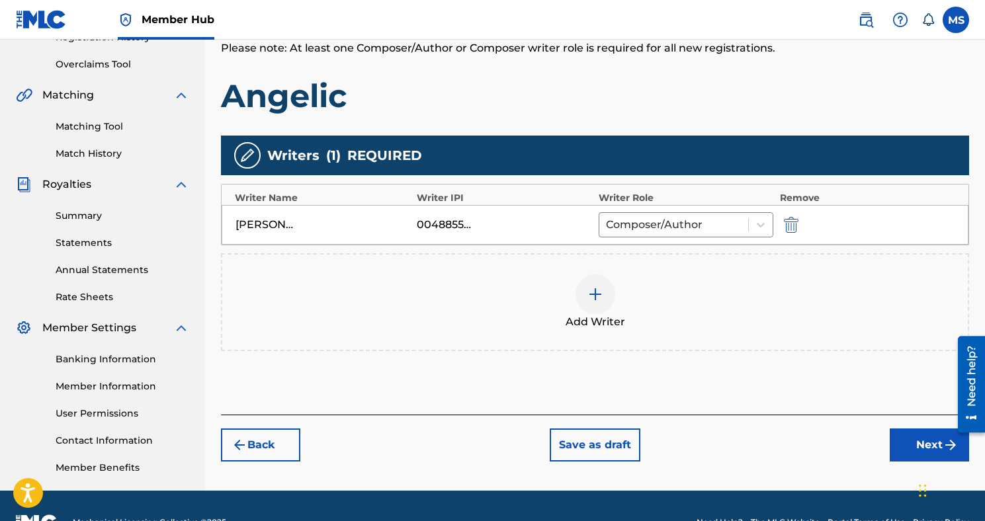
click at [587, 306] on div at bounding box center [595, 294] width 40 height 40
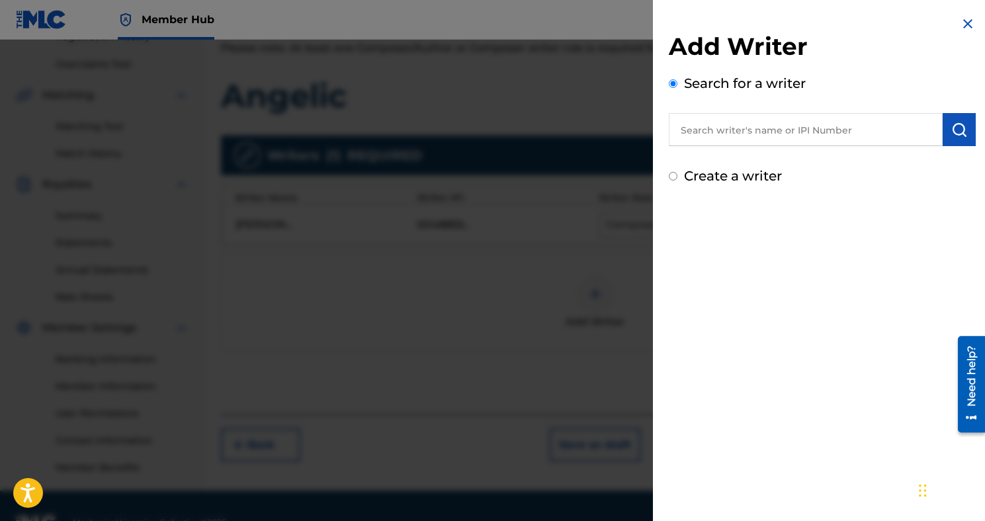
click at [753, 136] on input "text" at bounding box center [806, 129] width 274 height 33
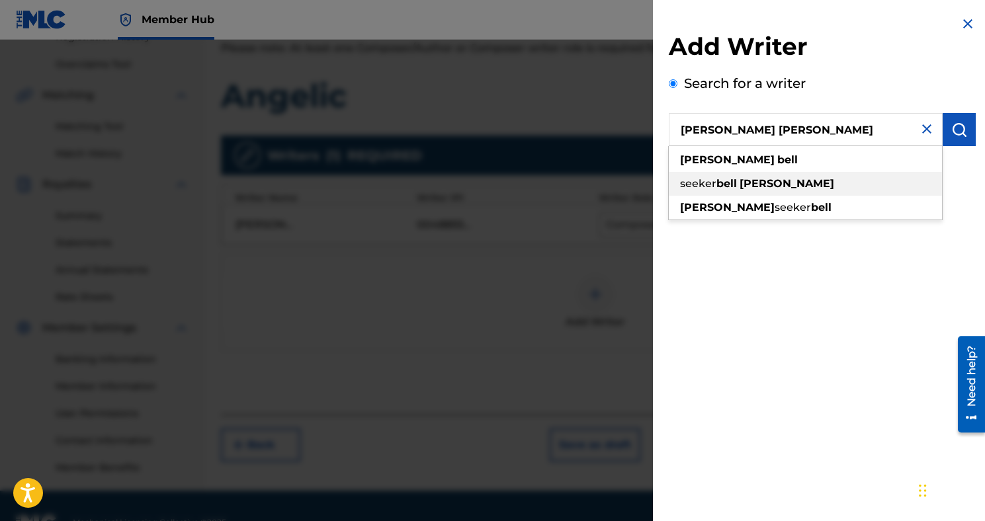
click at [745, 177] on strong "[PERSON_NAME]" at bounding box center [786, 183] width 95 height 13
type input "seeker [PERSON_NAME] [PERSON_NAME]"
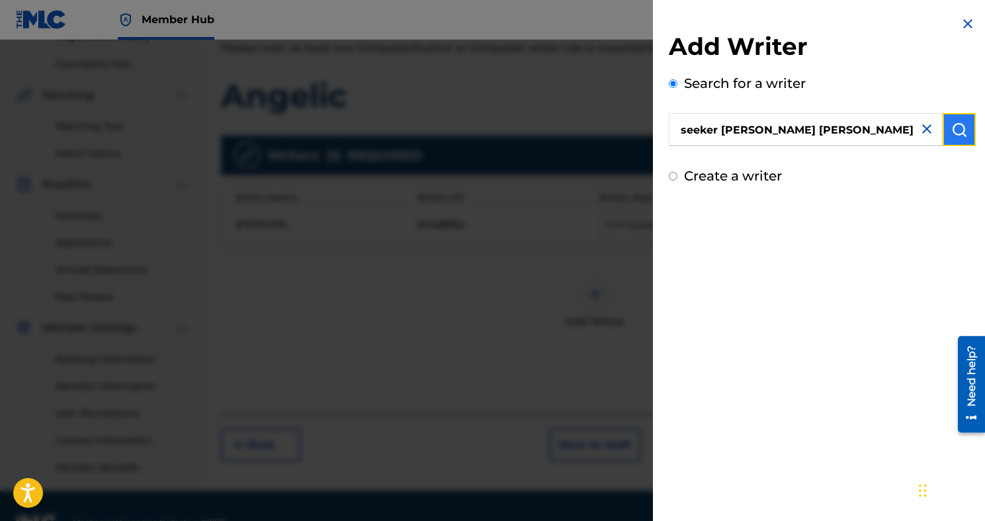
click at [953, 132] on img "submit" at bounding box center [959, 130] width 16 height 16
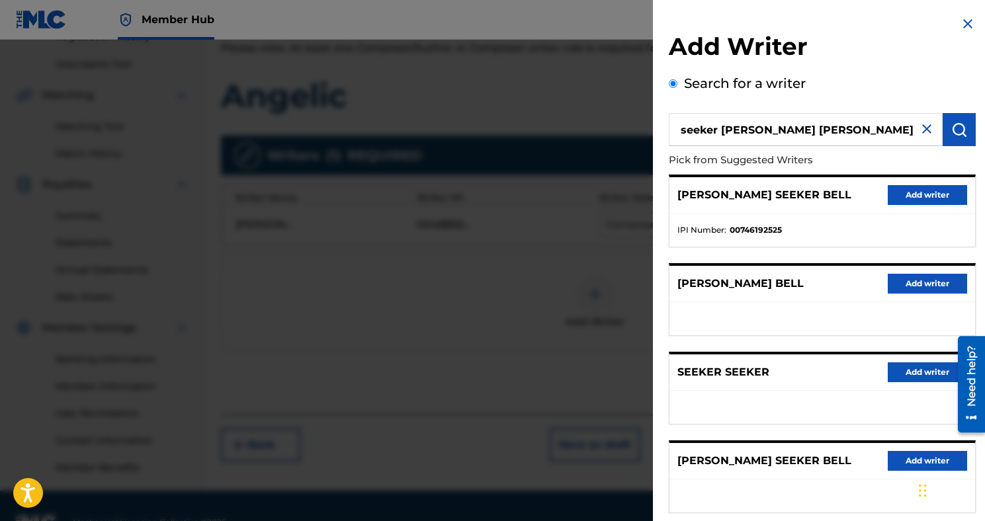
click at [920, 207] on div "[PERSON_NAME] SEEKER BELL Add writer" at bounding box center [822, 195] width 306 height 36
click at [921, 202] on button "Add writer" at bounding box center [926, 195] width 79 height 20
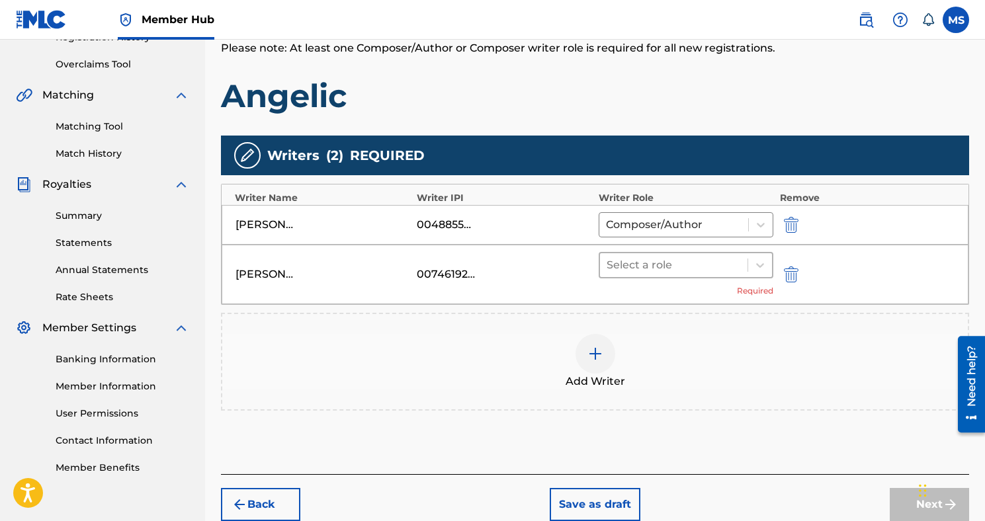
click at [702, 264] on div at bounding box center [673, 265] width 134 height 19
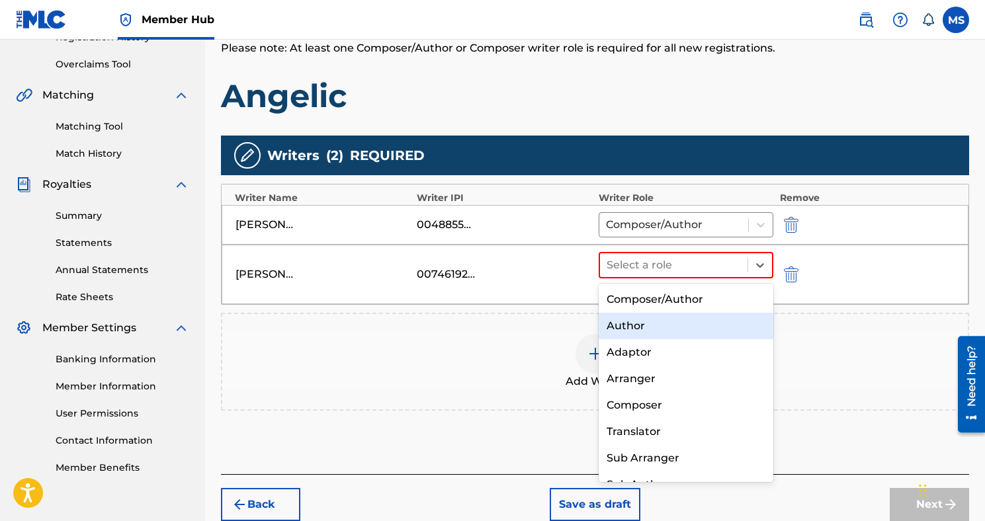
click at [663, 327] on div "Author" at bounding box center [685, 326] width 175 height 26
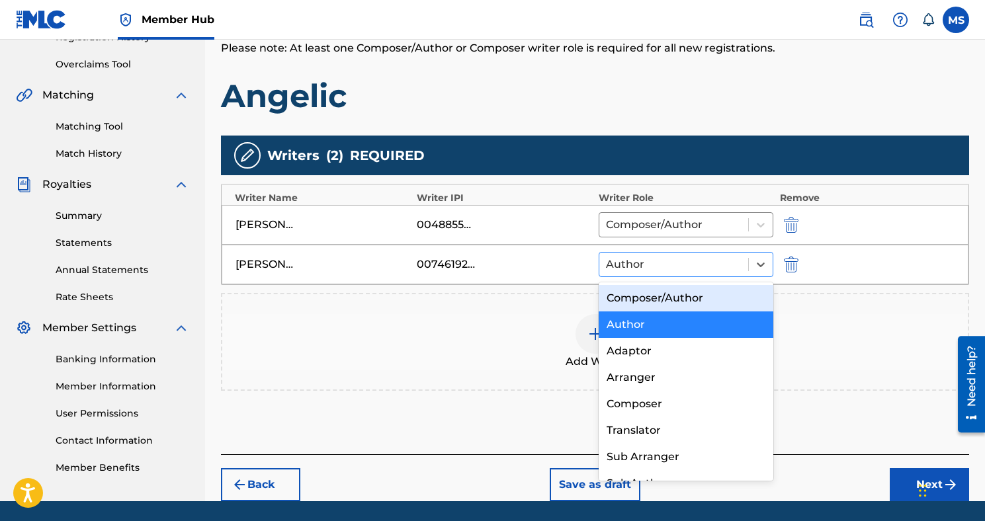
click at [674, 269] on div at bounding box center [674, 264] width 136 height 19
click at [672, 294] on div "Composer/Author" at bounding box center [685, 298] width 175 height 26
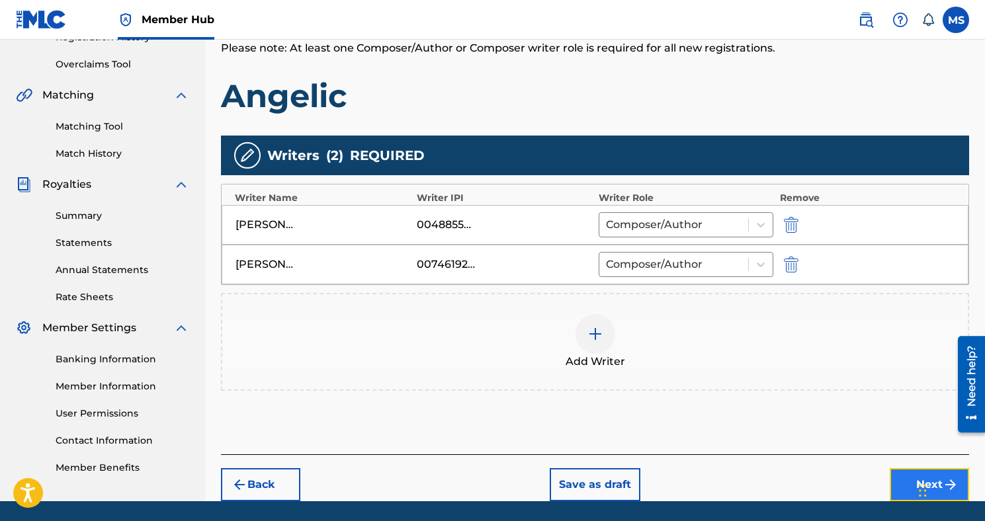
click at [907, 476] on button "Next" at bounding box center [928, 484] width 79 height 33
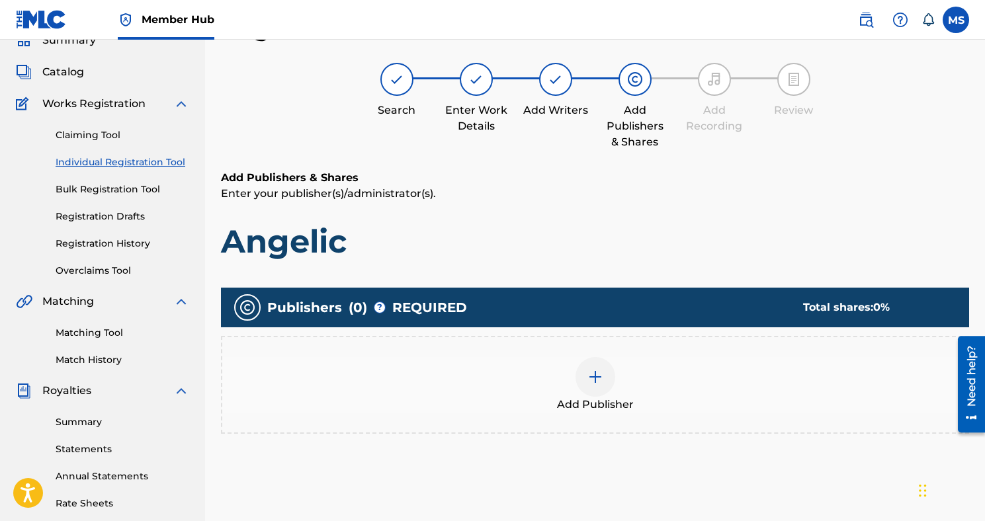
scroll to position [95, 0]
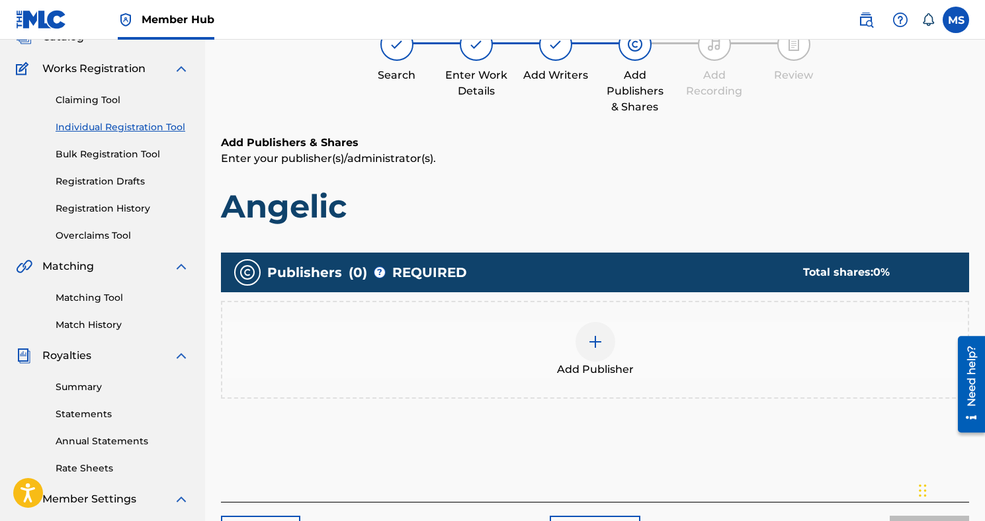
click at [615, 334] on div "Add Publisher" at bounding box center [594, 350] width 745 height 56
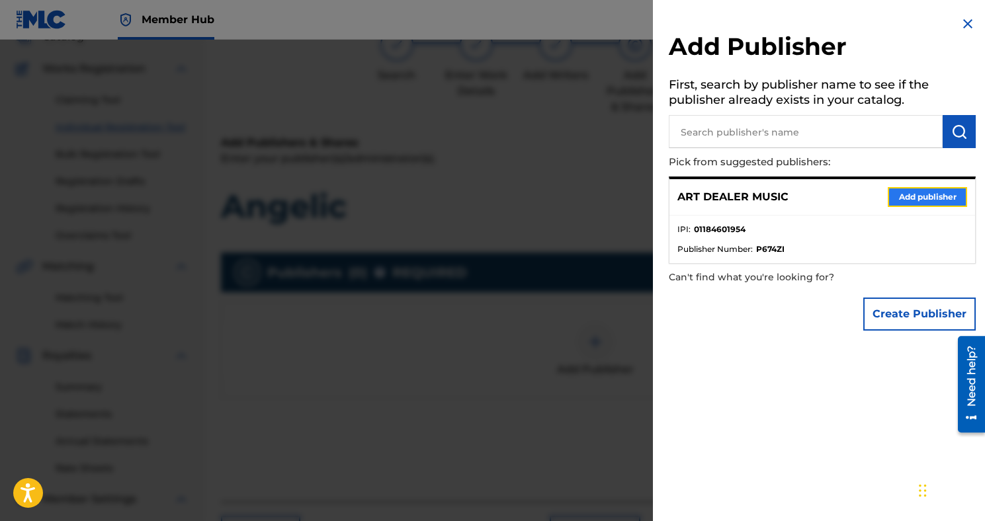
click at [907, 188] on button "Add publisher" at bounding box center [926, 197] width 79 height 20
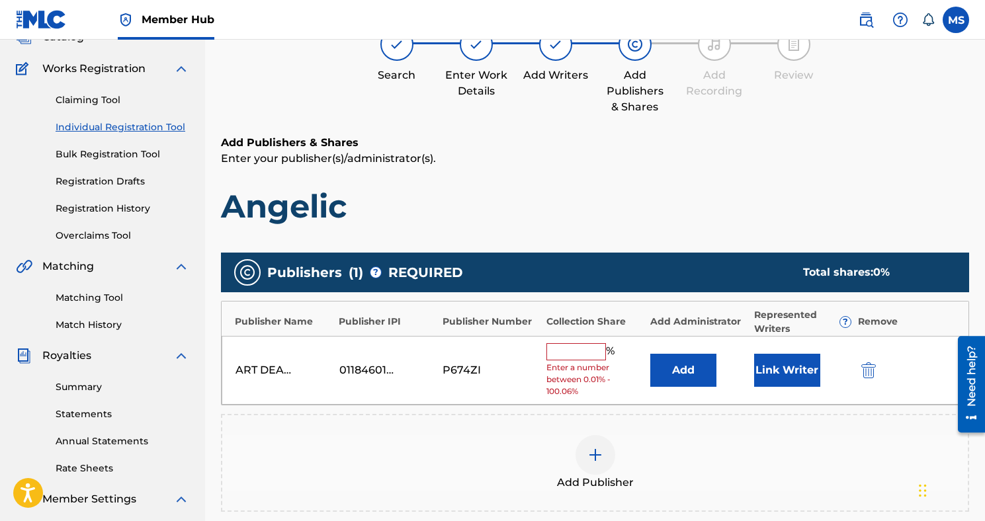
scroll to position [118, 0]
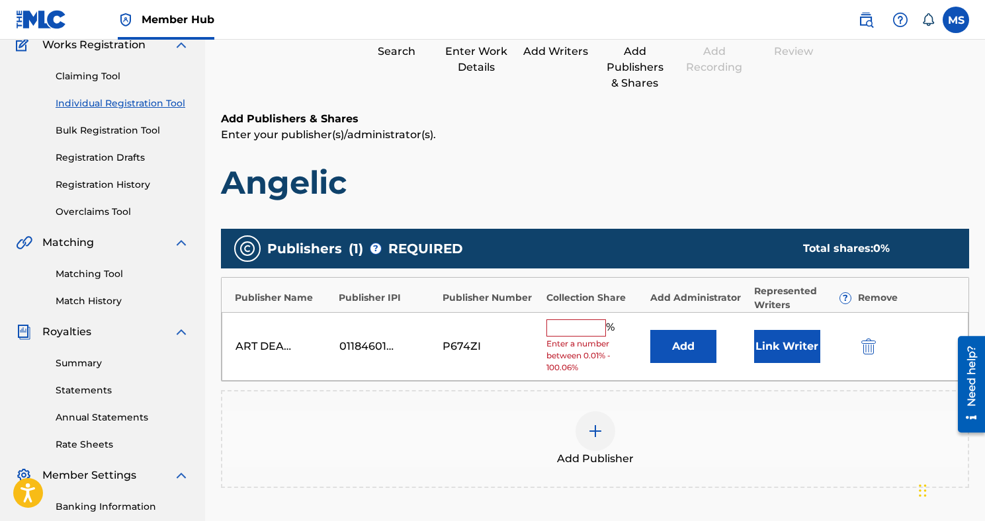
click at [559, 331] on input "text" at bounding box center [576, 327] width 60 height 17
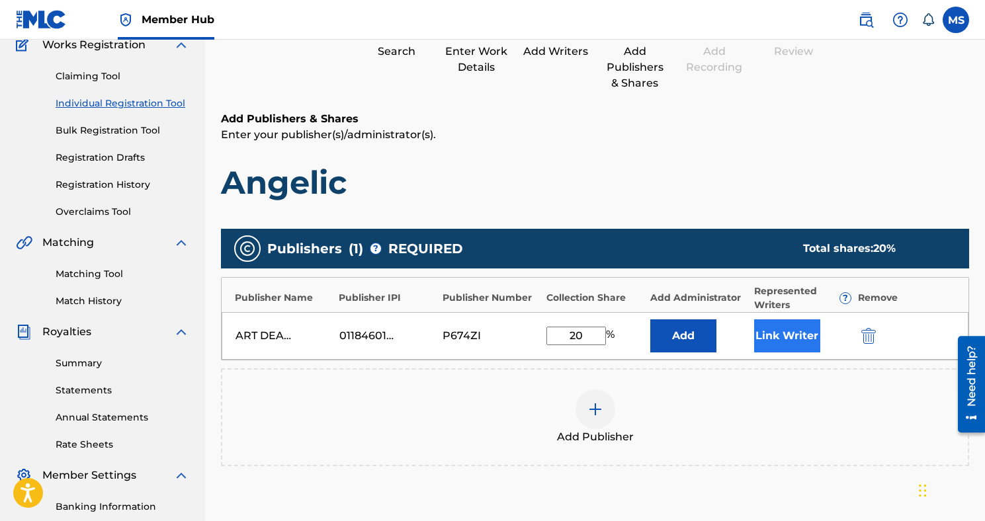
type input "20"
click at [786, 336] on button "Link Writer" at bounding box center [787, 335] width 66 height 33
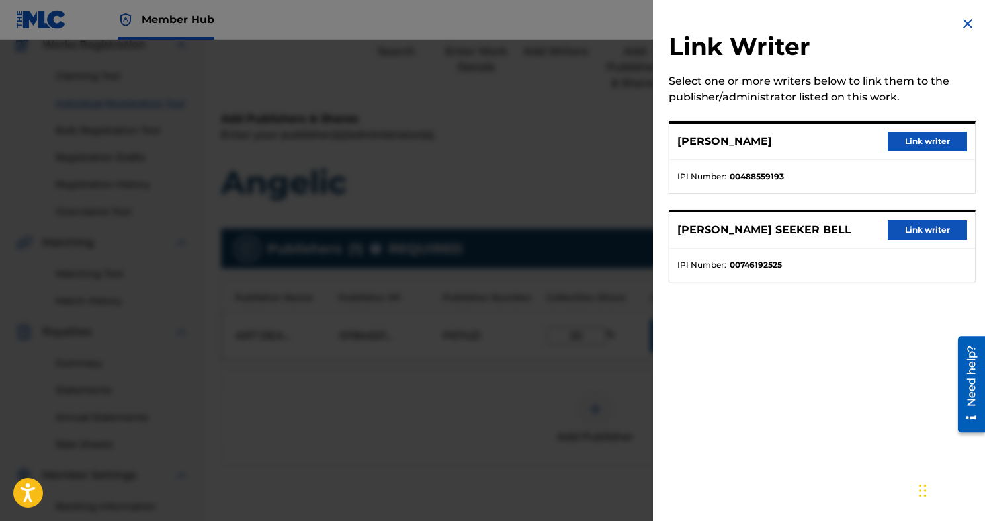
click at [903, 155] on div "[PERSON_NAME] Link writer" at bounding box center [822, 142] width 306 height 36
click at [909, 139] on button "Link writer" at bounding box center [926, 142] width 79 height 20
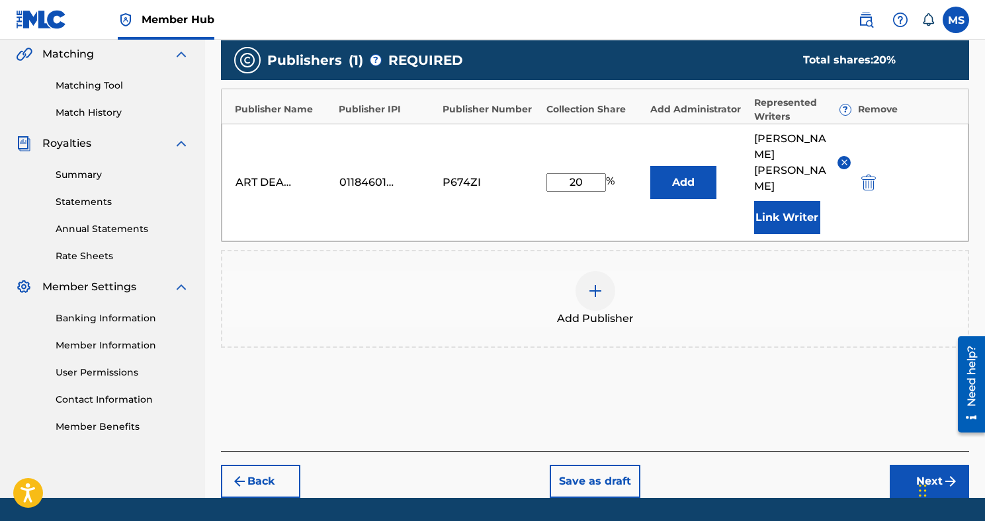
scroll to position [315, 0]
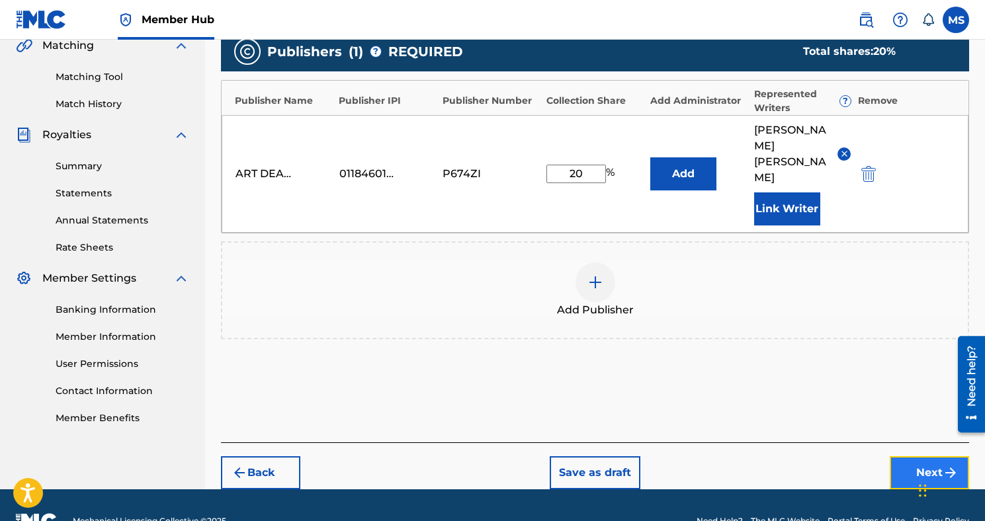
click at [899, 456] on button "Next" at bounding box center [928, 472] width 79 height 33
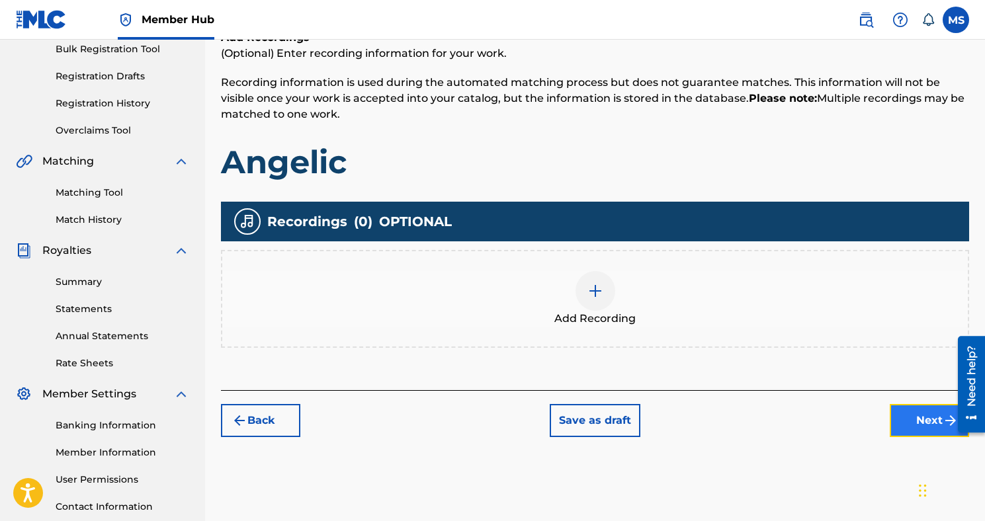
click at [919, 410] on button "Next" at bounding box center [928, 420] width 79 height 33
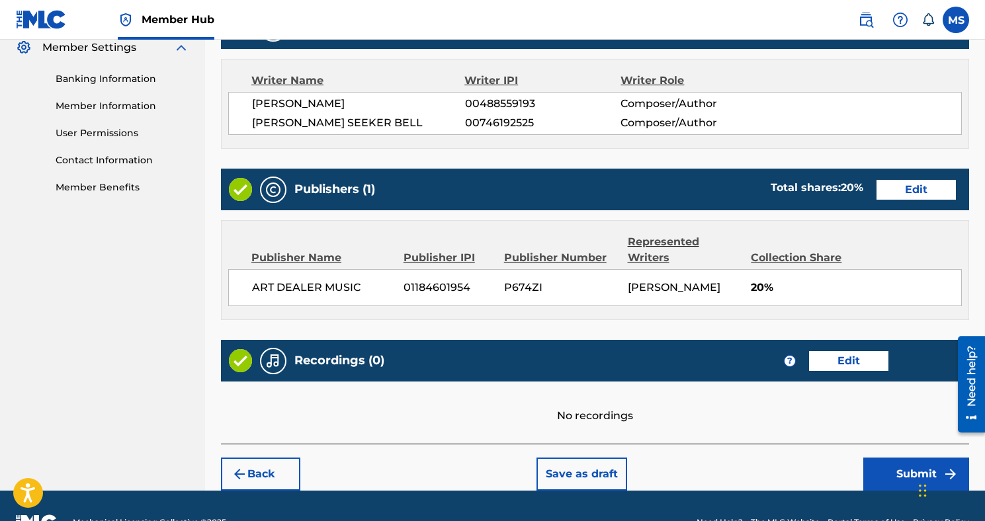
scroll to position [578, 0]
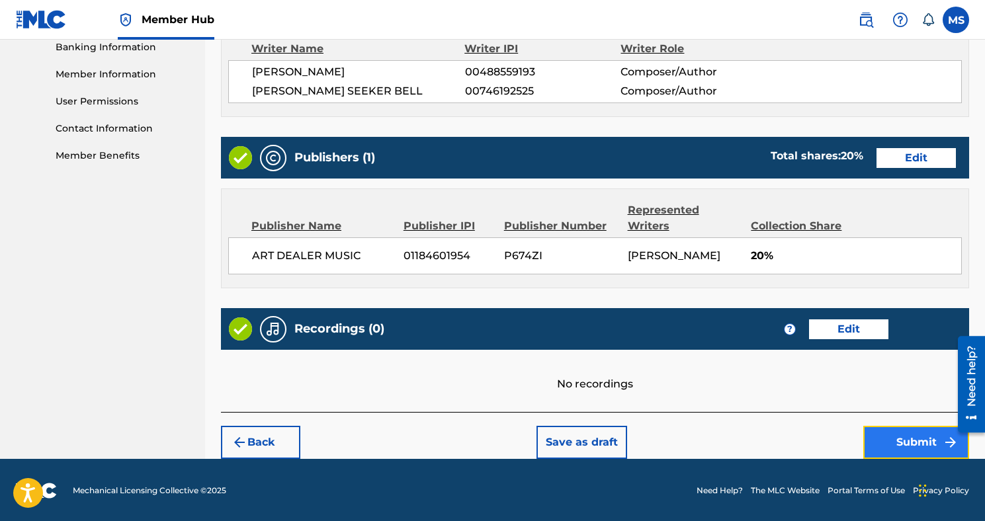
click at [895, 426] on button "Submit" at bounding box center [916, 442] width 106 height 33
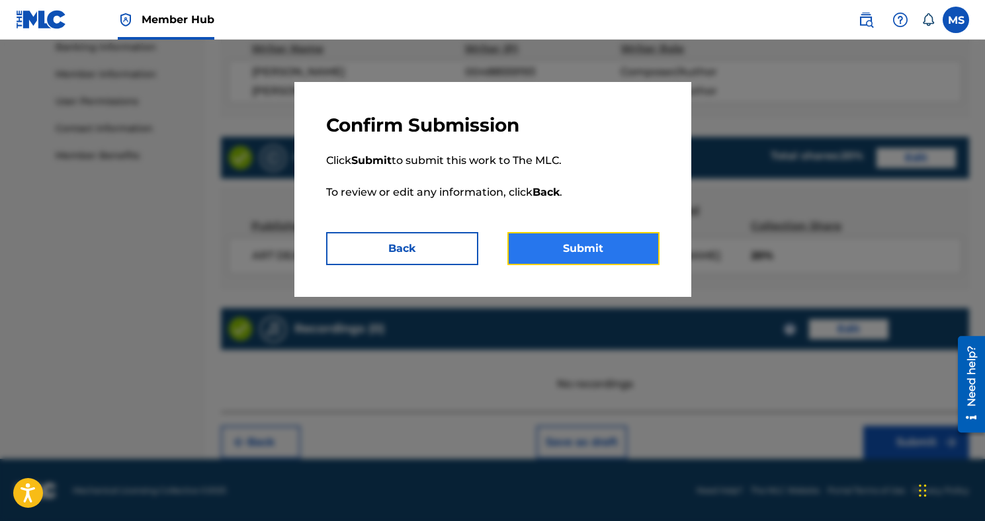
click at [609, 250] on button "Submit" at bounding box center [583, 248] width 152 height 33
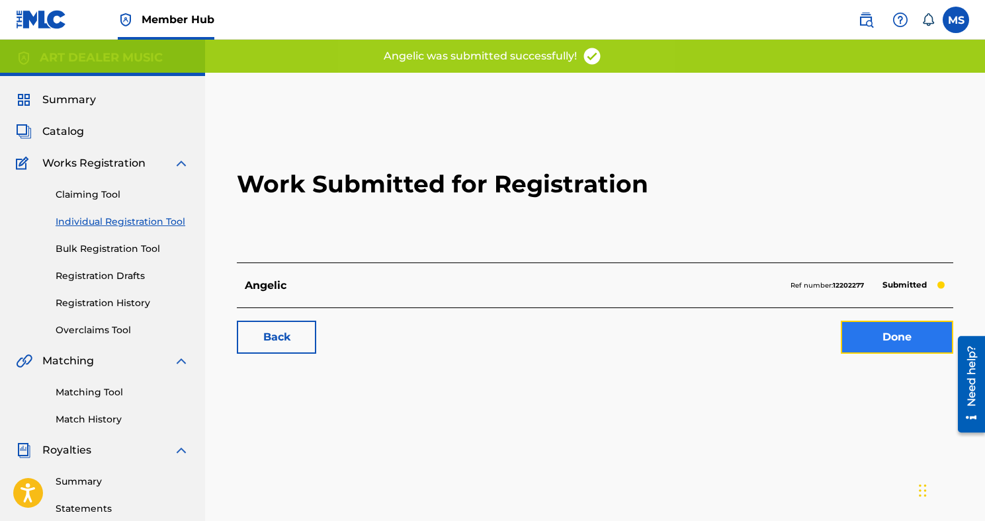
click at [930, 334] on link "Done" at bounding box center [897, 337] width 112 height 33
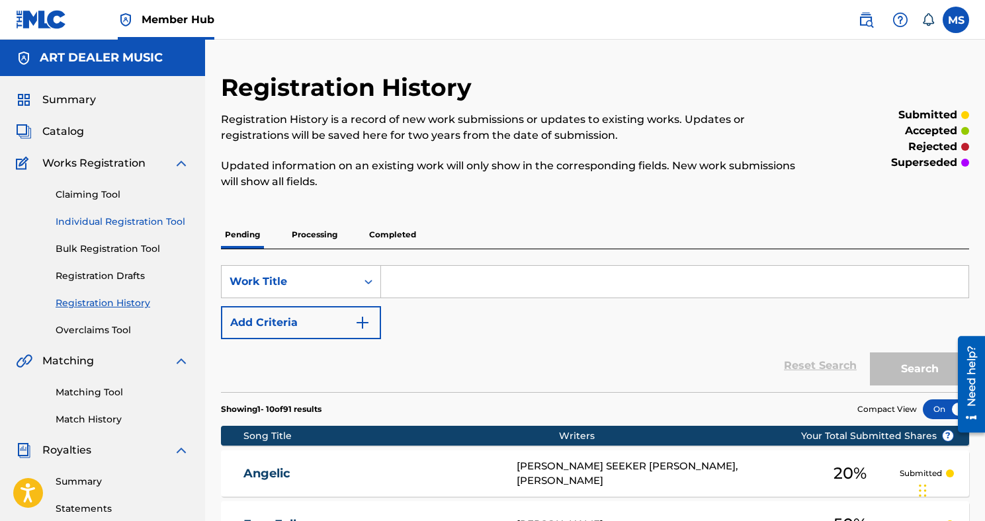
click at [144, 218] on link "Individual Registration Tool" at bounding box center [123, 222] width 134 height 14
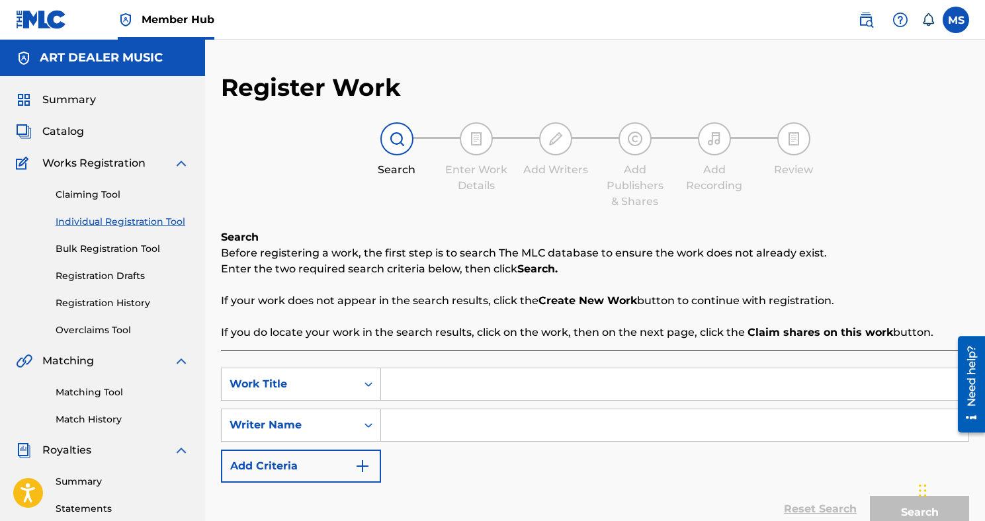
click at [440, 389] on input "Search Form" at bounding box center [674, 384] width 587 height 32
type input "Slum Dawg Millionaire"
click at [452, 431] on input "Search Form" at bounding box center [674, 425] width 587 height 32
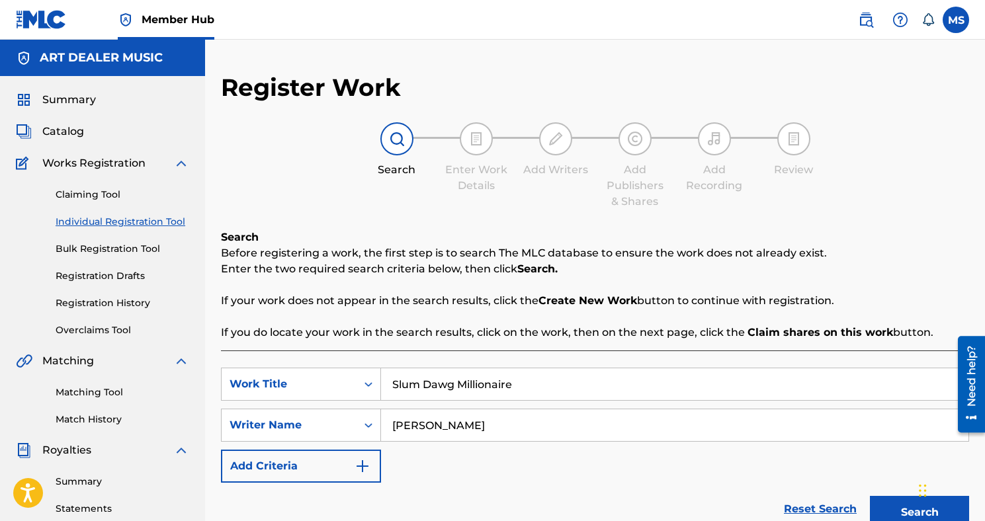
scroll to position [62, 0]
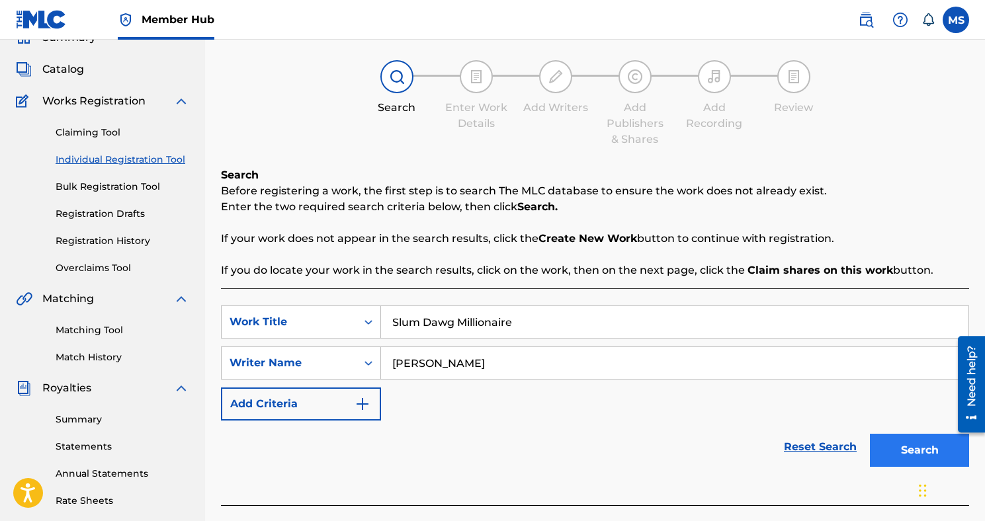
type input "[PERSON_NAME]"
click at [903, 445] on button "Search" at bounding box center [919, 450] width 99 height 33
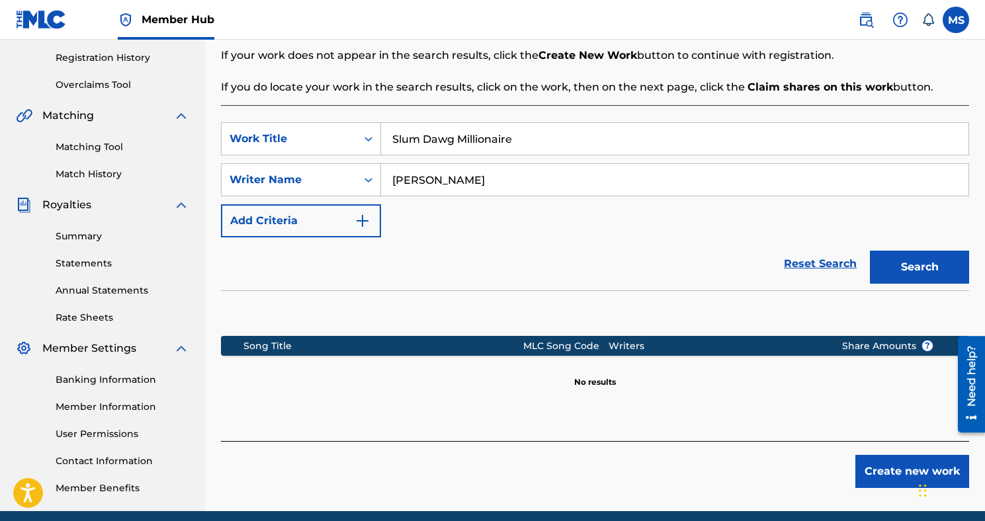
scroll to position [299, 0]
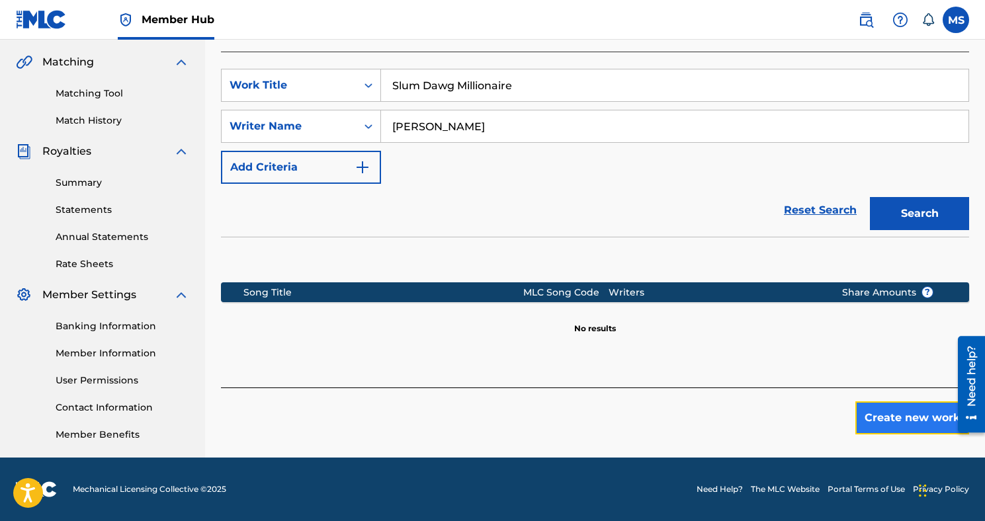
click at [893, 413] on button "Create new work" at bounding box center [912, 417] width 114 height 33
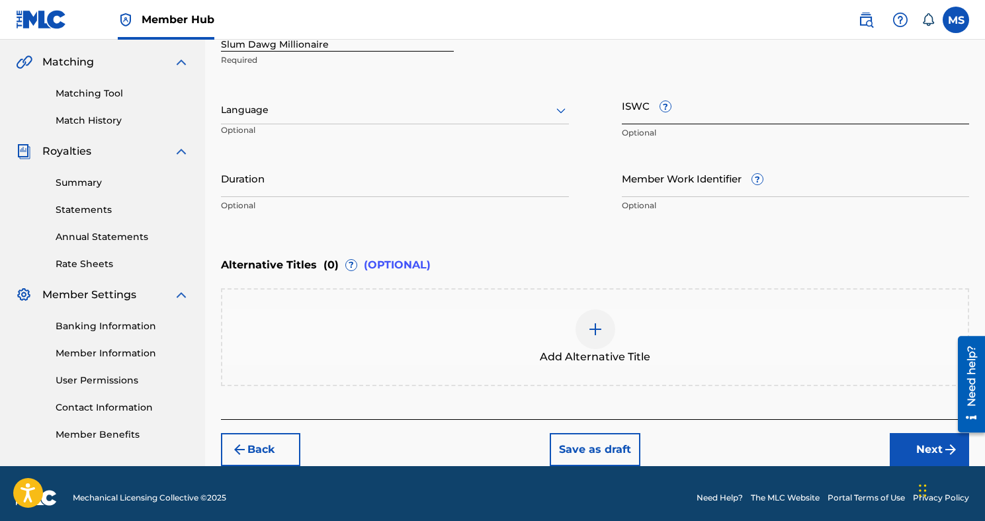
click at [630, 110] on input "ISWC ?" at bounding box center [796, 106] width 348 height 38
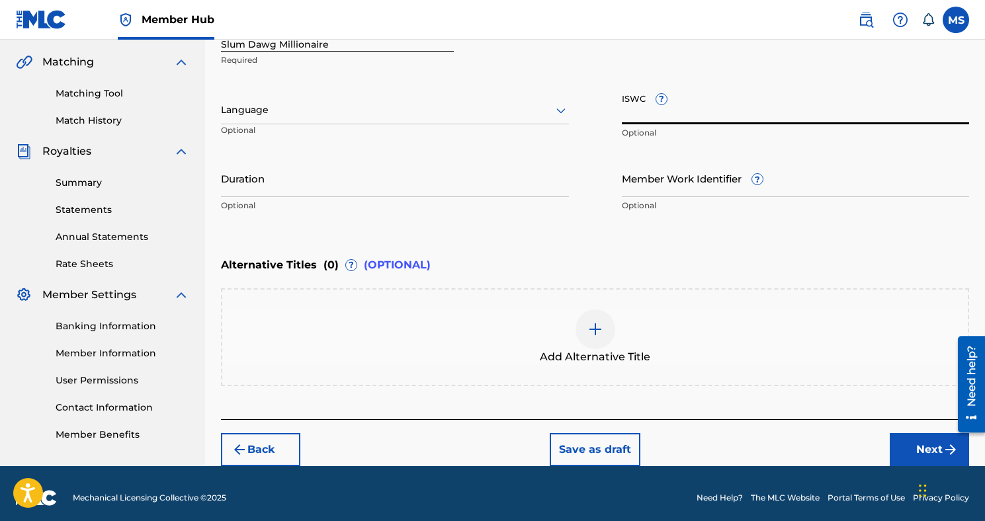
paste input "T3336559805"
type input "T3336559805"
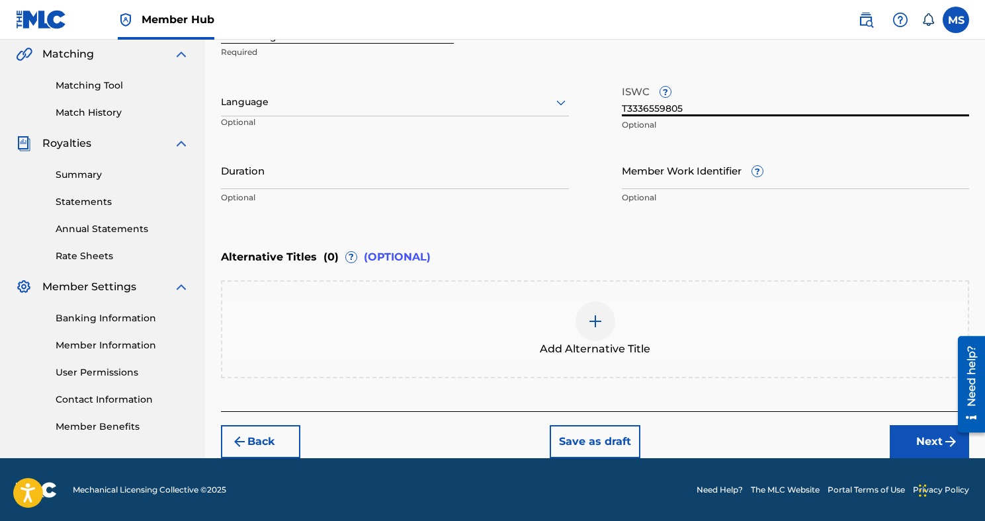
click at [914, 459] on footer "Mechanical Licensing Collective © 2025 Need Help? The MLC Website Portal Terms …" at bounding box center [492, 489] width 985 height 63
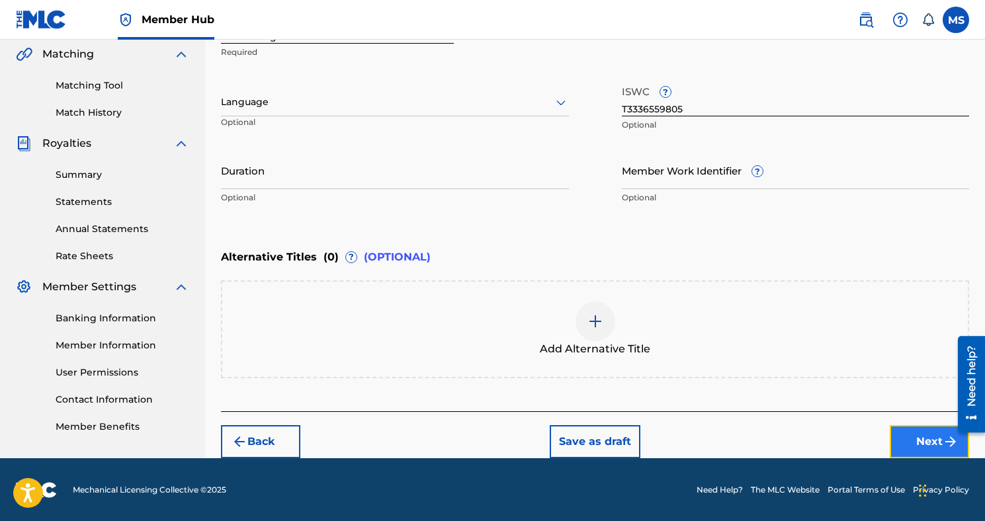
click at [919, 443] on button "Next" at bounding box center [928, 441] width 79 height 33
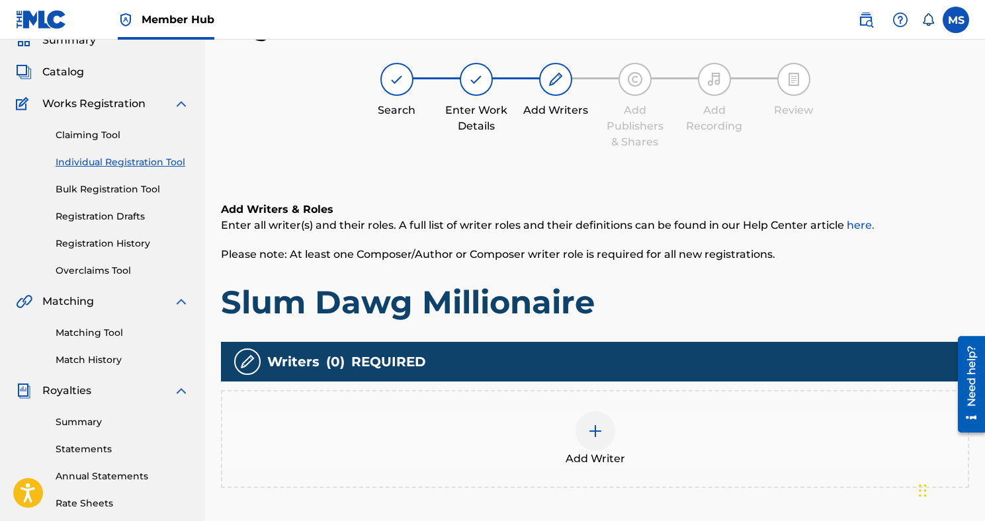
scroll to position [144, 0]
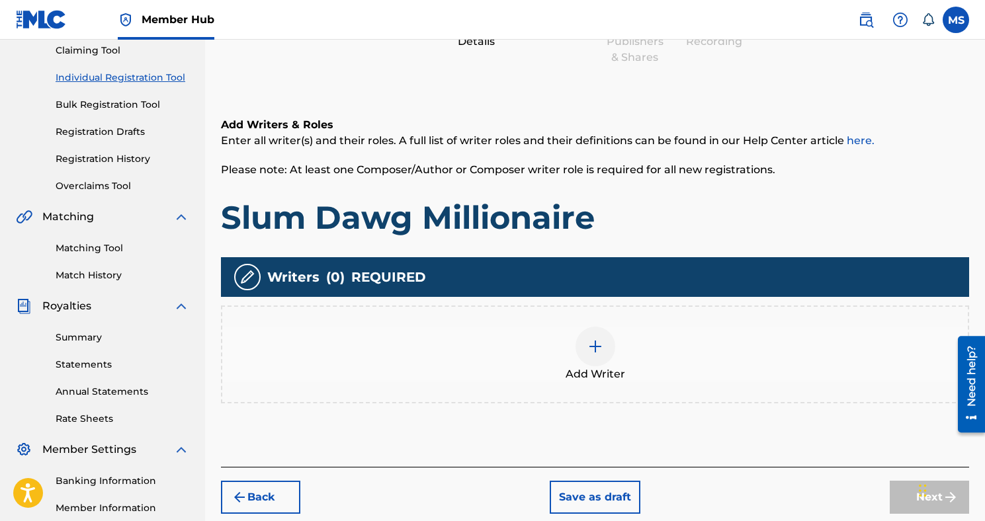
click at [581, 357] on div at bounding box center [595, 347] width 40 height 40
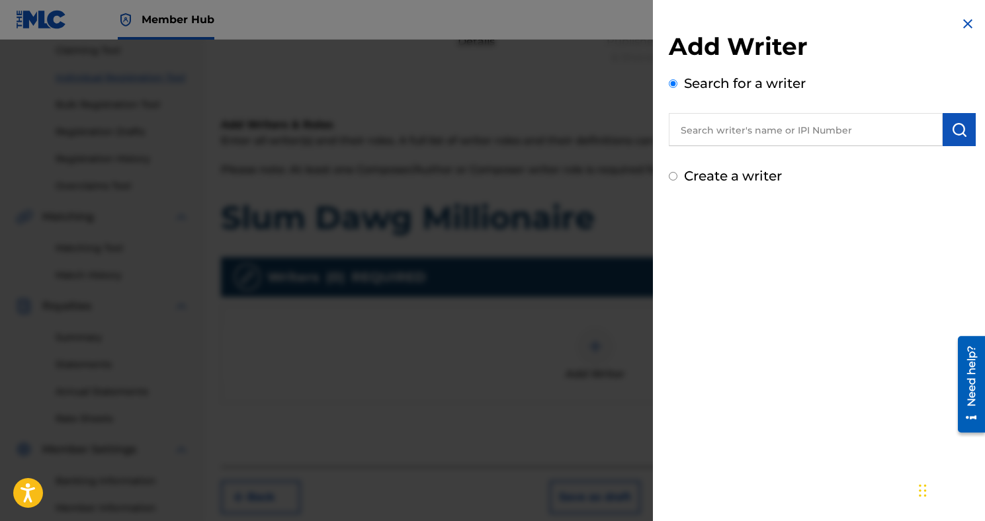
click at [829, 132] on input "text" at bounding box center [806, 129] width 274 height 33
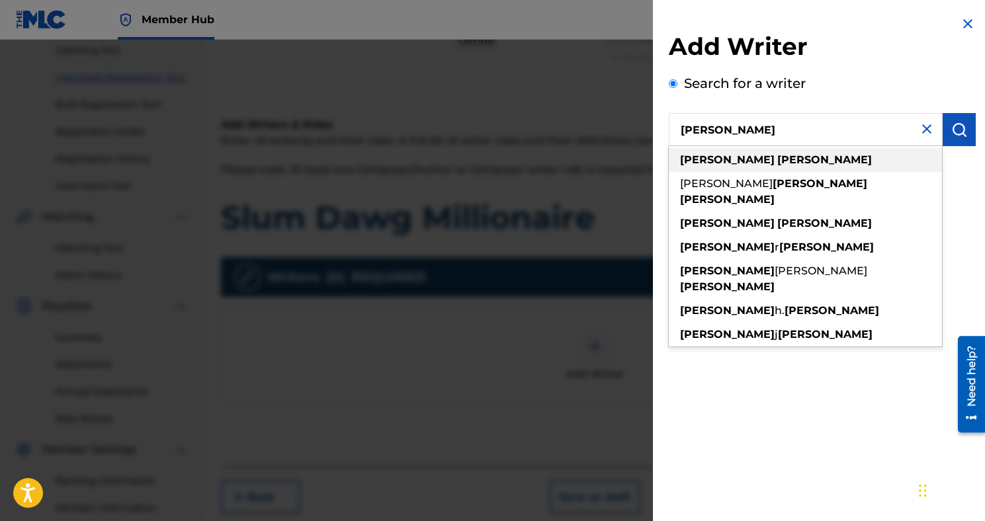
type input "[PERSON_NAME]"
click at [809, 155] on div "[PERSON_NAME]" at bounding box center [805, 160] width 273 height 24
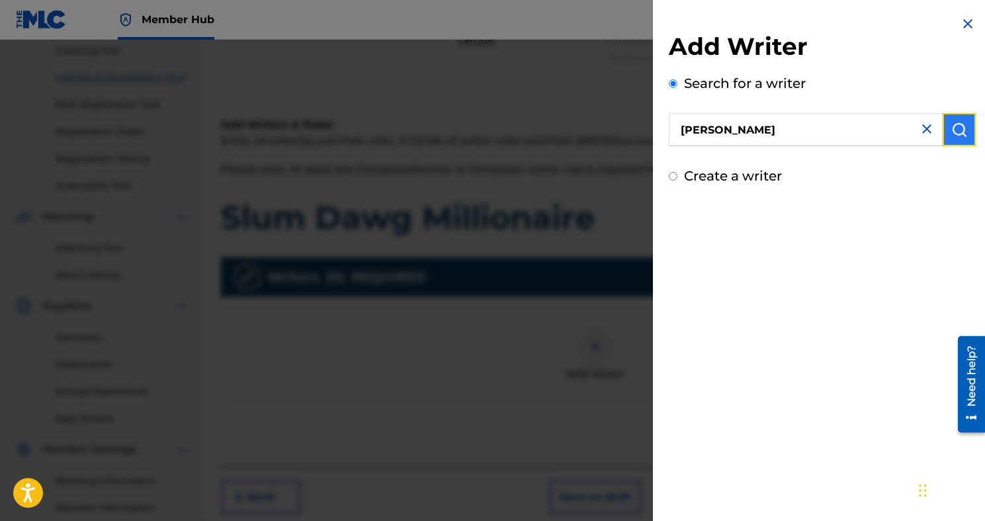
click at [960, 129] on img "submit" at bounding box center [959, 130] width 16 height 16
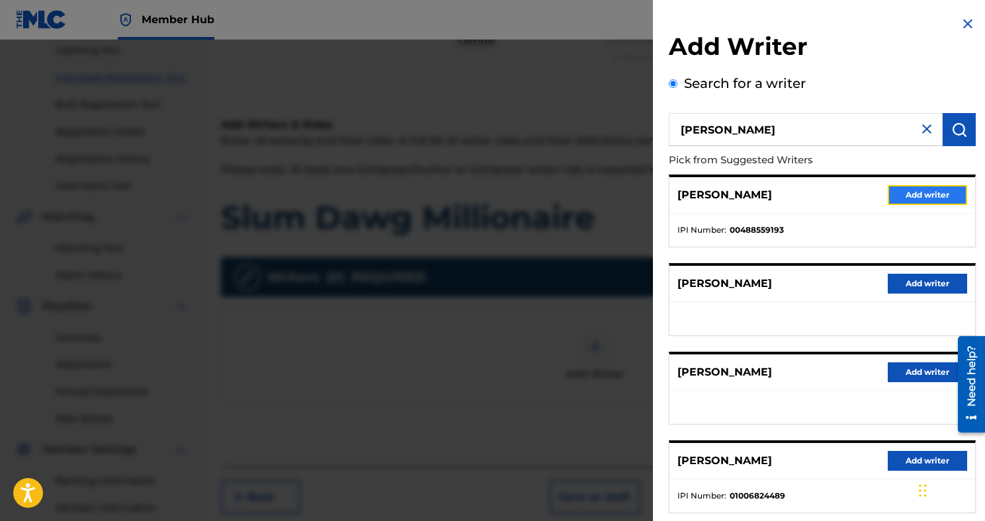
click at [888, 199] on button "Add writer" at bounding box center [926, 195] width 79 height 20
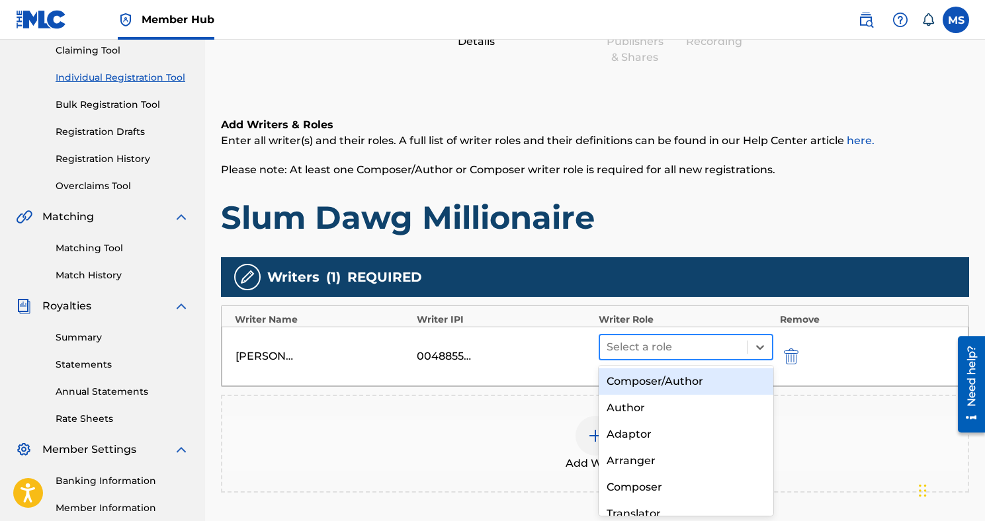
click at [629, 351] on div at bounding box center [673, 347] width 134 height 19
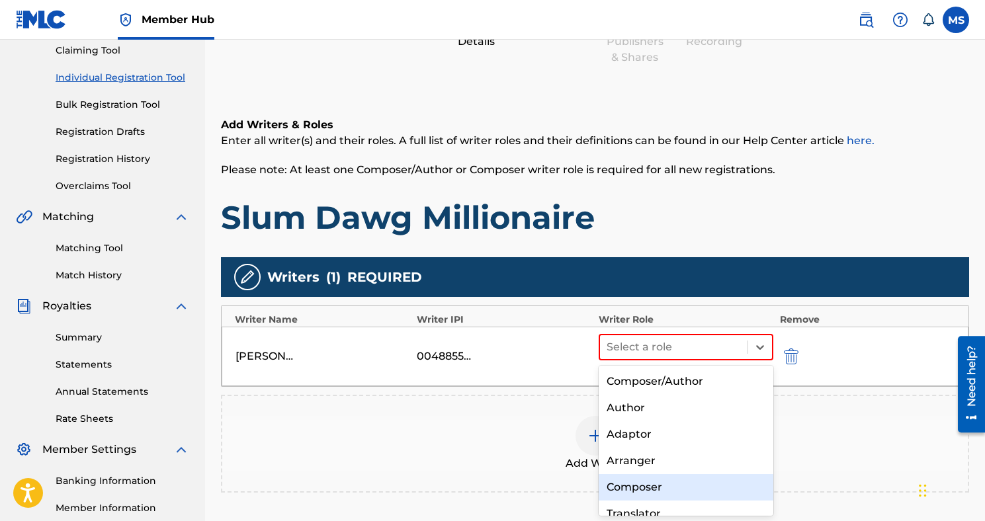
click at [634, 487] on div "Composer" at bounding box center [685, 487] width 175 height 26
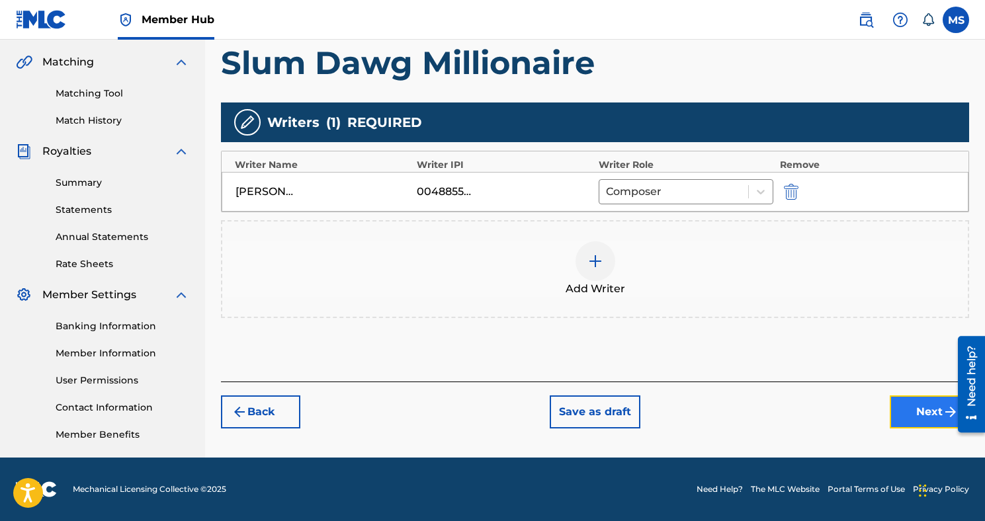
click at [913, 425] on button "Next" at bounding box center [928, 411] width 79 height 33
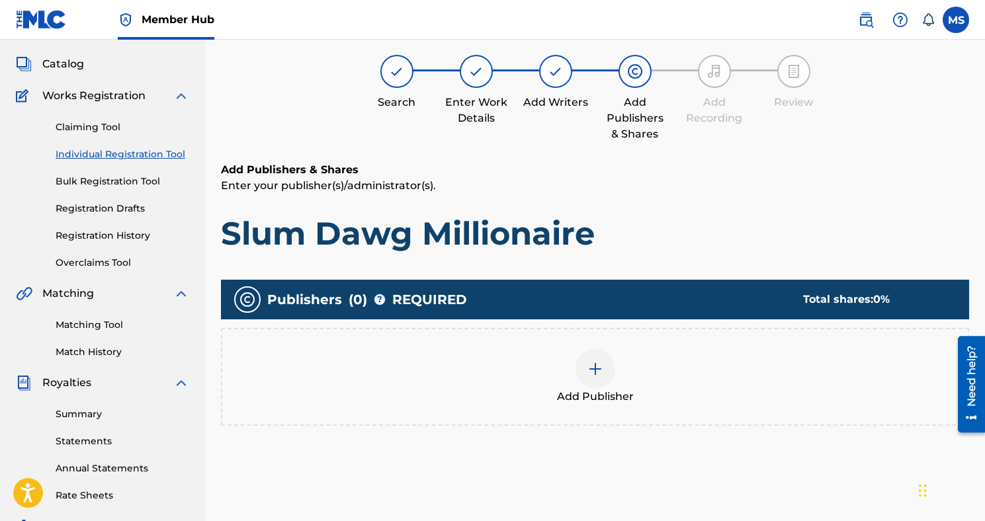
scroll to position [60, 0]
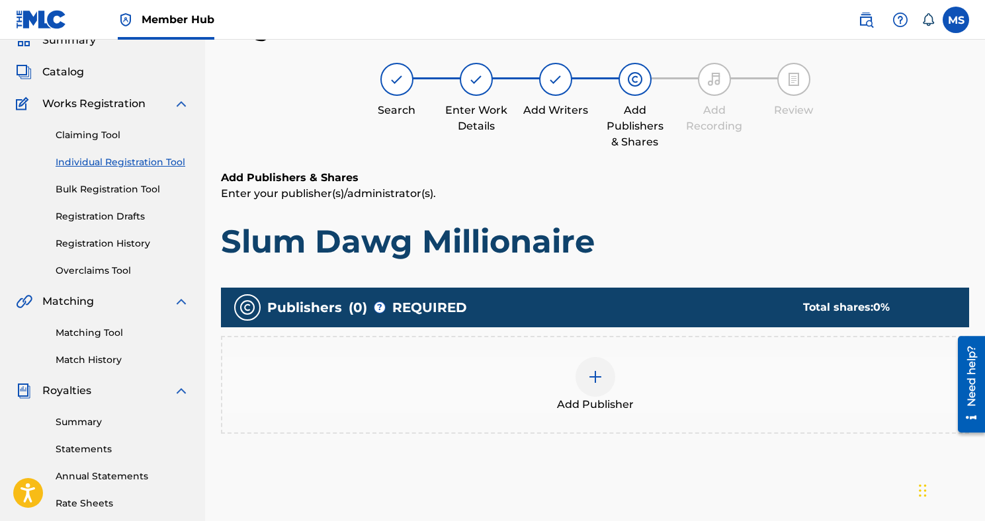
click at [587, 374] on img at bounding box center [595, 377] width 16 height 16
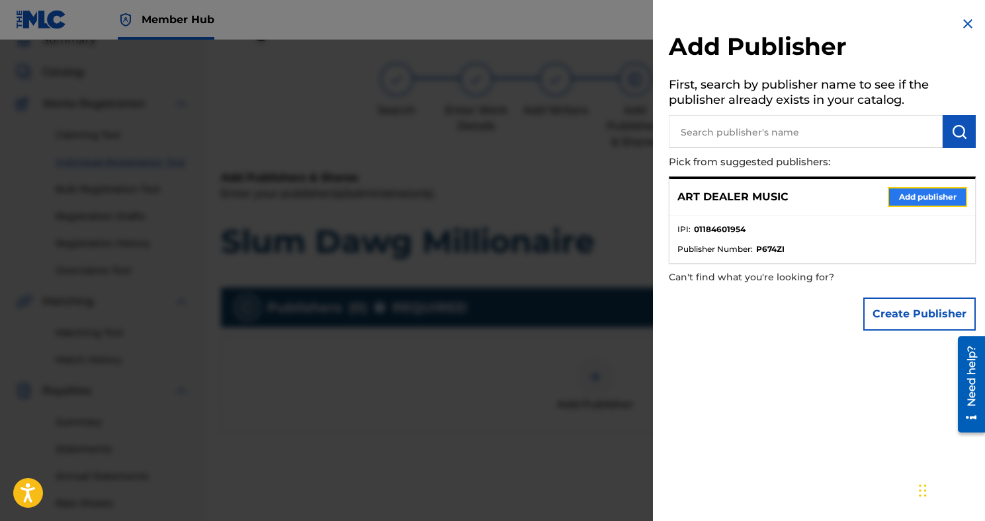
click at [889, 187] on button "Add publisher" at bounding box center [926, 197] width 79 height 20
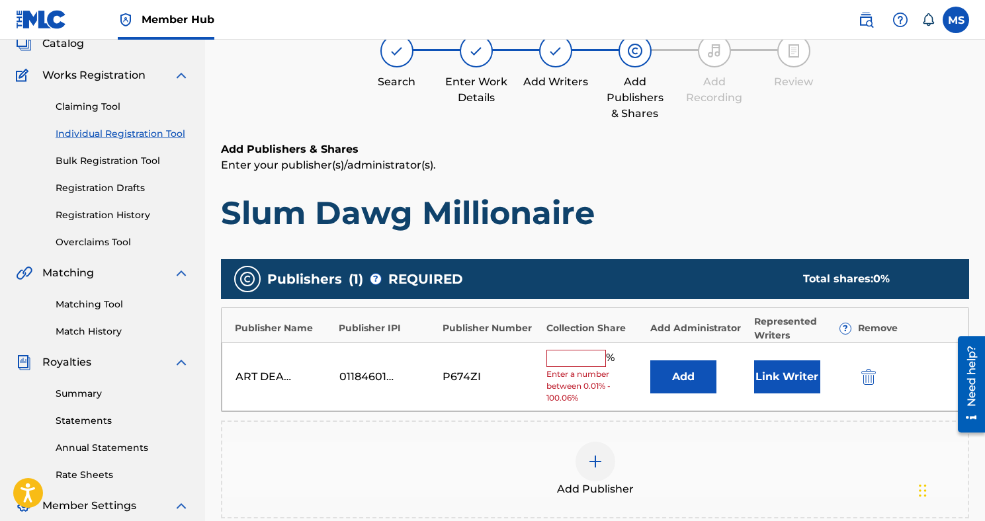
scroll to position [116, 0]
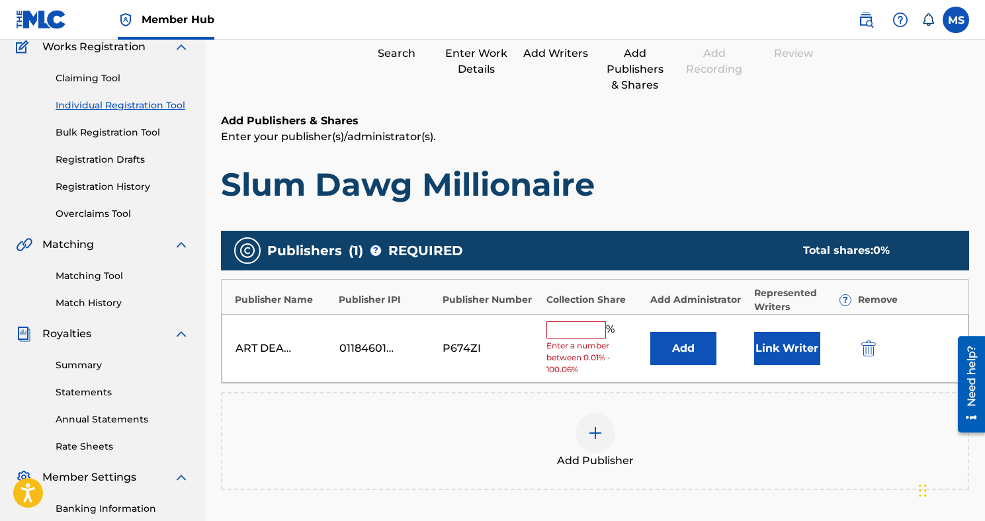
click at [584, 334] on input "text" at bounding box center [576, 329] width 60 height 17
type input "5"
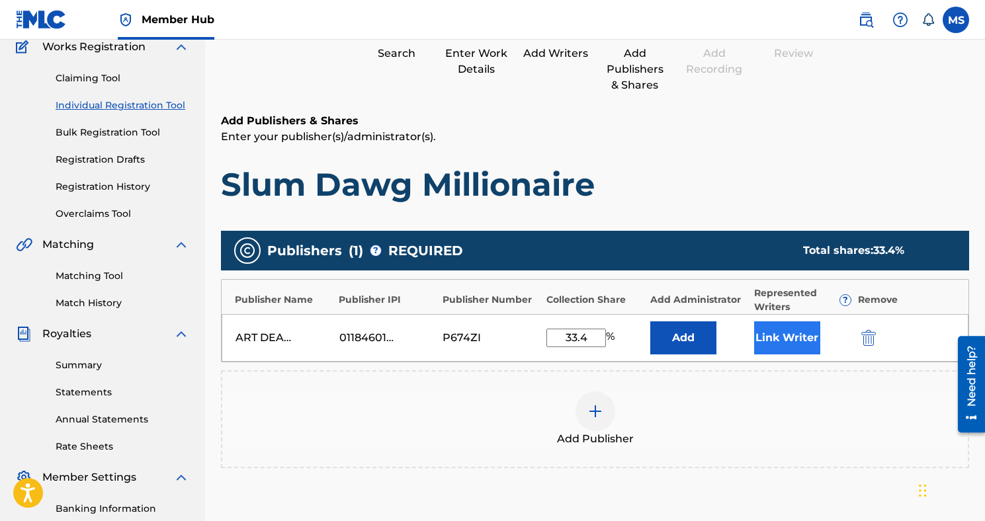
type input "33.4"
click at [809, 337] on button "Link Writer" at bounding box center [787, 337] width 66 height 33
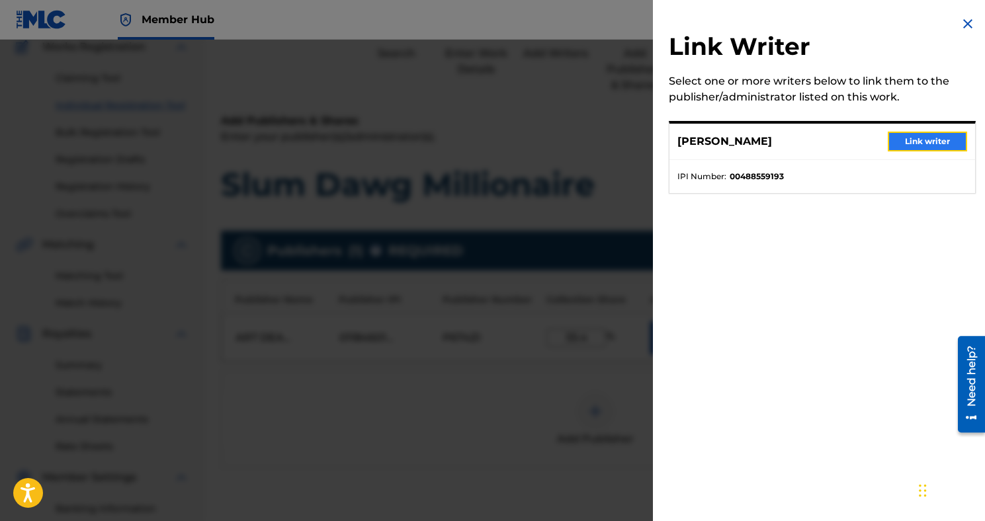
click at [907, 142] on button "Link writer" at bounding box center [926, 142] width 79 height 20
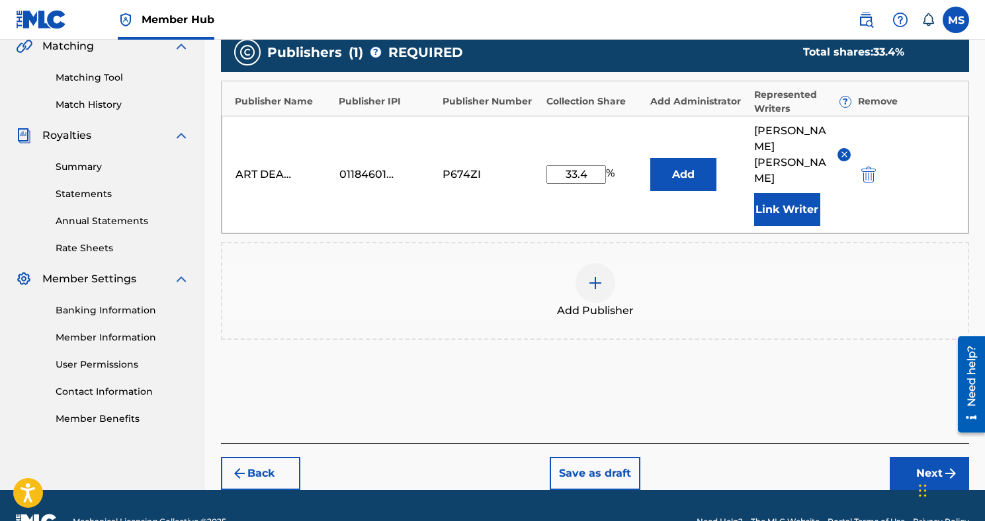
scroll to position [315, 0]
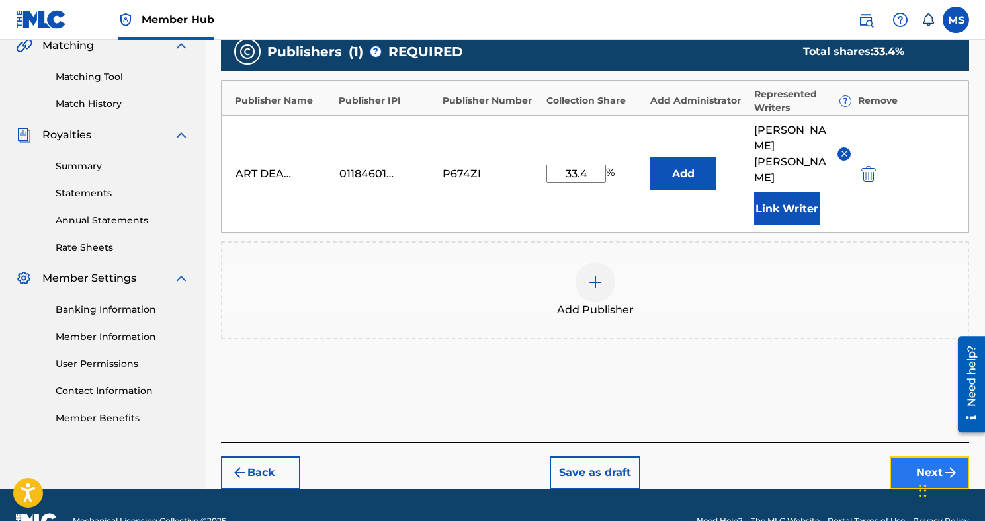
click at [918, 456] on button "Next" at bounding box center [928, 472] width 79 height 33
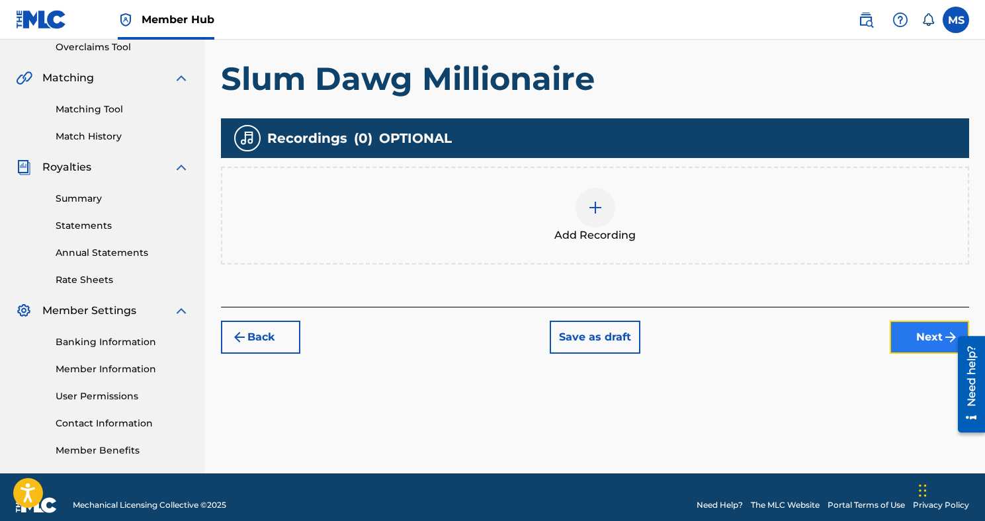
click at [911, 339] on button "Next" at bounding box center [928, 337] width 79 height 33
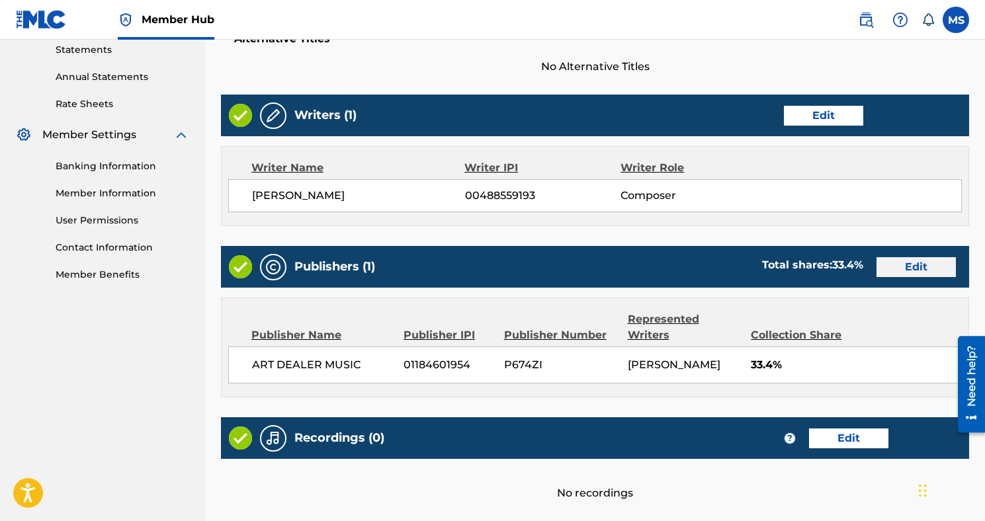
scroll to position [569, 0]
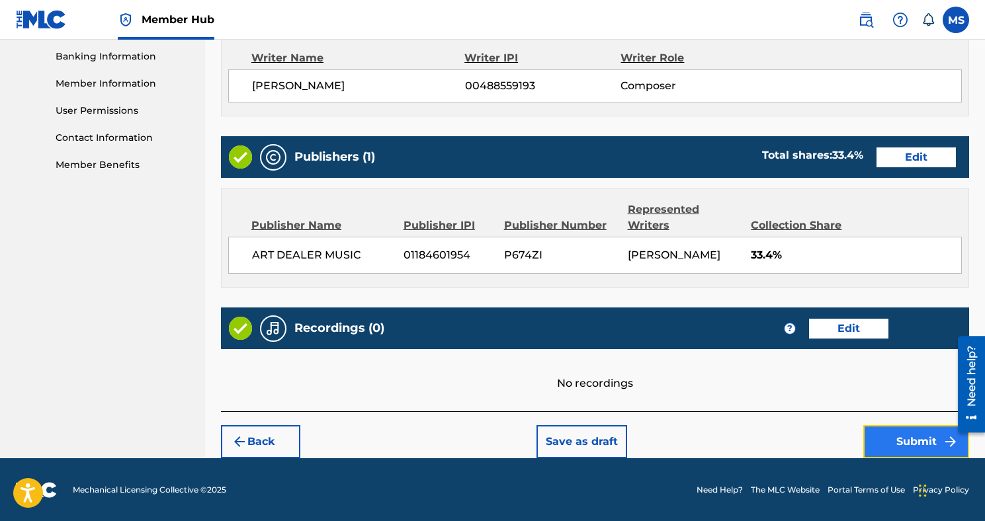
click at [910, 441] on button "Submit" at bounding box center [916, 441] width 106 height 33
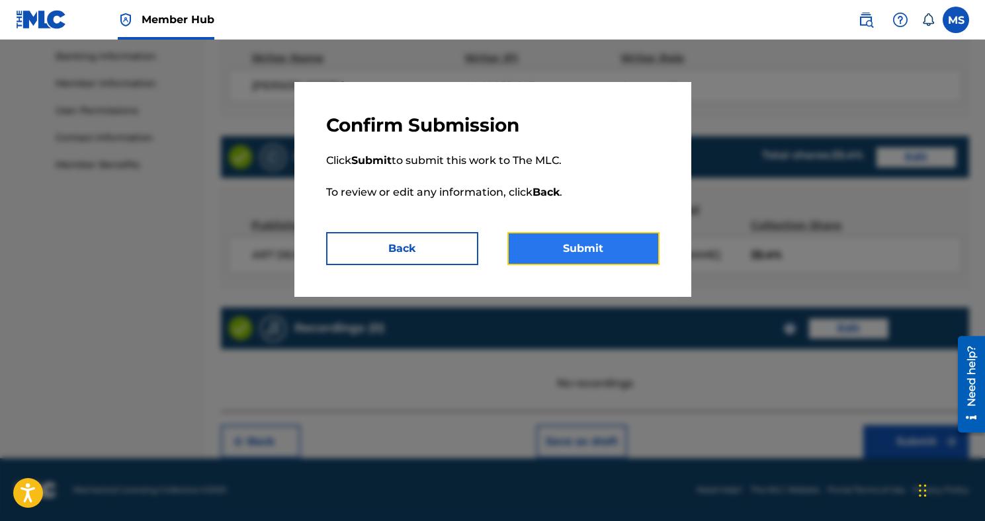
click at [641, 243] on button "Submit" at bounding box center [583, 248] width 152 height 33
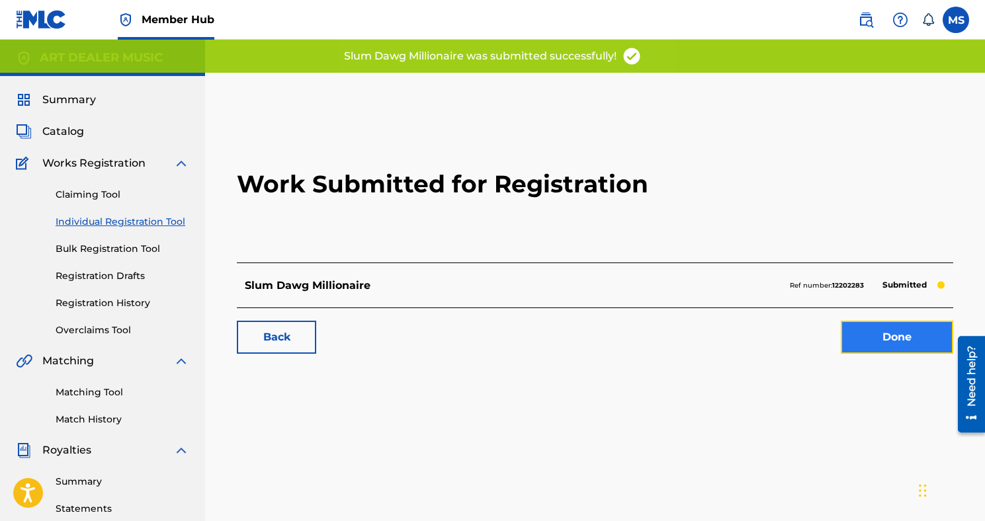
click at [854, 342] on link "Done" at bounding box center [897, 337] width 112 height 33
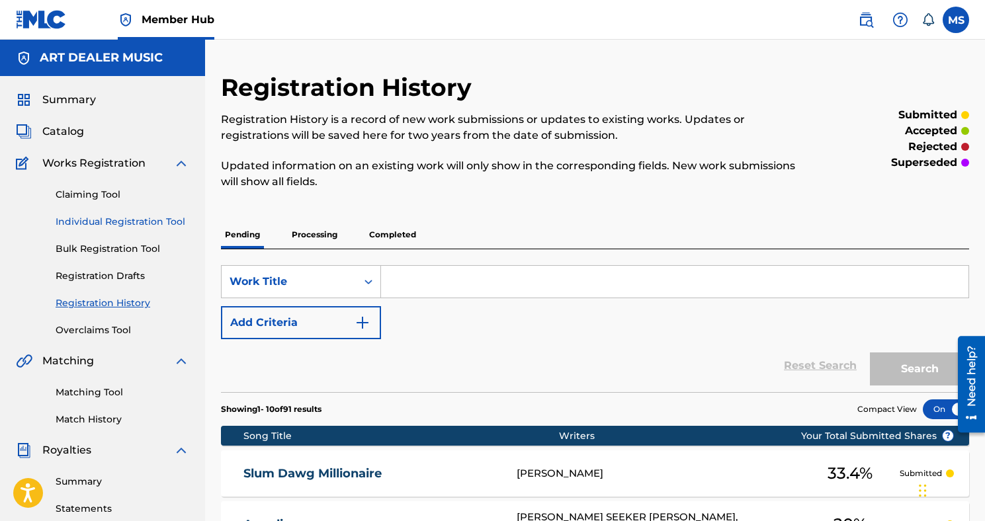
click at [118, 218] on link "Individual Registration Tool" at bounding box center [123, 222] width 134 height 14
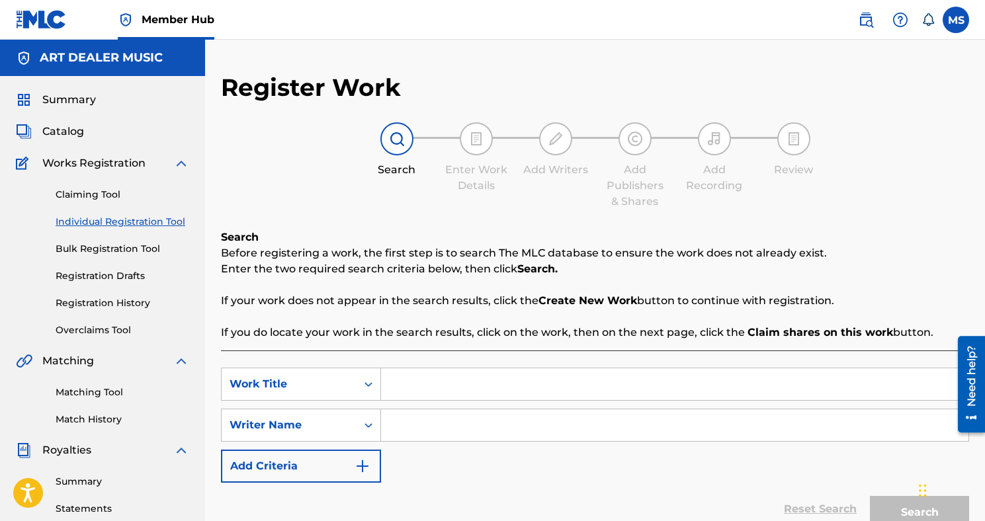
click at [407, 400] on div "Search Form" at bounding box center [675, 384] width 588 height 33
click at [423, 394] on input "Search Form" at bounding box center [674, 384] width 587 height 32
type input "1990 SOMETHIN"
click at [423, 426] on input "Search Form" at bounding box center [674, 425] width 587 height 32
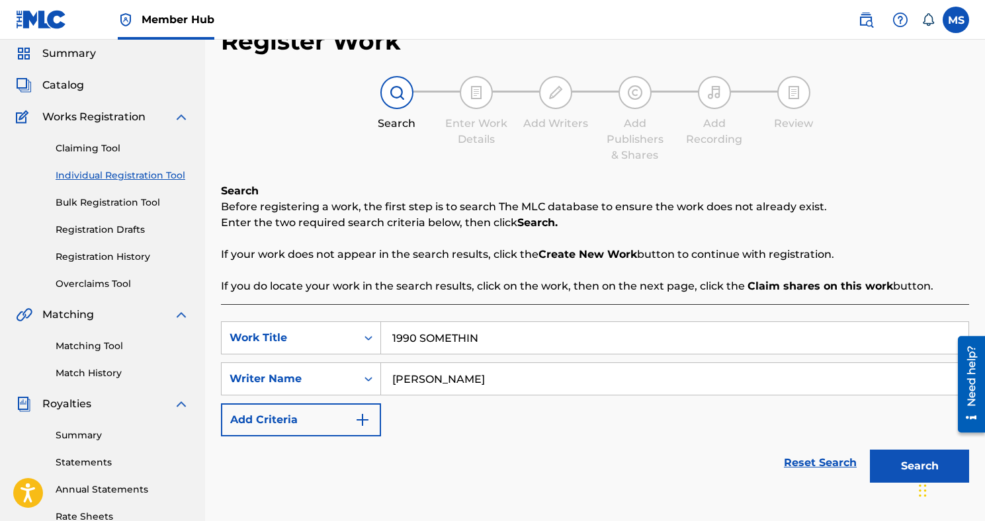
scroll to position [61, 0]
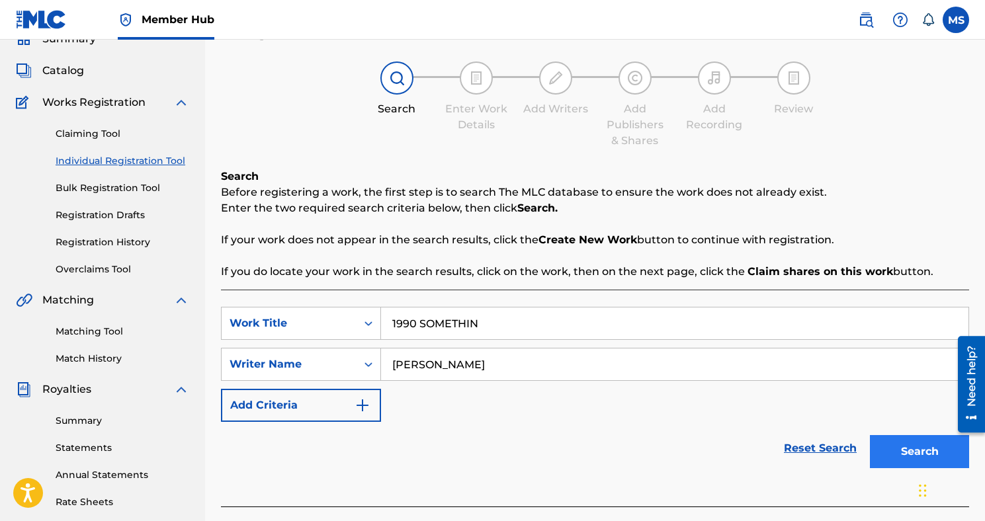
type input "[PERSON_NAME]"
click at [906, 459] on button "Search" at bounding box center [919, 451] width 99 height 33
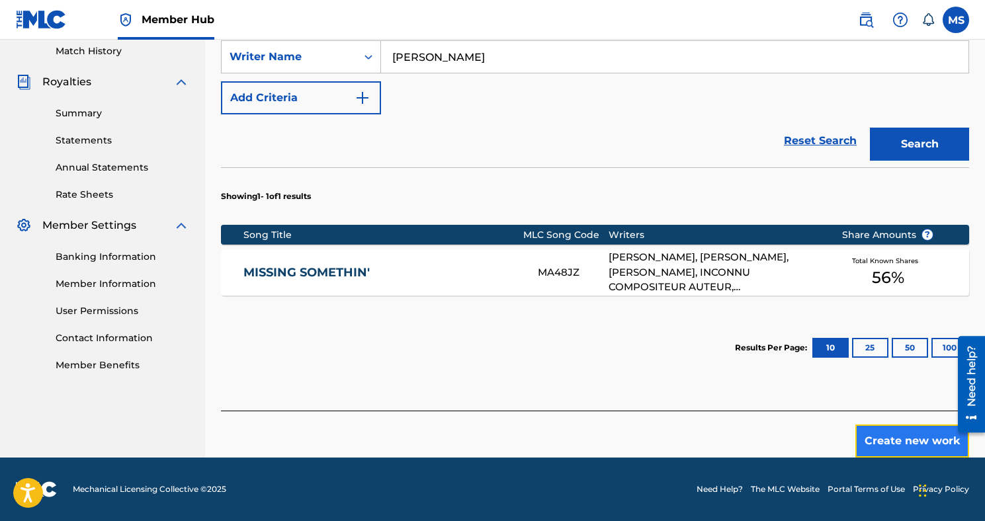
click at [889, 441] on button "Create new work" at bounding box center [912, 441] width 114 height 33
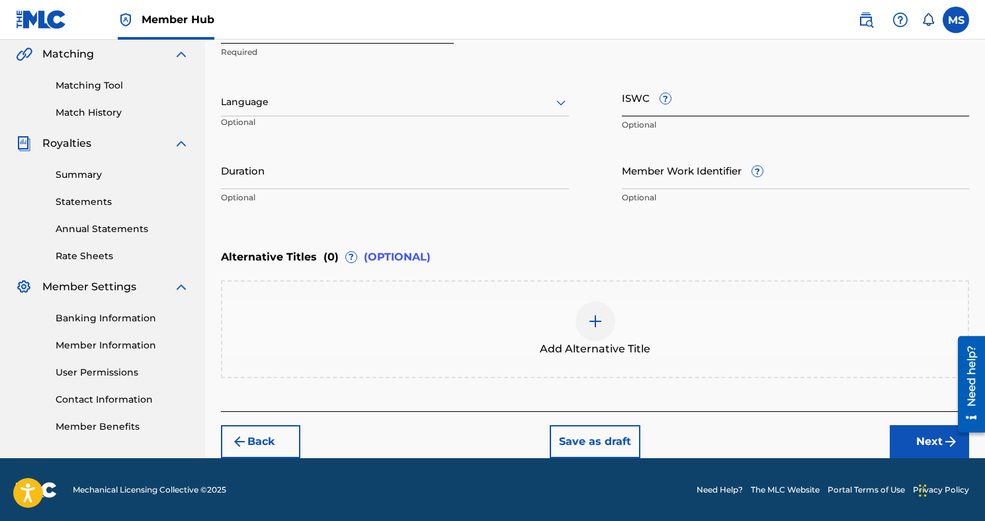
click at [638, 91] on input "ISWC ?" at bounding box center [796, 98] width 348 height 38
paste input "T3327023070"
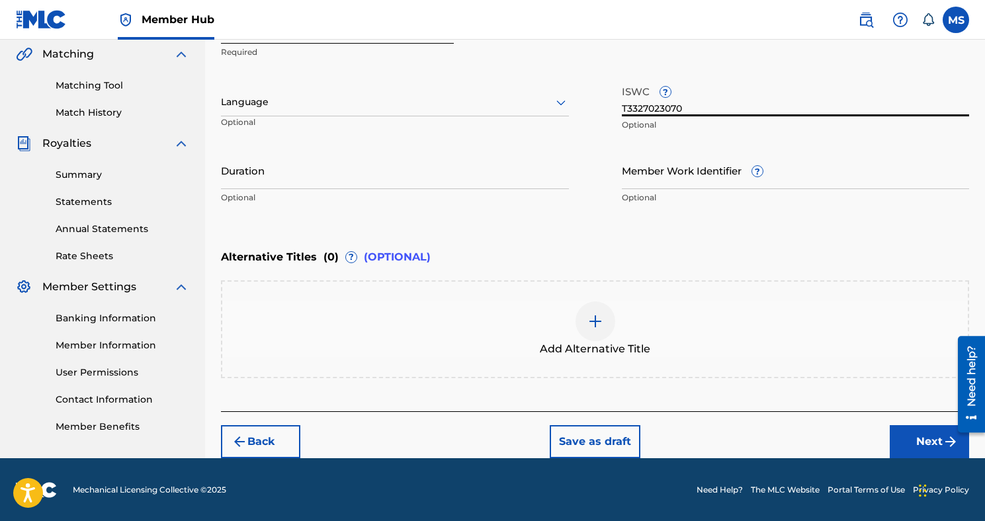
type input "T3327023070"
click at [914, 447] on button "Next" at bounding box center [928, 441] width 79 height 33
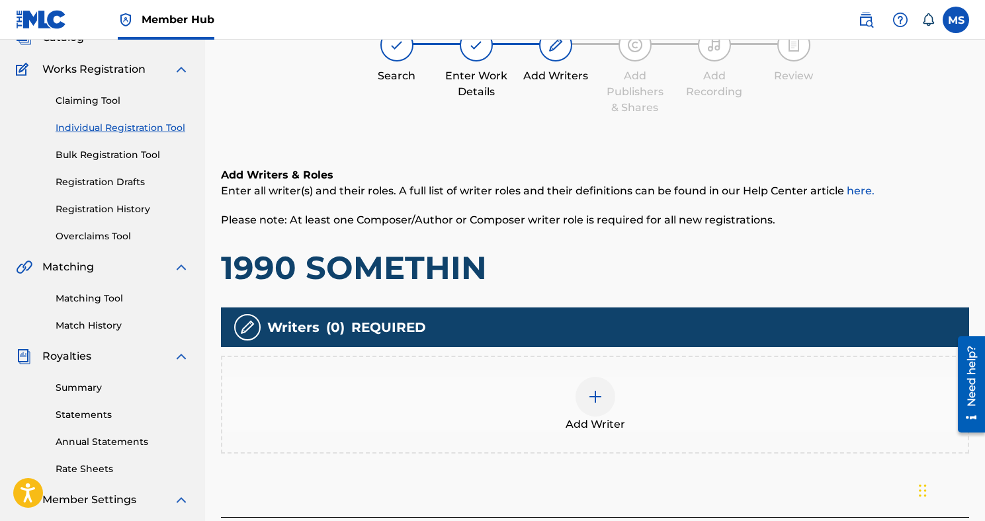
scroll to position [96, 0]
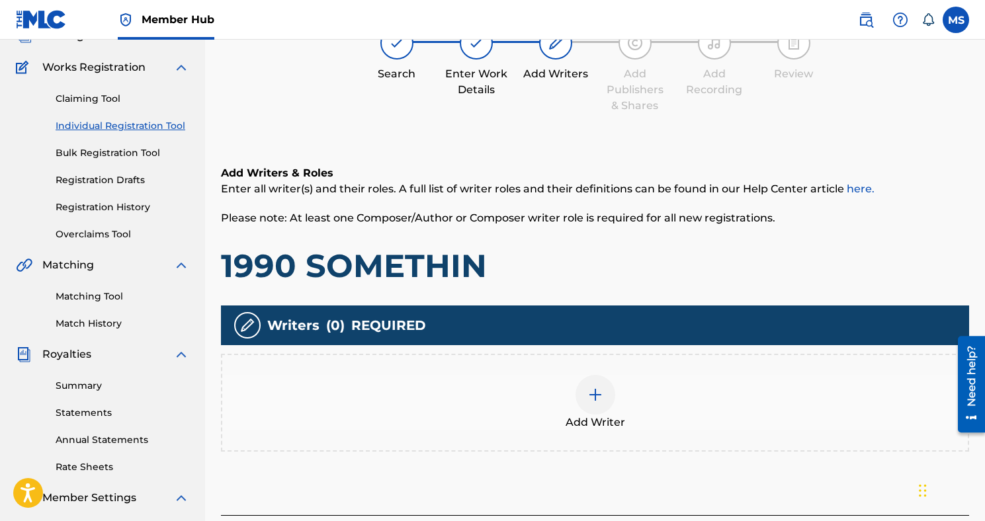
click at [586, 398] on div at bounding box center [595, 395] width 40 height 40
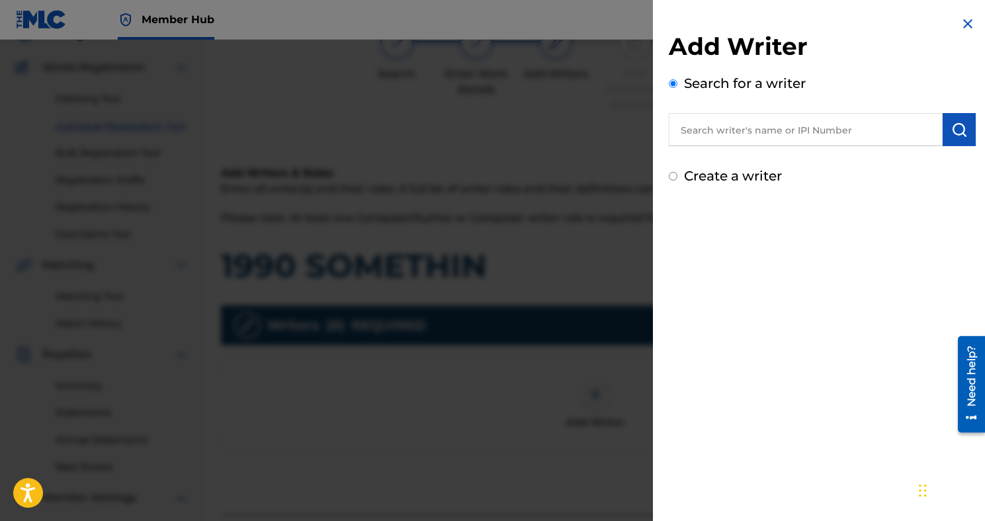
click at [794, 130] on input "text" at bounding box center [806, 129] width 274 height 33
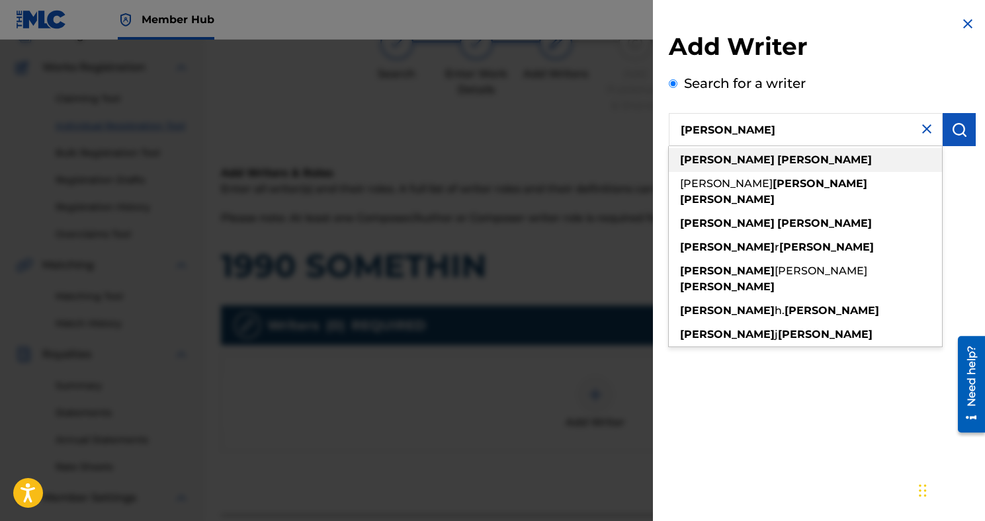
type input "[PERSON_NAME]"
click at [777, 161] on strong "[PERSON_NAME]" at bounding box center [824, 159] width 95 height 13
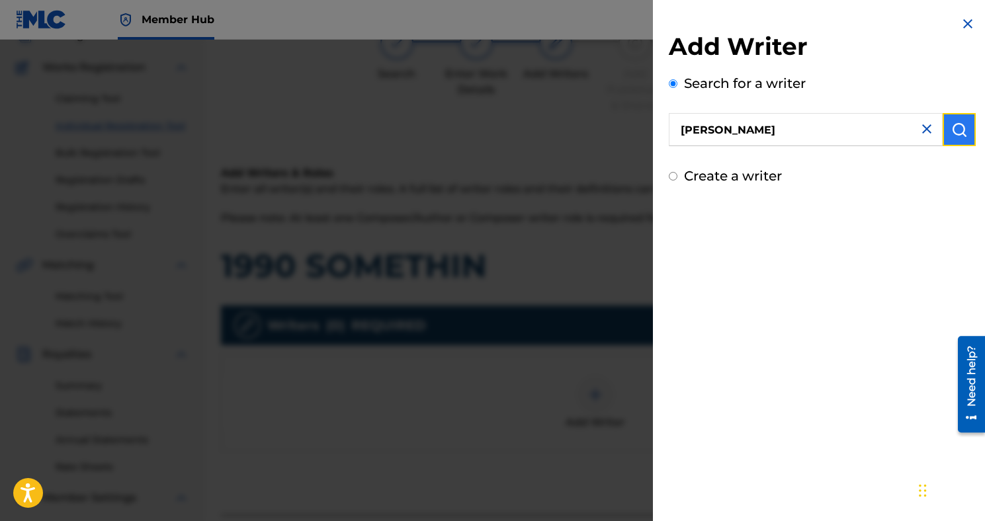
click at [944, 137] on button "submit" at bounding box center [958, 129] width 33 height 33
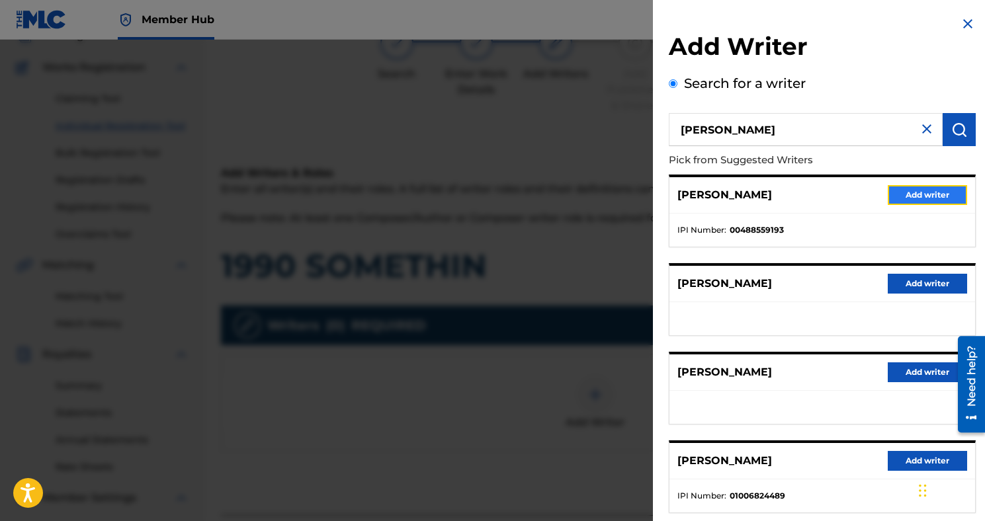
click at [903, 197] on button "Add writer" at bounding box center [926, 195] width 79 height 20
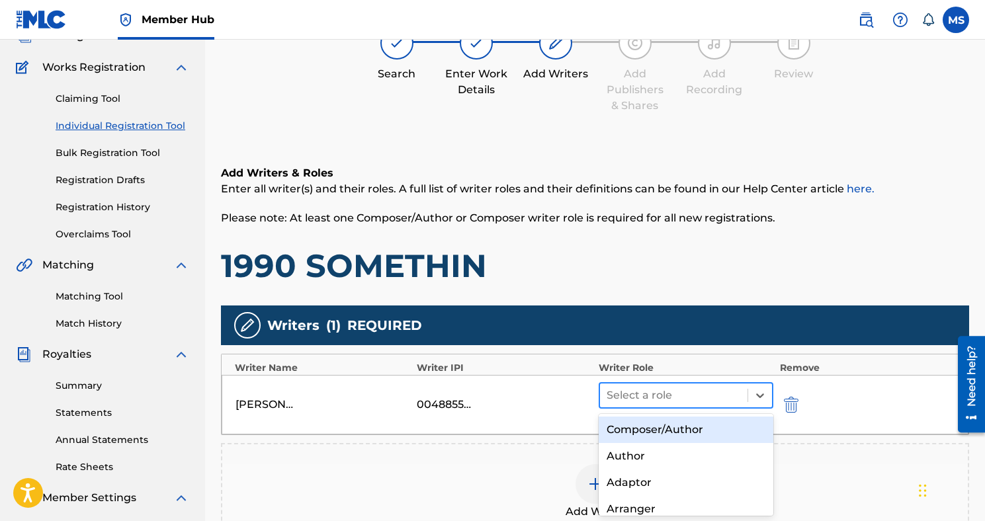
click at [716, 403] on div at bounding box center [673, 395] width 134 height 19
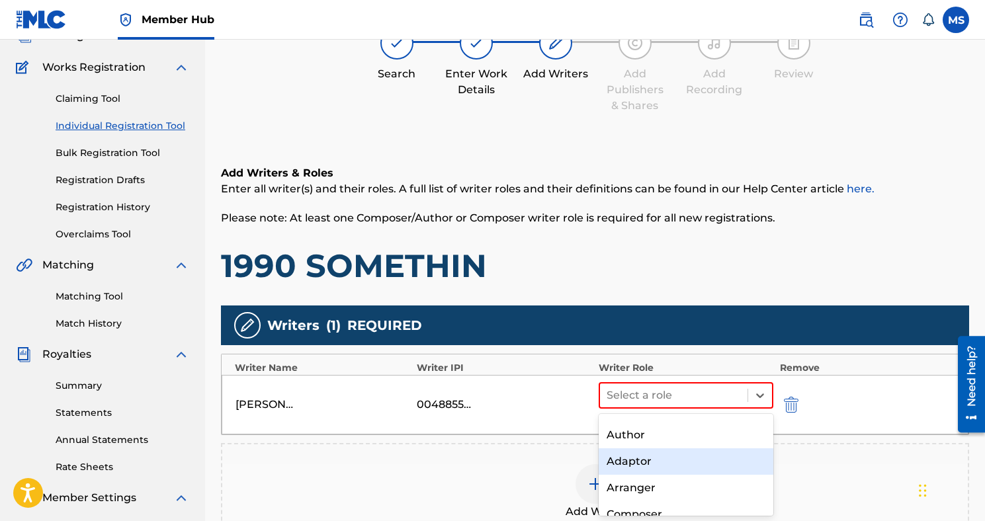
scroll to position [37, 0]
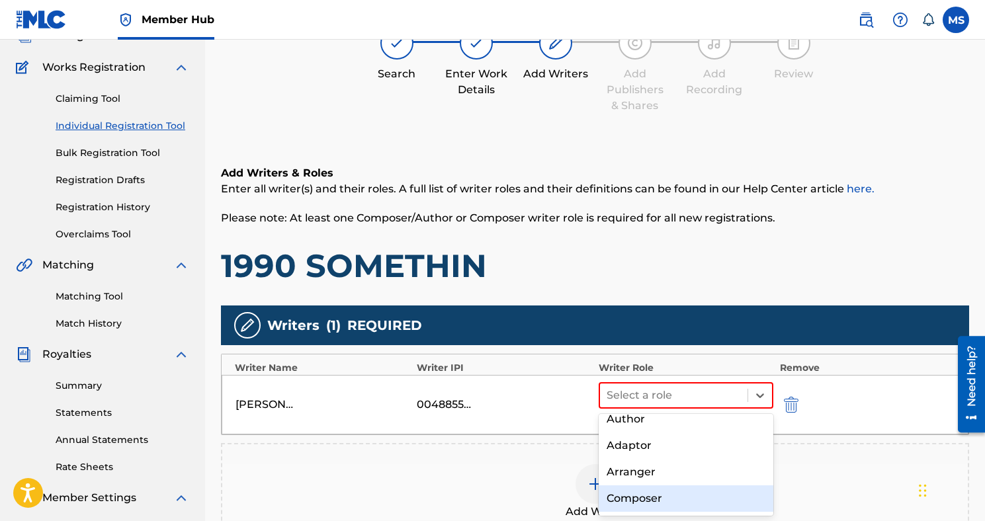
click at [677, 497] on div "Composer" at bounding box center [685, 498] width 175 height 26
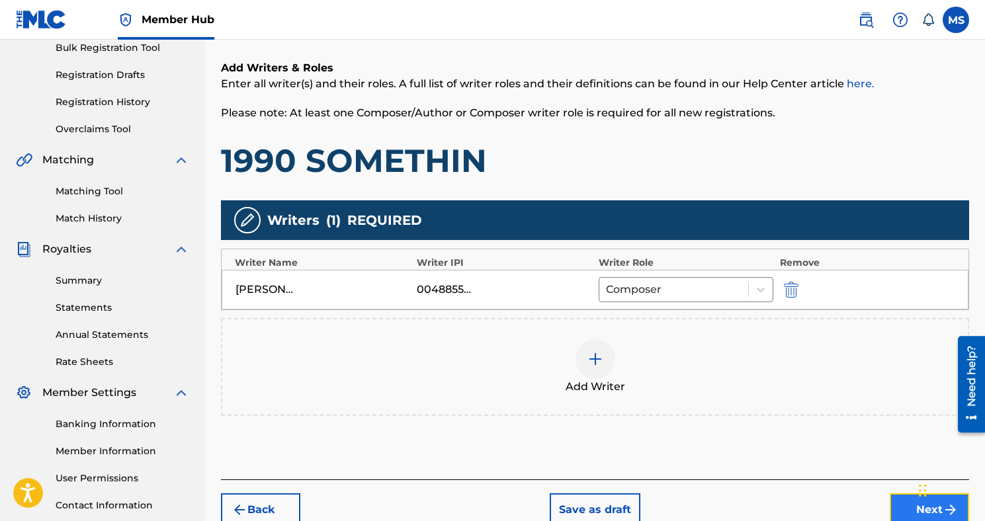
click at [901, 508] on button "Next" at bounding box center [928, 509] width 79 height 33
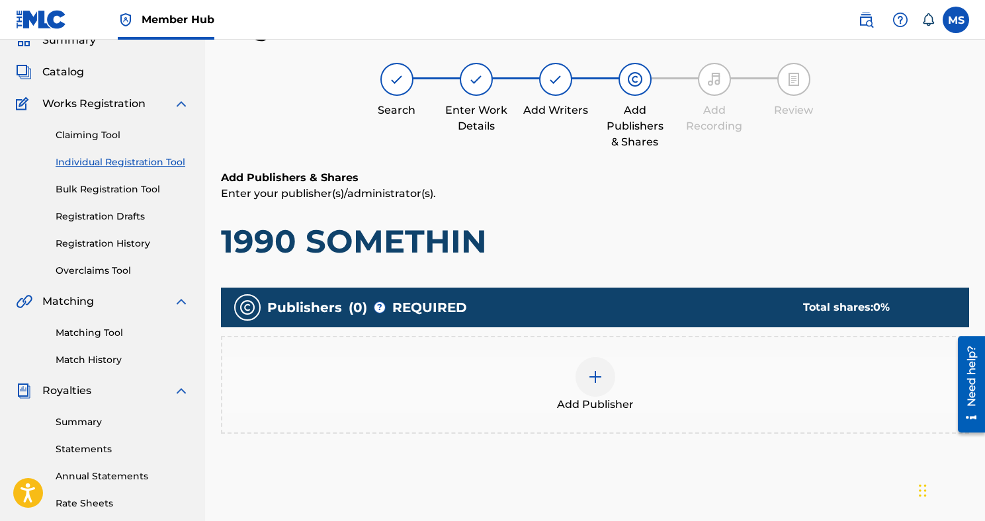
scroll to position [60, 0]
click at [581, 384] on div at bounding box center [595, 377] width 40 height 40
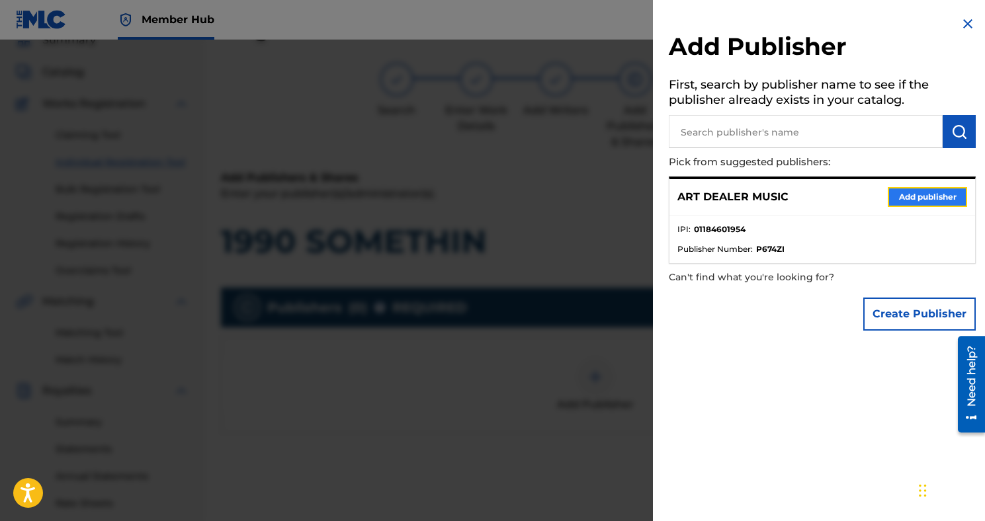
click at [938, 192] on button "Add publisher" at bounding box center [926, 197] width 79 height 20
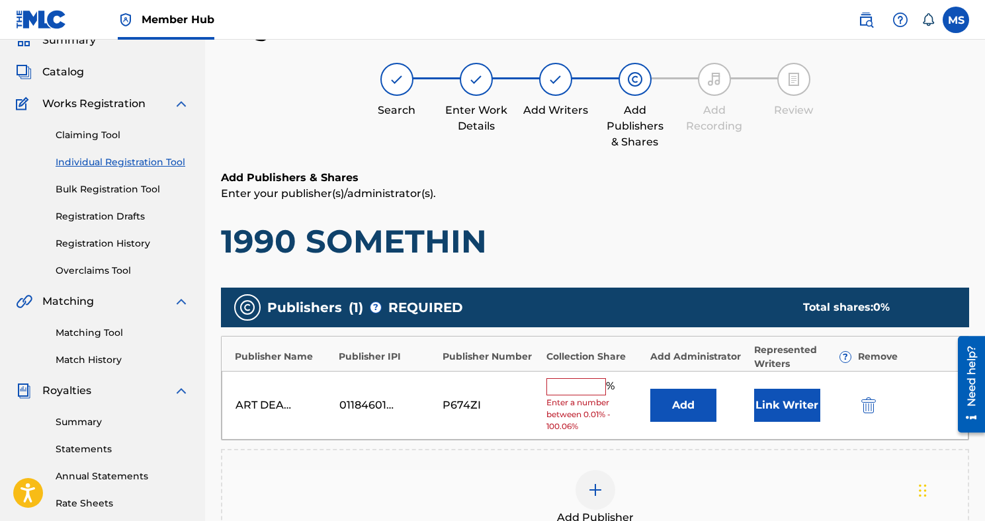
click at [590, 386] on input "text" at bounding box center [576, 386] width 60 height 17
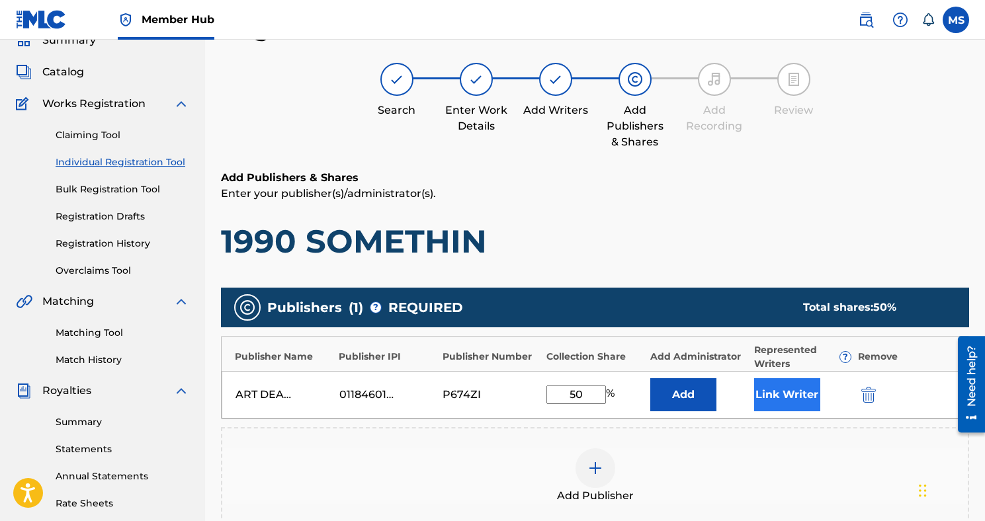
type input "50"
click at [794, 393] on button "Link Writer" at bounding box center [787, 394] width 66 height 33
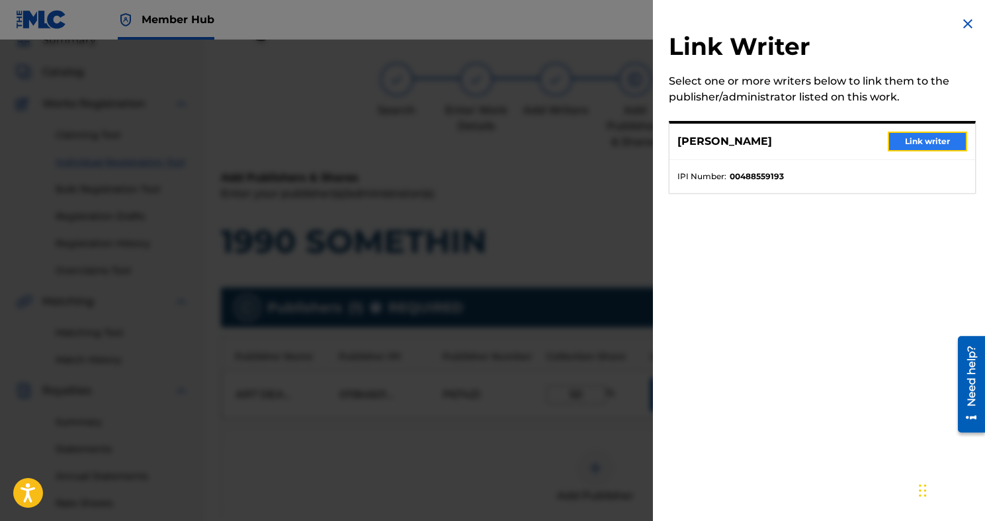
click at [906, 142] on button "Link writer" at bounding box center [926, 142] width 79 height 20
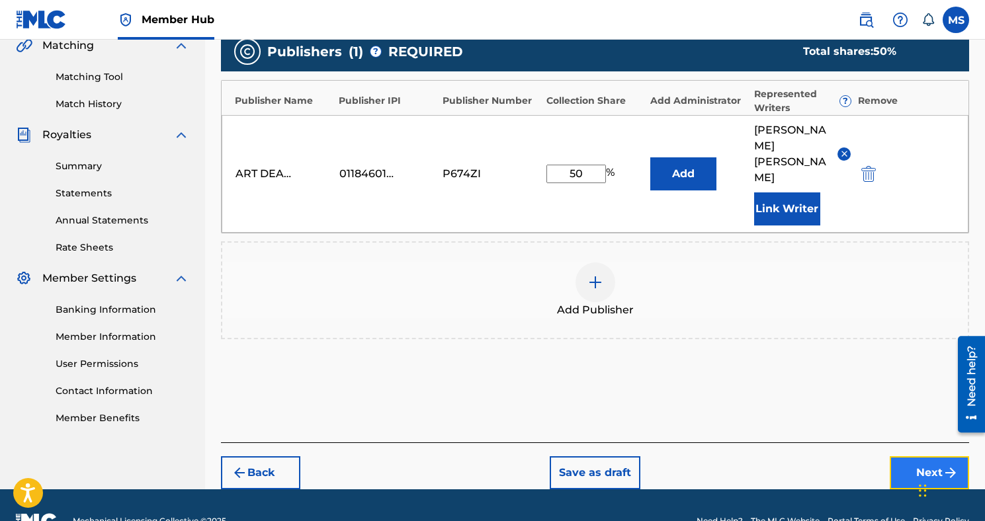
click at [923, 456] on button "Next" at bounding box center [928, 472] width 79 height 33
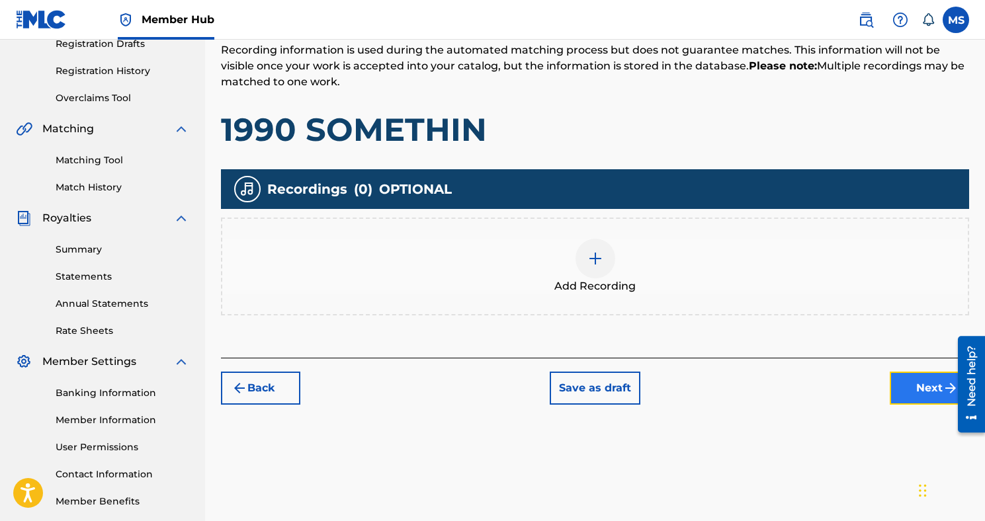
click at [894, 401] on button "Next" at bounding box center [928, 388] width 79 height 33
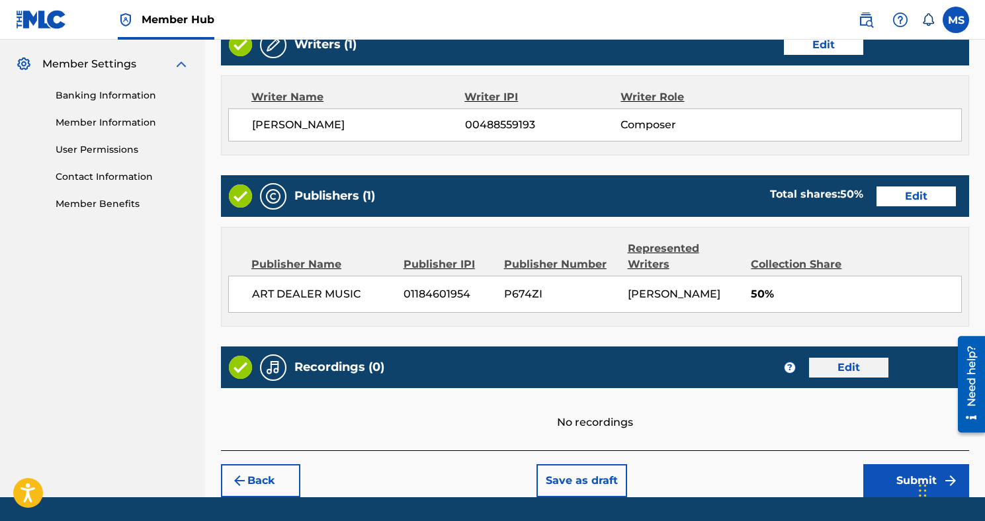
scroll to position [569, 0]
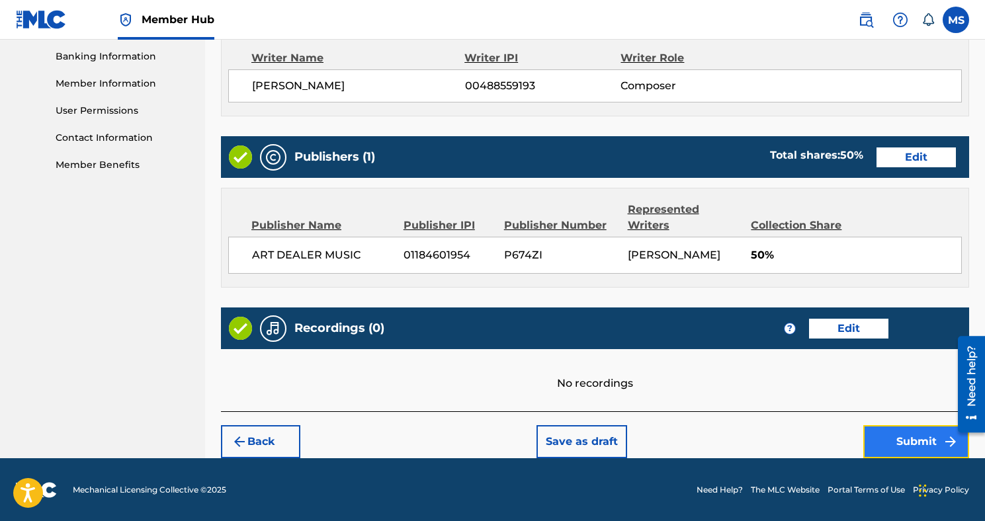
click at [897, 450] on button "Submit" at bounding box center [916, 441] width 106 height 33
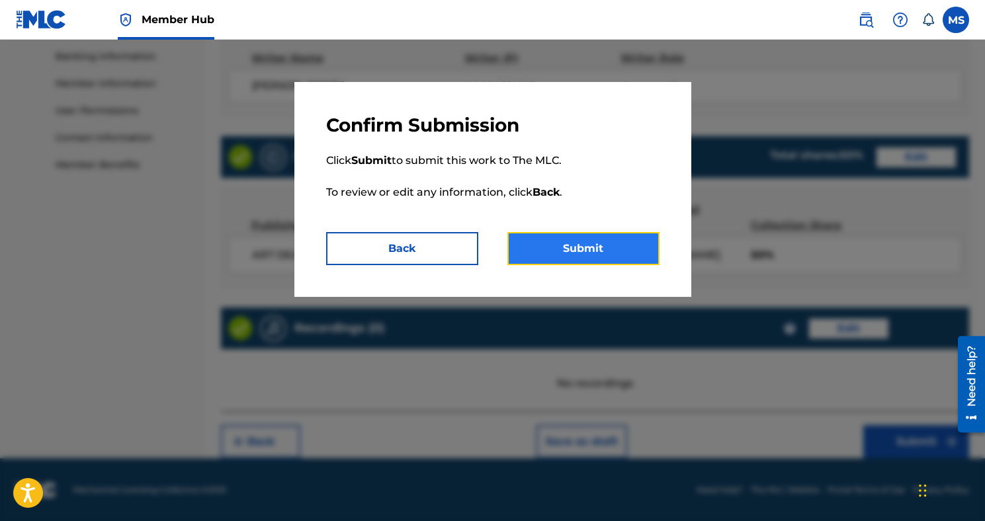
click at [642, 261] on button "Submit" at bounding box center [583, 248] width 152 height 33
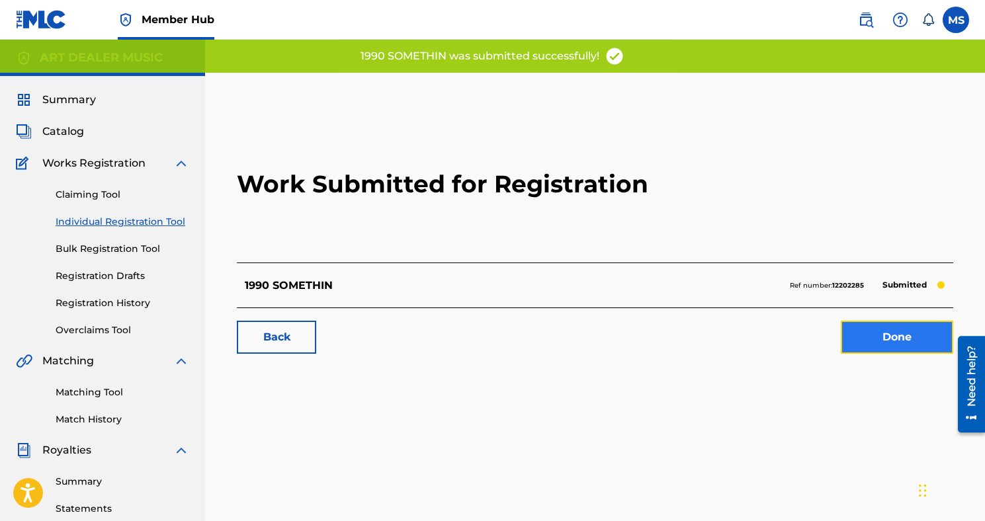
click at [876, 325] on link "Done" at bounding box center [897, 337] width 112 height 33
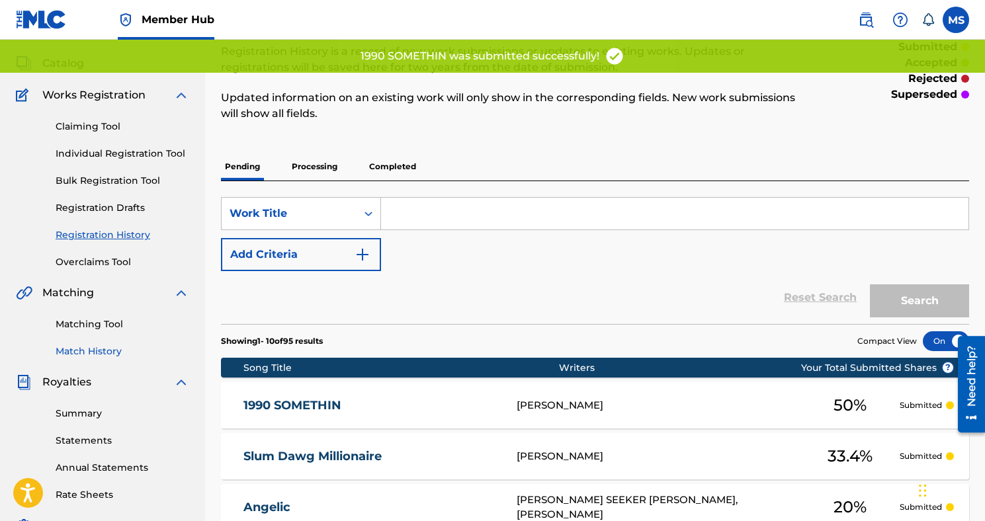
scroll to position [42, 0]
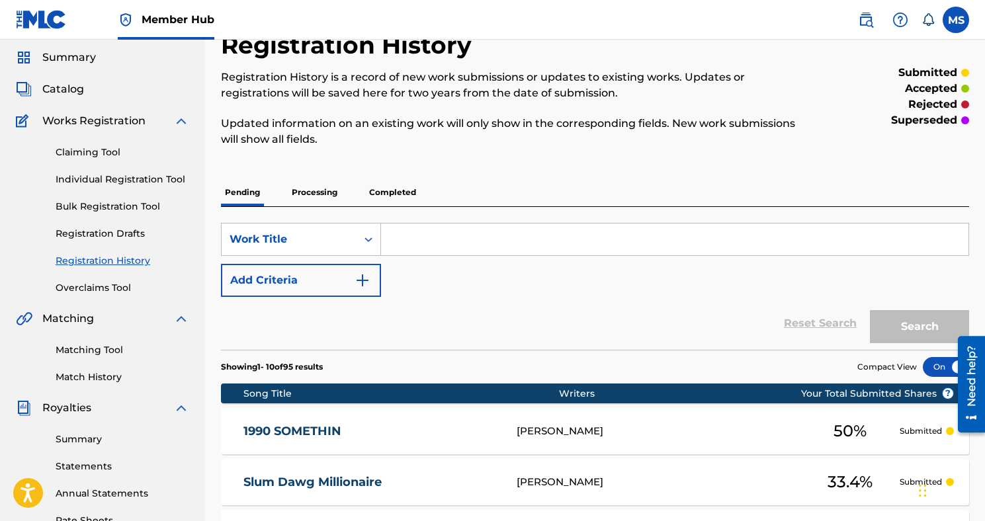
click at [104, 257] on link "Registration History" at bounding box center [123, 261] width 134 height 14
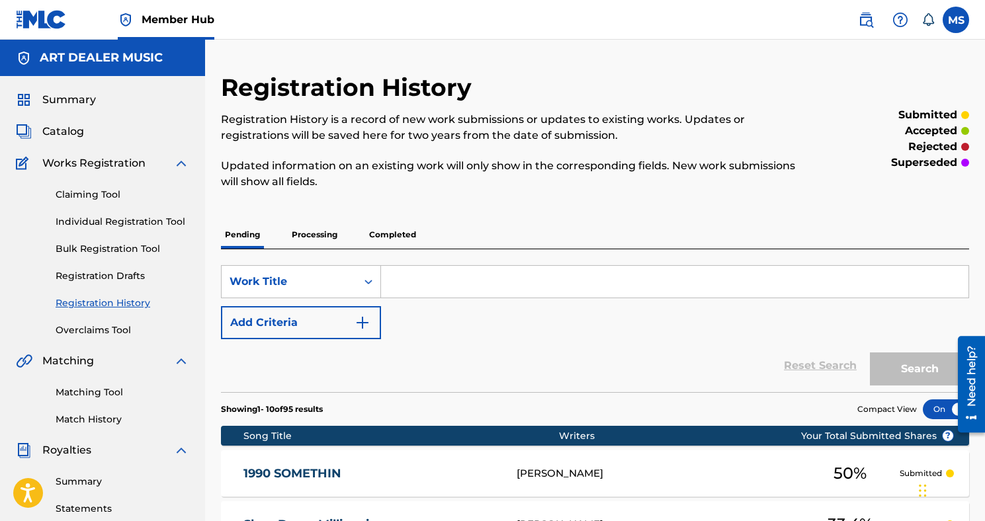
click at [324, 233] on p "Processing" at bounding box center [315, 235] width 54 height 28
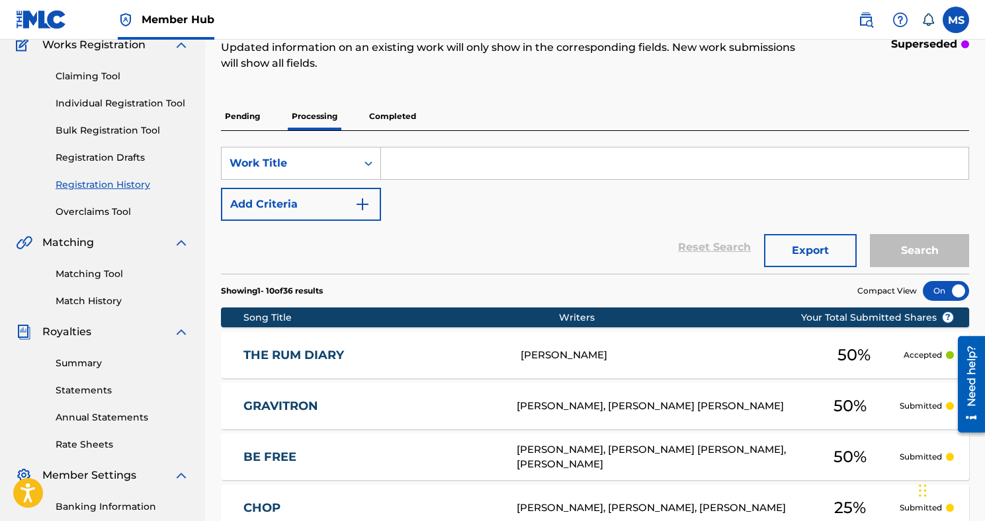
scroll to position [103, 0]
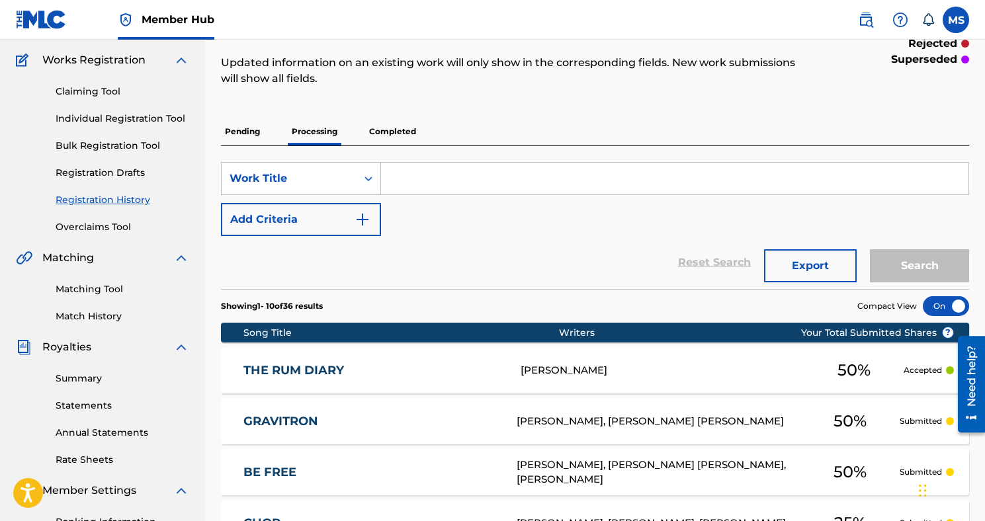
click at [257, 130] on p "Pending" at bounding box center [242, 132] width 43 height 28
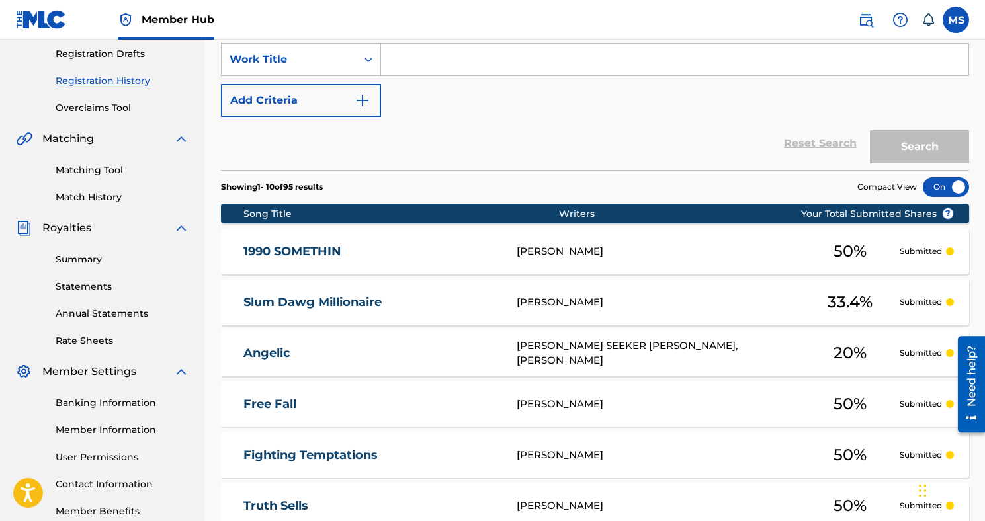
scroll to position [587, 0]
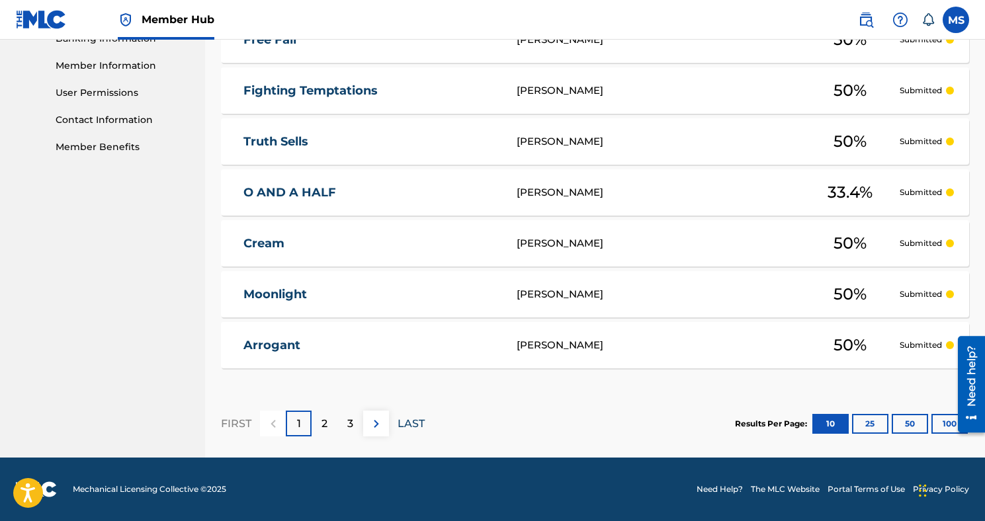
click at [410, 423] on p "LAST" at bounding box center [410, 424] width 27 height 16
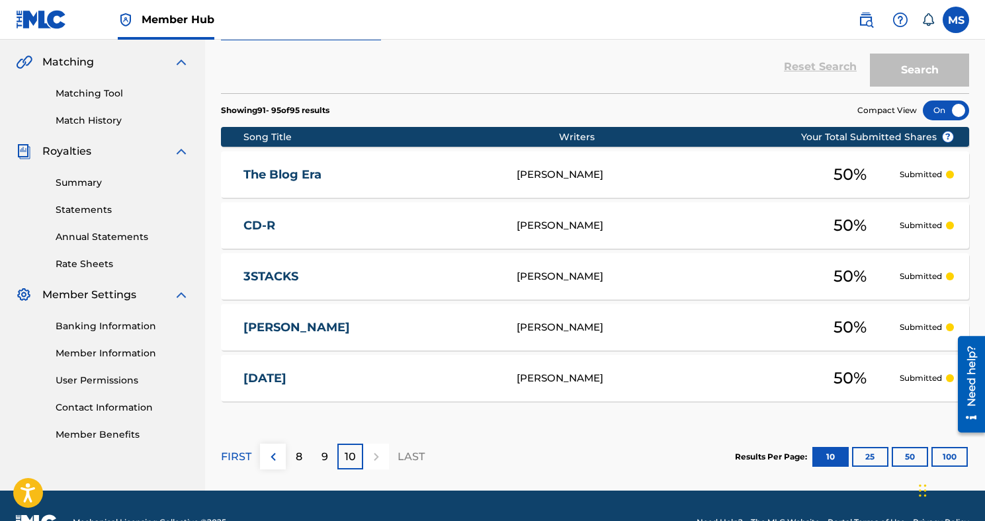
scroll to position [332, 0]
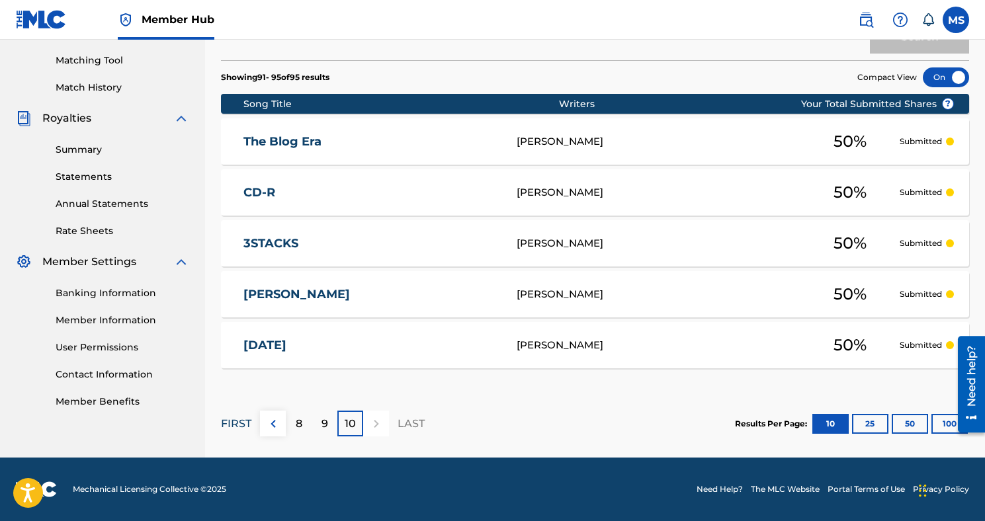
click at [248, 428] on p "FIRST" at bounding box center [236, 424] width 30 height 16
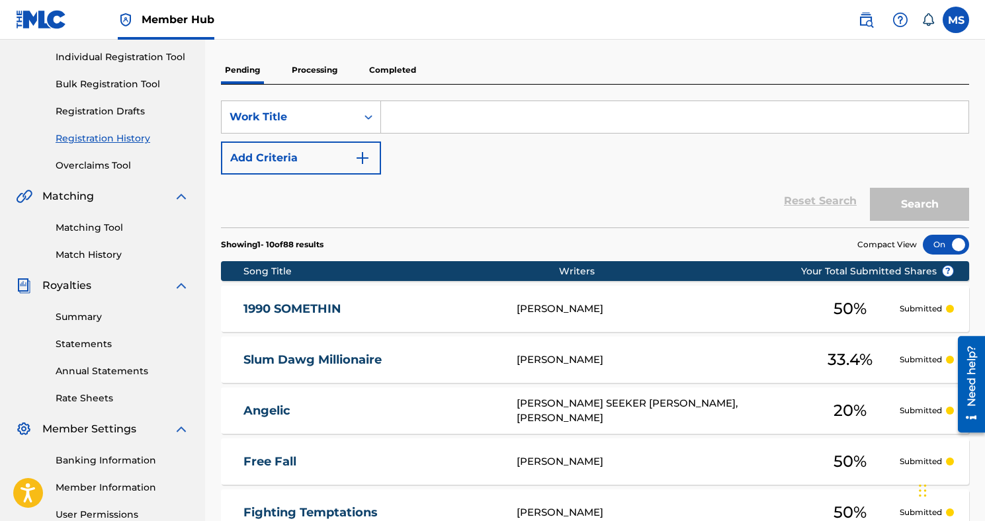
scroll to position [0, 0]
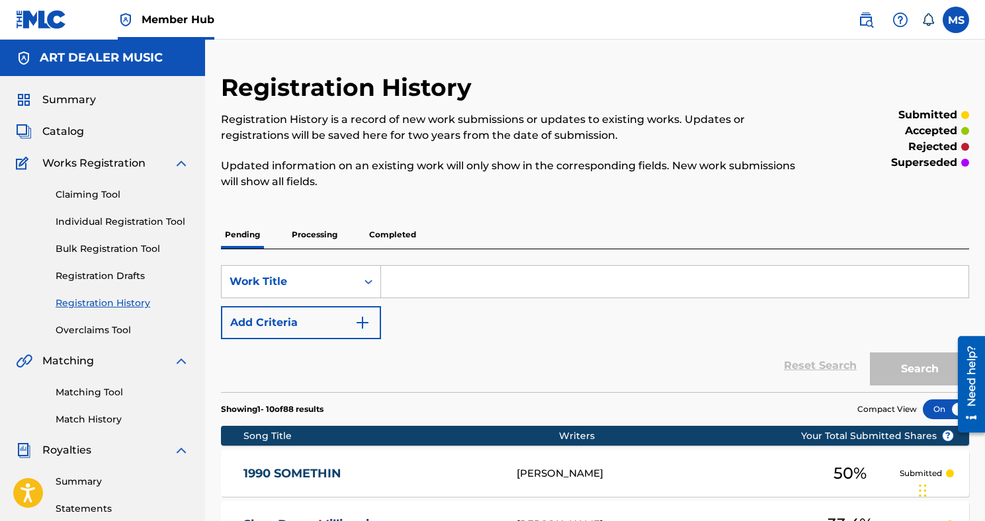
click at [320, 238] on p "Processing" at bounding box center [315, 235] width 54 height 28
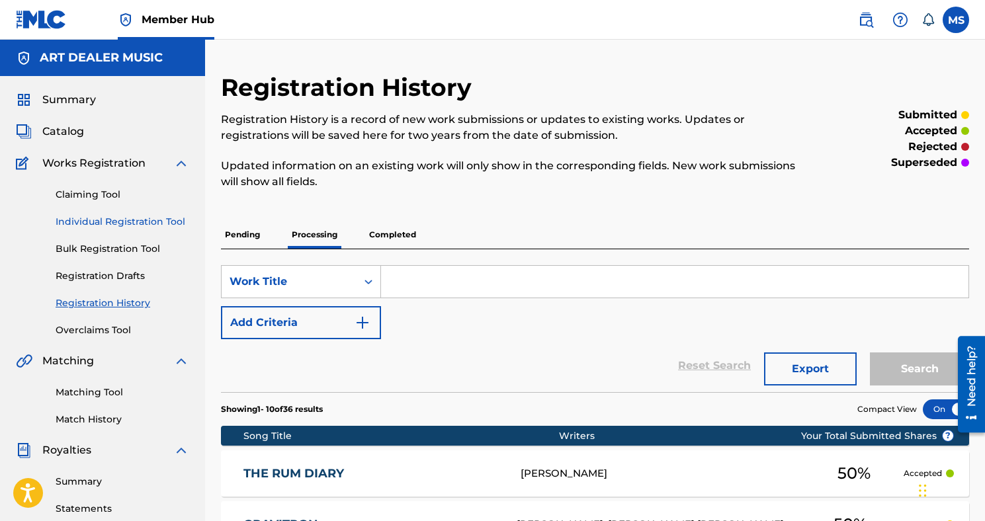
click at [116, 222] on link "Individual Registration Tool" at bounding box center [123, 222] width 134 height 14
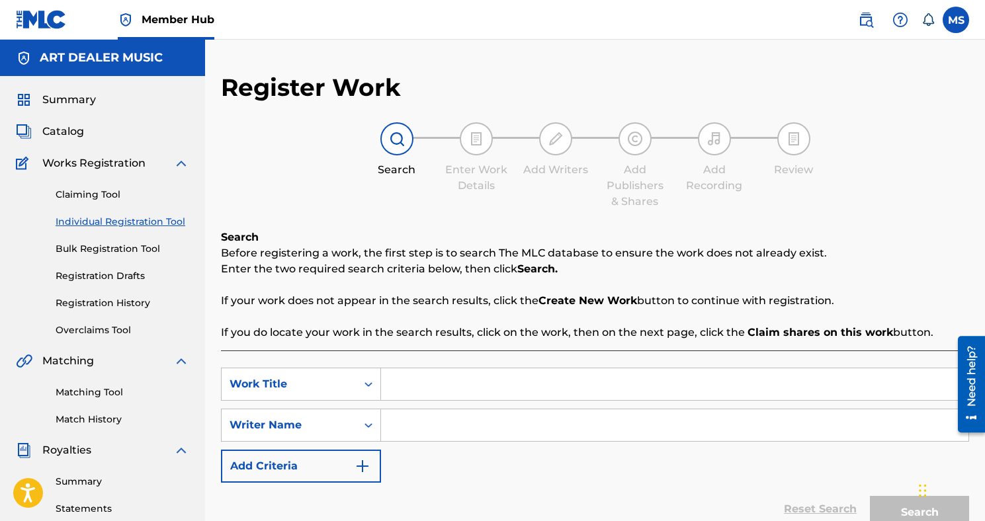
click at [454, 387] on input "Search Form" at bounding box center [674, 384] width 587 height 32
type input "Ownership"
click at [456, 420] on input "Search Form" at bounding box center [674, 425] width 587 height 32
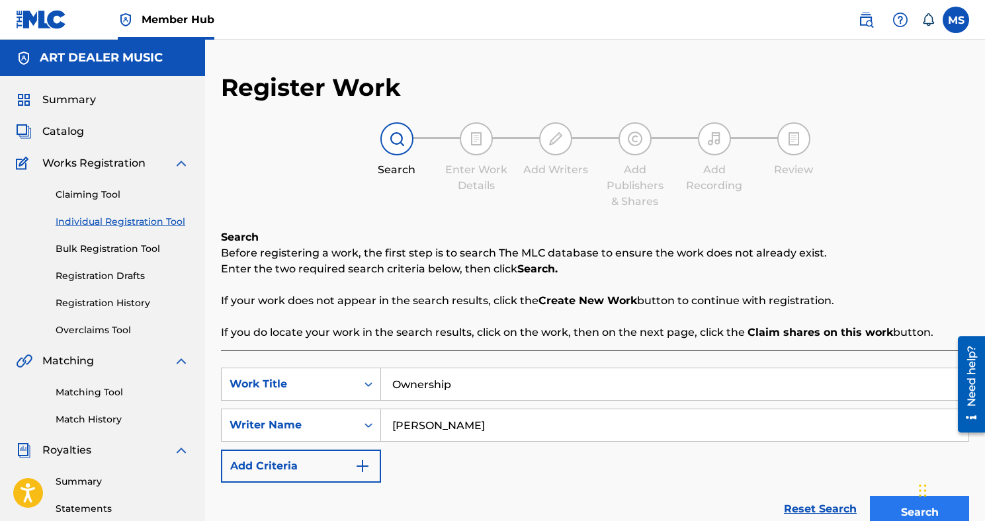
type input "[PERSON_NAME]"
click at [909, 502] on button "Search" at bounding box center [919, 512] width 99 height 33
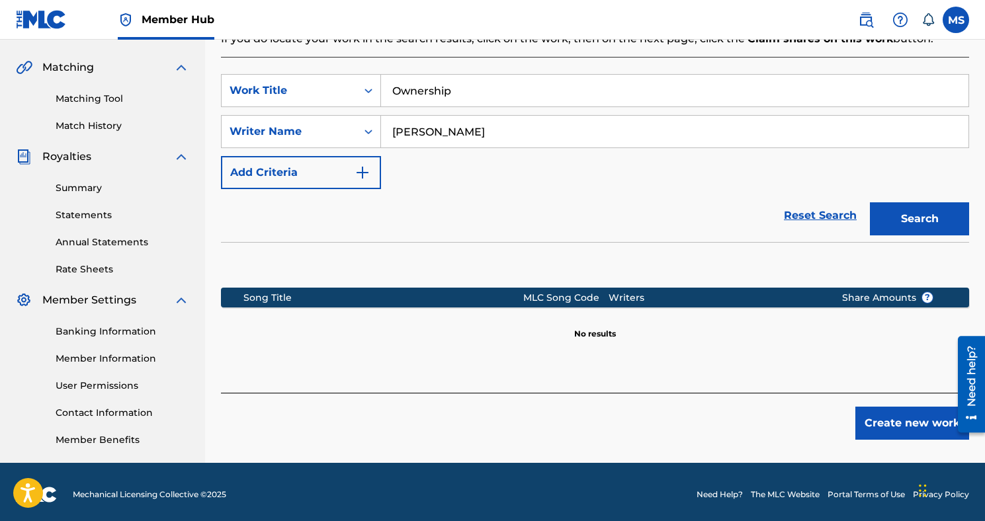
scroll to position [299, 0]
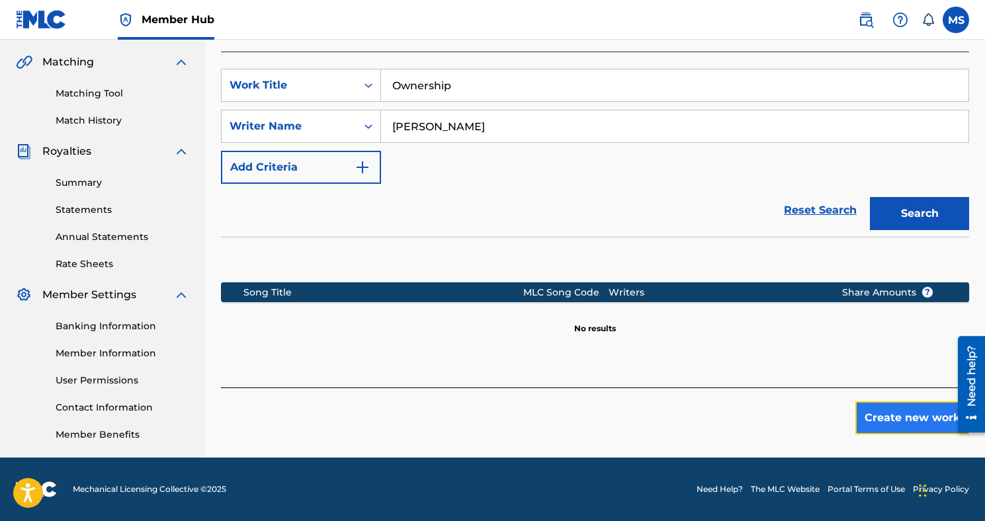
click at [879, 428] on button "Create new work" at bounding box center [912, 417] width 114 height 33
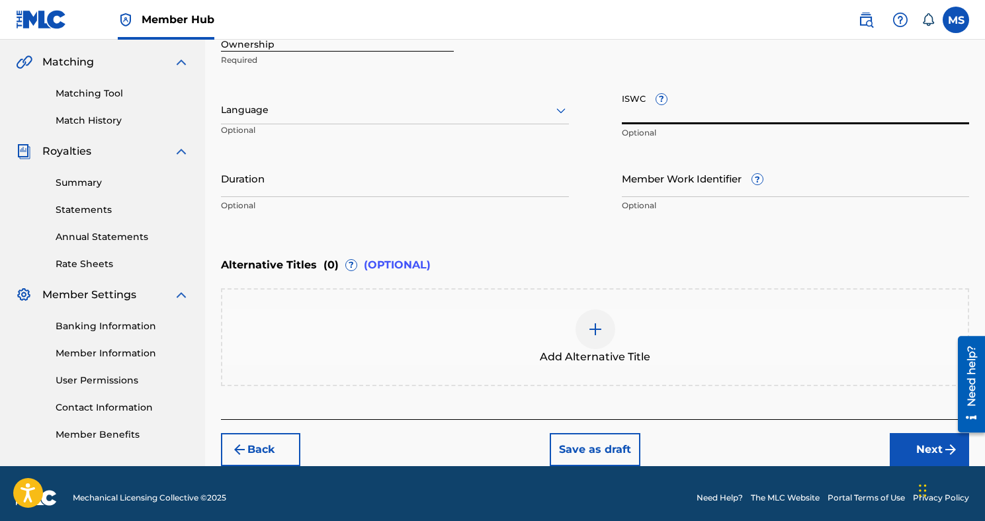
click at [633, 116] on input "ISWC ?" at bounding box center [796, 106] width 348 height 38
paste input "T3278000394"
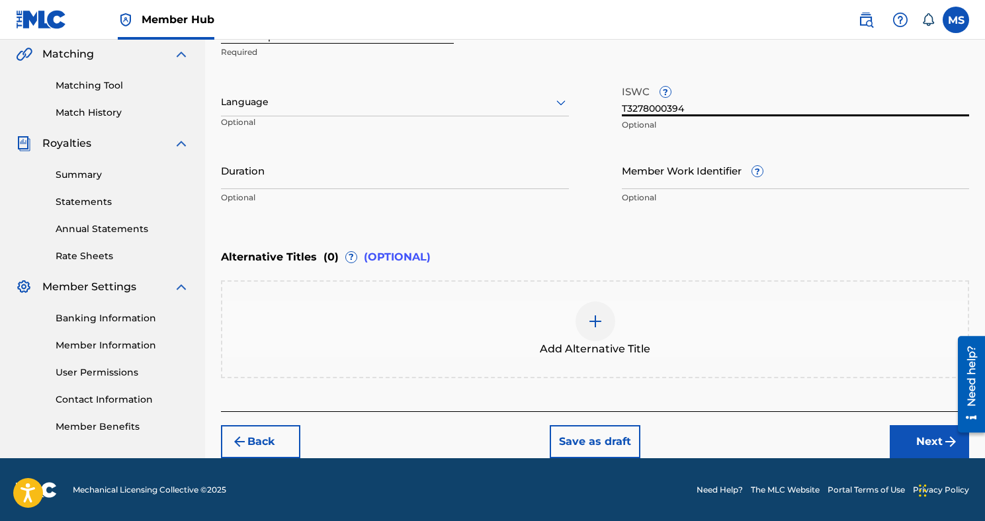
type input "T3278000394"
click at [888, 429] on div "Back Save as draft Next" at bounding box center [595, 434] width 748 height 47
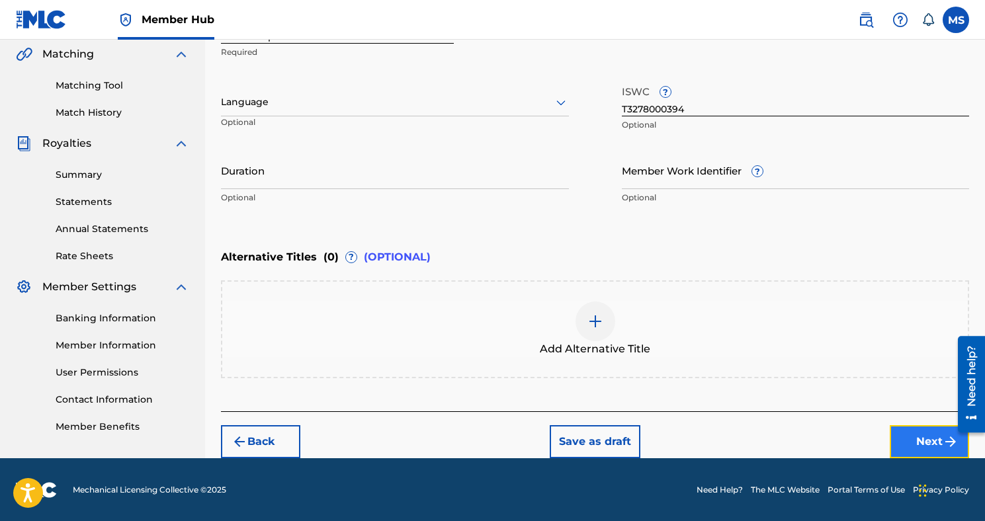
click at [901, 437] on button "Next" at bounding box center [928, 441] width 79 height 33
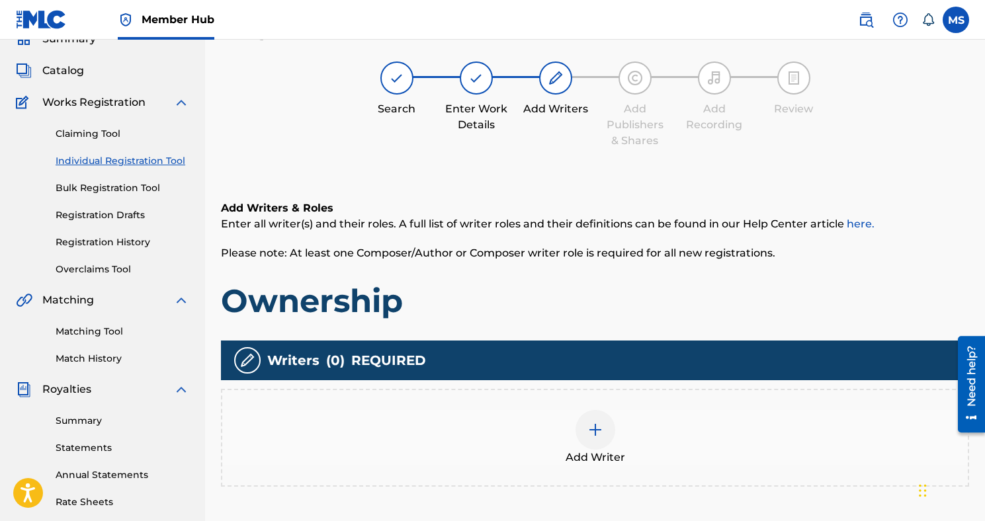
scroll to position [60, 0]
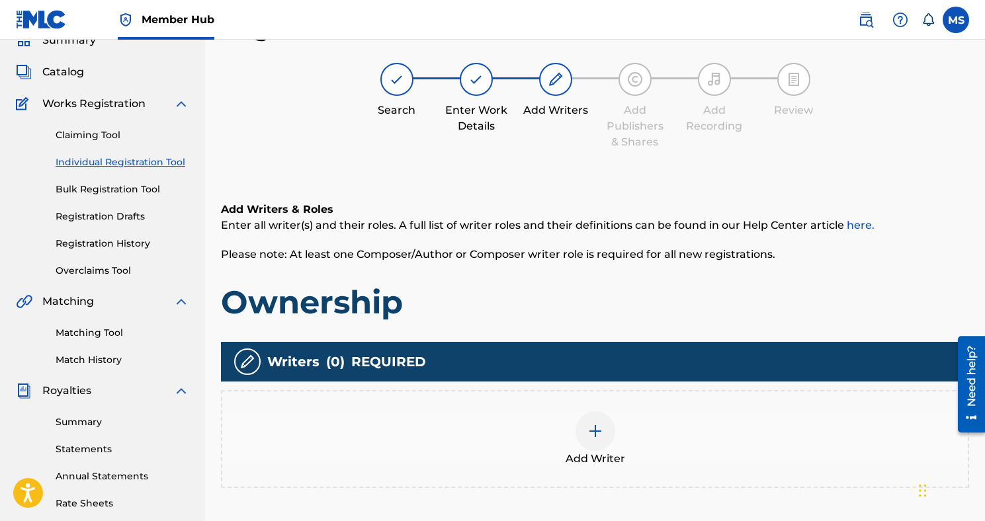
click at [599, 415] on div at bounding box center [595, 431] width 40 height 40
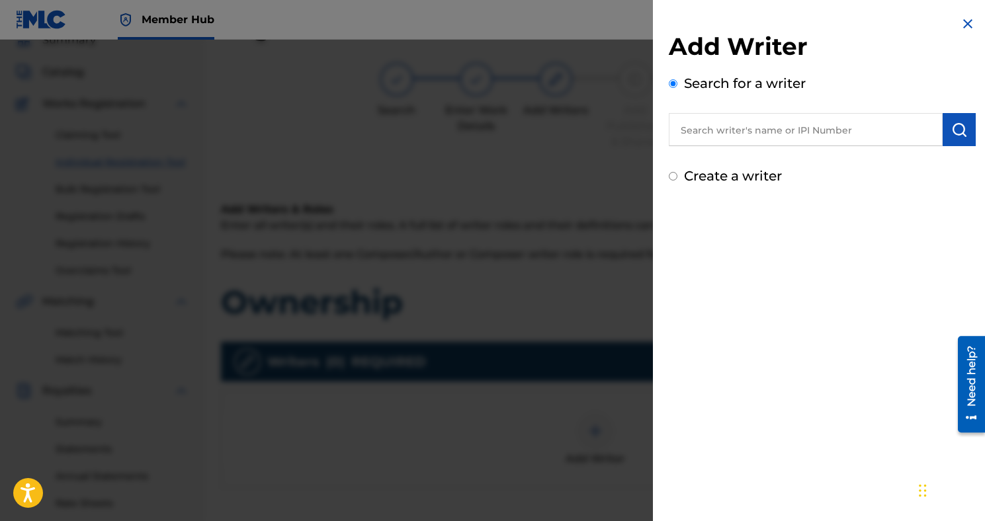
click at [738, 125] on input "text" at bounding box center [806, 129] width 274 height 33
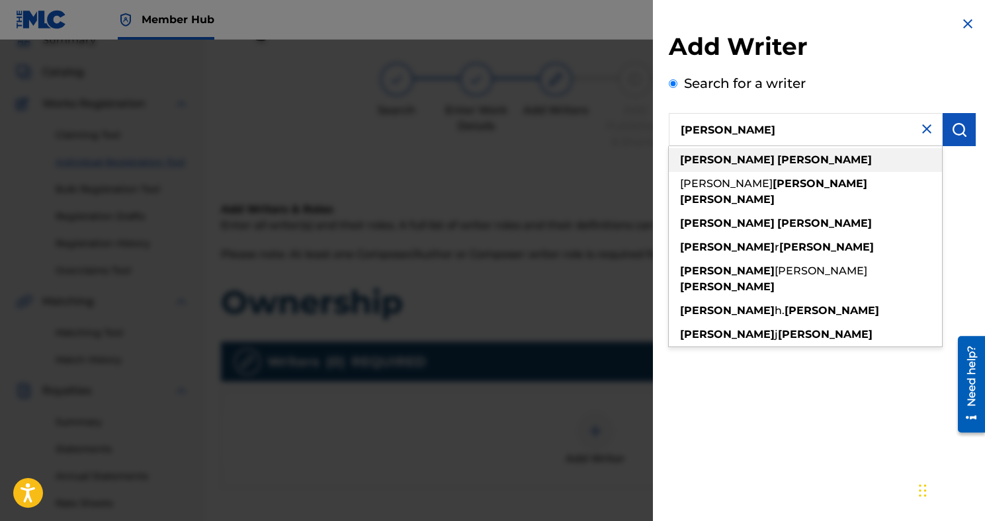
type input "[PERSON_NAME]"
click at [753, 153] on div "[PERSON_NAME]" at bounding box center [805, 160] width 273 height 24
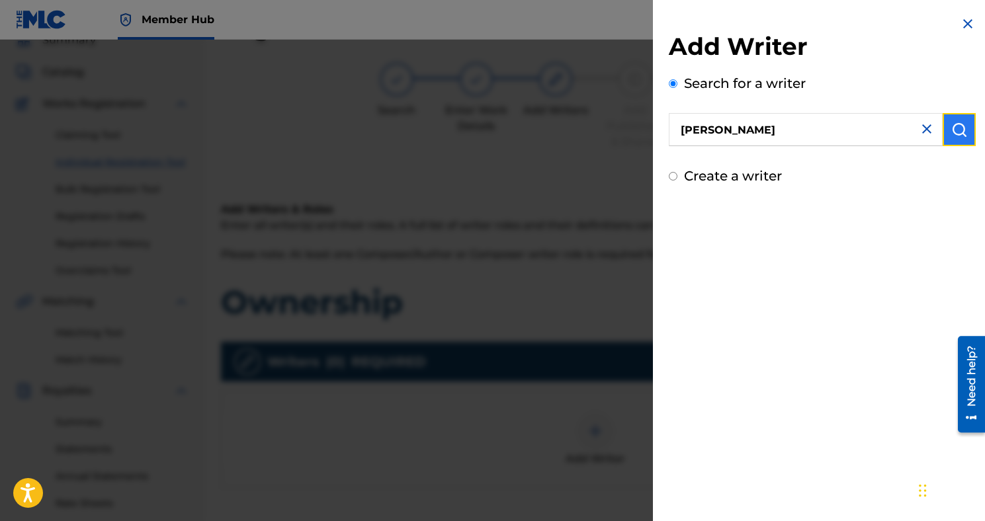
click at [959, 129] on img "submit" at bounding box center [959, 130] width 16 height 16
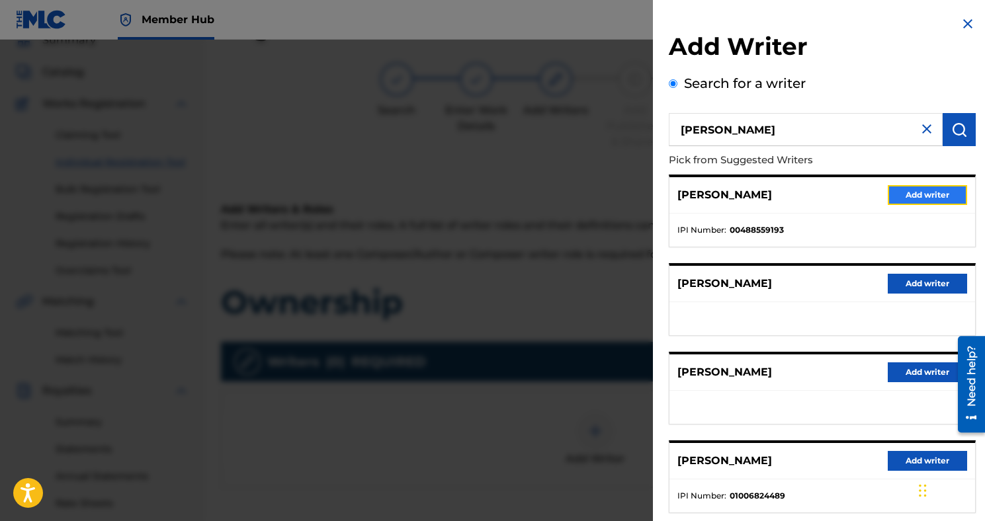
click at [912, 194] on button "Add writer" at bounding box center [926, 195] width 79 height 20
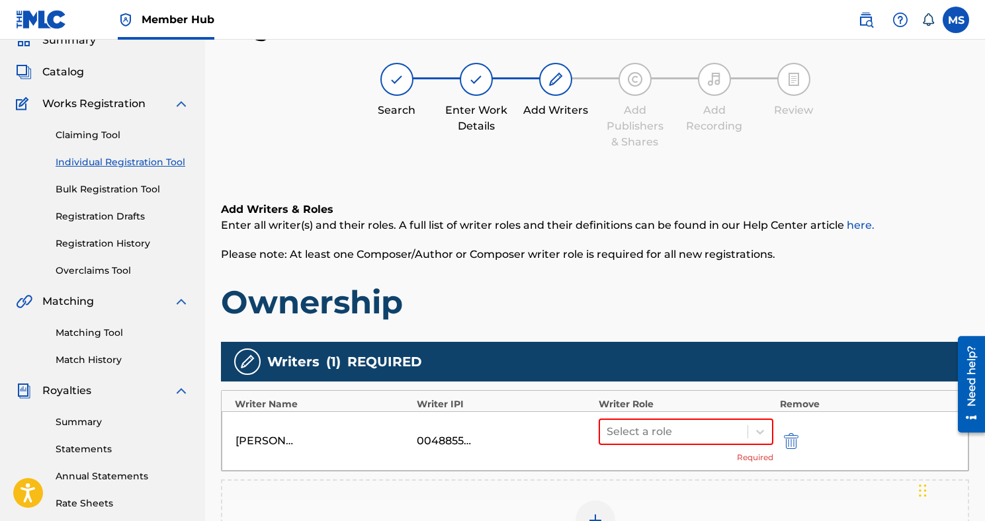
scroll to position [85, 0]
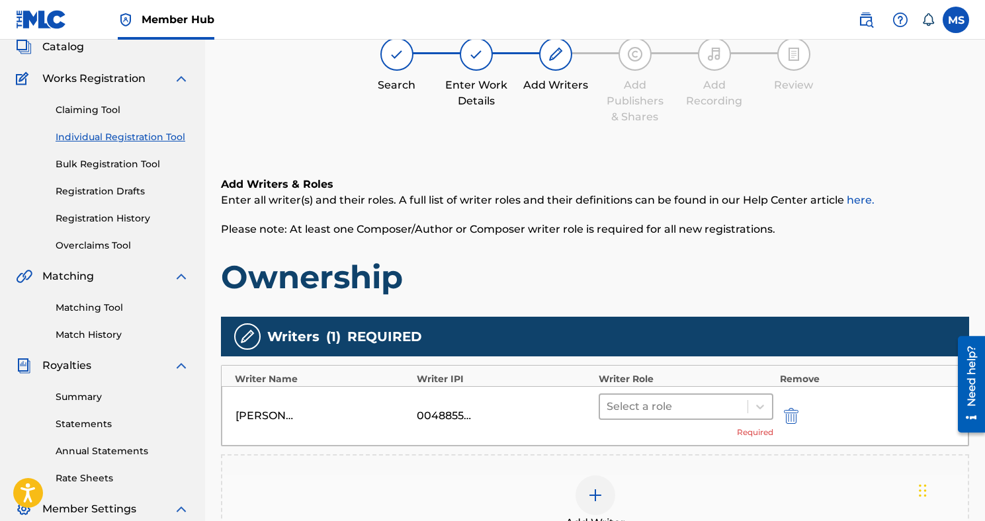
click at [739, 408] on div at bounding box center [673, 406] width 134 height 19
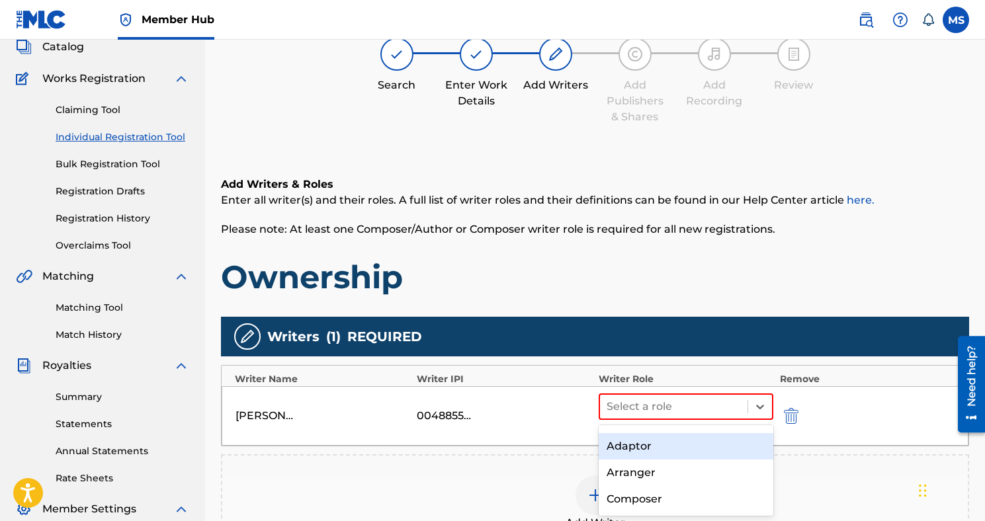
scroll to position [46, 0]
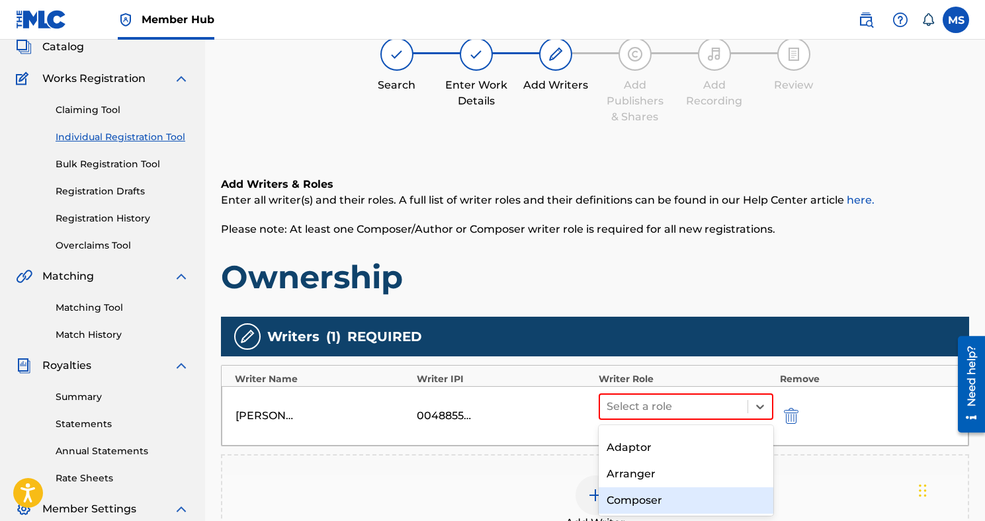
click at [681, 493] on div "Composer" at bounding box center [685, 500] width 175 height 26
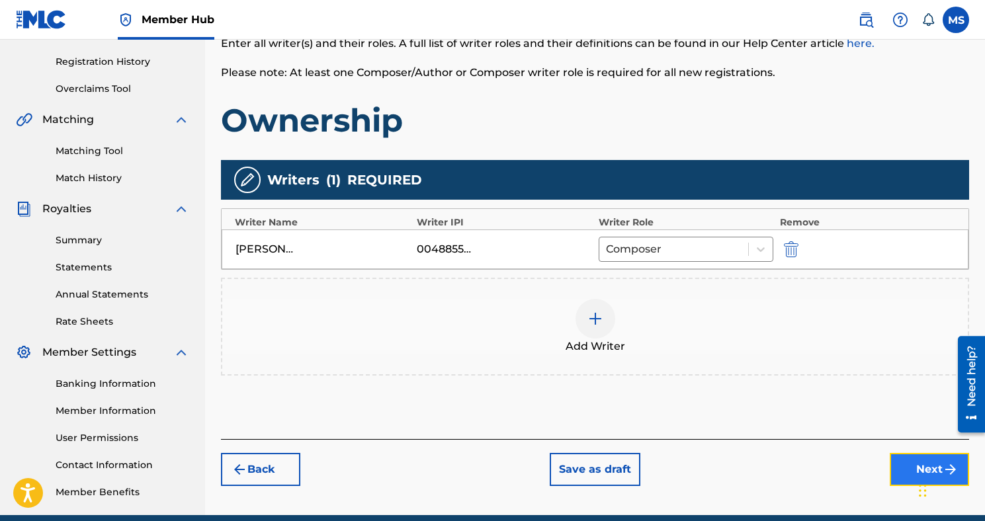
click at [903, 468] on button "Next" at bounding box center [928, 469] width 79 height 33
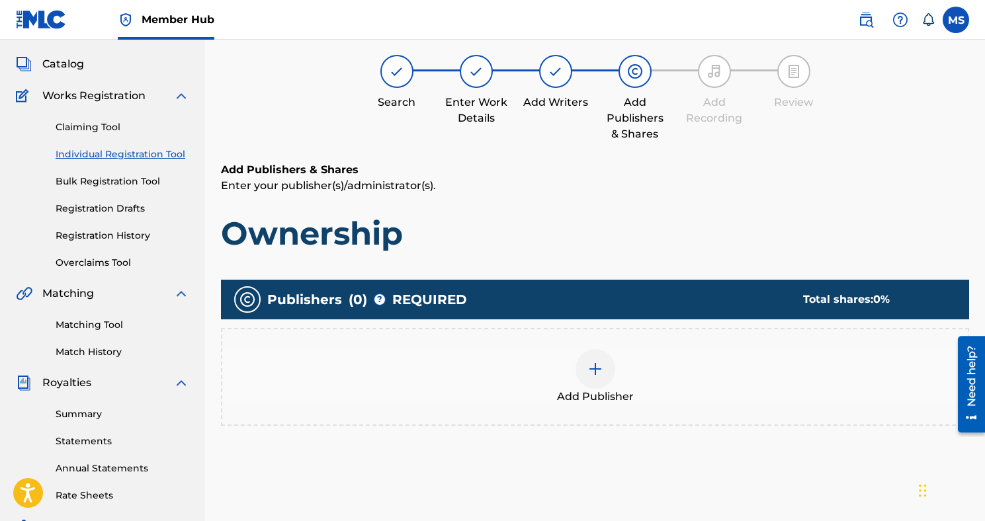
scroll to position [60, 0]
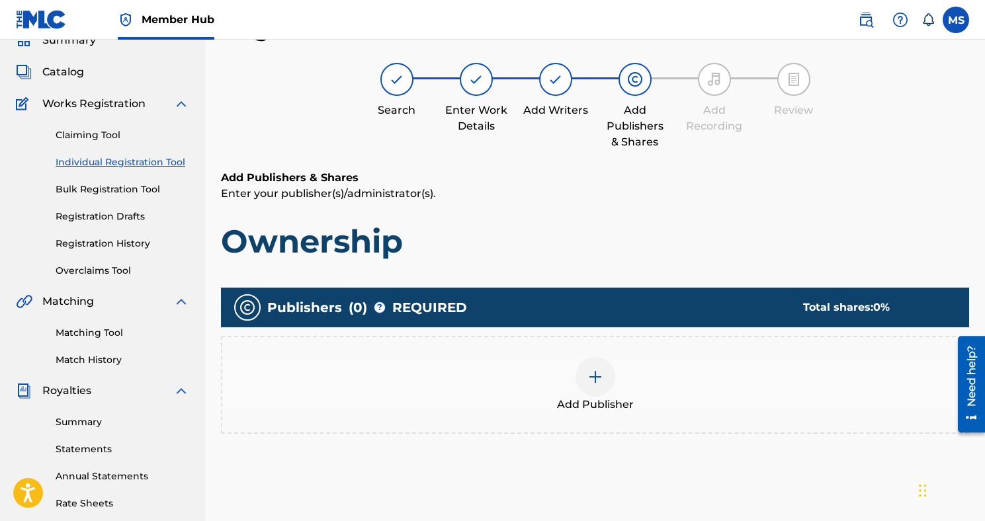
click at [598, 397] on span "Add Publisher" at bounding box center [595, 405] width 77 height 16
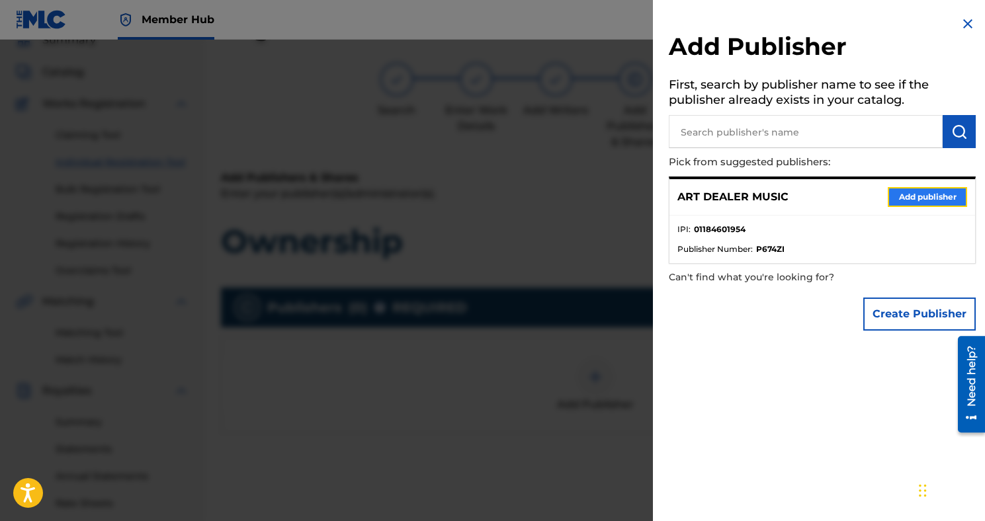
click at [891, 190] on button "Add publisher" at bounding box center [926, 197] width 79 height 20
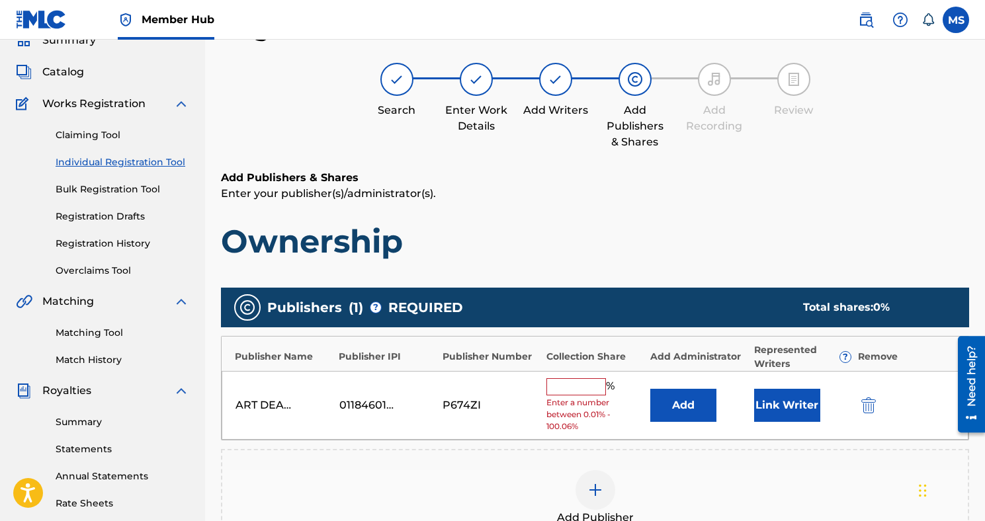
click at [593, 391] on input "text" at bounding box center [576, 386] width 60 height 17
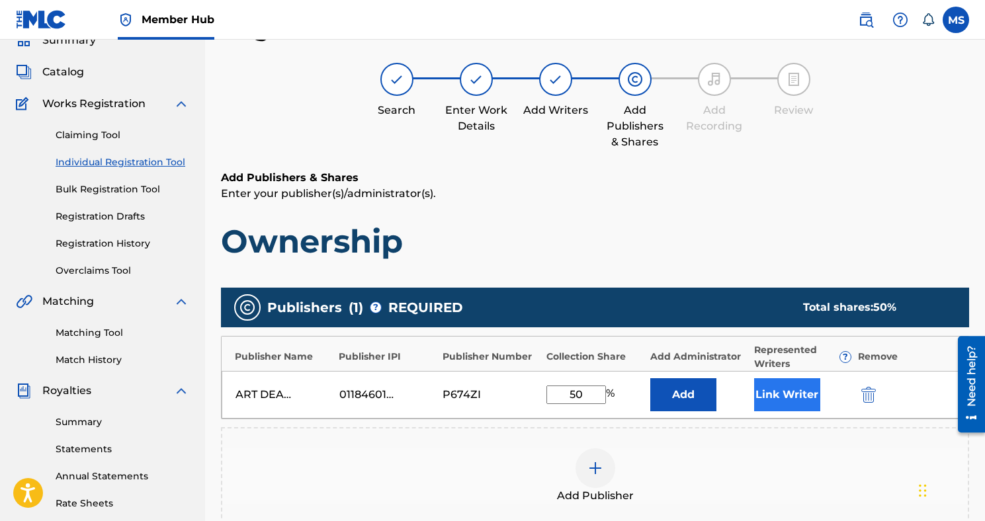
type input "50"
click at [773, 399] on button "Link Writer" at bounding box center [787, 394] width 66 height 33
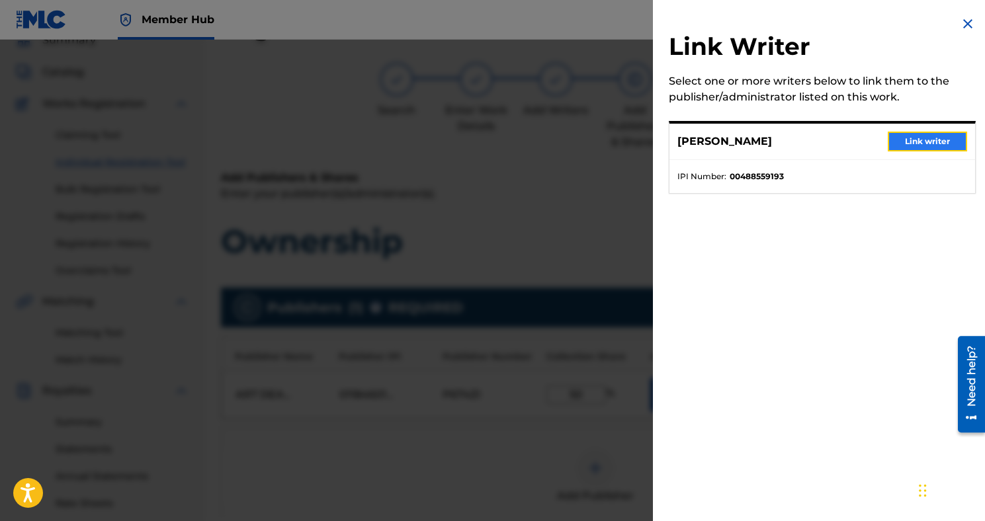
click at [910, 142] on button "Link writer" at bounding box center [926, 142] width 79 height 20
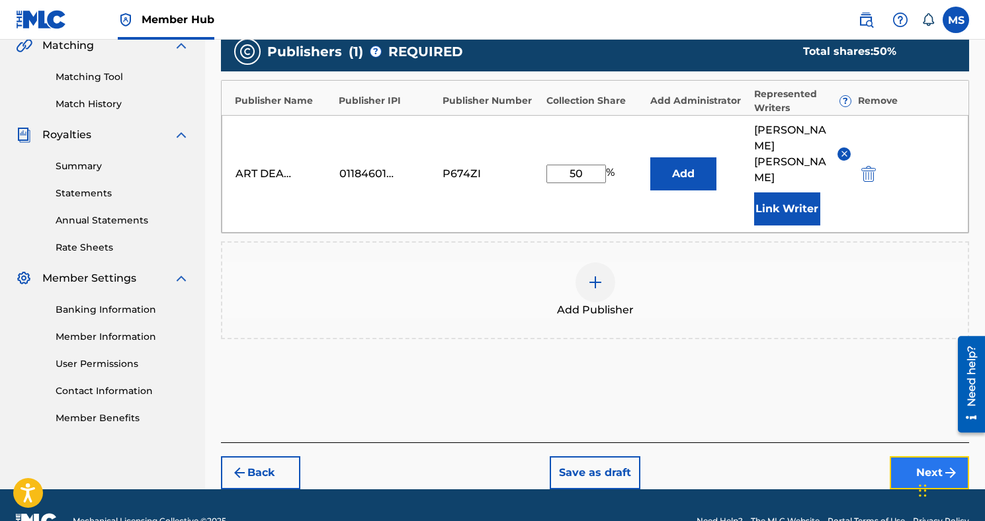
click at [909, 456] on button "Next" at bounding box center [928, 472] width 79 height 33
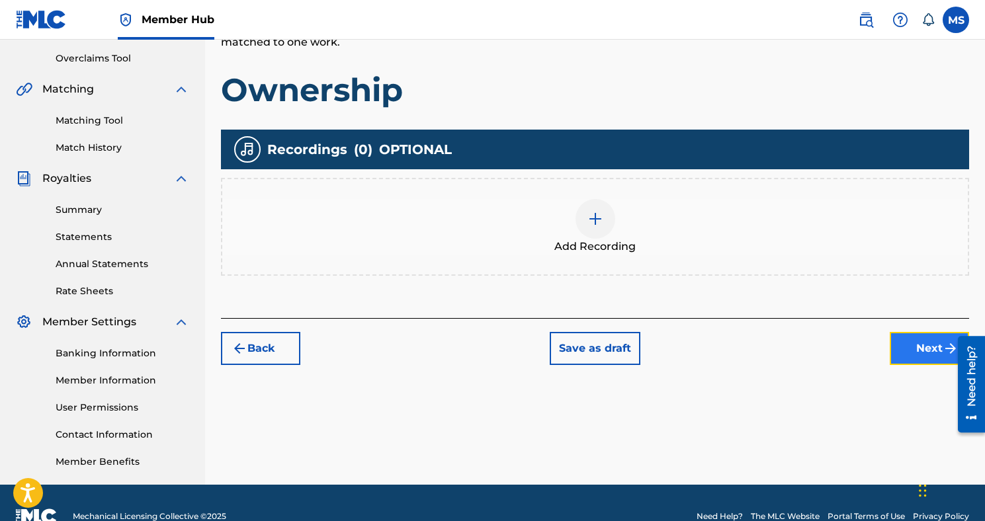
click at [916, 358] on button "Next" at bounding box center [928, 348] width 79 height 33
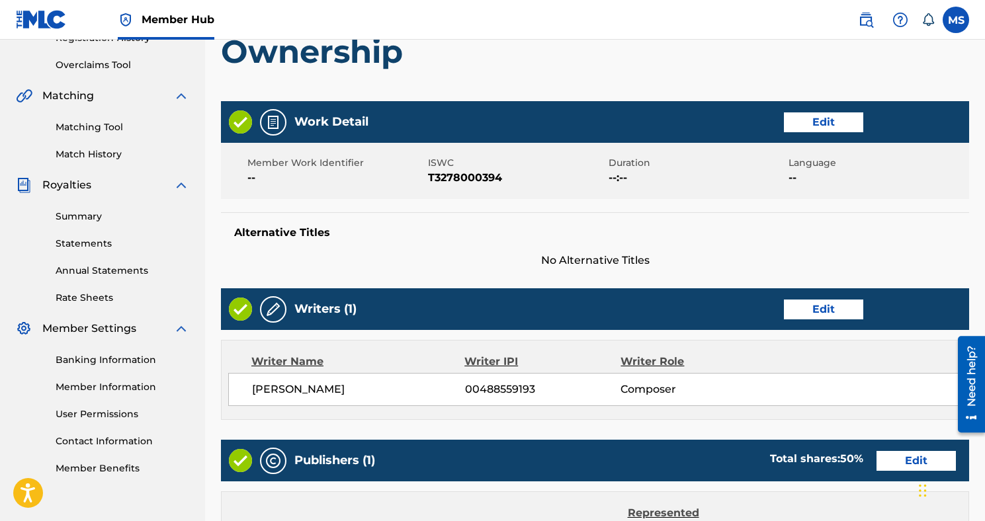
scroll to position [569, 0]
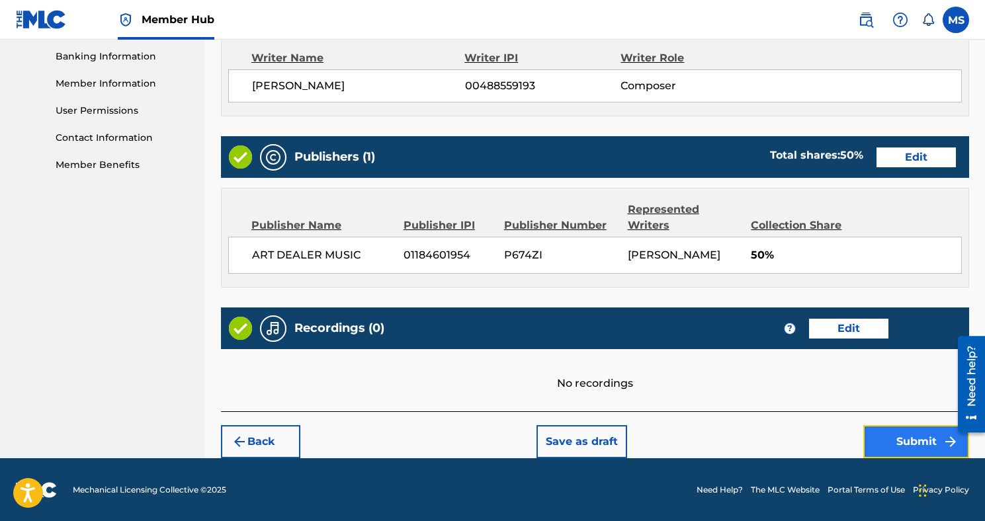
click at [892, 431] on button "Submit" at bounding box center [916, 441] width 106 height 33
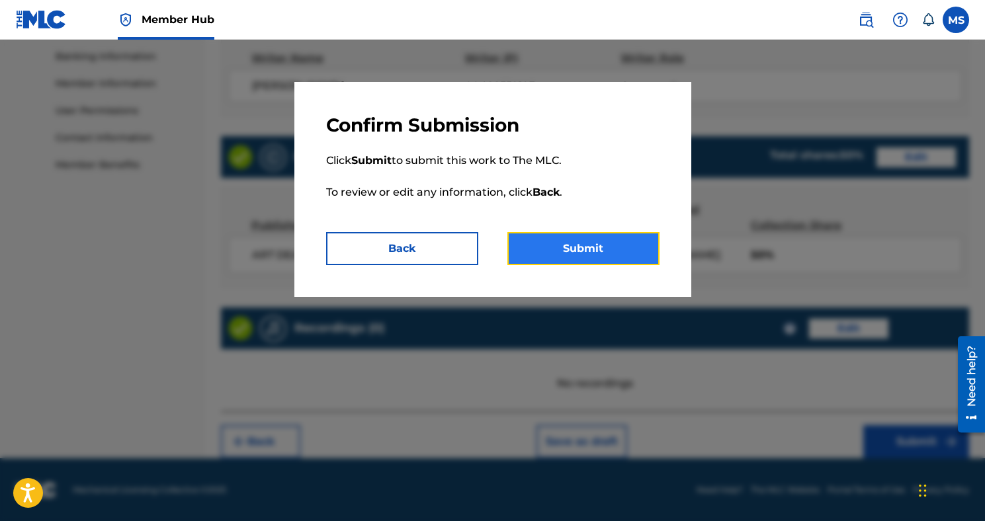
click at [645, 247] on button "Submit" at bounding box center [583, 248] width 152 height 33
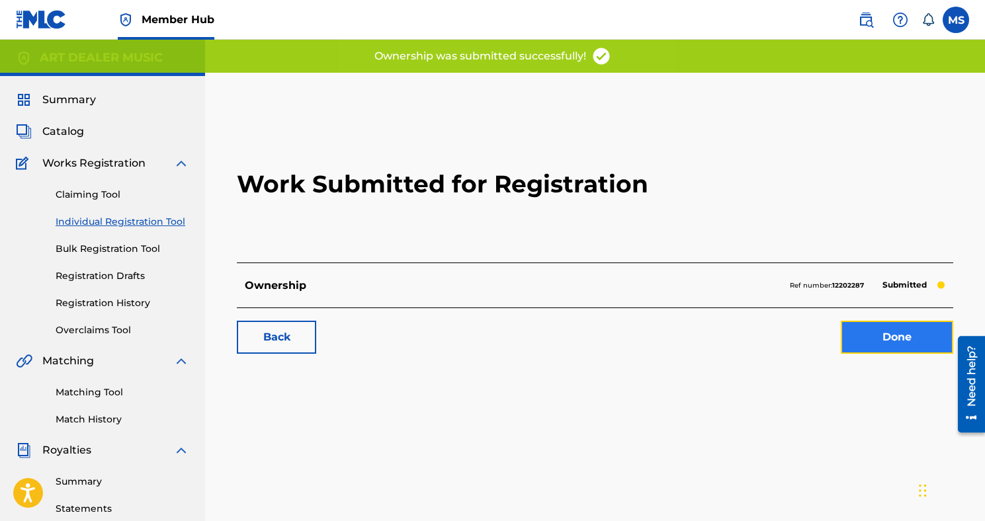
click at [917, 330] on link "Done" at bounding box center [897, 337] width 112 height 33
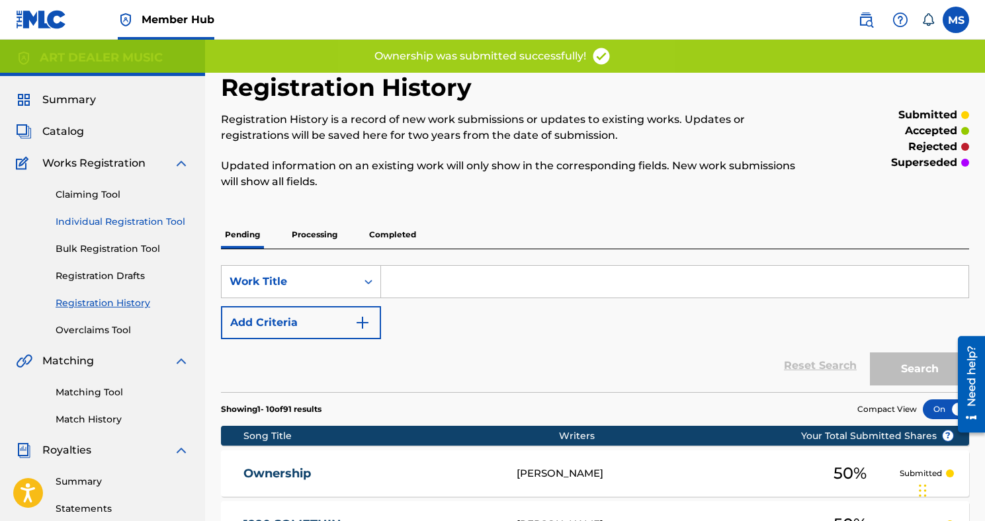
click at [154, 218] on link "Individual Registration Tool" at bounding box center [123, 222] width 134 height 14
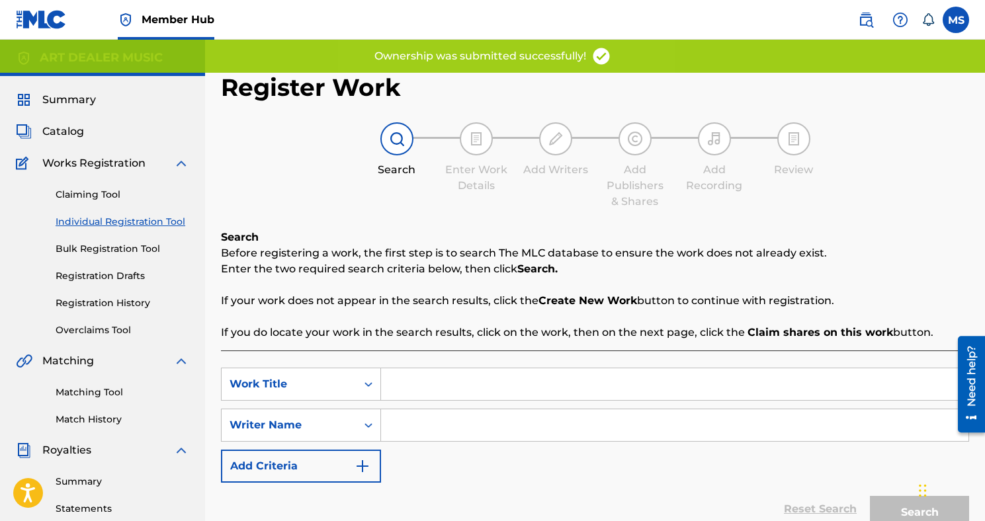
click at [4, 81] on div "Summary Catalog Works Registration Claiming Tool Individual Registration Tool B…" at bounding box center [102, 416] width 205 height 680
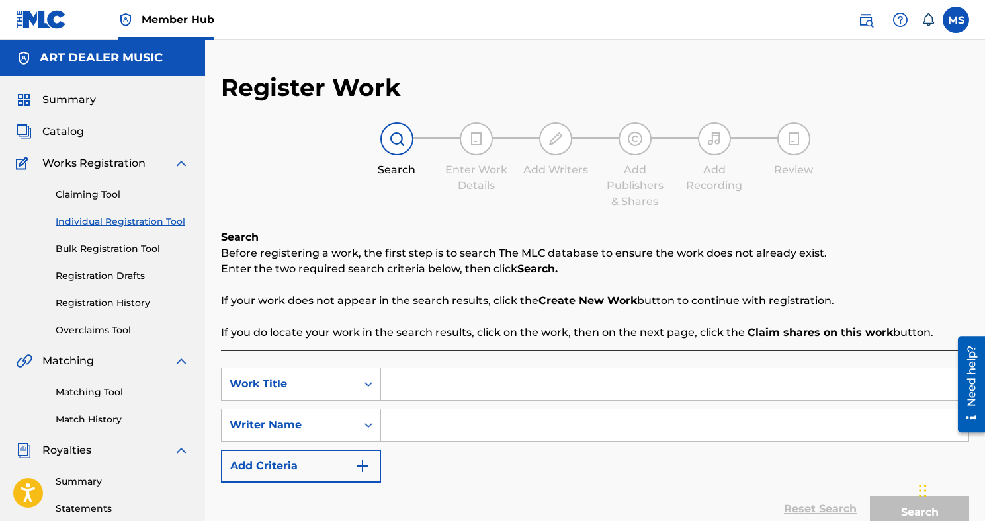
scroll to position [9, 0]
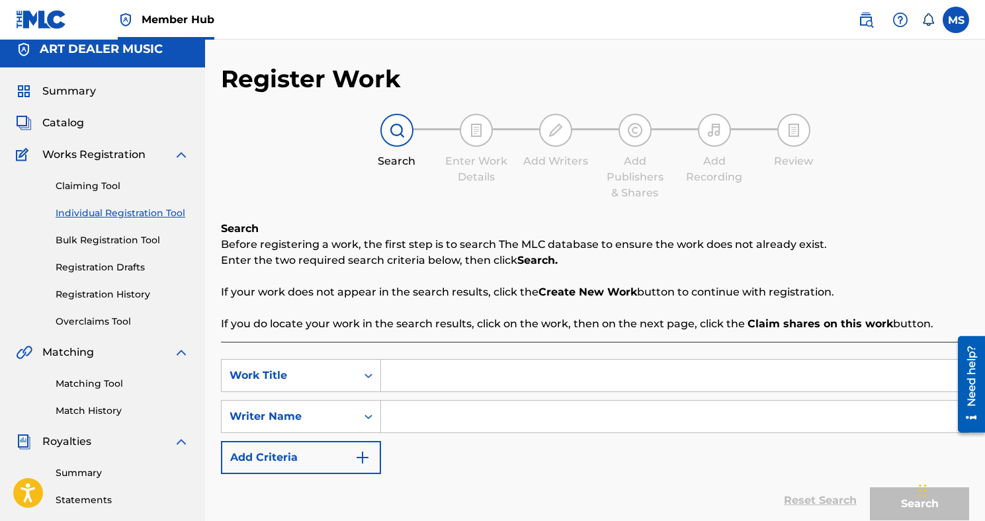
click at [421, 384] on input "Search Form" at bounding box center [674, 376] width 587 height 32
type input "NO TRICK OR TREATIN"
click at [429, 413] on input "Search Form" at bounding box center [674, 417] width 587 height 32
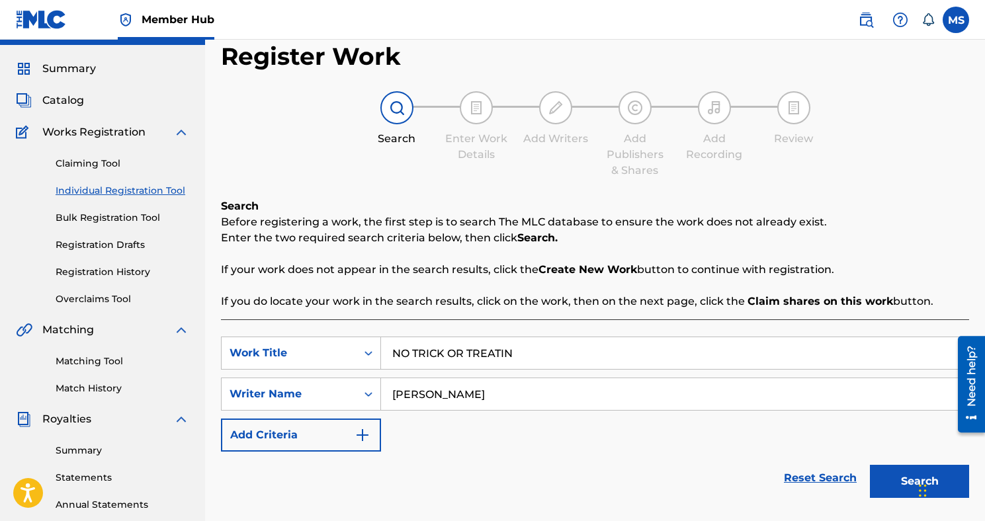
scroll to position [60, 0]
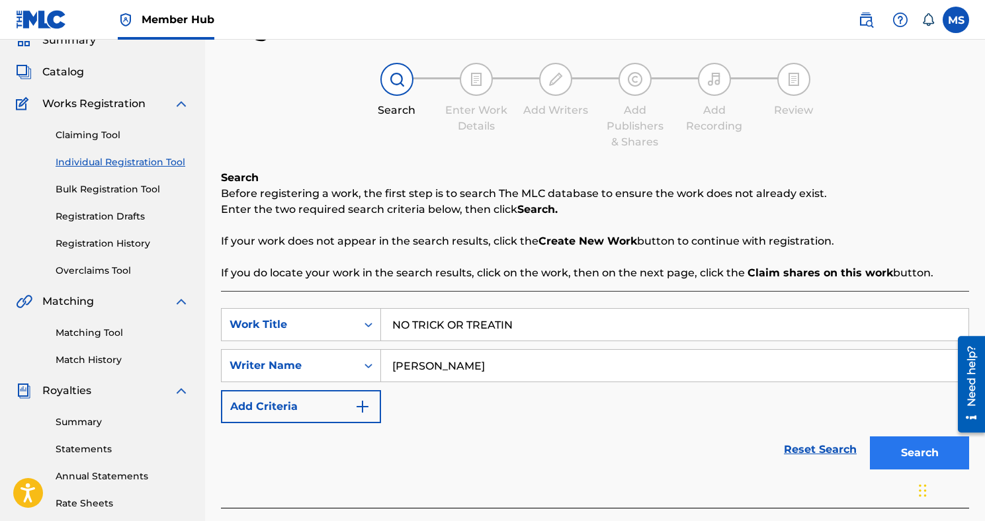
type input "[PERSON_NAME]"
click at [896, 462] on button "Search" at bounding box center [919, 452] width 99 height 33
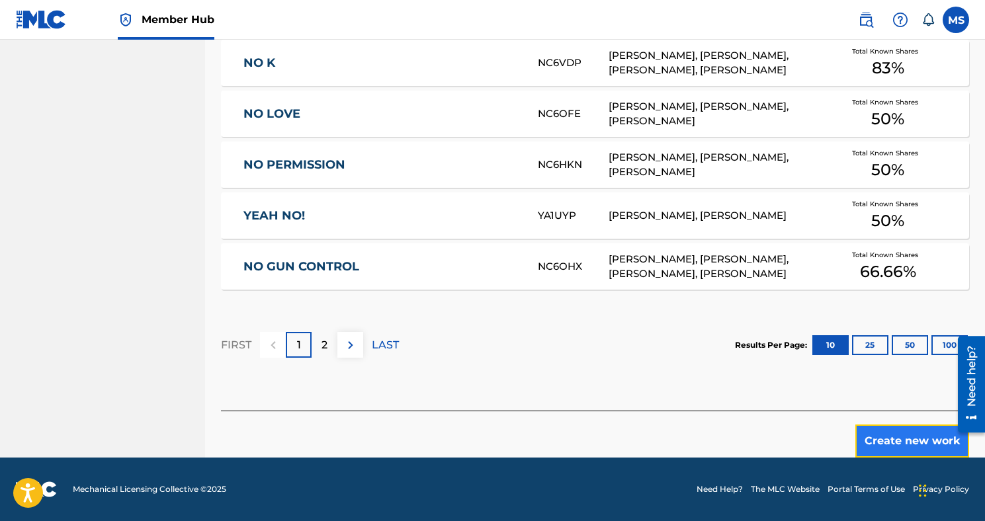
click at [895, 434] on button "Create new work" at bounding box center [912, 441] width 114 height 33
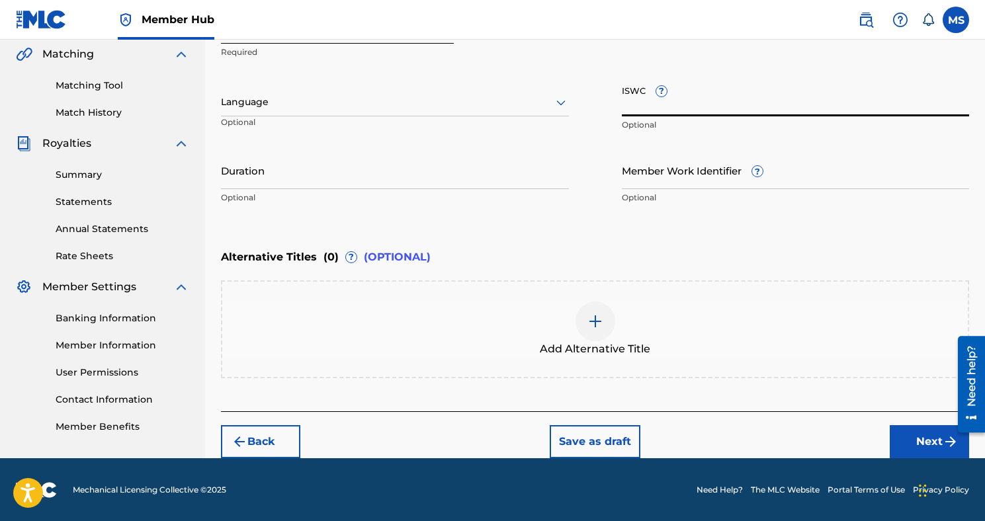
click at [640, 110] on input "ISWC ?" at bounding box center [796, 98] width 348 height 38
paste input "T3286290157"
type input "T3286290157"
click at [917, 434] on button "Next" at bounding box center [928, 441] width 79 height 33
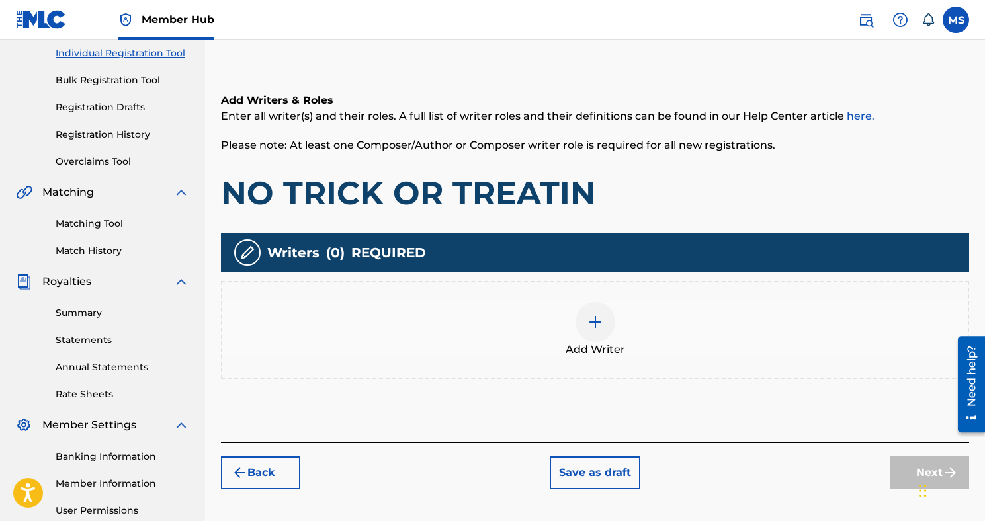
scroll to position [214, 0]
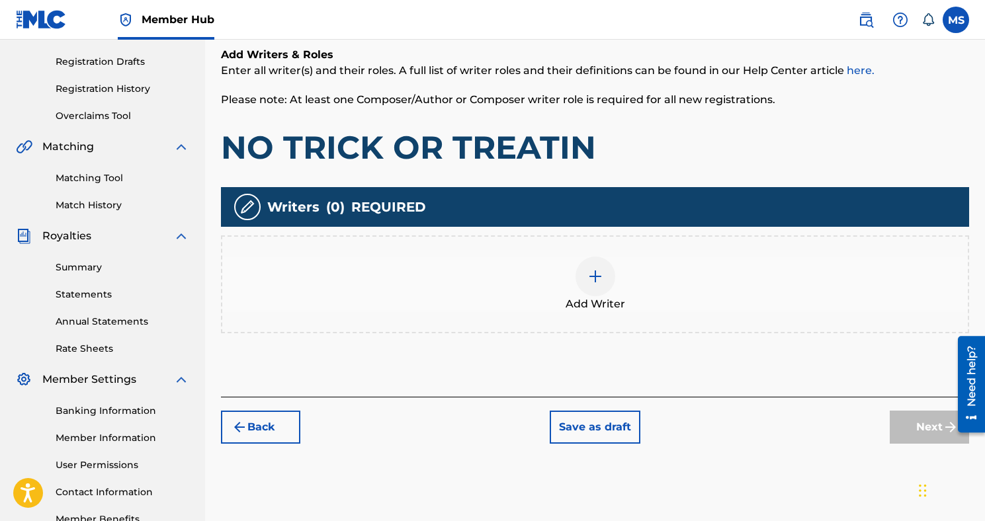
click at [602, 285] on div at bounding box center [595, 277] width 40 height 40
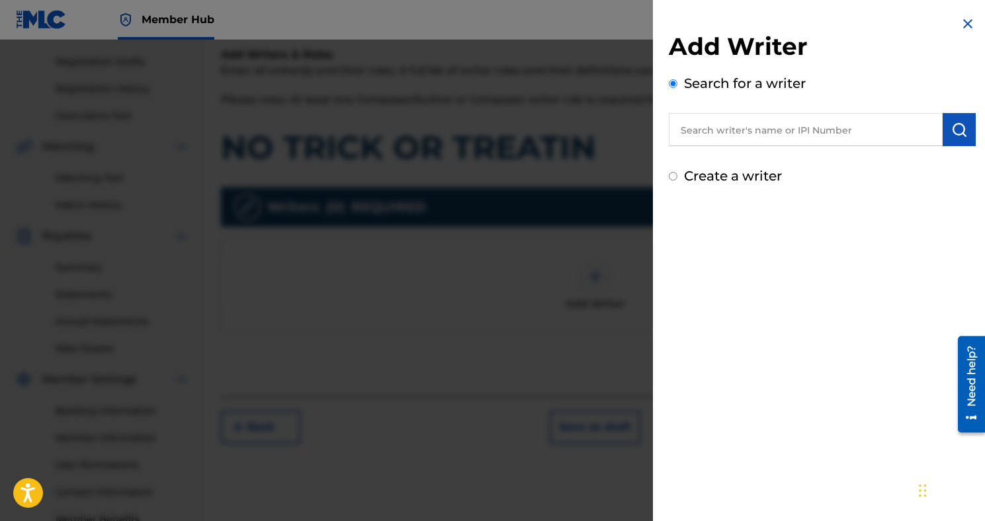
click at [749, 134] on input "text" at bounding box center [806, 129] width 274 height 33
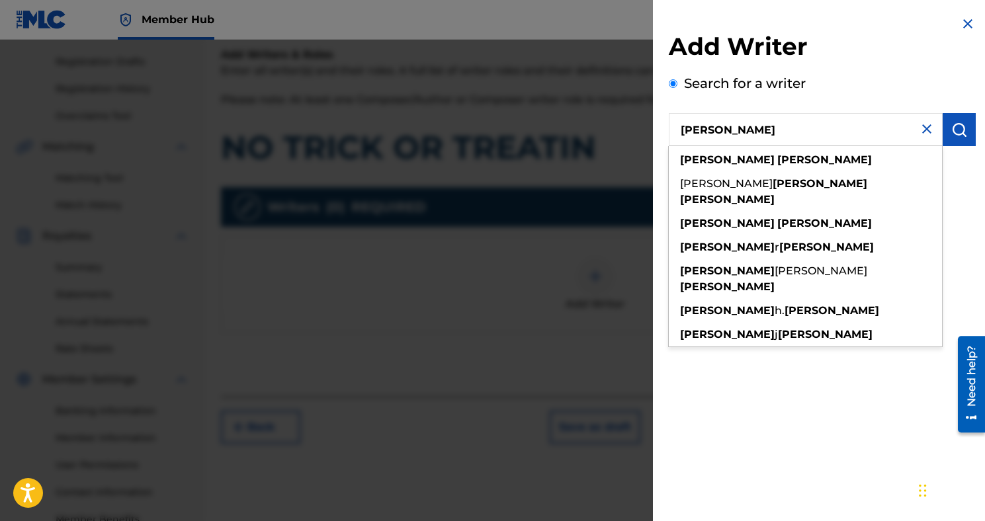
type input "[PERSON_NAME]"
click at [777, 157] on strong "[PERSON_NAME]" at bounding box center [824, 159] width 95 height 13
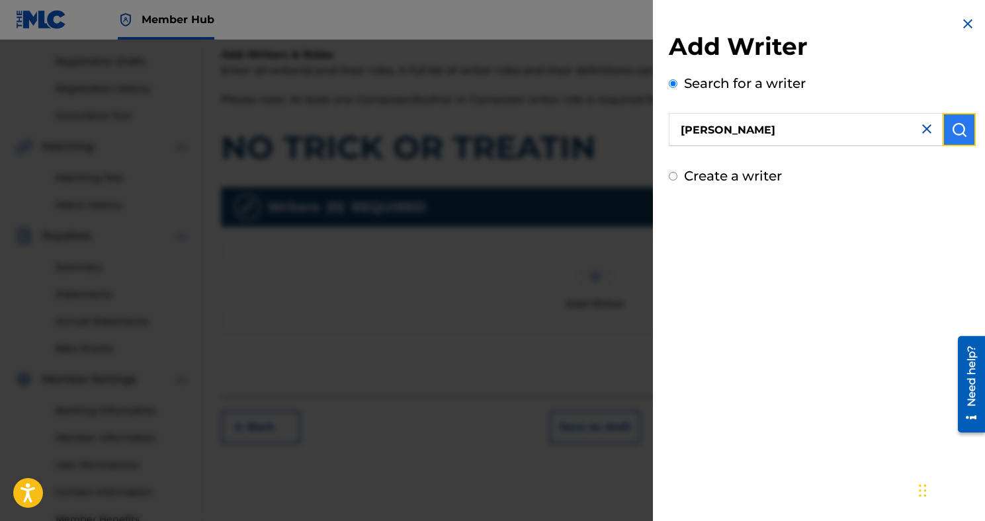
click at [951, 129] on img "submit" at bounding box center [959, 130] width 16 height 16
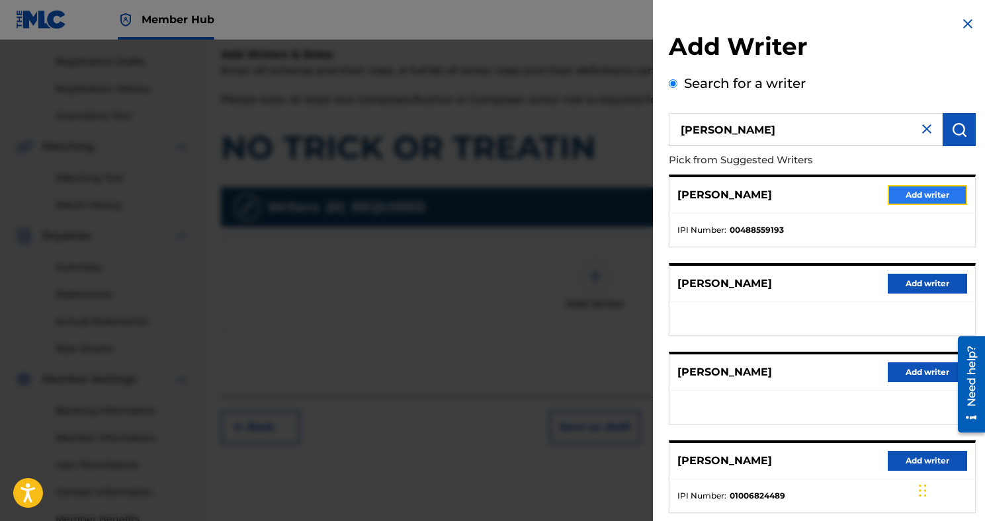
click at [889, 186] on button "Add writer" at bounding box center [926, 195] width 79 height 20
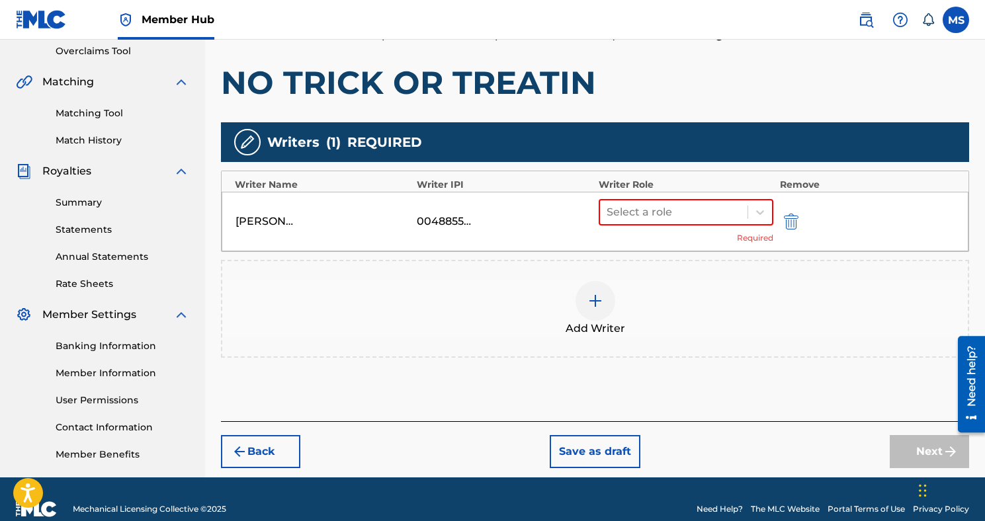
scroll to position [299, 0]
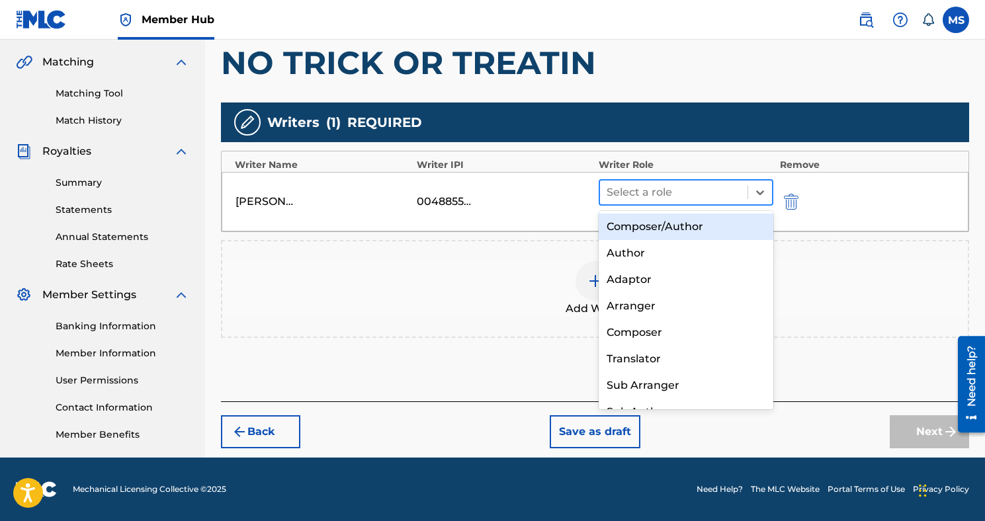
click at [743, 194] on div "Select a role" at bounding box center [673, 193] width 147 height 24
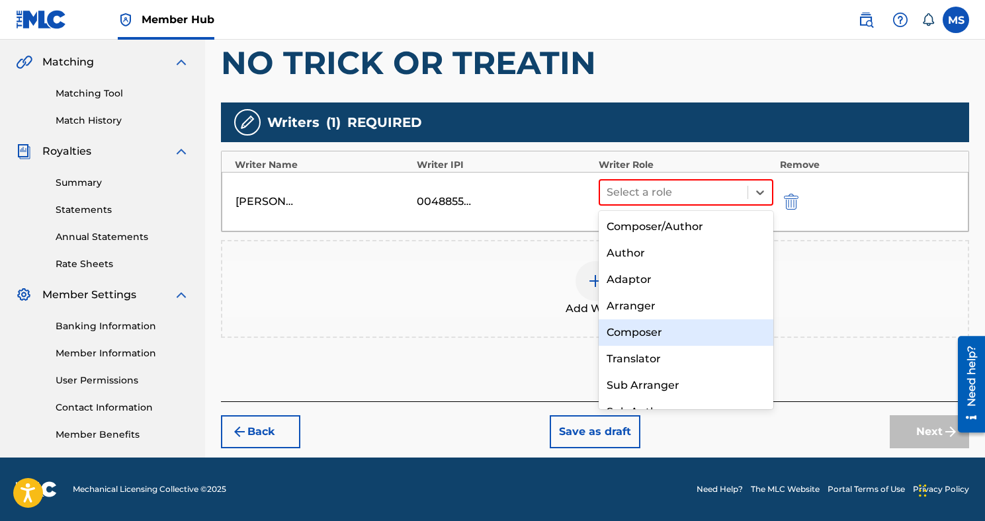
click at [691, 331] on div "Composer" at bounding box center [685, 332] width 175 height 26
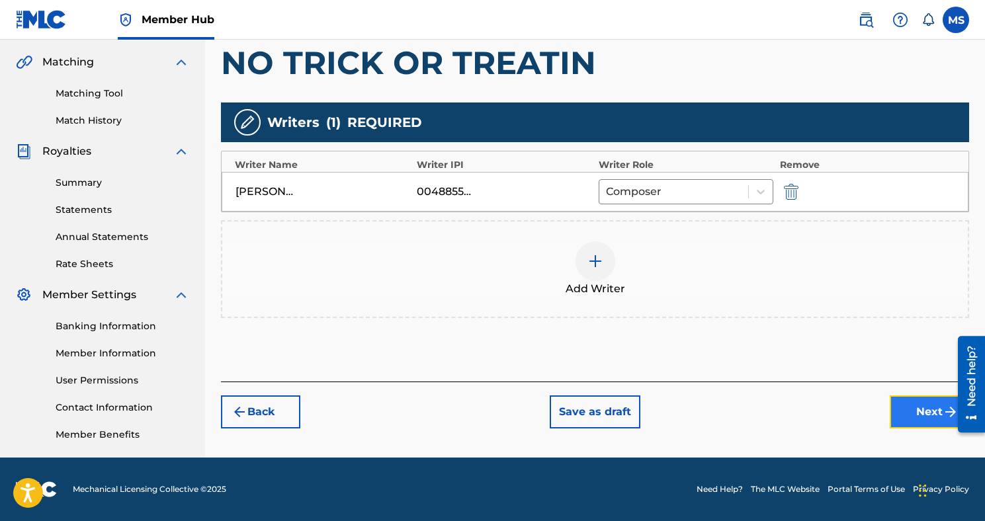
click at [926, 421] on button "Next" at bounding box center [928, 411] width 79 height 33
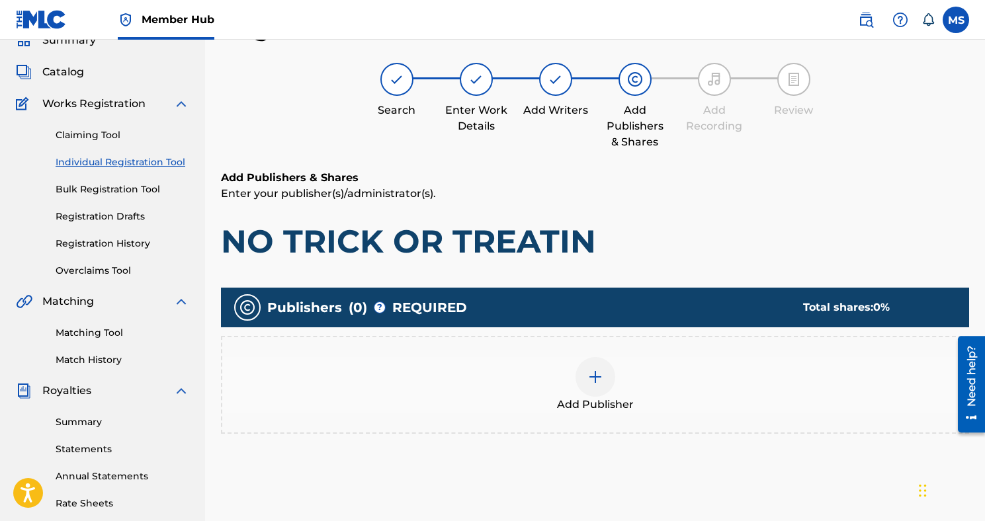
scroll to position [60, 0]
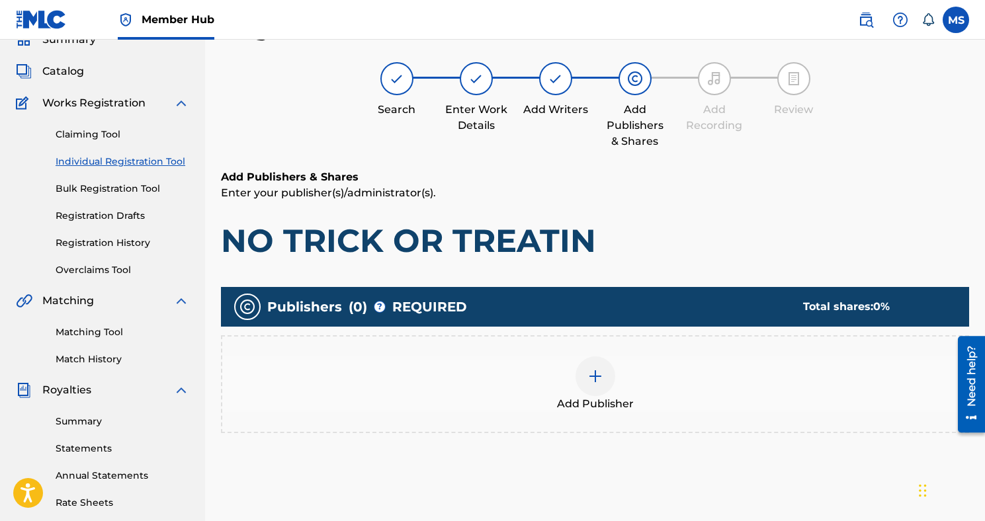
click at [606, 378] on div at bounding box center [595, 376] width 40 height 40
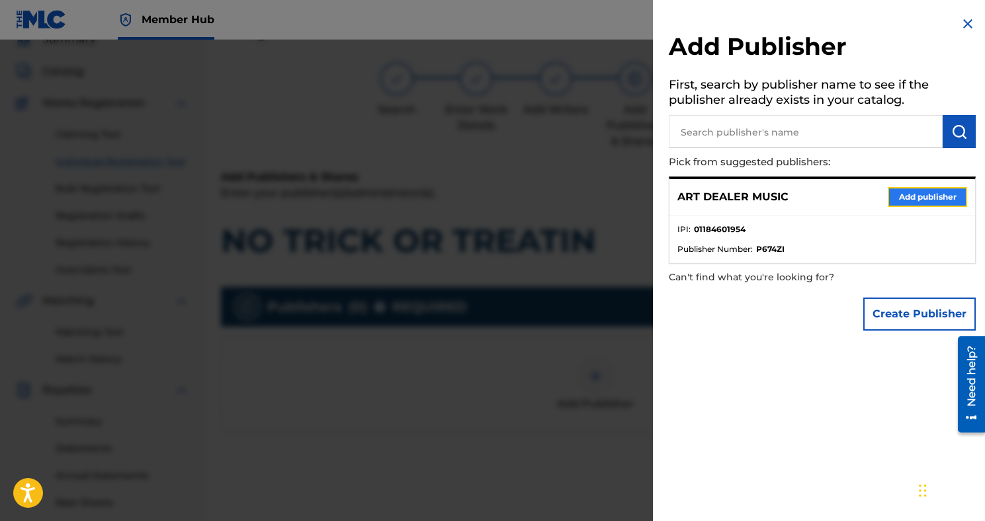
click at [891, 190] on button "Add publisher" at bounding box center [926, 197] width 79 height 20
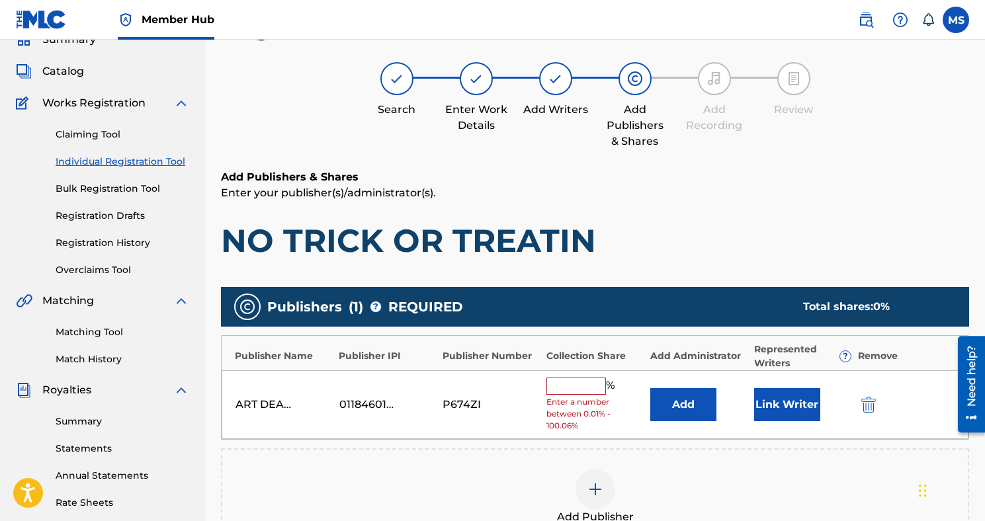
click at [583, 385] on input "text" at bounding box center [576, 386] width 60 height 17
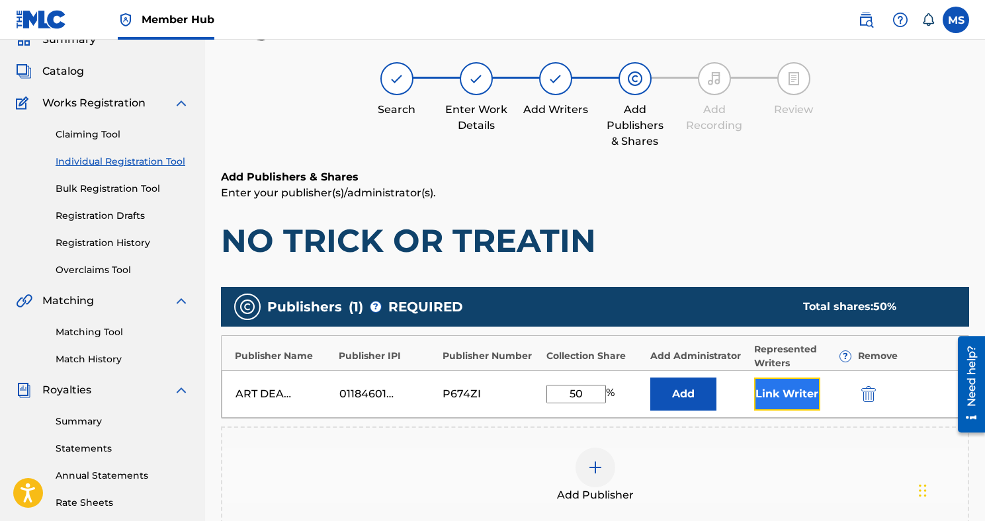
click at [768, 398] on button "Link Writer" at bounding box center [787, 394] width 66 height 33
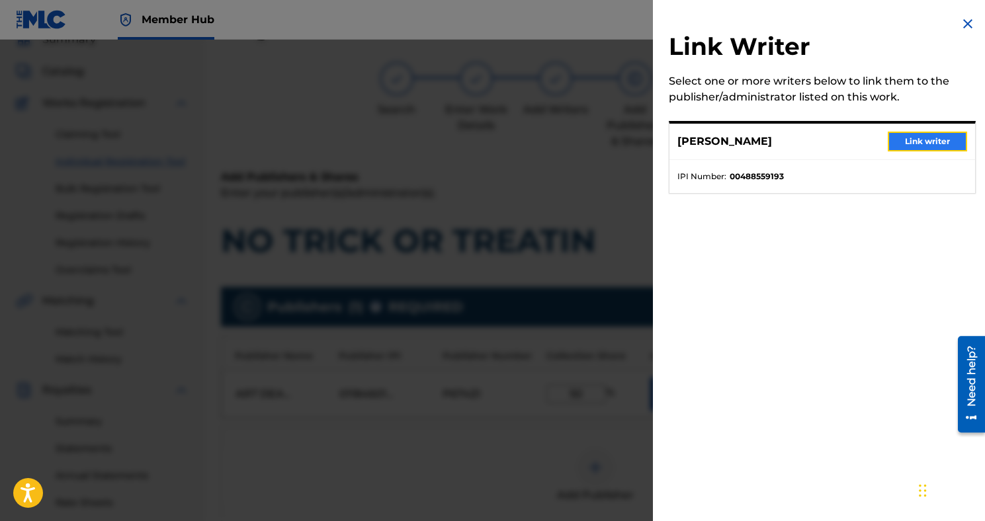
click at [902, 147] on button "Link writer" at bounding box center [926, 142] width 79 height 20
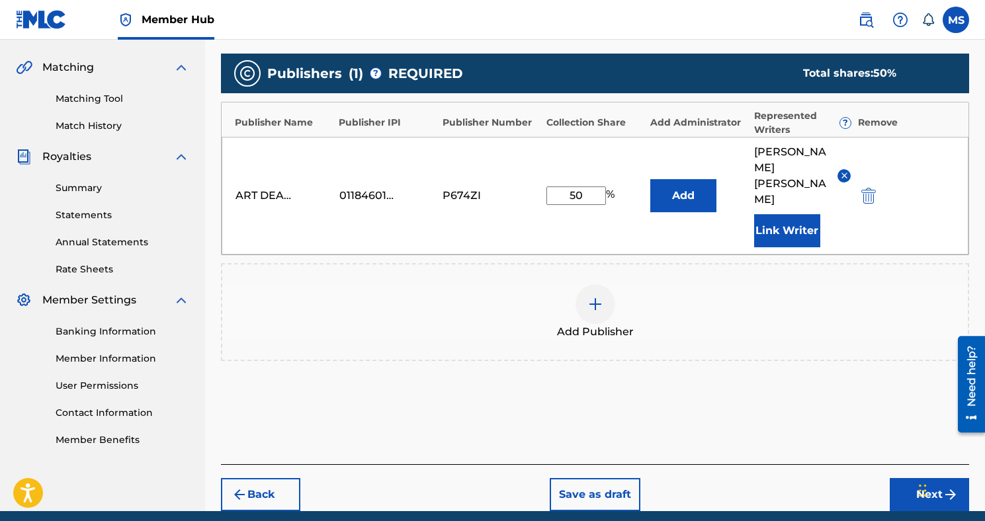
scroll to position [315, 0]
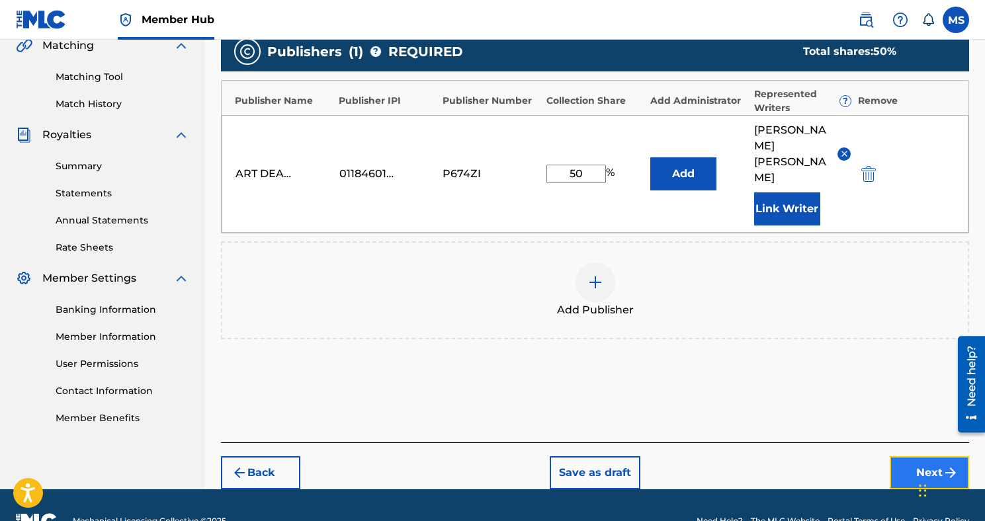
click at [901, 456] on button "Next" at bounding box center [928, 472] width 79 height 33
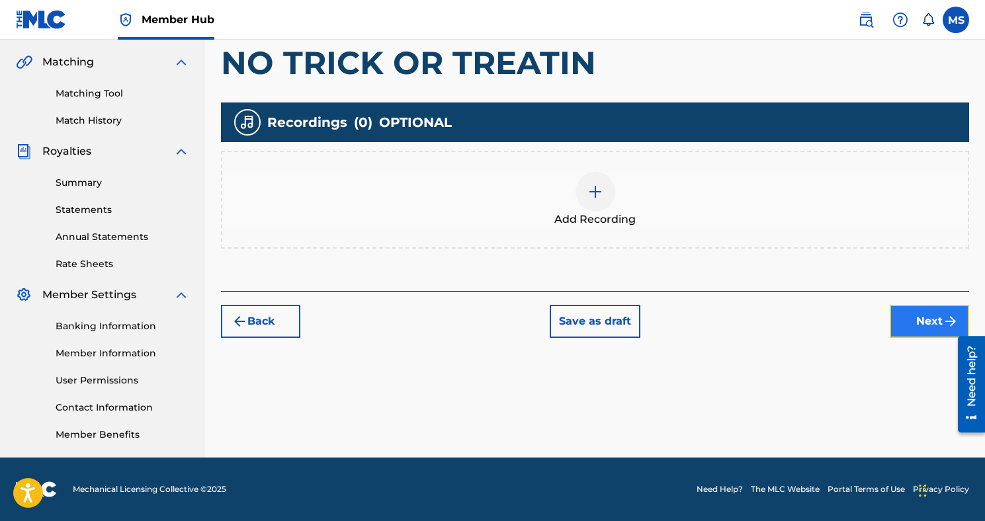
click at [935, 325] on button "Next" at bounding box center [928, 321] width 79 height 33
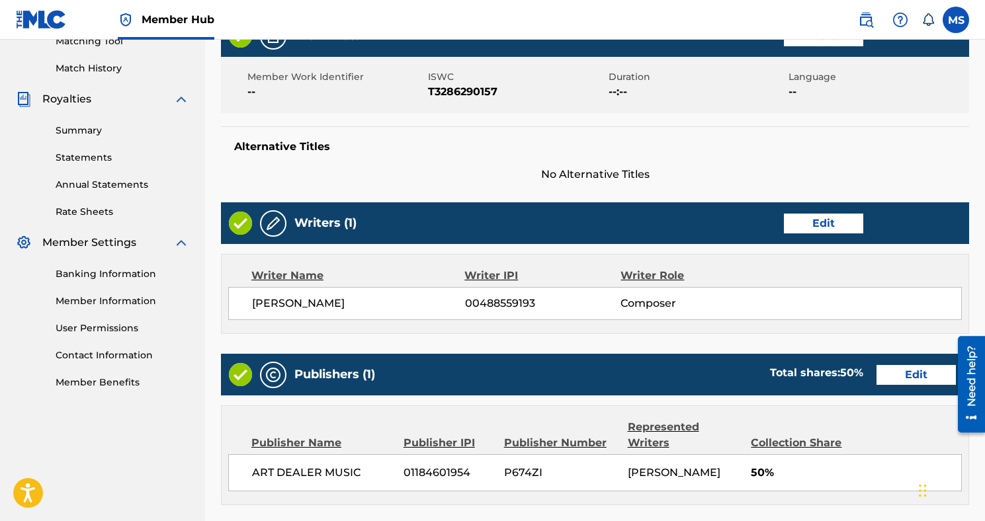
scroll to position [569, 0]
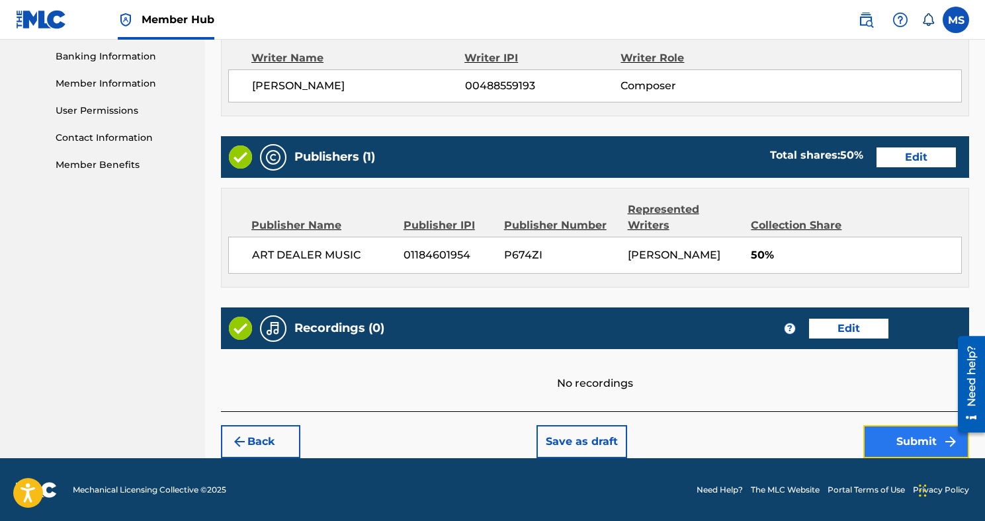
click at [902, 442] on button "Submit" at bounding box center [916, 441] width 106 height 33
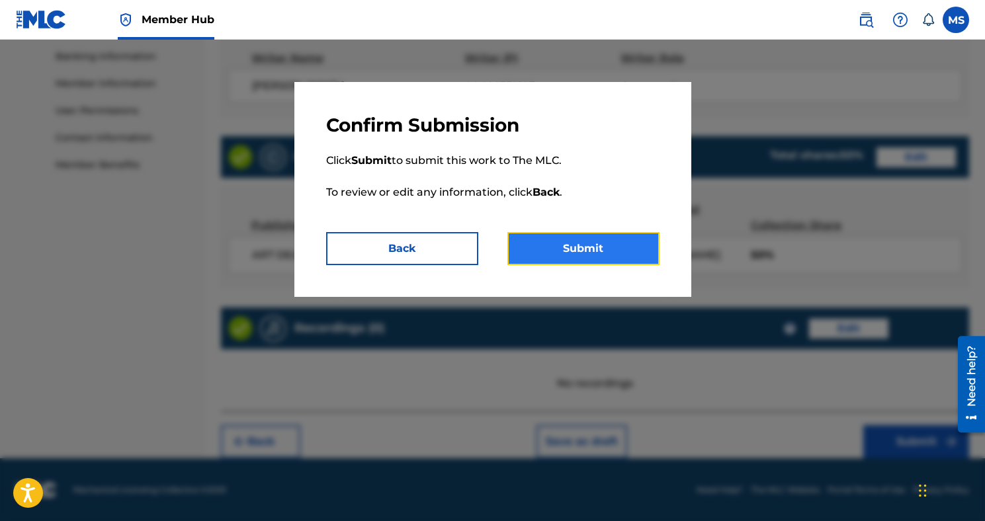
click at [618, 246] on button "Submit" at bounding box center [583, 248] width 152 height 33
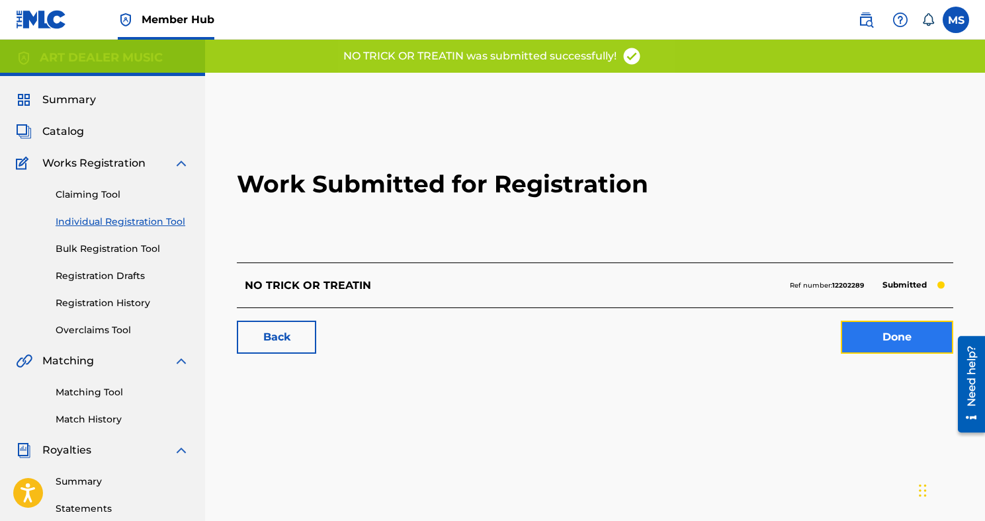
click at [889, 337] on link "Done" at bounding box center [897, 337] width 112 height 33
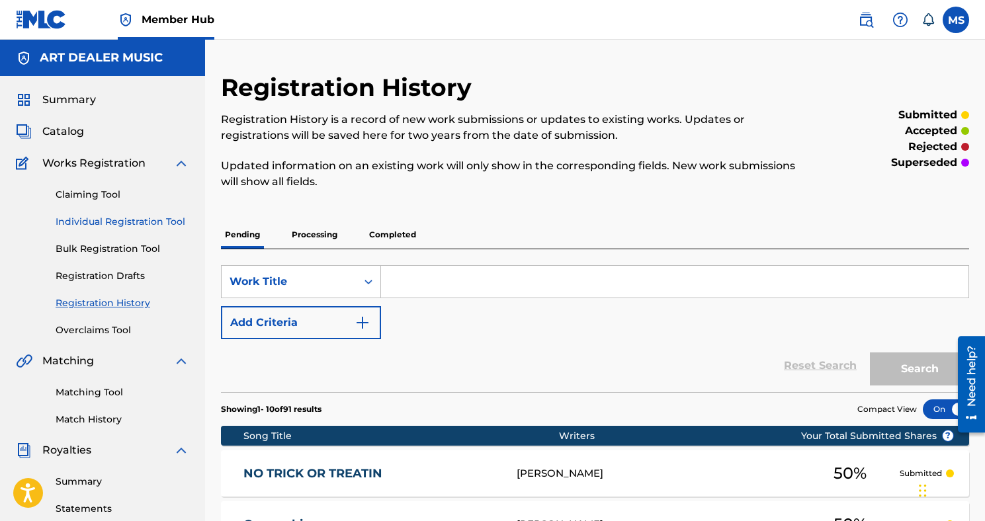
click at [149, 221] on link "Individual Registration Tool" at bounding box center [123, 222] width 134 height 14
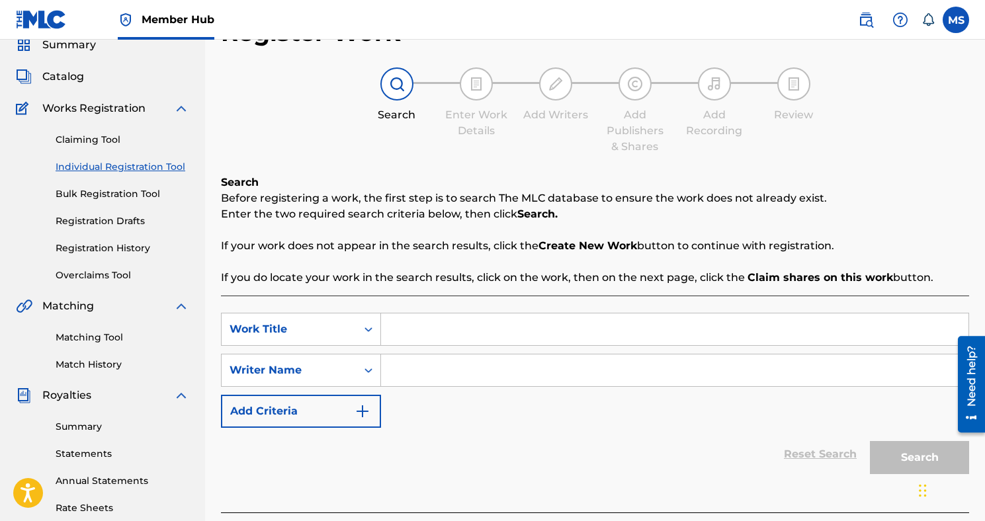
scroll to position [105, 0]
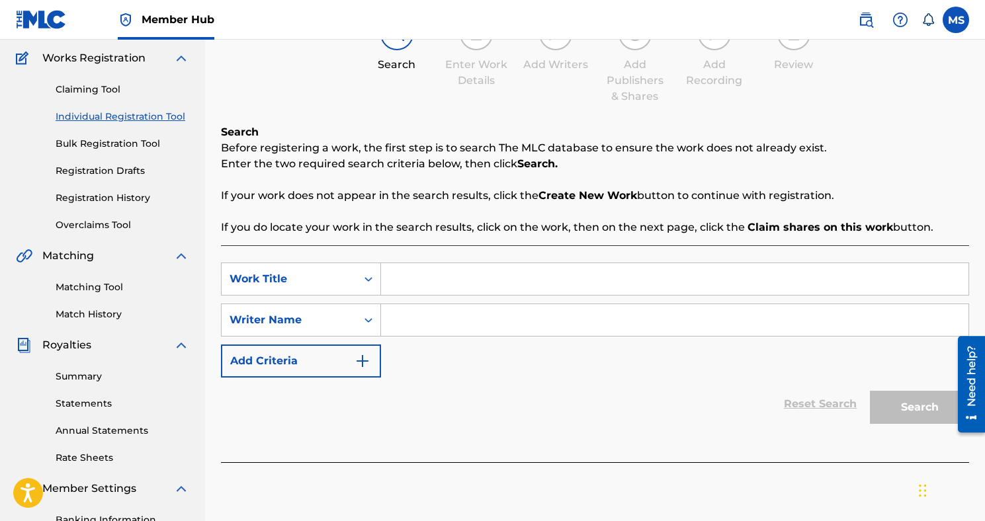
click at [406, 274] on input "Search Form" at bounding box center [674, 279] width 587 height 32
click at [438, 313] on input "Search Form" at bounding box center [674, 320] width 587 height 32
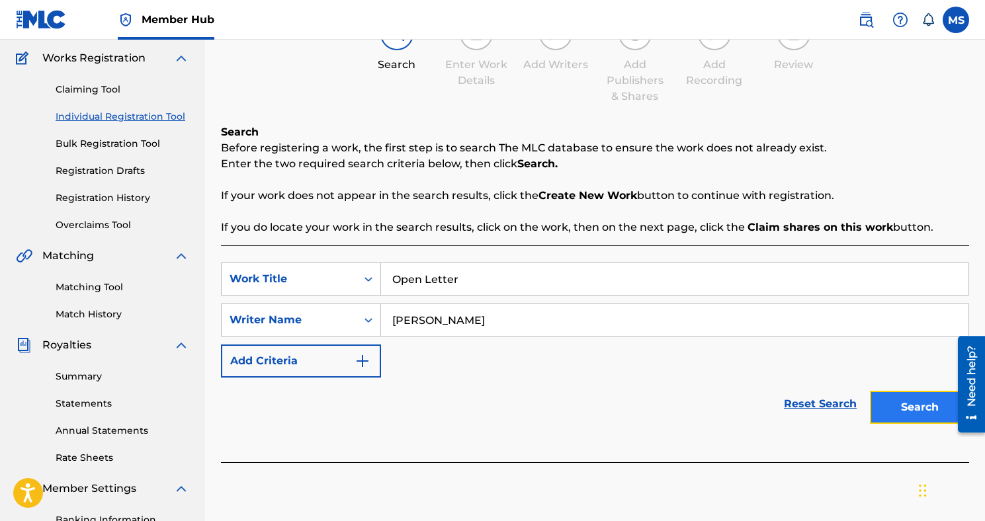
click at [934, 411] on button "Search" at bounding box center [919, 407] width 99 height 33
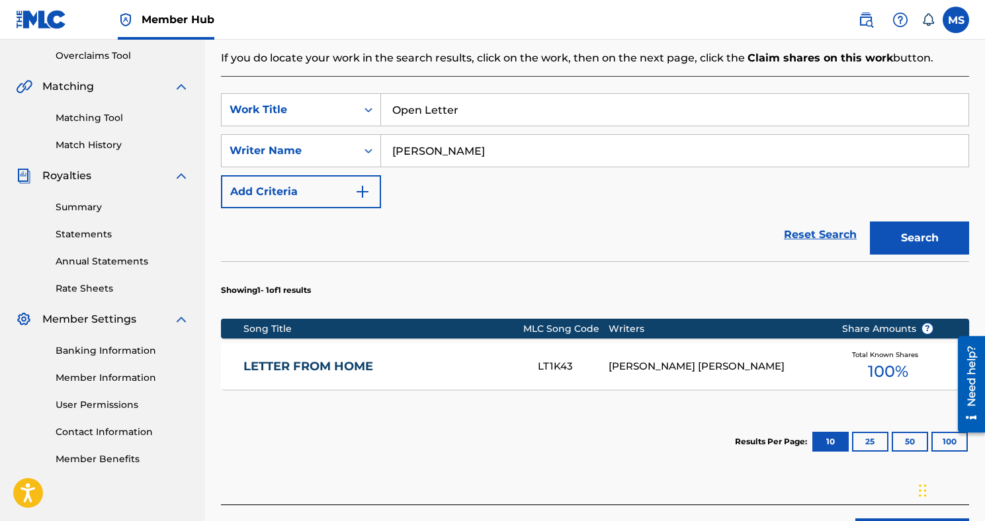
scroll to position [332, 0]
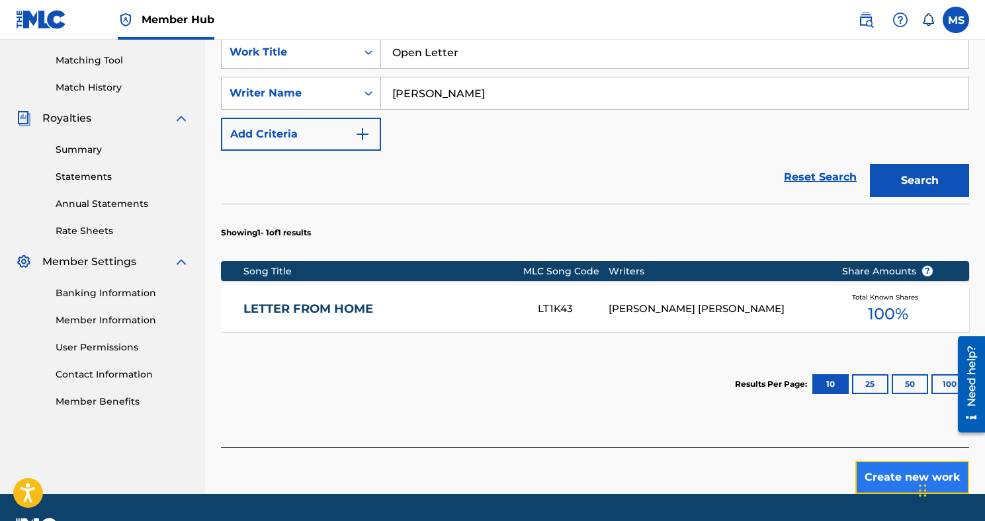
click at [869, 472] on button "Create new work" at bounding box center [912, 477] width 114 height 33
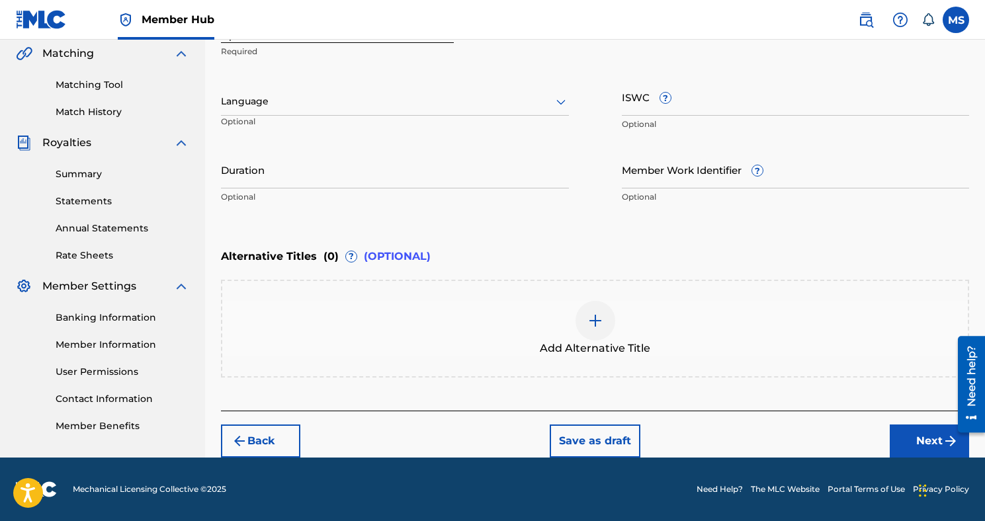
scroll to position [307, 0]
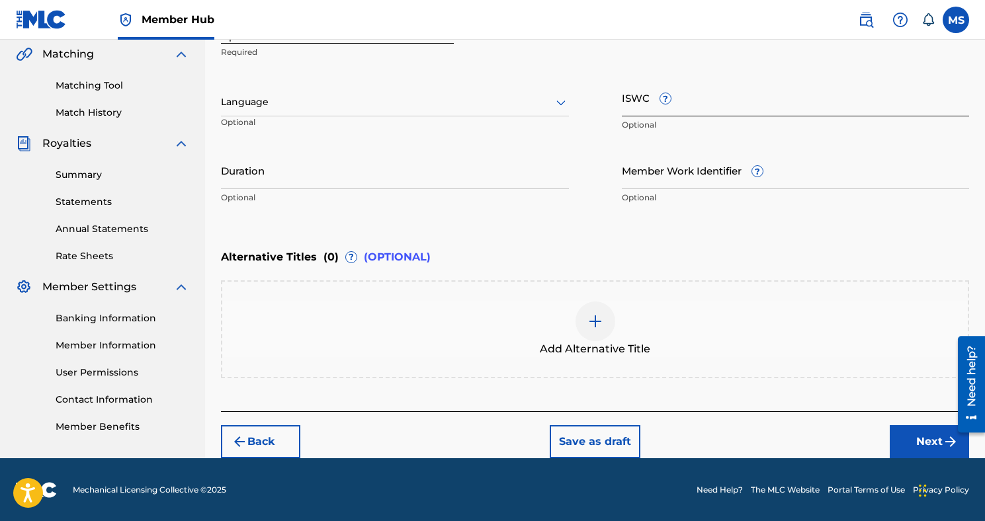
click at [623, 101] on input "ISWC ?" at bounding box center [796, 98] width 348 height 38
paste input "T3264715740"
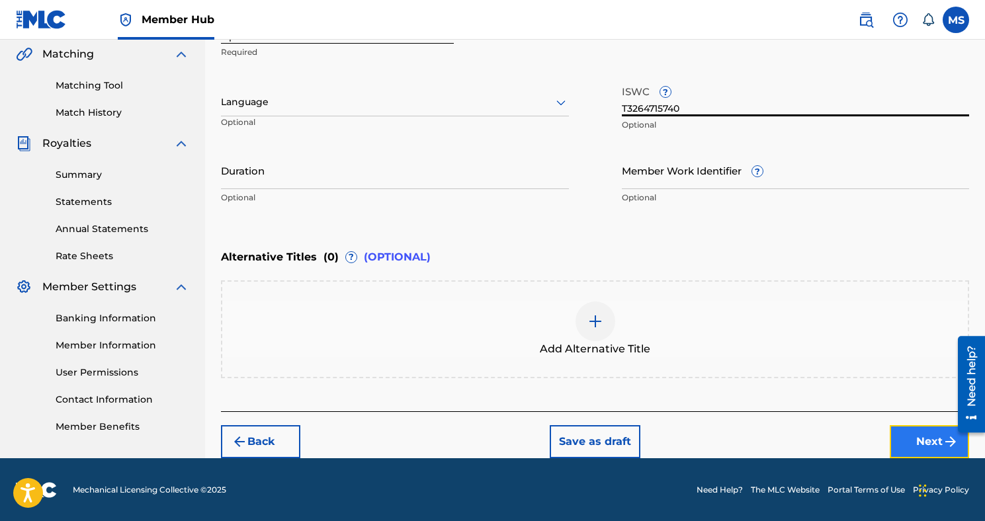
click at [907, 450] on button "Next" at bounding box center [928, 441] width 79 height 33
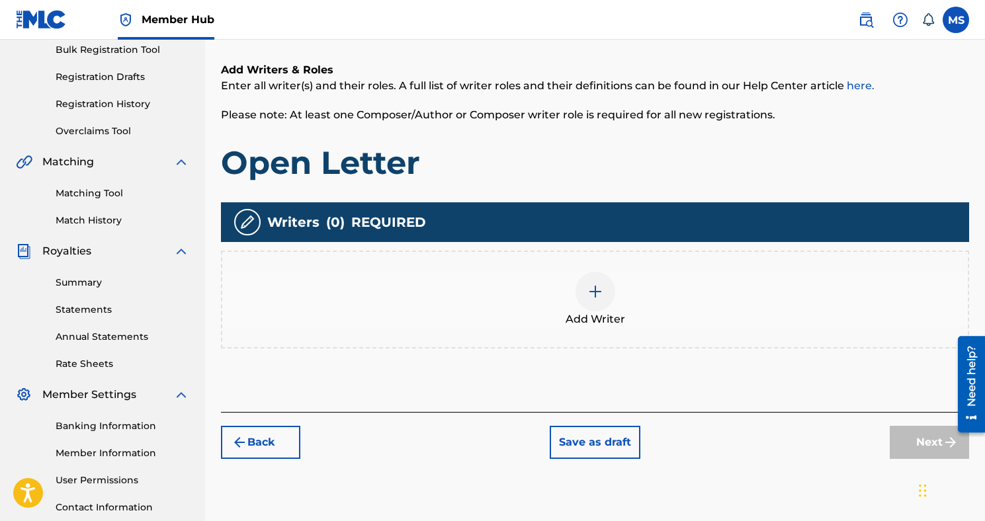
scroll to position [197, 0]
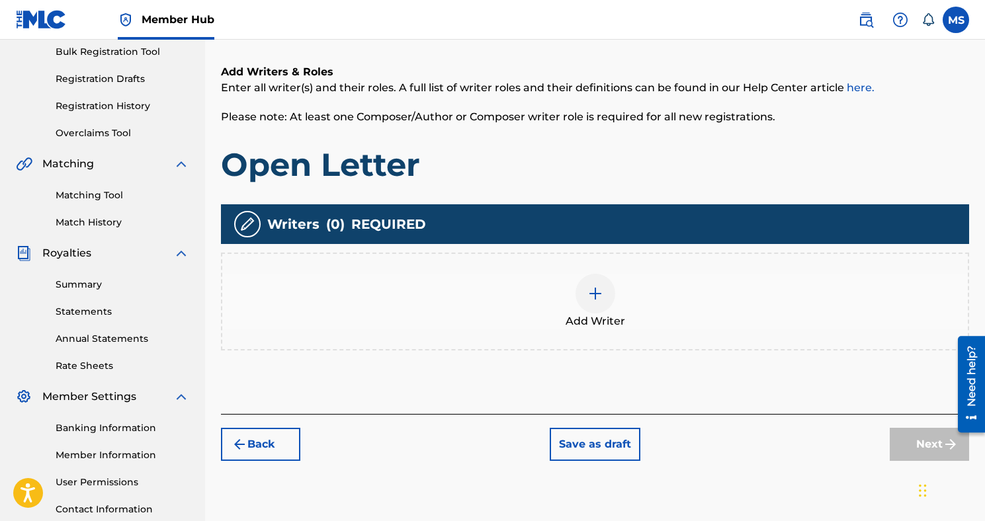
click at [620, 335] on div "Add Writer" at bounding box center [595, 302] width 748 height 98
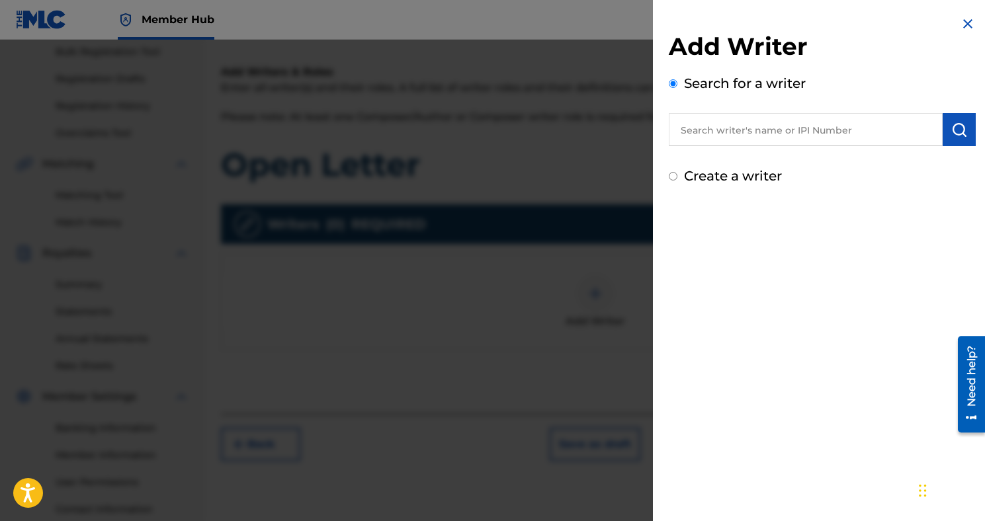
click at [779, 132] on input "text" at bounding box center [806, 129] width 274 height 33
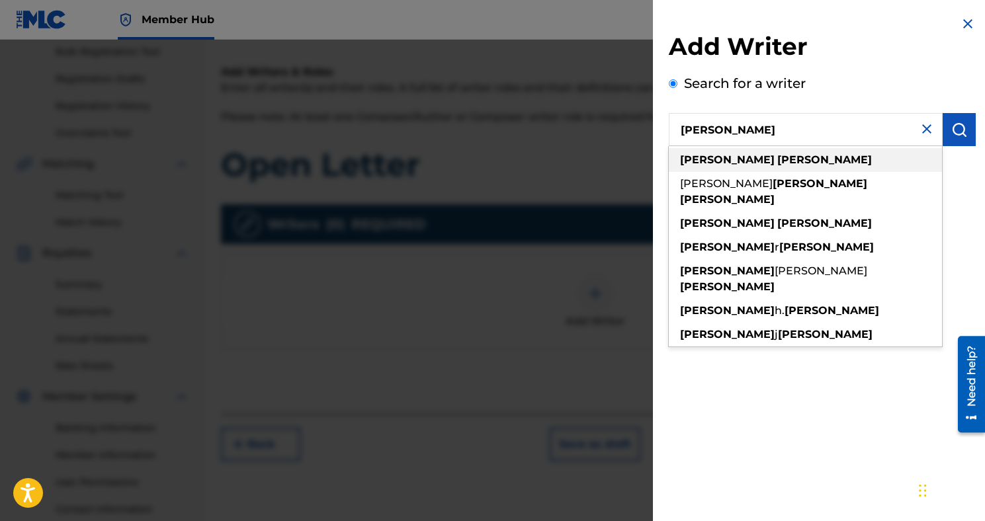
click at [783, 161] on div "[PERSON_NAME]" at bounding box center [805, 160] width 273 height 24
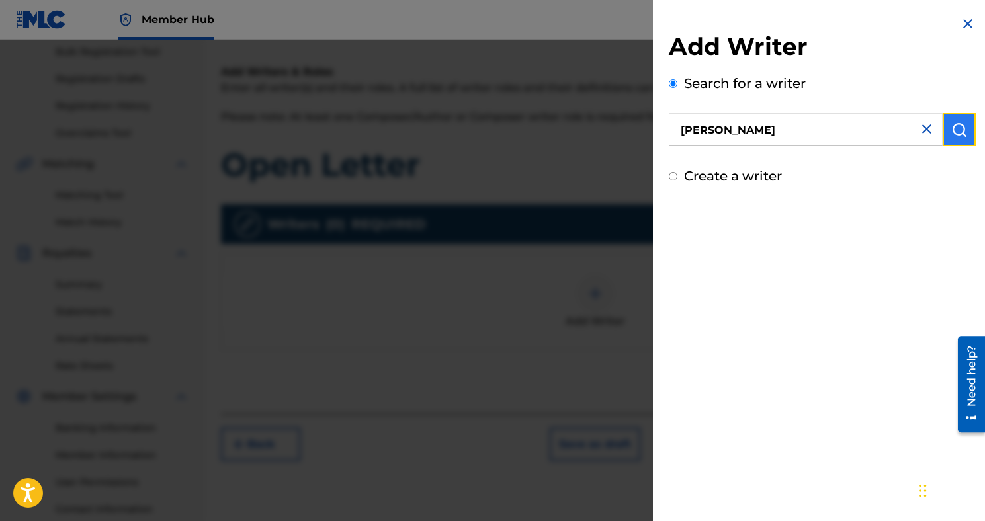
click at [956, 126] on img "submit" at bounding box center [959, 130] width 16 height 16
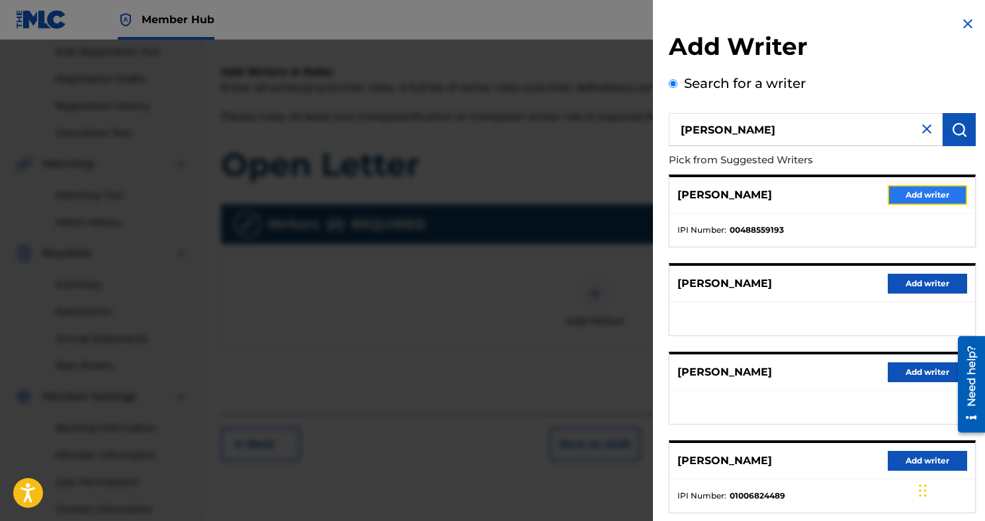
click at [897, 198] on button "Add writer" at bounding box center [926, 195] width 79 height 20
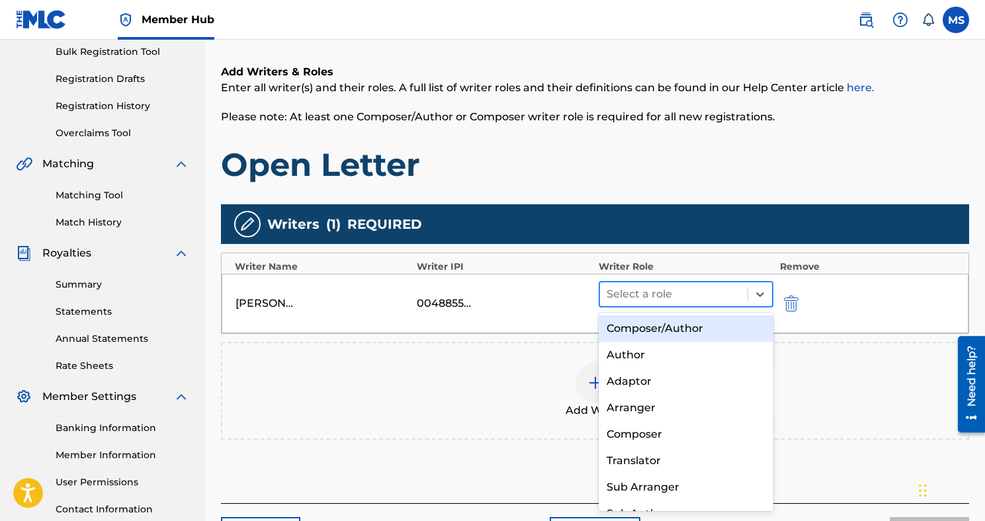
click at [747, 288] on span at bounding box center [747, 294] width 1 height 13
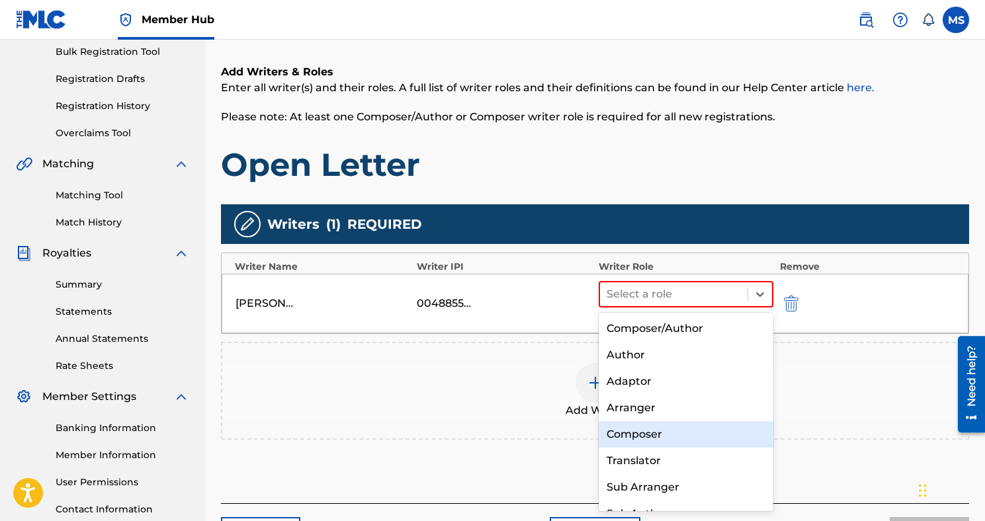
click at [659, 434] on div "Composer" at bounding box center [685, 434] width 175 height 26
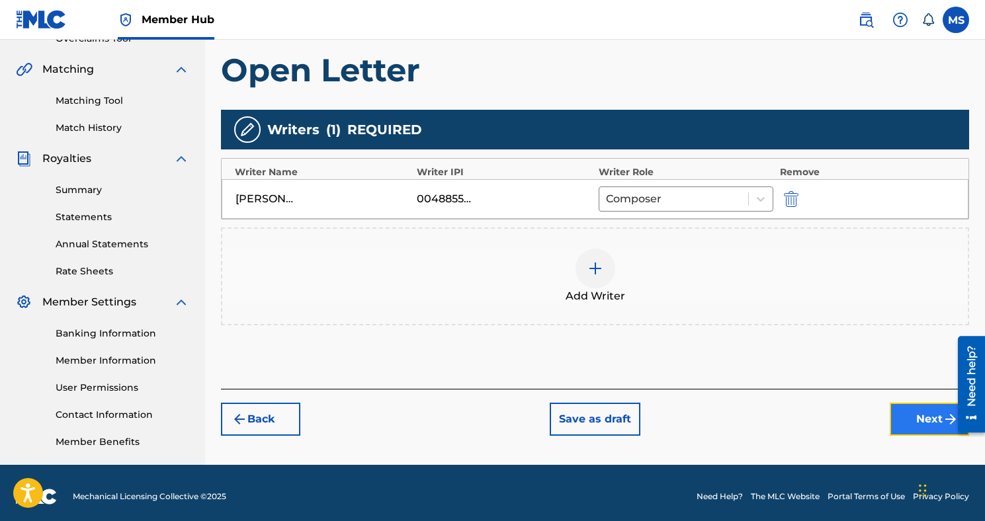
click at [901, 417] on button "Next" at bounding box center [928, 419] width 79 height 33
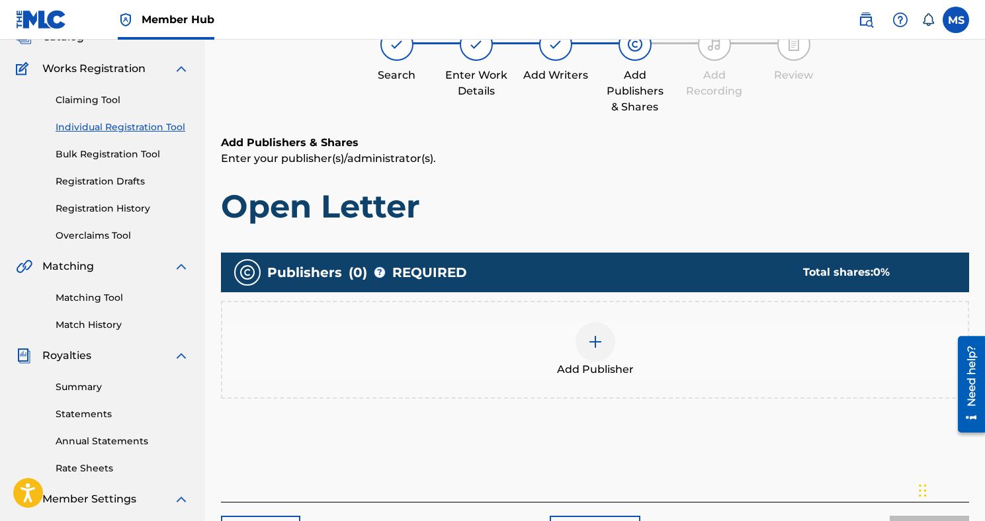
scroll to position [107, 0]
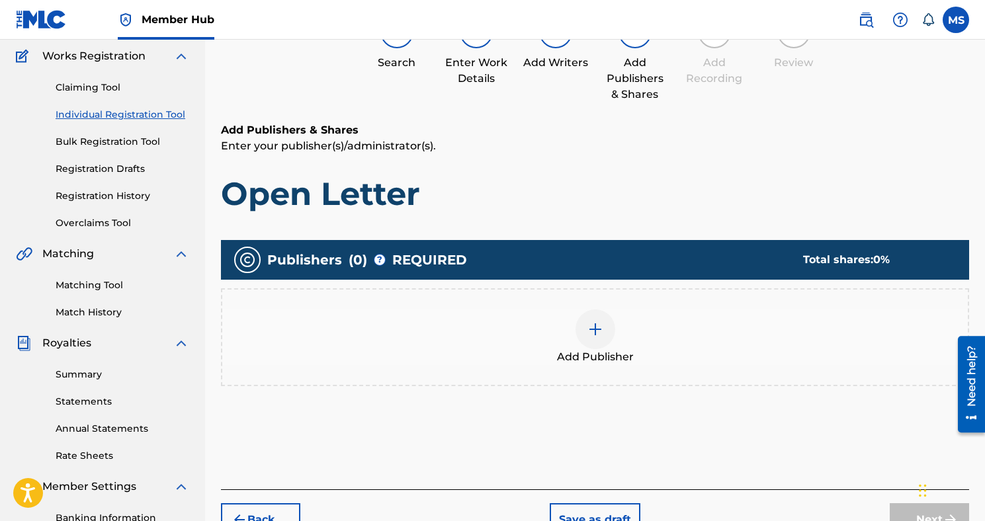
click at [581, 333] on div at bounding box center [595, 329] width 40 height 40
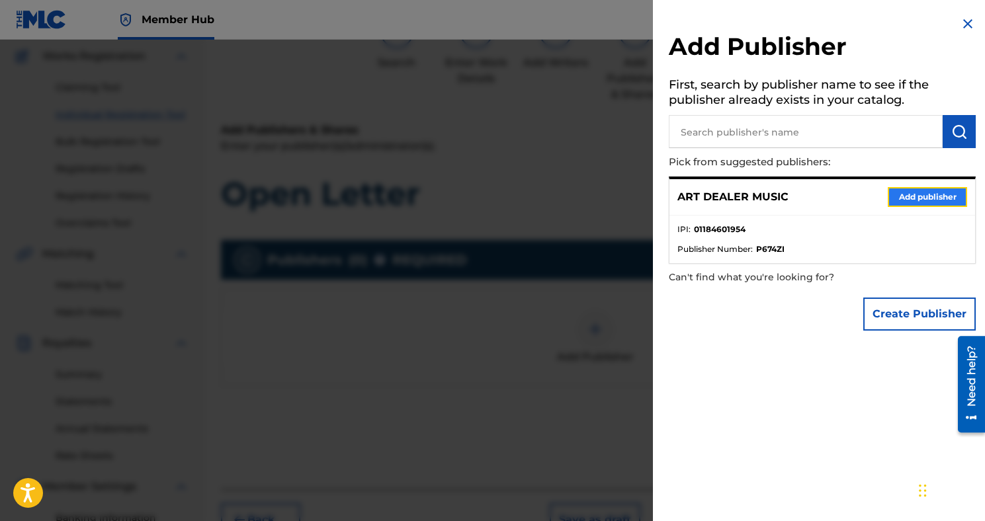
click at [951, 198] on button "Add publisher" at bounding box center [926, 197] width 79 height 20
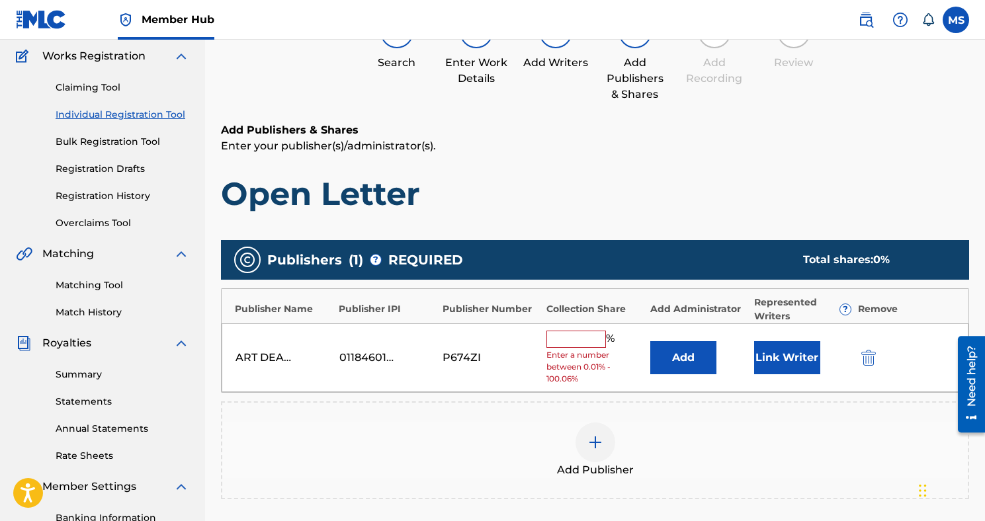
click at [570, 333] on input "text" at bounding box center [576, 339] width 60 height 17
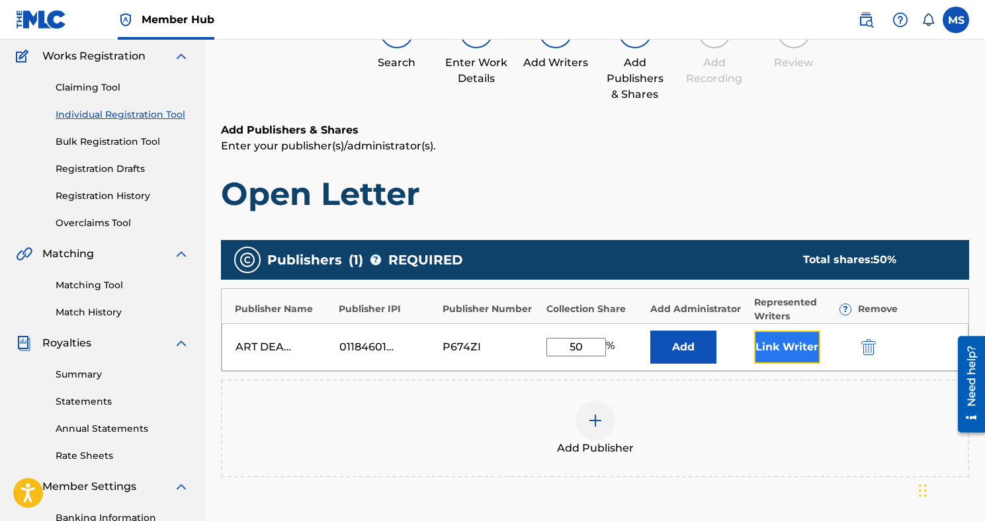
click at [786, 345] on button "Link Writer" at bounding box center [787, 347] width 66 height 33
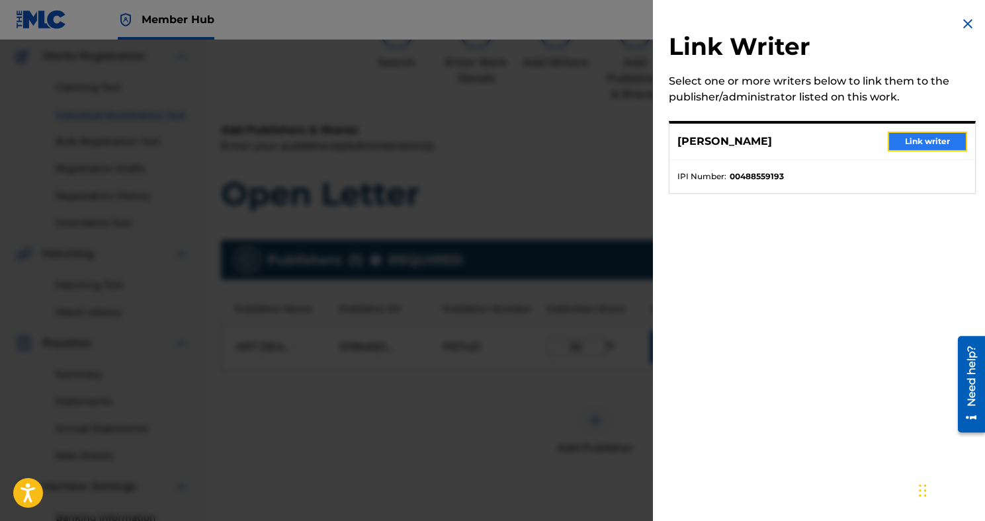
click at [893, 147] on button "Link writer" at bounding box center [926, 142] width 79 height 20
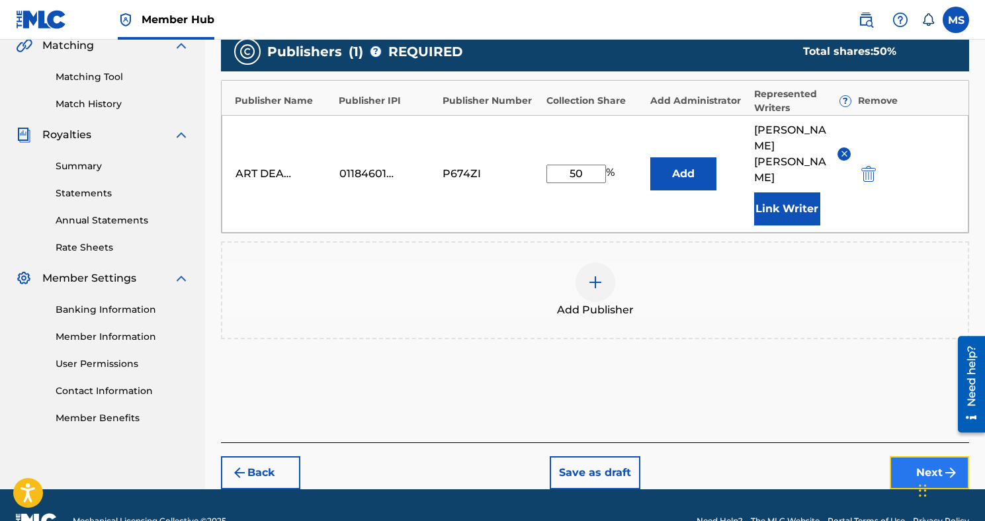
click at [907, 456] on button "Next" at bounding box center [928, 472] width 79 height 33
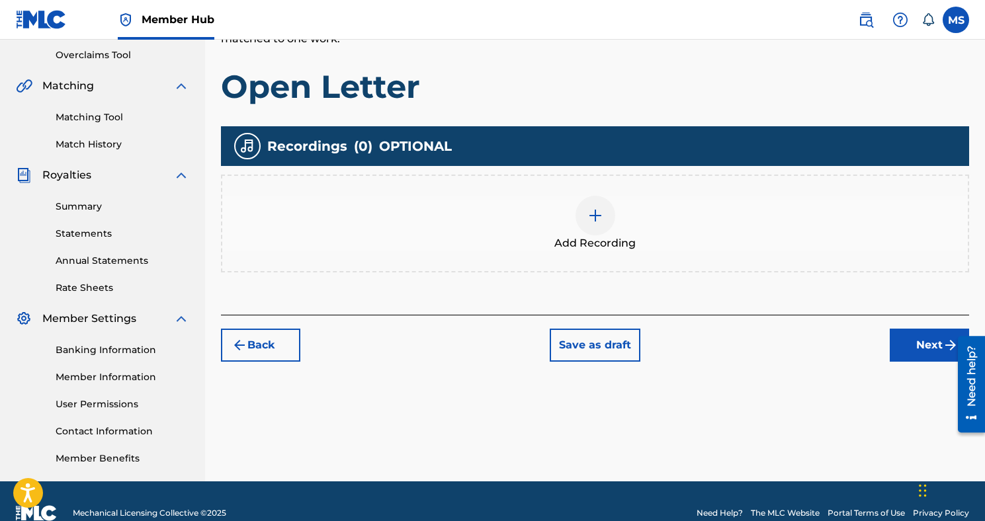
scroll to position [299, 0]
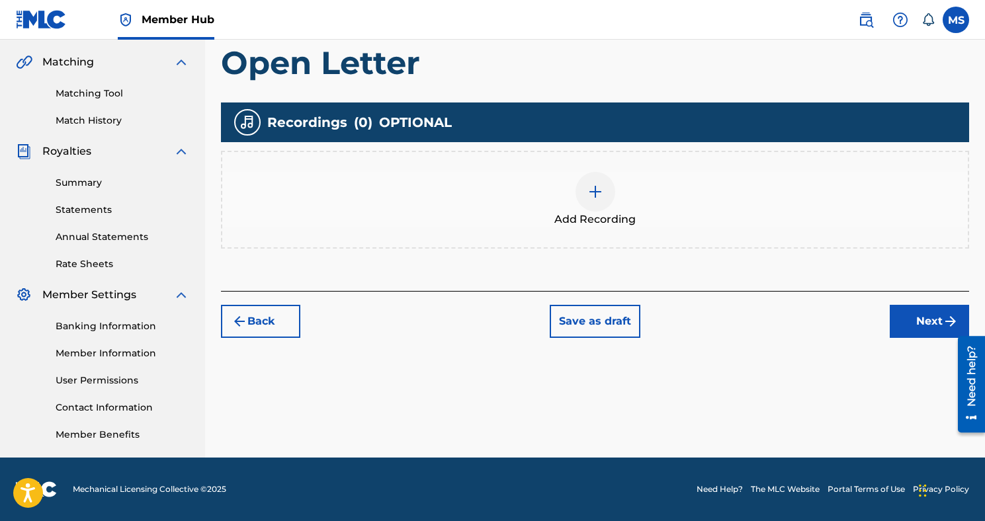
click at [925, 299] on div "Back Save as draft Next" at bounding box center [595, 314] width 748 height 47
click at [925, 311] on button "Next" at bounding box center [928, 321] width 79 height 33
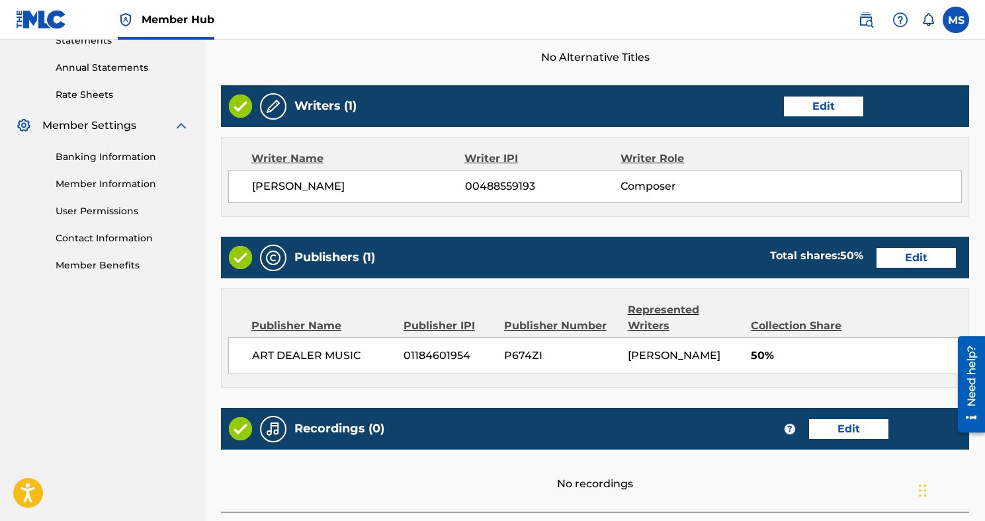
scroll to position [569, 0]
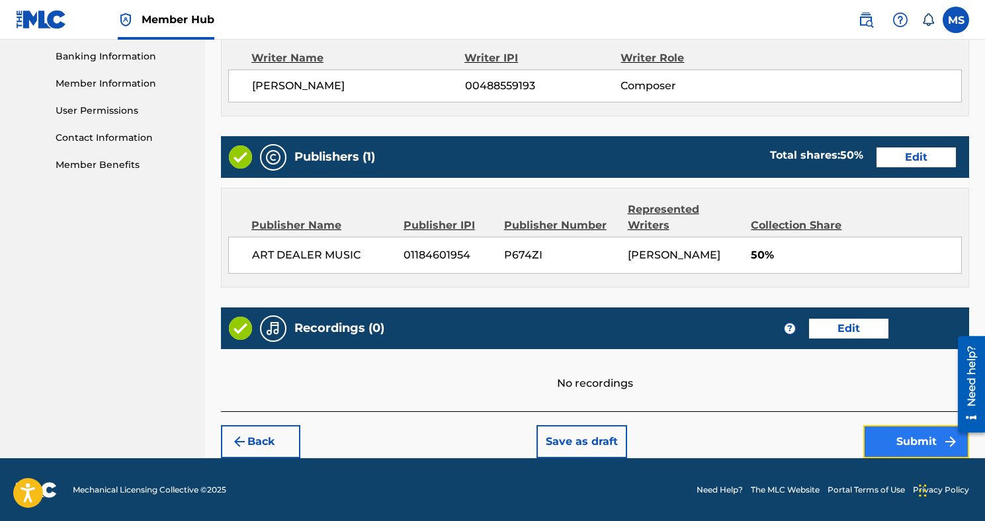
click at [897, 447] on button "Submit" at bounding box center [916, 441] width 106 height 33
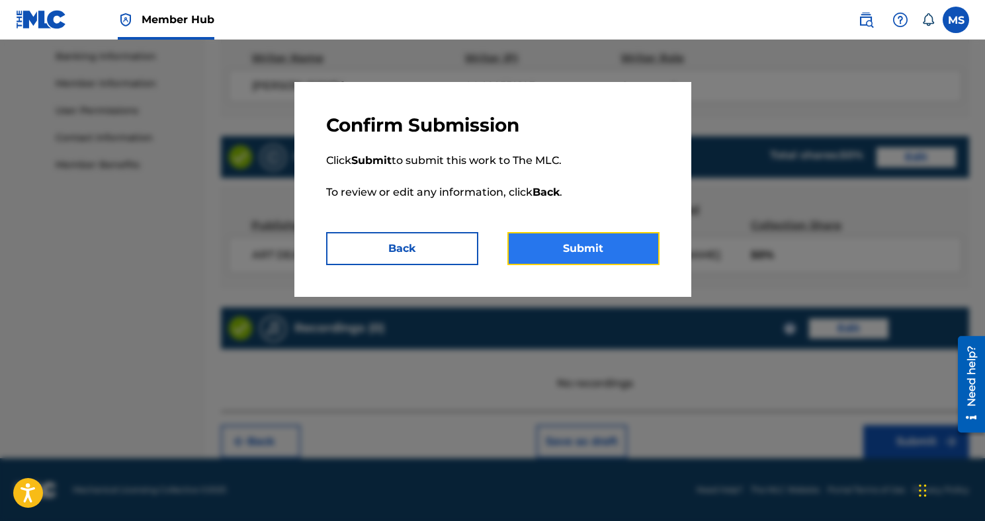
click at [631, 255] on button "Submit" at bounding box center [583, 248] width 152 height 33
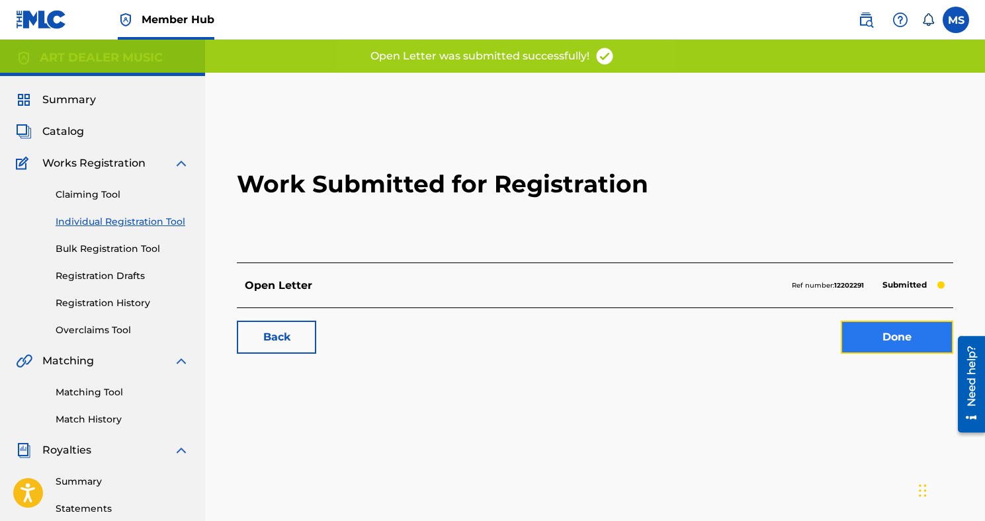
click at [867, 351] on link "Done" at bounding box center [897, 337] width 112 height 33
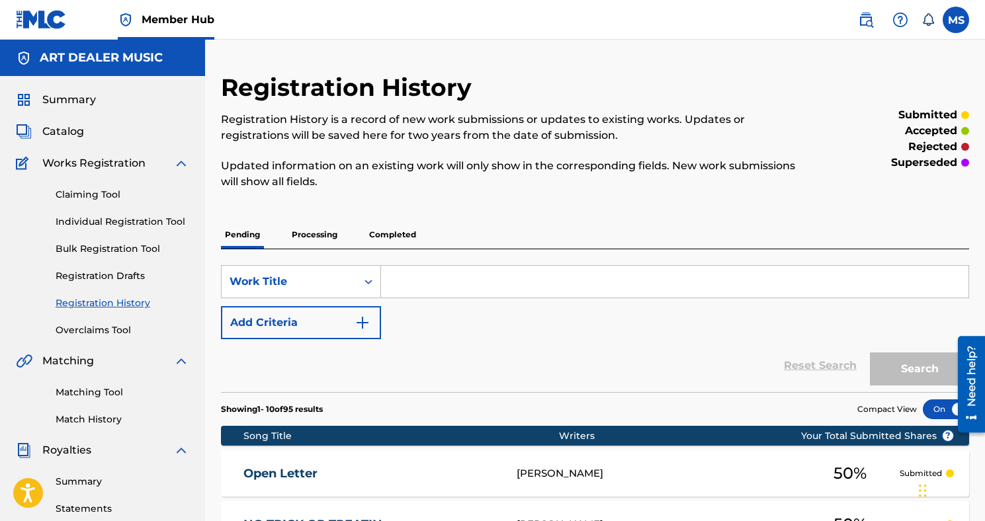
click at [431, 278] on input "Search Form" at bounding box center [674, 282] width 587 height 32
click at [113, 218] on link "Individual Registration Tool" at bounding box center [123, 222] width 134 height 14
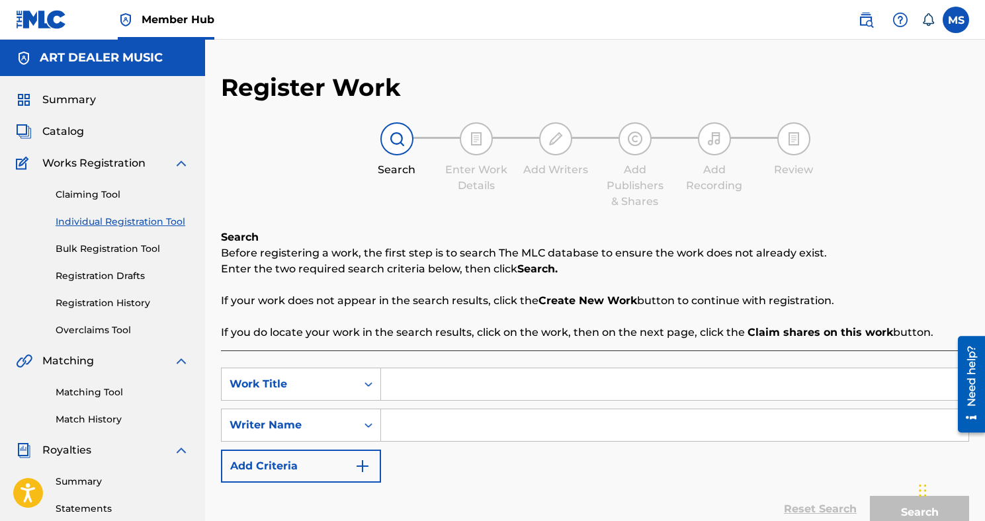
click at [507, 409] on input "Search Form" at bounding box center [674, 425] width 587 height 32
click at [506, 393] on input "Search Form" at bounding box center [674, 384] width 587 height 32
click at [521, 429] on input "Search Form" at bounding box center [674, 425] width 587 height 32
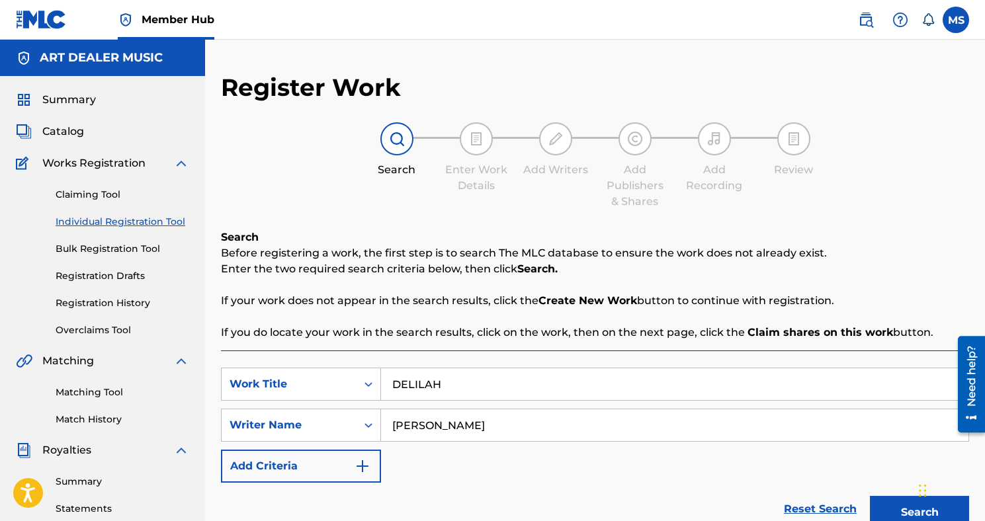
scroll to position [28, 0]
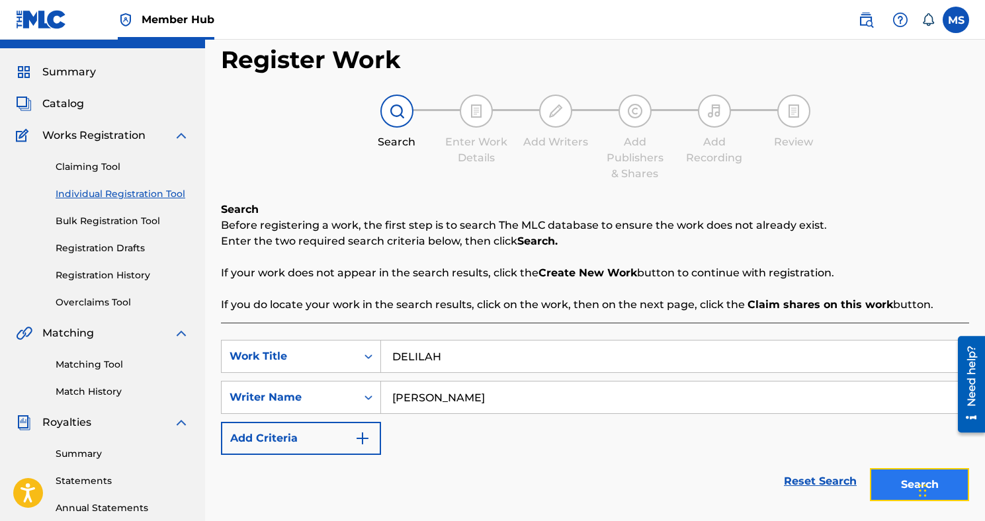
click at [899, 490] on button "Search" at bounding box center [919, 484] width 99 height 33
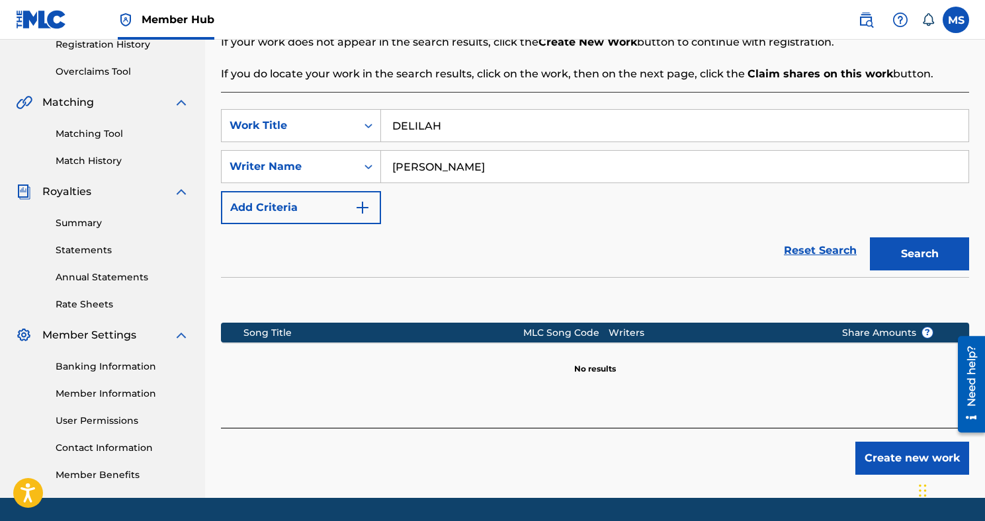
scroll to position [299, 0]
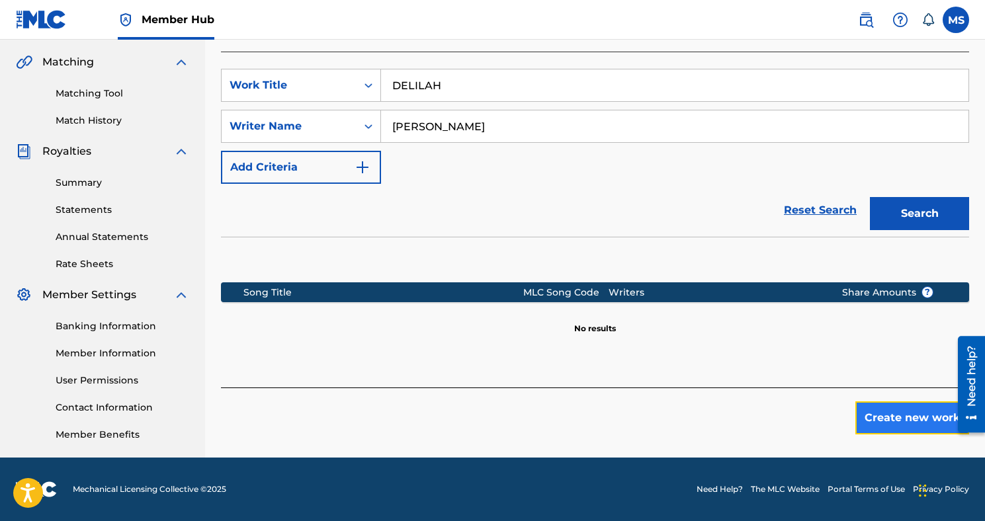
click at [869, 413] on button "Create new work" at bounding box center [912, 417] width 114 height 33
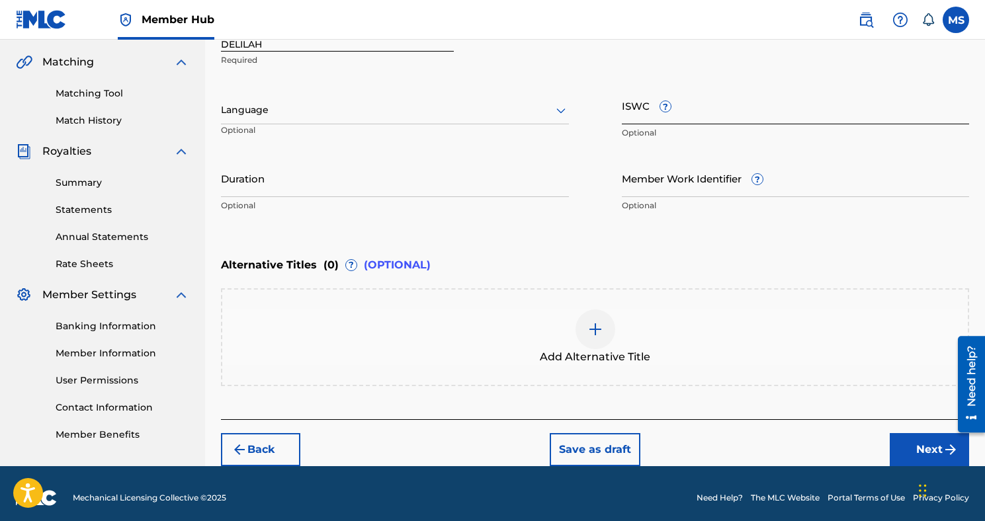
click at [624, 116] on input "ISWC ?" at bounding box center [796, 106] width 348 height 38
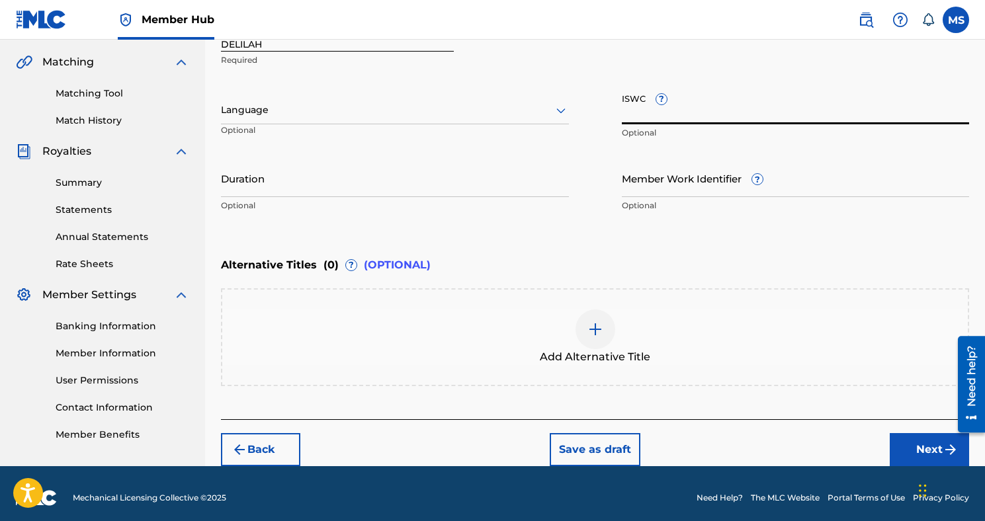
paste input "T3248585362"
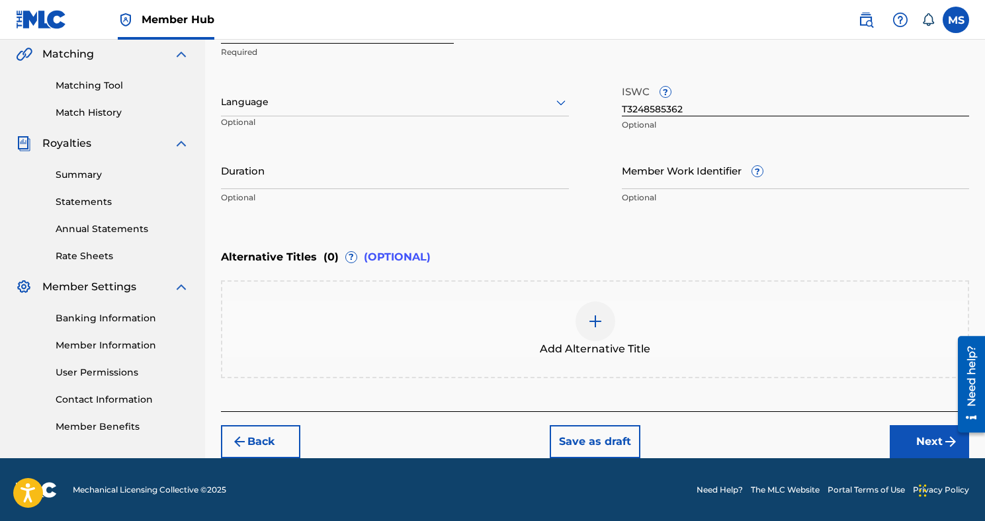
click at [894, 424] on div "Back Save as draft Next" at bounding box center [595, 434] width 748 height 47
click at [897, 431] on button "Next" at bounding box center [928, 441] width 79 height 33
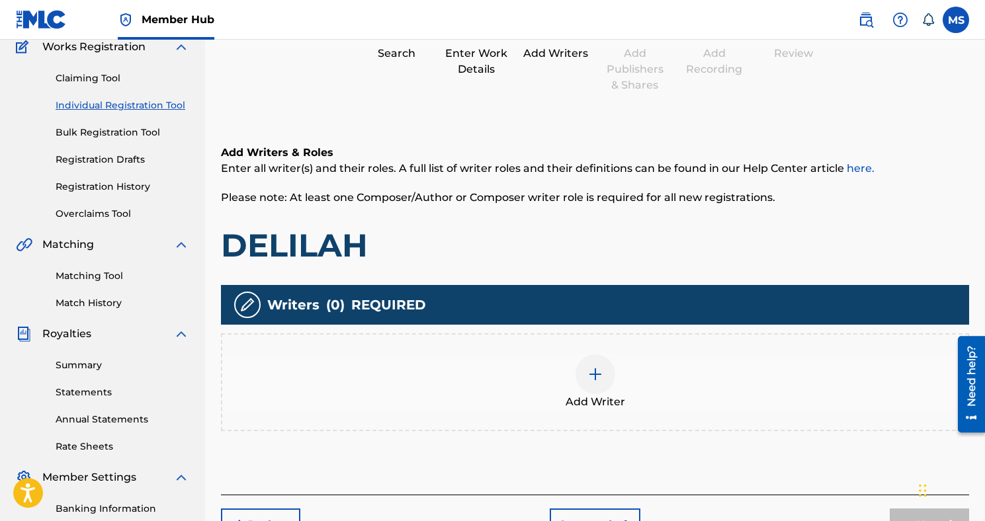
scroll to position [122, 0]
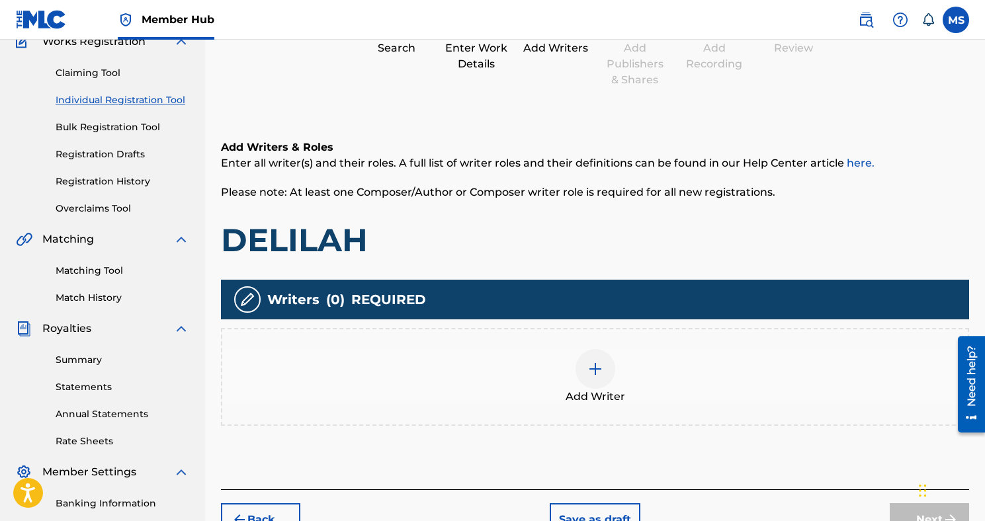
click at [608, 364] on div at bounding box center [595, 369] width 40 height 40
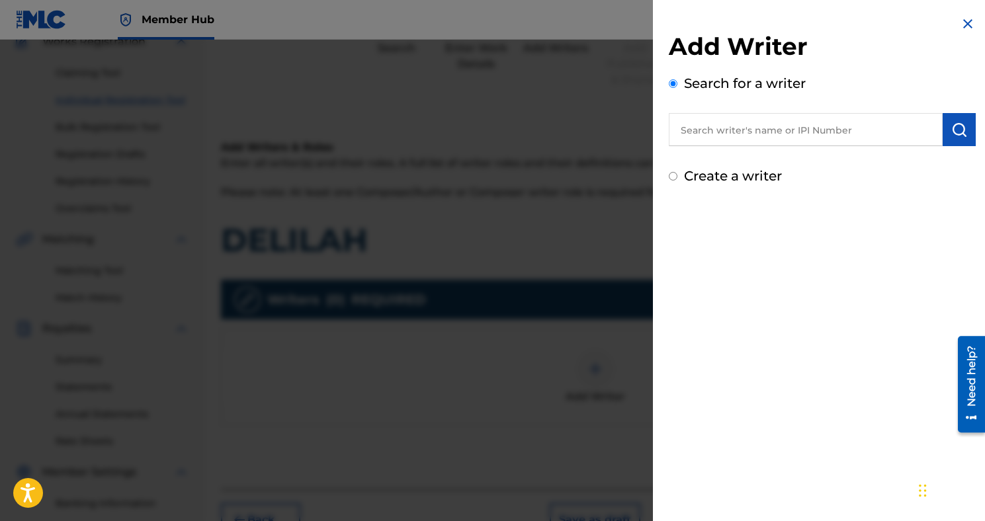
click at [806, 116] on input "text" at bounding box center [806, 129] width 274 height 33
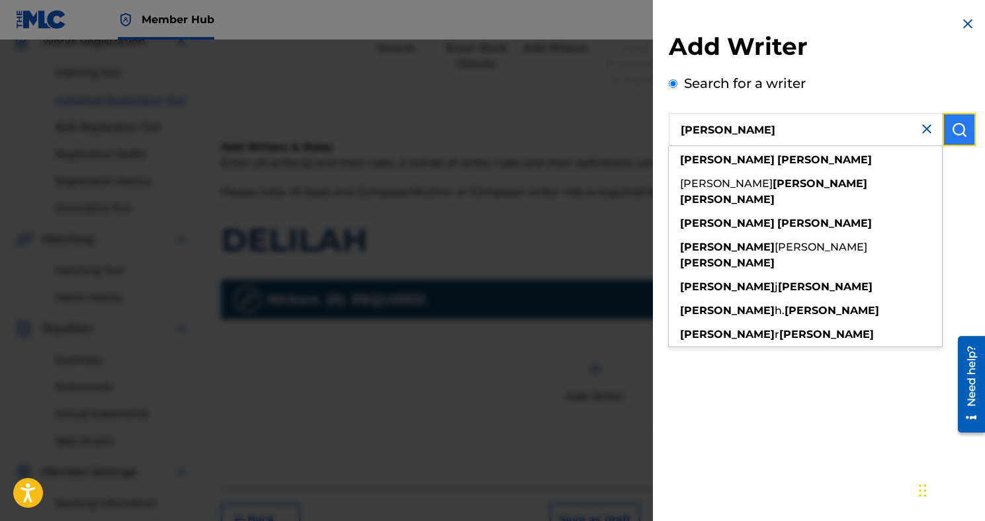
click at [943, 134] on button "submit" at bounding box center [958, 129] width 33 height 33
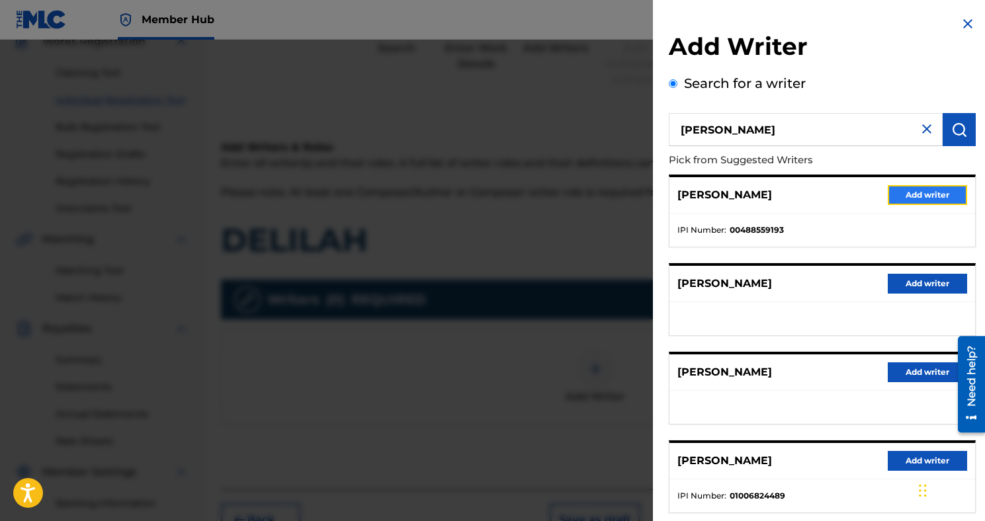
click at [898, 196] on button "Add writer" at bounding box center [926, 195] width 79 height 20
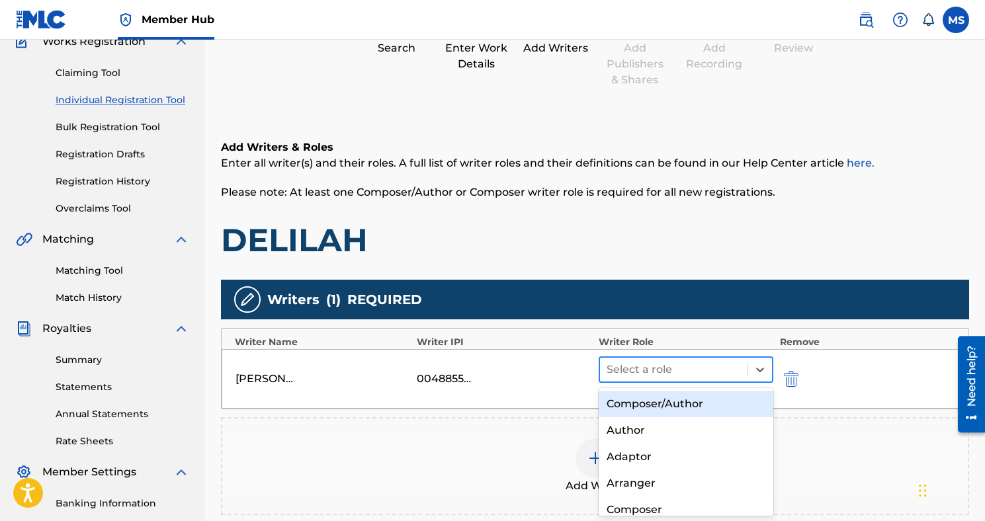
click at [639, 373] on div at bounding box center [673, 369] width 134 height 19
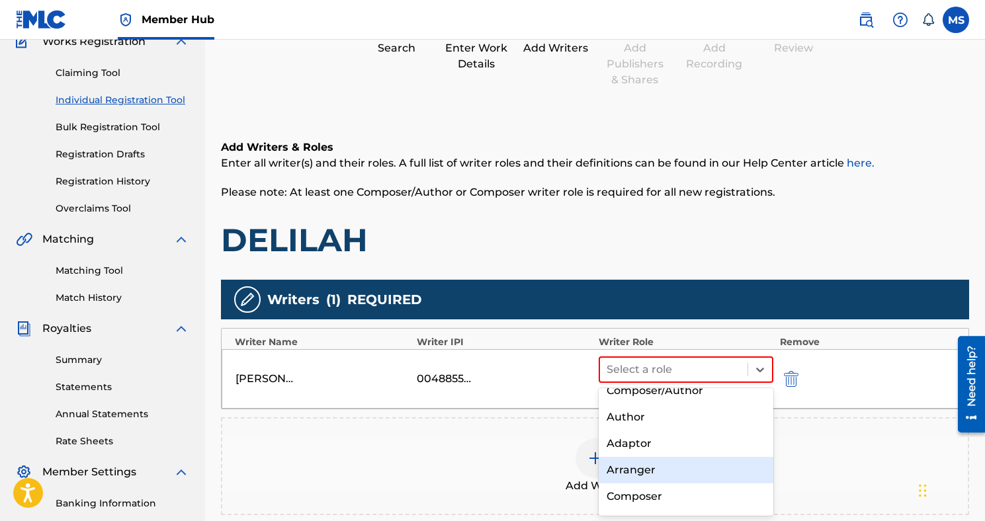
scroll to position [16, 0]
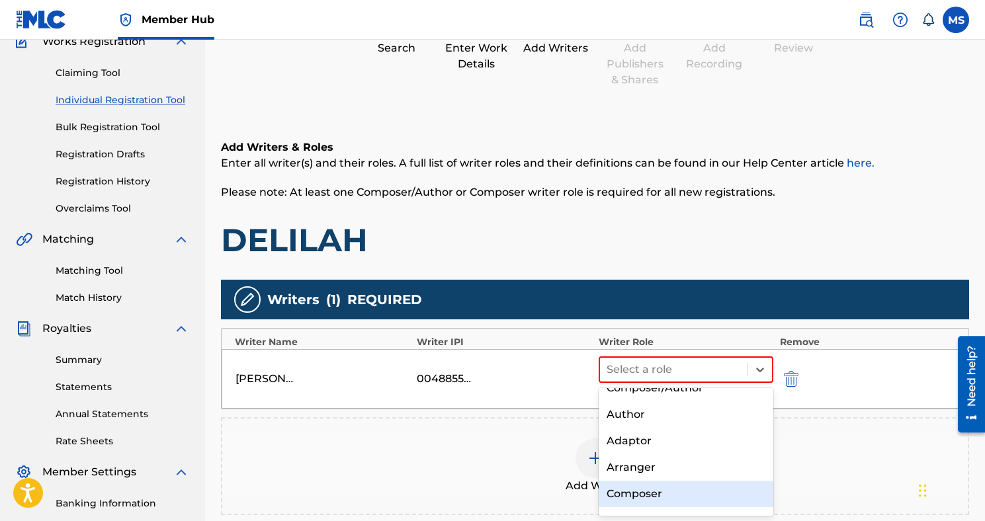
click at [645, 488] on div "Composer" at bounding box center [685, 494] width 175 height 26
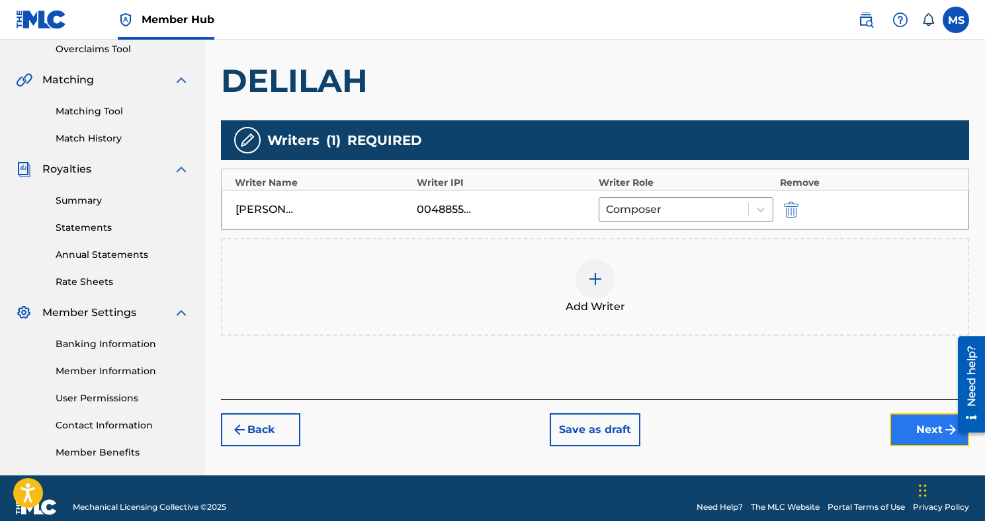
click at [900, 427] on button "Next" at bounding box center [928, 429] width 79 height 33
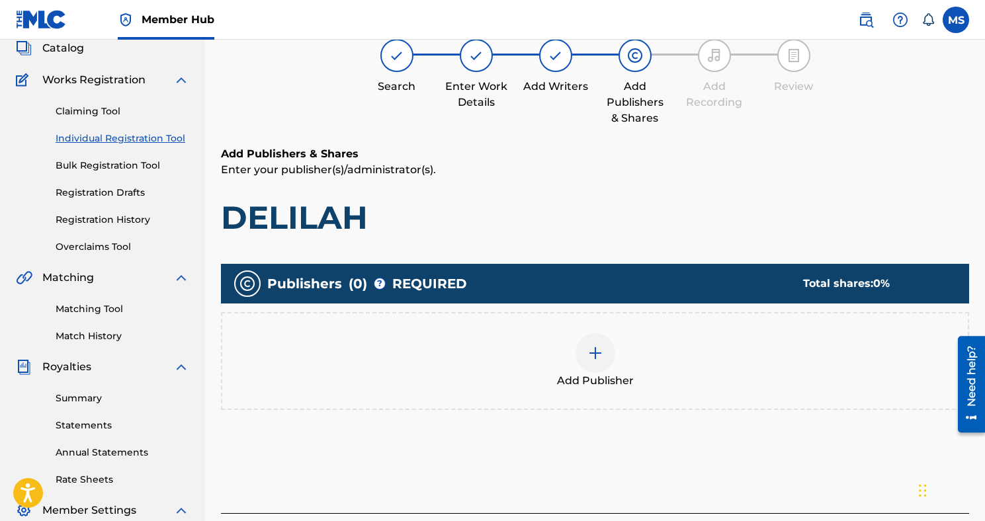
scroll to position [60, 0]
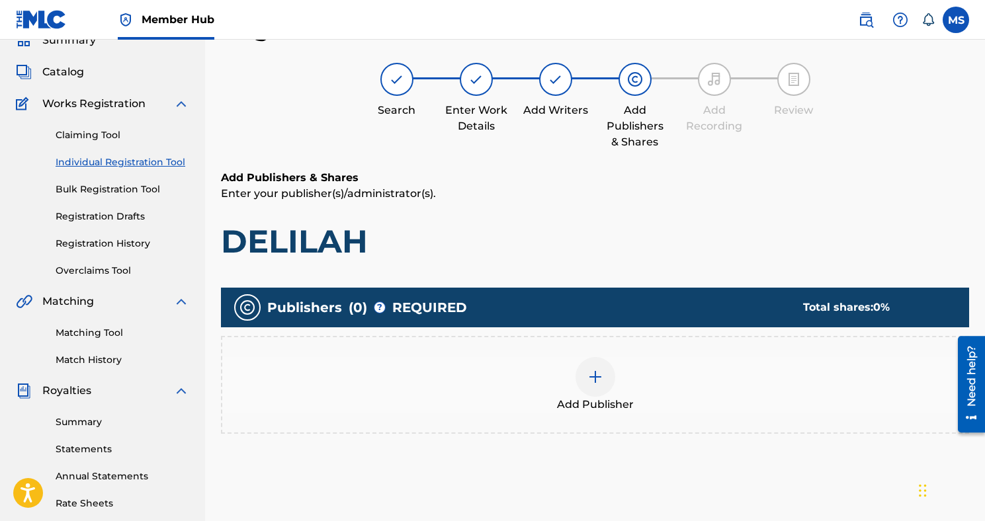
click at [603, 384] on div at bounding box center [595, 377] width 40 height 40
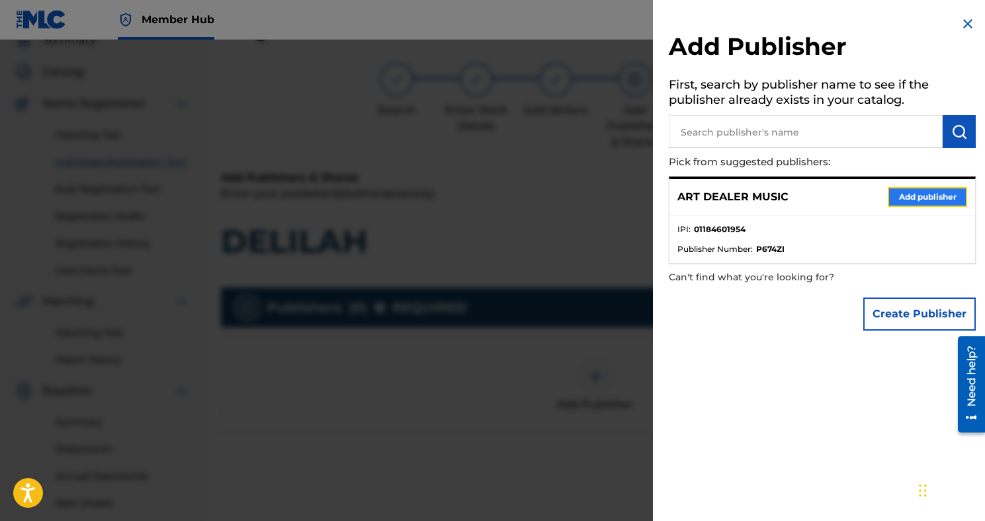
click at [895, 191] on button "Add publisher" at bounding box center [926, 197] width 79 height 20
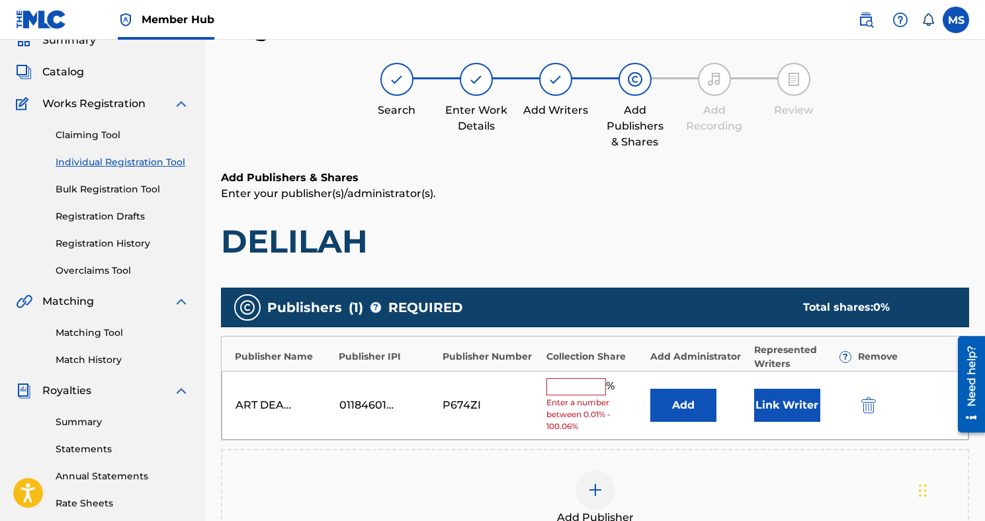
click at [596, 381] on input "text" at bounding box center [576, 386] width 60 height 17
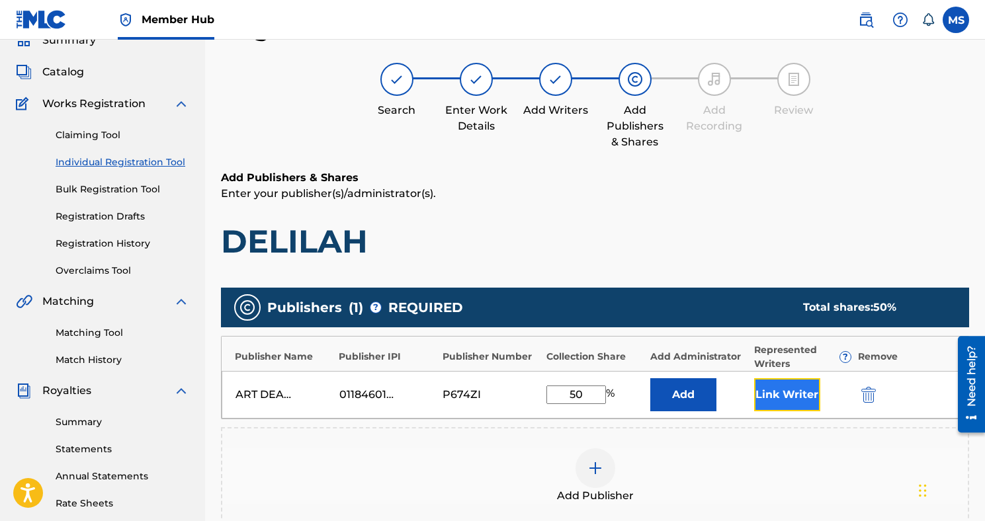
click at [802, 387] on button "Link Writer" at bounding box center [787, 394] width 66 height 33
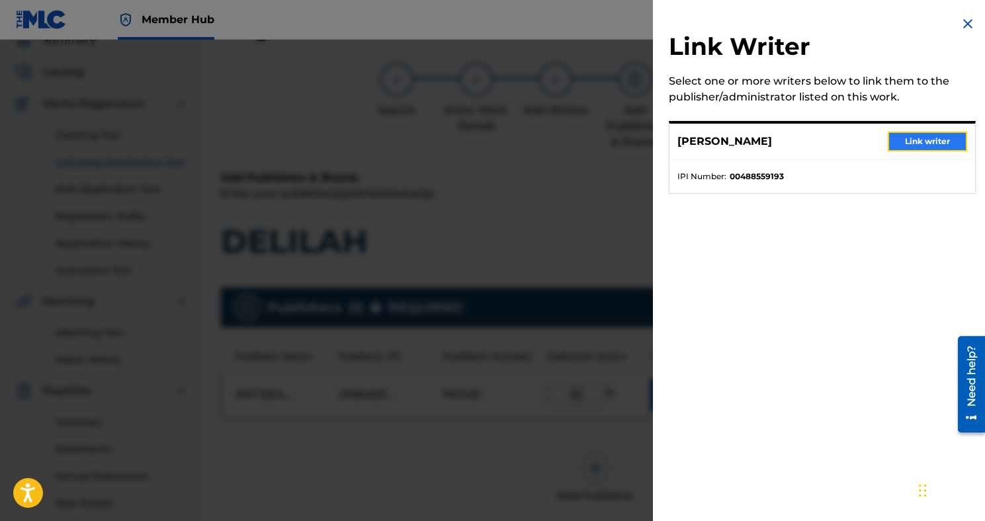
click at [887, 147] on button "Link writer" at bounding box center [926, 142] width 79 height 20
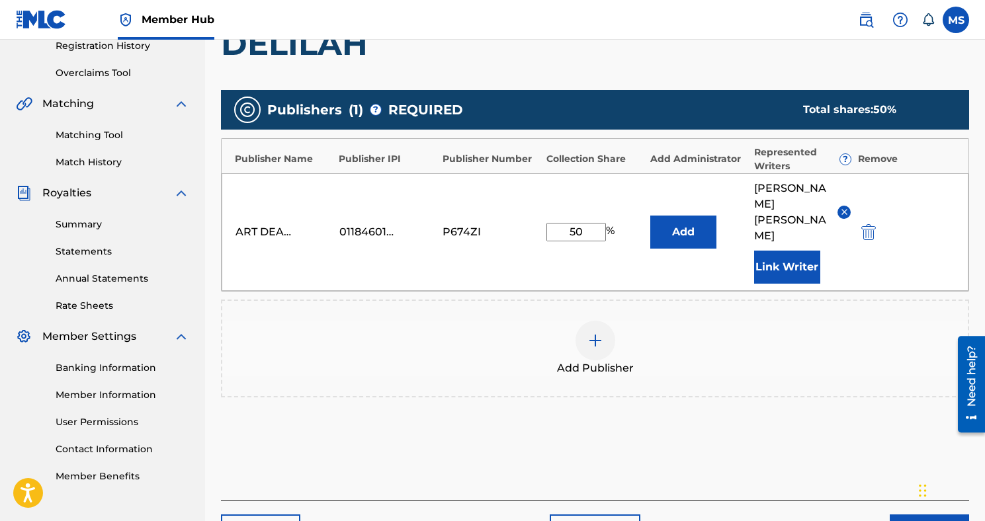
scroll to position [315, 0]
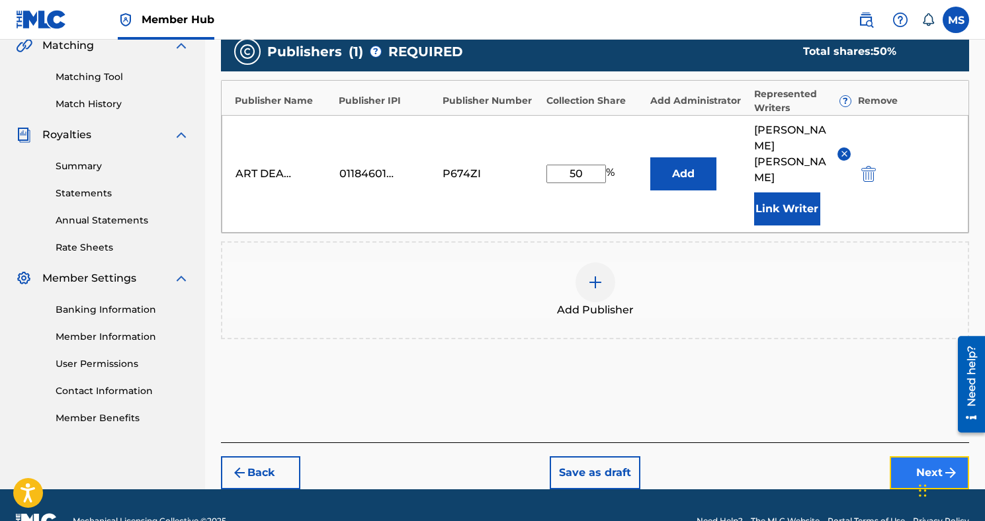
click at [893, 456] on button "Next" at bounding box center [928, 472] width 79 height 33
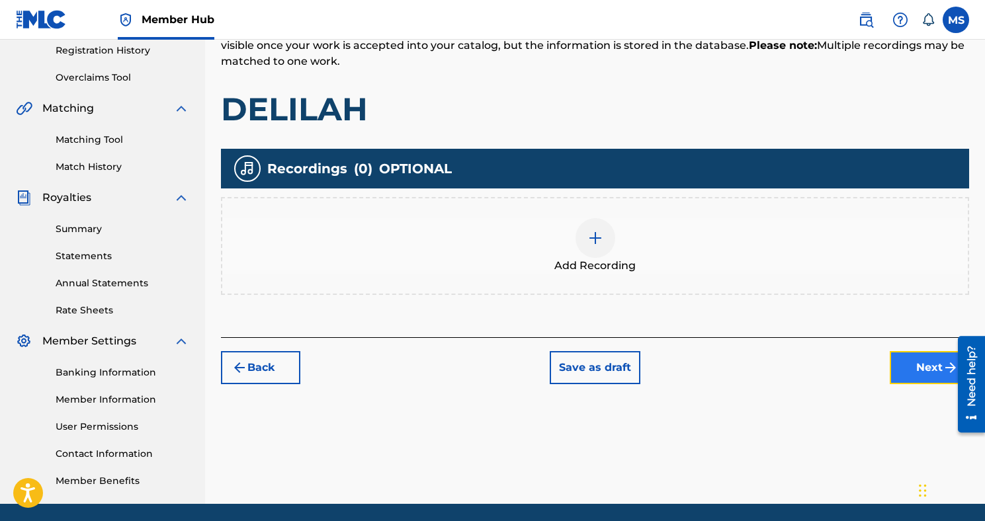
click at [922, 360] on button "Next" at bounding box center [928, 367] width 79 height 33
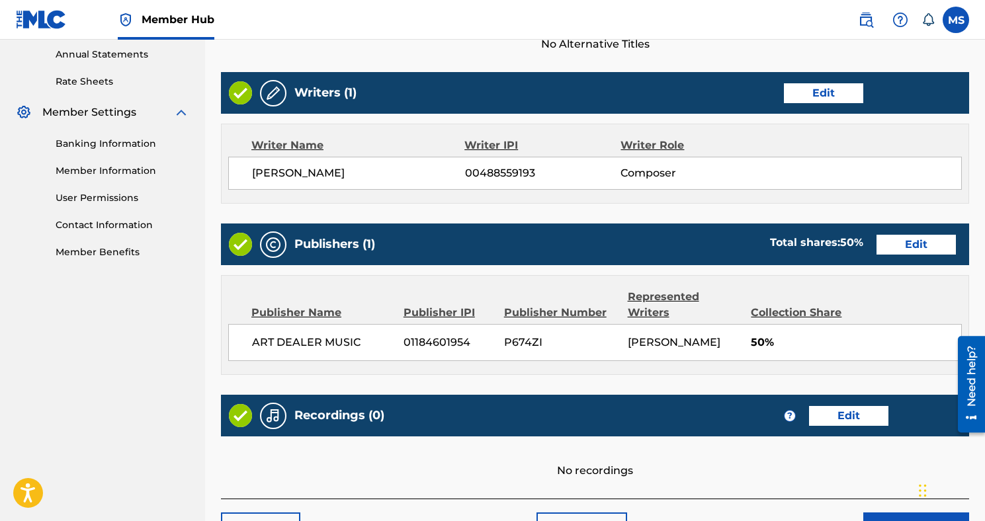
scroll to position [569, 0]
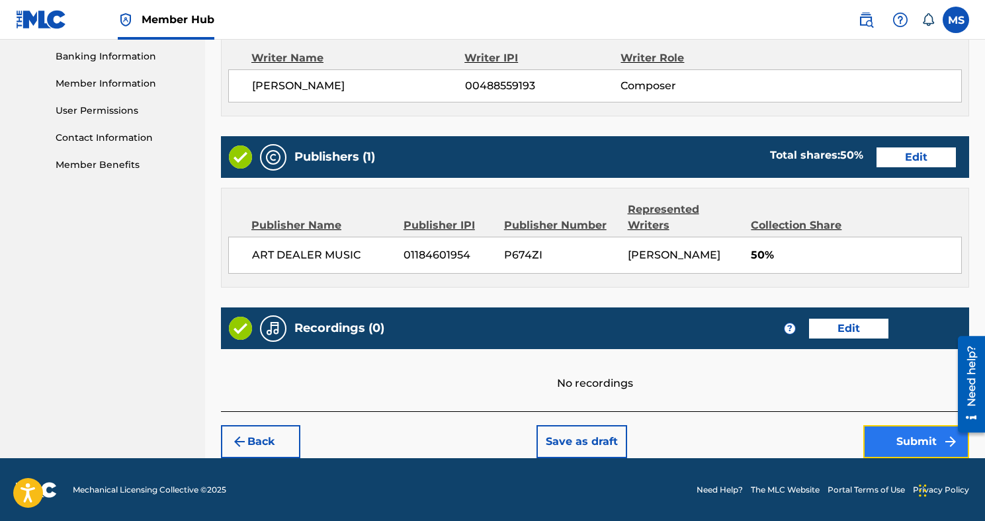
click at [880, 440] on button "Submit" at bounding box center [916, 441] width 106 height 33
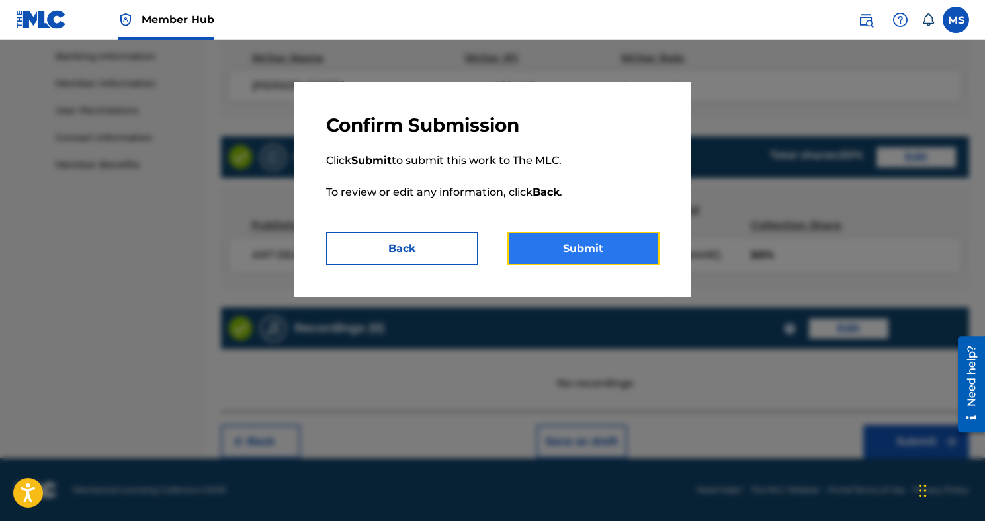
click at [571, 257] on button "Submit" at bounding box center [583, 248] width 152 height 33
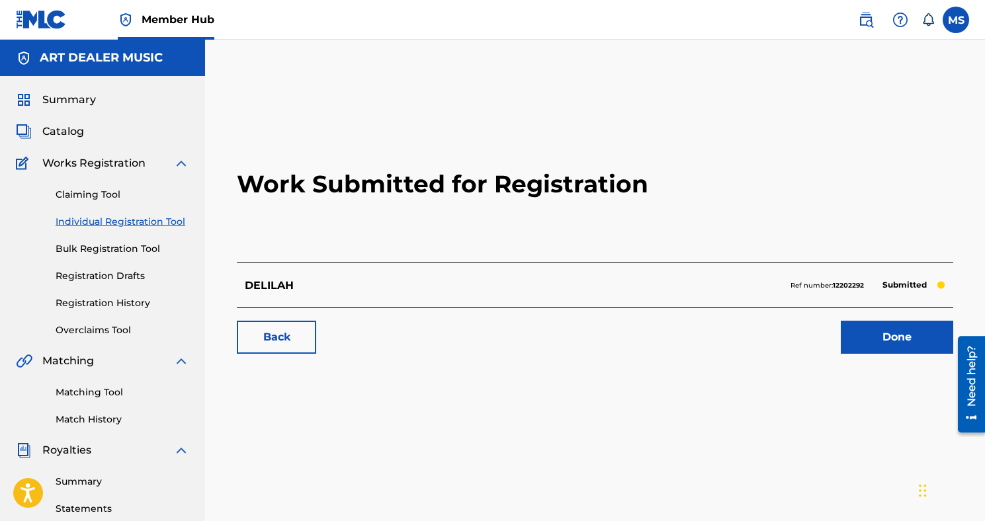
click at [114, 220] on link "Individual Registration Tool" at bounding box center [123, 222] width 134 height 14
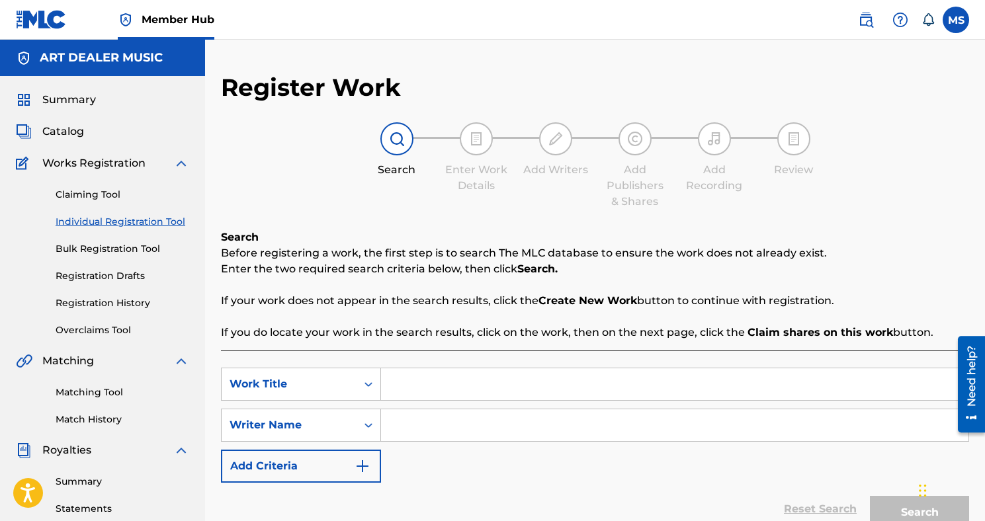
click at [428, 391] on input "Search Form" at bounding box center [674, 384] width 587 height 32
click at [460, 433] on input "Search Form" at bounding box center [674, 425] width 587 height 32
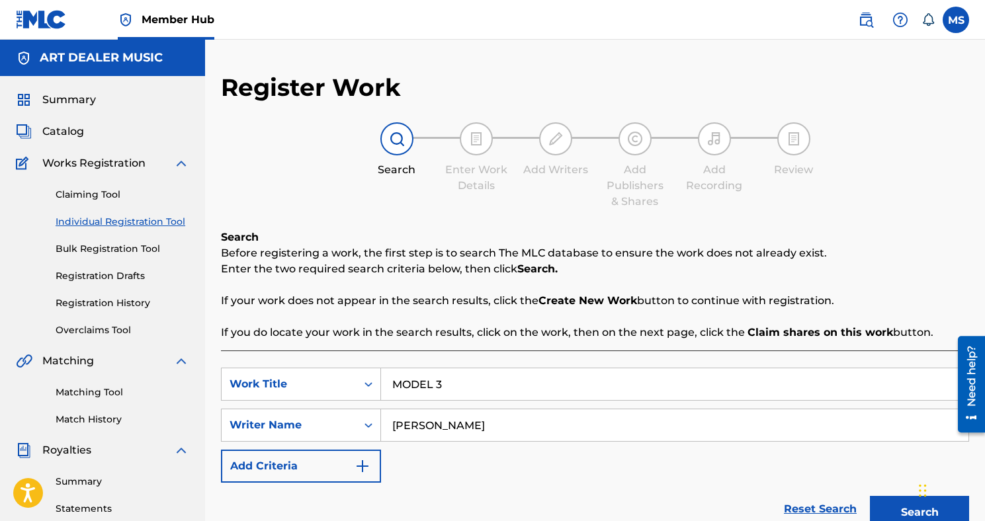
scroll to position [53, 0]
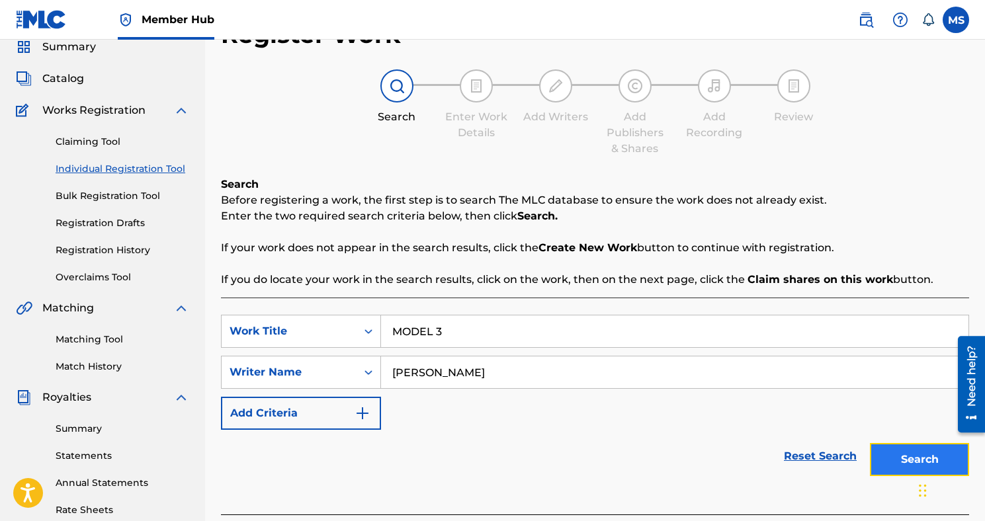
click at [891, 468] on button "Search" at bounding box center [919, 459] width 99 height 33
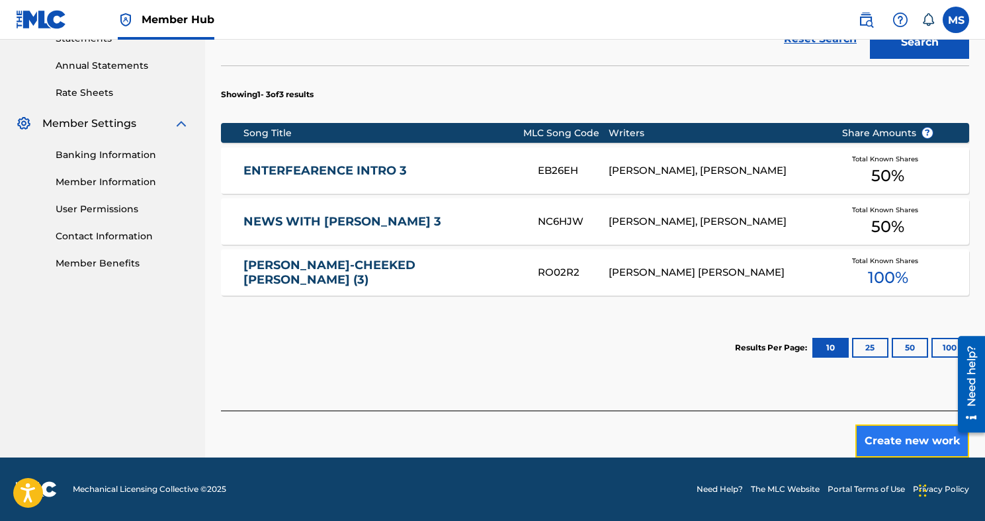
click at [939, 440] on button "Create new work" at bounding box center [912, 441] width 114 height 33
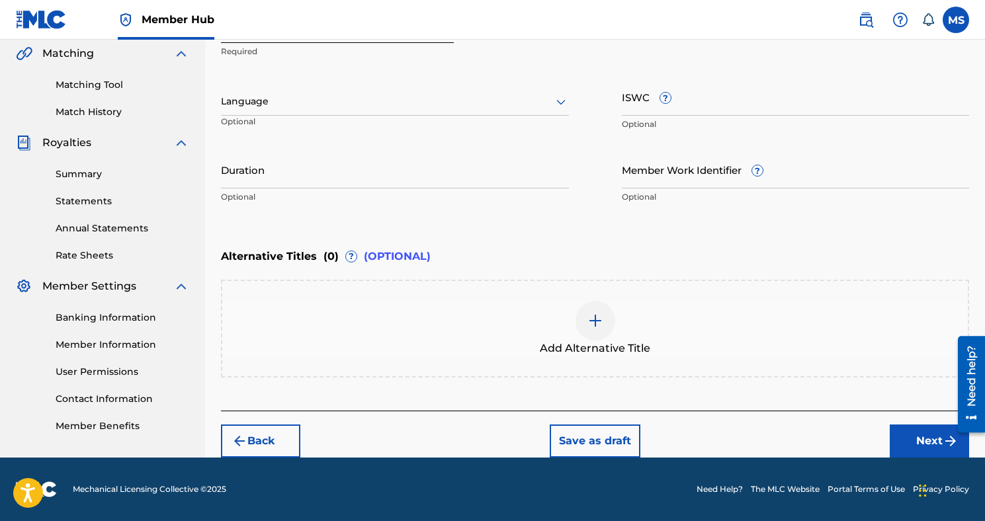
scroll to position [307, 0]
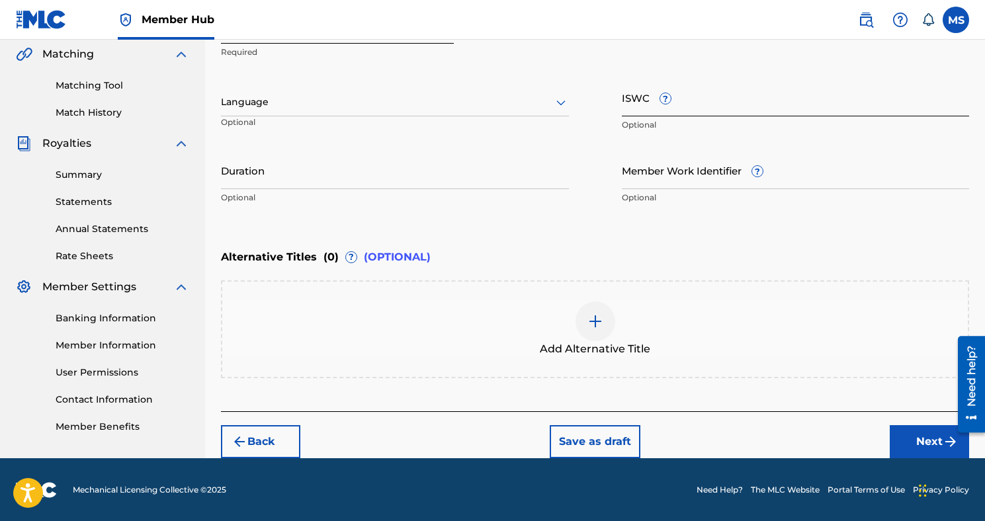
click at [624, 103] on input "ISWC ?" at bounding box center [796, 98] width 348 height 38
paste input "T3244733840"
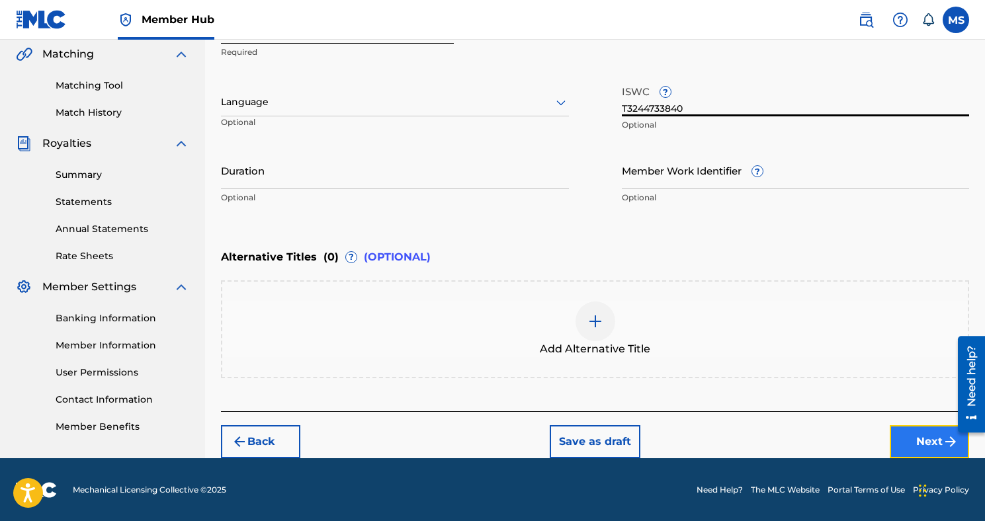
click at [902, 444] on button "Next" at bounding box center [928, 441] width 79 height 33
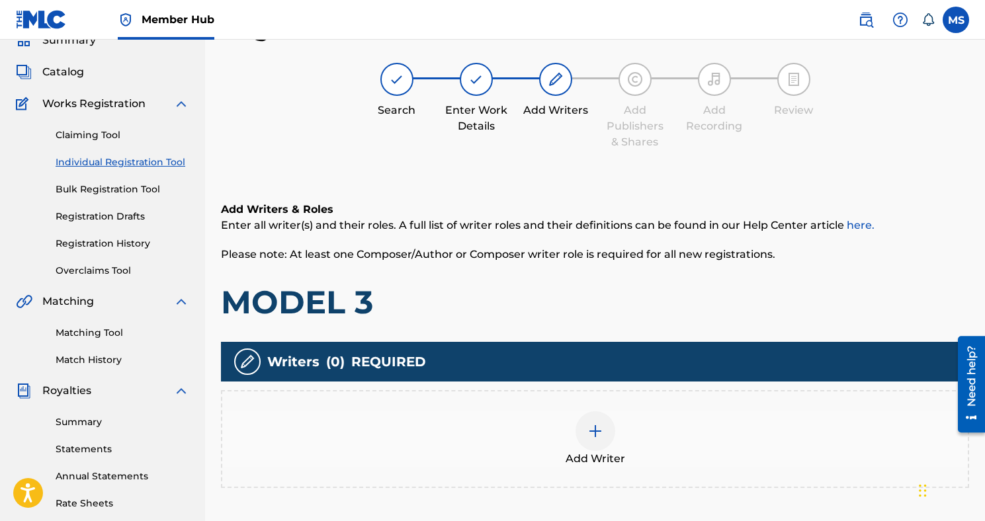
scroll to position [60, 0]
click at [593, 444] on div at bounding box center [595, 431] width 40 height 40
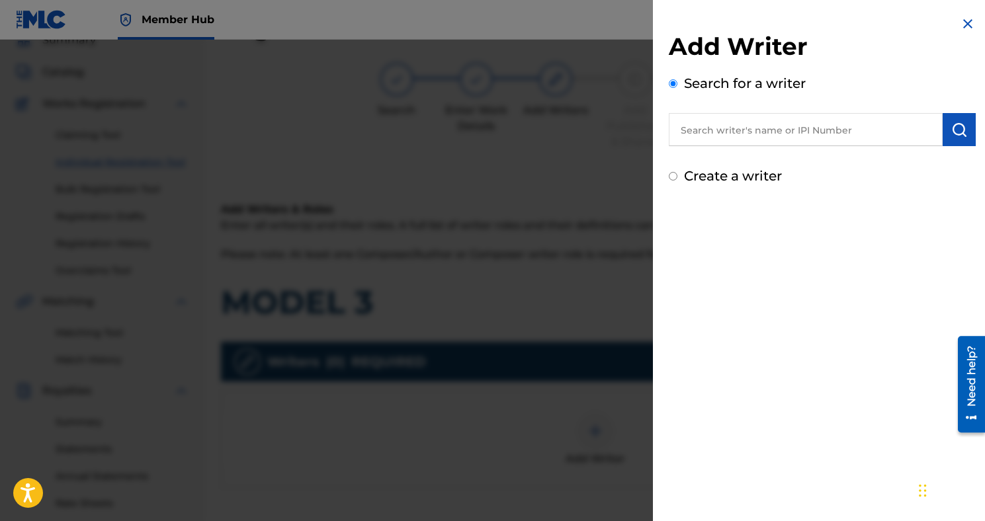
click at [720, 144] on input "text" at bounding box center [806, 129] width 274 height 33
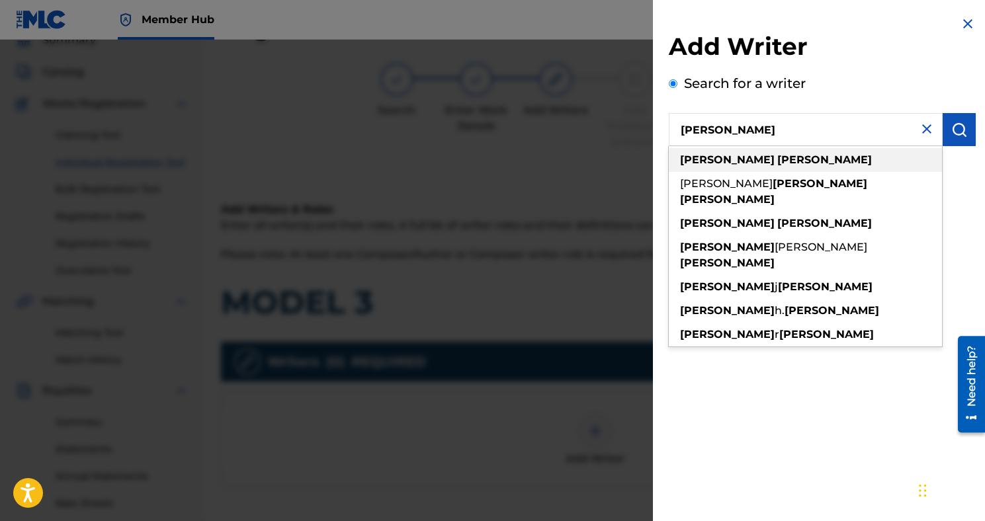
click at [777, 163] on strong "[PERSON_NAME]" at bounding box center [824, 159] width 95 height 13
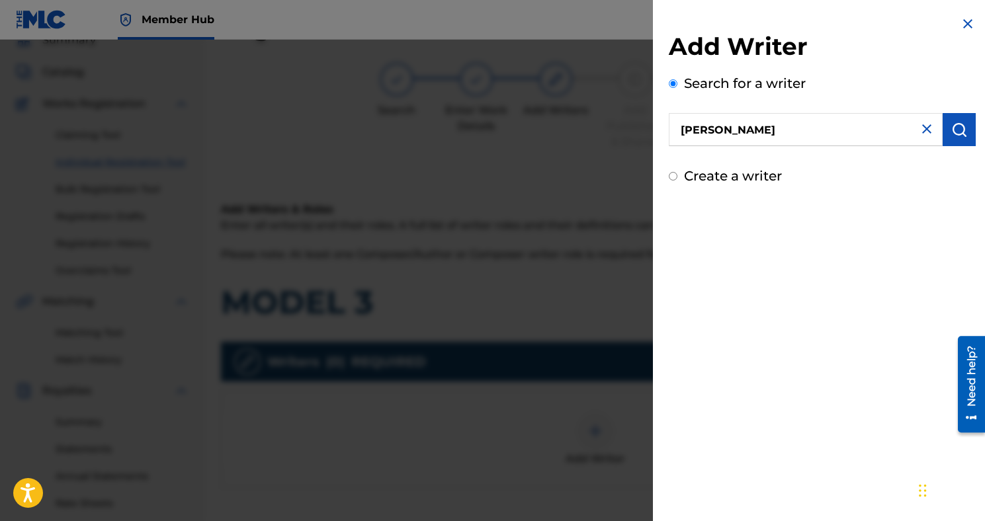
click at [975, 130] on div "Add Writer Search for a writer [PERSON_NAME] Create a writer" at bounding box center [822, 101] width 339 height 202
click at [952, 129] on img "submit" at bounding box center [959, 130] width 16 height 16
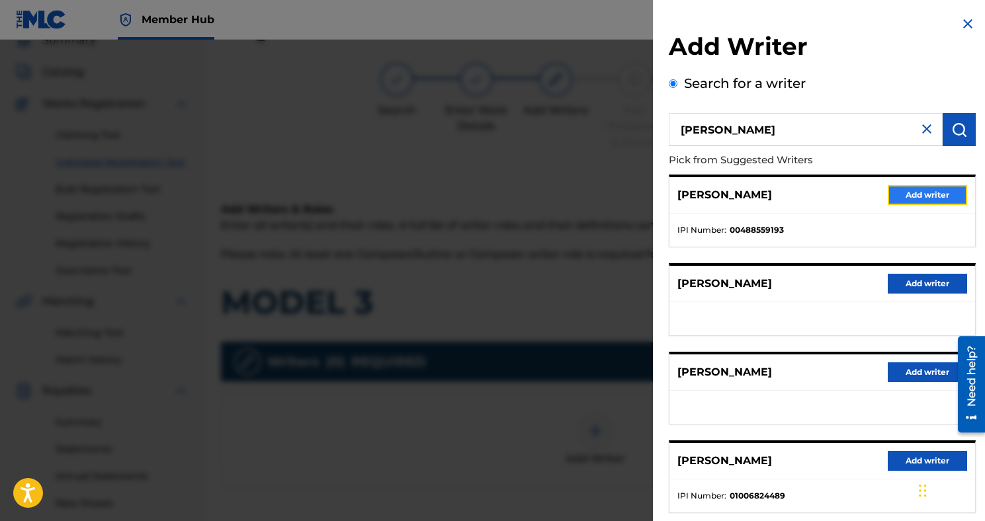
click at [944, 194] on button "Add writer" at bounding box center [926, 195] width 79 height 20
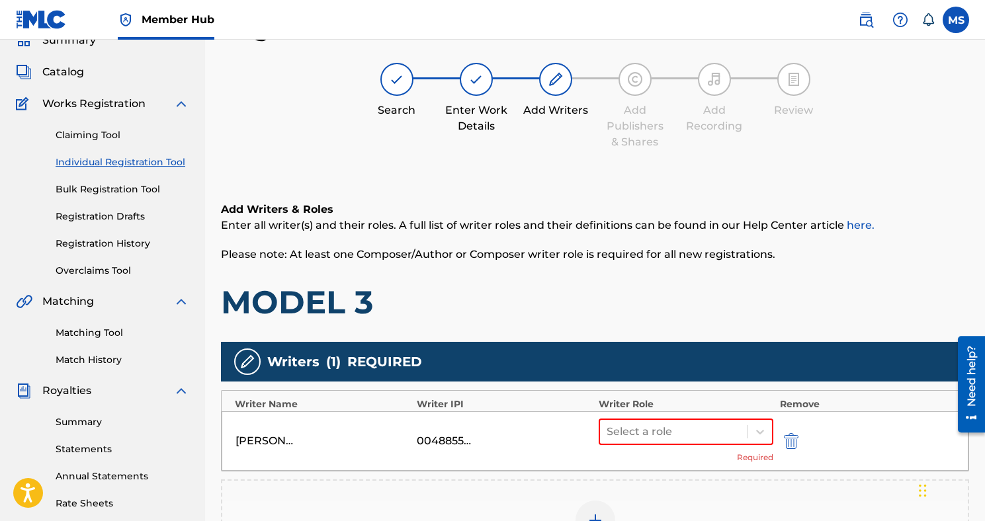
click at [710, 416] on div "[PERSON_NAME] 00488559193 Select a role Required" at bounding box center [595, 441] width 747 height 60
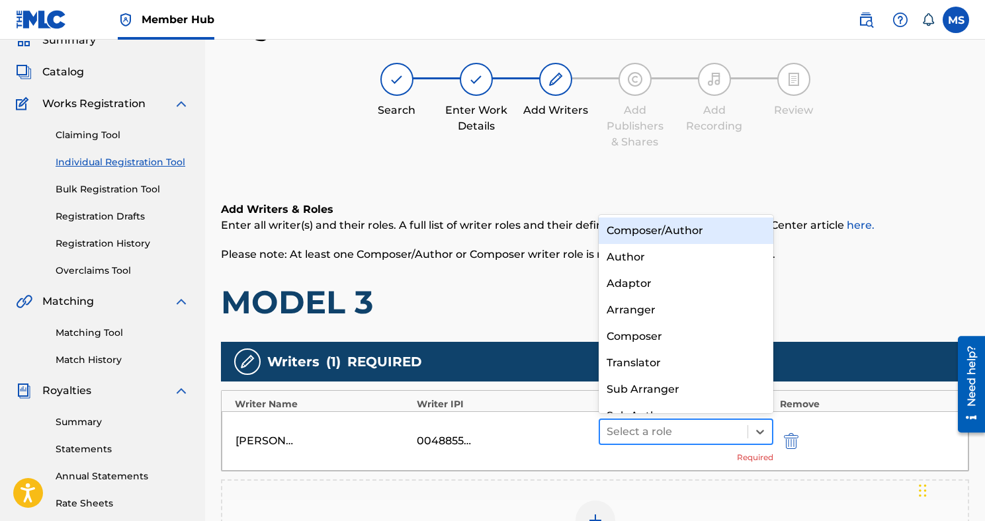
click at [710, 421] on div "Select a role" at bounding box center [673, 432] width 147 height 24
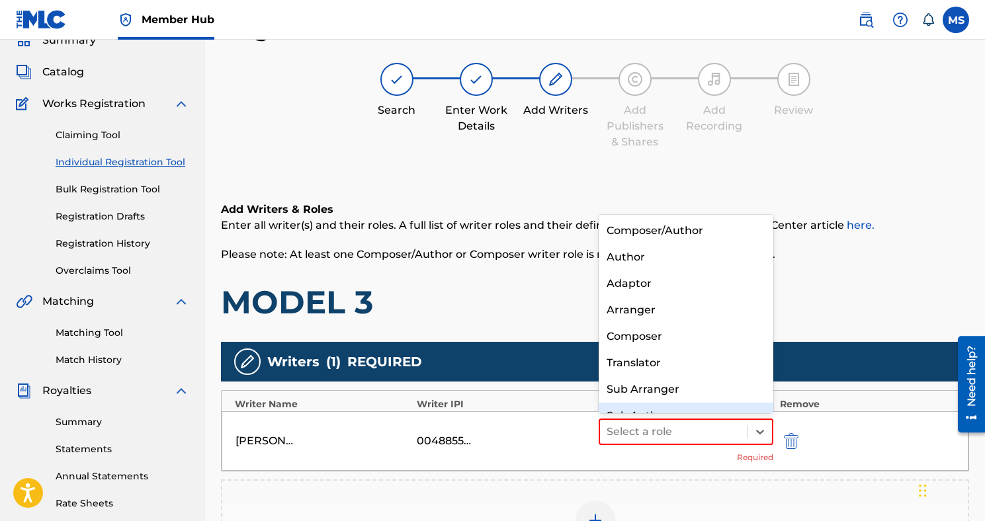
scroll to position [19, 0]
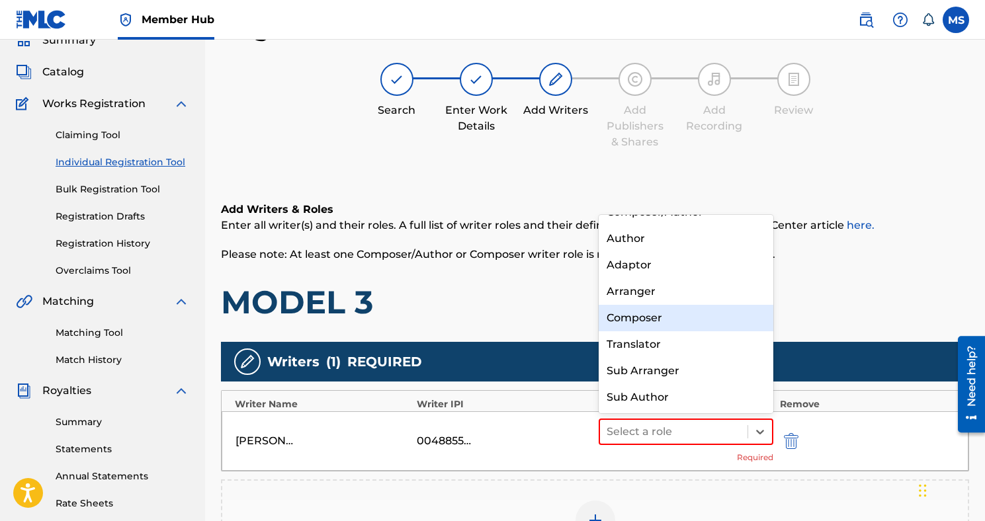
click at [692, 308] on div "Composer" at bounding box center [685, 318] width 175 height 26
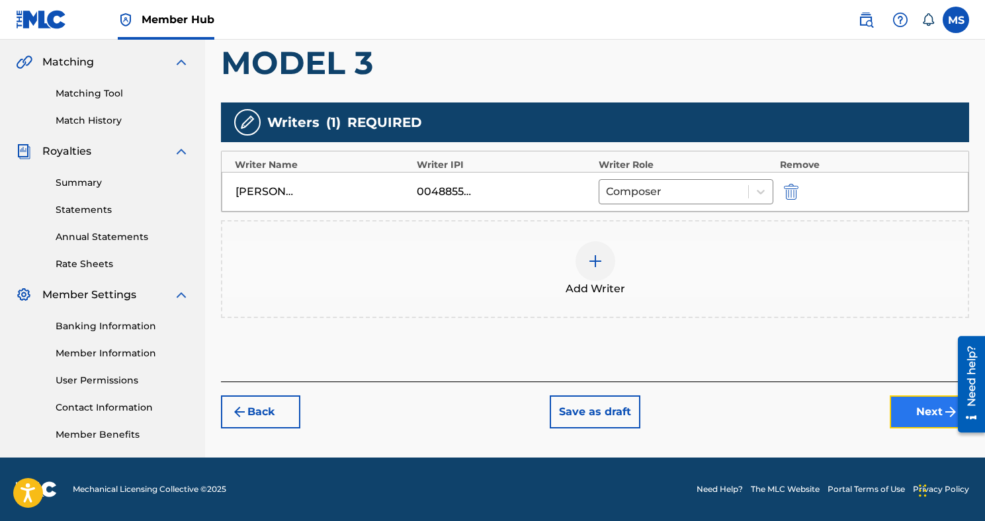
click at [904, 414] on button "Next" at bounding box center [928, 411] width 79 height 33
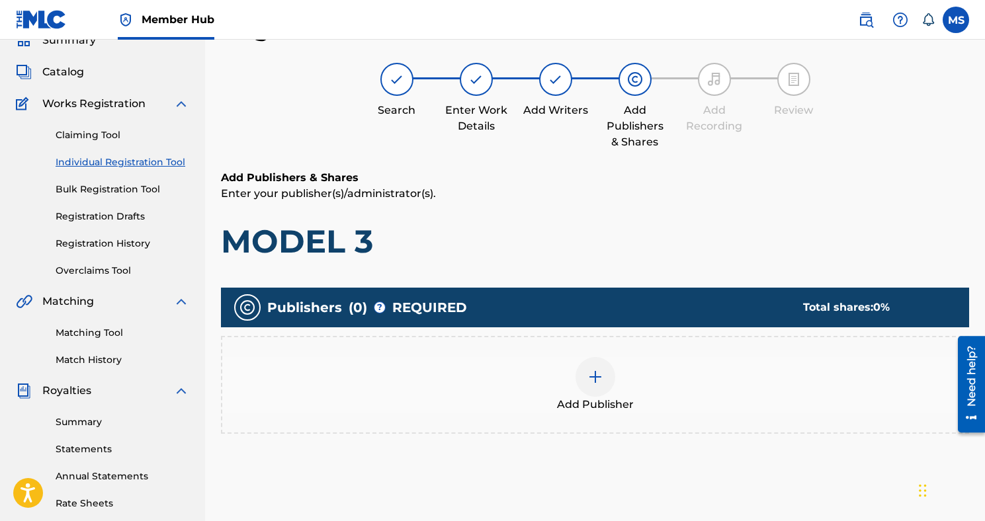
scroll to position [60, 0]
click at [595, 376] on img at bounding box center [595, 377] width 16 height 16
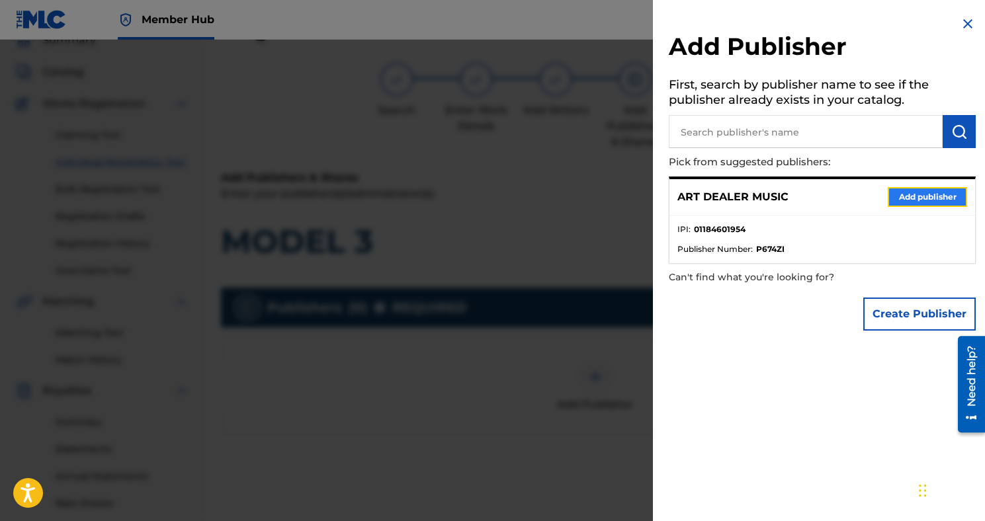
click at [902, 196] on button "Add publisher" at bounding box center [926, 197] width 79 height 20
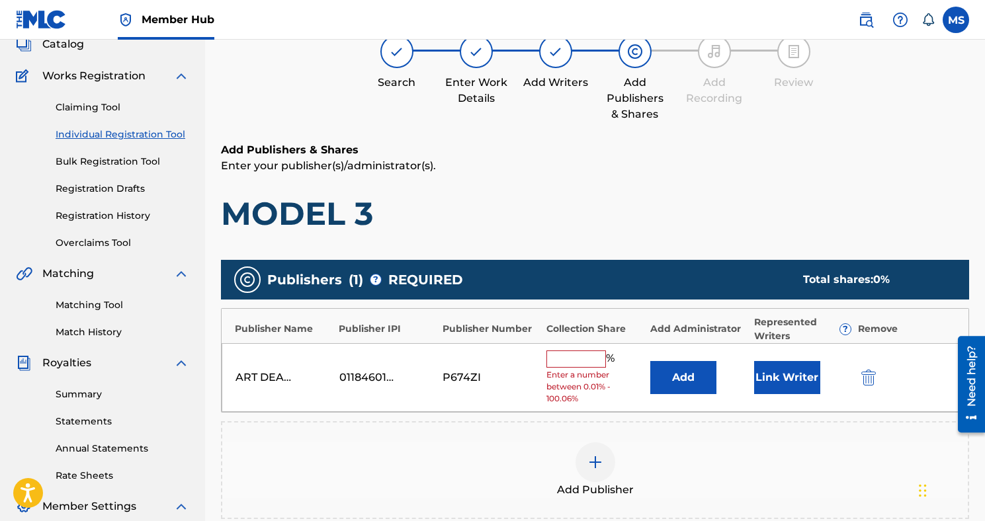
scroll to position [120, 0]
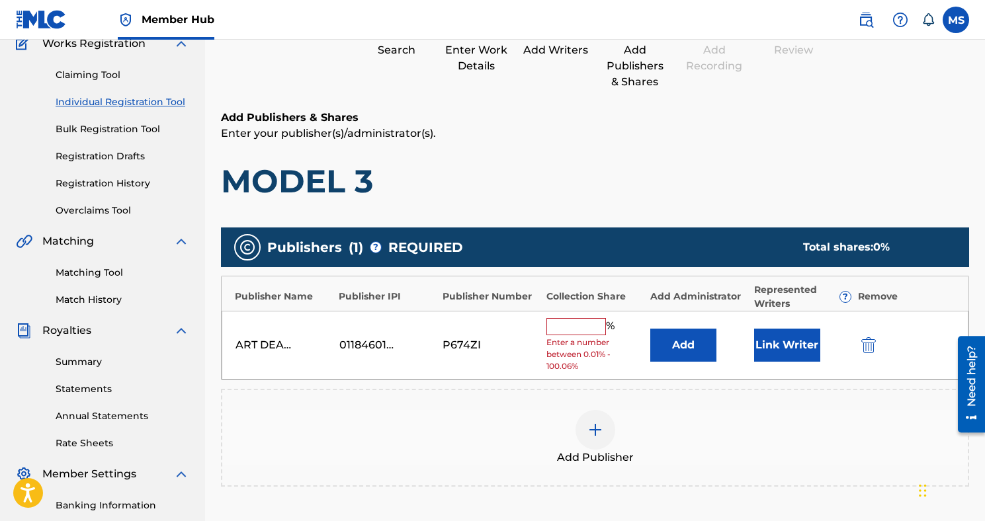
click at [600, 331] on input "text" at bounding box center [576, 326] width 60 height 17
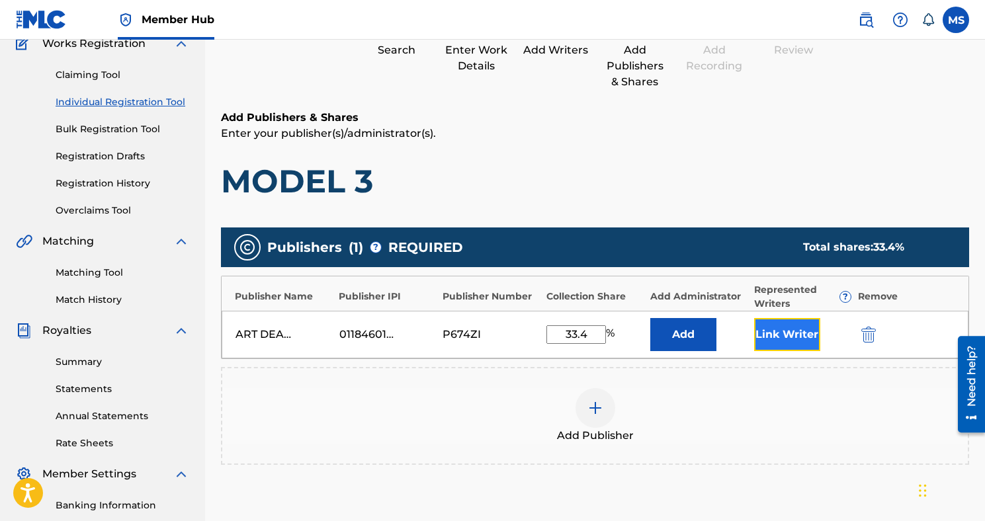
click at [797, 331] on button "Link Writer" at bounding box center [787, 334] width 66 height 33
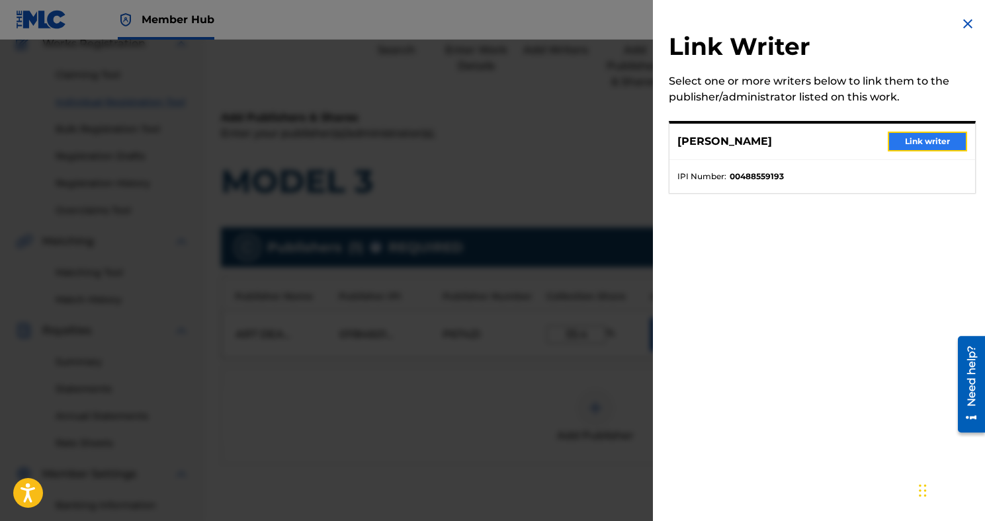
click at [936, 145] on button "Link writer" at bounding box center [926, 142] width 79 height 20
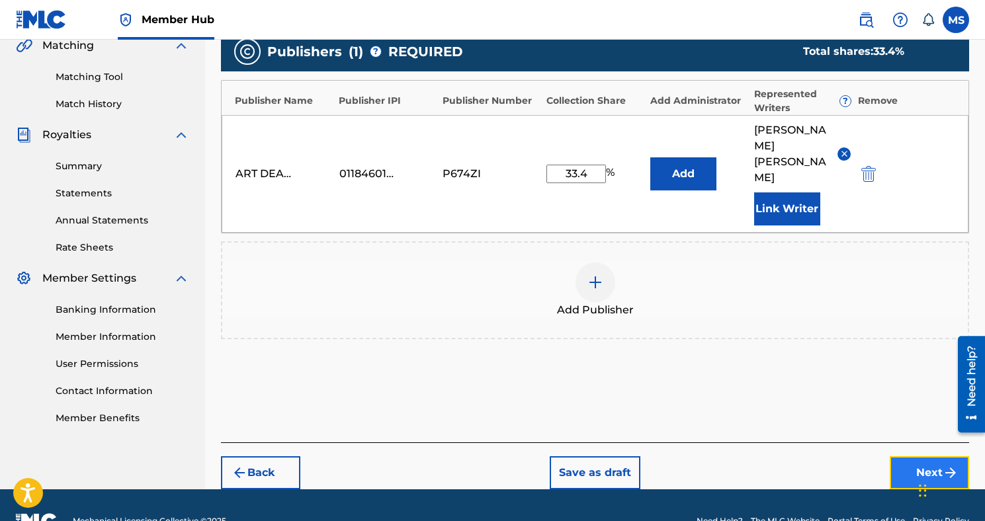
click at [941, 456] on button "Next" at bounding box center [928, 472] width 79 height 33
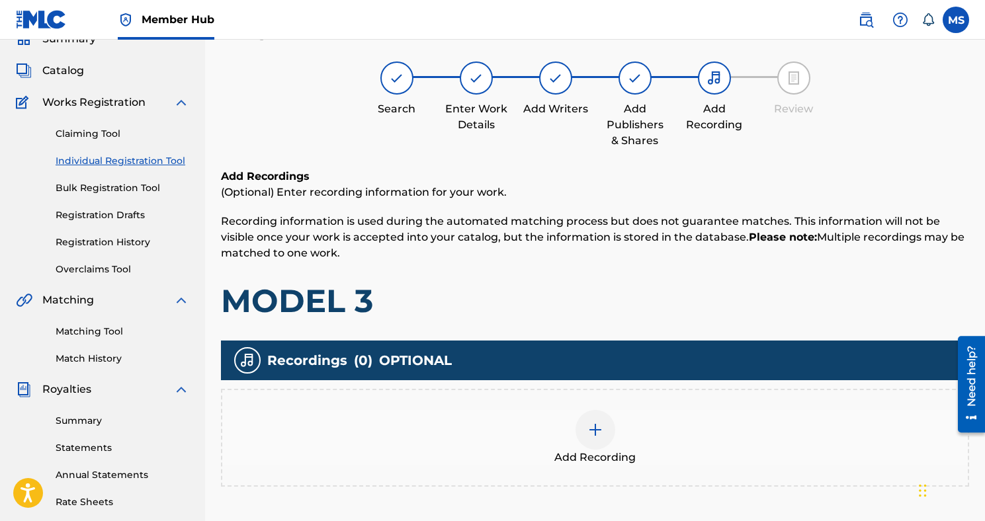
scroll to position [128, 0]
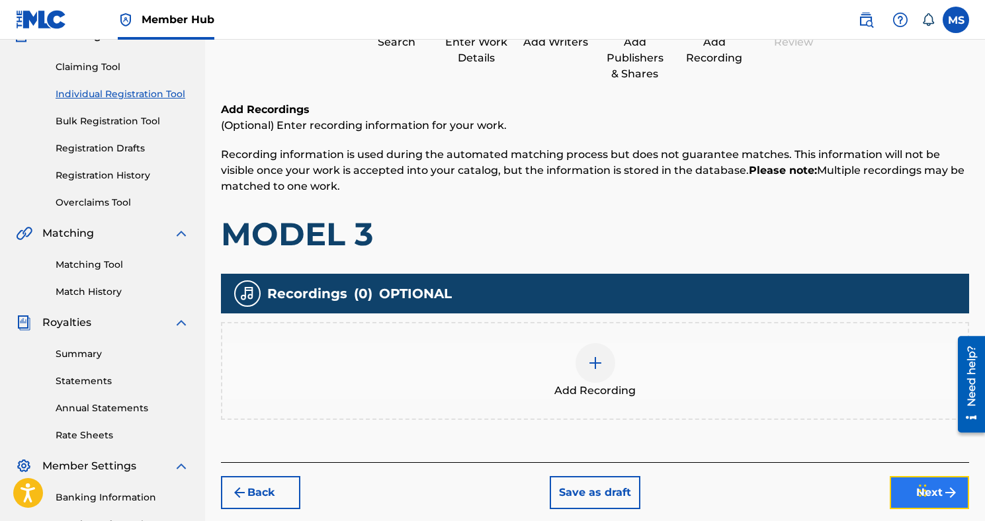
click at [906, 483] on button "Next" at bounding box center [928, 492] width 79 height 33
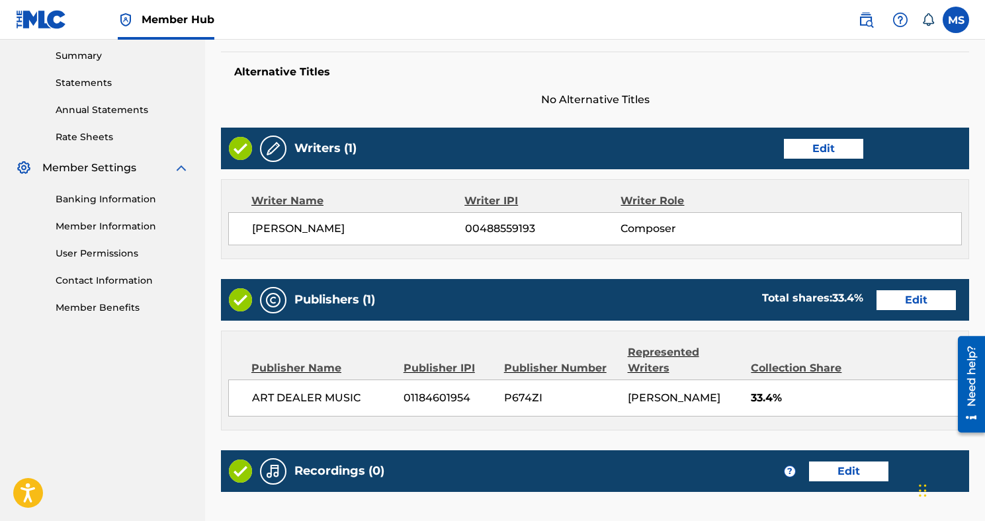
scroll to position [569, 0]
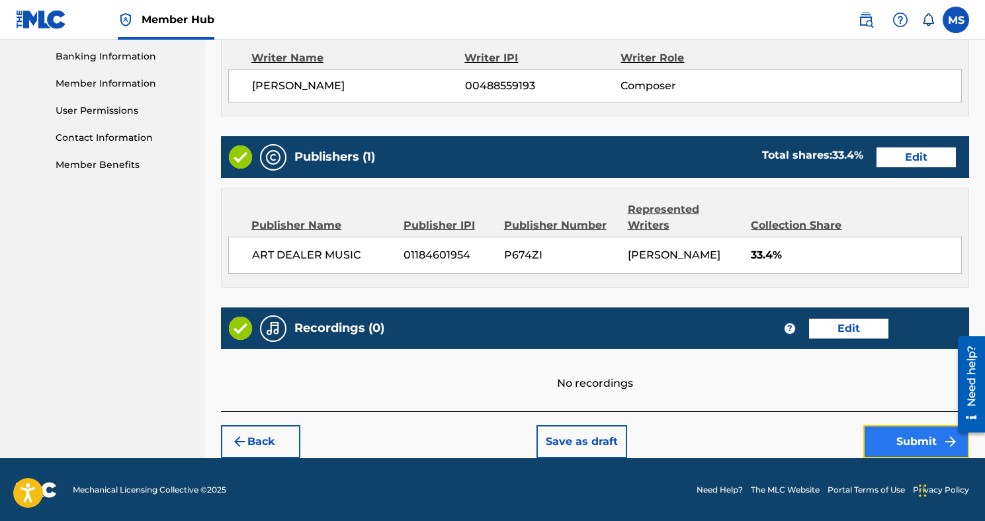
click at [880, 438] on button "Submit" at bounding box center [916, 441] width 106 height 33
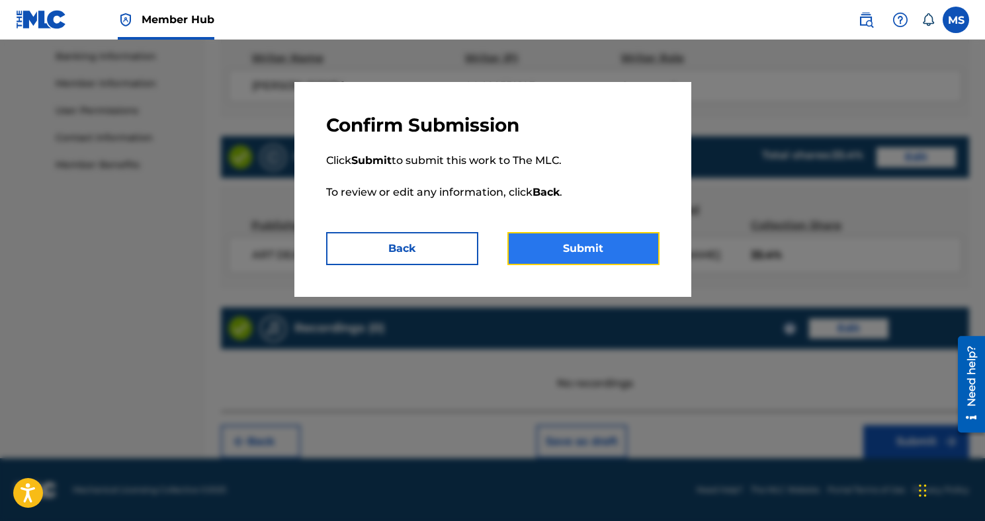
click at [615, 244] on button "Submit" at bounding box center [583, 248] width 152 height 33
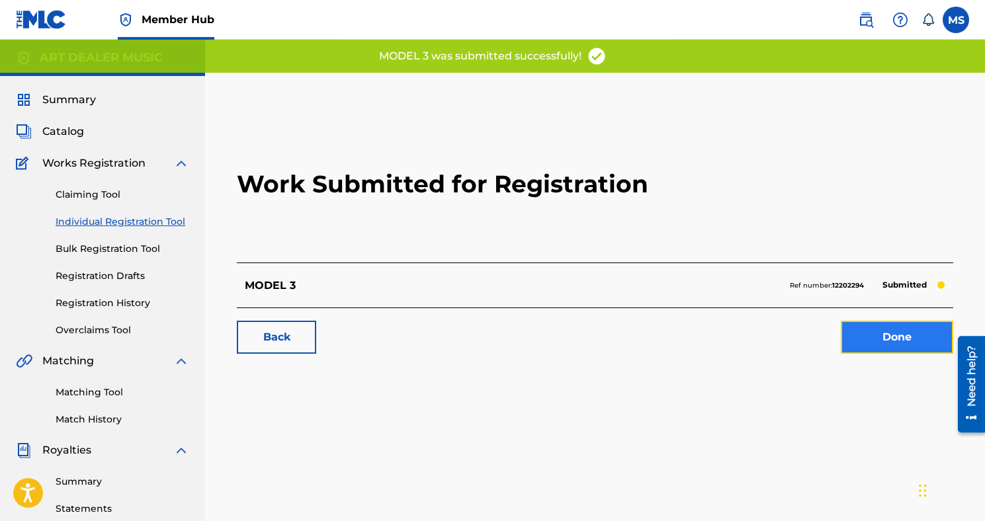
click at [852, 335] on link "Done" at bounding box center [897, 337] width 112 height 33
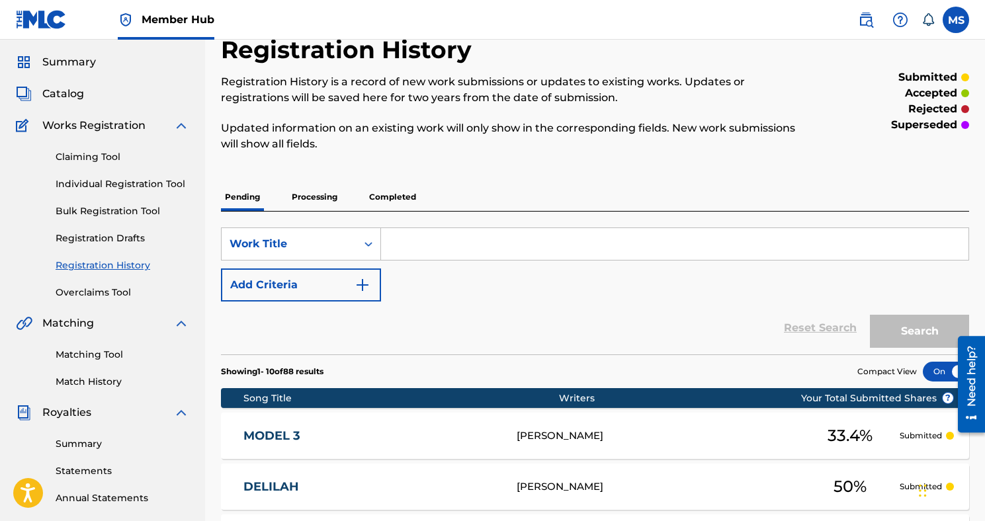
scroll to position [57, 0]
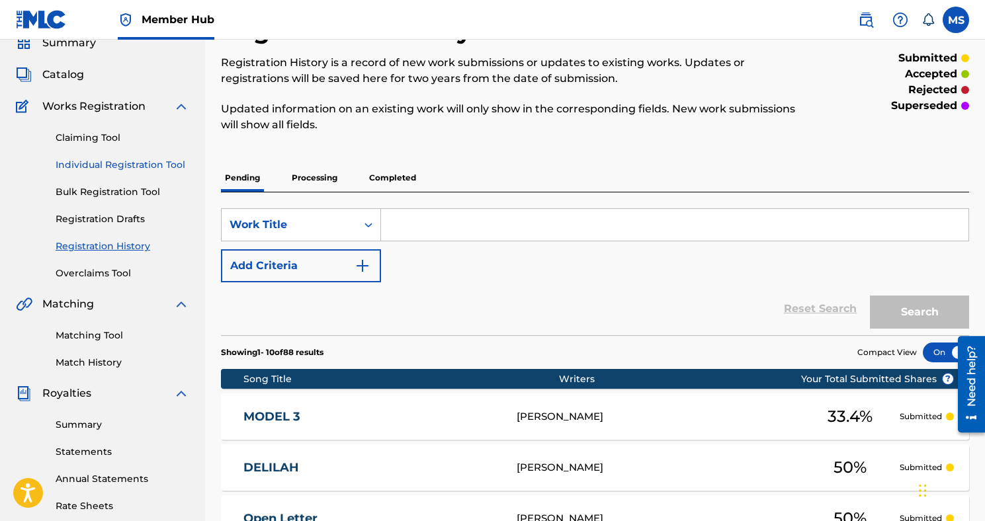
click at [163, 166] on link "Individual Registration Tool" at bounding box center [123, 165] width 134 height 14
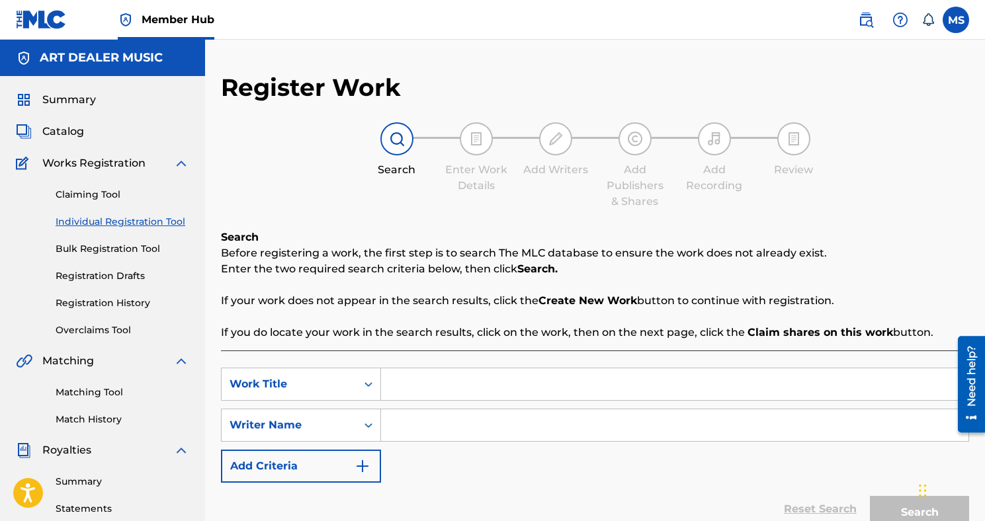
click at [452, 379] on input "Search Form" at bounding box center [674, 384] width 587 height 32
click at [449, 423] on input "Search Form" at bounding box center [674, 425] width 587 height 32
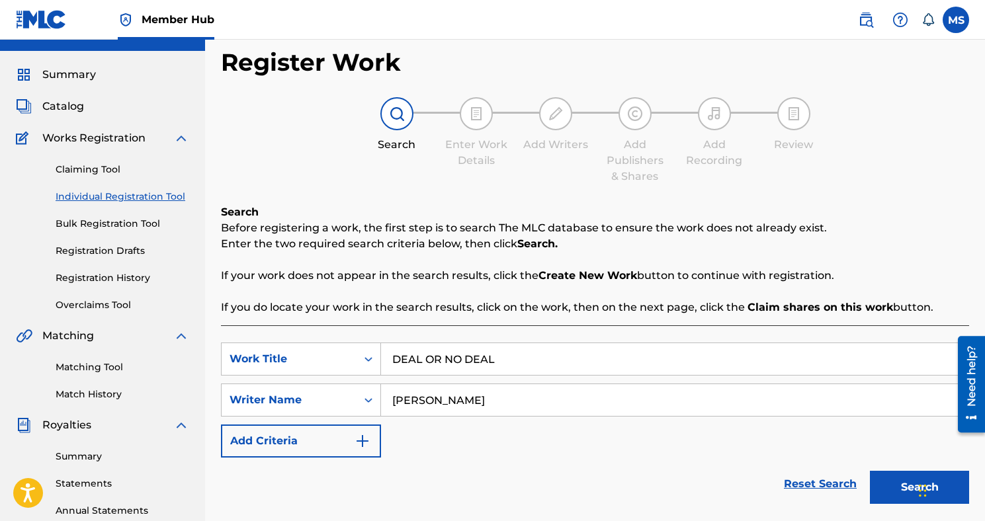
scroll to position [54, 0]
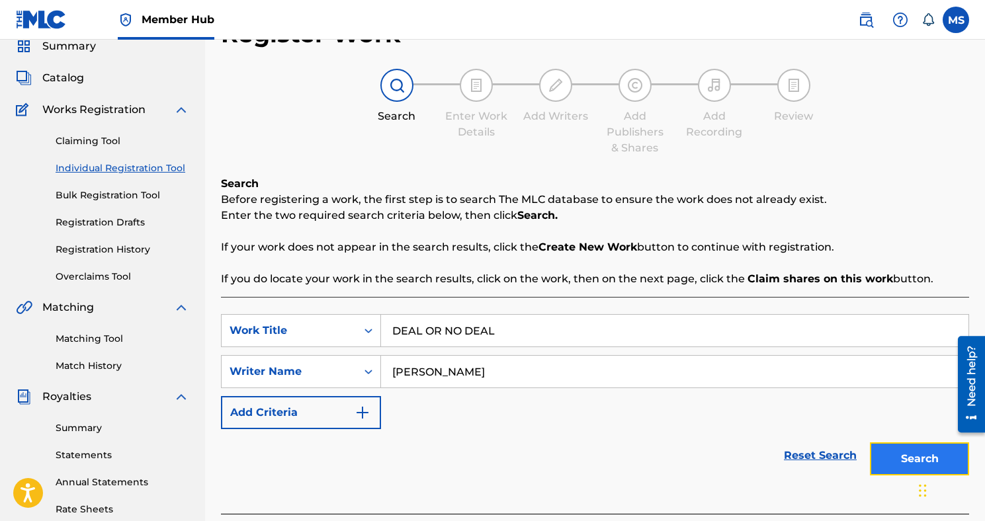
click at [884, 467] on button "Search" at bounding box center [919, 458] width 99 height 33
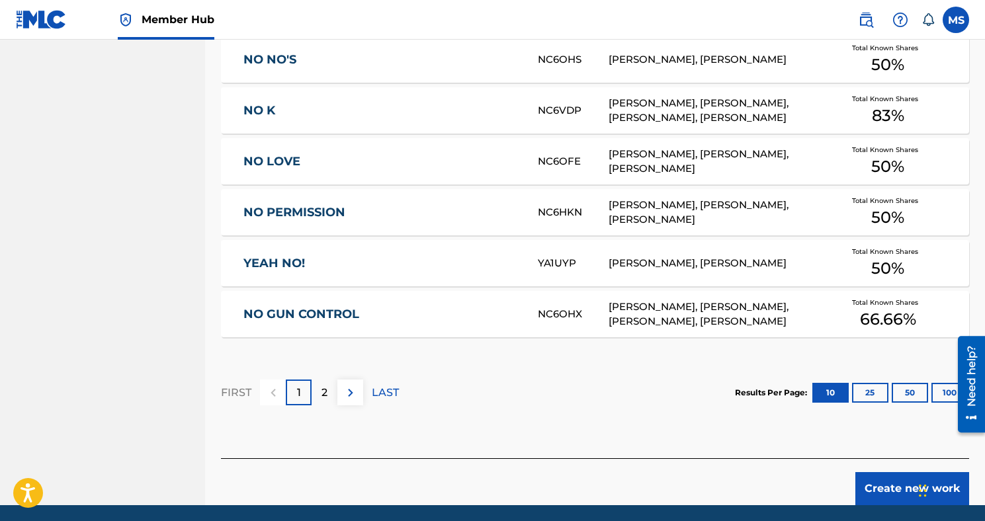
scroll to position [833, 0]
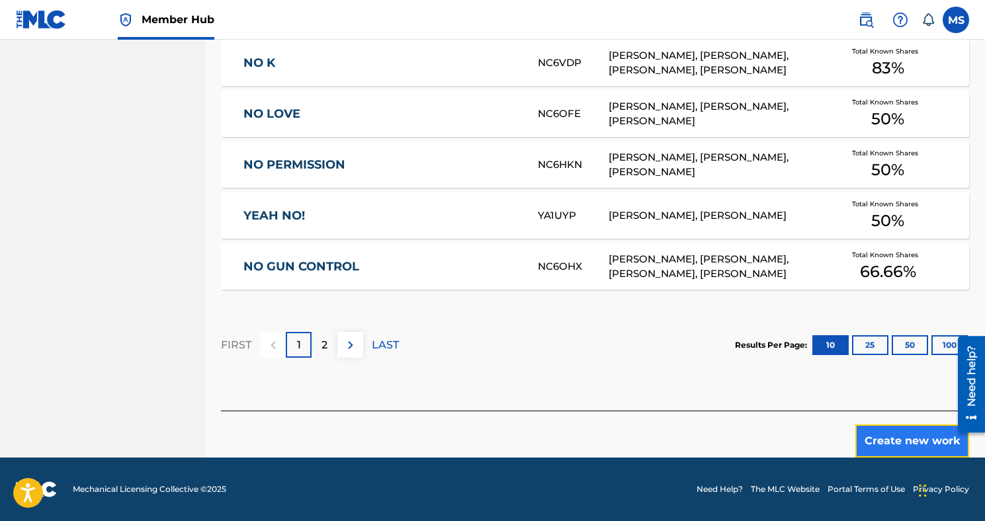
click at [881, 436] on button "Create new work" at bounding box center [912, 441] width 114 height 33
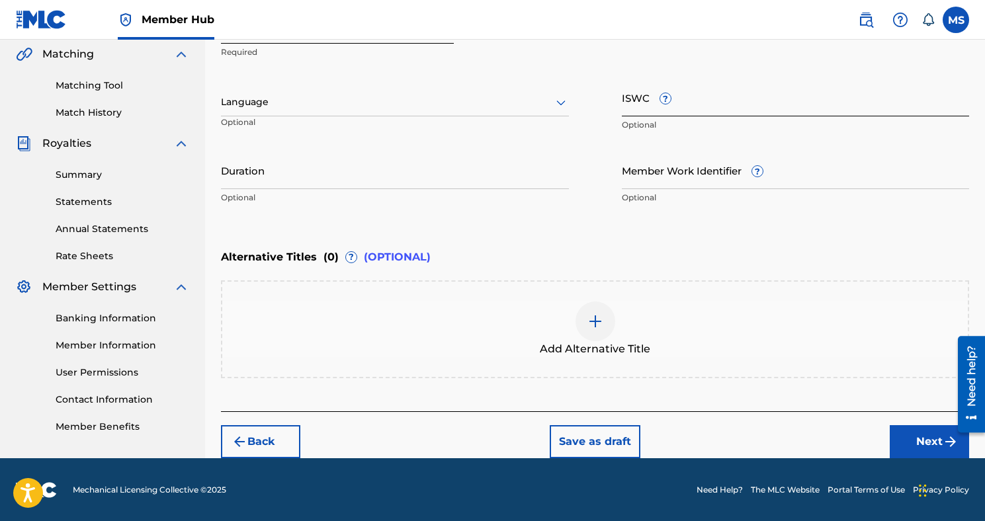
click at [635, 99] on input "ISWC ?" at bounding box center [796, 98] width 348 height 38
paste input "T3242504189"
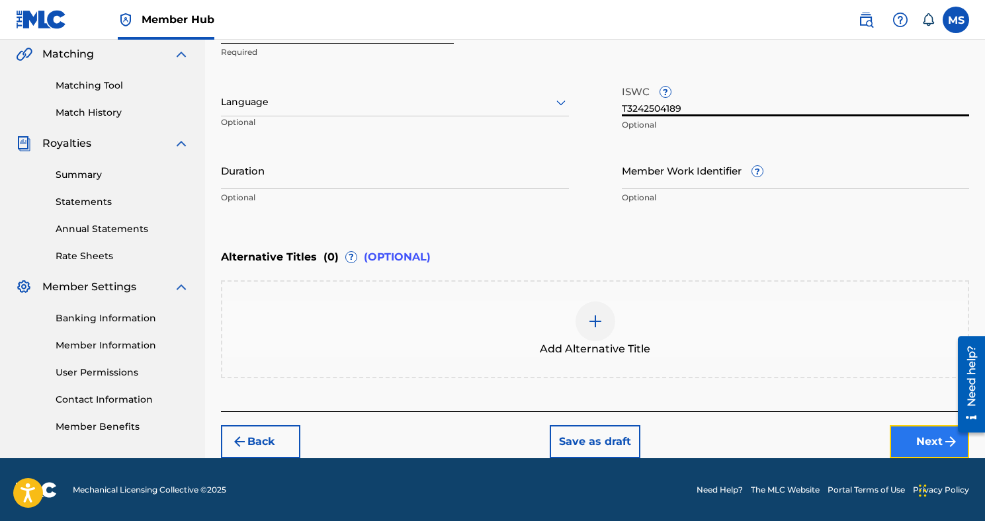
click at [905, 438] on button "Next" at bounding box center [928, 441] width 79 height 33
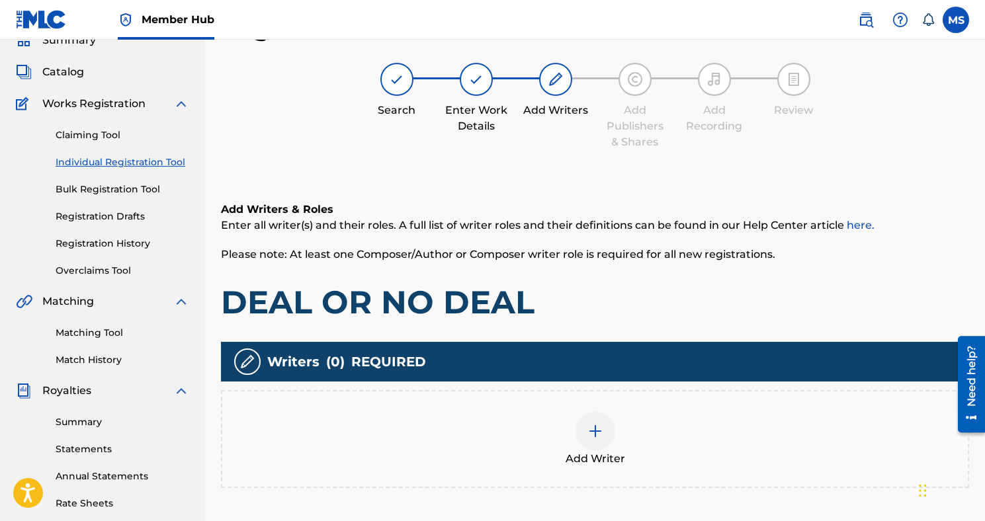
scroll to position [60, 0]
click at [598, 420] on div at bounding box center [595, 431] width 40 height 40
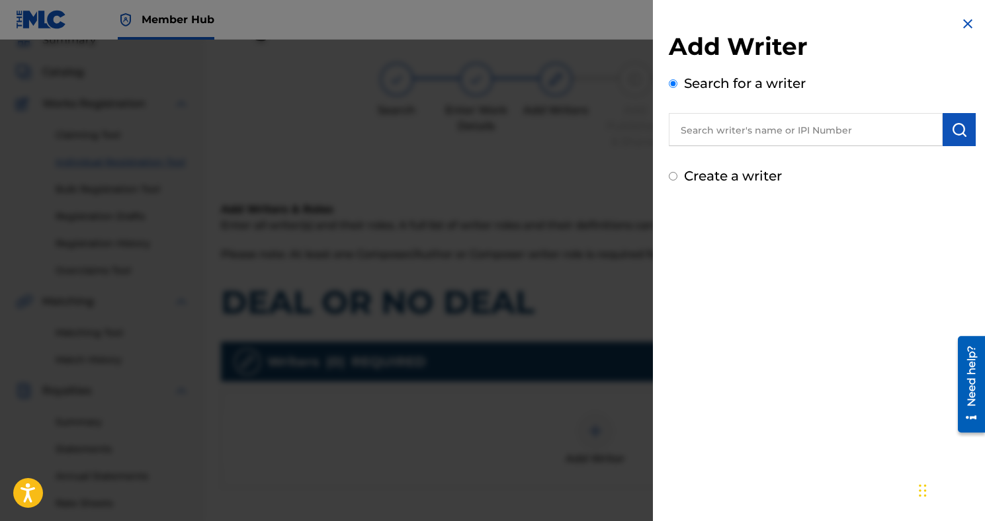
click at [753, 136] on input "text" at bounding box center [806, 129] width 274 height 33
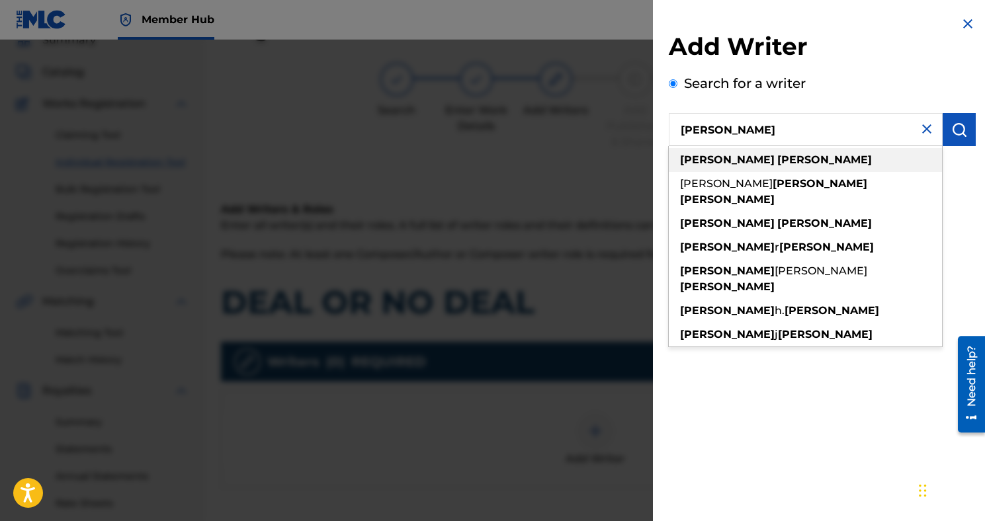
click at [805, 153] on div "[PERSON_NAME]" at bounding box center [805, 160] width 273 height 24
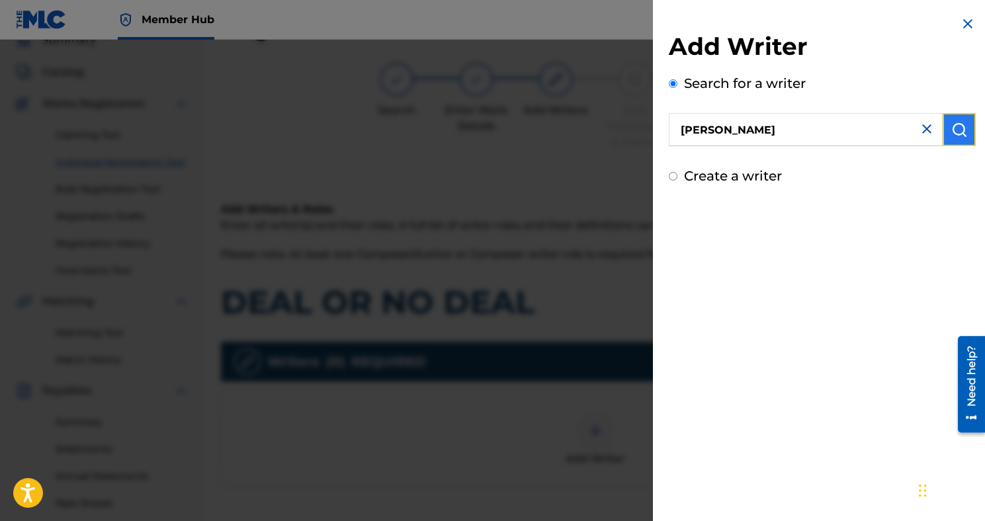
click at [942, 137] on button "submit" at bounding box center [958, 129] width 33 height 33
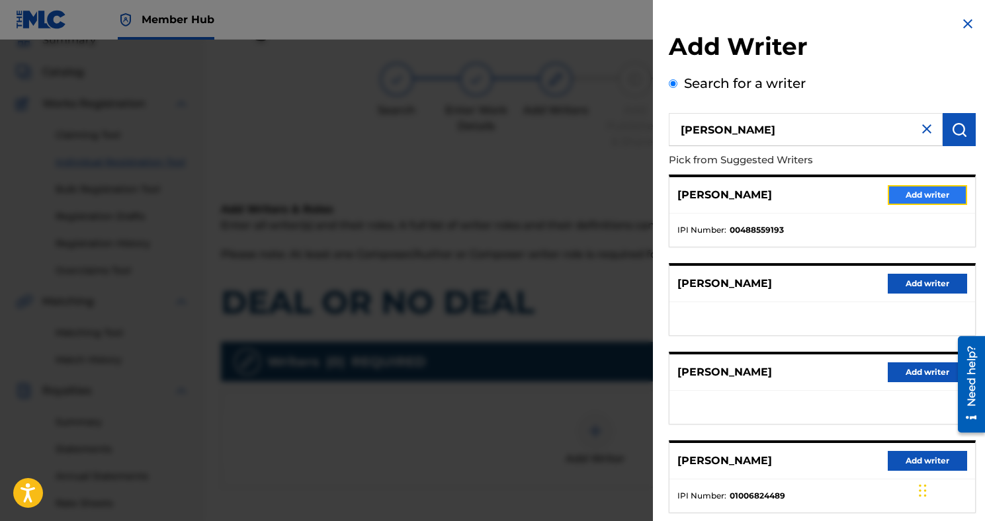
click at [897, 196] on button "Add writer" at bounding box center [926, 195] width 79 height 20
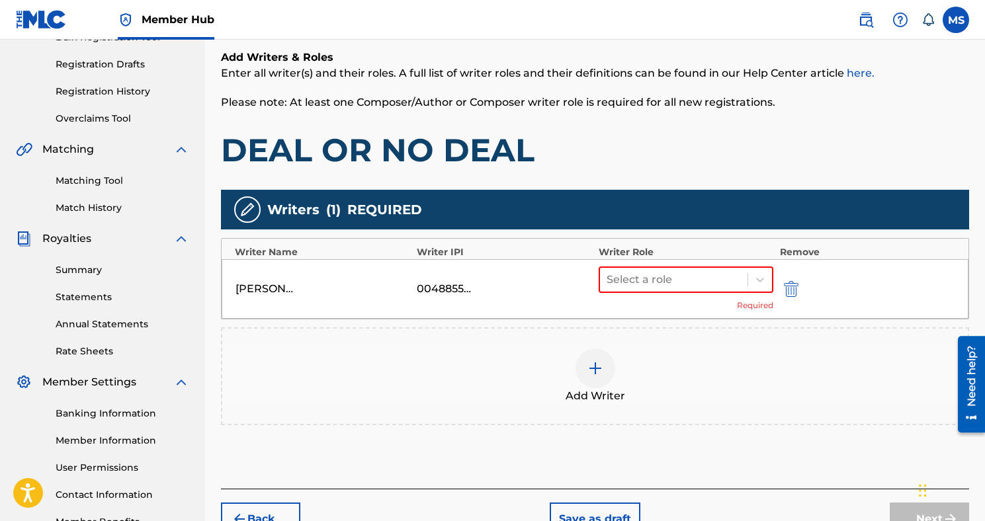
scroll to position [278, 0]
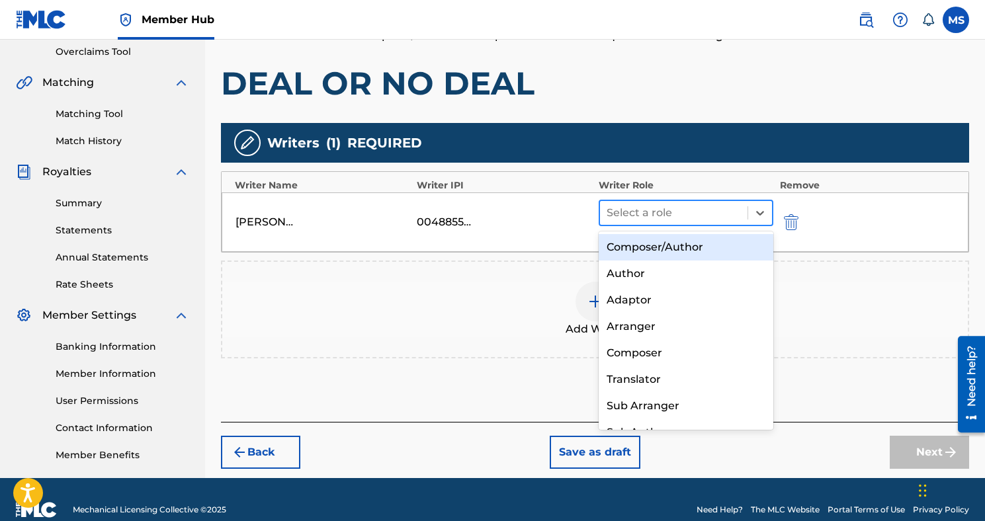
click at [725, 219] on div at bounding box center [673, 213] width 134 height 19
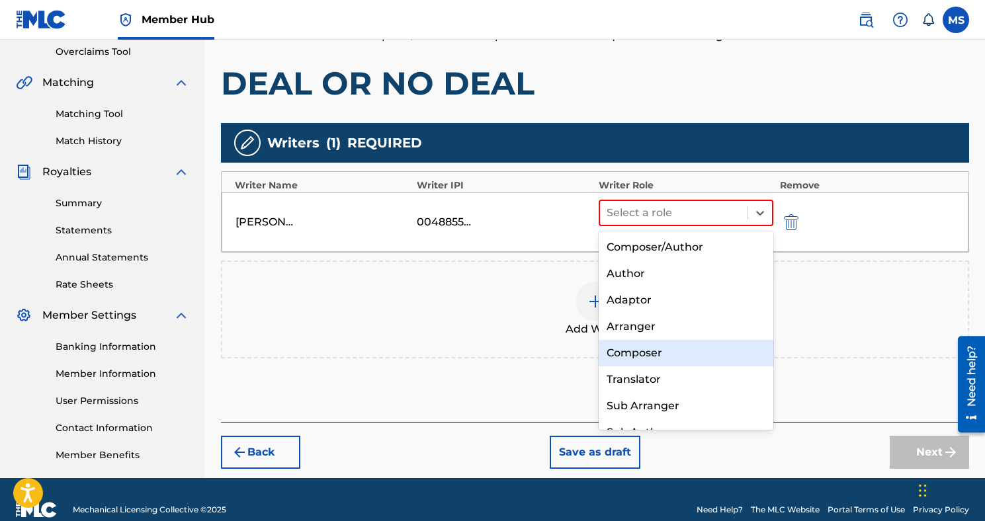
click at [688, 347] on div "Composer" at bounding box center [685, 353] width 175 height 26
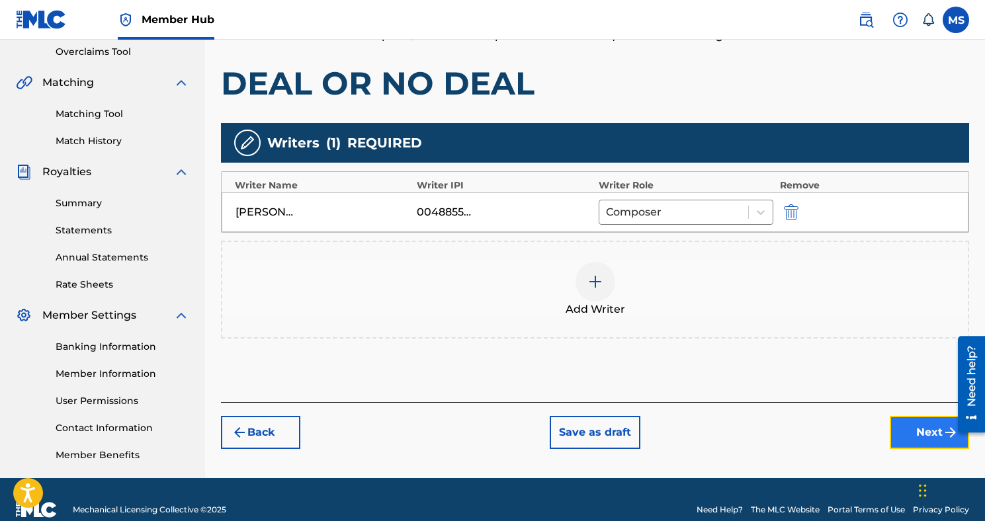
click at [920, 433] on button "Next" at bounding box center [928, 432] width 79 height 33
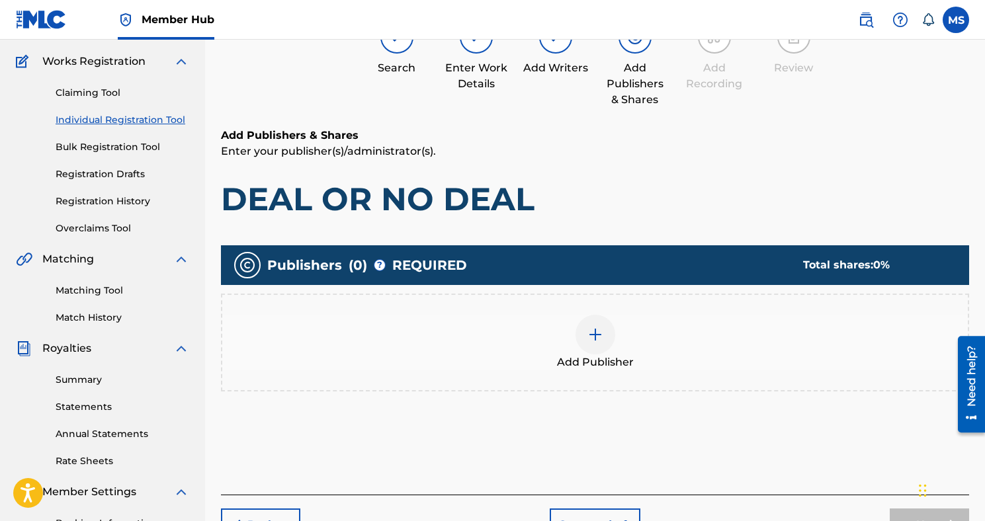
scroll to position [119, 0]
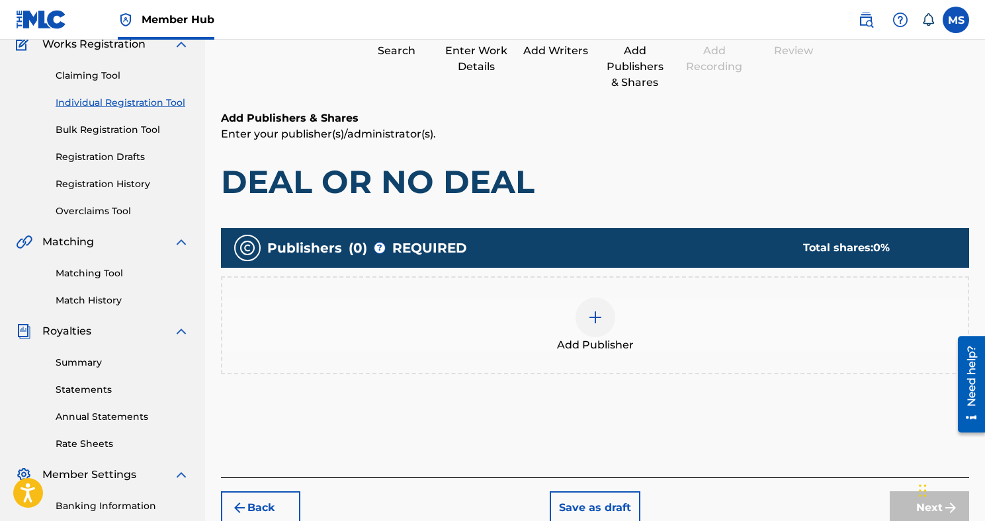
click at [586, 331] on div at bounding box center [595, 318] width 40 height 40
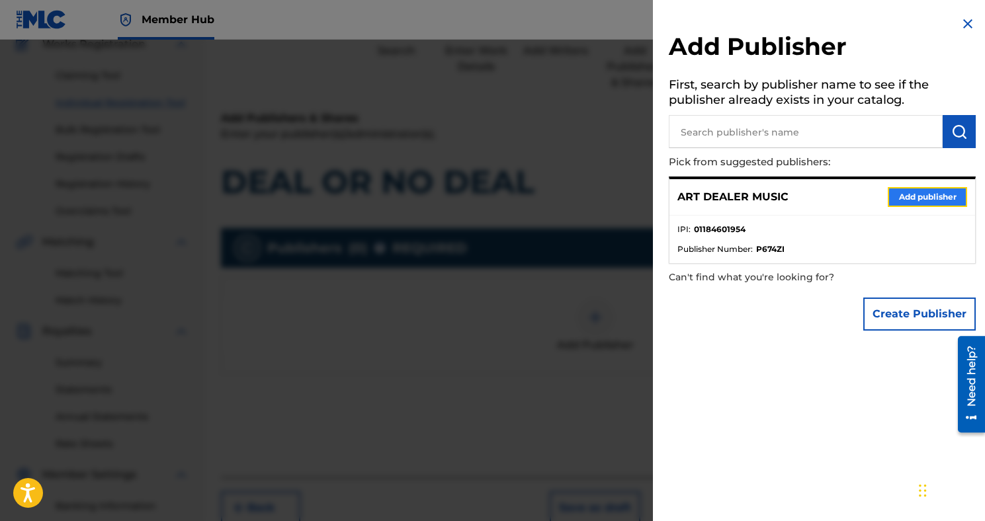
click at [890, 193] on button "Add publisher" at bounding box center [926, 197] width 79 height 20
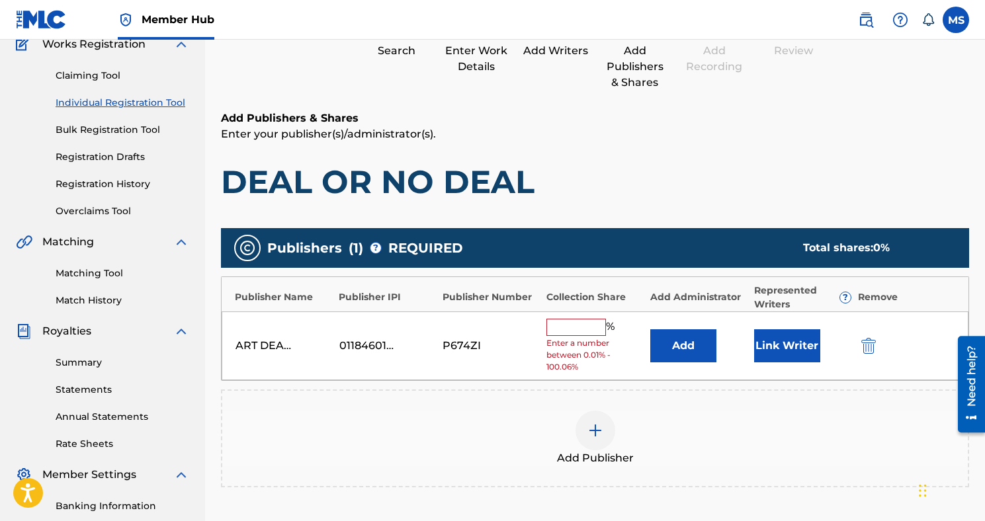
click at [583, 324] on input "text" at bounding box center [576, 327] width 60 height 17
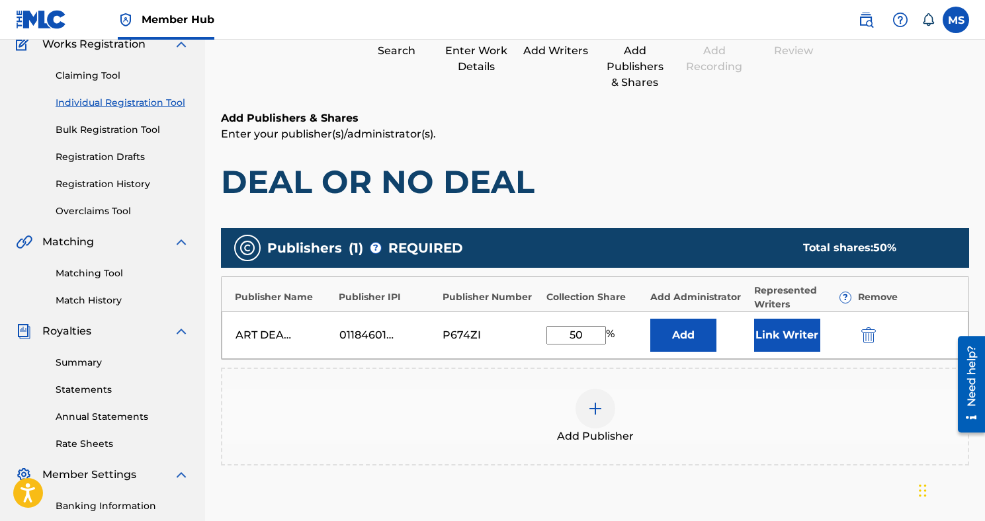
click at [795, 352] on div "ART DEALER MUSIC 01184601954 P674ZI 50 % Add Link Writer" at bounding box center [595, 335] width 747 height 48
click at [795, 349] on button "Link Writer" at bounding box center [787, 335] width 66 height 33
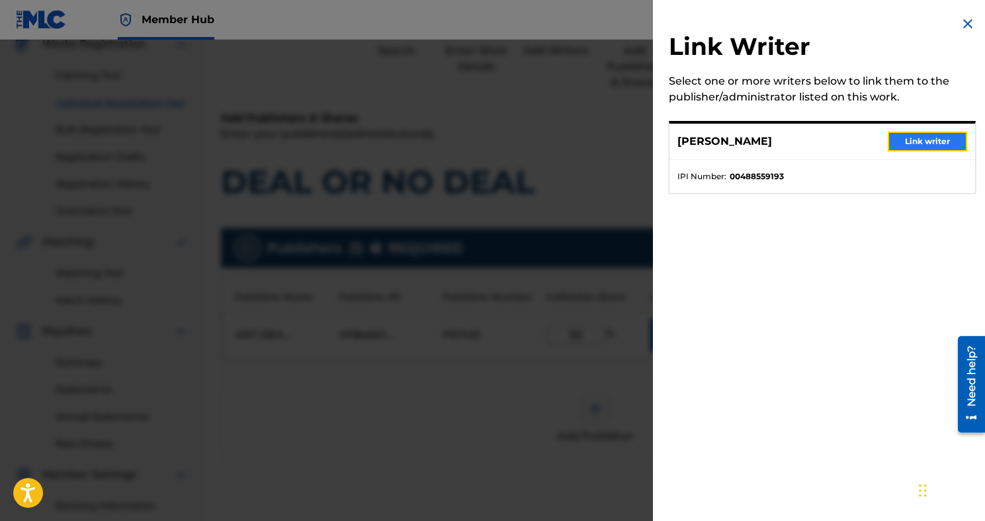
click at [905, 142] on button "Link writer" at bounding box center [926, 142] width 79 height 20
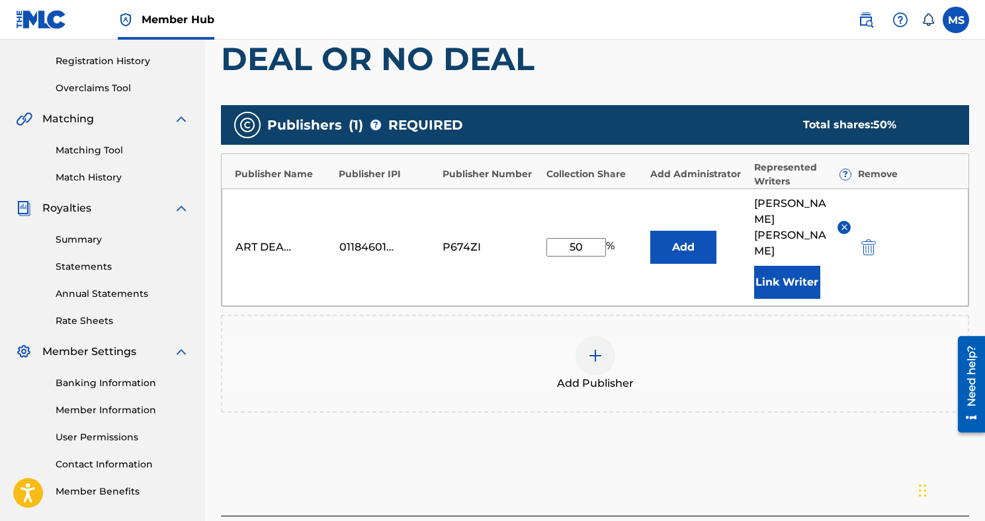
scroll to position [315, 0]
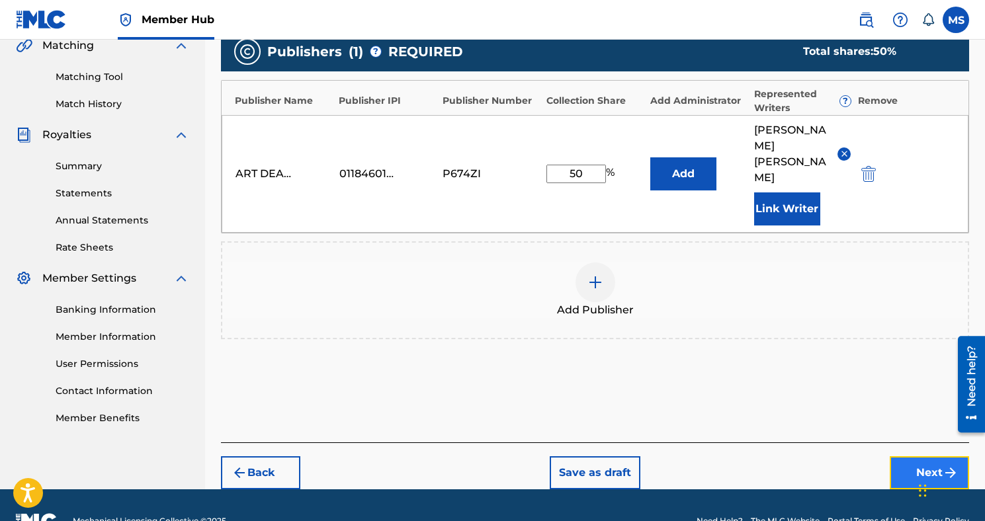
click at [905, 456] on button "Next" at bounding box center [928, 472] width 79 height 33
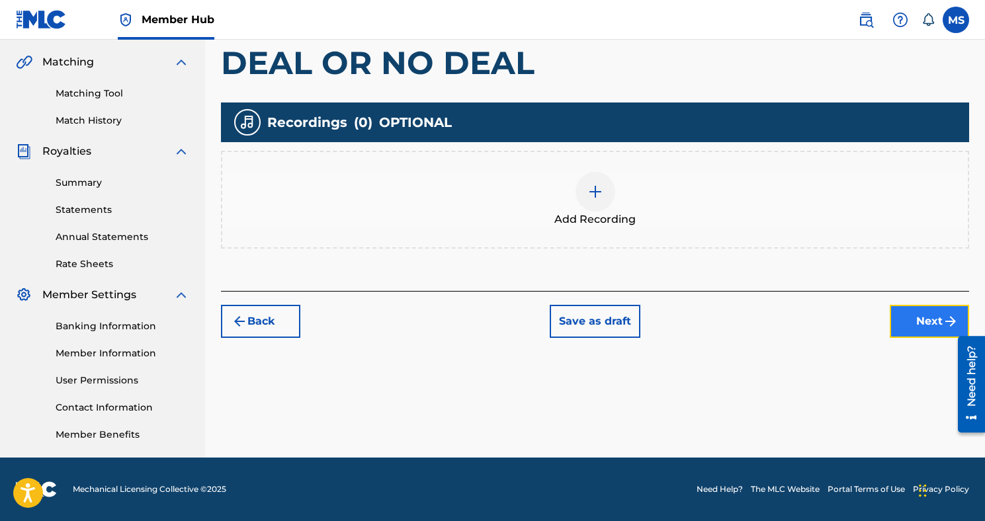
click at [905, 319] on button "Next" at bounding box center [928, 321] width 79 height 33
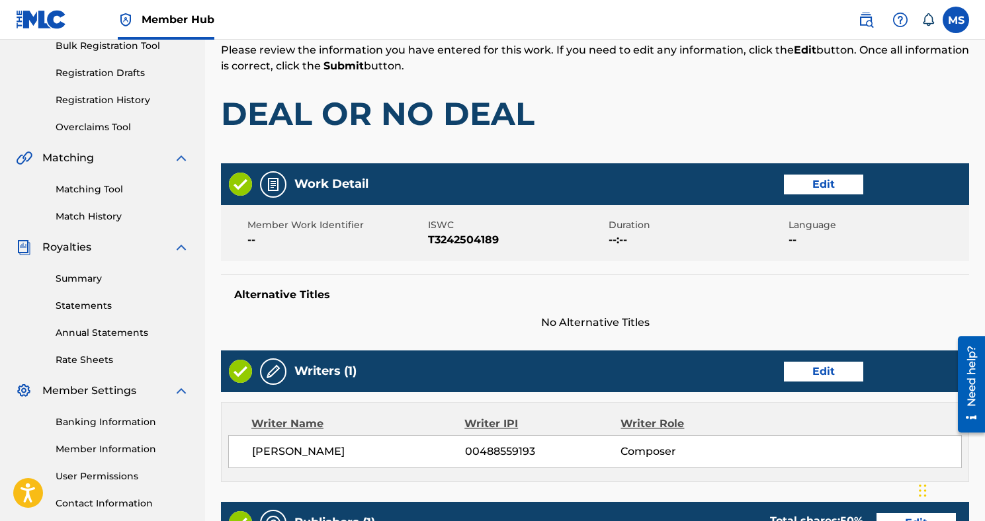
scroll to position [569, 0]
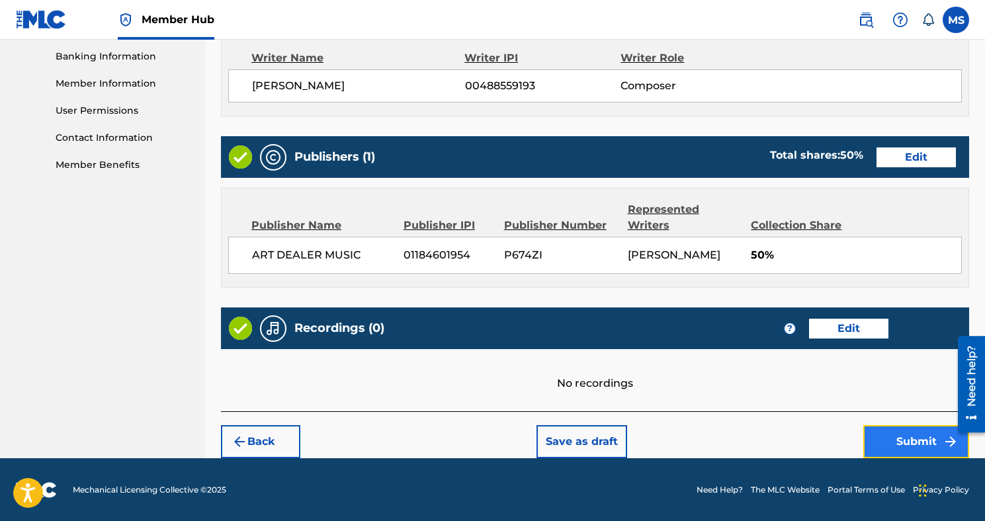
click at [907, 444] on button "Submit" at bounding box center [916, 441] width 106 height 33
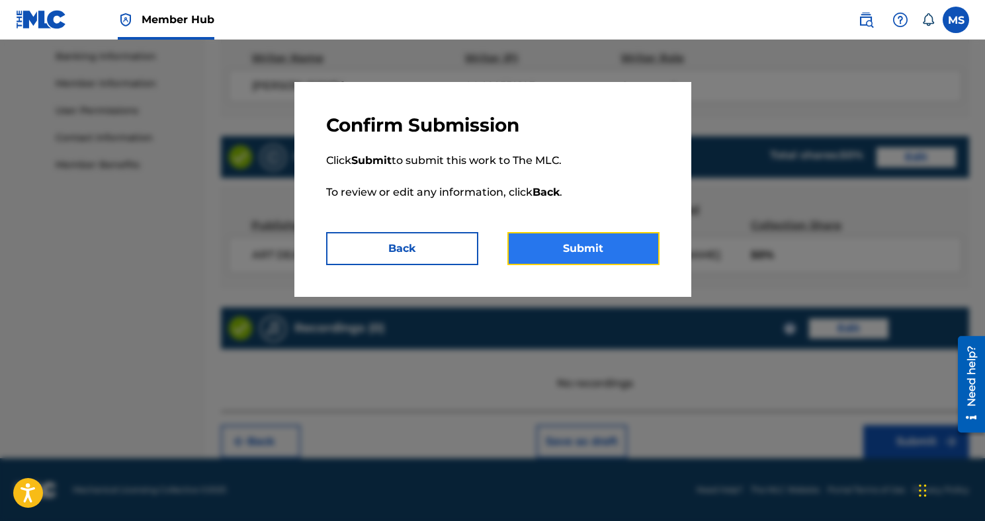
click at [588, 246] on button "Submit" at bounding box center [583, 248] width 152 height 33
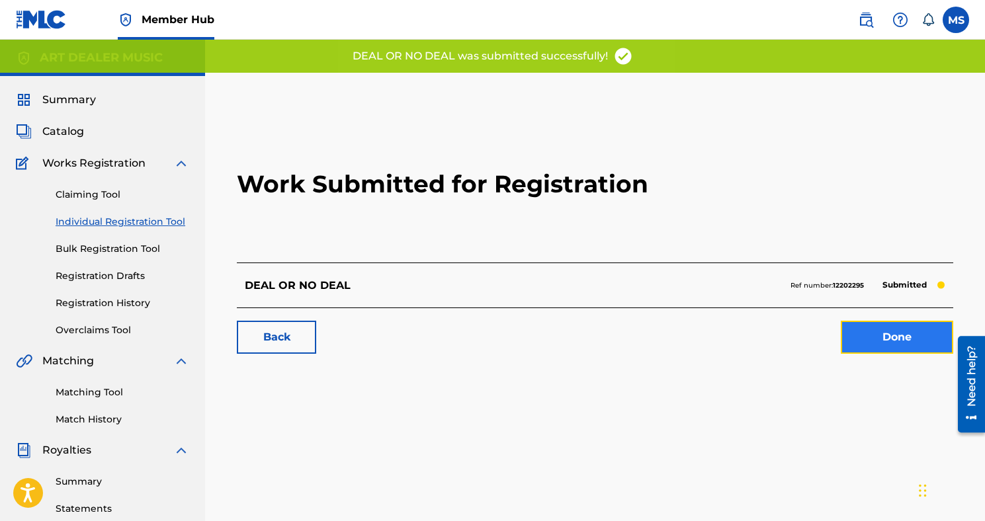
click at [880, 343] on link "Done" at bounding box center [897, 337] width 112 height 33
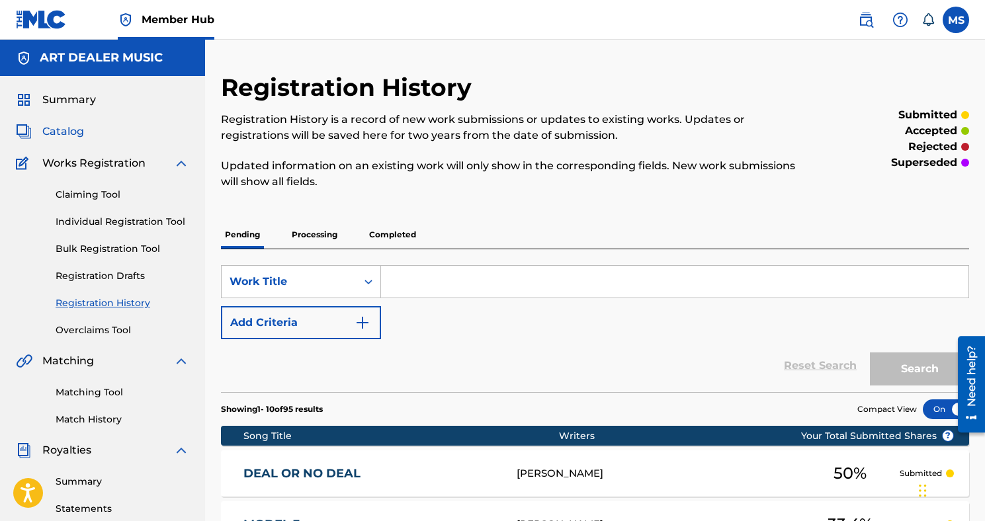
click at [72, 132] on span "Catalog" at bounding box center [63, 132] width 42 height 16
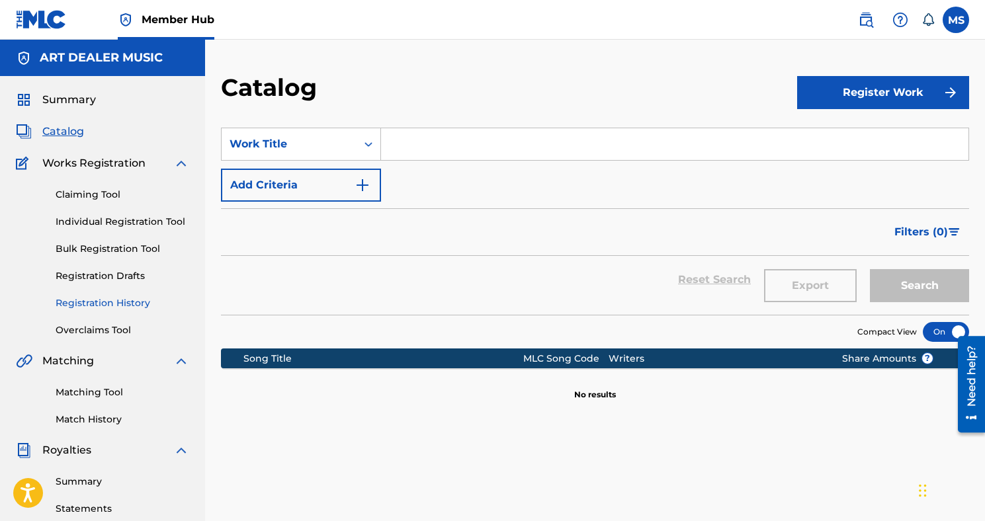
scroll to position [17, 0]
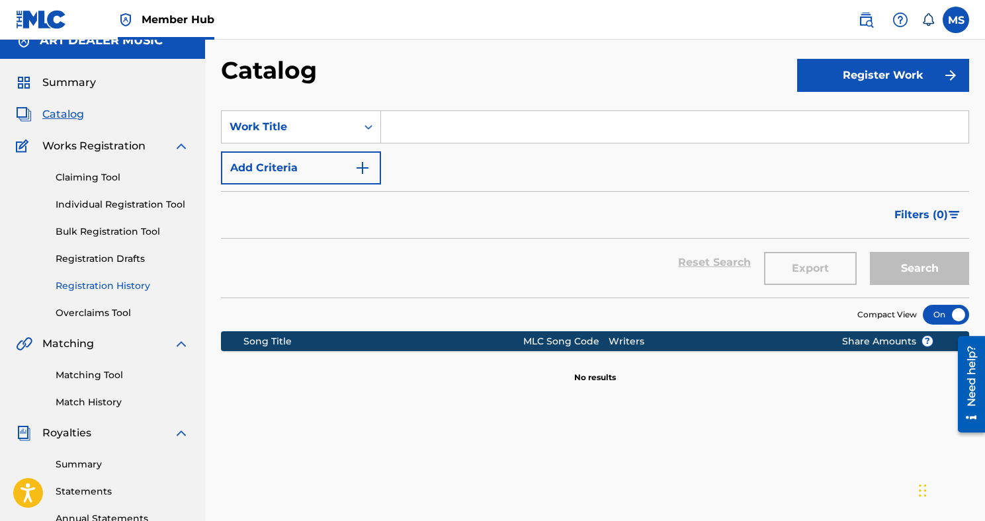
click at [118, 284] on link "Registration History" at bounding box center [123, 286] width 134 height 14
